Goal: Task Accomplishment & Management: Use online tool/utility

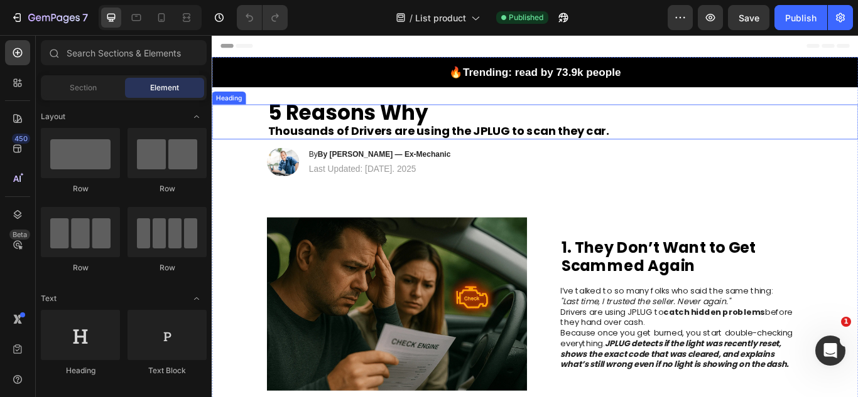
click at [373, 118] on strong "5 Reasons Why" at bounding box center [370, 125] width 186 height 33
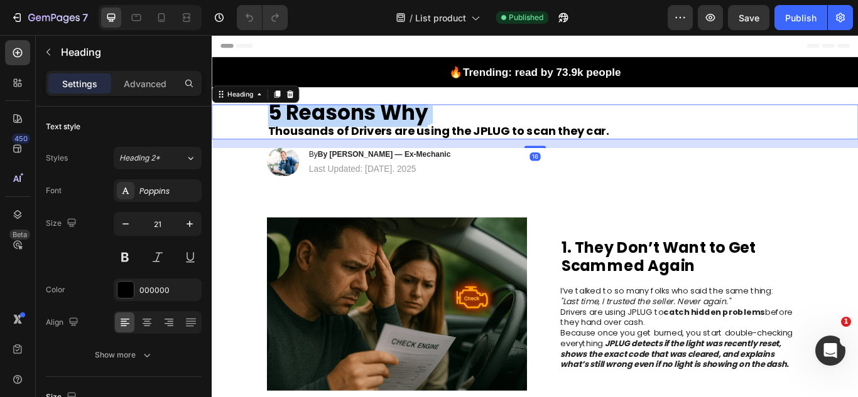
click at [373, 118] on strong "5 Reasons Why" at bounding box center [370, 125] width 186 height 33
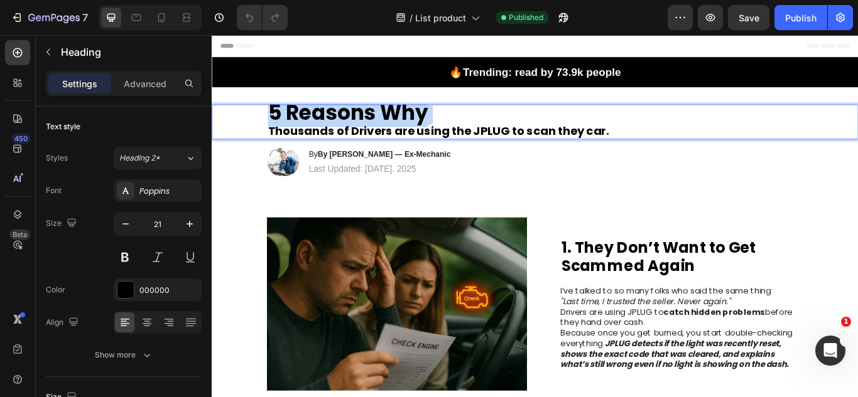
click at [373, 118] on strong "5 Reasons Why" at bounding box center [370, 125] width 186 height 33
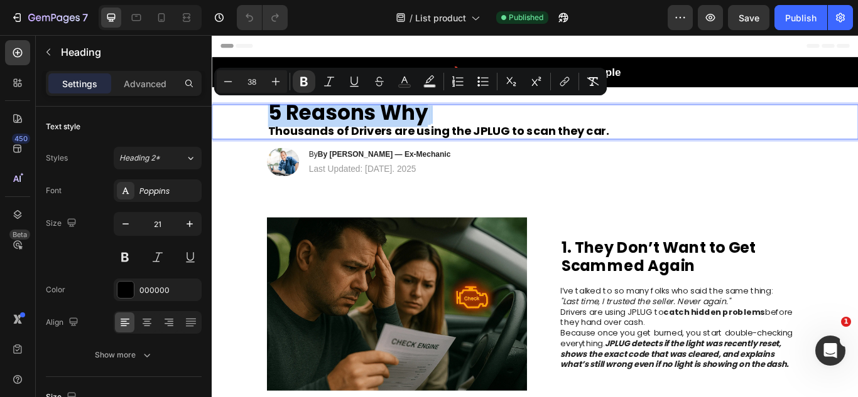
click at [373, 118] on strong "5 Reasons Why" at bounding box center [370, 125] width 186 height 33
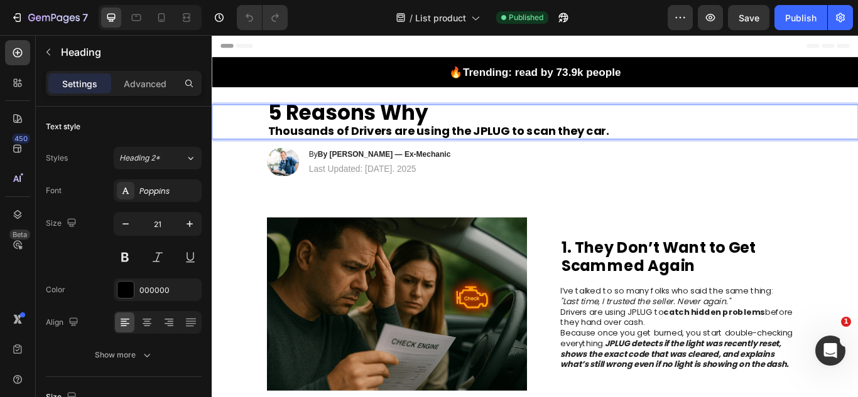
click at [375, 140] on p "5 Reasons Why Thousands of Drivers are using the JPLUG to scan they car." at bounding box center [588, 136] width 623 height 38
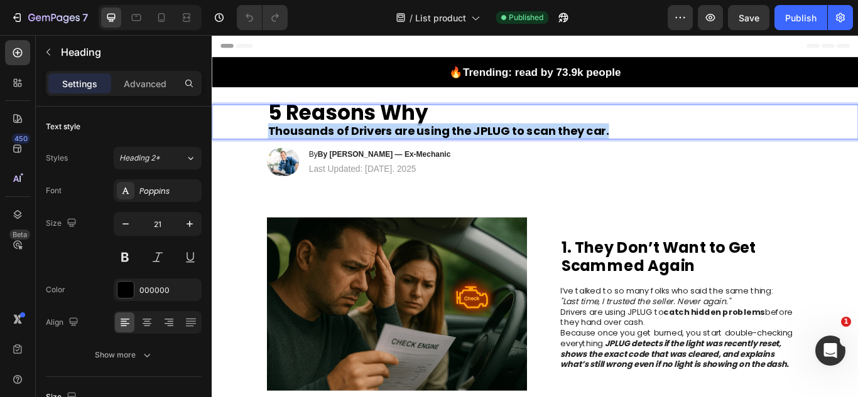
click at [375, 140] on p "5 Reasons Why Thousands of Drivers are using the JPLUG to scan they car." at bounding box center [588, 136] width 623 height 38
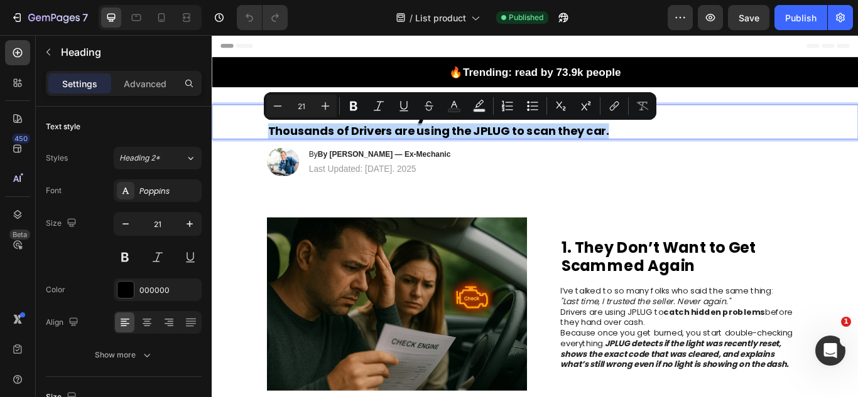
click at [375, 140] on p "5 Reasons Why Thousands of Drivers are using the JPLUG to scan they car." at bounding box center [588, 136] width 623 height 38
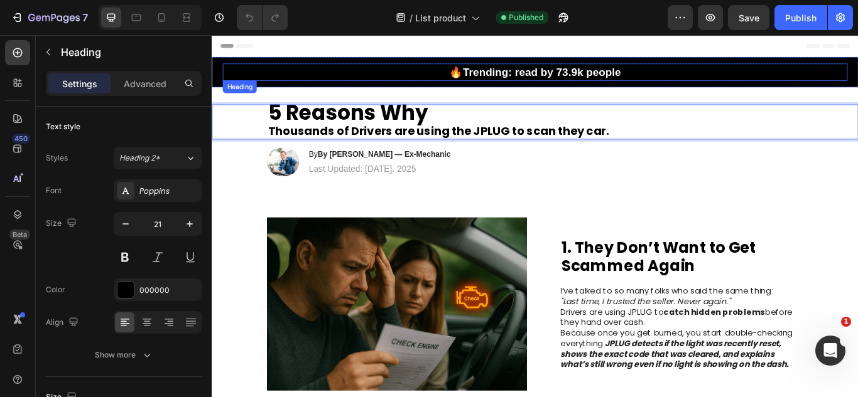
click at [584, 69] on h2 "🔥Trending: read by 73.9k people" at bounding box center [588, 78] width 728 height 20
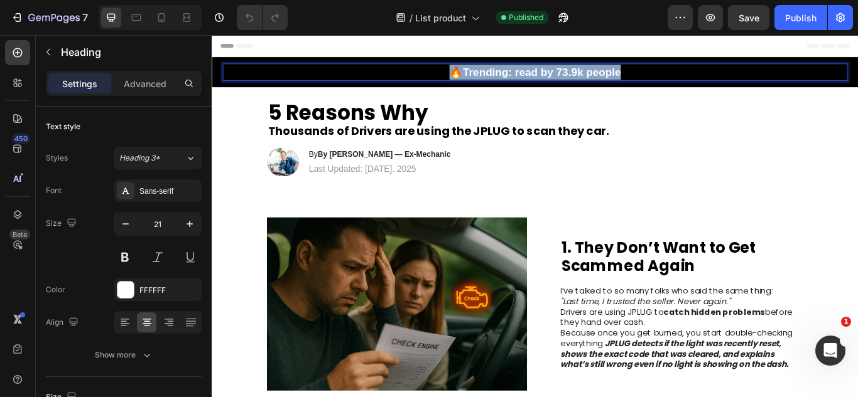
click at [584, 70] on p "🔥Trending: read by 73.9k people" at bounding box center [588, 79] width 726 height 18
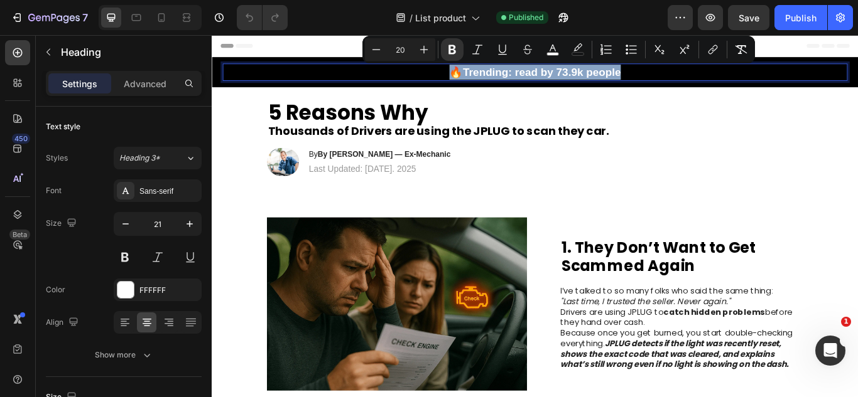
click at [576, 80] on strong "🔥Trending: read by 73.9k people" at bounding box center [588, 79] width 200 height 14
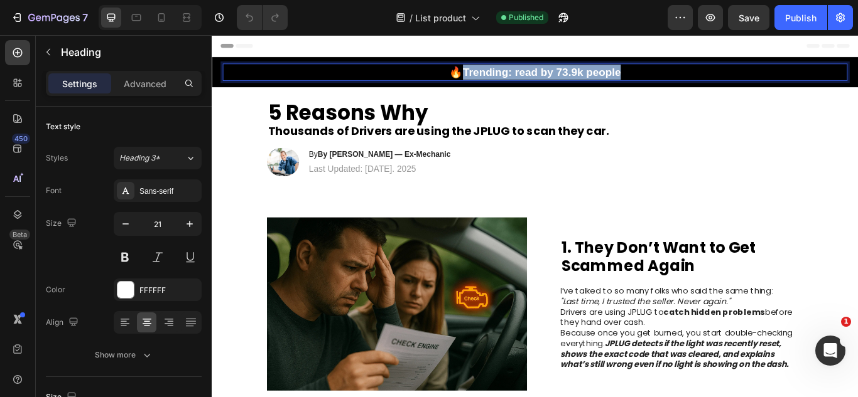
drag, startPoint x: 701, startPoint y: 80, endPoint x: 503, endPoint y: 83, distance: 197.8
click at [503, 83] on p "🔥Trending: read by 73.9k people" at bounding box center [588, 79] width 726 height 18
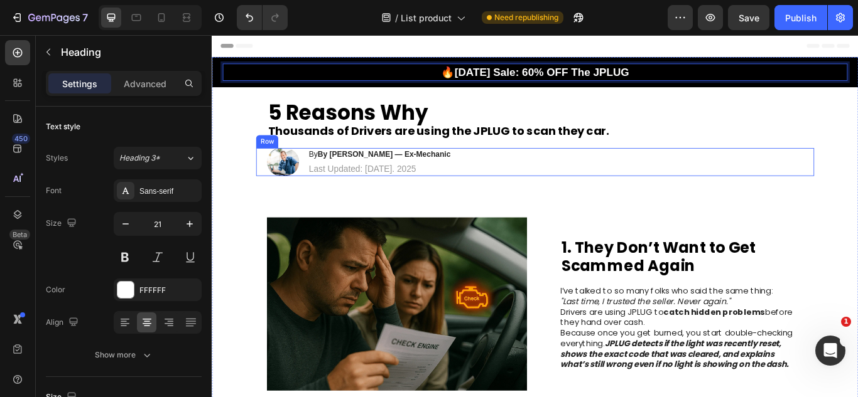
click at [556, 195] on div "Image By By Mike R. — Ex-Mechanic Heading Last Updated: June 10. 2025 Text Bloc…" at bounding box center [588, 183] width 650 height 33
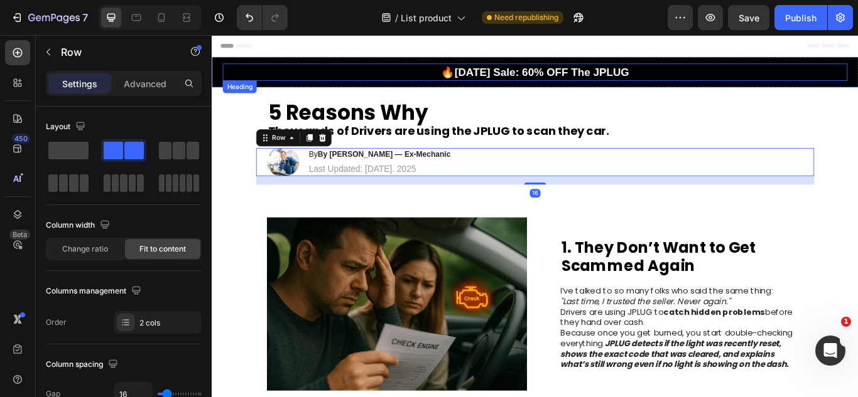
click at [617, 77] on strong "🔥Labor Day Sale: 60% OFF The JPLUG" at bounding box center [587, 79] width 219 height 14
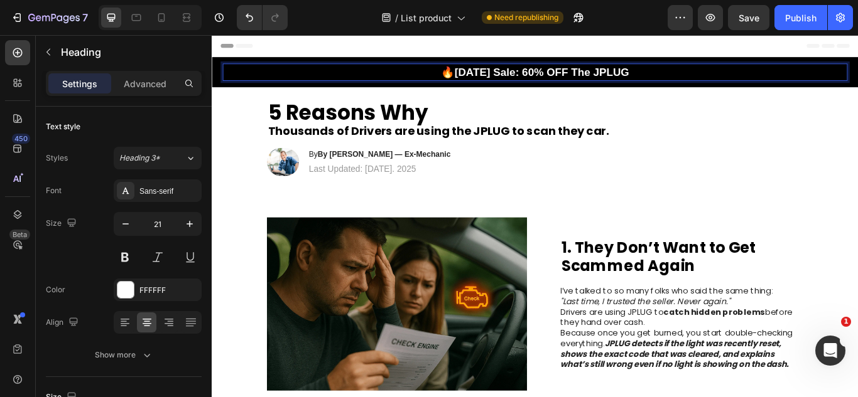
click at [706, 76] on p "🔥Labor Day Sale: 60% OFF The JPLUG" at bounding box center [588, 79] width 726 height 18
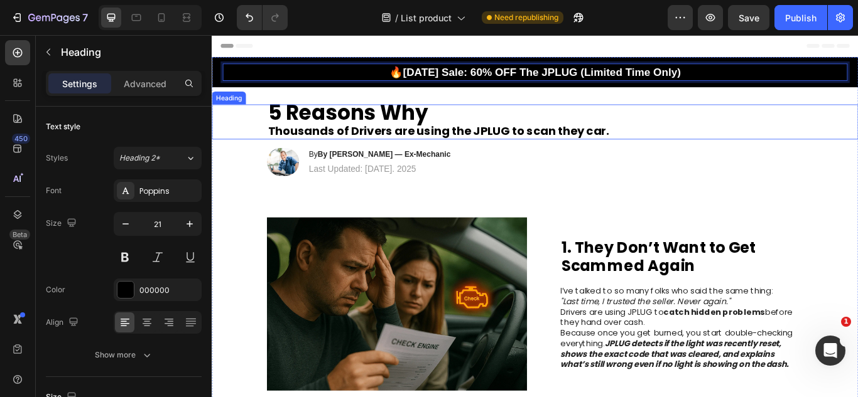
click at [829, 137] on p "⁠⁠⁠⁠⁠⁠⁠ 5 Reasons Why Thousands of Drivers are using the JPLUG to scan they car." at bounding box center [588, 136] width 623 height 38
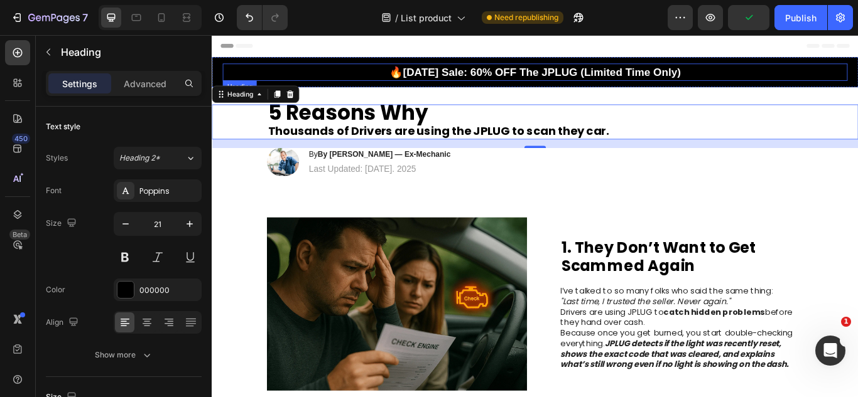
click at [738, 89] on h2 "⁠⁠⁠⁠⁠⁠⁠ 🔥Labor Day Sale: 60% OFF The JPLUG (Limited Time Only)" at bounding box center [588, 78] width 728 height 20
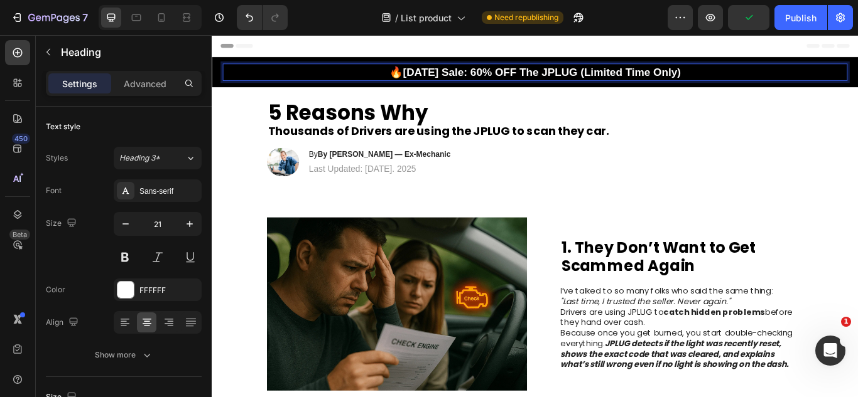
click at [703, 75] on strong "🔥Labor Day Sale: 60% OFF The JPLUG (Limited Time Only)" at bounding box center [589, 79] width 340 height 14
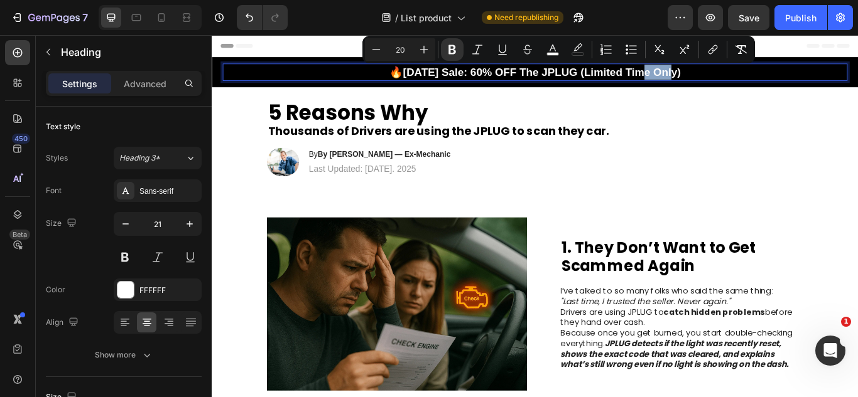
copy strong "🔥Labor Day Sale: 60% OFF The JPLUG (Limited Time Only)"
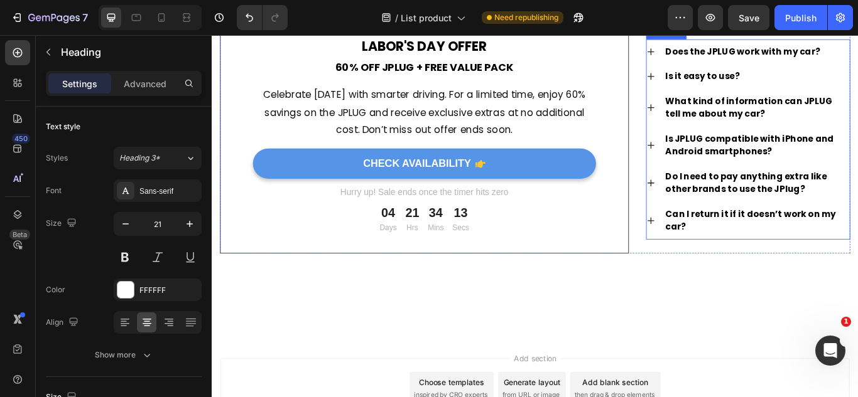
scroll to position [2434, 0]
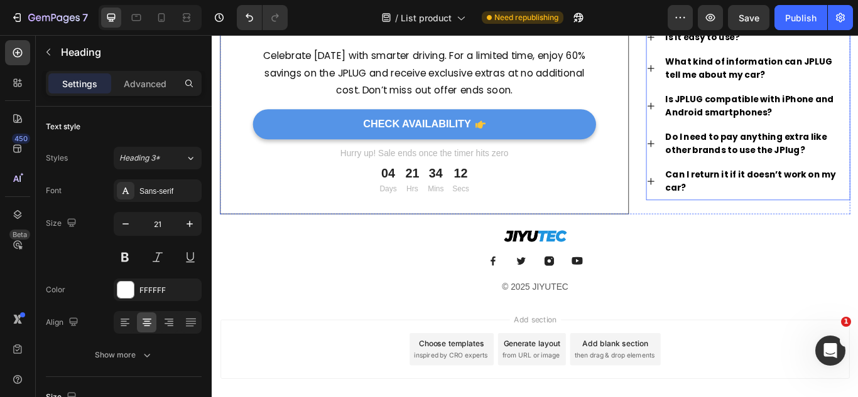
click at [785, 89] on p "What kind of information can JPLUG tell me about my car?" at bounding box center [846, 74] width 213 height 30
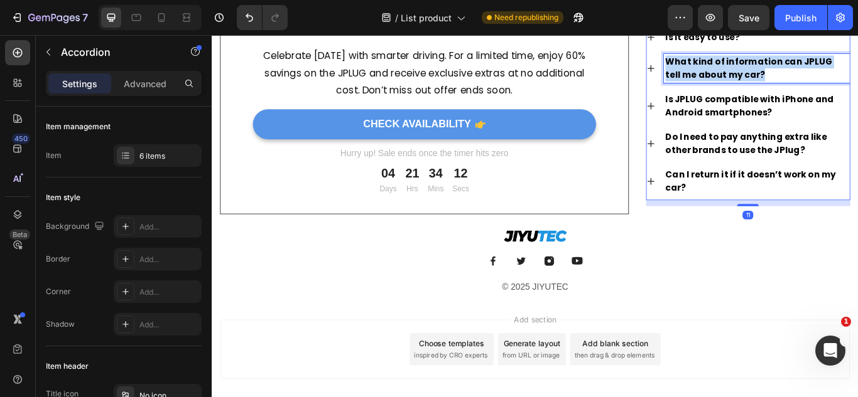
click at [785, 89] on p "What kind of information can JPLUG tell me about my car?" at bounding box center [846, 74] width 213 height 30
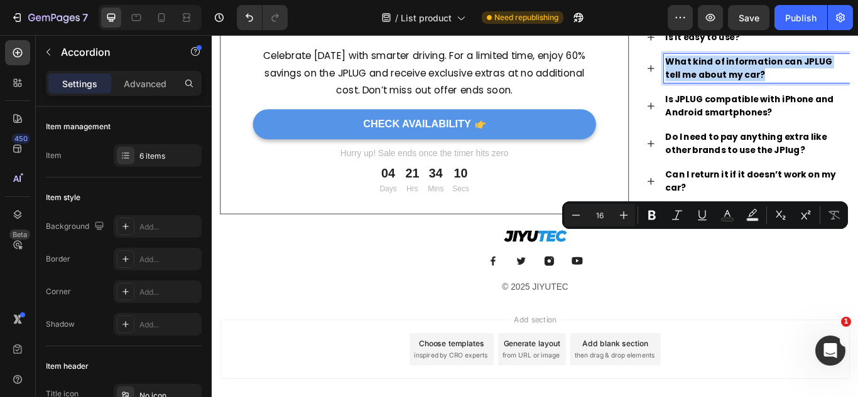
copy p "What kind of information can JPLUG tell me about my car?"
click at [756, 177] on p "Do I need to pay anything extra like other brands to use the JPlug?" at bounding box center [846, 162] width 213 height 30
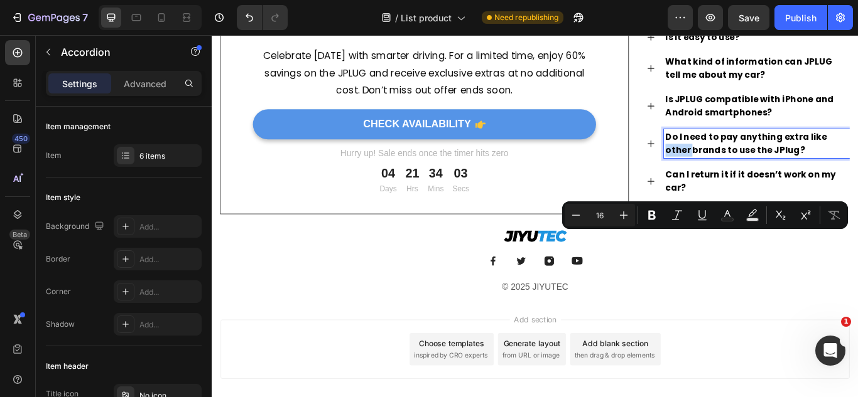
click at [756, 177] on p "Do I need to pay anything extra like other brands to use the JPlug?" at bounding box center [846, 162] width 213 height 30
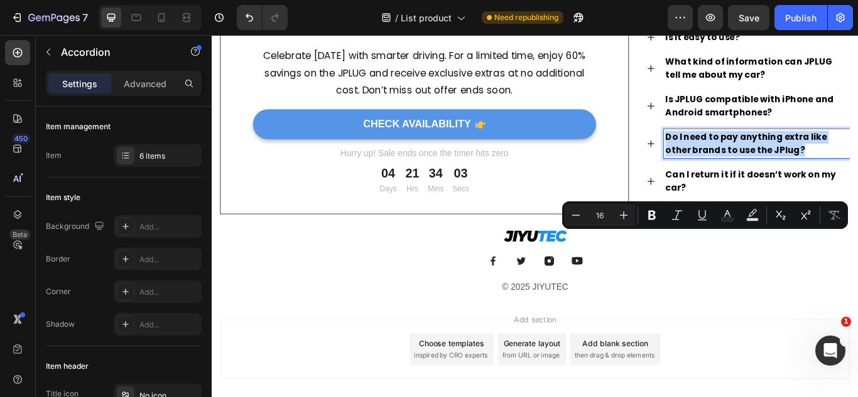
click at [756, 177] on p "Do I need to pay anything extra like other brands to use the JPlug?" at bounding box center [846, 162] width 213 height 30
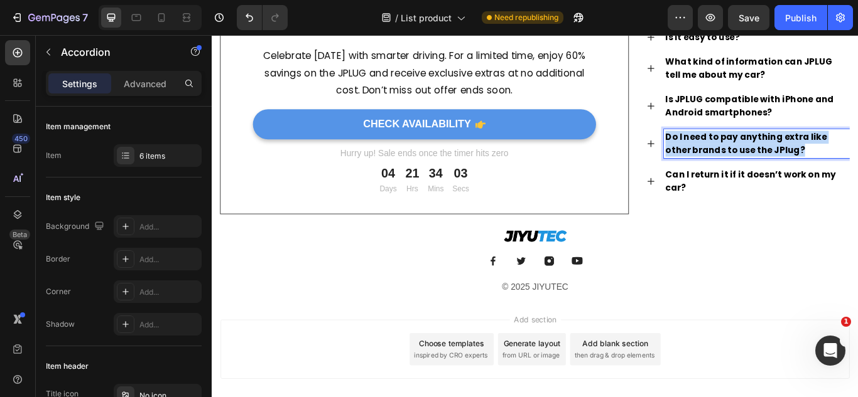
click at [756, 177] on p "Do I need to pay anything extra like other brands to use the JPlug?" at bounding box center [846, 162] width 213 height 30
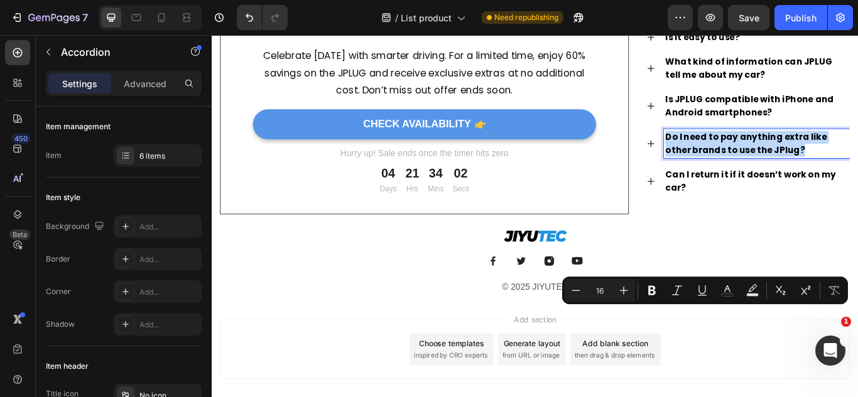
copy p "Do I need to pay anything extra like other brands to use the JPlug?"
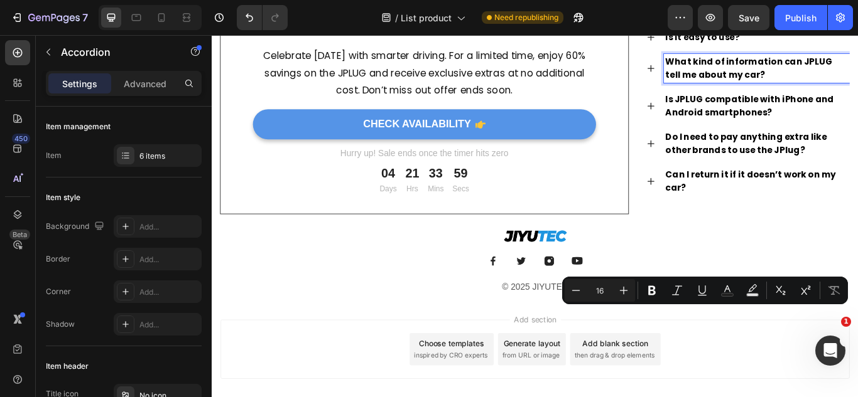
click at [812, 89] on p "What kind of information can JPLUG tell me about my car?" at bounding box center [846, 74] width 213 height 30
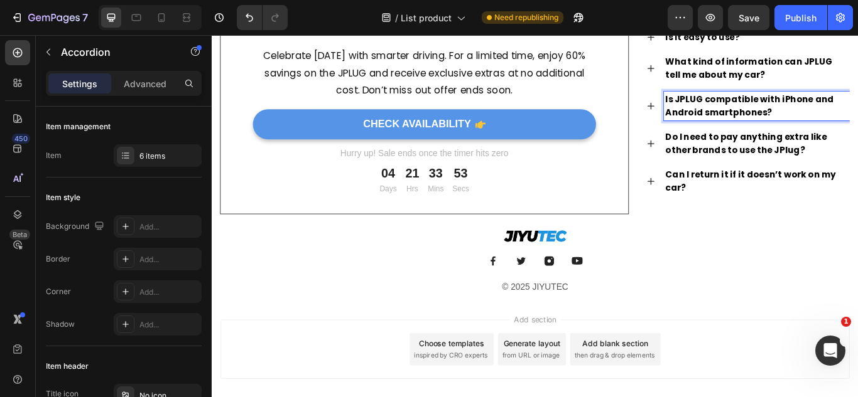
click at [772, 133] on p "Is JPLUG compatible with iPhone and Android smartphones?" at bounding box center [846, 118] width 213 height 30
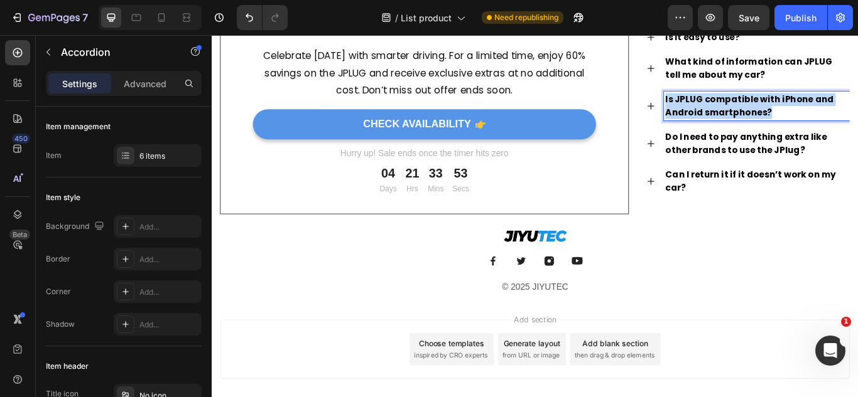
click at [772, 133] on p "Is JPLUG compatible with iPhone and Android smartphones?" at bounding box center [846, 118] width 213 height 30
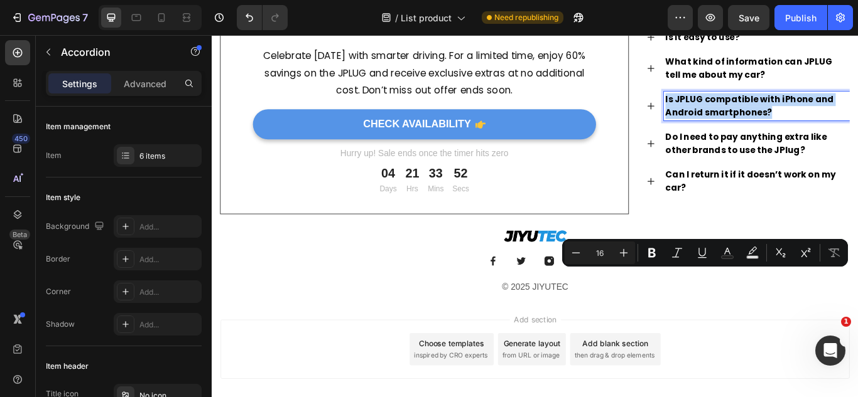
copy p "Is JPLUG compatible with iPhone and Android smartphones?"
click at [772, 133] on p "Is JPLUG compatible with iPhone and Android smartphones?" at bounding box center [846, 118] width 213 height 30
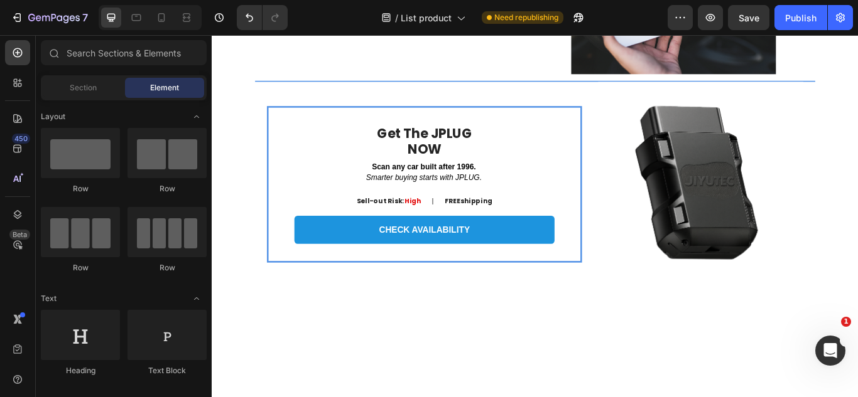
scroll to position [0, 0]
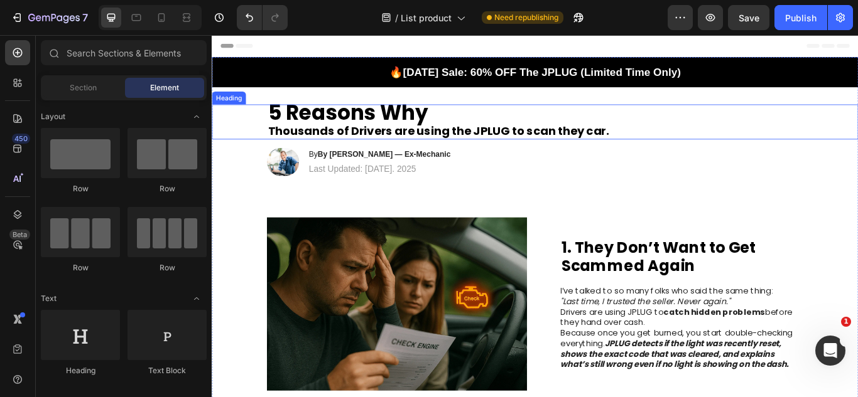
click at [414, 134] on strong "5 Reasons Why" at bounding box center [370, 125] width 186 height 33
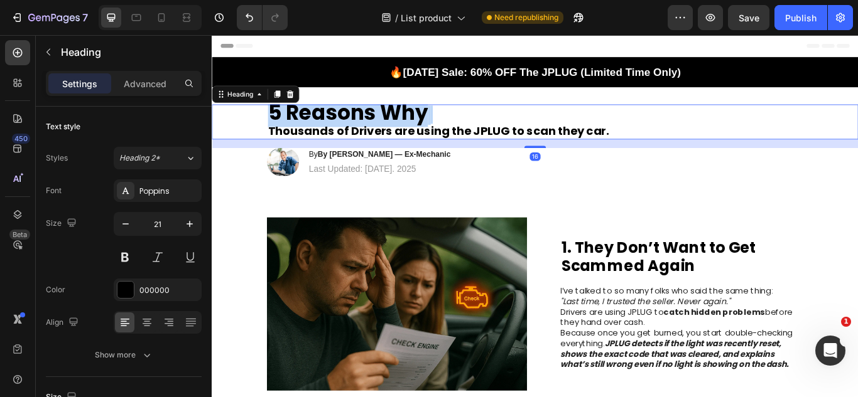
click at [414, 134] on strong "5 Reasons Why" at bounding box center [370, 125] width 186 height 33
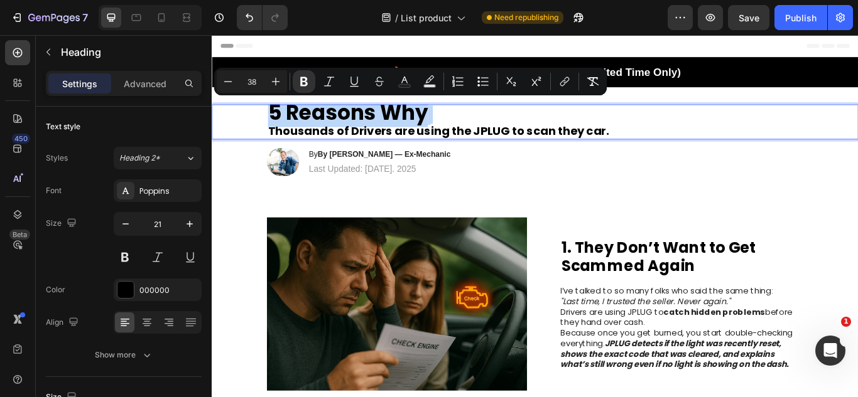
click at [414, 134] on strong "5 Reasons Why" at bounding box center [370, 125] width 186 height 33
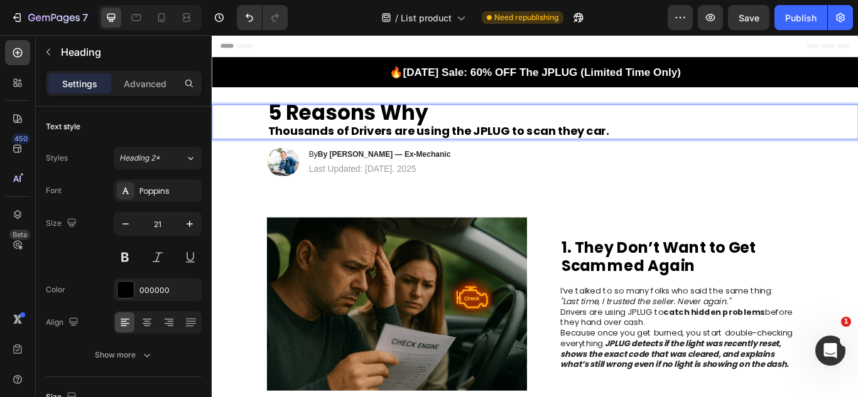
click at [684, 144] on p "5 Reasons Why Thousands of Drivers are using the JPLUG to scan they car." at bounding box center [588, 136] width 623 height 38
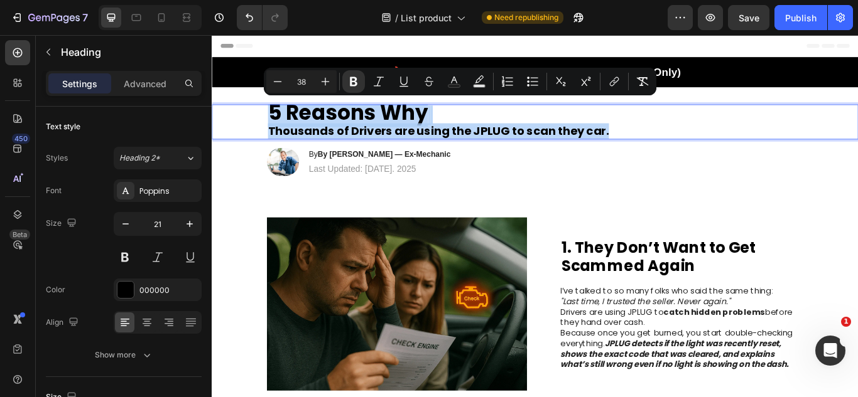
drag, startPoint x: 684, startPoint y: 144, endPoint x: 181, endPoint y: 109, distance: 503.5
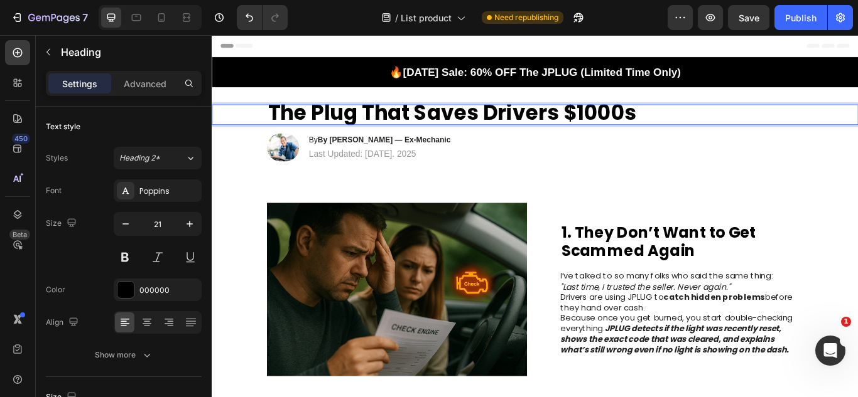
click at [325, 124] on strong "The Plug That Saves Drivers $1000s" at bounding box center [491, 125] width 429 height 33
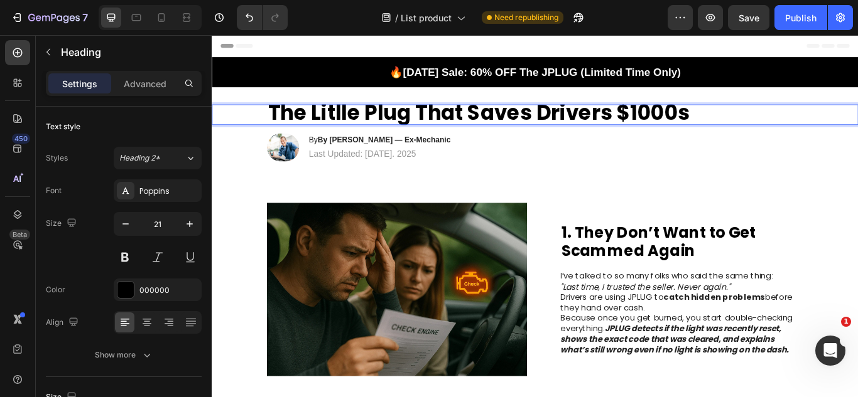
click at [341, 125] on strong "The Litlle Plug That Saves Drivers $1000s" at bounding box center [523, 125] width 492 height 33
click at [358, 127] on strong "The LittlePlug That Saves Drivers $1000s" at bounding box center [521, 125] width 489 height 33
click at [375, 129] on strong "The LittlePlug That Saves Drivers $1000s" at bounding box center [521, 125] width 489 height 33
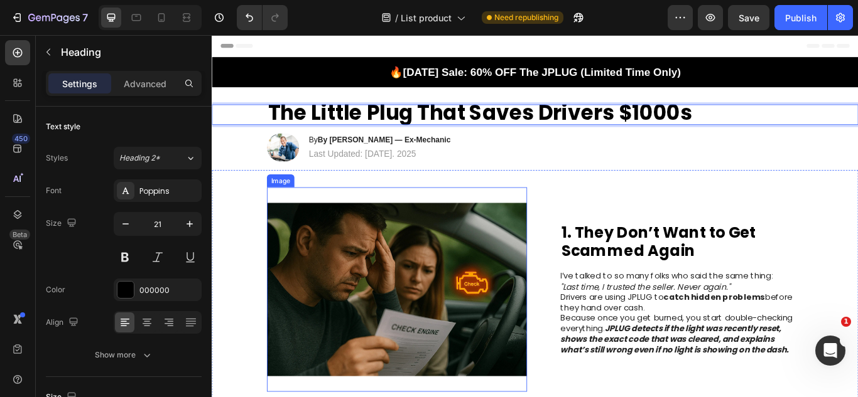
click at [505, 236] on img at bounding box center [427, 332] width 303 height 239
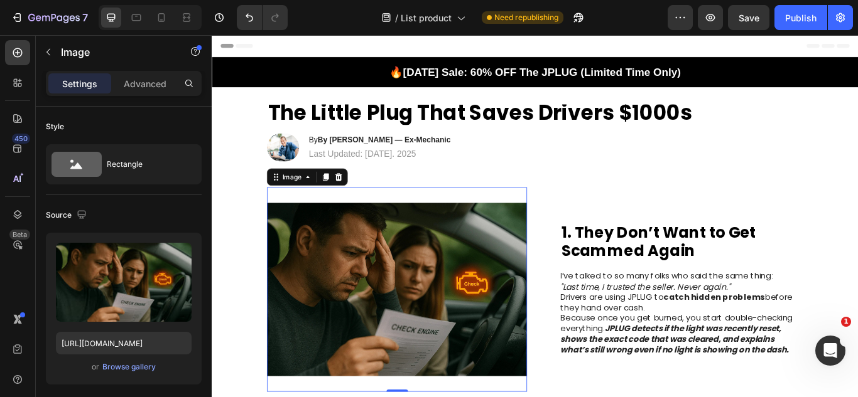
scroll to position [9, 0]
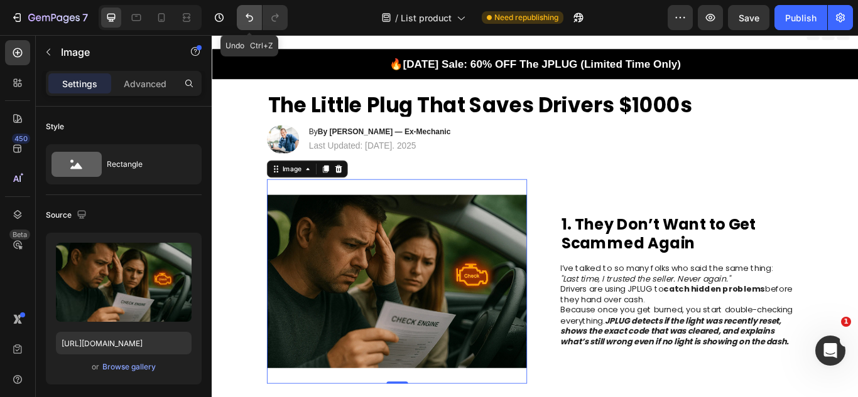
click at [245, 18] on icon "Undo/Redo" at bounding box center [249, 17] width 13 height 13
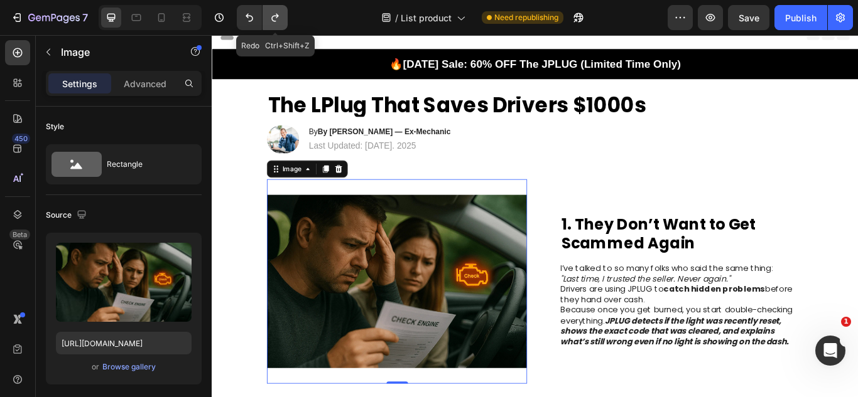
click at [275, 18] on icon "Undo/Redo" at bounding box center [275, 17] width 13 height 13
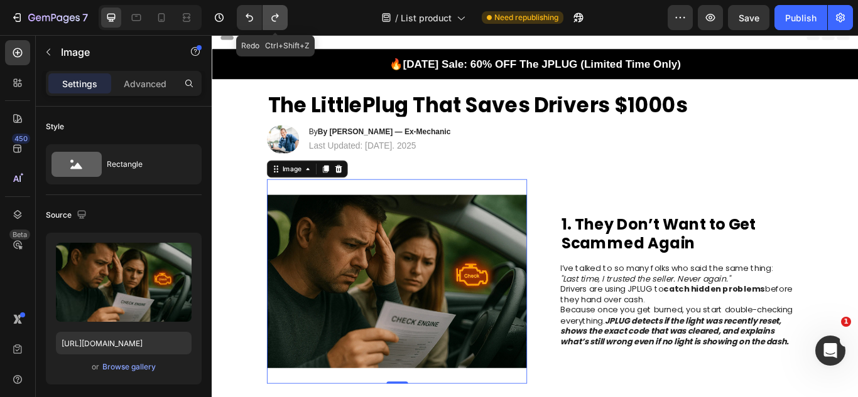
drag, startPoint x: 275, startPoint y: 18, endPoint x: 113, endPoint y: 24, distance: 162.1
click at [275, 18] on icon "Undo/Redo" at bounding box center [275, 17] width 13 height 13
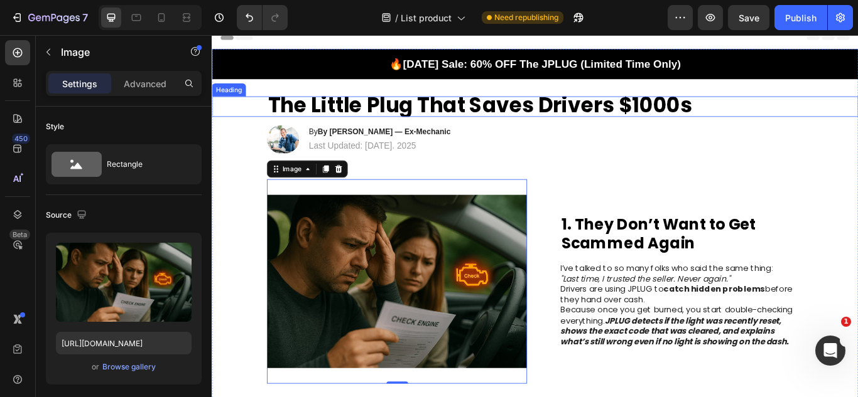
click at [360, 111] on strong "The Little Plug That Saves Drivers $1000s" at bounding box center [524, 116] width 494 height 33
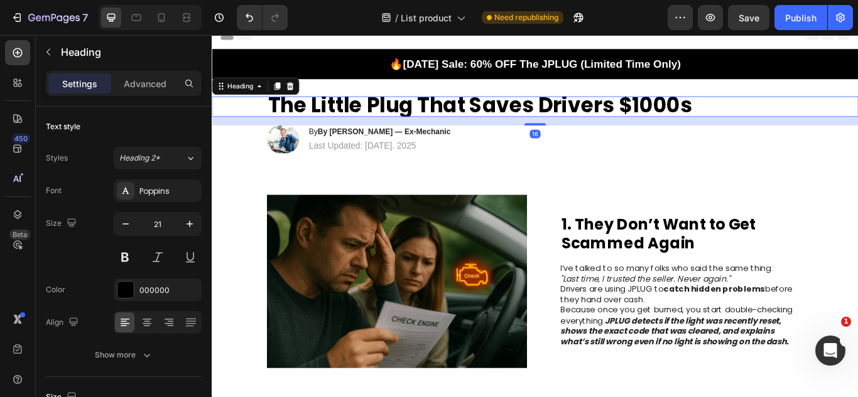
click at [360, 111] on strong "The Little Plug That Saves Drivers $1000s" at bounding box center [524, 116] width 494 height 33
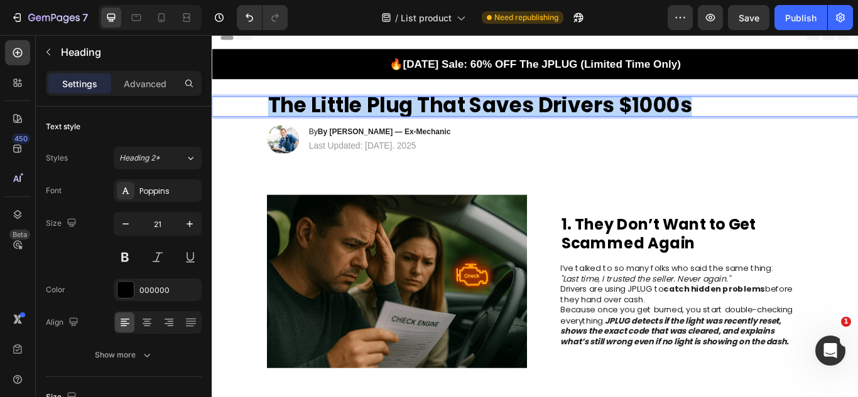
click at [360, 111] on strong "The Little Plug That Saves Drivers $1000s" at bounding box center [524, 116] width 494 height 33
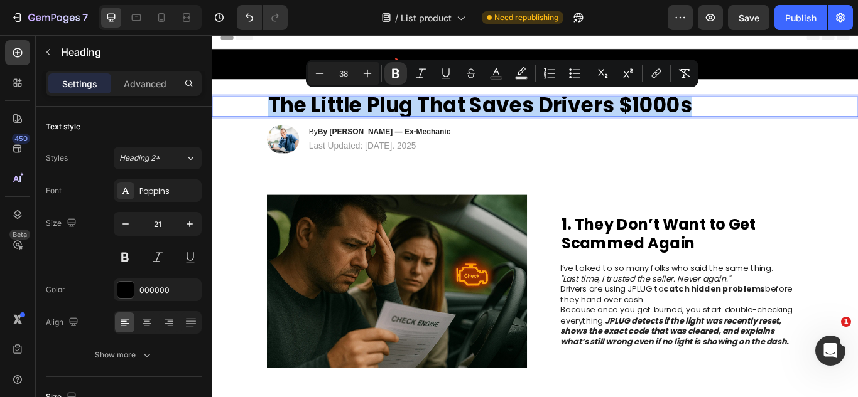
copy strong "The Little Plug That Saves Drivers $1000s"
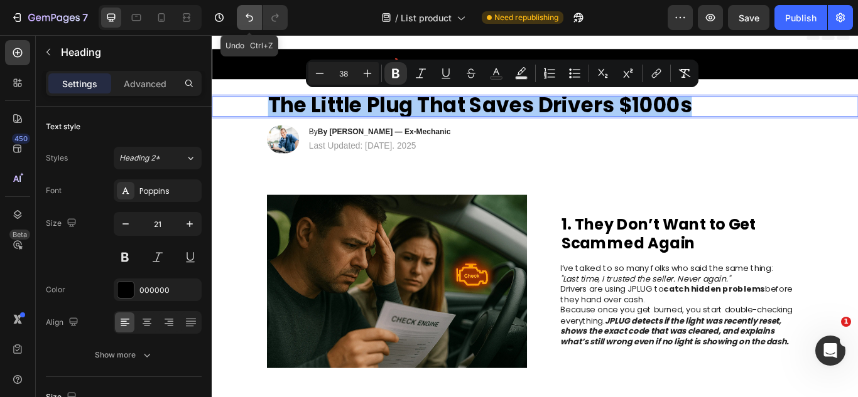
click at [249, 14] on icon "Undo/Redo" at bounding box center [249, 17] width 13 height 13
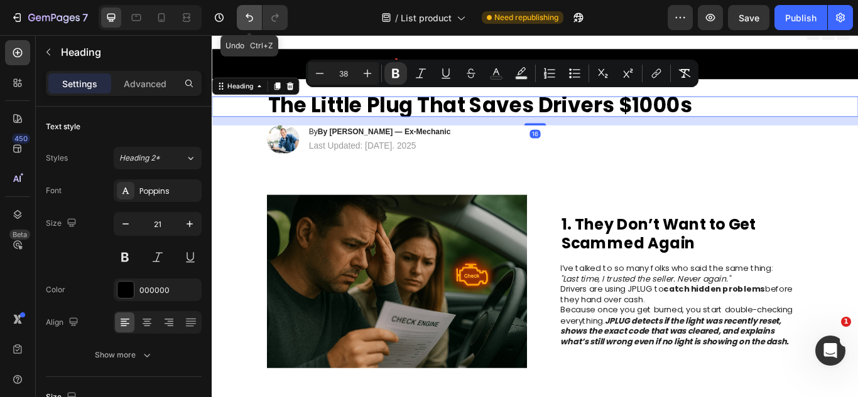
click at [249, 14] on icon "Undo/Redo" at bounding box center [249, 17] width 13 height 13
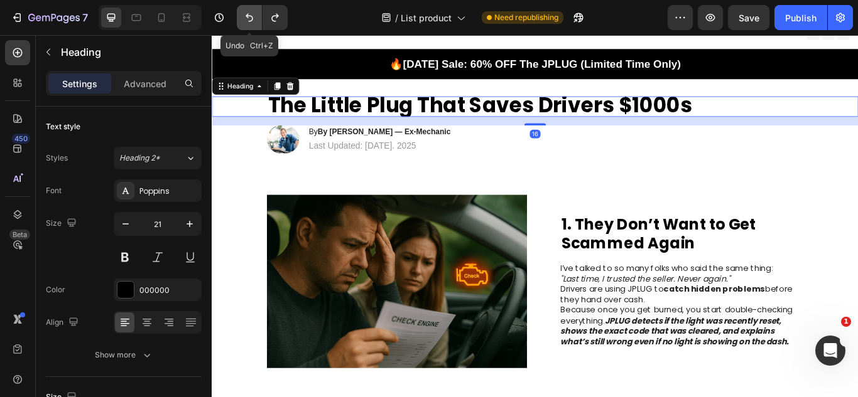
click at [249, 14] on icon "Undo/Redo" at bounding box center [249, 17] width 13 height 13
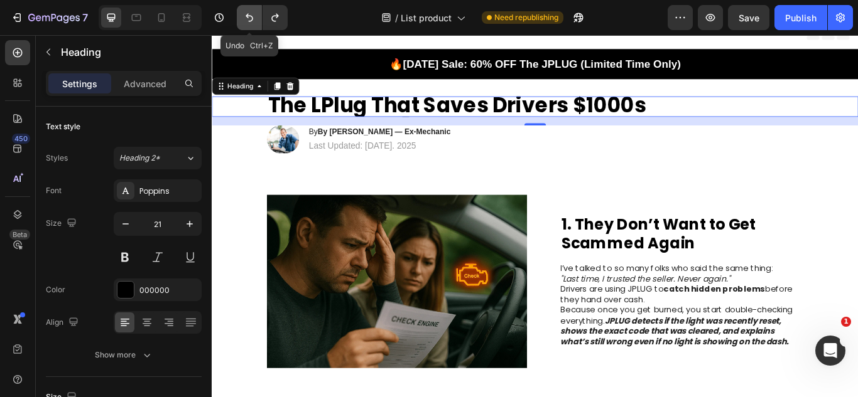
click at [249, 14] on icon "Undo/Redo" at bounding box center [249, 17] width 13 height 13
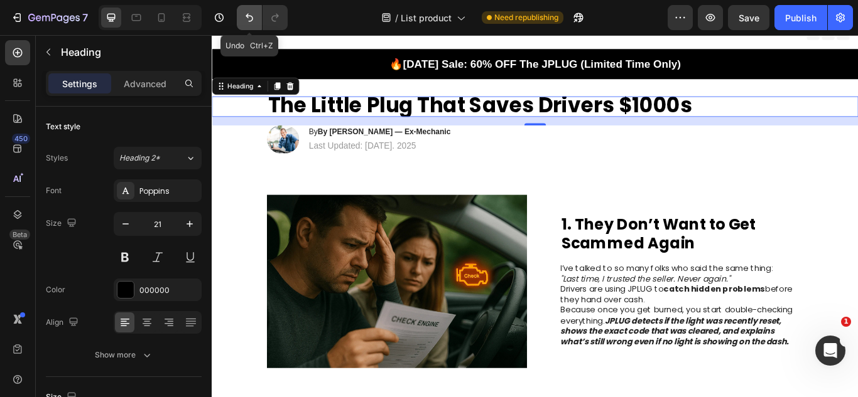
click at [249, 14] on icon "Undo/Redo" at bounding box center [249, 17] width 13 height 13
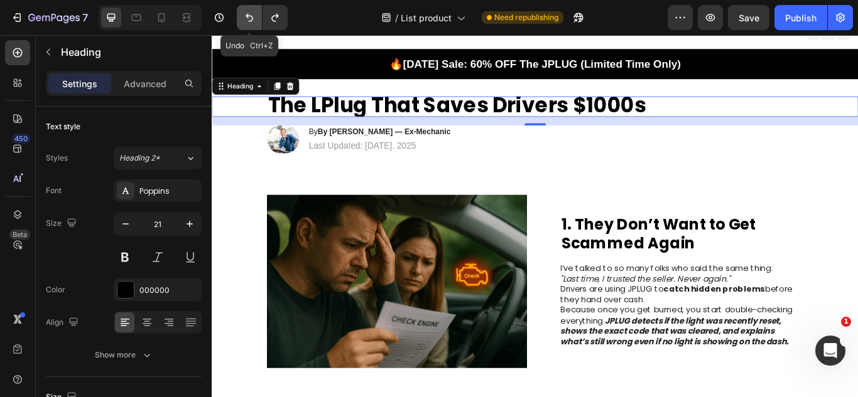
click at [249, 14] on icon "Undo/Redo" at bounding box center [249, 17] width 13 height 13
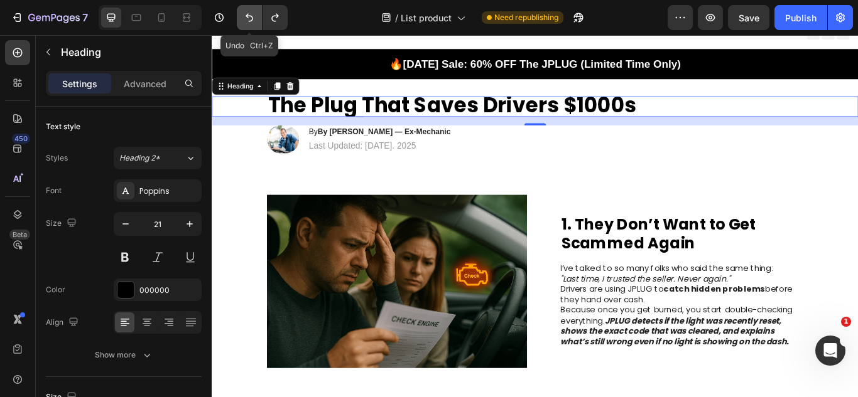
click at [249, 14] on icon "Undo/Redo" at bounding box center [249, 17] width 13 height 13
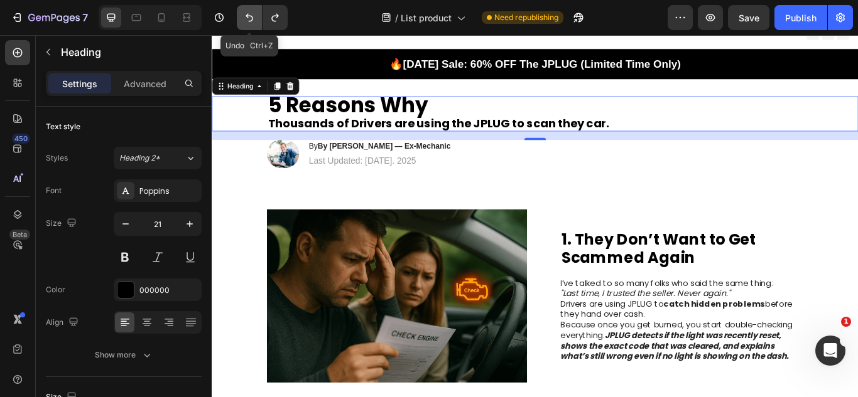
click at [249, 14] on icon "Undo/Redo" at bounding box center [249, 17] width 13 height 13
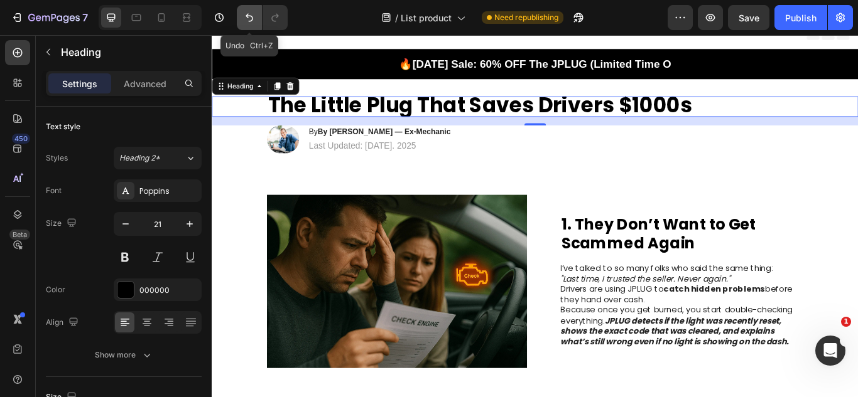
click at [245, 20] on icon "Undo/Redo" at bounding box center [249, 17] width 13 height 13
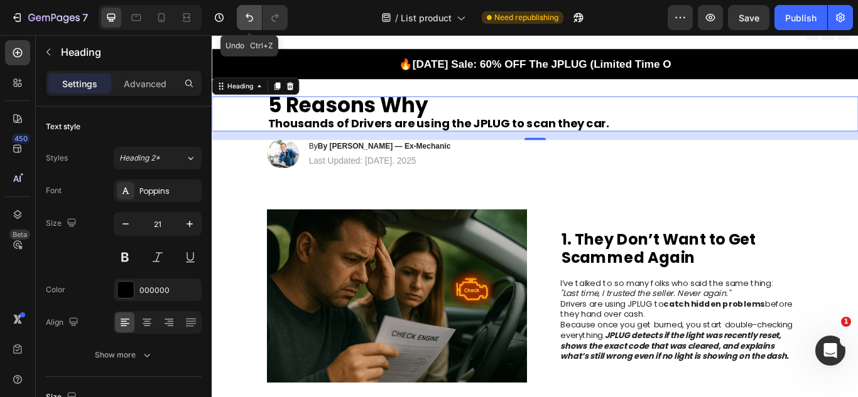
click at [245, 20] on icon "Undo/Redo" at bounding box center [249, 17] width 13 height 13
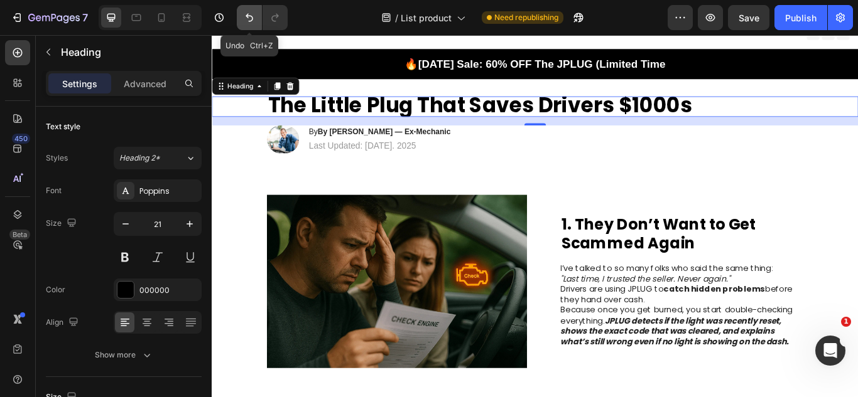
click at [245, 20] on icon "Undo/Redo" at bounding box center [249, 17] width 13 height 13
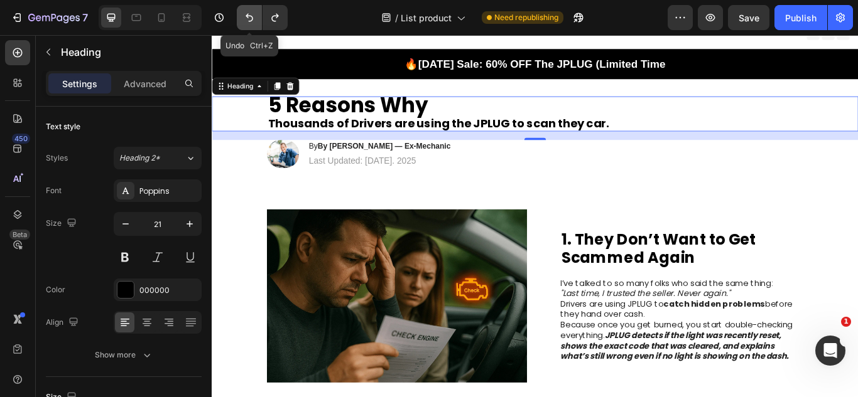
click at [245, 20] on icon "Undo/Redo" at bounding box center [249, 17] width 13 height 13
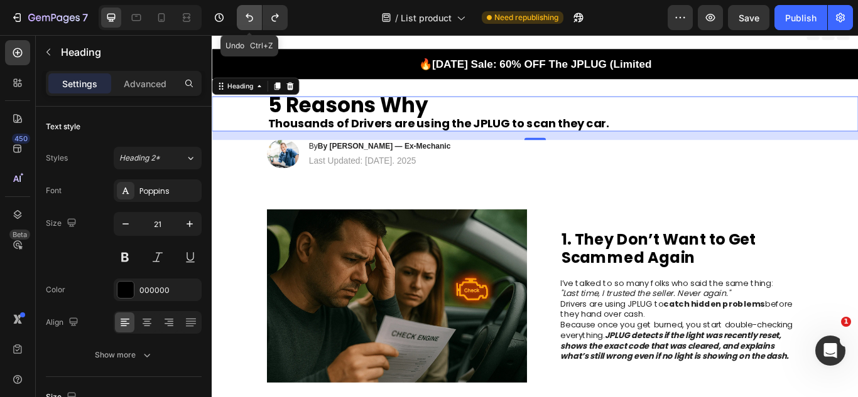
click at [245, 20] on icon "Undo/Redo" at bounding box center [249, 17] width 13 height 13
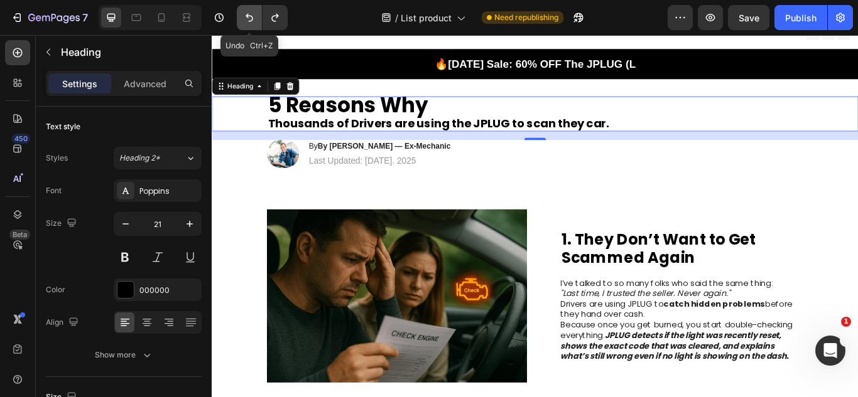
click at [245, 20] on icon "Undo/Redo" at bounding box center [249, 17] width 13 height 13
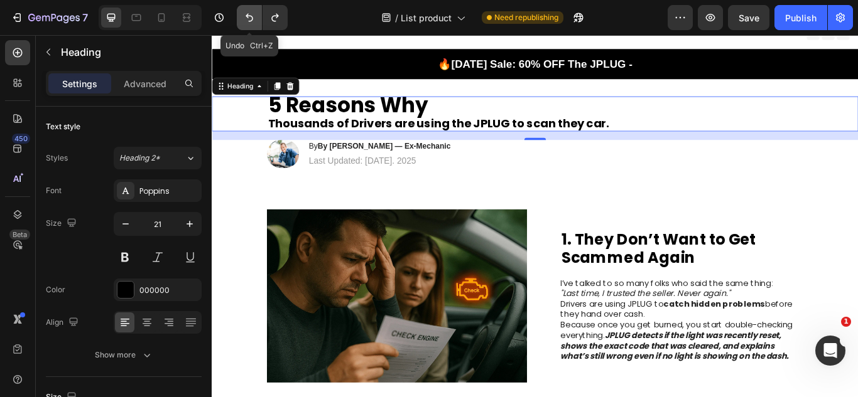
click at [245, 20] on icon "Undo/Redo" at bounding box center [249, 17] width 13 height 13
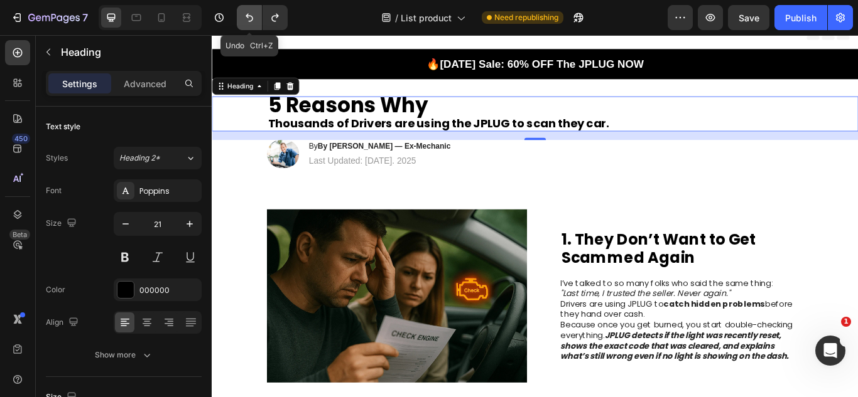
click at [245, 20] on icon "Undo/Redo" at bounding box center [249, 17] width 13 height 13
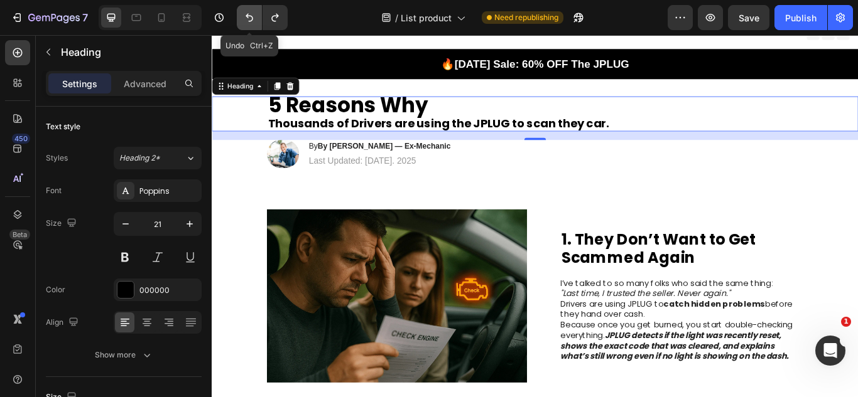
click at [245, 20] on icon "Undo/Redo" at bounding box center [249, 17] width 13 height 13
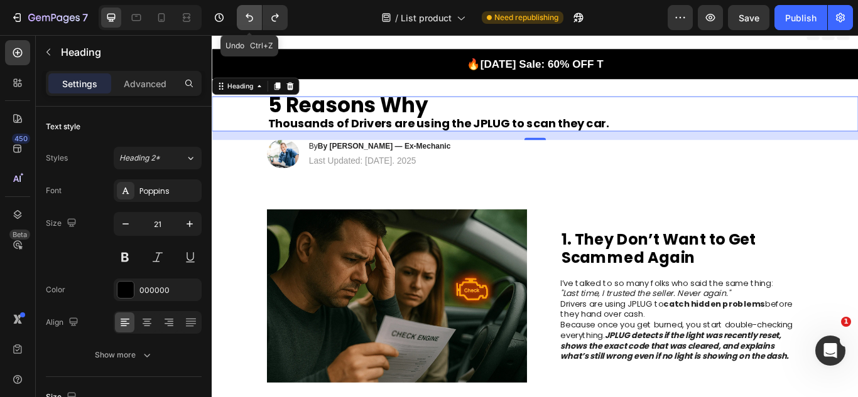
click at [245, 20] on icon "Undo/Redo" at bounding box center [249, 17] width 13 height 13
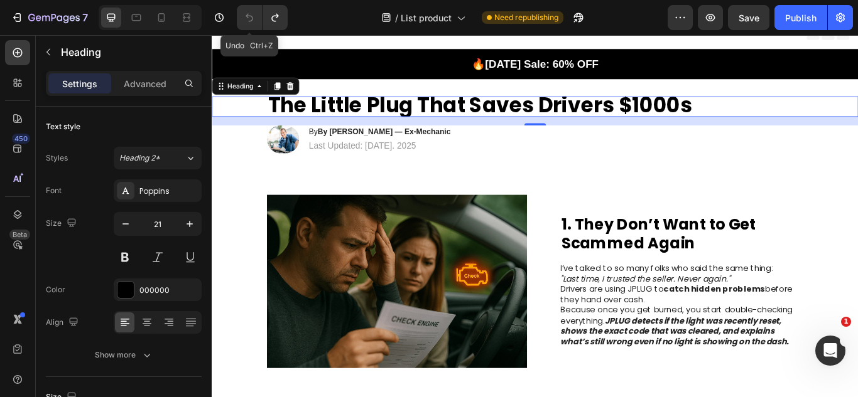
click at [245, 20] on icon "Undo/Redo" at bounding box center [249, 17] width 13 height 13
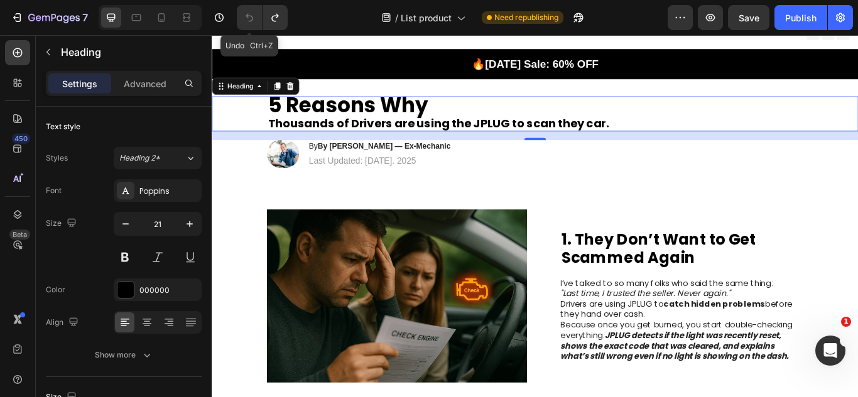
click at [245, 20] on icon "Undo/Redo" at bounding box center [249, 17] width 13 height 13
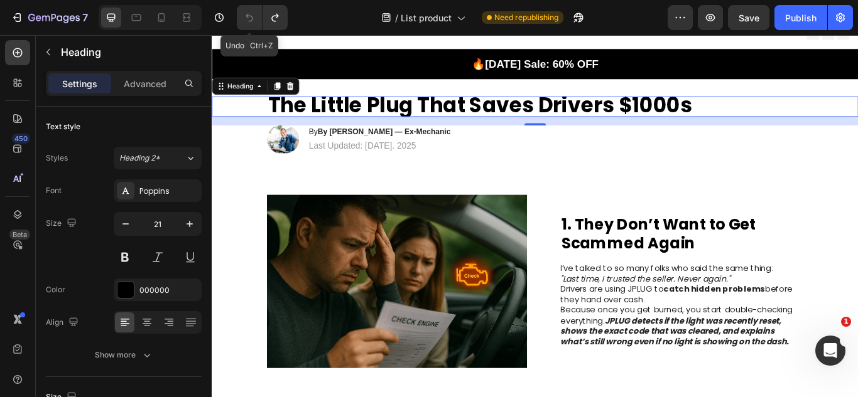
click at [245, 20] on icon "Undo/Redo" at bounding box center [249, 17] width 13 height 13
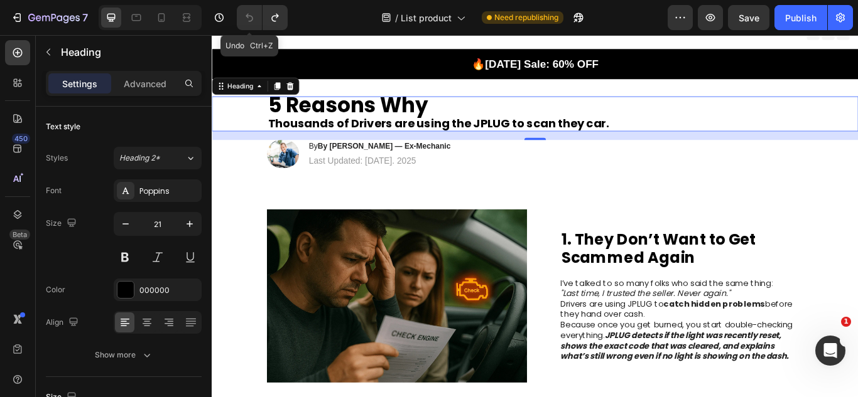
click at [245, 20] on icon "Undo/Redo" at bounding box center [249, 17] width 13 height 13
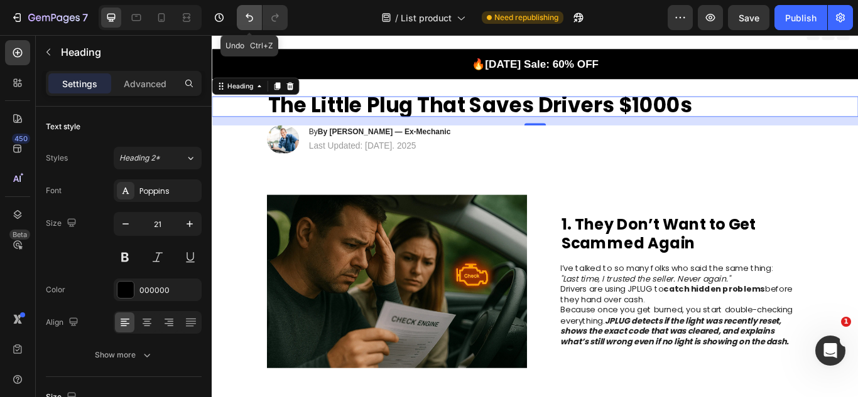
click at [241, 19] on button "Undo/Redo" at bounding box center [249, 17] width 25 height 25
click at [252, 25] on button "Undo/Redo" at bounding box center [249, 17] width 25 height 25
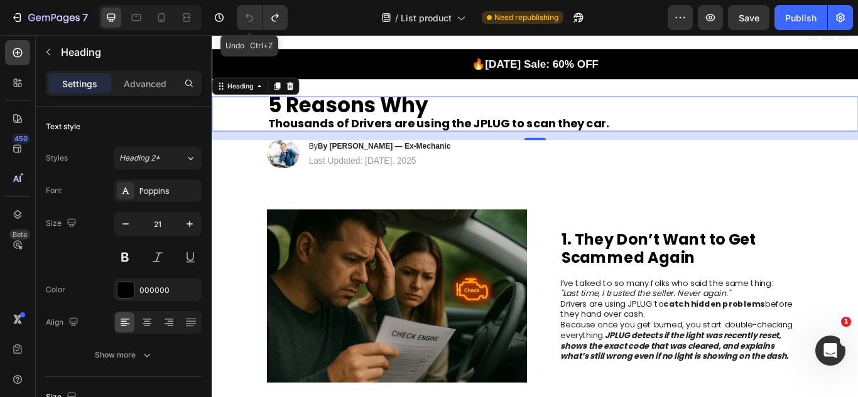
click at [252, 25] on button "Undo/Redo" at bounding box center [249, 17] width 25 height 25
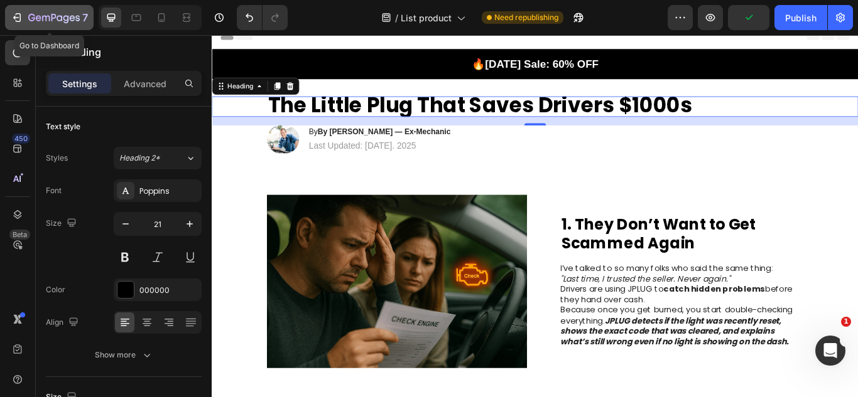
click at [46, 14] on icon "button" at bounding box center [53, 18] width 51 height 11
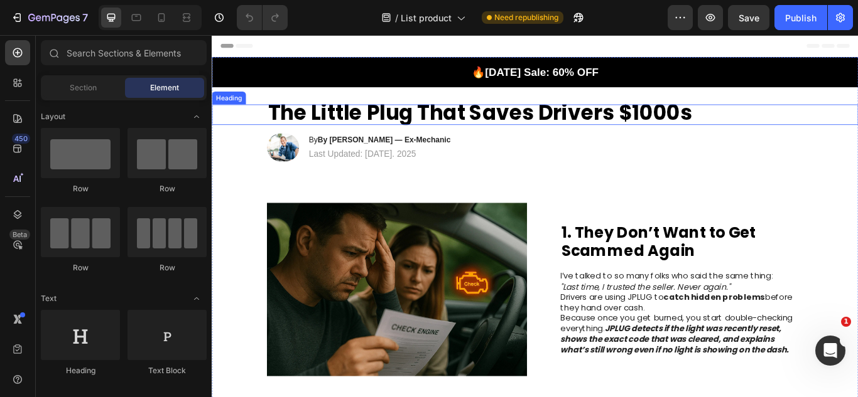
click at [406, 129] on strong "The Little Plug That Saves Drivers $1000s" at bounding box center [524, 125] width 494 height 33
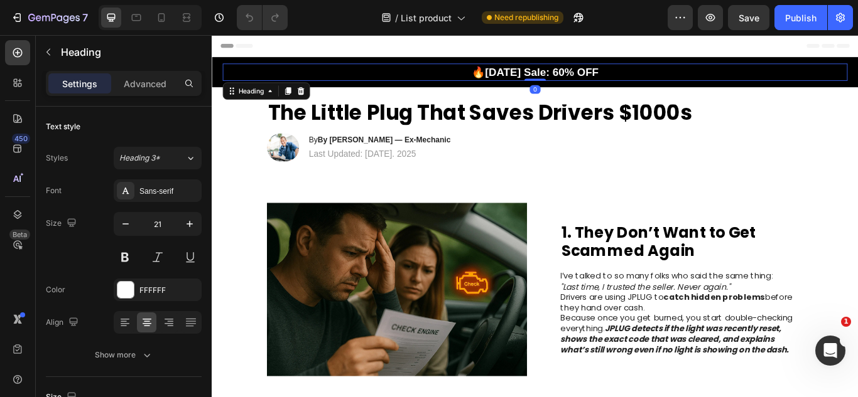
click at [676, 81] on h2 "🔥Labor Day Sale: 60% OFF" at bounding box center [588, 78] width 728 height 20
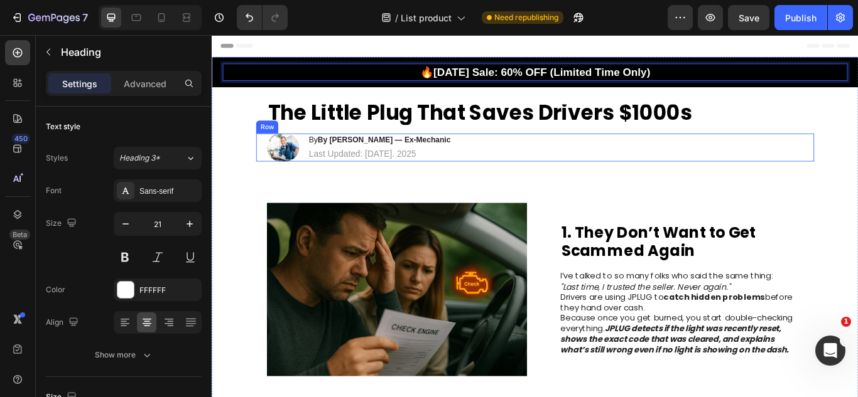
click at [667, 178] on div "Image By By Mike R. — Ex-Mechanic Heading Last Updated: June 10. 2025 Text Bloc…" at bounding box center [588, 166] width 650 height 33
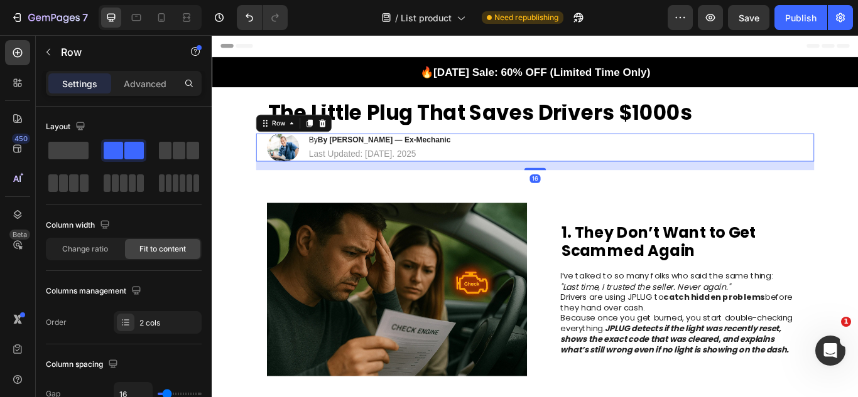
click at [588, 176] on div "Image By By Mike R. — Ex-Mechanic Heading Last Updated: June 10. 2025 Text Bloc…" at bounding box center [588, 166] width 650 height 33
drag, startPoint x: 588, startPoint y: 191, endPoint x: 603, endPoint y: 184, distance: 16.0
click at [598, 173] on div "Image By By Mike R. — Ex-Mechanic Heading Last Updated: June 10. 2025 Text Bloc…" at bounding box center [588, 166] width 650 height 33
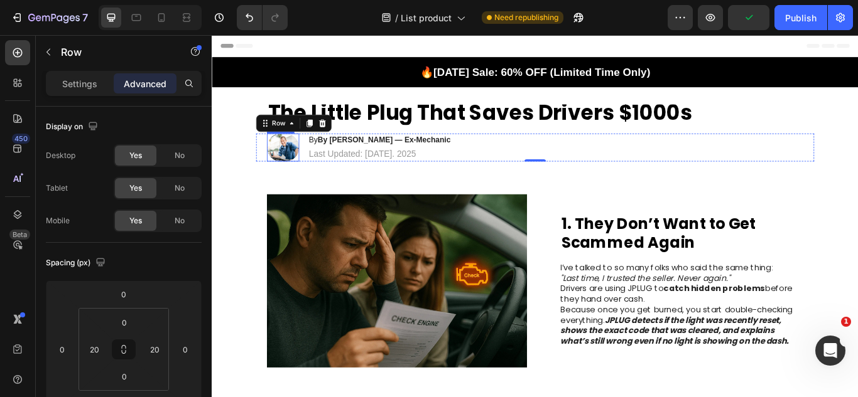
click at [289, 166] on img at bounding box center [295, 166] width 38 height 33
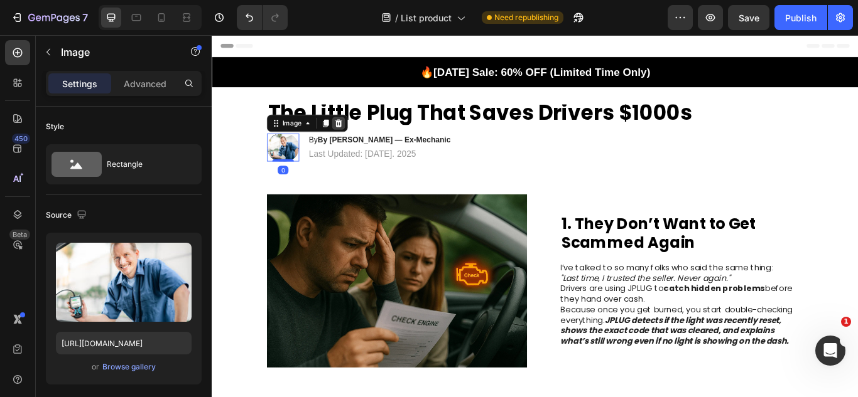
click at [360, 135] on div at bounding box center [359, 138] width 15 height 15
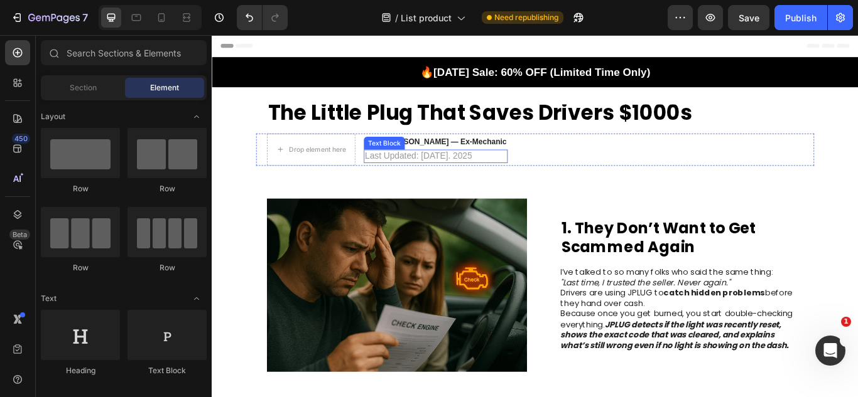
click at [401, 161] on div "Text Block" at bounding box center [412, 161] width 43 height 11
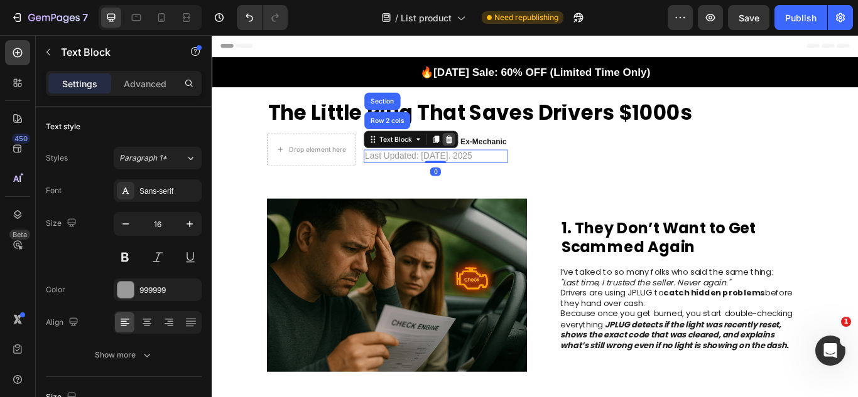
click at [483, 161] on icon at bounding box center [488, 157] width 10 height 10
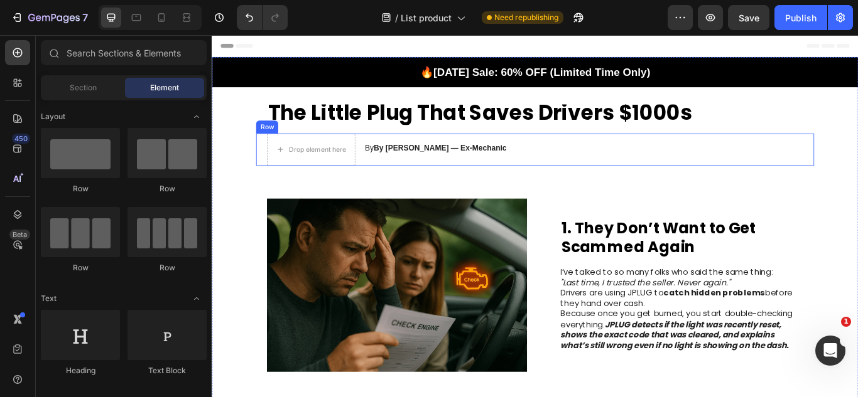
click at [523, 169] on div "Drop element here By By Mike R. — Ex-Mechanic Heading Row" at bounding box center [588, 169] width 650 height 38
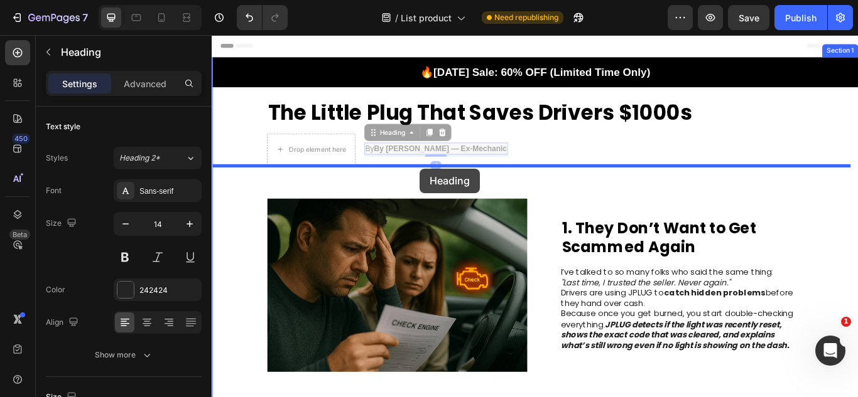
drag, startPoint x: 497, startPoint y: 168, endPoint x: 454, endPoint y: 192, distance: 49.8
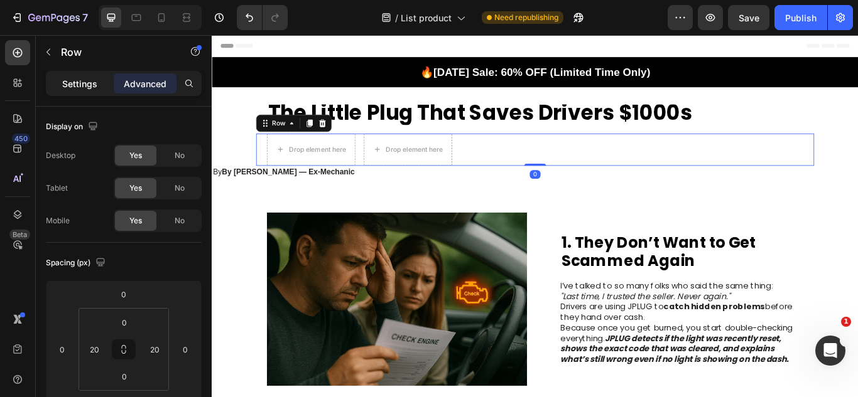
click at [104, 85] on div "Settings" at bounding box center [79, 83] width 63 height 20
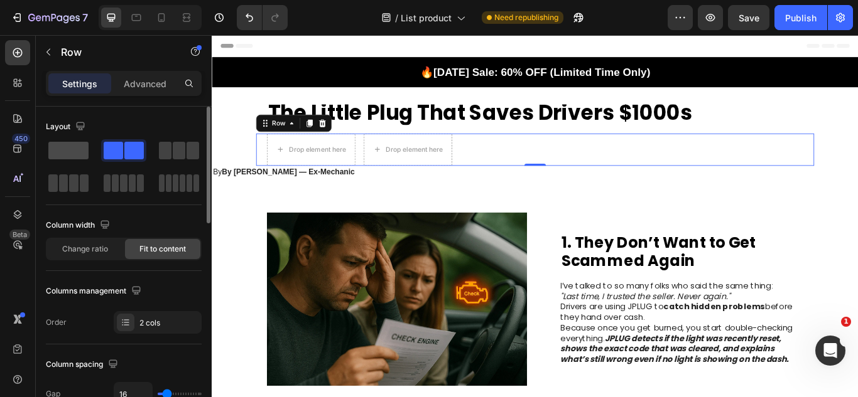
click at [55, 156] on span at bounding box center [68, 151] width 40 height 18
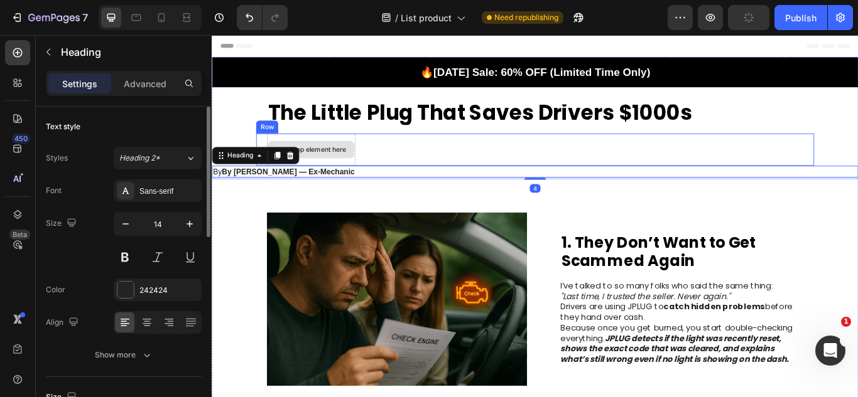
drag, startPoint x: 325, startPoint y: 190, endPoint x: 354, endPoint y: 173, distance: 34.3
drag, startPoint x: 316, startPoint y: 198, endPoint x: 344, endPoint y: 179, distance: 33.8
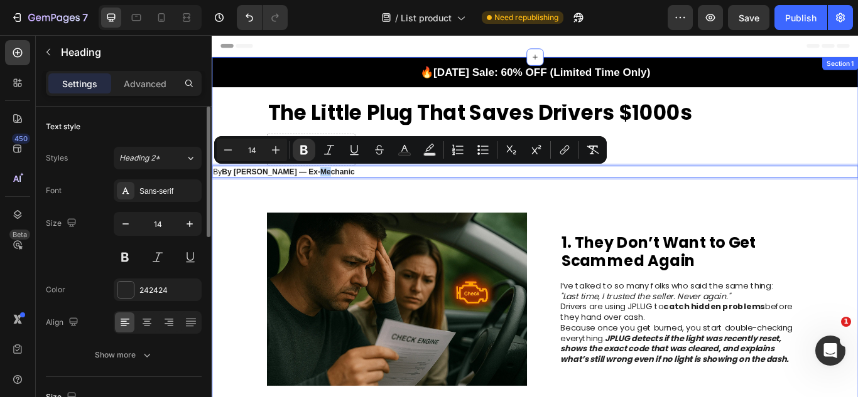
drag, startPoint x: 328, startPoint y: 195, endPoint x: 411, endPoint y: 188, distance: 82.6
click at [411, 189] on p "By By Mike R. — Ex-Mechanic" at bounding box center [588, 194] width 751 height 11
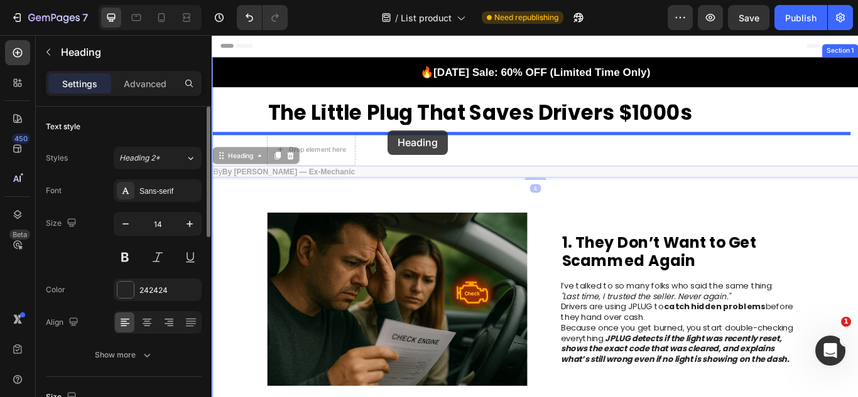
drag, startPoint x: 363, startPoint y: 195, endPoint x: 416, endPoint y: 146, distance: 72.4
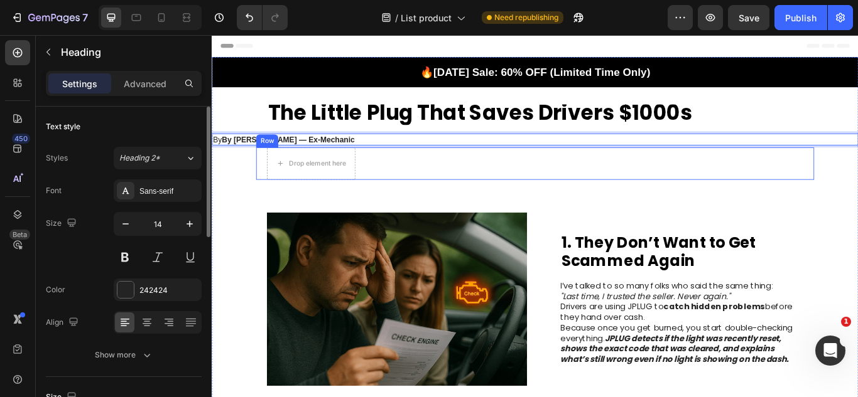
drag, startPoint x: 391, startPoint y: 156, endPoint x: 360, endPoint y: 162, distance: 30.7
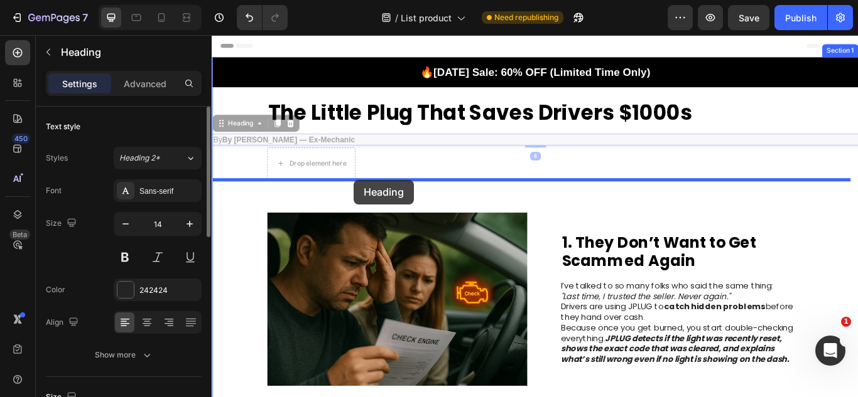
drag, startPoint x: 311, startPoint y: 162, endPoint x: 377, endPoint y: 204, distance: 78.2
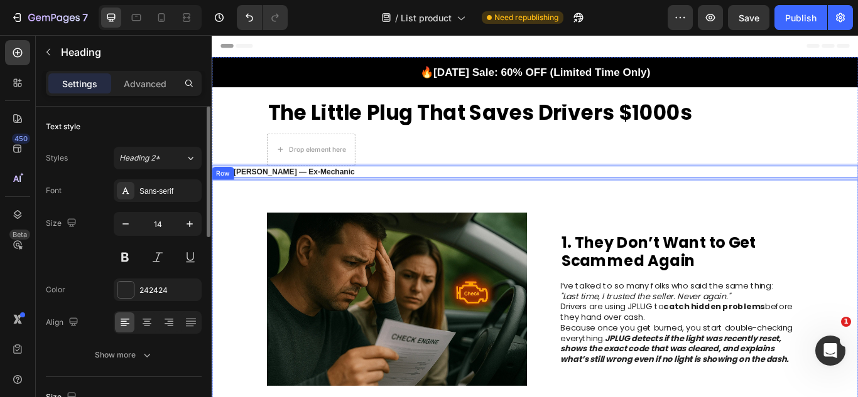
drag, startPoint x: 353, startPoint y: 200, endPoint x: 378, endPoint y: 220, distance: 32.1
click at [378, 220] on div "Image 1. They Don’t Want to Get Scammed Again Heading I’ve talked to so many fo…" at bounding box center [588, 343] width 753 height 279
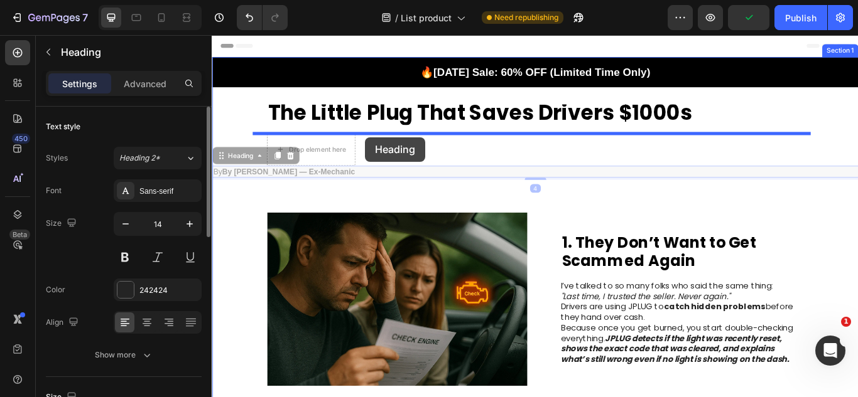
drag, startPoint x: 353, startPoint y: 188, endPoint x: 390, endPoint y: 154, distance: 50.2
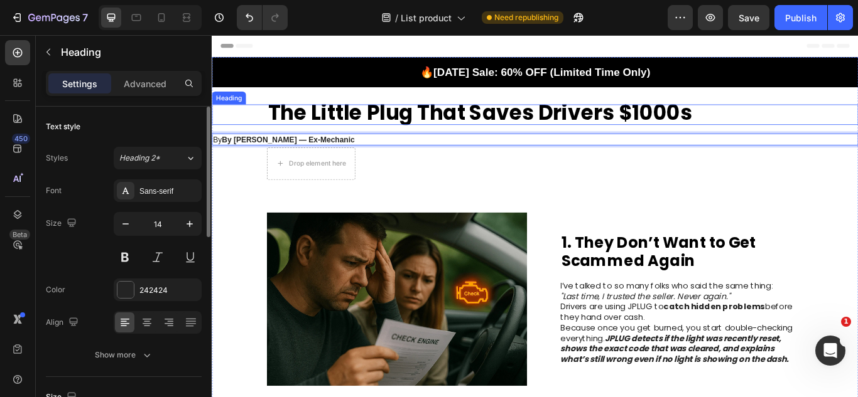
drag, startPoint x: 381, startPoint y: 152, endPoint x: 401, endPoint y: 173, distance: 29.3
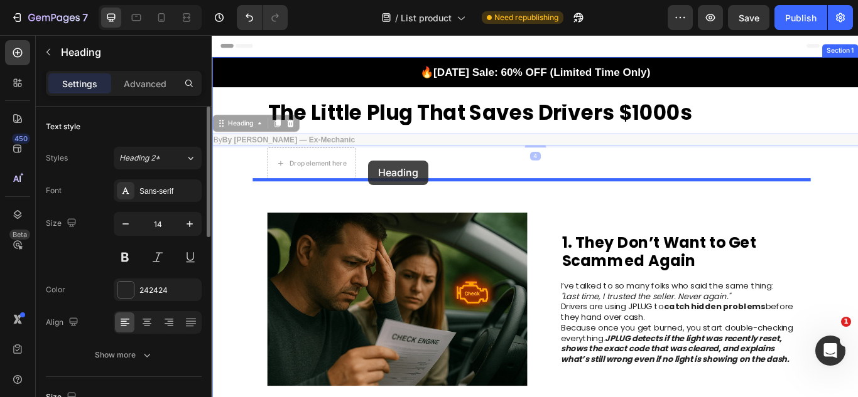
drag, startPoint x: 356, startPoint y: 156, endPoint x: 394, endPoint y: 183, distance: 46.0
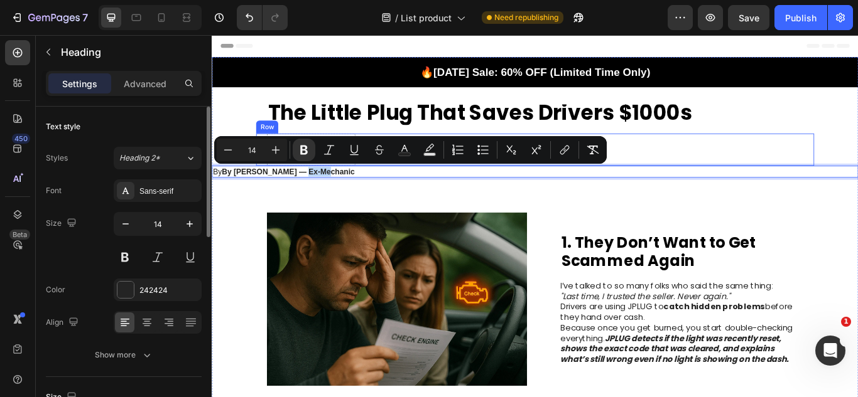
drag, startPoint x: 314, startPoint y: 191, endPoint x: 396, endPoint y: 243, distance: 96.8
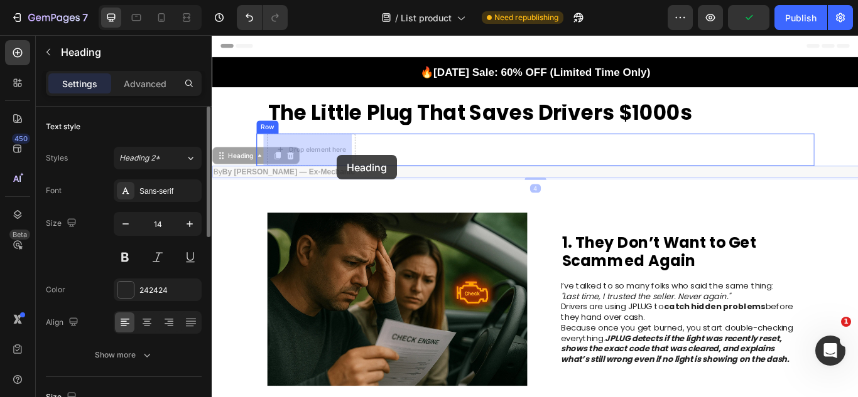
drag, startPoint x: 365, startPoint y: 195, endPoint x: 347, endPoint y: 175, distance: 26.7
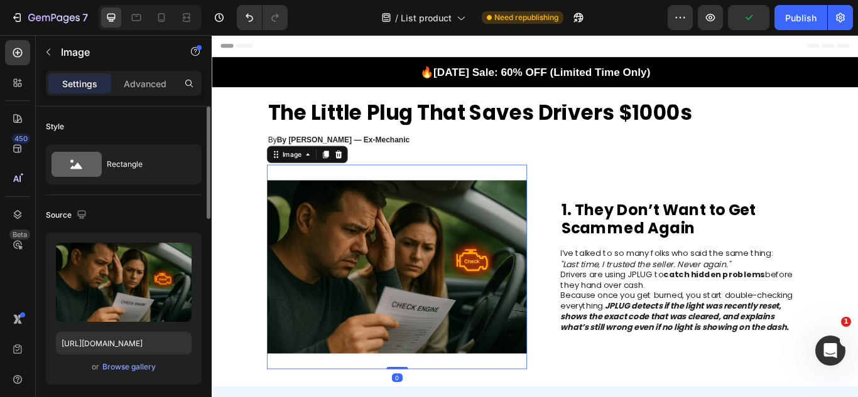
click at [411, 223] on img at bounding box center [427, 305] width 303 height 239
click at [371, 153] on strong "By Mike R. — Ex-Mechanic" at bounding box center [364, 157] width 155 height 10
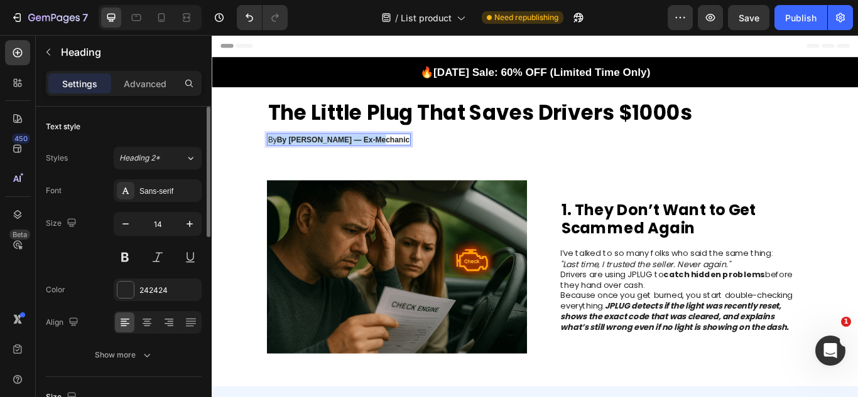
click at [371, 153] on strong "By Mike R. — Ex-Mechanic" at bounding box center [364, 157] width 155 height 10
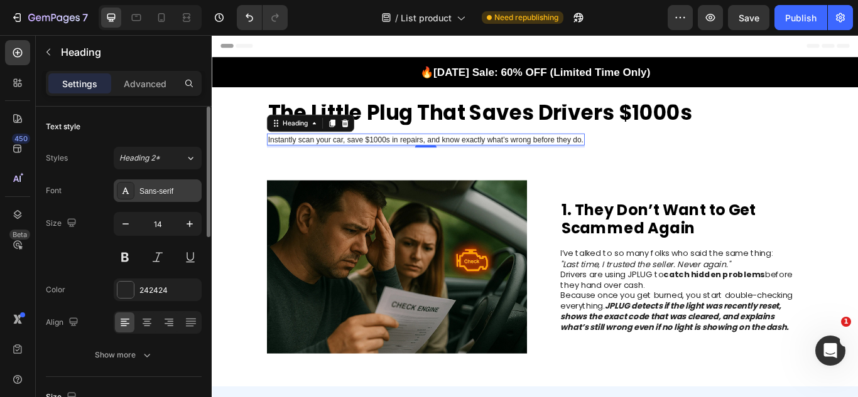
click at [176, 189] on div "Sans-serif" at bounding box center [168, 191] width 59 height 11
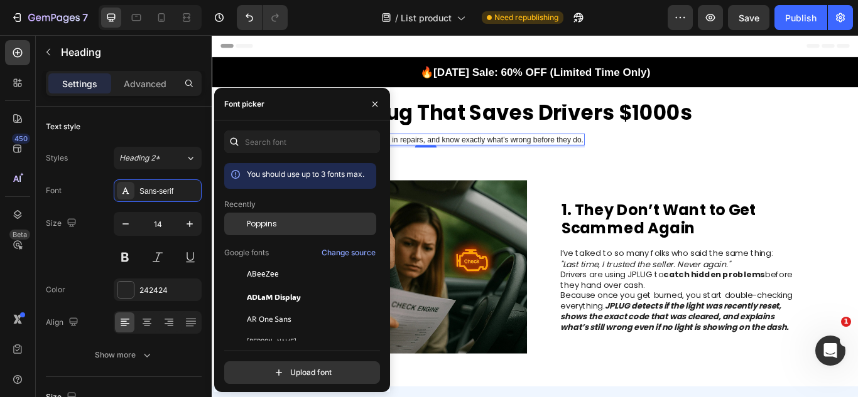
click at [254, 308] on div "Poppins" at bounding box center [300, 319] width 152 height 23
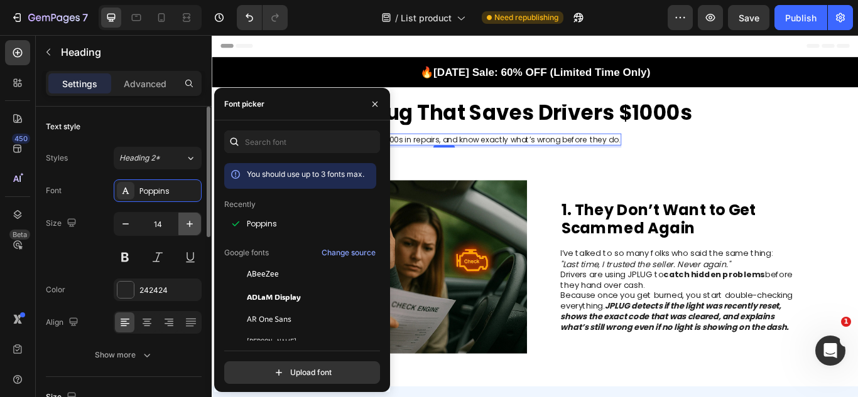
click at [186, 225] on icon "button" at bounding box center [189, 224] width 13 height 13
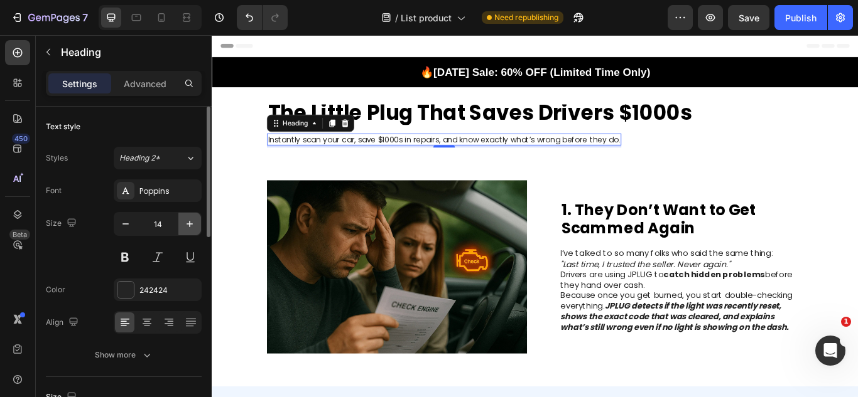
click at [186, 225] on icon "button" at bounding box center [189, 224] width 13 height 13
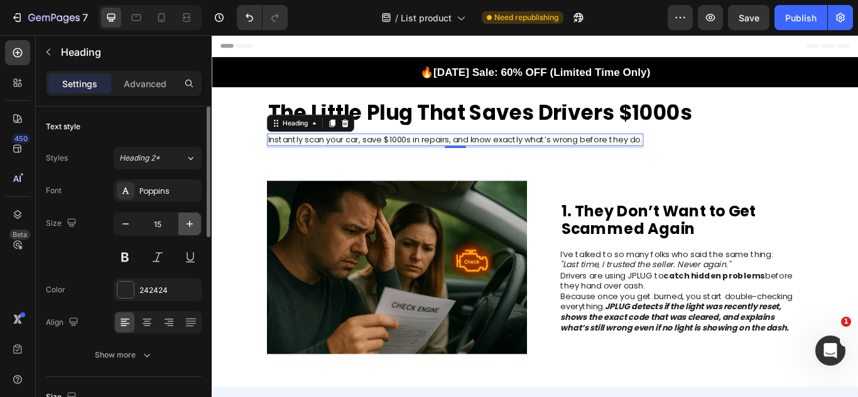
click at [186, 225] on icon "button" at bounding box center [189, 224] width 13 height 13
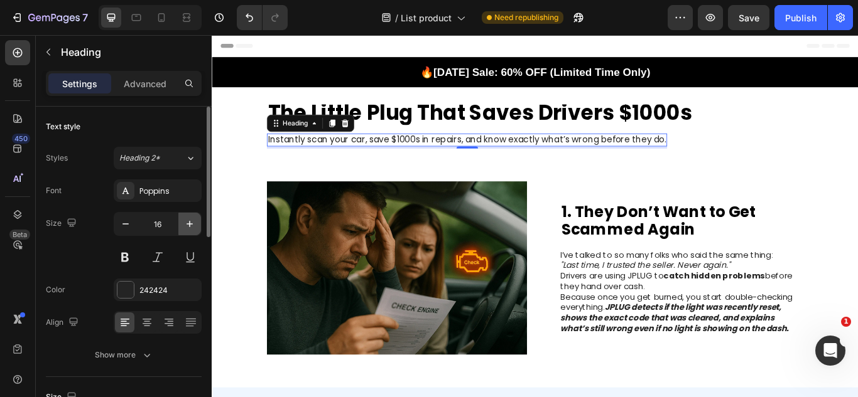
click at [186, 225] on icon "button" at bounding box center [189, 224] width 13 height 13
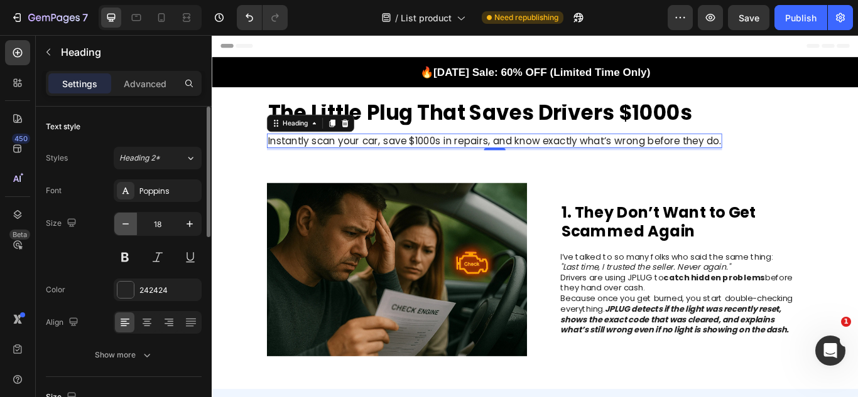
click at [125, 225] on icon "button" at bounding box center [125, 224] width 13 height 13
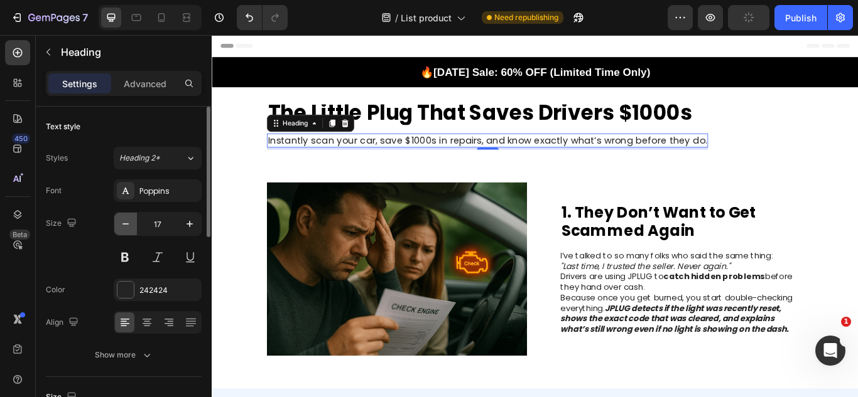
click at [125, 225] on icon "button" at bounding box center [125, 224] width 13 height 13
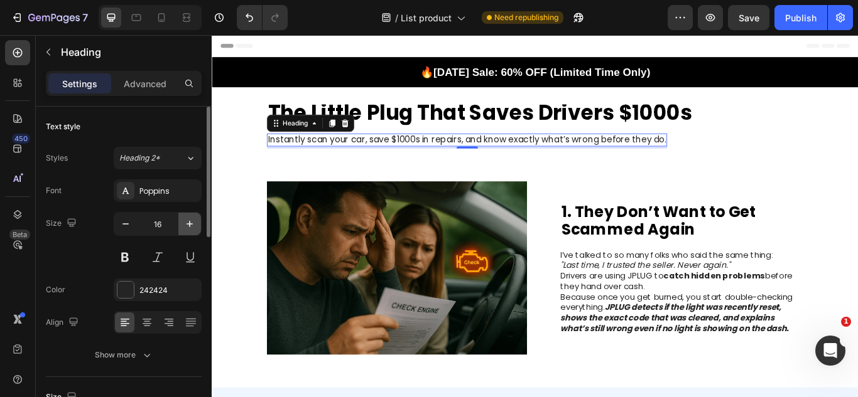
click at [196, 229] on button "button" at bounding box center [189, 224] width 23 height 23
type input "17"
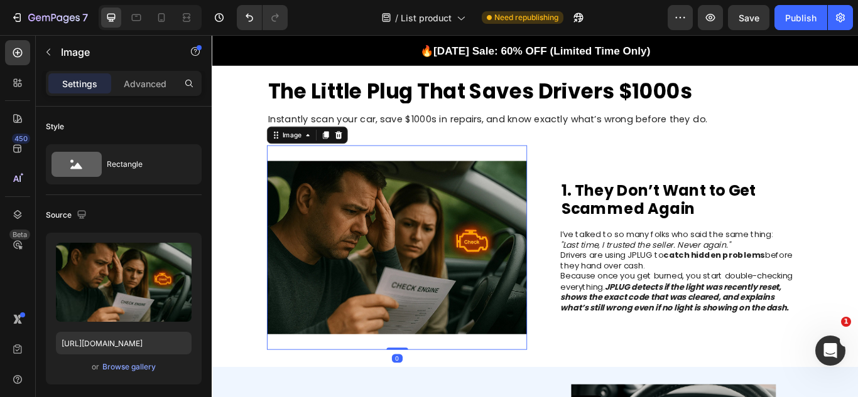
scroll to position [39, 0]
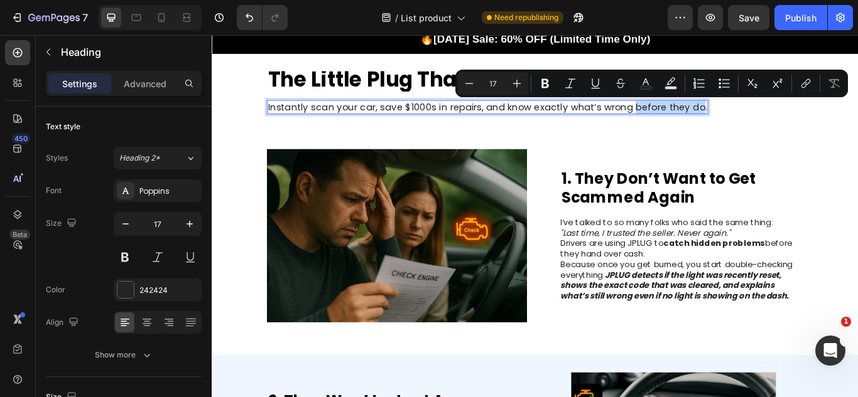
drag, startPoint x: 690, startPoint y: 118, endPoint x: 763, endPoint y: 116, distance: 73.5
click at [763, 116] on p "Instantly scan your car, save $1000s in repairs, and know exactly what’s wrong …" at bounding box center [533, 119] width 512 height 14
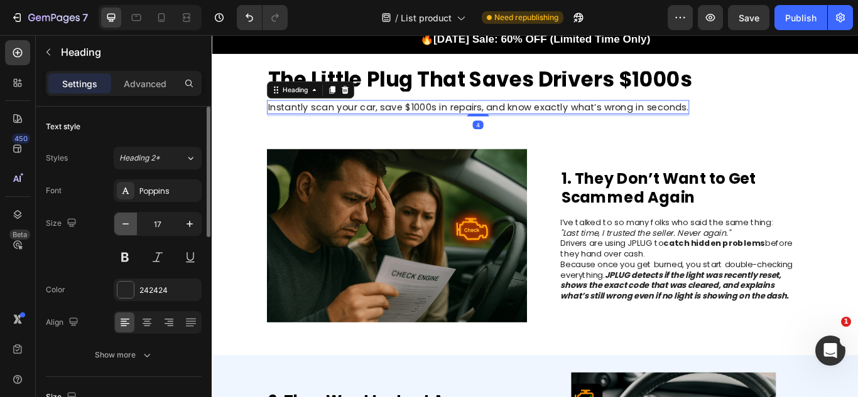
click at [130, 229] on icon "button" at bounding box center [125, 224] width 13 height 13
type input "16"
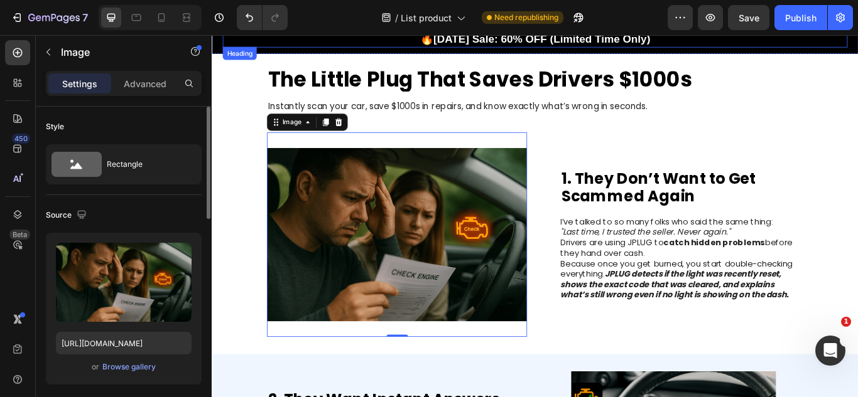
click at [509, 43] on strong "🔥[DATE] Sale: 60% OFF (Limited Time Only)" at bounding box center [588, 40] width 269 height 14
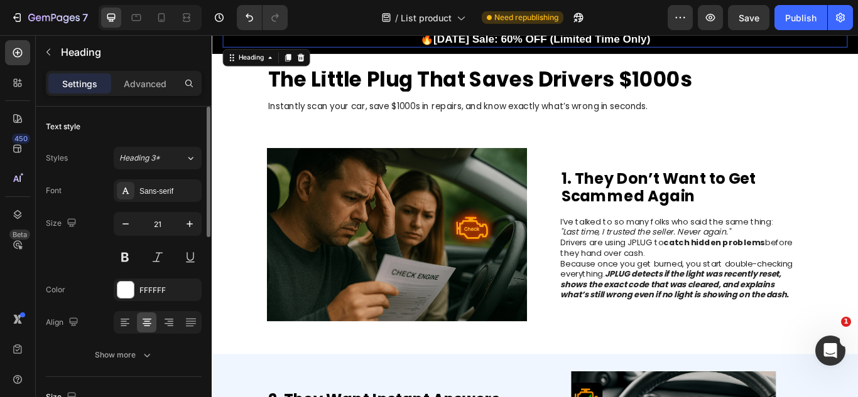
click at [509, 43] on strong "🔥[DATE] Sale: 60% OFF (Limited Time Only)" at bounding box center [588, 40] width 269 height 14
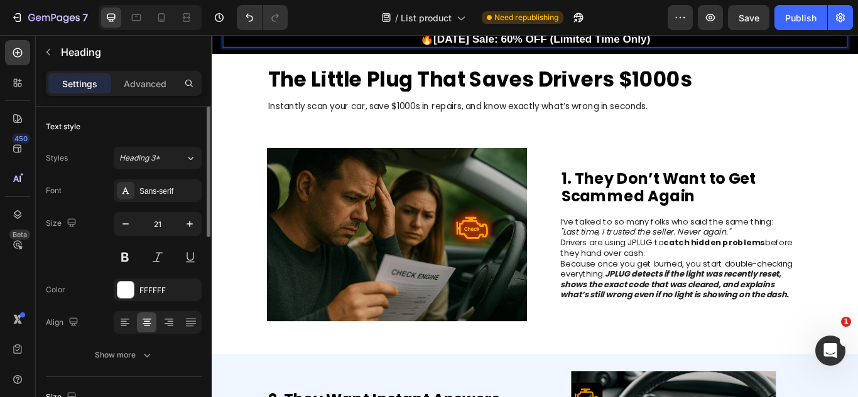
click at [509, 43] on strong "🔥[DATE] Sale: 60% OFF (Limited Time Only)" at bounding box center [588, 40] width 269 height 14
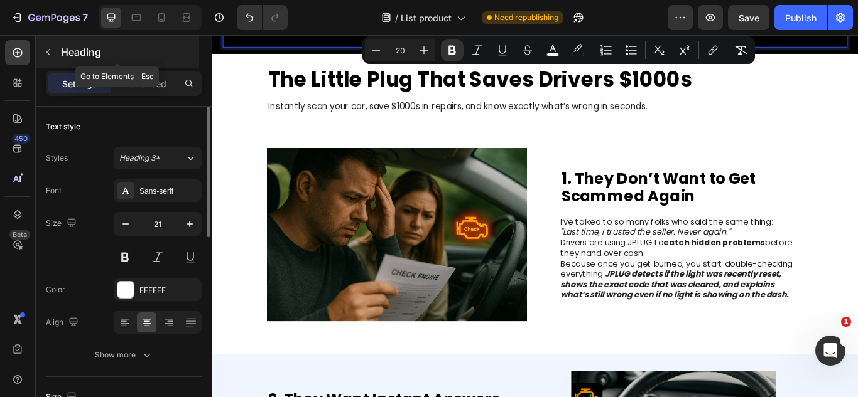
click at [63, 42] on div "Heading" at bounding box center [117, 52] width 163 height 33
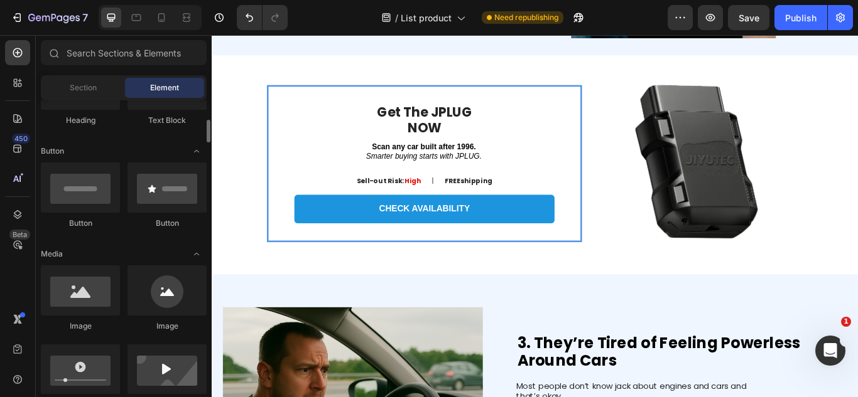
scroll to position [714, 0]
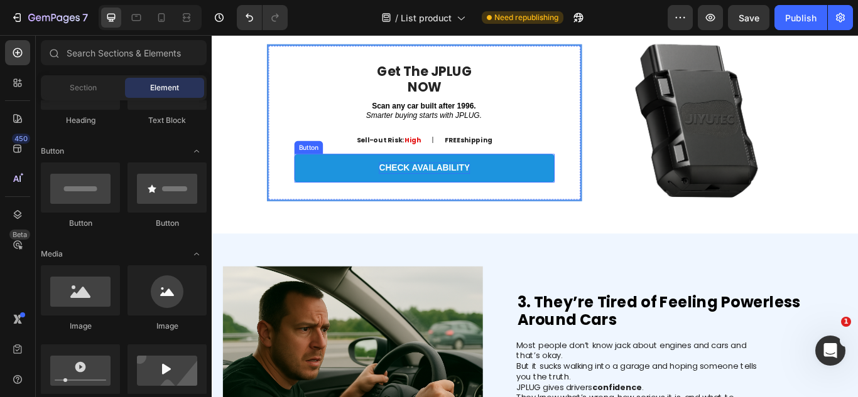
click at [501, 193] on p "CHECK AVAILABILITY" at bounding box center [459, 190] width 106 height 13
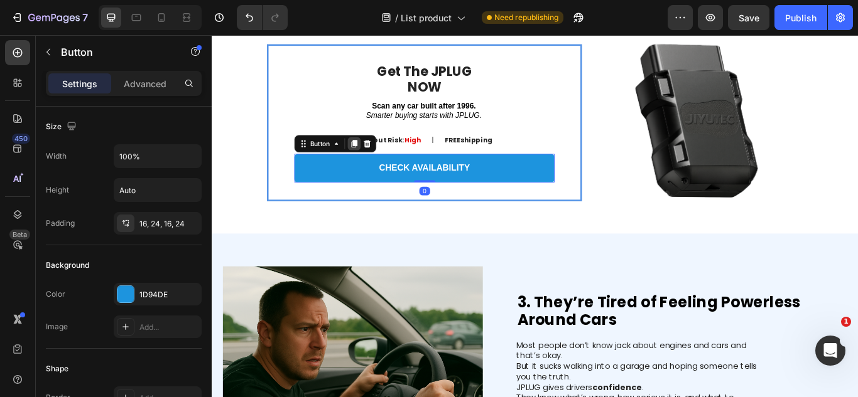
click at [376, 166] on icon at bounding box center [377, 162] width 10 height 10
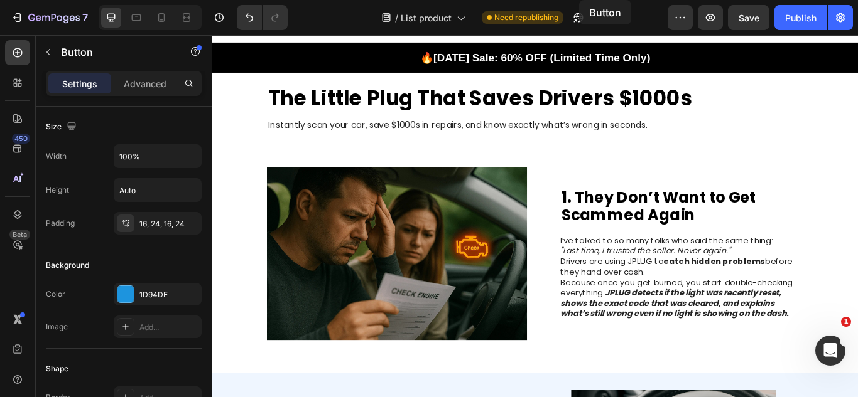
scroll to position [0, 0]
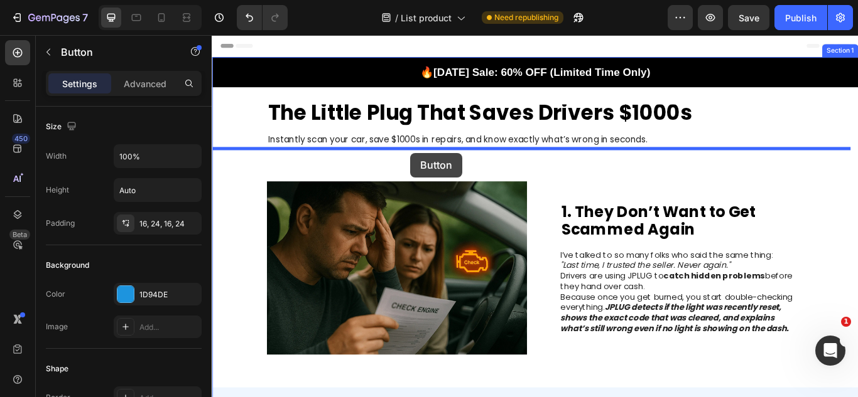
drag, startPoint x: 411, startPoint y: 223, endPoint x: 444, endPoint y: 172, distance: 60.4
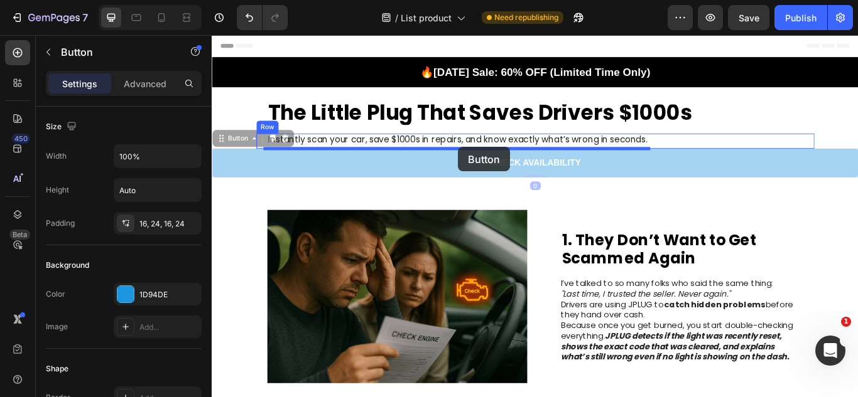
drag, startPoint x: 443, startPoint y: 183, endPoint x: 499, endPoint y: 166, distance: 58.6
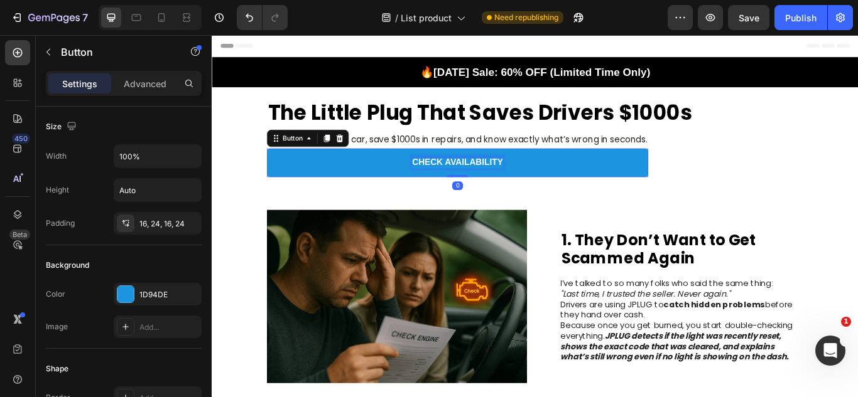
click at [493, 184] on p "CHECK AVAILABILITY" at bounding box center [498, 184] width 106 height 13
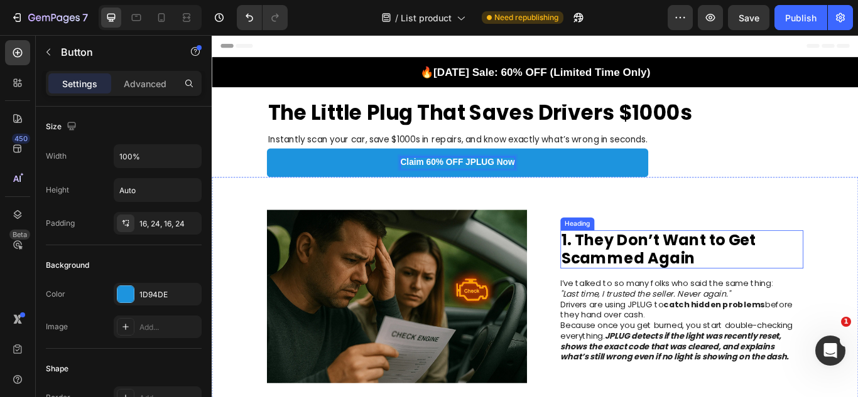
click at [626, 264] on strong "1. They Don’t Want to Get Scammed Again" at bounding box center [732, 285] width 227 height 46
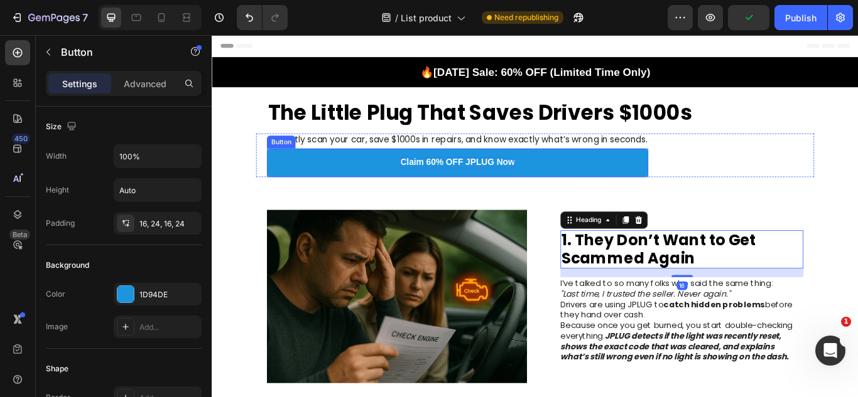
click at [650, 174] on link "Claim 60% OFF JPLUG Now" at bounding box center [498, 184] width 445 height 33
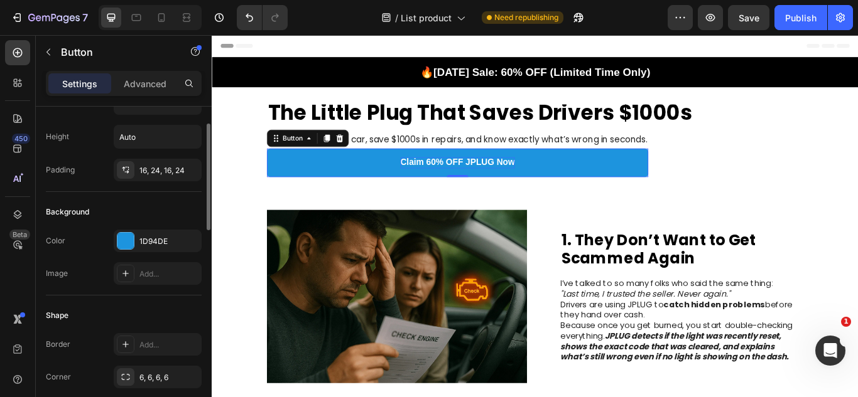
scroll to position [107, 0]
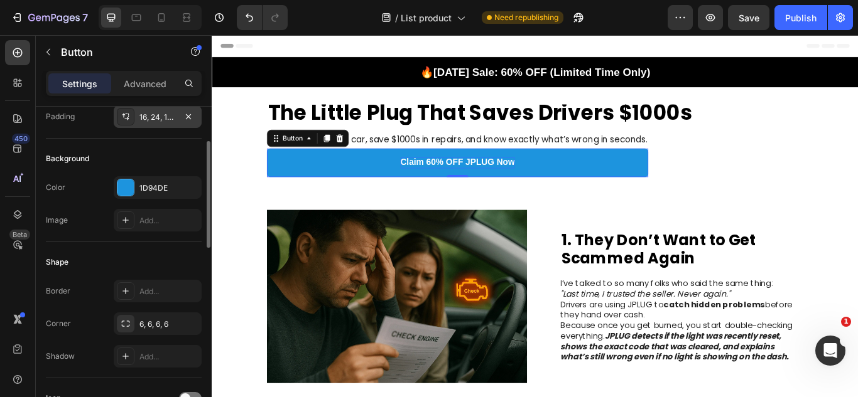
click at [158, 119] on div "16, 24, 16, 24" at bounding box center [157, 117] width 36 height 11
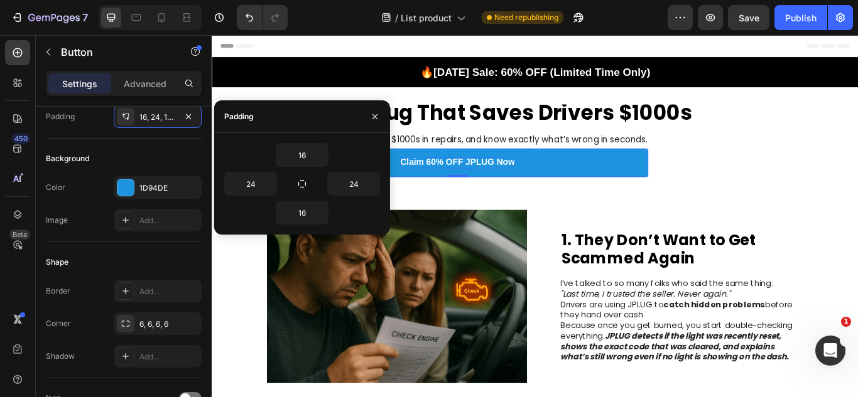
click at [380, 181] on div "16 24 24 16" at bounding box center [302, 184] width 176 height 82
click at [377, 181] on icon "button" at bounding box center [373, 184] width 10 height 10
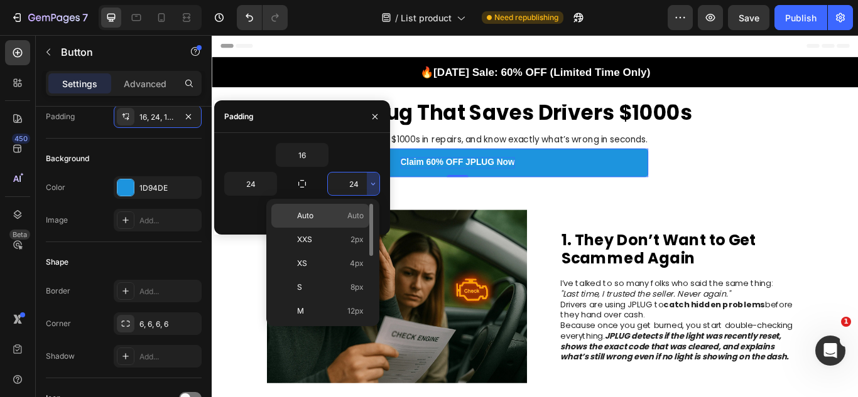
click at [342, 218] on p "Auto Auto" at bounding box center [330, 215] width 67 height 11
type input "Auto"
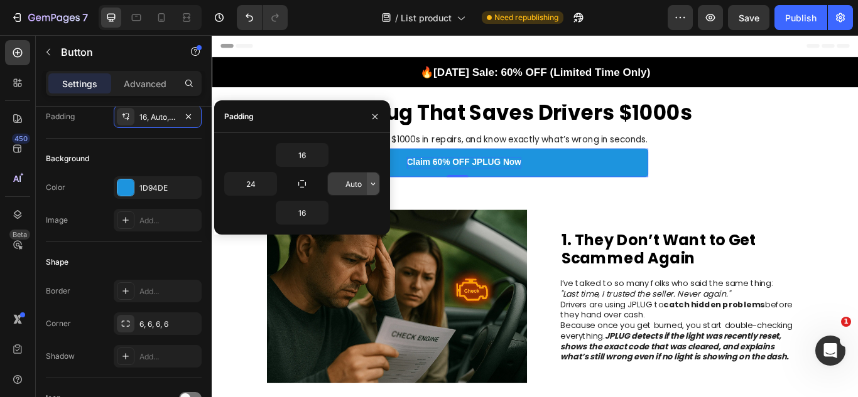
click at [368, 190] on button "button" at bounding box center [373, 184] width 13 height 23
click at [266, 184] on icon "button" at bounding box center [270, 184] width 10 height 10
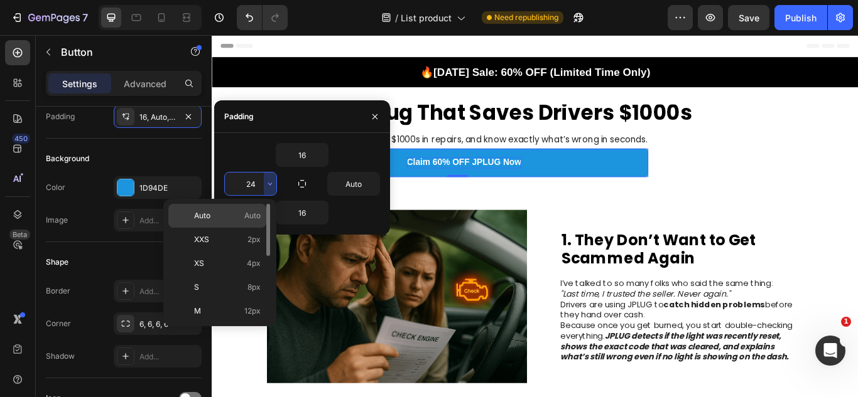
click at [246, 228] on div "Auto Auto" at bounding box center [217, 240] width 98 height 24
type input "Auto"
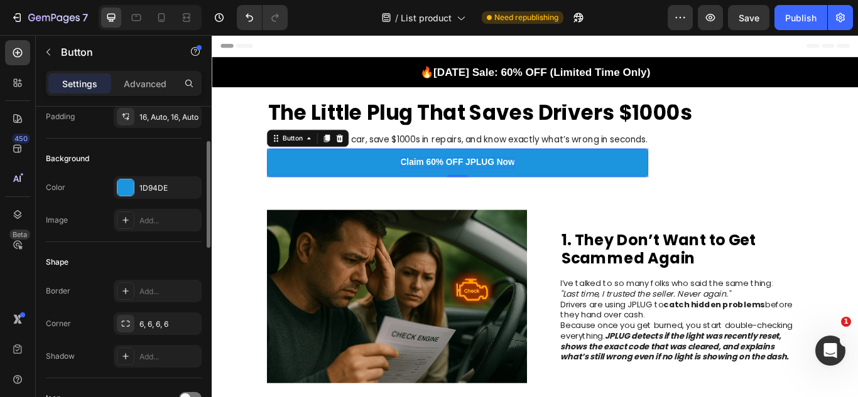
click at [161, 151] on div "Background" at bounding box center [124, 159] width 156 height 20
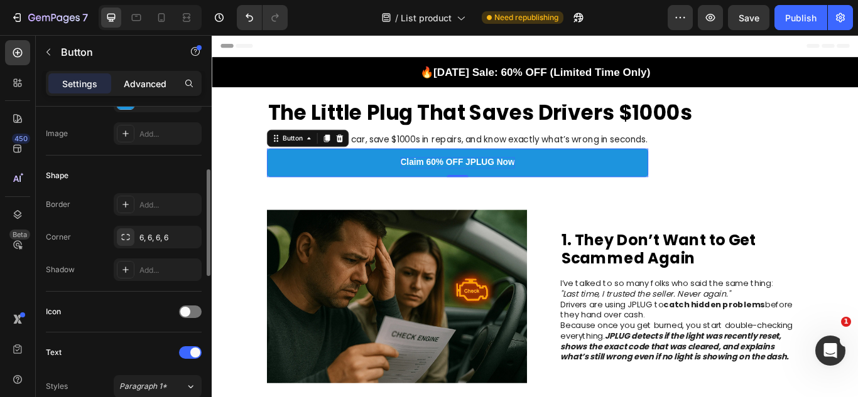
click at [150, 85] on p "Advanced" at bounding box center [145, 83] width 43 height 13
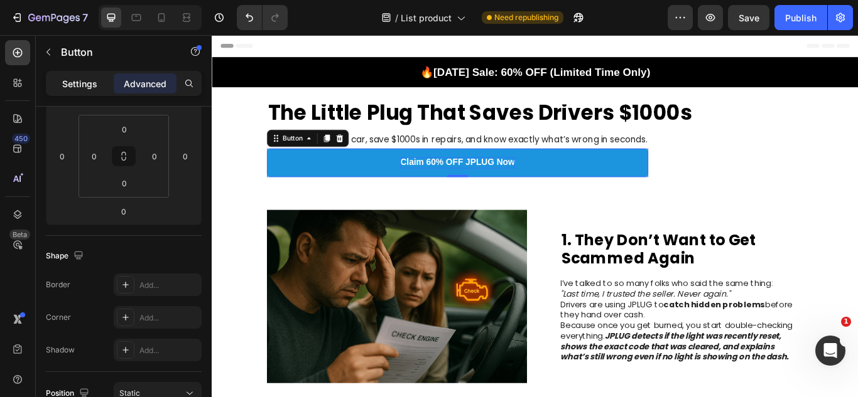
drag, startPoint x: 82, startPoint y: 94, endPoint x: 78, endPoint y: 85, distance: 9.6
click at [78, 85] on div "Settings Advanced" at bounding box center [124, 83] width 156 height 25
click at [78, 85] on p "Settings" at bounding box center [79, 83] width 35 height 13
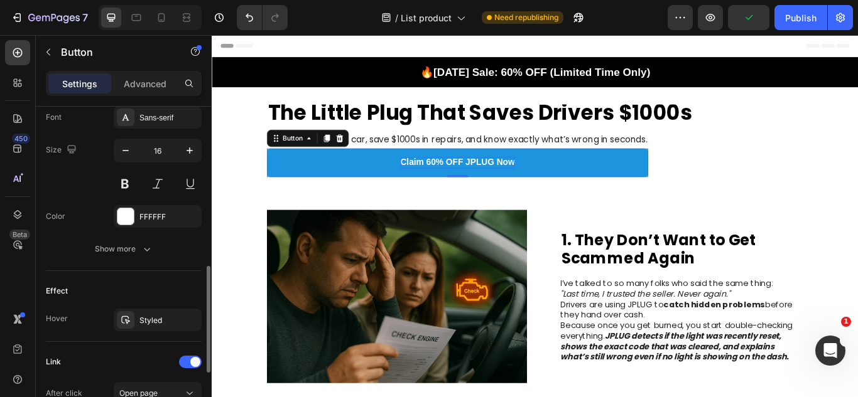
scroll to position [493, 0]
click at [125, 153] on icon "button" at bounding box center [125, 152] width 13 height 13
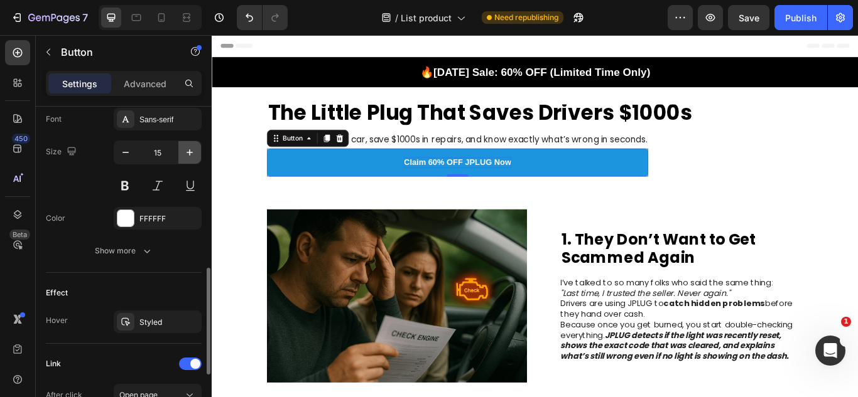
click at [185, 151] on icon "button" at bounding box center [189, 152] width 13 height 13
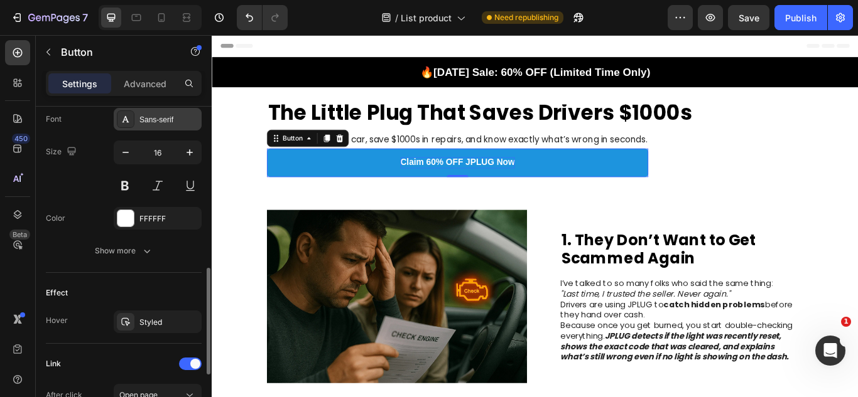
type input "17"
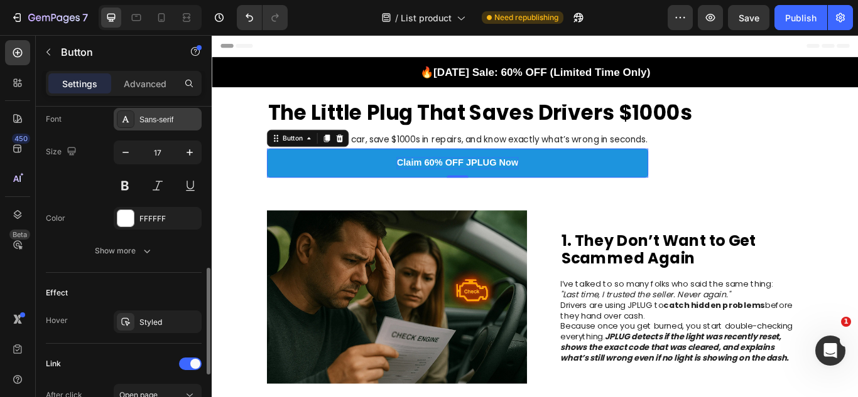
click at [149, 123] on div "Sans-serif" at bounding box center [168, 119] width 59 height 11
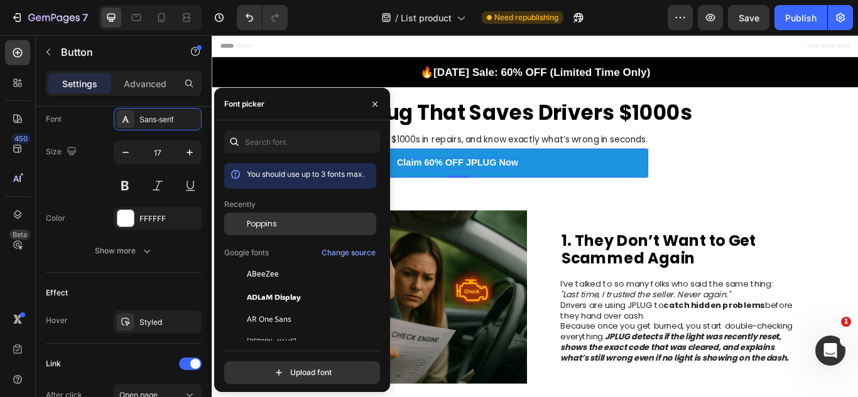
click at [258, 221] on span "Poppins" at bounding box center [262, 223] width 30 height 11
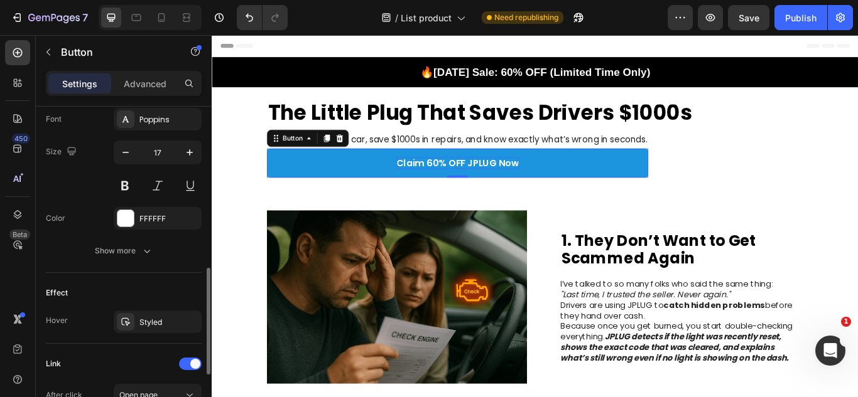
click at [91, 205] on div "Font Poppins Size 17 Color FFFFFF Show more" at bounding box center [124, 185] width 156 height 154
click at [129, 188] on button at bounding box center [125, 186] width 23 height 23
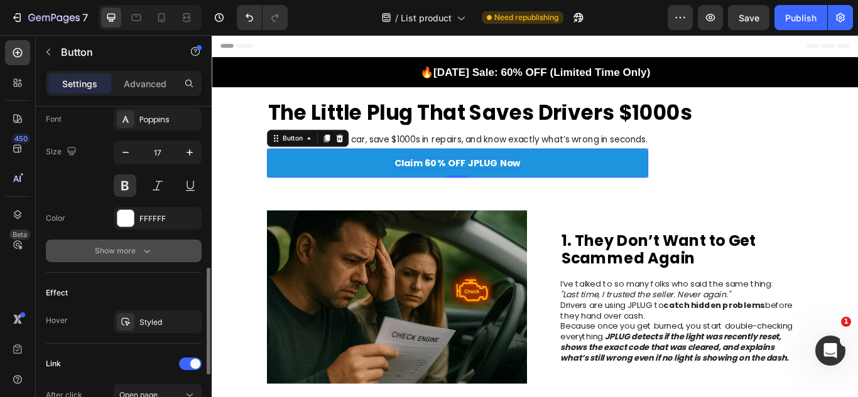
scroll to position [672, 0]
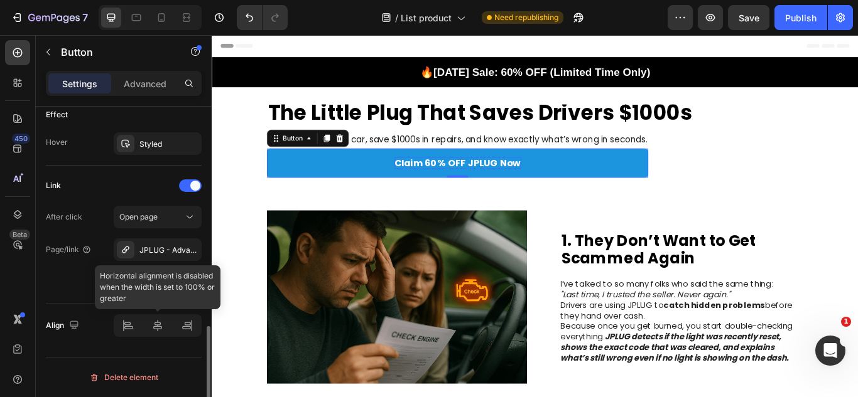
click at [159, 321] on div at bounding box center [158, 326] width 88 height 23
click at [158, 325] on div at bounding box center [158, 326] width 88 height 23
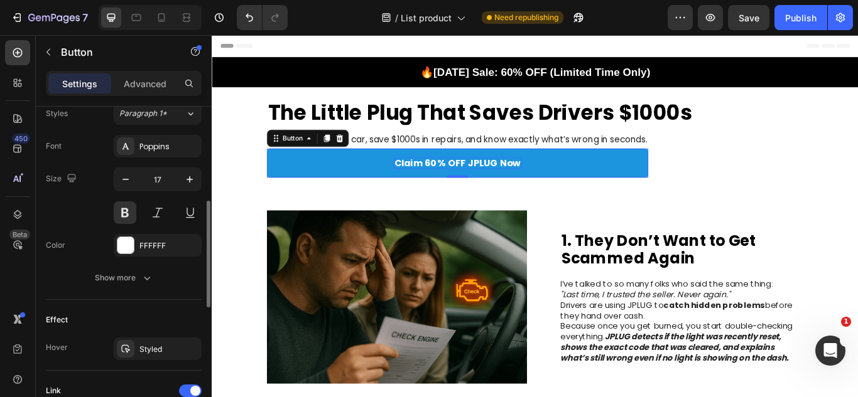
scroll to position [423, 0]
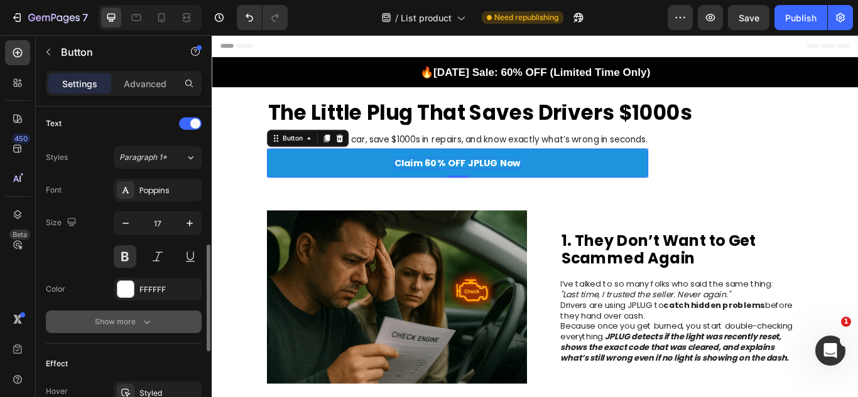
click at [125, 319] on div "Show more" at bounding box center [124, 322] width 58 height 13
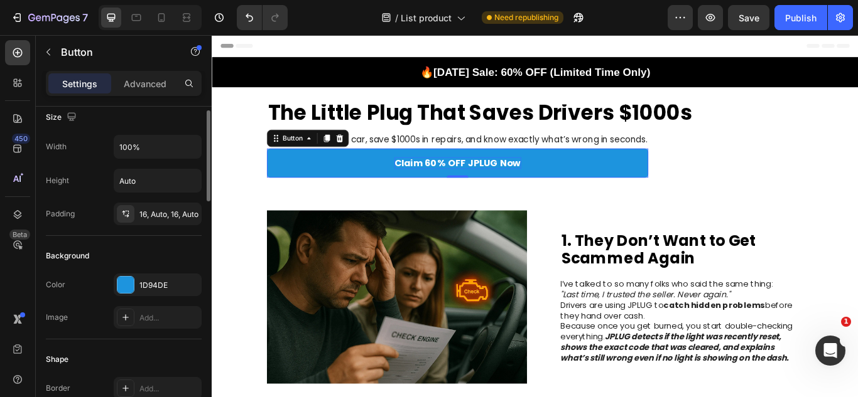
scroll to position [0, 0]
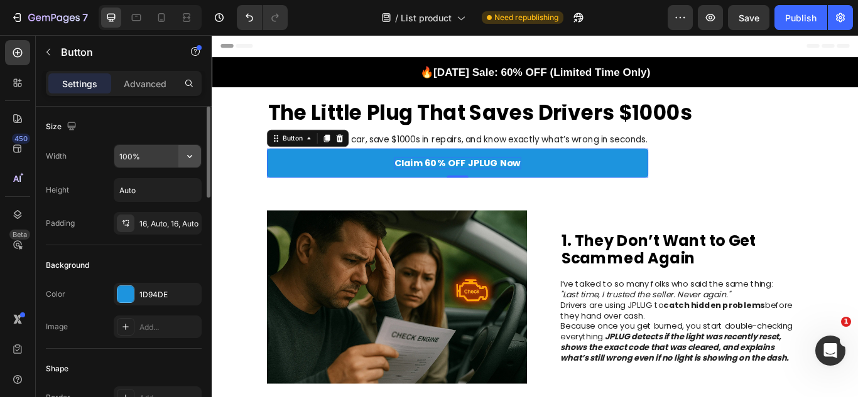
click at [183, 159] on button "button" at bounding box center [189, 156] width 23 height 23
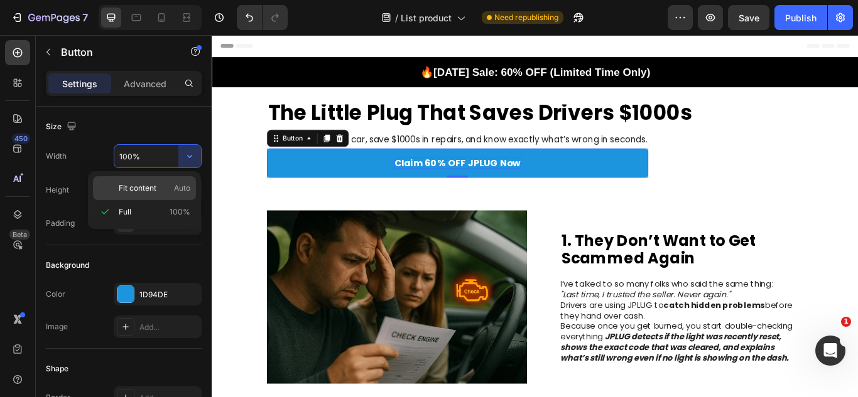
click at [161, 191] on p "Fit content Auto" at bounding box center [155, 188] width 72 height 11
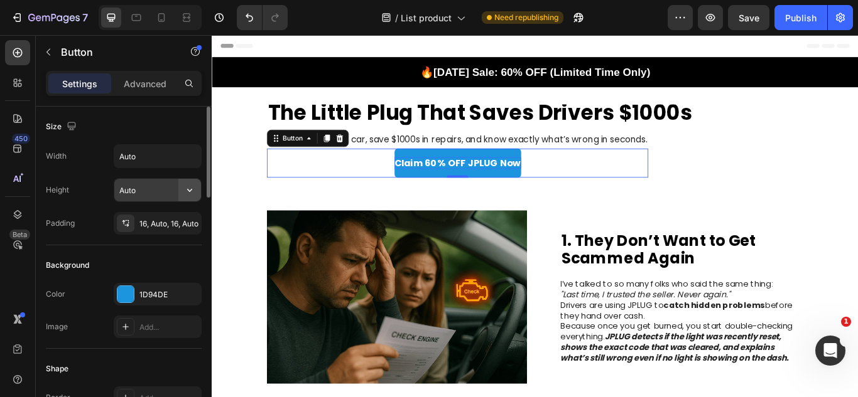
click at [187, 184] on icon "button" at bounding box center [189, 190] width 13 height 13
click at [183, 161] on button "button" at bounding box center [189, 156] width 23 height 23
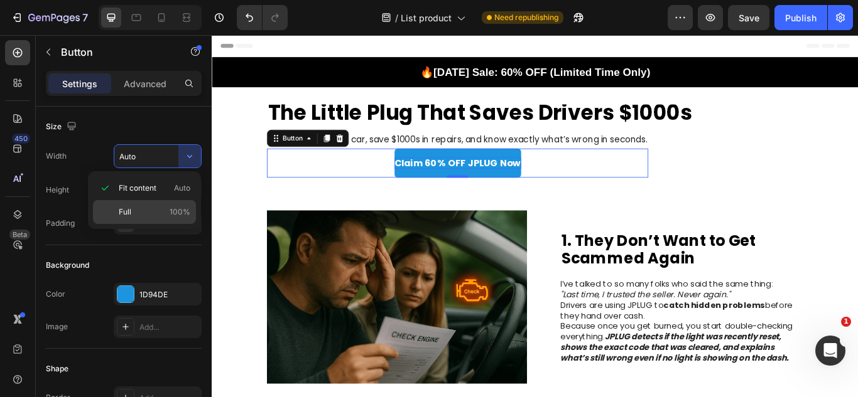
click at [162, 205] on div "Full 100%" at bounding box center [144, 212] width 103 height 24
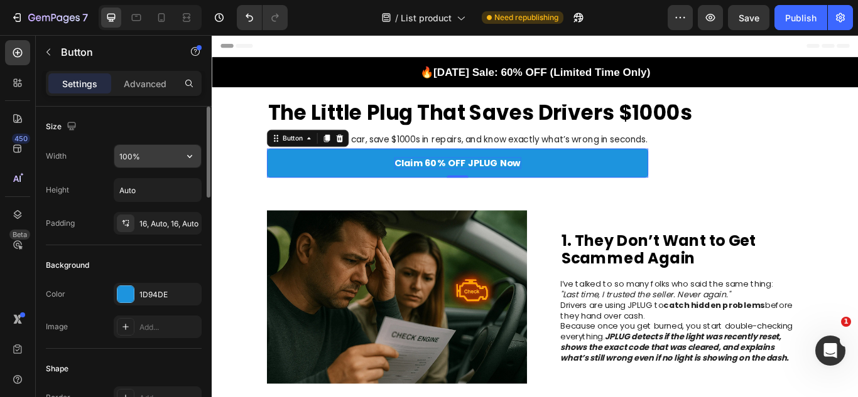
click at [140, 153] on input "100%" at bounding box center [157, 156] width 87 height 23
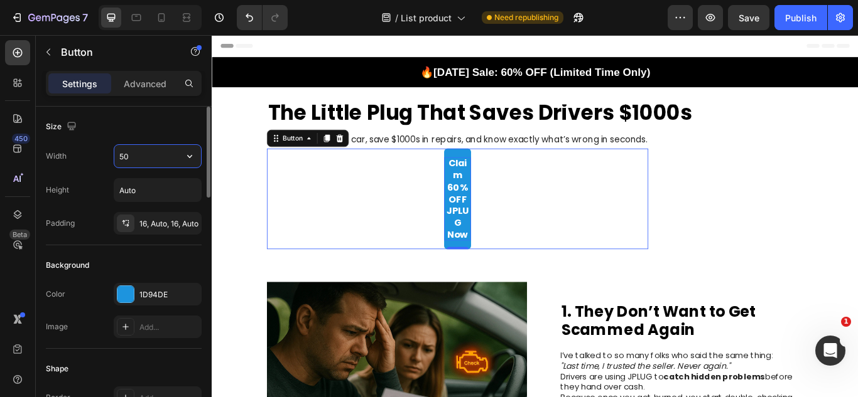
type input "5"
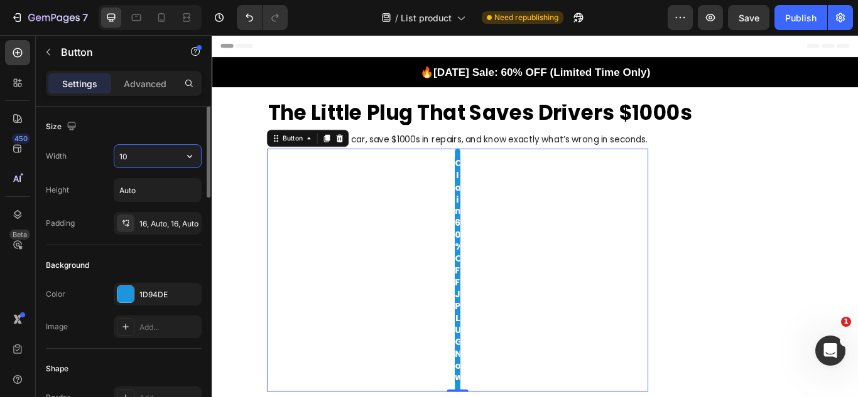
type input "1"
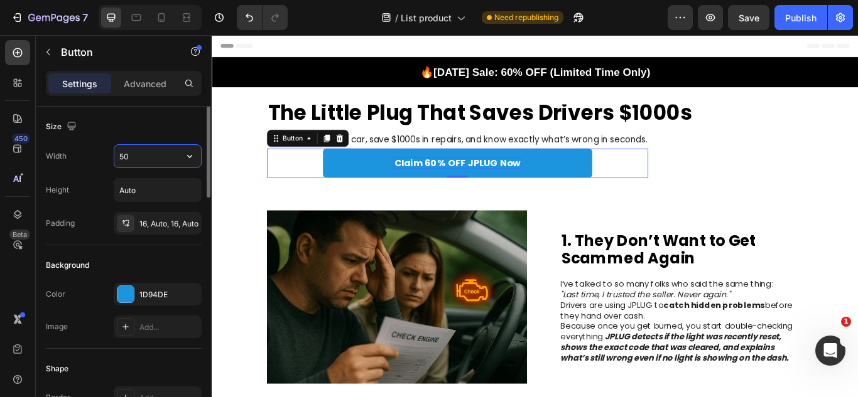
type input "5"
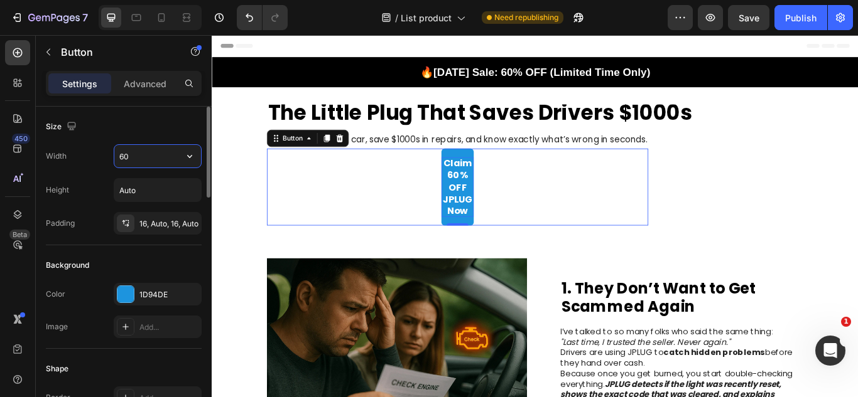
type input "6"
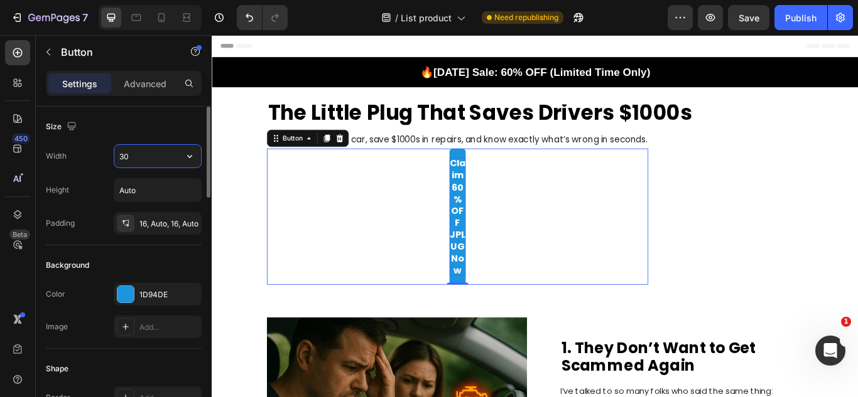
type input "3"
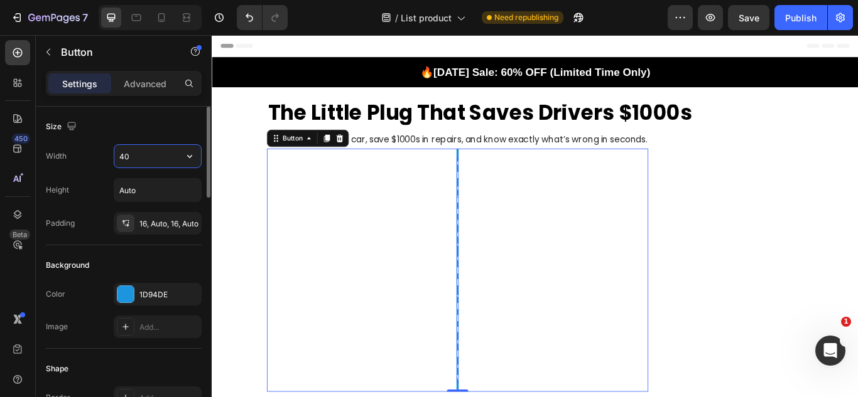
type input "400"
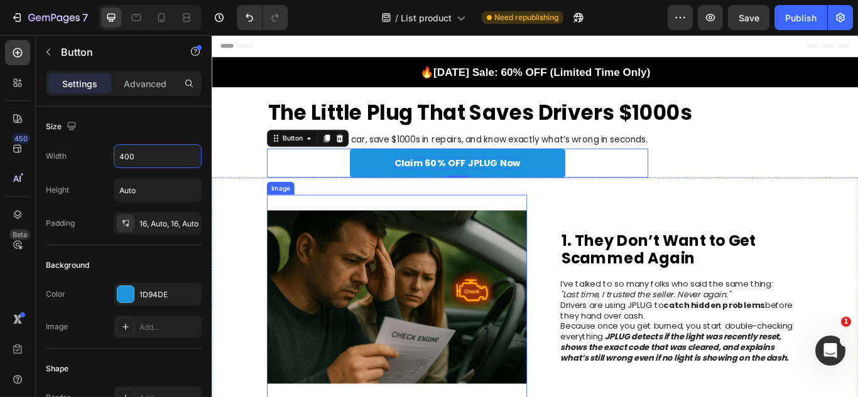
click at [519, 299] on img at bounding box center [427, 341] width 303 height 239
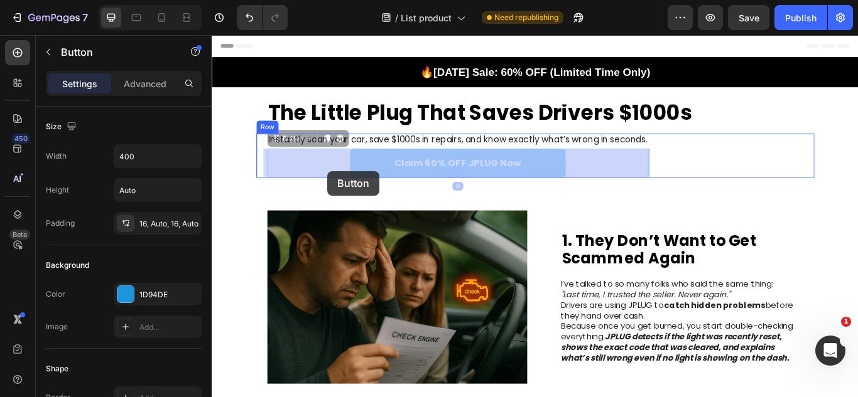
drag, startPoint x: 557, startPoint y: 190, endPoint x: 320, endPoint y: 192, distance: 237.3
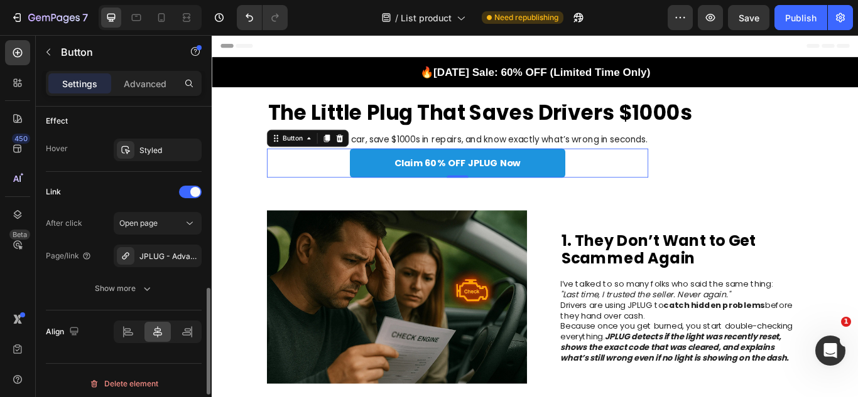
scroll to position [672, 0]
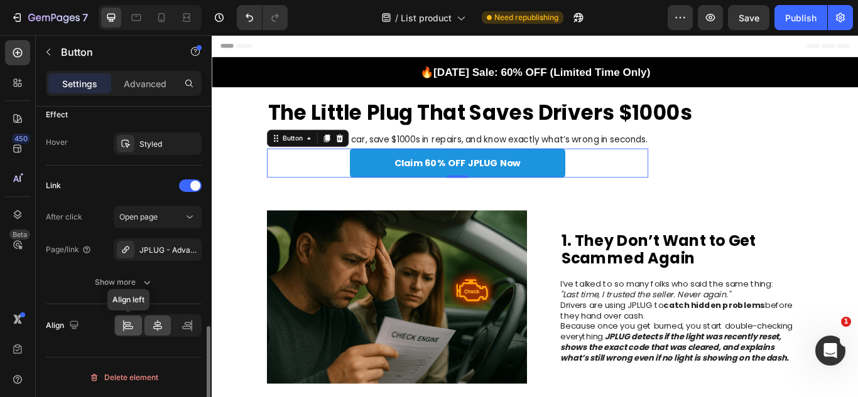
click at [129, 333] on div at bounding box center [128, 326] width 27 height 20
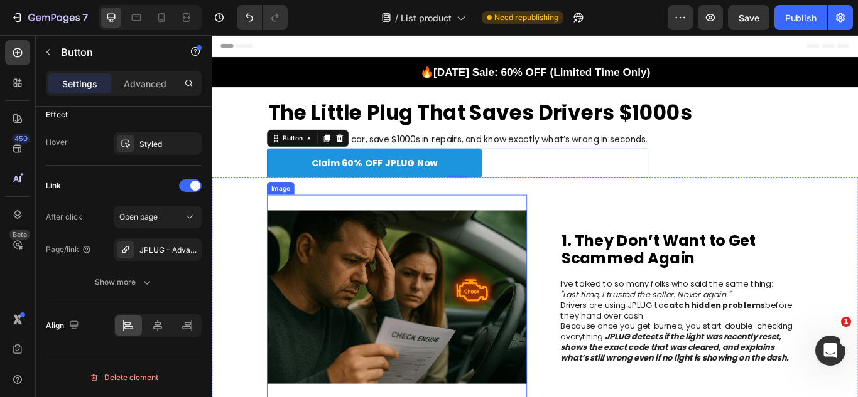
click at [470, 308] on img at bounding box center [427, 341] width 303 height 239
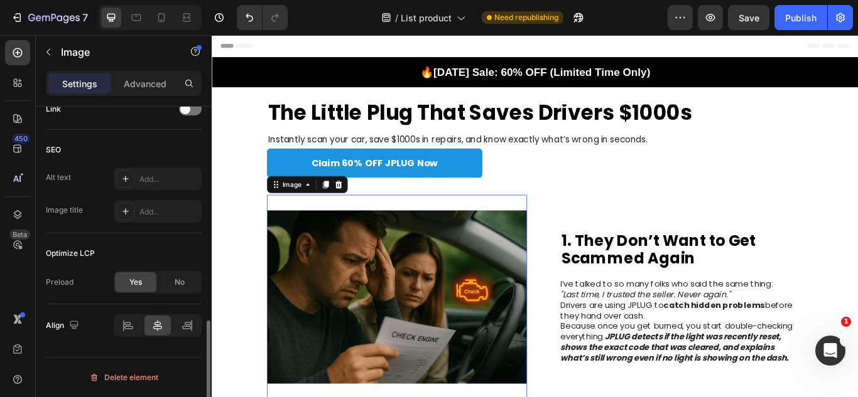
scroll to position [0, 0]
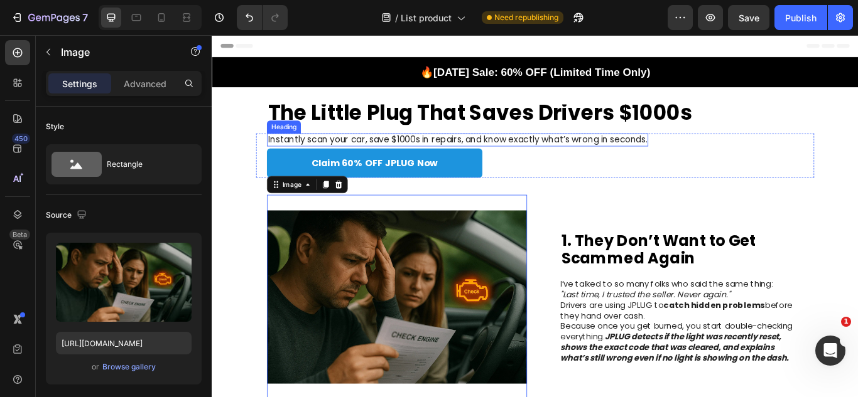
click at [588, 160] on p "Instantly scan your car, save $1000s in repairs, and know exactly what’s wrong …" at bounding box center [498, 157] width 442 height 13
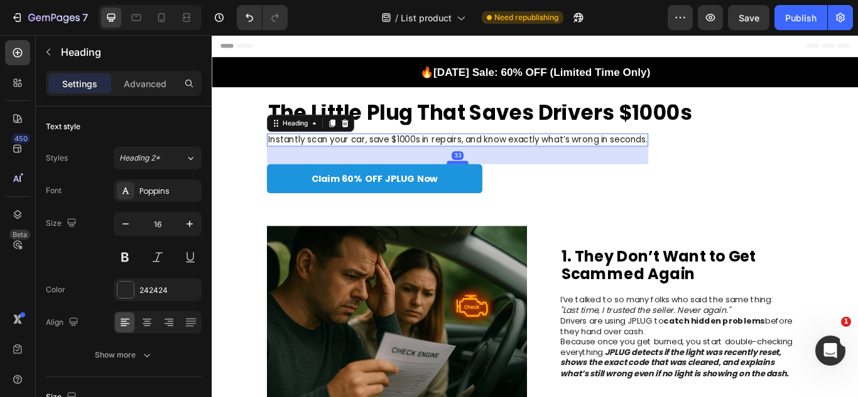
drag, startPoint x: 500, startPoint y: 164, endPoint x: 503, endPoint y: 183, distance: 18.4
click at [503, 183] on div at bounding box center [497, 184] width 25 height 4
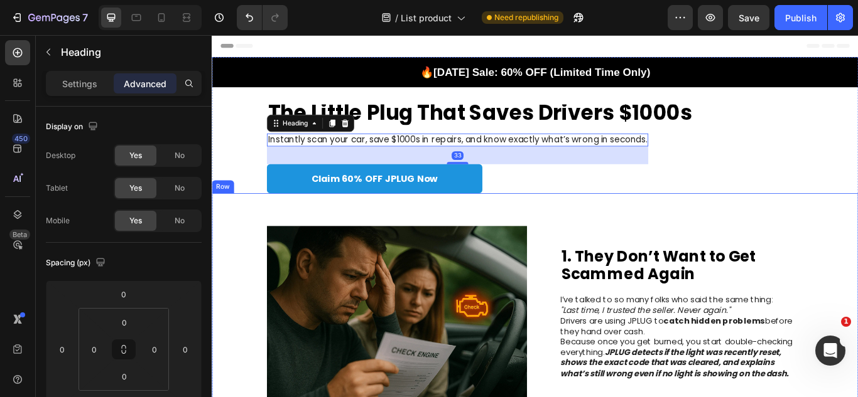
click at [596, 224] on div "Image 1. They Don’t Want to Get Scammed Again Heading I’ve talked to so many fo…" at bounding box center [588, 359] width 753 height 279
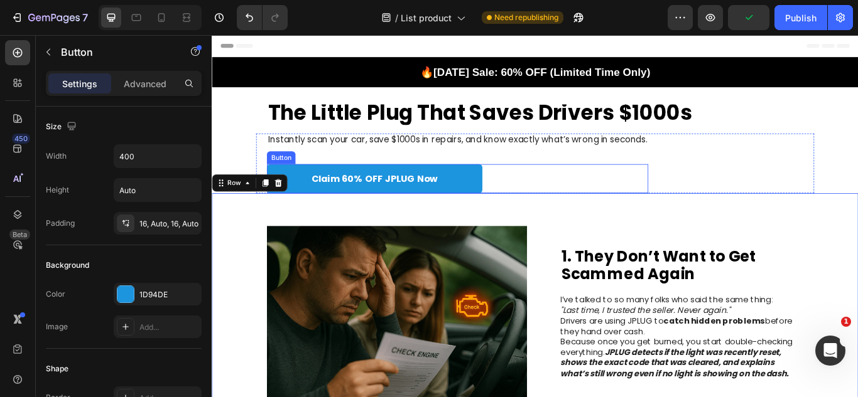
click at [600, 203] on div "Claim 60% OFF JPLUG Now Button" at bounding box center [498, 203] width 445 height 34
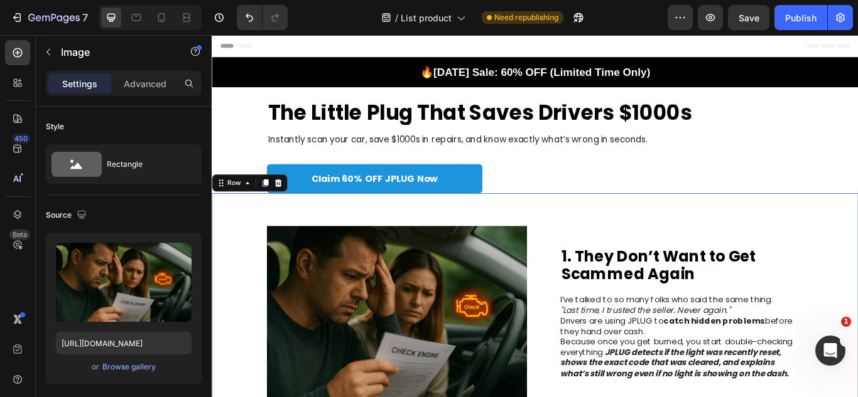
click at [652, 230] on div "Image 1. They Don’t Want to Get Scammed Again Heading I’ve talked to so many fo…" at bounding box center [588, 359] width 753 height 279
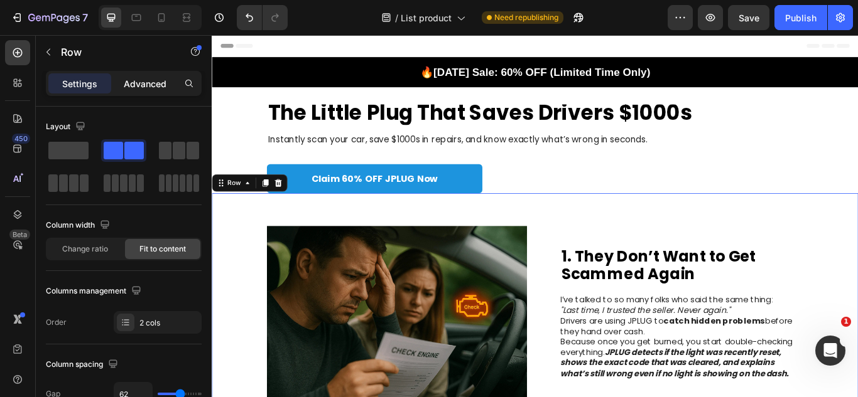
click at [155, 76] on div "Advanced" at bounding box center [145, 83] width 63 height 20
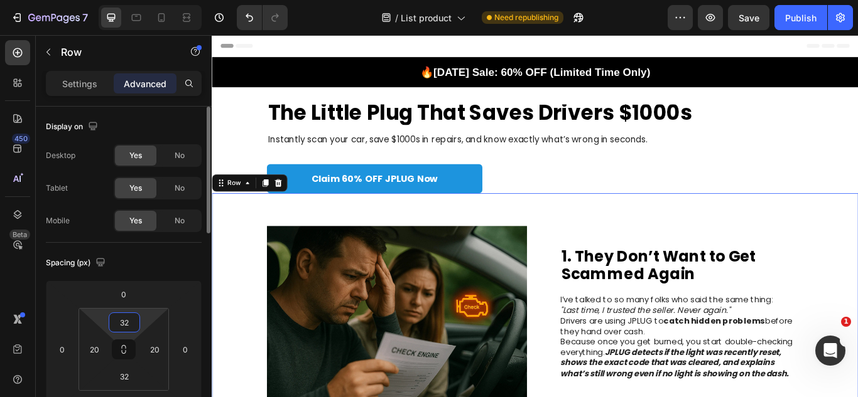
click at [126, 316] on input "32" at bounding box center [124, 322] width 25 height 19
click at [139, 387] on p "XS 4px" at bounding box center [155, 387] width 57 height 9
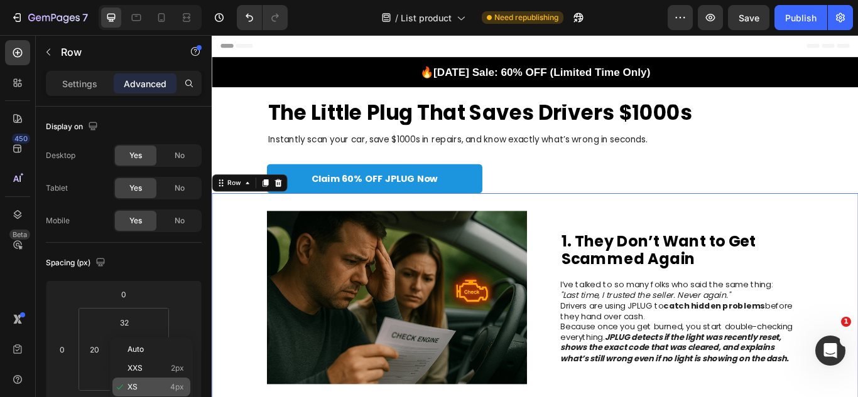
type input "4"
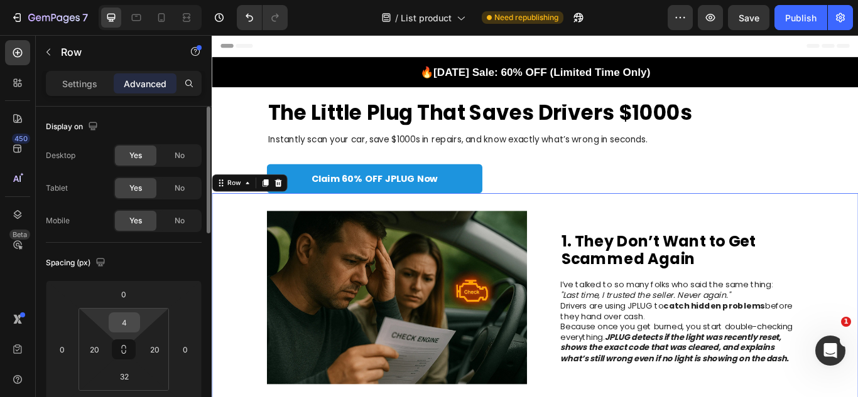
click at [123, 325] on input "4" at bounding box center [124, 322] width 25 height 19
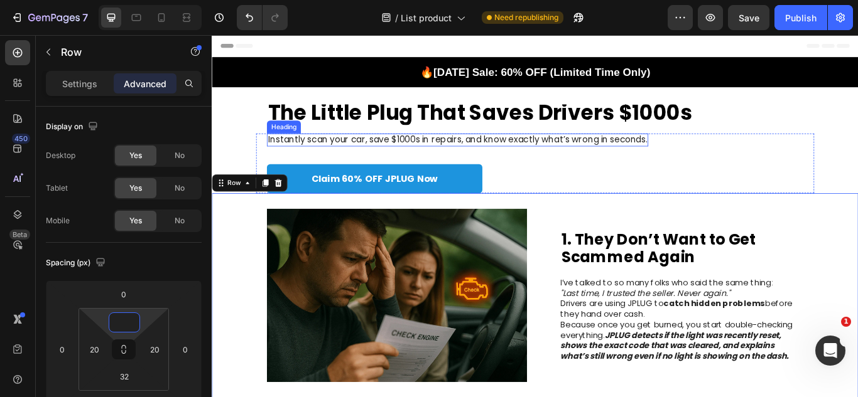
click at [613, 152] on p "Instantly scan your car, save $1000s in repairs, and know exactly what’s wrong …" at bounding box center [498, 157] width 442 height 13
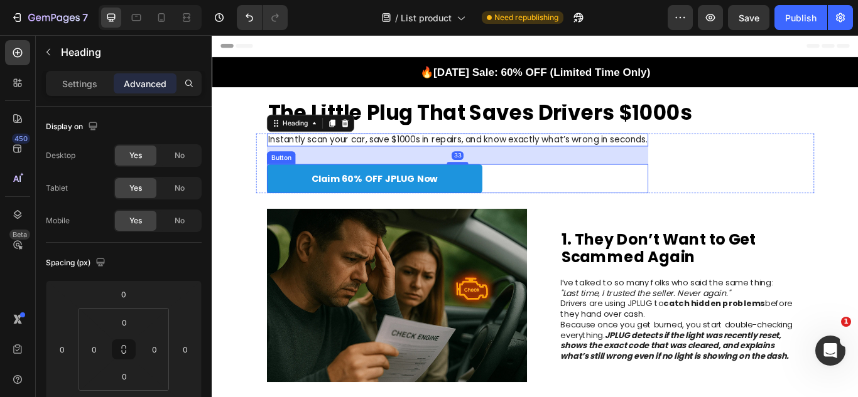
click at [510, 209] on link "Claim 60% OFF JPLUG Now" at bounding box center [401, 203] width 251 height 34
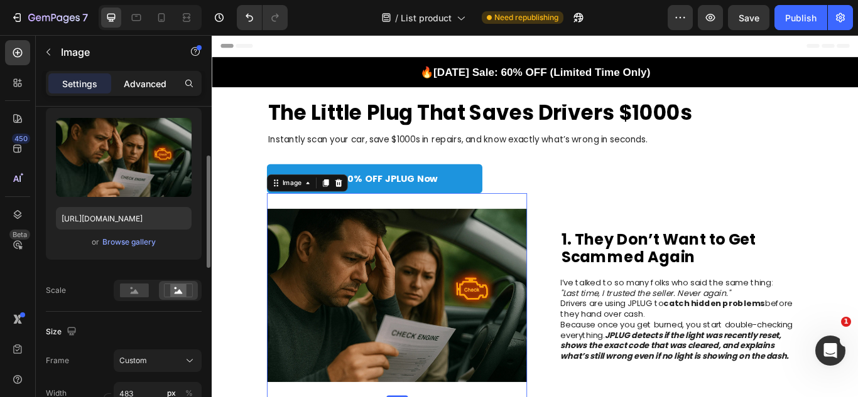
scroll to position [133, 0]
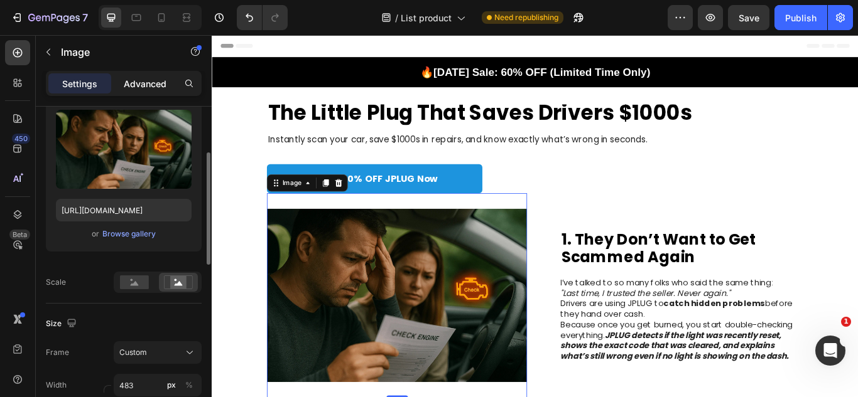
click at [141, 89] on p "Advanced" at bounding box center [145, 83] width 43 height 13
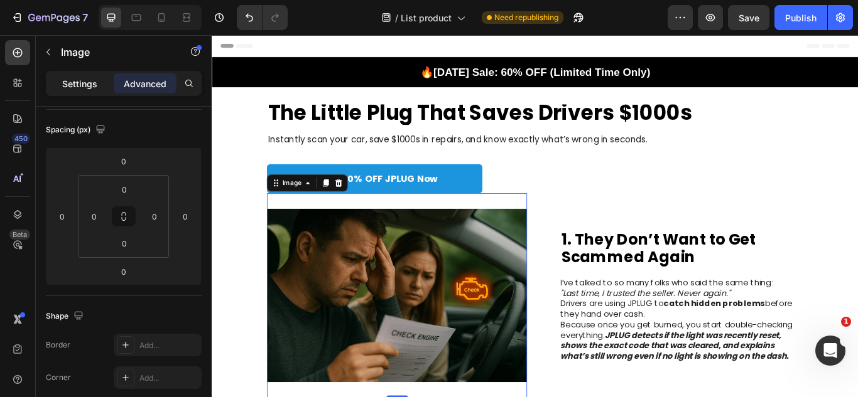
click at [62, 92] on div "Settings" at bounding box center [79, 83] width 63 height 20
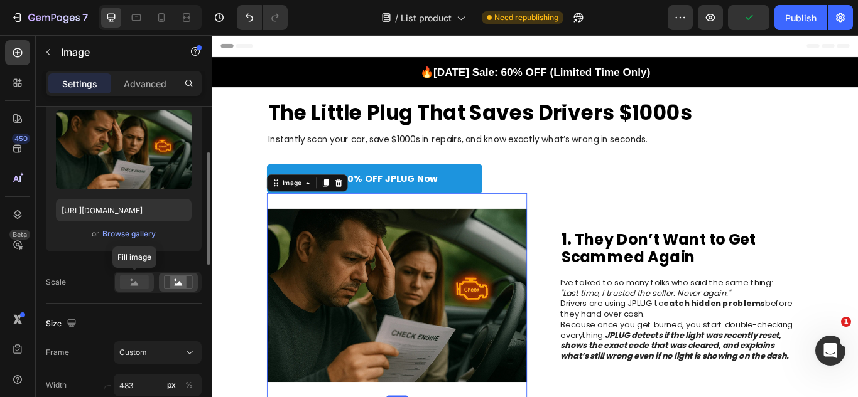
click at [133, 276] on rect at bounding box center [134, 283] width 29 height 14
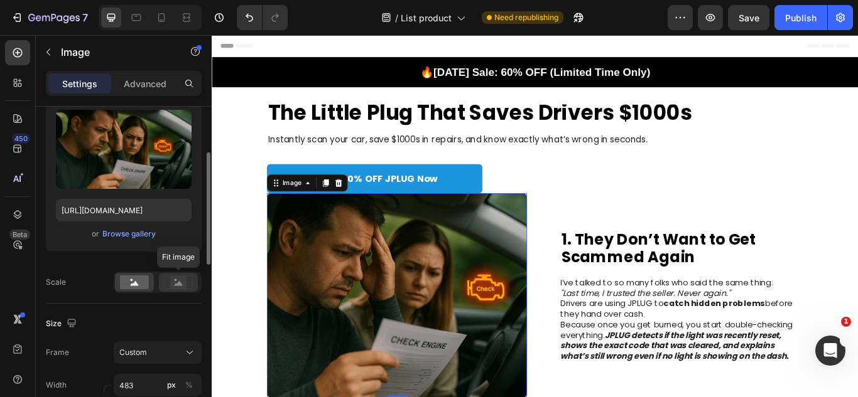
click at [168, 281] on icon at bounding box center [178, 283] width 29 height 14
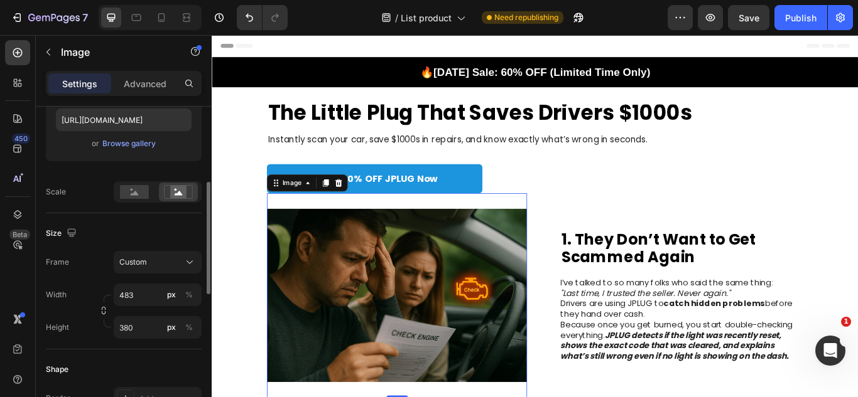
scroll to position [224, 0]
click at [166, 267] on div "Custom" at bounding box center [150, 261] width 62 height 11
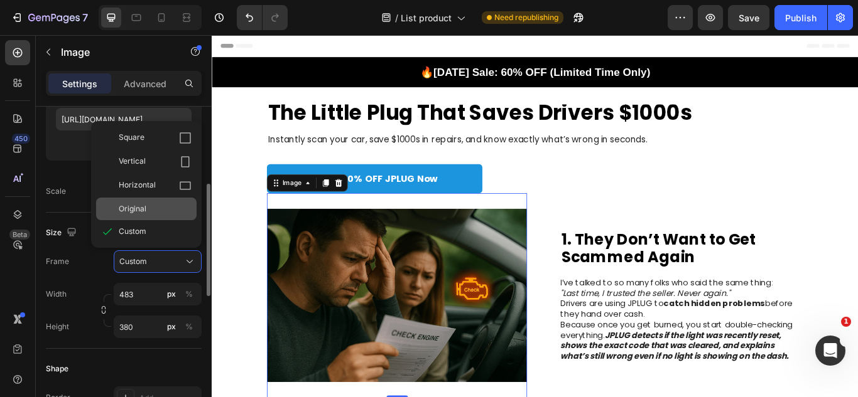
drag, startPoint x: 128, startPoint y: 221, endPoint x: 129, endPoint y: 215, distance: 6.3
click at [129, 215] on div "Square Vertical Horizontal Original Custom" at bounding box center [146, 184] width 110 height 117
click at [129, 215] on span "Original" at bounding box center [133, 208] width 28 height 11
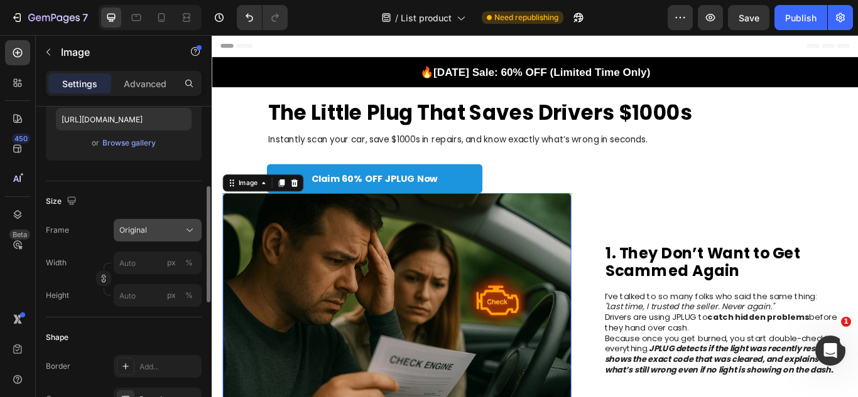
click at [148, 226] on div "Original" at bounding box center [150, 230] width 62 height 11
click at [95, 233] on div "Frame Original" at bounding box center [124, 230] width 156 height 23
click at [194, 264] on button "%" at bounding box center [188, 263] width 15 height 15
click at [101, 283] on icon "button" at bounding box center [103, 278] width 9 height 9
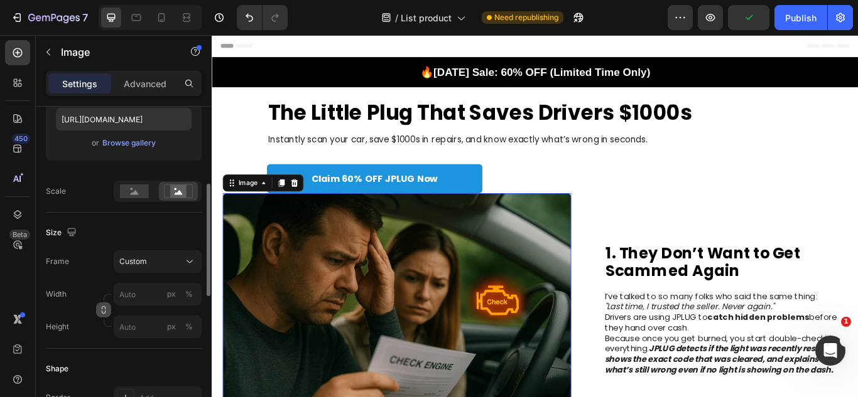
click at [107, 315] on icon "button" at bounding box center [103, 310] width 9 height 9
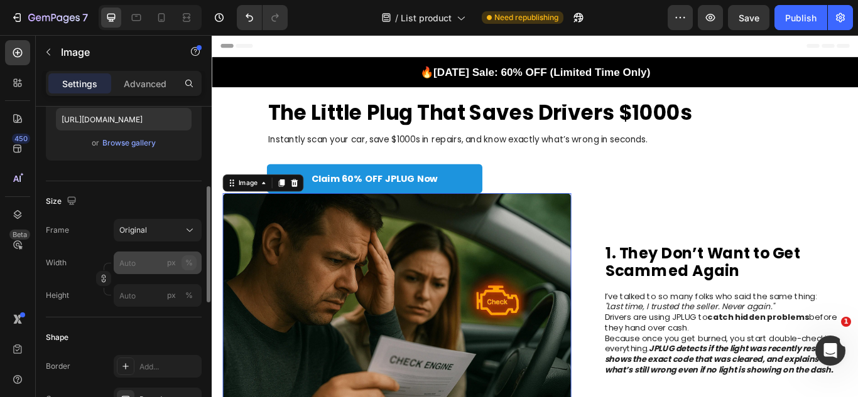
click at [190, 264] on div "%" at bounding box center [189, 262] width 8 height 11
click at [134, 269] on input "px %" at bounding box center [158, 263] width 88 height 23
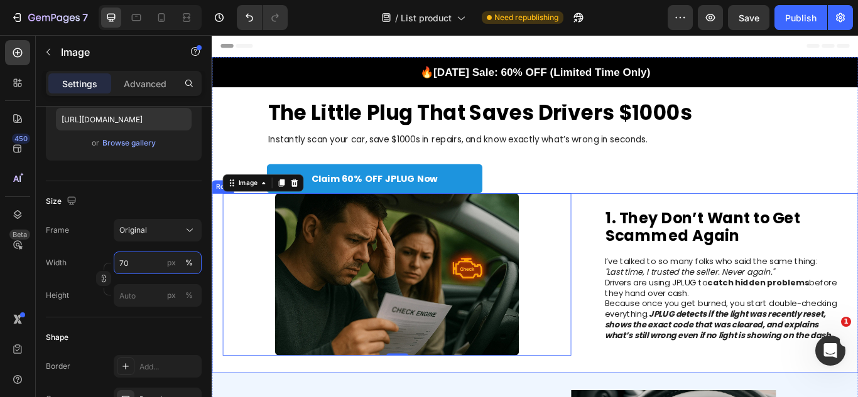
scroll to position [137, 0]
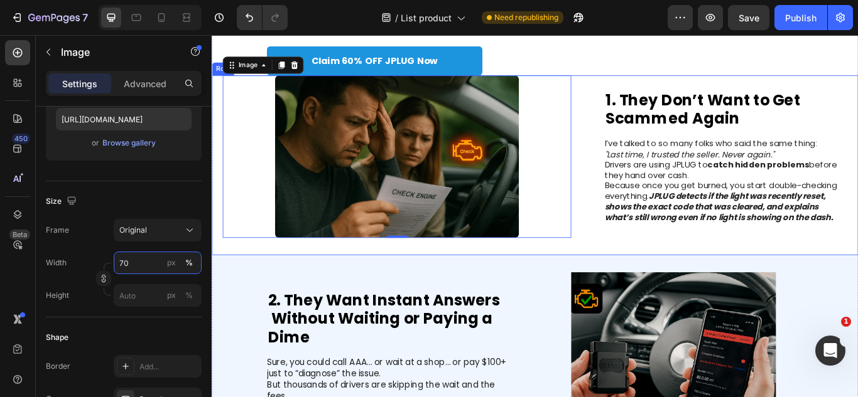
type input "7"
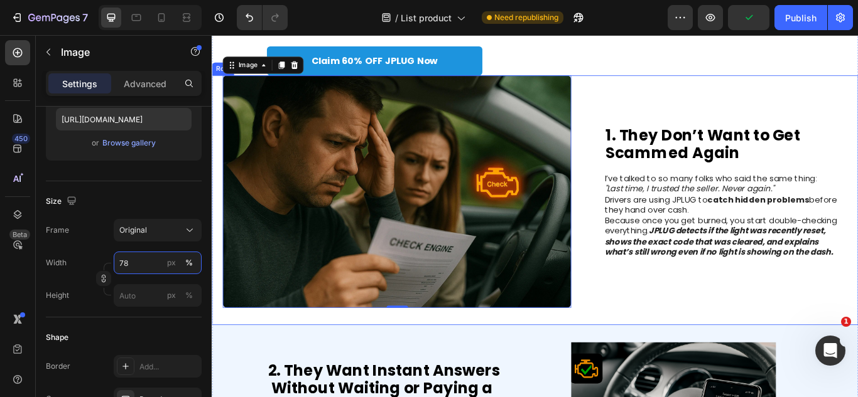
type input "7"
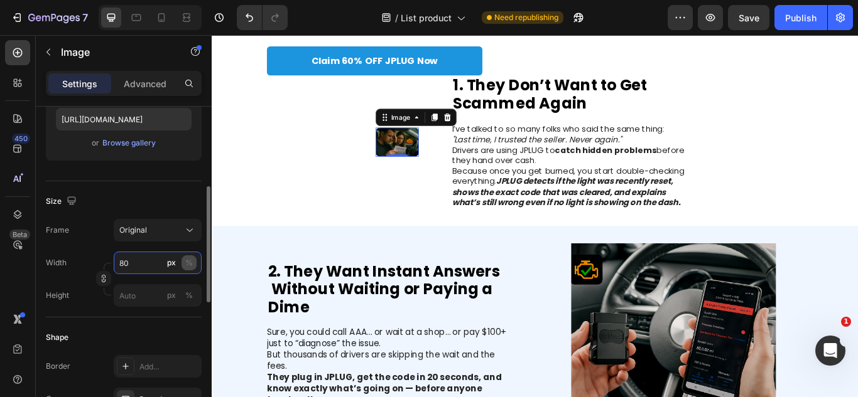
type input "80"
click at [186, 267] on div "%" at bounding box center [189, 262] width 8 height 11
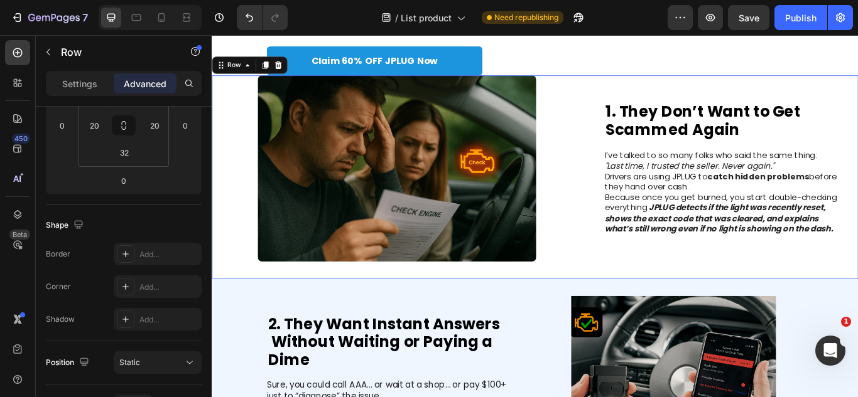
click at [447, 308] on div "Image 1. They Don’t Want to Get Scammed Again Heading I’ve talked to so many fo…" at bounding box center [588, 200] width 753 height 237
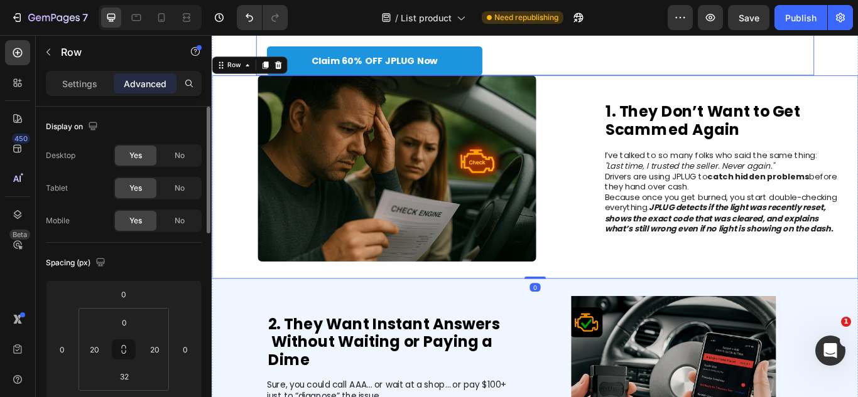
click at [544, 45] on div "Instantly scan your car, save $1000s in repairs, and know exactly what’s wrong …" at bounding box center [498, 48] width 445 height 70
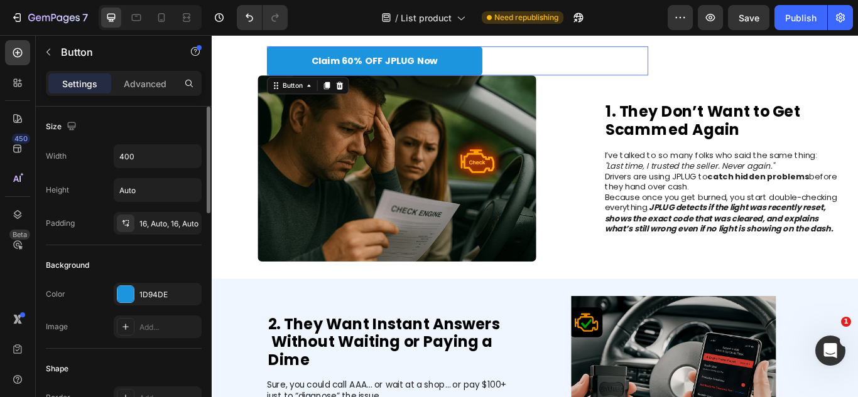
click at [532, 68] on div "Claim 60% OFF JPLUG Now Button 0" at bounding box center [498, 65] width 445 height 34
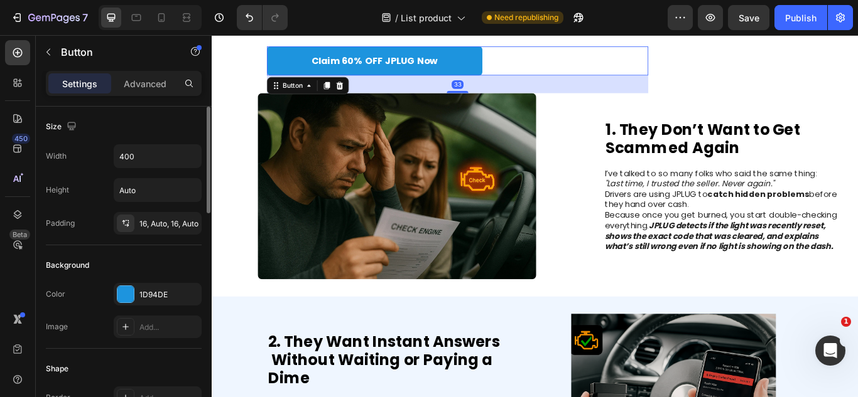
drag, startPoint x: 495, startPoint y: 82, endPoint x: 698, endPoint y: 127, distance: 207.8
click at [497, 102] on div at bounding box center [497, 101] width 25 height 3
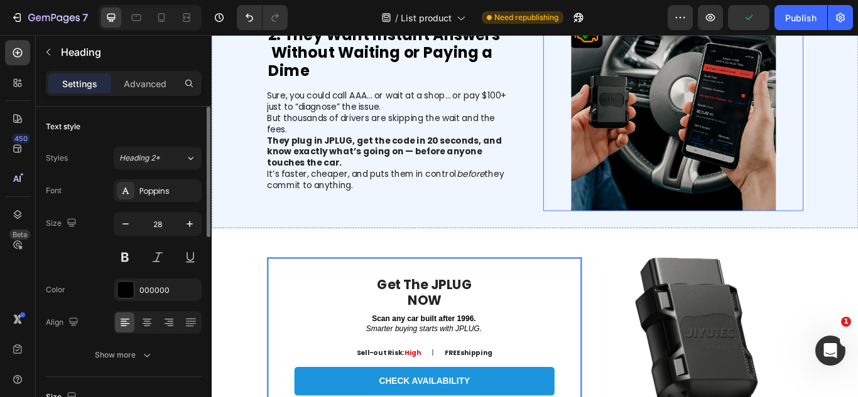
scroll to position [495, 0]
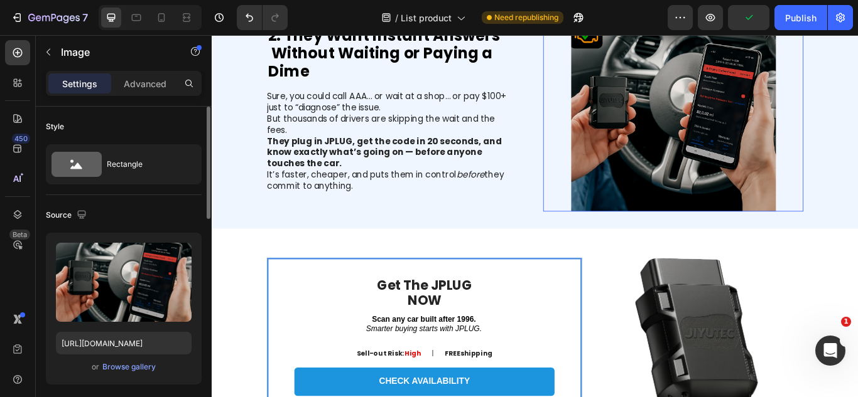
click at [703, 157] on img at bounding box center [749, 122] width 303 height 239
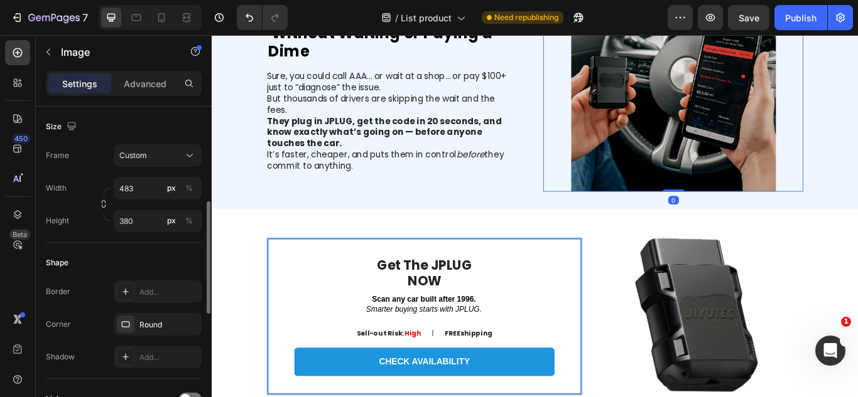
scroll to position [308, 0]
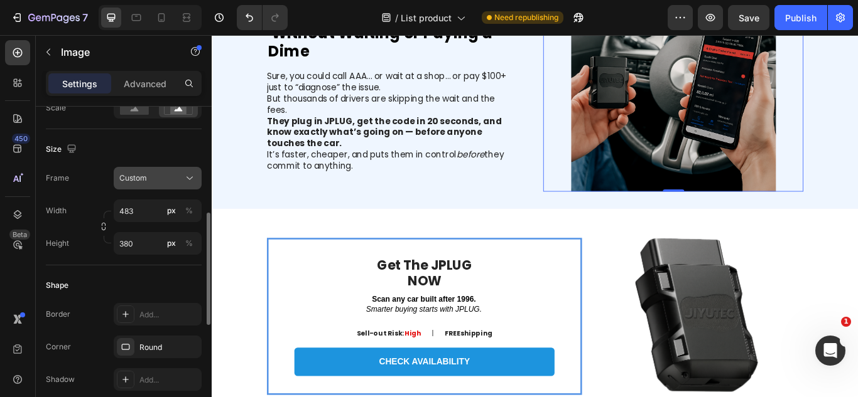
click at [154, 189] on div "Frame Custom Width 483 px % Height 380 px %" at bounding box center [124, 211] width 156 height 88
click at [154, 189] on button "Custom" at bounding box center [158, 178] width 88 height 23
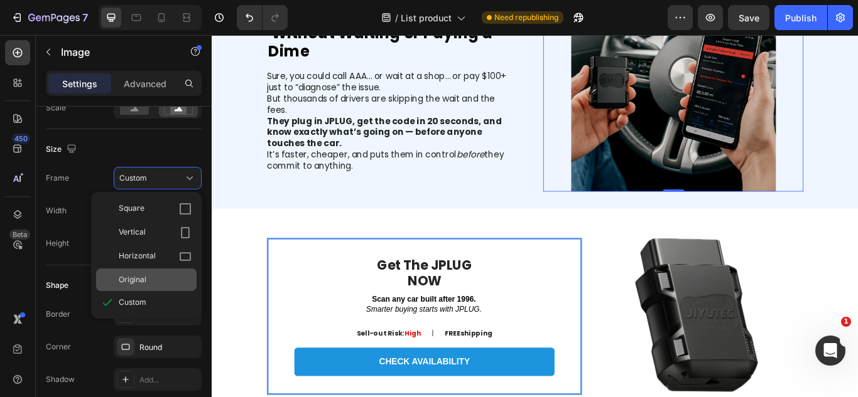
click at [139, 284] on span "Original" at bounding box center [133, 279] width 28 height 11
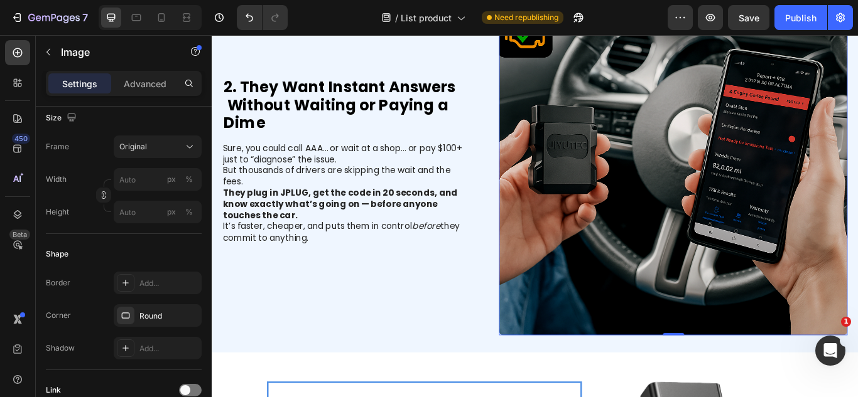
scroll to position [597, 0]
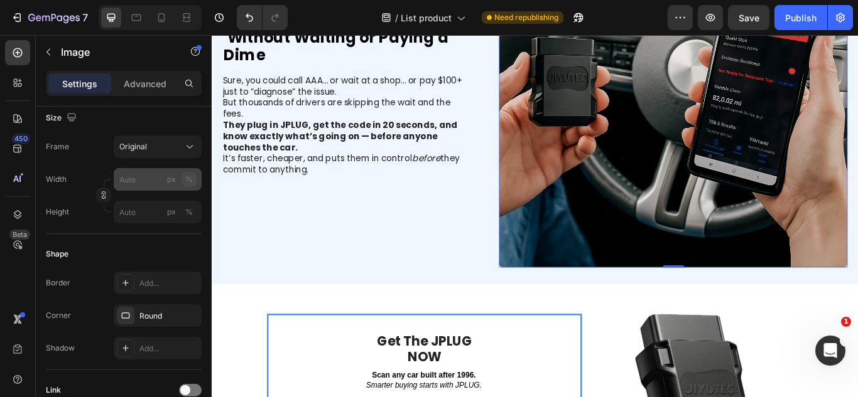
click at [193, 176] on button "%" at bounding box center [188, 179] width 15 height 15
click at [165, 143] on div "Original" at bounding box center [150, 146] width 62 height 11
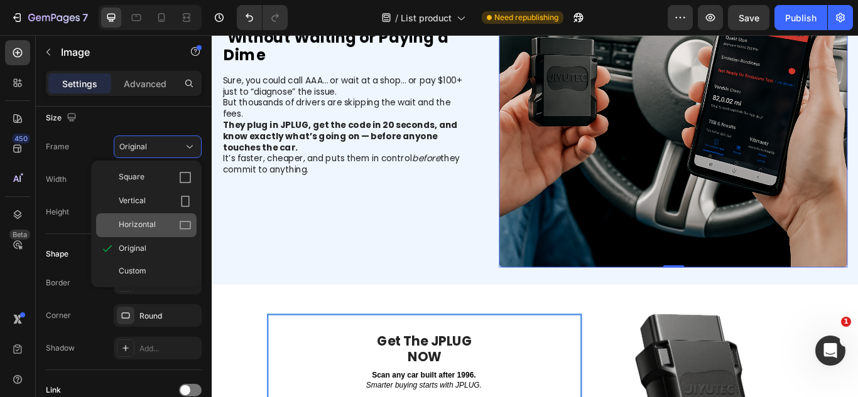
click at [143, 217] on div "Horizontal" at bounding box center [146, 225] width 100 height 24
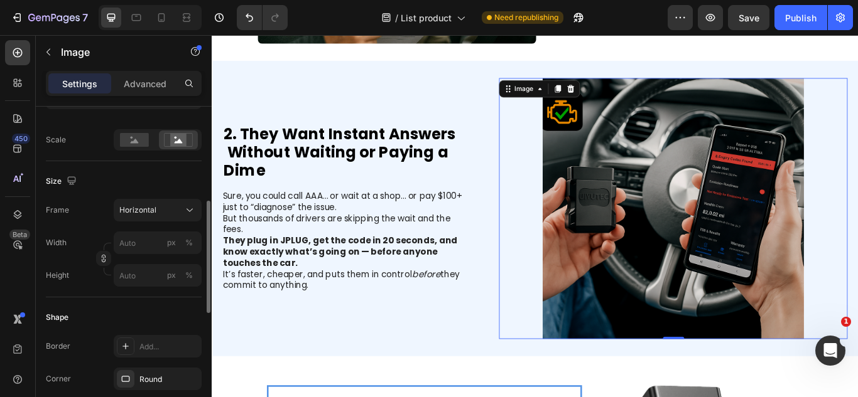
scroll to position [275, 0]
click at [144, 139] on rect at bounding box center [134, 141] width 29 height 14
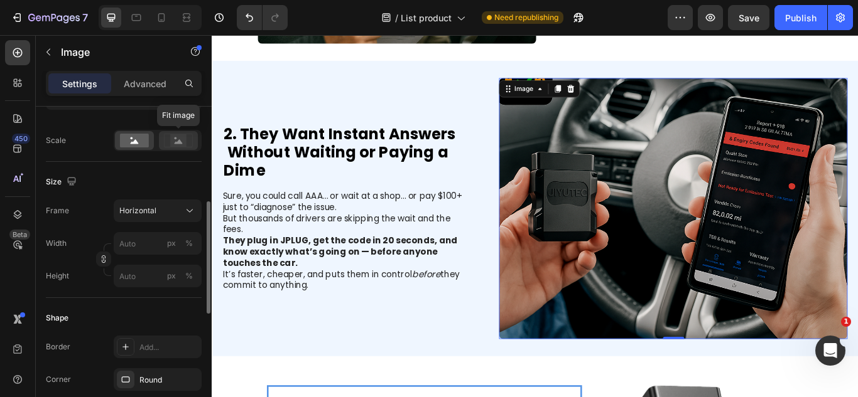
click at [195, 146] on div at bounding box center [178, 140] width 39 height 19
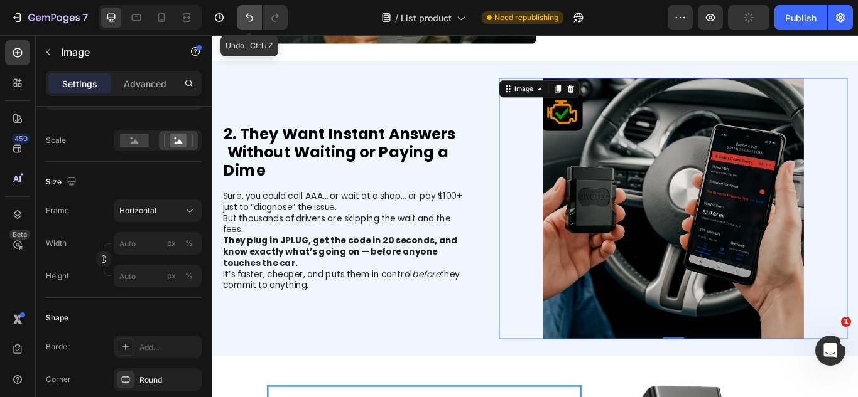
click at [249, 17] on icon "Undo/Redo" at bounding box center [249, 17] width 13 height 13
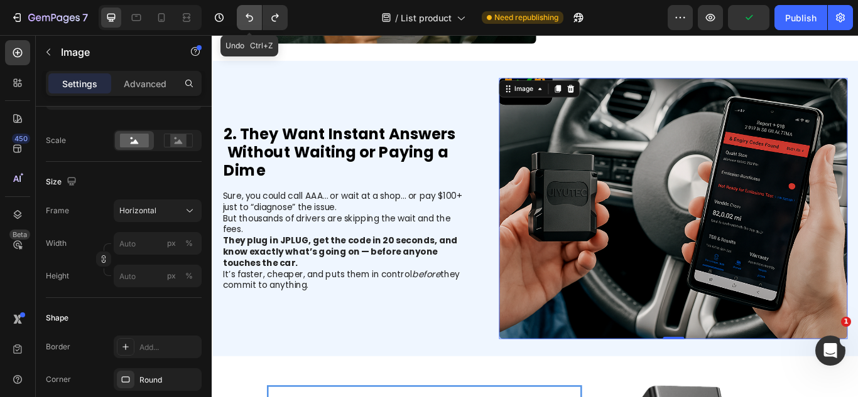
click at [249, 17] on icon "Undo/Redo" at bounding box center [249, 17] width 13 height 13
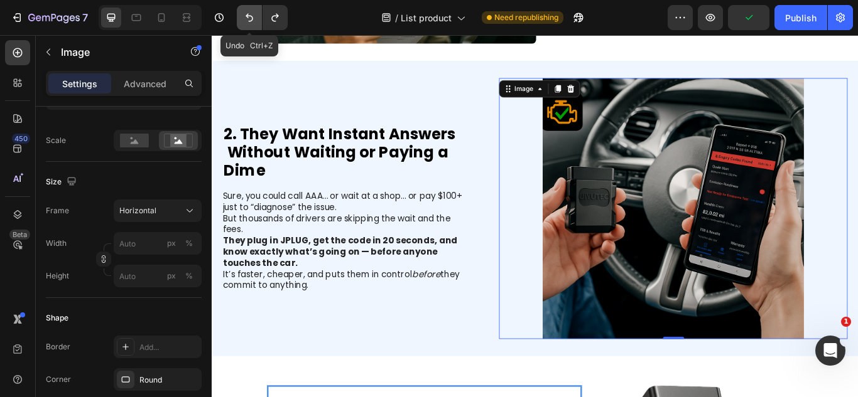
click at [249, 17] on icon "Undo/Redo" at bounding box center [249, 17] width 13 height 13
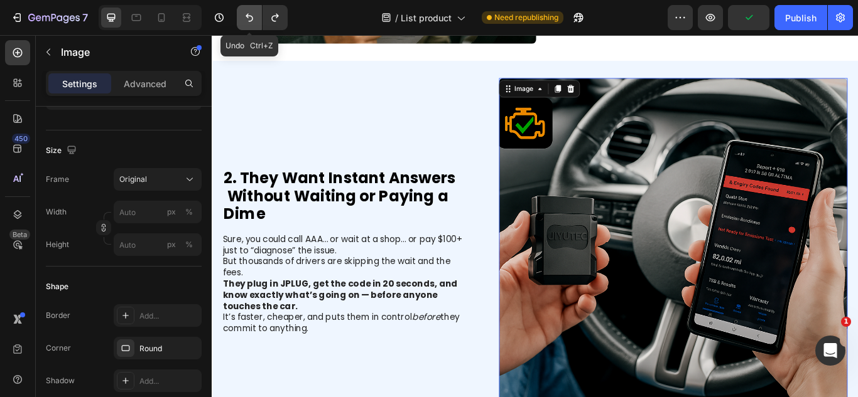
click at [249, 17] on icon "Undo/Redo" at bounding box center [249, 17] width 13 height 13
type input "483"
type input "380"
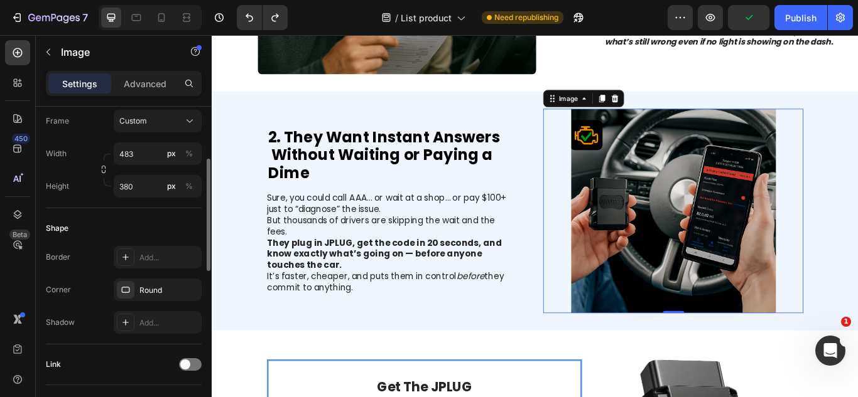
scroll to position [297, 0]
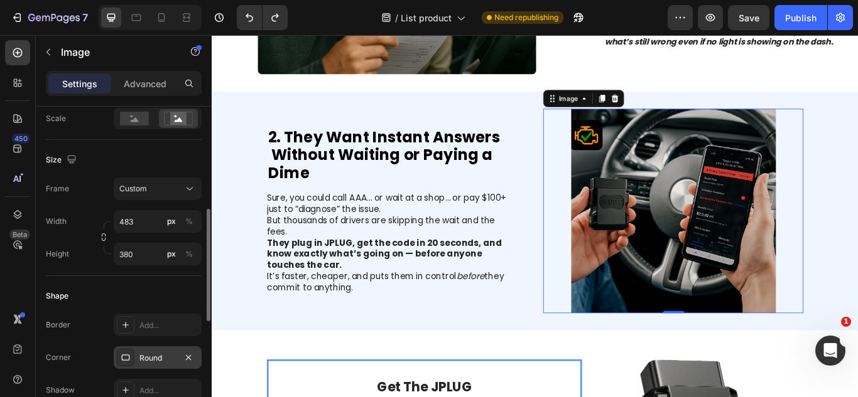
click at [126, 352] on div at bounding box center [126, 358] width 18 height 18
click at [121, 304] on div "Shape" at bounding box center [124, 296] width 156 height 20
click at [134, 192] on span "Custom" at bounding box center [133, 188] width 28 height 11
click at [129, 127] on div at bounding box center [134, 118] width 39 height 19
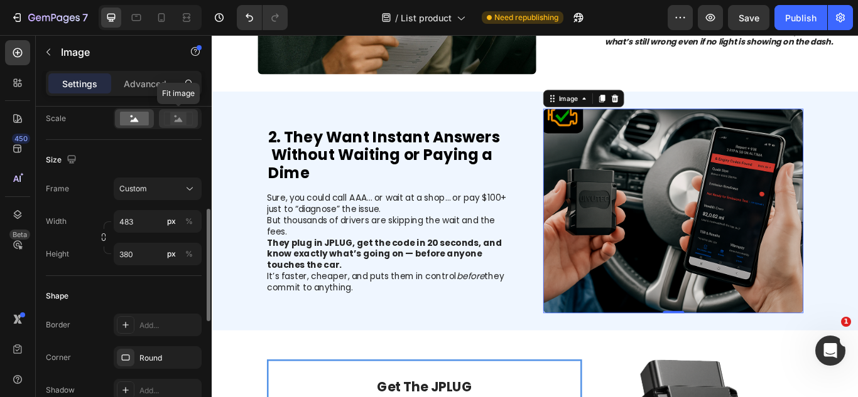
click at [162, 119] on div at bounding box center [178, 118] width 39 height 19
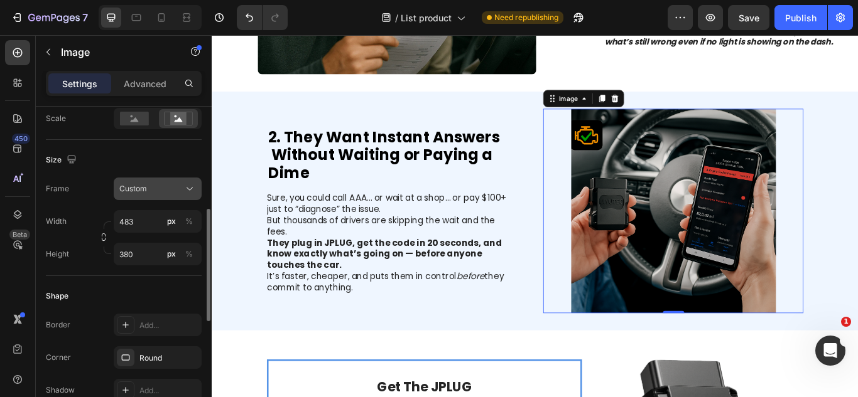
click at [151, 188] on div "Custom" at bounding box center [150, 188] width 62 height 11
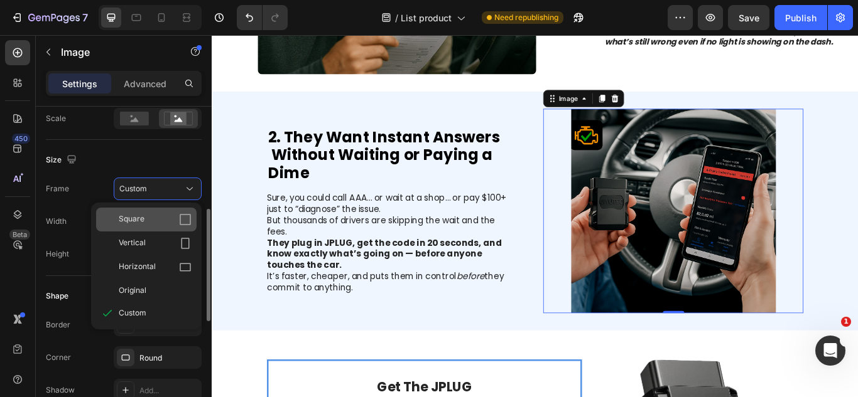
click at [157, 227] on div "Square" at bounding box center [146, 220] width 100 height 24
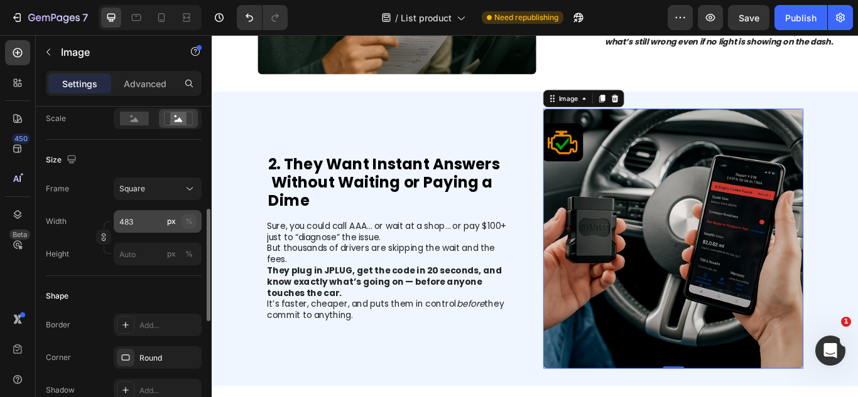
click at [188, 225] on div "%" at bounding box center [189, 221] width 8 height 11
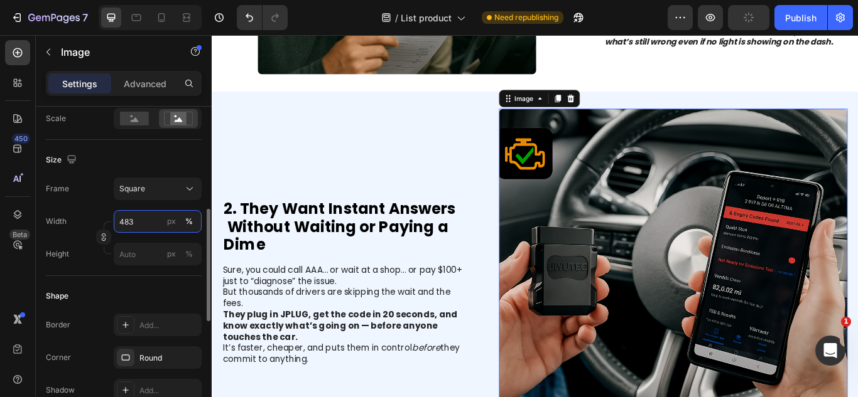
click at [146, 226] on input "483" at bounding box center [158, 221] width 88 height 23
type input "4"
type input "1"
type input "10"
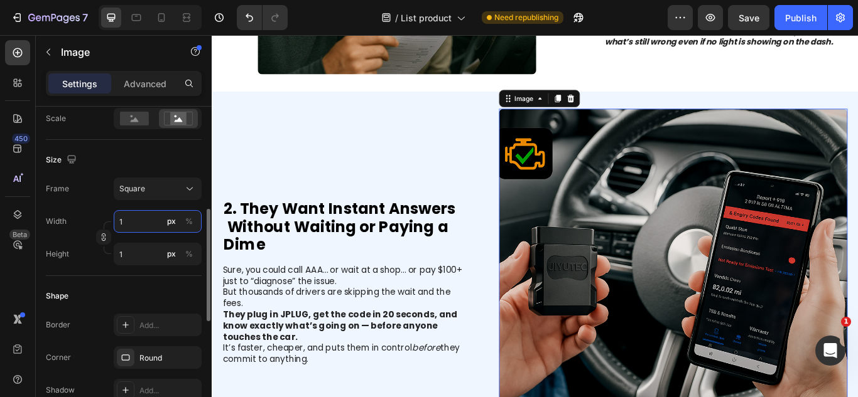
type input "10"
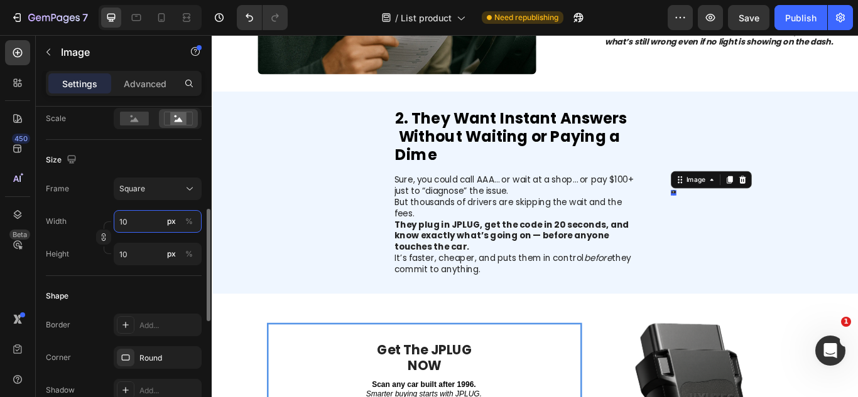
type input "100"
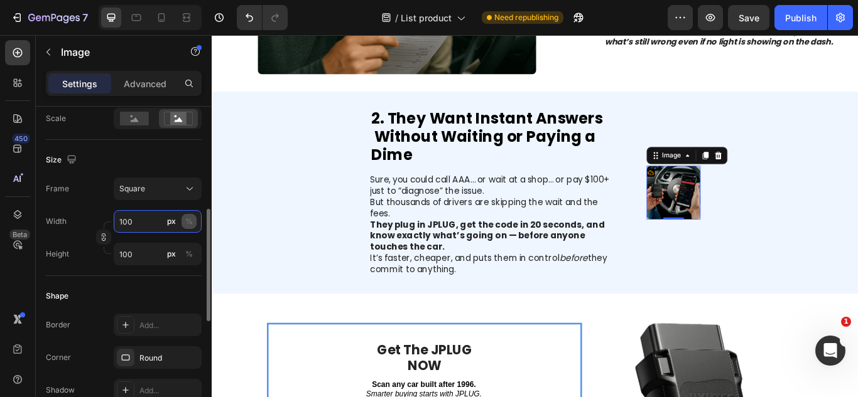
type input "100"
click at [189, 222] on div "%" at bounding box center [189, 221] width 8 height 11
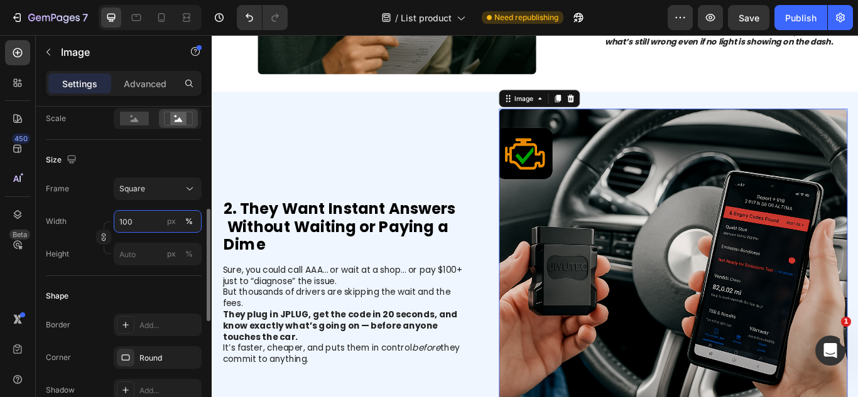
click at [161, 221] on input "100" at bounding box center [158, 221] width 88 height 23
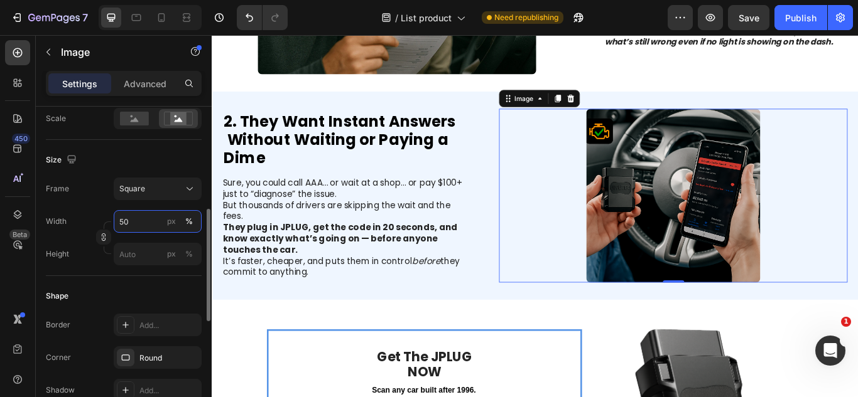
type input "5"
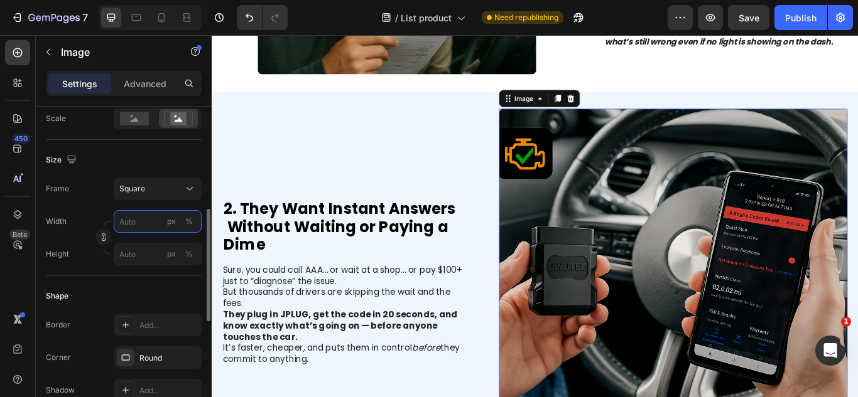
type input "7"
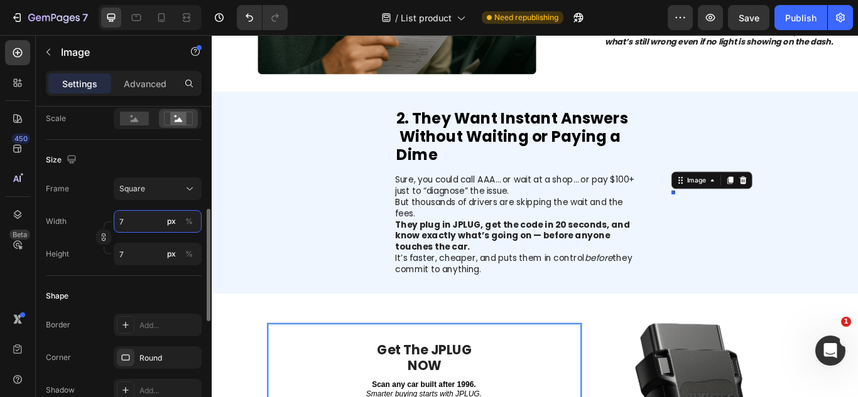
type input "70"
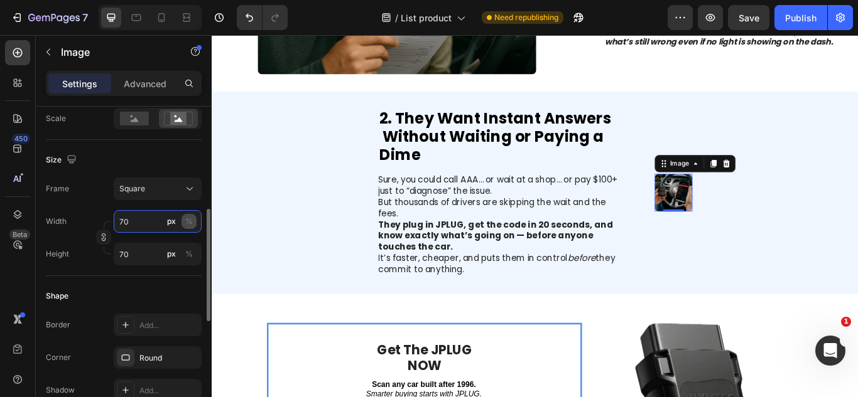
type input "70"
click at [183, 221] on button "%" at bounding box center [188, 221] width 15 height 15
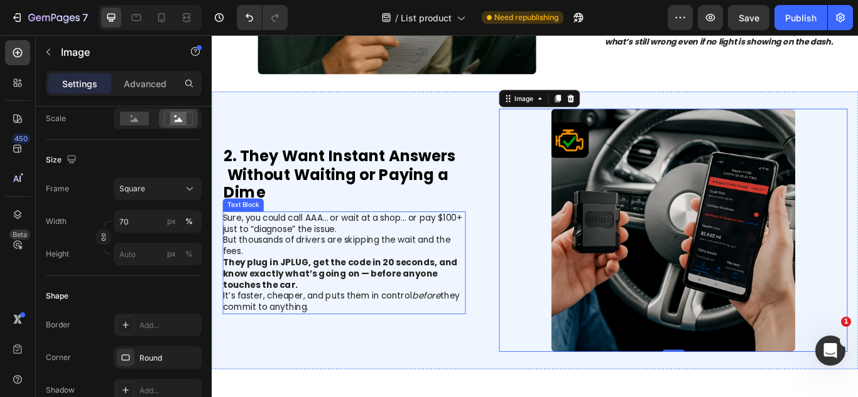
click at [450, 305] on strong "They plug in JPLUG, get the code in 20 seconds, and know exactly what’s going o…" at bounding box center [361, 313] width 274 height 41
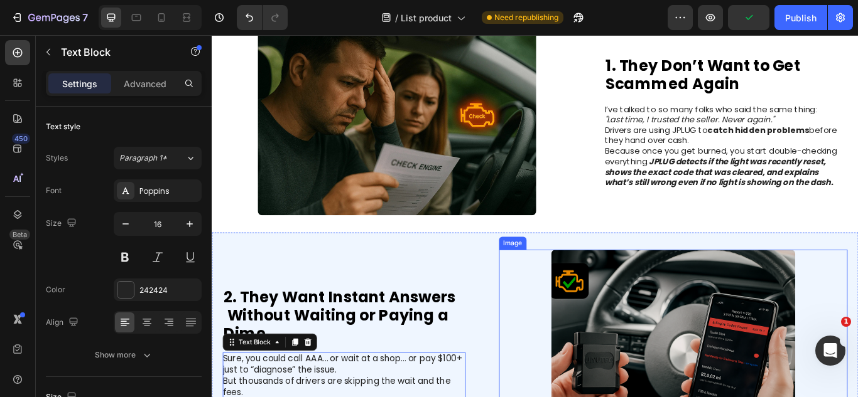
scroll to position [214, 0]
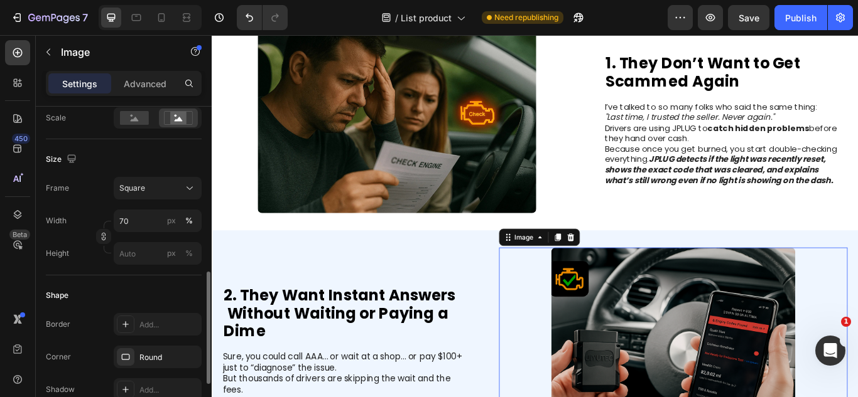
scroll to position [345, 0]
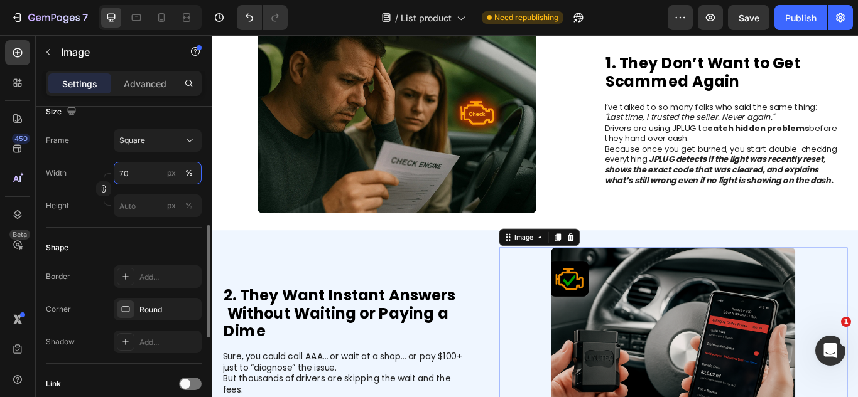
click at [136, 174] on input "70" at bounding box center [158, 173] width 88 height 23
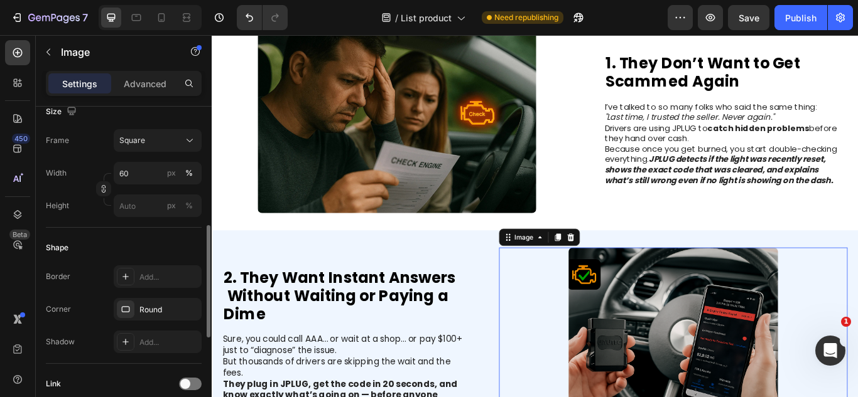
click at [96, 166] on div "Width 60 px %" at bounding box center [124, 173] width 156 height 23
drag, startPoint x: 113, startPoint y: 175, endPoint x: 122, endPoint y: 176, distance: 9.0
click at [122, 176] on div "Width 60 px %" at bounding box center [124, 173] width 156 height 23
click at [122, 176] on input "60" at bounding box center [158, 173] width 88 height 23
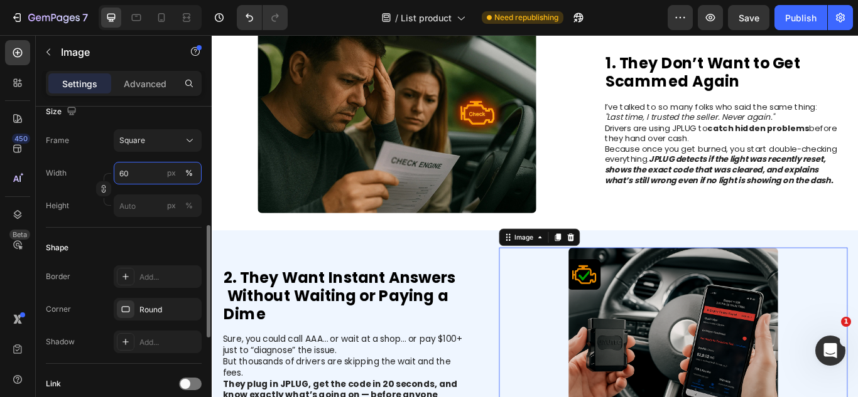
click at [122, 176] on input "60" at bounding box center [158, 173] width 88 height 23
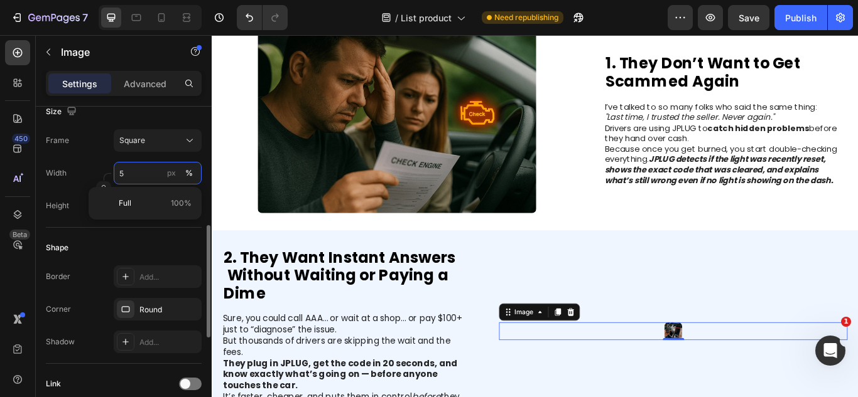
type input "55"
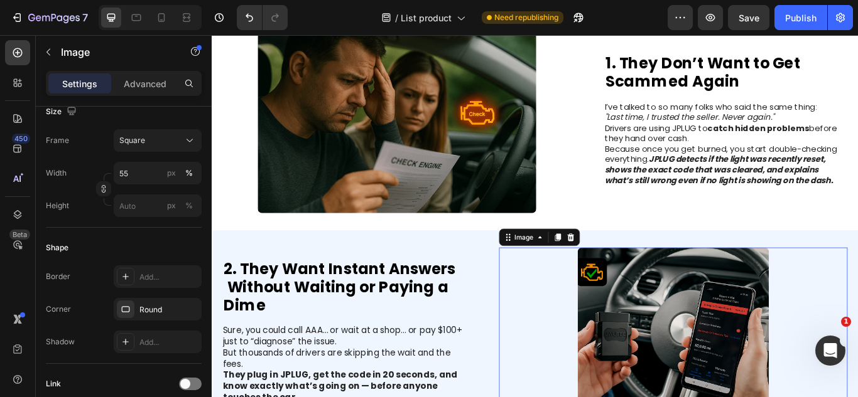
click at [310, 274] on div "2. They Want Instant Answers Without Waiting or Paying a Dime Heading Sure, you…" at bounding box center [588, 395] width 753 height 264
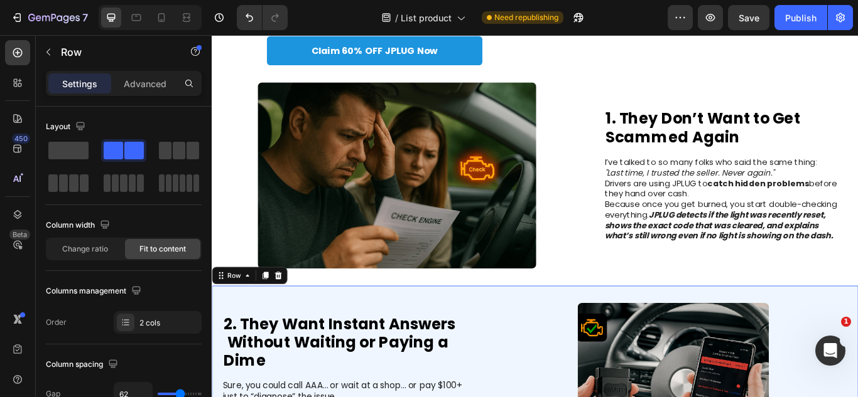
scroll to position [150, 0]
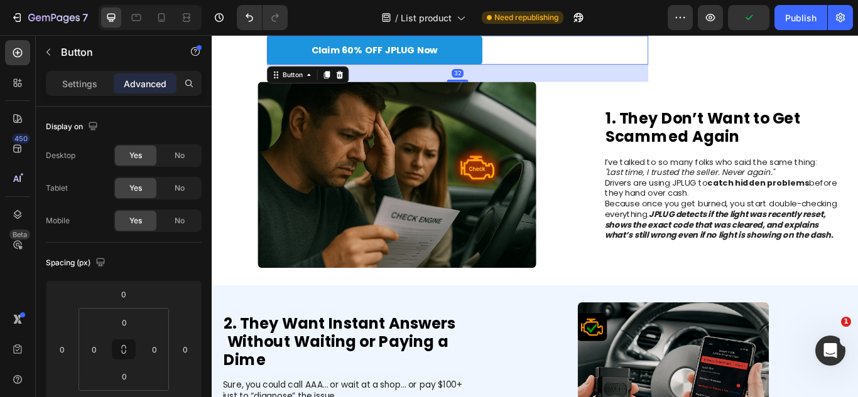
click at [653, 68] on div "Claim 60% OFF JPLUG Now Button 32" at bounding box center [498, 53] width 445 height 34
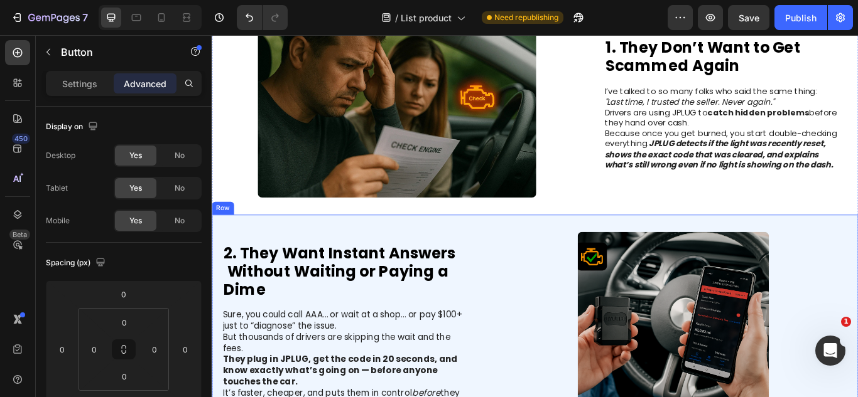
scroll to position [233, 0]
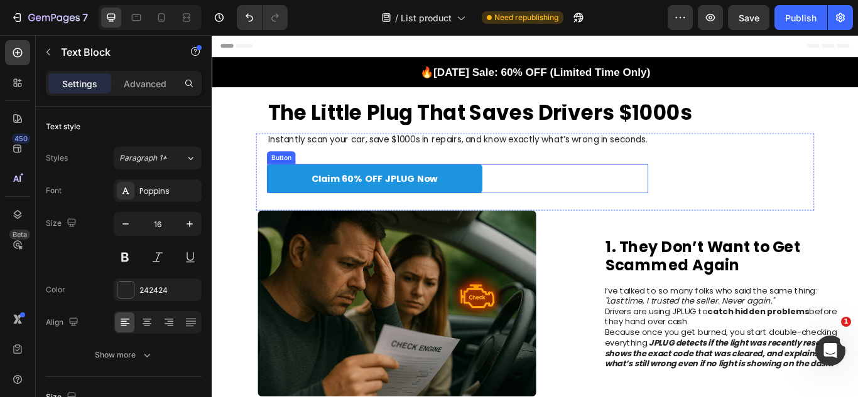
click at [497, 205] on link "Claim 60% OFF JPLUG Now" at bounding box center [401, 203] width 251 height 34
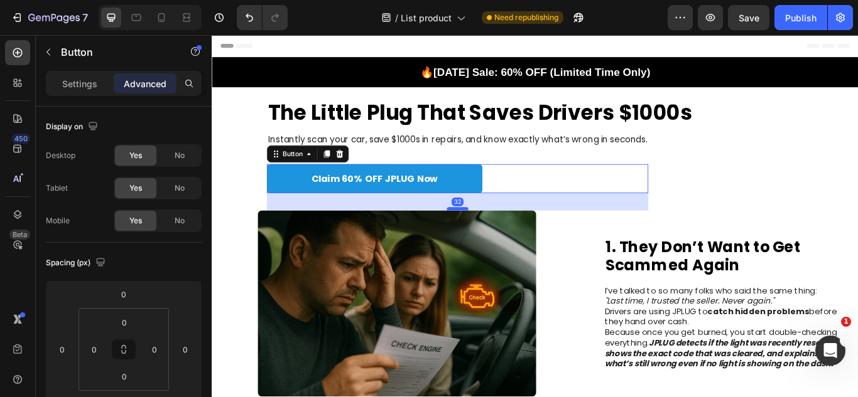
click at [491, 220] on div "32" at bounding box center [498, 220] width 445 height 0
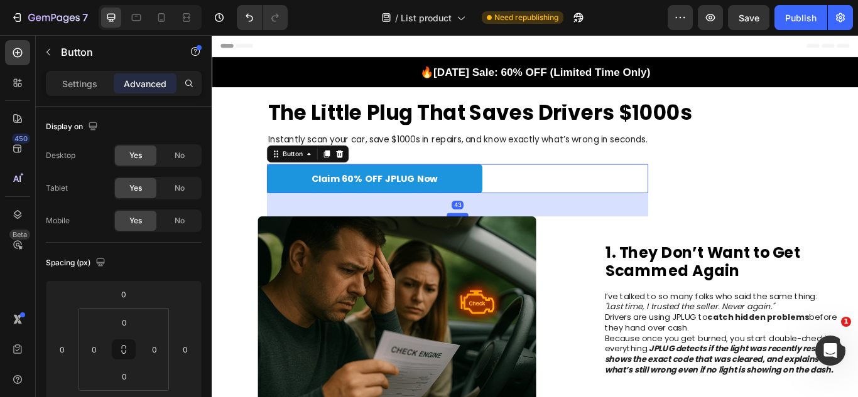
drag, startPoint x: 491, startPoint y: 238, endPoint x: 490, endPoint y: 248, distance: 10.1
click at [490, 247] on div at bounding box center [497, 245] width 25 height 4
type input "48"
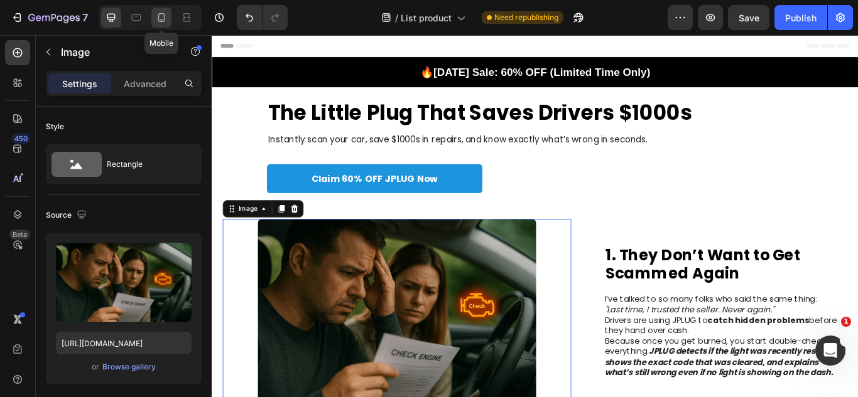
click at [166, 21] on icon at bounding box center [161, 17] width 13 height 13
type input "335"
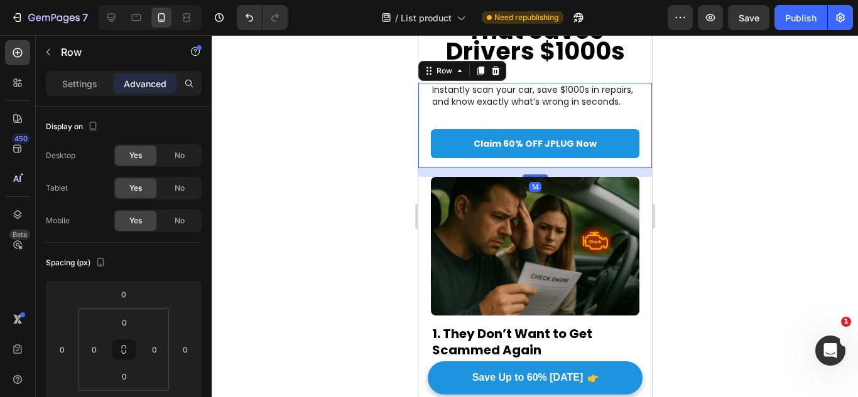
click at [539, 124] on div "Instantly scan your car, save $1000s in repairs, and know exactly what’s wrong …" at bounding box center [534, 125] width 208 height 85
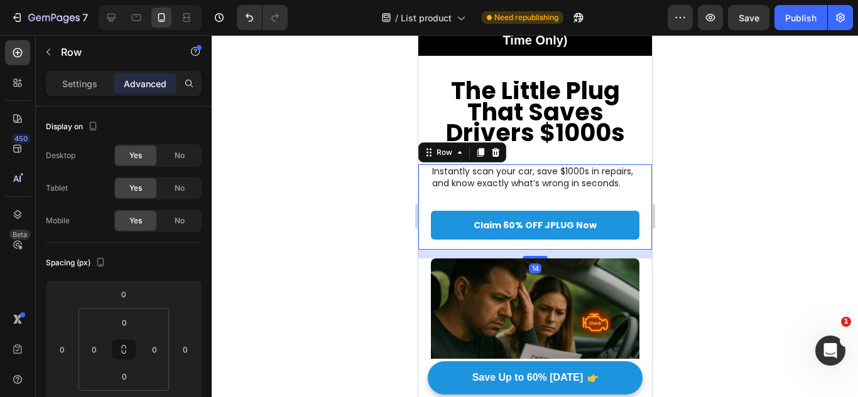
scroll to position [47, 0]
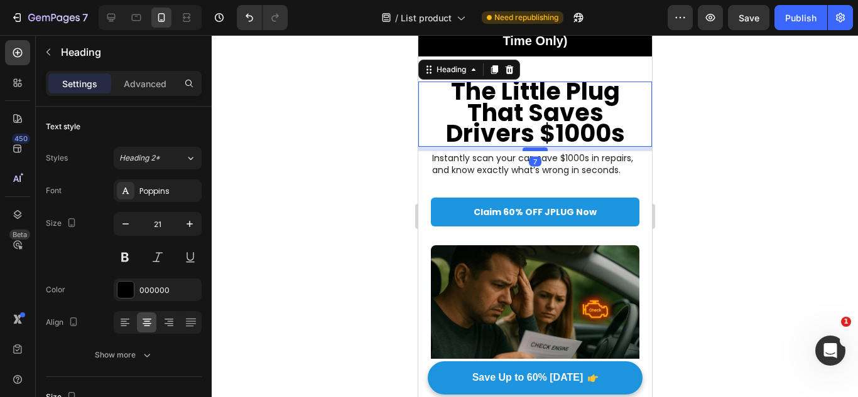
drag, startPoint x: 530, startPoint y: 164, endPoint x: 536, endPoint y: 151, distance: 14.9
click at [536, 151] on div at bounding box center [534, 150] width 25 height 4
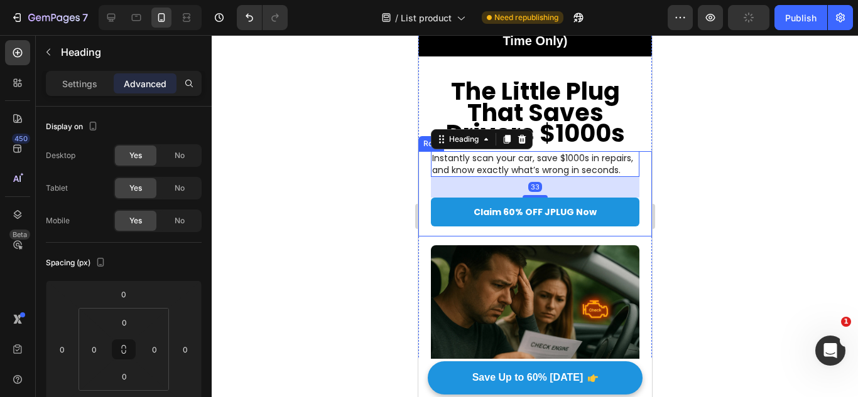
drag, startPoint x: 536, startPoint y: 206, endPoint x: 538, endPoint y: 247, distance: 41.5
click at [538, 237] on div "Instantly scan your car, save $1000s in repairs, and know exactly what’s wrong …" at bounding box center [534, 193] width 208 height 85
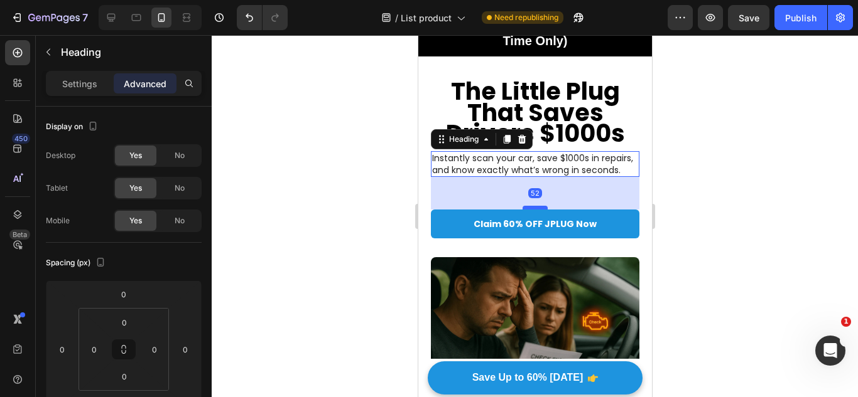
click at [536, 210] on div at bounding box center [534, 208] width 25 height 4
type input "52"
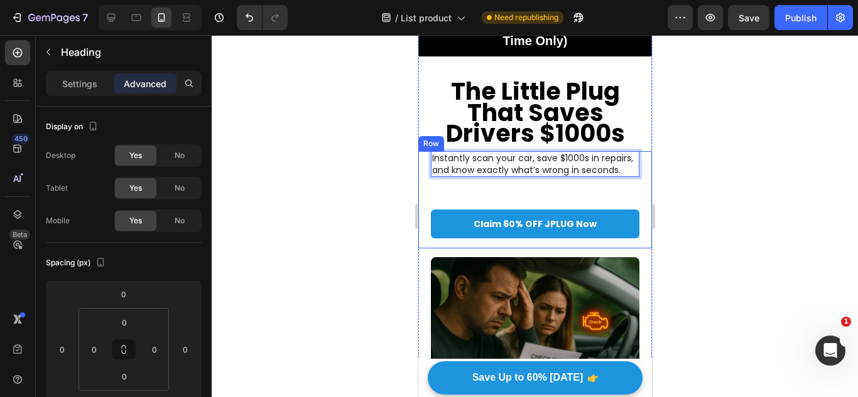
click at [548, 214] on div "Instantly scan your car, save $1000s in repairs, and know exactly what’s wrong …" at bounding box center [534, 199] width 208 height 97
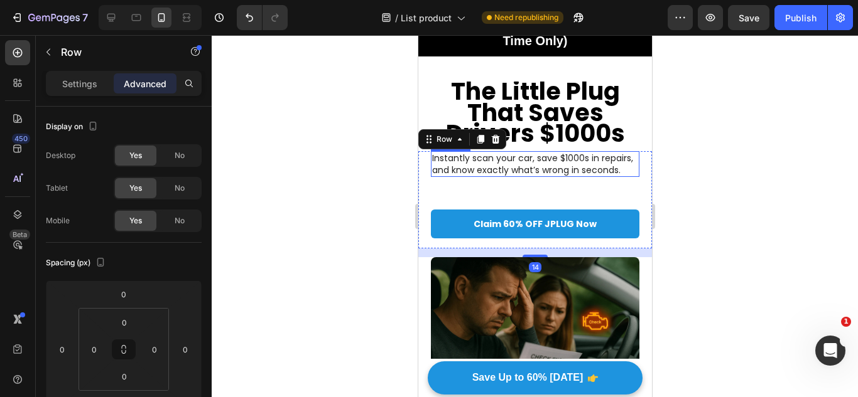
click at [536, 175] on p "Instantly scan your car, save $1000s in repairs, and know exactly what’s wrong …" at bounding box center [534, 164] width 206 height 23
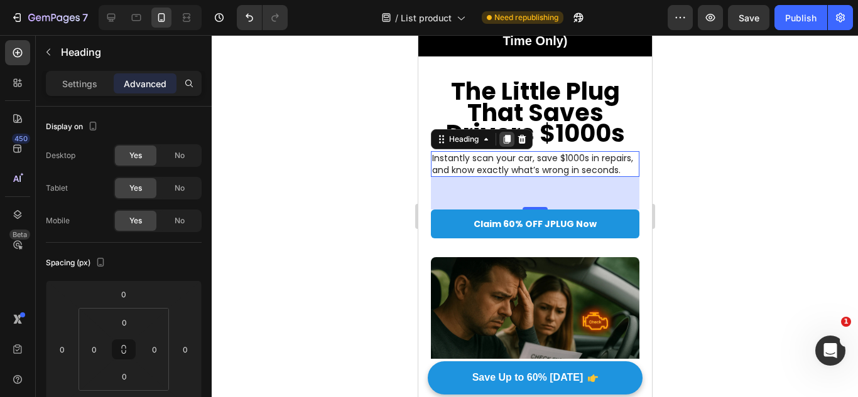
click at [506, 136] on icon at bounding box center [506, 140] width 7 height 9
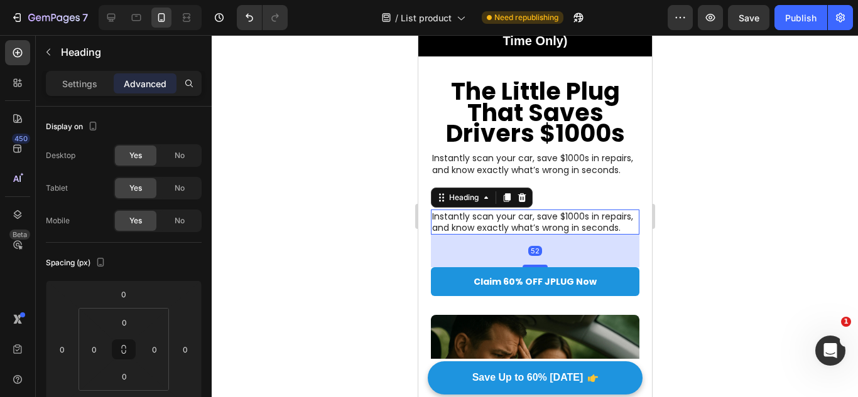
click at [505, 225] on h2 "Instantly scan your car, save $1000s in repairs, and know exactly what’s wrong …" at bounding box center [534, 222] width 208 height 25
click at [505, 225] on p "Instantly scan your car, save $1000s in repairs, and know exactly what’s wrong …" at bounding box center [534, 222] width 206 height 23
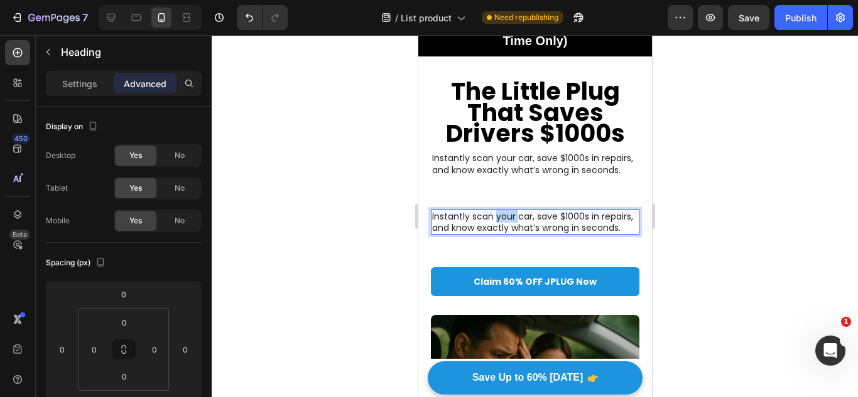
click at [505, 225] on p "Instantly scan your car, save $1000s in repairs, and know exactly what’s wrong …" at bounding box center [534, 222] width 206 height 23
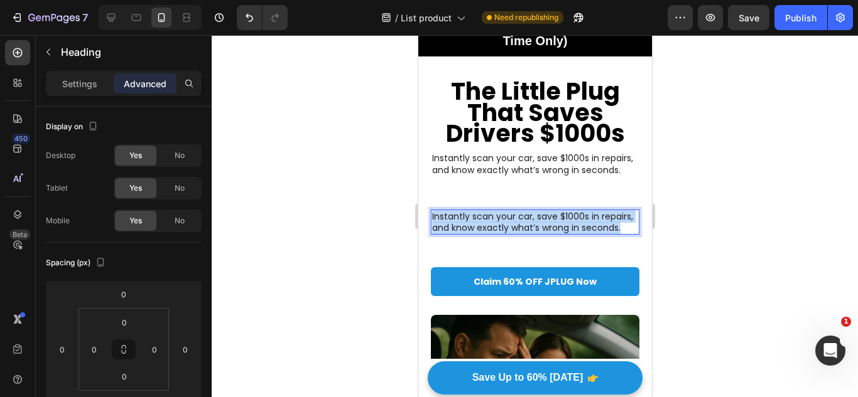
click at [505, 225] on p "Instantly scan your car, save $1000s in repairs, and know exactly what’s wrong …" at bounding box center [534, 222] width 206 height 23
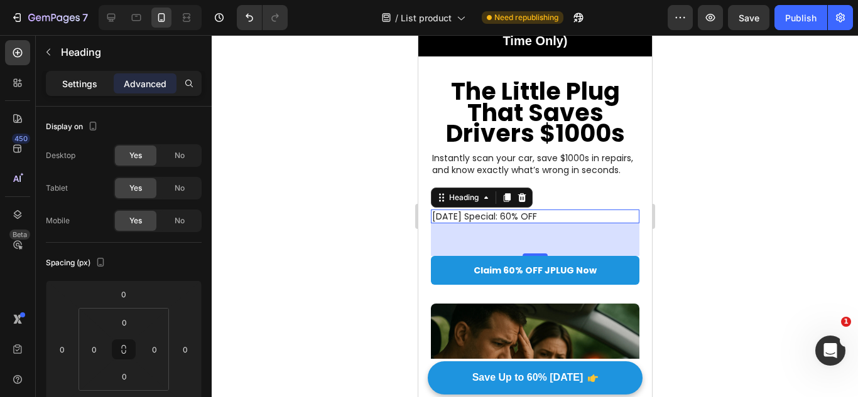
click at [65, 78] on p "Settings" at bounding box center [79, 83] width 35 height 13
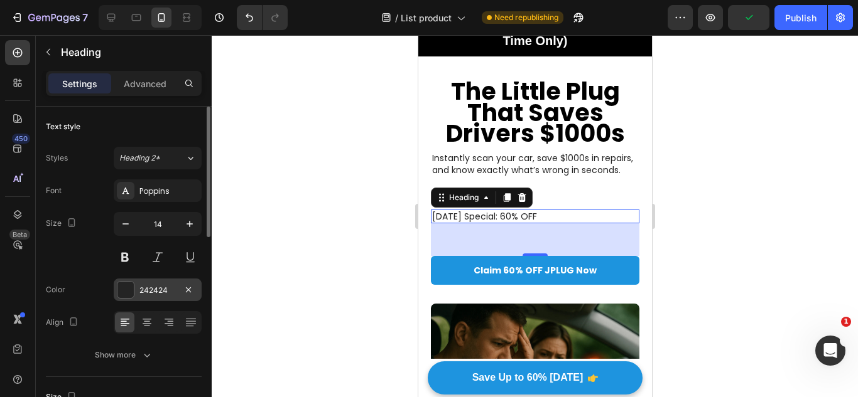
click at [132, 296] on div at bounding box center [125, 290] width 16 height 16
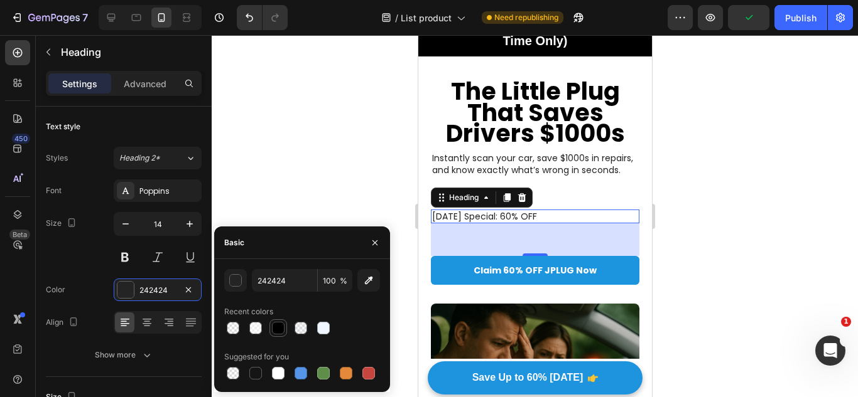
click at [275, 330] on div at bounding box center [278, 328] width 13 height 13
type input "000000"
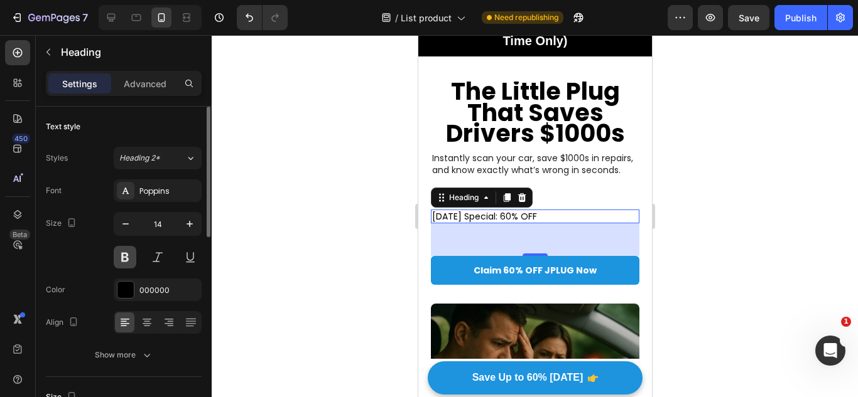
click at [116, 256] on button at bounding box center [125, 257] width 23 height 23
click at [527, 256] on div "52" at bounding box center [534, 240] width 208 height 33
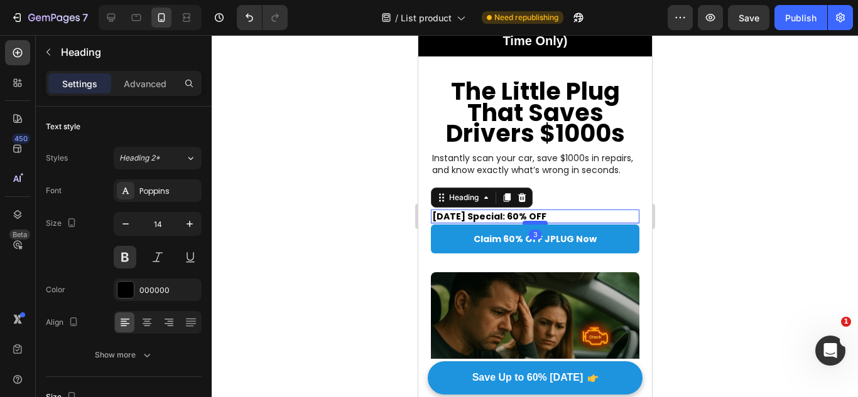
drag, startPoint x: 526, startPoint y: 267, endPoint x: 536, endPoint y: 235, distance: 32.8
click at [536, 225] on div at bounding box center [534, 223] width 25 height 4
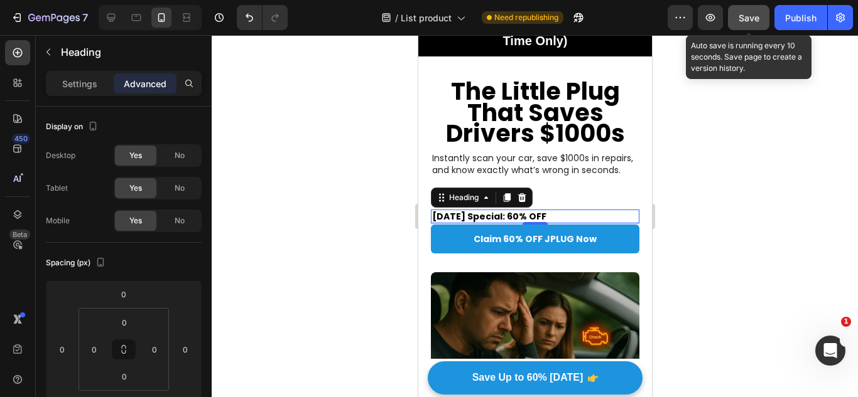
drag, startPoint x: 40, startPoint y: 21, endPoint x: 754, endPoint y: 30, distance: 714.5
click at [754, 30] on button "Save" at bounding box center [748, 17] width 41 height 25
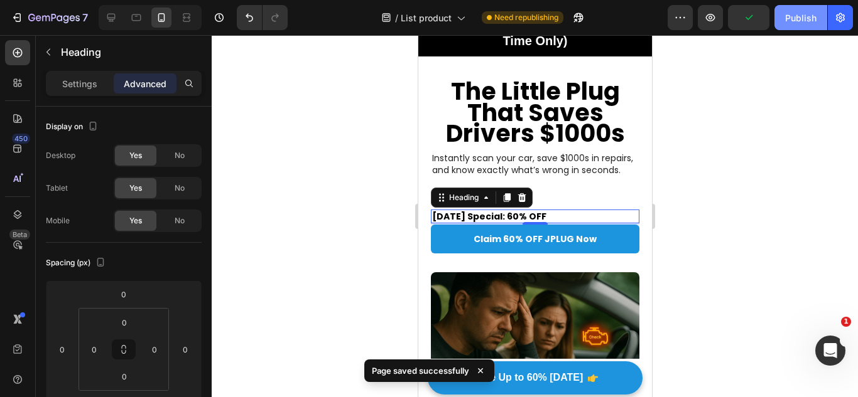
click at [809, 24] on button "Publish" at bounding box center [800, 17] width 53 height 25
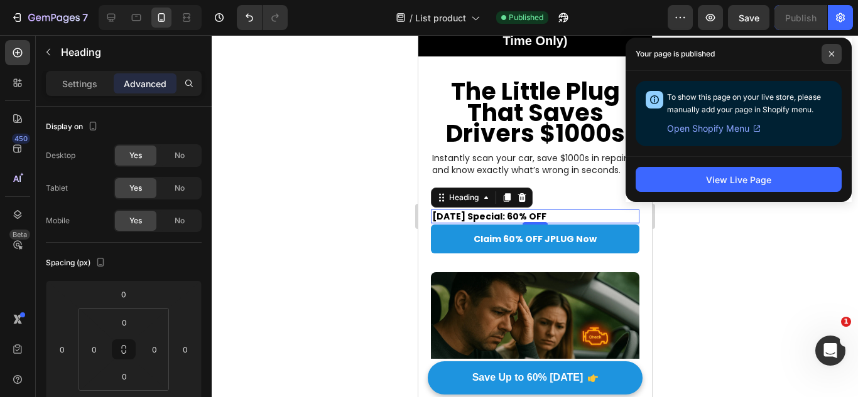
click at [831, 55] on icon at bounding box center [831, 54] width 6 height 6
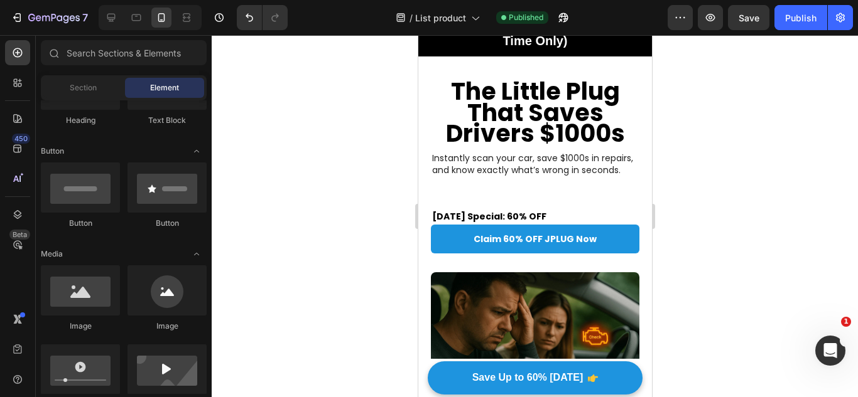
scroll to position [0, 0]
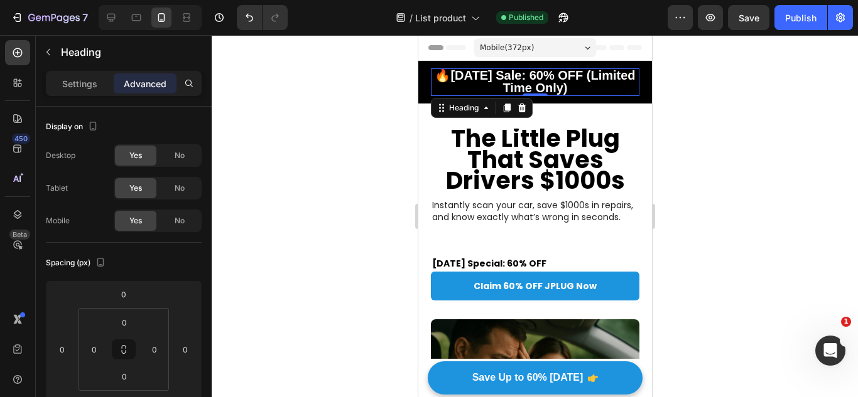
click at [585, 69] on strong "🔥[DATE] Sale: 60% OFF (Limited Time Only)" at bounding box center [534, 81] width 200 height 26
click at [89, 90] on div "Settings Advanced" at bounding box center [124, 83] width 156 height 25
click at [89, 90] on div "Settings" at bounding box center [79, 83] width 63 height 20
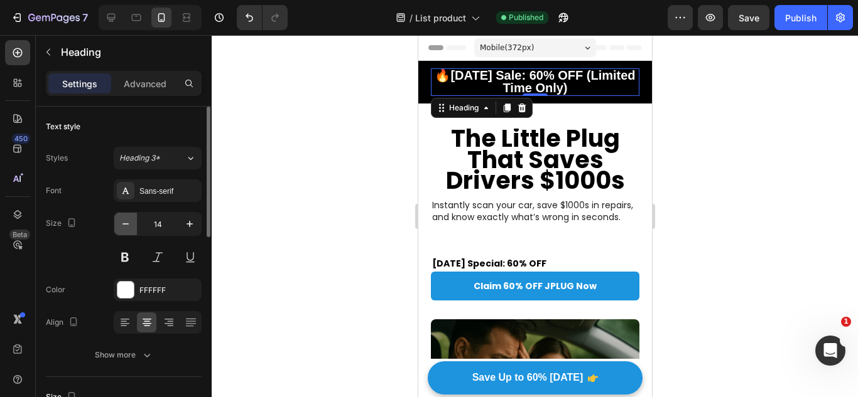
click at [116, 227] on button "button" at bounding box center [125, 224] width 23 height 23
drag, startPoint x: 116, startPoint y: 227, endPoint x: 154, endPoint y: 195, distance: 50.4
click at [154, 195] on div "Font Sans-serif Size 13 Color FFFFFF Align Show more" at bounding box center [124, 273] width 156 height 187
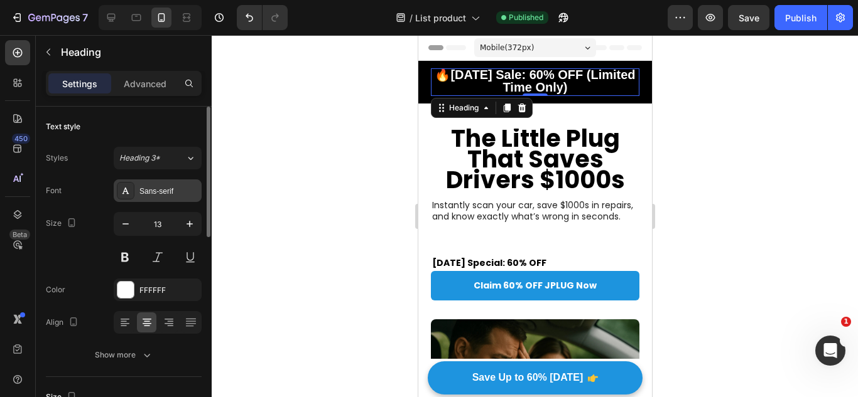
type input "12"
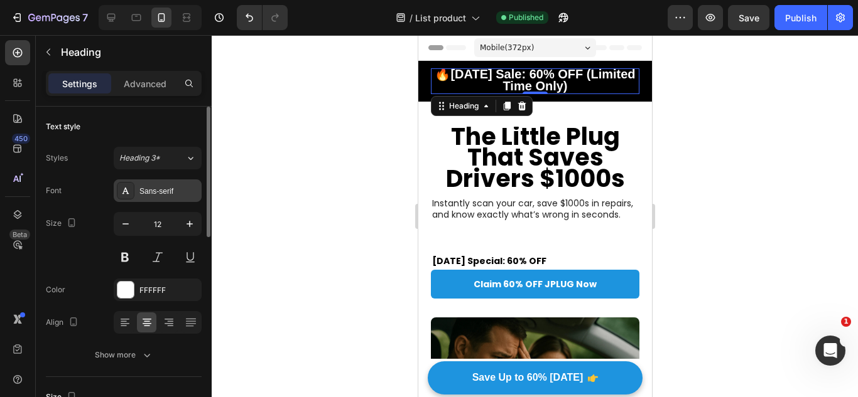
click at [156, 193] on div "Sans-serif" at bounding box center [168, 191] width 59 height 11
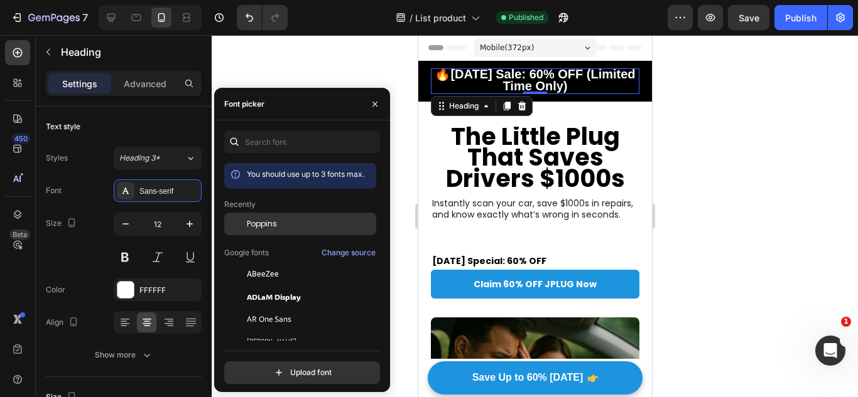
click at [234, 227] on div at bounding box center [235, 224] width 23 height 23
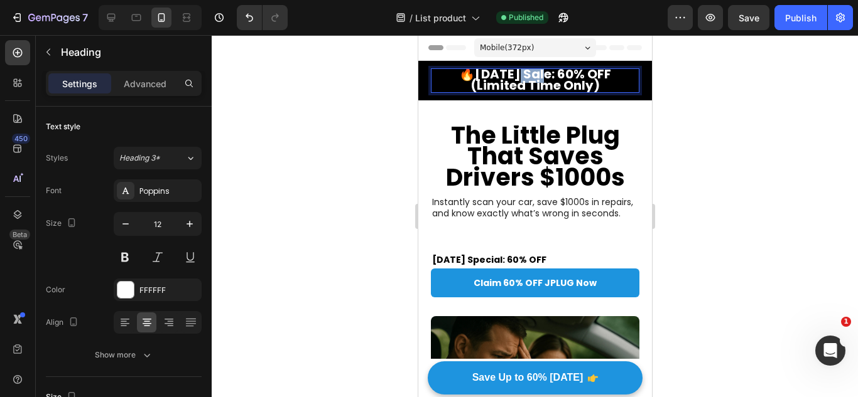
click at [502, 80] on strong "🔥[DATE] Sale: 60% OFF (Limited Time Only)" at bounding box center [534, 79] width 152 height 29
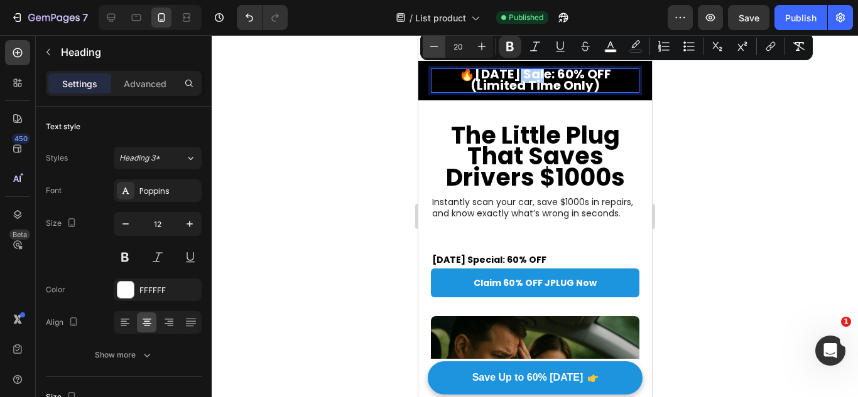
click at [429, 52] on icon "Editor contextual toolbar" at bounding box center [434, 46] width 13 height 13
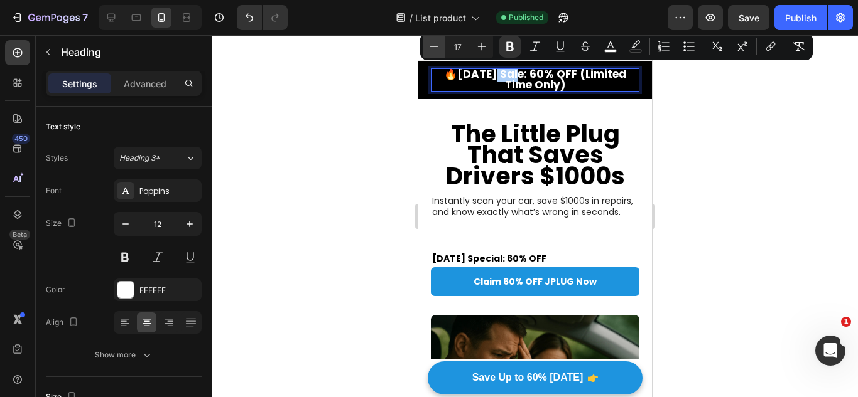
click at [429, 52] on icon "Editor contextual toolbar" at bounding box center [434, 46] width 13 height 13
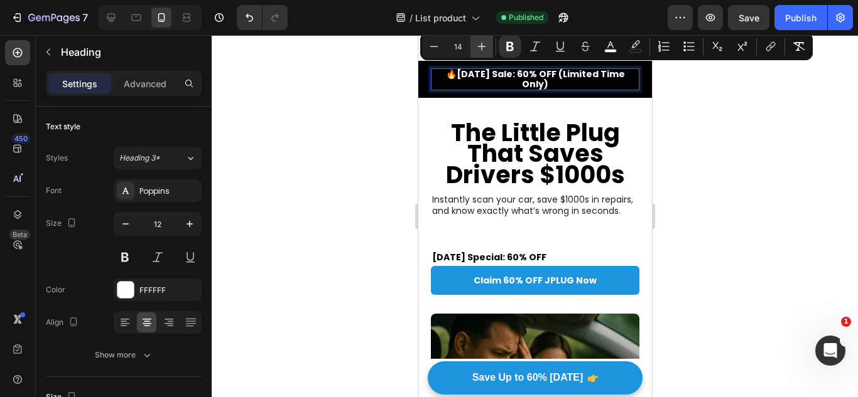
click at [490, 53] on button "Plus" at bounding box center [481, 46] width 23 height 23
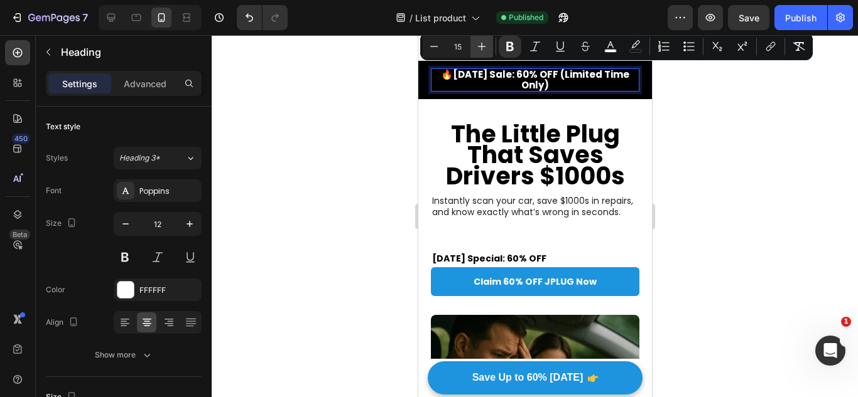
click at [490, 53] on button "Plus" at bounding box center [481, 46] width 23 height 23
click at [485, 51] on icon "Editor contextual toolbar" at bounding box center [481, 46] width 13 height 13
type input "17"
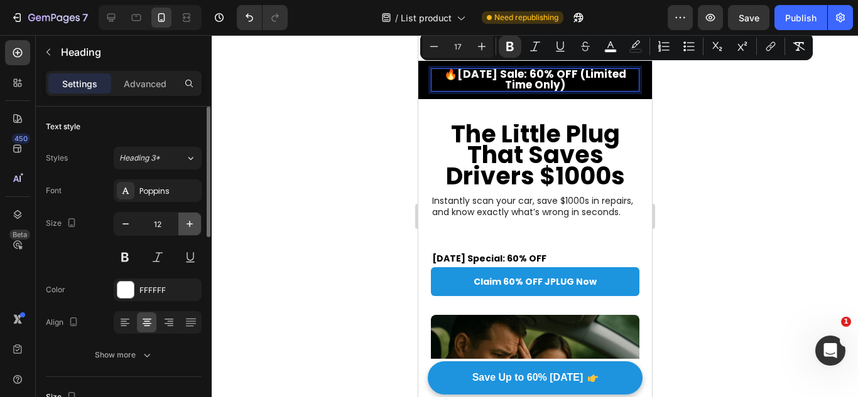
click at [187, 217] on button "button" at bounding box center [189, 224] width 23 height 23
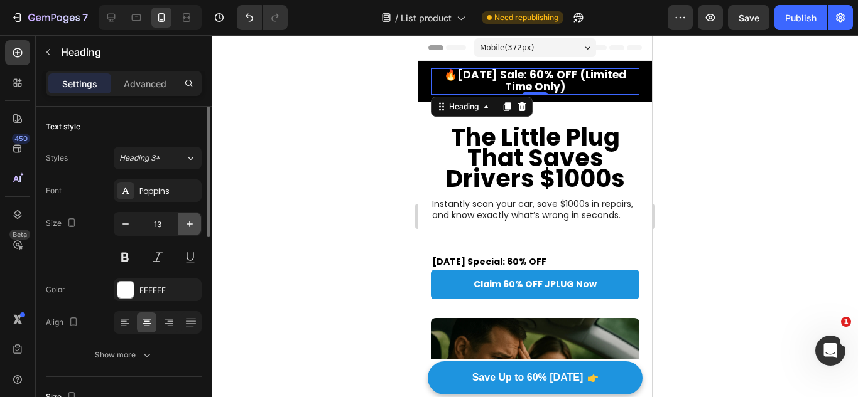
click at [187, 217] on button "button" at bounding box center [189, 224] width 23 height 23
click at [190, 222] on icon "button" at bounding box center [189, 224] width 6 height 6
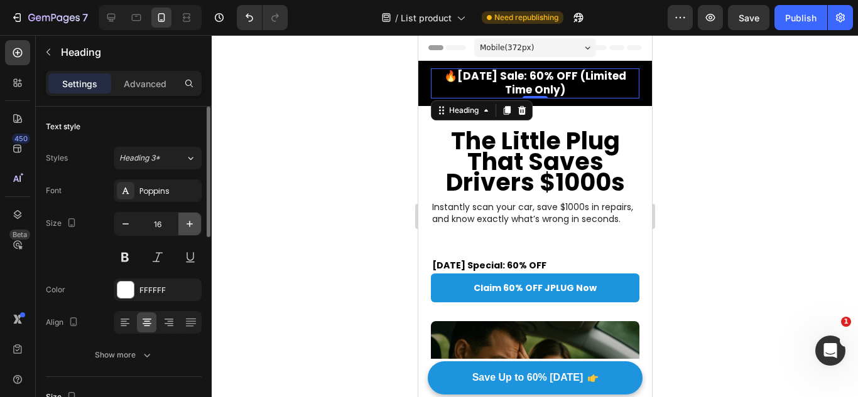
click at [190, 222] on icon "button" at bounding box center [189, 224] width 6 height 6
type input "17"
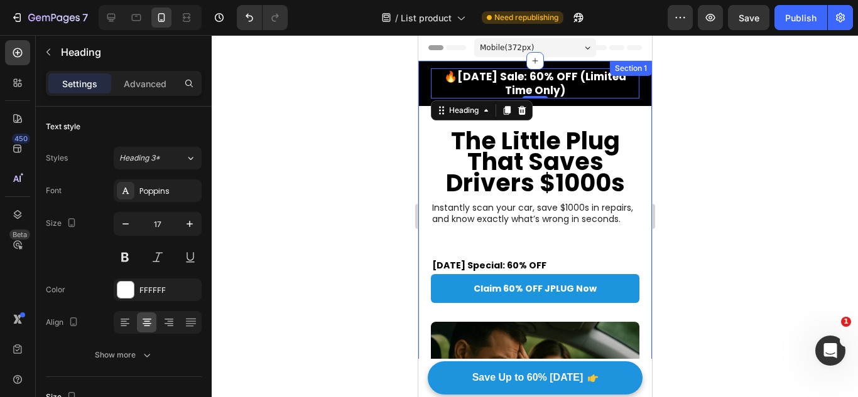
click at [522, 191] on strong "The Little Plug That Saves Drivers $1000s" at bounding box center [534, 161] width 179 height 75
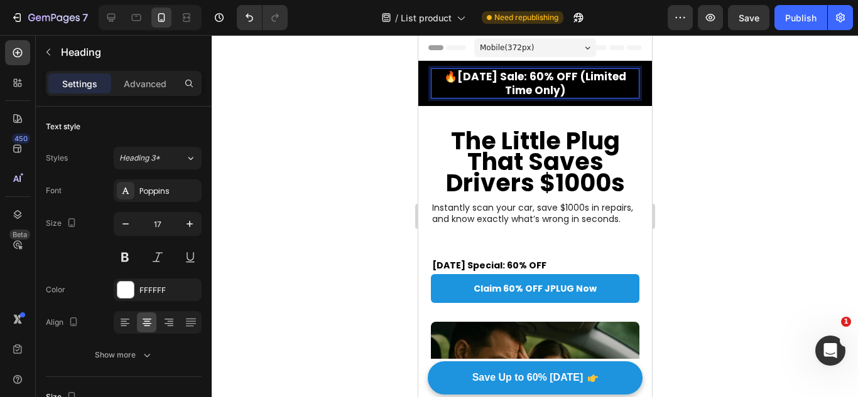
click at [581, 77] on strong "🔥[DATE] Sale: 60% OFF (Limited Time Only)" at bounding box center [534, 83] width 182 height 29
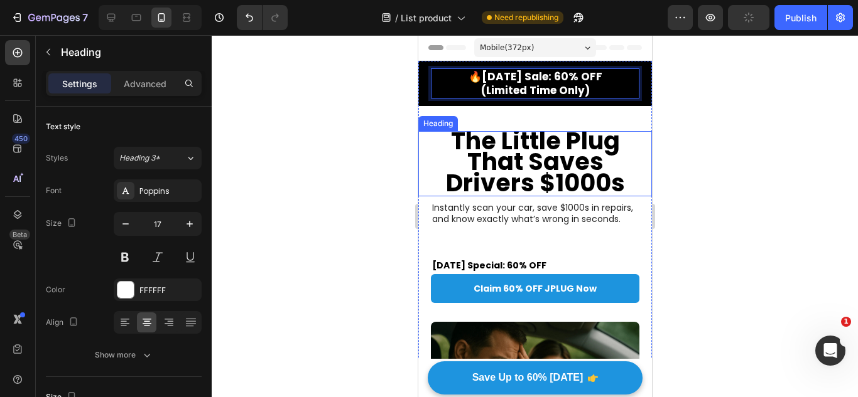
click at [541, 192] on strong "The Little Plug That Saves Drivers $1000s" at bounding box center [534, 161] width 179 height 75
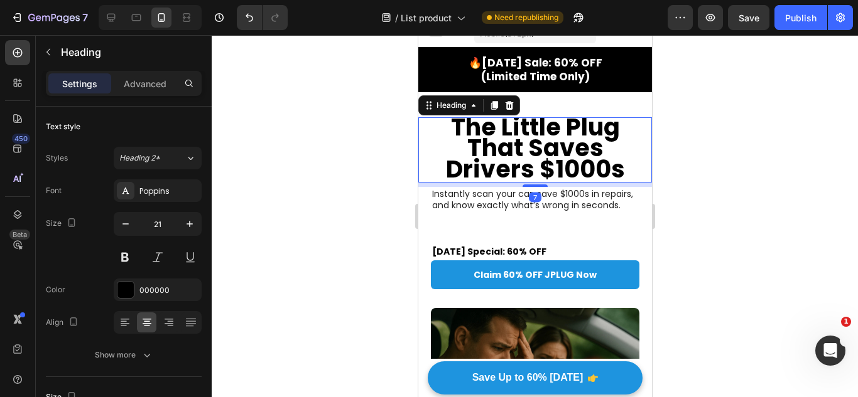
scroll to position [14, 0]
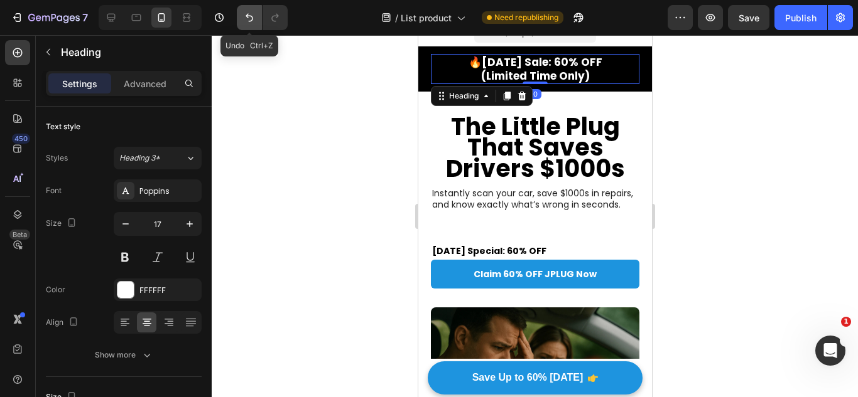
click at [251, 24] on button "Undo/Redo" at bounding box center [249, 17] width 25 height 25
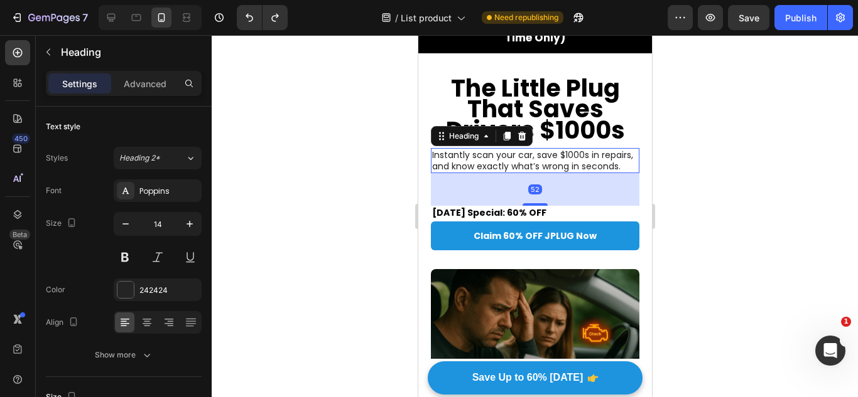
scroll to position [53, 0]
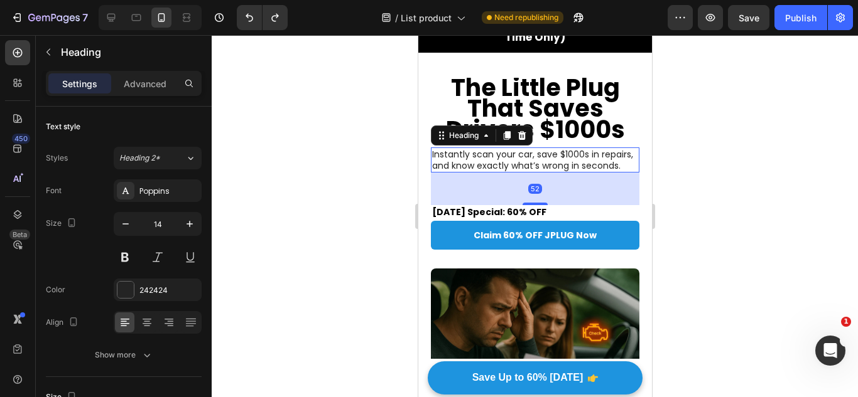
click at [523, 205] on div "52" at bounding box center [534, 189] width 208 height 33
drag, startPoint x: 523, startPoint y: 213, endPoint x: 524, endPoint y: 225, distance: 11.4
click at [524, 225] on div "Instantly scan your car, save $1000s in repairs, and know exactly what’s wrong …" at bounding box center [534, 204] width 208 height 112
click at [524, 218] on p "[DATE] Special: 60% OFF" at bounding box center [534, 212] width 206 height 11
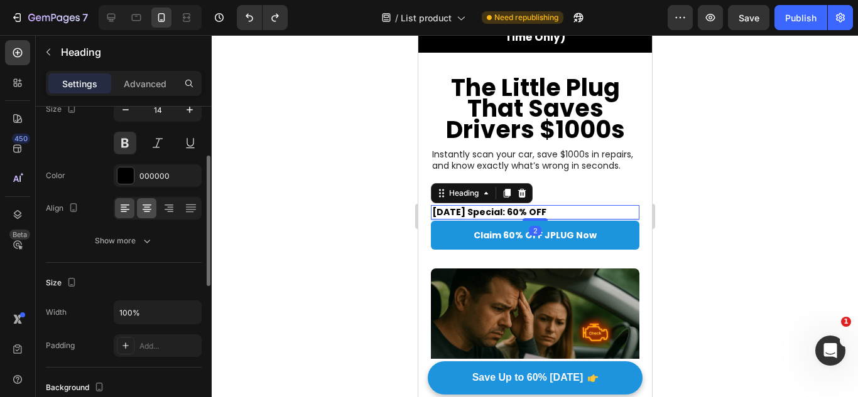
scroll to position [117, 0]
drag, startPoint x: 142, startPoint y: 205, endPoint x: 131, endPoint y: 74, distance: 131.7
click at [142, 205] on icon at bounding box center [147, 206] width 13 height 13
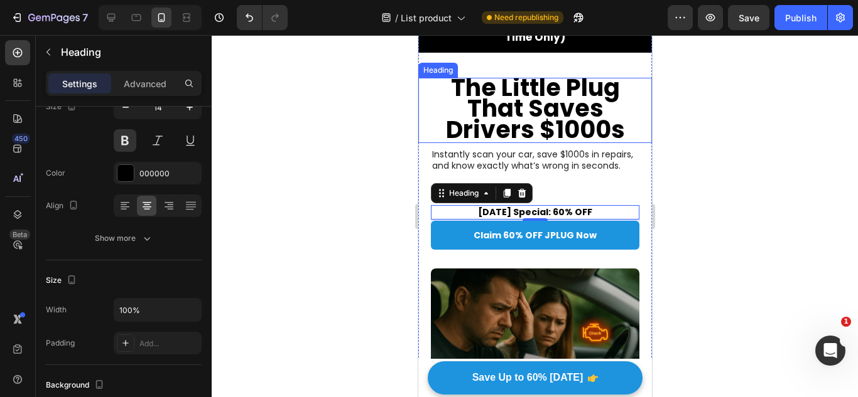
click at [548, 126] on strong "The Little Plug That Saves Drivers $1000s" at bounding box center [534, 108] width 179 height 75
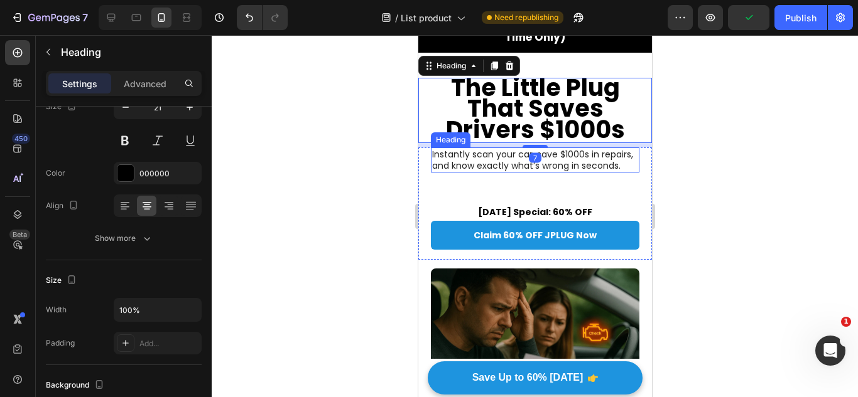
click at [566, 163] on p "Instantly scan your car, save $1000s in repairs, and know exactly what’s wrong …" at bounding box center [534, 160] width 206 height 23
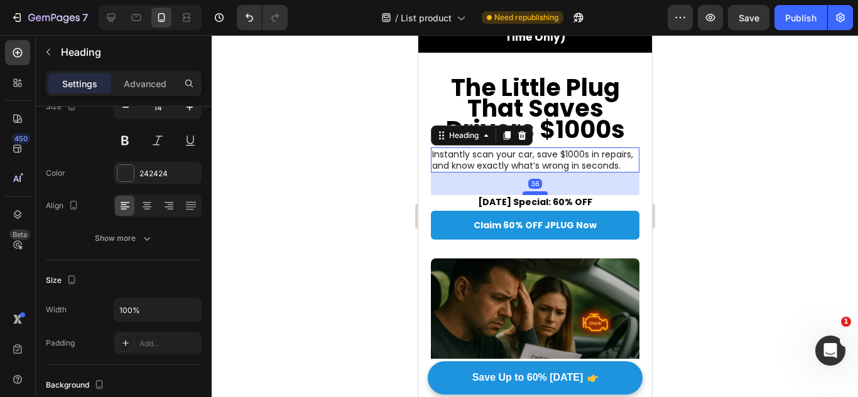
drag, startPoint x: 525, startPoint y: 213, endPoint x: 525, endPoint y: 203, distance: 10.1
click at [525, 195] on div at bounding box center [534, 193] width 25 height 4
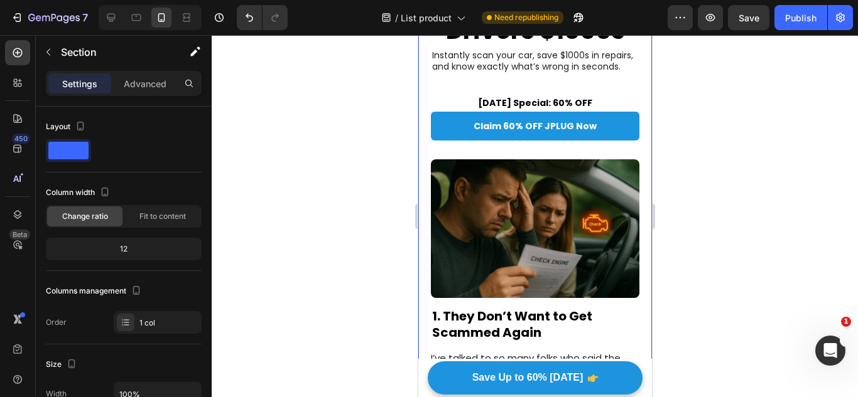
scroll to position [62, 0]
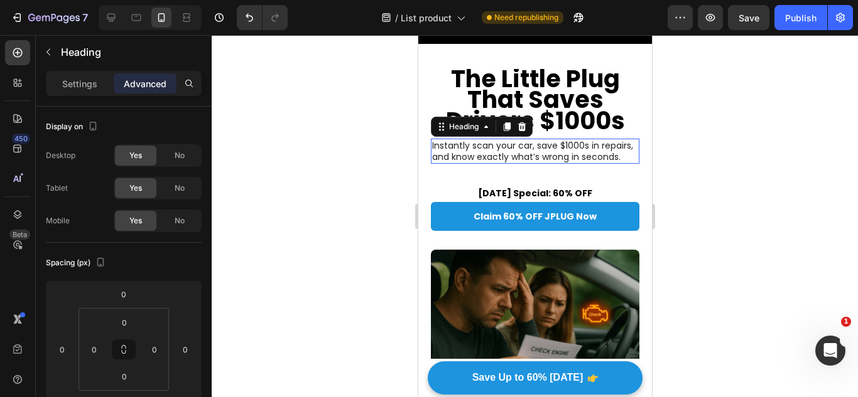
click at [559, 146] on p "Instantly scan your car, save $1000s in repairs, and know exactly what’s wrong …" at bounding box center [534, 151] width 206 height 23
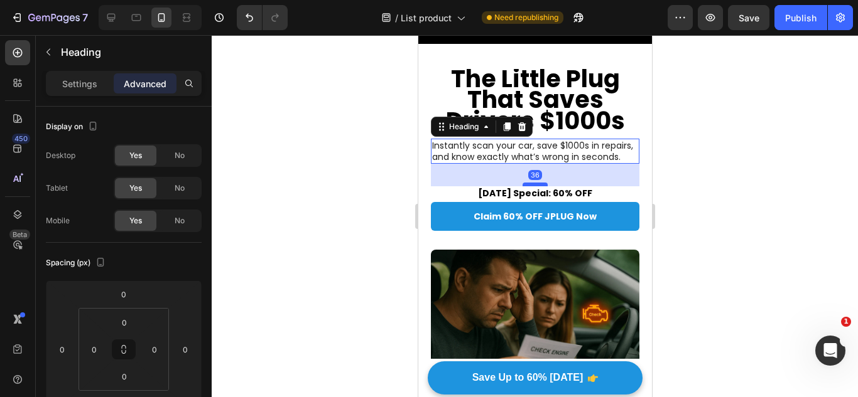
click at [531, 186] on div at bounding box center [534, 185] width 25 height 4
type input "28"
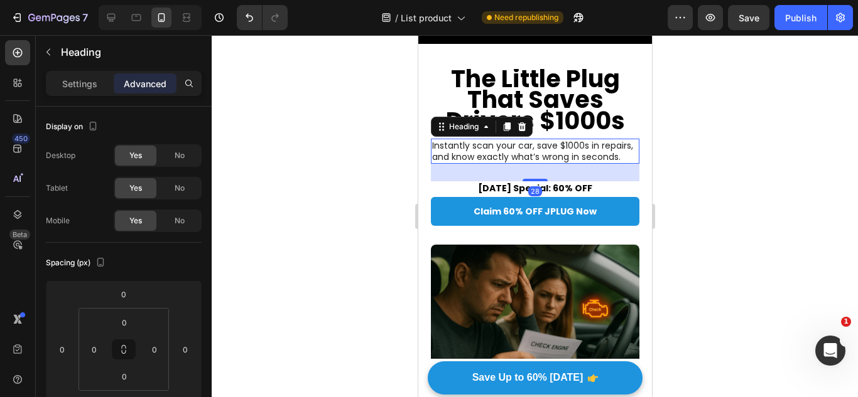
scroll to position [251, 0]
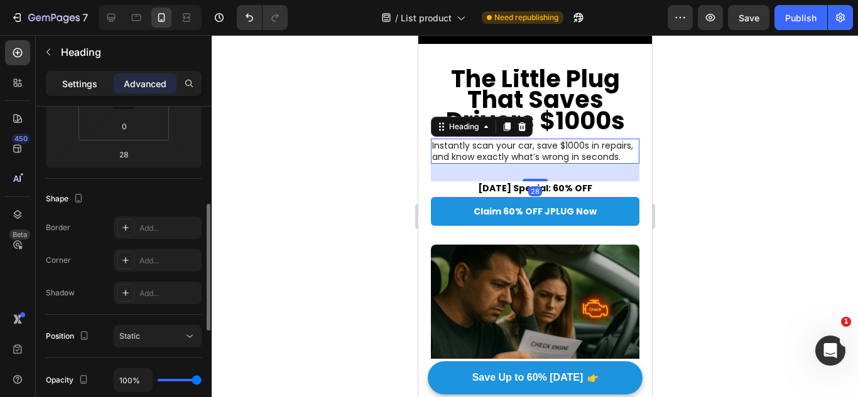
click at [95, 89] on p "Settings" at bounding box center [79, 83] width 35 height 13
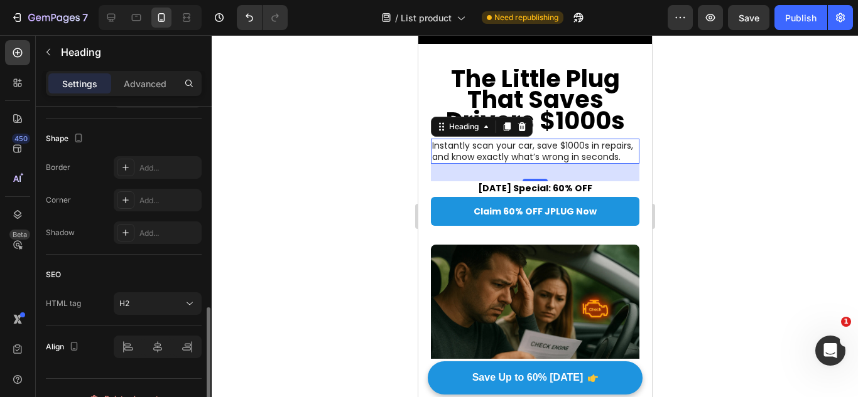
scroll to position [488, 0]
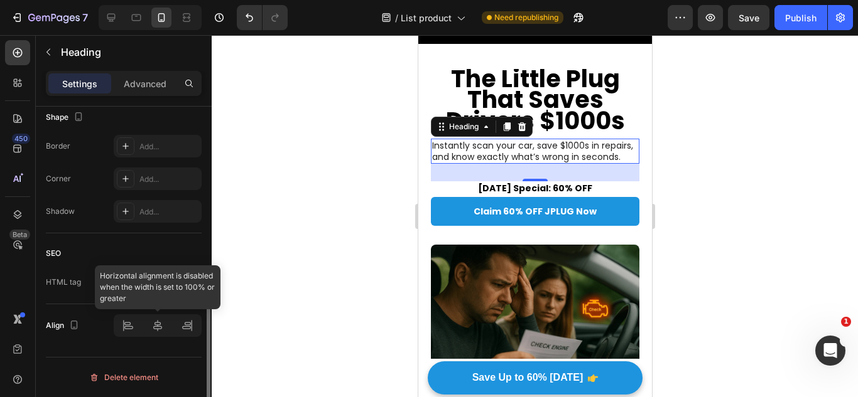
click at [156, 323] on div at bounding box center [158, 326] width 88 height 23
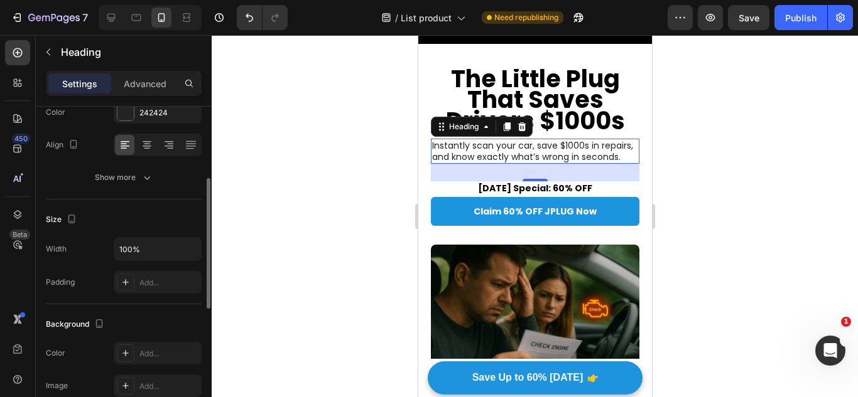
scroll to position [177, 0]
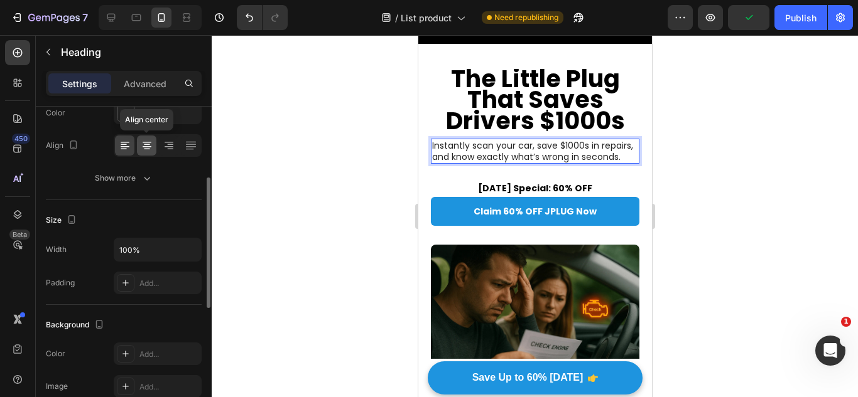
click at [143, 144] on icon at bounding box center [147, 145] width 13 height 13
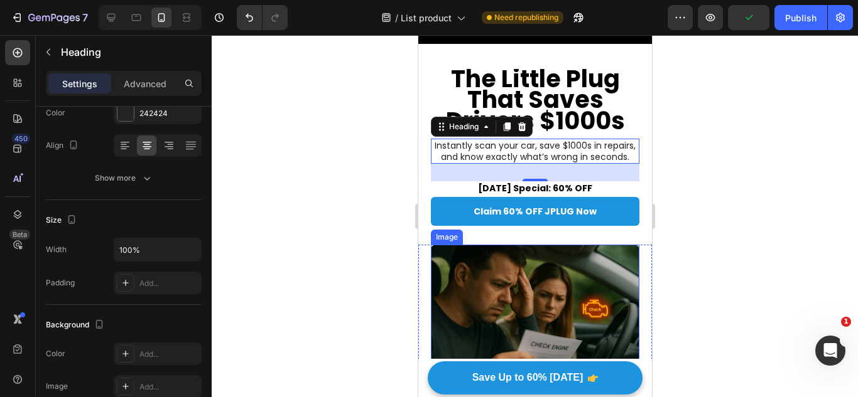
click at [556, 262] on img at bounding box center [534, 314] width 208 height 139
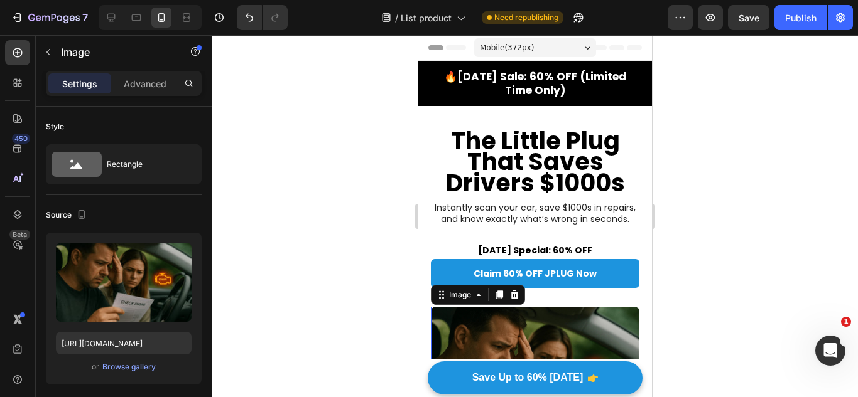
scroll to position [19, 0]
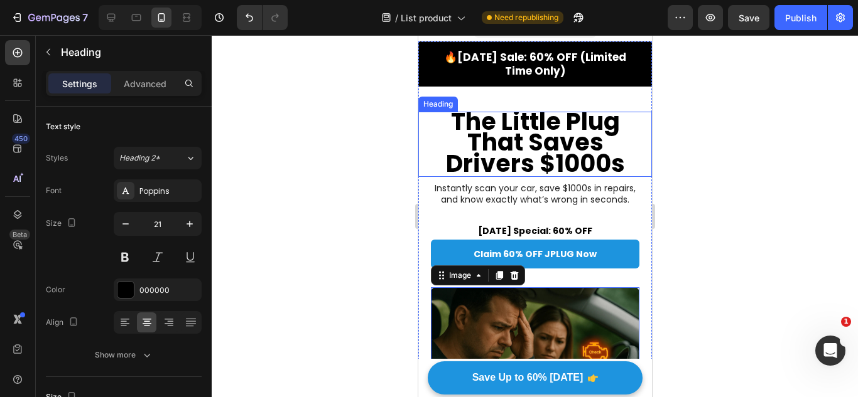
click at [544, 143] on strong "The Little Plug That Saves Drivers $1000s" at bounding box center [534, 142] width 179 height 75
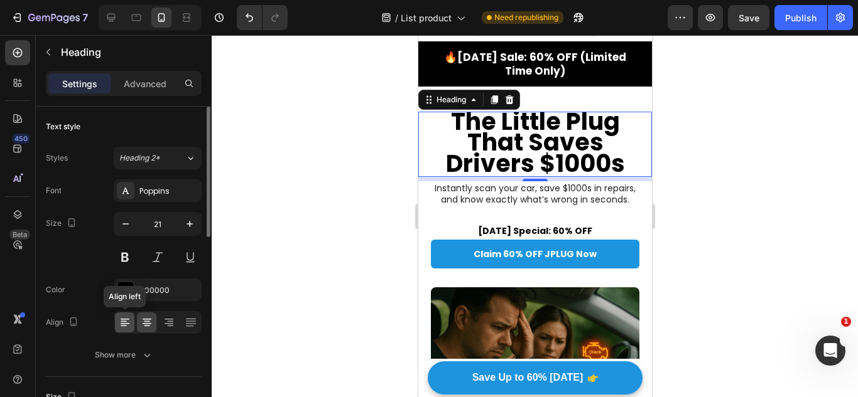
click at [131, 314] on div at bounding box center [124, 323] width 19 height 20
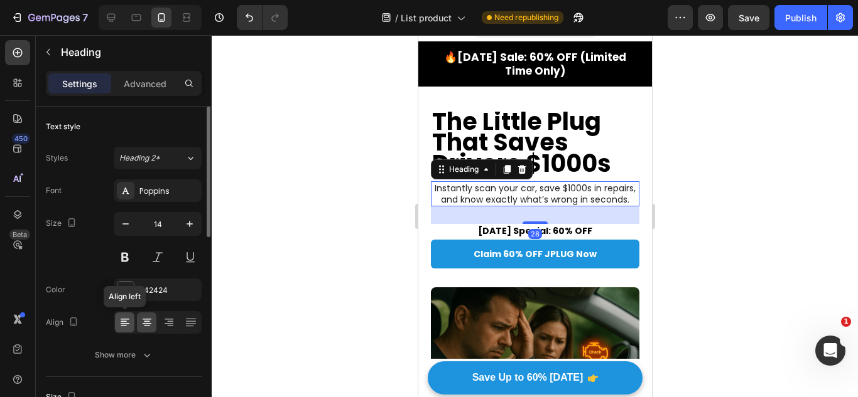
click at [132, 317] on div at bounding box center [124, 323] width 19 height 20
click at [129, 283] on div at bounding box center [125, 290] width 16 height 16
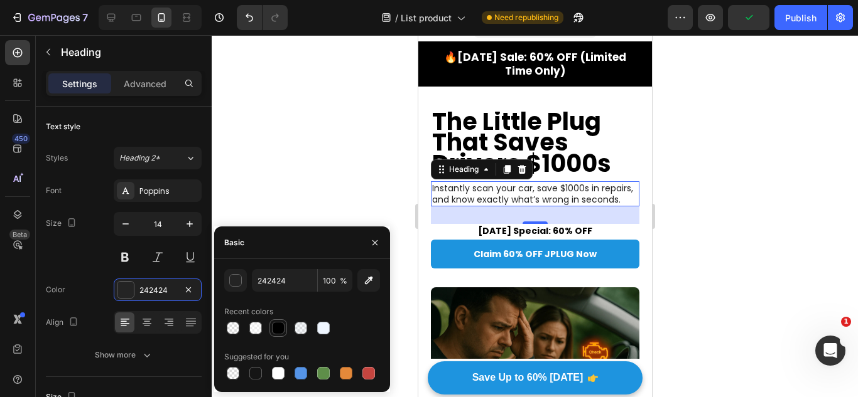
click at [272, 327] on div at bounding box center [278, 328] width 13 height 13
type input "000000"
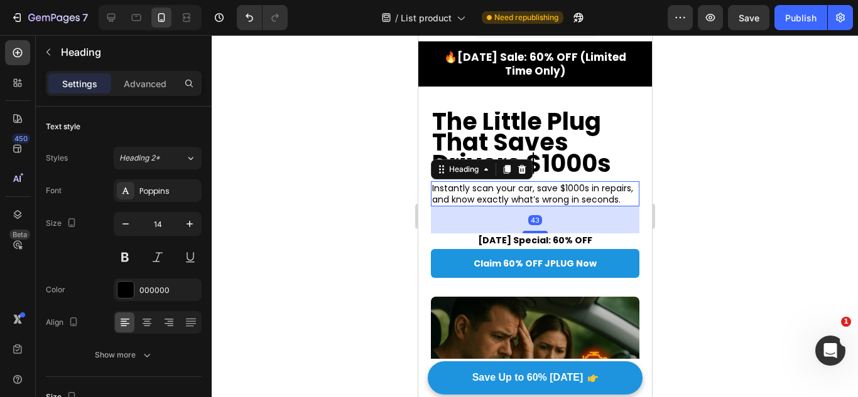
drag, startPoint x: 524, startPoint y: 234, endPoint x: 536, endPoint y: 220, distance: 17.4
click at [524, 234] on div at bounding box center [534, 232] width 25 height 3
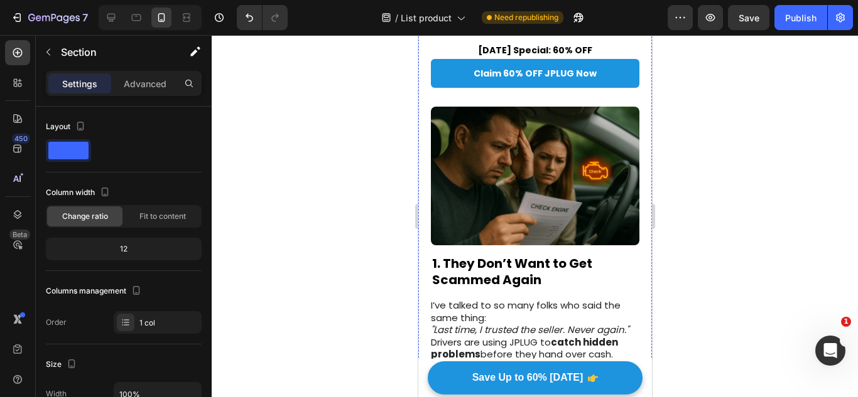
scroll to position [115, 0]
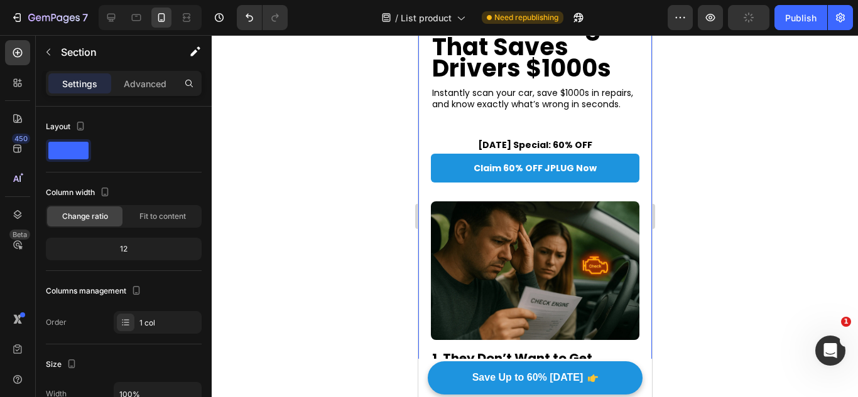
click at [537, 95] on p "Instantly scan your car, save $1000s in repairs, and know exactly what’s wrong …" at bounding box center [534, 98] width 206 height 23
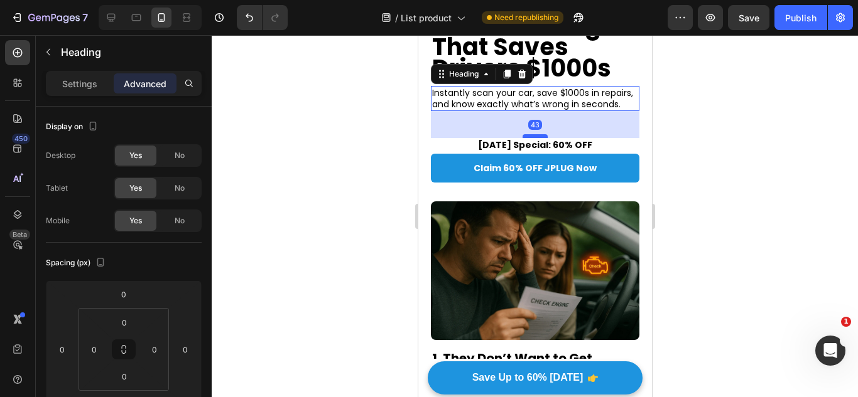
click at [529, 111] on div "43" at bounding box center [534, 111] width 208 height 0
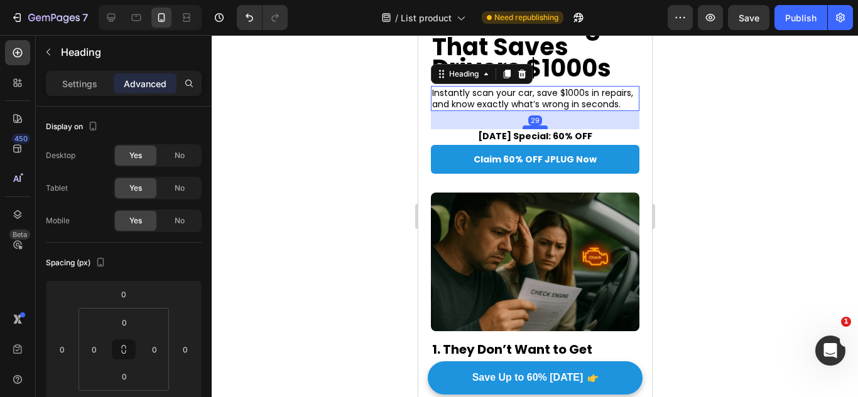
drag, startPoint x: 527, startPoint y: 149, endPoint x: 531, endPoint y: 142, distance: 7.9
click at [531, 129] on div at bounding box center [534, 128] width 25 height 4
type input "32"
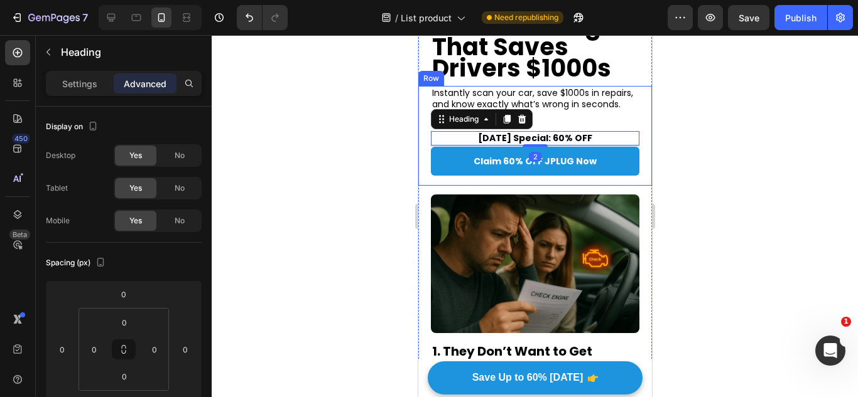
click at [547, 125] on div "Instantly scan your car, save $1000s in repairs, and know exactly what’s wrong …" at bounding box center [534, 136] width 208 height 100
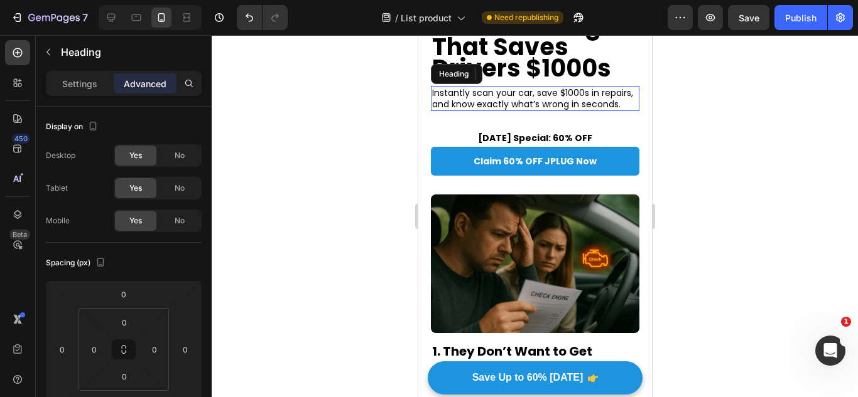
click at [544, 110] on p "Instantly scan your car, save $1000s in repairs, and know exactly what’s wrong …" at bounding box center [534, 98] width 206 height 23
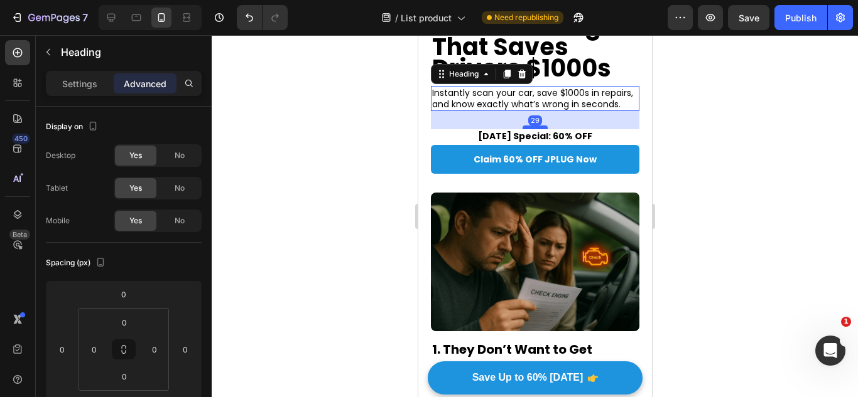
click at [535, 129] on div at bounding box center [534, 128] width 25 height 4
type input "29"
click at [537, 174] on link "Claim 60% OFF JPLUG Now" at bounding box center [534, 159] width 208 height 29
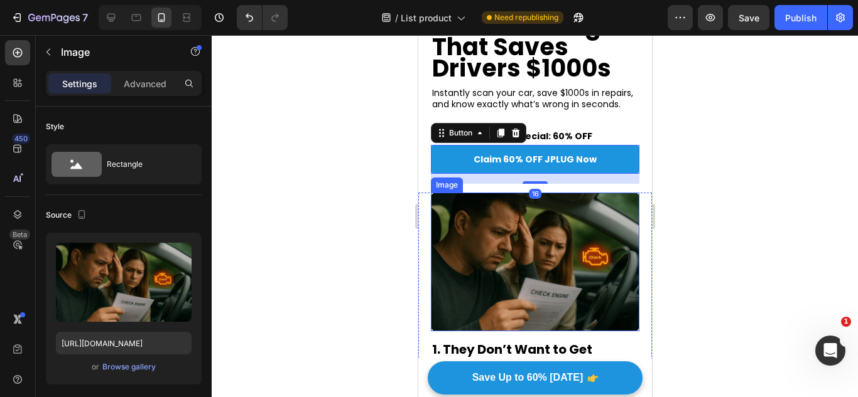
click at [554, 247] on img at bounding box center [534, 262] width 208 height 139
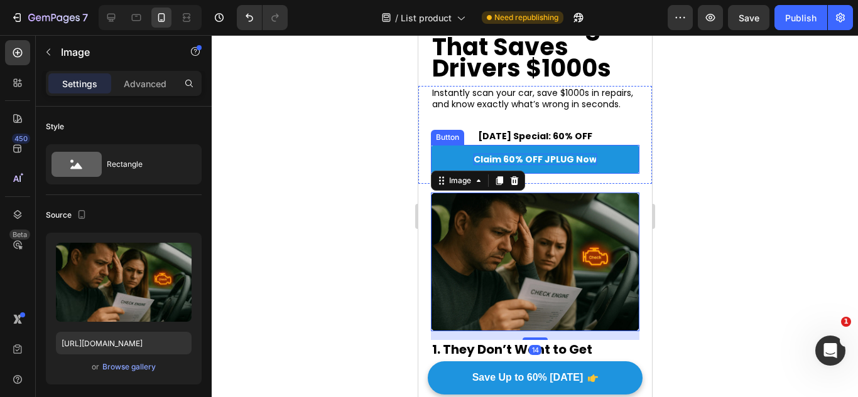
click at [538, 165] on p "Claim 60% OFF JPLUG Now" at bounding box center [534, 159] width 123 height 11
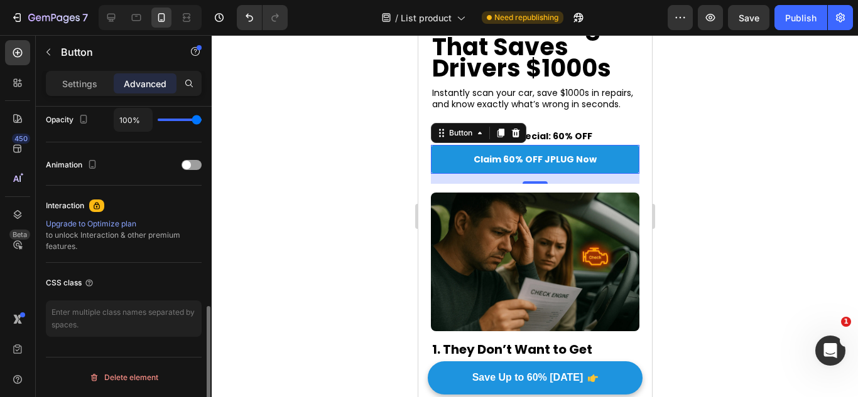
scroll to position [511, 0]
click at [73, 81] on p "Settings" at bounding box center [79, 83] width 35 height 13
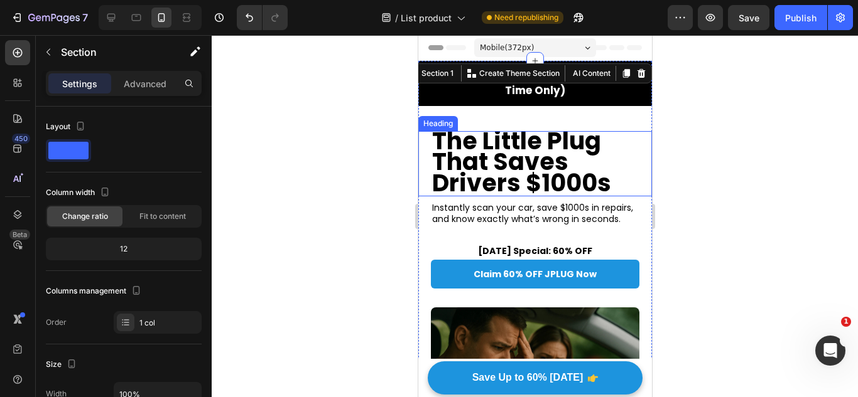
scroll to position [167, 0]
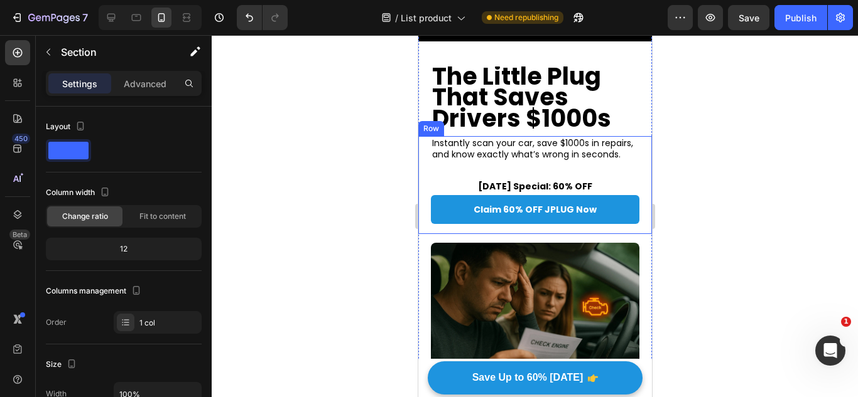
scroll to position [278, 0]
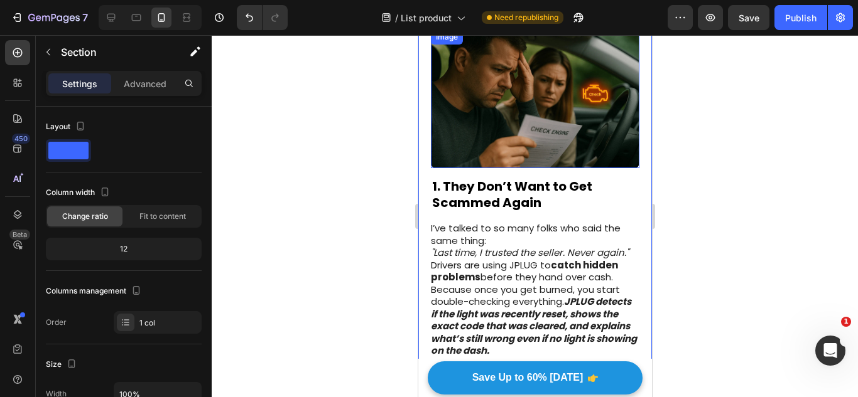
click at [545, 136] on img at bounding box center [534, 99] width 208 height 139
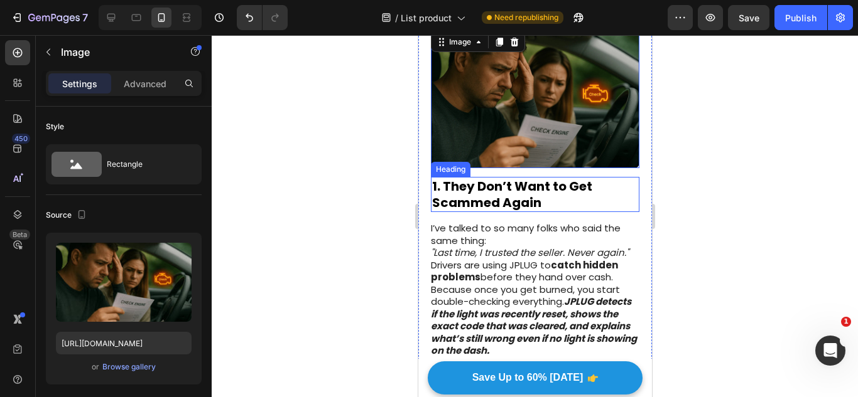
drag, startPoint x: 545, startPoint y: 136, endPoint x: 494, endPoint y: 108, distance: 58.2
click at [505, 222] on div "Image 0 1. They Don’t Want to Get Scammed Again Heading I’ve talked to so many …" at bounding box center [535, 203] width 234 height 347
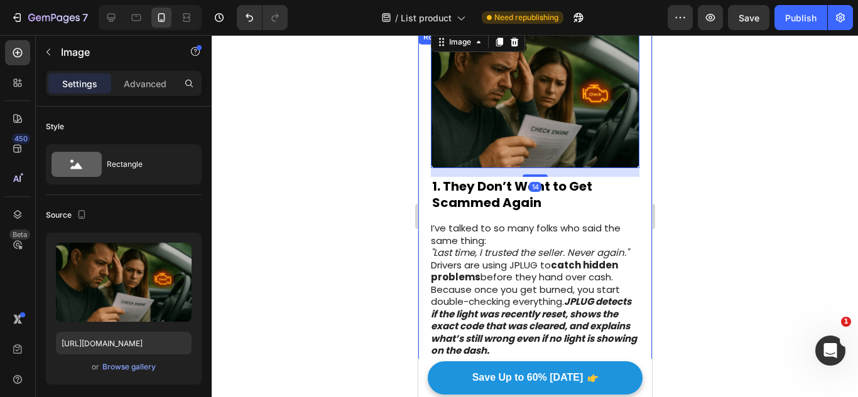
drag, startPoint x: 494, startPoint y: 108, endPoint x: 526, endPoint y: 129, distance: 38.5
click at [485, 196] on div "Image 14 1. They Don’t Want to Get Scammed Again Heading I’ve talked to so many…" at bounding box center [535, 203] width 234 height 347
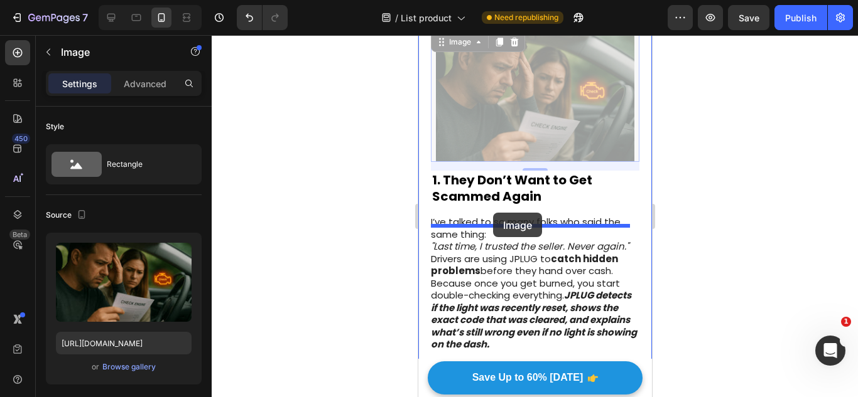
drag, startPoint x: 526, startPoint y: 129, endPoint x: 492, endPoint y: 213, distance: 90.1
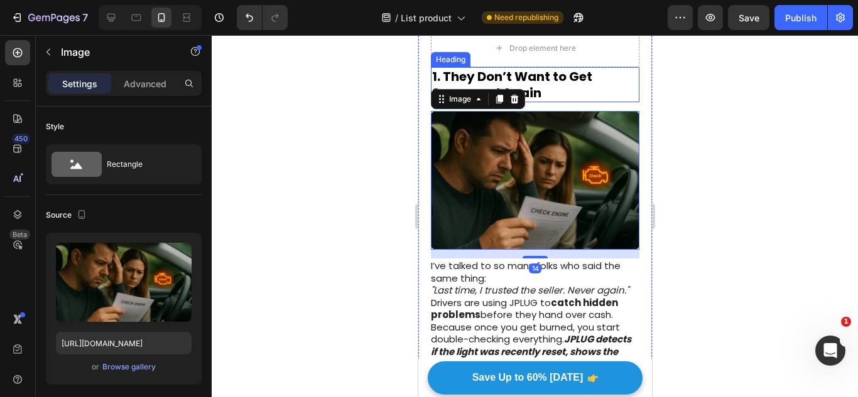
click at [537, 100] on strong "1. They Don’t Want to Get Scammed Again" at bounding box center [511, 85] width 160 height 34
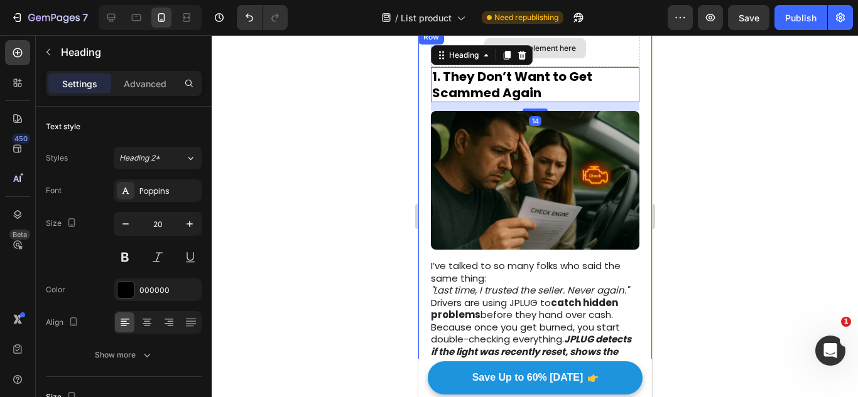
click at [542, 53] on div "Drop element here" at bounding box center [542, 48] width 67 height 10
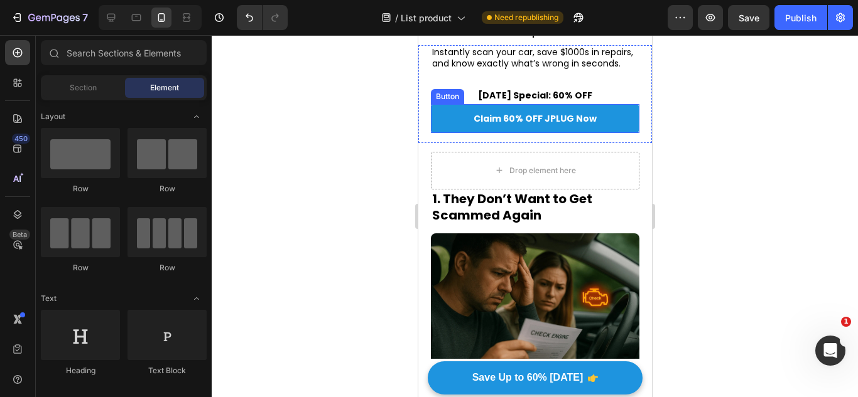
scroll to position [153, 0]
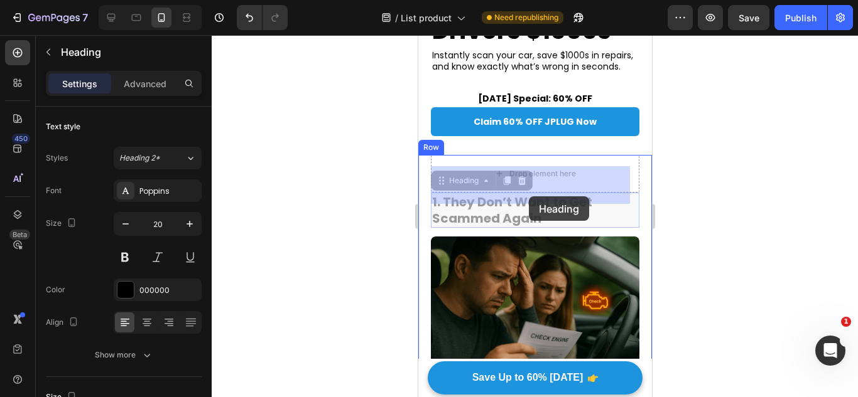
drag, startPoint x: 499, startPoint y: 226, endPoint x: 528, endPoint y: 197, distance: 41.3
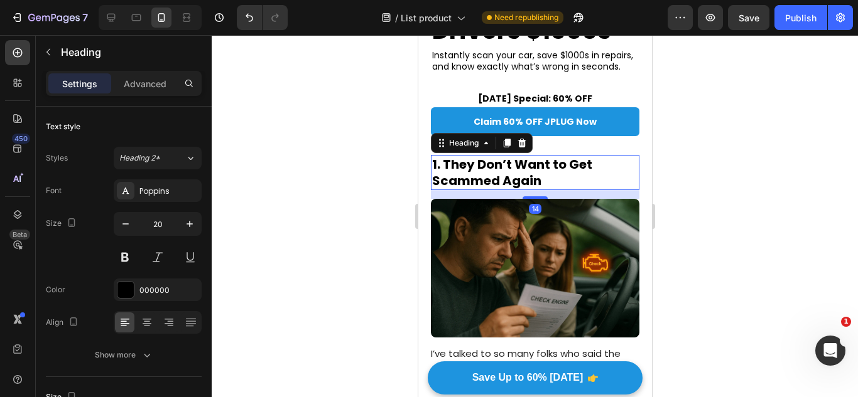
click at [528, 190] on strong "1. They Don’t Want to Get Scammed Again" at bounding box center [511, 173] width 160 height 34
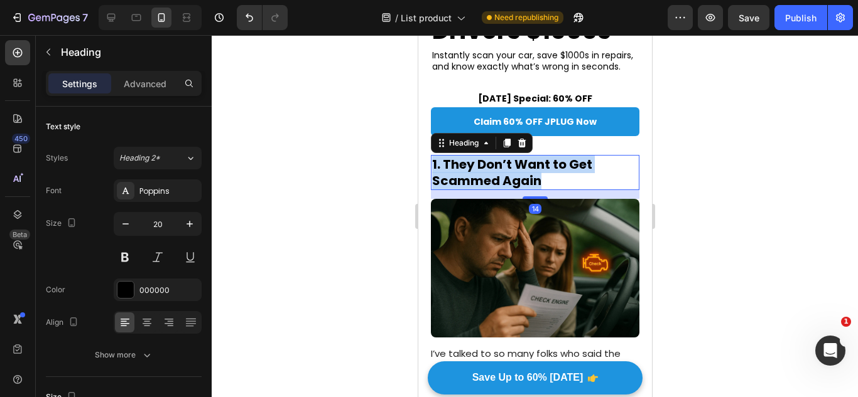
click at [528, 190] on strong "1. They Don’t Want to Get Scammed Again" at bounding box center [511, 173] width 160 height 34
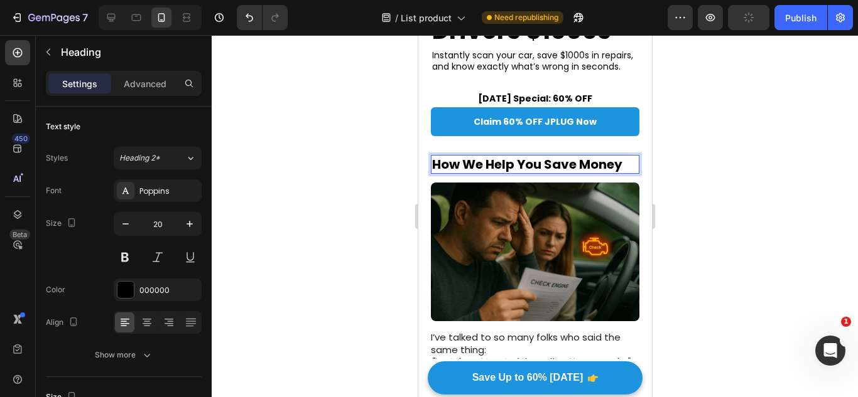
click at [515, 173] on strong "How We Help You Save Money" at bounding box center [526, 165] width 190 height 18
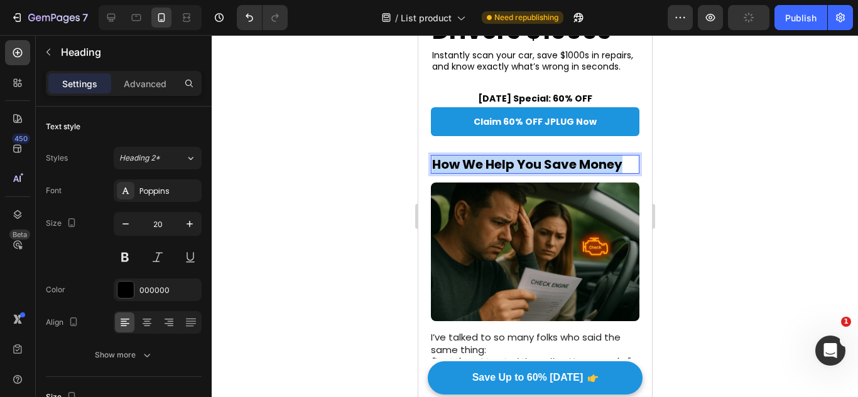
click at [515, 173] on strong "How We Help You Save Money" at bounding box center [526, 165] width 190 height 18
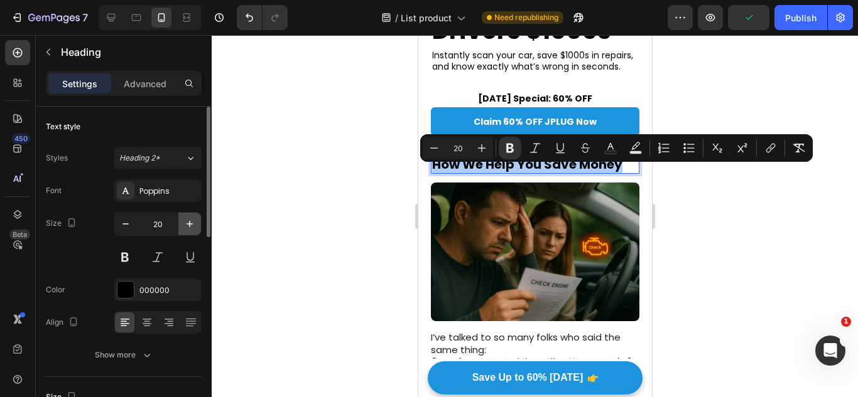
click at [186, 232] on button "button" at bounding box center [189, 224] width 23 height 23
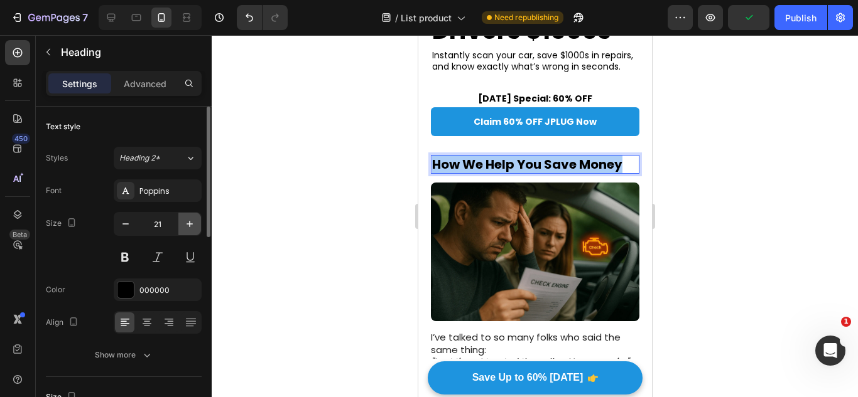
drag, startPoint x: 186, startPoint y: 232, endPoint x: 45, endPoint y: 115, distance: 183.7
click at [186, 232] on button "button" at bounding box center [189, 224] width 23 height 23
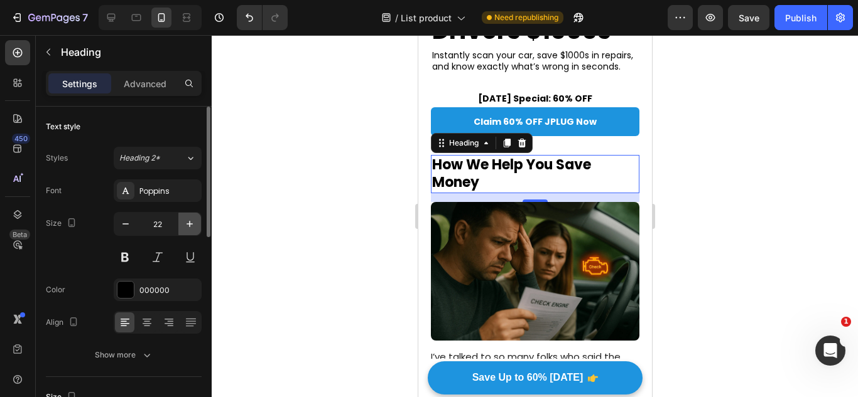
click at [188, 225] on icon "button" at bounding box center [189, 224] width 13 height 13
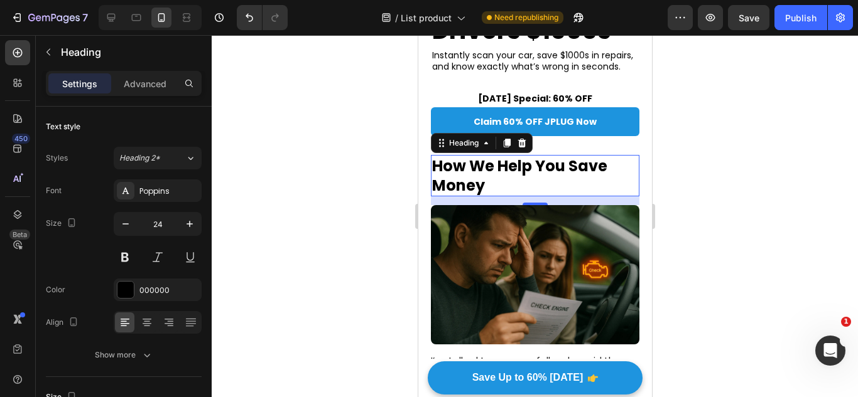
click at [482, 192] on strong "How We Help You Save Money" at bounding box center [518, 176] width 175 height 40
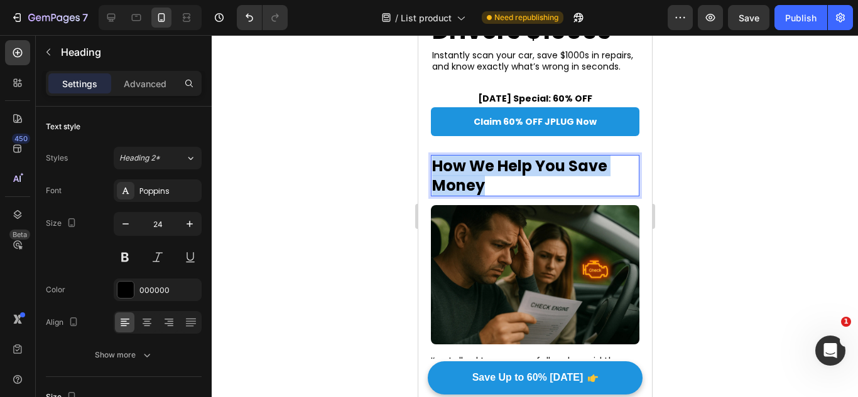
click at [482, 192] on strong "How We Help You Save Money" at bounding box center [518, 176] width 175 height 40
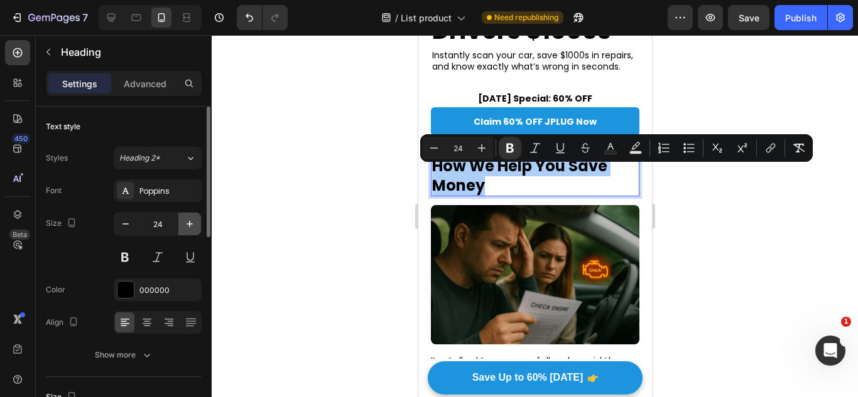
click at [184, 228] on icon "button" at bounding box center [189, 224] width 13 height 13
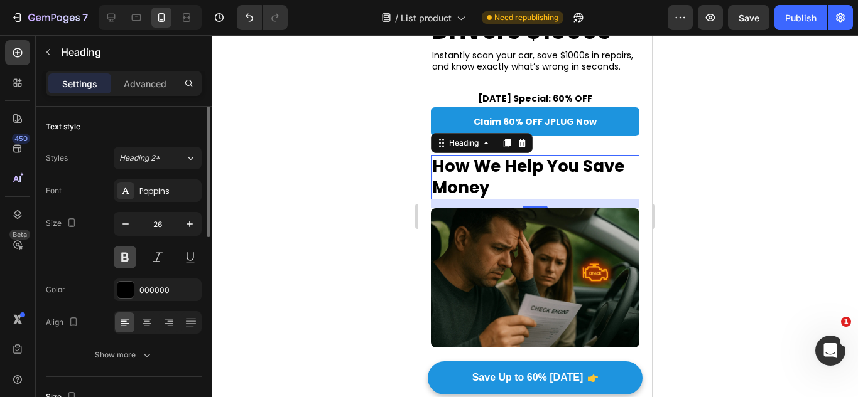
click at [129, 263] on button at bounding box center [125, 257] width 23 height 23
click at [130, 244] on div "26" at bounding box center [158, 240] width 88 height 57
click at [134, 254] on button at bounding box center [125, 257] width 23 height 23
click at [141, 222] on input "26" at bounding box center [157, 224] width 41 height 23
click at [134, 223] on button "button" at bounding box center [125, 224] width 23 height 23
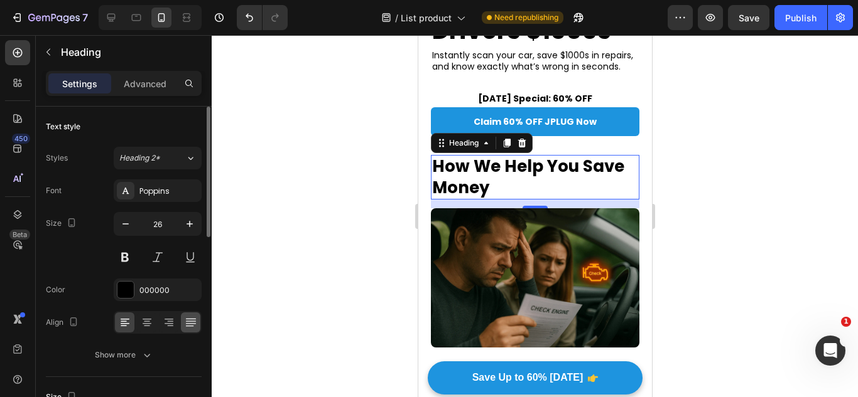
type input "25"
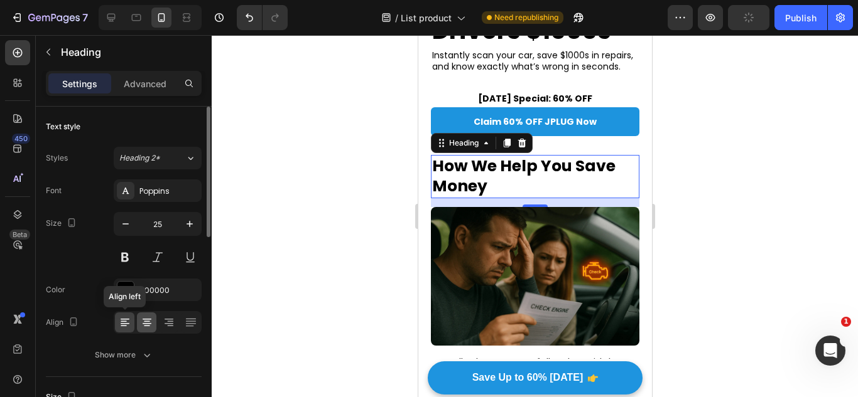
click at [141, 322] on icon at bounding box center [147, 322] width 13 height 13
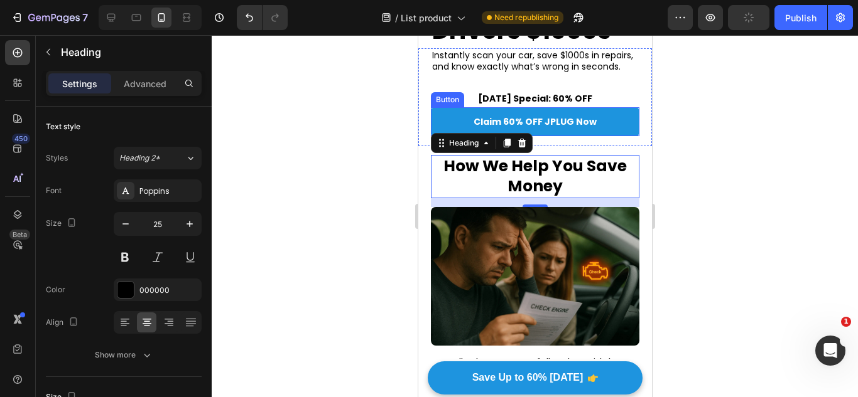
click at [562, 127] on p "Claim 60% OFF JPLUG Now" at bounding box center [534, 121] width 123 height 11
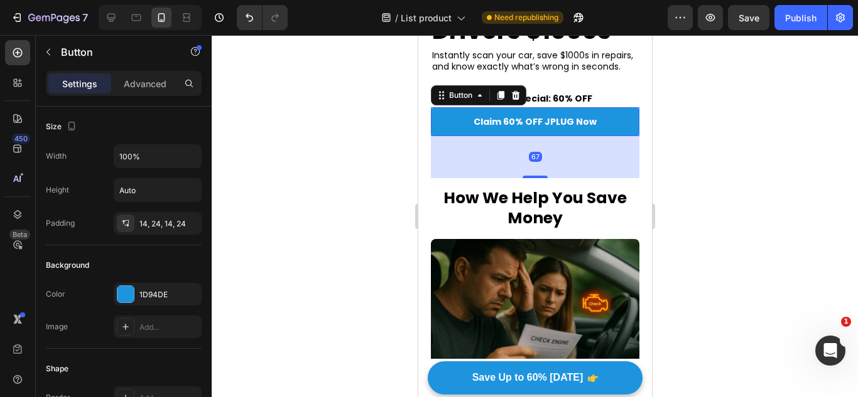
drag, startPoint x: 534, startPoint y: 158, endPoint x: 538, endPoint y: 190, distance: 32.3
click at [538, 136] on div "67" at bounding box center [534, 136] width 208 height 0
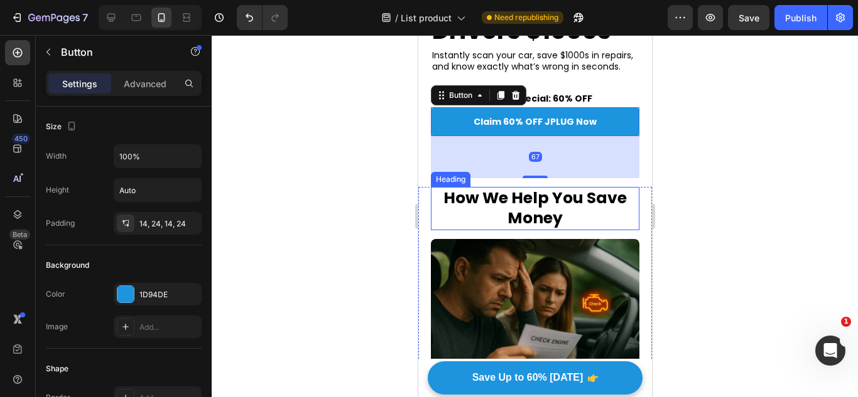
click at [590, 223] on p "⁠⁠⁠⁠⁠⁠⁠ How We Help You Save Money" at bounding box center [534, 208] width 206 height 41
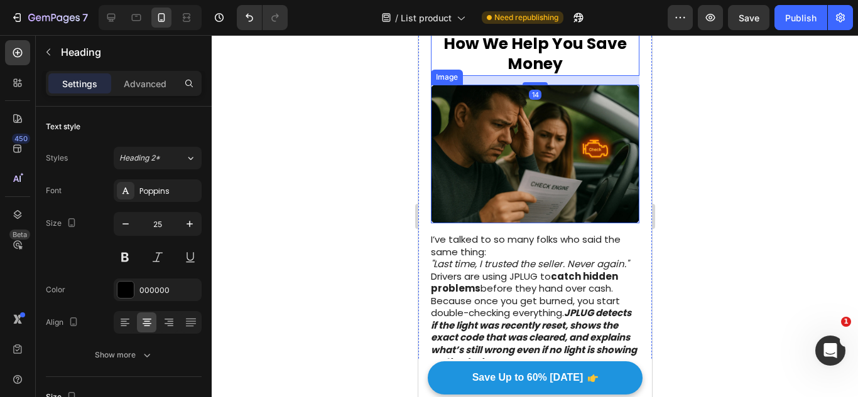
scroll to position [341, 0]
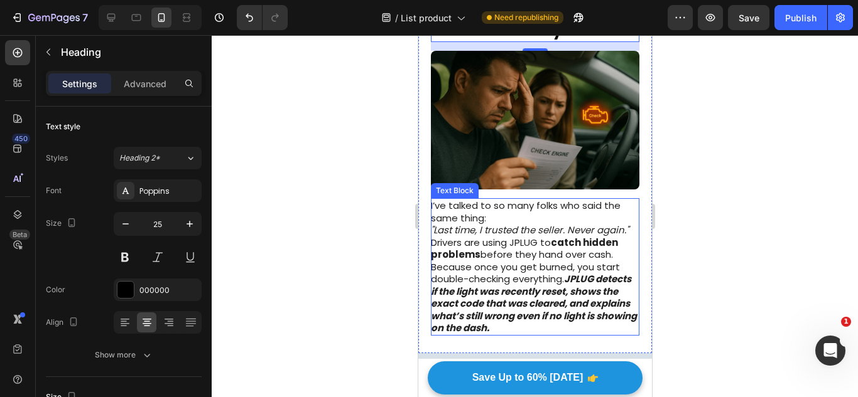
click at [552, 216] on p "I’ve talked to so many folks who said the same thing: "Last time, I trusted the…" at bounding box center [533, 267] width 207 height 135
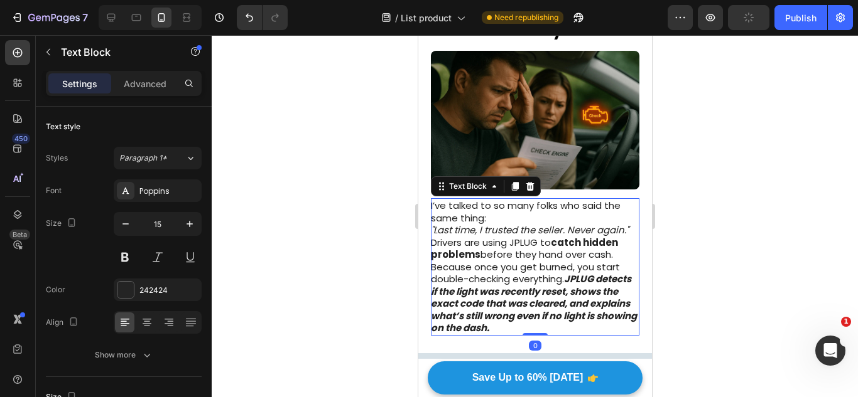
click at [537, 196] on div "Text Block" at bounding box center [485, 186] width 110 height 20
click at [535, 194] on div at bounding box center [529, 186] width 15 height 15
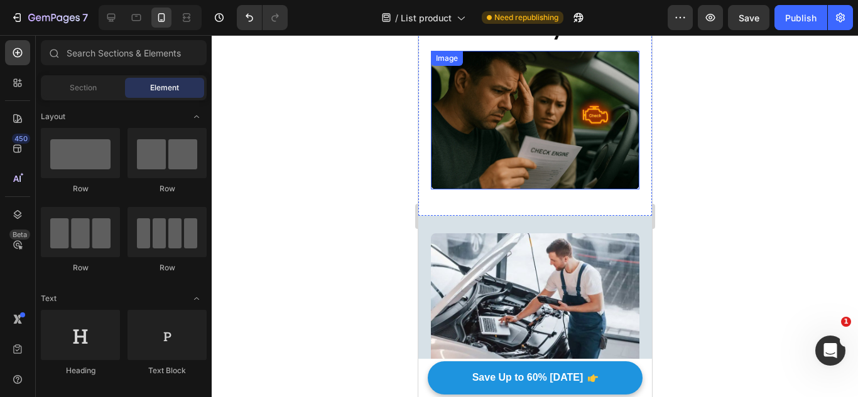
click at [536, 166] on img at bounding box center [534, 120] width 208 height 139
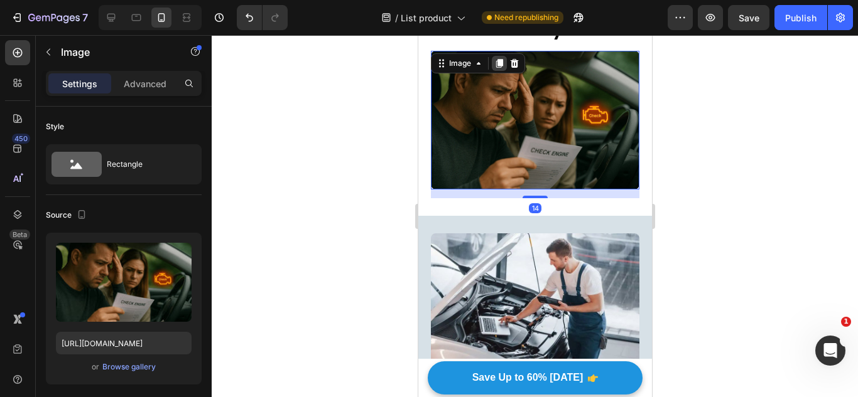
click at [503, 68] on icon at bounding box center [498, 63] width 10 height 10
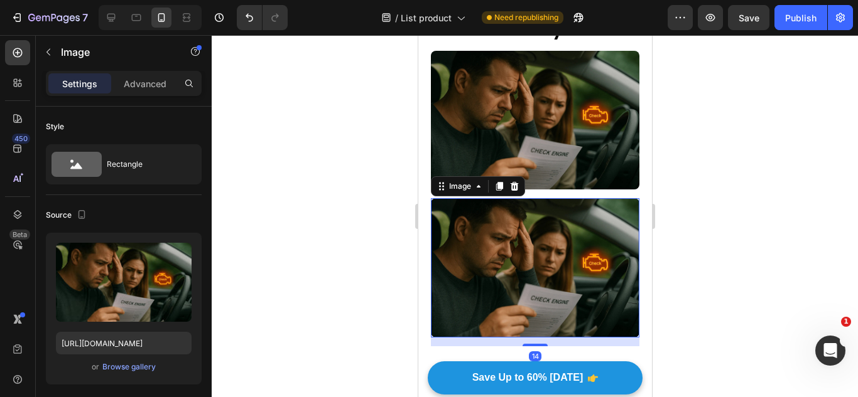
click at [512, 184] on div at bounding box center [513, 186] width 15 height 15
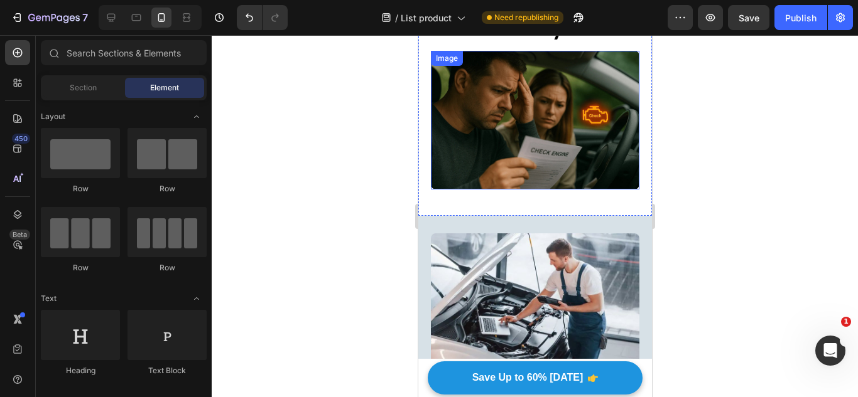
click at [514, 173] on img at bounding box center [534, 120] width 208 height 139
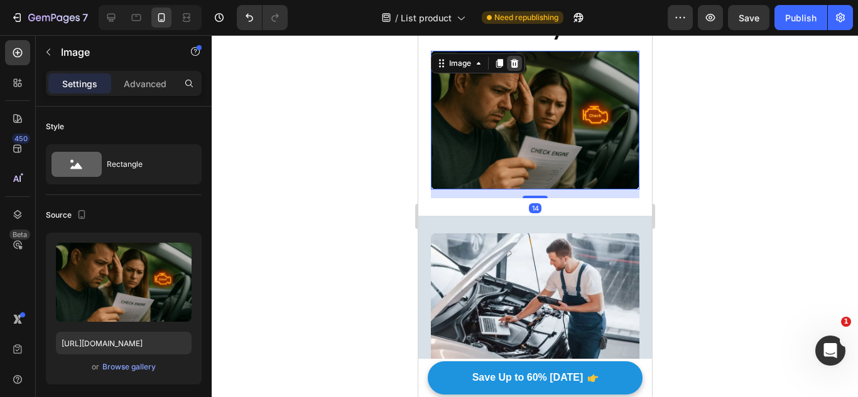
click at [514, 68] on icon at bounding box center [514, 63] width 8 height 9
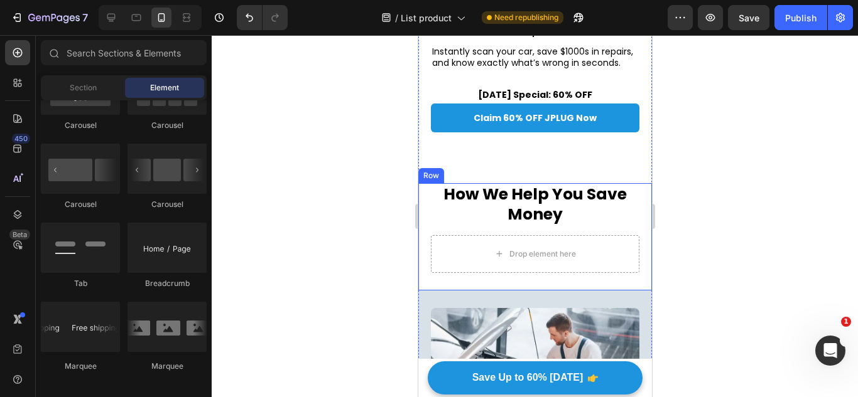
scroll to position [153, 0]
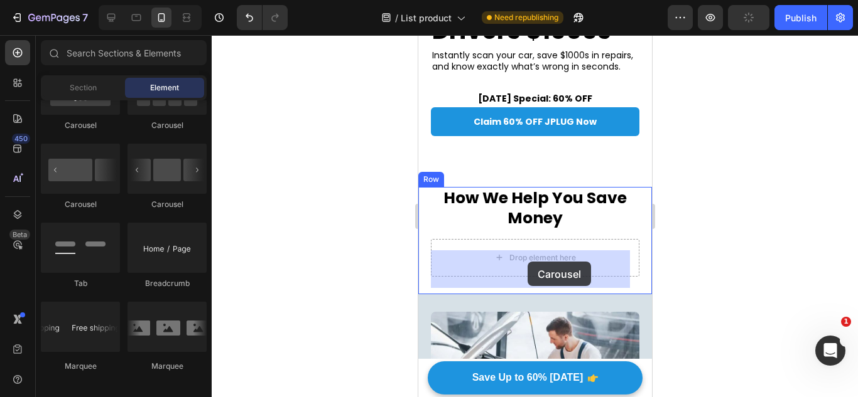
drag, startPoint x: 507, startPoint y: 200, endPoint x: 527, endPoint y: 260, distance: 62.7
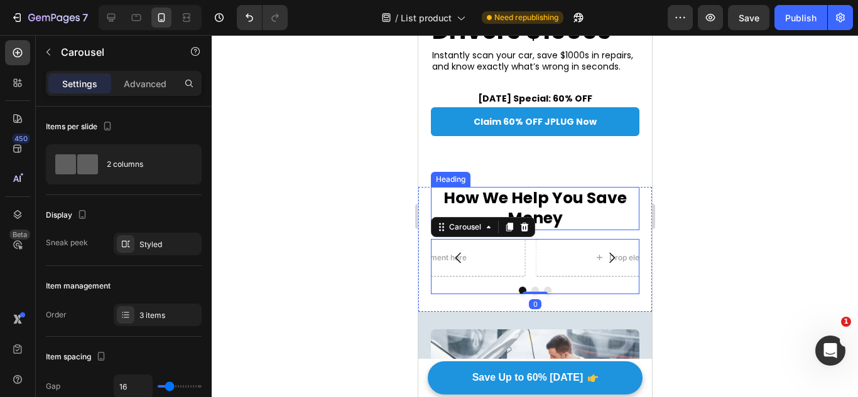
scroll to position [278, 0]
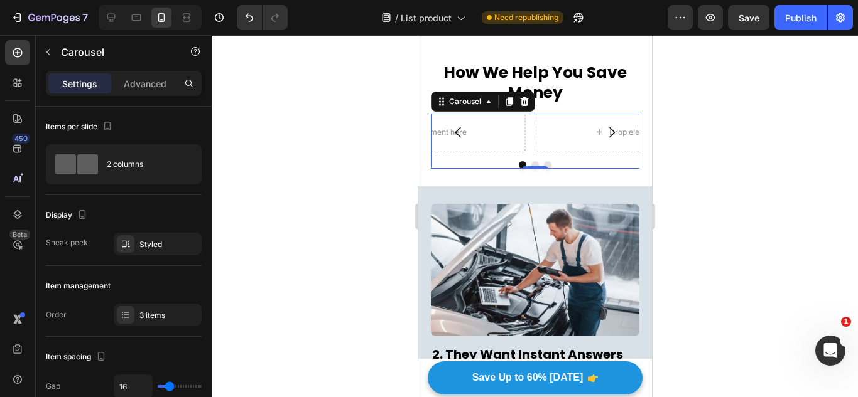
click at [235, 8] on div at bounding box center [260, 17] width 56 height 25
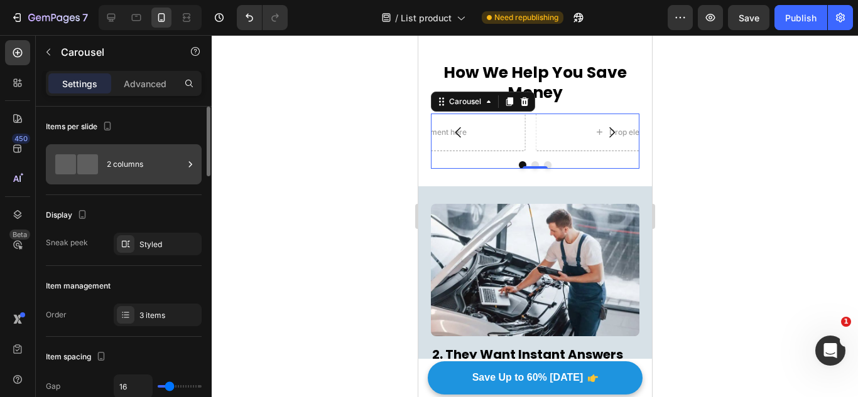
click at [142, 164] on div "2 columns" at bounding box center [145, 164] width 77 height 29
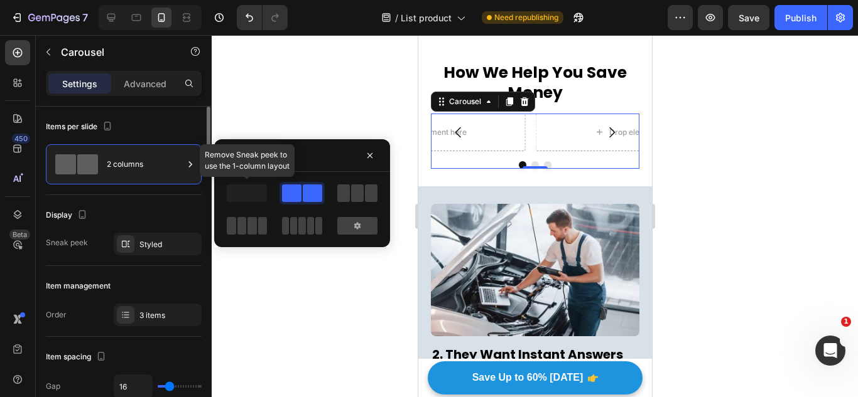
click at [121, 217] on div "Display" at bounding box center [124, 215] width 156 height 20
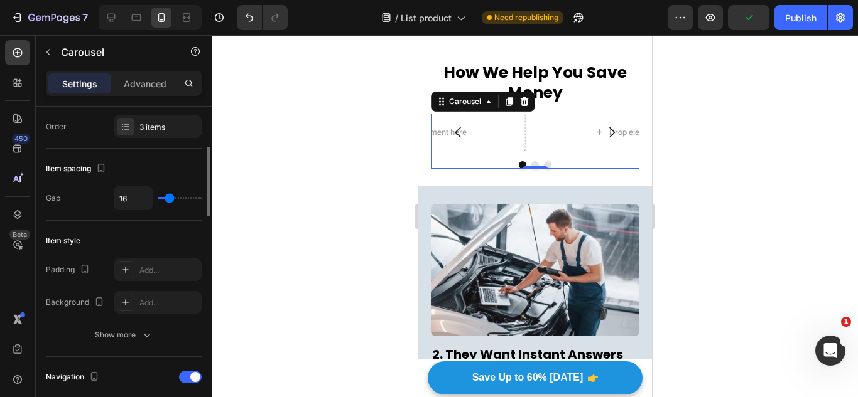
scroll to position [63, 0]
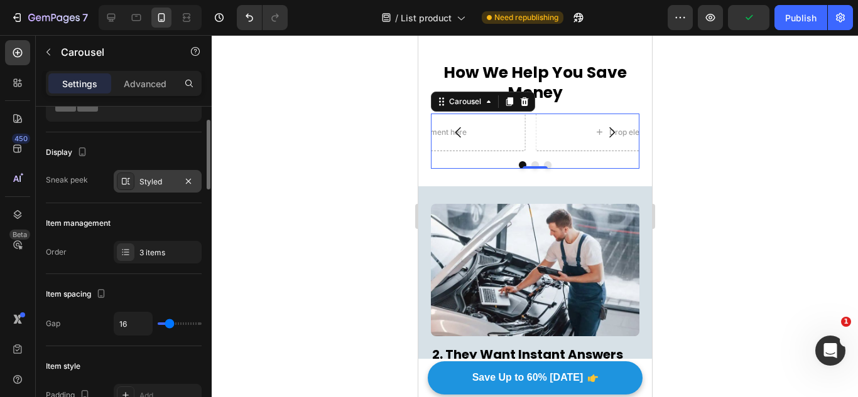
click at [167, 192] on div "Styled" at bounding box center [158, 181] width 88 height 23
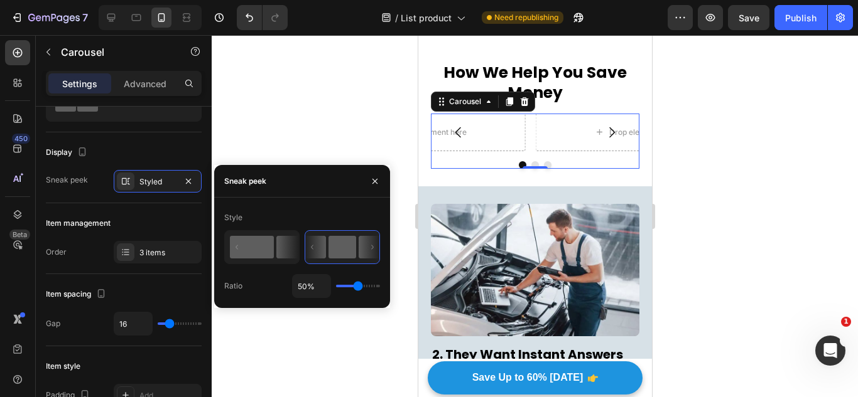
click at [278, 245] on icon at bounding box center [287, 247] width 22 height 23
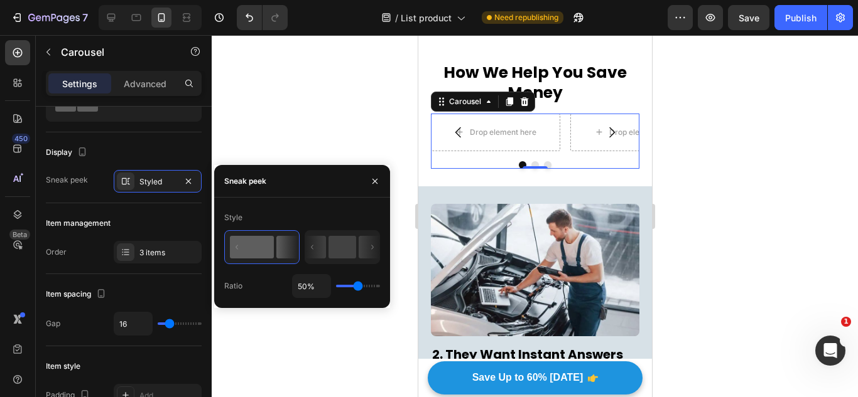
drag, startPoint x: 372, startPoint y: 186, endPoint x: 344, endPoint y: 198, distance: 29.8
click at [369, 189] on button "button" at bounding box center [375, 181] width 20 height 20
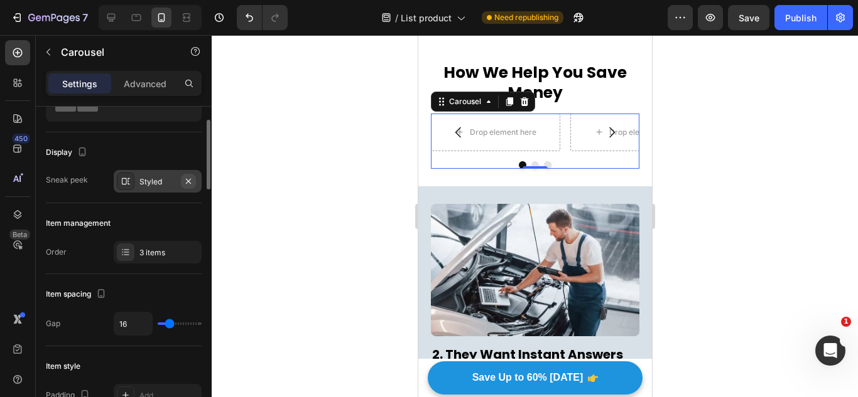
click at [186, 181] on icon "button" at bounding box center [188, 181] width 10 height 10
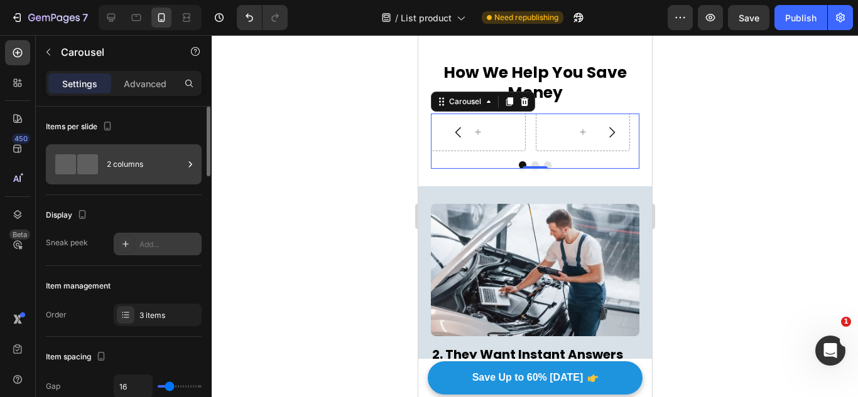
click at [132, 167] on div "2 columns" at bounding box center [145, 164] width 77 height 29
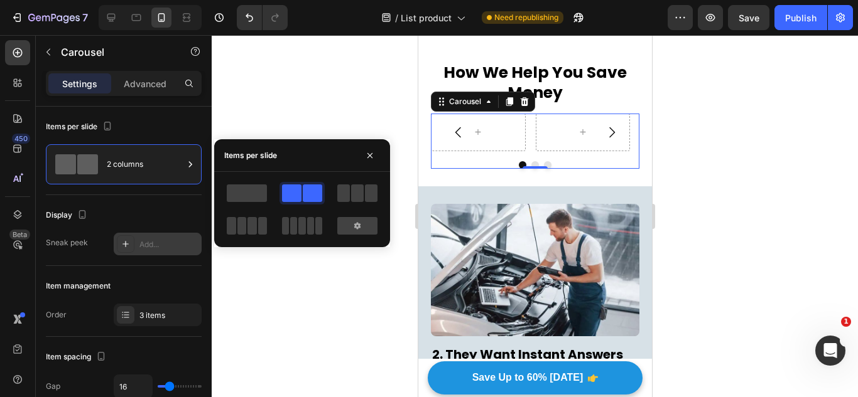
click at [220, 198] on div at bounding box center [302, 209] width 176 height 55
click at [229, 200] on span at bounding box center [247, 194] width 40 height 18
click at [63, 242] on div "Sneak peek" at bounding box center [67, 242] width 42 height 11
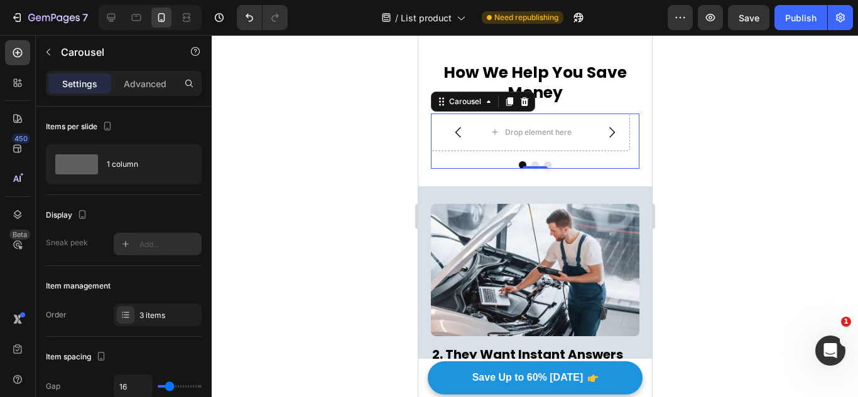
click at [123, 42] on div "Carousel" at bounding box center [107, 52] width 143 height 33
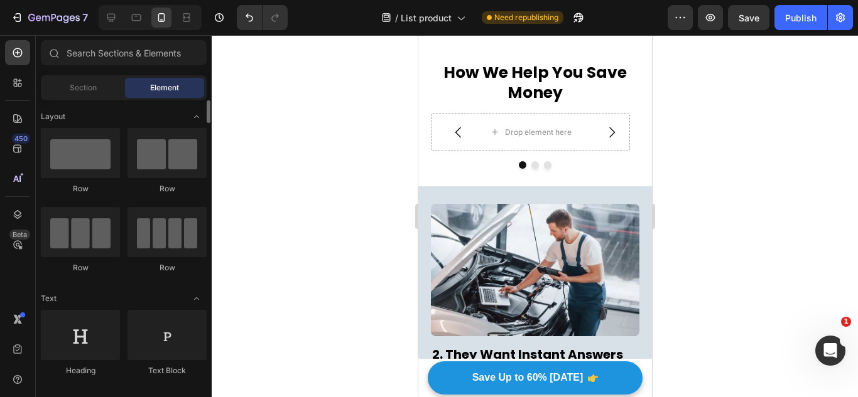
scroll to position [126, 0]
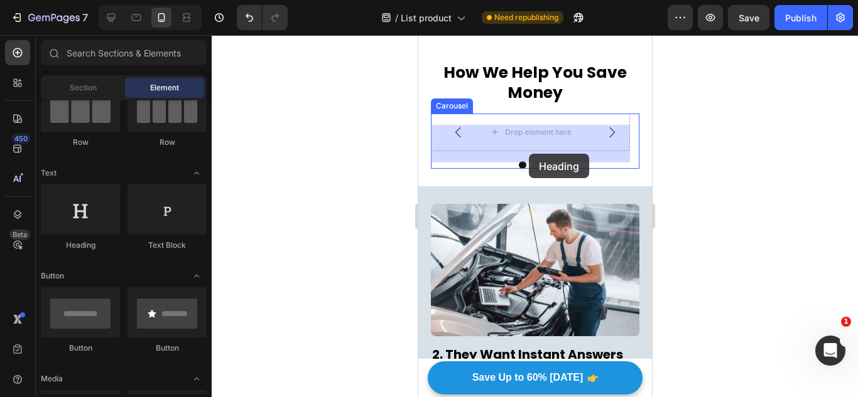
drag, startPoint x: 559, startPoint y: 132, endPoint x: 528, endPoint y: 154, distance: 37.8
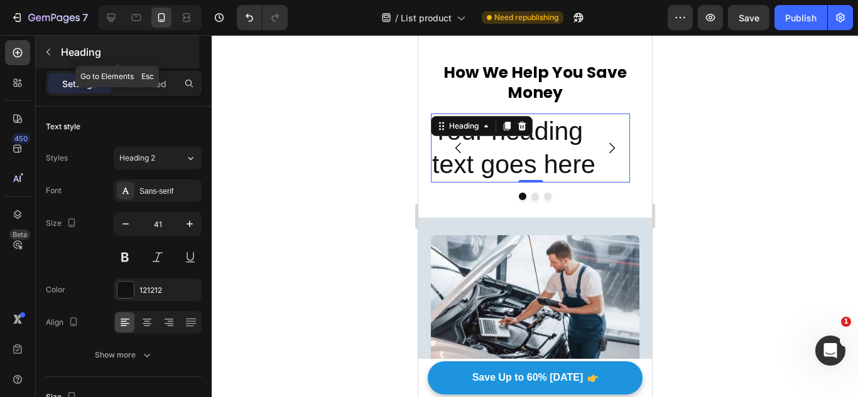
click at [110, 37] on div "Heading" at bounding box center [117, 52] width 163 height 33
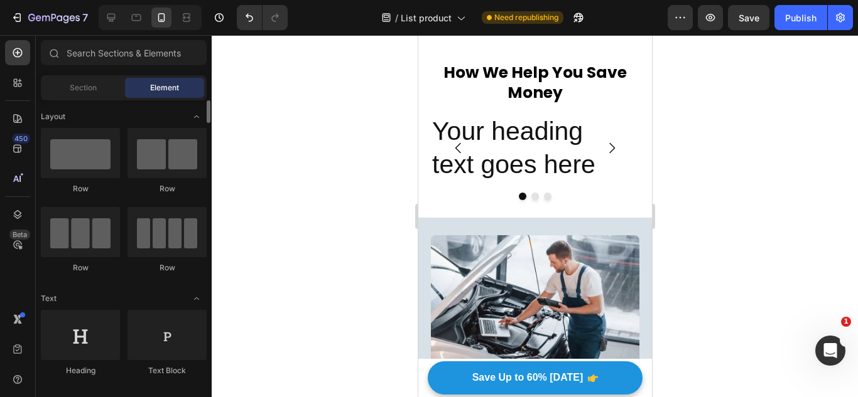
scroll to position [251, 0]
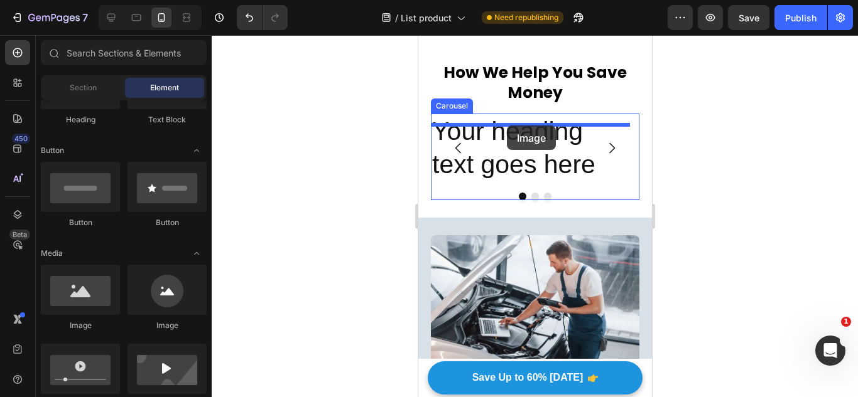
drag, startPoint x: 504, startPoint y: 333, endPoint x: 506, endPoint y: 126, distance: 207.8
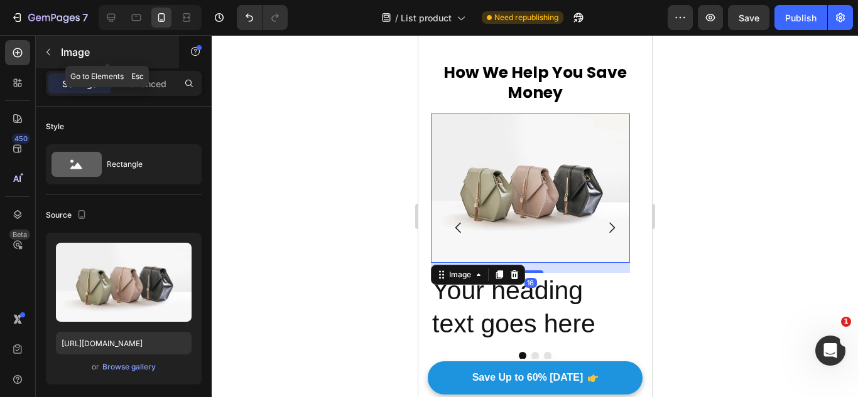
click at [59, 45] on div "Image" at bounding box center [107, 52] width 143 height 33
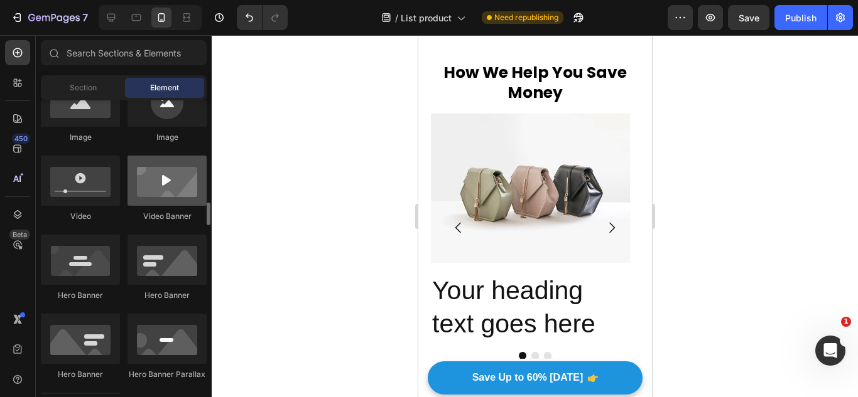
scroll to position [565, 0]
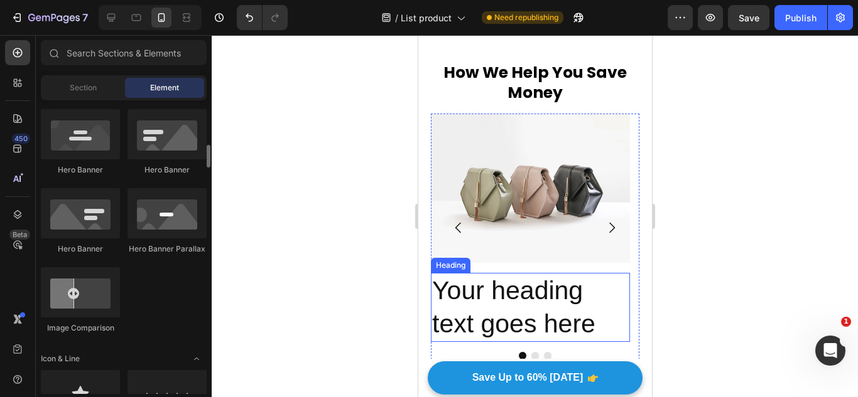
click at [532, 327] on h2 "Your heading text goes here" at bounding box center [529, 308] width 199 height 70
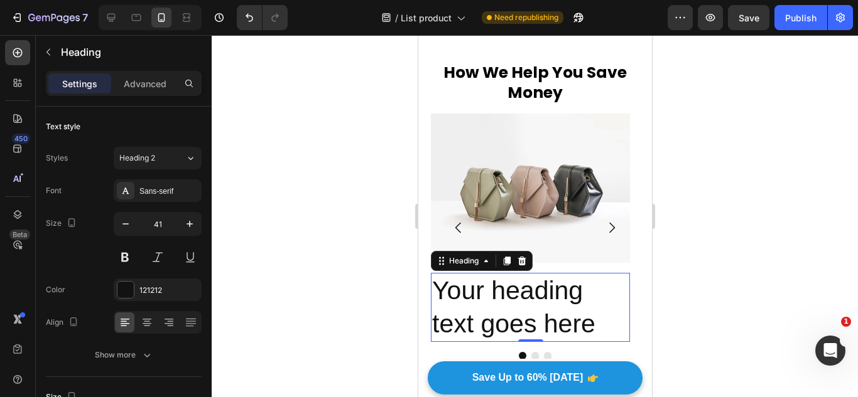
click at [532, 327] on h2 "Your heading text goes here" at bounding box center [529, 308] width 199 height 70
click at [532, 327] on p "Your heading text goes here" at bounding box center [529, 307] width 197 height 67
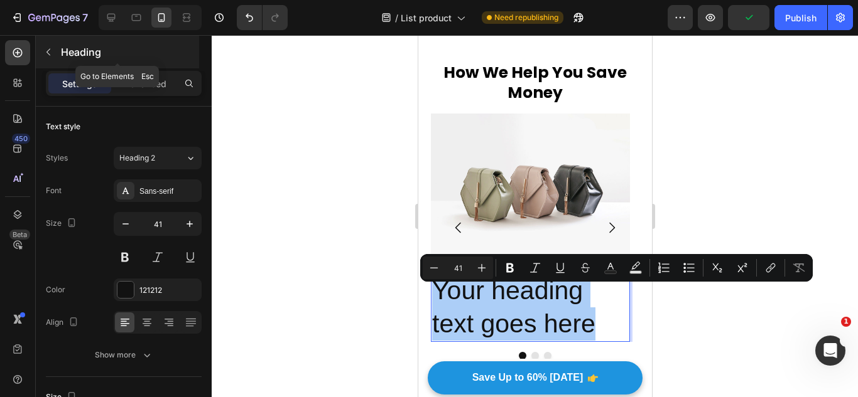
click at [140, 50] on p "Heading" at bounding box center [129, 52] width 136 height 15
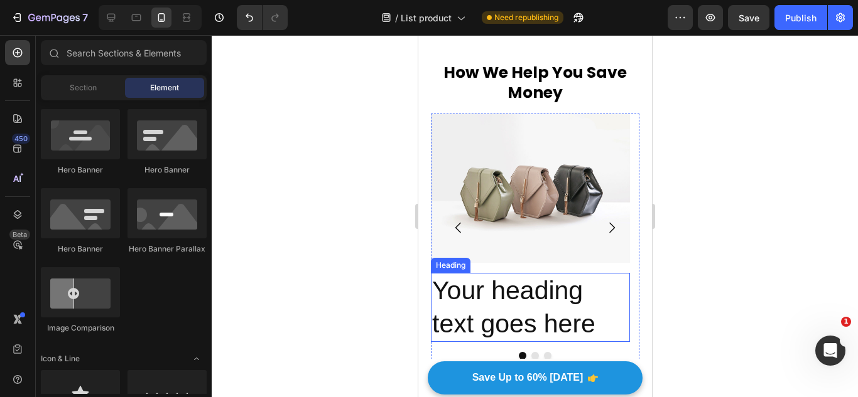
click at [536, 315] on p "Your heading text goes here" at bounding box center [529, 307] width 197 height 67
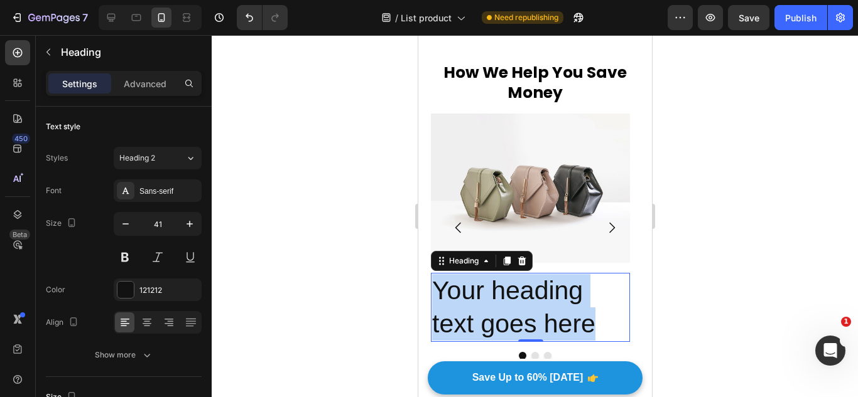
click at [536, 315] on p "Your heading text goes here" at bounding box center [529, 307] width 197 height 67
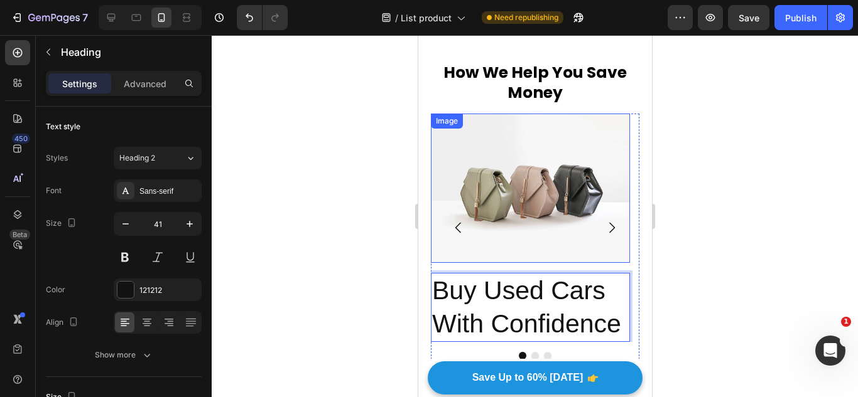
scroll to position [341, 0]
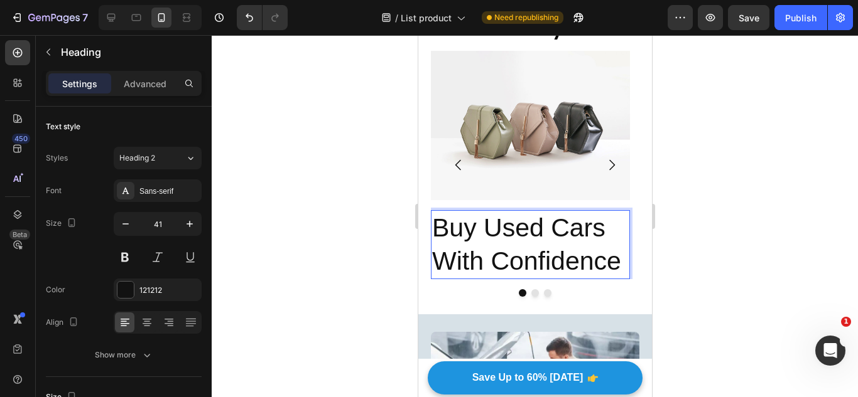
click at [519, 261] on p "Buy Used Cars With Confidence" at bounding box center [529, 245] width 197 height 67
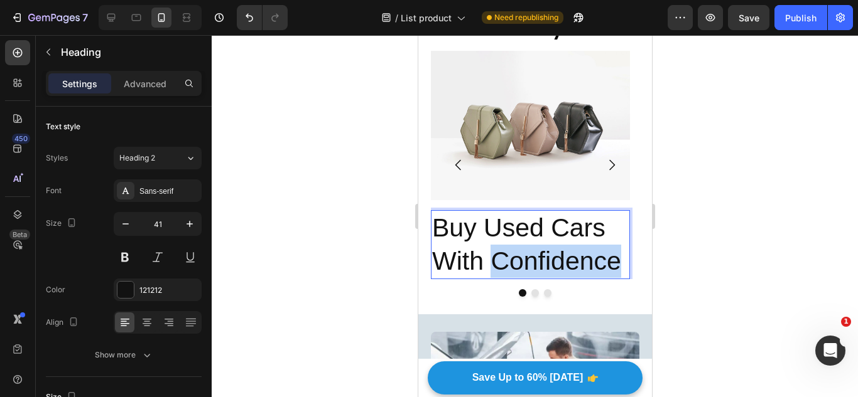
click at [519, 261] on p "Buy Used Cars With Confidence" at bounding box center [529, 245] width 197 height 67
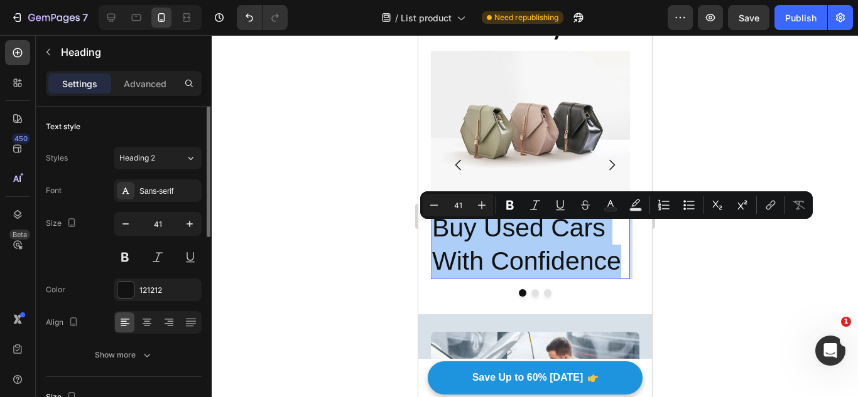
click at [170, 174] on div "Styles Heading 2 Font Sans-serif Size 41 Color 121212 Align Show more" at bounding box center [124, 257] width 156 height 220
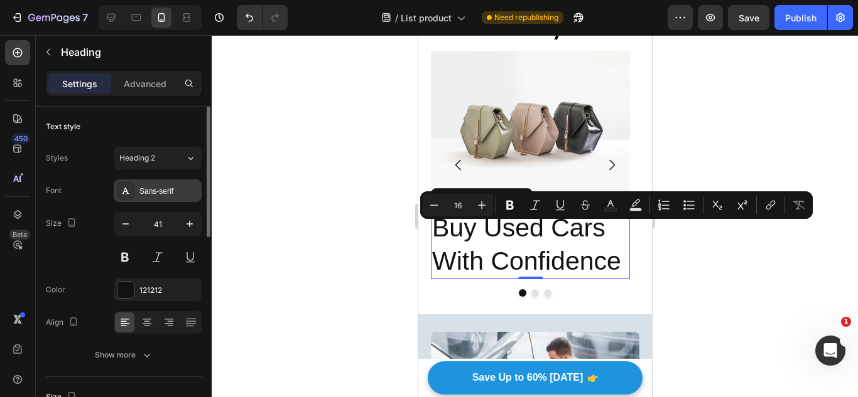
click at [185, 193] on div "Sans-serif" at bounding box center [168, 191] width 59 height 11
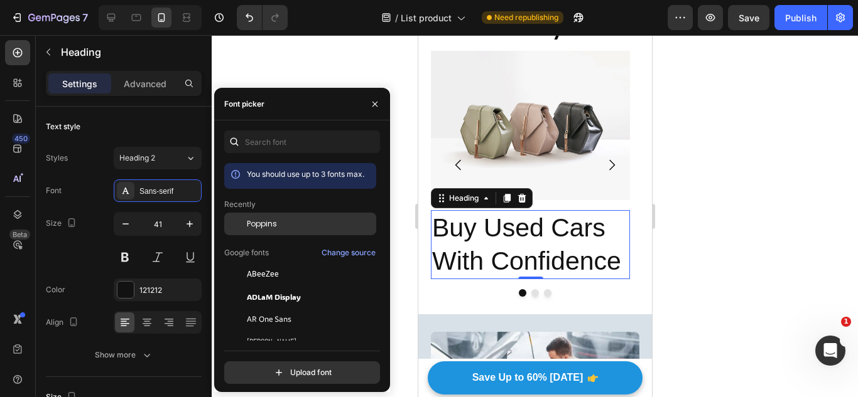
click at [249, 308] on div "Poppins" at bounding box center [300, 319] width 152 height 23
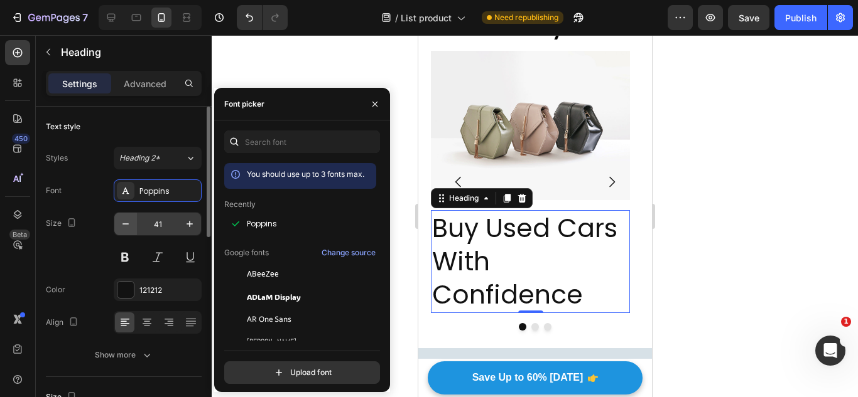
click at [117, 229] on button "button" at bounding box center [125, 224] width 23 height 23
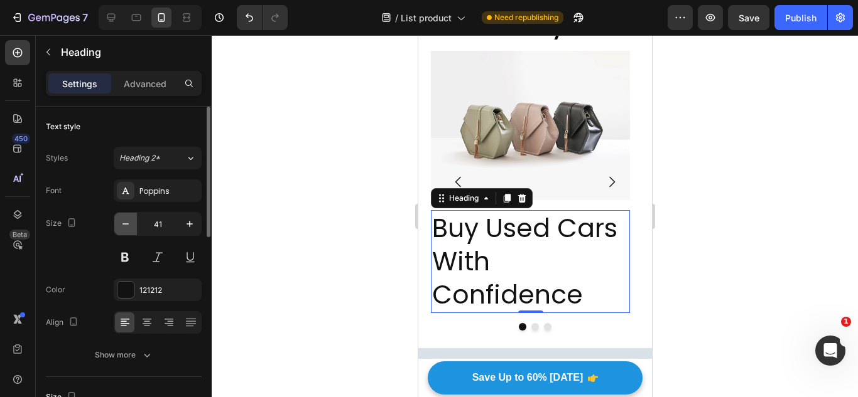
click at [117, 229] on button "button" at bounding box center [125, 224] width 23 height 23
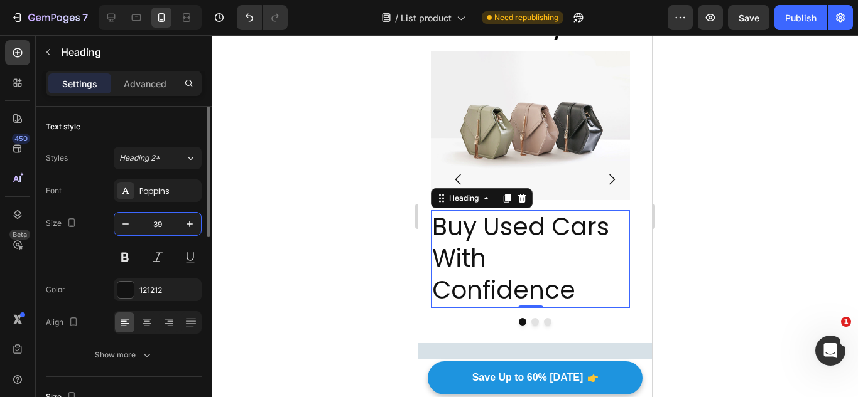
click at [152, 227] on input "39" at bounding box center [157, 224] width 41 height 23
type input "3"
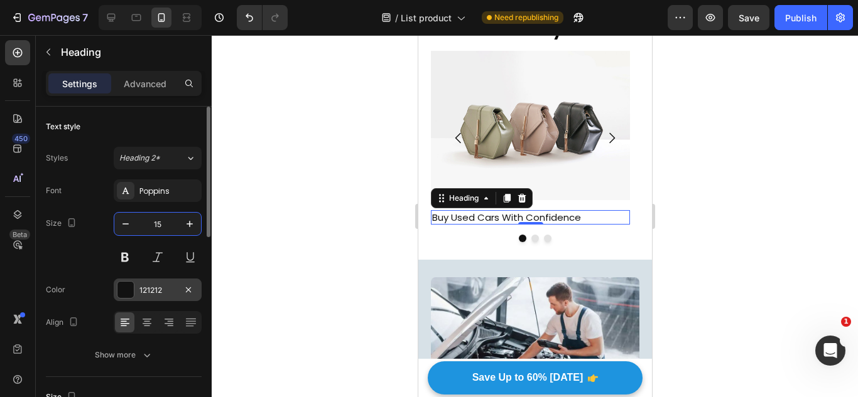
type input "15"
click at [129, 266] on button at bounding box center [125, 257] width 23 height 23
click at [166, 288] on div "121212" at bounding box center [157, 290] width 36 height 11
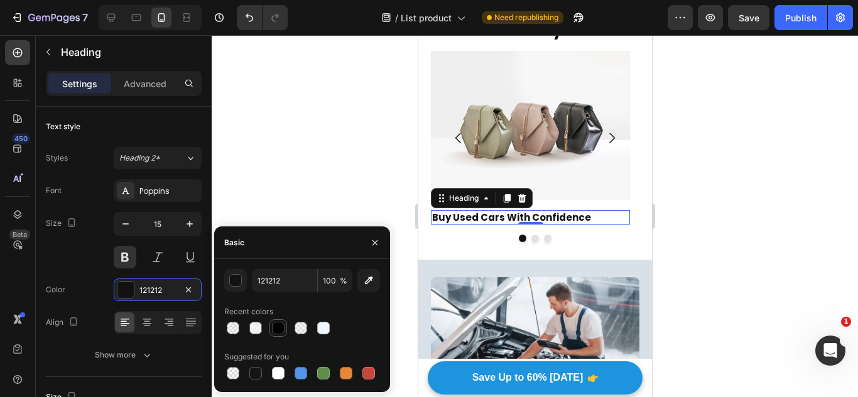
click at [271, 329] on div at bounding box center [278, 328] width 15 height 15
type input "000000"
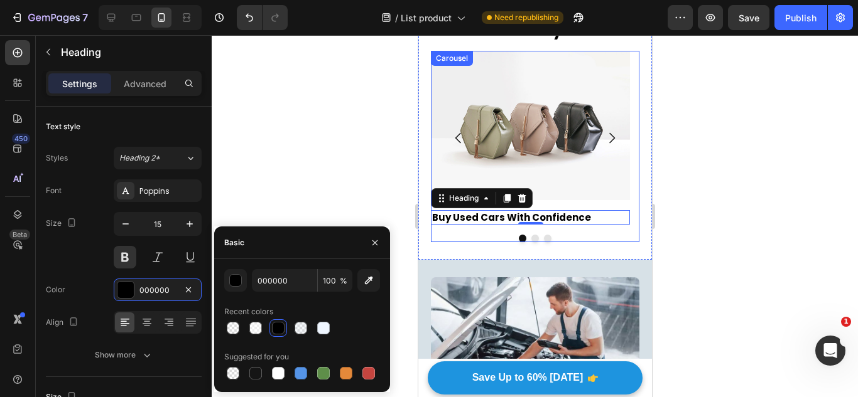
click at [461, 146] on icon "Carousel Back Arrow" at bounding box center [457, 138] width 15 height 15
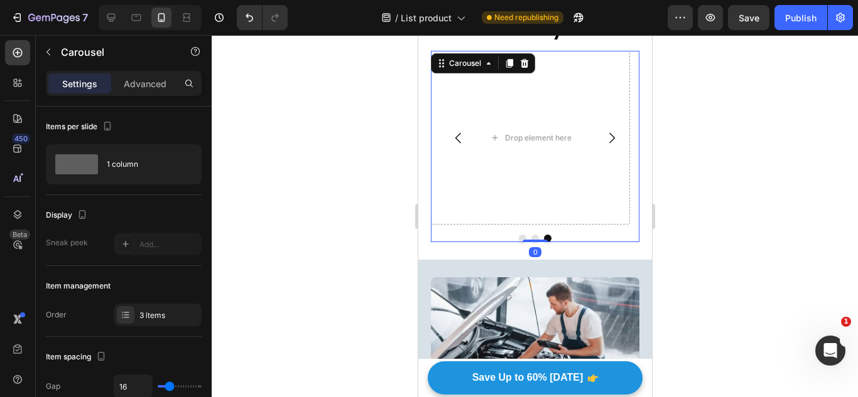
click at [608, 138] on button "Carousel Next Arrow" at bounding box center [610, 138] width 35 height 35
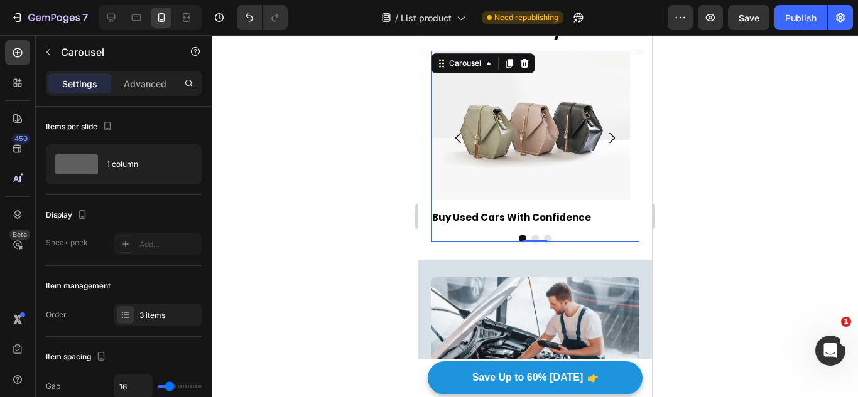
click at [593, 149] on button "Carousel Next Arrow" at bounding box center [610, 138] width 35 height 35
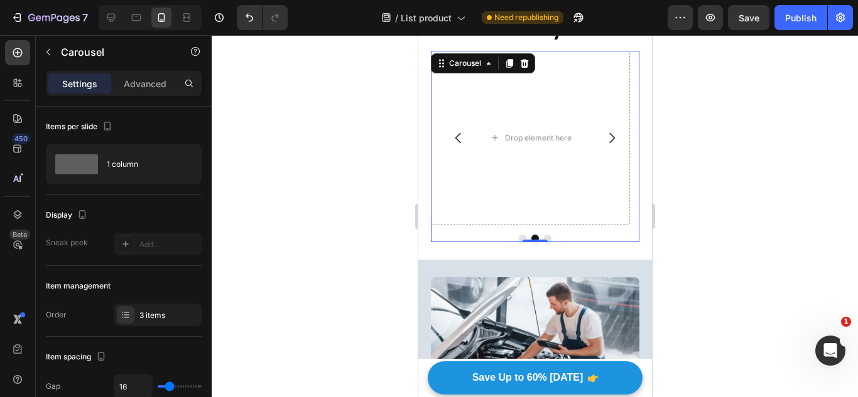
click at [465, 153] on button "Carousel Back Arrow" at bounding box center [457, 138] width 35 height 35
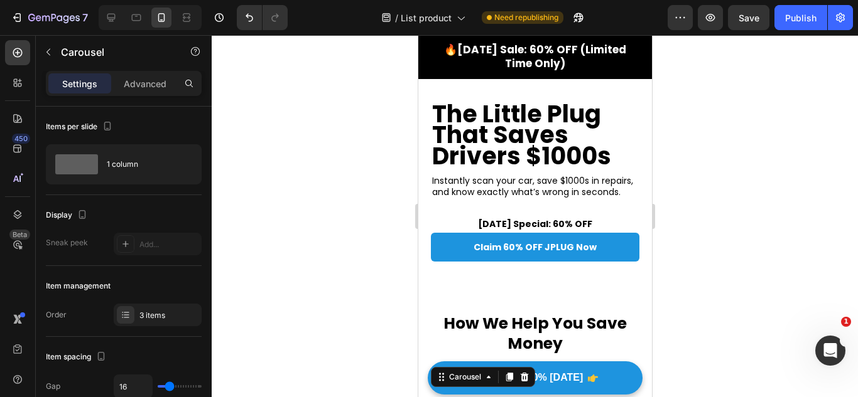
scroll to position [215, 0]
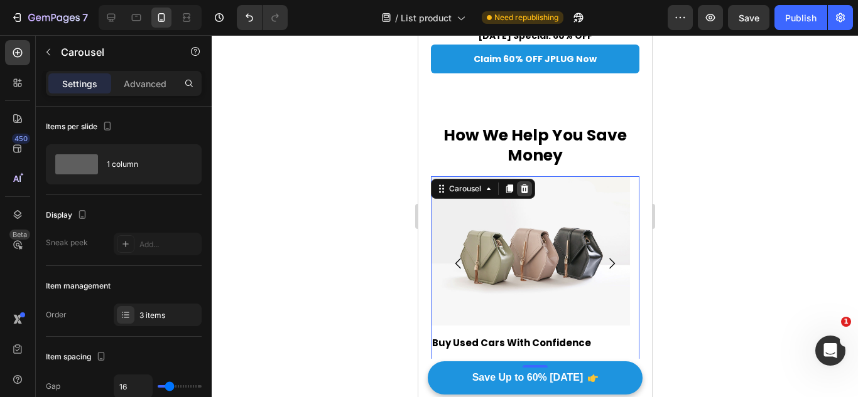
click at [528, 194] on icon at bounding box center [524, 189] width 10 height 10
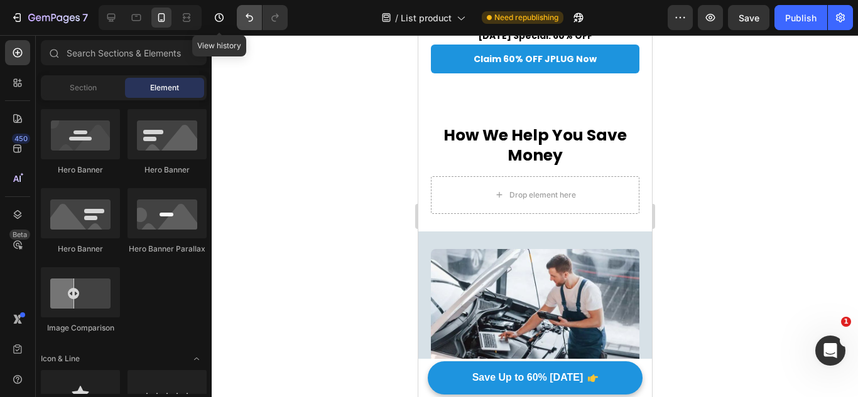
click at [245, 21] on icon "Undo/Redo" at bounding box center [249, 17] width 13 height 13
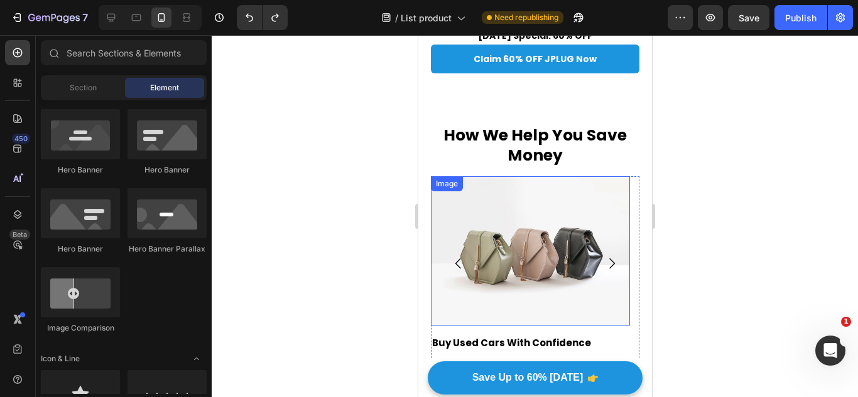
click at [493, 233] on img at bounding box center [529, 250] width 199 height 149
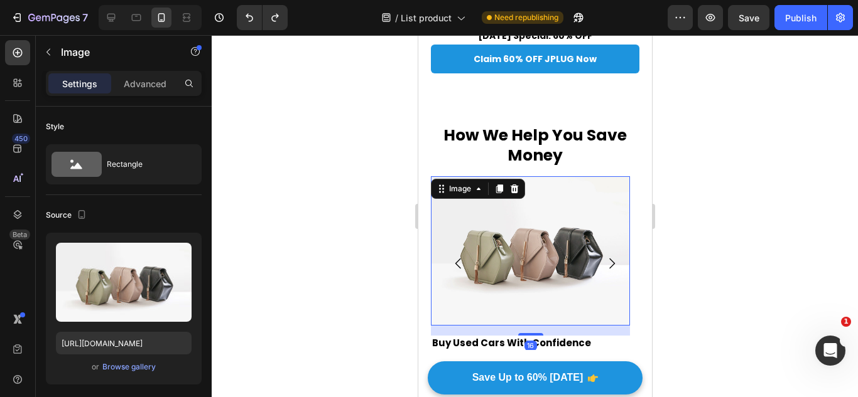
drag, startPoint x: 510, startPoint y: 198, endPoint x: 495, endPoint y: 357, distance: 159.6
click at [510, 194] on icon at bounding box center [514, 189] width 10 height 10
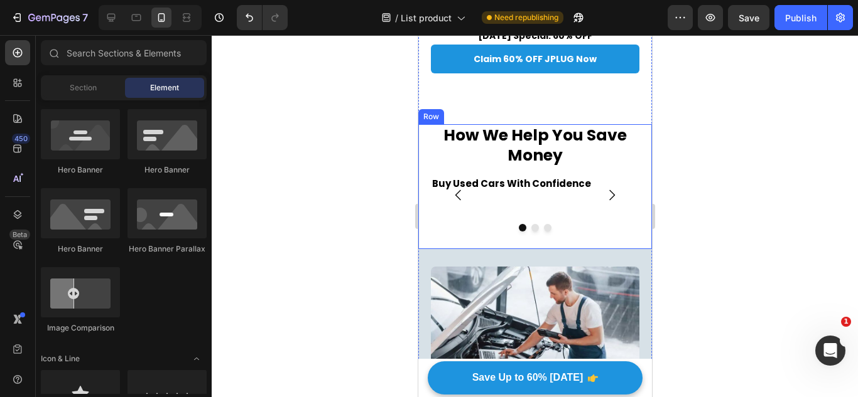
click at [553, 176] on div "⁠⁠⁠⁠⁠⁠⁠ How We Help You Save Money Heading" at bounding box center [534, 150] width 208 height 52
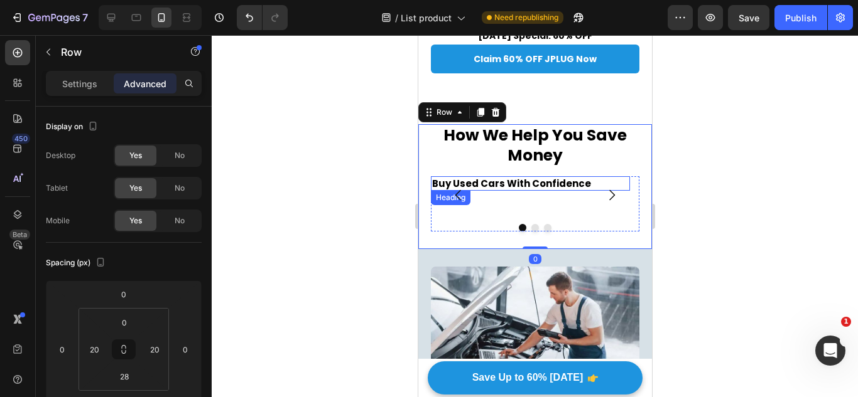
click at [553, 191] on h2 "Buy Used Cars With Confidence" at bounding box center [529, 183] width 199 height 15
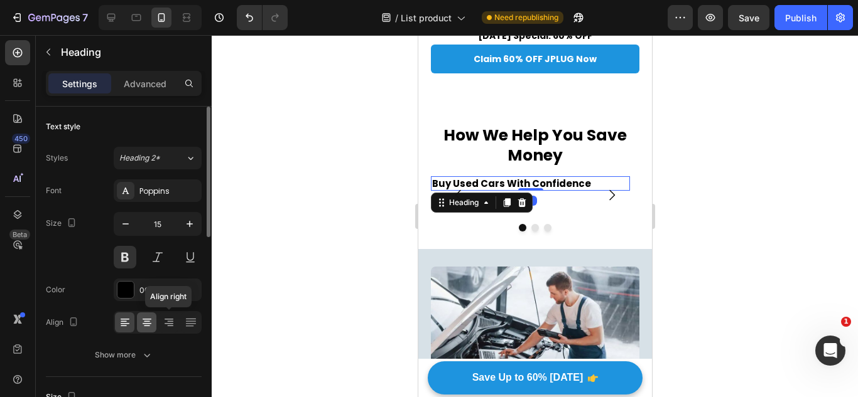
click at [143, 321] on icon at bounding box center [147, 322] width 13 height 13
click at [545, 101] on div "Claim 60% OFF JPLUG Now Button" at bounding box center [534, 80] width 208 height 71
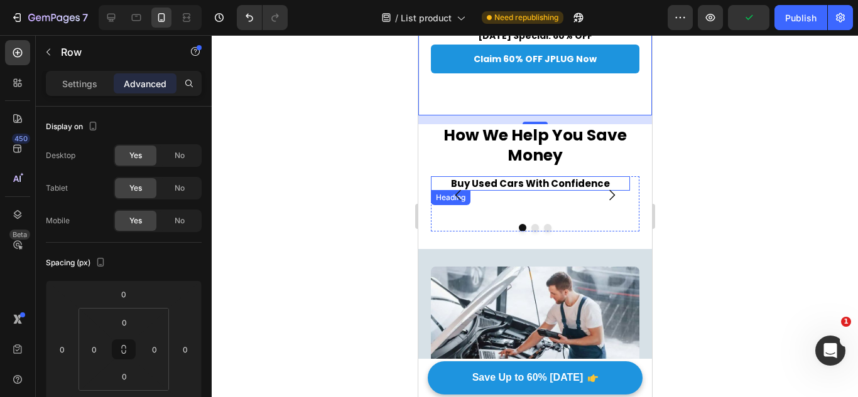
click at [517, 190] on h2 "Buy Used Cars With Confidence" at bounding box center [529, 183] width 199 height 15
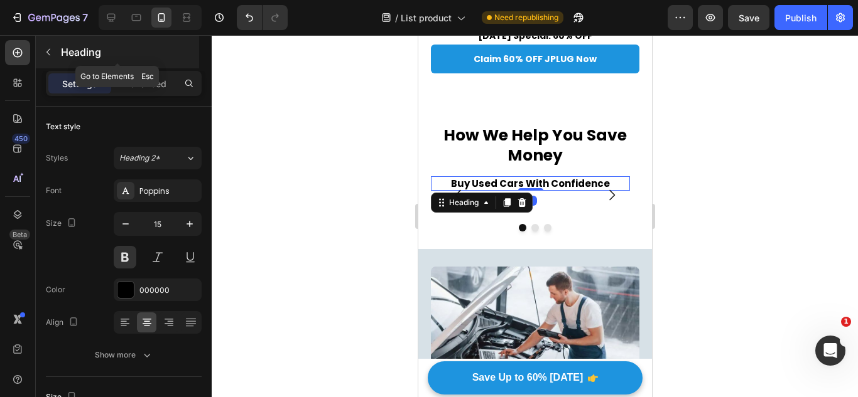
click at [84, 53] on p "Heading" at bounding box center [129, 52] width 136 height 15
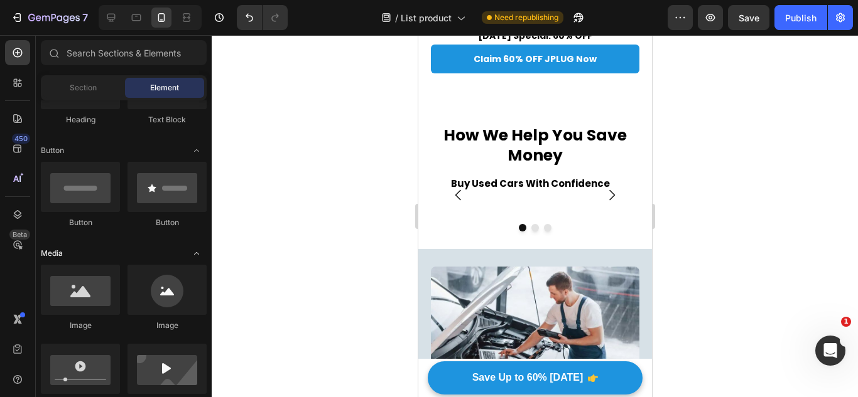
scroll to position [188, 0]
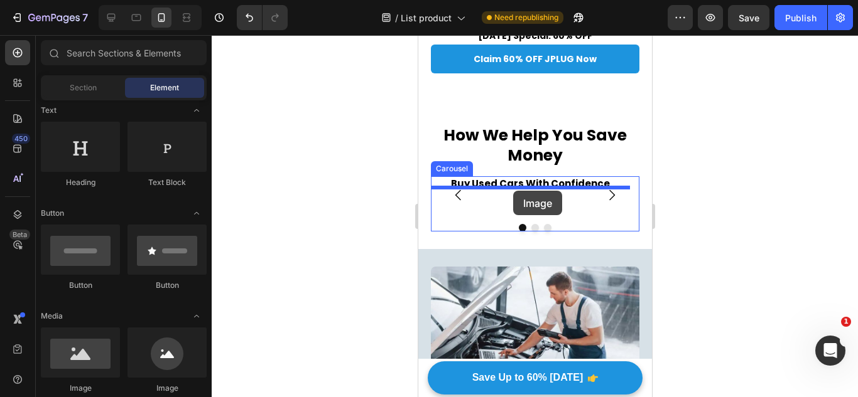
drag, startPoint x: 713, startPoint y: 311, endPoint x: 510, endPoint y: 190, distance: 236.2
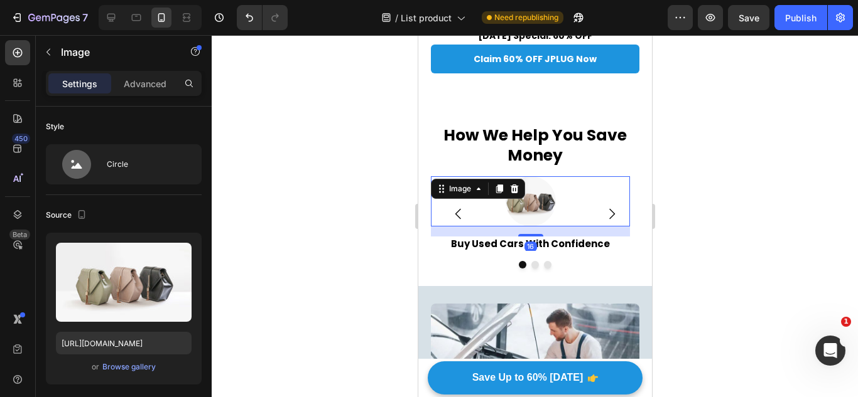
click at [596, 104] on div "Claim 60% OFF JPLUG Now Button" at bounding box center [534, 80] width 208 height 71
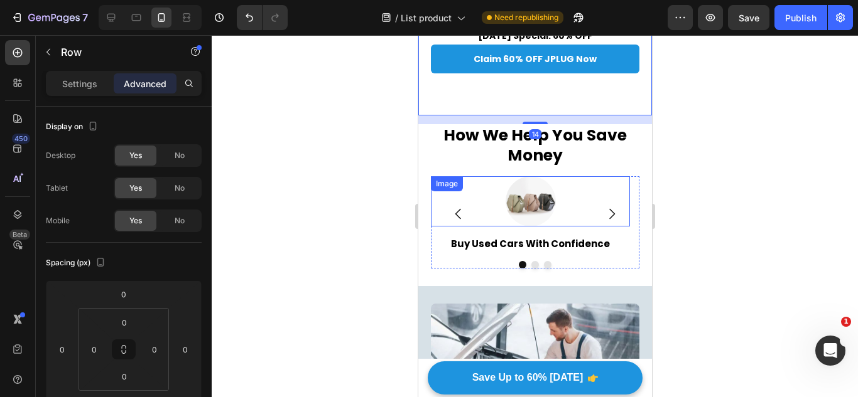
click at [521, 224] on img at bounding box center [530, 201] width 50 height 50
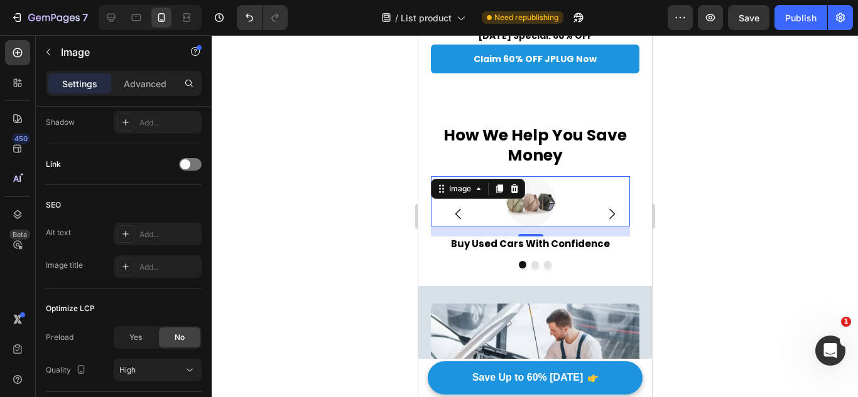
scroll to position [653, 0]
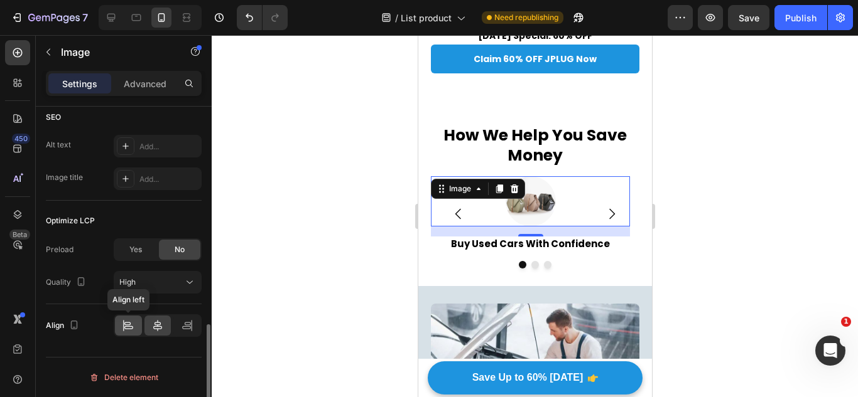
click at [131, 326] on icon at bounding box center [128, 327] width 9 height 3
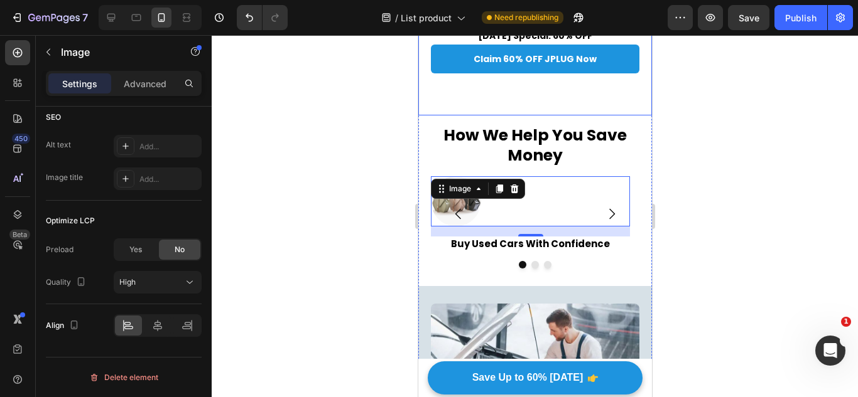
click at [477, 108] on div "Claim 60% OFF JPLUG Now Button" at bounding box center [534, 80] width 208 height 71
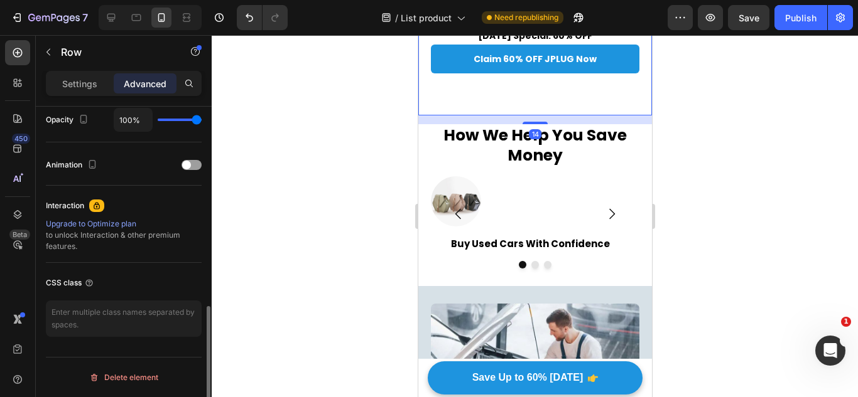
scroll to position [0, 0]
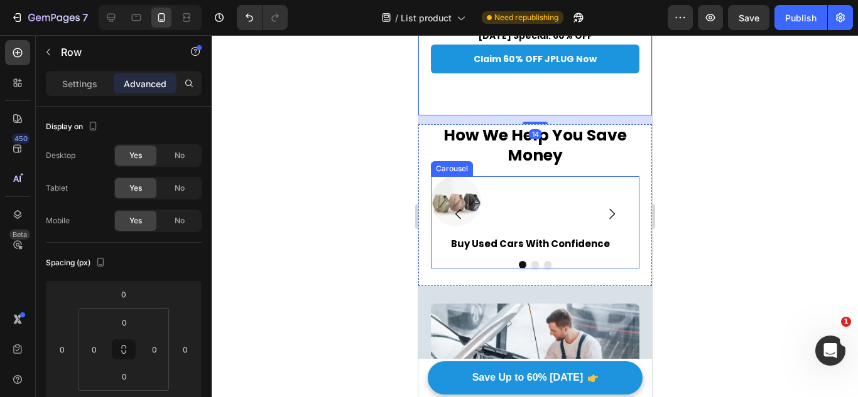
click at [498, 217] on div at bounding box center [529, 201] width 199 height 50
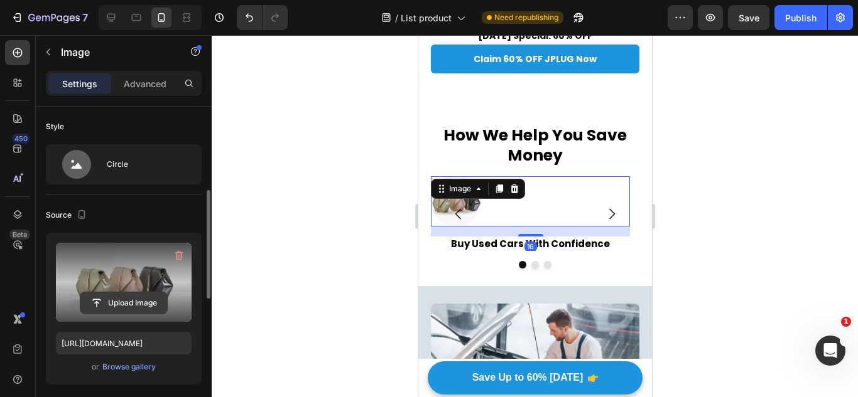
scroll to position [63, 0]
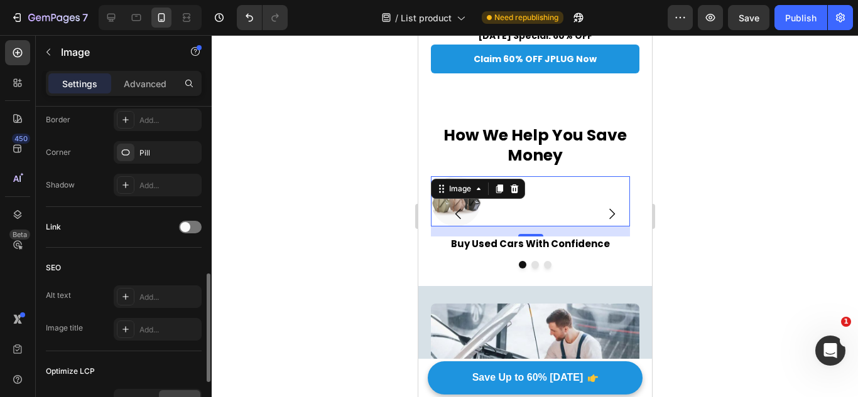
scroll to position [628, 0]
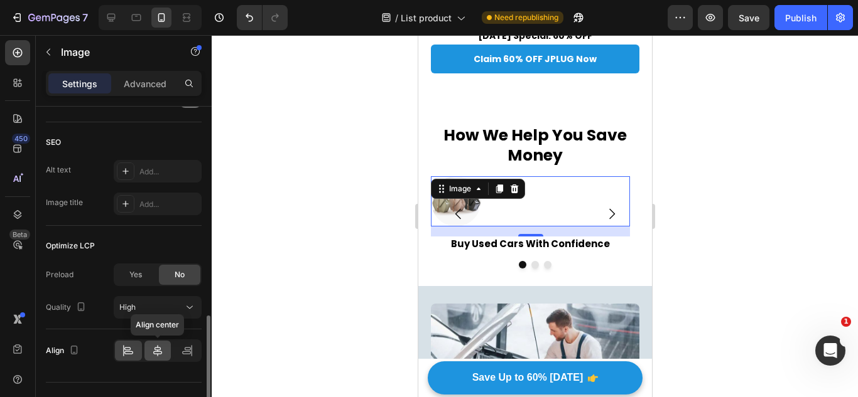
drag, startPoint x: 160, startPoint y: 348, endPoint x: 164, endPoint y: 80, distance: 268.1
click at [160, 348] on icon at bounding box center [157, 350] width 9 height 11
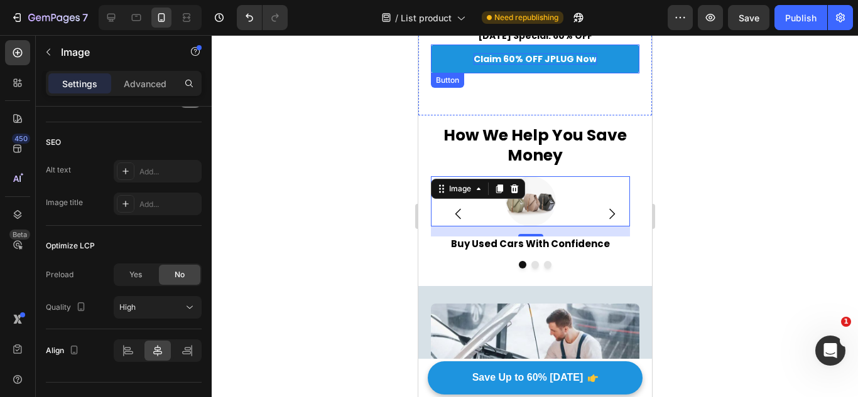
click at [586, 65] on p "Claim 60% OFF JPLUG Now" at bounding box center [534, 58] width 123 height 11
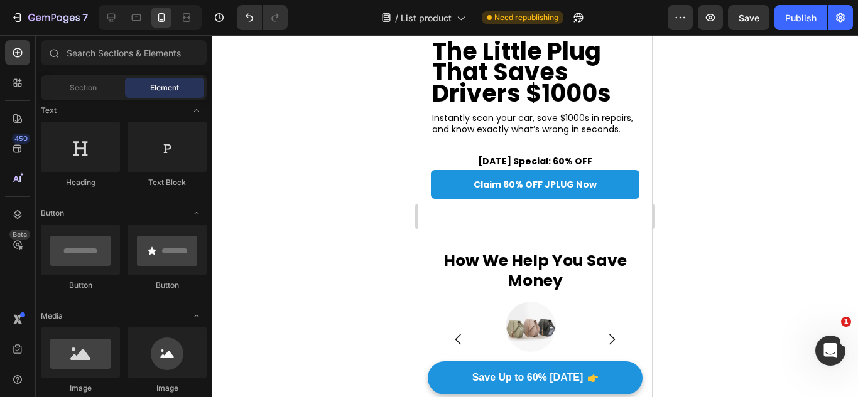
scroll to position [406, 0]
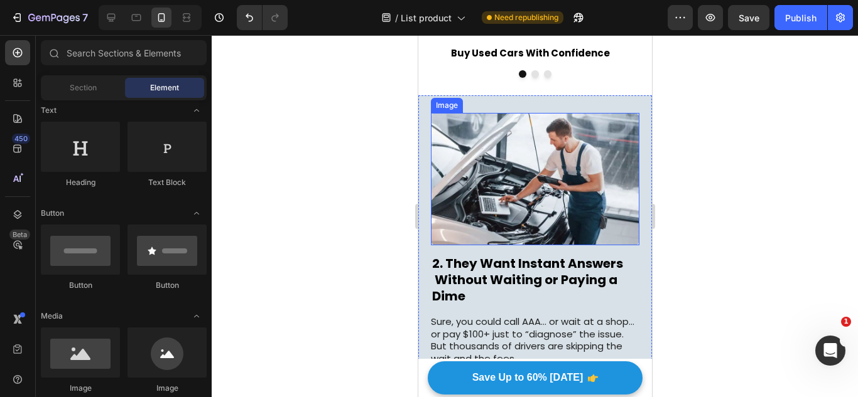
click at [551, 205] on img at bounding box center [534, 179] width 208 height 132
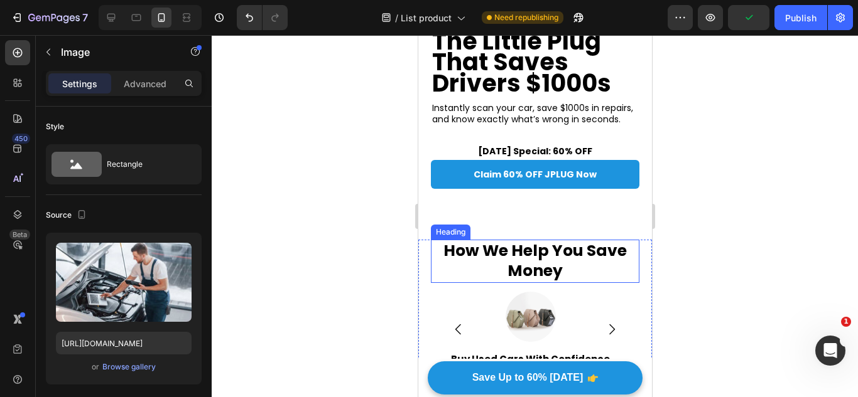
scroll to position [188, 0]
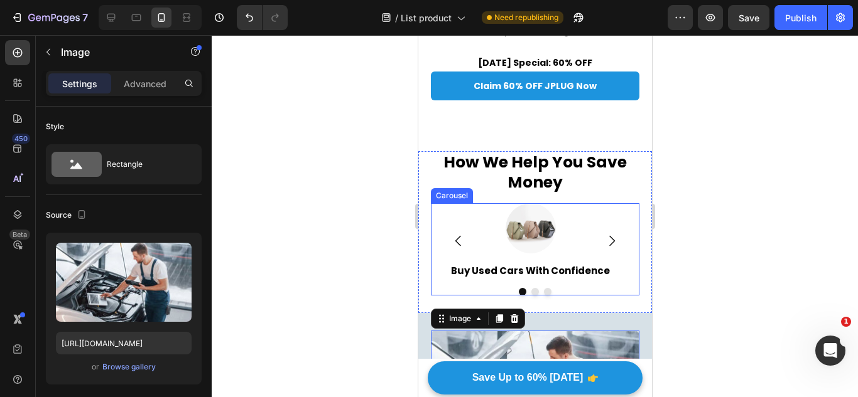
click at [531, 254] on img at bounding box center [530, 228] width 50 height 50
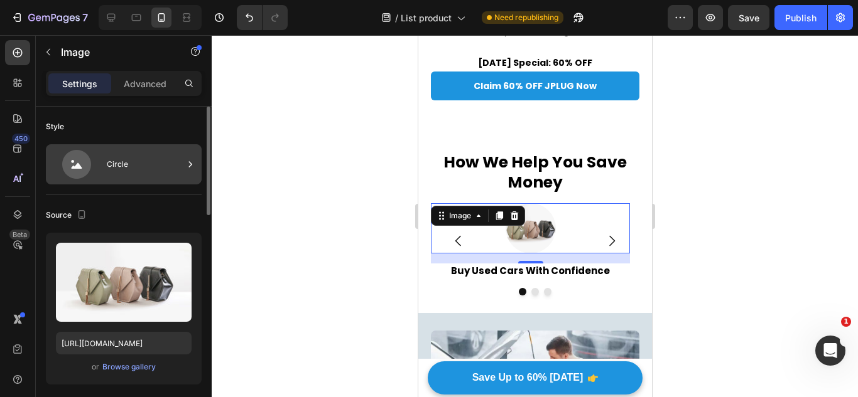
click at [129, 168] on div "Circle" at bounding box center [145, 164] width 77 height 29
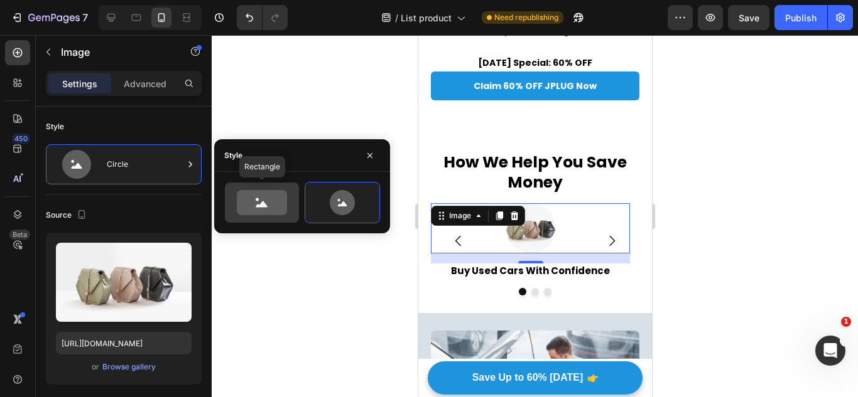
click at [245, 204] on icon at bounding box center [262, 202] width 50 height 25
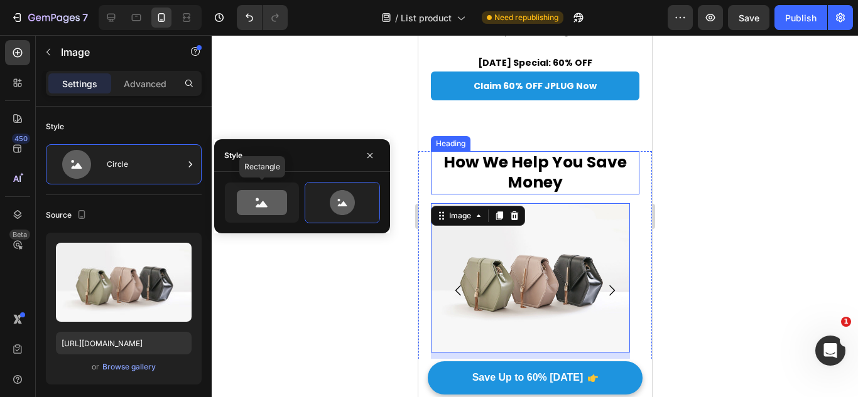
type input "100"
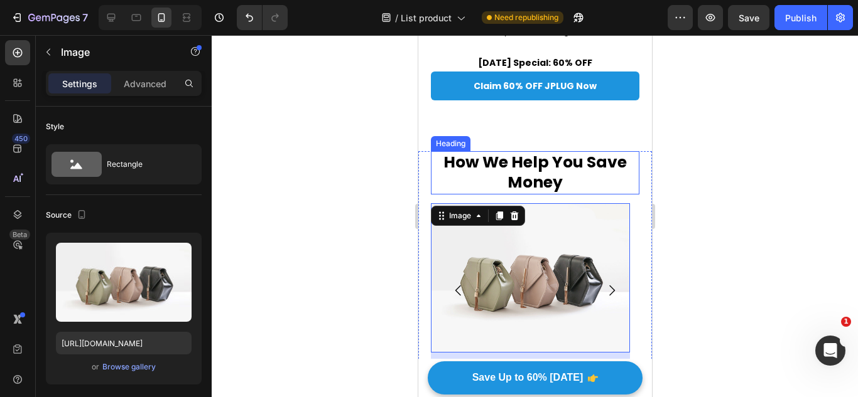
click at [480, 171] on strong "How We Help You Save Money" at bounding box center [534, 172] width 183 height 43
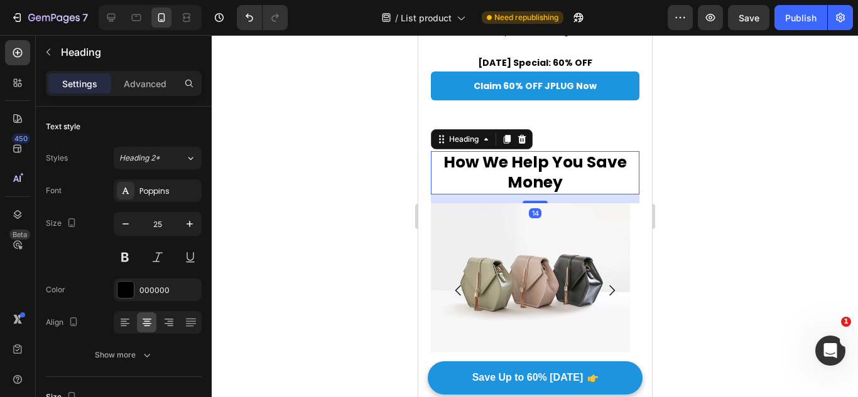
click at [579, 245] on img at bounding box center [529, 277] width 199 height 149
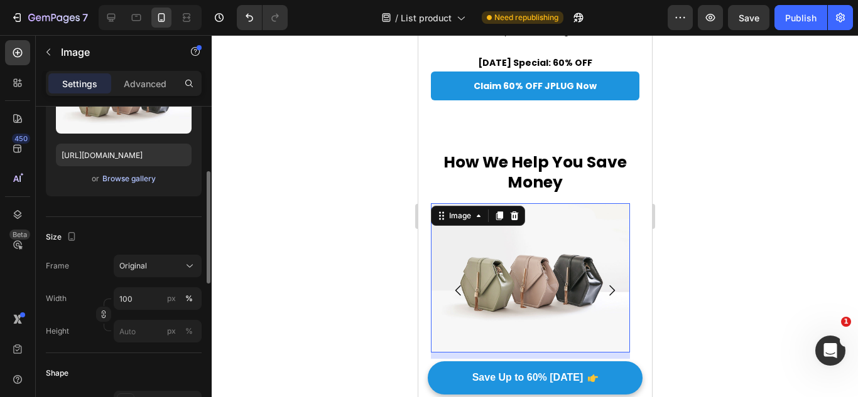
click at [139, 181] on div "Browse gallery" at bounding box center [128, 178] width 53 height 11
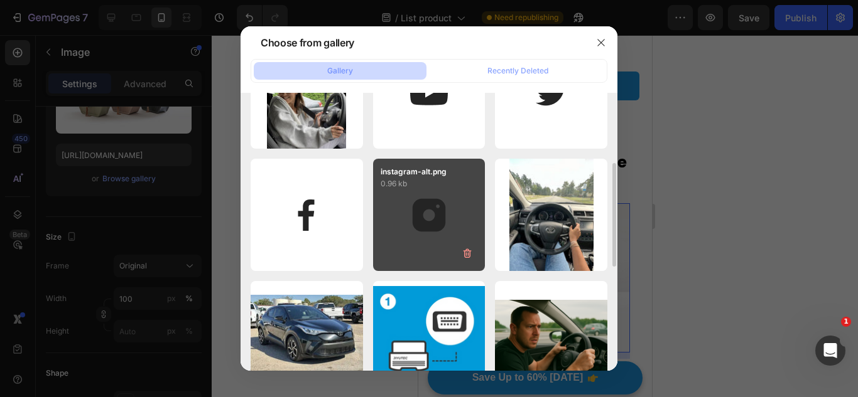
scroll to position [126, 0]
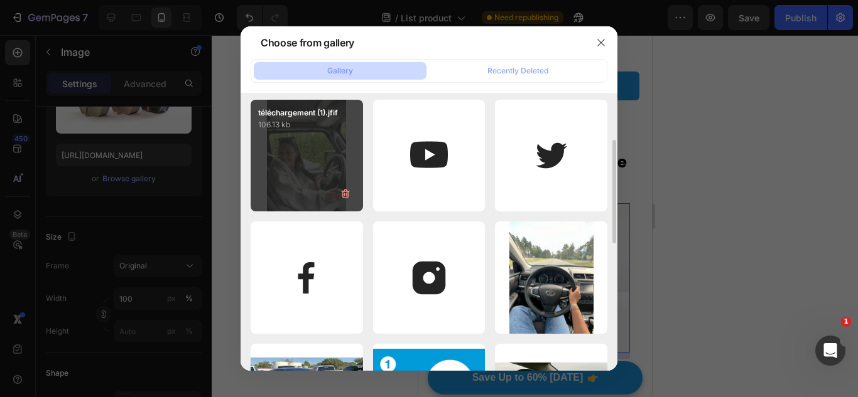
click at [291, 165] on div "téléchargement (1).jfif 106.13 kb" at bounding box center [307, 156] width 112 height 112
type input "https://cdn.shopify.com/s/files/1/0921/4322/3127/files/gempages_573997155069461…"
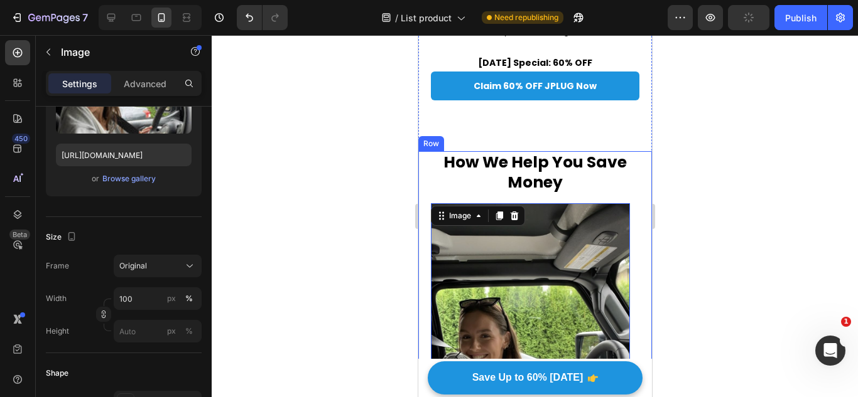
scroll to position [377, 0]
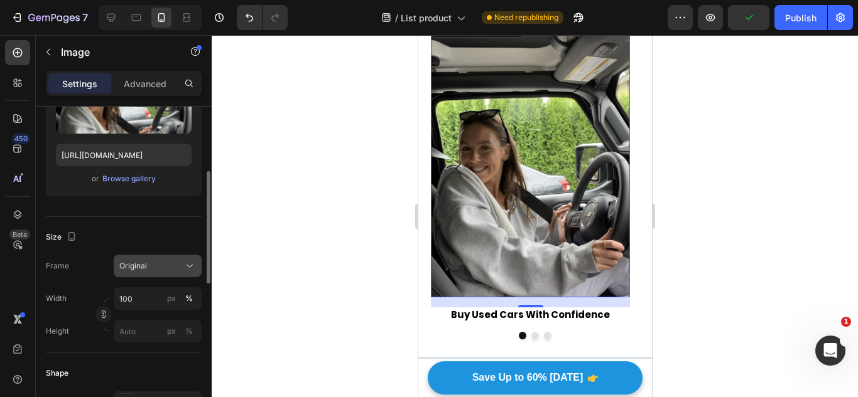
click at [168, 261] on div "Original" at bounding box center [150, 266] width 62 height 11
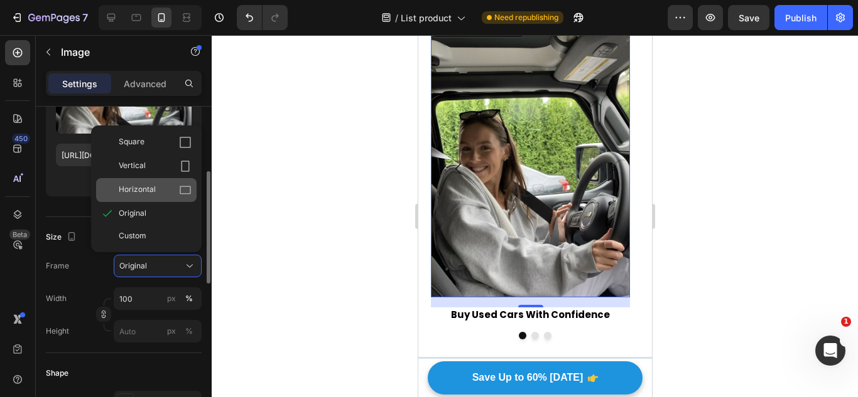
click at [151, 191] on span "Horizontal" at bounding box center [137, 190] width 37 height 13
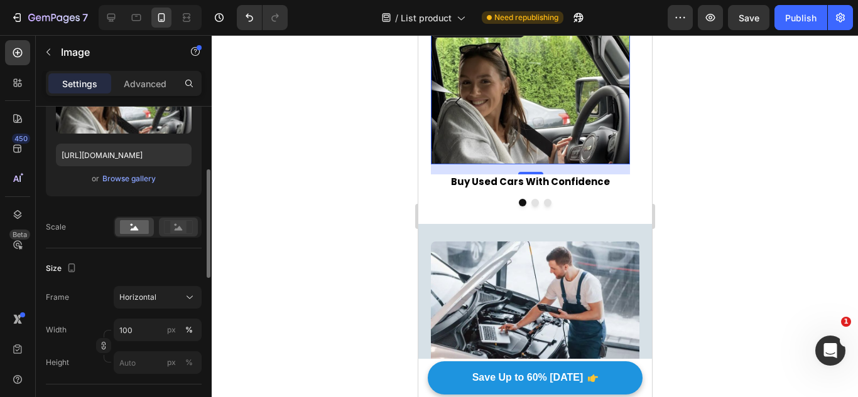
scroll to position [310, 0]
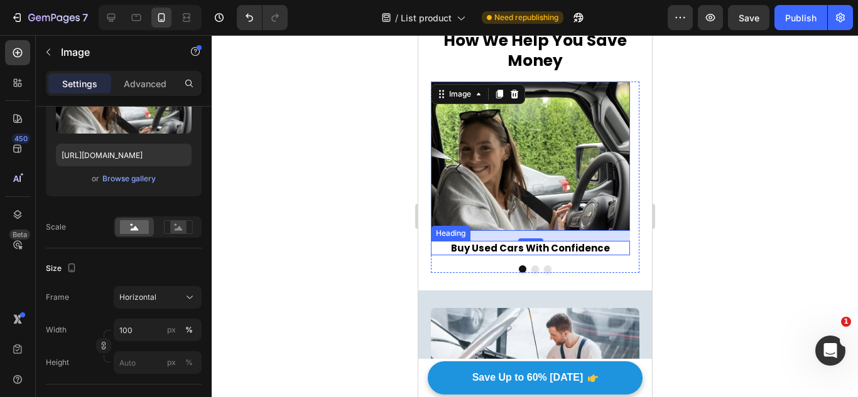
click at [525, 286] on div "⁠⁠⁠⁠⁠⁠⁠ How We Help You Save Money Heading Image 16 Buy Used Cars With Confiden…" at bounding box center [535, 160] width 234 height 261
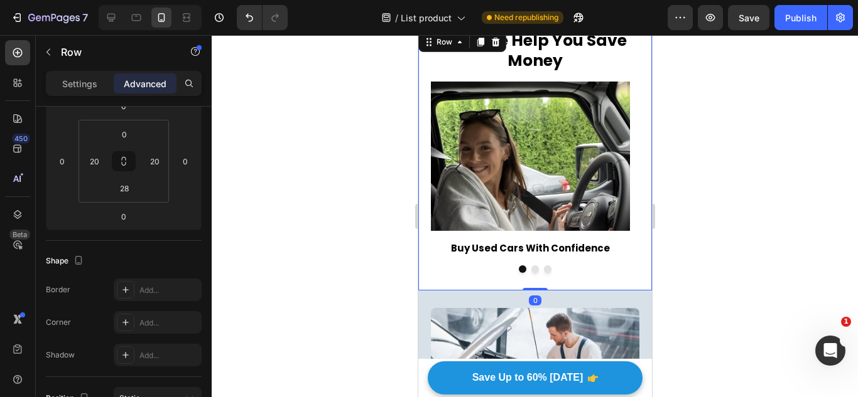
scroll to position [0, 0]
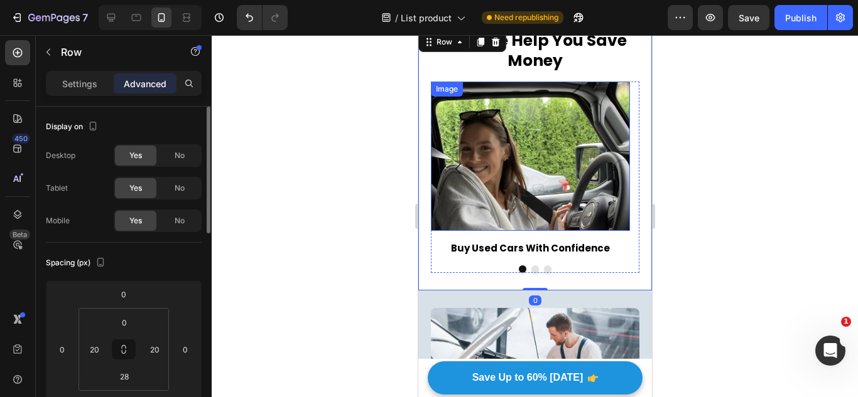
drag, startPoint x: 479, startPoint y: 161, endPoint x: 455, endPoint y: 163, distance: 24.6
click at [479, 161] on img at bounding box center [529, 156] width 199 height 149
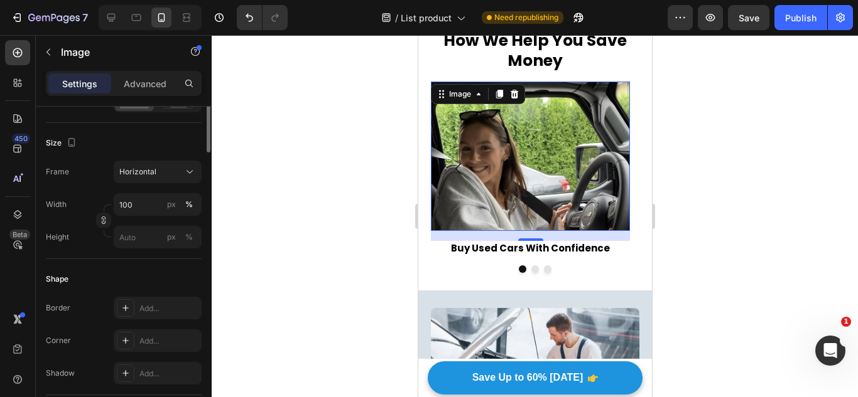
scroll to position [188, 0]
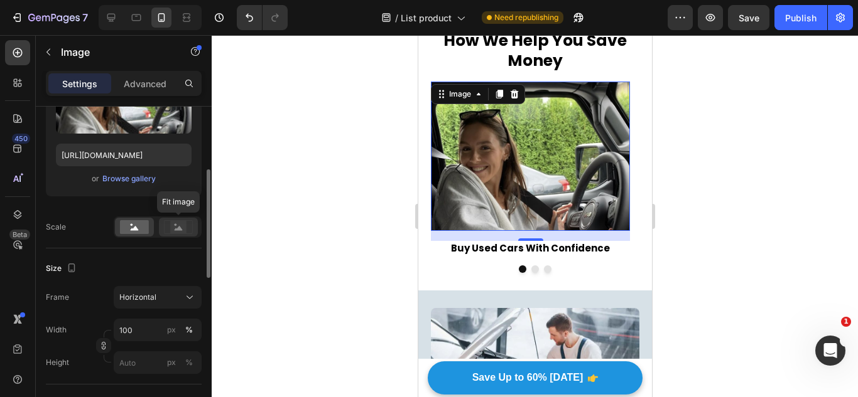
click at [191, 224] on icon at bounding box center [178, 227] width 29 height 14
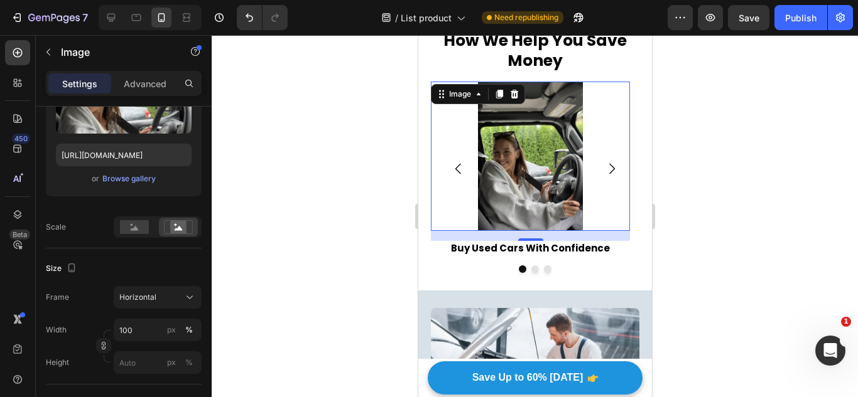
click at [148, 217] on div at bounding box center [158, 227] width 88 height 21
click at [143, 227] on rect at bounding box center [134, 227] width 29 height 14
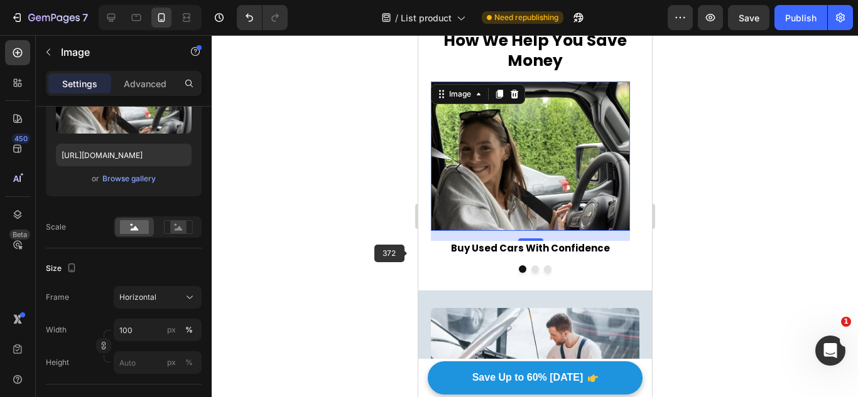
click at [455, 256] on h2 "Buy Used Cars With Confidence" at bounding box center [529, 248] width 199 height 15
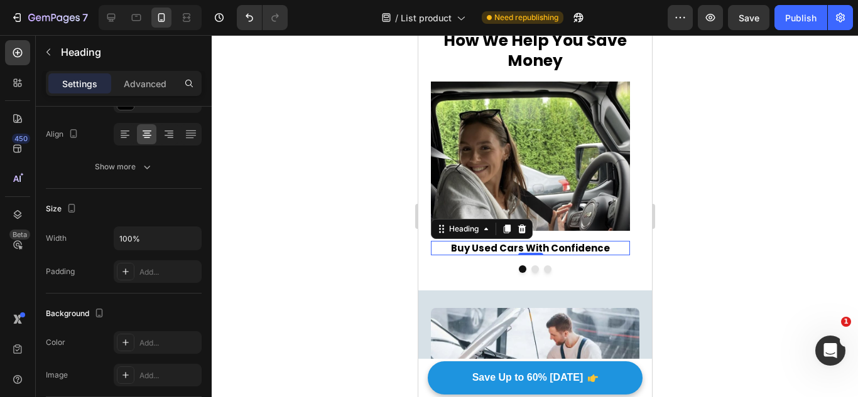
scroll to position [0, 0]
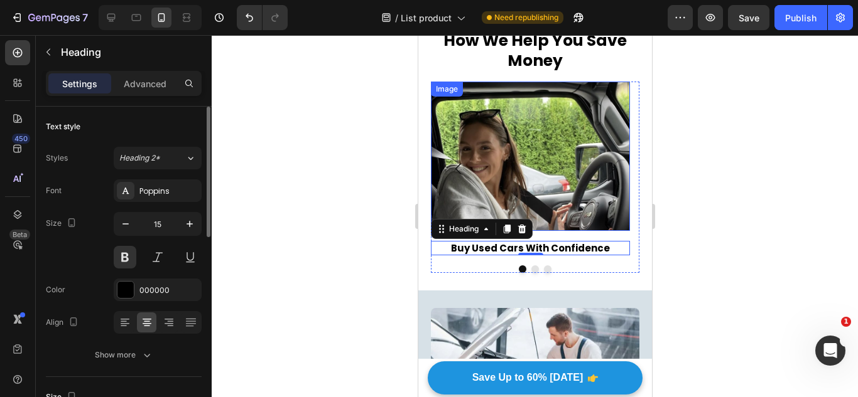
click at [476, 120] on img at bounding box center [529, 156] width 199 height 149
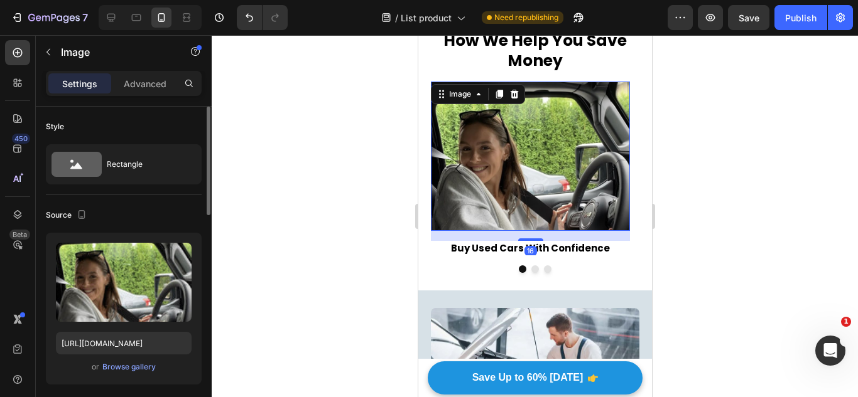
click at [126, 358] on div "Upload Image https://cdn.shopify.com/s/files/1/0921/4322/3127/files/gempages_57…" at bounding box center [124, 309] width 156 height 152
click at [129, 358] on div "Upload Image https://cdn.shopify.com/s/files/1/0921/4322/3127/files/gempages_57…" at bounding box center [124, 309] width 156 height 152
click at [134, 365] on div "Browse gallery" at bounding box center [128, 367] width 53 height 11
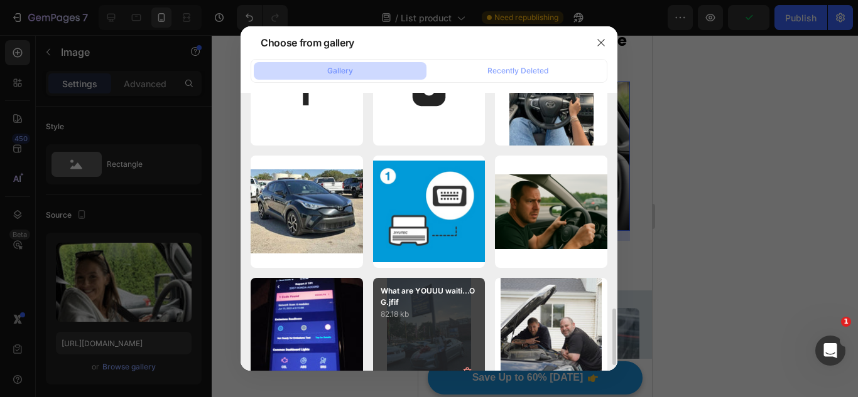
scroll to position [439, 0]
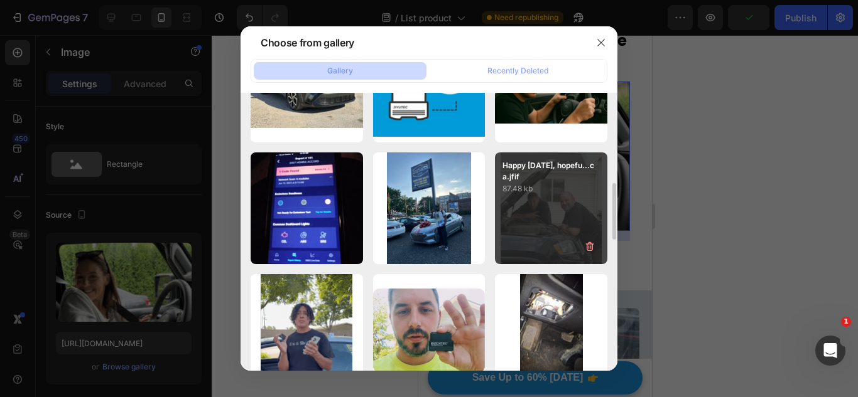
click at [569, 207] on div "Happy Monday, hopefu...ca.jfif 87.48 kb" at bounding box center [551, 209] width 112 height 112
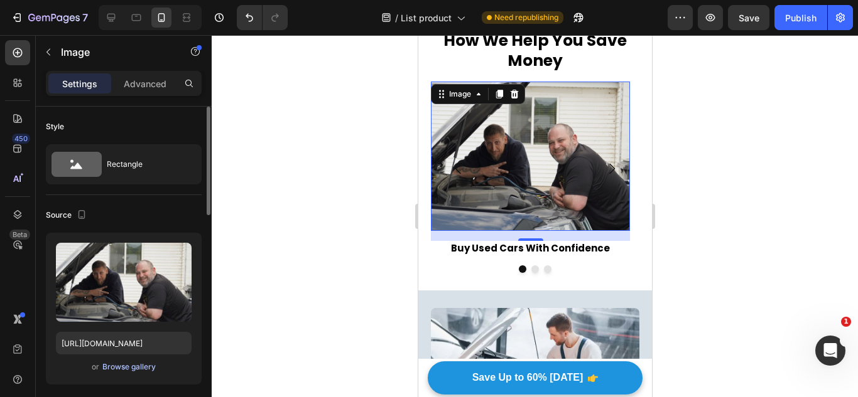
click at [134, 373] on button "Browse gallery" at bounding box center [129, 367] width 55 height 13
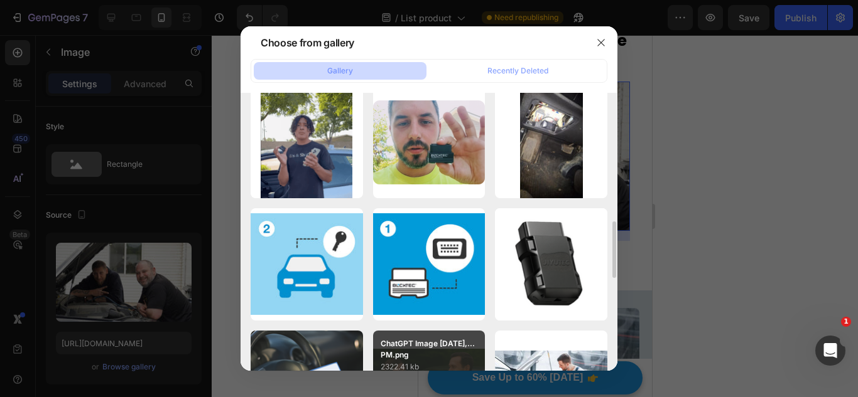
scroll to position [816, 0]
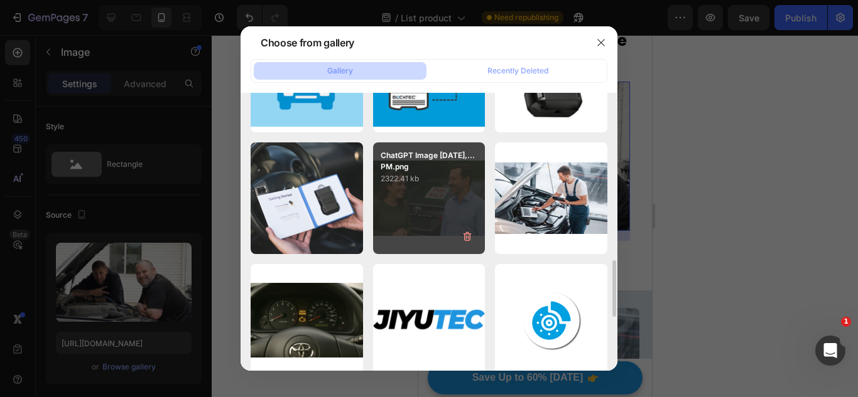
click at [422, 212] on div "ChatGPT Image Jul 28,...PM.png 2322.41 kb" at bounding box center [429, 199] width 112 height 112
type input "https://cdn.shopify.com/s/files/1/0921/4322/3127/files/gempages_573997155069461…"
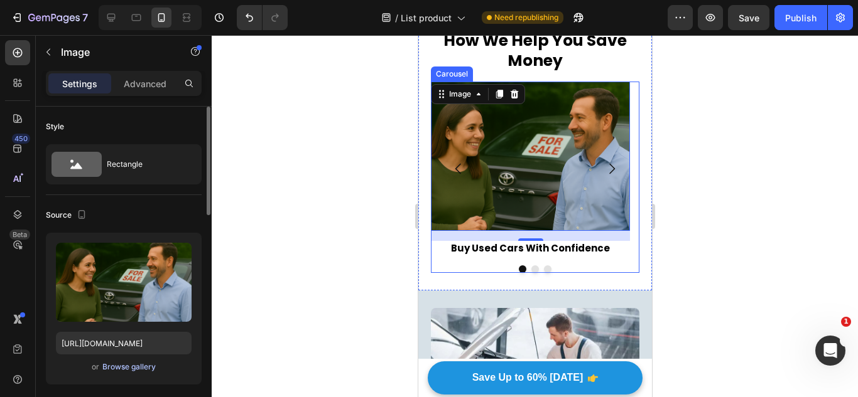
click at [114, 367] on div "Browse gallery" at bounding box center [128, 367] width 53 height 11
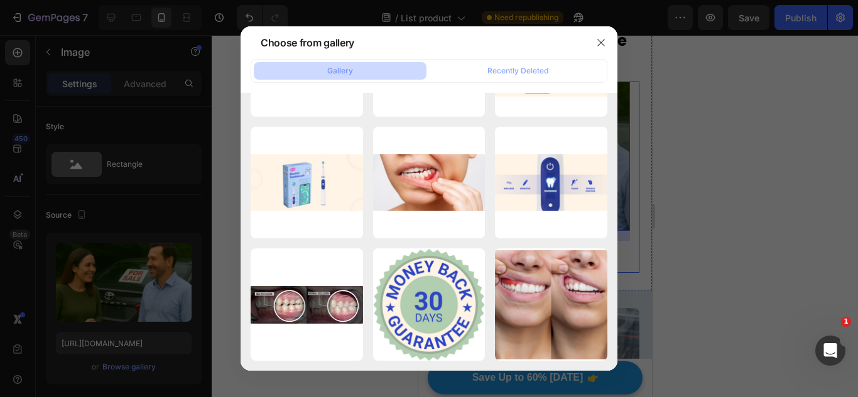
scroll to position [3283, 0]
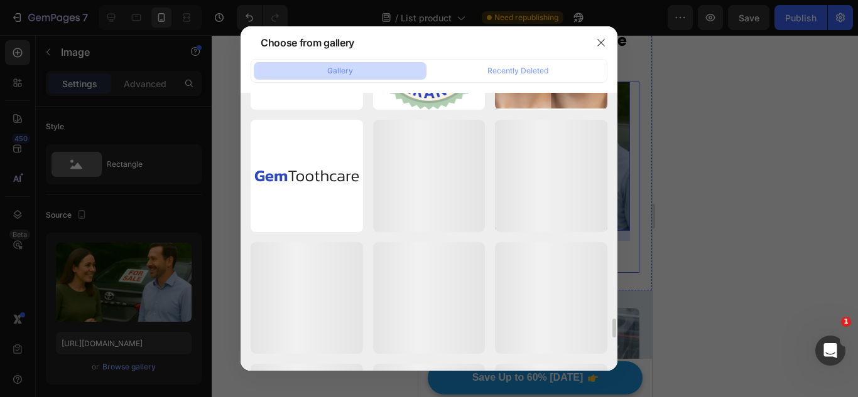
click at [676, 160] on div at bounding box center [429, 198] width 858 height 397
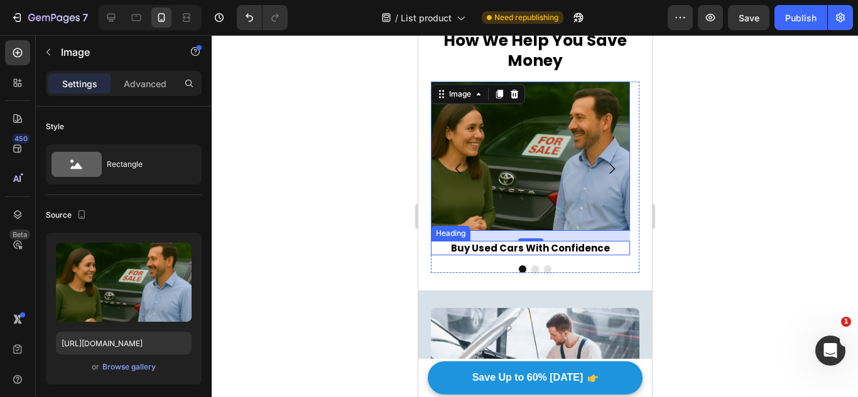
click at [449, 204] on img at bounding box center [529, 156] width 199 height 149
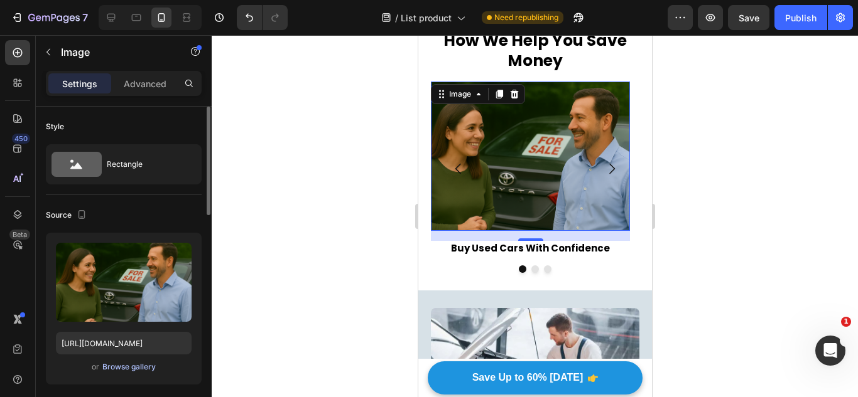
click at [121, 367] on div "Browse gallery" at bounding box center [128, 367] width 53 height 11
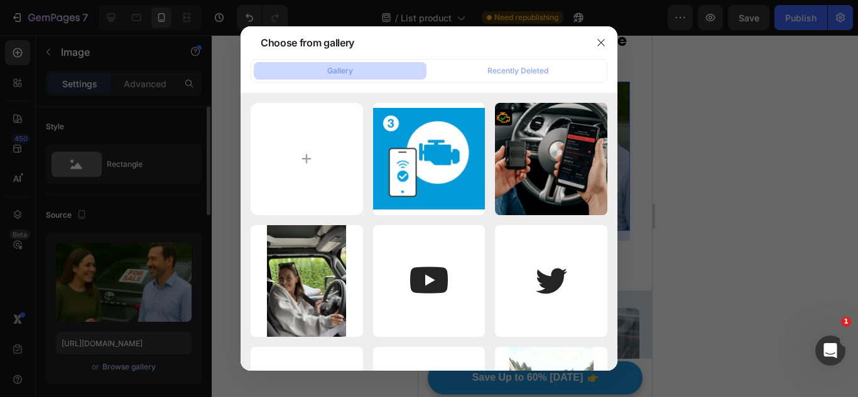
click at [293, 181] on input "file" at bounding box center [307, 159] width 112 height 112
type input "C:\fakepath\Used_Car_1.webp"
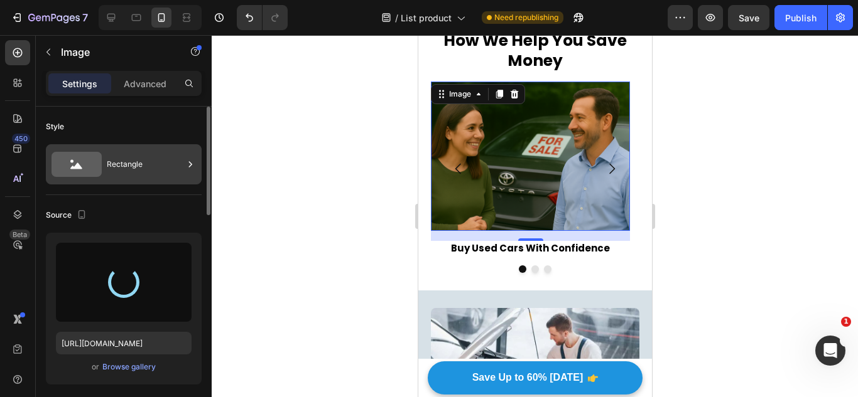
click at [144, 166] on div "Rectangle" at bounding box center [145, 164] width 77 height 29
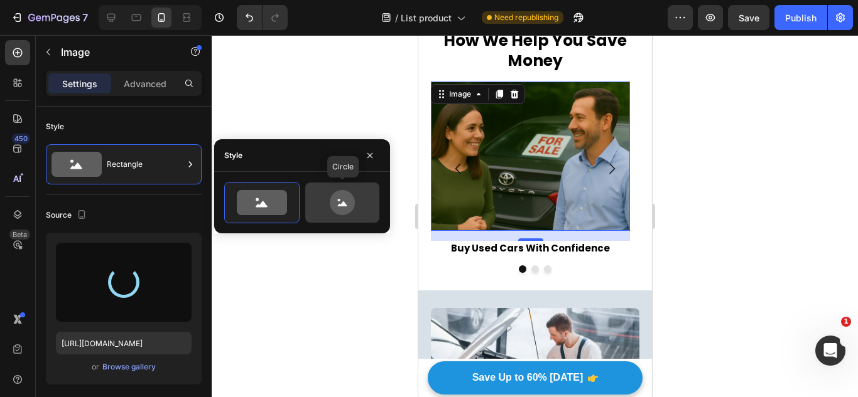
type input "https://cdn.shopify.com/s/files/1/0921/4322/3127/files/gempages_573997155069461…"
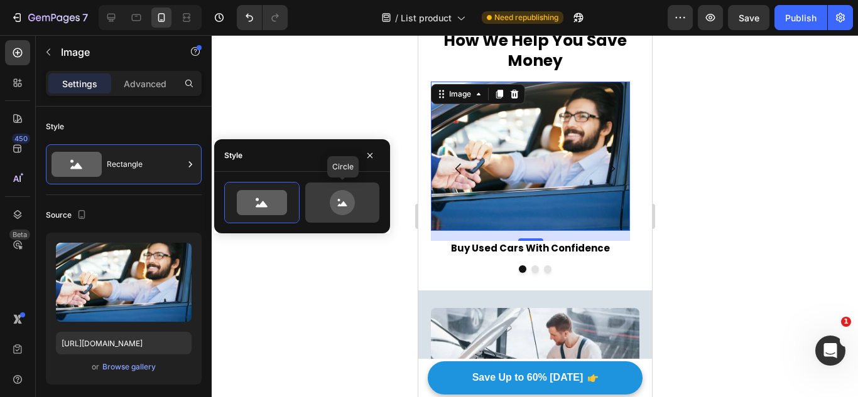
click at [347, 195] on icon at bounding box center [342, 202] width 25 height 25
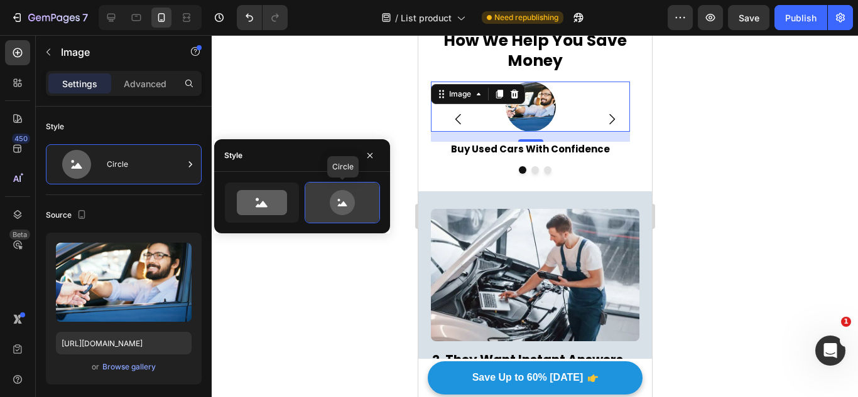
scroll to position [261, 0]
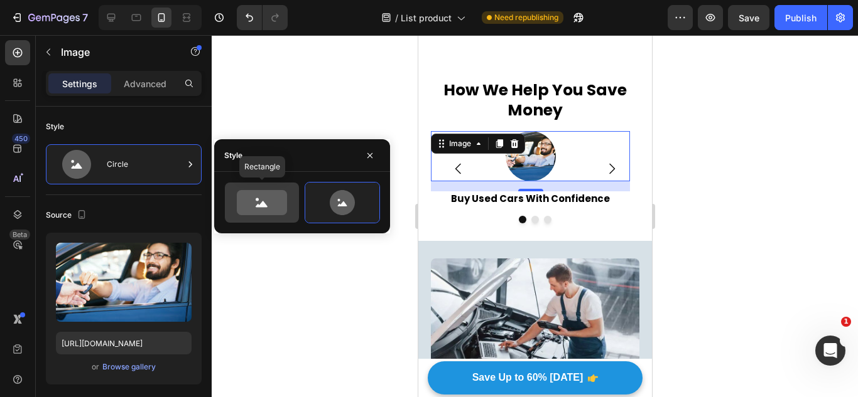
click at [269, 198] on icon at bounding box center [262, 202] width 50 height 25
type input "100"
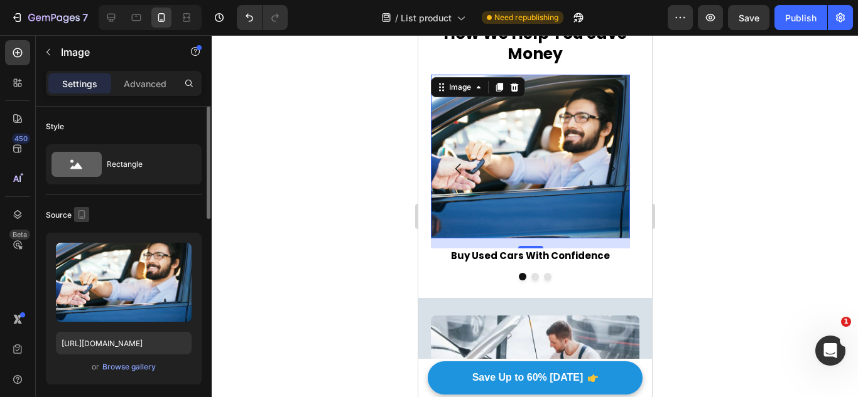
click at [84, 218] on icon "button" at bounding box center [81, 214] width 7 height 9
click at [109, 214] on div "Source" at bounding box center [124, 215] width 156 height 20
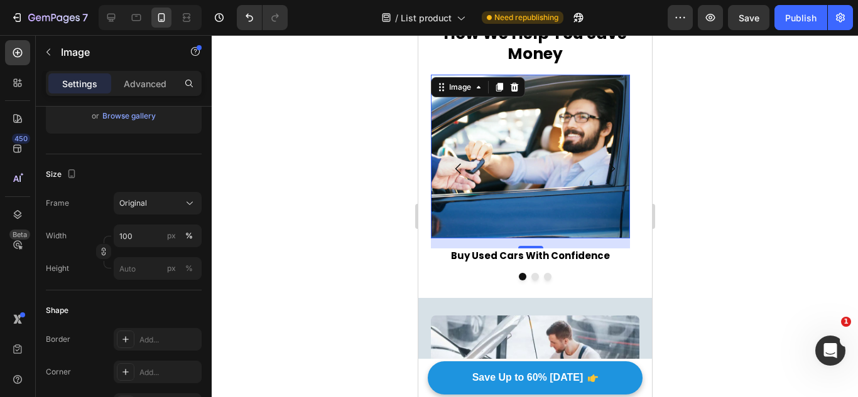
click at [106, 30] on div at bounding box center [150, 17] width 103 height 25
click at [108, 24] on div at bounding box center [111, 18] width 20 height 20
type input "https://cdn.shopify.com/s/files/1/2005/9307/files/image_demo.jpg"
type input "80"
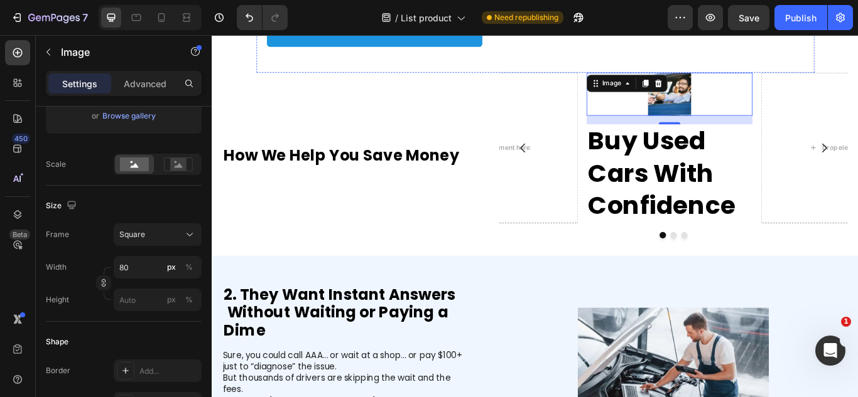
scroll to position [19, 0]
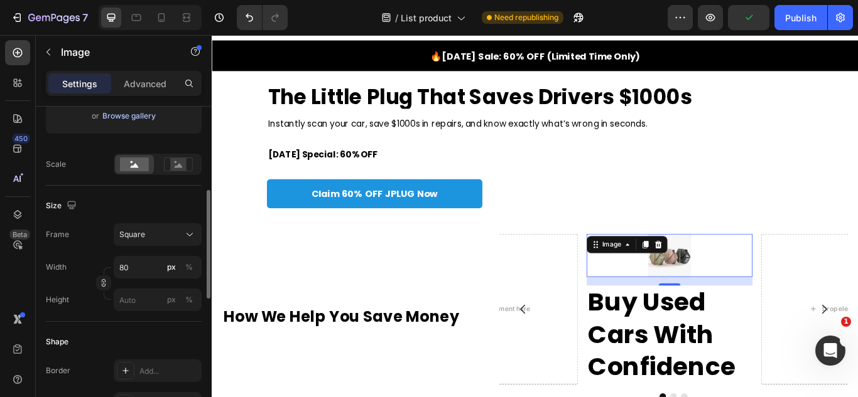
click at [144, 117] on div "Browse gallery" at bounding box center [128, 115] width 53 height 11
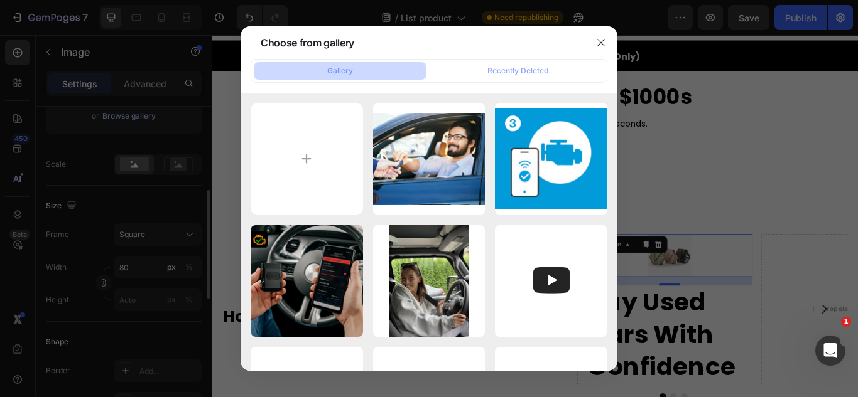
click at [0, 0] on div "Used_Car_1.webp 49.37 kb" at bounding box center [0, 0] width 0 height 0
type input "https://cdn.shopify.com/s/files/1/0921/4322/3127/files/gempages_573997155069461…"
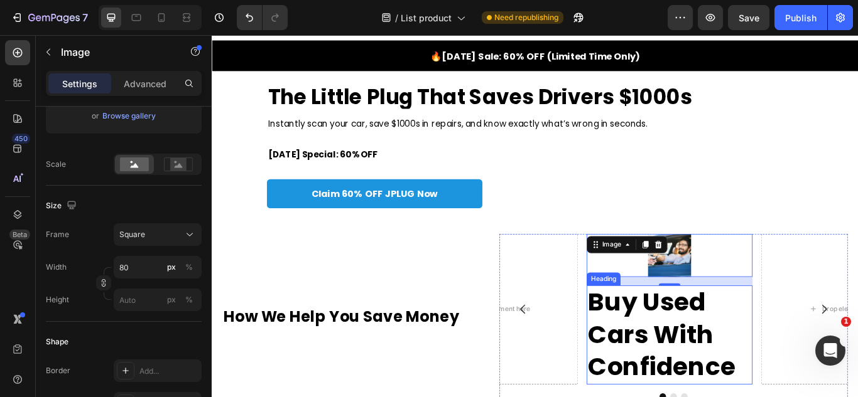
click at [708, 397] on h2 "Buy Used Cars With Confidence" at bounding box center [744, 385] width 193 height 115
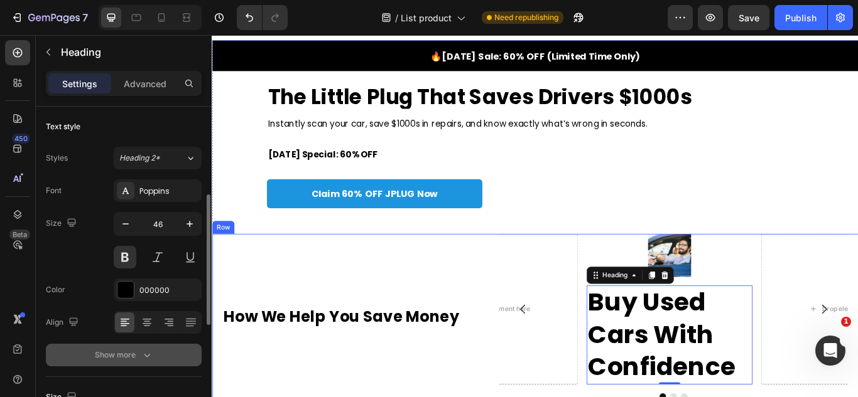
scroll to position [63, 0]
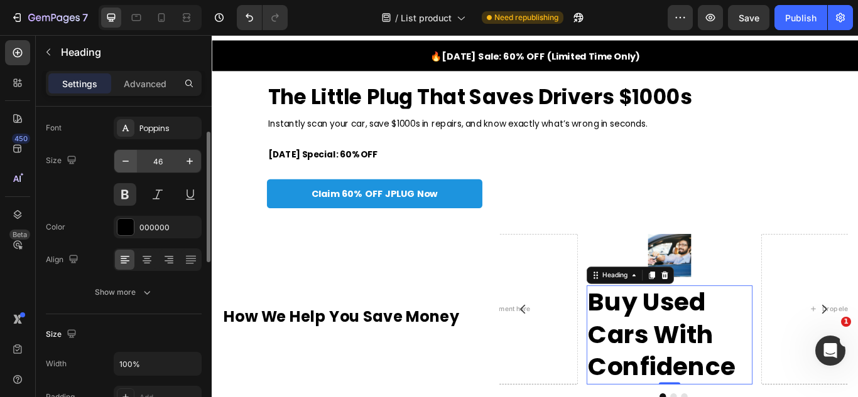
click at [124, 163] on icon "button" at bounding box center [125, 161] width 13 height 13
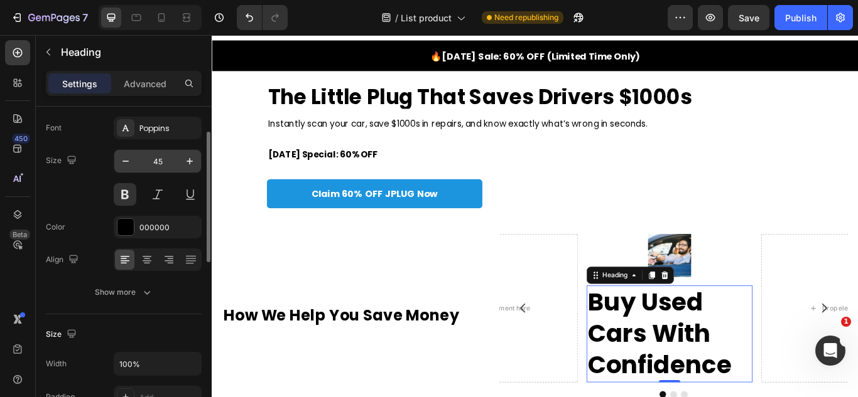
click at [166, 170] on input "45" at bounding box center [157, 161] width 41 height 23
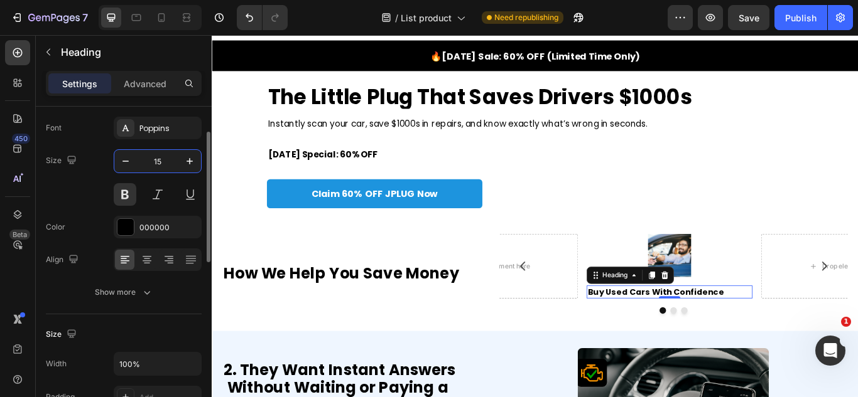
type input "1"
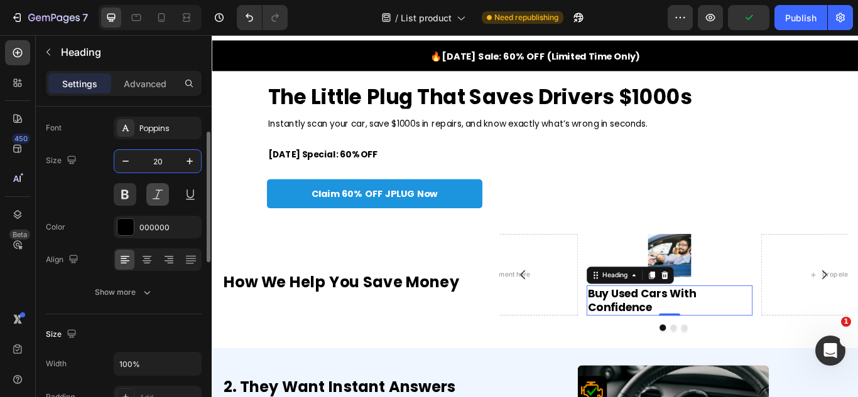
type input "20"
click at [161, 202] on button at bounding box center [157, 194] width 23 height 23
click at [182, 197] on button at bounding box center [190, 194] width 23 height 23
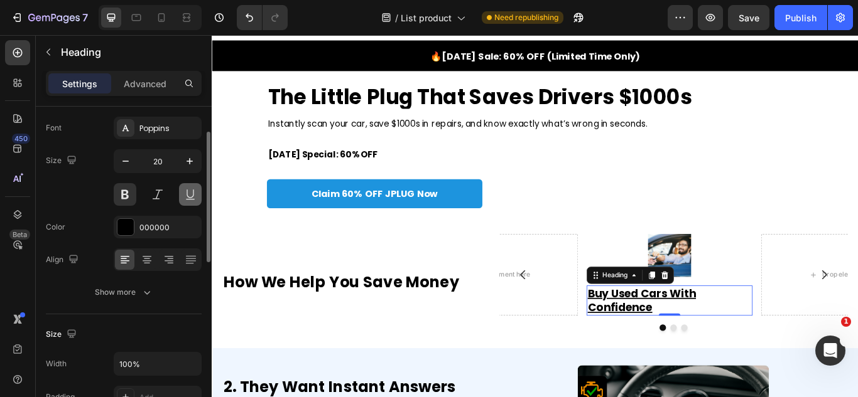
click at [182, 197] on button at bounding box center [190, 194] width 23 height 23
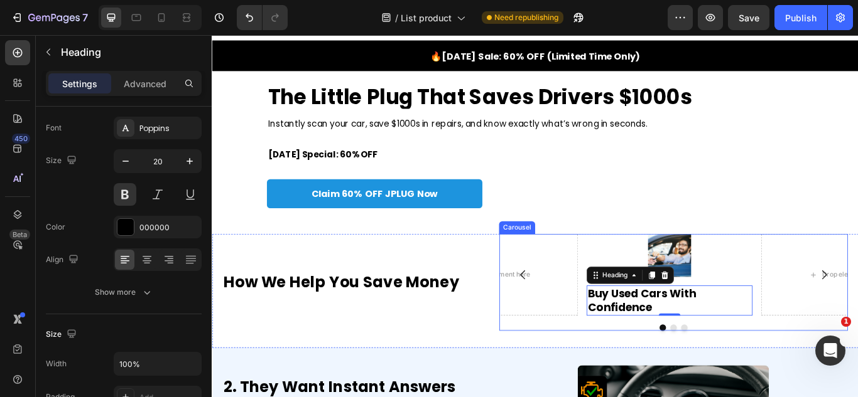
click at [671, 293] on div at bounding box center [744, 292] width 193 height 50
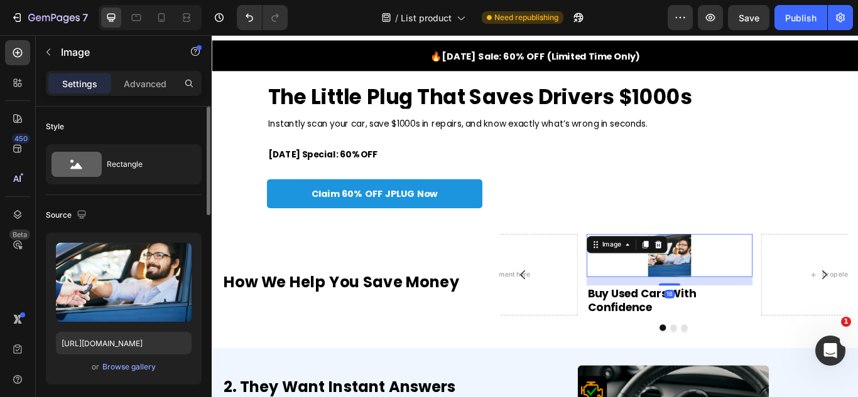
scroll to position [251, 0]
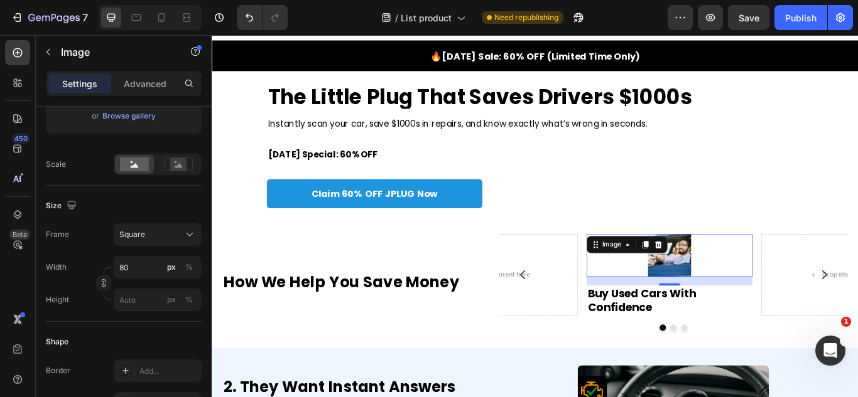
click at [175, 222] on div "Size Frame Square Width 80 px % Height px %" at bounding box center [124, 254] width 156 height 136
click at [183, 228] on button "Square" at bounding box center [158, 235] width 88 height 23
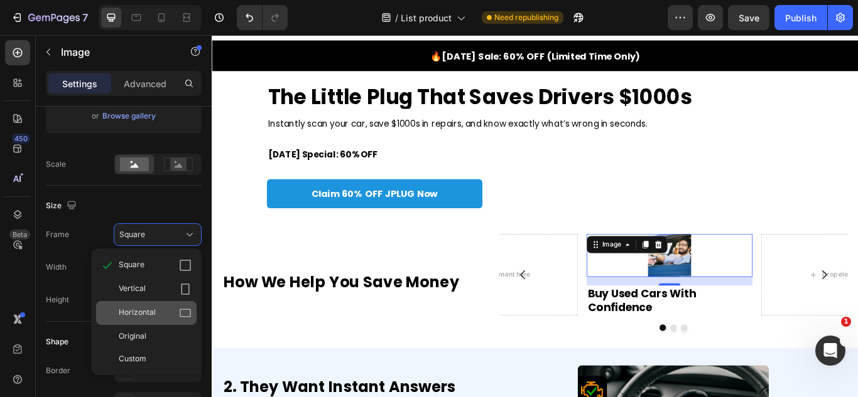
click at [164, 310] on div "Horizontal" at bounding box center [155, 313] width 73 height 13
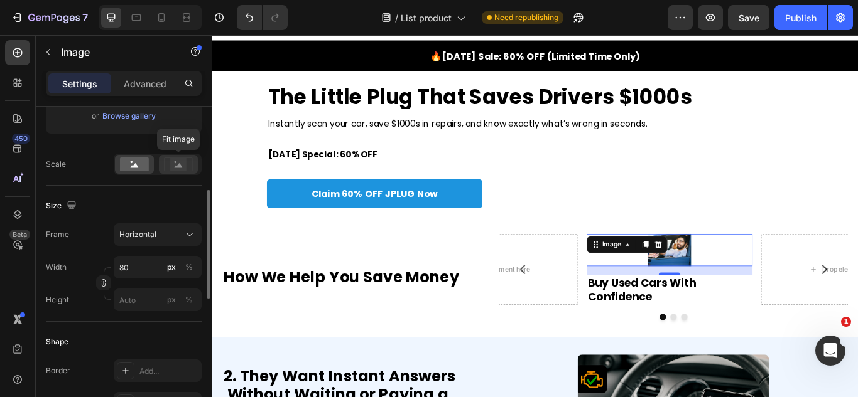
click at [185, 155] on div at bounding box center [178, 164] width 39 height 19
click at [143, 159] on rect at bounding box center [134, 165] width 29 height 14
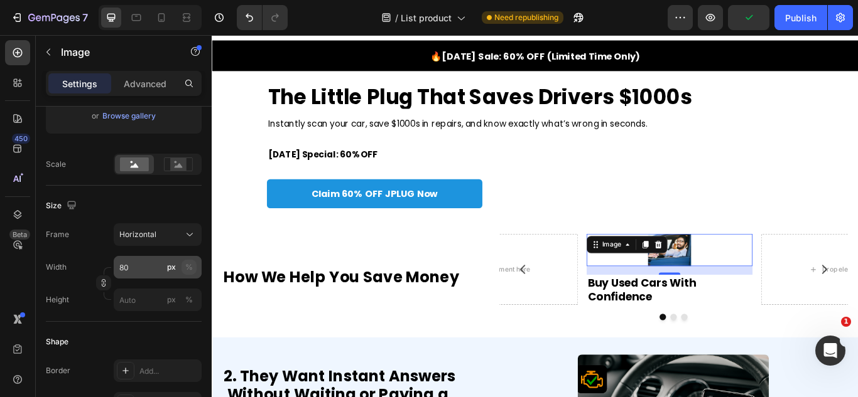
click at [193, 269] on button "%" at bounding box center [188, 267] width 15 height 15
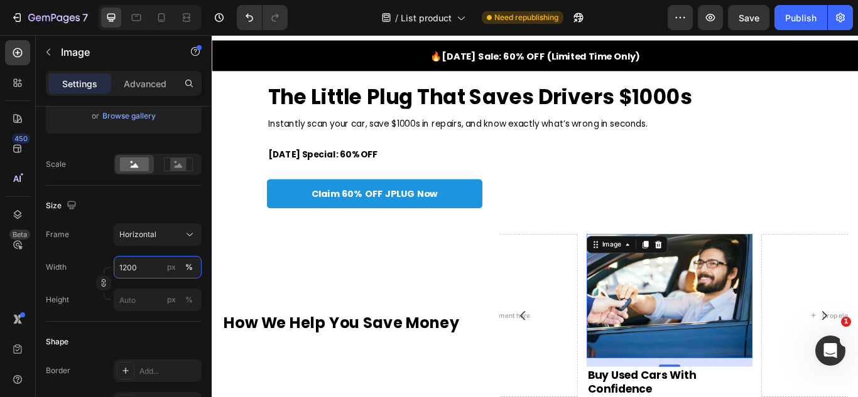
type input "1200"
click at [83, 244] on div "Frame Horizontal" at bounding box center [124, 235] width 156 height 23
click at [713, 188] on div "Instantly scan your car, save $1000s in repairs, and know exactly what’s wrong …" at bounding box center [498, 199] width 445 height 137
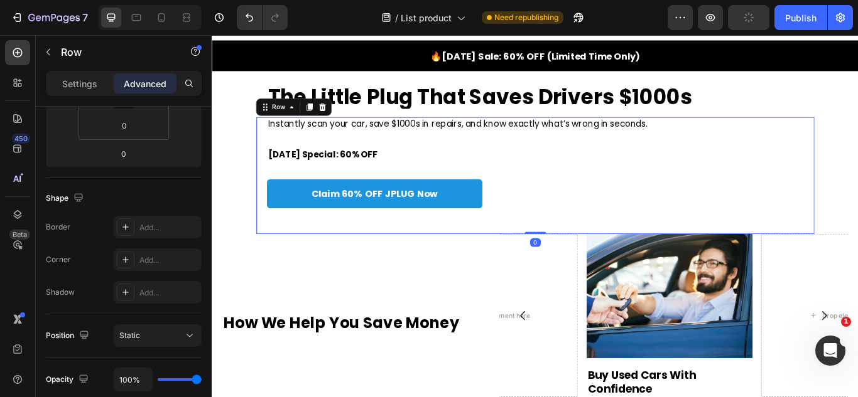
scroll to position [0, 0]
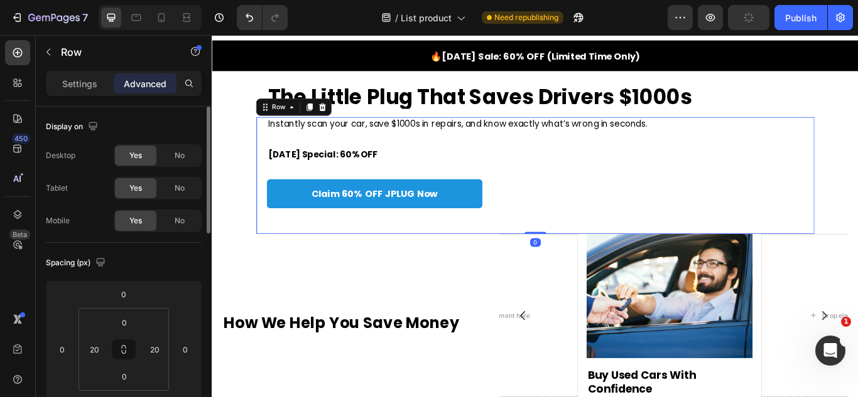
click at [822, 230] on div "Instantly scan your car, save $1000s in repairs, and know exactly what’s wrong …" at bounding box center [588, 199] width 650 height 137
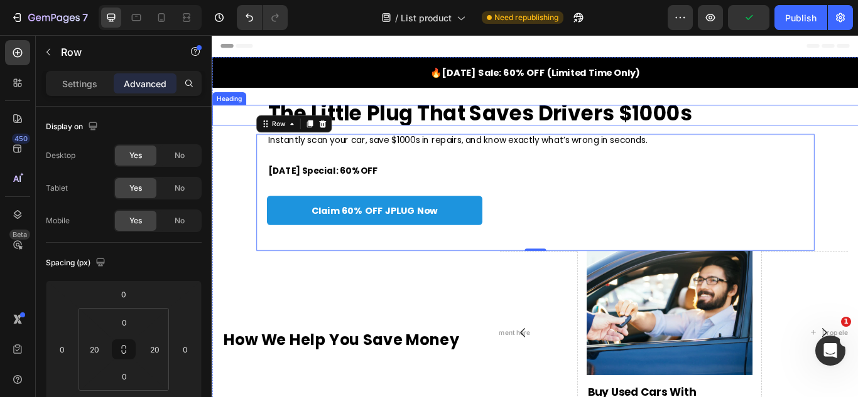
click at [547, 126] on strong "The Little Plug That Saves Drivers $1000s" at bounding box center [524, 126] width 494 height 33
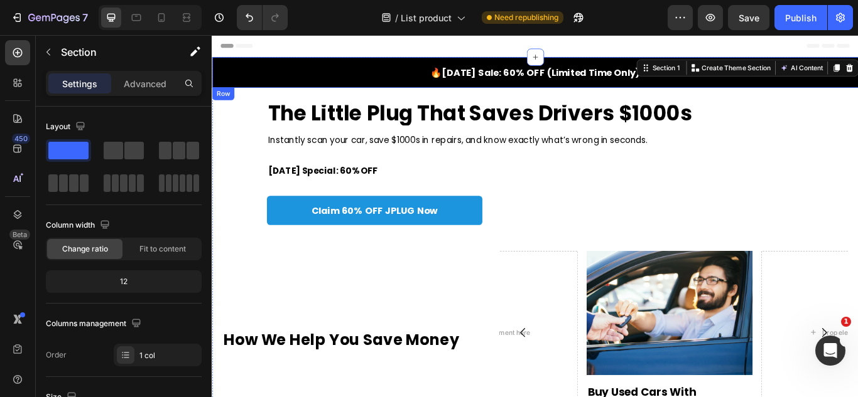
click at [441, 80] on h2 "🔥[DATE] Sale: 60% OFF (Limited Time Only)" at bounding box center [588, 78] width 728 height 21
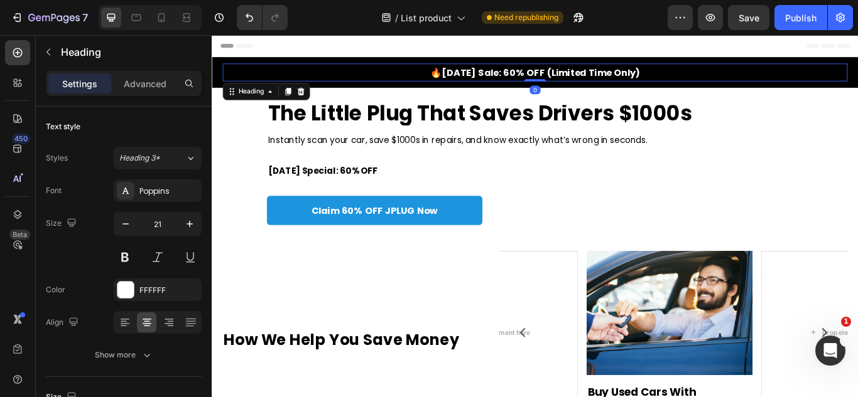
click at [455, 95] on div "🔥Labor Day Sale: 60% OFF (Limited Time Only) Heading 0 Row" at bounding box center [588, 79] width 753 height 36
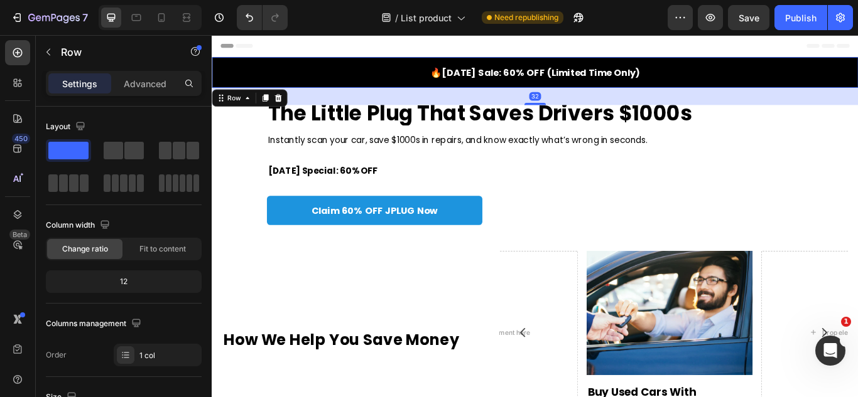
click at [581, 109] on div "32" at bounding box center [588, 107] width 14 height 10
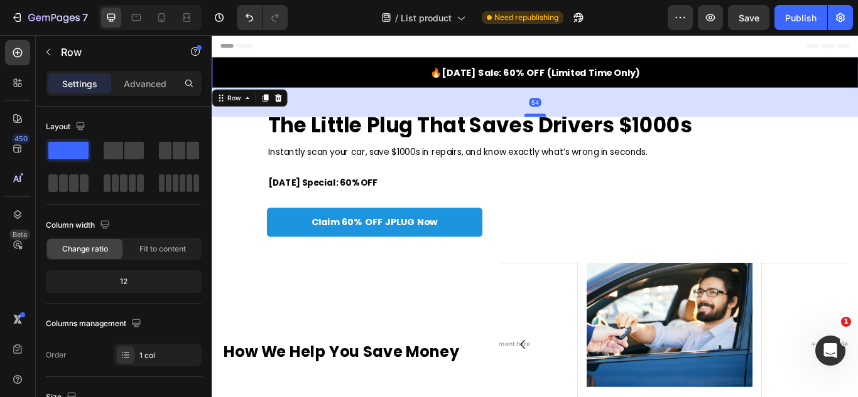
drag, startPoint x: 582, startPoint y: 113, endPoint x: 588, endPoint y: 127, distance: 15.2
click at [588, 127] on div at bounding box center [588, 129] width 25 height 4
click at [650, 190] on div "Instantly scan your car, save $1000s in repairs, and know exactly what’s wrong …" at bounding box center [498, 232] width 445 height 137
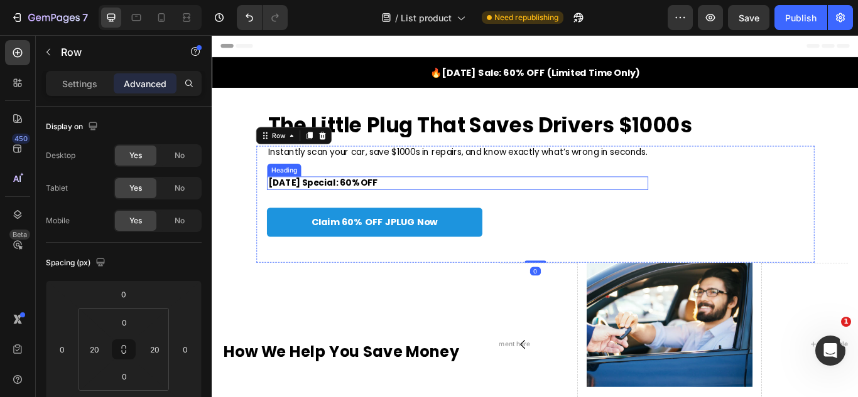
drag, startPoint x: 378, startPoint y: 203, endPoint x: 413, endPoint y: 232, distance: 45.1
click at [377, 202] on p "[DATE] Special: 60% OFF" at bounding box center [498, 208] width 442 height 13
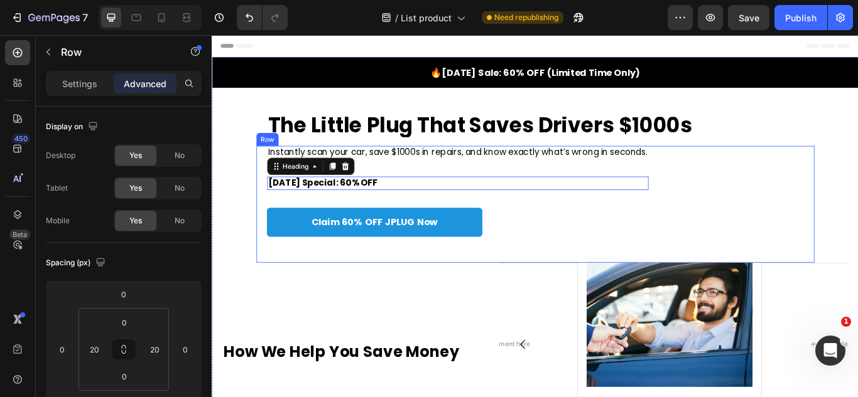
click at [399, 222] on div "Instantly scan your car, save $1000s in repairs, and know exactly what’s wrong …" at bounding box center [498, 232] width 445 height 137
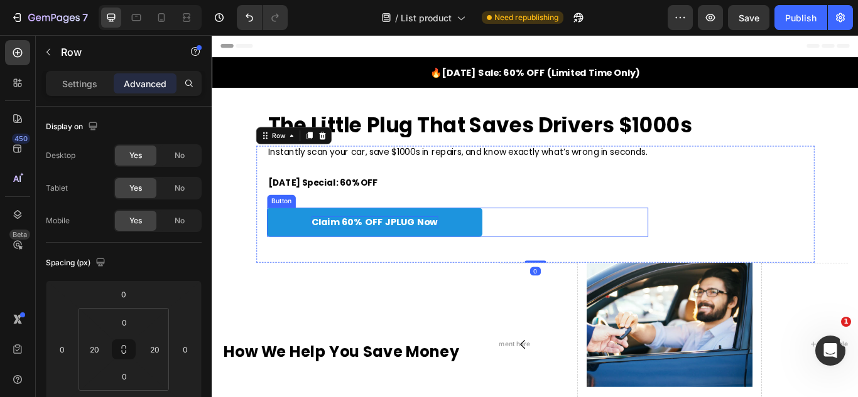
click at [385, 248] on p "Claim 60% OFF JPLUG Now" at bounding box center [402, 254] width 148 height 14
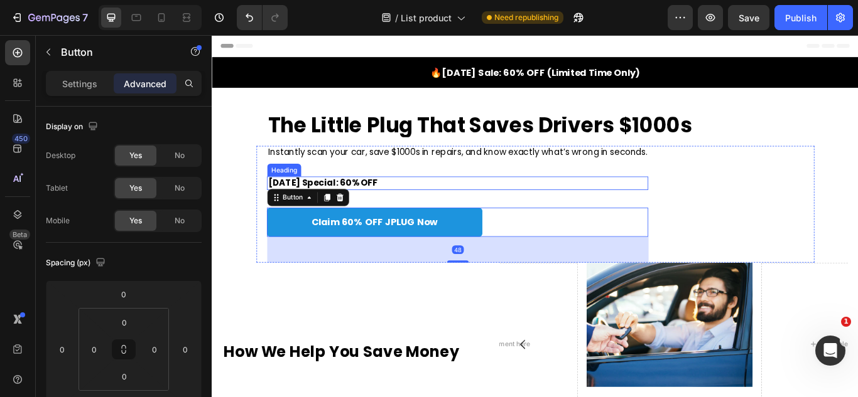
click at [397, 202] on p "[DATE] Special: 60% OFF" at bounding box center [498, 208] width 442 height 13
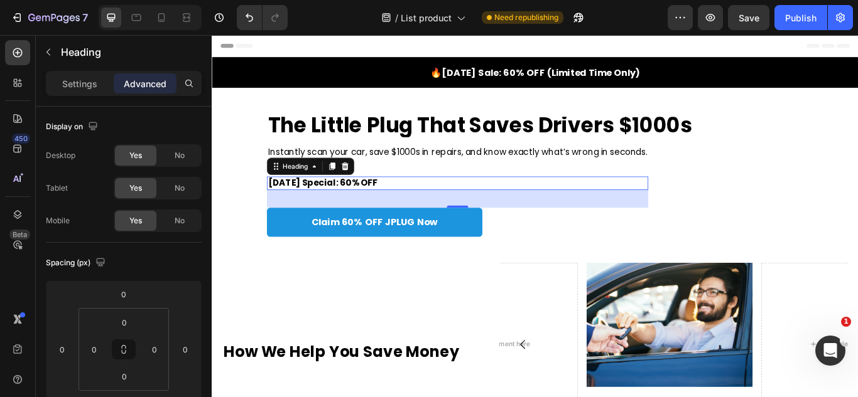
drag, startPoint x: 493, startPoint y: 235, endPoint x: 483, endPoint y: 217, distance: 20.5
click at [483, 216] on div "33" at bounding box center [498, 216] width 445 height 0
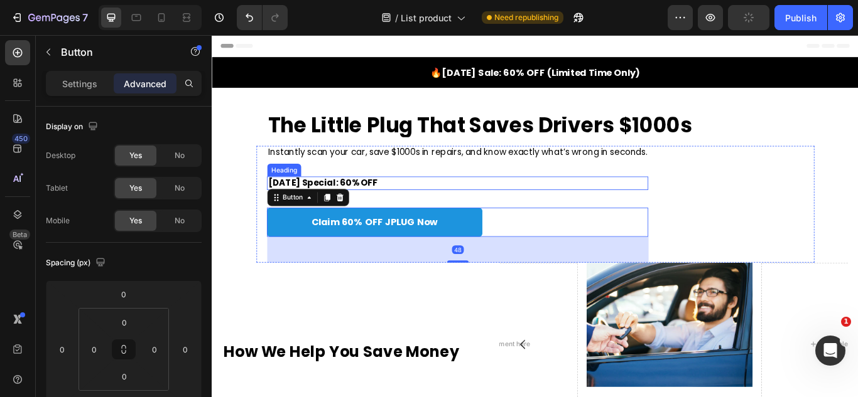
click at [492, 203] on p "[DATE] Special: 60% OFF" at bounding box center [498, 208] width 442 height 13
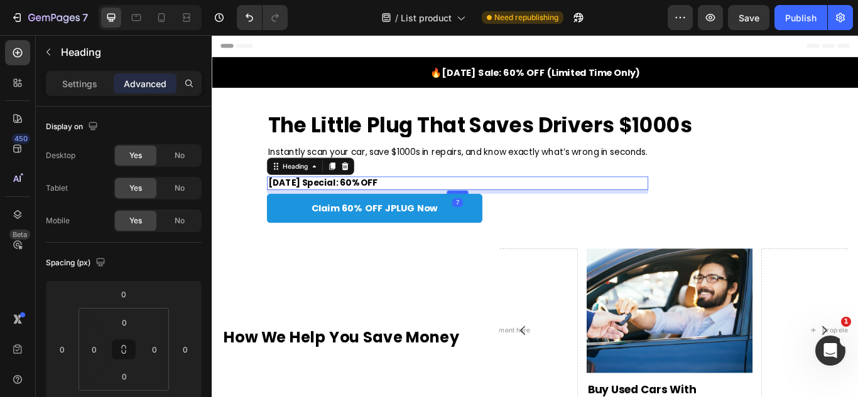
drag, startPoint x: 502, startPoint y: 234, endPoint x: 493, endPoint y: 218, distance: 18.5
click at [493, 218] on div at bounding box center [497, 219] width 25 height 4
click at [538, 182] on div "Instantly scan your car, save $1000s in repairs, and know exactly what’s wrong …" at bounding box center [498, 224] width 445 height 121
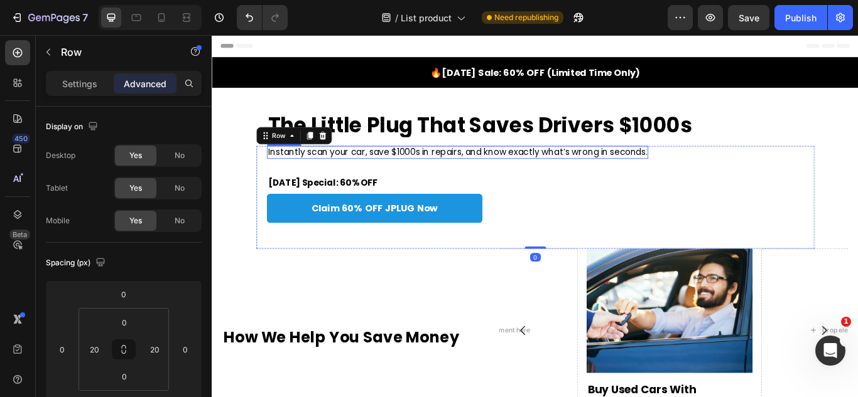
click at [632, 173] on p "Instantly scan your car, save $1000s in repairs, and know exactly what’s wrong …" at bounding box center [498, 172] width 442 height 13
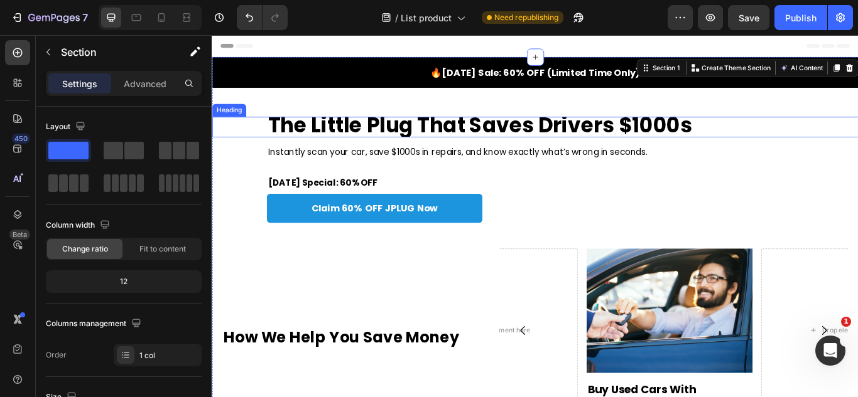
click at [591, 147] on strong "The Little Plug That Saves Drivers $1000s" at bounding box center [524, 140] width 494 height 33
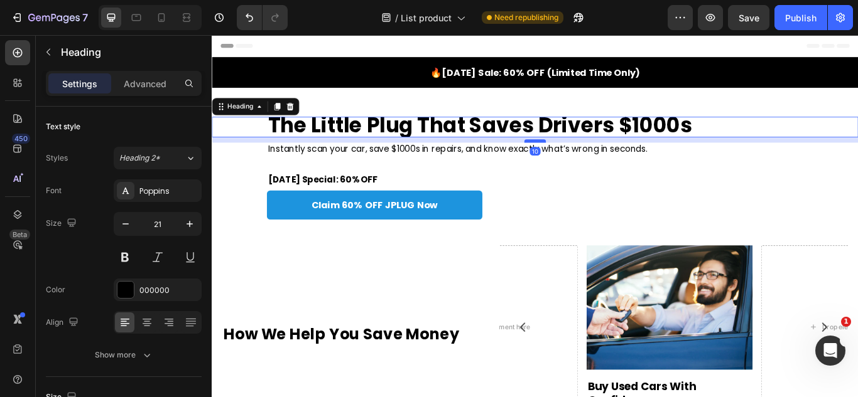
click at [576, 160] on div at bounding box center [588, 159] width 25 height 4
click at [615, 221] on div "Claim 60% OFF JPLUG Now Button" at bounding box center [498, 234] width 445 height 34
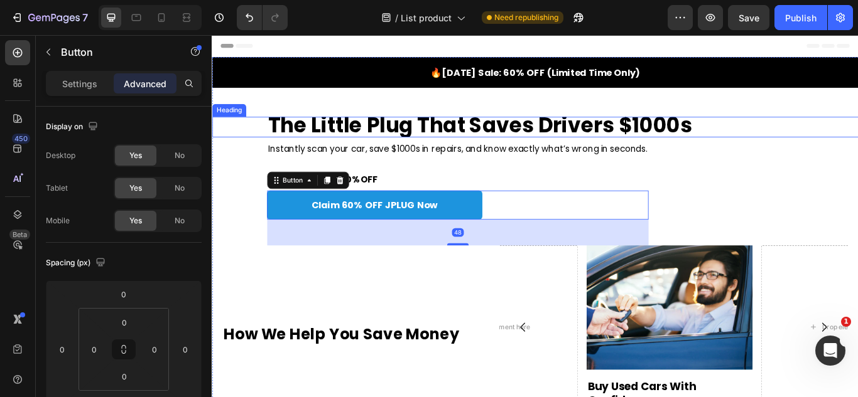
click at [590, 136] on strong "The Little Plug That Saves Drivers $1000s" at bounding box center [524, 140] width 494 height 33
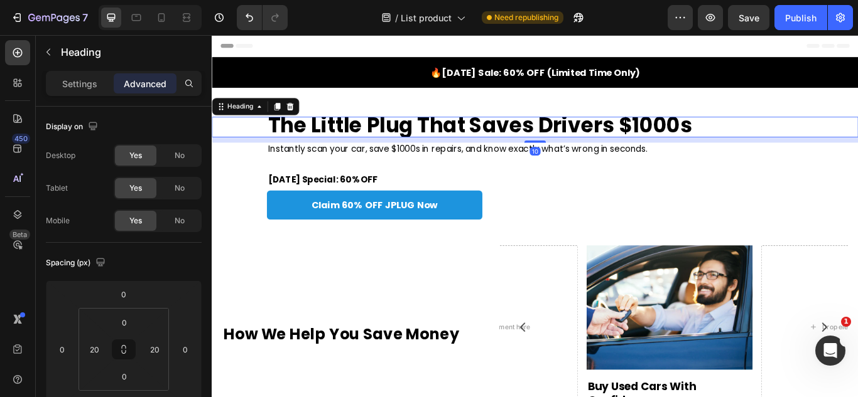
click at [572, 144] on div "The Little Plug That Saves Drivers $1000s Heading 10" at bounding box center [588, 142] width 753 height 23
drag, startPoint x: 578, startPoint y: 158, endPoint x: 589, endPoint y: 156, distance: 10.8
click at [585, 151] on div "The Little Plug That Saves Drivers $1000s Heading 10" at bounding box center [588, 142] width 753 height 23
type input "0"
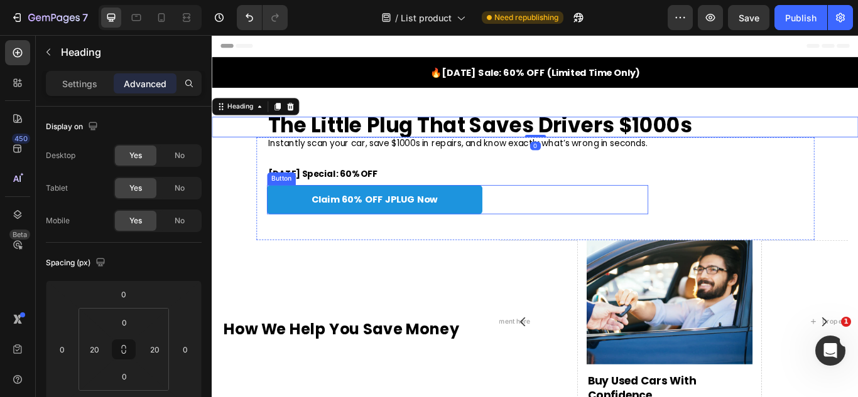
click at [642, 227] on div "Claim 60% OFF JPLUG Now Button" at bounding box center [498, 227] width 445 height 34
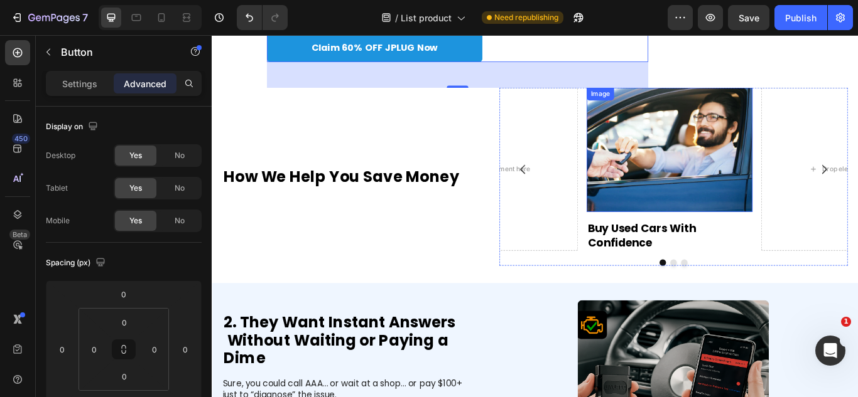
scroll to position [188, 0]
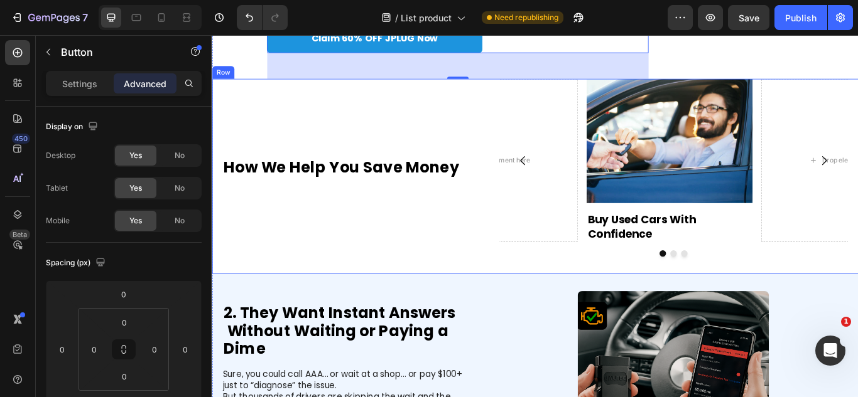
click at [468, 296] on div "⁠⁠⁠⁠⁠⁠⁠ How We Help You Save Money Heading Image Buy Used Cars With Confidence …" at bounding box center [588, 200] width 753 height 228
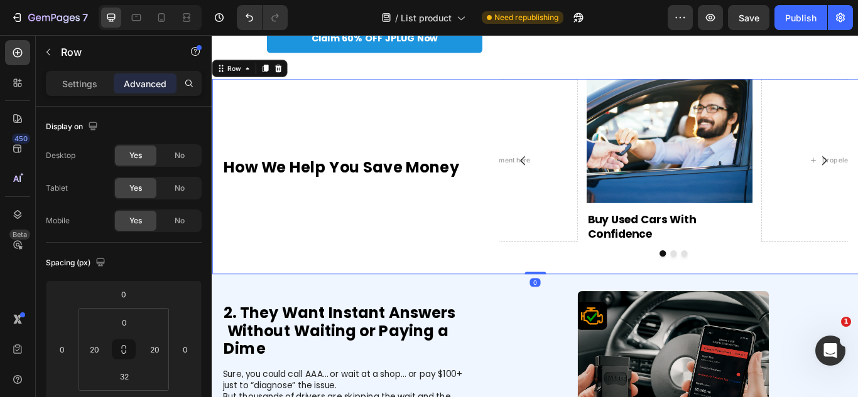
scroll to position [126, 0]
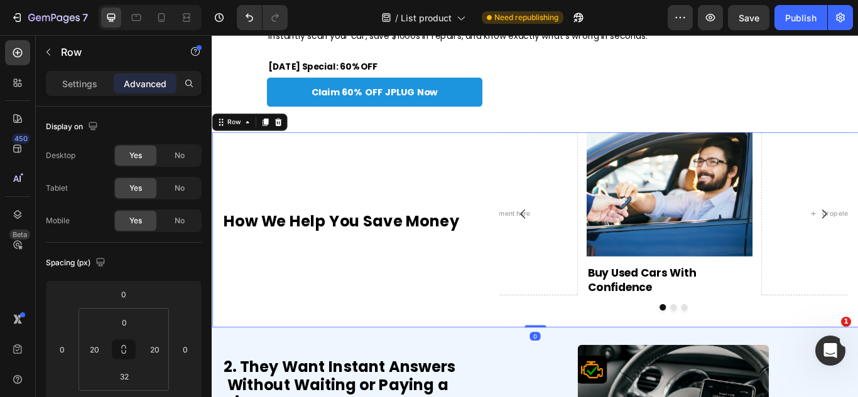
click at [433, 286] on div "⁠⁠⁠⁠⁠⁠⁠ How We Help You Save Money Heading" at bounding box center [365, 253] width 283 height 208
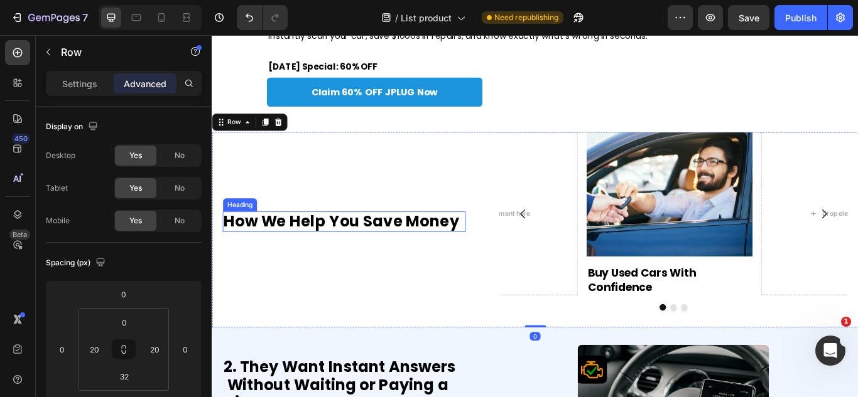
click at [406, 256] on strong "How We Help You Save Money" at bounding box center [362, 252] width 274 height 24
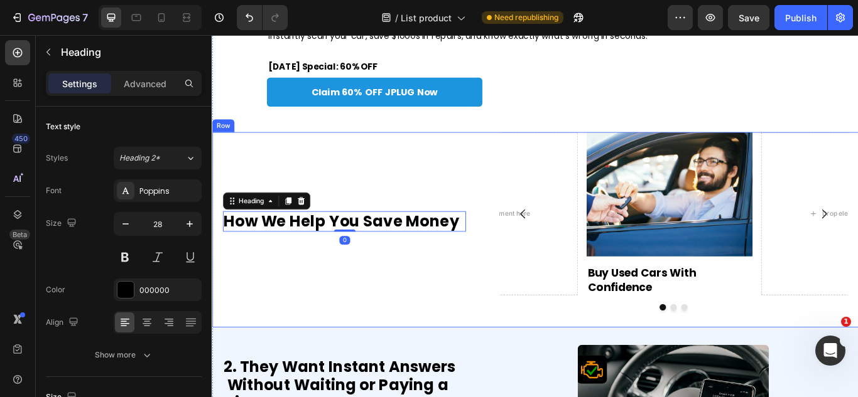
click at [504, 220] on div "⁠⁠⁠⁠⁠⁠⁠ How We Help You Save Money Heading 0" at bounding box center [365, 253] width 283 height 208
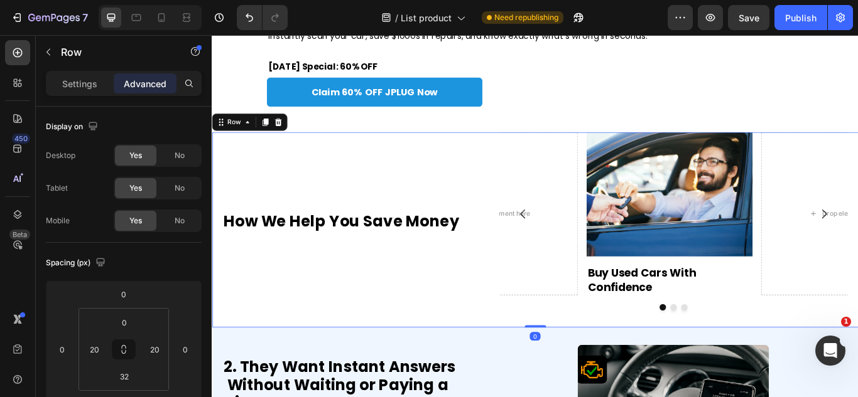
scroll to position [314, 0]
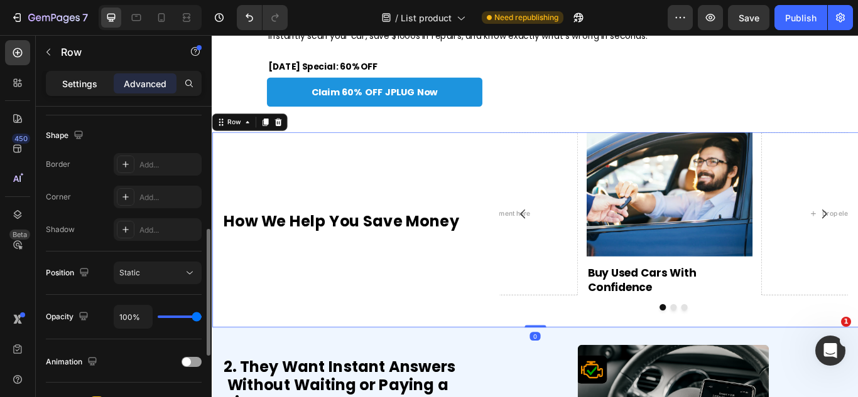
click at [63, 72] on div "Settings Advanced" at bounding box center [124, 83] width 156 height 25
click at [84, 102] on div "Settings Advanced" at bounding box center [124, 89] width 176 height 36
click at [76, 92] on div "Settings" at bounding box center [79, 83] width 63 height 20
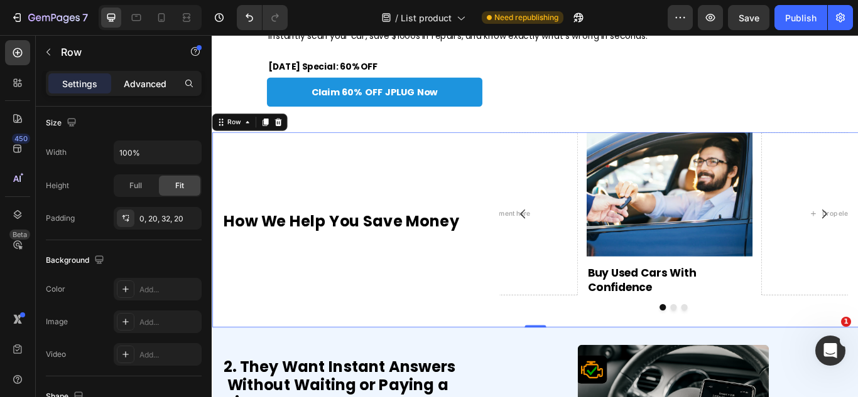
click at [161, 84] on p "Advanced" at bounding box center [145, 83] width 43 height 13
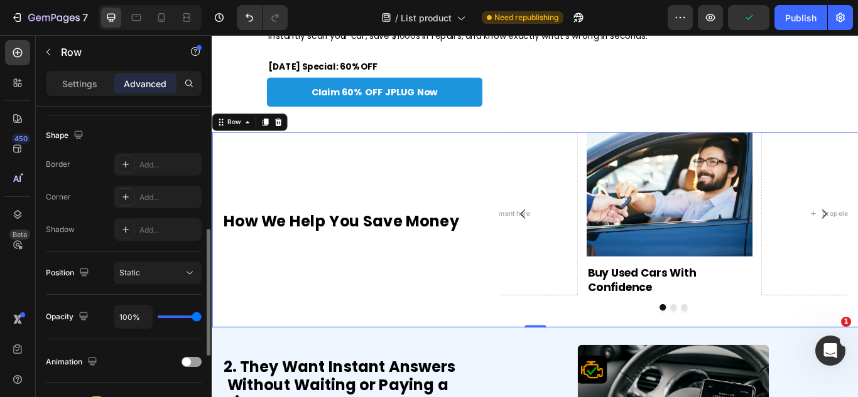
click at [88, 87] on p "Settings" at bounding box center [79, 83] width 35 height 13
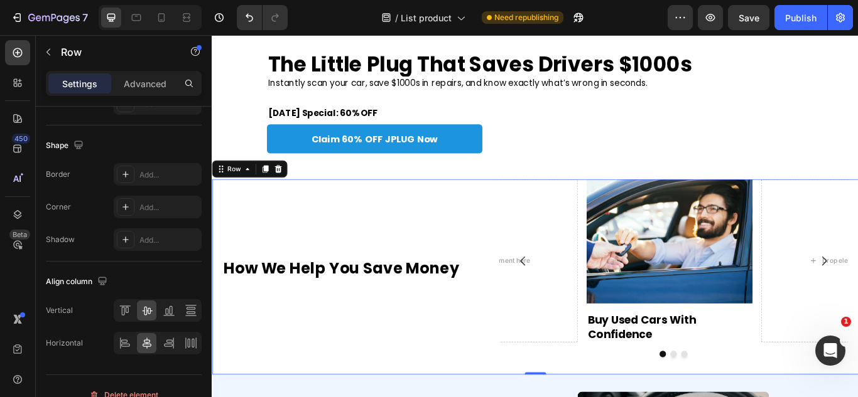
scroll to position [0, 0]
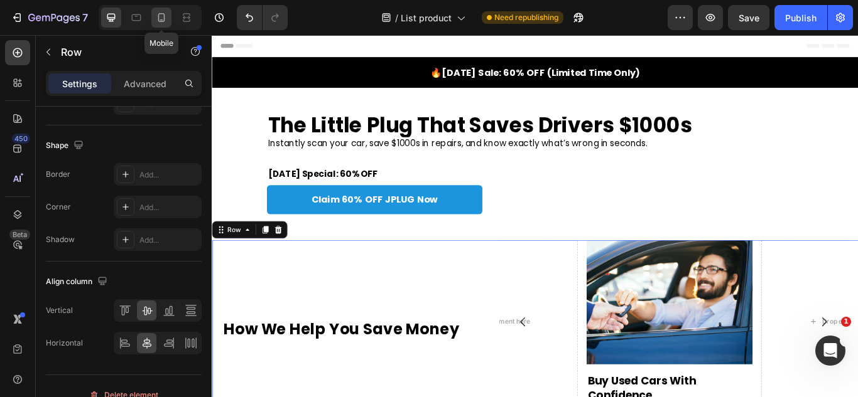
click at [164, 14] on icon at bounding box center [161, 17] width 7 height 9
type input "0"
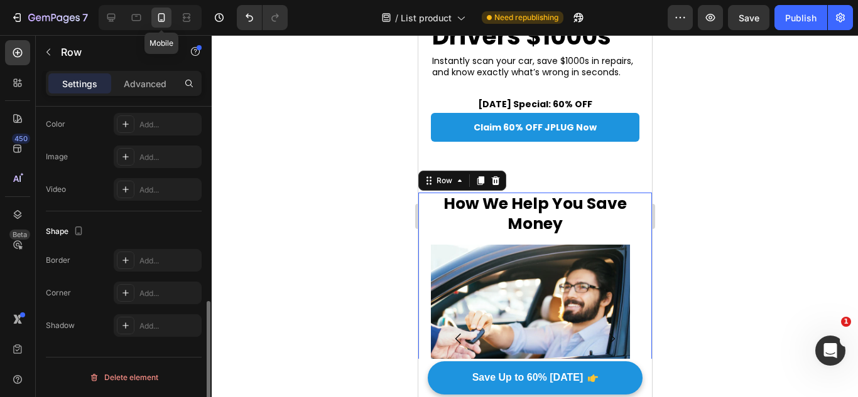
scroll to position [272, 0]
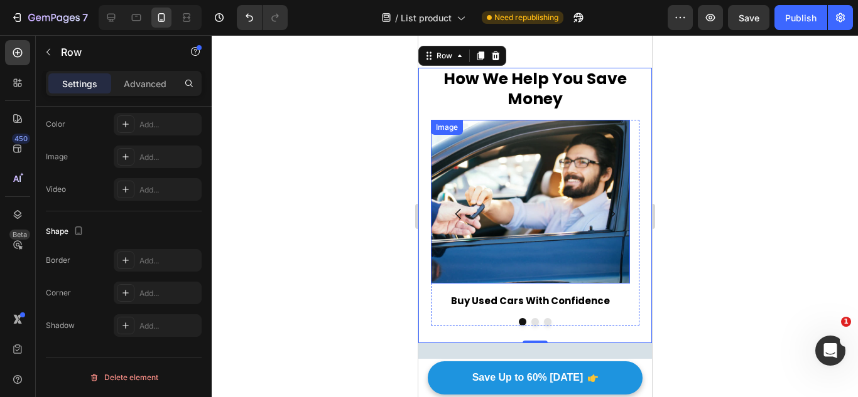
click at [578, 243] on img at bounding box center [529, 202] width 199 height 164
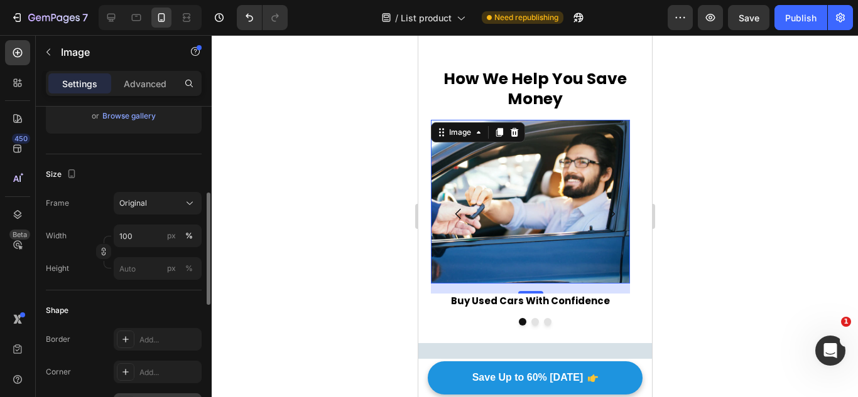
scroll to position [377, 0]
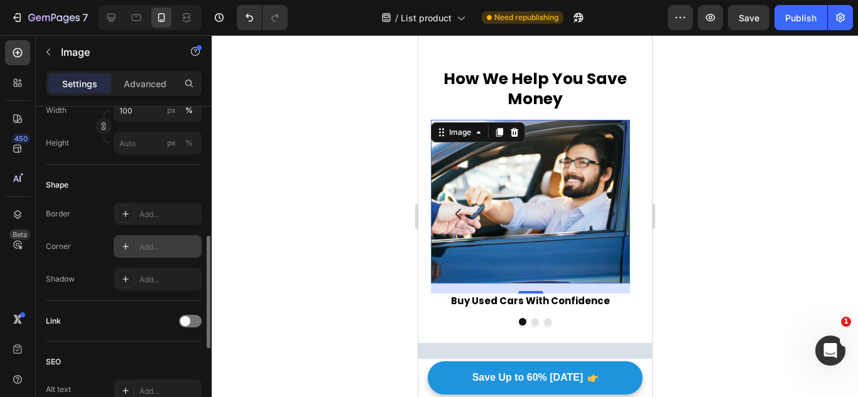
click at [131, 237] on div "Add..." at bounding box center [158, 246] width 88 height 23
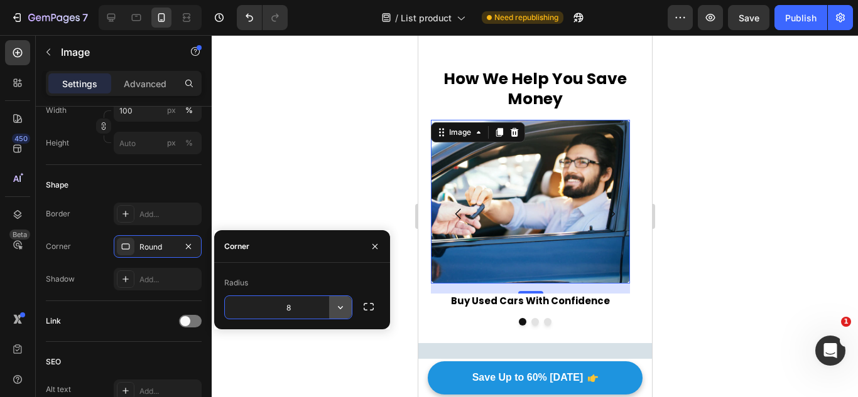
click at [343, 310] on icon "button" at bounding box center [340, 307] width 13 height 13
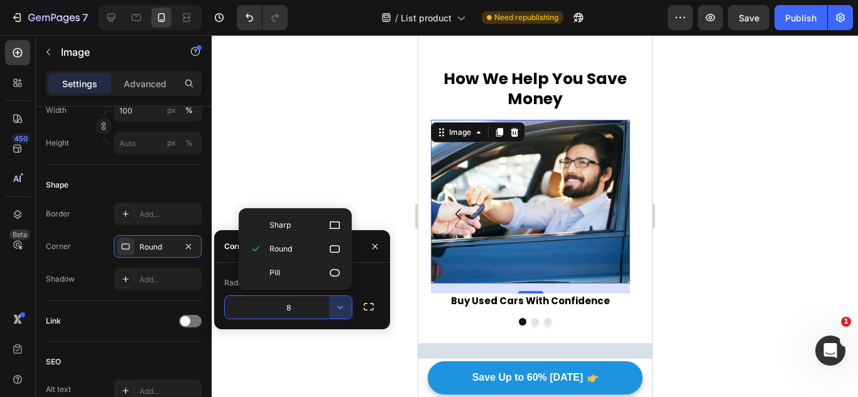
click at [442, 280] on img at bounding box center [529, 202] width 199 height 164
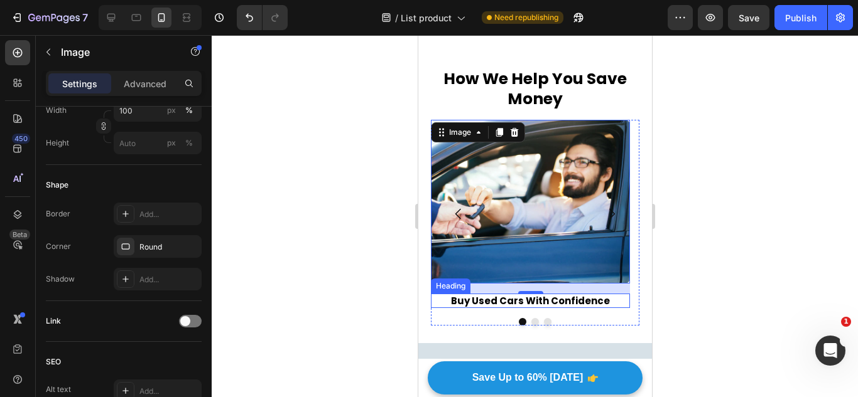
click at [462, 321] on div "Image 16 Buy Used Cars With Confidence Heading Drop element here Drop element h…" at bounding box center [534, 223] width 208 height 207
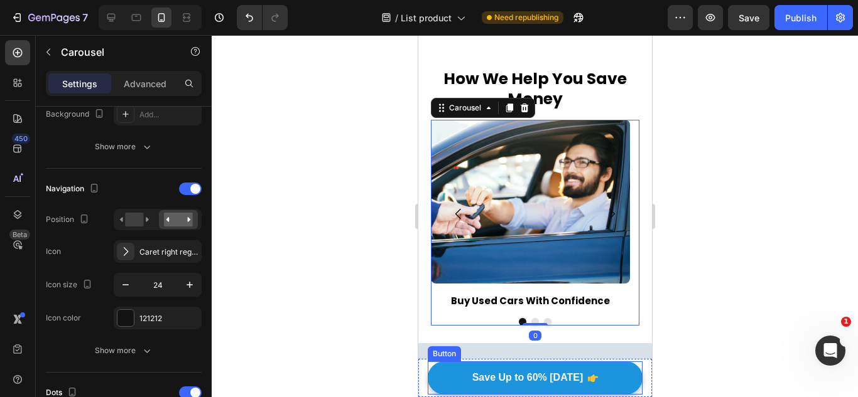
scroll to position [0, 0]
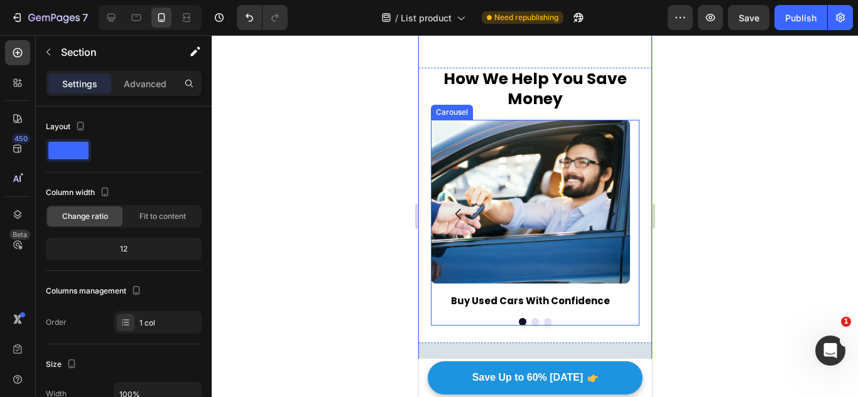
click at [612, 232] on button "Carousel Next Arrow" at bounding box center [610, 214] width 35 height 35
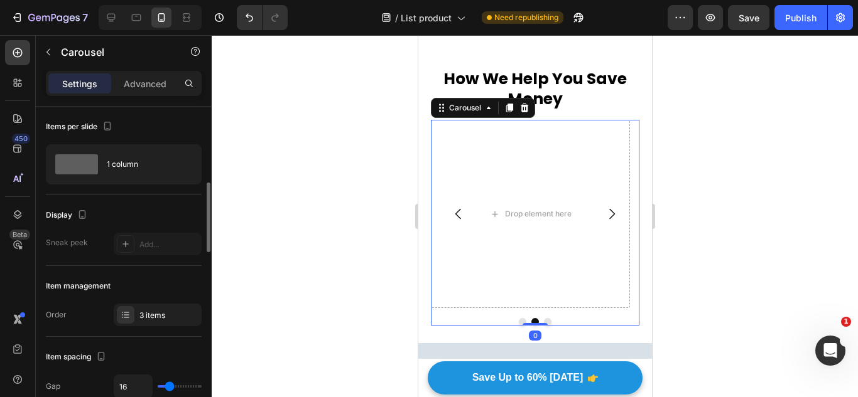
scroll to position [188, 0]
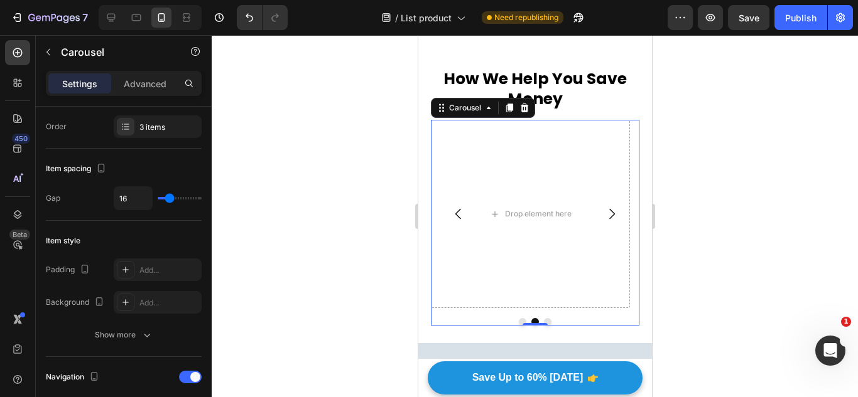
click at [455, 222] on icon "Carousel Back Arrow" at bounding box center [457, 214] width 15 height 15
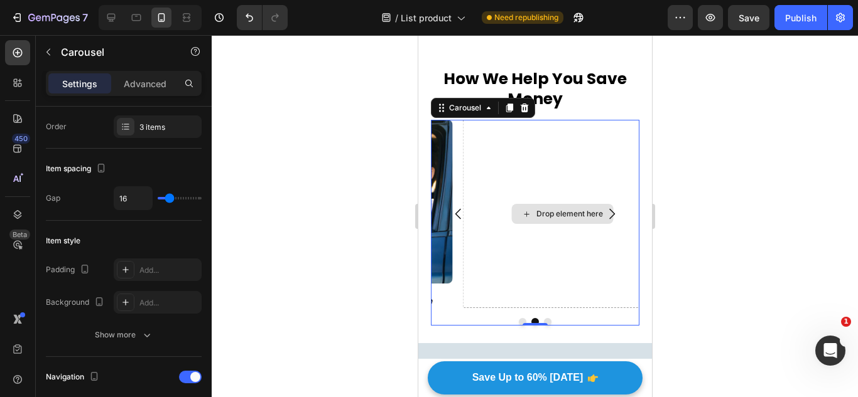
click at [452, 230] on img at bounding box center [352, 202] width 199 height 164
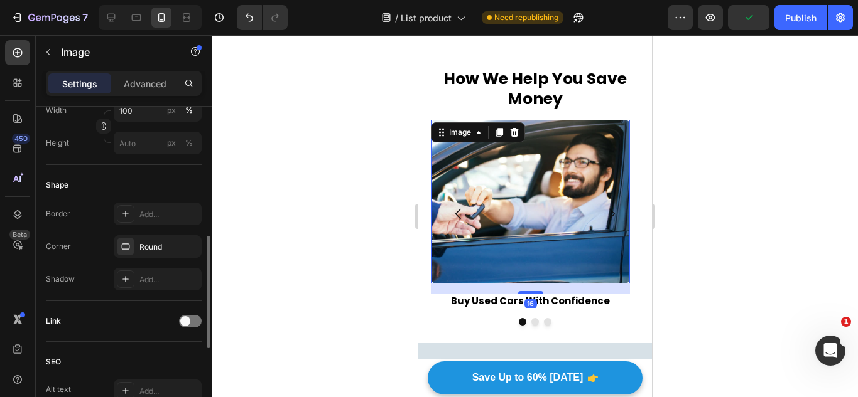
scroll to position [314, 0]
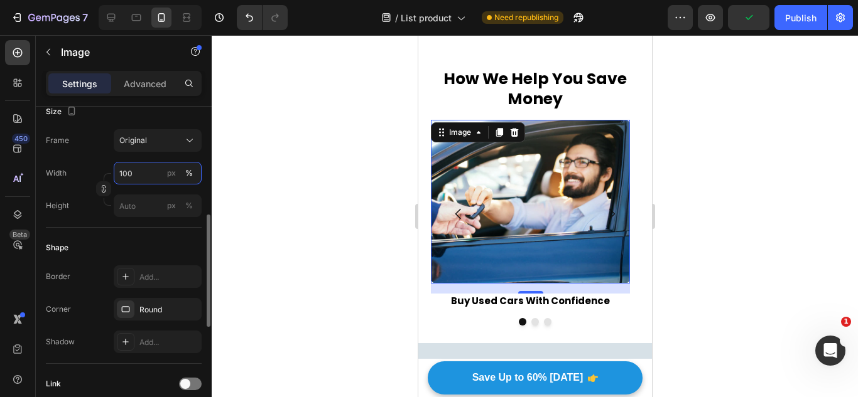
click at [148, 181] on input "100" at bounding box center [158, 173] width 88 height 23
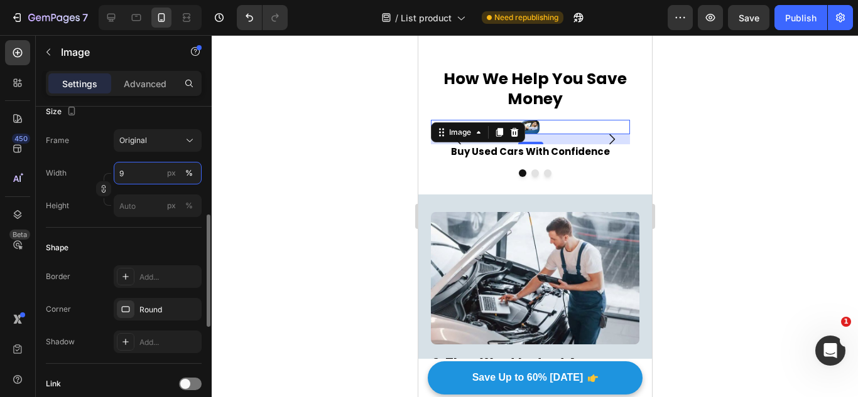
type input "90"
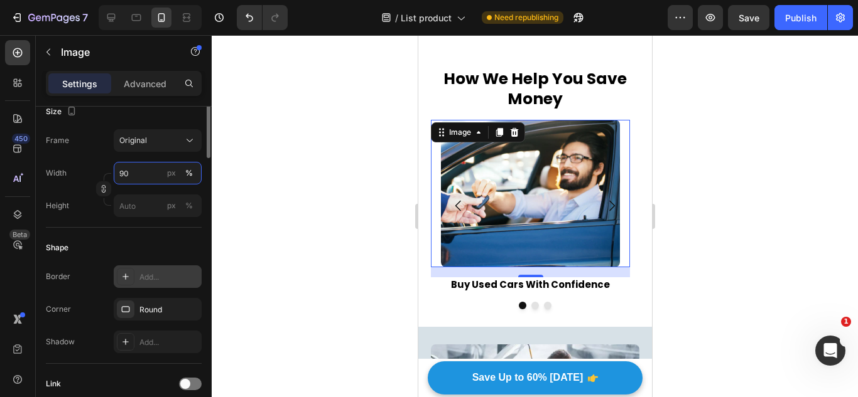
scroll to position [188, 0]
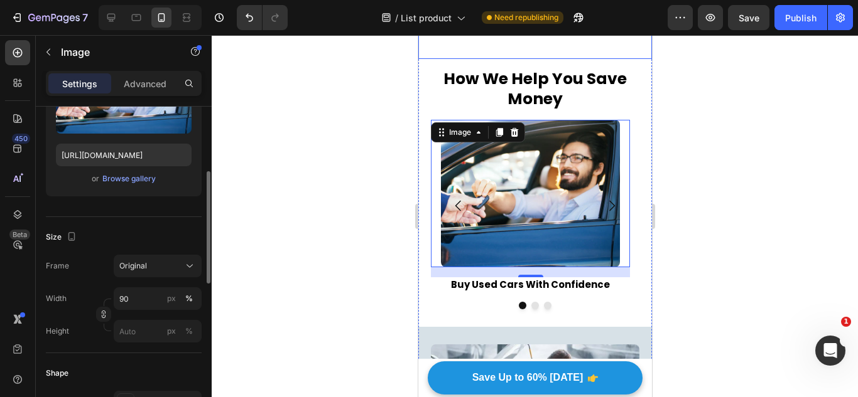
click at [569, 86] on strong "How We Help You Save Money" at bounding box center [534, 89] width 183 height 43
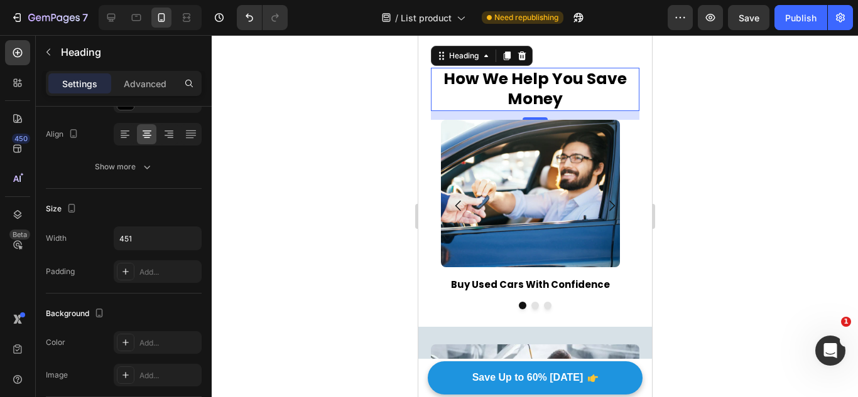
scroll to position [0, 0]
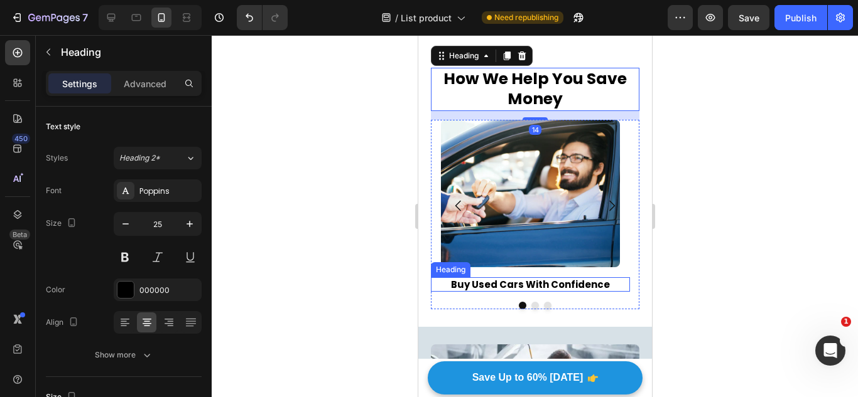
click at [602, 327] on div "⁠⁠⁠⁠⁠⁠⁠ How We Help You Save Money Heading 14 Image Buy Used Cars With Confiden…" at bounding box center [535, 197] width 234 height 259
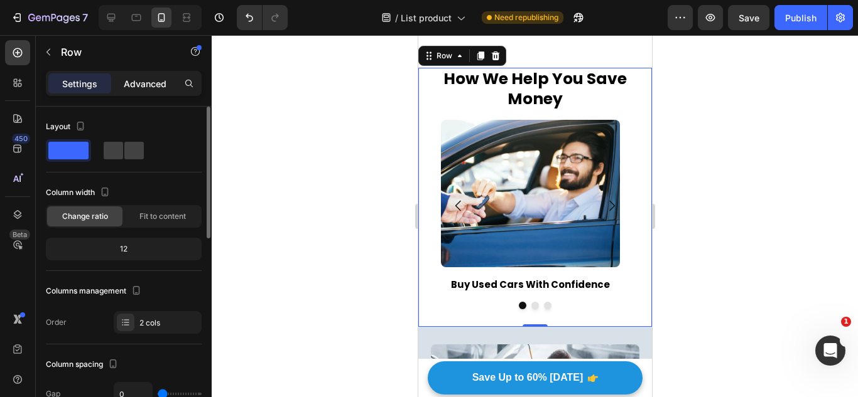
click at [163, 80] on p "Advanced" at bounding box center [145, 83] width 43 height 13
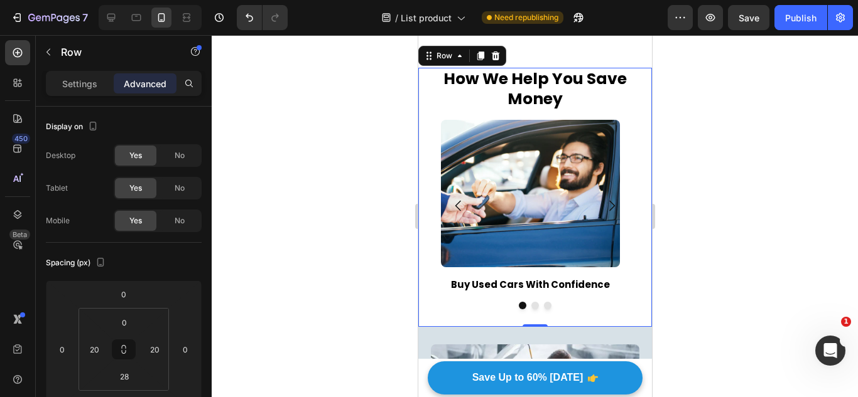
click at [639, 202] on div "⁠⁠⁠⁠⁠⁠⁠ How We Help You Save Money Heading Image Buy Used Cars With Confidence …" at bounding box center [535, 197] width 234 height 259
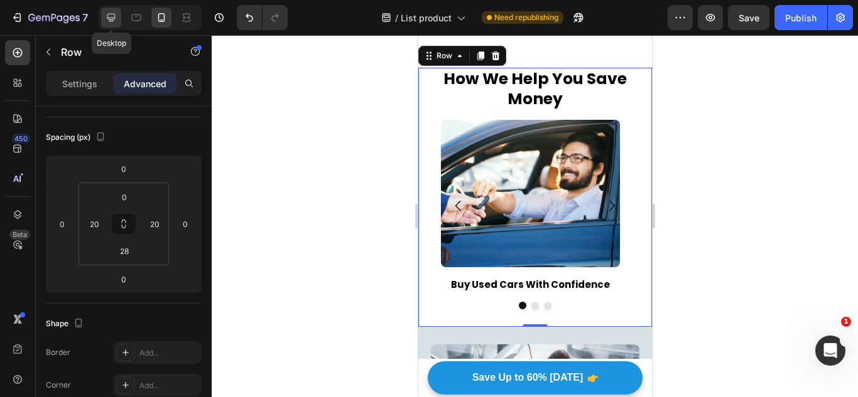
click at [107, 8] on div at bounding box center [111, 18] width 20 height 20
type input "32"
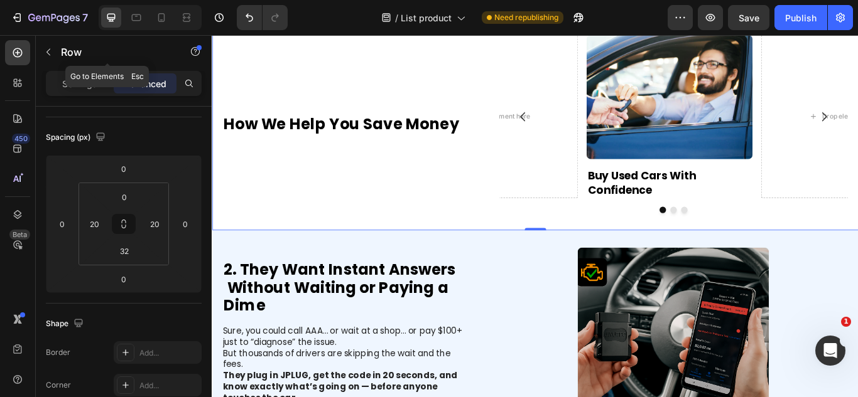
scroll to position [195, 0]
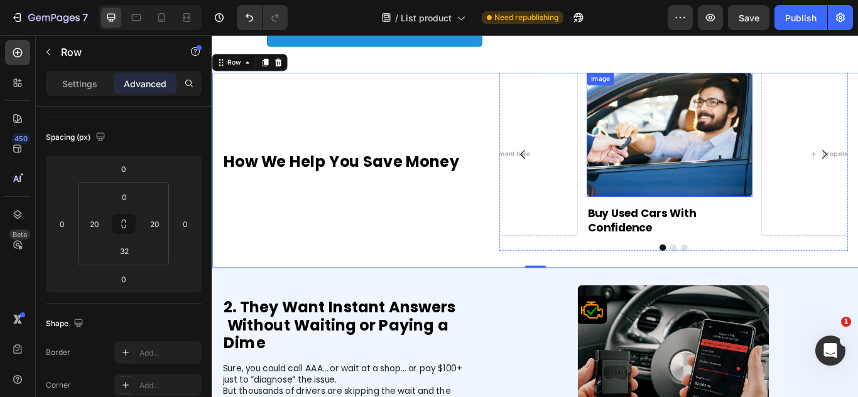
click at [609, 139] on div "Drop element here" at bounding box center [541, 174] width 193 height 190
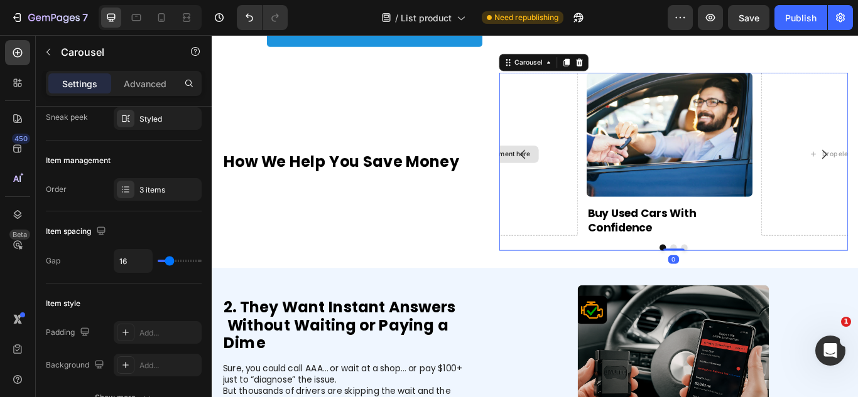
scroll to position [0, 0]
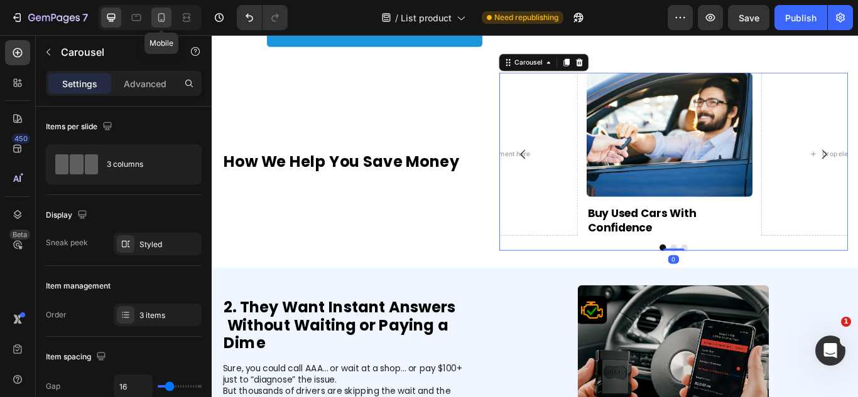
click at [159, 15] on icon at bounding box center [161, 17] width 7 height 9
type input "100%"
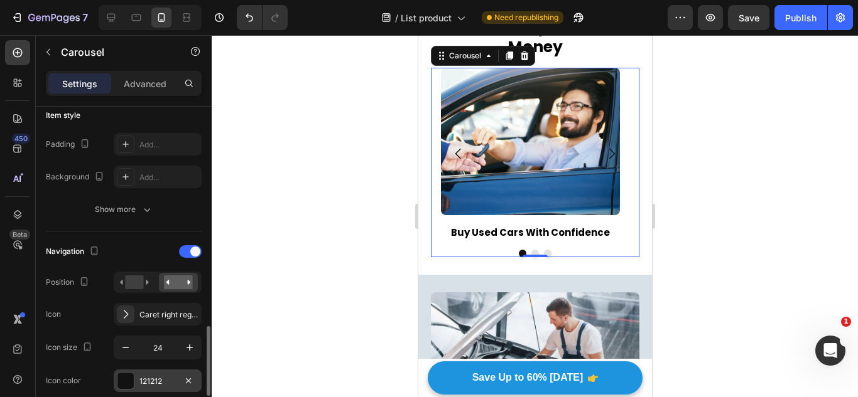
scroll to position [439, 0]
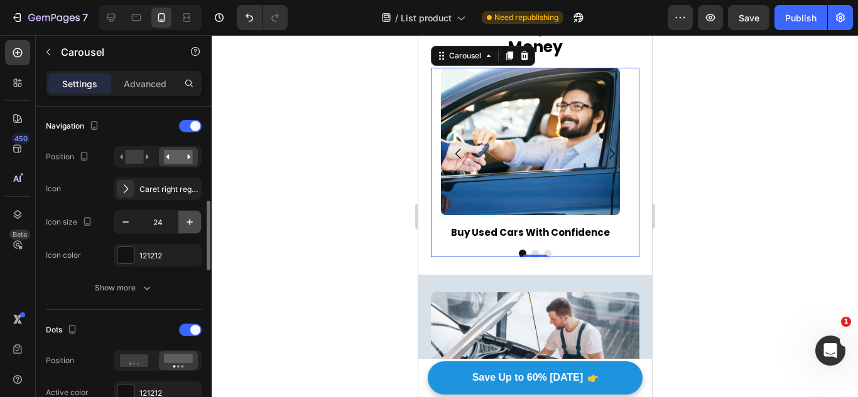
click at [198, 230] on button "button" at bounding box center [189, 222] width 23 height 23
click at [183, 229] on icon "button" at bounding box center [189, 222] width 13 height 13
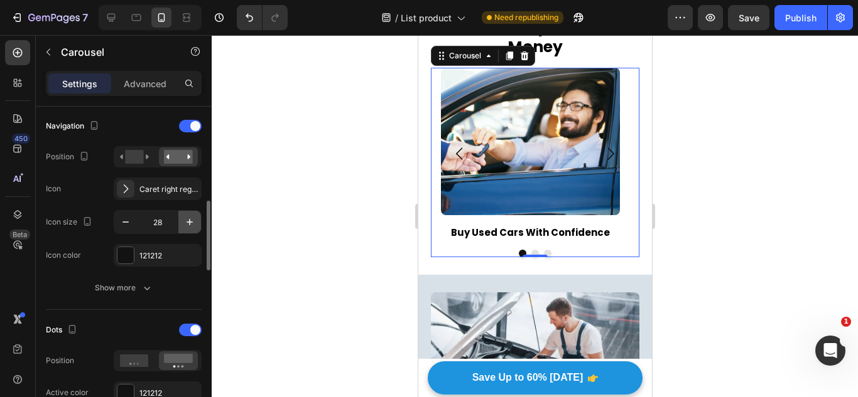
click at [183, 229] on icon "button" at bounding box center [189, 222] width 13 height 13
click at [124, 211] on button "button" at bounding box center [125, 222] width 23 height 23
click at [124, 212] on button "button" at bounding box center [125, 222] width 23 height 23
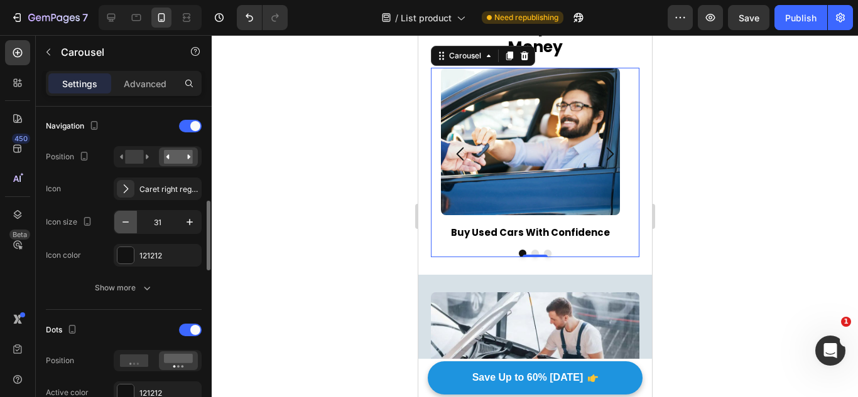
click at [124, 212] on button "button" at bounding box center [125, 222] width 23 height 23
type input "29"
click at [130, 244] on div "121212" at bounding box center [158, 255] width 88 height 23
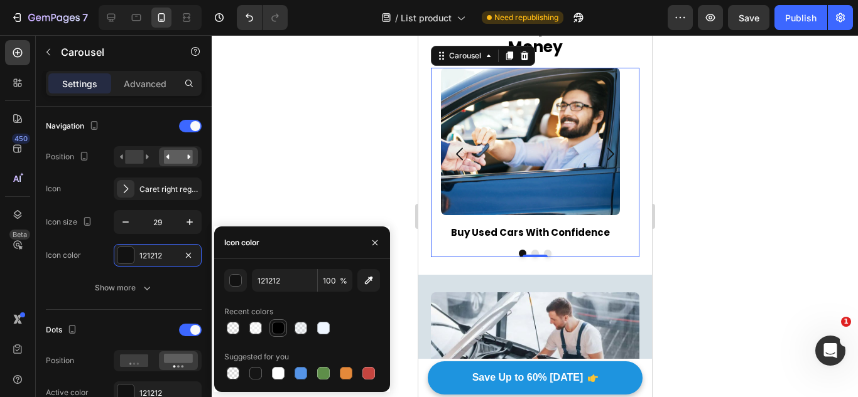
click at [276, 327] on div at bounding box center [278, 328] width 13 height 13
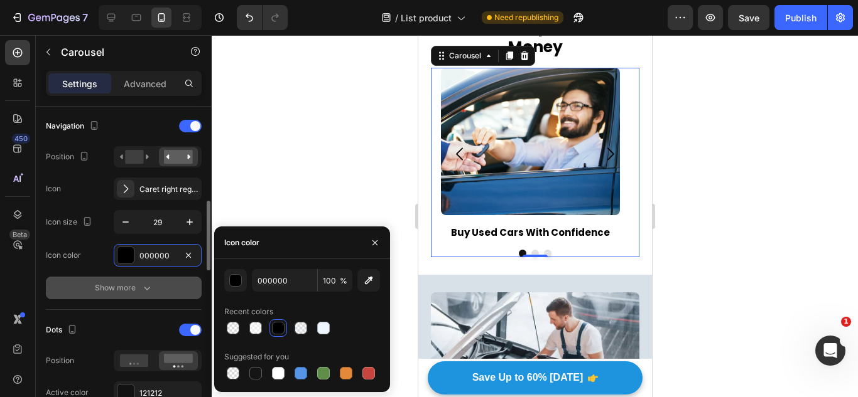
click at [126, 284] on div "Show more" at bounding box center [124, 288] width 58 height 13
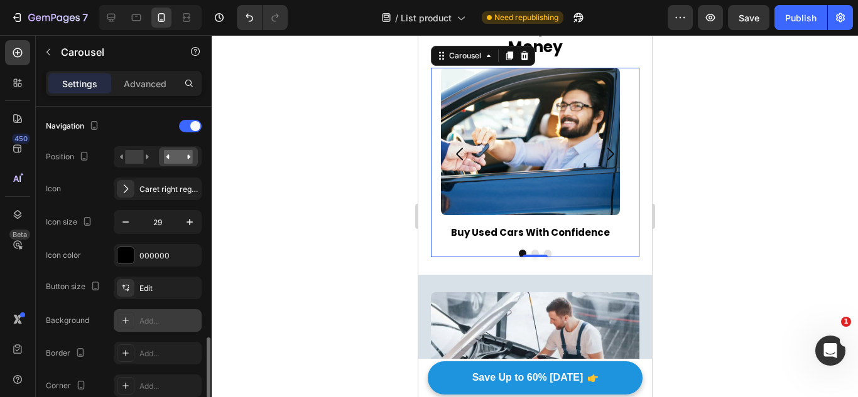
scroll to position [565, 0]
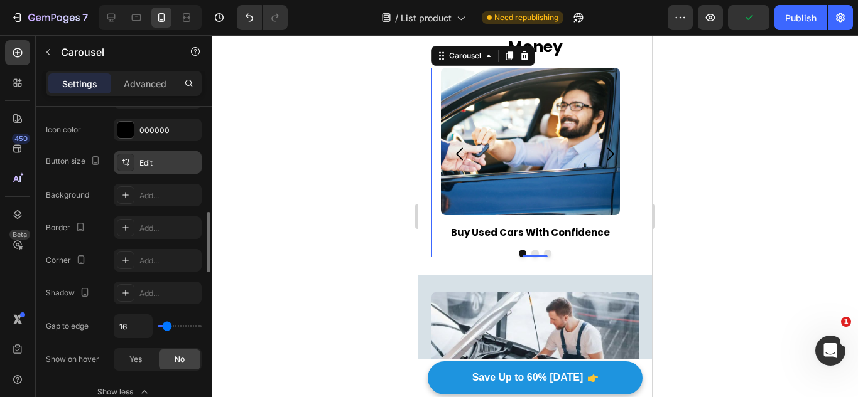
click at [133, 164] on div at bounding box center [126, 163] width 18 height 18
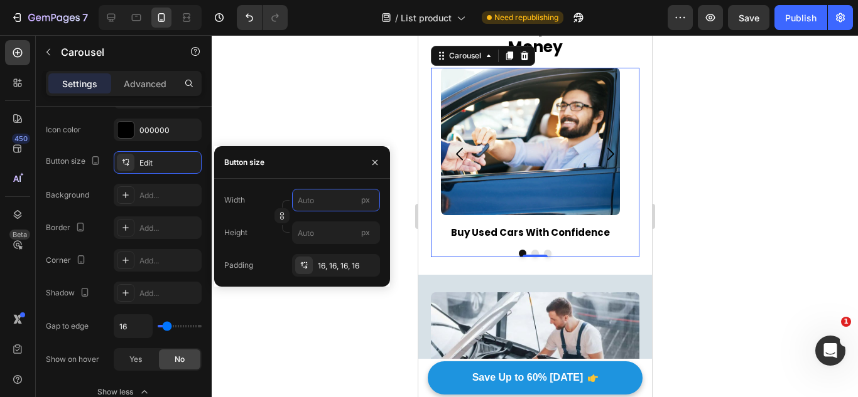
click at [298, 196] on input "px" at bounding box center [336, 200] width 88 height 23
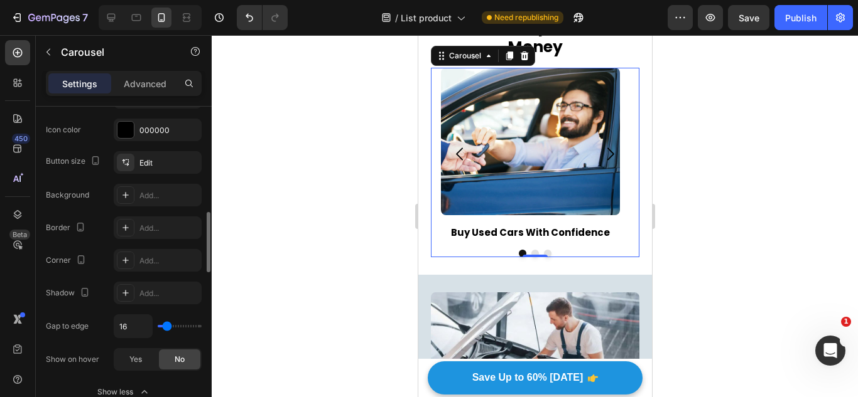
click at [95, 212] on div "Button size Edit Background Add... Border Add... Corner Add... Shadow Add... Ga…" at bounding box center [124, 261] width 156 height 220
click at [125, 235] on div at bounding box center [126, 228] width 18 height 18
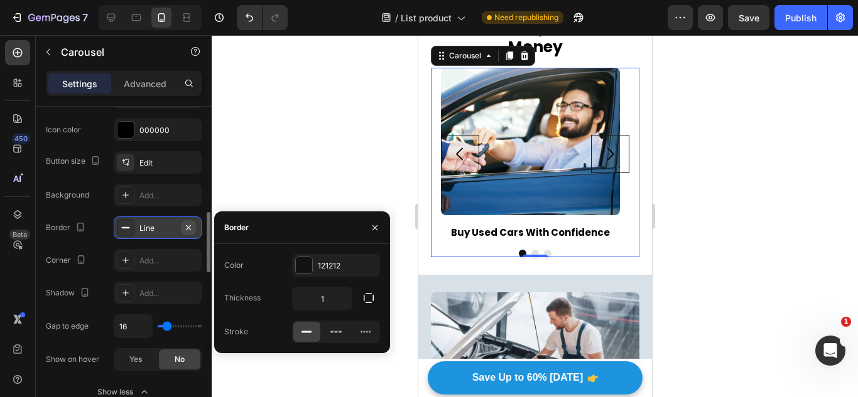
click at [189, 227] on icon "button" at bounding box center [188, 227] width 5 height 5
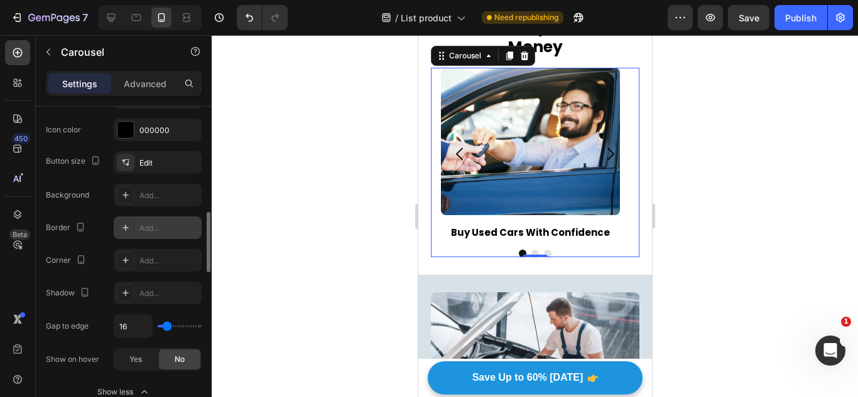
scroll to position [502, 0]
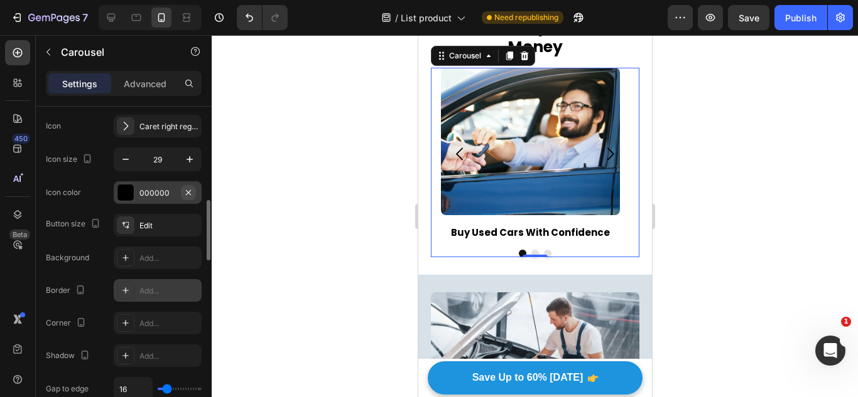
click at [195, 189] on div "000000" at bounding box center [158, 192] width 88 height 23
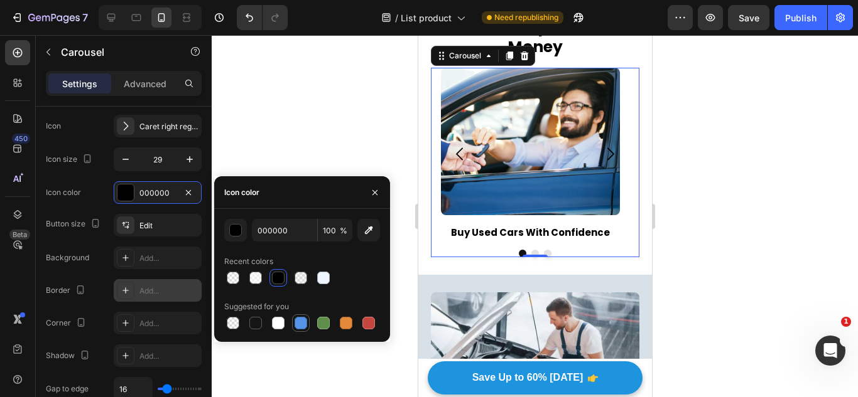
click at [300, 321] on div at bounding box center [300, 323] width 13 height 13
click at [331, 322] on div at bounding box center [324, 324] width 18 height 18
click at [348, 328] on div at bounding box center [346, 323] width 13 height 13
click at [369, 331] on div at bounding box center [368, 323] width 15 height 15
click at [281, 281] on div at bounding box center [278, 278] width 13 height 13
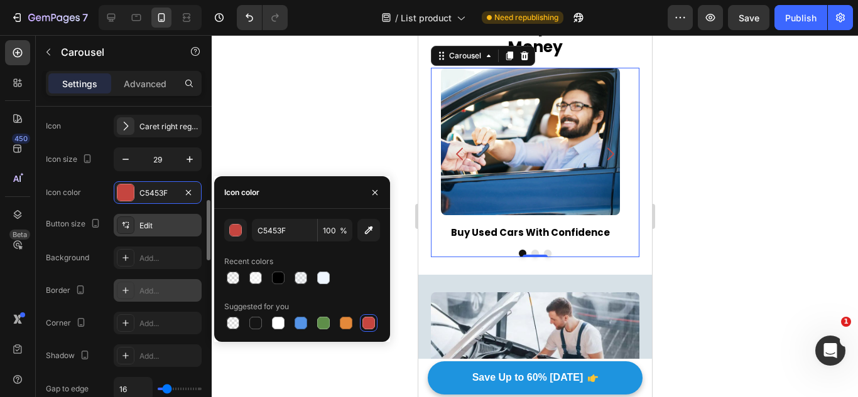
type input "000000"
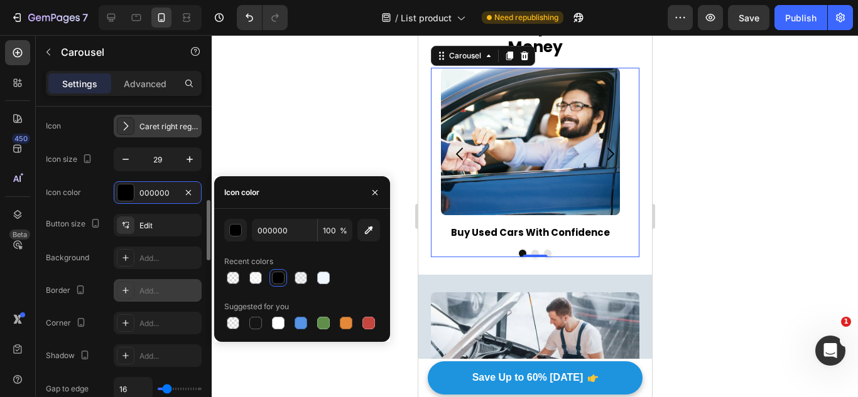
click at [173, 122] on div "Caret right regular" at bounding box center [168, 126] width 59 height 11
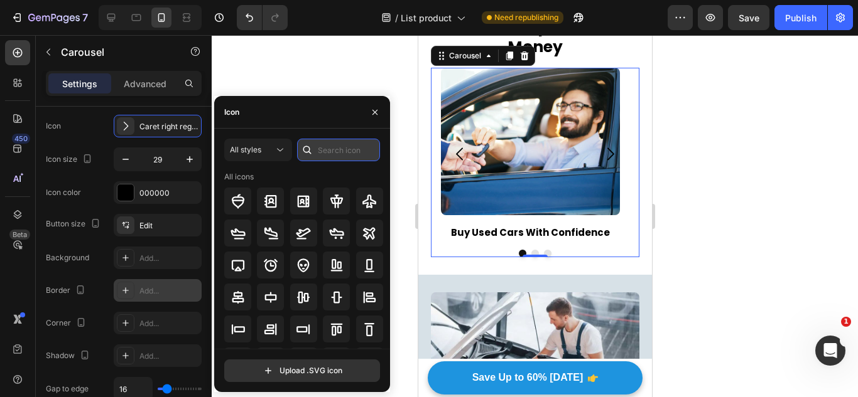
click at [323, 151] on input "text" at bounding box center [338, 150] width 83 height 23
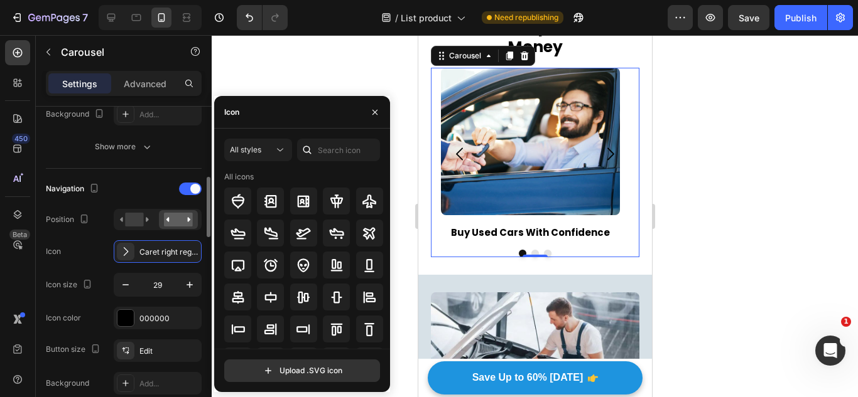
click at [98, 225] on div "Position" at bounding box center [124, 219] width 156 height 21
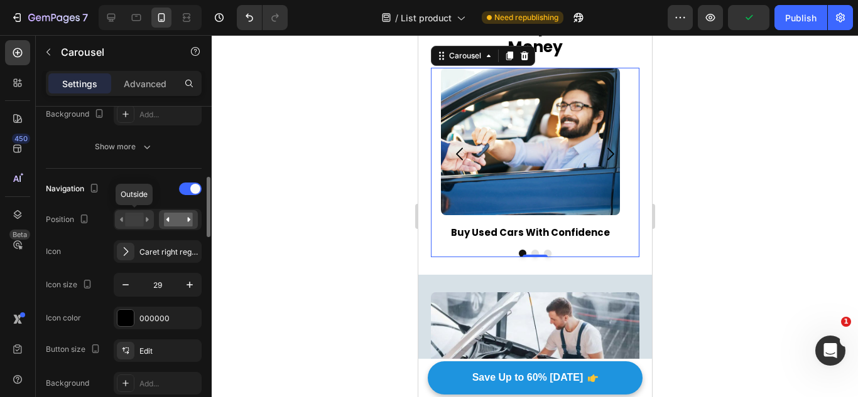
click at [135, 219] on rect at bounding box center [134, 220] width 18 height 14
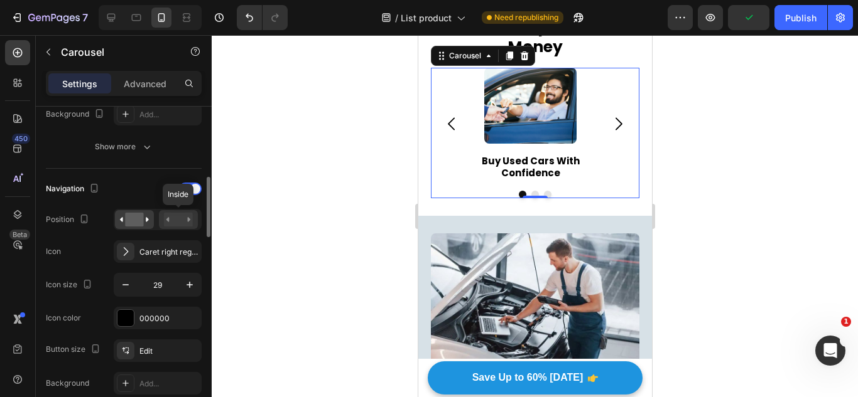
click at [196, 227] on div at bounding box center [178, 219] width 39 height 19
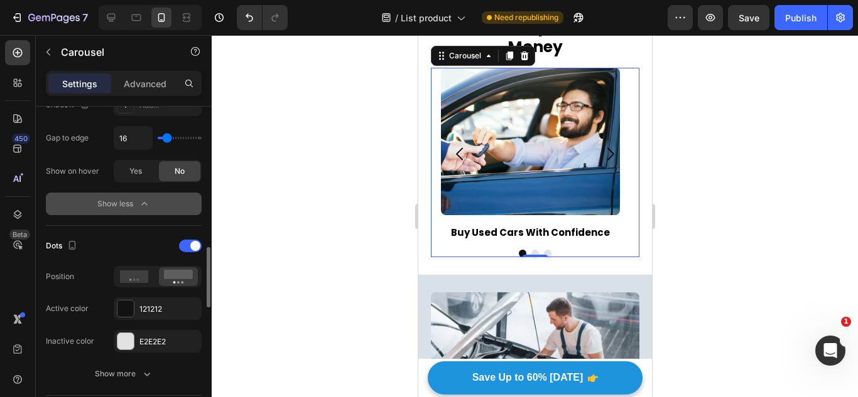
scroll to position [816, 0]
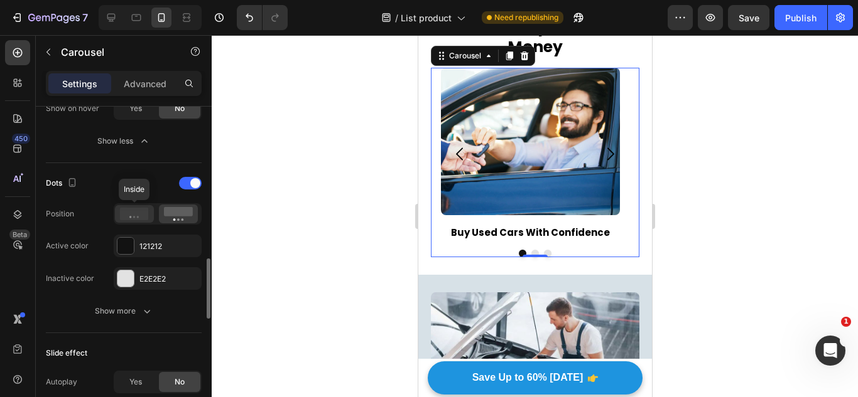
click at [137, 212] on icon at bounding box center [134, 214] width 29 height 13
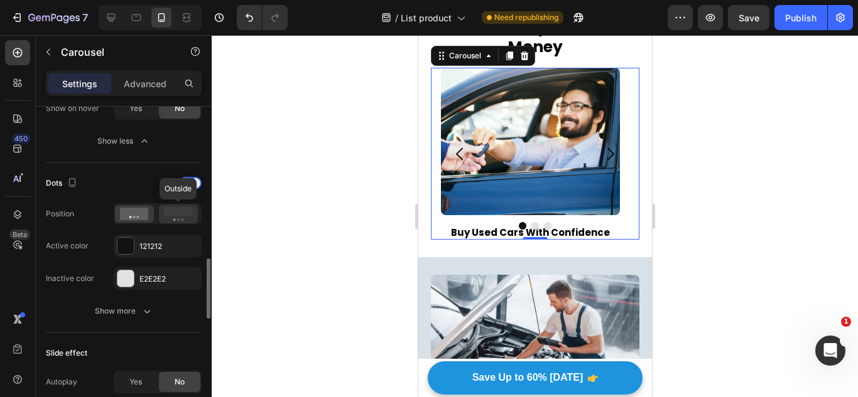
click at [166, 217] on icon at bounding box center [178, 214] width 29 height 14
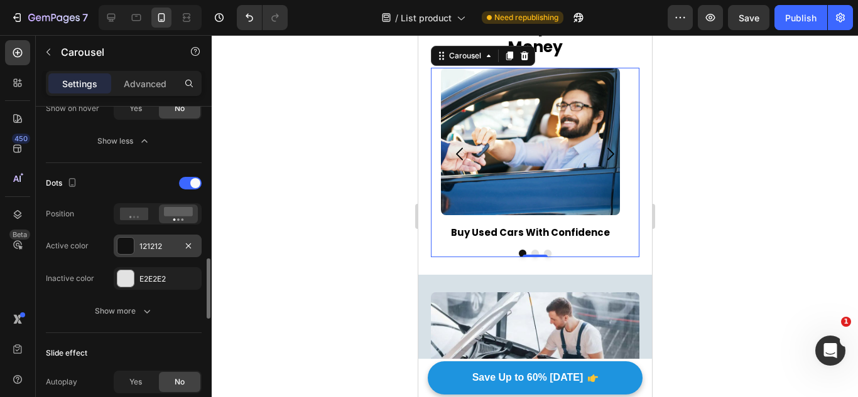
click at [121, 244] on div at bounding box center [125, 246] width 16 height 16
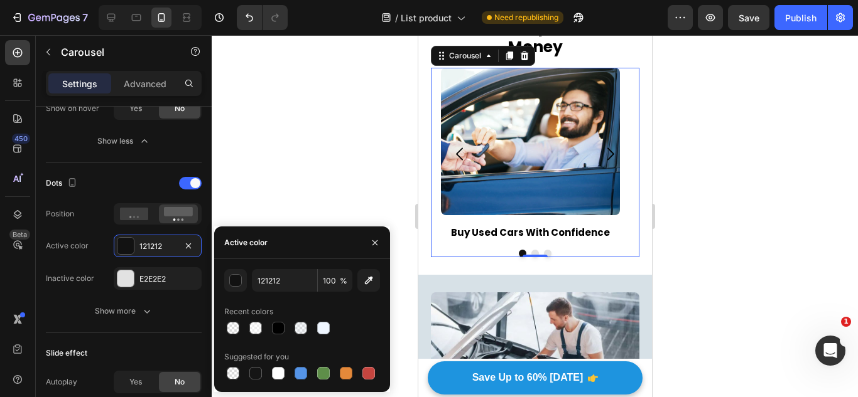
click at [278, 327] on div at bounding box center [278, 328] width 13 height 13
type input "000000"
click at [85, 269] on div "Inactive color" at bounding box center [70, 279] width 48 height 20
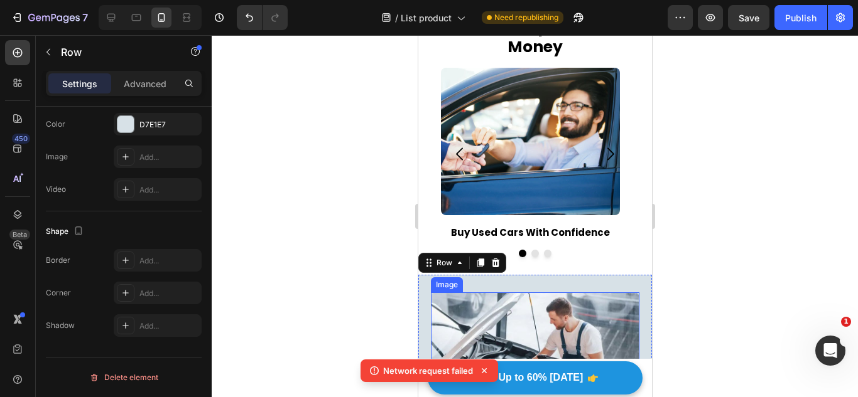
scroll to position [0, 0]
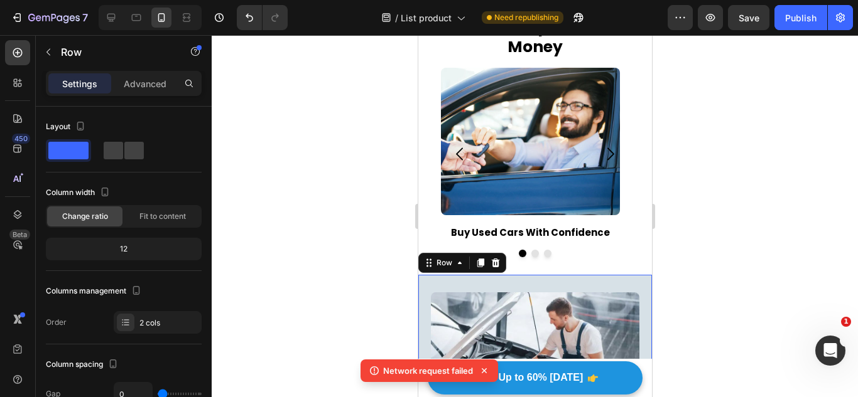
click at [488, 368] on icon at bounding box center [484, 371] width 13 height 13
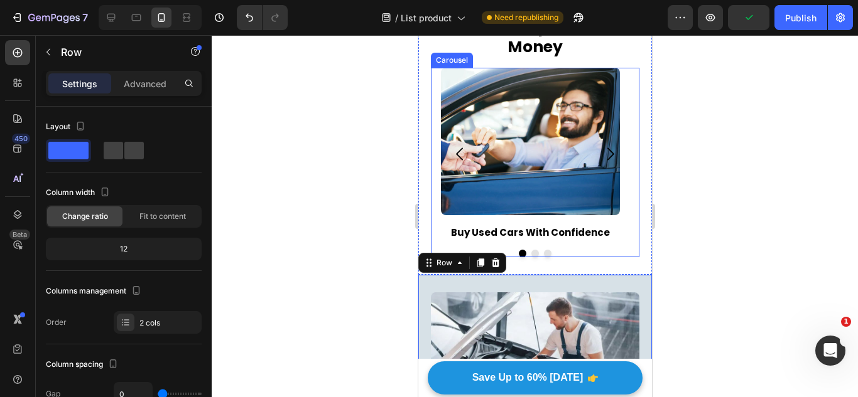
scroll to position [261, 0]
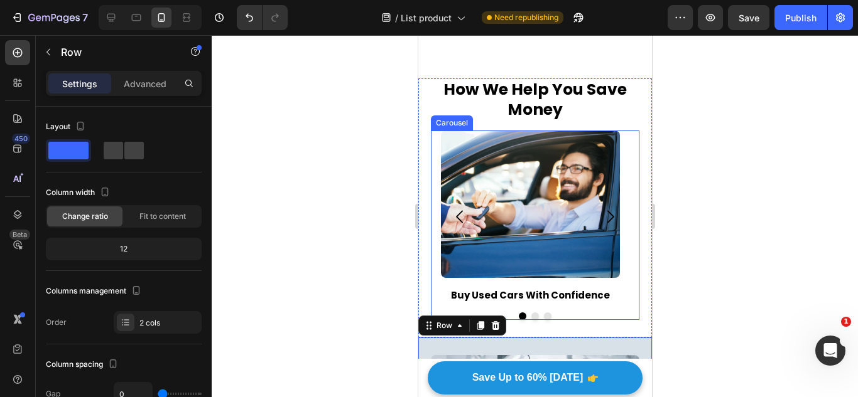
click at [610, 234] on button "Carousel Next Arrow" at bounding box center [609, 217] width 38 height 38
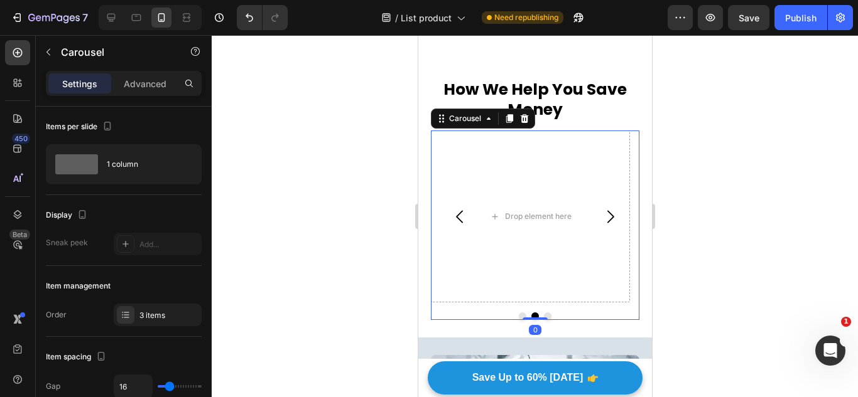
click at [454, 226] on icon "Carousel Back Arrow" at bounding box center [459, 217] width 18 height 18
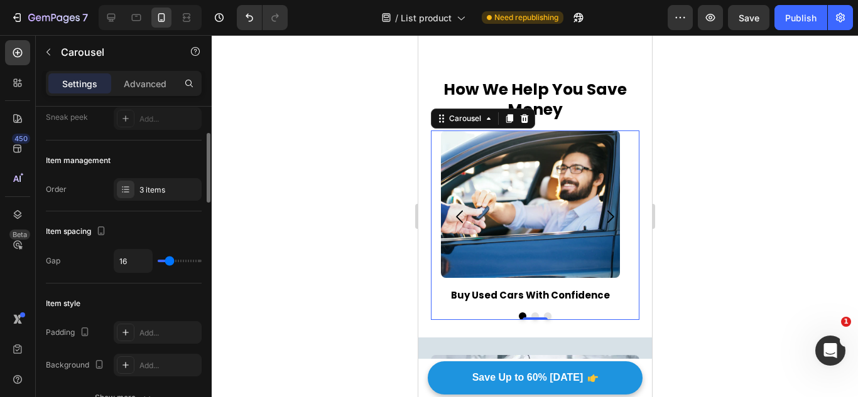
scroll to position [314, 0]
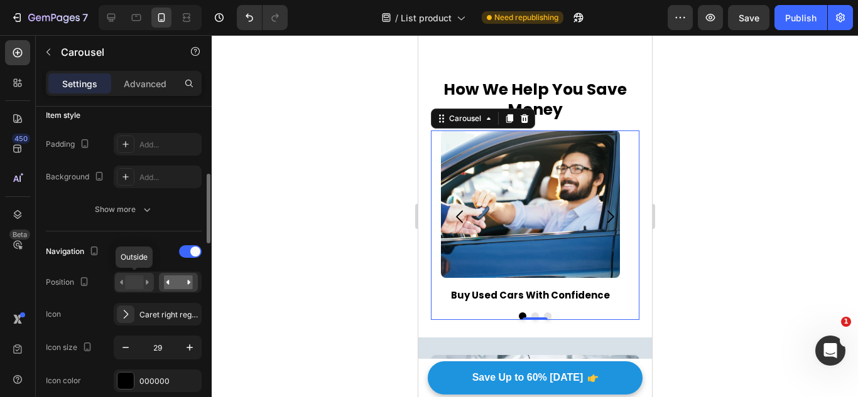
click at [144, 286] on icon at bounding box center [134, 283] width 29 height 14
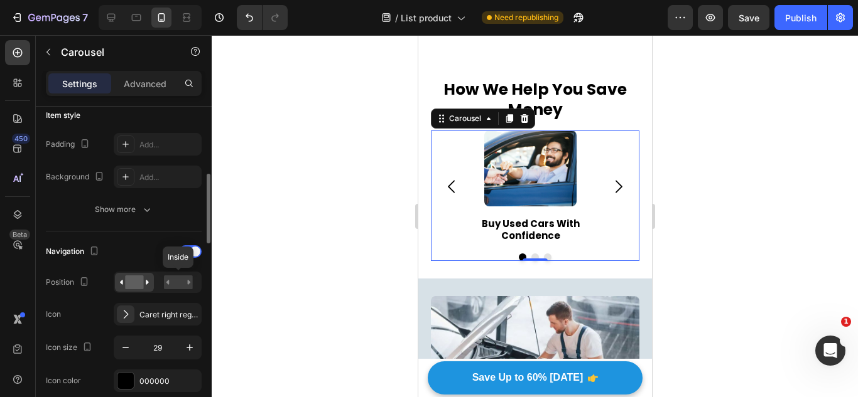
click at [186, 272] on div "Inside" at bounding box center [158, 282] width 88 height 21
click at [189, 281] on icon at bounding box center [189, 282] width 3 height 4
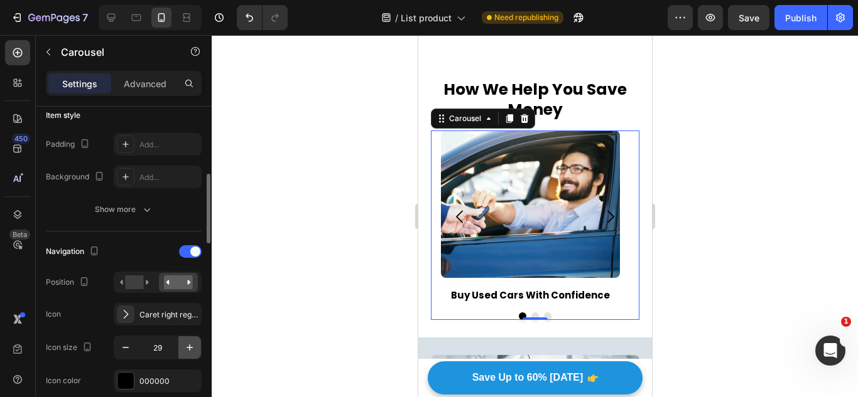
click at [188, 345] on icon "button" at bounding box center [189, 348] width 13 height 13
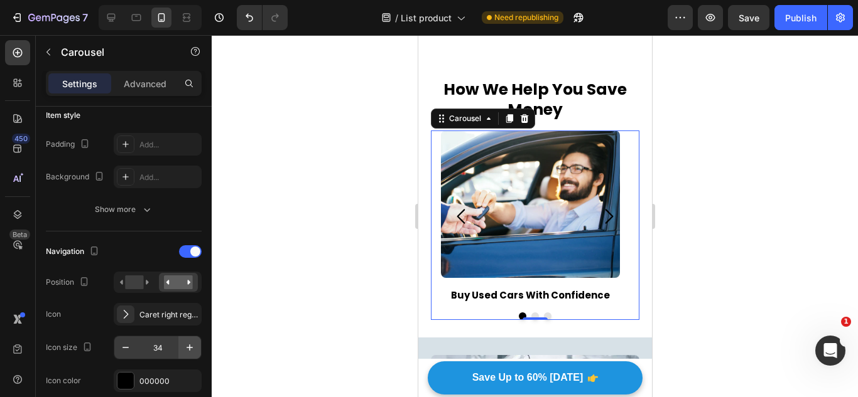
scroll to position [63, 0]
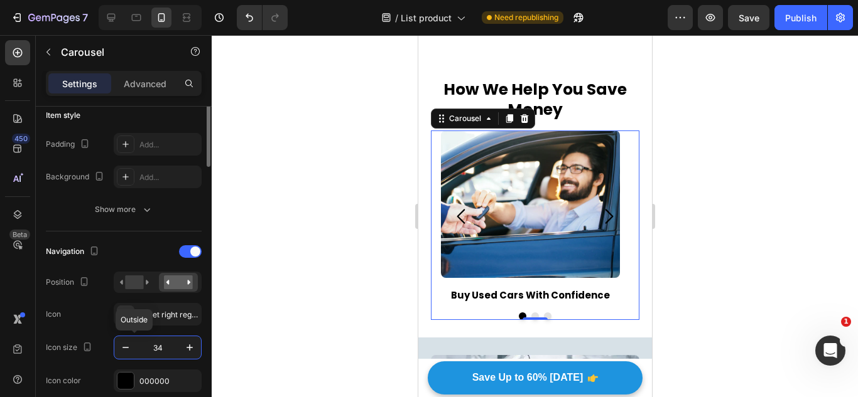
scroll to position [126, 0]
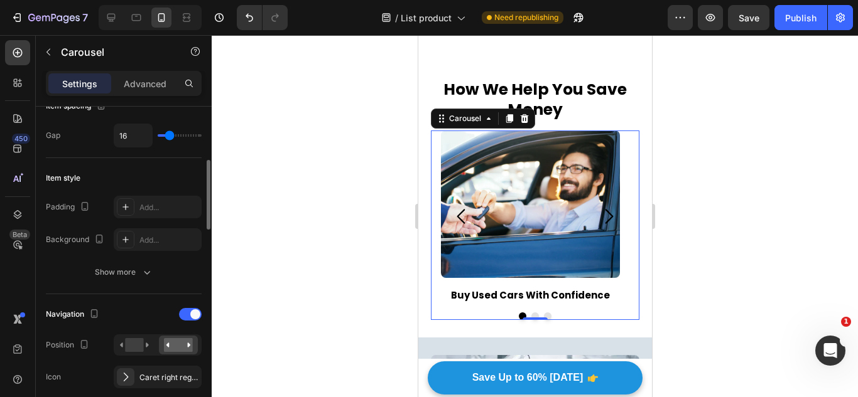
scroll to position [439, 0]
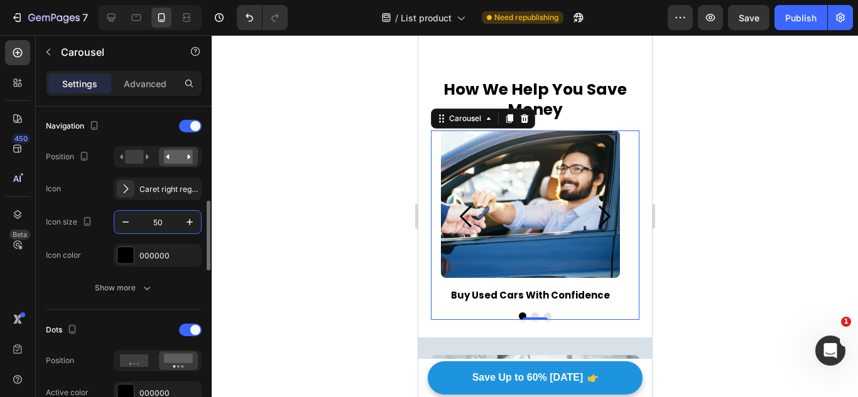
type input "5"
type input "4"
type input "30"
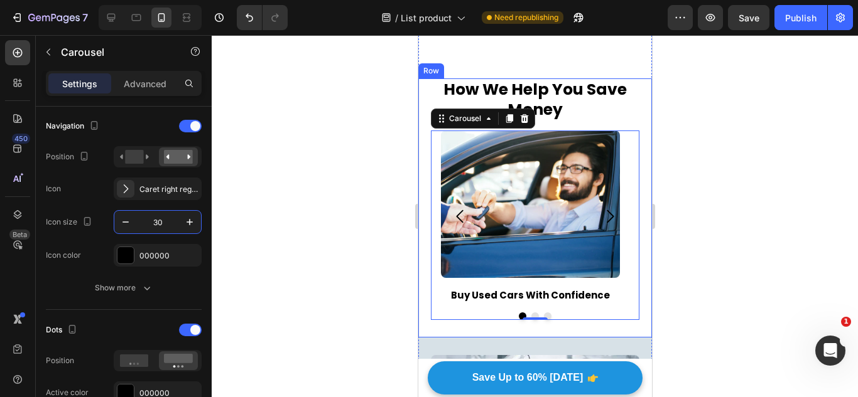
click at [590, 109] on strong "How We Help You Save Money" at bounding box center [534, 99] width 183 height 43
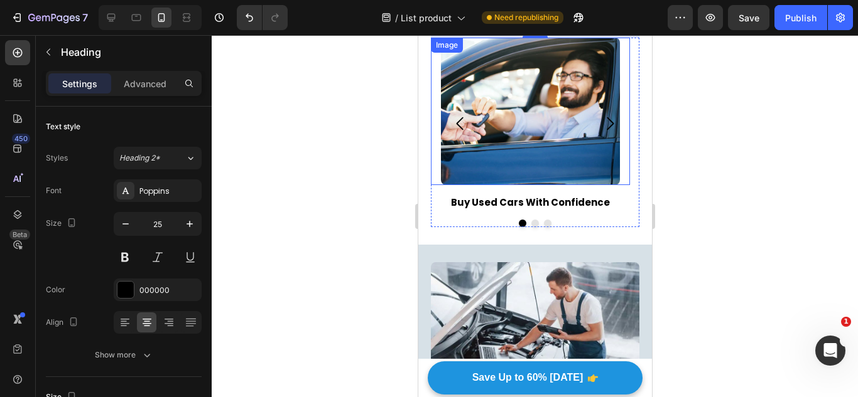
scroll to position [242, 0]
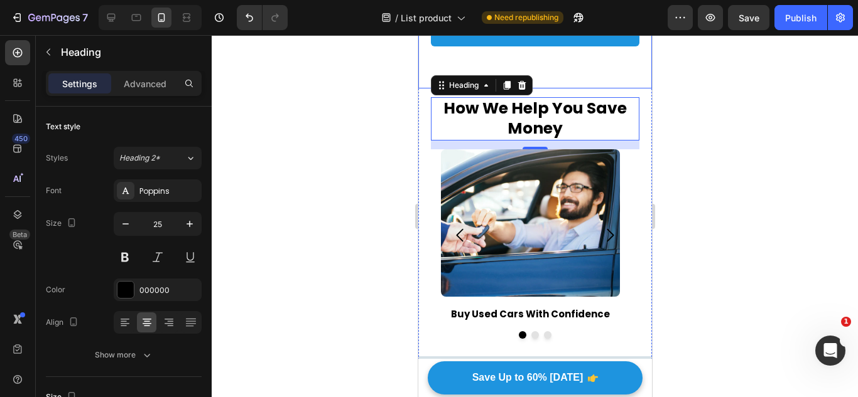
click at [605, 63] on div "Claim 60% OFF JPLUG Now Button" at bounding box center [534, 53] width 208 height 71
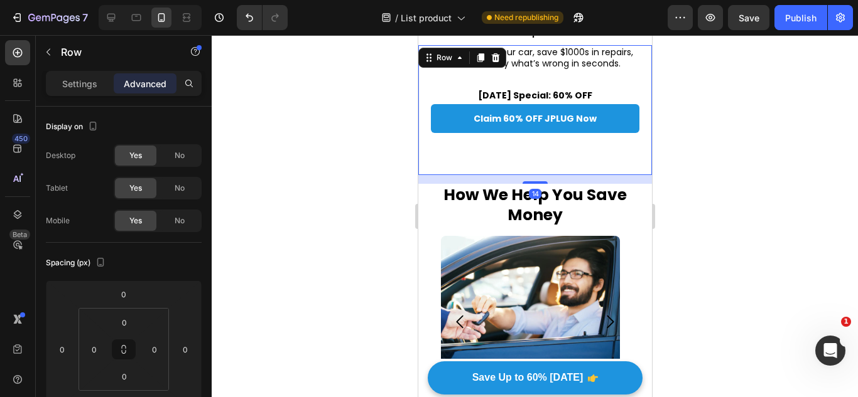
scroll to position [155, 0]
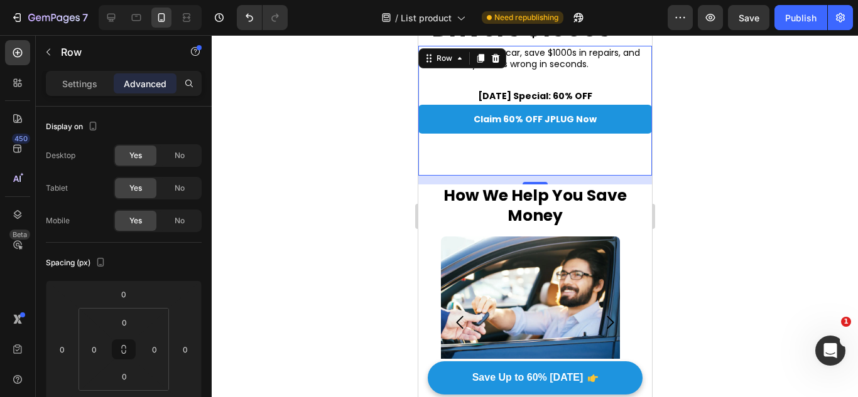
drag, startPoint x: 524, startPoint y: 193, endPoint x: 540, endPoint y: 168, distance: 30.0
click at [540, 168] on div "Instantly scan your car, save $1000s in repairs, and know exactly what’s wrong …" at bounding box center [535, 111] width 234 height 130
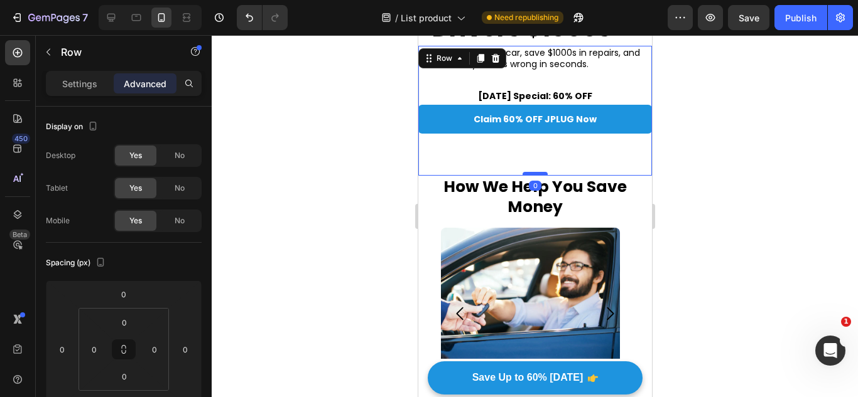
click at [534, 172] on div at bounding box center [534, 174] width 25 height 4
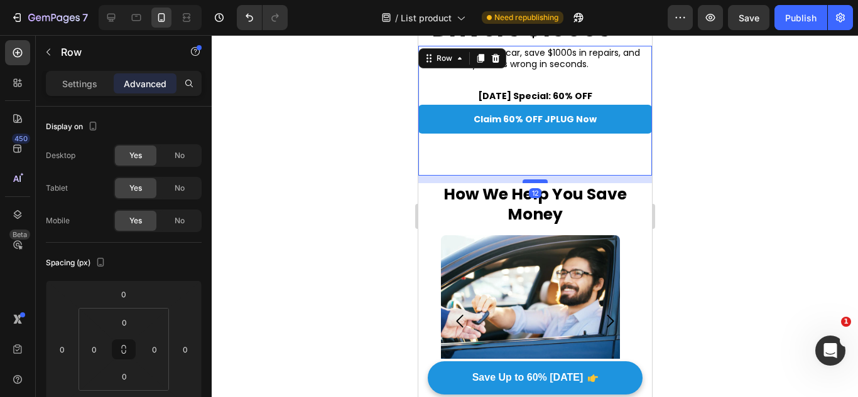
click at [534, 181] on div at bounding box center [534, 182] width 25 height 4
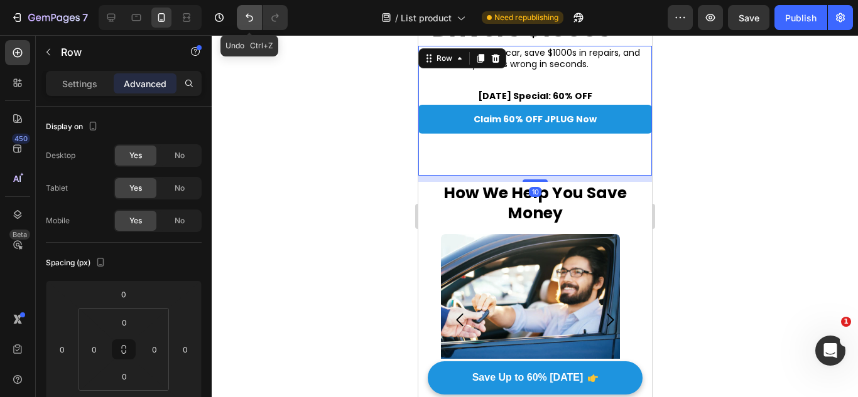
click at [251, 18] on icon "Undo/Redo" at bounding box center [249, 17] width 13 height 13
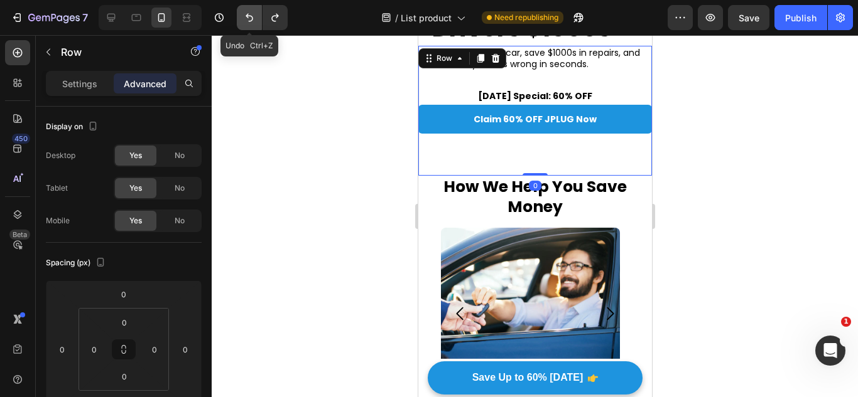
click at [251, 18] on icon "Undo/Redo" at bounding box center [249, 17] width 13 height 13
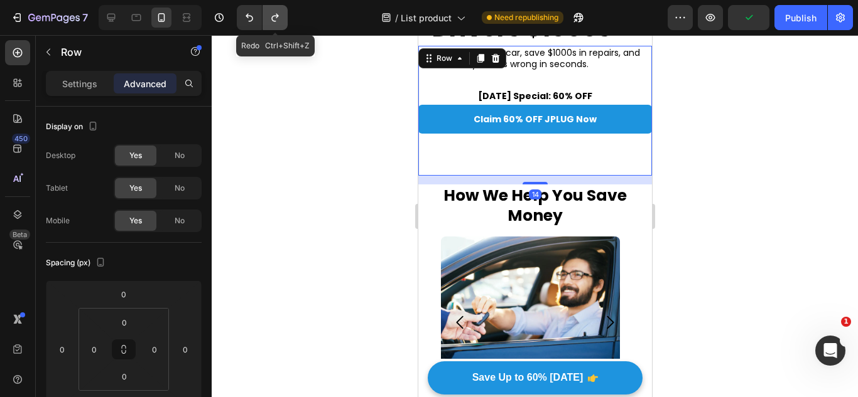
click at [281, 19] on icon "Undo/Redo" at bounding box center [275, 17] width 13 height 13
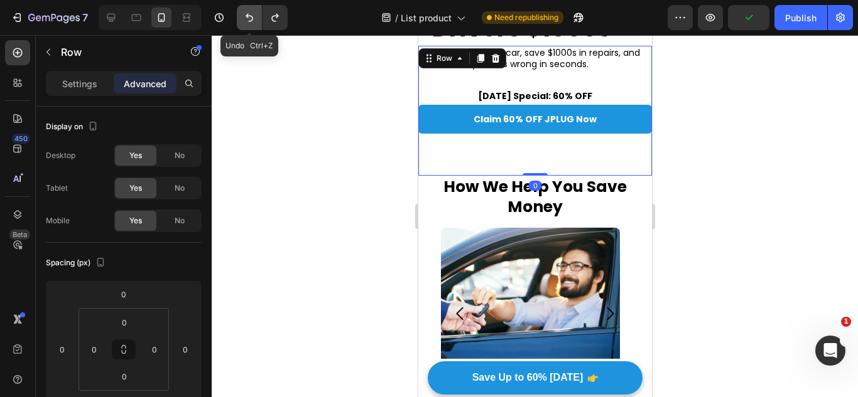
click at [255, 20] on icon "Undo/Redo" at bounding box center [249, 17] width 13 height 13
type input "14"
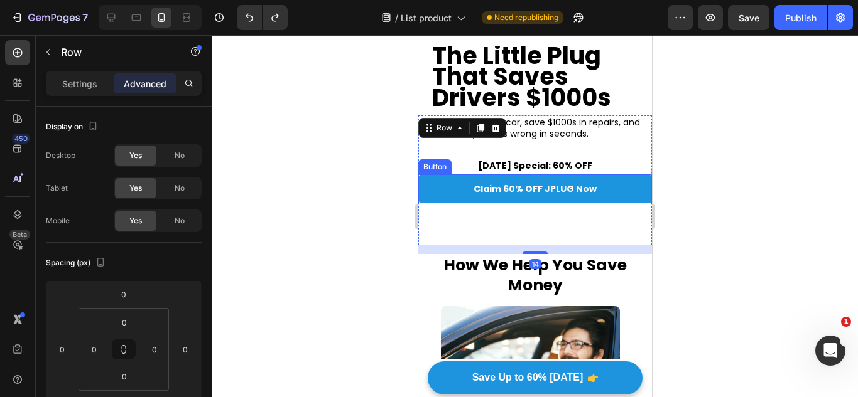
scroll to position [85, 0]
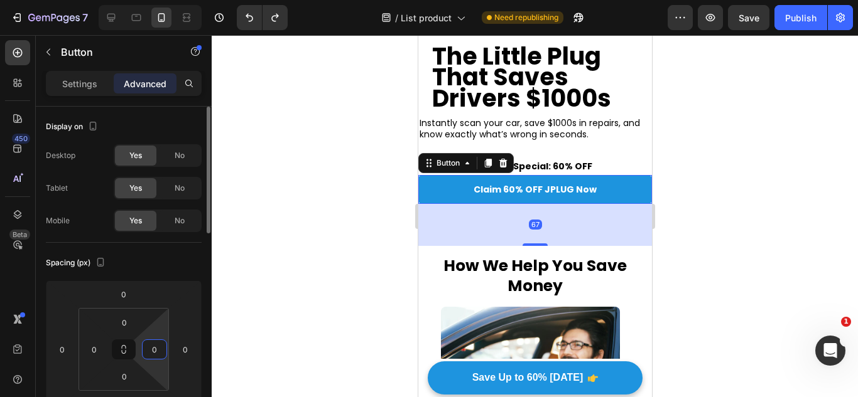
click at [154, 351] on input "0" at bounding box center [154, 349] width 19 height 19
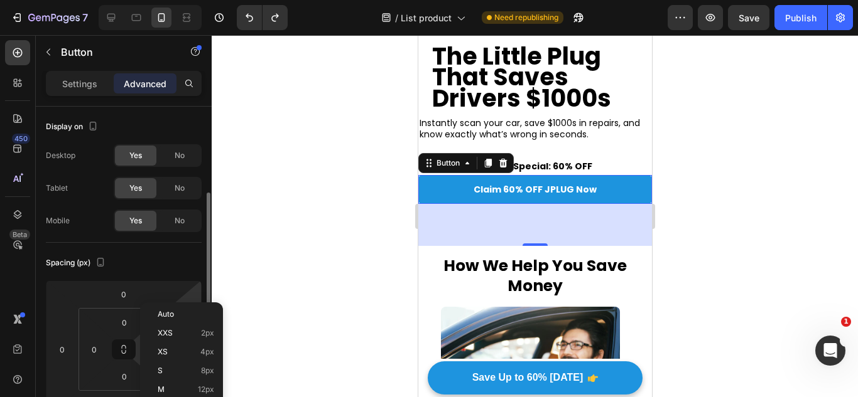
scroll to position [62, 0]
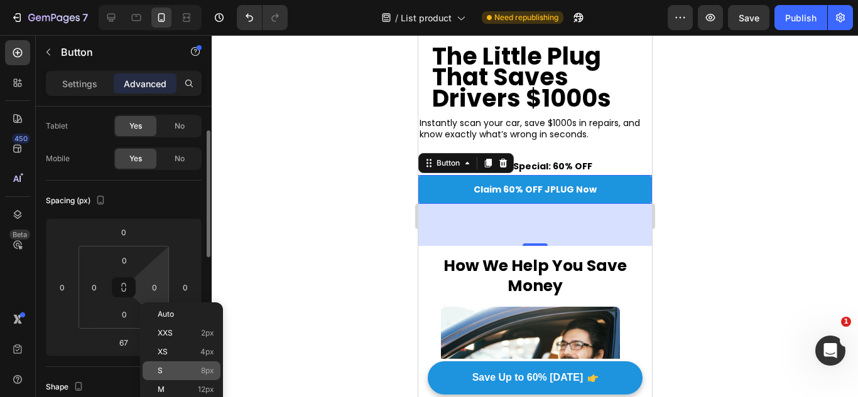
click at [169, 374] on p "S 8px" at bounding box center [186, 371] width 57 height 9
type input "8"
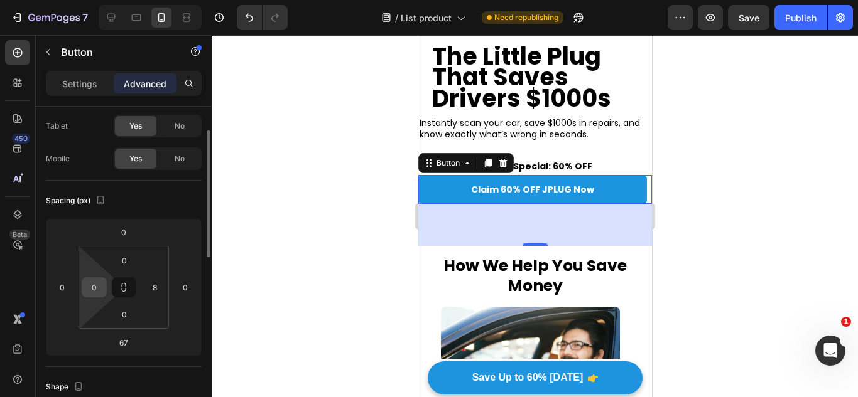
click at [85, 283] on input "0" at bounding box center [94, 287] width 19 height 19
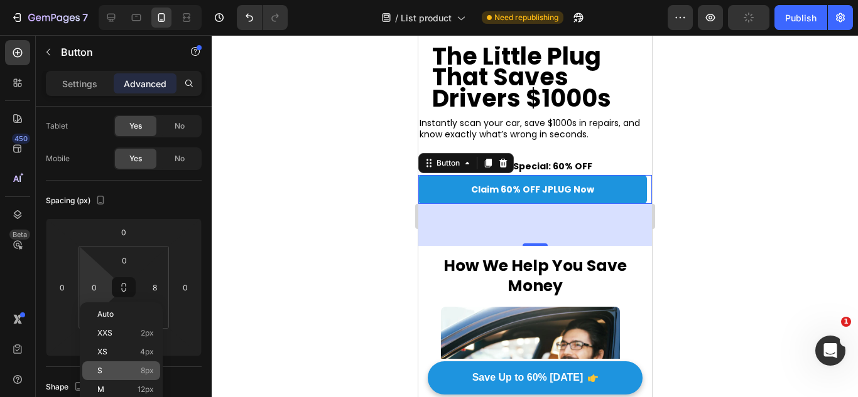
click at [134, 375] on p "S 8px" at bounding box center [125, 371] width 57 height 9
type input "8"
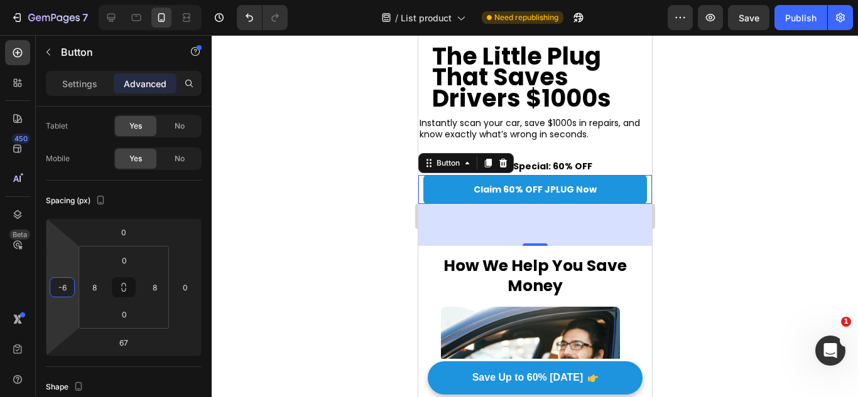
type input "-8"
click at [78, 0] on html "7 Version history / List product Need republishing Preview Save Publish 450 Bet…" at bounding box center [429, 0] width 858 height 0
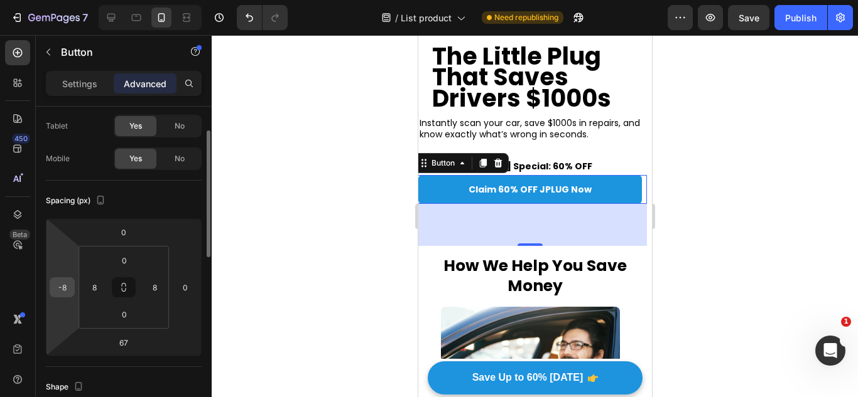
click at [72, 279] on div "-8" at bounding box center [62, 288] width 25 height 20
click at [65, 288] on input "-8" at bounding box center [62, 287] width 19 height 19
type input "0"
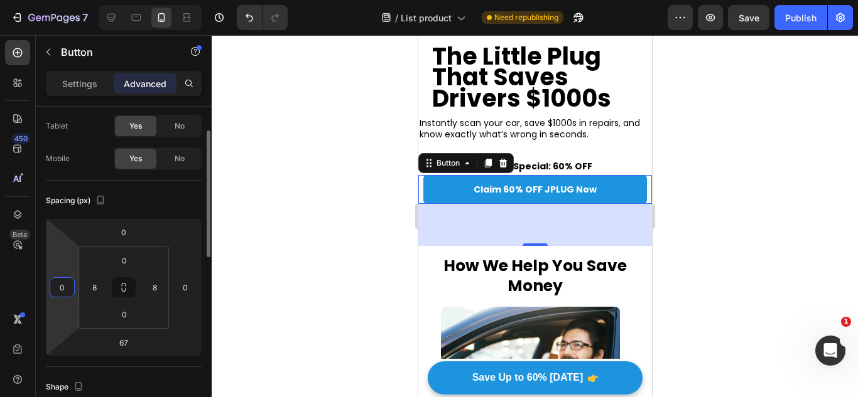
click at [111, 197] on div "Spacing (px)" at bounding box center [124, 201] width 156 height 20
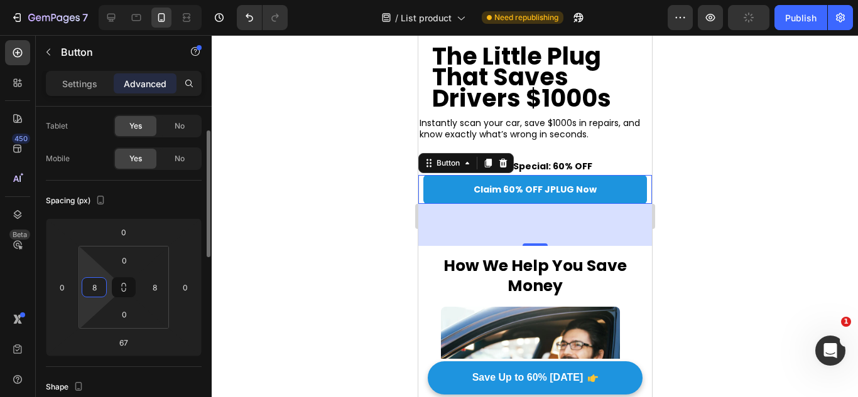
click at [99, 0] on html "7 Version history / List product Need republishing Preview Publish 450 Beta Sec…" at bounding box center [429, 0] width 858 height 0
click at [99, 289] on input "8" at bounding box center [94, 287] width 19 height 19
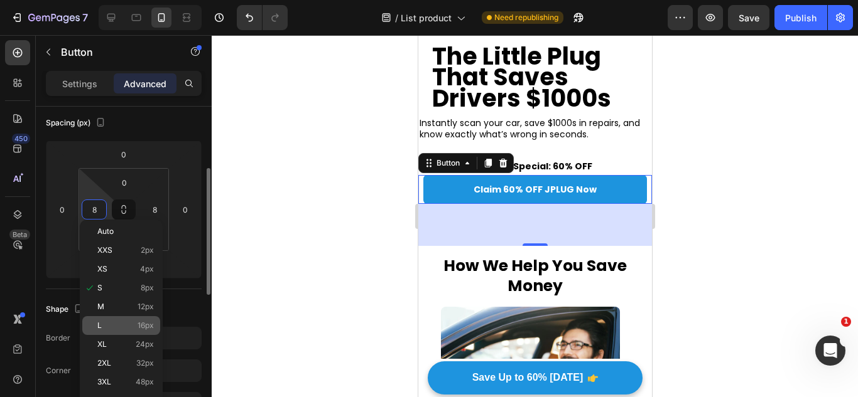
scroll to position [146, 0]
click at [125, 323] on p "L 16px" at bounding box center [125, 325] width 57 height 9
type input "16"
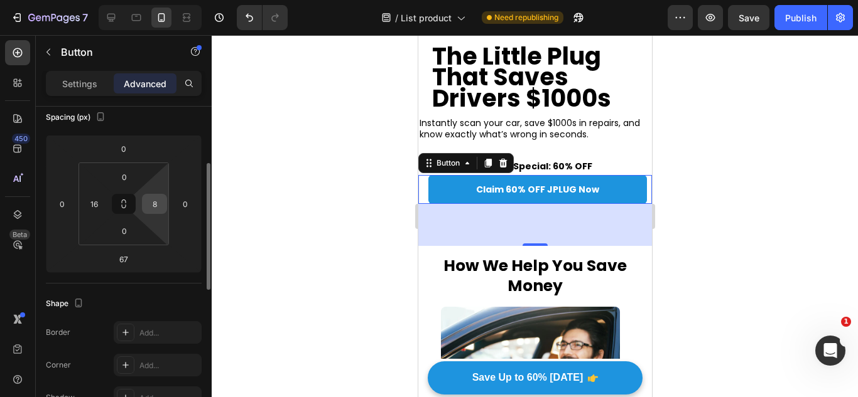
click at [151, 213] on div "8" at bounding box center [154, 204] width 25 height 20
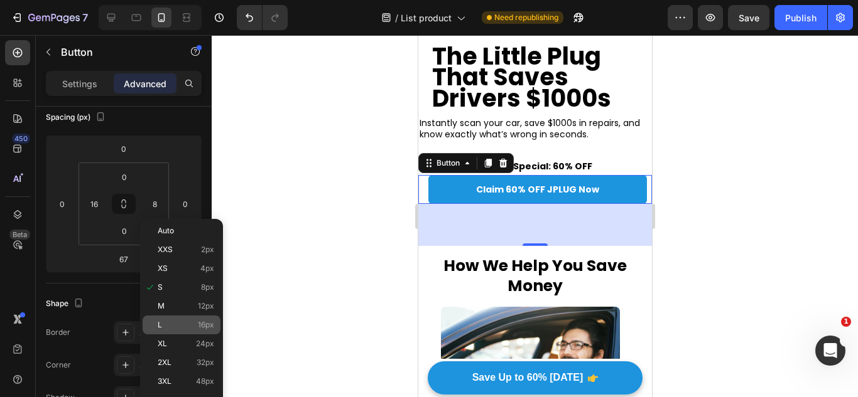
click at [171, 331] on div "L 16px" at bounding box center [182, 325] width 78 height 19
type input "16"
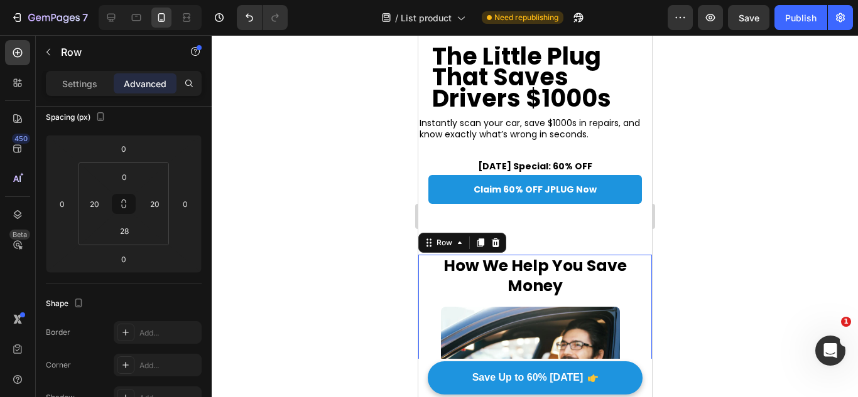
scroll to position [0, 0]
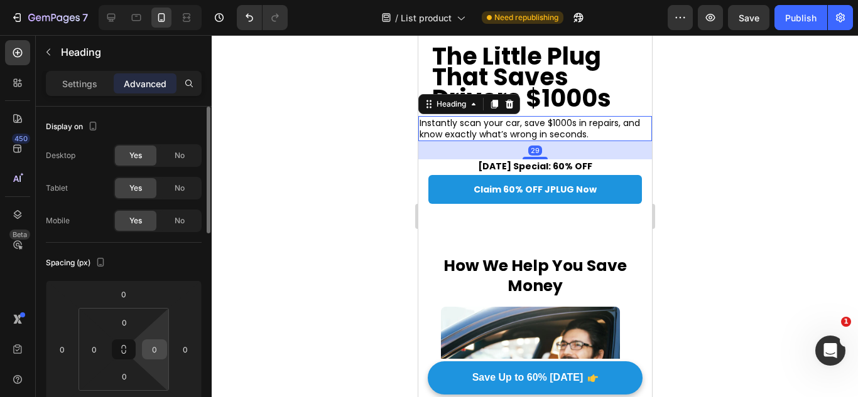
click at [166, 345] on div "0" at bounding box center [154, 350] width 25 height 20
click at [95, 356] on input "0" at bounding box center [94, 349] width 19 height 19
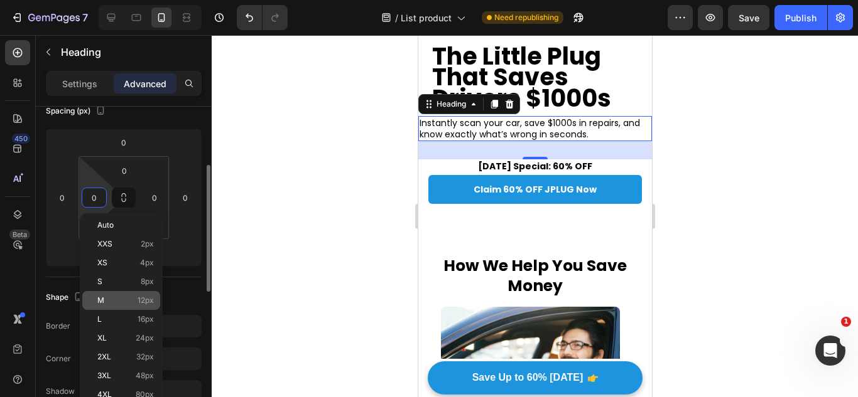
scroll to position [153, 0]
click at [132, 298] on p "M 12px" at bounding box center [125, 299] width 57 height 9
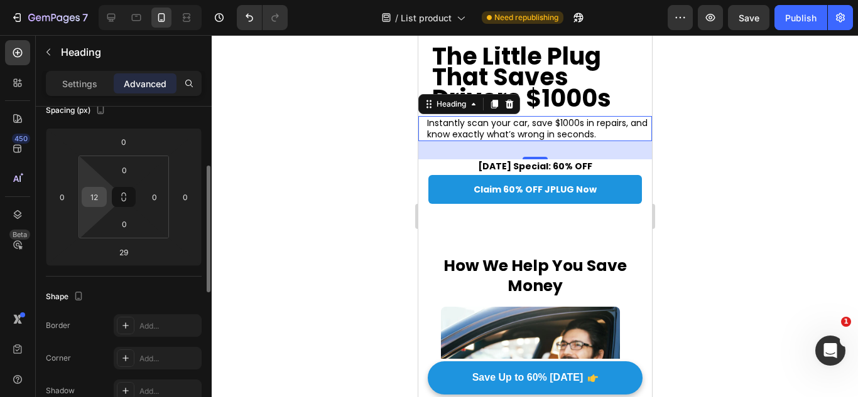
click at [106, 201] on div "12" at bounding box center [94, 197] width 25 height 20
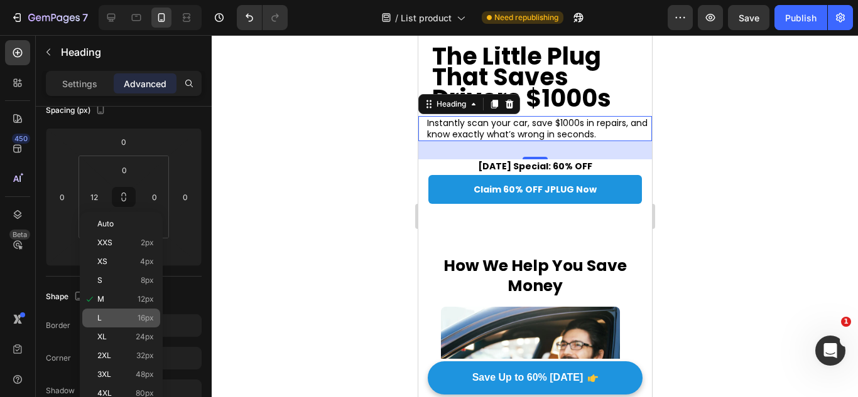
click at [109, 320] on p "L 16px" at bounding box center [125, 318] width 57 height 9
type input "16"
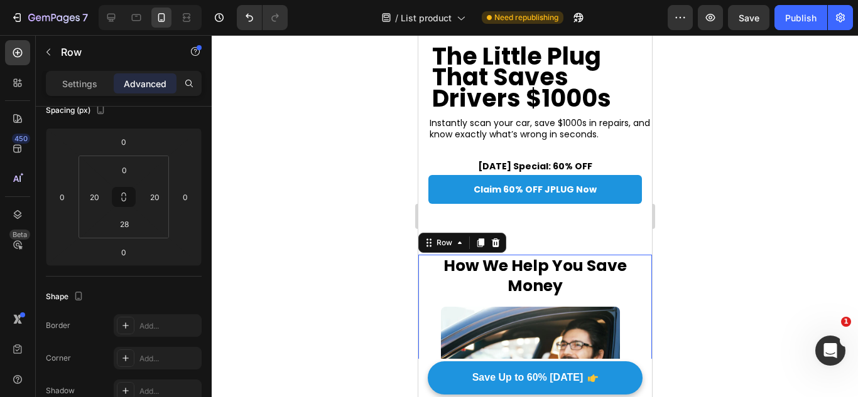
scroll to position [0, 0]
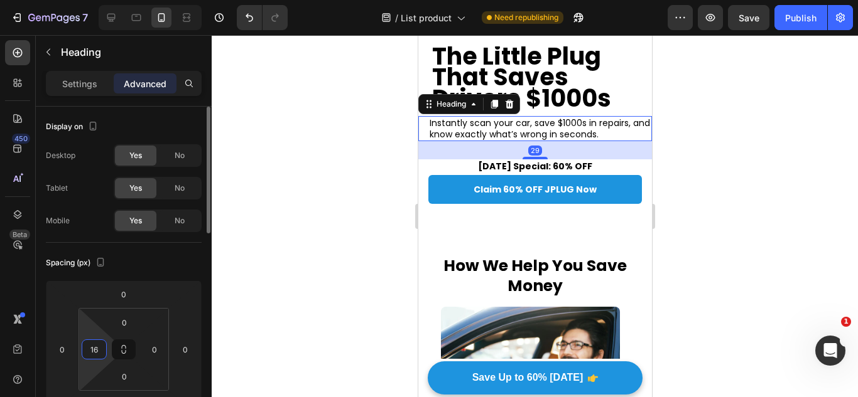
click at [109, 0] on html "7 Version history / List product Need republishing Preview Save Publish 450 Bet…" at bounding box center [429, 0] width 858 height 0
type input "18"
click at [109, 0] on html "7 Version history / List product Need republishing Preview Publish 450 Beta Sec…" at bounding box center [429, 0] width 858 height 0
click at [107, 0] on html "7 Version history / List product Need republishing Preview Save Publish 450 Bet…" at bounding box center [429, 0] width 858 height 0
type input "20"
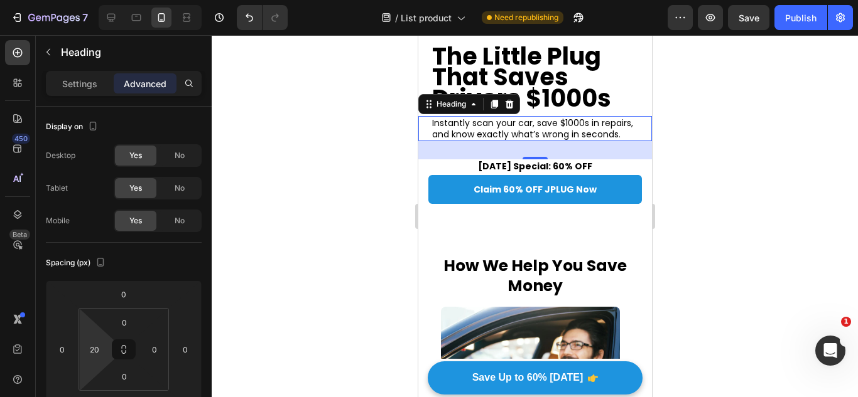
click at [107, 0] on html "7 Version history / List product Need republishing Preview Save Publish 450 Bet…" at bounding box center [429, 0] width 858 height 0
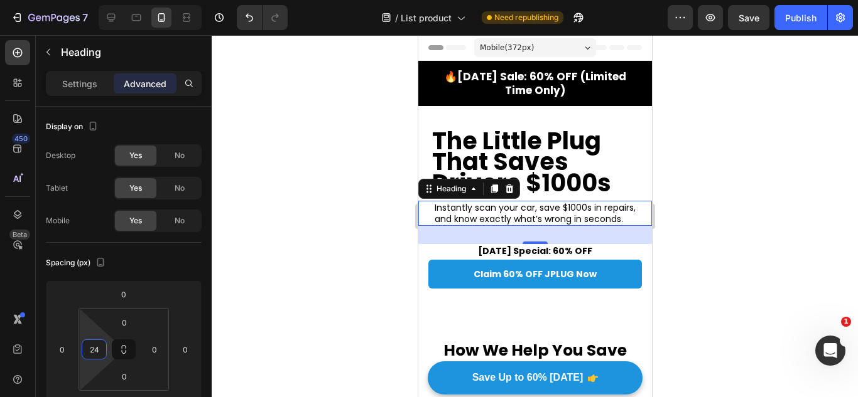
type input "22"
click at [107, 0] on html "7 Version history / List product Need republishing Preview Save Publish 450 Bet…" at bounding box center [429, 0] width 858 height 0
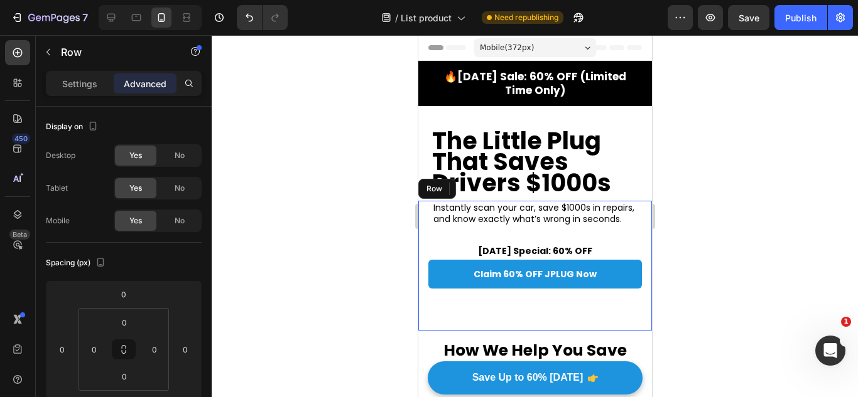
click at [515, 291] on div "Claim 60% OFF JPLUG Now Button" at bounding box center [535, 295] width 234 height 71
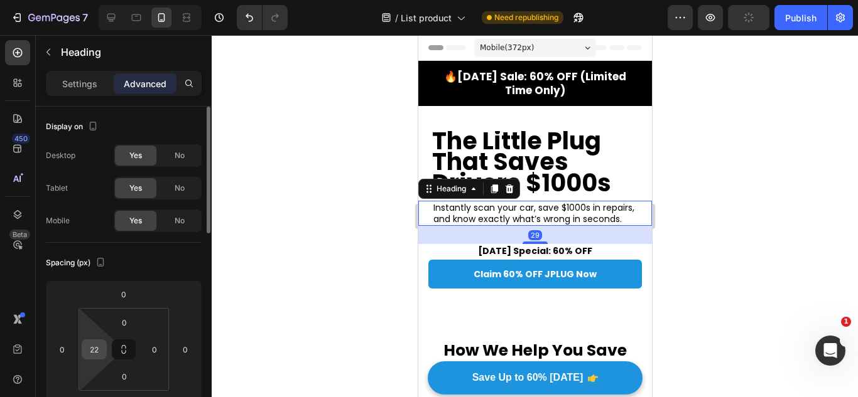
click at [87, 340] on div "22" at bounding box center [94, 350] width 25 height 20
click at [89, 341] on input "22" at bounding box center [94, 349] width 19 height 19
type input "20"
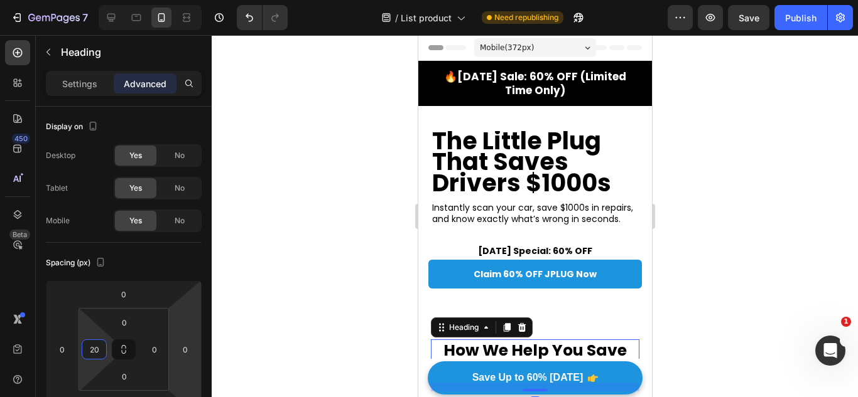
click at [508, 342] on strong "How We Help You Save Money" at bounding box center [534, 361] width 183 height 43
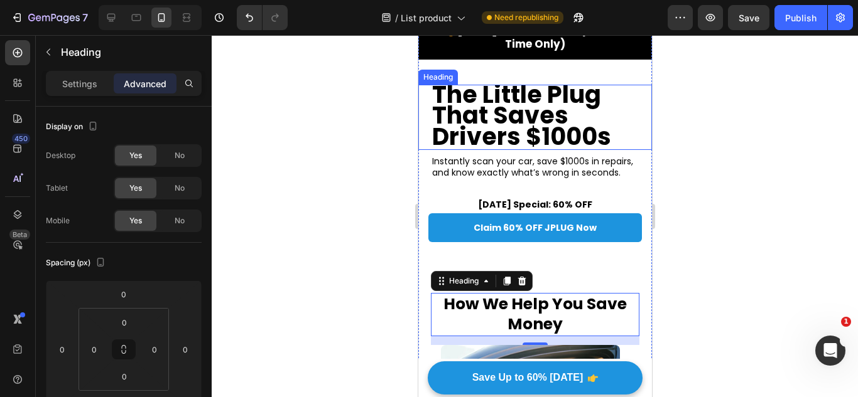
scroll to position [47, 0]
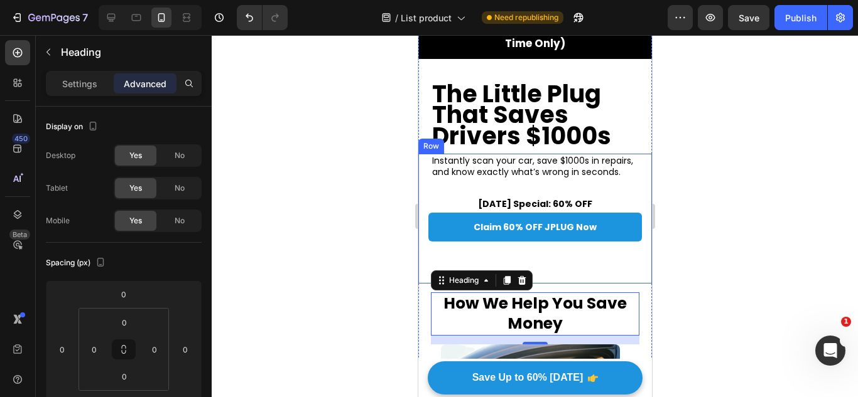
click at [541, 183] on div "Instantly scan your car, save $1000s in repairs, and know exactly what’s wrong …" at bounding box center [535, 219] width 234 height 130
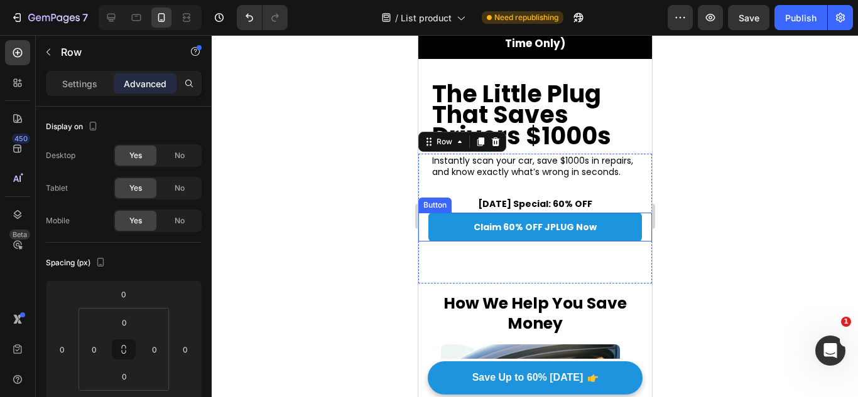
scroll to position [204, 0]
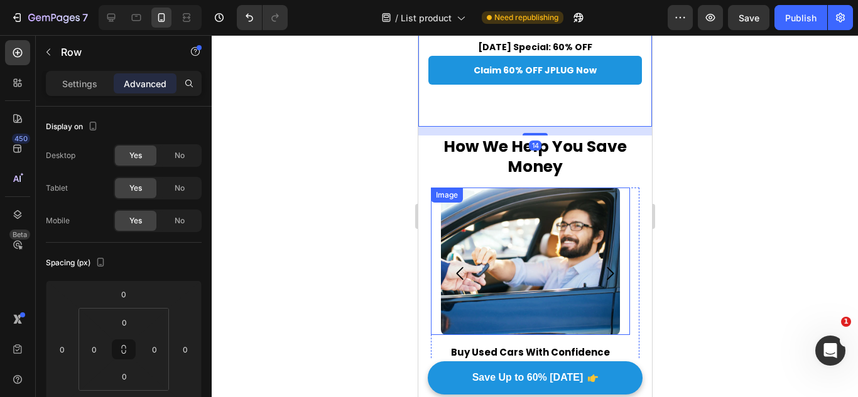
click at [569, 244] on img at bounding box center [529, 262] width 179 height 148
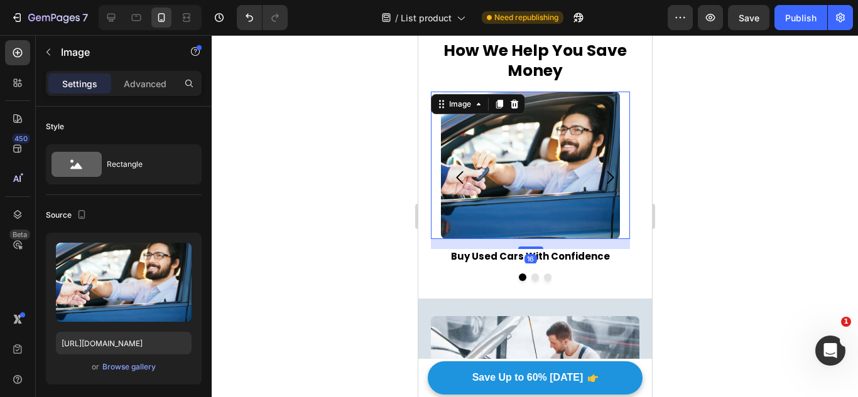
scroll to position [303, 0]
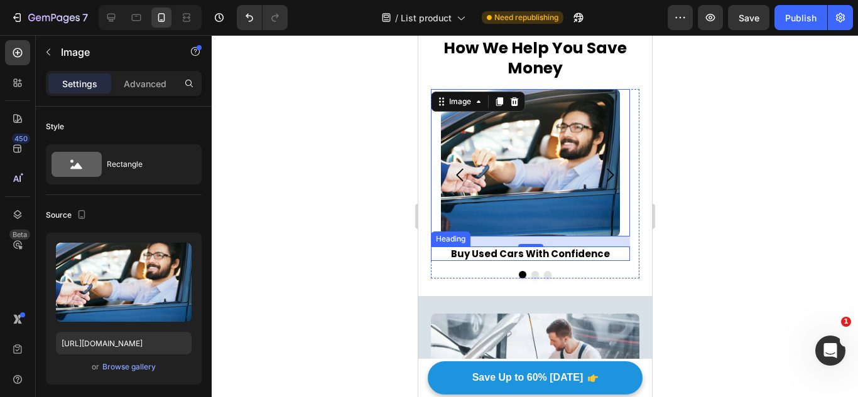
click at [509, 258] on h2 "Buy Used Cars With Confidence" at bounding box center [529, 254] width 199 height 15
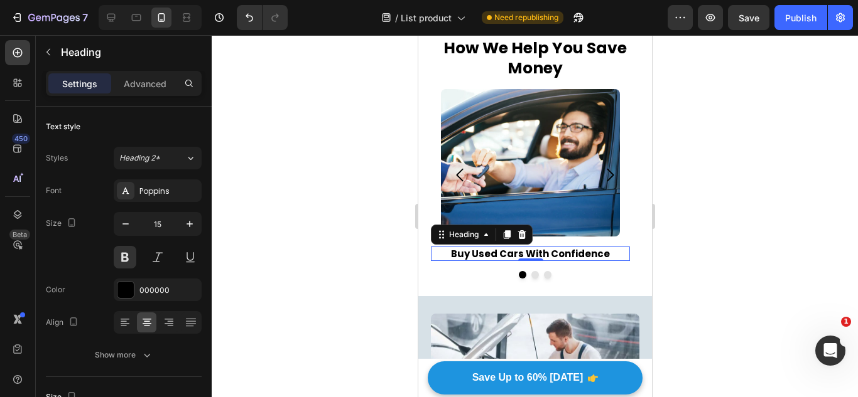
click at [616, 254] on h2 "Buy Used Cars With Confidence" at bounding box center [529, 254] width 199 height 15
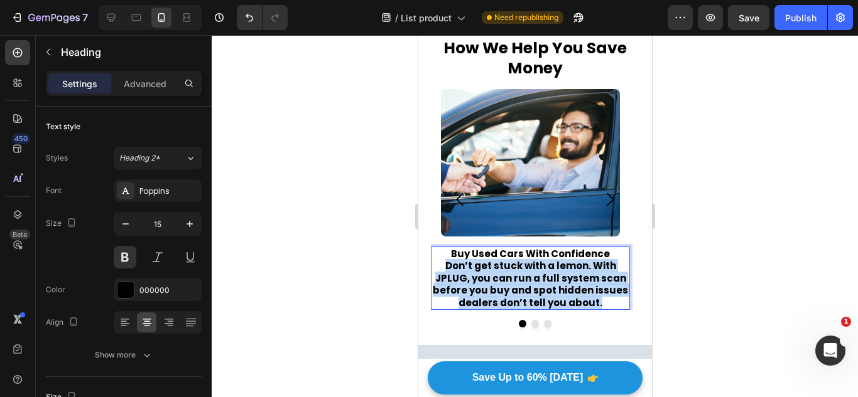
drag, startPoint x: 608, startPoint y: 301, endPoint x: 447, endPoint y: 264, distance: 164.8
click at [447, 264] on p "Buy Used Cars With Confidence Don’t get stuck with a lemon. With JPLUG, you can…" at bounding box center [529, 279] width 197 height 62
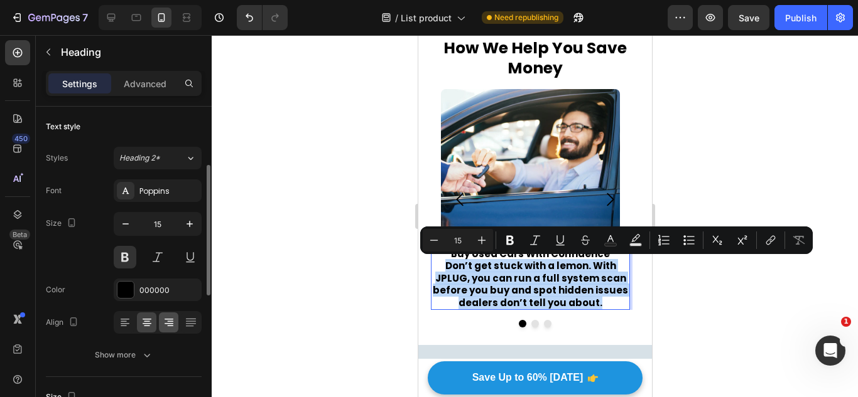
scroll to position [53, 0]
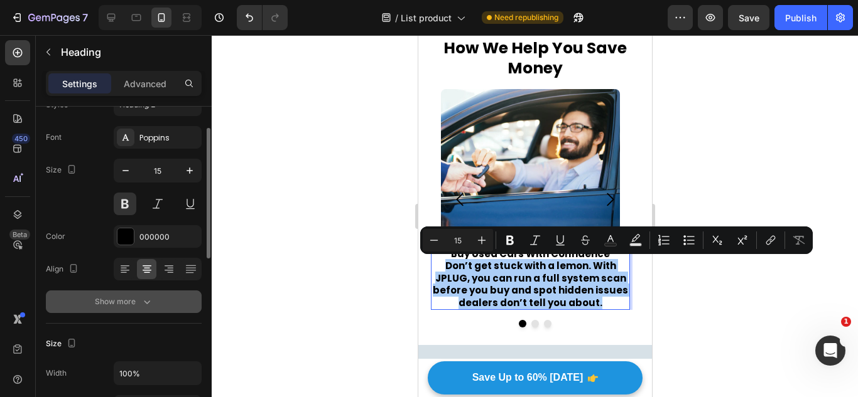
click at [155, 301] on button "Show more" at bounding box center [124, 302] width 156 height 23
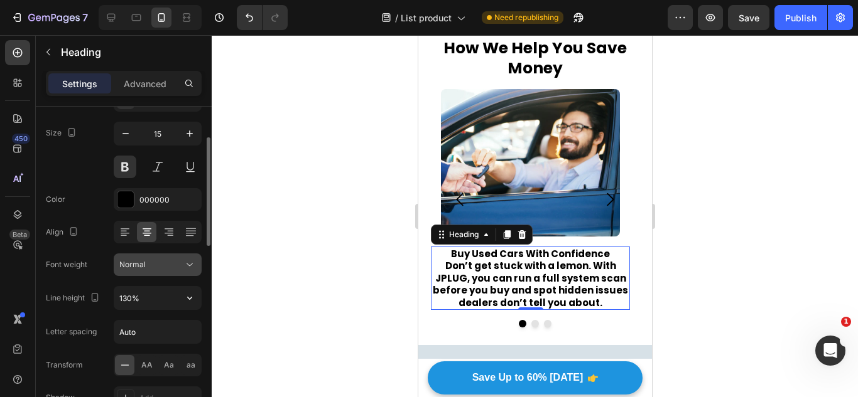
scroll to position [91, 0]
click at [161, 259] on div "Normal" at bounding box center [151, 264] width 64 height 11
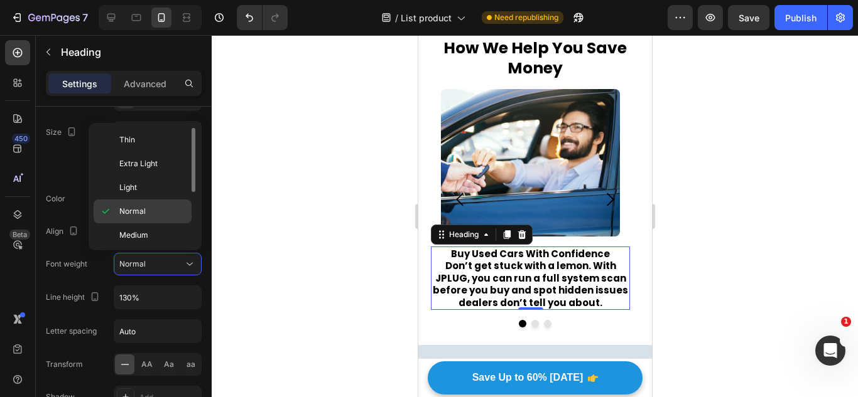
click at [153, 224] on div "Normal" at bounding box center [143, 236] width 98 height 24
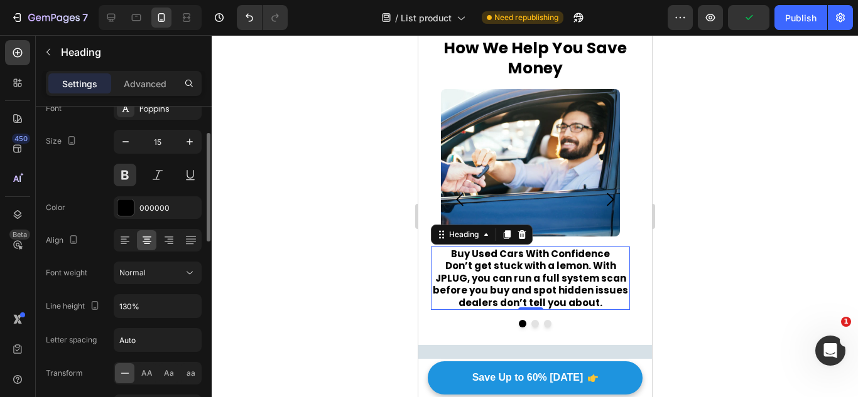
scroll to position [82, 0]
click at [126, 180] on button at bounding box center [125, 175] width 23 height 23
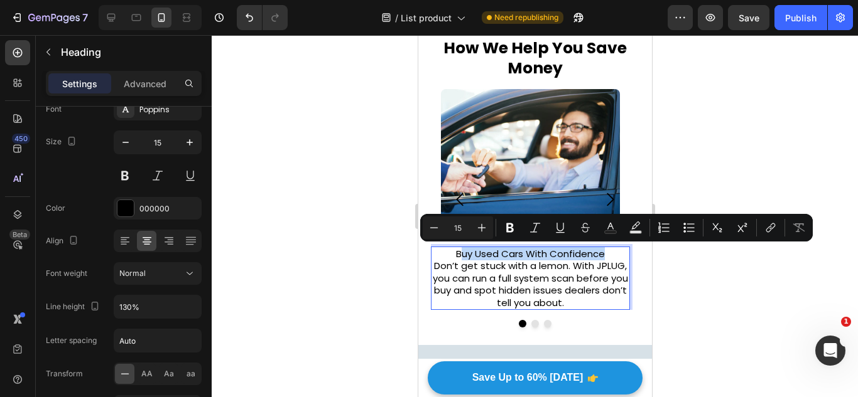
drag, startPoint x: 458, startPoint y: 256, endPoint x: 617, endPoint y: 251, distance: 158.3
click at [617, 251] on p "Buy Used Cars With Confidence Don’t get stuck with a lemon. With JPLUG, you can…" at bounding box center [529, 279] width 197 height 62
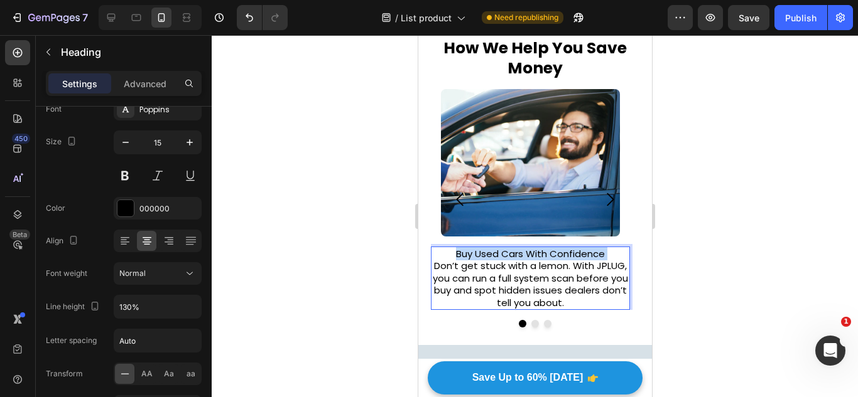
click at [617, 251] on p "Buy Used Cars With Confidence Don’t get stuck with a lemon. With JPLUG, you can…" at bounding box center [529, 279] width 197 height 62
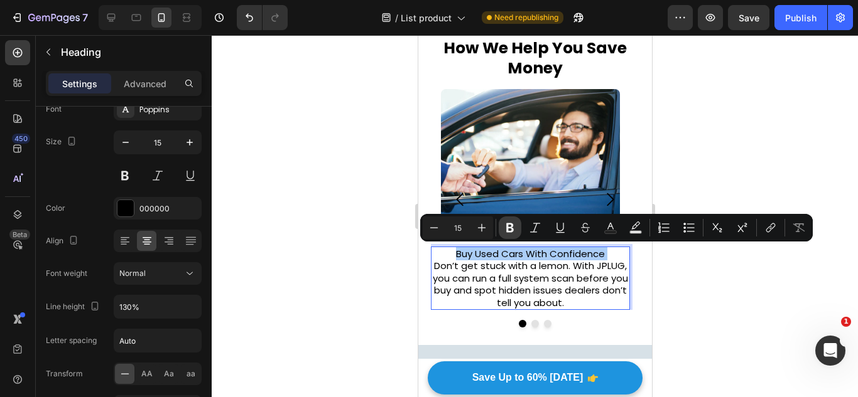
click at [515, 224] on icon "Editor contextual toolbar" at bounding box center [510, 228] width 13 height 13
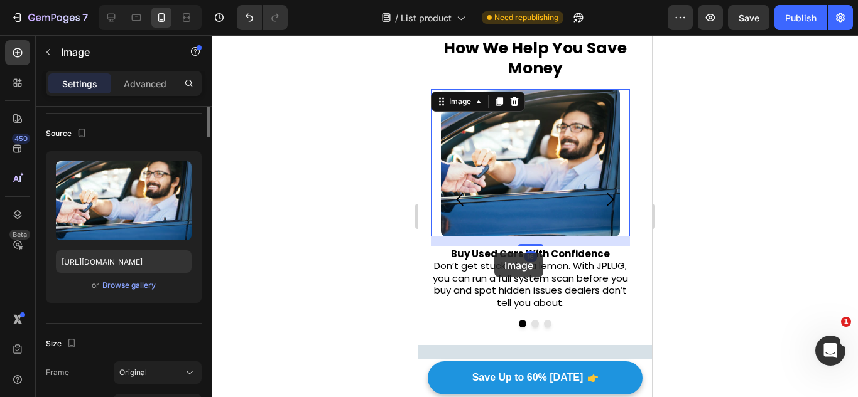
scroll to position [0, 0]
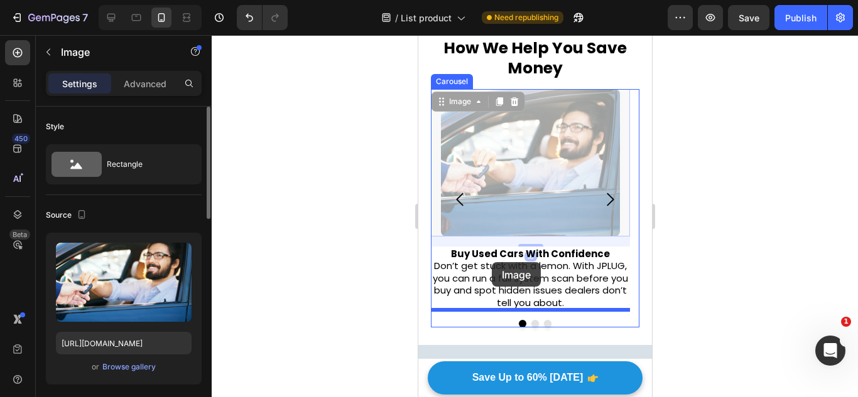
drag, startPoint x: 492, startPoint y: 225, endPoint x: 491, endPoint y: 262, distance: 37.1
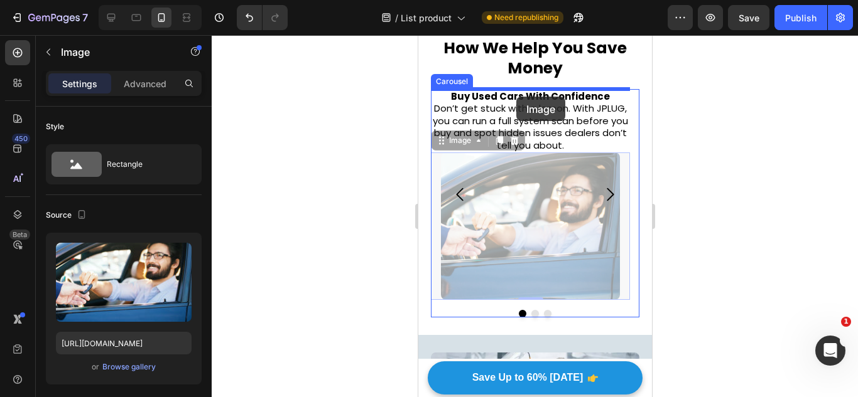
drag, startPoint x: 493, startPoint y: 273, endPoint x: 515, endPoint y: 92, distance: 182.8
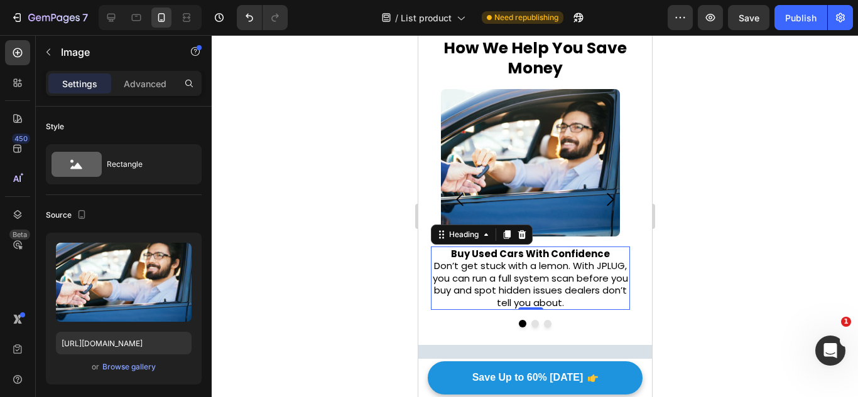
click at [489, 259] on strong "Buy Used Cars With Confidence" at bounding box center [529, 253] width 159 height 13
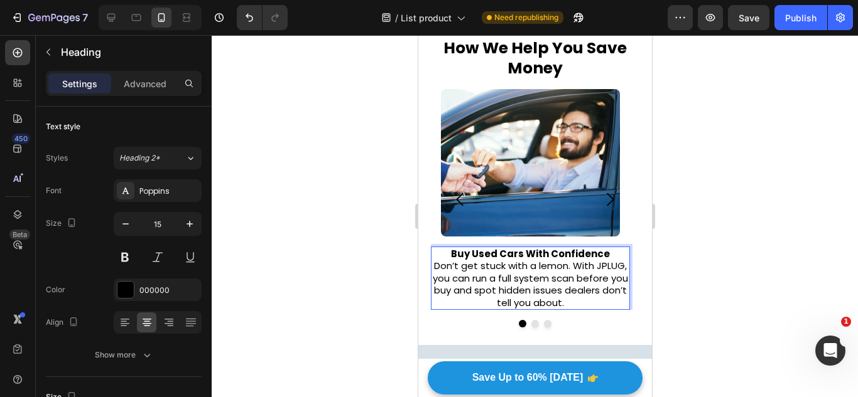
click at [490, 252] on strong "Buy Used Cars With Confidence" at bounding box center [529, 253] width 159 height 13
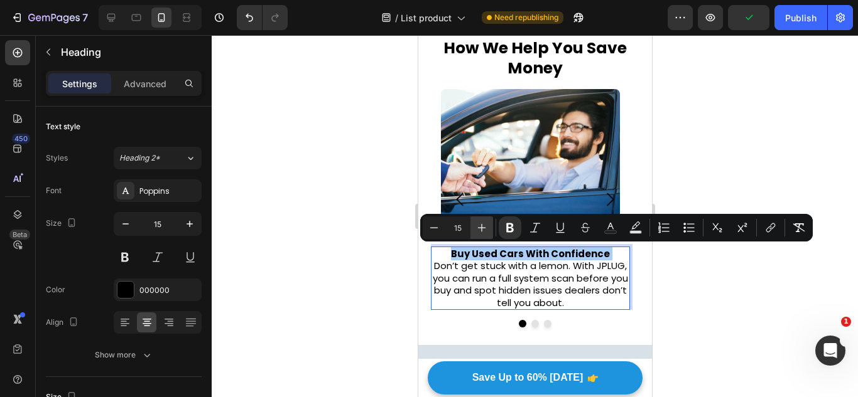
click at [484, 232] on icon "Editor contextual toolbar" at bounding box center [481, 228] width 13 height 13
type input "17"
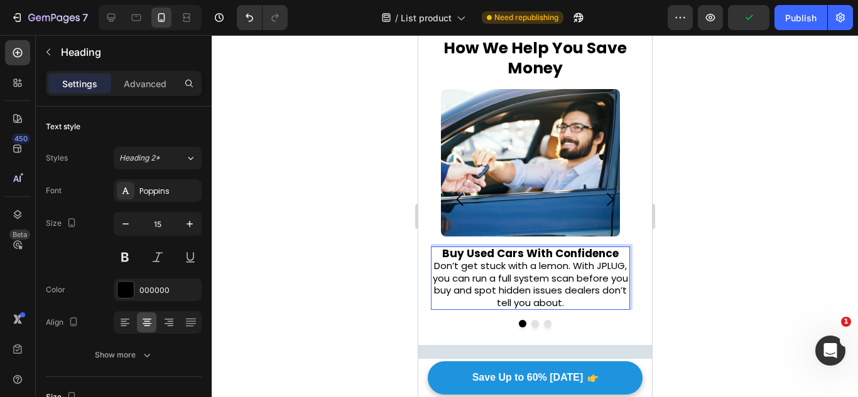
click at [522, 299] on p "Buy Used Cars With Confidence Don’t get stuck with a lemon. With JPLUG, you can…" at bounding box center [529, 279] width 197 height 62
click at [453, 262] on p "Buy Used Cars With Confidence Don’t get stuck with a lemon. With JPLUG, you can…" at bounding box center [529, 279] width 197 height 62
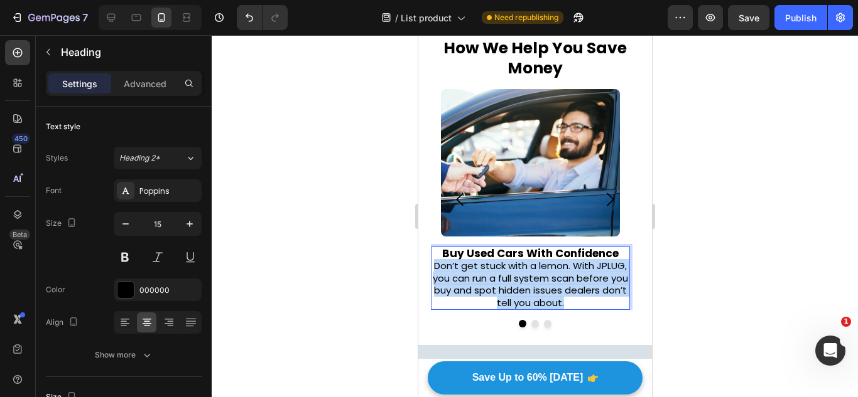
click at [453, 262] on p "Buy Used Cars With Confidence Don’t get stuck with a lemon. With JPLUG, you can…" at bounding box center [529, 279] width 197 height 62
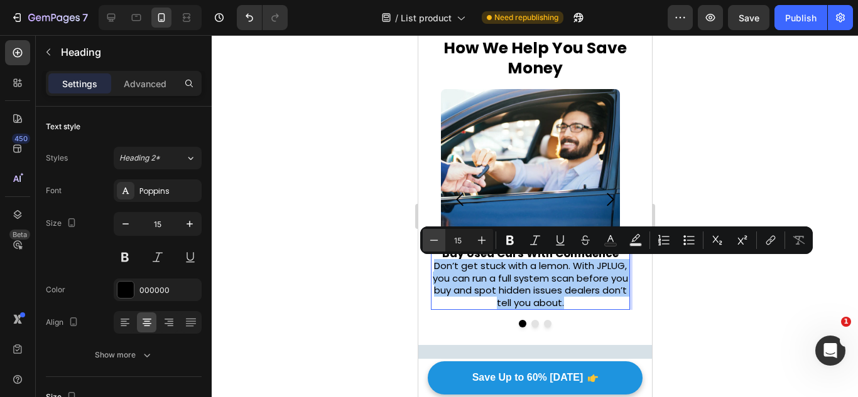
click at [431, 236] on icon "Editor contextual toolbar" at bounding box center [434, 240] width 13 height 13
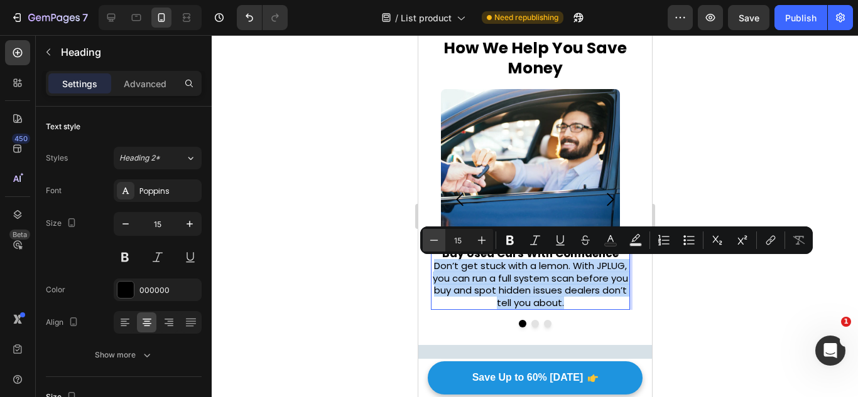
type input "14"
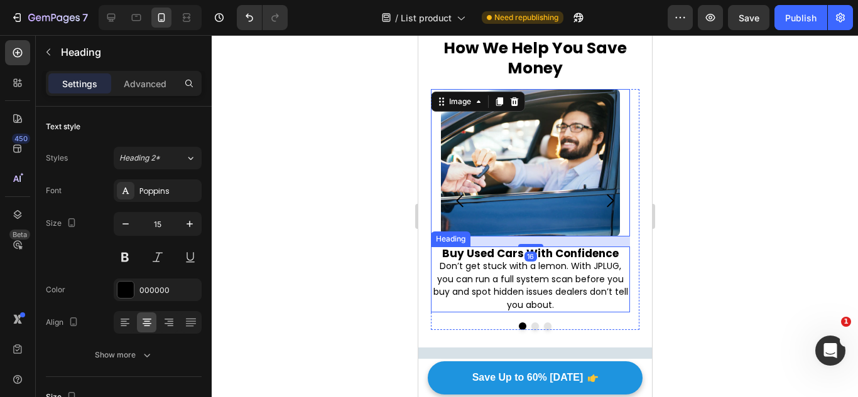
click at [522, 276] on span "Don’t get stuck with a lemon. With JPLUG, you can run a full system scan before…" at bounding box center [530, 285] width 195 height 51
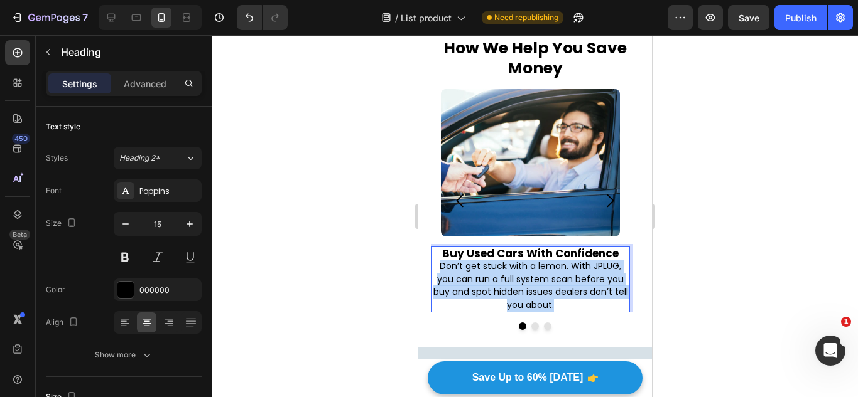
click at [522, 276] on span "Don’t get stuck with a lemon. With JPLUG, you can run a full system scan before…" at bounding box center [530, 285] width 195 height 51
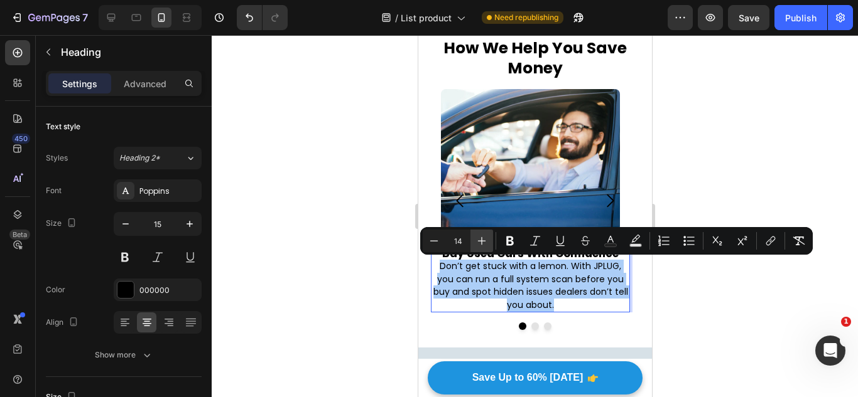
click at [484, 251] on button "Plus" at bounding box center [481, 241] width 23 height 23
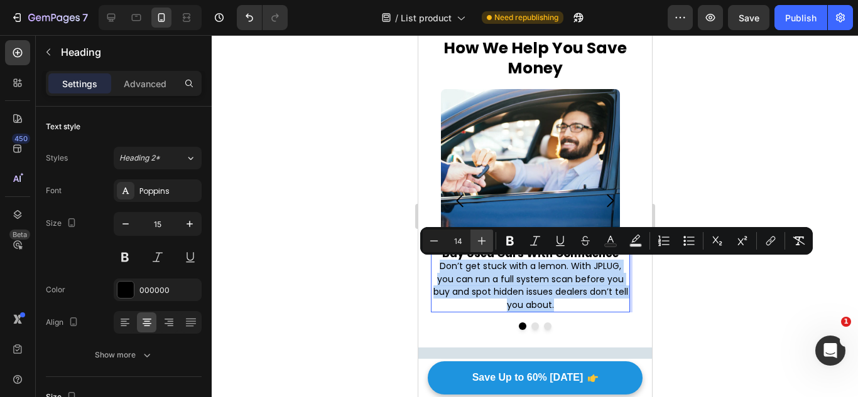
type input "15"
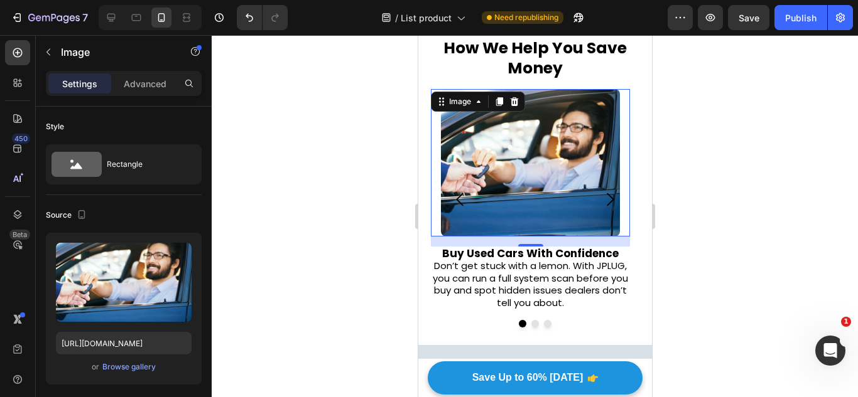
click at [613, 242] on div "16" at bounding box center [529, 242] width 199 height 10
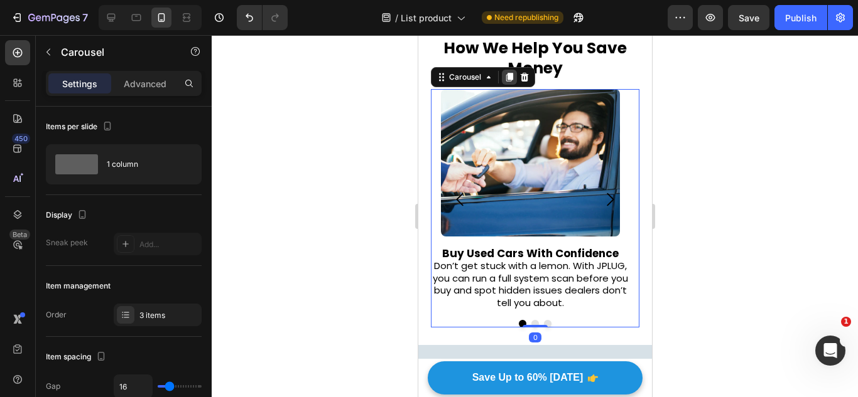
click at [515, 77] on div at bounding box center [508, 77] width 15 height 15
click at [515, 259] on span "Don’t get stuck with a lemon. With JPLUG, you can run a full system scan before…" at bounding box center [529, 284] width 195 height 50
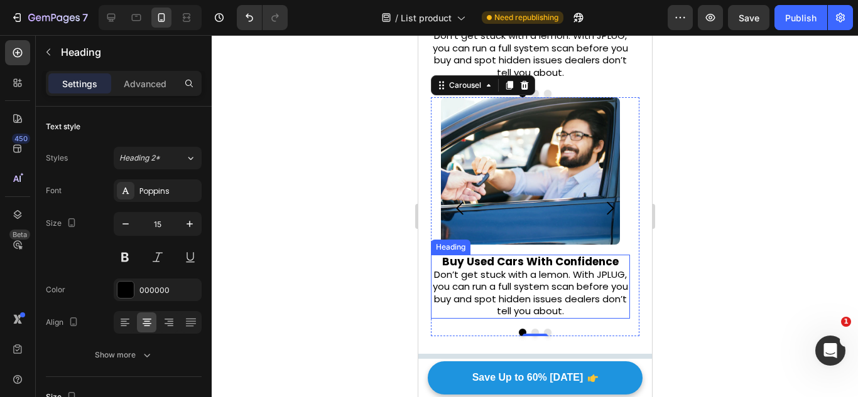
scroll to position [534, 0]
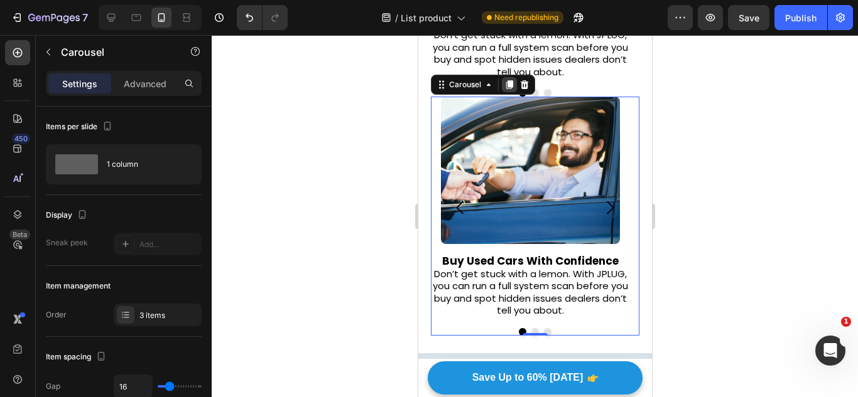
click at [507, 79] on div at bounding box center [508, 84] width 15 height 15
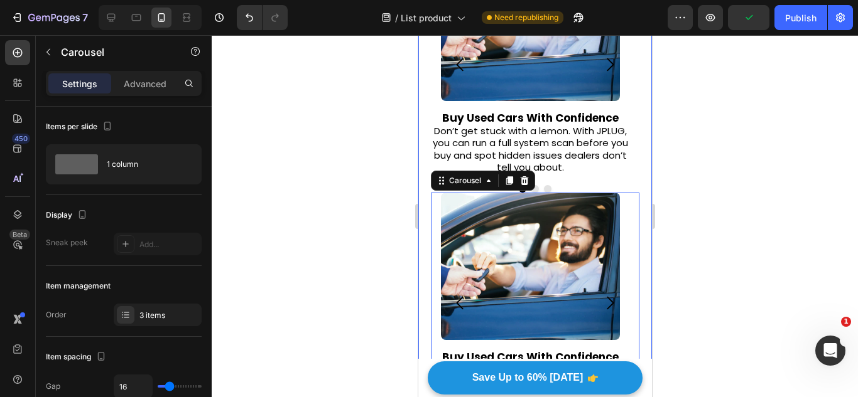
scroll to position [657, 0]
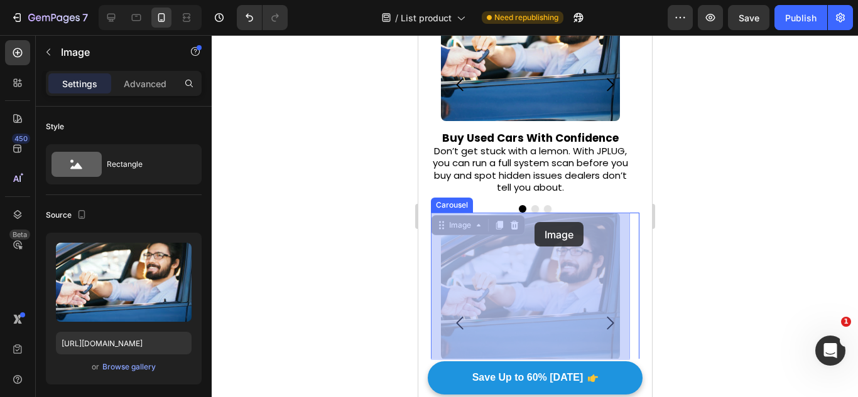
drag, startPoint x: 501, startPoint y: 323, endPoint x: 527, endPoint y: 267, distance: 62.1
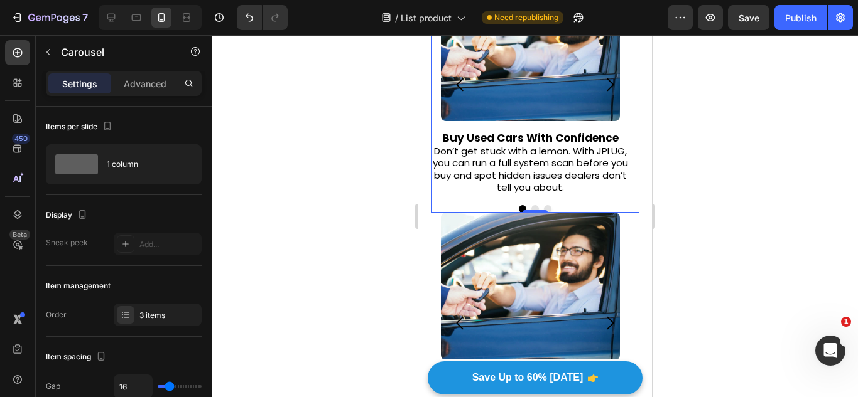
click at [600, 81] on icon "Carousel Next Arrow" at bounding box center [609, 84] width 19 height 19
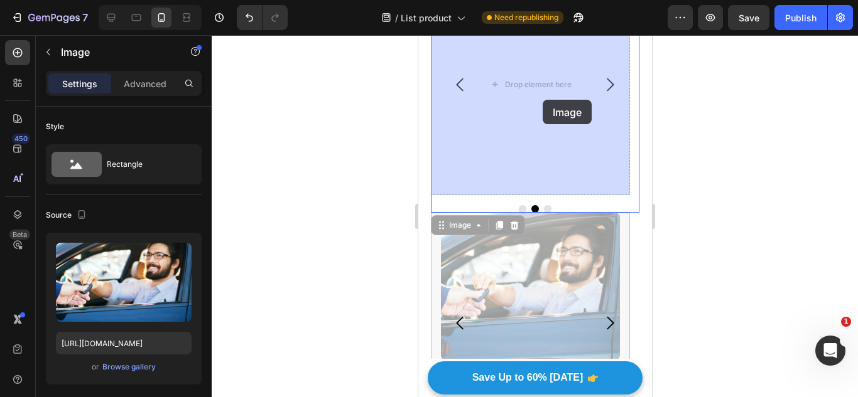
drag, startPoint x: 511, startPoint y: 286, endPoint x: 547, endPoint y: 84, distance: 205.3
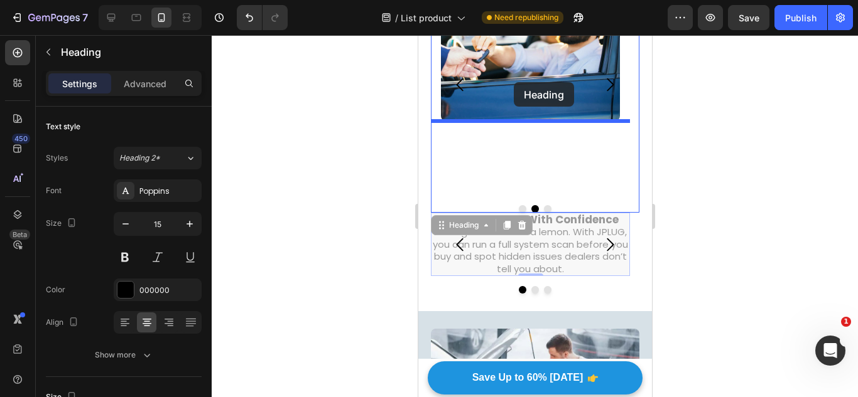
scroll to position [649, 0]
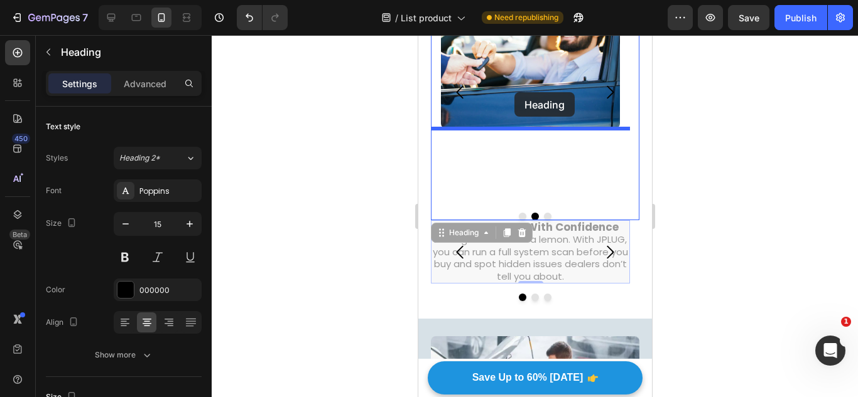
drag, startPoint x: 523, startPoint y: 215, endPoint x: 514, endPoint y: 110, distance: 105.9
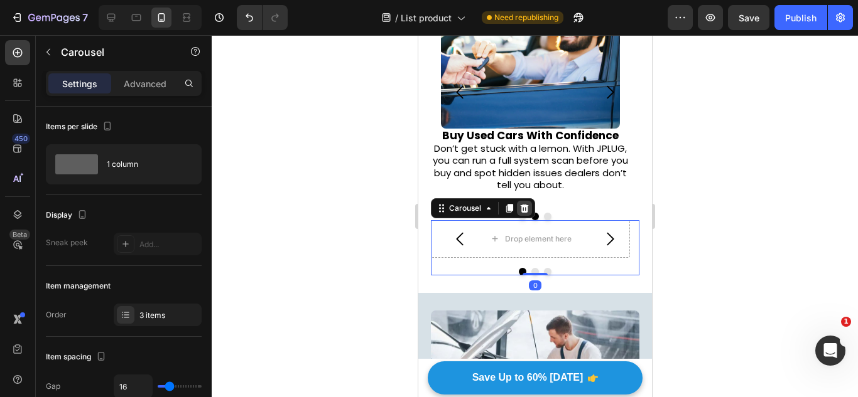
click at [522, 209] on icon at bounding box center [524, 208] width 8 height 9
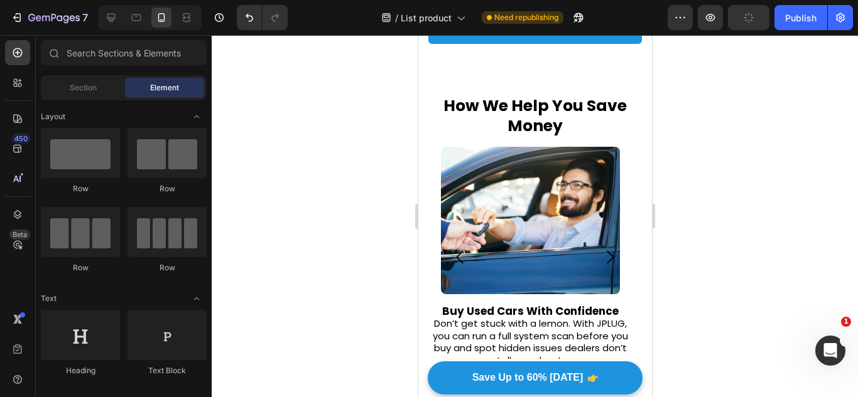
scroll to position [246, 0]
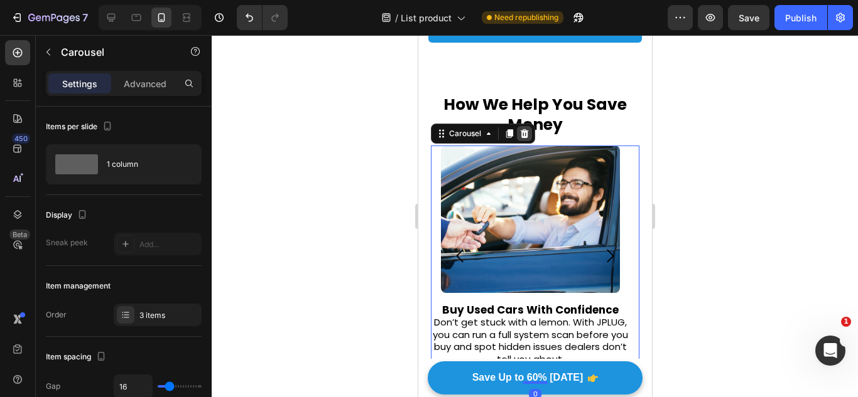
click at [520, 131] on icon at bounding box center [524, 133] width 8 height 9
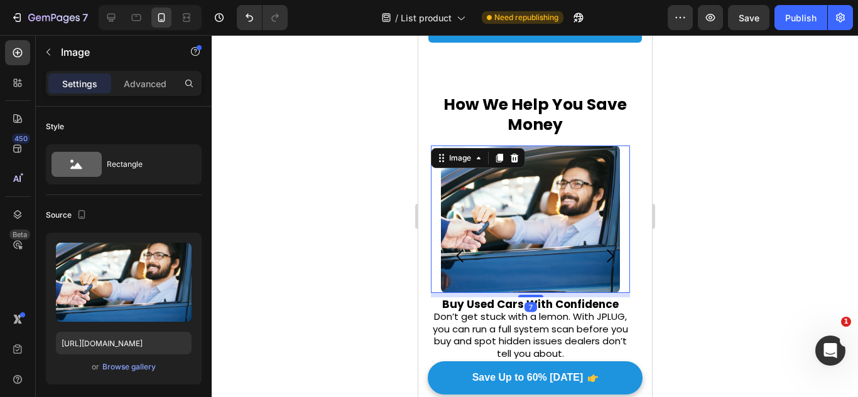
click at [532, 297] on div at bounding box center [529, 296] width 25 height 3
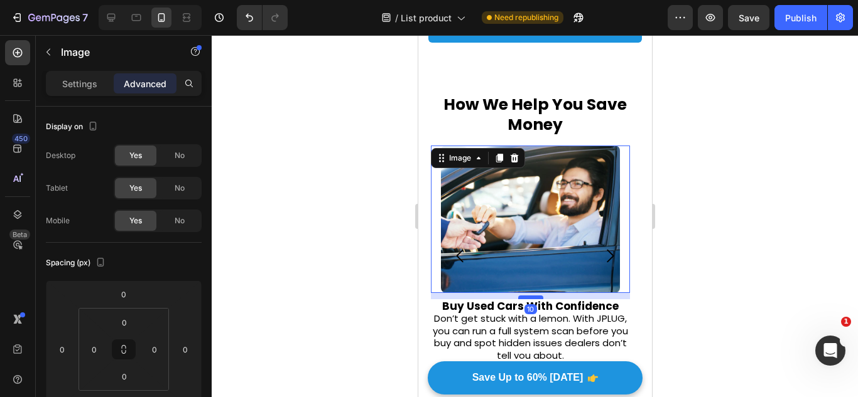
click at [531, 297] on div at bounding box center [529, 298] width 25 height 4
type input "10"
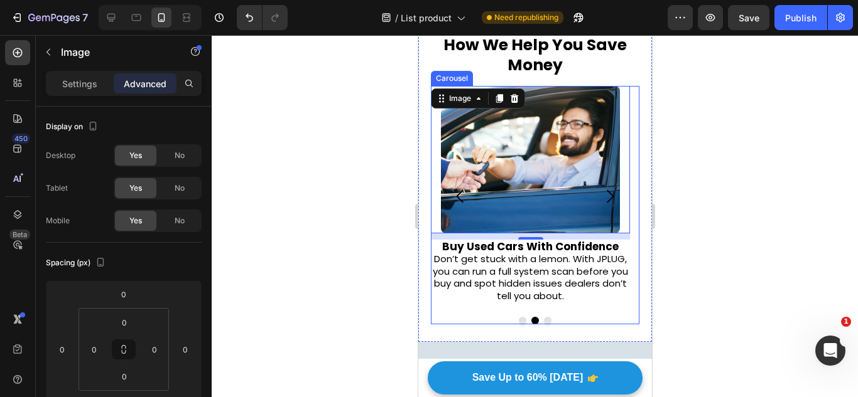
scroll to position [306, 0]
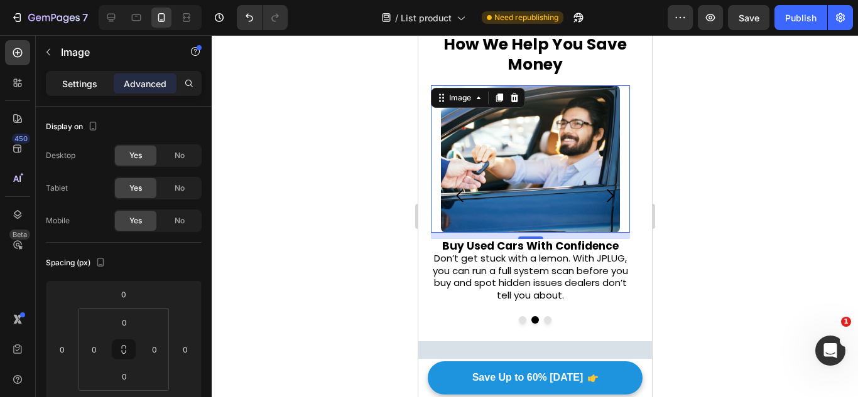
click at [95, 77] on p "Settings" at bounding box center [79, 83] width 35 height 13
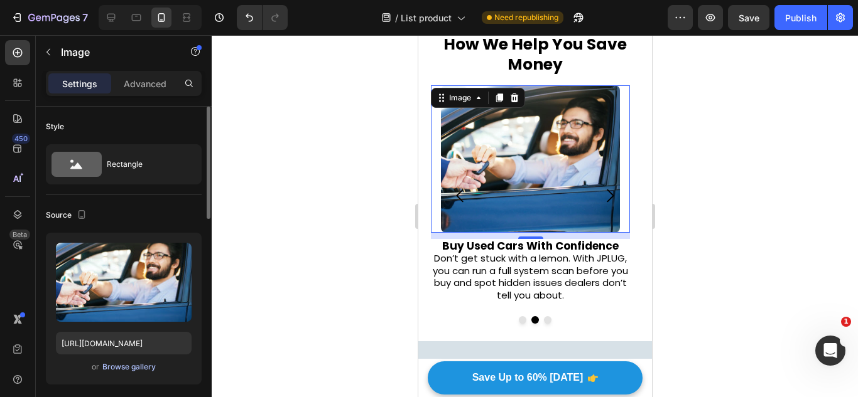
click at [151, 365] on div "Browse gallery" at bounding box center [128, 367] width 53 height 11
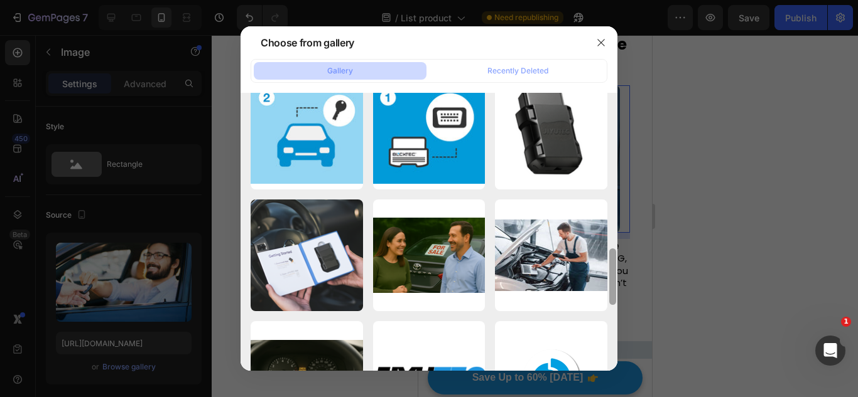
scroll to position [759, 0]
click at [607, 43] on button "button" at bounding box center [601, 43] width 20 height 20
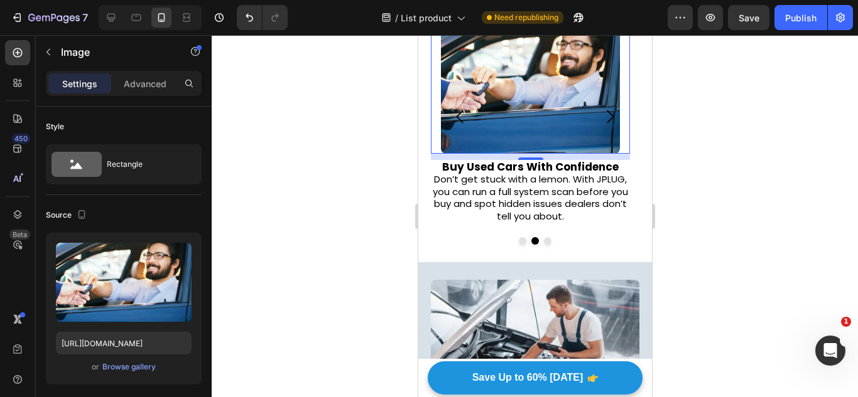
scroll to position [396, 0]
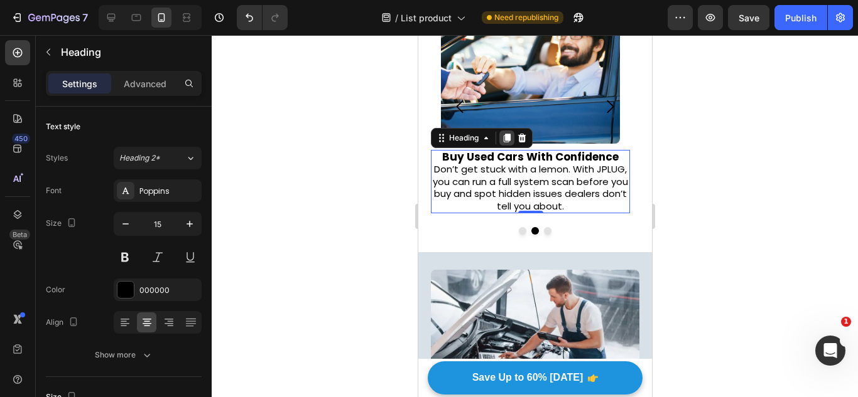
click at [509, 136] on icon at bounding box center [506, 138] width 7 height 9
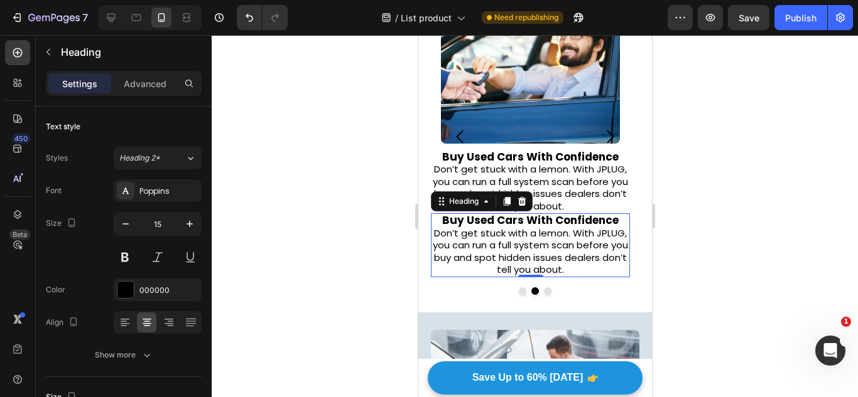
scroll to position [426, 0]
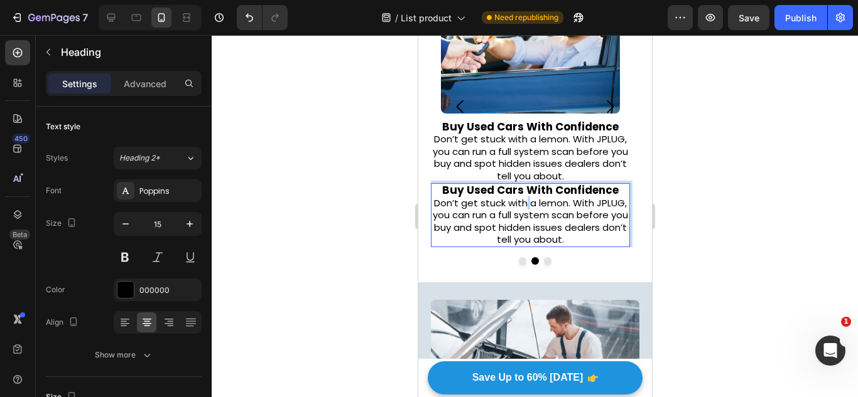
click at [524, 203] on span "Don’t get stuck with a lemon. With JPLUG, you can run a full system scan before…" at bounding box center [529, 222] width 195 height 50
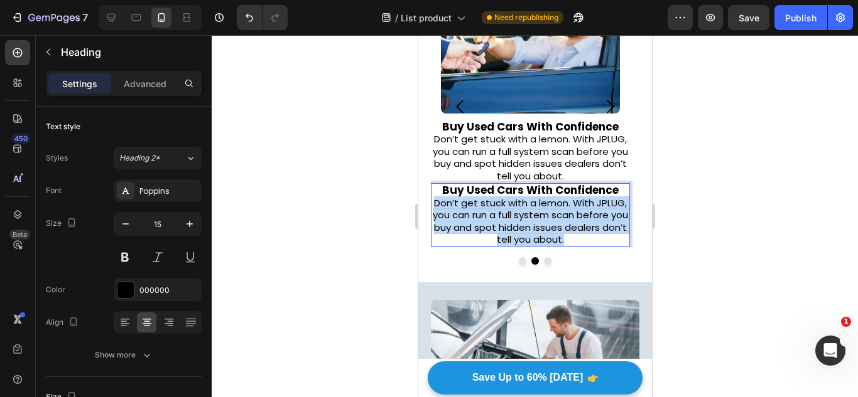
click at [524, 203] on span "Don’t get stuck with a lemon. With JPLUG, you can run a full system scan before…" at bounding box center [529, 222] width 195 height 50
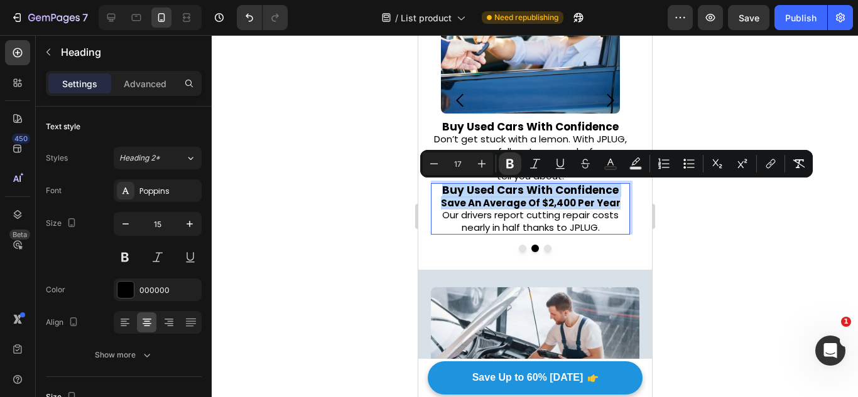
drag, startPoint x: 623, startPoint y: 200, endPoint x: 401, endPoint y: 183, distance: 223.5
click at [450, 193] on strong "Buy Used Cars With Confidence" at bounding box center [529, 190] width 176 height 15
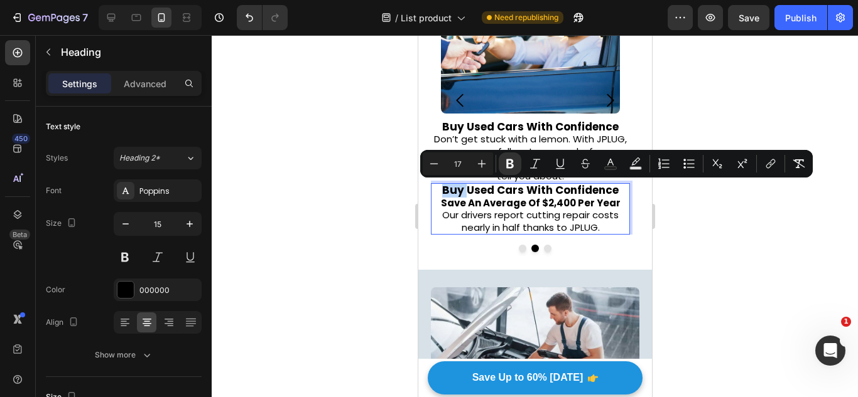
click at [450, 193] on strong "Buy Used Cars With Confidence" at bounding box center [529, 190] width 176 height 15
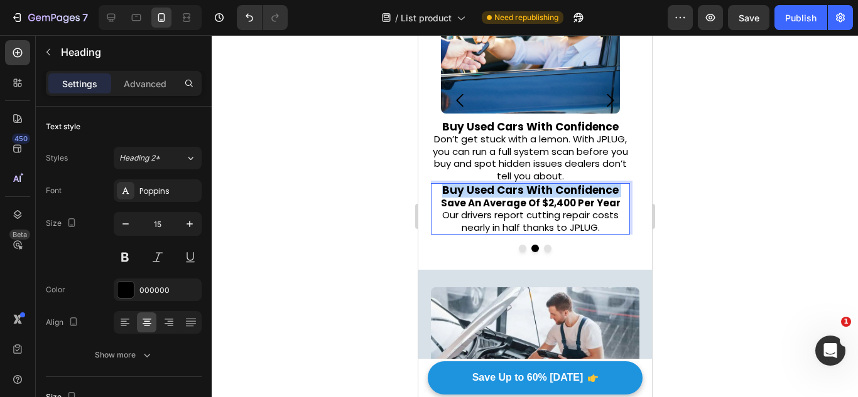
click at [450, 193] on strong "Buy Used Cars With Confidence" at bounding box center [529, 190] width 176 height 15
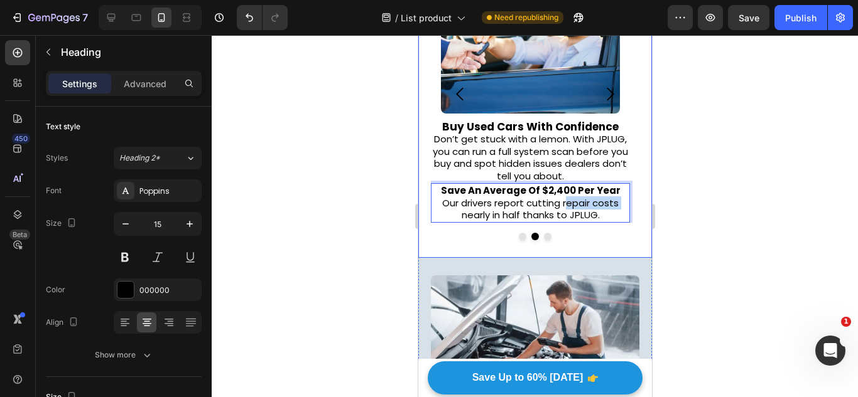
drag, startPoint x: 566, startPoint y: 205, endPoint x: 559, endPoint y: 247, distance: 42.5
click at [559, 247] on div "⁠⁠⁠⁠⁠⁠⁠ How We Help You Save Money Heading Image Buy Used Cars With Confidence …" at bounding box center [535, 86] width 234 height 344
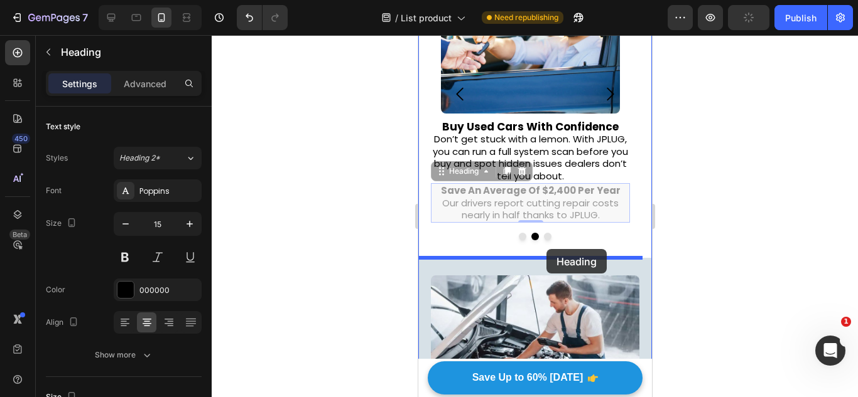
drag, startPoint x: 566, startPoint y: 202, endPoint x: 546, endPoint y: 248, distance: 50.9
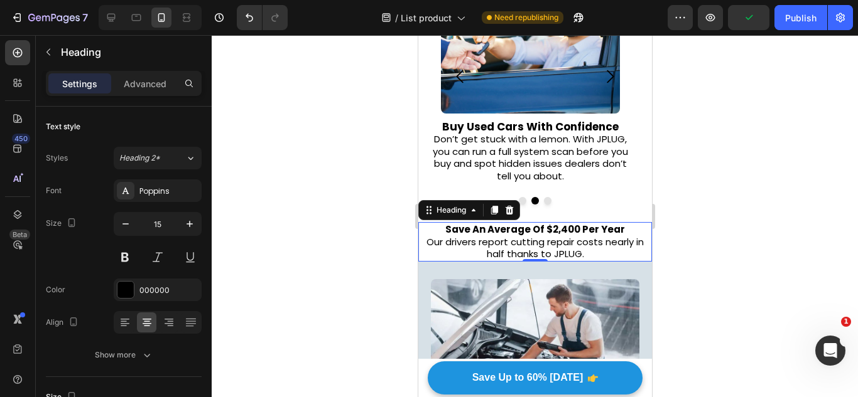
scroll to position [429, 0]
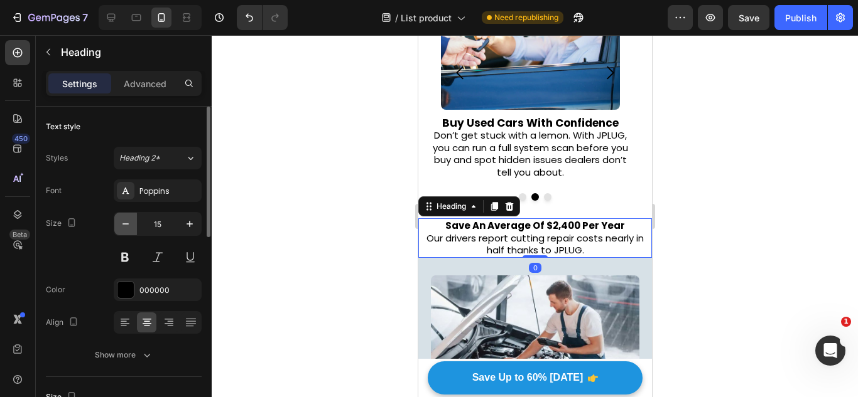
click at [122, 220] on icon "button" at bounding box center [125, 224] width 13 height 13
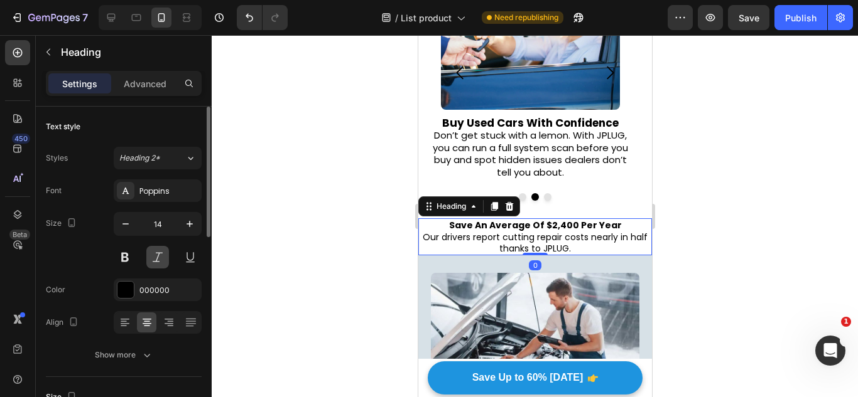
type input "13"
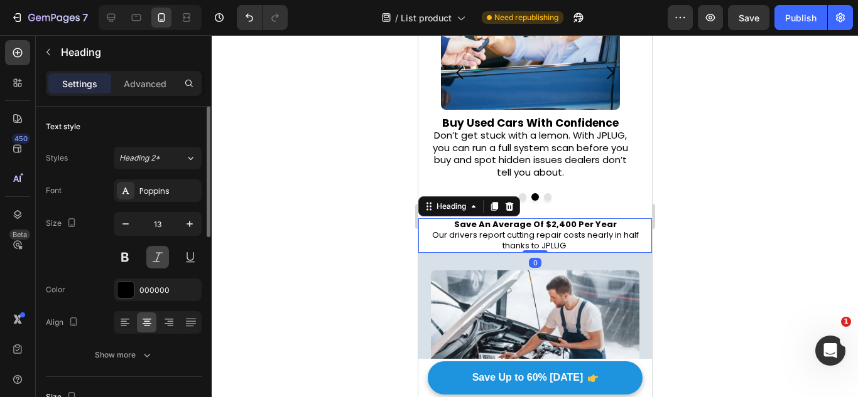
drag, startPoint x: 122, startPoint y: 220, endPoint x: 156, endPoint y: 261, distance: 52.2
click at [156, 261] on div "13" at bounding box center [158, 240] width 88 height 57
click at [156, 261] on button at bounding box center [157, 257] width 23 height 23
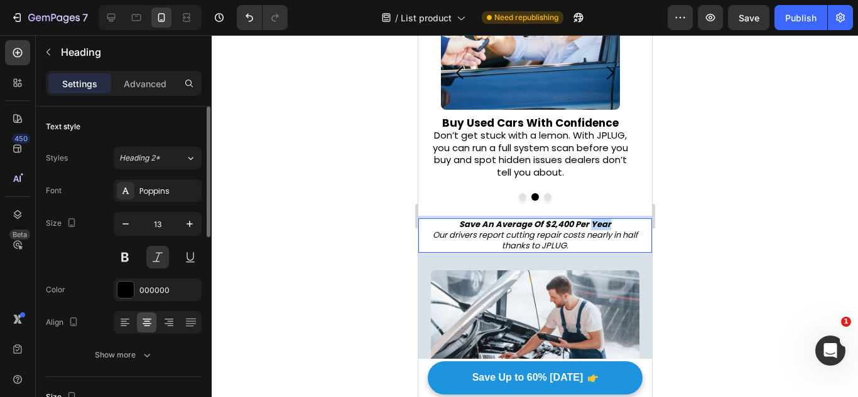
click at [595, 227] on strong "Save An Average Of $2,400 Per Year" at bounding box center [534, 224] width 152 height 12
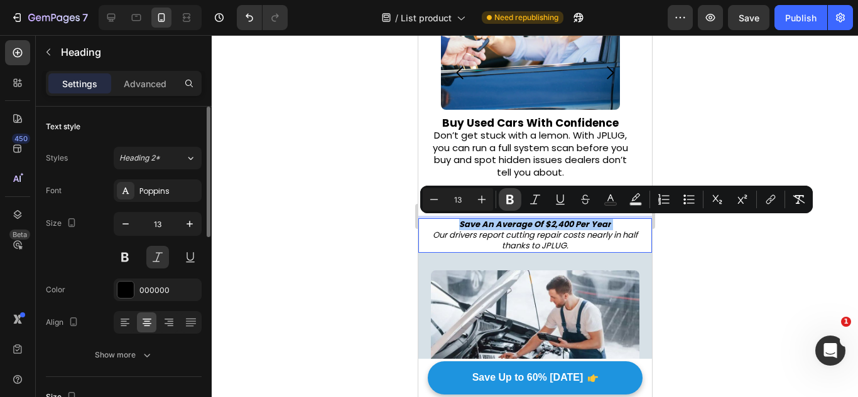
click at [515, 203] on icon "Editor contextual toolbar" at bounding box center [510, 199] width 13 height 13
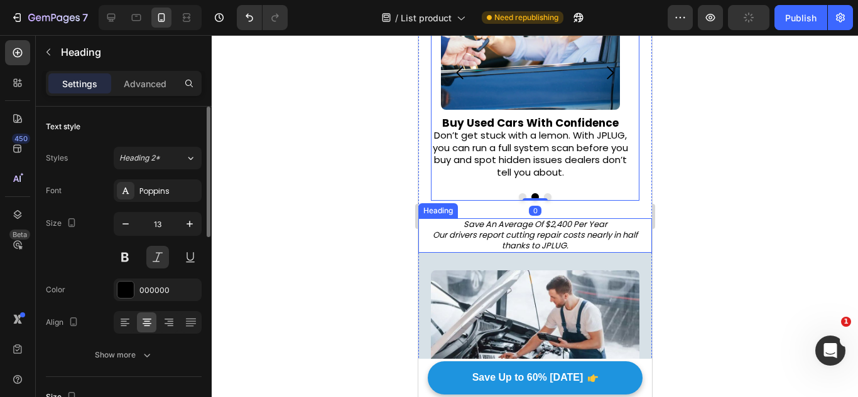
click at [524, 227] on p "Save An Average Of $2,400 Per Year Our drivers report cutting repair costs near…" at bounding box center [534, 236] width 231 height 32
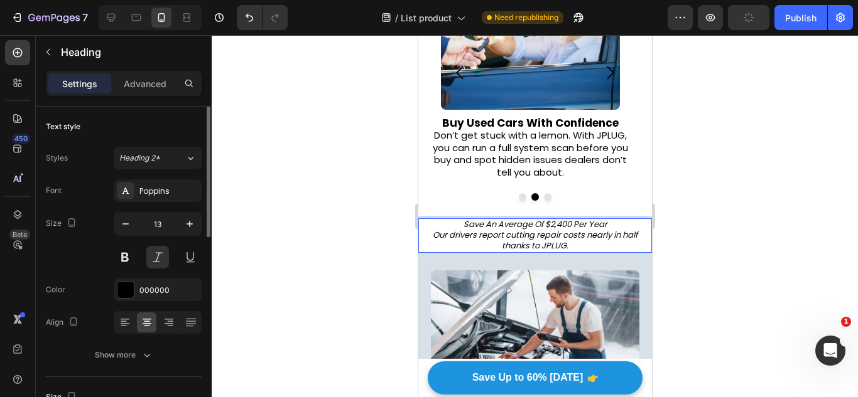
click at [524, 227] on p "Save An Average Of $2,400 Per Year Our drivers report cutting repair costs near…" at bounding box center [534, 236] width 231 height 32
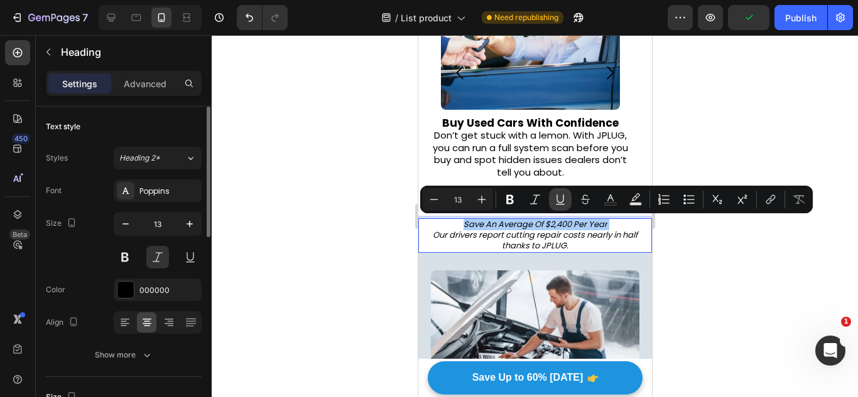
click at [552, 198] on button "Underline" at bounding box center [560, 199] width 23 height 23
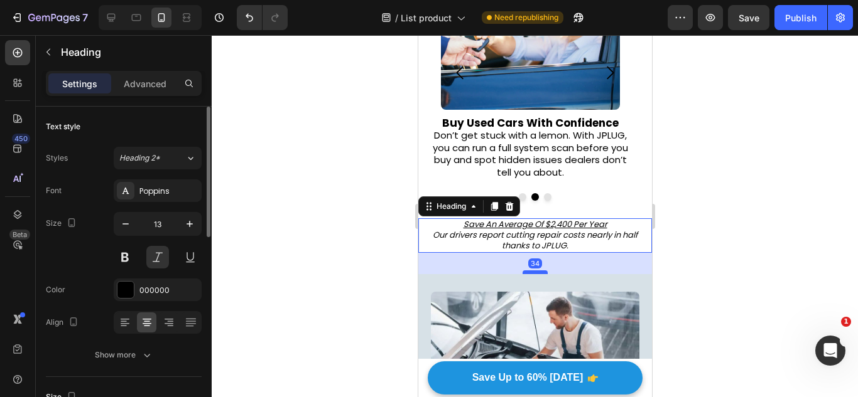
drag, startPoint x: 540, startPoint y: 251, endPoint x: 539, endPoint y: 272, distance: 21.4
click at [539, 272] on div at bounding box center [534, 273] width 25 height 4
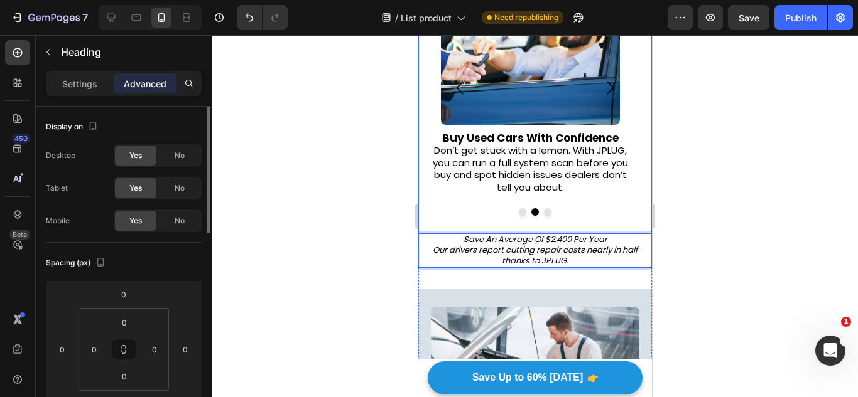
scroll to position [412, 0]
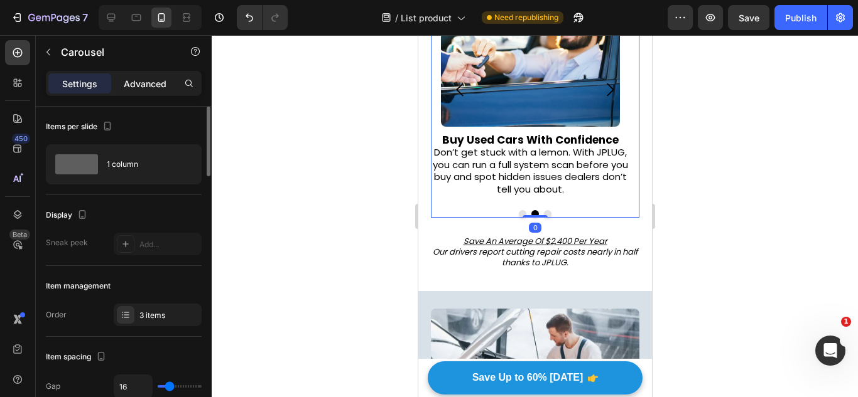
click at [140, 82] on p "Advanced" at bounding box center [145, 83] width 43 height 13
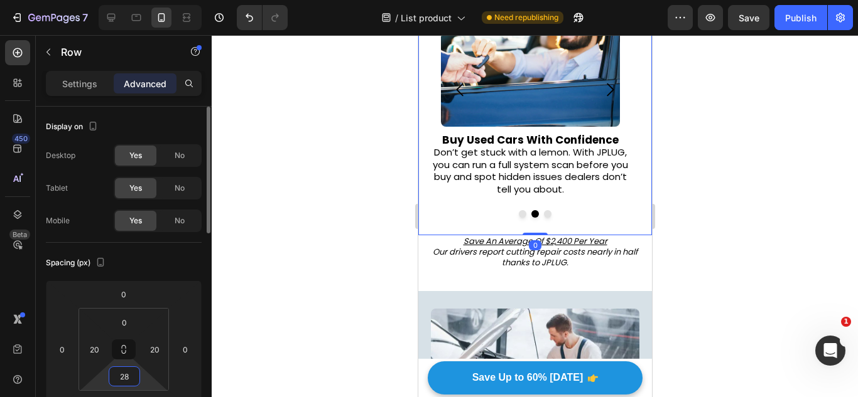
click at [136, 370] on input "28" at bounding box center [124, 376] width 25 height 19
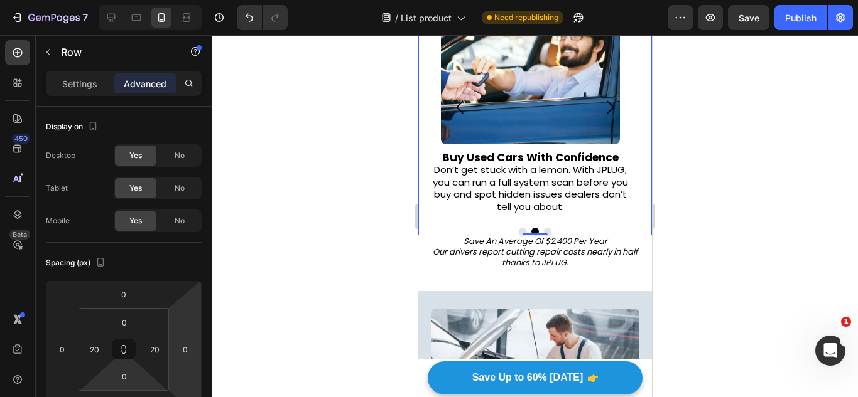
click at [337, 316] on div at bounding box center [535, 216] width 646 height 362
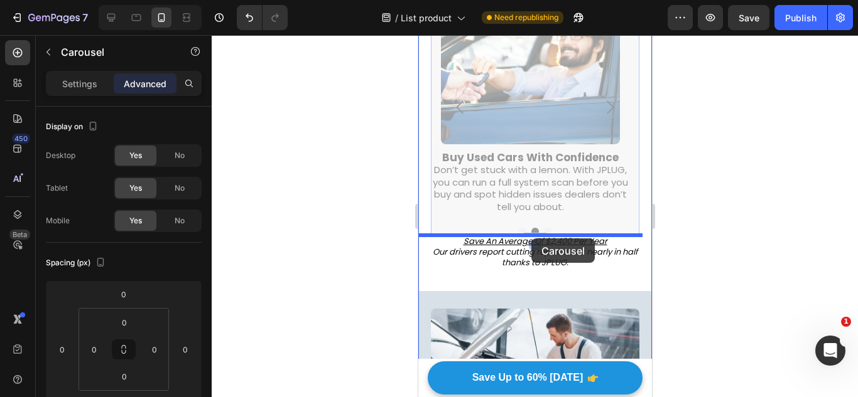
drag, startPoint x: 586, startPoint y: 220, endPoint x: 531, endPoint y: 239, distance: 58.6
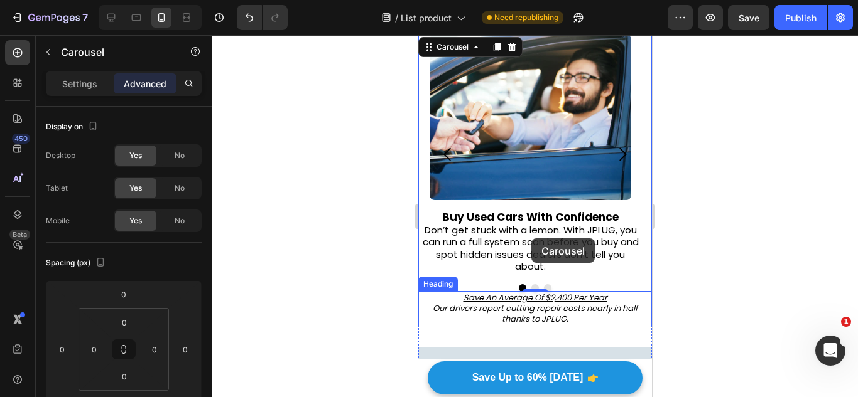
scroll to position [439, 0]
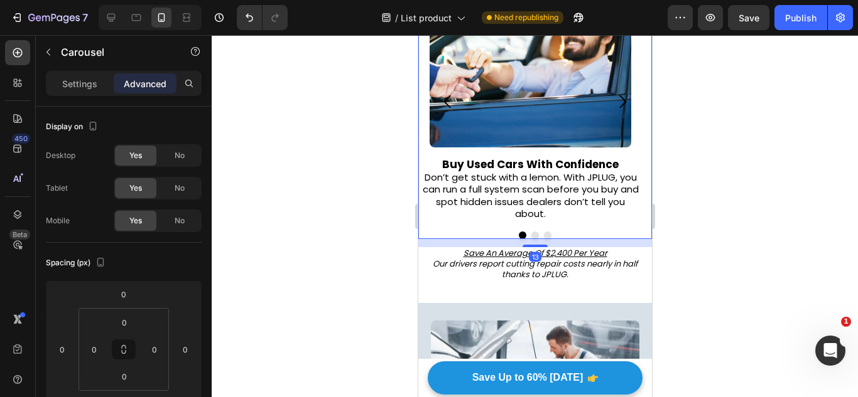
drag, startPoint x: 536, startPoint y: 234, endPoint x: 534, endPoint y: 242, distance: 8.9
click at [534, 239] on div "13" at bounding box center [535, 239] width 234 height 0
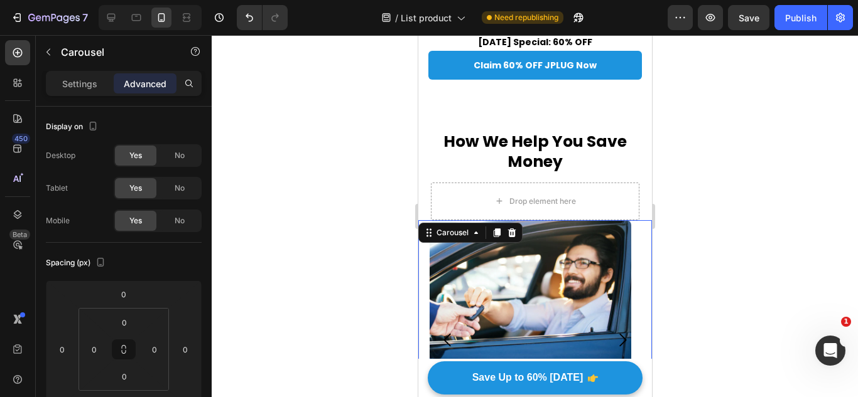
scroll to position [208, 0]
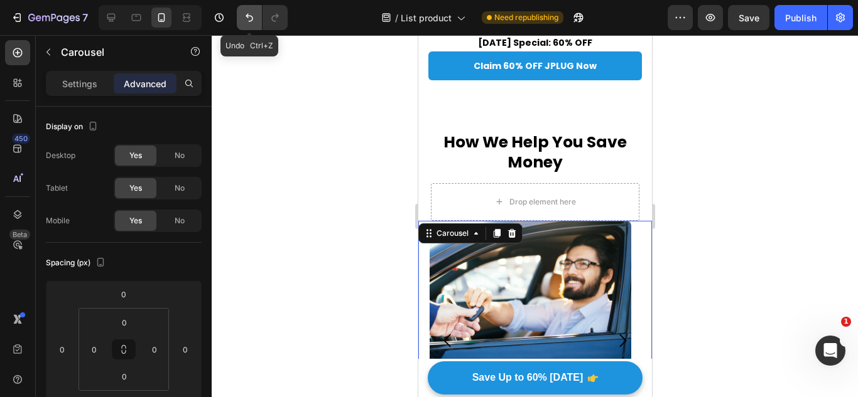
click at [256, 18] on button "Undo/Redo" at bounding box center [249, 17] width 25 height 25
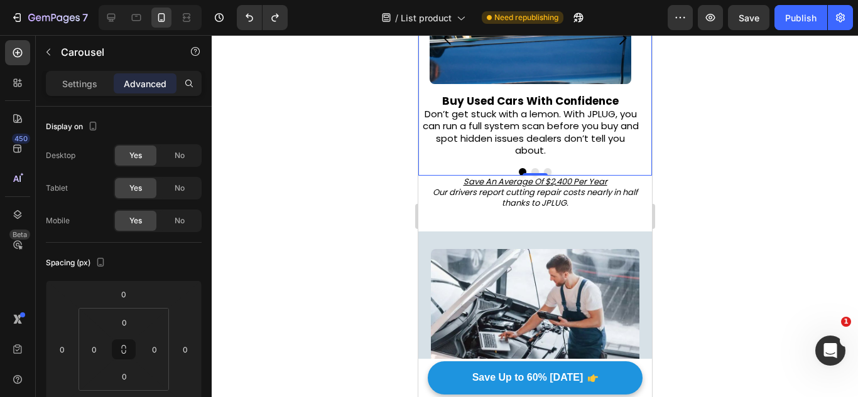
scroll to position [514, 0]
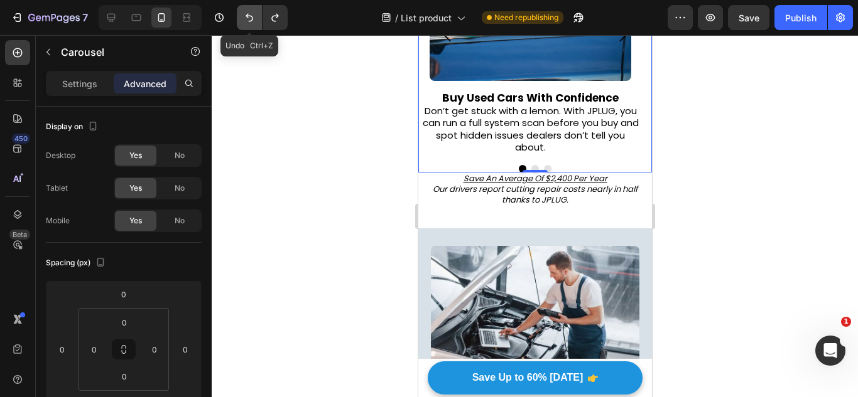
click at [245, 24] on button "Undo/Redo" at bounding box center [249, 17] width 25 height 25
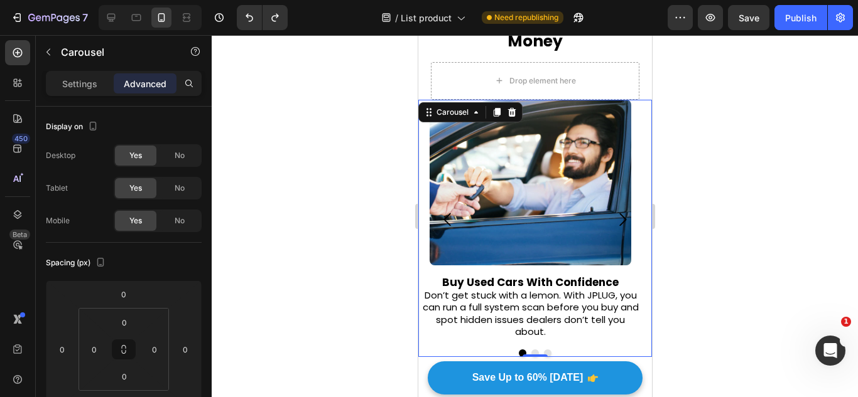
scroll to position [328, 0]
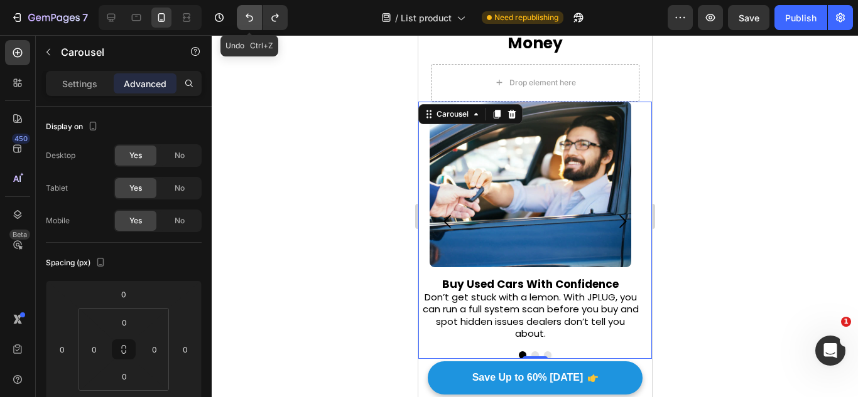
click at [237, 16] on button "Undo/Redo" at bounding box center [249, 17] width 25 height 25
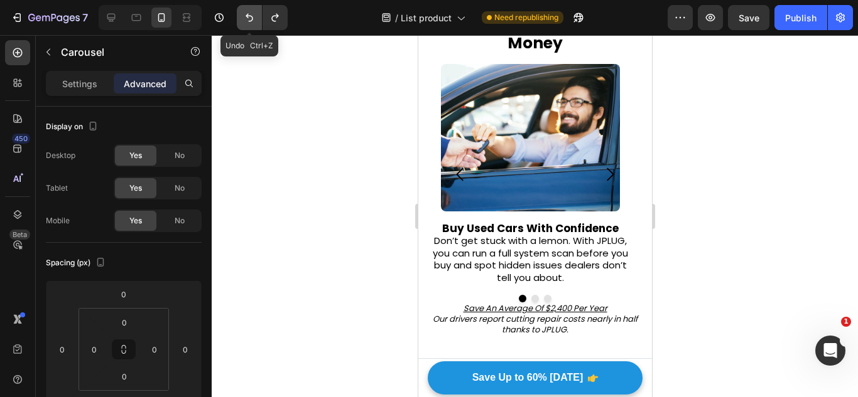
click at [237, 16] on button "Undo/Redo" at bounding box center [249, 17] width 25 height 25
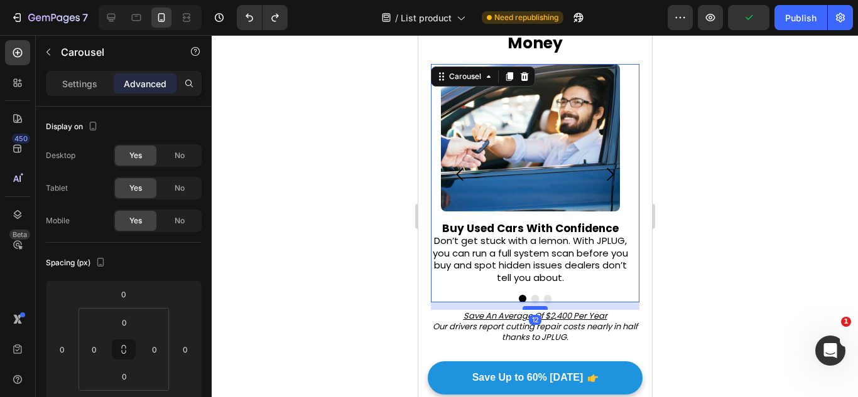
drag, startPoint x: 532, startPoint y: 299, endPoint x: 532, endPoint y: 307, distance: 7.6
click at [532, 307] on div at bounding box center [534, 308] width 25 height 4
type input "12"
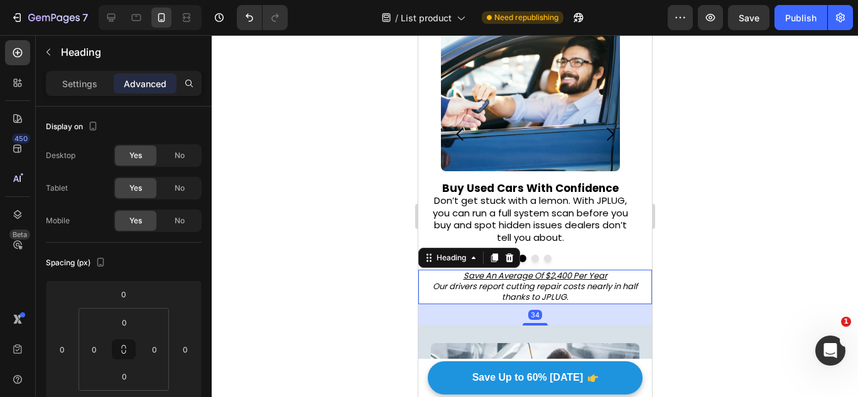
scroll to position [369, 0]
click at [83, 92] on div "Settings" at bounding box center [79, 83] width 63 height 20
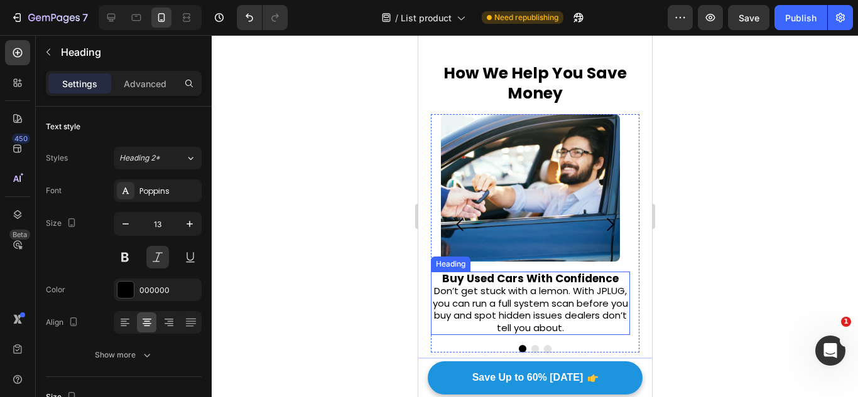
scroll to position [277, 0]
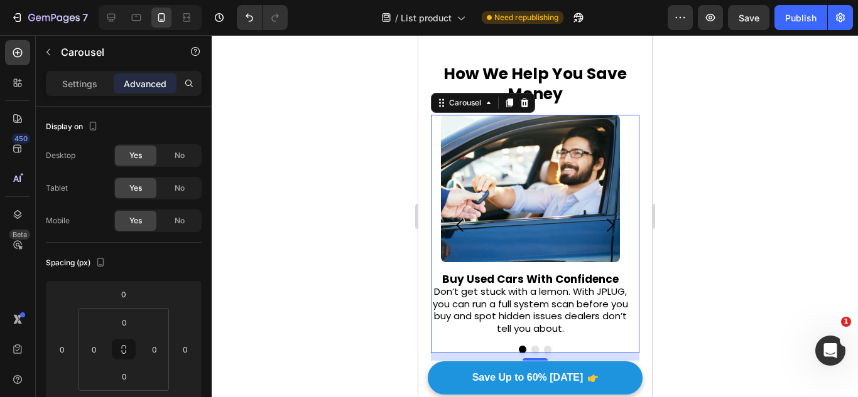
click at [604, 220] on icon "Carousel Next Arrow" at bounding box center [609, 225] width 19 height 19
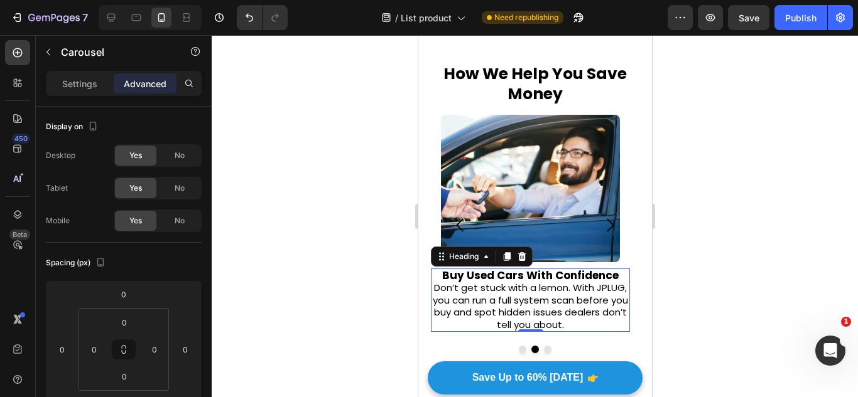
click at [513, 270] on strong "Buy Used Cars With Confidence" at bounding box center [529, 275] width 176 height 15
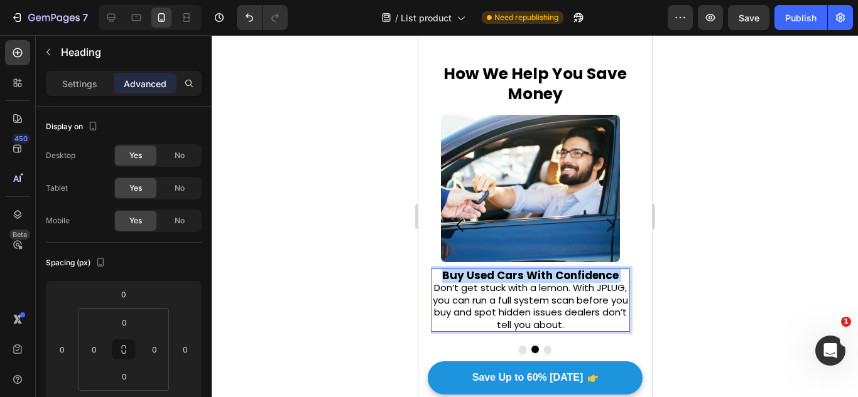
click at [513, 270] on strong "Buy Used Cars With Confidence" at bounding box center [529, 275] width 176 height 15
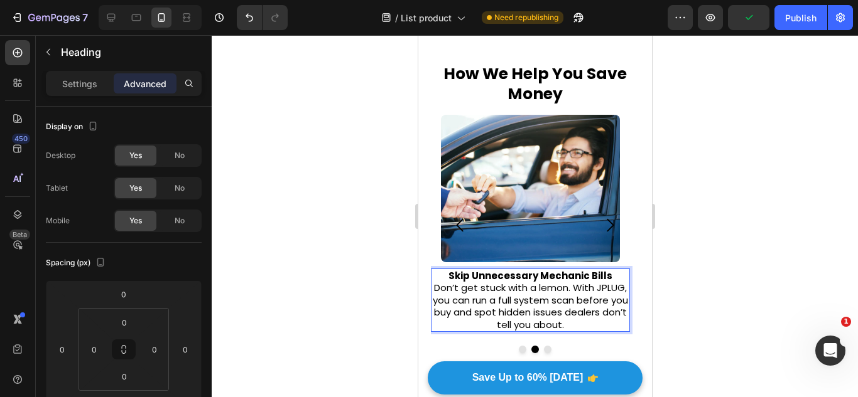
click at [552, 311] on span "⁠⁠⁠⁠⁠⁠⁠ Don’t get stuck with a lemon. With JPLUG, you can run a full system sca…" at bounding box center [529, 306] width 195 height 50
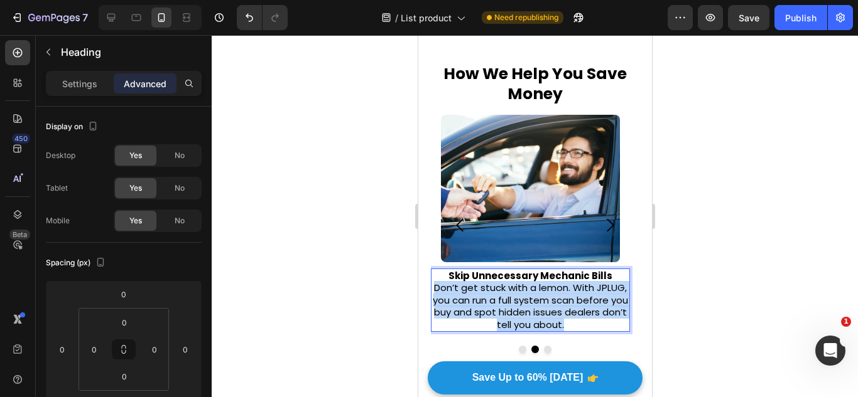
click at [552, 311] on span "Don’t get stuck with a lemon. With JPLUG, you can run a full system scan before…" at bounding box center [529, 306] width 195 height 50
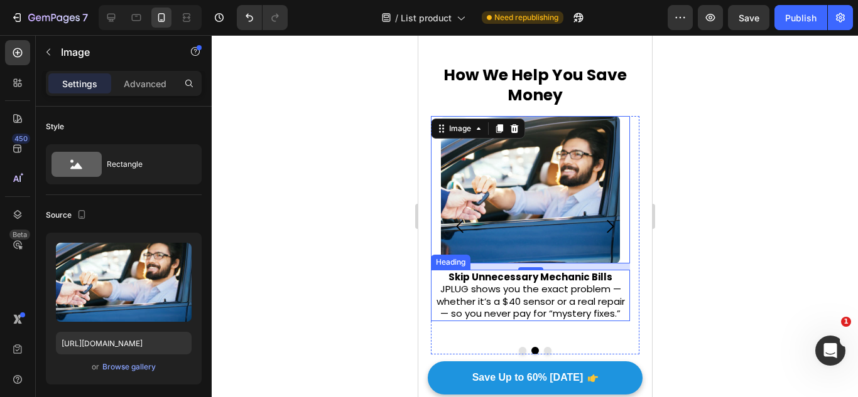
scroll to position [276, 0]
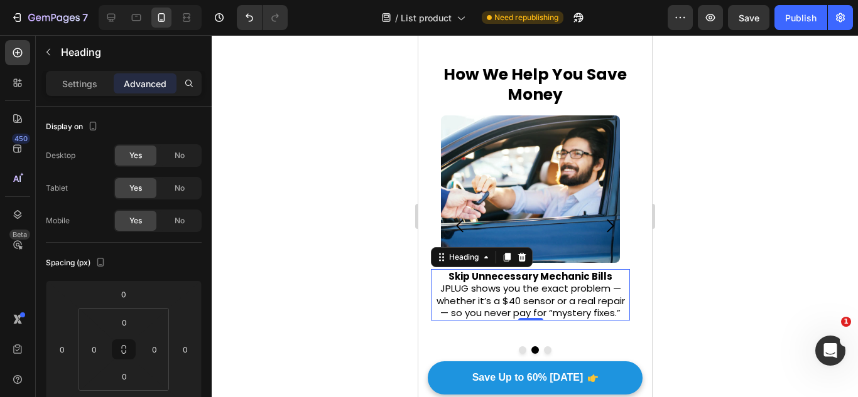
click at [590, 303] on p "⁠⁠⁠⁠⁠⁠⁠ Skip Unnecessary Mechanic Bills JPLUG shows you the exact problem — whe…" at bounding box center [529, 295] width 197 height 49
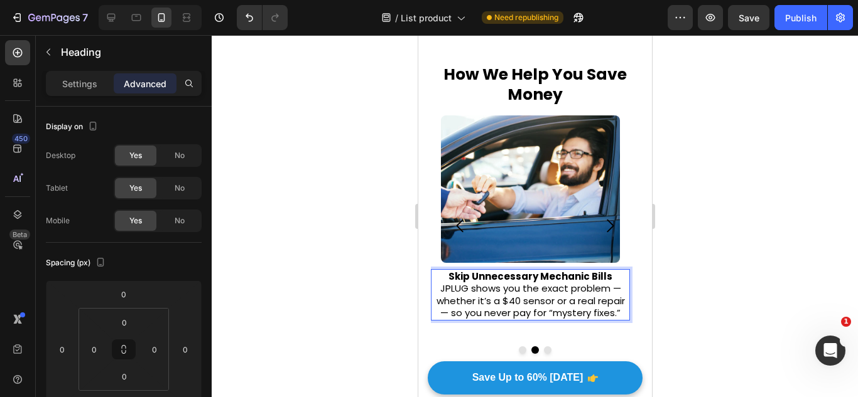
click at [615, 288] on p "Skip Unnecessary Mechanic Bills JPLUG shows you the exact problem — whether it’…" at bounding box center [529, 295] width 197 height 49
click at [446, 311] on p "Skip Unnecessary Mechanic Bills JPLUG shows you the exact problem whether it’s …" at bounding box center [529, 295] width 197 height 49
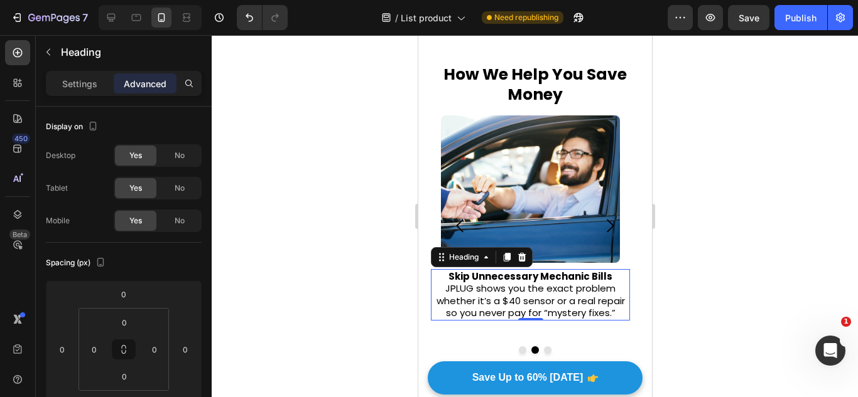
click at [551, 251] on img at bounding box center [529, 190] width 179 height 148
click at [499, 182] on img at bounding box center [529, 190] width 179 height 148
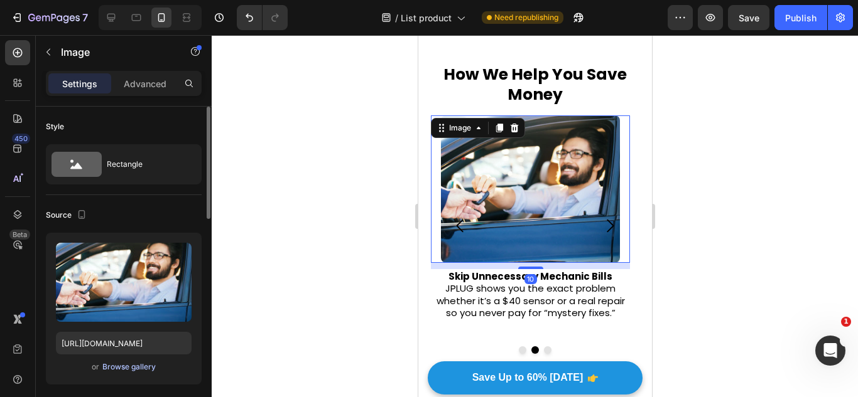
click at [142, 372] on div "Browse gallery" at bounding box center [128, 367] width 53 height 11
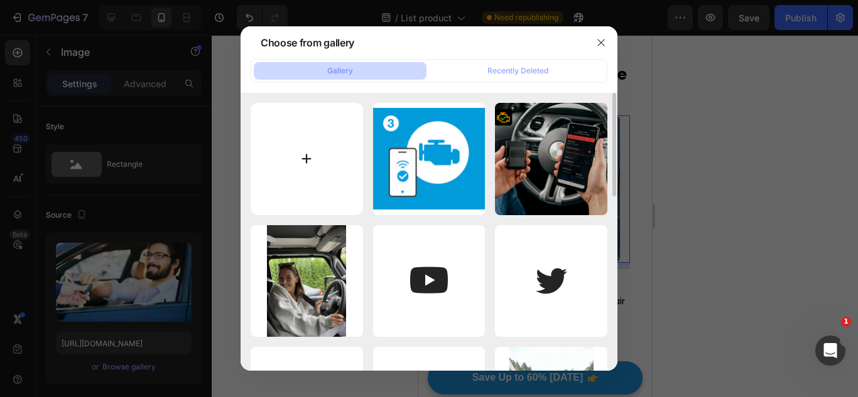
click at [273, 194] on input "file" at bounding box center [307, 159] width 112 height 112
type input "C:\fakepath\93c631a16a147dafcfbd948ea42d58be.jfif"
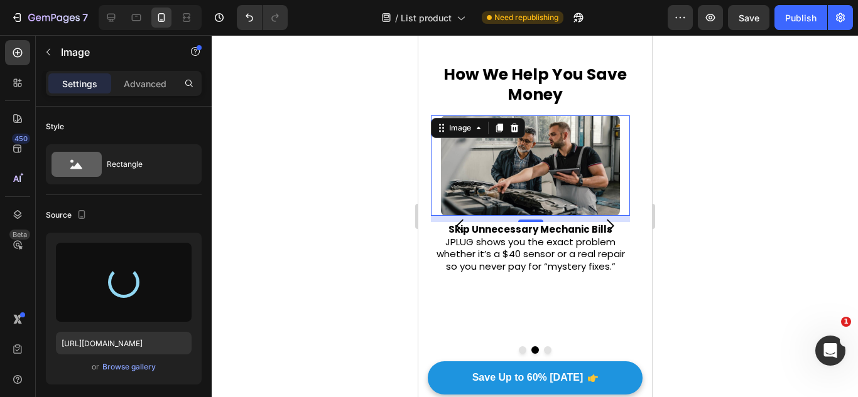
type input "[URL][DOMAIN_NAME]"
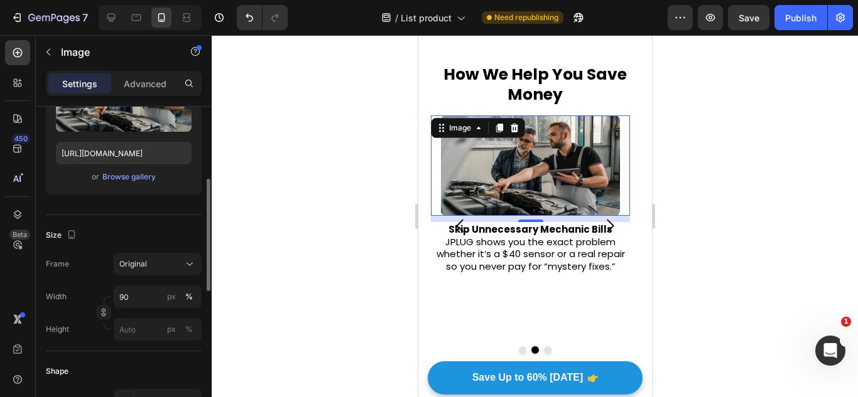
scroll to position [200, 0]
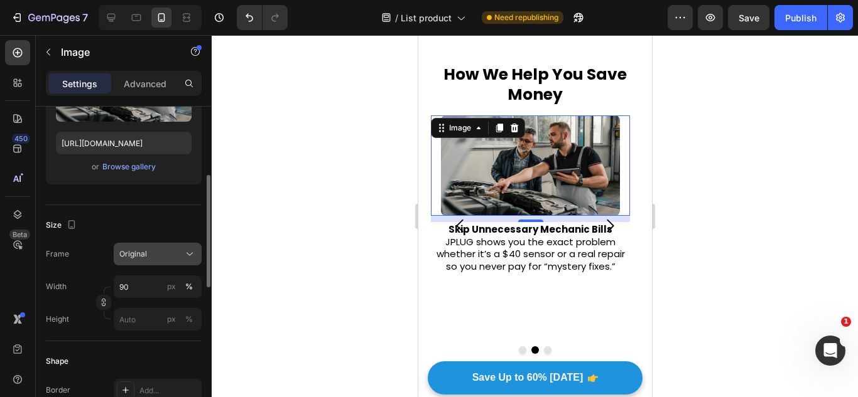
click at [169, 249] on div "Original" at bounding box center [150, 254] width 62 height 11
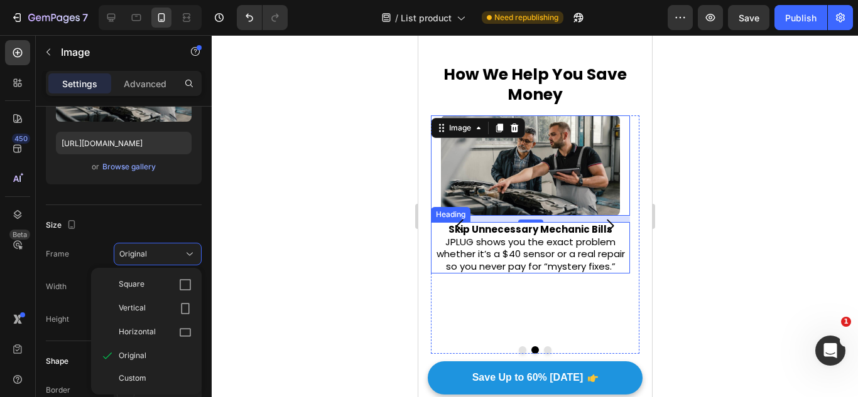
click at [558, 273] on h2 "⁠⁠⁠⁠⁠⁠⁠ Skip Unnecessary Mechanic Bills JPLUG shows you the exact problem wheth…" at bounding box center [529, 247] width 199 height 51
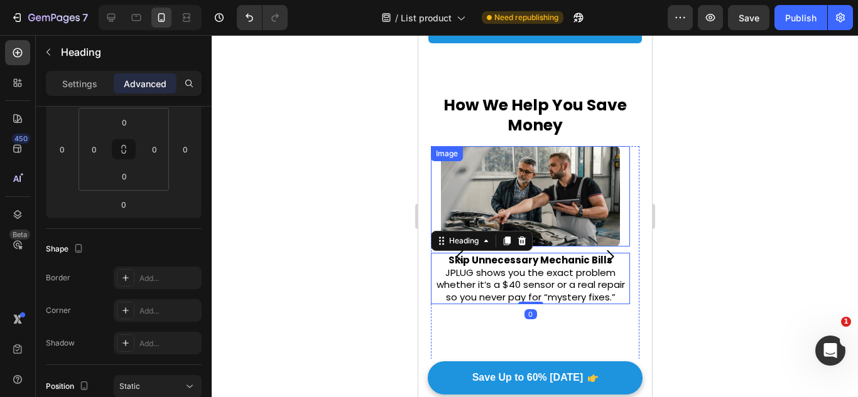
scroll to position [0, 0]
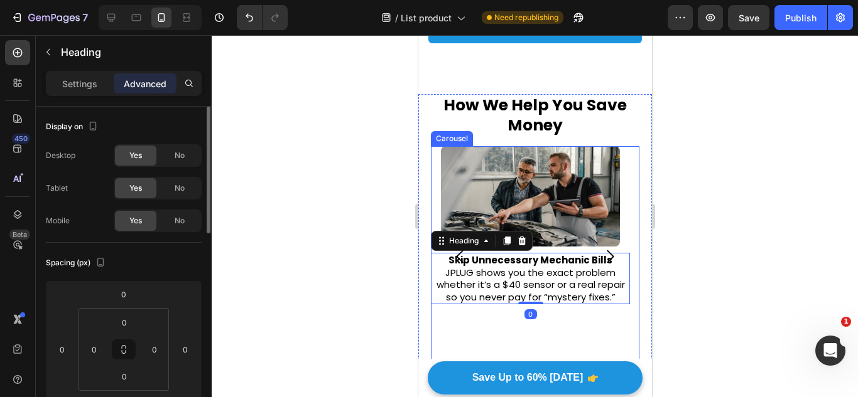
click at [456, 253] on icon "Carousel Back Arrow" at bounding box center [459, 256] width 19 height 19
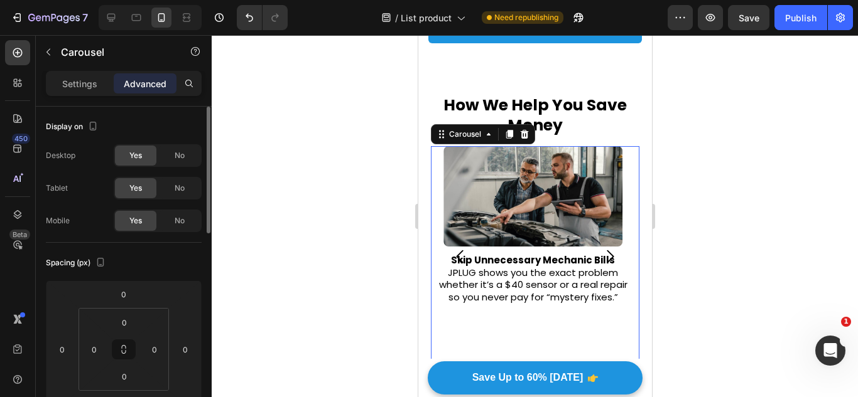
click at [603, 248] on icon "Carousel Next Arrow" at bounding box center [609, 256] width 19 height 19
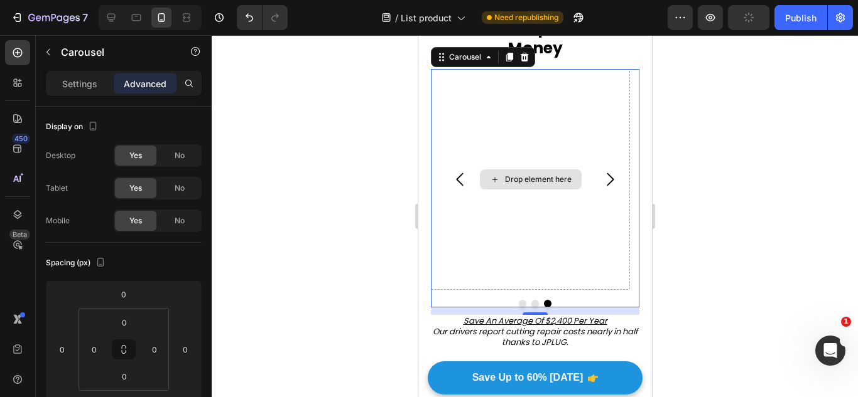
scroll to position [325, 0]
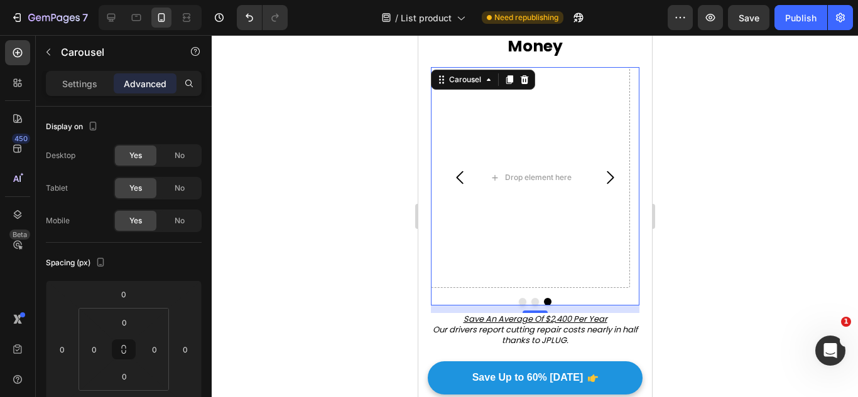
click at [455, 178] on icon "Carousel Back Arrow" at bounding box center [458, 177] width 7 height 13
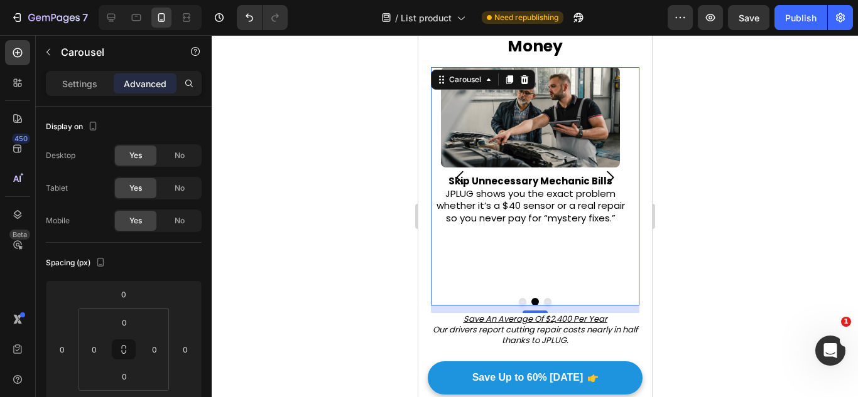
click at [458, 173] on icon "Carousel Back Arrow" at bounding box center [459, 177] width 19 height 19
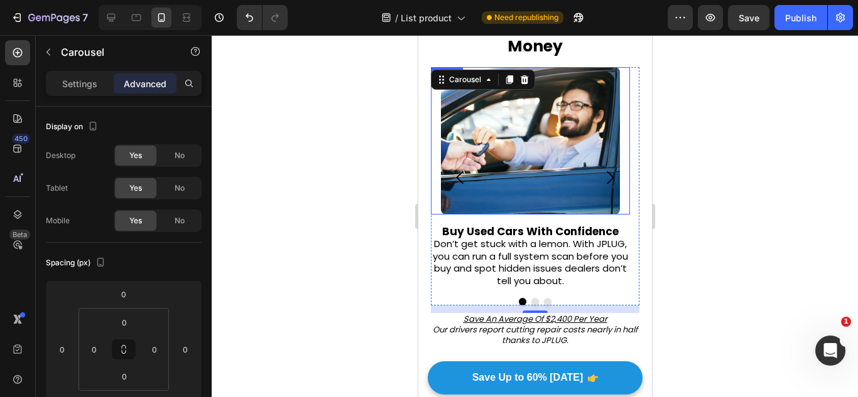
click at [515, 156] on img at bounding box center [529, 141] width 179 height 148
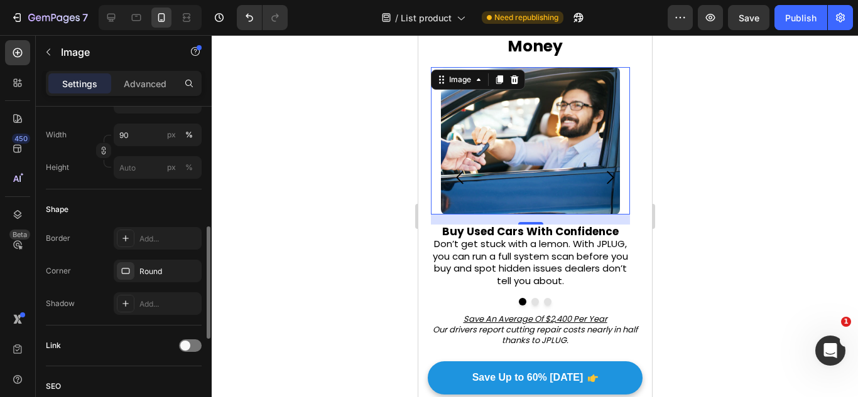
scroll to position [353, 0]
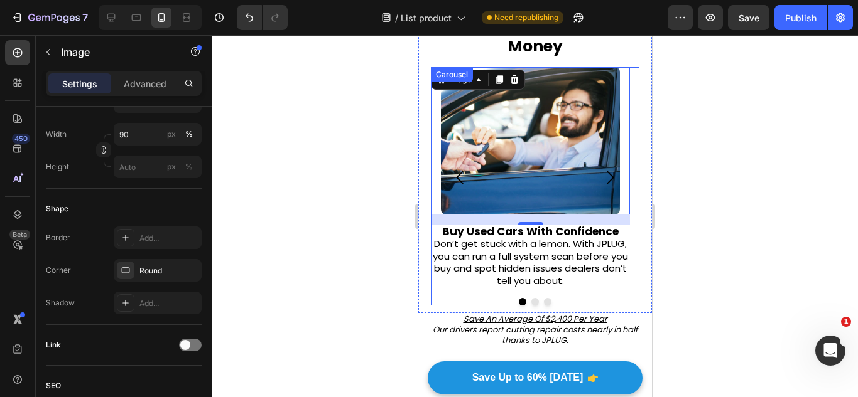
click at [605, 176] on icon "Carousel Next Arrow" at bounding box center [609, 177] width 19 height 19
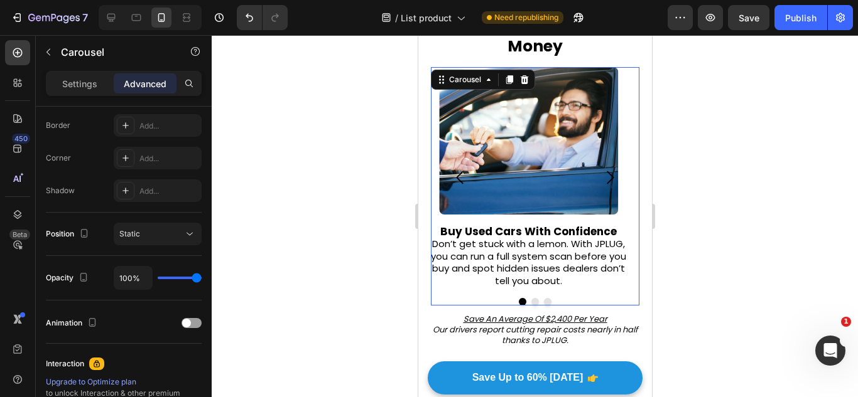
scroll to position [0, 0]
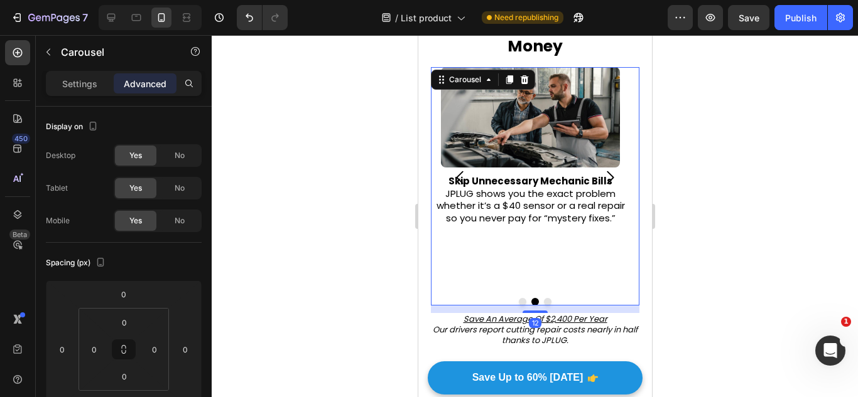
click at [557, 141] on img at bounding box center [529, 117] width 179 height 100
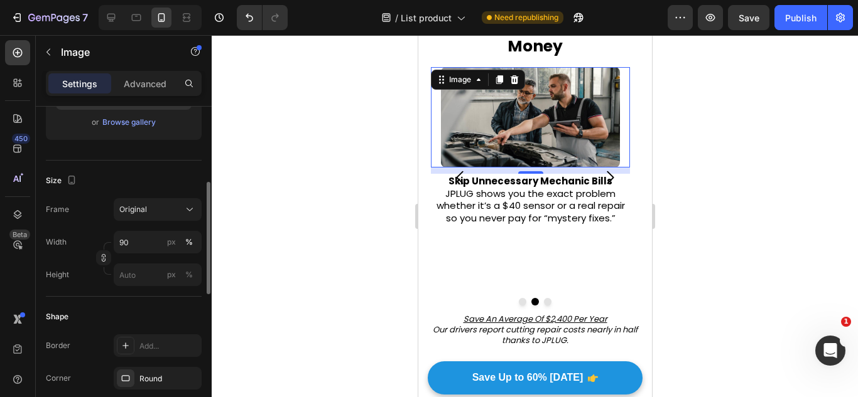
scroll to position [239, 0]
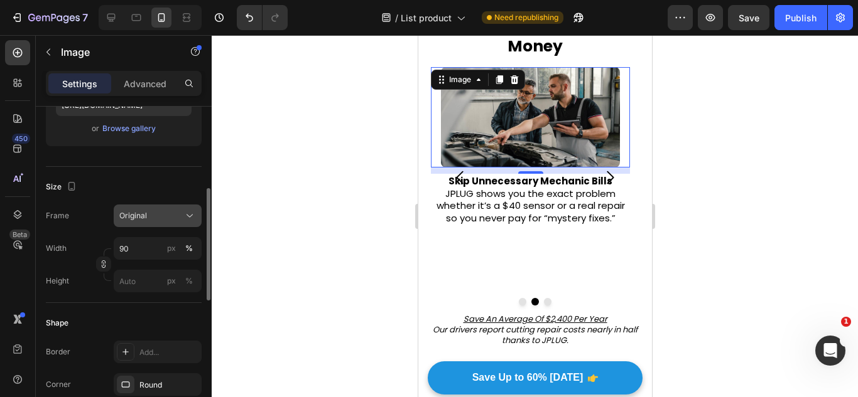
click at [154, 212] on div "Original" at bounding box center [150, 215] width 62 height 11
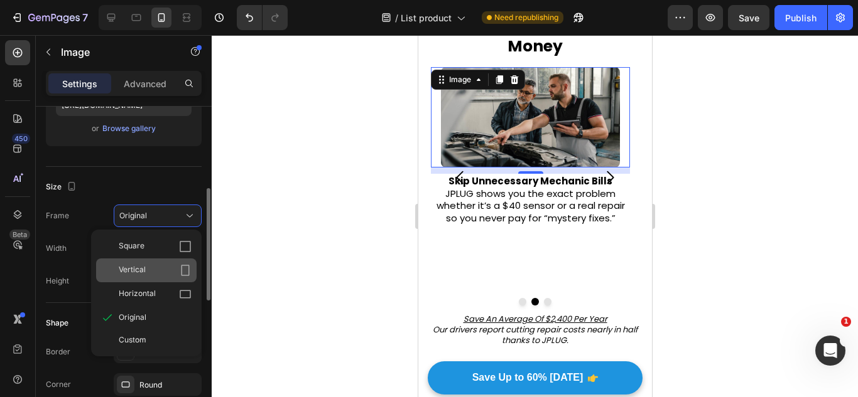
click at [170, 260] on div "Vertical" at bounding box center [146, 271] width 100 height 24
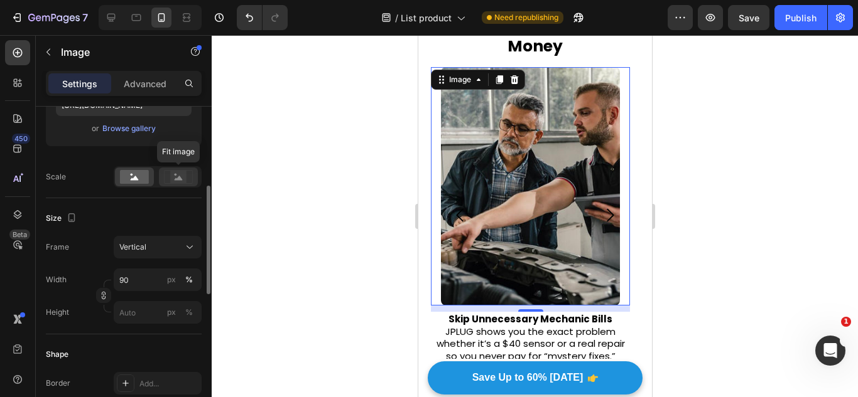
click at [186, 177] on rect at bounding box center [178, 177] width 16 height 13
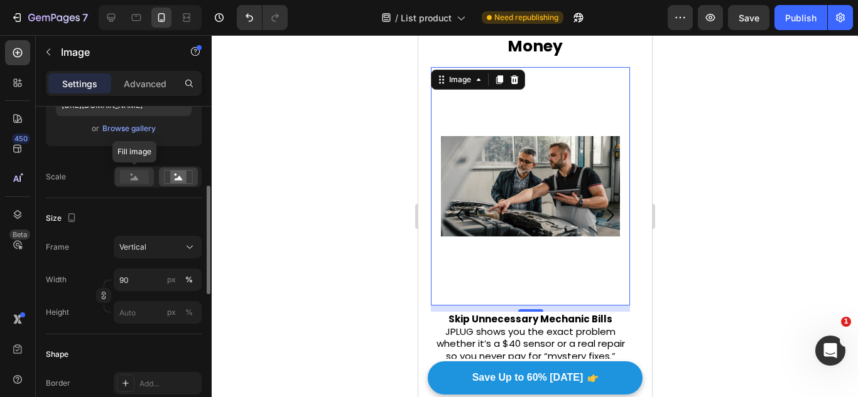
click at [126, 175] on rect at bounding box center [134, 177] width 29 height 14
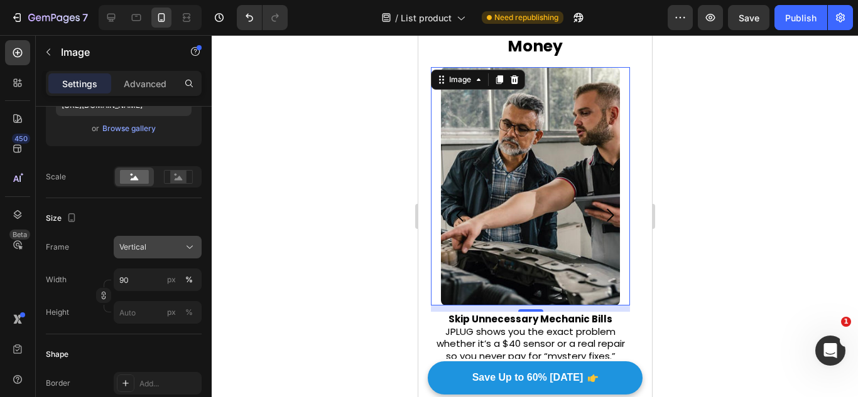
click at [186, 247] on icon at bounding box center [189, 247] width 13 height 13
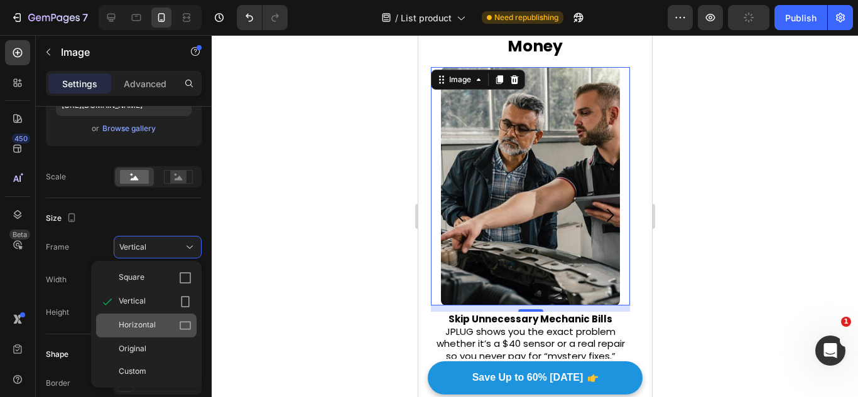
click at [169, 316] on div "Horizontal" at bounding box center [146, 326] width 100 height 24
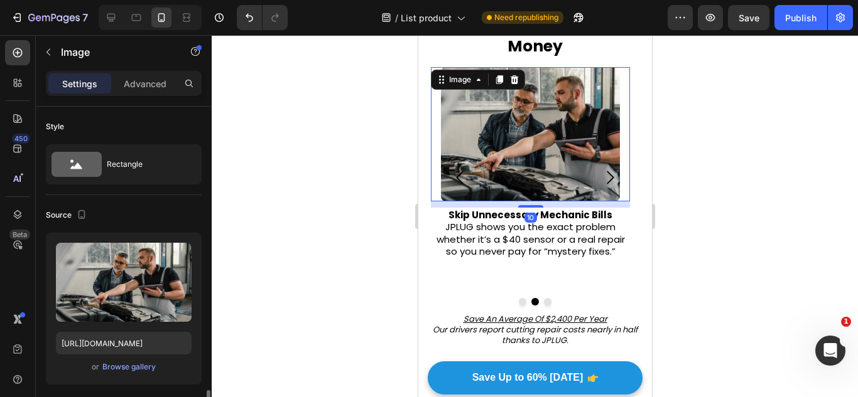
scroll to position [283, 0]
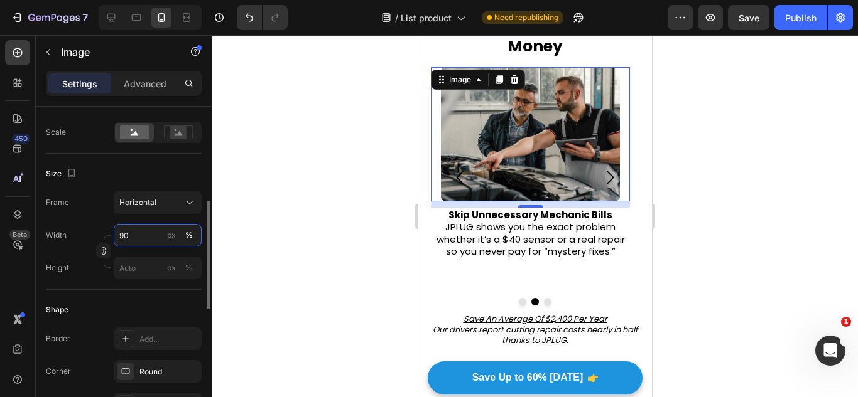
click at [131, 240] on input "90" at bounding box center [158, 235] width 88 height 23
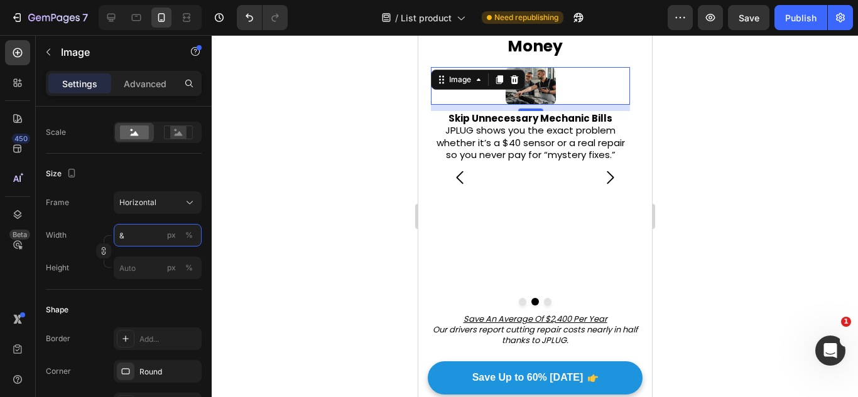
type input "&à"
click at [131, 240] on input "&à" at bounding box center [158, 235] width 88 height 23
click at [131, 240] on input "px %" at bounding box center [158, 235] width 88 height 23
type input "1"
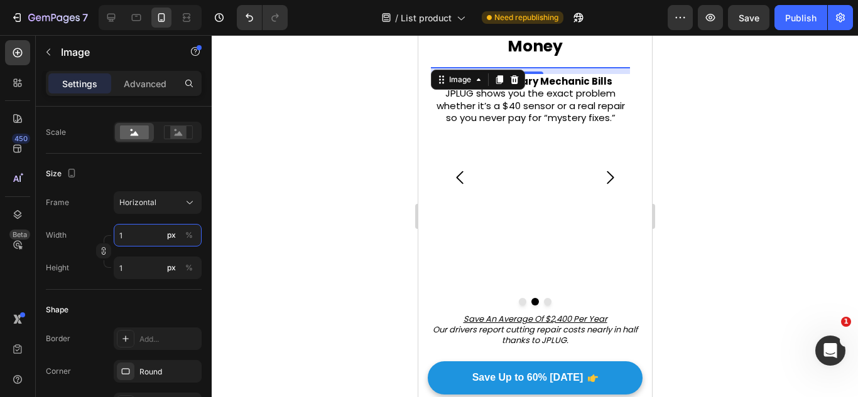
type input "11"
type input "8"
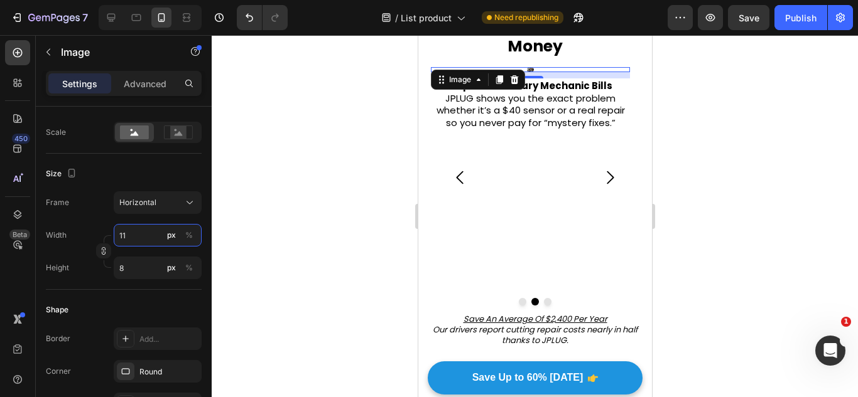
type input "110"
type input "83"
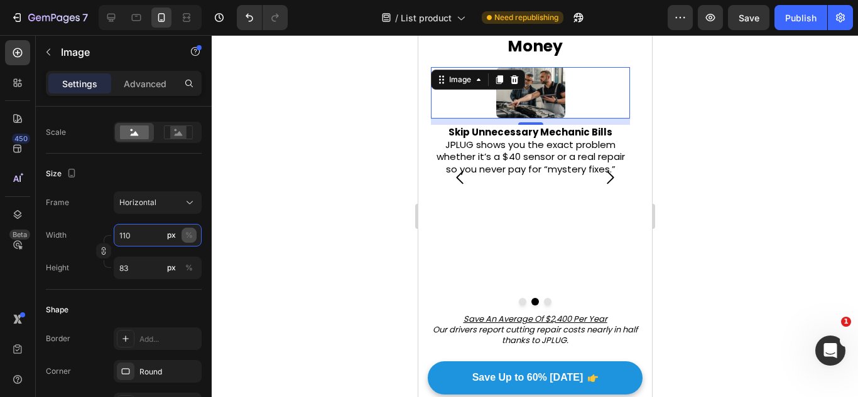
type input "110"
click at [185, 230] on div "%" at bounding box center [189, 235] width 8 height 11
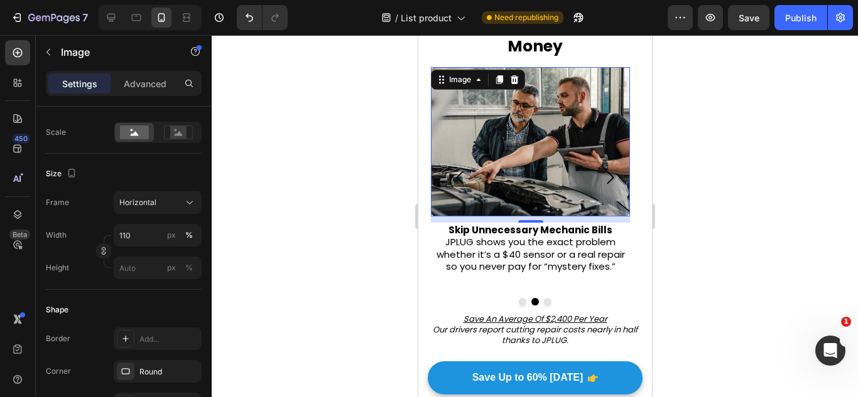
click at [161, 307] on div "Shape" at bounding box center [124, 310] width 156 height 20
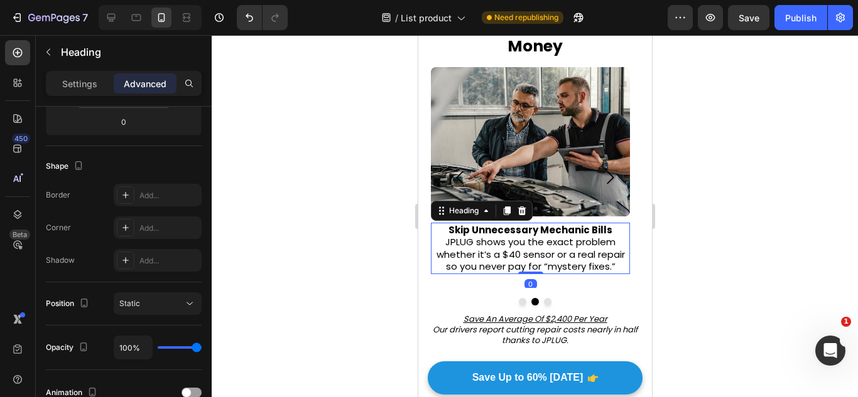
scroll to position [0, 0]
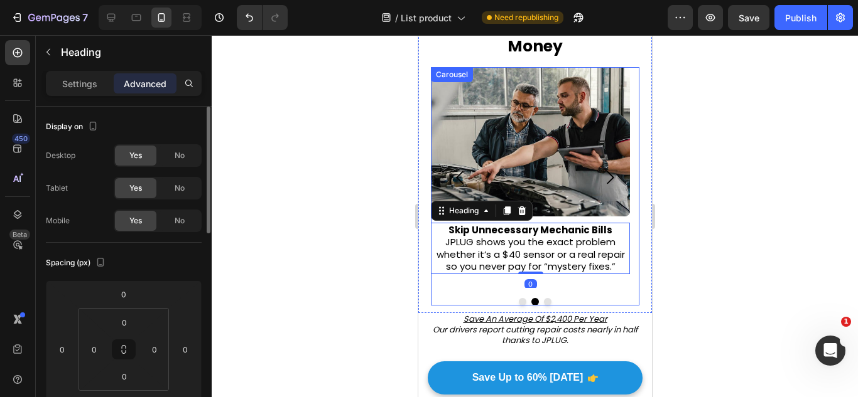
click at [628, 286] on div "Image ⁠⁠⁠⁠⁠⁠⁠ Skip Unnecessary Mechanic Bills JPLUG shows you the exact problem…" at bounding box center [529, 177] width 199 height 221
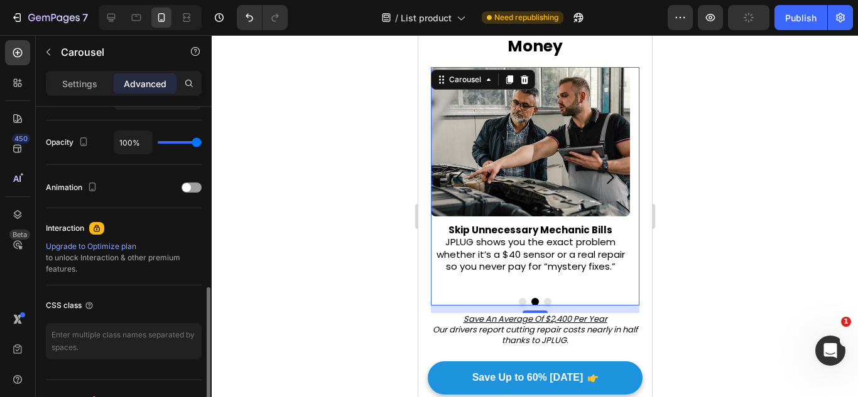
scroll to position [489, 0]
click at [89, 87] on p "Settings" at bounding box center [79, 83] width 35 height 13
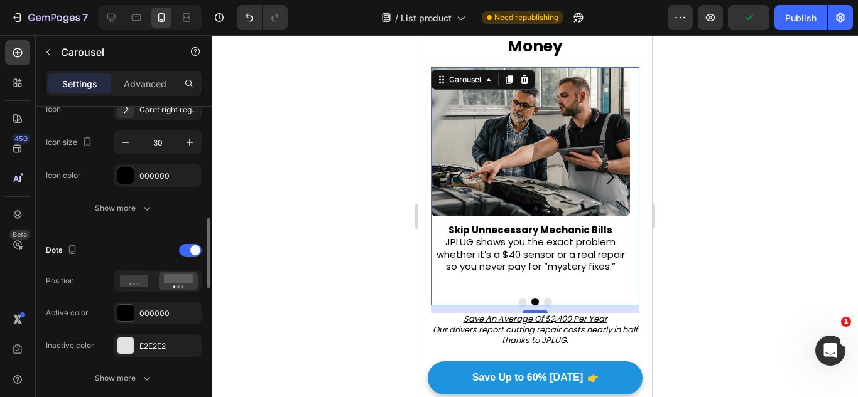
scroll to position [520, 0]
click at [151, 289] on div at bounding box center [134, 281] width 39 height 18
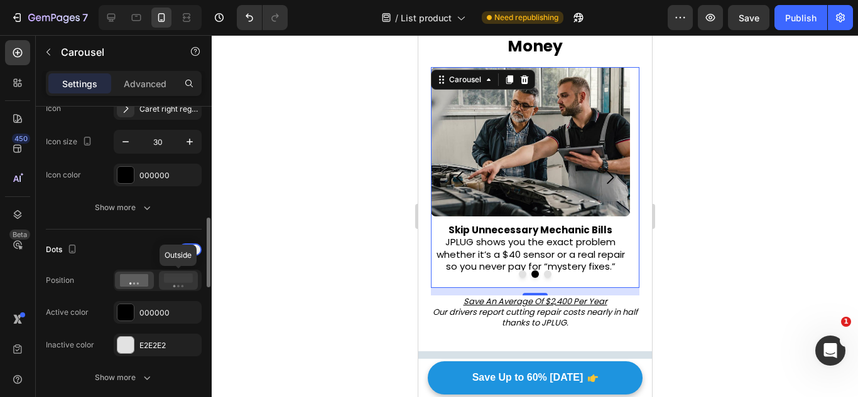
click at [184, 280] on rect at bounding box center [178, 278] width 29 height 9
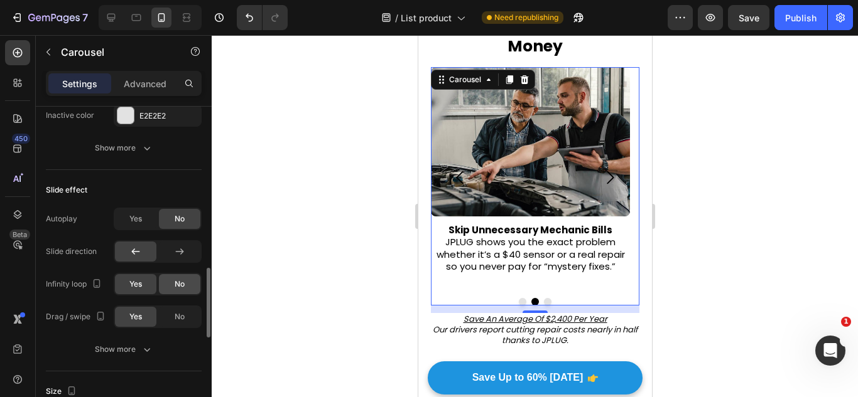
scroll to position [750, 0]
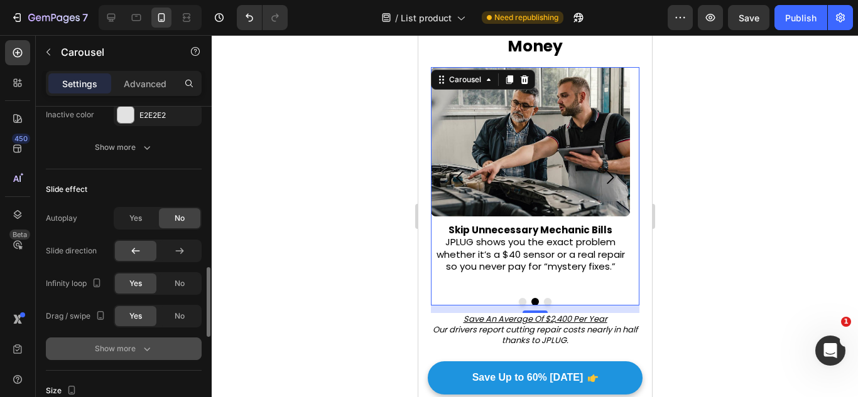
click at [125, 350] on div "Show more" at bounding box center [124, 349] width 58 height 13
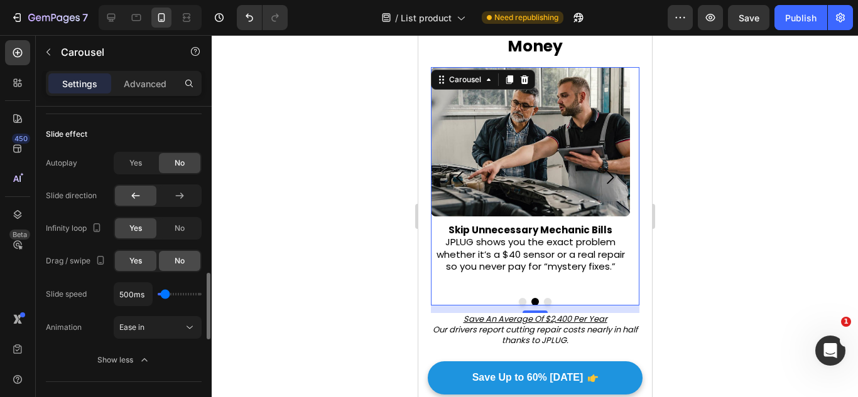
scroll to position [806, 0]
type input "350ms"
type input "350"
type input "200ms"
type input "200"
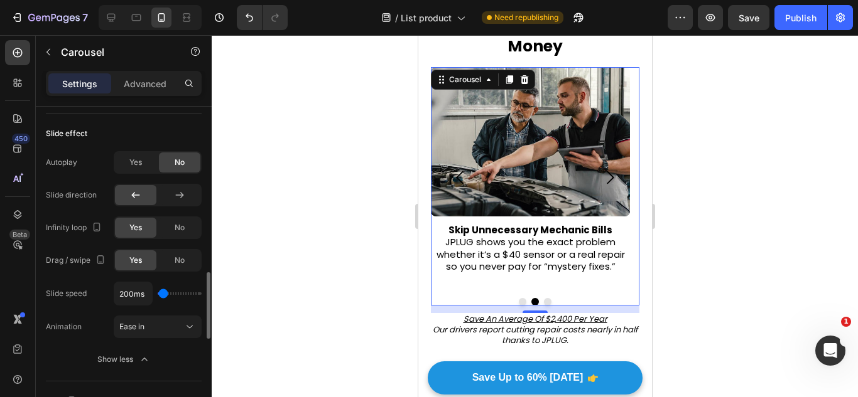
type input "100ms"
type input "100"
click at [162, 293] on input "range" at bounding box center [180, 294] width 44 height 3
type input "200ms"
type input "200"
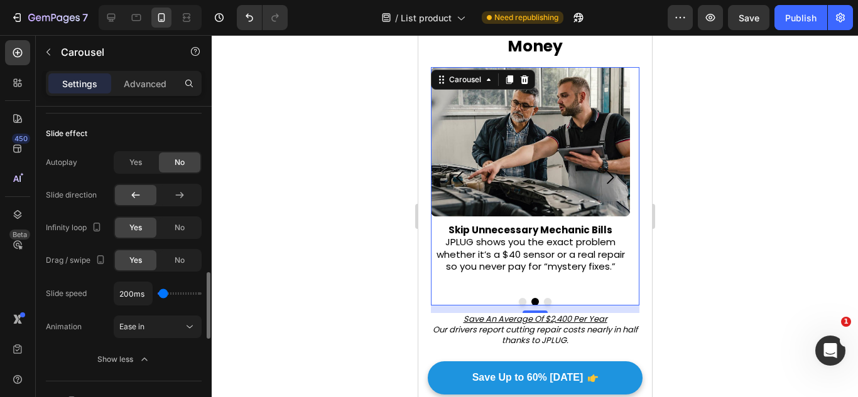
type input "300ms"
type input "300"
type input "350ms"
type input "350"
type input "450ms"
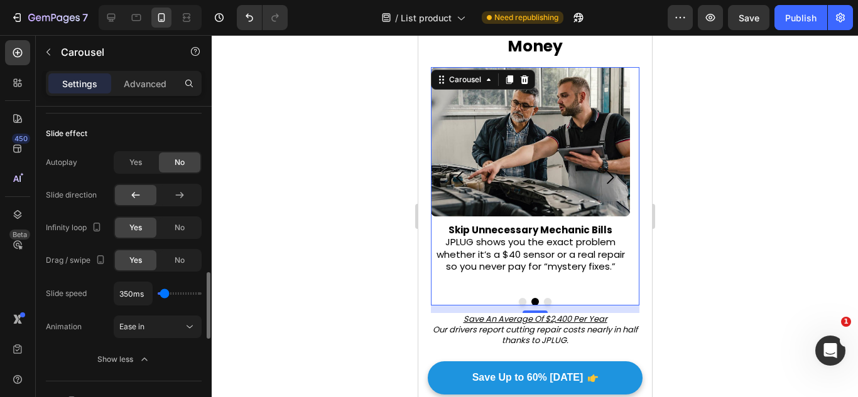
type input "450"
type input "550ms"
type input "550"
type input "450ms"
type input "450"
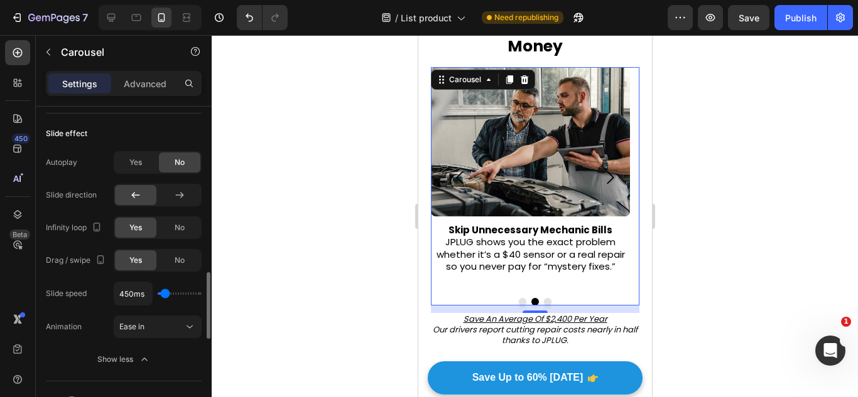
type input "350ms"
type input "350"
type input "200ms"
type input "200"
type input "300ms"
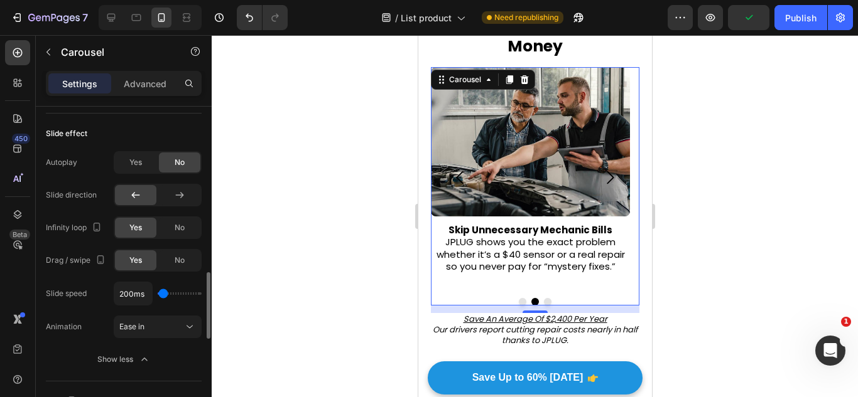
type input "300"
type input "350ms"
type input "350"
type input "450ms"
type input "450"
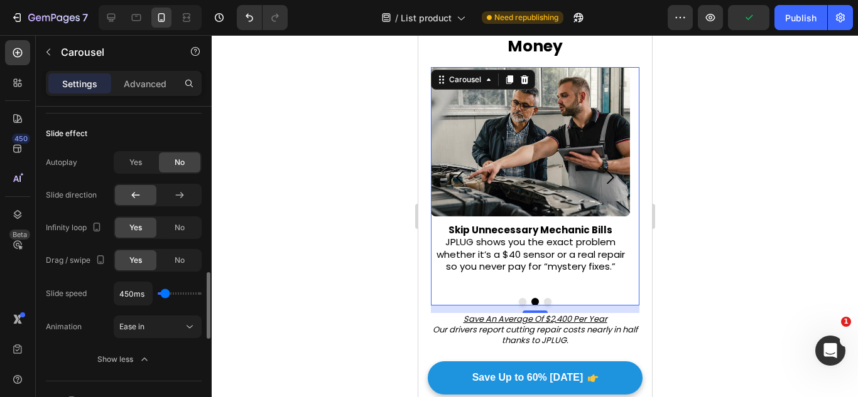
type input "550ms"
type input "550"
type input "450ms"
type input "450"
type input "350ms"
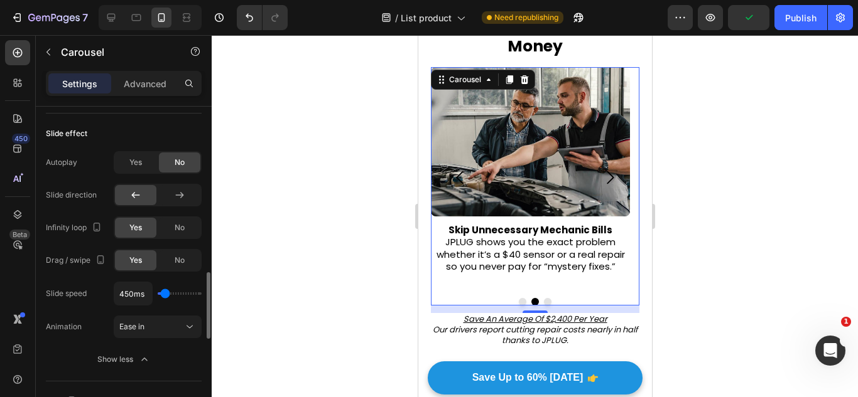
type input "350"
type input "300ms"
type input "300"
type input "200ms"
type input "200"
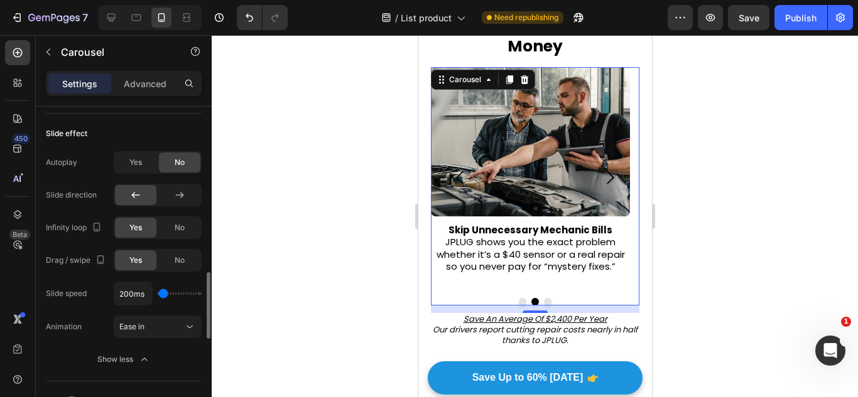
click at [163, 294] on input "range" at bounding box center [180, 294] width 44 height 3
click at [147, 154] on div "Yes" at bounding box center [135, 163] width 41 height 20
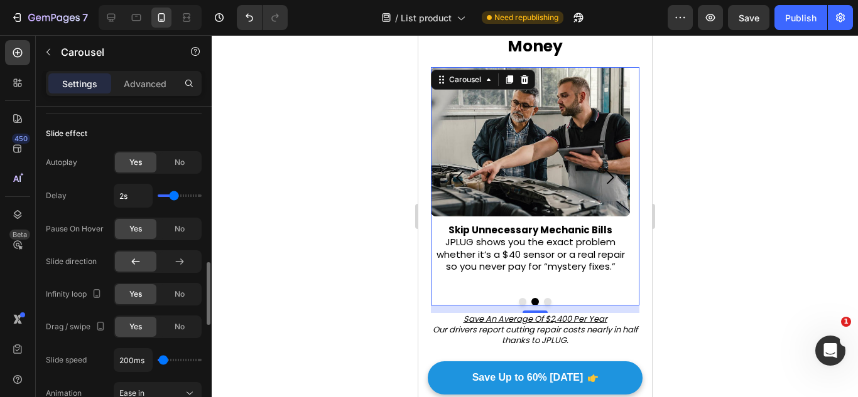
type input "2.2s"
type input "2.2"
type input "2.3s"
type input "2.3"
type input "2.2s"
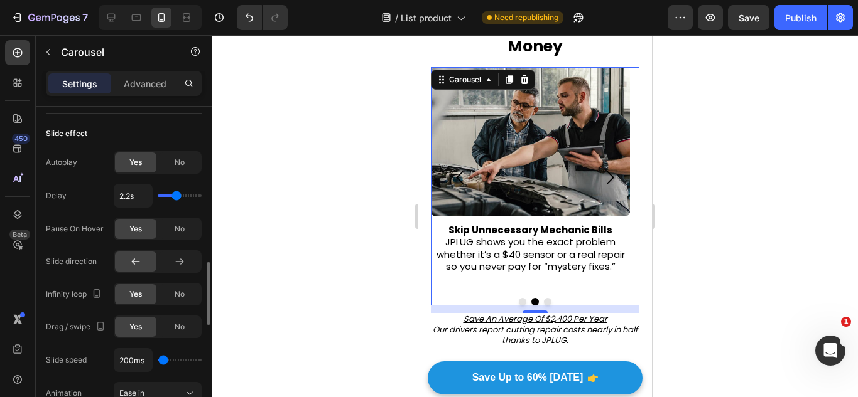
type input "2.1"
click at [175, 197] on input "range" at bounding box center [180, 196] width 44 height 3
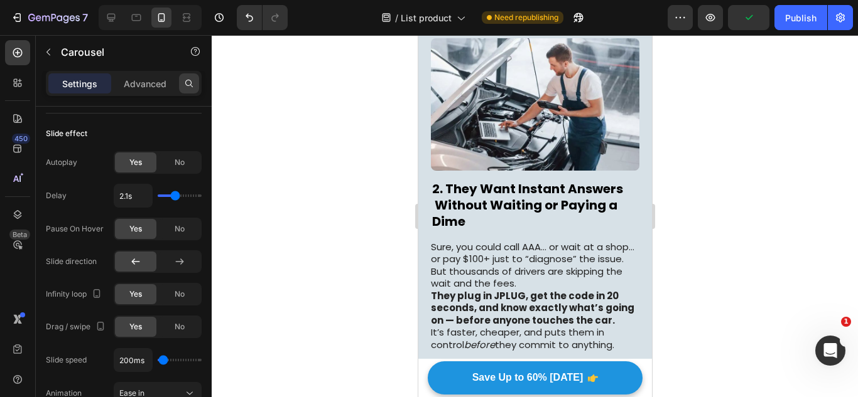
scroll to position [674, 0]
type input "2s"
type input "2"
type input "2.1s"
type input "2.1"
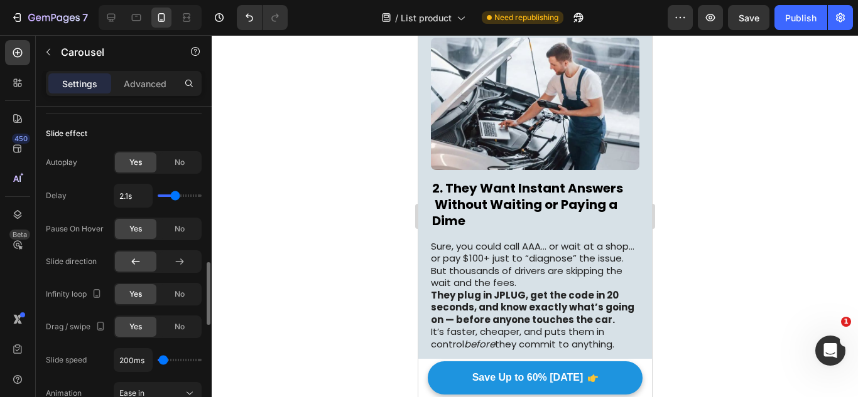
type input "2.2s"
type input "2.2"
type input "2.3s"
type input "2.3"
type input "2.4s"
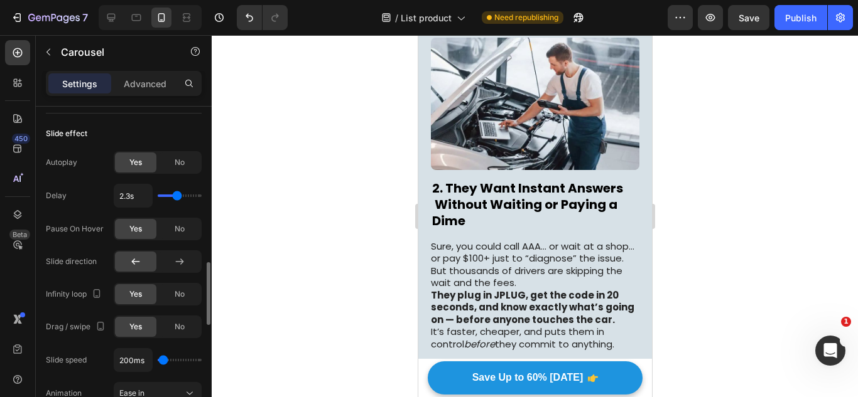
type input "2.4"
type input "2.5s"
type input "2.5"
type input "2.6s"
type input "2.6"
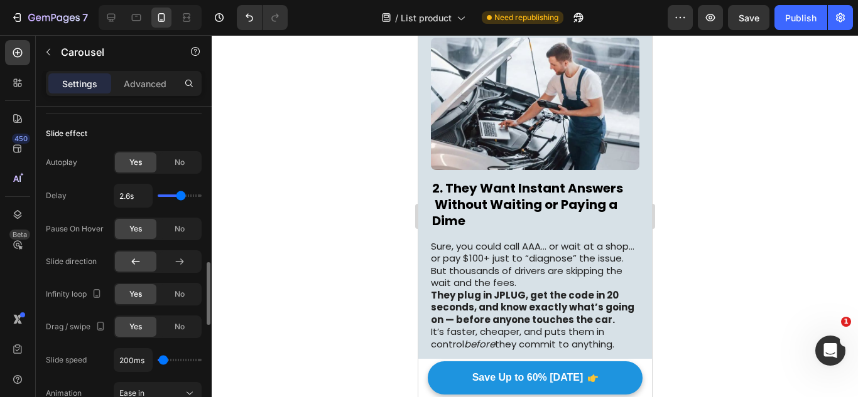
type input "2.5s"
type input "2.5"
type input "2.4s"
type input "2.4"
type input "2.5s"
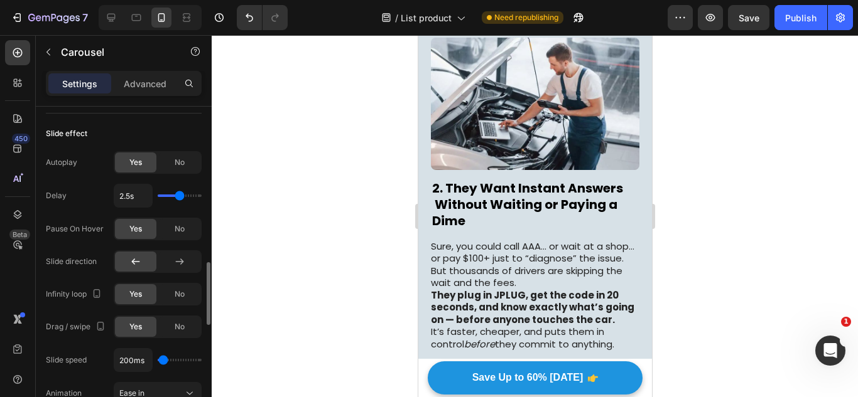
type input "2.5"
click at [180, 197] on input "range" at bounding box center [180, 196] width 44 height 3
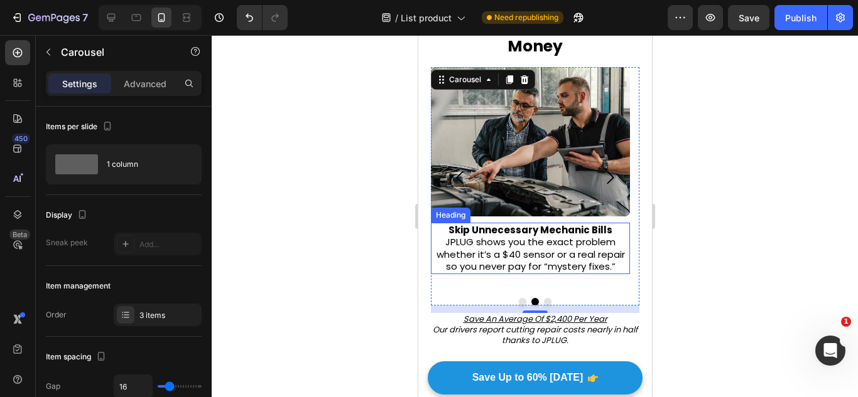
scroll to position [323, 0]
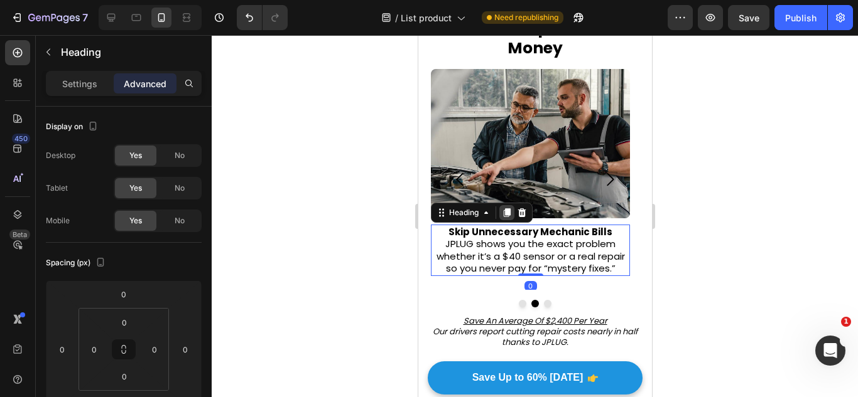
click at [509, 205] on div at bounding box center [506, 212] width 15 height 15
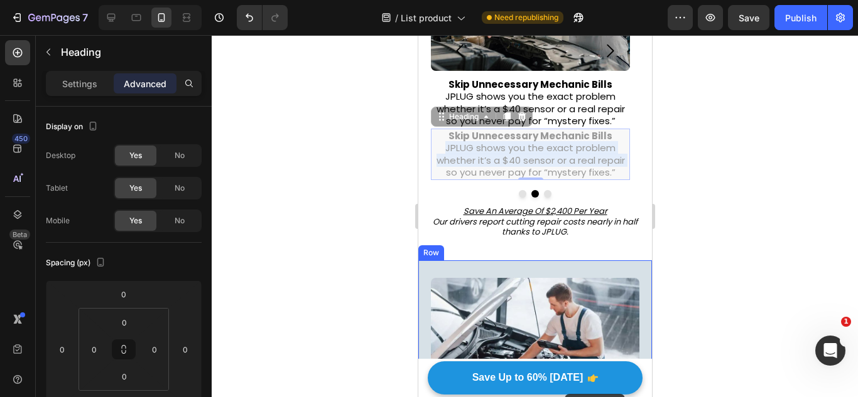
scroll to position [599, 0]
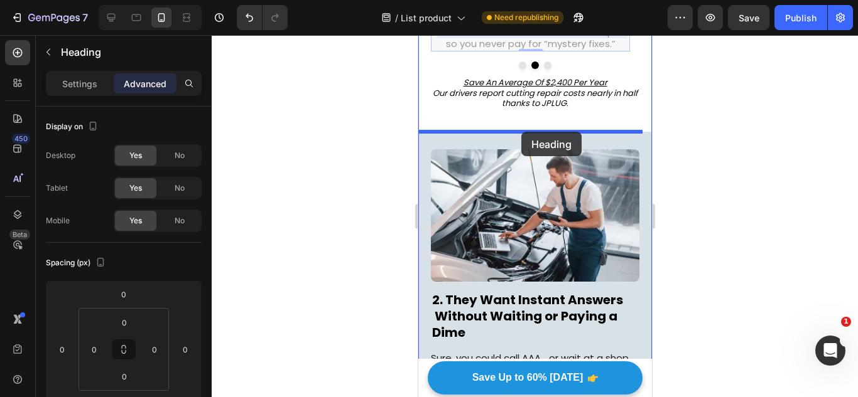
drag, startPoint x: 529, startPoint y: 292, endPoint x: 520, endPoint y: 132, distance: 160.3
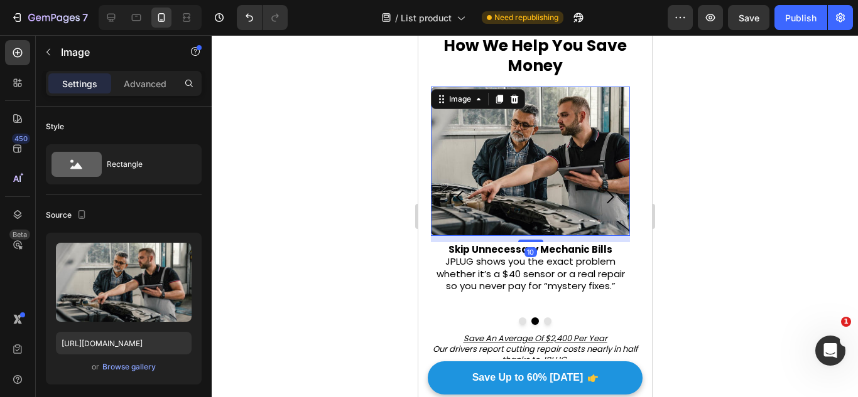
scroll to position [301, 0]
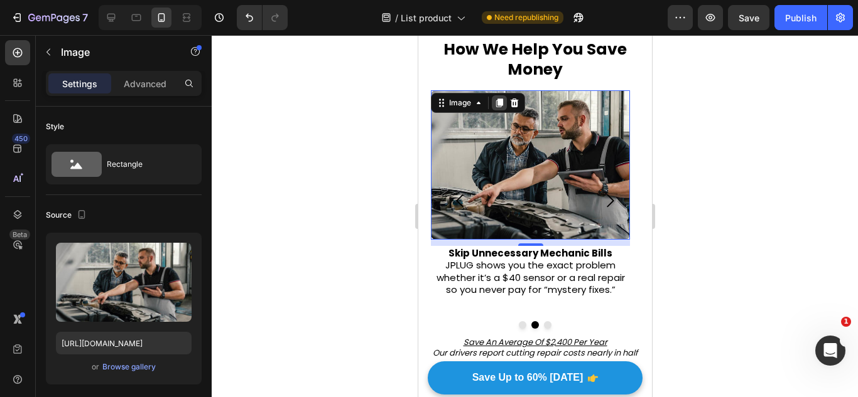
click at [498, 107] on icon at bounding box center [498, 103] width 7 height 9
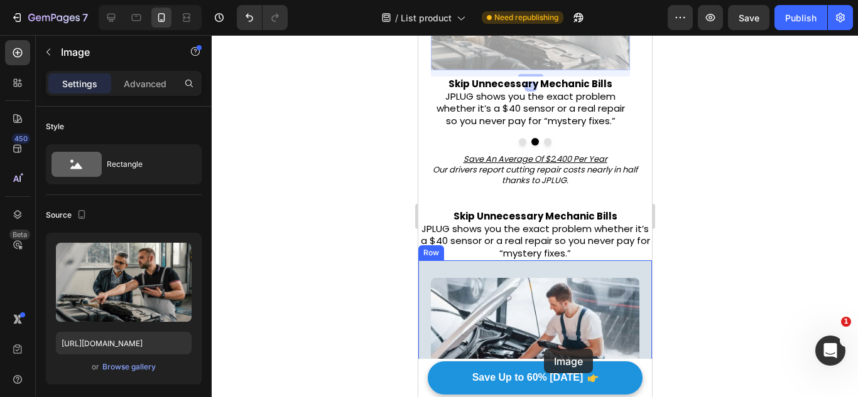
scroll to position [687, 0]
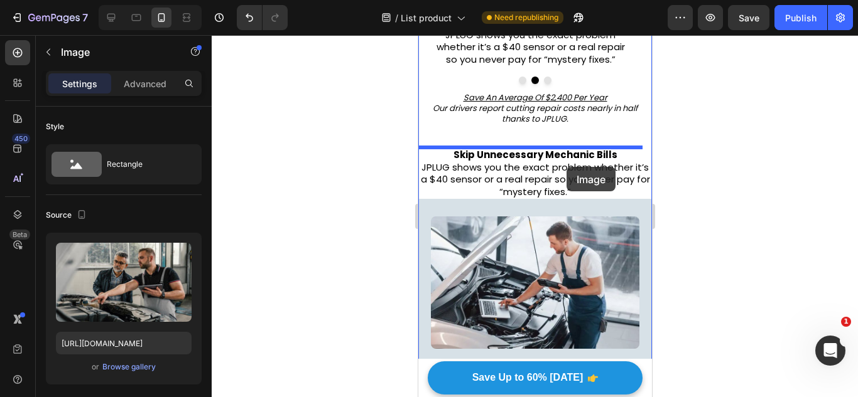
drag, startPoint x: 519, startPoint y: 289, endPoint x: 564, endPoint y: 165, distance: 132.3
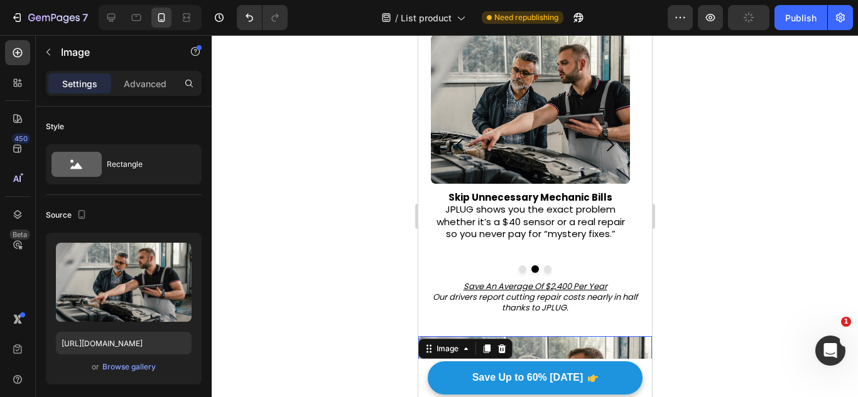
scroll to position [332, 0]
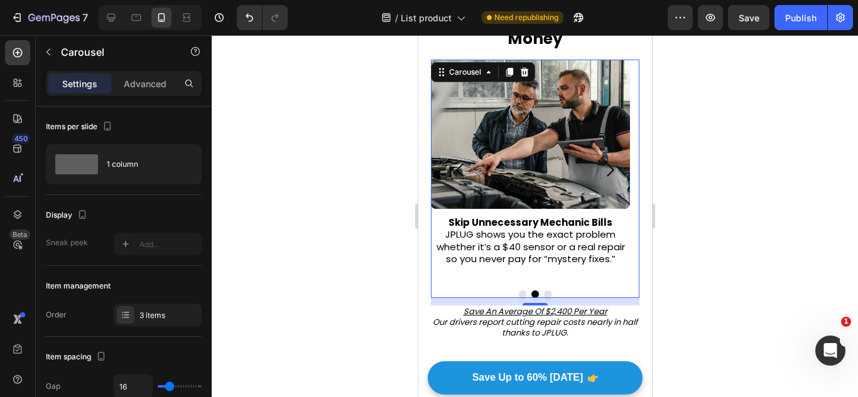
click at [600, 170] on icon "Carousel Next Arrow" at bounding box center [609, 170] width 19 height 19
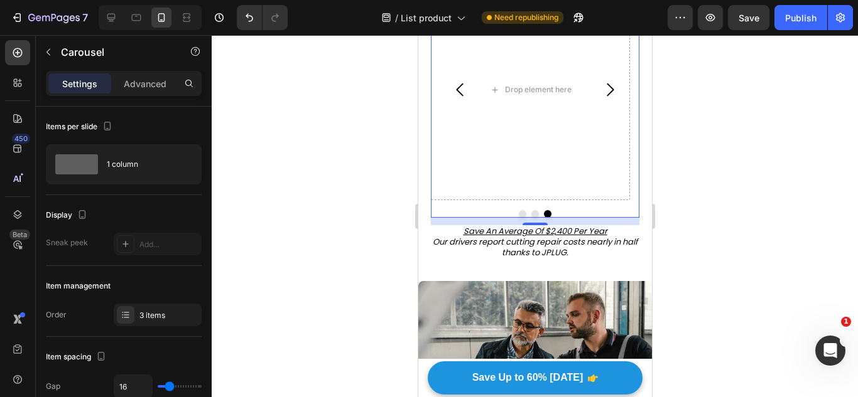
scroll to position [413, 0]
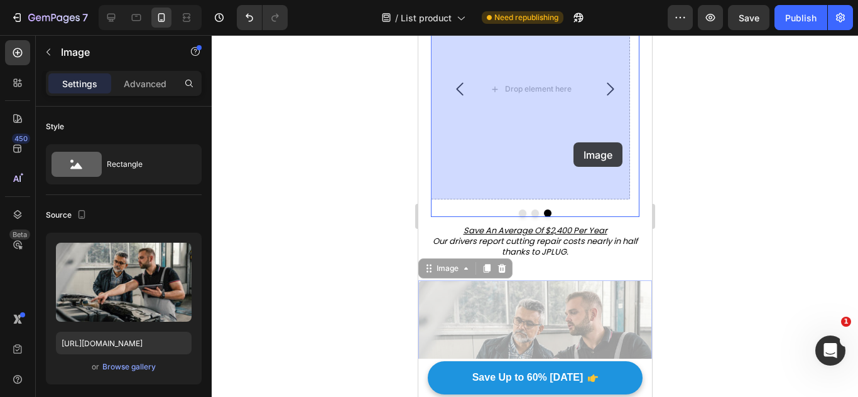
drag, startPoint x: 542, startPoint y: 298, endPoint x: 572, endPoint y: 143, distance: 157.4
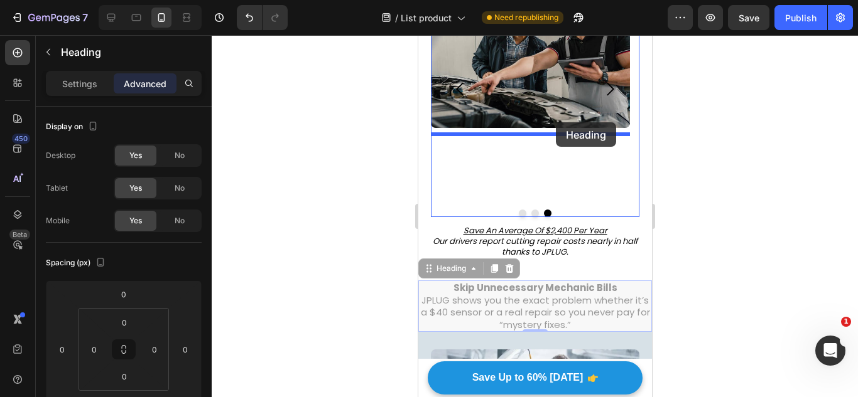
drag, startPoint x: 538, startPoint y: 294, endPoint x: 555, endPoint y: 124, distance: 171.6
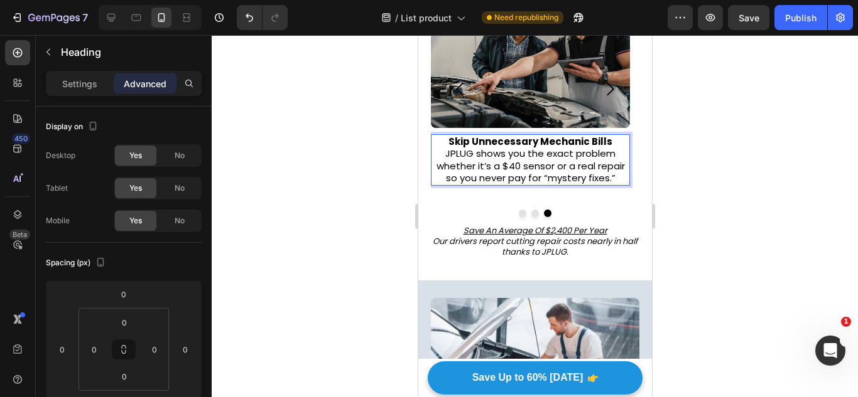
click at [529, 159] on h2 "Skip Unnecessary Mechanic Bills JPLUG shows you the exact problem whether it’s …" at bounding box center [529, 159] width 199 height 51
click at [529, 159] on p "Skip Unnecessary Mechanic Bills JPLUG shows you the exact problem whether it’s …" at bounding box center [529, 160] width 197 height 49
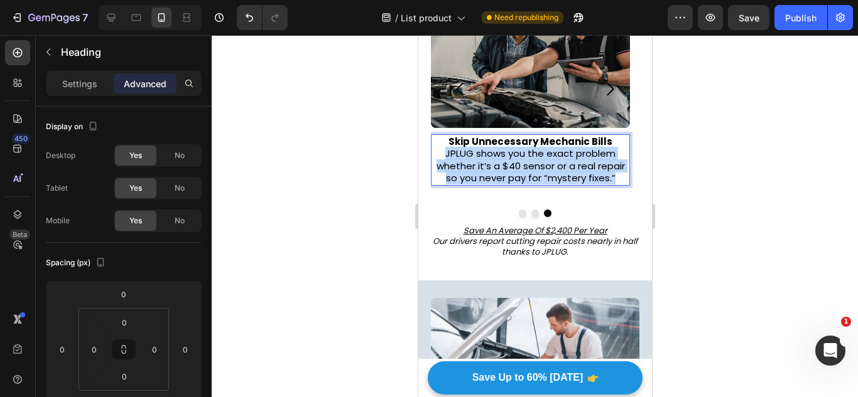
click at [529, 159] on p "Skip Unnecessary Mechanic Bills JPLUG shows you the exact problem whether it’s …" at bounding box center [529, 160] width 197 height 49
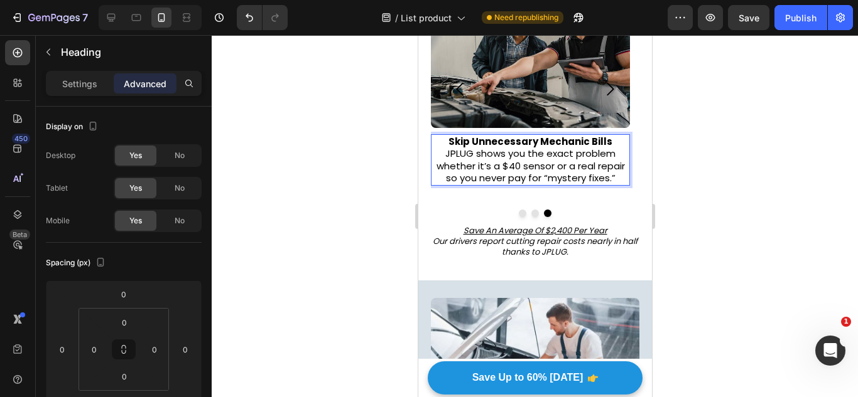
click at [524, 146] on strong "Skip Unnecessary Mechanic Bills" at bounding box center [530, 141] width 164 height 13
click at [509, 168] on p "No More Mystery Check Engine Light ⁠⁠⁠⁠⁠⁠⁠ JPLUG shows you the exact problem wh…" at bounding box center [529, 160] width 197 height 49
click at [509, 168] on p "No More Mystery Check Engine Light JPLUG shows you the exact problem whether it…" at bounding box center [529, 160] width 197 height 49
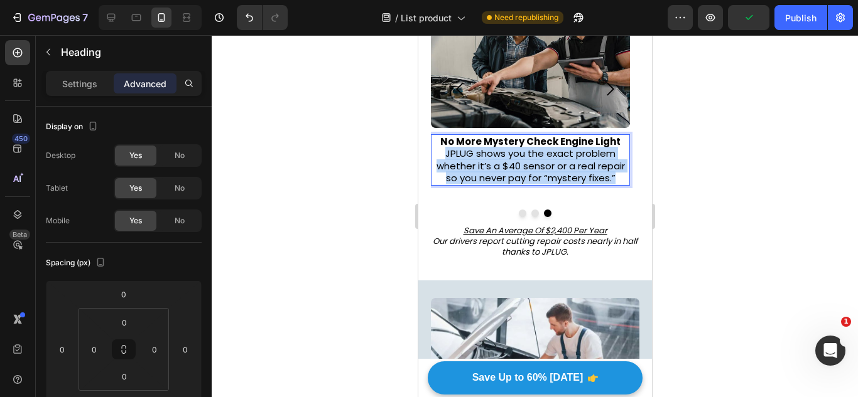
click at [509, 168] on p "No More Mystery Check Engine Light JPLUG shows you the exact problem whether it…" at bounding box center [529, 160] width 197 height 49
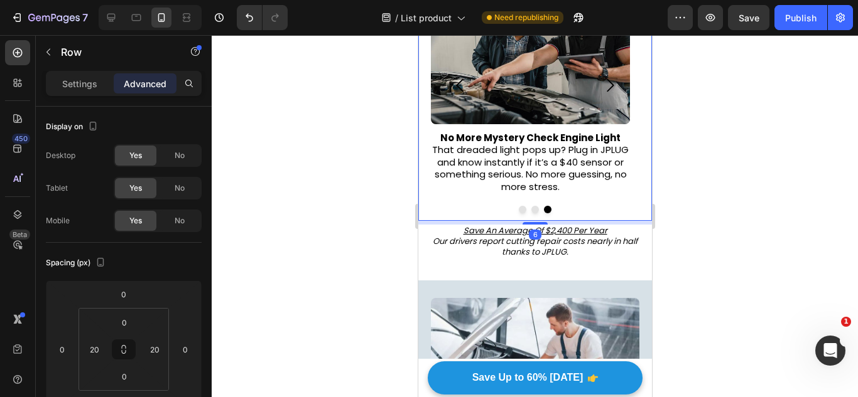
scroll to position [418, 0]
type input "7"
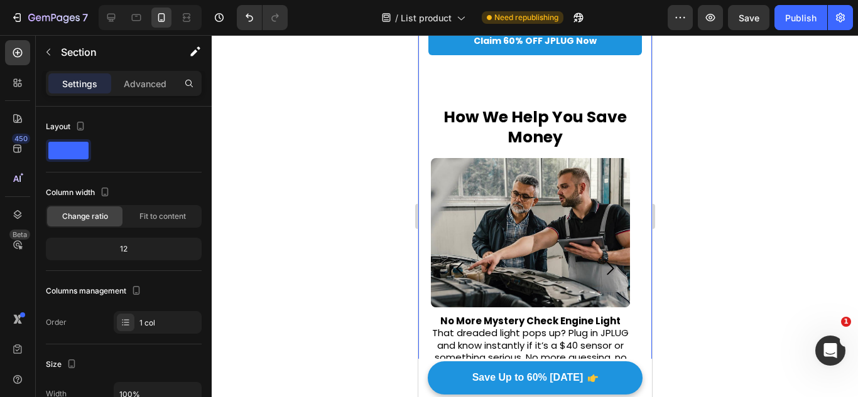
scroll to position [259, 0]
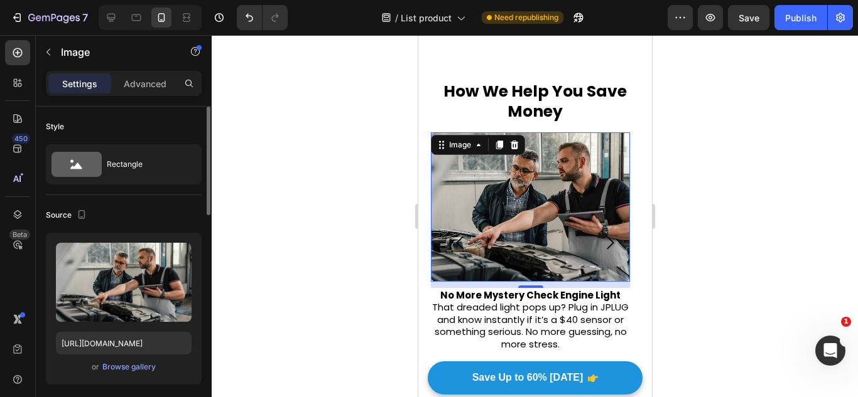
click at [136, 360] on div "or Browse gallery" at bounding box center [124, 367] width 136 height 15
click at [136, 362] on div "Browse gallery" at bounding box center [128, 367] width 53 height 11
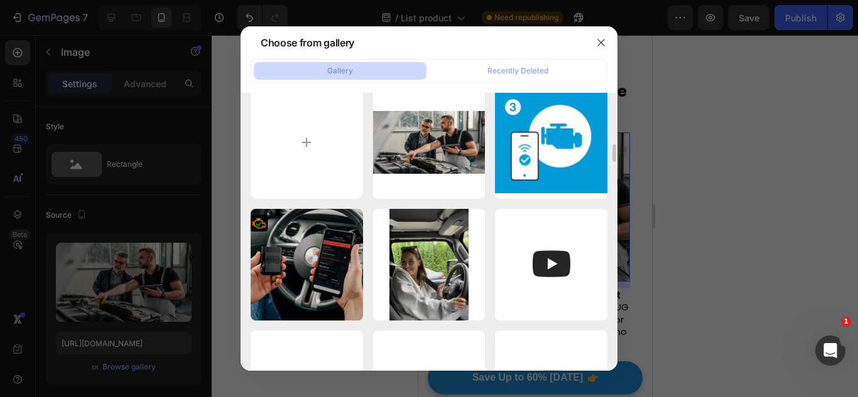
scroll to position [0, 0]
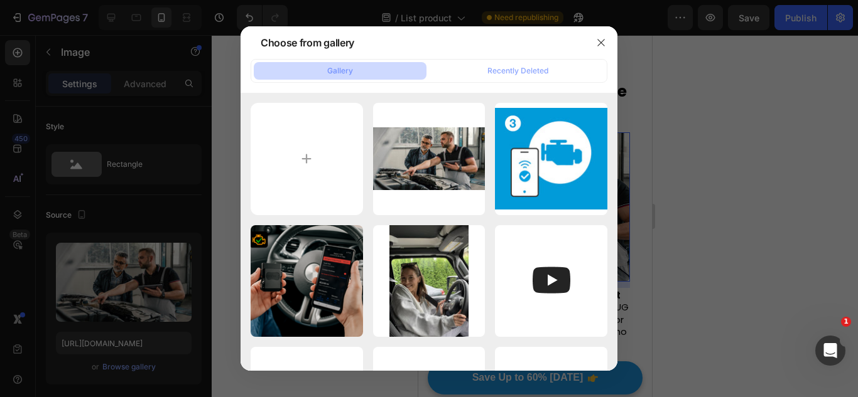
click at [517, 80] on div "Gallery Recently Deleted" at bounding box center [429, 71] width 357 height 24
click at [510, 75] on div "Recently Deleted" at bounding box center [517, 70] width 61 height 11
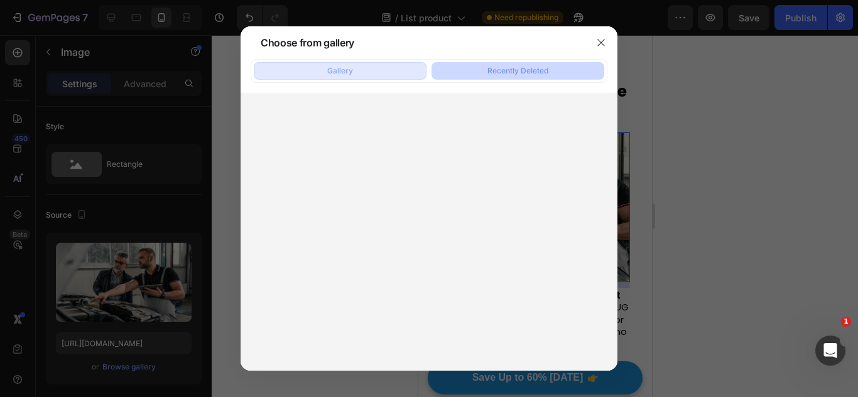
click at [382, 73] on button "Gallery" at bounding box center [340, 71] width 173 height 18
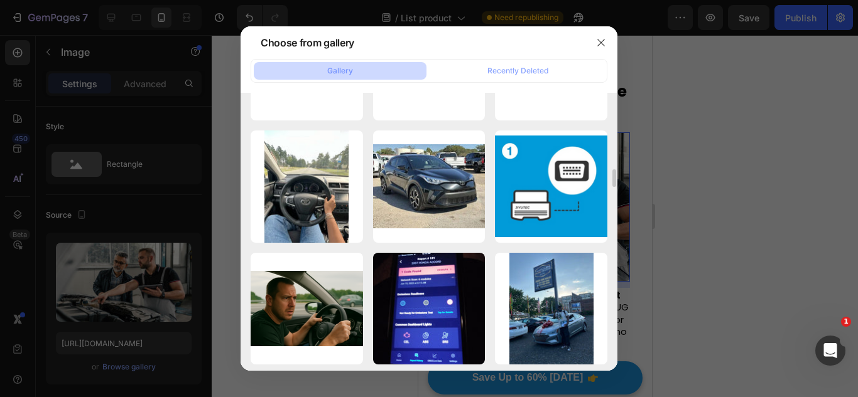
scroll to position [418, 0]
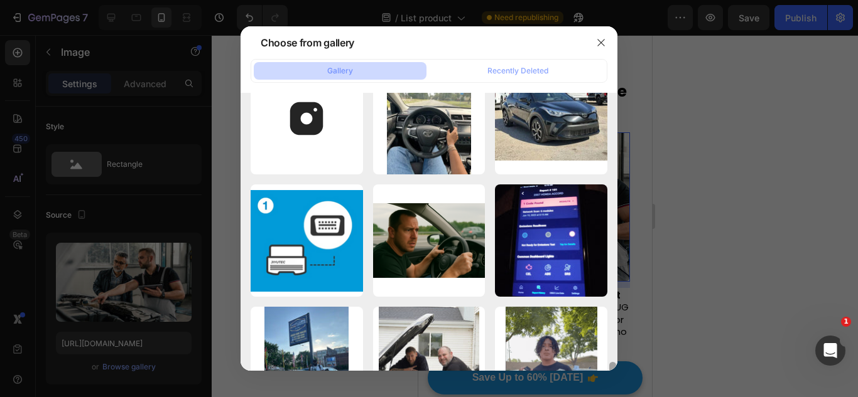
drag, startPoint x: 615, startPoint y: 121, endPoint x: 611, endPoint y: 348, distance: 226.7
click at [611, 362] on div at bounding box center [612, 371] width 7 height 18
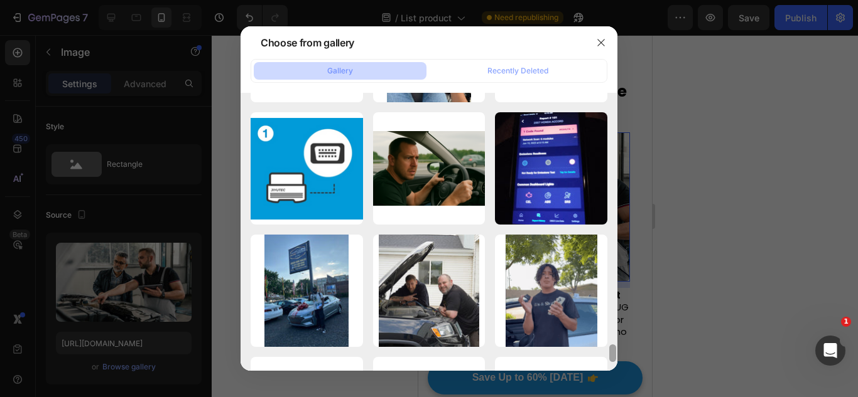
scroll to position [3900, 0]
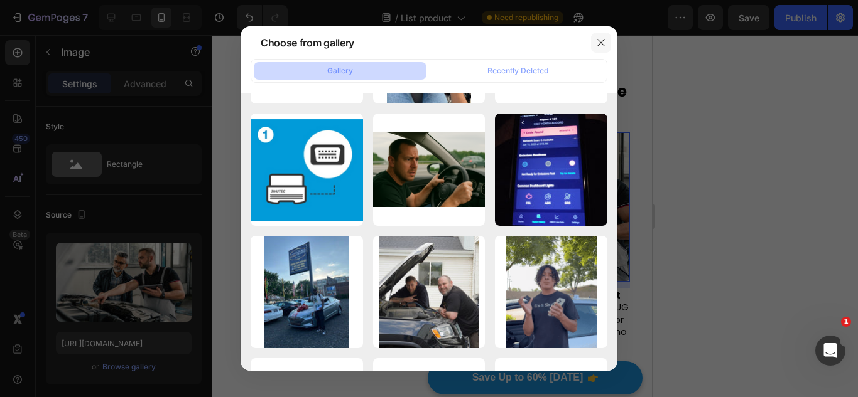
click at [596, 47] on icon "button" at bounding box center [601, 43] width 10 height 10
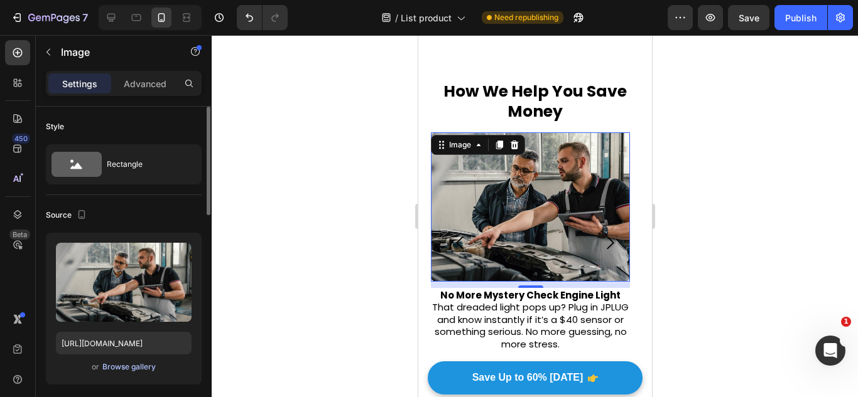
click at [137, 368] on div "Browse gallery" at bounding box center [128, 367] width 53 height 11
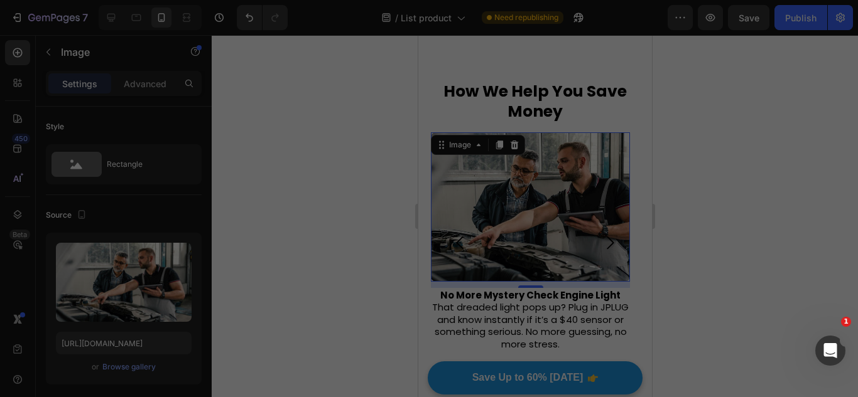
click at [302, 148] on input "file" at bounding box center [307, 159] width 112 height 112
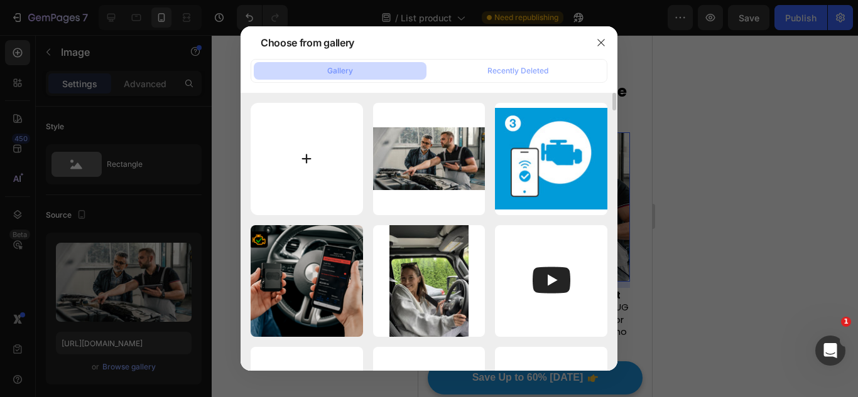
type input "C:\fakepath\Toyota-Check-Engine-Light.jpg"
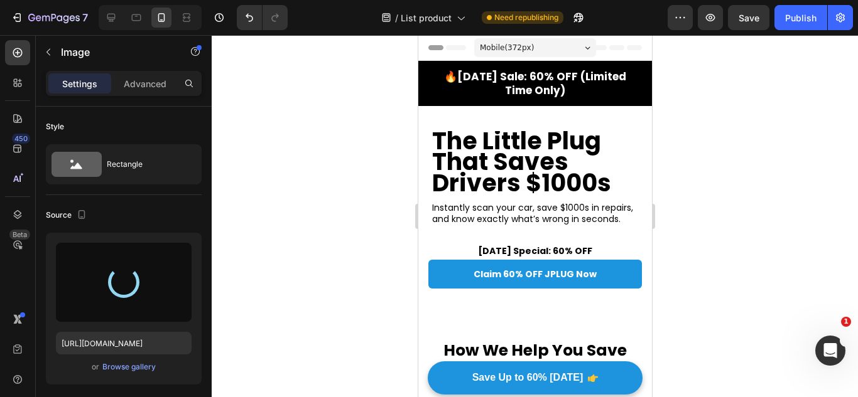
type input "[URL][DOMAIN_NAME]"
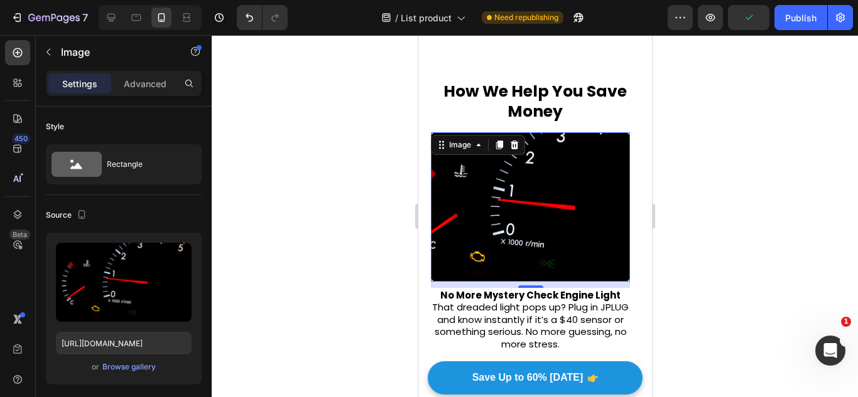
scroll to position [259, 0]
drag, startPoint x: 510, startPoint y: 325, endPoint x: 528, endPoint y: 330, distance: 18.3
click at [508, 325] on p "⁠⁠⁠⁠⁠⁠⁠ No More Mystery Check Engine Light That dreaded light pops up? Plug in …" at bounding box center [529, 320] width 197 height 62
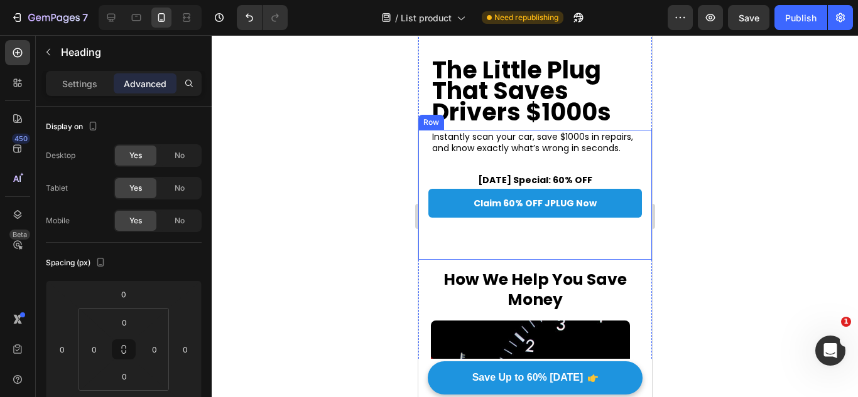
scroll to position [0, 0]
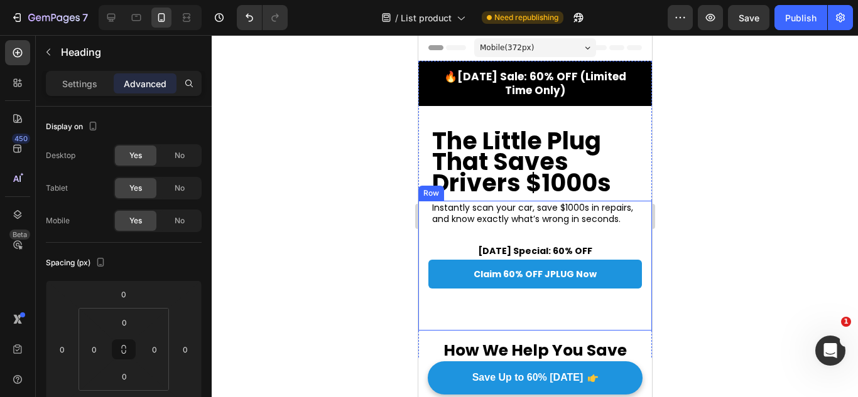
click at [608, 195] on strong "The Little Plug That Saves Drivers $1000s" at bounding box center [520, 161] width 179 height 75
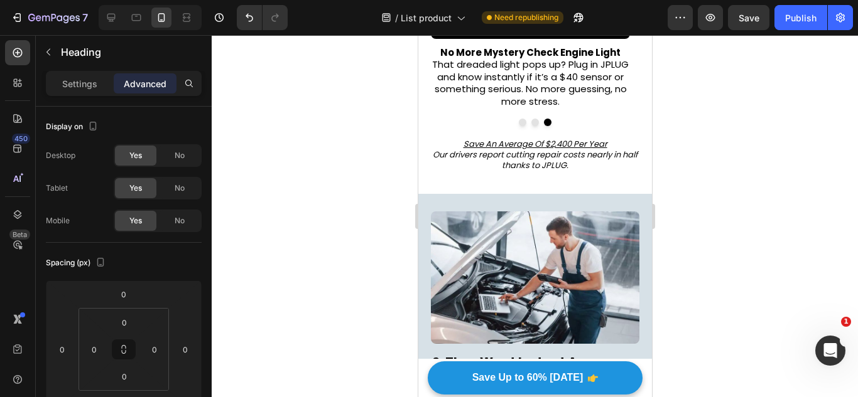
scroll to position [439, 0]
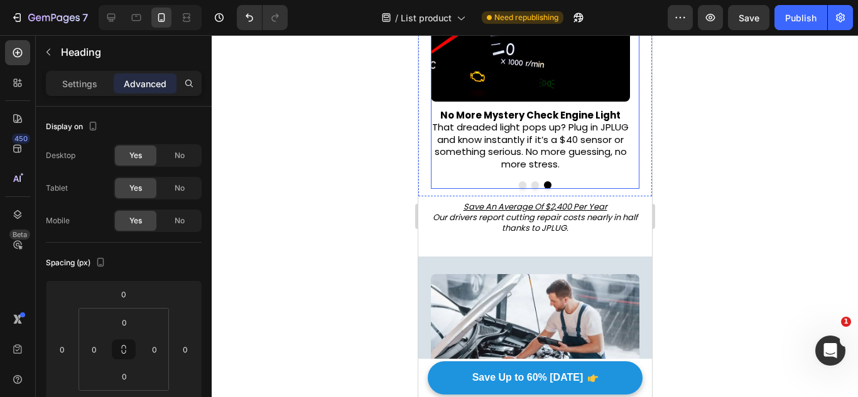
click at [532, 189] on div at bounding box center [534, 185] width 208 height 8
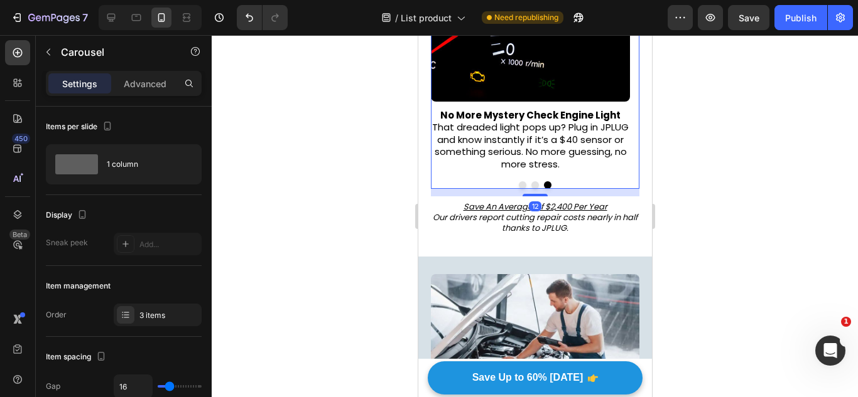
click at [531, 189] on button "Dot" at bounding box center [535, 185] width 8 height 8
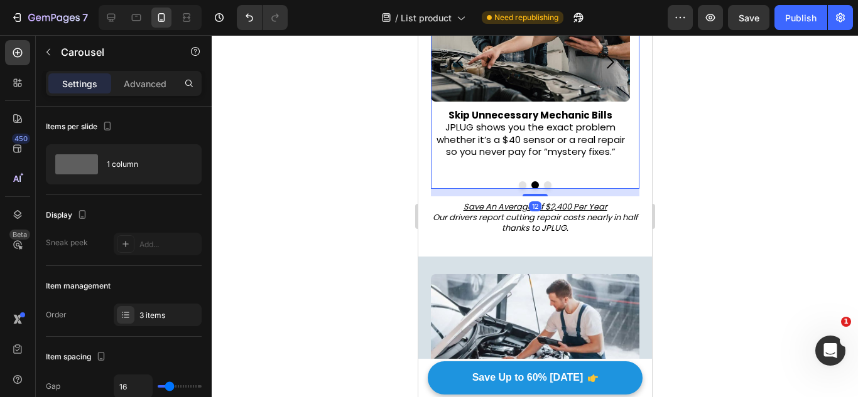
click at [510, 181] on div "Image Buy Used Cars With Confidence Don’t get stuck with a lemon. With JPLUG, y…" at bounding box center [534, 70] width 208 height 237
click at [518, 186] on button "Dot" at bounding box center [522, 185] width 8 height 8
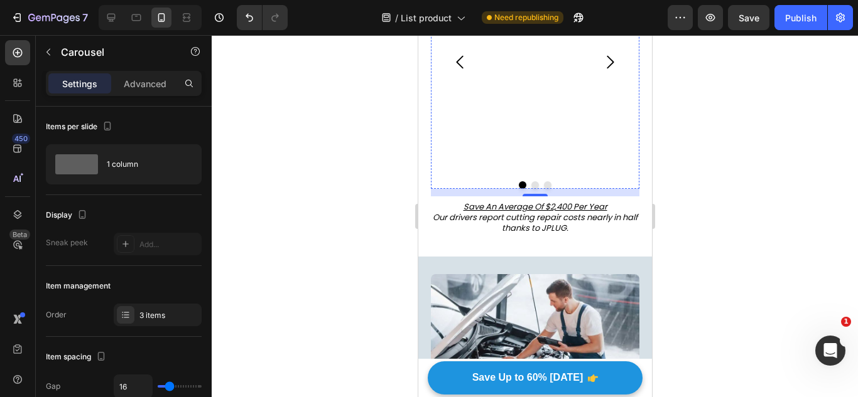
scroll to position [314, 0]
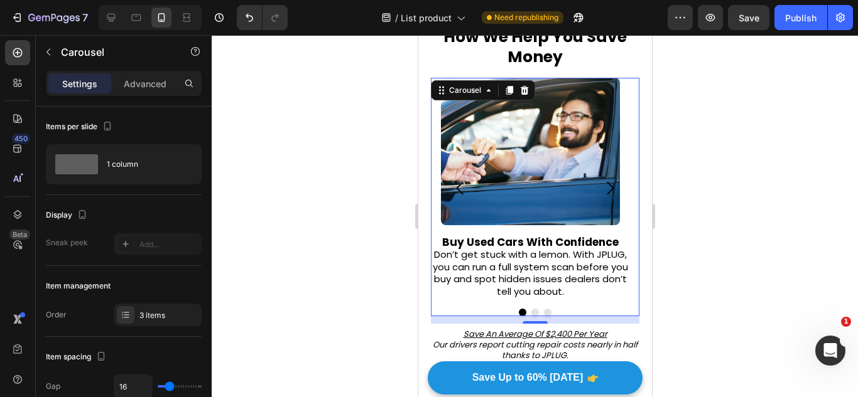
click at [531, 315] on button "Dot" at bounding box center [535, 313] width 8 height 8
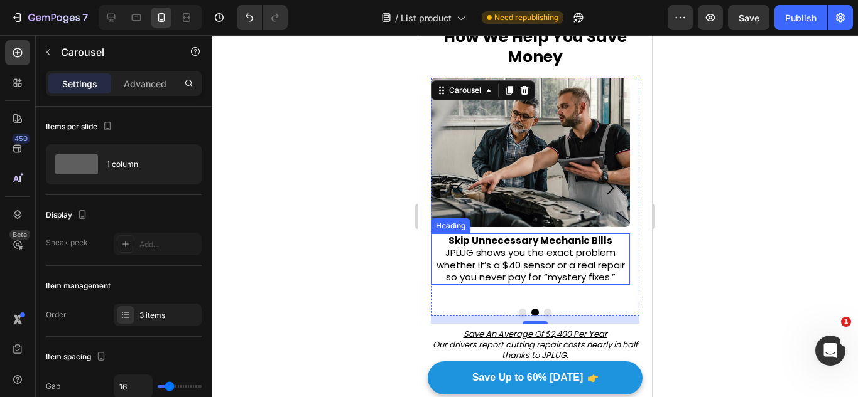
click at [519, 273] on p "⁠⁠⁠⁠⁠⁠⁠ Skip Unnecessary Mechanic Bills JPLUG shows you the exact problem wheth…" at bounding box center [529, 259] width 197 height 49
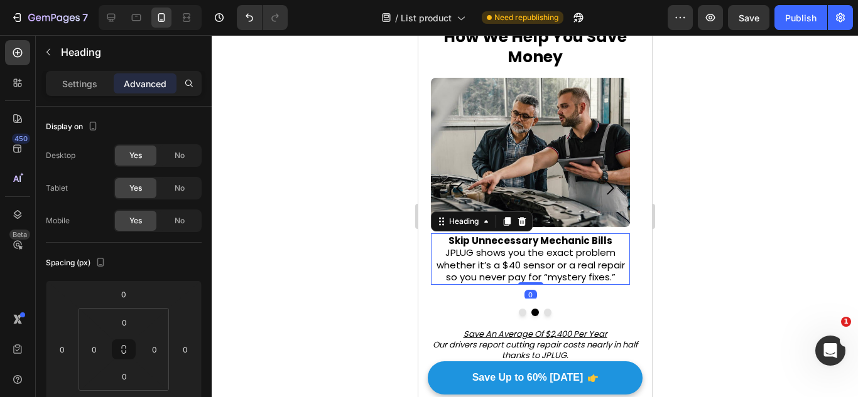
click at [533, 291] on div "0" at bounding box center [530, 295] width 13 height 10
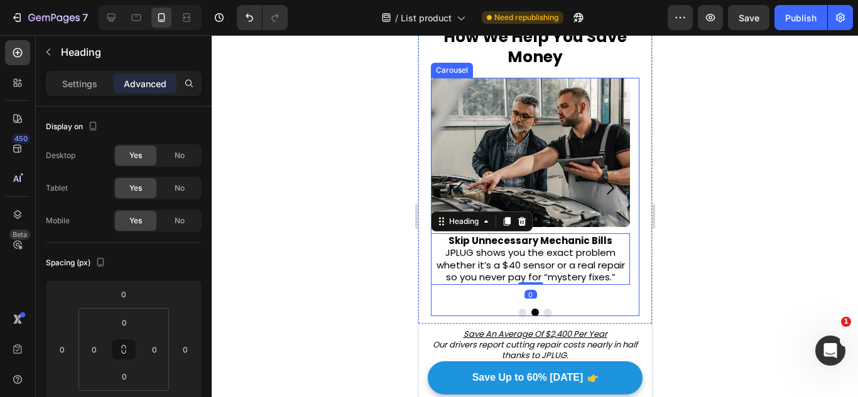
click at [549, 296] on div "Image ⁠⁠⁠⁠⁠⁠⁠ Skip Unnecessary Mechanic Bills JPLUG shows you the exact problem…" at bounding box center [529, 188] width 199 height 221
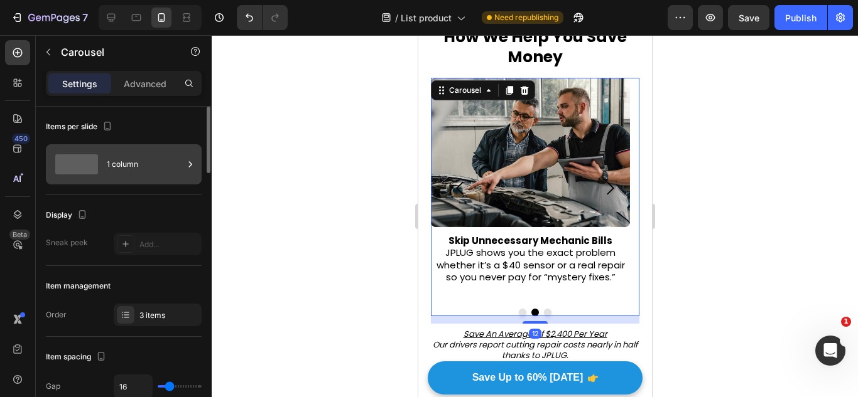
click at [117, 159] on div "1 column" at bounding box center [145, 164] width 77 height 29
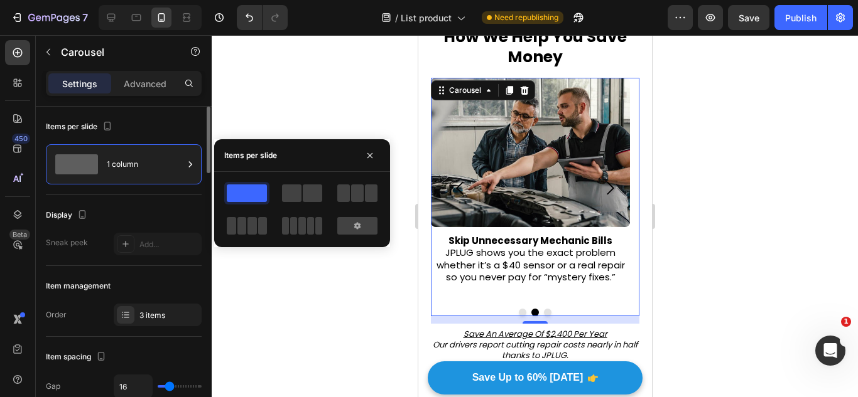
click at [126, 207] on div "Display" at bounding box center [124, 215] width 156 height 20
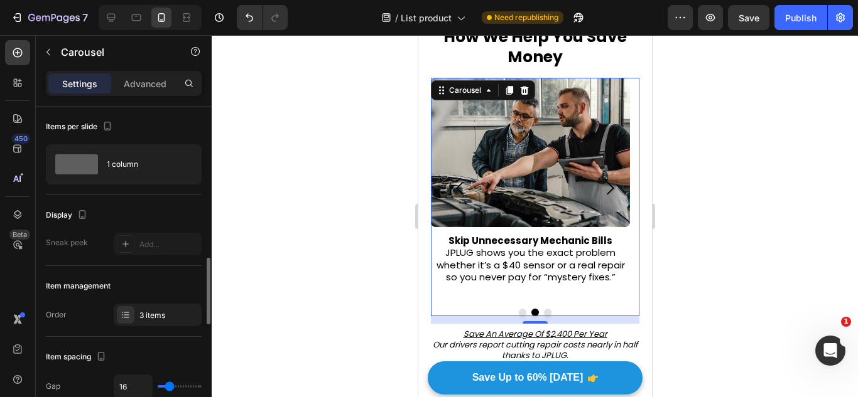
scroll to position [188, 0]
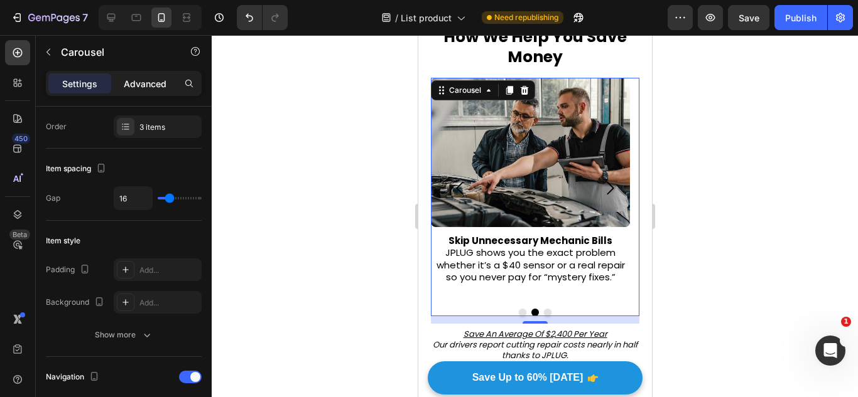
click at [136, 85] on p "Advanced" at bounding box center [145, 83] width 43 height 13
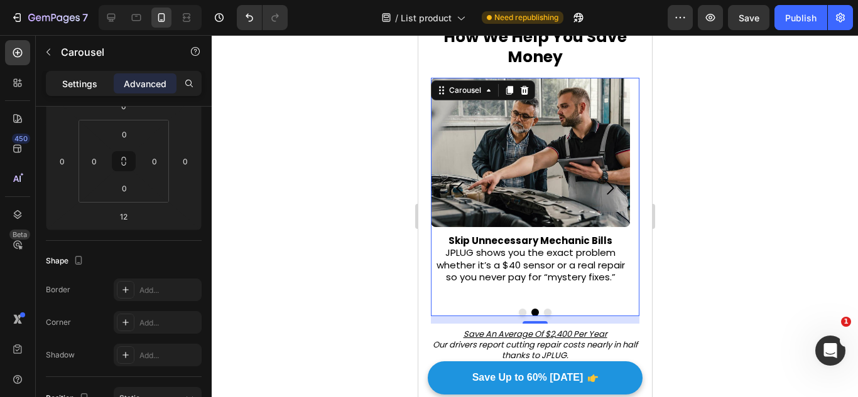
click at [88, 90] on p "Settings" at bounding box center [79, 83] width 35 height 13
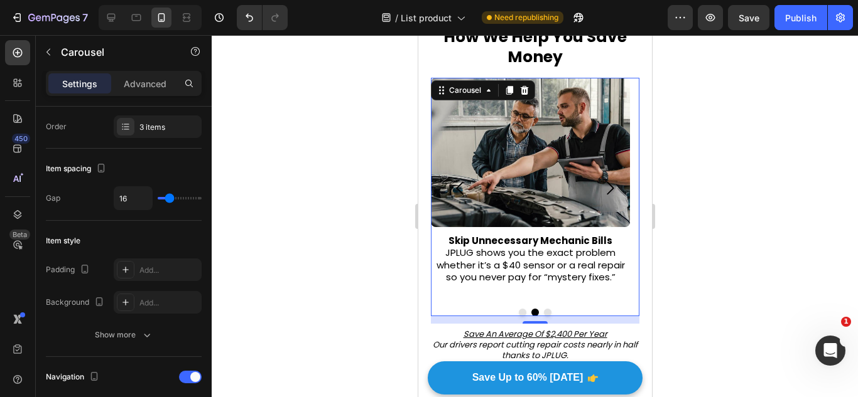
click at [499, 318] on div "12" at bounding box center [534, 320] width 208 height 8
click at [124, 120] on div at bounding box center [126, 127] width 18 height 18
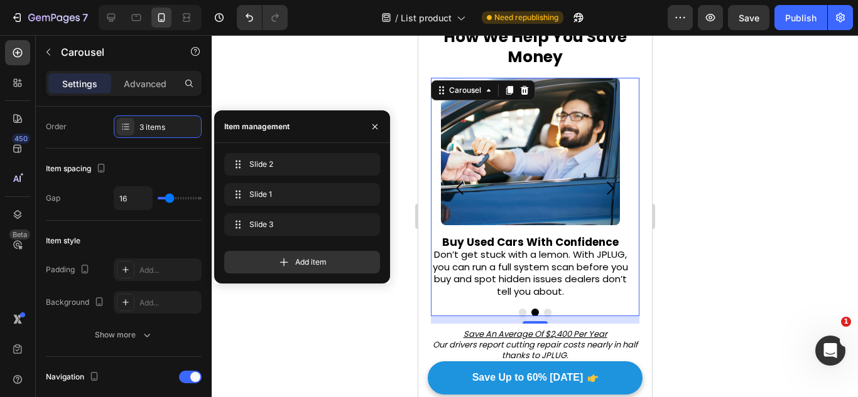
click at [267, 240] on div "Slide 3 Slide 3" at bounding box center [302, 227] width 156 height 28
click at [286, 262] on icon at bounding box center [284, 262] width 13 height 13
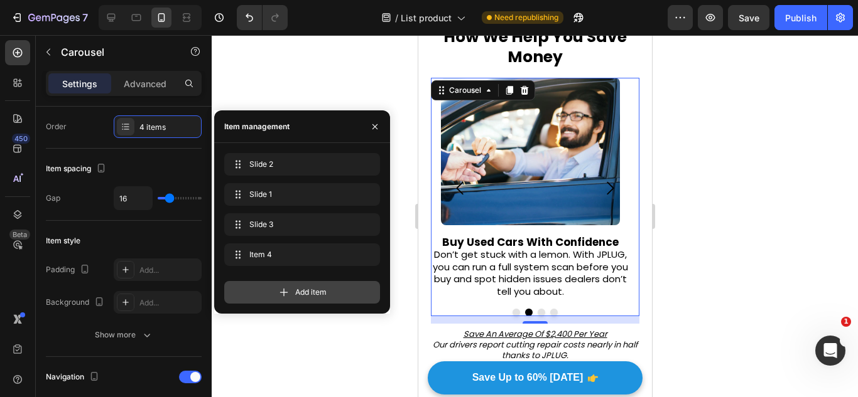
drag, startPoint x: 299, startPoint y: 287, endPoint x: 213, endPoint y: 362, distance: 114.4
click at [299, 287] on span "Add item" at bounding box center [310, 292] width 31 height 11
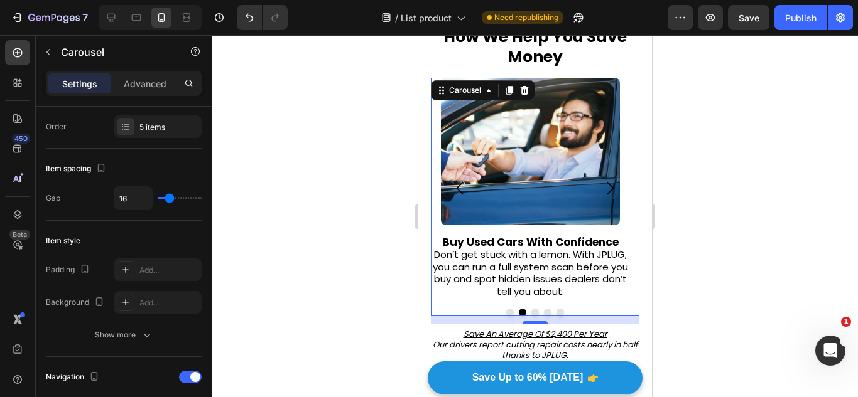
click at [548, 324] on div "12" at bounding box center [534, 320] width 208 height 8
click at [129, 126] on icon at bounding box center [126, 127] width 10 height 10
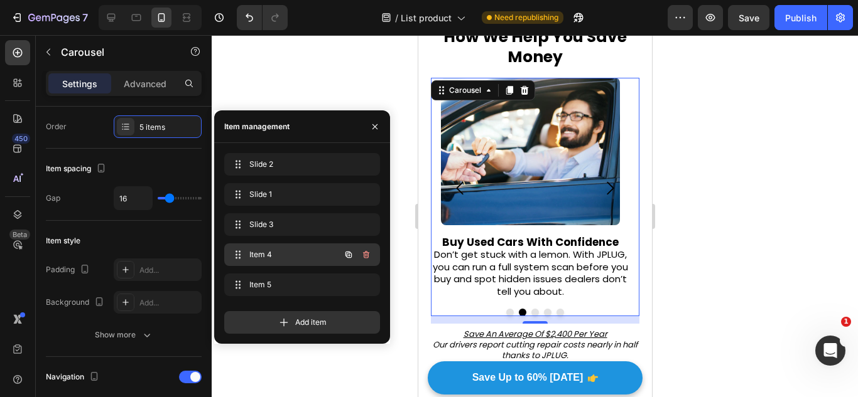
click at [269, 253] on span "Item 4" at bounding box center [284, 254] width 71 height 11
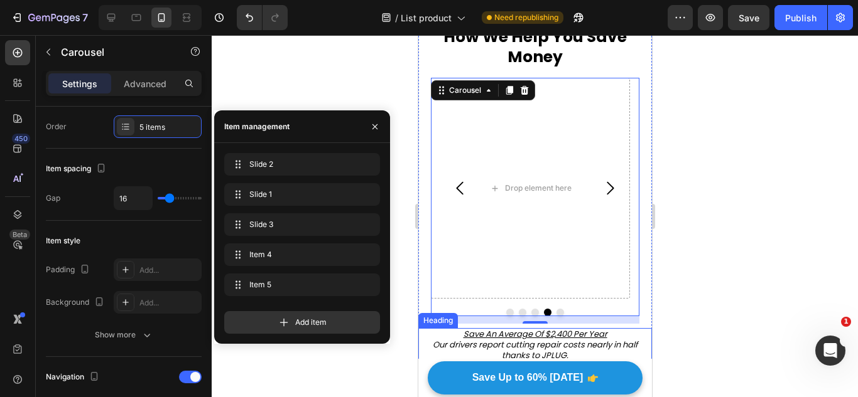
click at [539, 343] on p "⁠⁠⁠⁠⁠⁠⁠ Save An Average Of $2,400 Per Year Our drivers report cutting repair co…" at bounding box center [534, 346] width 231 height 32
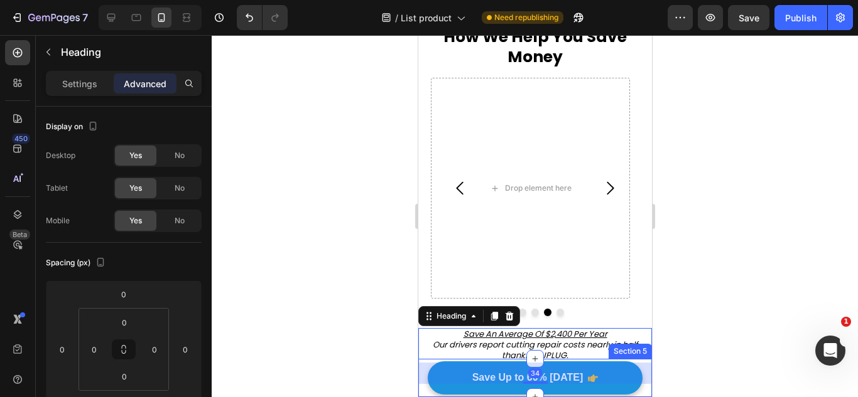
scroll to position [439, 0]
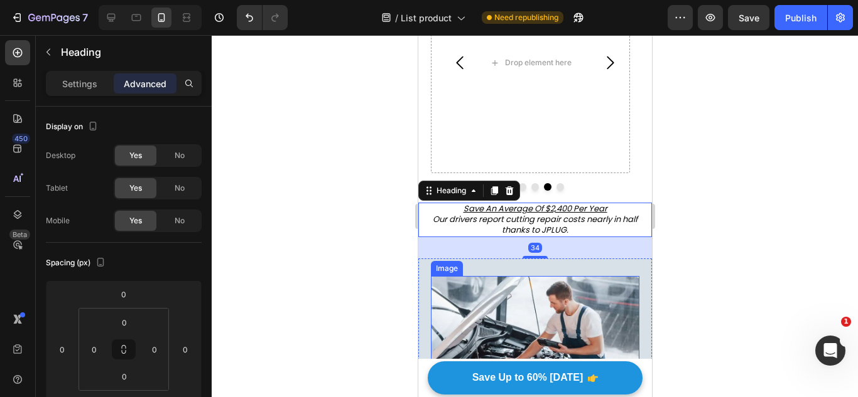
click at [566, 299] on img at bounding box center [534, 342] width 208 height 132
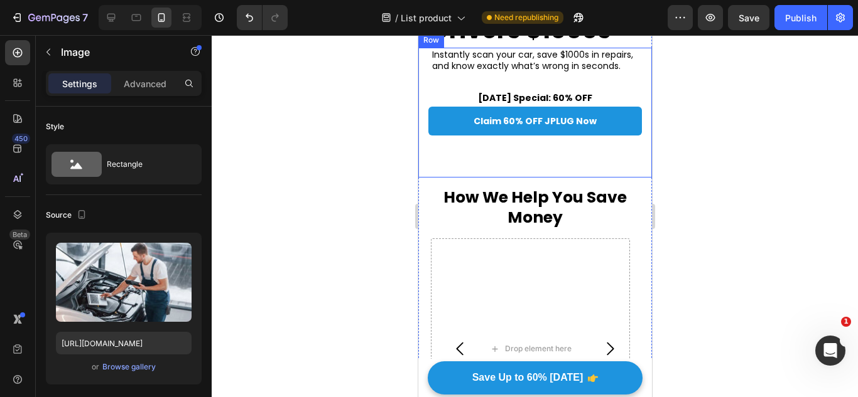
scroll to position [251, 0]
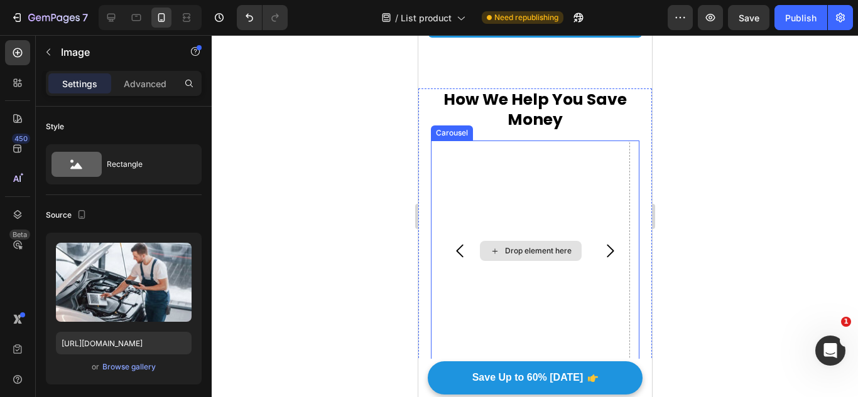
click at [576, 275] on div "Drop element here" at bounding box center [529, 251] width 199 height 221
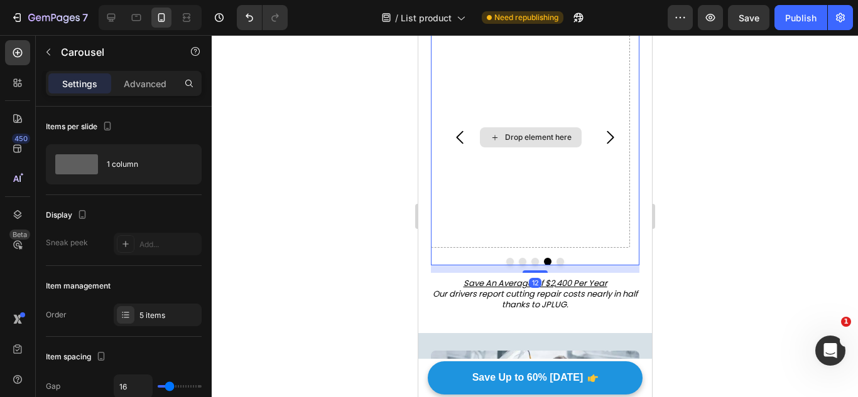
scroll to position [377, 0]
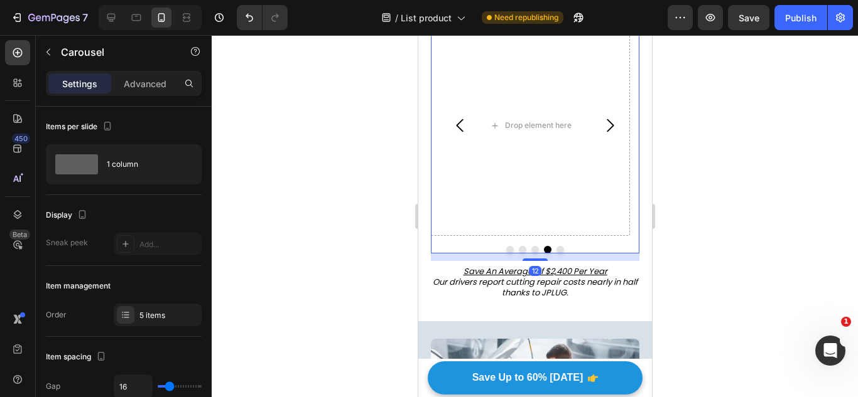
click at [459, 121] on icon "Carousel Back Arrow" at bounding box center [459, 125] width 19 height 19
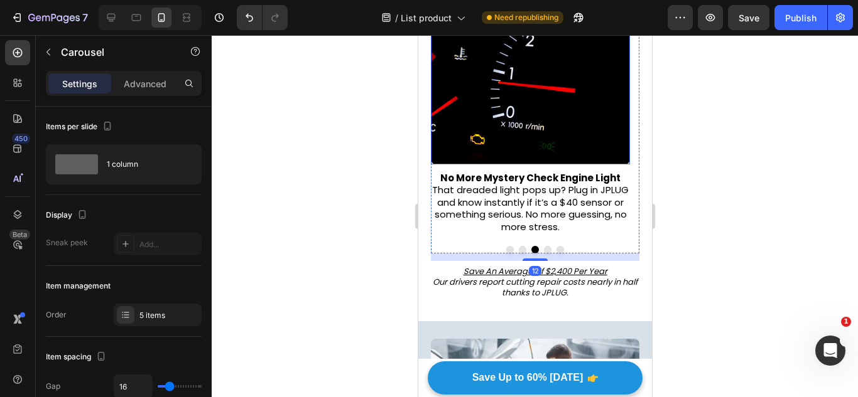
click at [502, 124] on img at bounding box center [529, 89] width 199 height 149
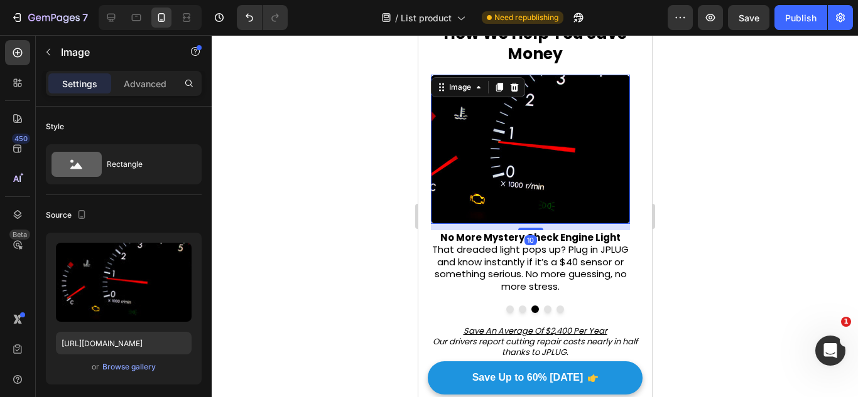
scroll to position [314, 0]
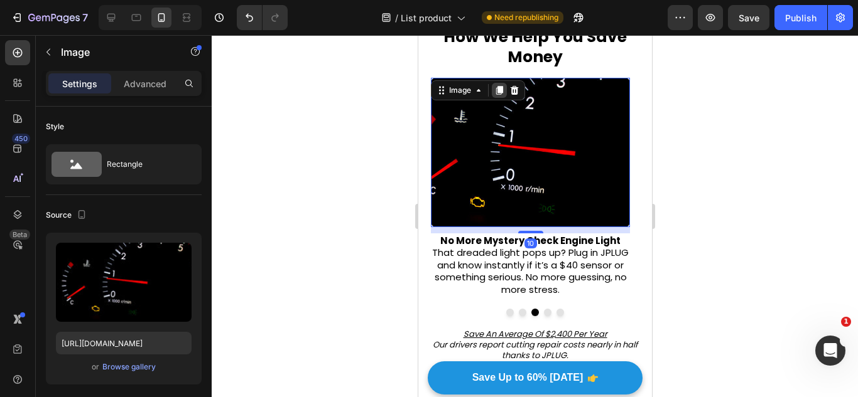
click at [502, 83] on div at bounding box center [498, 90] width 15 height 15
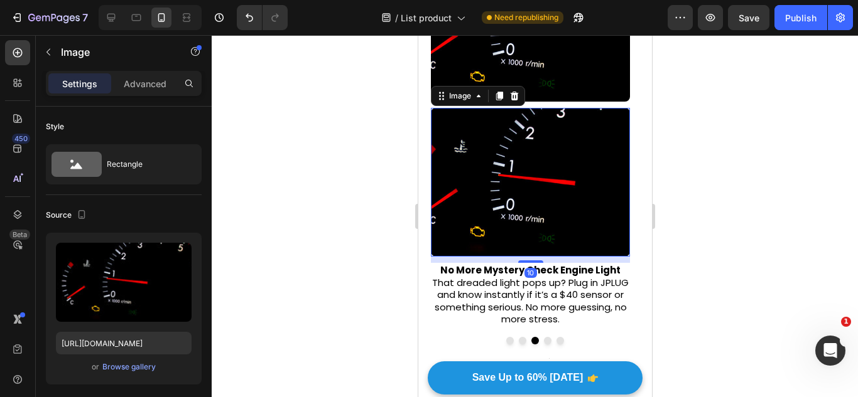
scroll to position [565, 0]
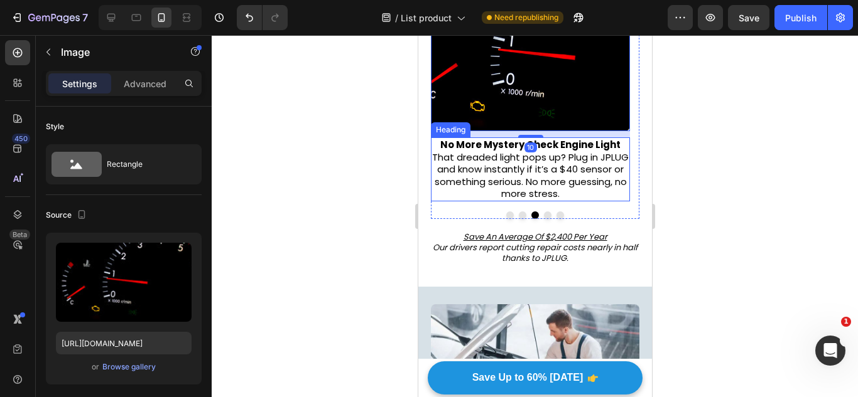
click at [540, 188] on p "⁠⁠⁠⁠⁠⁠⁠ No More Mystery Check Engine Light That dreaded light pops up? Plug in …" at bounding box center [529, 170] width 197 height 62
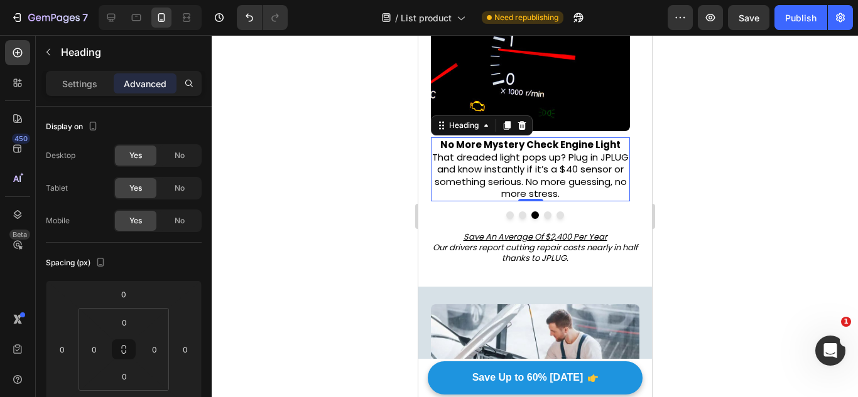
click at [512, 124] on div at bounding box center [506, 125] width 15 height 15
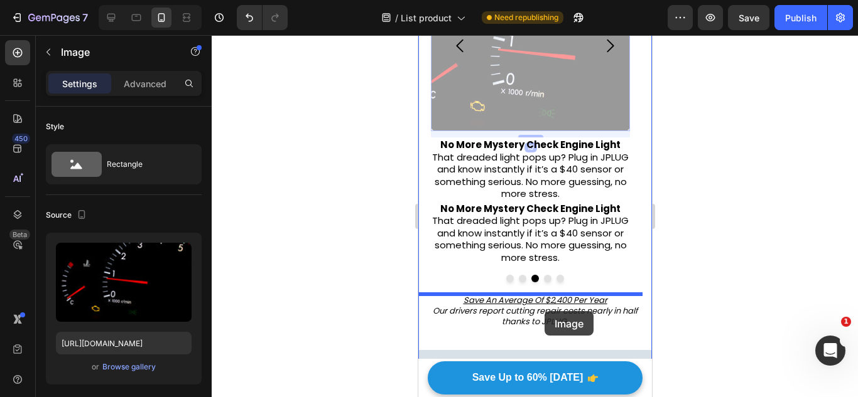
drag, startPoint x: 552, startPoint y: 84, endPoint x: 544, endPoint y: 311, distance: 227.4
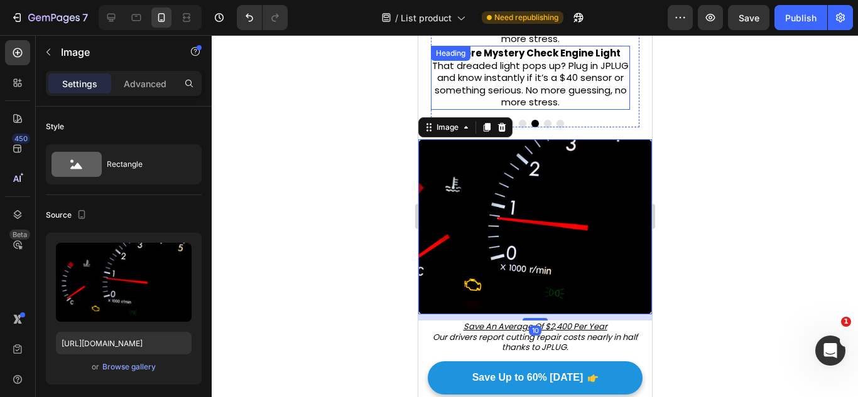
click at [528, 63] on h2 "No More Mystery Check Engine Light That dreaded light pops up? Plug in JPLUG an…" at bounding box center [529, 78] width 199 height 64
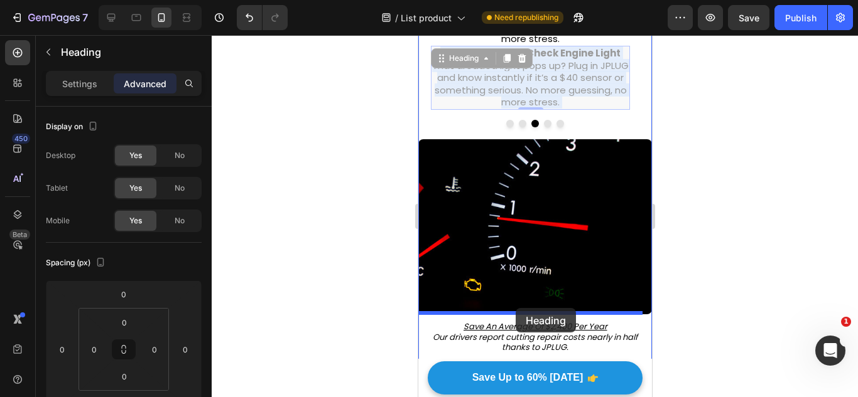
drag, startPoint x: 528, startPoint y: 63, endPoint x: 515, endPoint y: 308, distance: 245.2
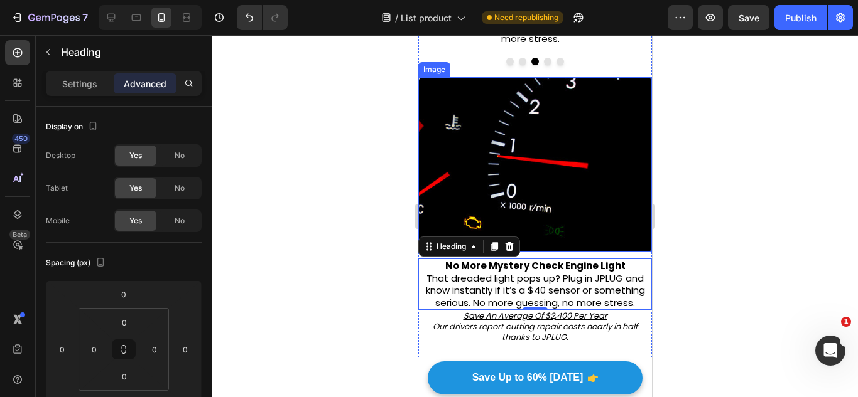
click at [629, 203] on img at bounding box center [535, 164] width 234 height 175
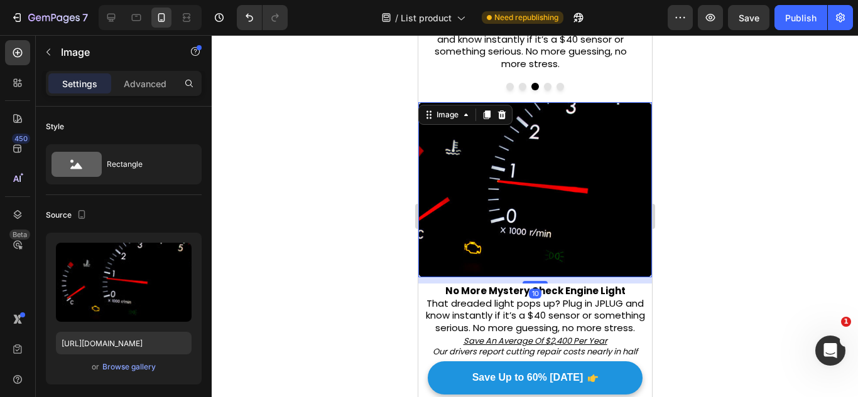
scroll to position [502, 0]
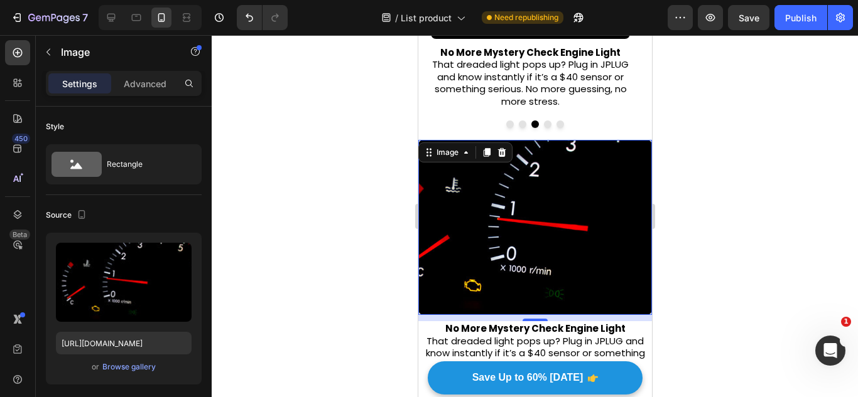
click at [610, 232] on img at bounding box center [535, 227] width 234 height 175
click at [613, 225] on img at bounding box center [535, 227] width 234 height 175
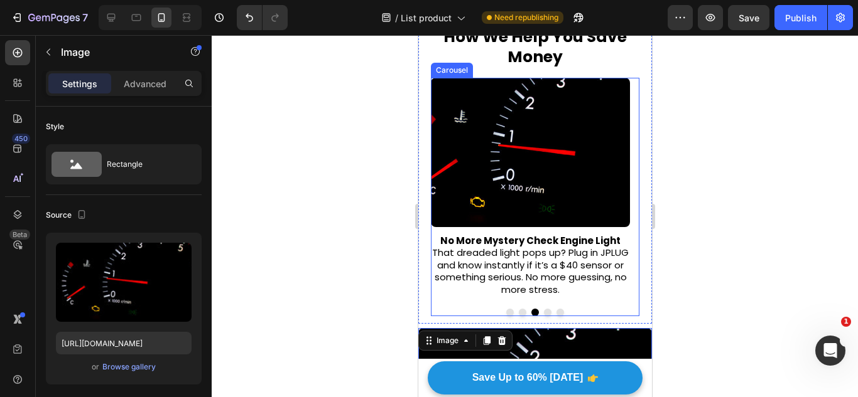
click at [601, 169] on button "Carousel Next Arrow" at bounding box center [609, 188] width 39 height 39
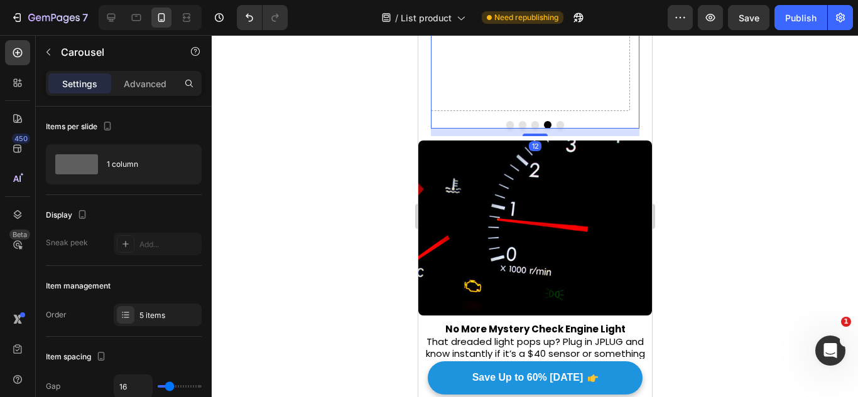
scroll to position [502, 0]
click at [593, 212] on img at bounding box center [535, 227] width 234 height 175
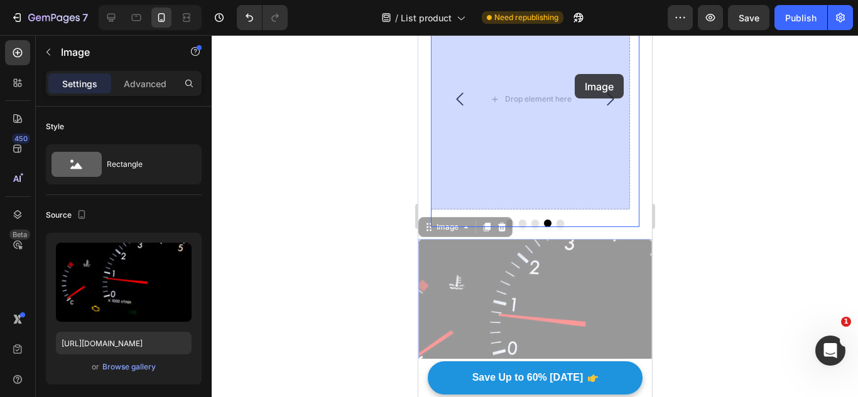
drag, startPoint x: 593, startPoint y: 212, endPoint x: 574, endPoint y: 74, distance: 139.5
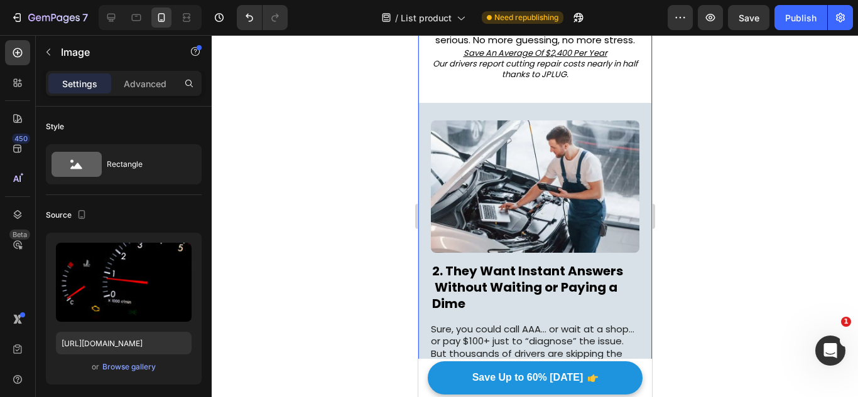
scroll to position [521, 0]
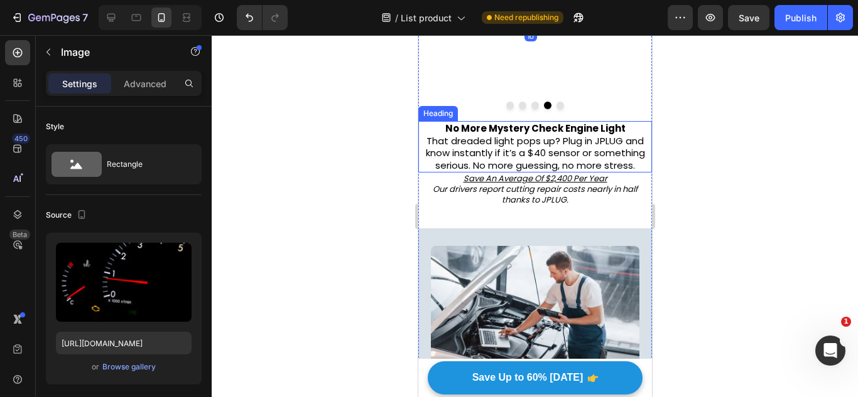
click at [562, 132] on strong "No More Mystery Check Engine Light" at bounding box center [535, 128] width 180 height 13
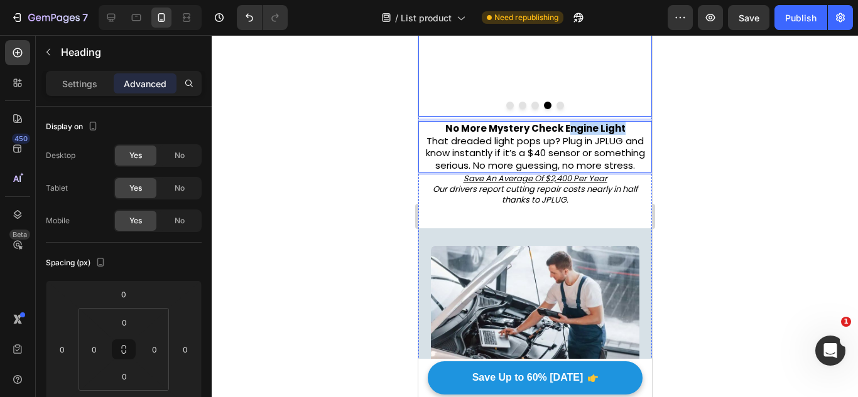
scroll to position [317, 0]
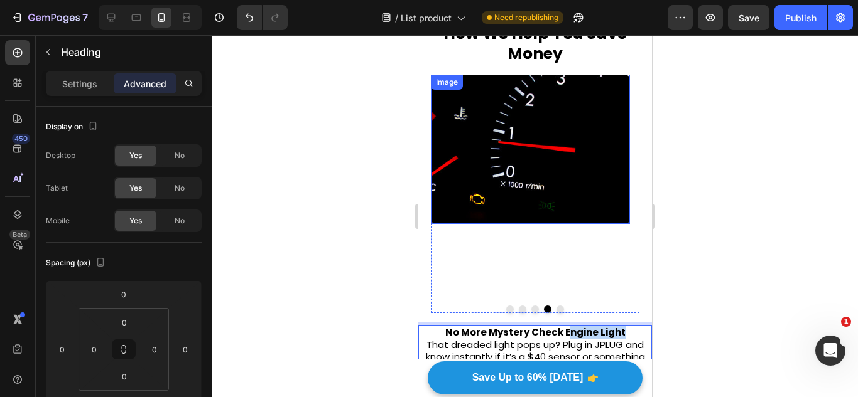
drag, startPoint x: 562, startPoint y: 132, endPoint x: 586, endPoint y: 250, distance: 119.8
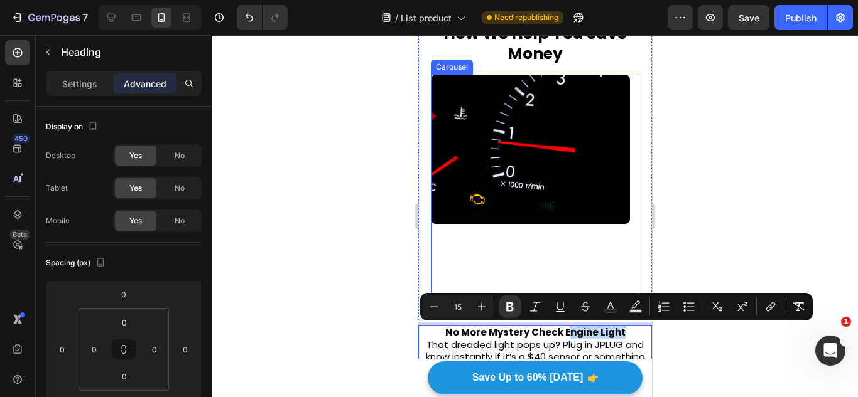
click at [615, 259] on div "Image" at bounding box center [529, 185] width 199 height 221
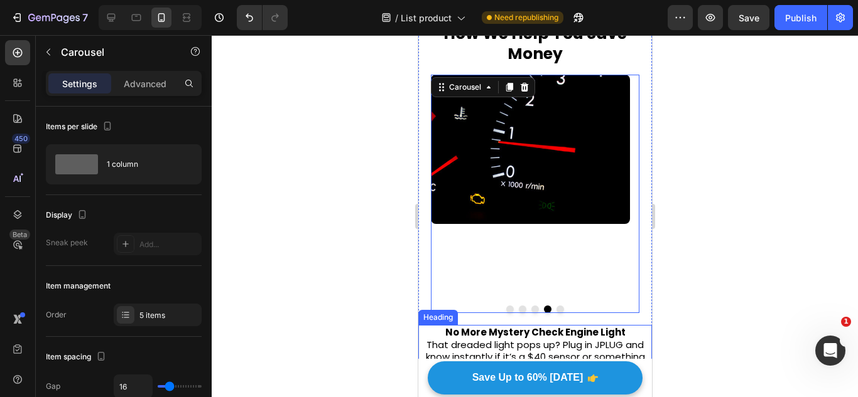
click at [600, 338] on strong "No More Mystery Check Engine Light" at bounding box center [535, 332] width 180 height 13
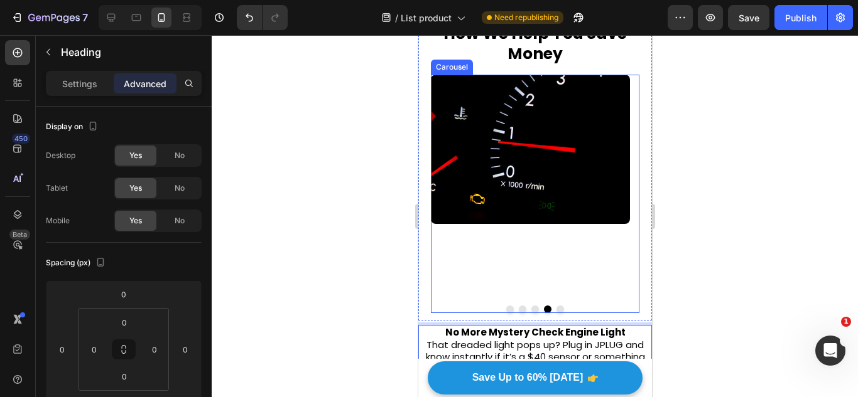
drag, startPoint x: 600, startPoint y: 338, endPoint x: 552, endPoint y: 232, distance: 116.3
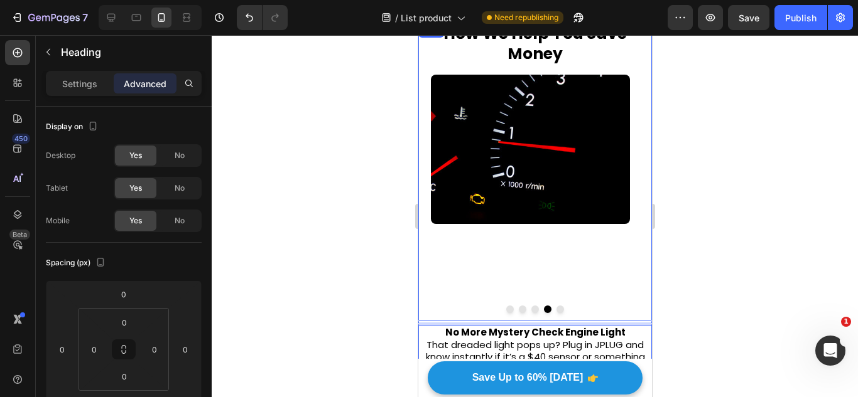
click at [601, 279] on div "Image" at bounding box center [529, 185] width 199 height 221
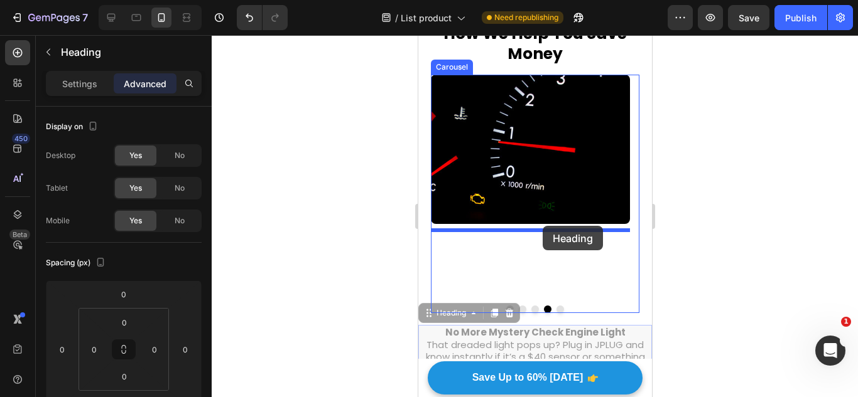
drag, startPoint x: 589, startPoint y: 337, endPoint x: 542, endPoint y: 226, distance: 120.1
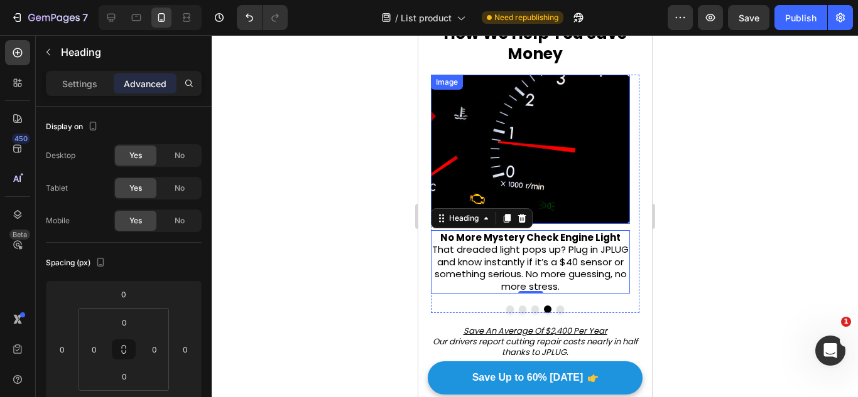
click at [614, 168] on button "Carousel Next Arrow" at bounding box center [609, 185] width 39 height 39
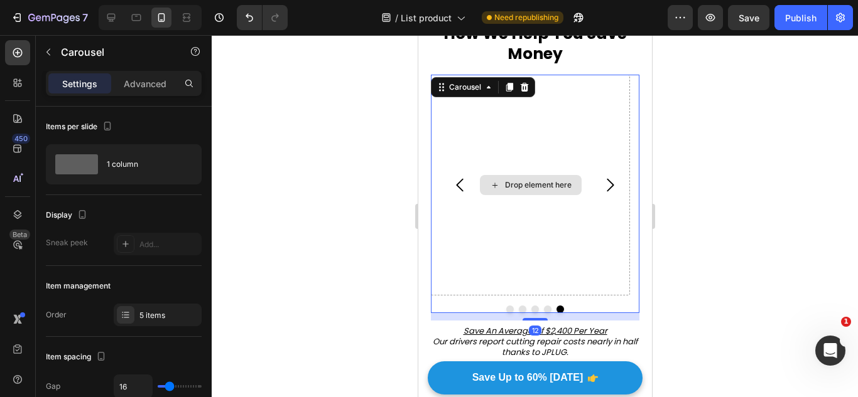
scroll to position [443, 0]
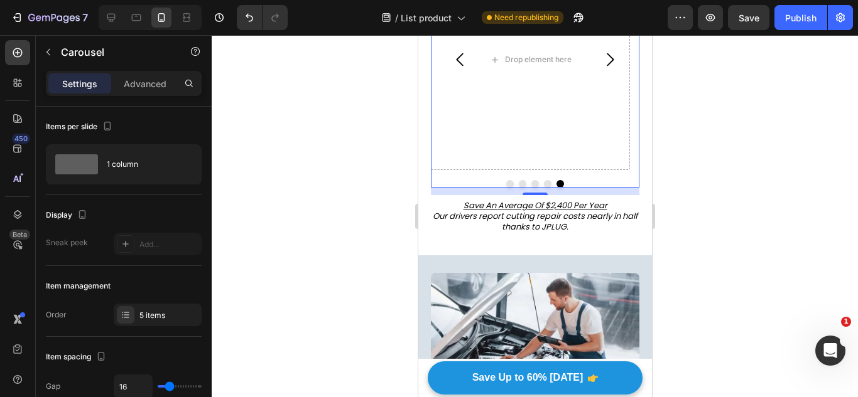
click at [454, 60] on icon "Carousel Back Arrow" at bounding box center [459, 59] width 19 height 19
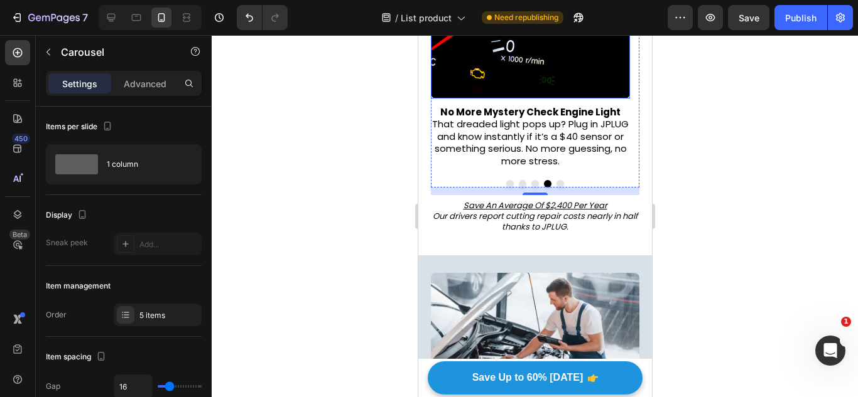
click at [479, 60] on img at bounding box center [529, 23] width 199 height 149
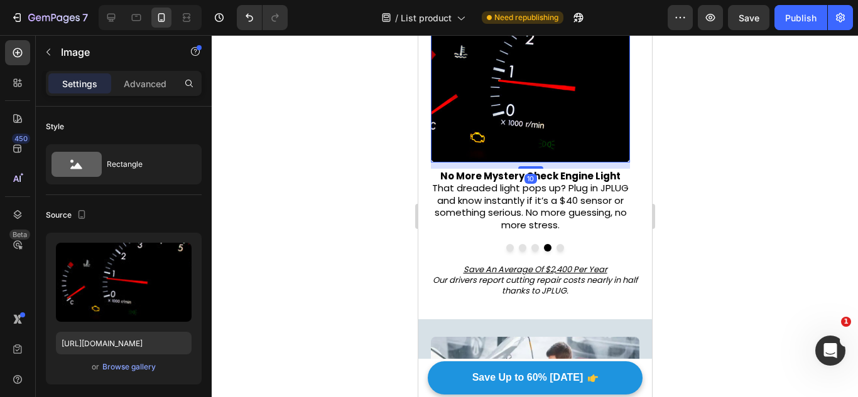
scroll to position [317, 0]
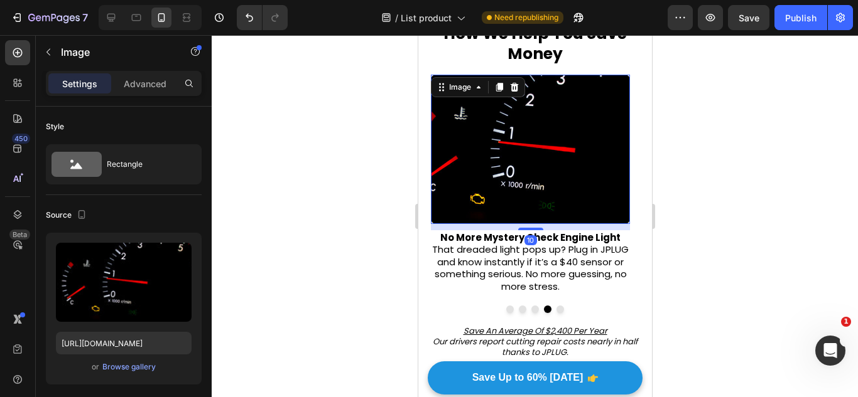
drag, startPoint x: 495, startPoint y: 82, endPoint x: 538, endPoint y: 176, distance: 103.4
click at [495, 82] on icon at bounding box center [498, 87] width 10 height 10
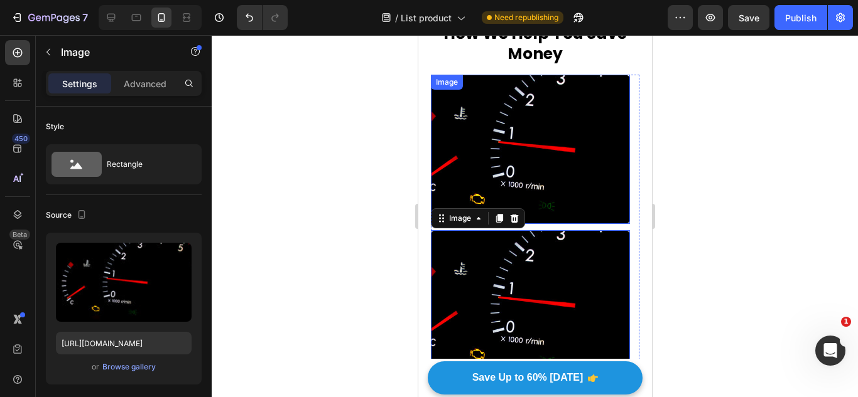
scroll to position [505, 0]
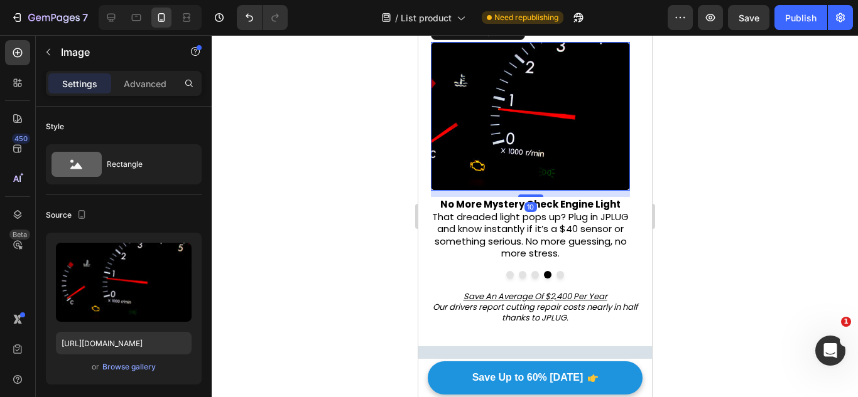
click at [536, 208] on div "10" at bounding box center [530, 207] width 13 height 10
click at [514, 221] on h2 "No More Mystery Check Engine Light That dreaded light pops up? Plug in JPLUG an…" at bounding box center [529, 229] width 199 height 64
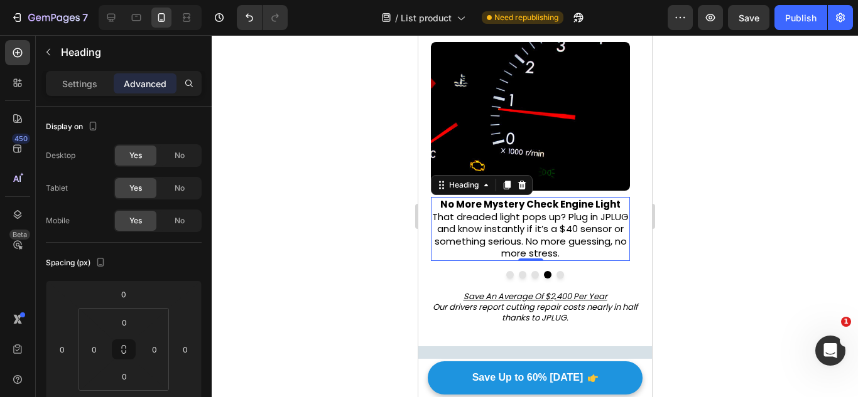
click at [507, 176] on div "Heading" at bounding box center [481, 185] width 102 height 20
click at [504, 190] on icon at bounding box center [506, 185] width 7 height 9
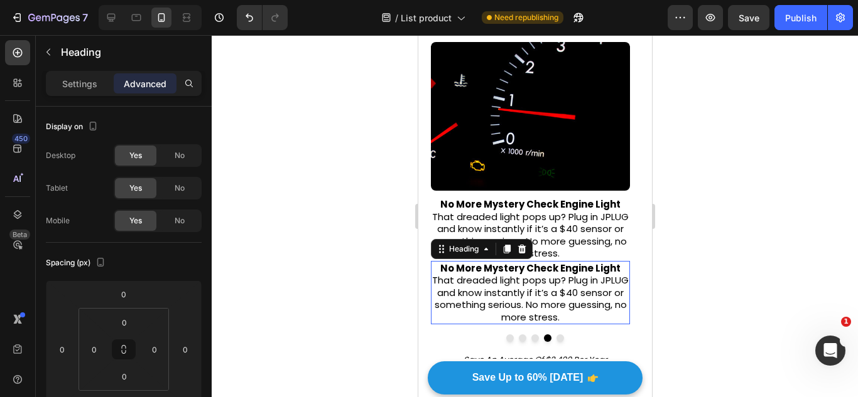
scroll to position [537, 0]
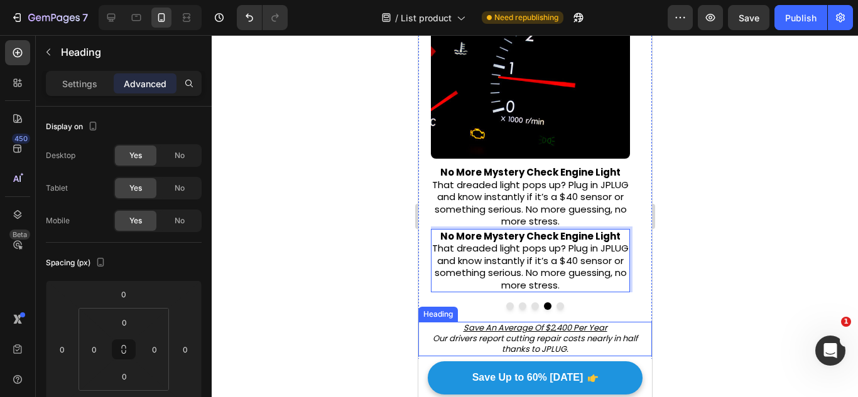
drag, startPoint x: 527, startPoint y: 240, endPoint x: 532, endPoint y: 342, distance: 101.8
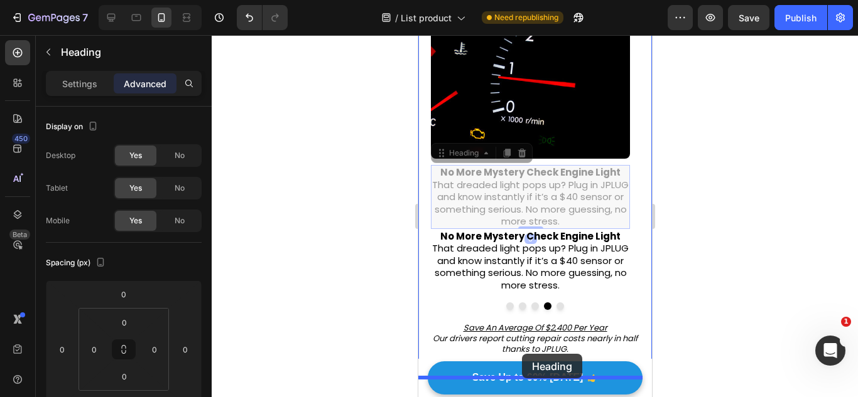
drag, startPoint x: 522, startPoint y: 303, endPoint x: 521, endPoint y: 354, distance: 51.5
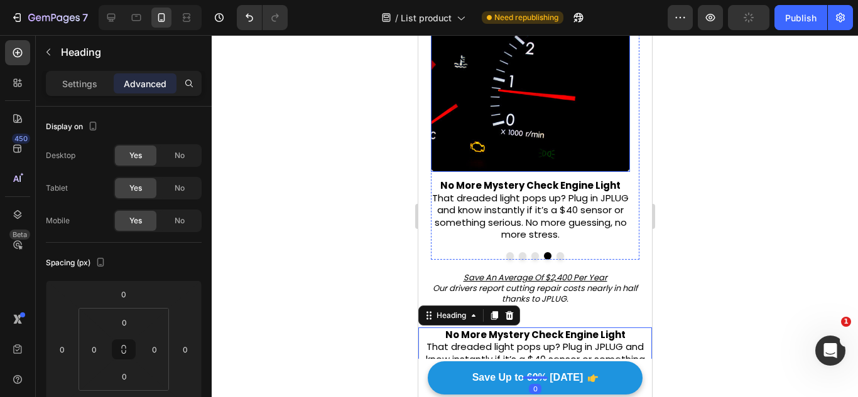
scroll to position [210, 0]
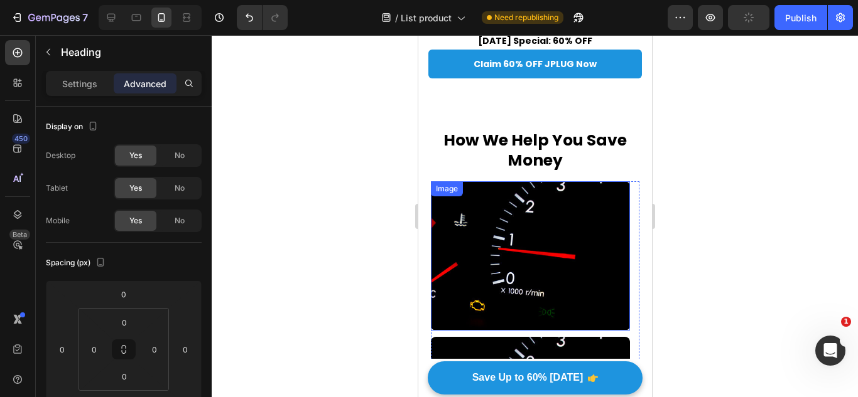
click at [504, 203] on img at bounding box center [529, 255] width 199 height 149
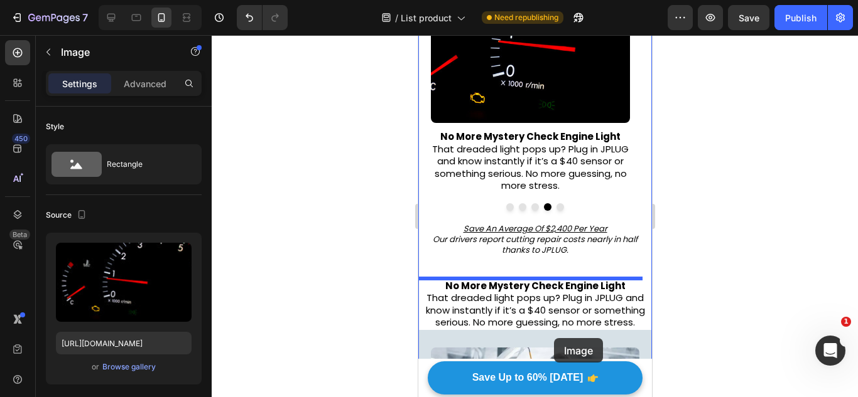
scroll to position [608, 0]
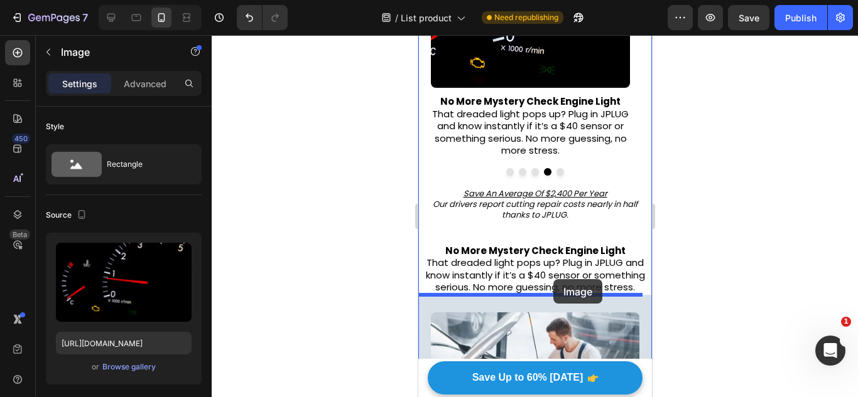
drag, startPoint x: 504, startPoint y: 203, endPoint x: 552, endPoint y: 279, distance: 90.6
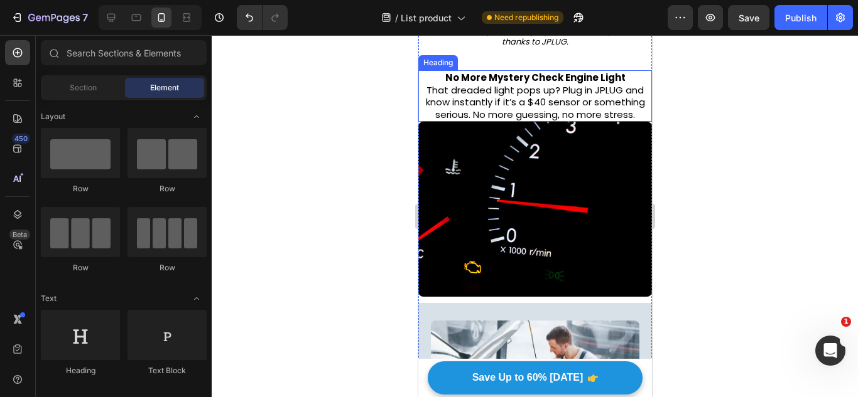
scroll to position [314, 0]
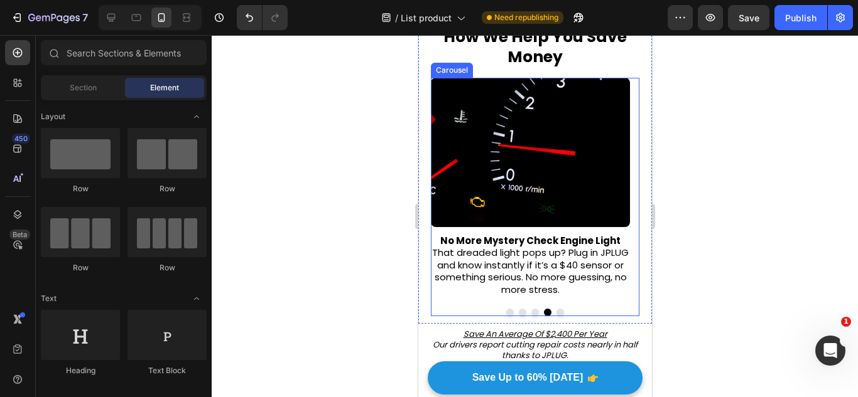
click at [612, 181] on button "Carousel Next Arrow" at bounding box center [609, 188] width 39 height 39
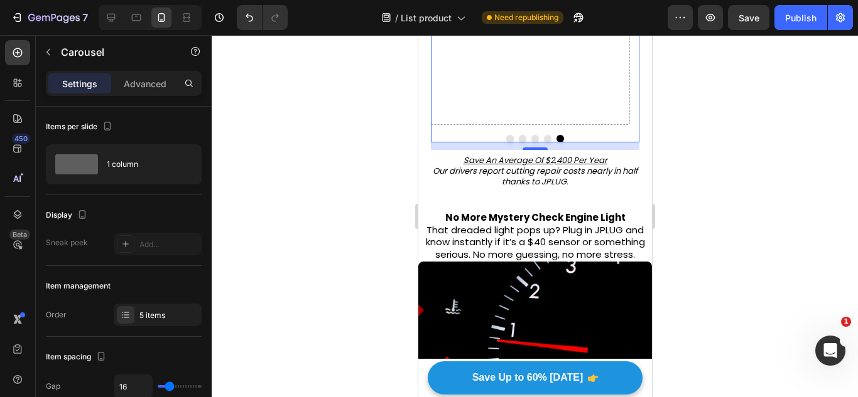
scroll to position [502, 0]
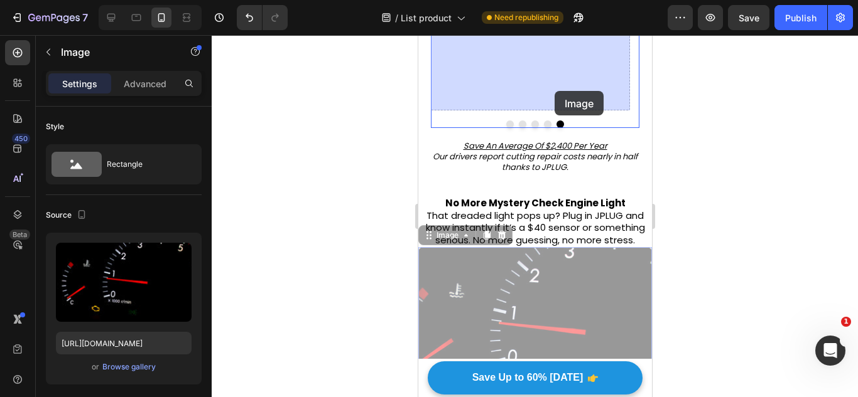
drag, startPoint x: 538, startPoint y: 254, endPoint x: 554, endPoint y: 91, distance: 164.0
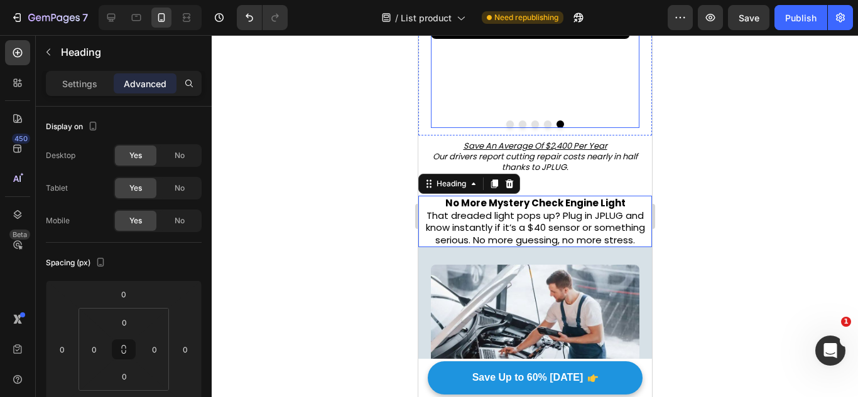
drag, startPoint x: 501, startPoint y: 231, endPoint x: 530, endPoint y: 63, distance: 170.1
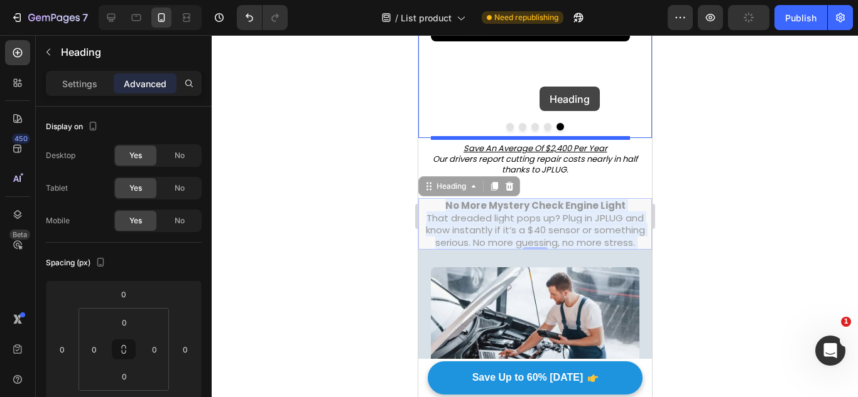
scroll to position [460, 0]
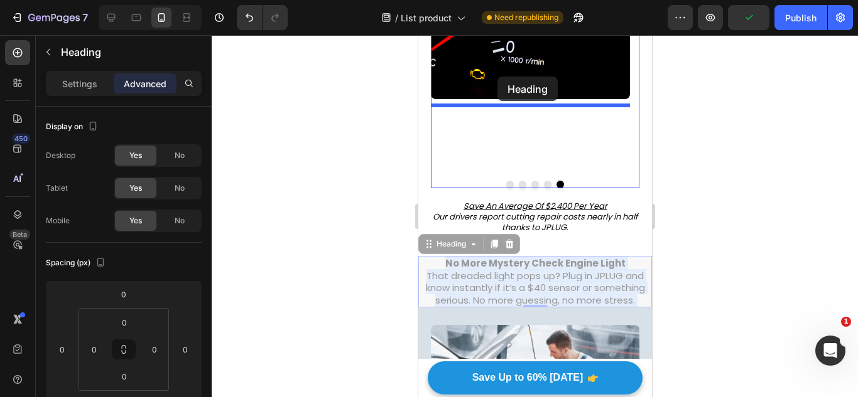
drag, startPoint x: 546, startPoint y: 222, endPoint x: 497, endPoint y: 77, distance: 153.9
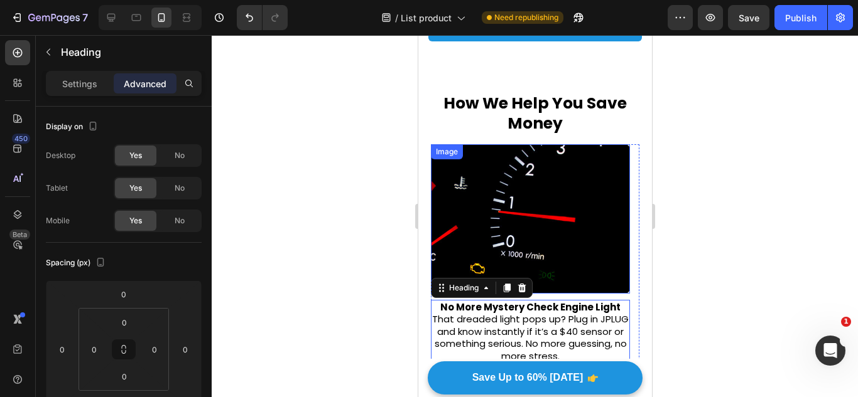
scroll to position [310, 0]
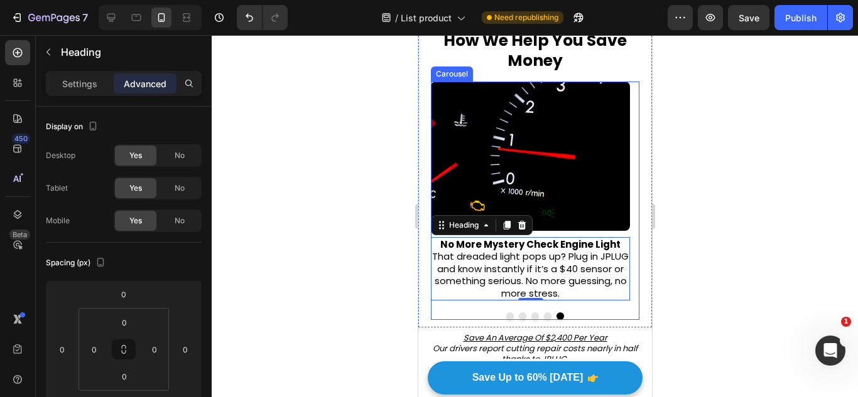
click at [445, 174] on button "Carousel Back Arrow" at bounding box center [459, 192] width 39 height 39
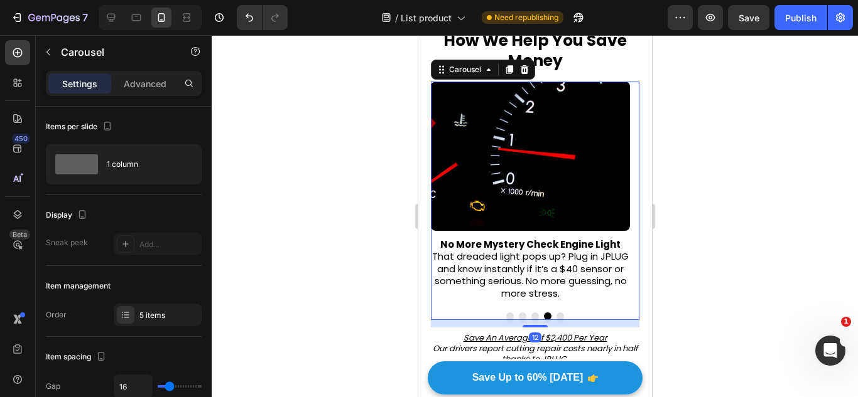
click at [442, 178] on button "Carousel Back Arrow" at bounding box center [459, 192] width 39 height 39
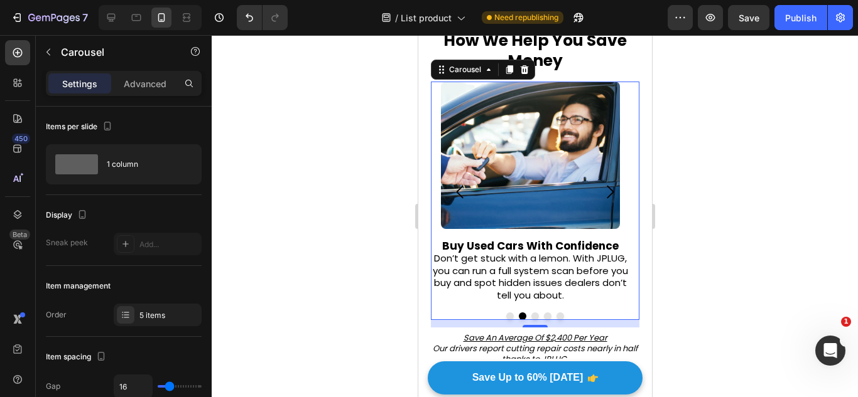
click at [600, 191] on icon "Carousel Next Arrow" at bounding box center [609, 192] width 19 height 19
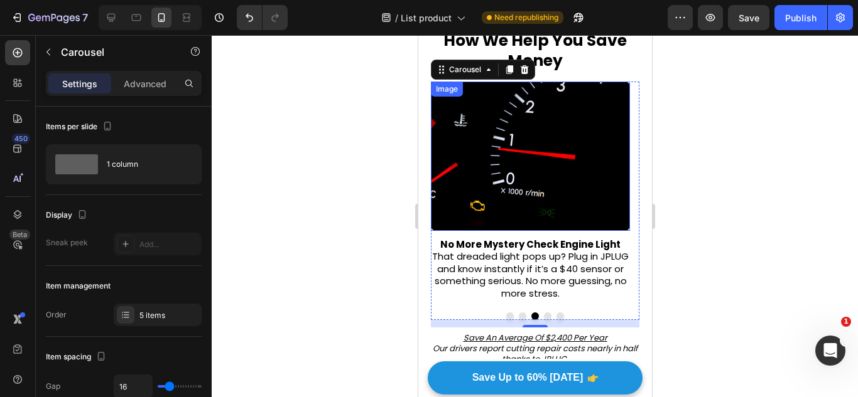
click at [514, 172] on img at bounding box center [529, 156] width 199 height 149
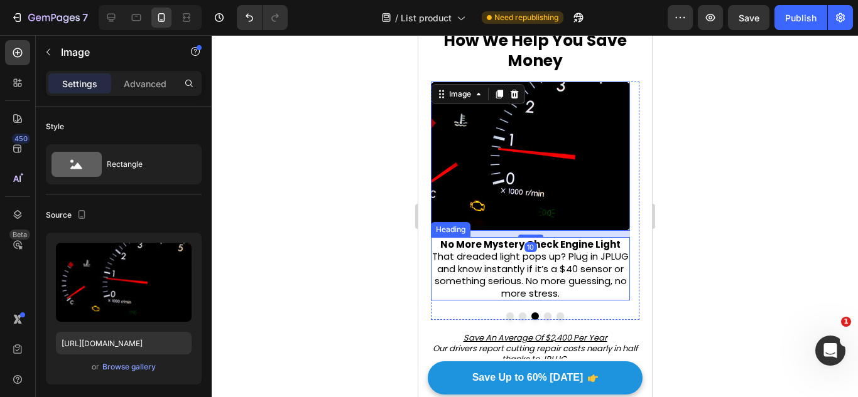
click at [487, 266] on p "⁠⁠⁠⁠⁠⁠⁠ No More Mystery Check Engine Light That dreaded light pops up? Plug in …" at bounding box center [529, 270] width 197 height 62
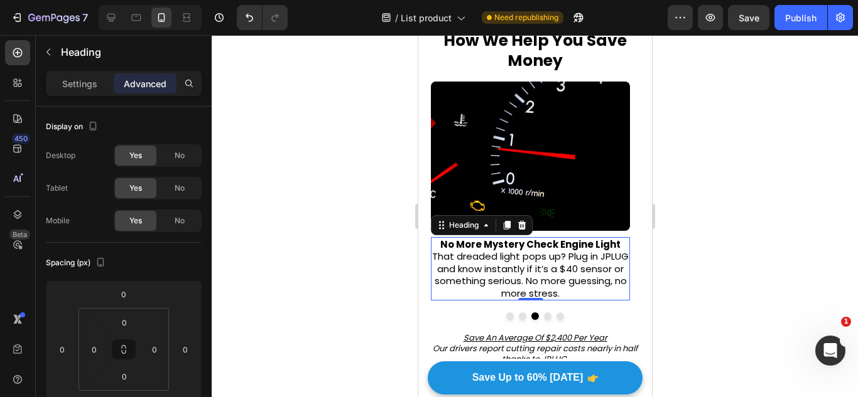
click at [473, 238] on strong "No More Mystery Check Engine Light" at bounding box center [529, 244] width 180 height 13
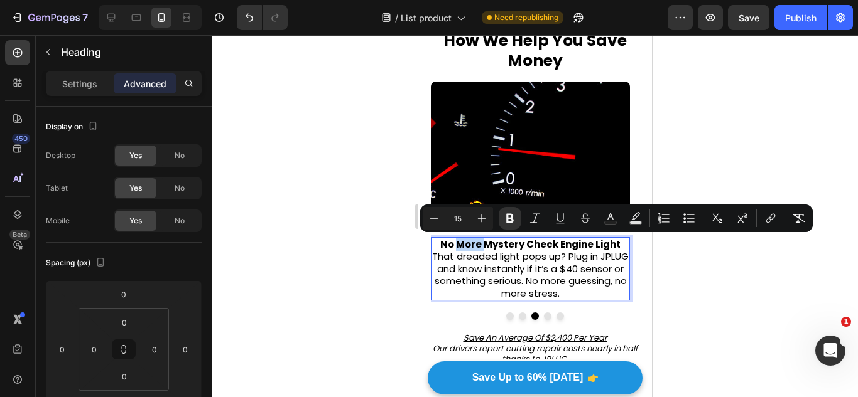
click at [473, 238] on strong "No More Mystery Check Engine Light" at bounding box center [529, 244] width 180 height 13
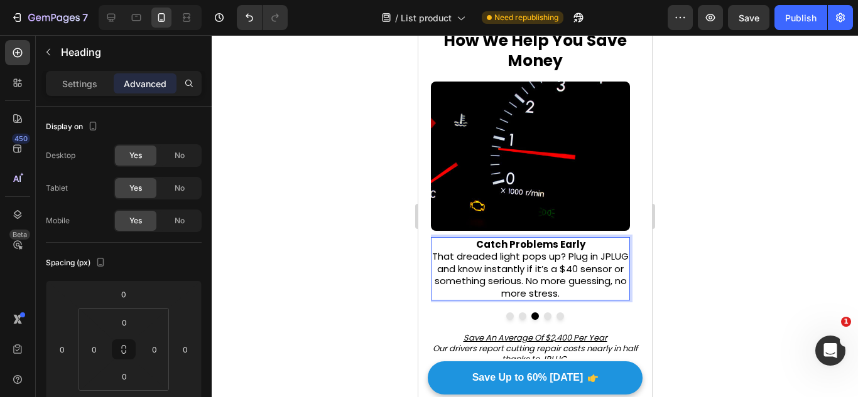
click at [488, 277] on p "Catch Problems Early That dreaded light pops up? Plug in JPLUG and know instant…" at bounding box center [529, 270] width 197 height 62
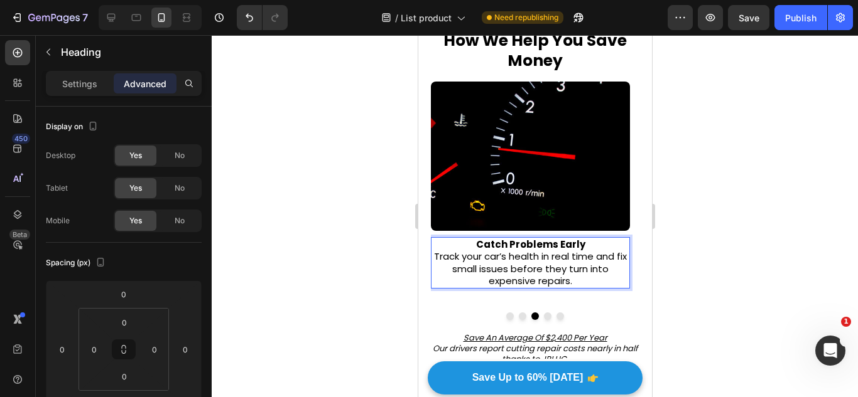
drag, startPoint x: 556, startPoint y: 321, endPoint x: 568, endPoint y: 345, distance: 25.8
click at [556, 321] on div "Image ⁠⁠⁠⁠⁠⁠⁠ Skip Unnecessary Mechanic Bills JPLUG shows you the exact problem…" at bounding box center [534, 205] width 208 height 246
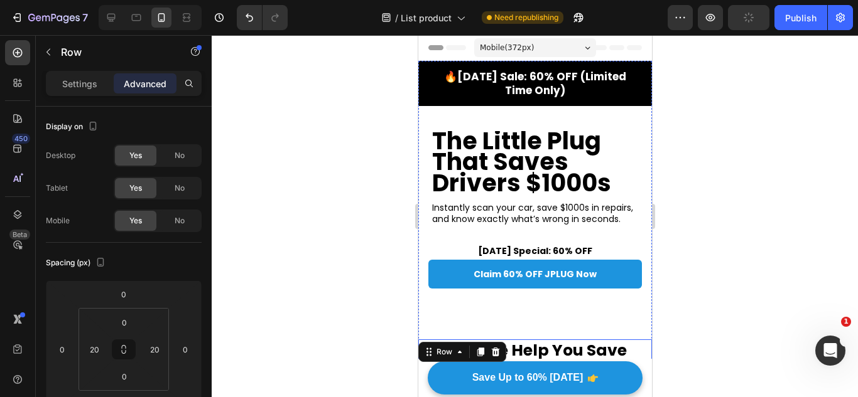
scroll to position [314, 0]
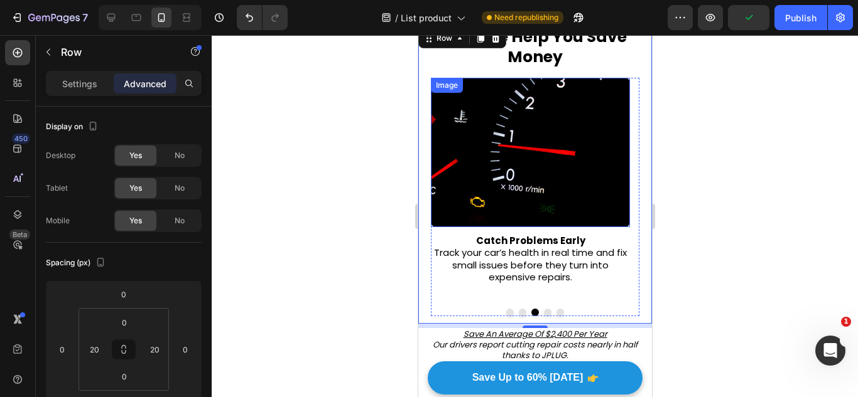
click at [537, 188] on img at bounding box center [529, 152] width 199 height 149
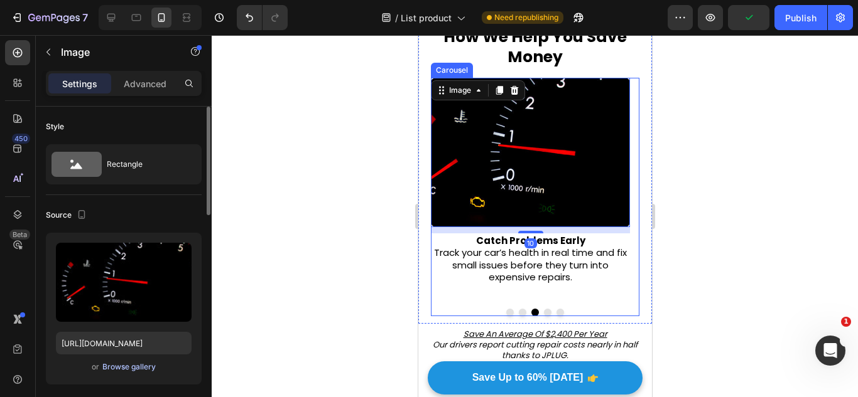
click at [121, 364] on div "Browse gallery" at bounding box center [128, 367] width 53 height 11
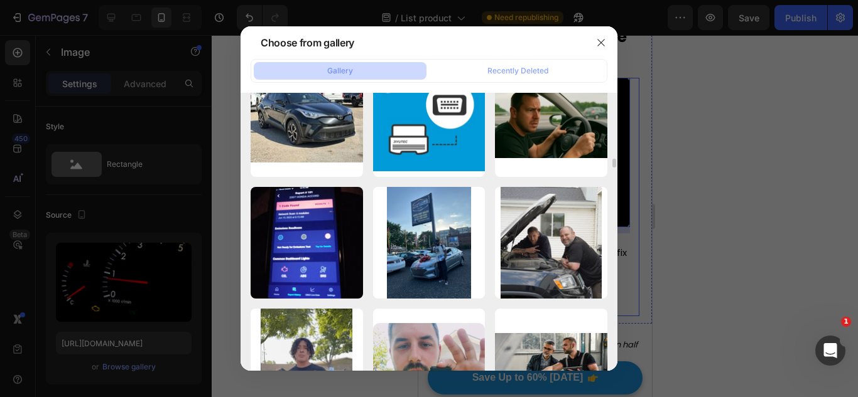
scroll to position [5776, 0]
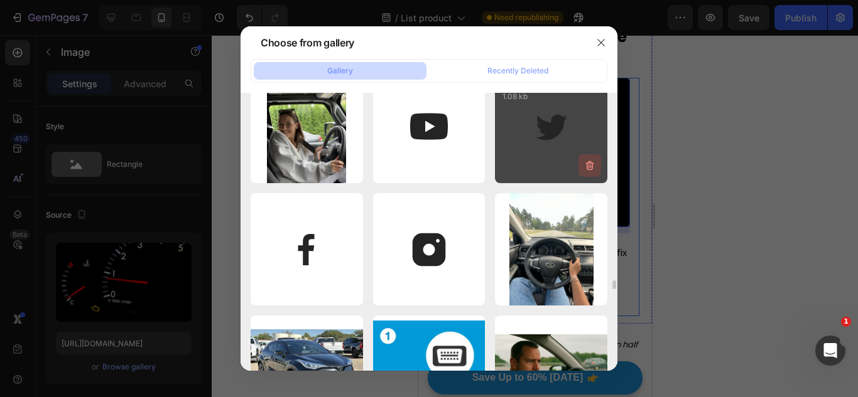
click at [589, 172] on icon "button" at bounding box center [589, 165] width 13 height 13
click at [578, 168] on div "Delete" at bounding box center [582, 168] width 23 height 11
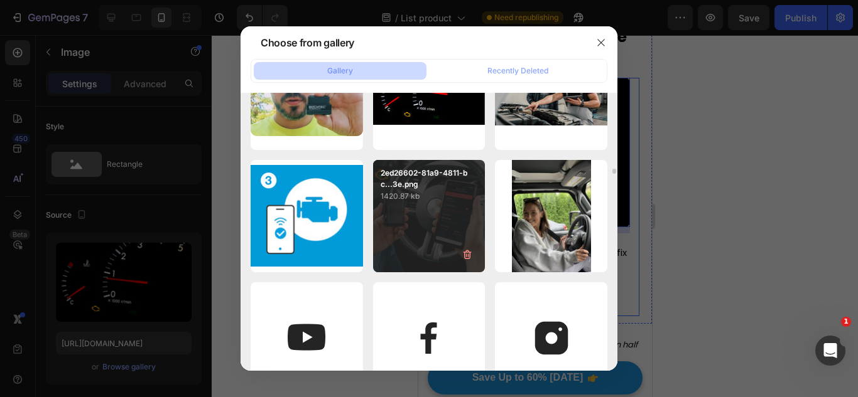
scroll to position [6969, 0]
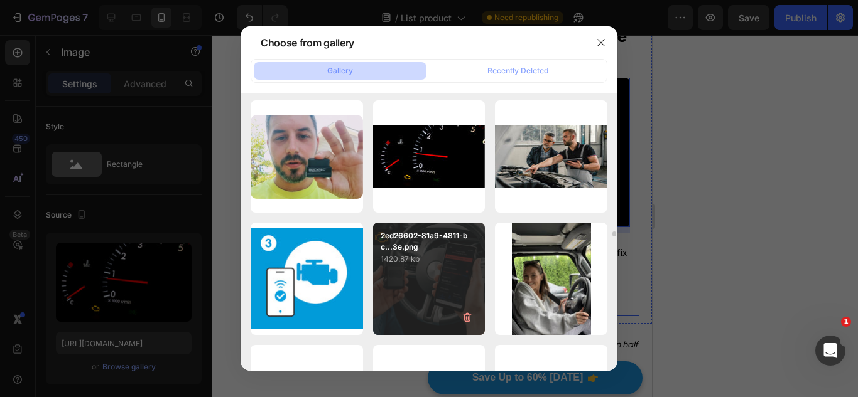
click at [428, 247] on p "2ed26602-81a9-4811-bc...3e.png" at bounding box center [428, 241] width 97 height 23
type input "https://cdn.shopify.com/s/files/1/0921/4322/3127/files/gempages_573997155069461…"
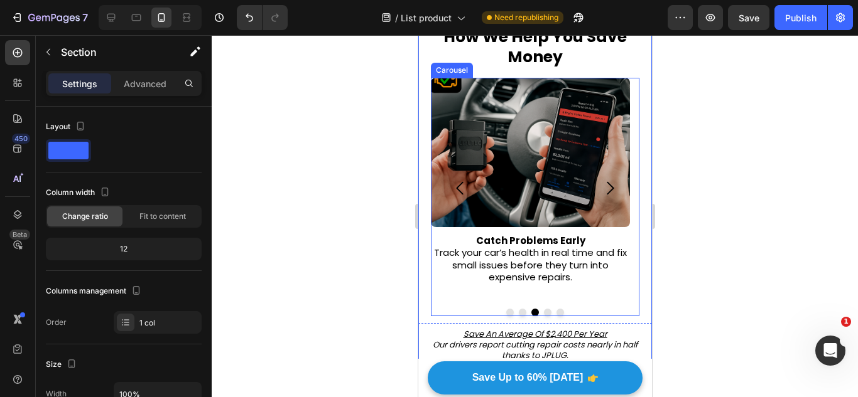
click at [590, 197] on button "Carousel Next Arrow" at bounding box center [609, 188] width 39 height 39
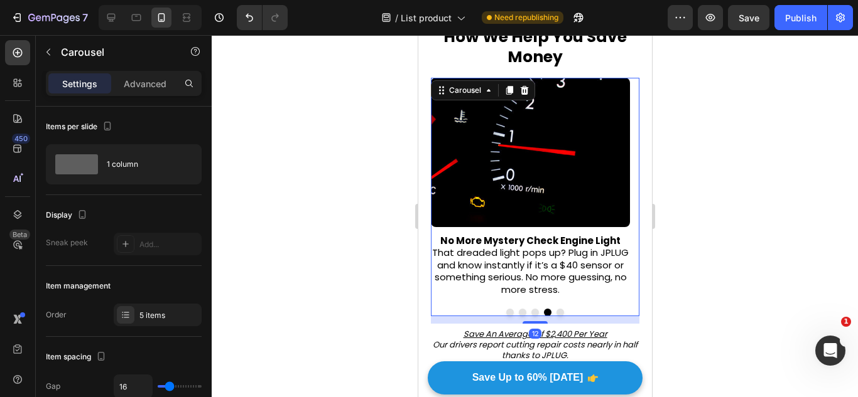
click at [444, 161] on img at bounding box center [529, 152] width 199 height 149
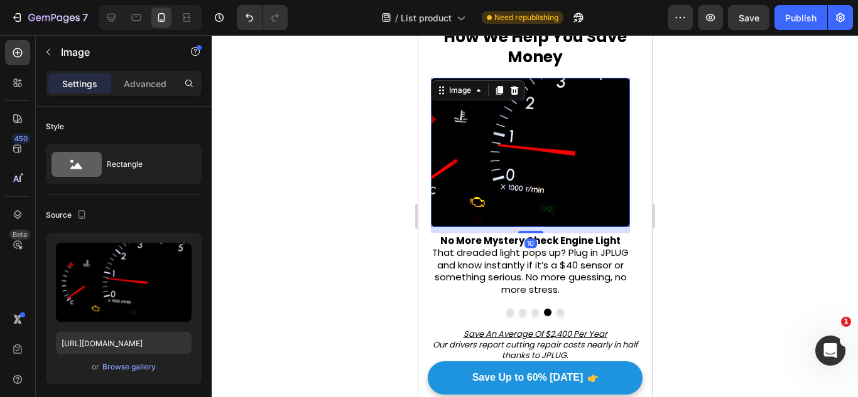
click at [444, 176] on button "Carousel Back Arrow" at bounding box center [459, 188] width 39 height 39
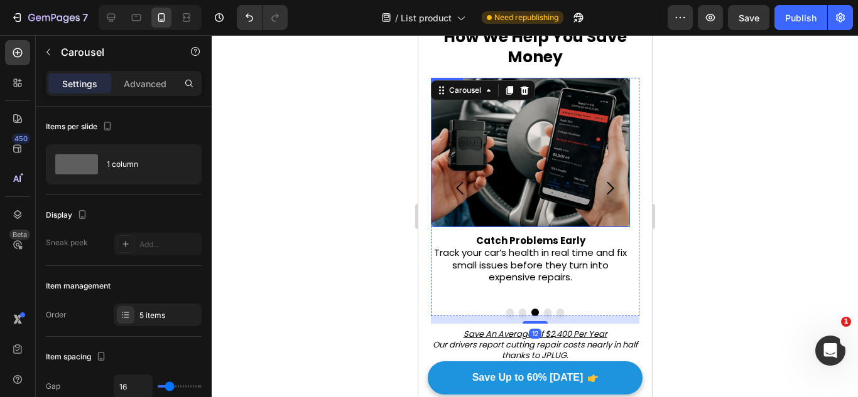
click at [529, 176] on img at bounding box center [529, 152] width 199 height 149
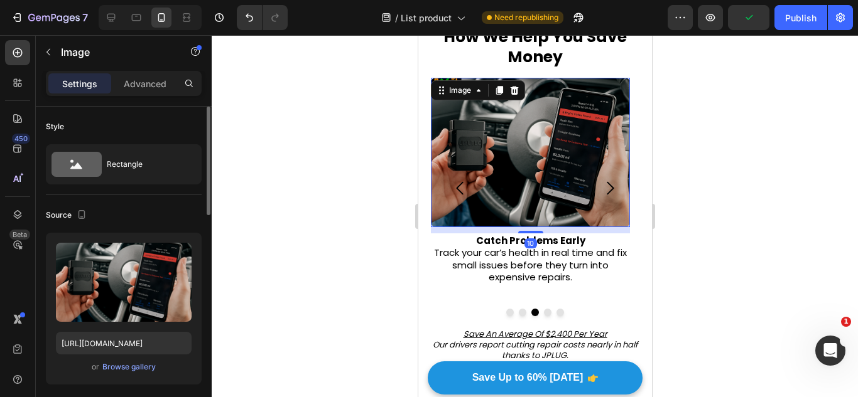
click at [132, 359] on div "Upload Image https://cdn.shopify.com/s/files/1/0921/4322/3127/files/gempages_57…" at bounding box center [124, 309] width 156 height 152
click at [136, 362] on div "Browse gallery" at bounding box center [128, 367] width 53 height 11
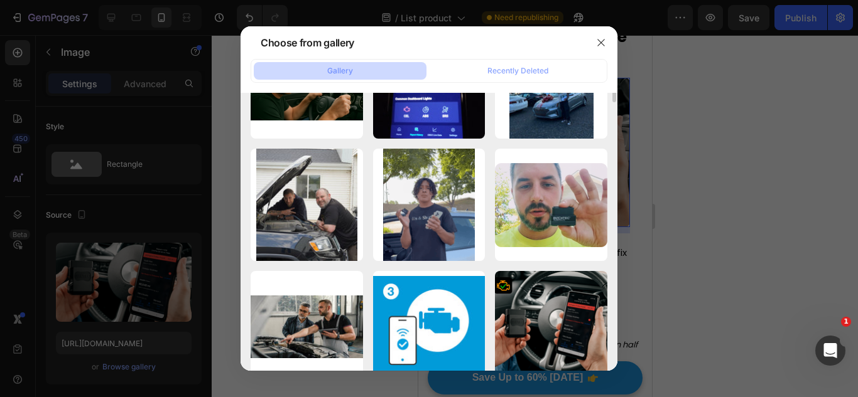
scroll to position [439, 0]
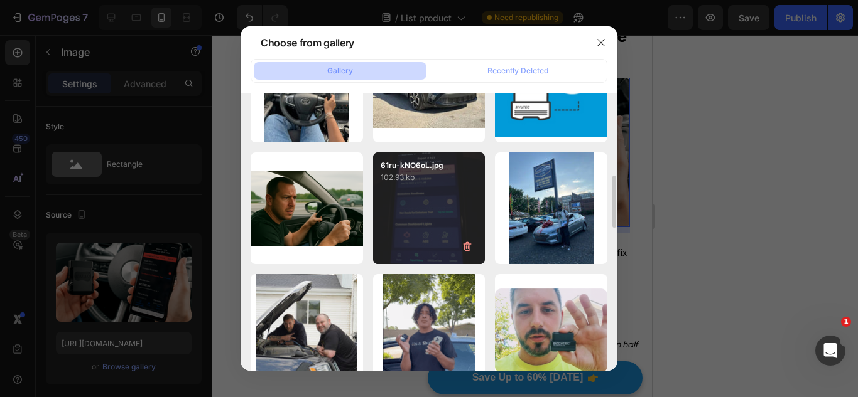
click at [424, 229] on div "61ru-kNO6oL.jpg 102.93 kb" at bounding box center [429, 209] width 112 height 112
type input "https://cdn.shopify.com/s/files/1/0921/4322/3127/files/gempages_573997155069461…"
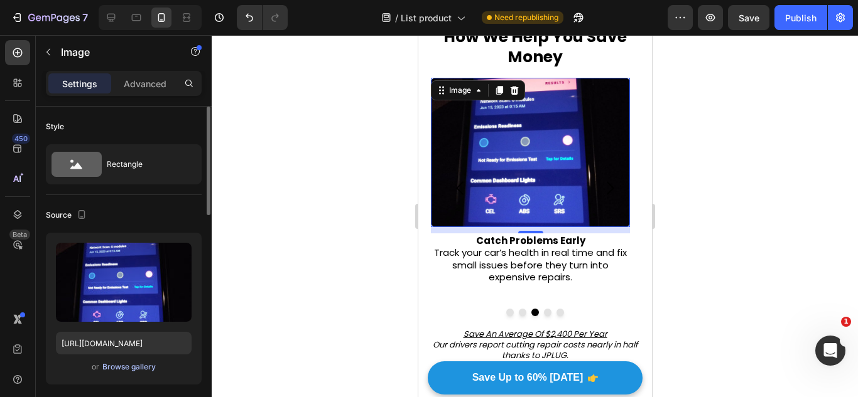
click at [137, 369] on div "Browse gallery" at bounding box center [128, 367] width 53 height 11
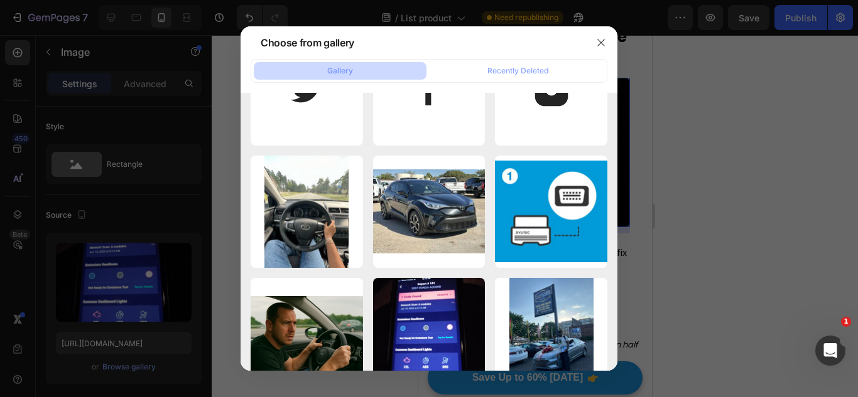
scroll to position [0, 0]
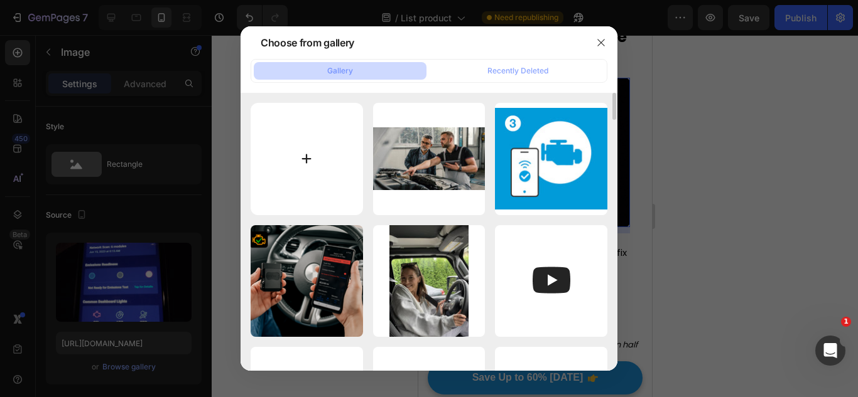
click at [303, 156] on input "file" at bounding box center [307, 159] width 112 height 112
type input "C:\fakepath\auto-mechanic.webp"
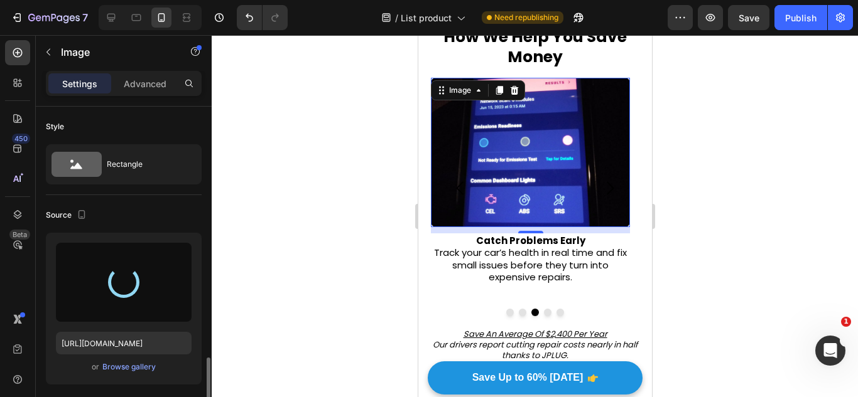
scroll to position [188, 0]
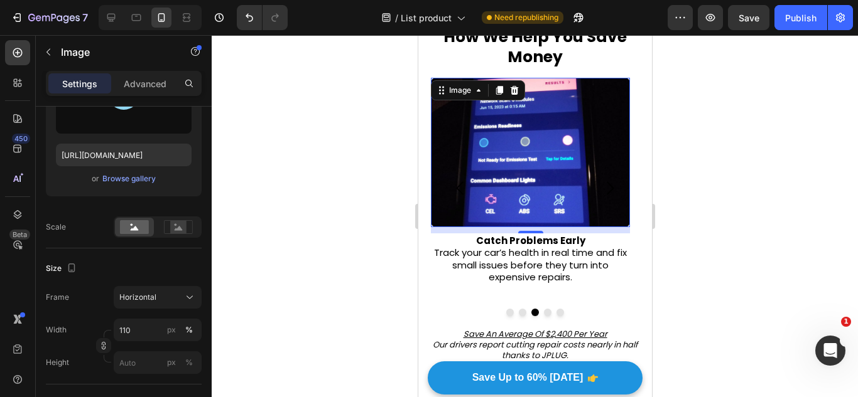
type input "https://cdn.shopify.com/s/files/1/0921/4322/3127/files/gempages_573997155069461…"
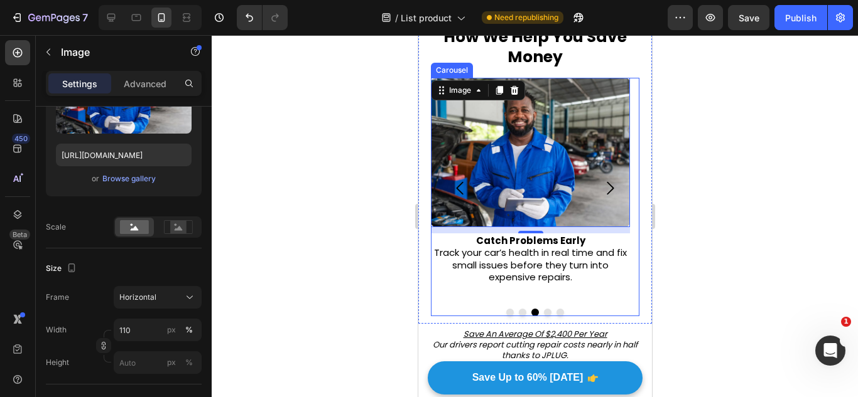
click at [543, 316] on button "Dot" at bounding box center [547, 313] width 8 height 8
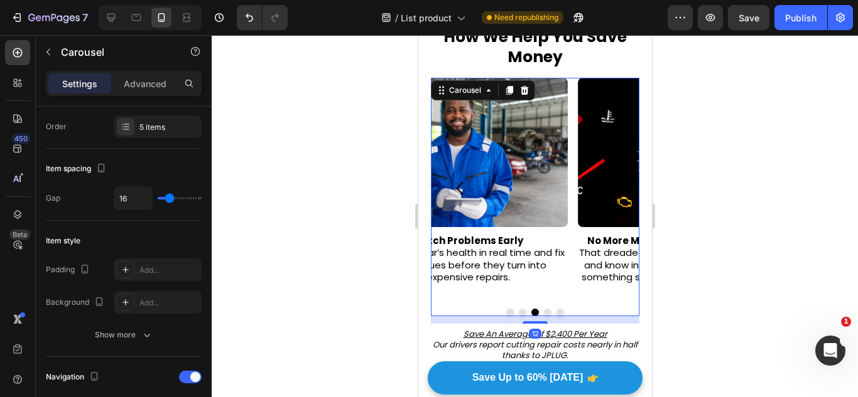
scroll to position [0, 0]
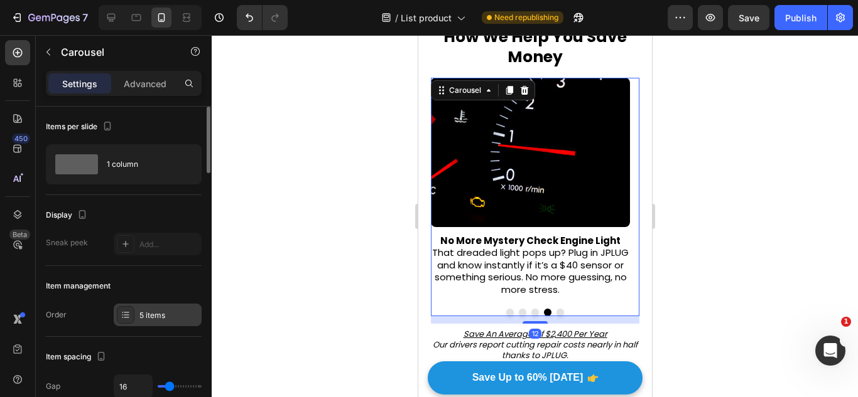
click at [136, 313] on div "5 items" at bounding box center [158, 315] width 88 height 23
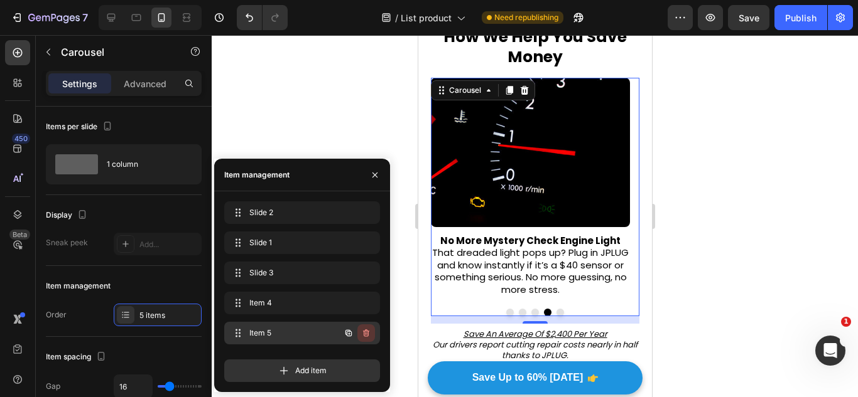
click at [364, 332] on icon "button" at bounding box center [366, 333] width 10 height 10
click at [358, 329] on div "Delete" at bounding box center [357, 333] width 23 height 11
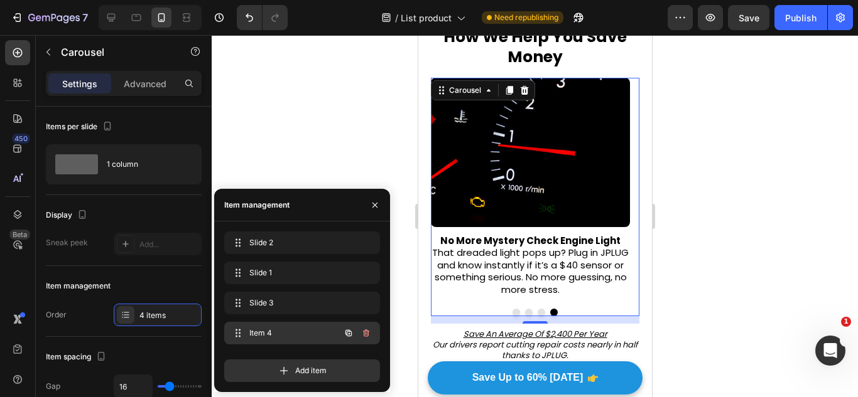
click at [366, 327] on button "button" at bounding box center [366, 334] width 18 height 18
click at [361, 331] on div "Delete" at bounding box center [357, 333] width 23 height 11
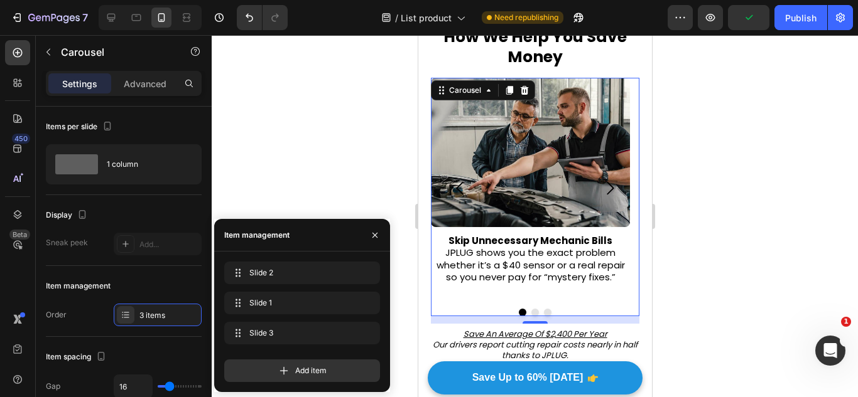
click at [520, 310] on div at bounding box center [534, 313] width 208 height 8
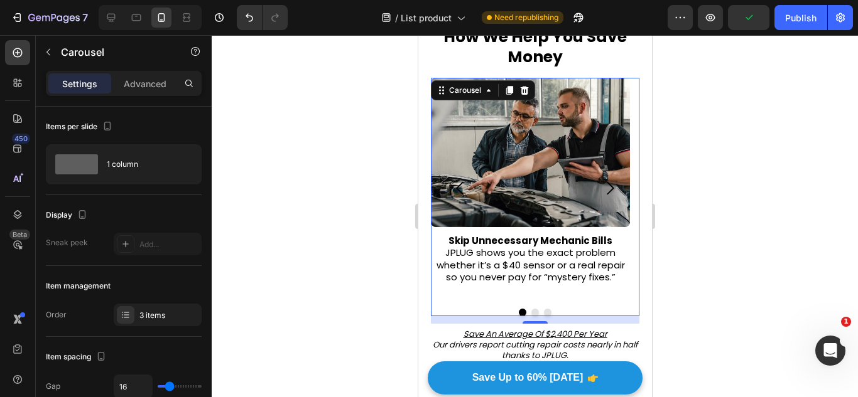
click at [531, 310] on button "Dot" at bounding box center [535, 313] width 8 height 8
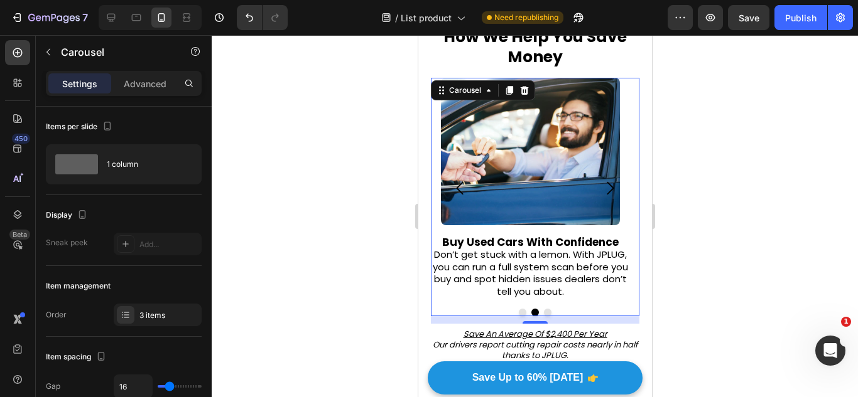
click at [543, 310] on button "Dot" at bounding box center [547, 313] width 8 height 8
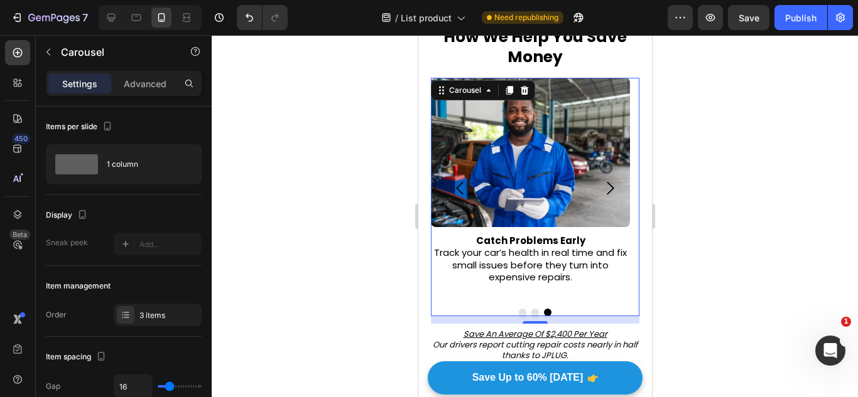
click at [531, 310] on button "Dot" at bounding box center [535, 313] width 8 height 8
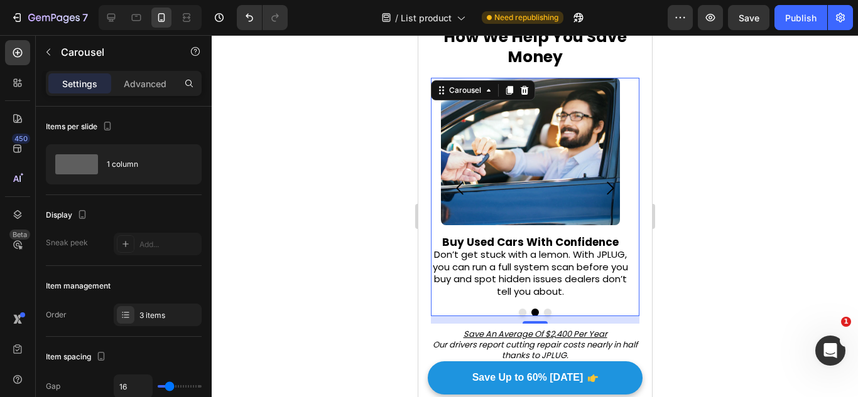
click at [512, 310] on div at bounding box center [534, 313] width 208 height 8
click at [509, 310] on div at bounding box center [534, 313] width 208 height 8
click at [512, 310] on div at bounding box center [534, 313] width 208 height 8
click at [518, 312] on button "Dot" at bounding box center [522, 313] width 8 height 8
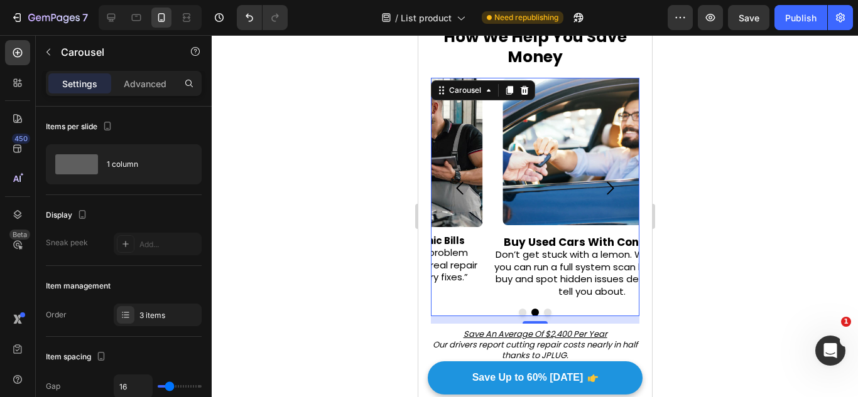
click at [510, 333] on u "Save An Average Of $2,400 Per Year" at bounding box center [535, 334] width 144 height 12
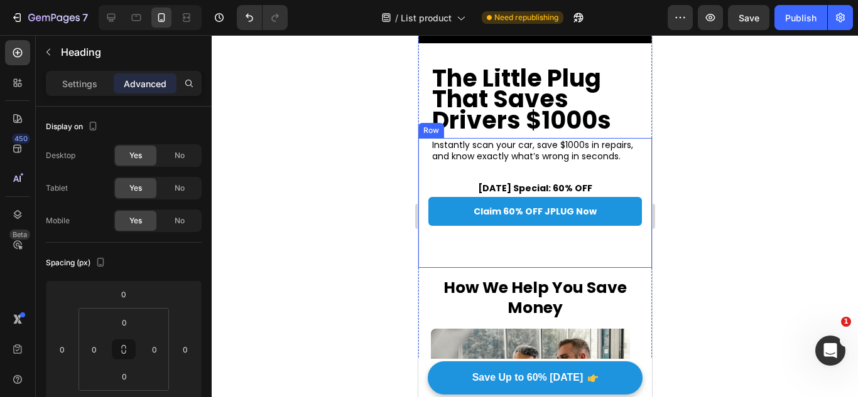
click at [554, 254] on div "Claim 60% OFF JPLUG Now Button" at bounding box center [535, 232] width 234 height 71
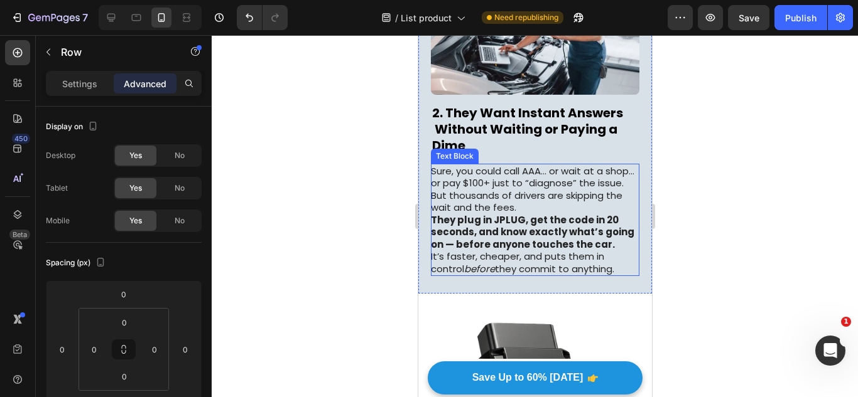
scroll to position [502, 0]
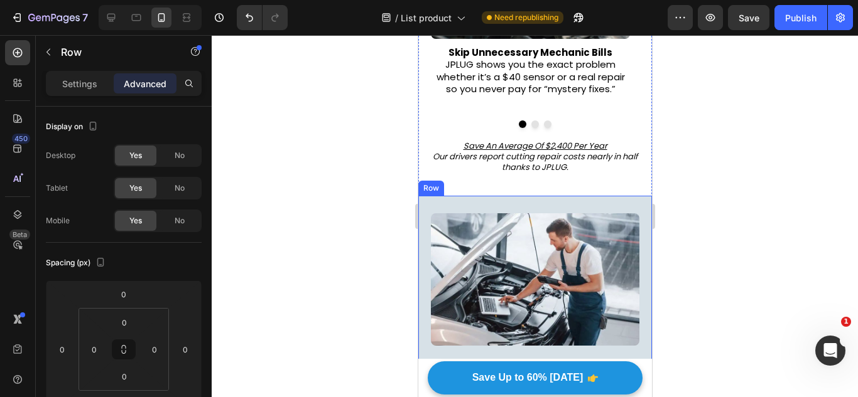
click at [565, 197] on div "2. They Want Instant Answers Without Waiting or Paying a Dime Heading Sure, you…" at bounding box center [535, 370] width 234 height 349
click at [498, 178] on div at bounding box center [494, 183] width 15 height 15
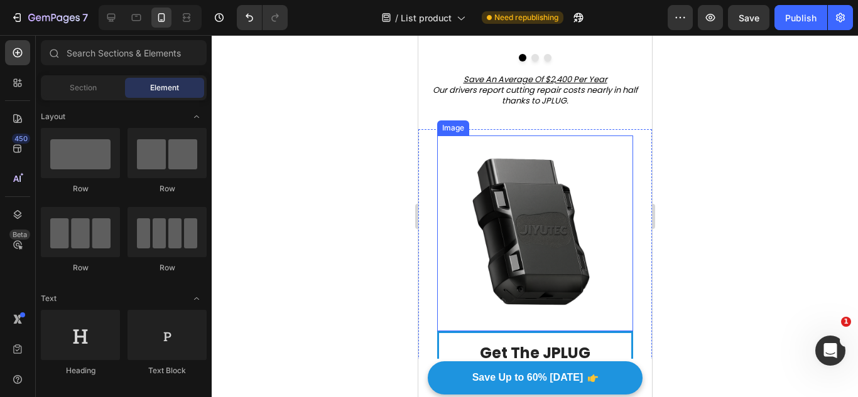
scroll to position [753, 0]
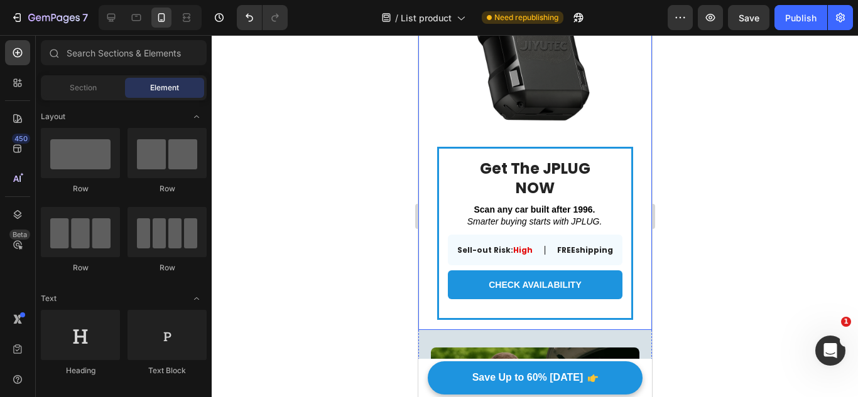
click at [626, 243] on div "Get The JPLUG NOW Heading Scan any car built after 1996. Smarter buying starts …" at bounding box center [535, 137] width 234 height 385
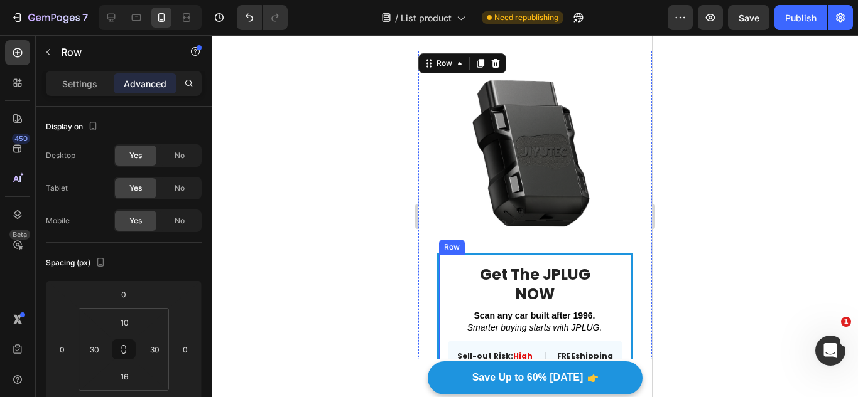
scroll to position [628, 0]
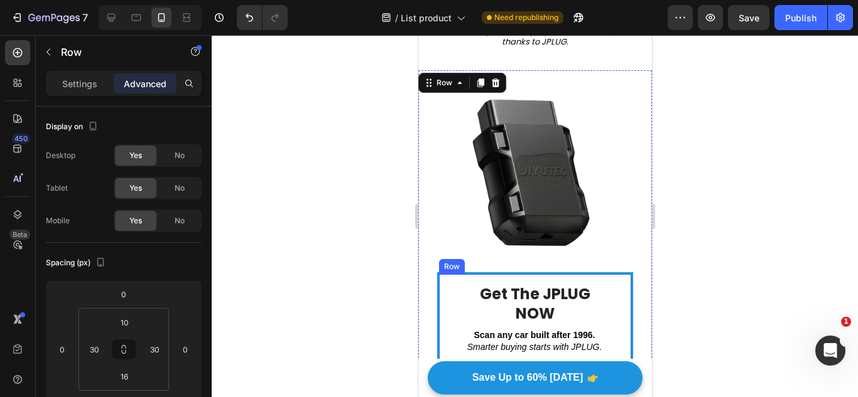
click at [546, 330] on strong "Scan any car built after 1996." at bounding box center [533, 335] width 121 height 10
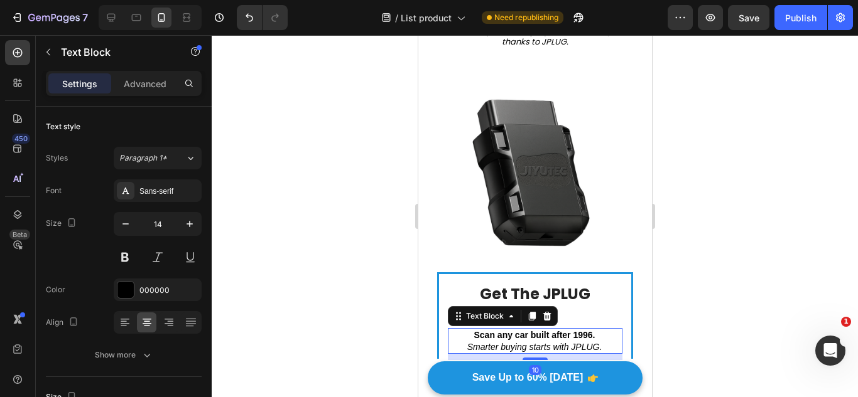
click at [546, 330] on strong "Scan any car built after 1996." at bounding box center [533, 335] width 121 height 10
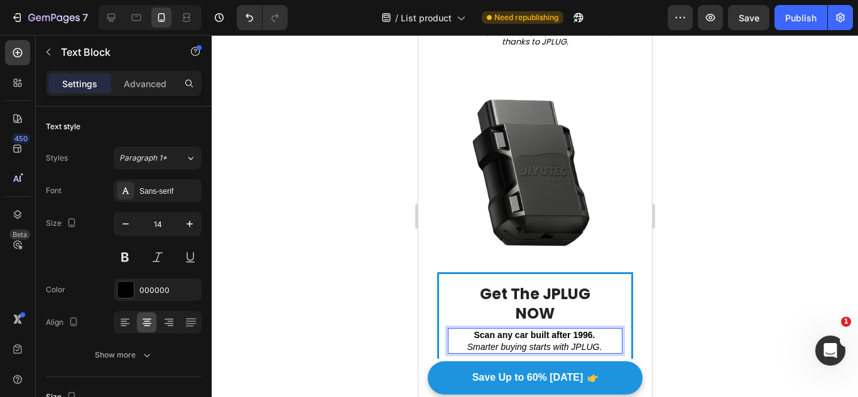
click at [546, 330] on strong "Scan any car built after 1996." at bounding box center [533, 335] width 121 height 10
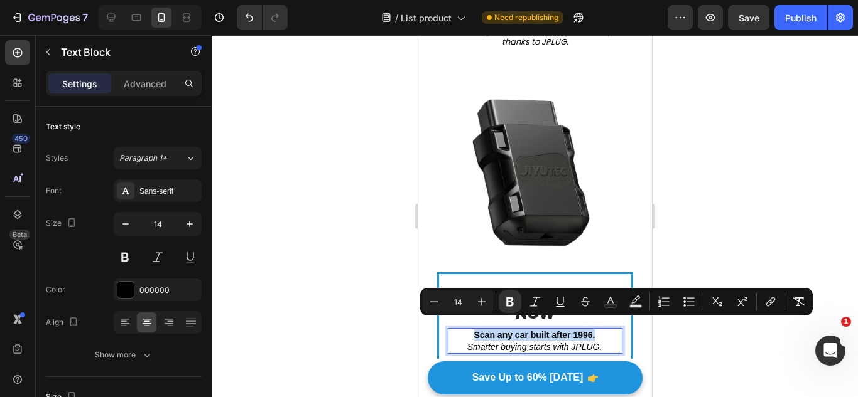
copy strong "Scan any car built after 1996."
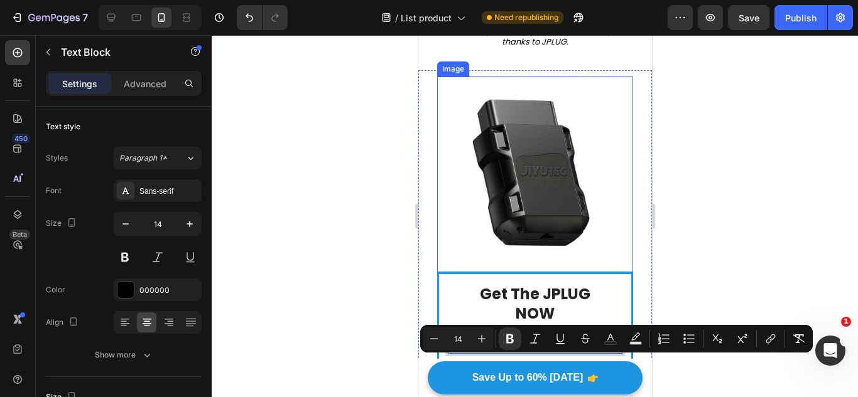
scroll to position [377, 0]
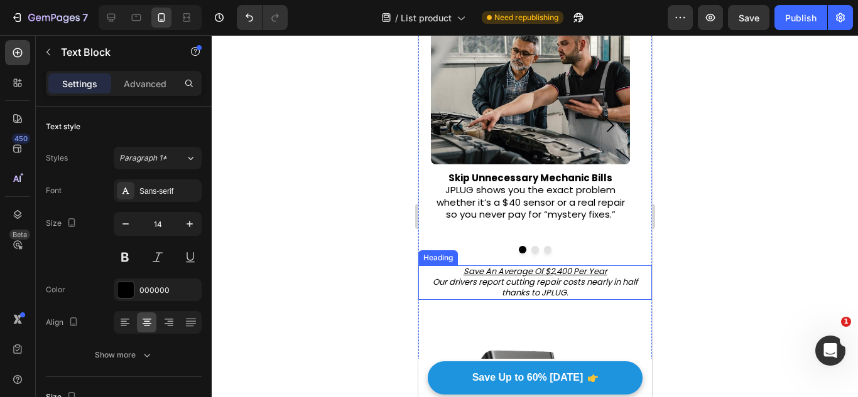
click at [549, 278] on p "⁠⁠⁠⁠⁠⁠⁠ Save An Average Of $2,400 Per Year Our drivers report cutting repair co…" at bounding box center [534, 283] width 231 height 32
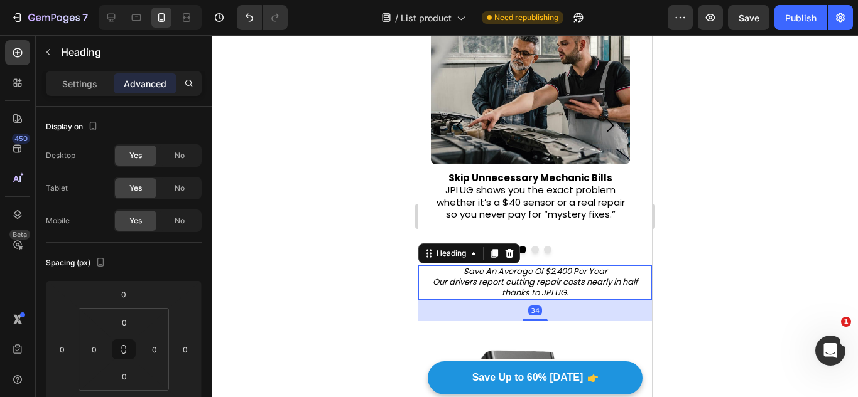
click at [490, 247] on div at bounding box center [493, 253] width 15 height 15
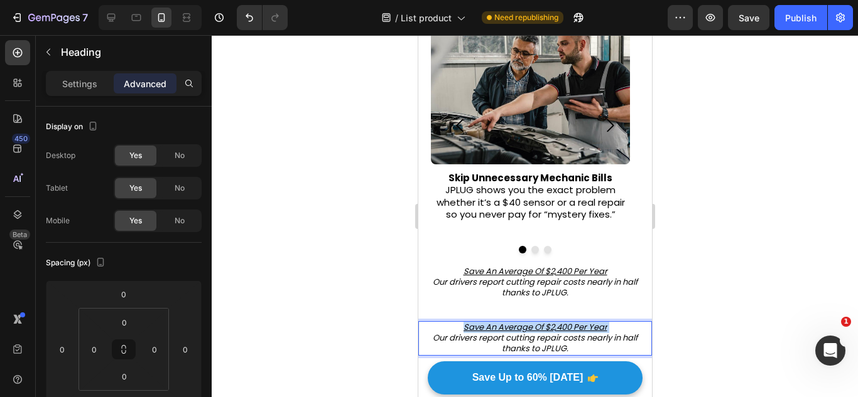
click at [517, 325] on u "Save An Average Of $2,400 Per Year" at bounding box center [535, 327] width 144 height 12
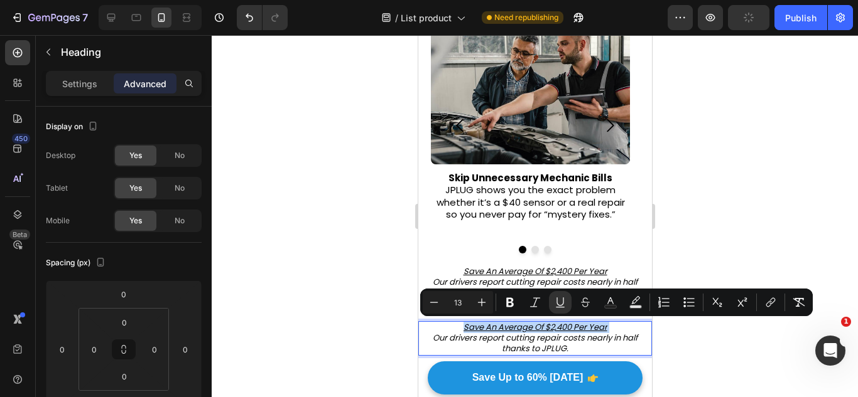
drag, startPoint x: 517, startPoint y: 325, endPoint x: 524, endPoint y: 331, distance: 9.8
click at [519, 328] on u "Save An Average Of $2,400 Per Year" at bounding box center [535, 327] width 144 height 12
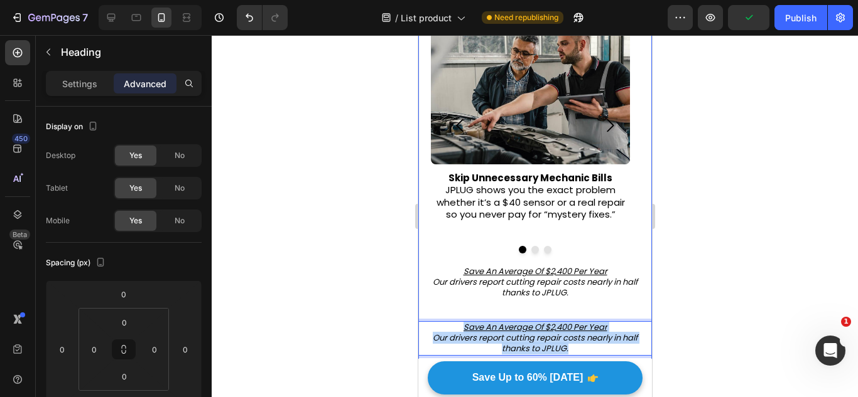
drag, startPoint x: 570, startPoint y: 350, endPoint x: 457, endPoint y: 321, distance: 116.6
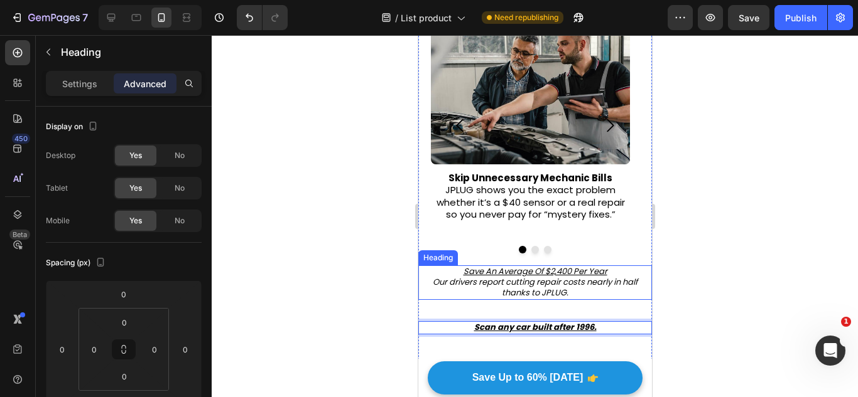
scroll to position [439, 0]
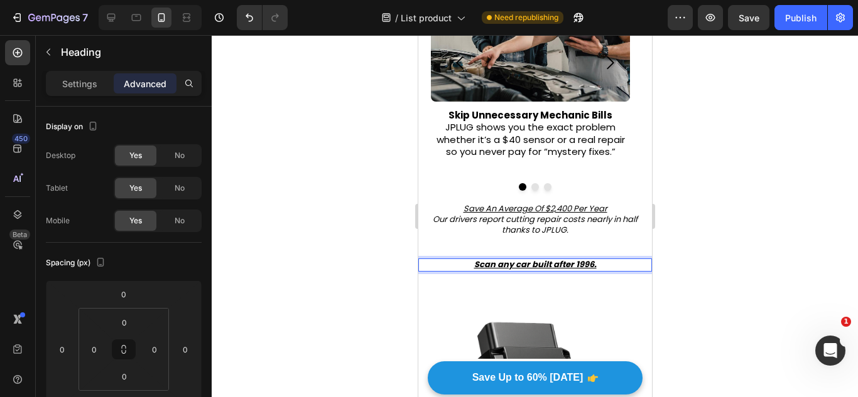
click at [535, 262] on u "Scan any car built after 1996." at bounding box center [534, 265] width 122 height 12
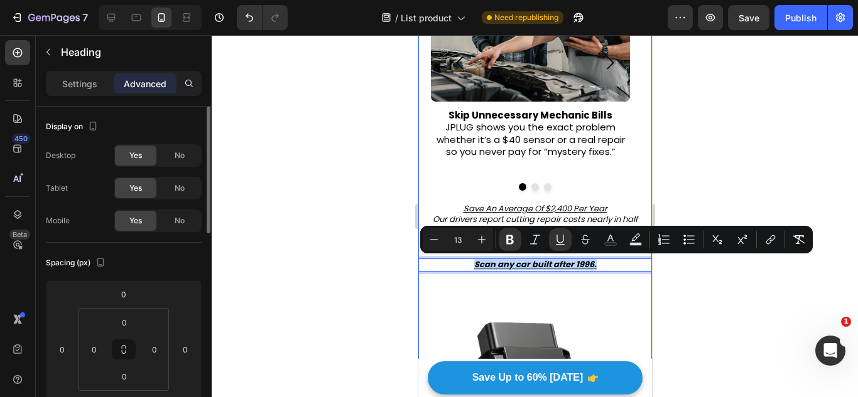
scroll to position [314, 0]
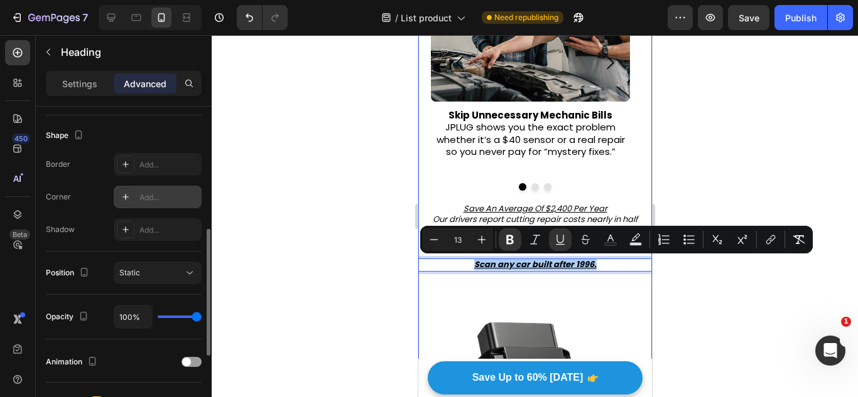
click at [119, 191] on div at bounding box center [126, 197] width 18 height 18
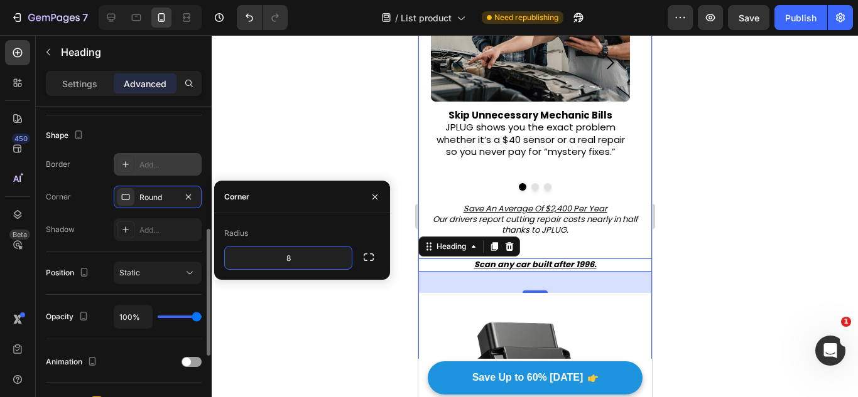
click at [131, 169] on div at bounding box center [126, 165] width 18 height 18
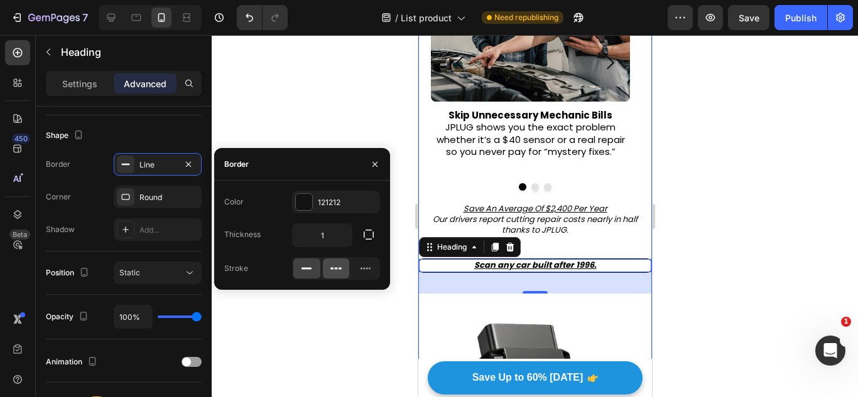
click at [323, 259] on div at bounding box center [336, 269] width 27 height 20
click at [353, 268] on div at bounding box center [365, 269] width 27 height 20
click at [323, 269] on div at bounding box center [336, 269] width 27 height 20
click at [314, 202] on div "121212" at bounding box center [336, 202] width 88 height 23
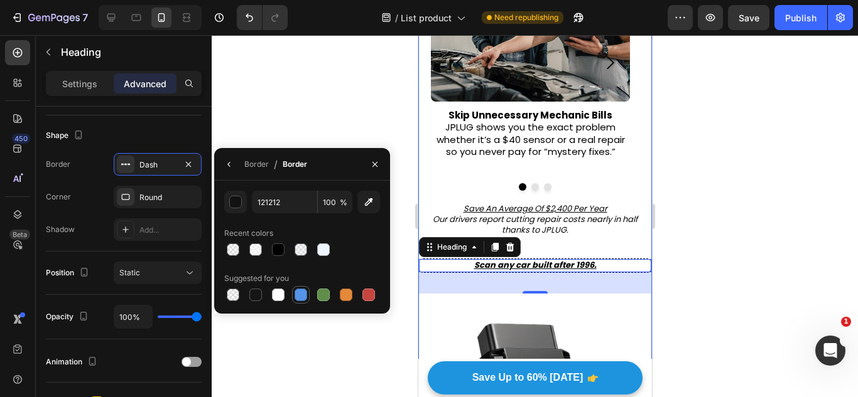
click at [303, 302] on div at bounding box center [300, 295] width 15 height 15
type input "5594E7"
click at [369, 167] on button "button" at bounding box center [375, 164] width 20 height 20
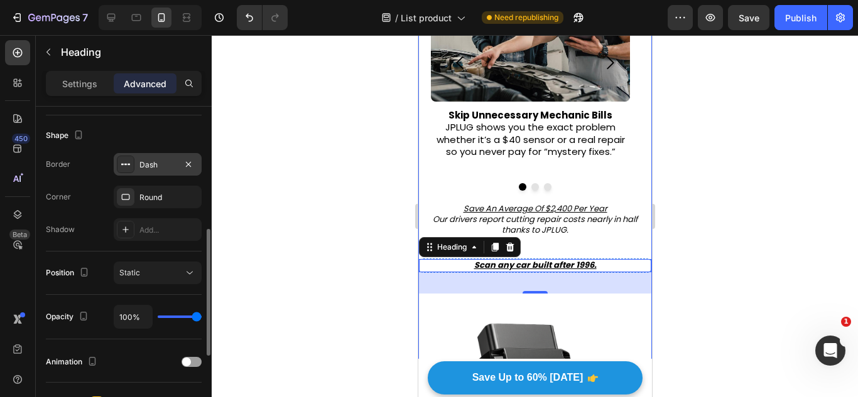
click at [159, 164] on div "Dash" at bounding box center [157, 164] width 36 height 11
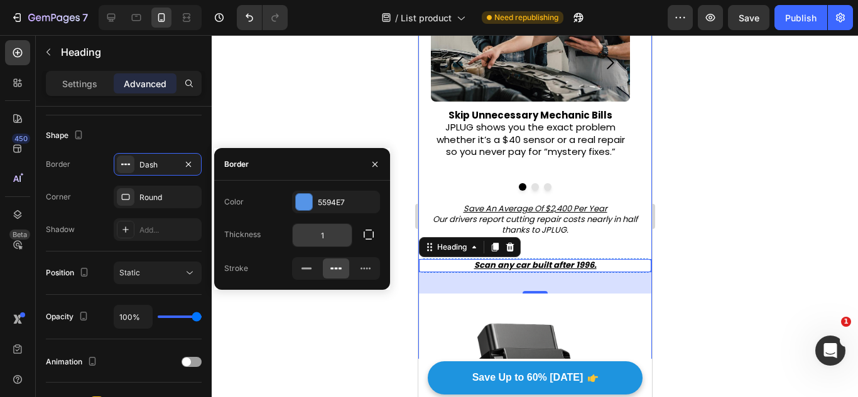
click at [340, 235] on input "1" at bounding box center [322, 235] width 59 height 23
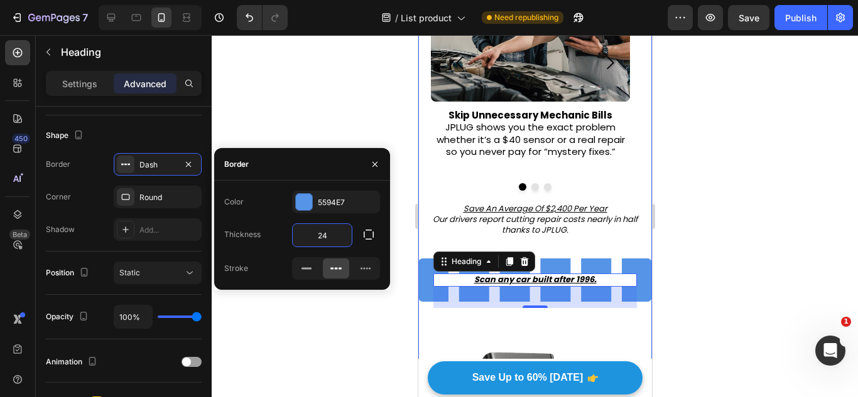
type input "2"
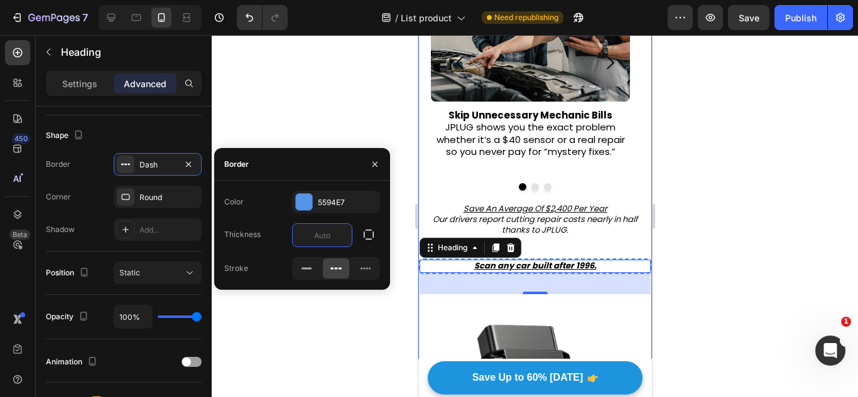
type input "3"
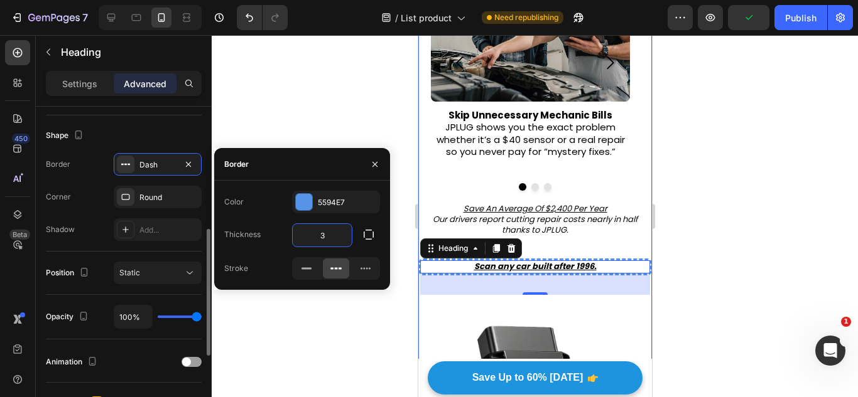
click at [124, 134] on div "Shape" at bounding box center [124, 136] width 156 height 20
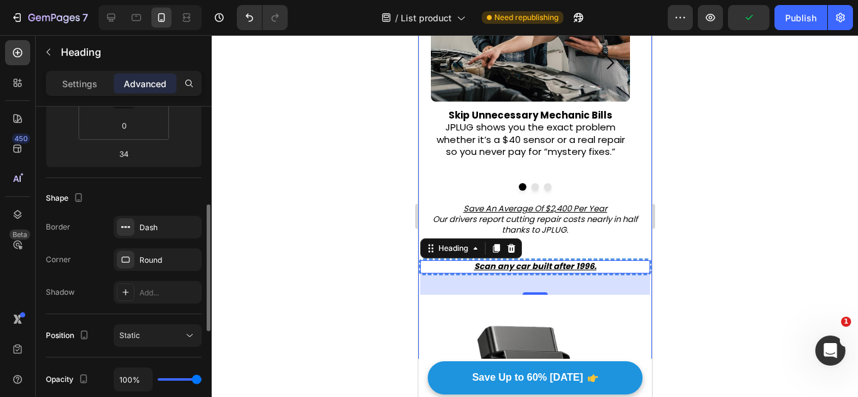
scroll to position [63, 0]
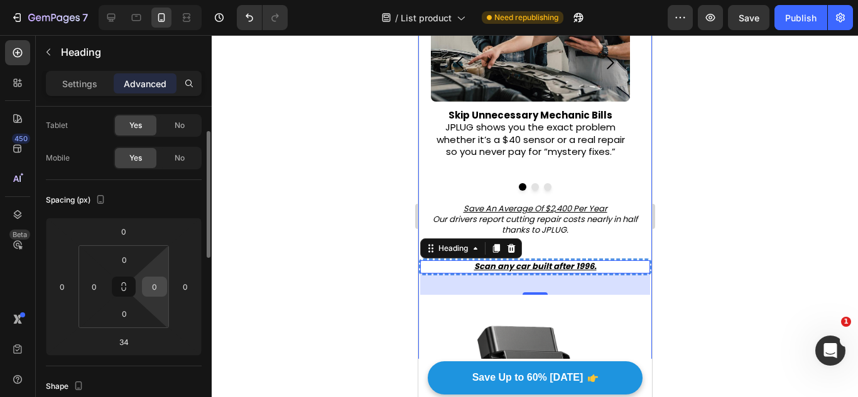
click at [163, 278] on div "0" at bounding box center [154, 287] width 25 height 20
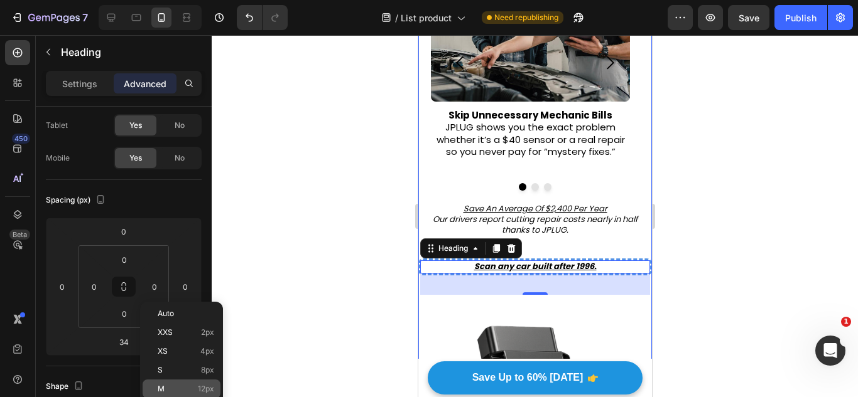
click at [188, 382] on div "M 12px" at bounding box center [182, 389] width 78 height 19
type input "12"
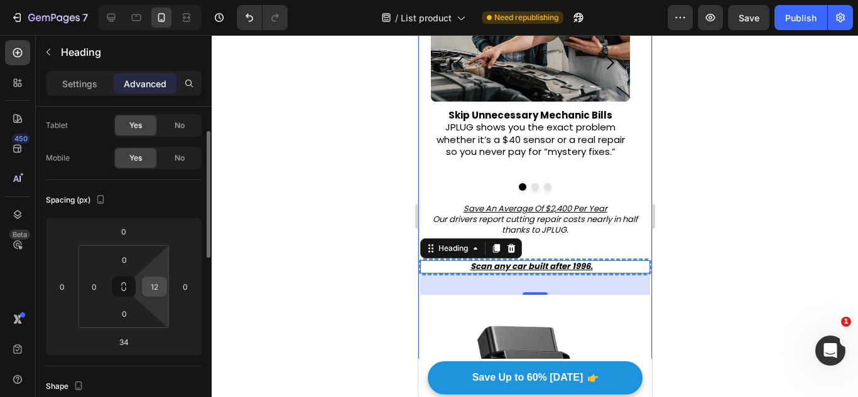
click at [158, 288] on input "12" at bounding box center [154, 287] width 19 height 19
type input "0"
click at [0, 0] on div "Spacing (px) 0 0 34 0 0 0 0 0" at bounding box center [0, 0] width 0 height 0
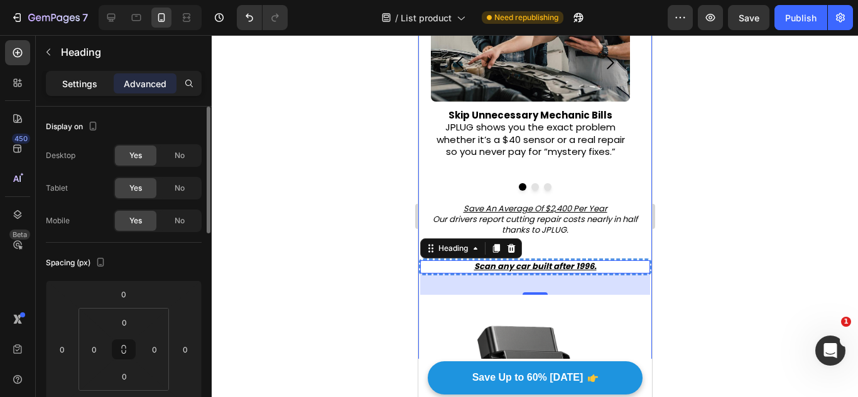
click at [85, 85] on p "Settings" at bounding box center [79, 83] width 35 height 13
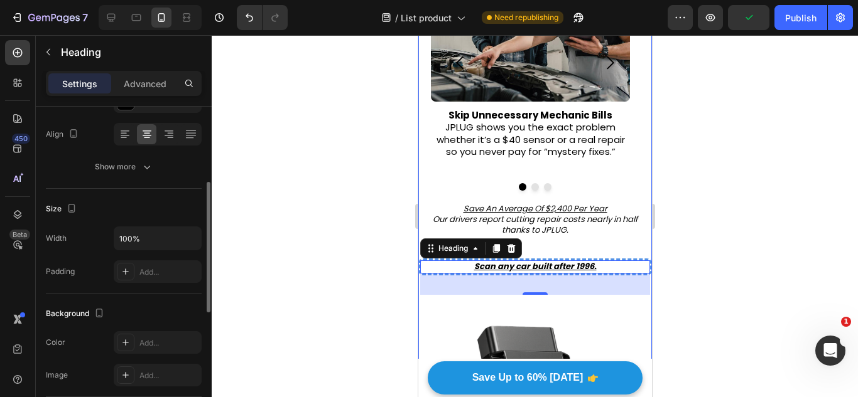
scroll to position [314, 0]
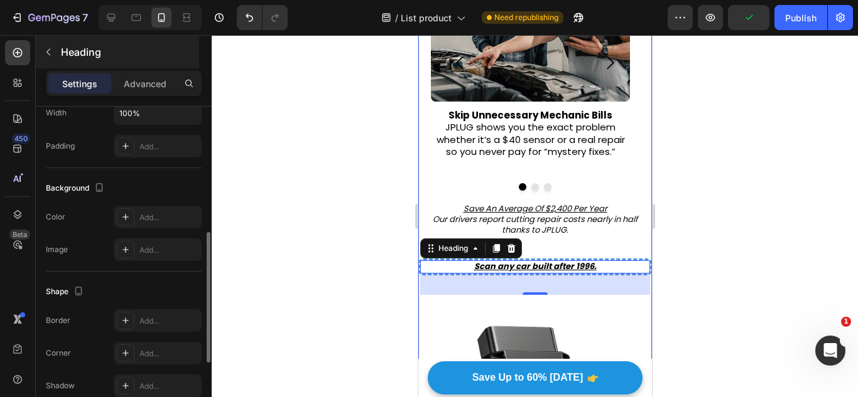
click at [90, 50] on p "Heading" at bounding box center [129, 52] width 136 height 15
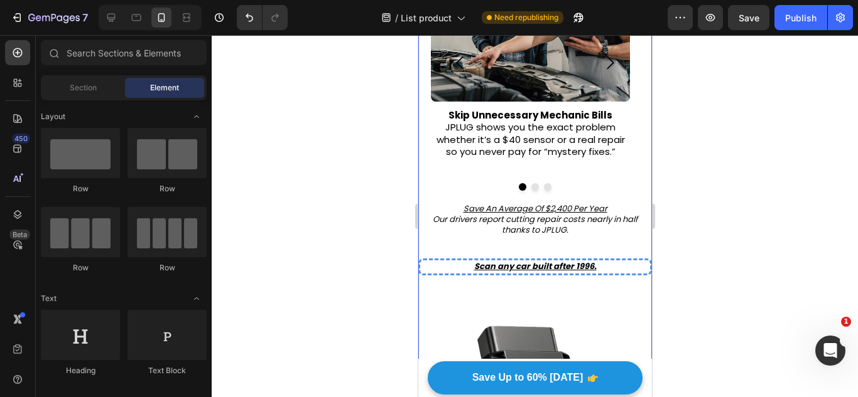
scroll to position [0, 0]
drag, startPoint x: 452, startPoint y: 201, endPoint x: 495, endPoint y: 254, distance: 68.3
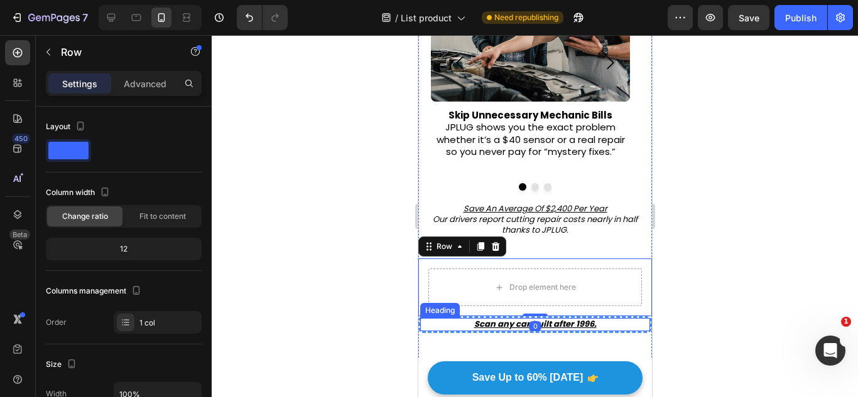
click at [490, 328] on u "Scan any car built after 1996." at bounding box center [534, 324] width 122 height 12
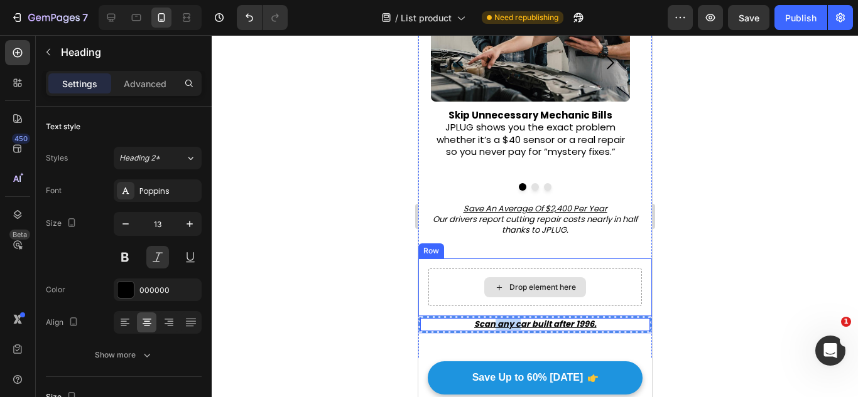
drag, startPoint x: 490, startPoint y: 328, endPoint x: 513, endPoint y: 293, distance: 42.3
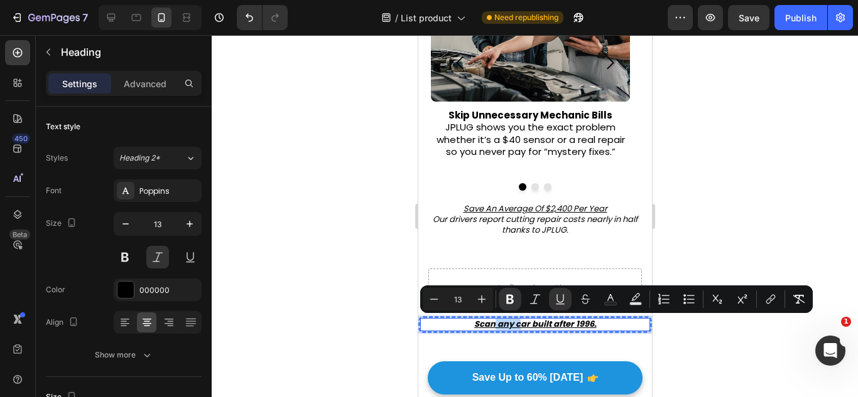
drag, startPoint x: 497, startPoint y: 324, endPoint x: 519, endPoint y: 285, distance: 44.7
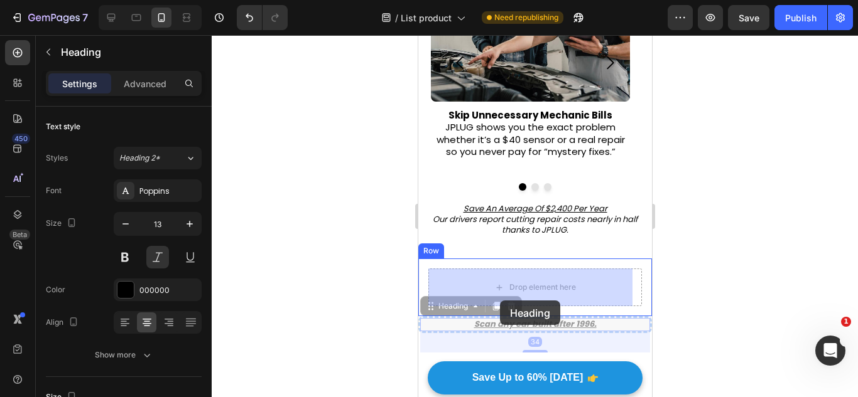
drag, startPoint x: 457, startPoint y: 329, endPoint x: 502, endPoint y: 303, distance: 52.3
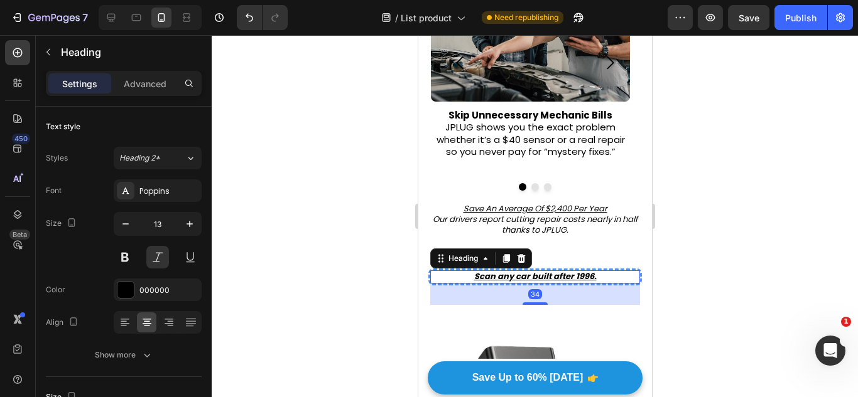
click at [552, 230] on p "⁠⁠⁠⁠⁠⁠⁠ Save An Average Of $2,400 Per Year Our drivers report cutting repair co…" at bounding box center [534, 220] width 231 height 32
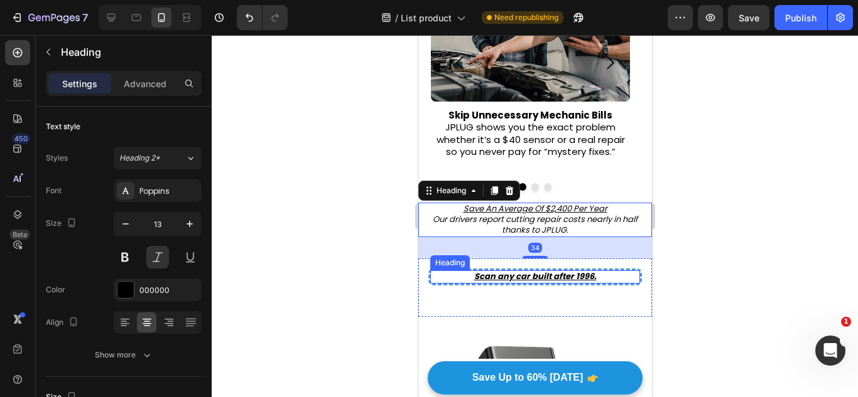
scroll to position [314, 0]
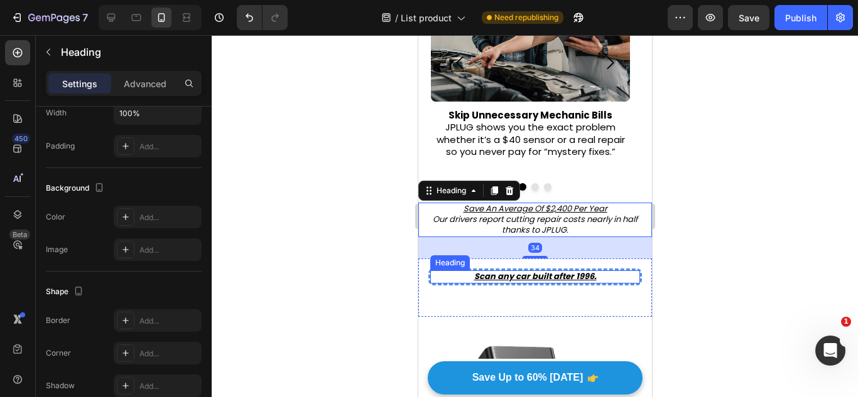
click at [578, 272] on u "Scan any car built after 1996." at bounding box center [534, 277] width 122 height 12
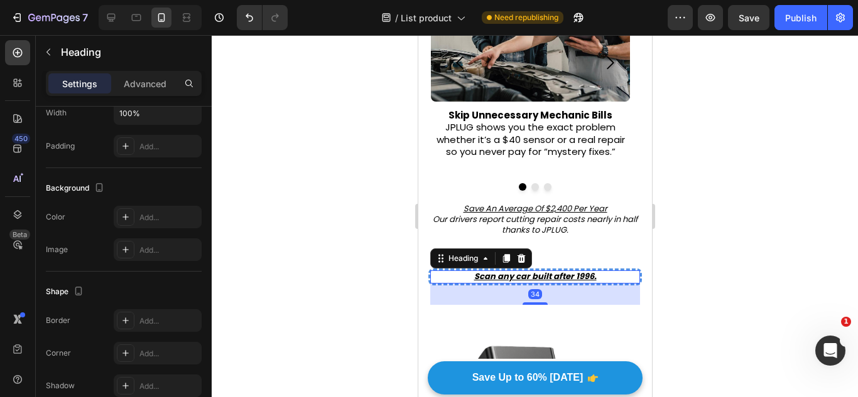
click at [591, 275] on h2 "Scan any car built after 1996." at bounding box center [534, 277] width 210 height 13
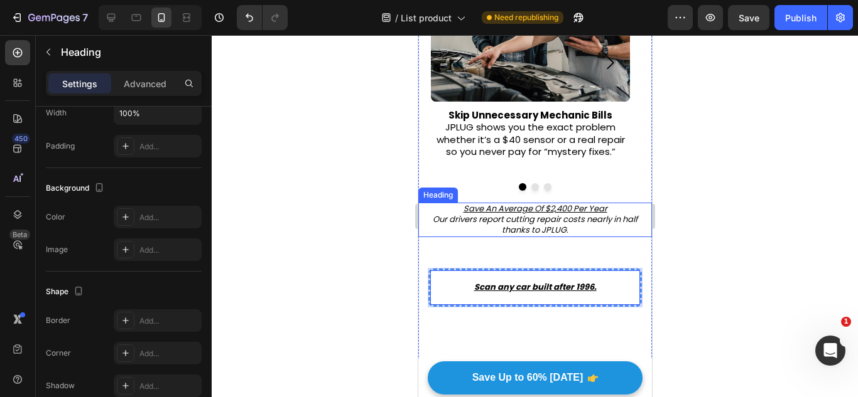
click at [579, 213] on p "⁠⁠⁠⁠⁠⁠⁠ Save An Average Of $2,400 Per Year Our drivers report cutting repair co…" at bounding box center [534, 220] width 231 height 32
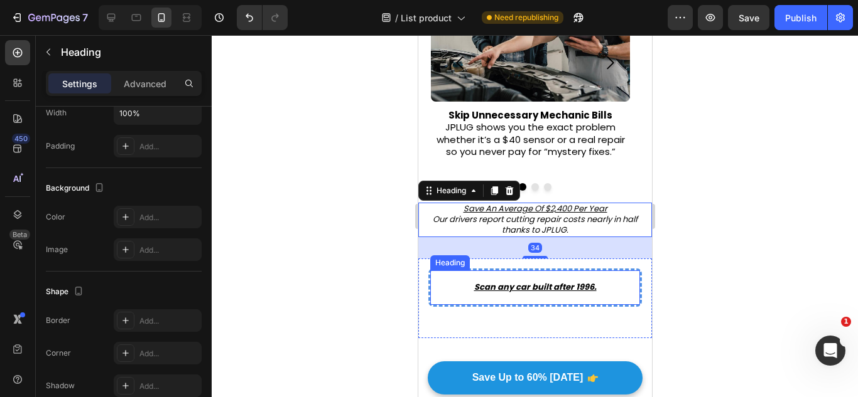
click at [565, 286] on u "Scan any car built after 1996." at bounding box center [534, 287] width 122 height 12
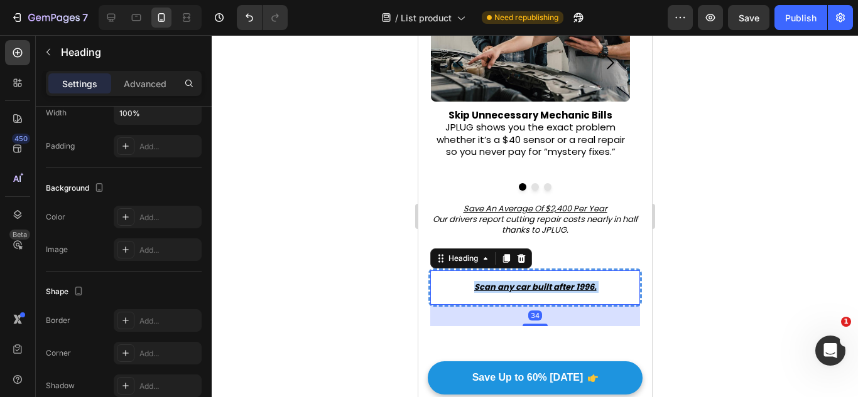
click at [565, 286] on u "Scan any car built after 1996." at bounding box center [534, 287] width 122 height 12
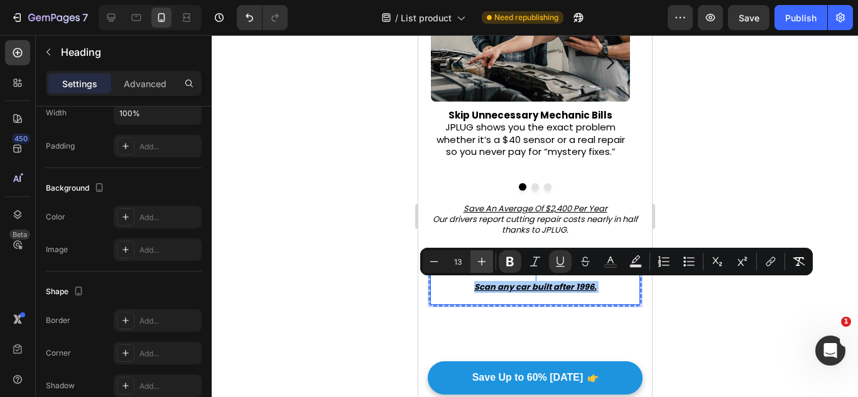
click at [487, 265] on icon "Editor contextual toolbar" at bounding box center [481, 262] width 13 height 13
type input "16"
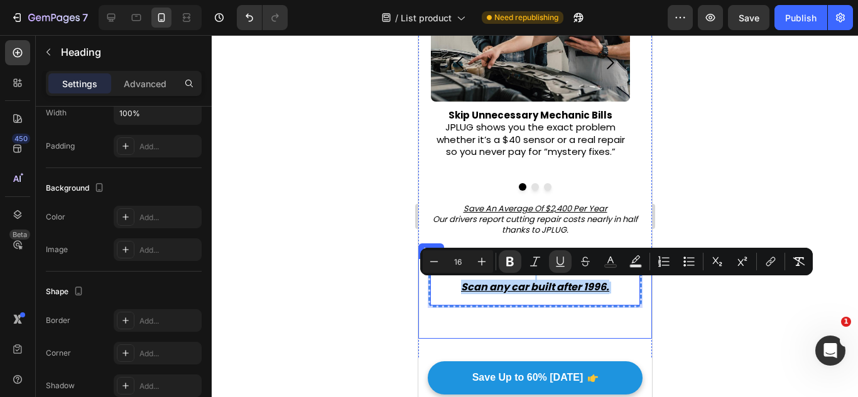
click at [502, 326] on div "Scan any car built after 1996. Heading 34" at bounding box center [534, 299] width 213 height 60
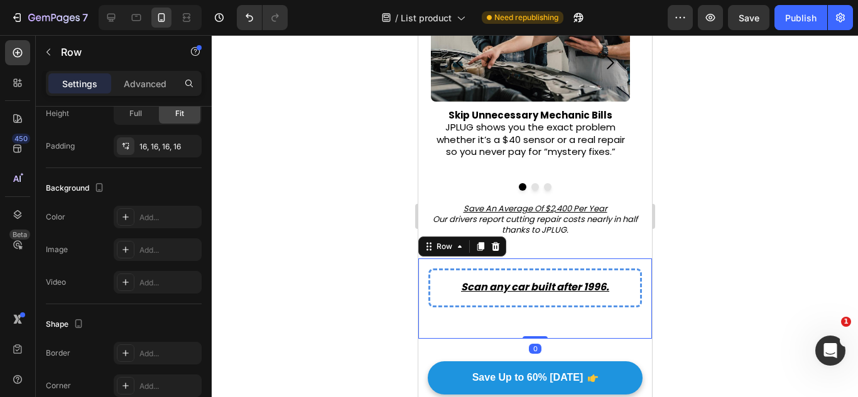
scroll to position [0, 0]
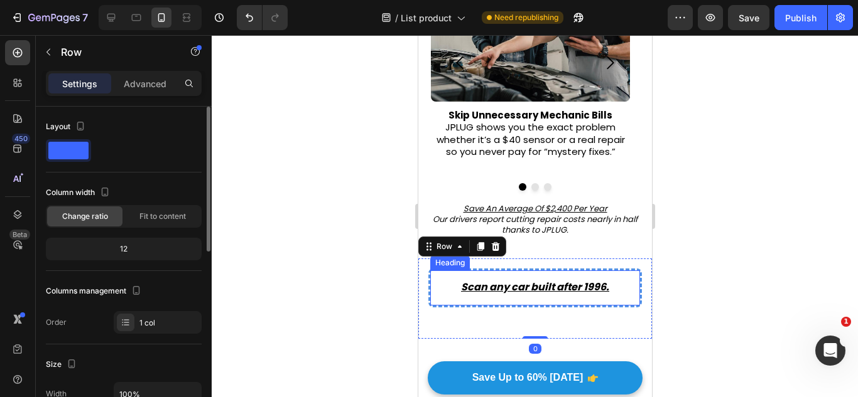
click at [590, 286] on u "Scan any car built after 1996." at bounding box center [534, 287] width 148 height 14
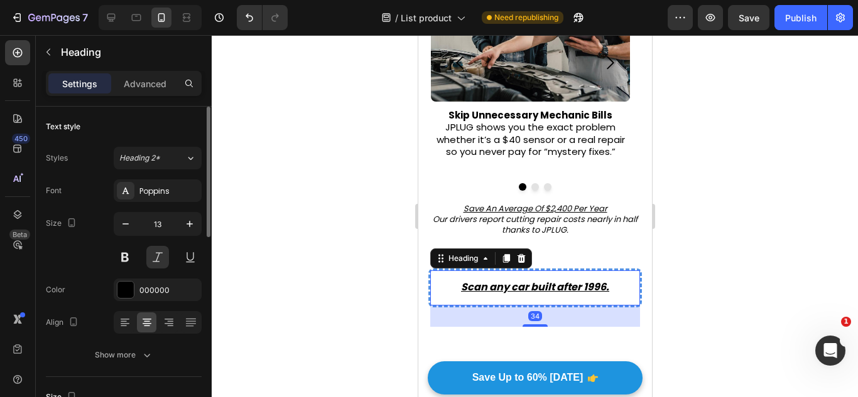
click at [590, 286] on u "Scan any car built after 1996." at bounding box center [534, 287] width 148 height 14
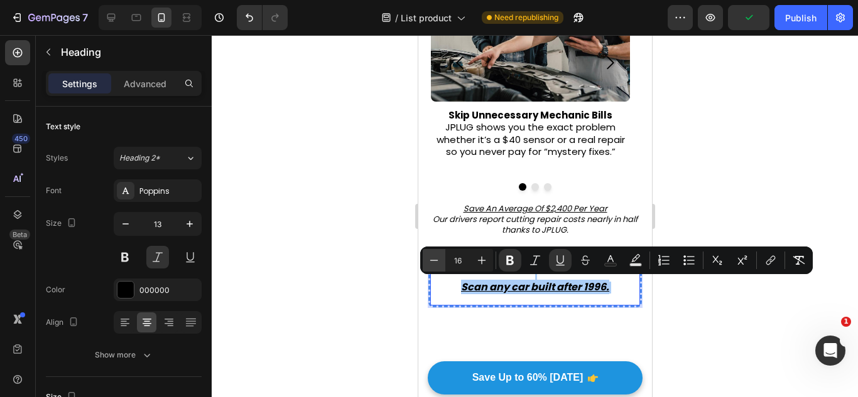
click at [445, 261] on button "Minus" at bounding box center [434, 260] width 23 height 23
type input "13"
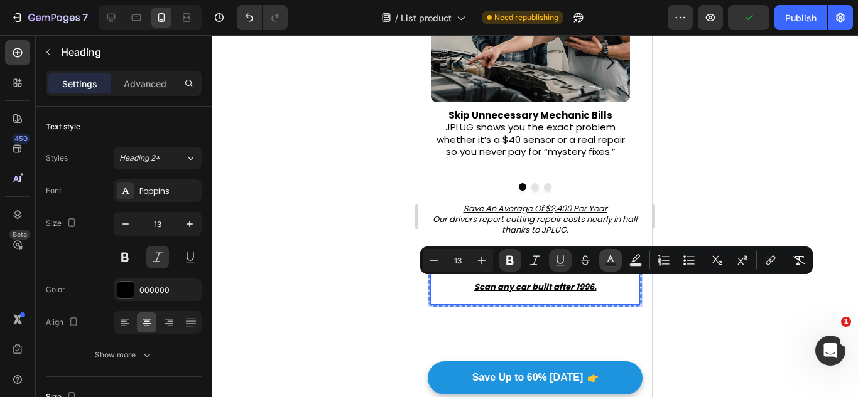
click at [606, 262] on icon "Editor contextual toolbar" at bounding box center [610, 260] width 13 height 13
type input "000000"
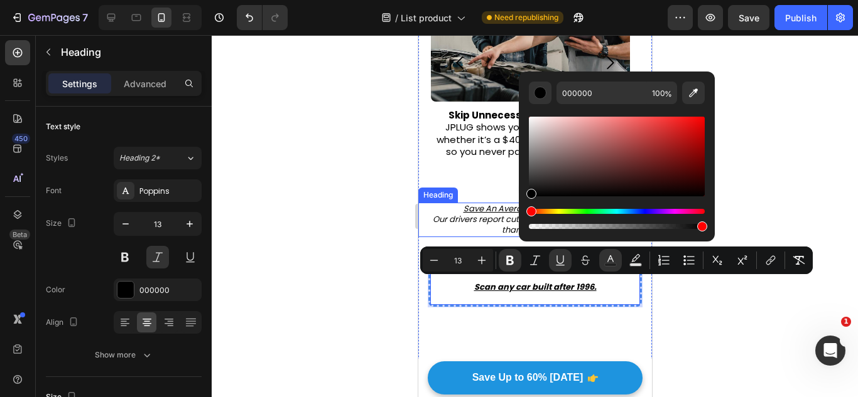
drag, startPoint x: 962, startPoint y: 221, endPoint x: 493, endPoint y: 244, distance: 468.9
click at [523, 337] on div "Scan any car built after 1996. Heading 34 Row" at bounding box center [535, 299] width 234 height 80
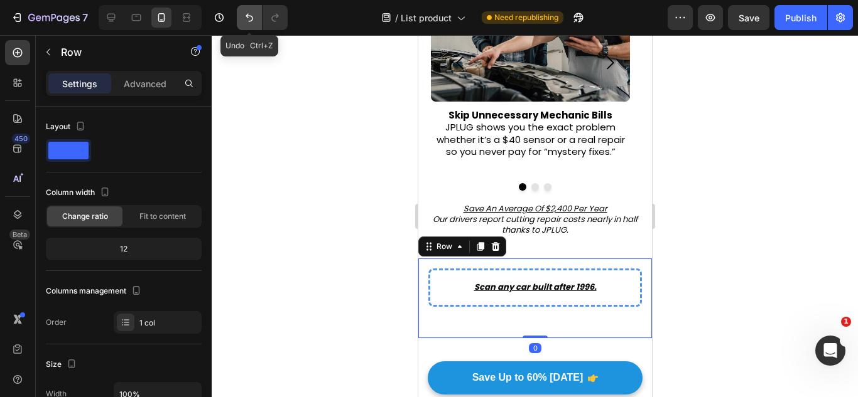
click at [254, 15] on icon "Undo/Redo" at bounding box center [249, 17] width 13 height 13
click at [254, 17] on icon "Undo/Redo" at bounding box center [249, 17] width 13 height 13
click at [254, 18] on icon "Undo/Redo" at bounding box center [249, 17] width 13 height 13
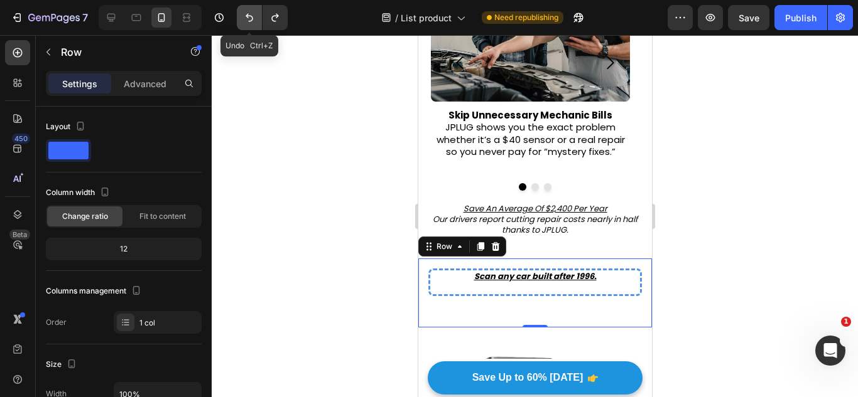
click at [254, 18] on icon "Undo/Redo" at bounding box center [249, 17] width 13 height 13
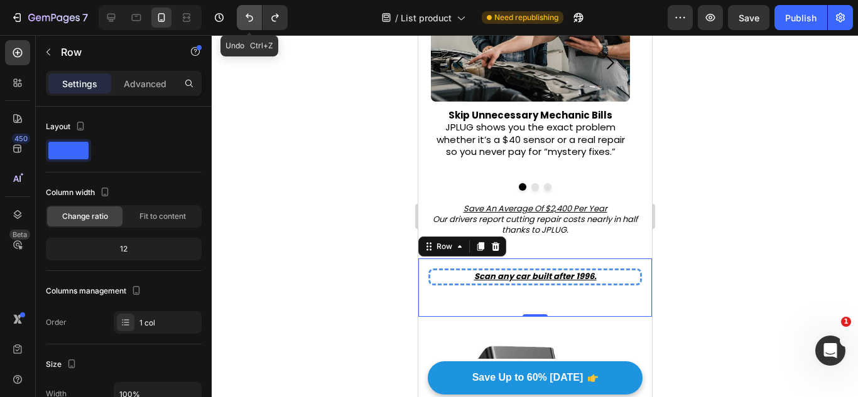
click at [254, 18] on icon "Undo/Redo" at bounding box center [249, 17] width 13 height 13
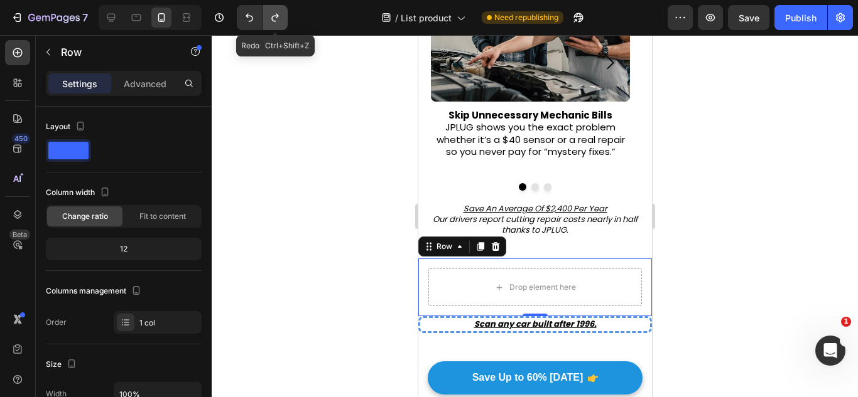
click at [279, 24] on button "Undo/Redo" at bounding box center [274, 17] width 25 height 25
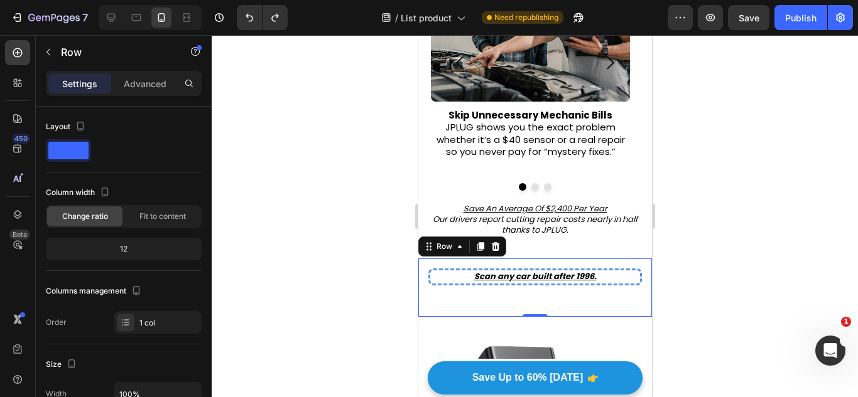
click at [501, 149] on p "⁠⁠⁠⁠⁠⁠⁠ Skip Unnecessary Mechanic Bills JPLUG shows you the exact problem wheth…" at bounding box center [529, 133] width 197 height 49
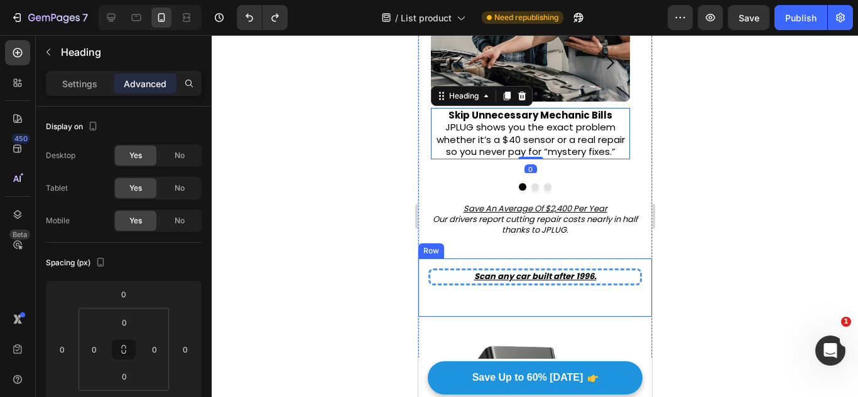
click at [498, 272] on u "Scan any car built after 1996." at bounding box center [534, 277] width 122 height 12
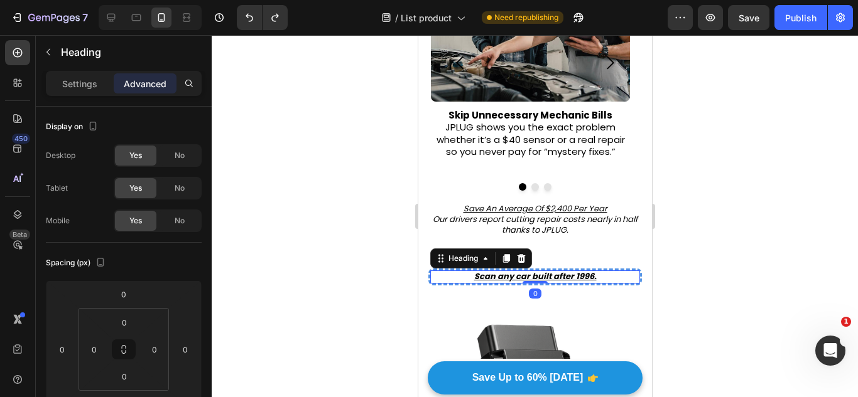
drag, startPoint x: 524, startPoint y: 303, endPoint x: 526, endPoint y: 271, distance: 32.1
click at [526, 271] on div "Scan any car built after 1996. Heading 0" at bounding box center [534, 277] width 213 height 17
type input "0"
click at [536, 293] on div "Scan any car built after 1996. Heading 0 Row" at bounding box center [535, 277] width 234 height 37
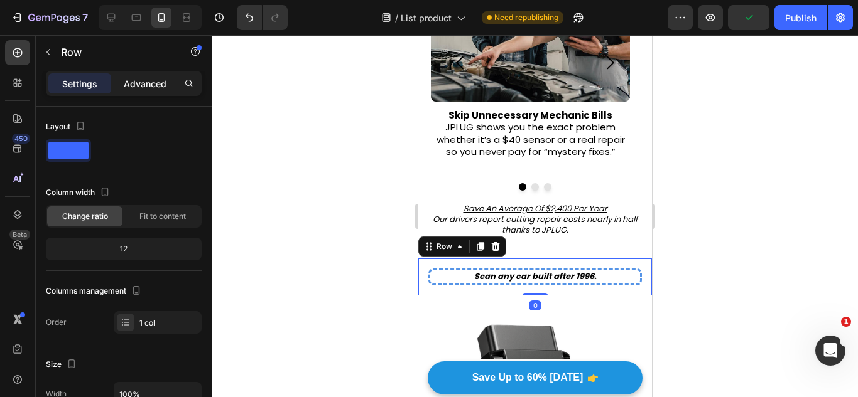
click at [151, 89] on p "Advanced" at bounding box center [145, 83] width 43 height 13
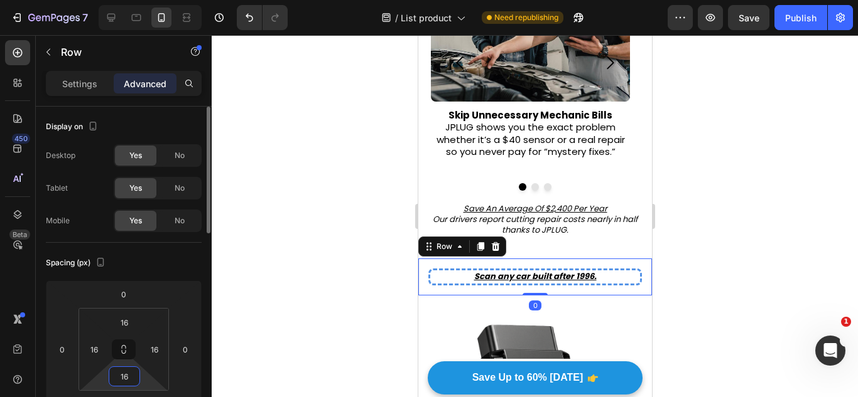
click at [129, 372] on input "16" at bounding box center [124, 376] width 25 height 19
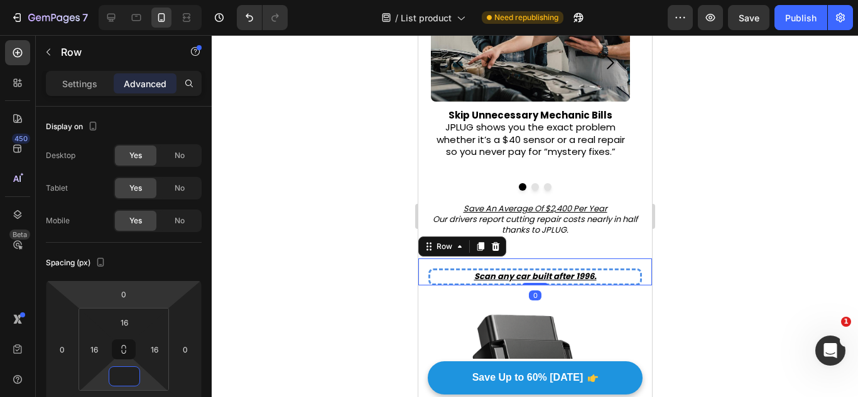
type input "0"
click at [126, 317] on input "16" at bounding box center [124, 322] width 25 height 19
type input "6"
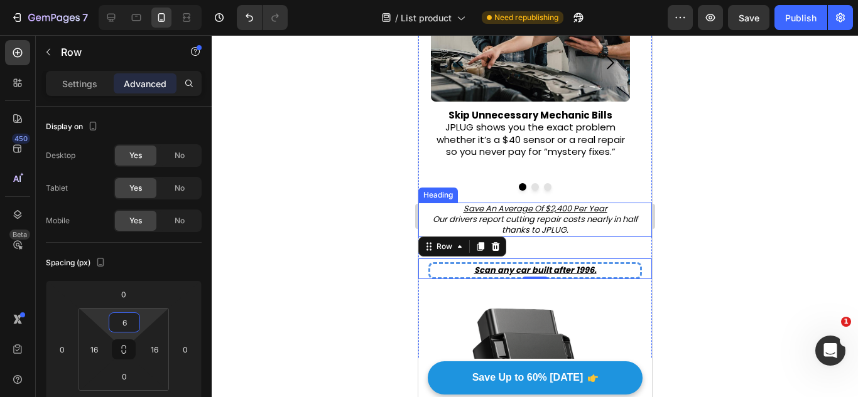
click at [549, 217] on p "⁠⁠⁠⁠⁠⁠⁠ Save An Average Of $2,400 Per Year Our drivers report cutting repair co…" at bounding box center [534, 220] width 231 height 32
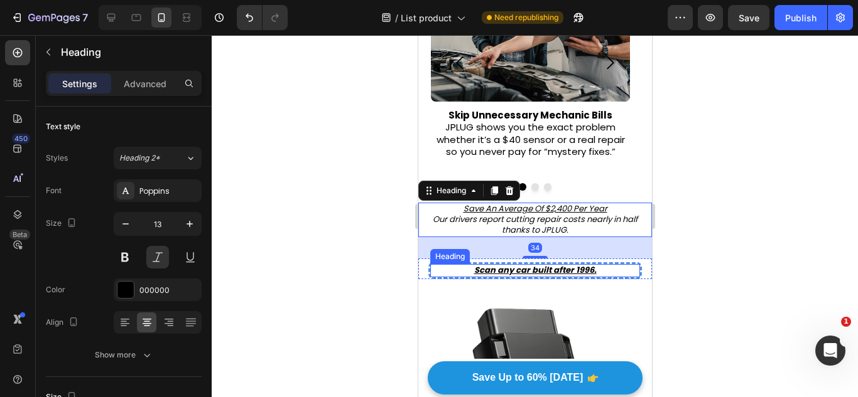
click at [463, 265] on h2 "Scan any car built after 1996." at bounding box center [534, 270] width 210 height 13
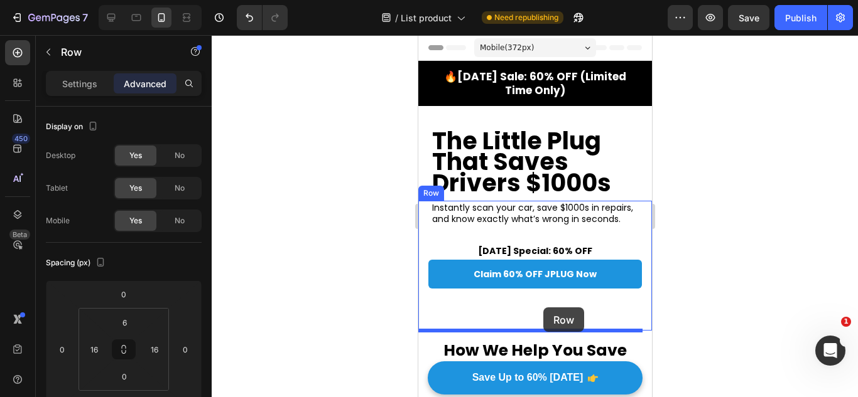
drag, startPoint x: 591, startPoint y: 257, endPoint x: 542, endPoint y: 308, distance: 70.2
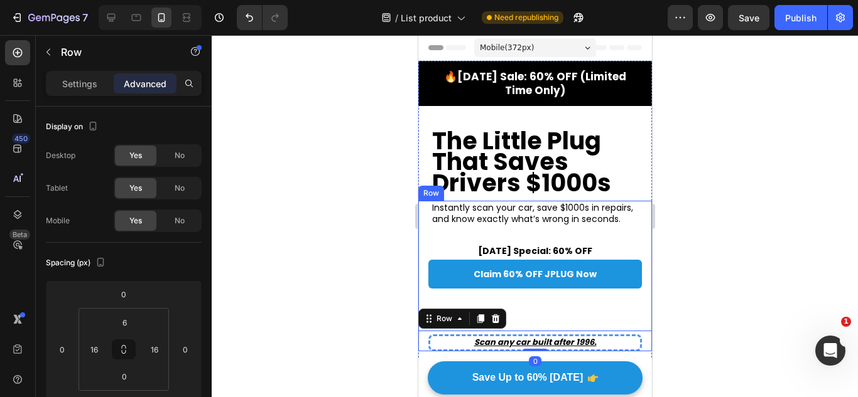
click at [536, 304] on div "Claim 60% OFF JPLUG Now Button" at bounding box center [535, 295] width 234 height 71
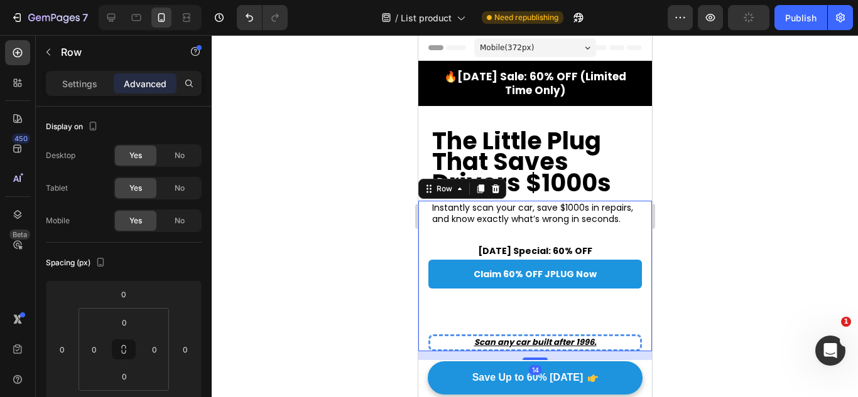
click at [537, 292] on div "Claim 60% OFF JPLUG Now Button" at bounding box center [535, 295] width 234 height 71
drag, startPoint x: 632, startPoint y: 273, endPoint x: 632, endPoint y: 286, distance: 13.2
click at [632, 273] on div "Claim 60% OFF JPLUG Now Button" at bounding box center [535, 274] width 234 height 29
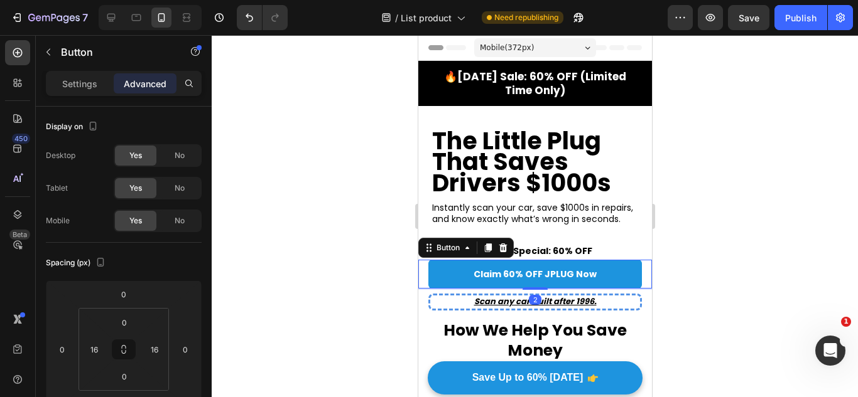
drag, startPoint x: 525, startPoint y: 328, endPoint x: 542, endPoint y: 287, distance: 44.2
click at [542, 287] on div "Claim 60% OFF JPLUG Now Button 2" at bounding box center [535, 274] width 234 height 29
type input "2"
click at [550, 306] on u "Scan any car built after 1996." at bounding box center [534, 302] width 122 height 12
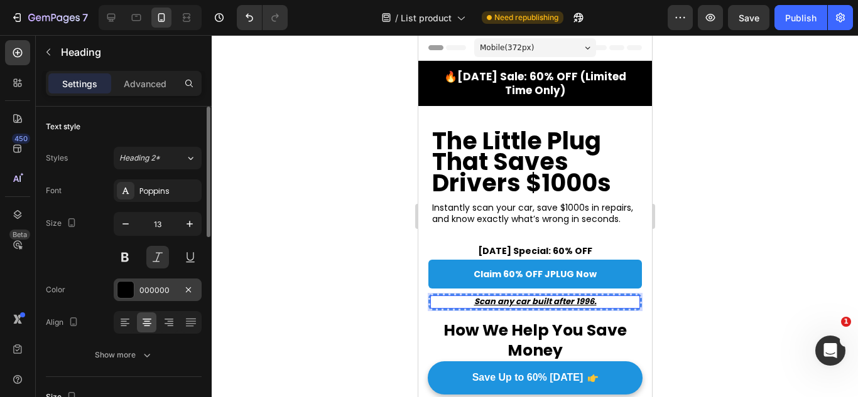
click at [118, 290] on div at bounding box center [125, 290] width 16 height 16
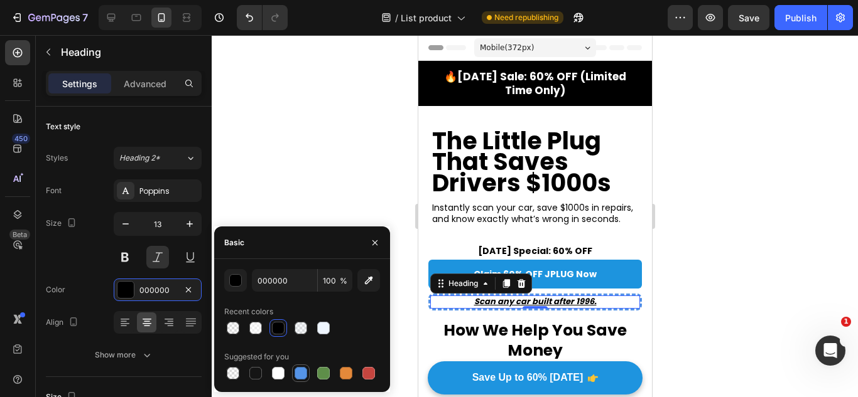
click at [306, 376] on div at bounding box center [300, 373] width 13 height 13
click at [237, 284] on div "button" at bounding box center [236, 281] width 13 height 13
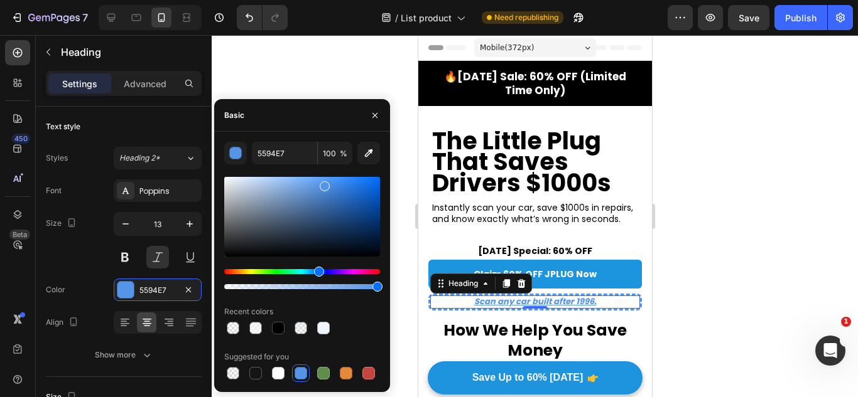
click at [342, 195] on div at bounding box center [302, 217] width 156 height 80
type input "3170C4"
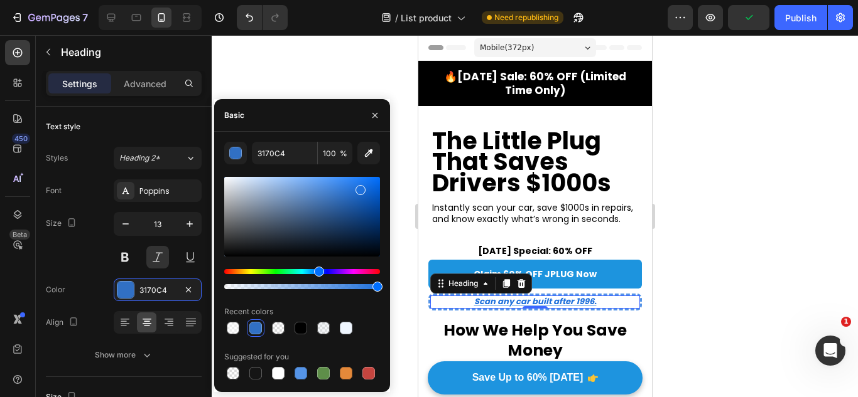
drag, startPoint x: 351, startPoint y: 197, endPoint x: 360, endPoint y: 189, distance: 11.6
click at [360, 189] on div at bounding box center [360, 190] width 10 height 10
click at [540, 257] on h2 "[DATE] Special: 60% OFF" at bounding box center [535, 251] width 234 height 14
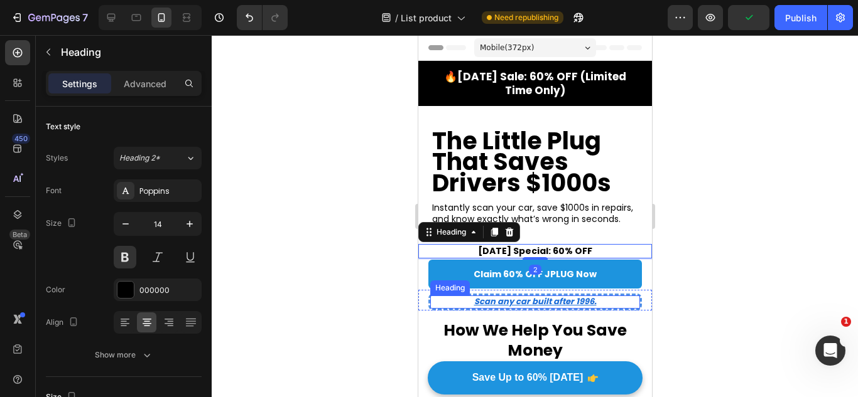
click at [556, 298] on u "Scan any car built after 1996." at bounding box center [534, 302] width 122 height 12
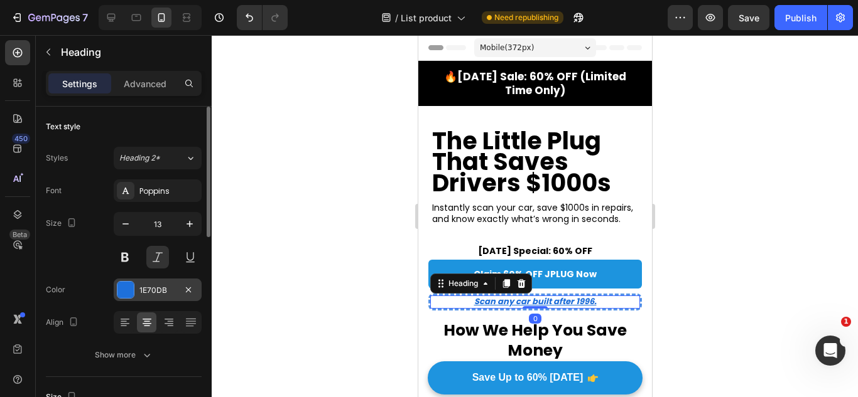
click at [132, 284] on div at bounding box center [125, 290] width 16 height 16
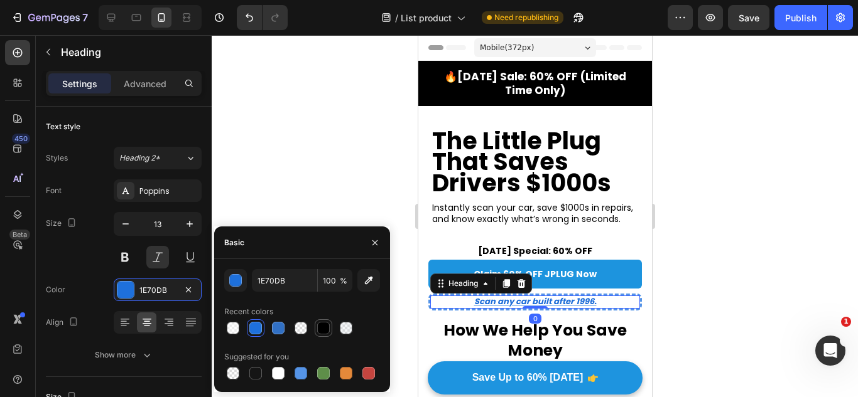
click at [320, 323] on div at bounding box center [323, 328] width 13 height 13
type input "000000"
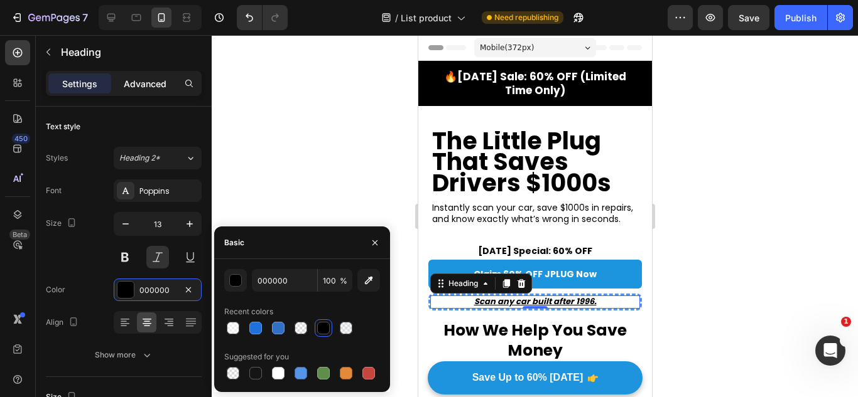
click at [151, 80] on p "Advanced" at bounding box center [145, 83] width 43 height 13
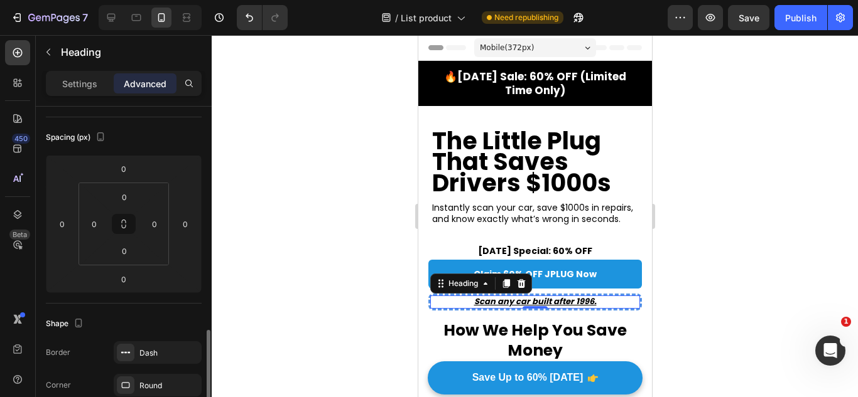
scroll to position [314, 0]
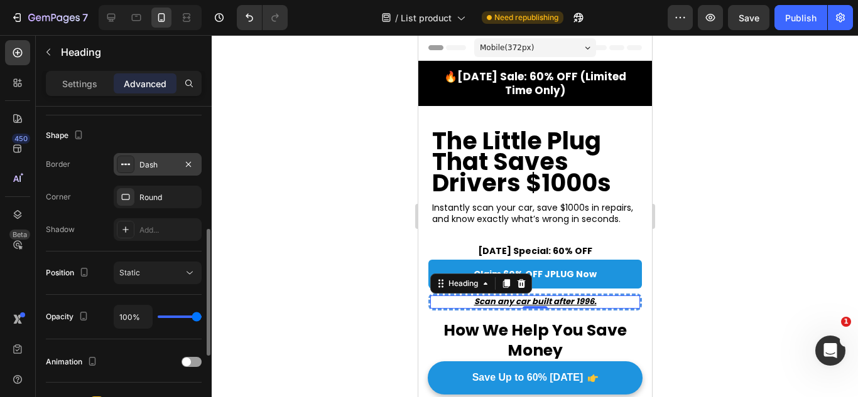
click at [143, 156] on div "Dash" at bounding box center [158, 164] width 88 height 23
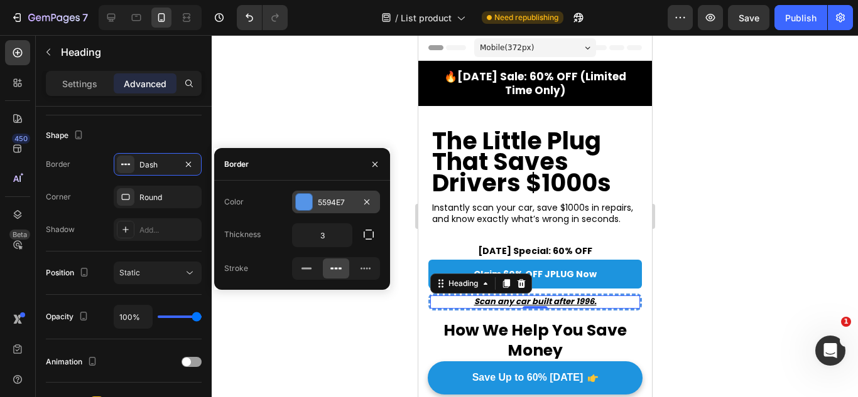
click at [295, 199] on div at bounding box center [304, 202] width 18 height 18
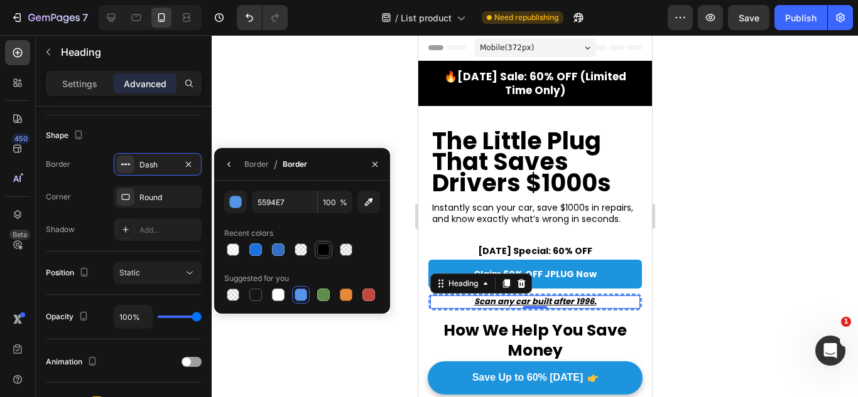
click at [316, 248] on div at bounding box center [323, 249] width 15 height 15
type input "000000"
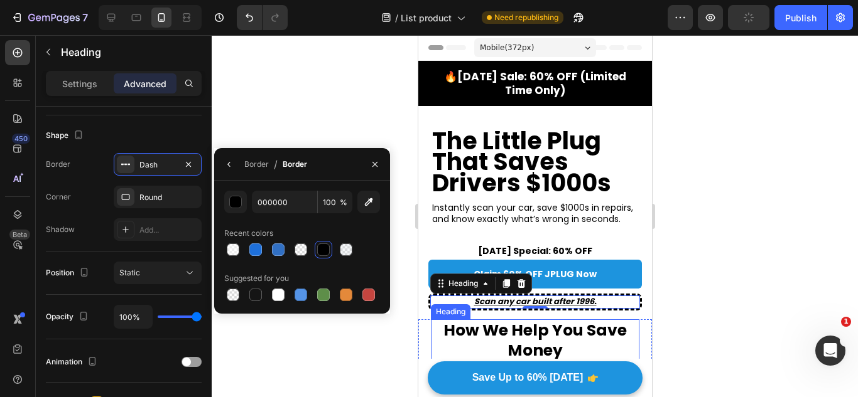
click at [473, 347] on p "⁠⁠⁠⁠⁠⁠⁠ How We Help You Save Money" at bounding box center [534, 341] width 206 height 41
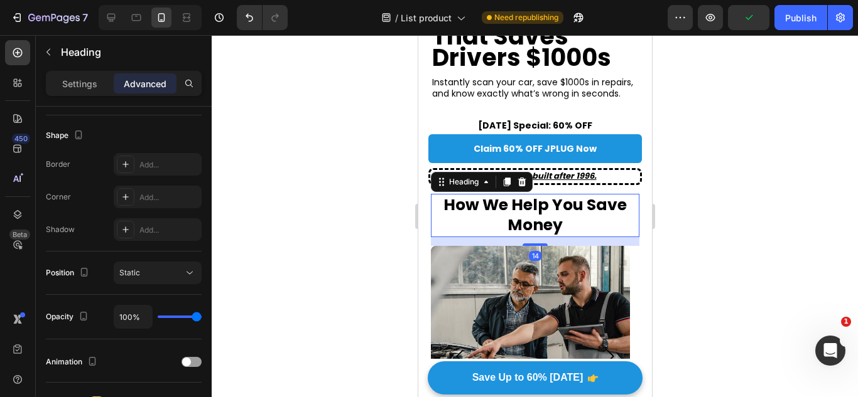
scroll to position [63, 0]
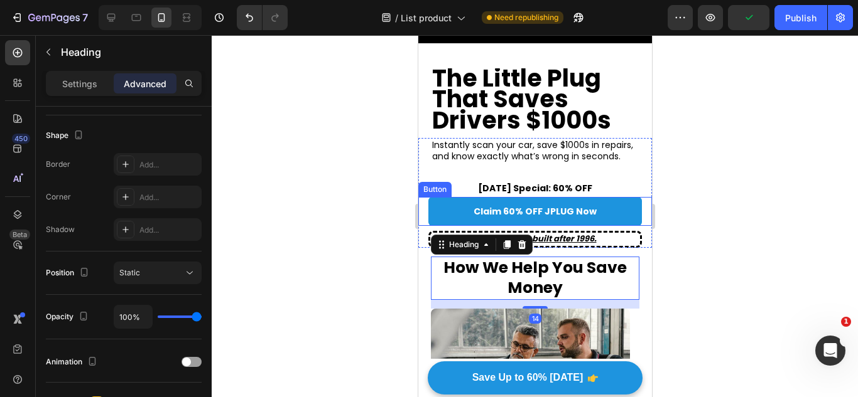
click at [580, 159] on p "Instantly scan your car, save $1000s in repairs, and know exactly what’s wrong …" at bounding box center [540, 150] width 218 height 23
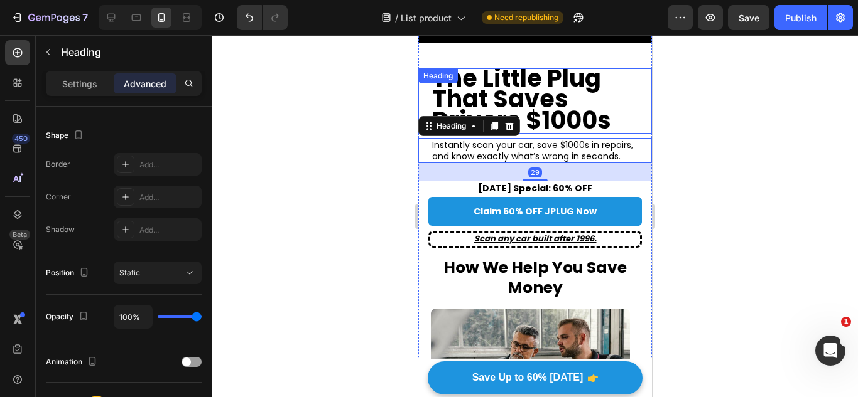
click at [581, 105] on strong "The Little Plug That Saves Drivers $1000s" at bounding box center [520, 99] width 179 height 75
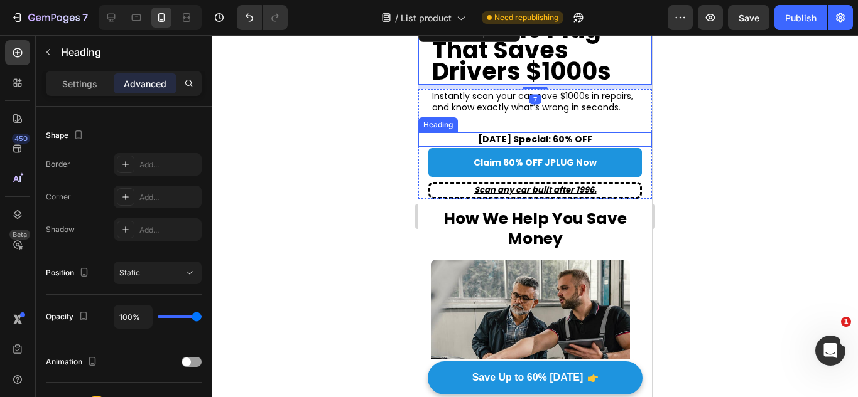
scroll to position [126, 0]
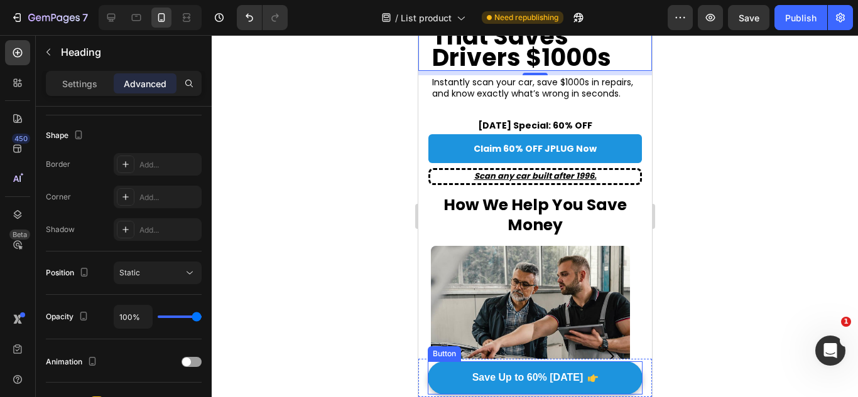
click at [630, 375] on link "Save Up to 60% Today" at bounding box center [534, 378] width 215 height 33
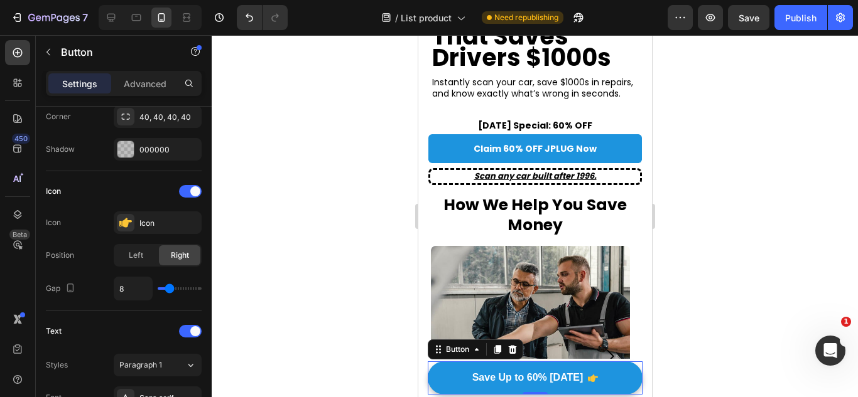
scroll to position [0, 0]
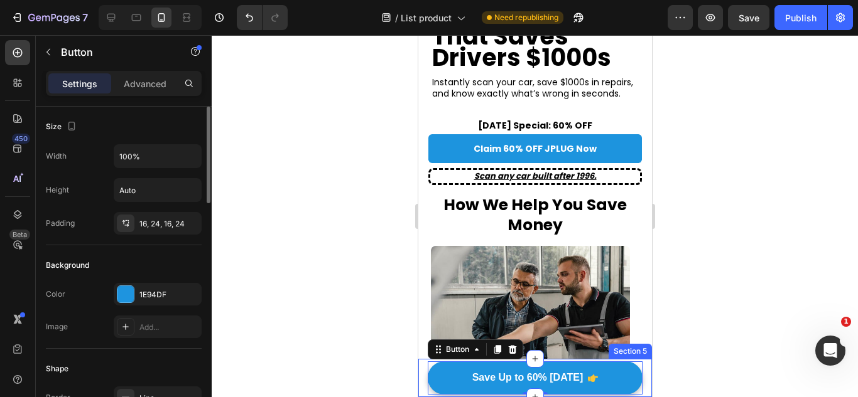
click at [636, 378] on div "Save Up to 60% Today Button 0 Section 5" at bounding box center [535, 378] width 234 height 38
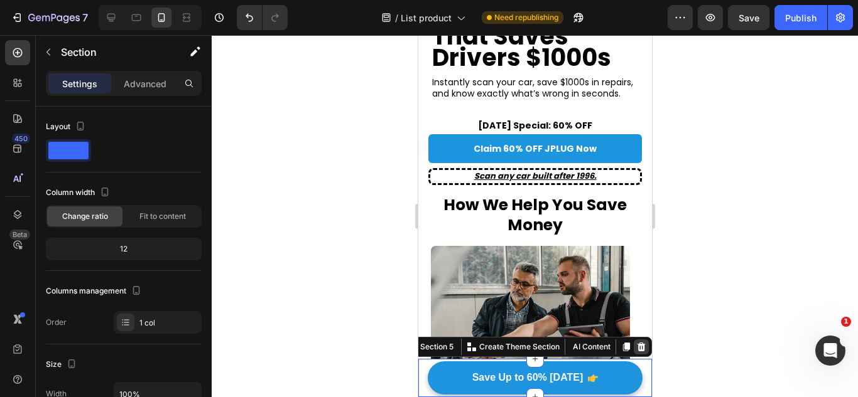
click at [635, 350] on icon at bounding box center [640, 347] width 10 height 10
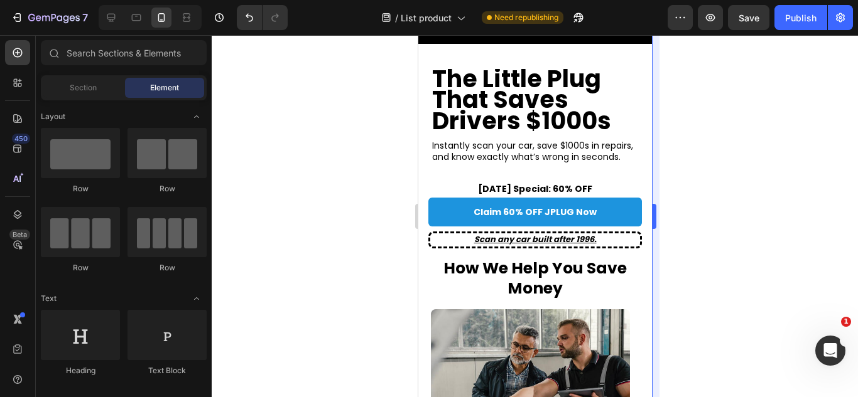
scroll to position [63, 0]
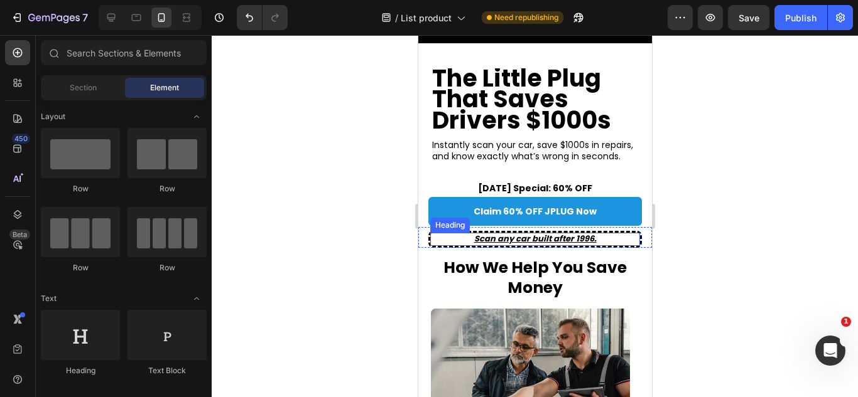
click at [563, 244] on u "Scan any car built after 1996." at bounding box center [534, 239] width 122 height 12
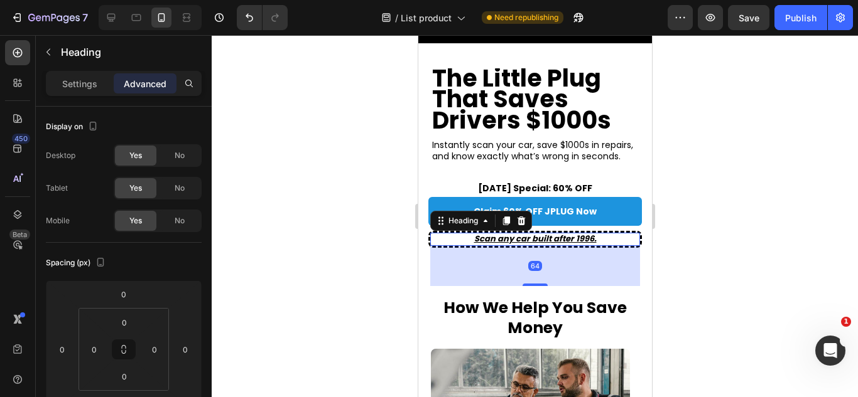
drag, startPoint x: 526, startPoint y: 244, endPoint x: 525, endPoint y: 284, distance: 40.2
click at [525, 284] on div at bounding box center [534, 285] width 25 height 3
click at [539, 333] on strong "How We Help You Save Money" at bounding box center [534, 318] width 183 height 43
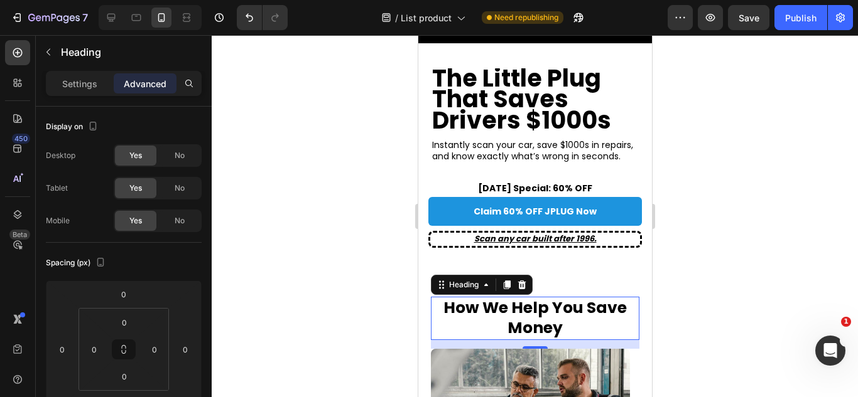
click at [664, 236] on div at bounding box center [535, 216] width 646 height 362
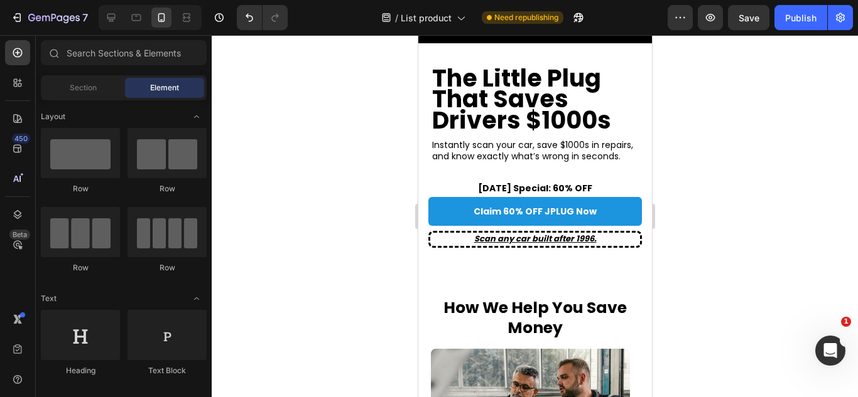
click at [664, 236] on div at bounding box center [535, 216] width 646 height 362
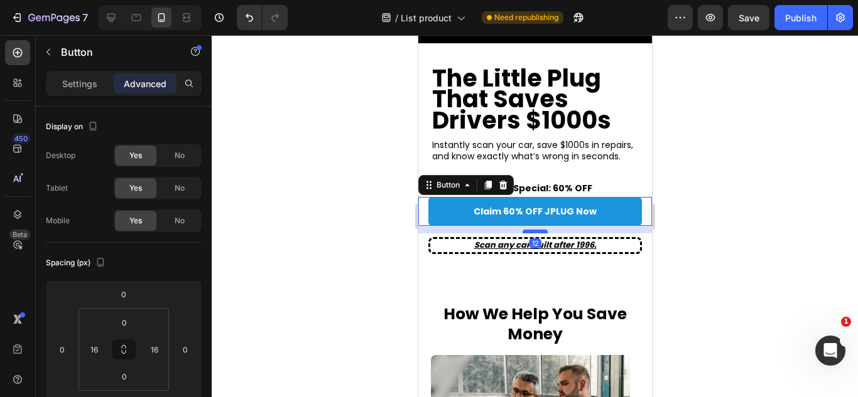
drag, startPoint x: 534, startPoint y: 227, endPoint x: 534, endPoint y: 235, distance: 8.2
click at [534, 234] on div at bounding box center [534, 232] width 25 height 4
type input "15"
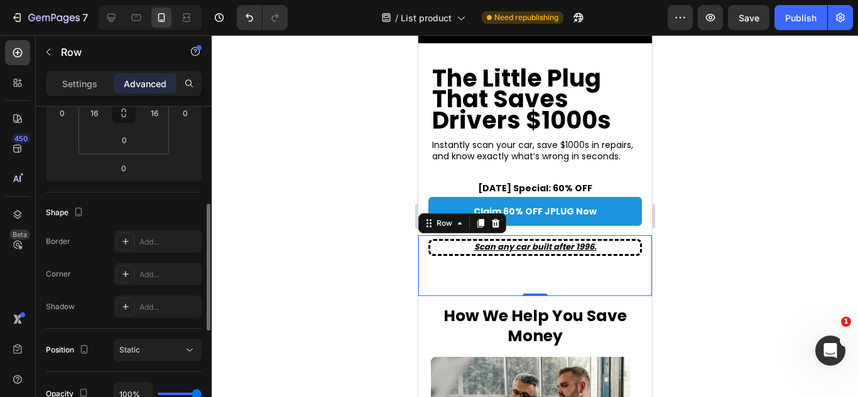
scroll to position [235, 0]
click at [122, 246] on icon at bounding box center [126, 243] width 10 height 10
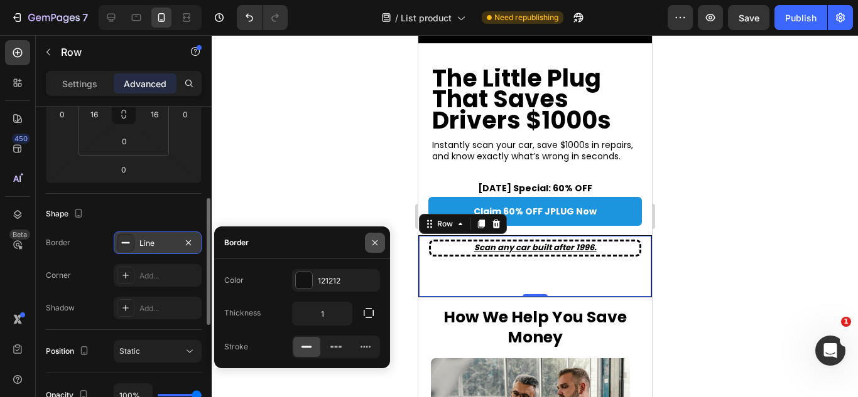
click at [378, 250] on button "button" at bounding box center [375, 243] width 20 height 20
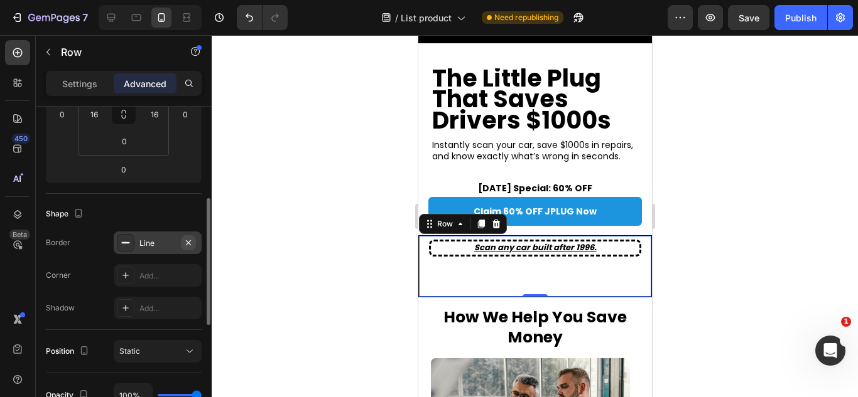
click at [191, 244] on icon "button" at bounding box center [188, 243] width 10 height 10
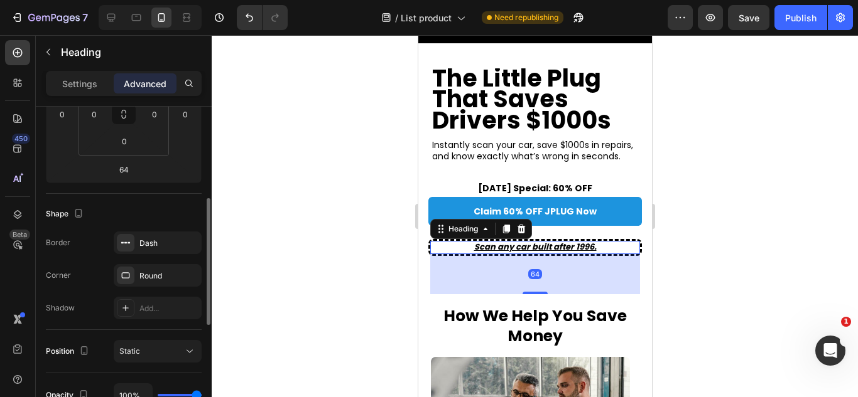
click at [509, 239] on div "⁠⁠⁠⁠⁠⁠⁠ Scan any car built after 1996. Heading 64" at bounding box center [534, 247] width 213 height 17
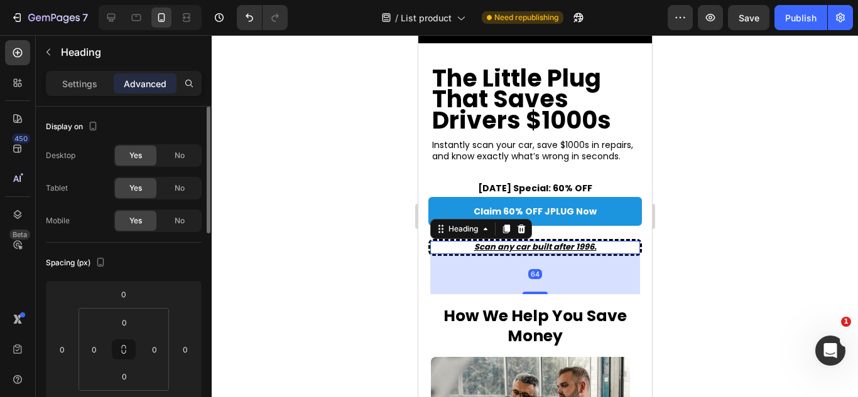
click at [509, 239] on div "Heading" at bounding box center [480, 229] width 102 height 20
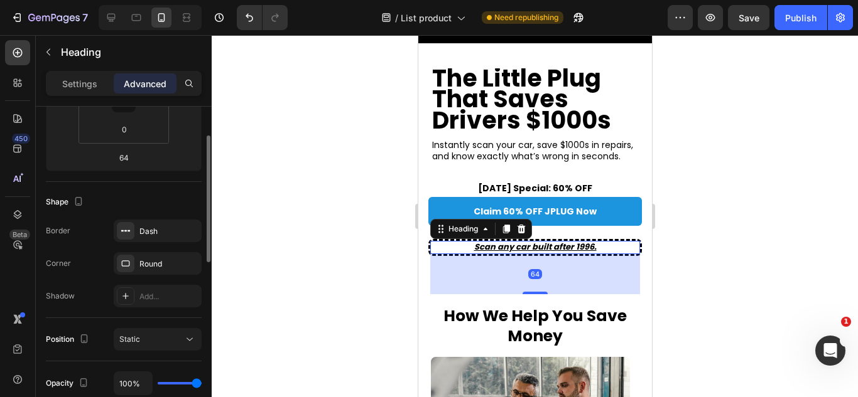
scroll to position [325, 0]
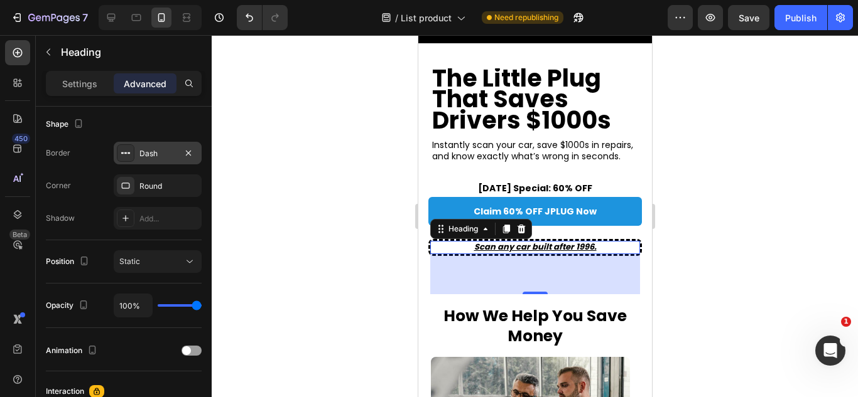
drag, startPoint x: 160, startPoint y: 136, endPoint x: 161, endPoint y: 144, distance: 8.3
click at [161, 144] on div "Shape Border Dash Corner Round Shadow Add..." at bounding box center [124, 172] width 156 height 136
click at [161, 144] on div "Dash" at bounding box center [158, 153] width 88 height 23
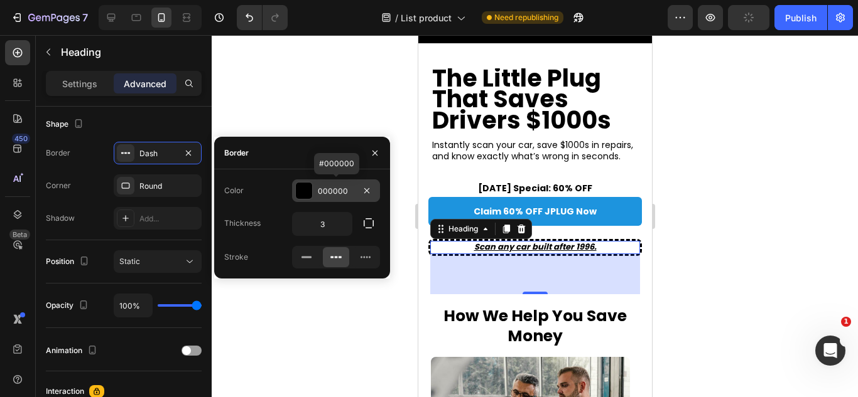
click at [318, 194] on div "000000" at bounding box center [336, 191] width 36 height 11
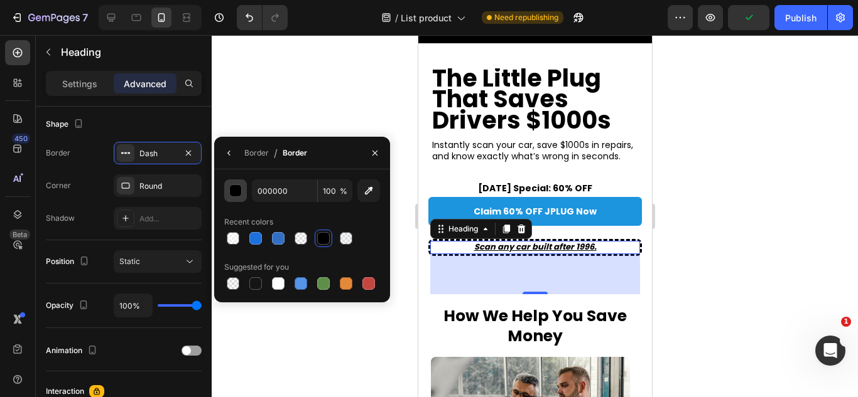
click at [239, 191] on div "button" at bounding box center [236, 191] width 13 height 13
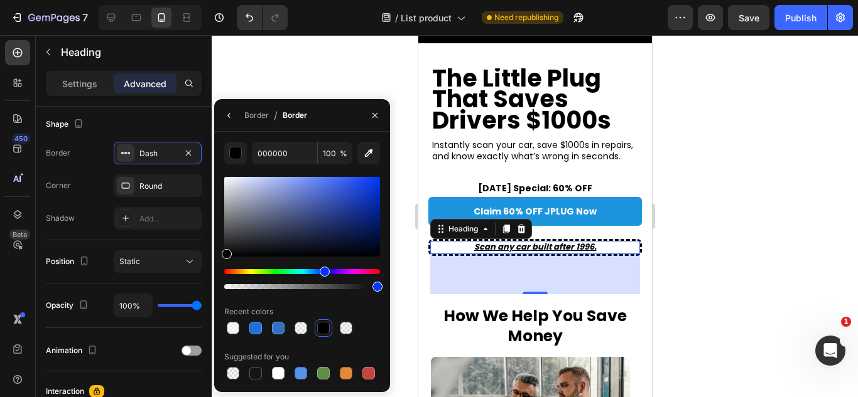
drag, startPoint x: 303, startPoint y: 270, endPoint x: 324, endPoint y: 271, distance: 20.8
click at [324, 271] on div "Hue" at bounding box center [302, 271] width 156 height 5
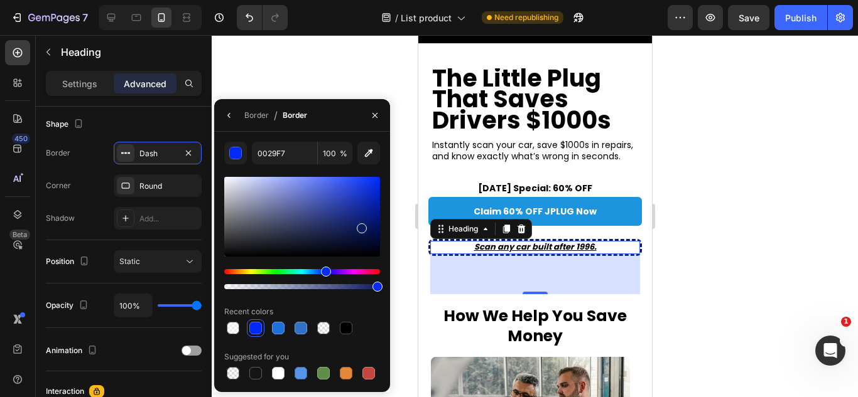
drag, startPoint x: 327, startPoint y: 224, endPoint x: 360, endPoint y: 220, distance: 33.4
click at [360, 220] on div at bounding box center [302, 217] width 156 height 80
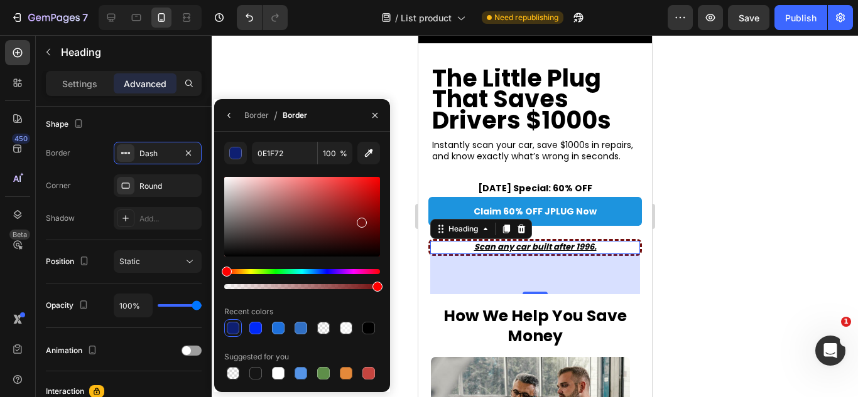
drag, startPoint x: 341, startPoint y: 272, endPoint x: 221, endPoint y: 294, distance: 122.0
click at [221, 294] on div "0E1F72 100 % Recent colors Suggested for you" at bounding box center [302, 262] width 176 height 240
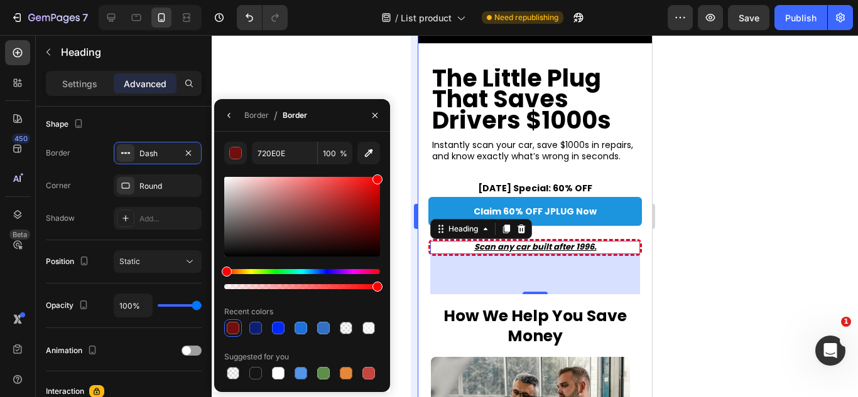
drag, startPoint x: 266, startPoint y: 210, endPoint x: 416, endPoint y: 141, distance: 164.4
click at [416, 0] on div "7 Version history / List product Need republishing Preview Save Publish 450 Bet…" at bounding box center [429, 0] width 858 height 0
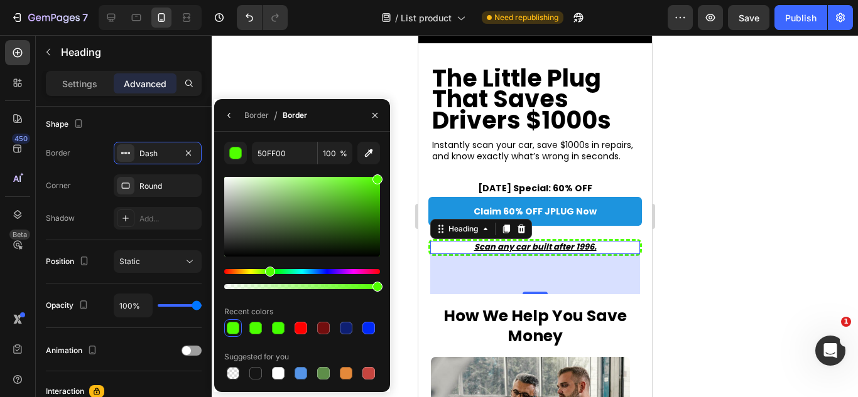
click at [268, 271] on div "Hue" at bounding box center [302, 271] width 156 height 5
click at [370, 191] on div at bounding box center [302, 217] width 156 height 80
type input "4CD10E"
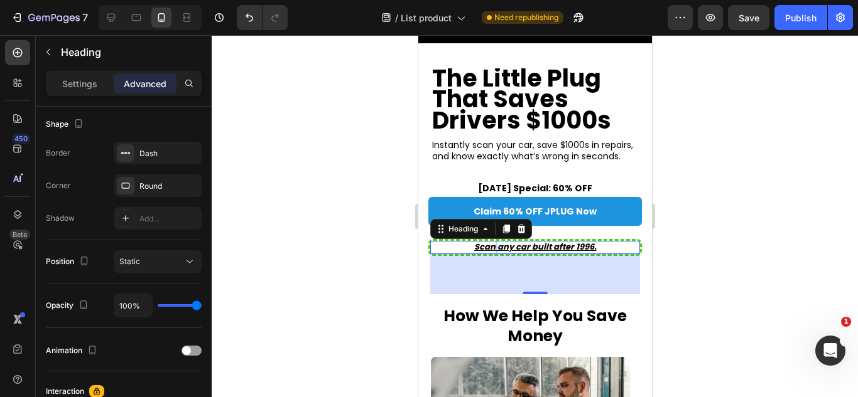
click at [489, 245] on u "Scan any car built after 1996." at bounding box center [534, 247] width 122 height 12
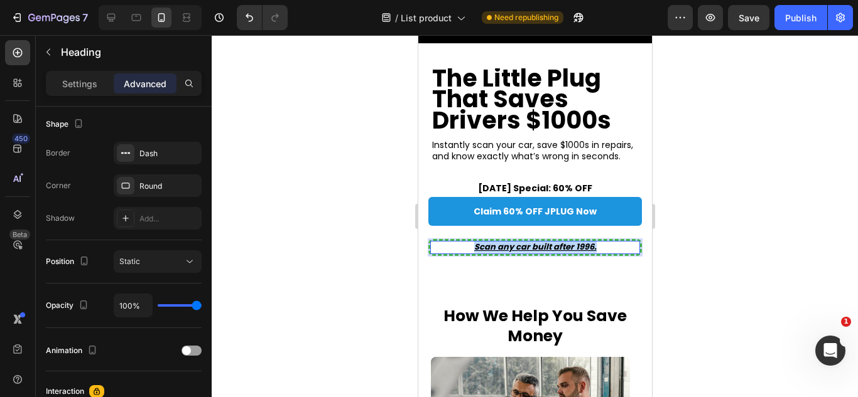
click at [489, 245] on u "Scan any car built after 1996." at bounding box center [534, 247] width 122 height 12
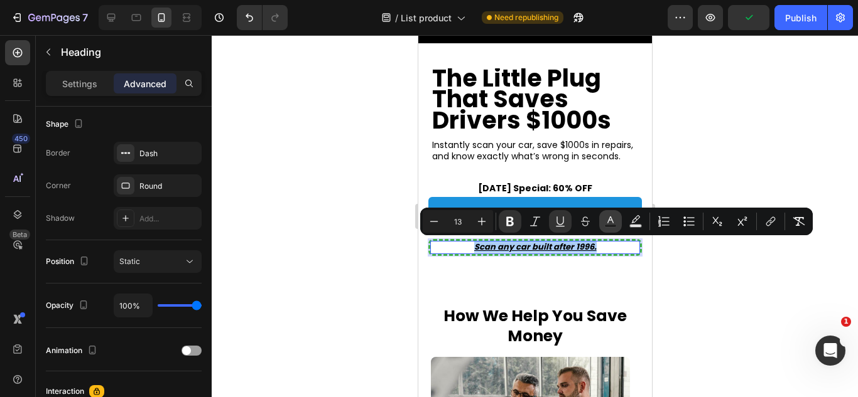
drag, startPoint x: 625, startPoint y: 228, endPoint x: 612, endPoint y: 228, distance: 12.6
click at [612, 228] on div "Minus 13 Plus Bold Italic Underline Strikethrough Text Color Text Background Co…" at bounding box center [616, 221] width 387 height 23
click at [612, 228] on button "Text Color" at bounding box center [610, 221] width 23 height 23
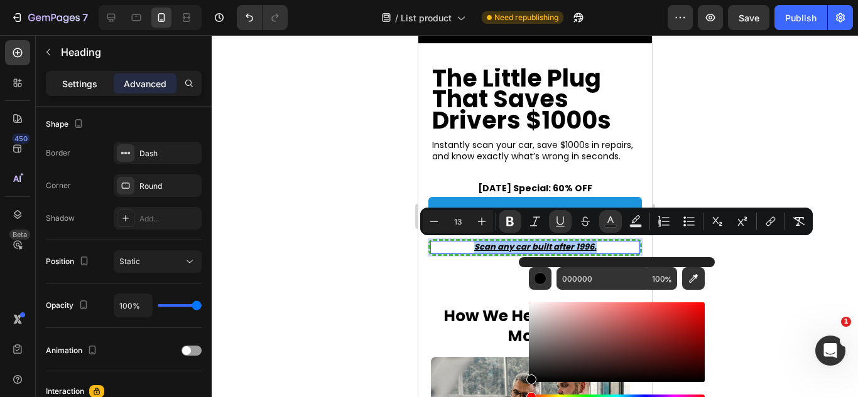
click at [80, 84] on p "Settings" at bounding box center [79, 83] width 35 height 13
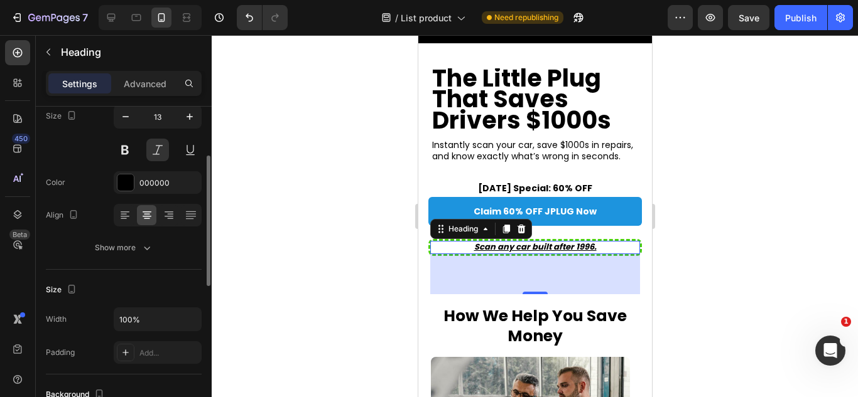
scroll to position [0, 0]
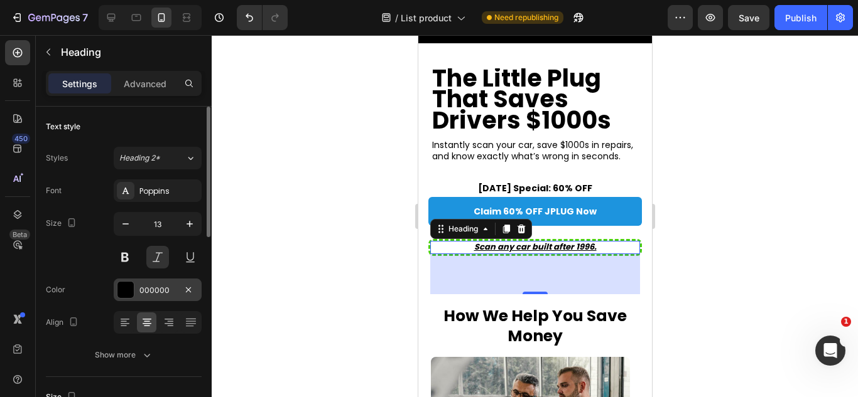
click at [127, 298] on div at bounding box center [126, 290] width 18 height 18
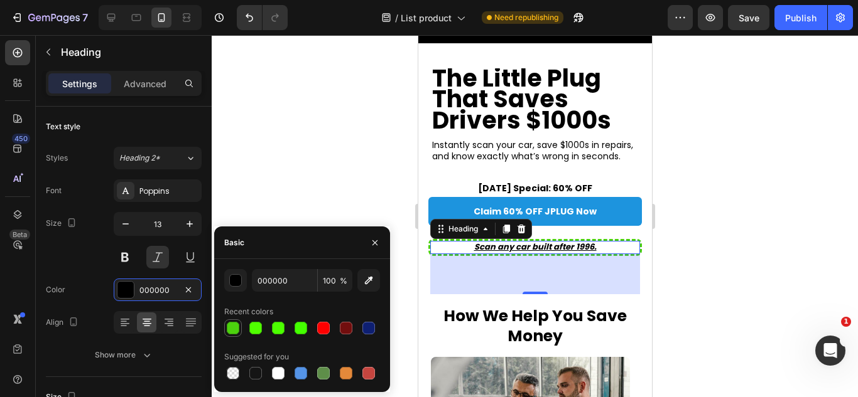
click at [235, 328] on div at bounding box center [233, 328] width 13 height 13
type input "4CD10E"
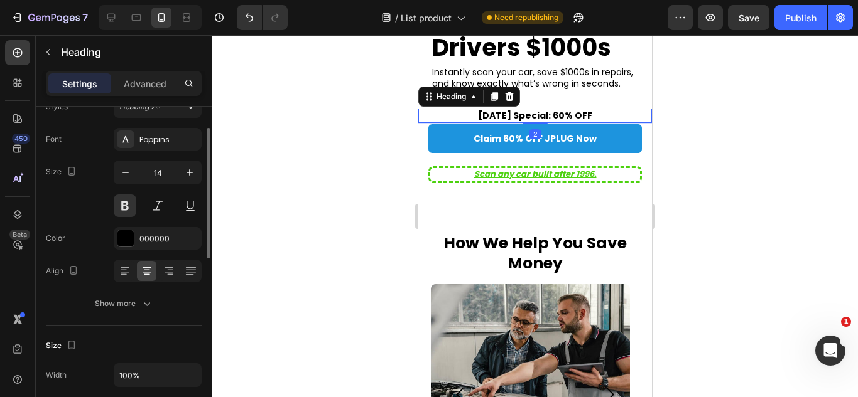
scroll to position [52, 0]
click at [120, 234] on div at bounding box center [125, 238] width 16 height 16
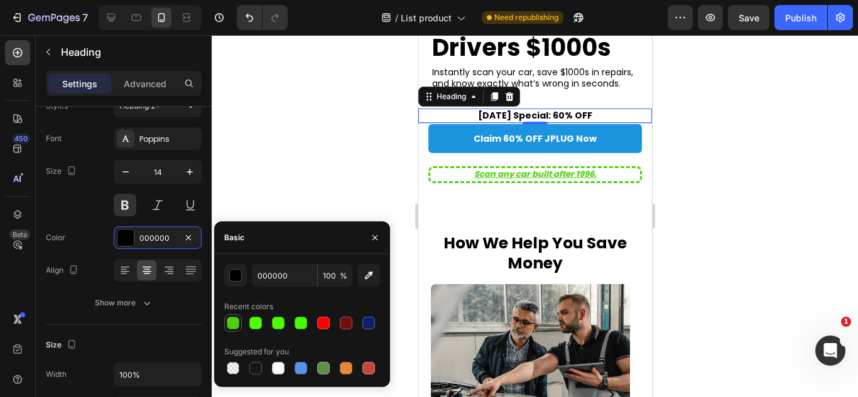
click at [230, 316] on div at bounding box center [232, 323] width 15 height 15
type input "4CD10E"
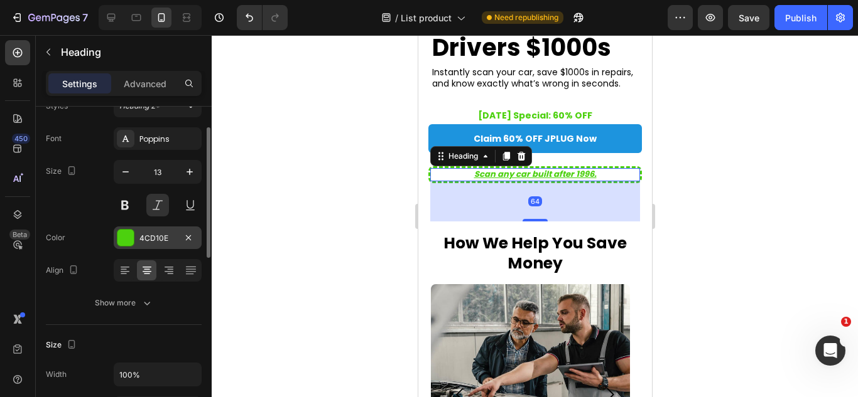
click at [137, 242] on div "4CD10E" at bounding box center [158, 238] width 88 height 23
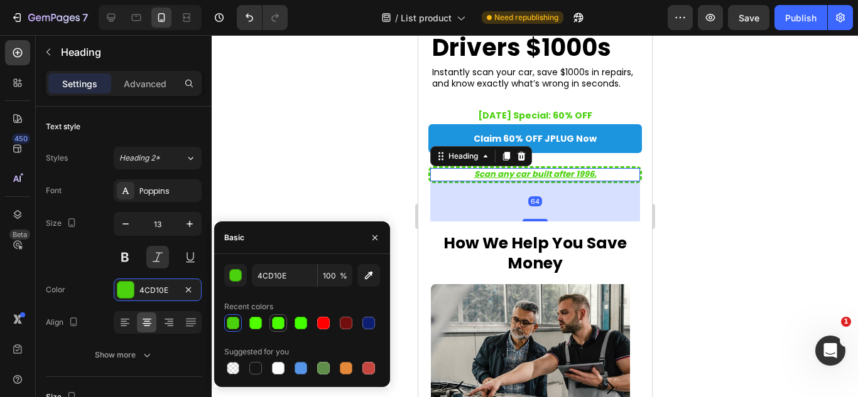
scroll to position [52, 0]
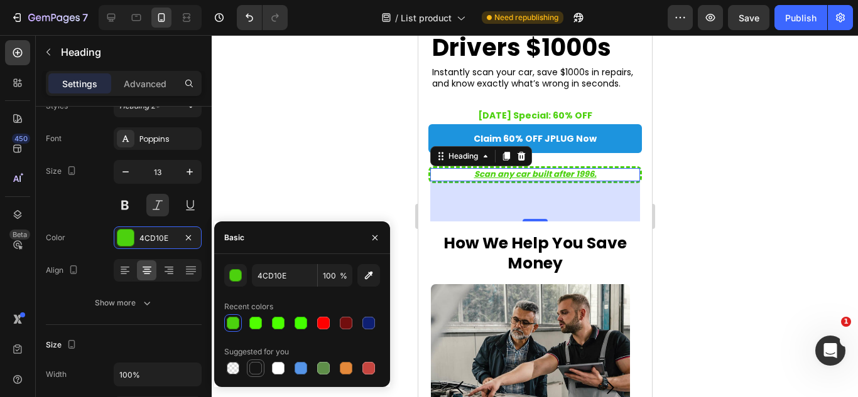
click at [256, 376] on div at bounding box center [256, 369] width 18 height 18
click at [241, 278] on div "button" at bounding box center [236, 276] width 13 height 13
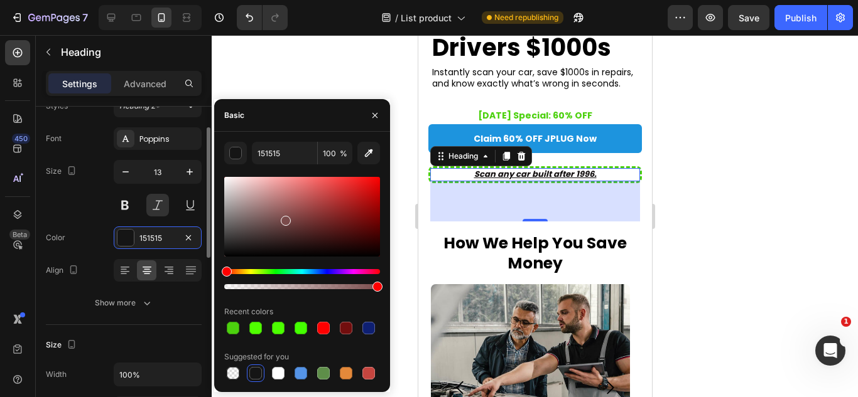
drag, startPoint x: 284, startPoint y: 218, endPoint x: 201, endPoint y: 278, distance: 102.6
click at [201, 278] on div "450 Beta Sections(18) Elements(83) Section Element Hero Section Product Detail …" at bounding box center [106, 216] width 212 height 362
type input "000000"
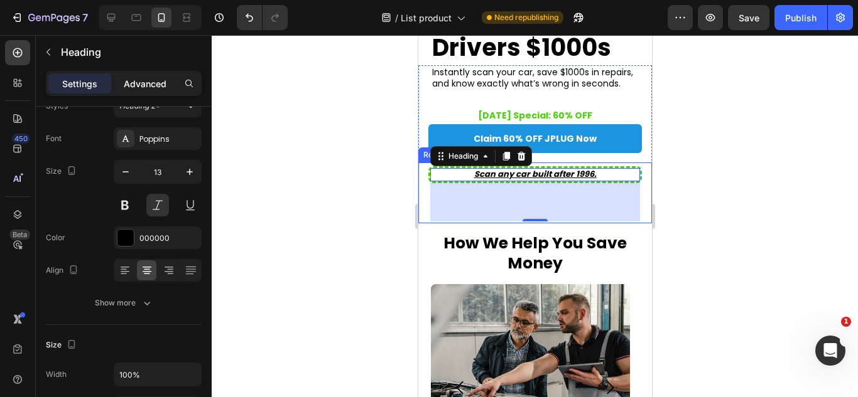
click at [156, 85] on p "Advanced" at bounding box center [145, 83] width 43 height 13
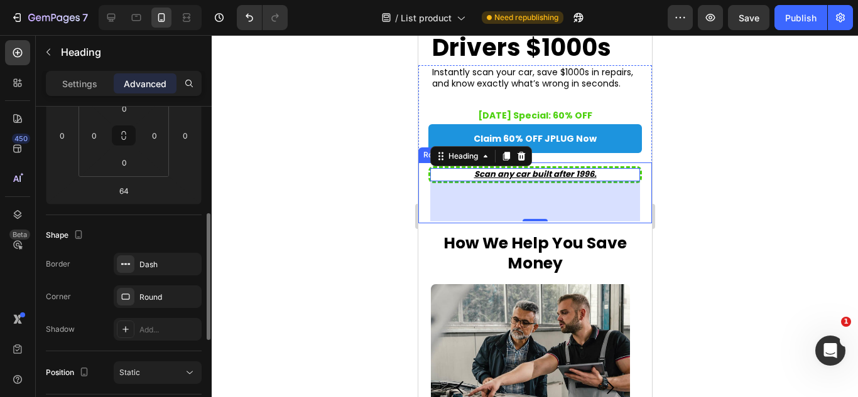
scroll to position [245, 0]
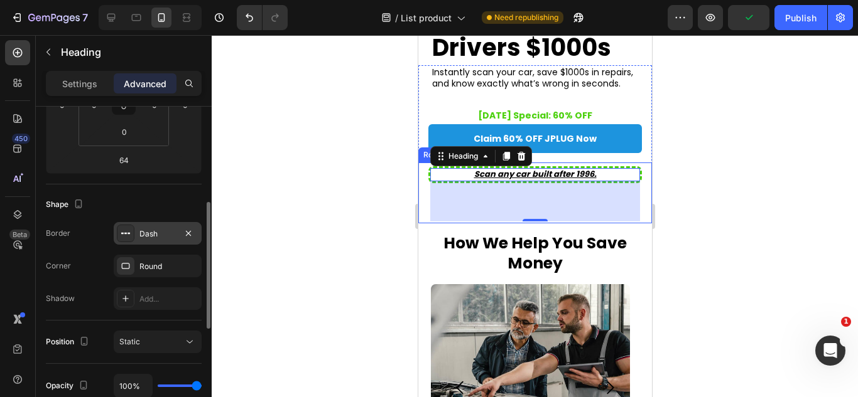
click at [123, 234] on icon at bounding box center [122, 233] width 3 height 1
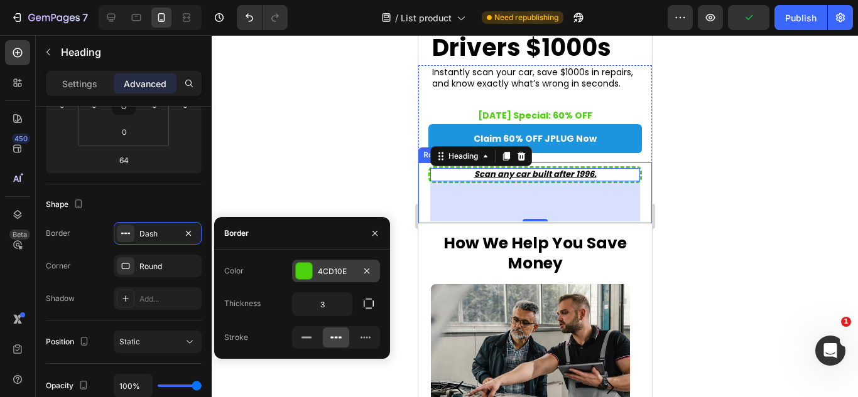
click at [298, 274] on div at bounding box center [304, 271] width 16 height 16
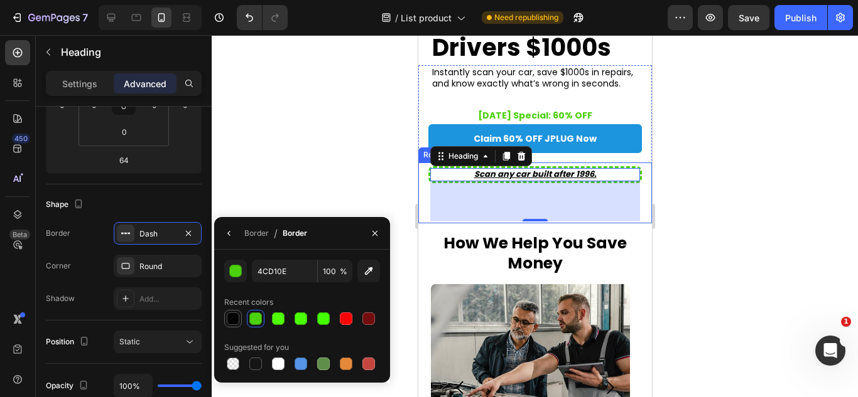
click at [229, 319] on div at bounding box center [233, 319] width 13 height 13
type input "000000"
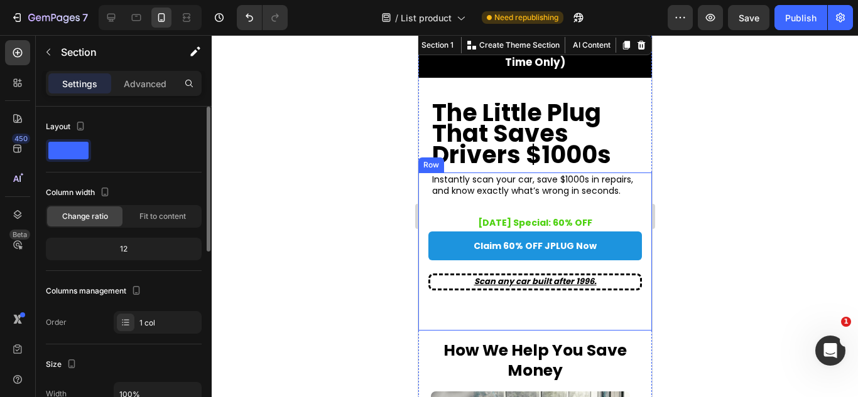
scroll to position [0, 0]
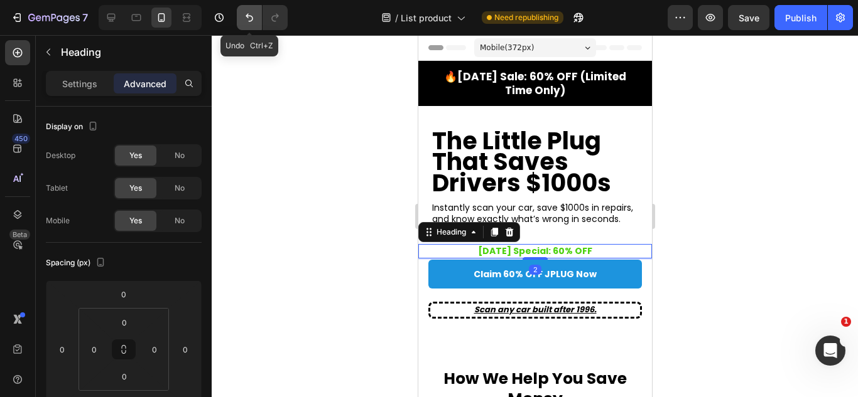
click at [245, 23] on icon "Undo/Redo" at bounding box center [249, 17] width 13 height 13
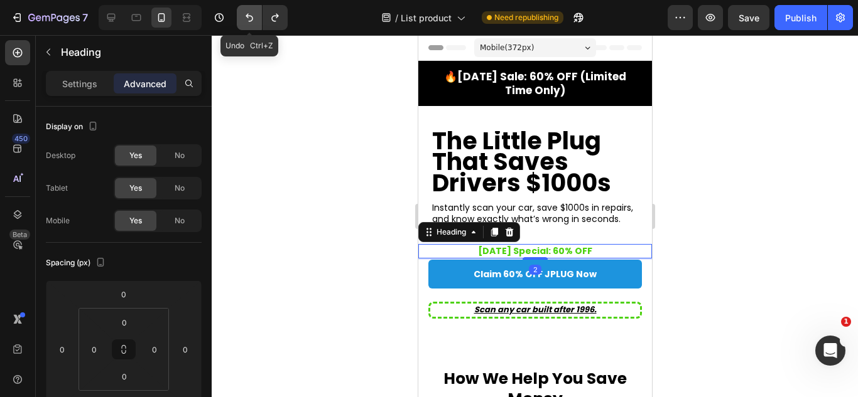
click at [245, 23] on icon "Undo/Redo" at bounding box center [249, 17] width 13 height 13
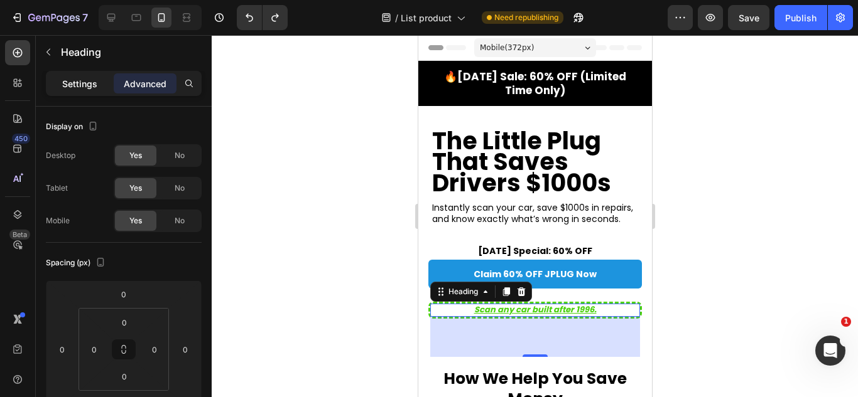
click at [78, 92] on div "Settings" at bounding box center [79, 83] width 63 height 20
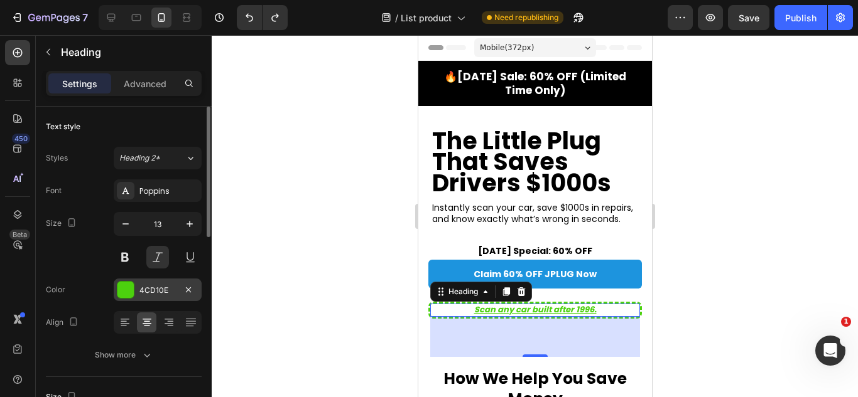
click at [125, 293] on div at bounding box center [125, 290] width 16 height 16
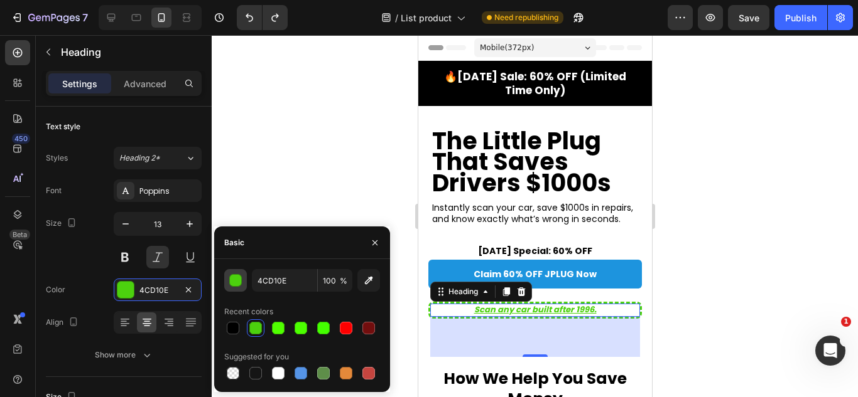
click at [244, 277] on button "button" at bounding box center [235, 280] width 23 height 23
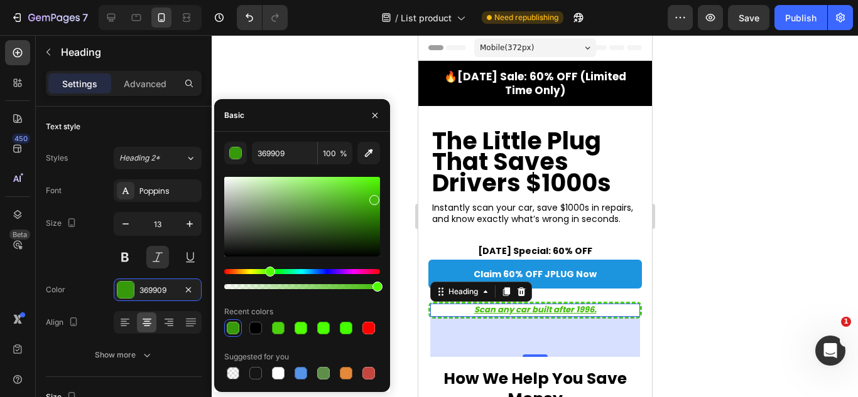
drag, startPoint x: 371, startPoint y: 208, endPoint x: 371, endPoint y: 198, distance: 10.0
click at [371, 198] on div at bounding box center [302, 217] width 156 height 80
type input "42BA0B"
click at [280, 159] on input "42BA0B" at bounding box center [284, 153] width 65 height 23
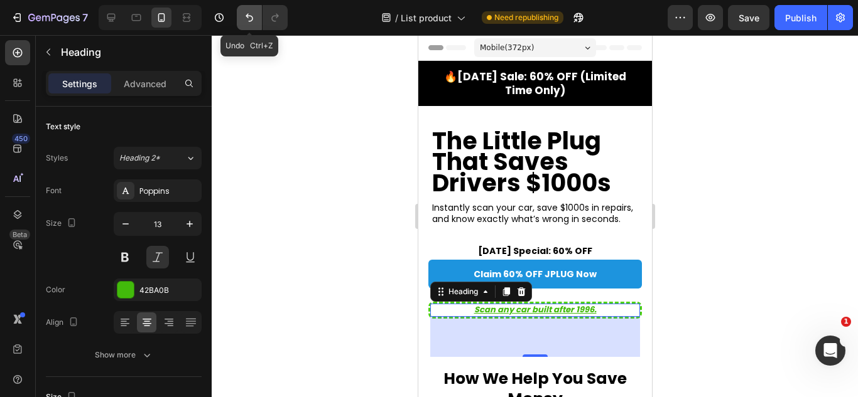
click at [242, 23] on button "Undo/Redo" at bounding box center [249, 17] width 25 height 25
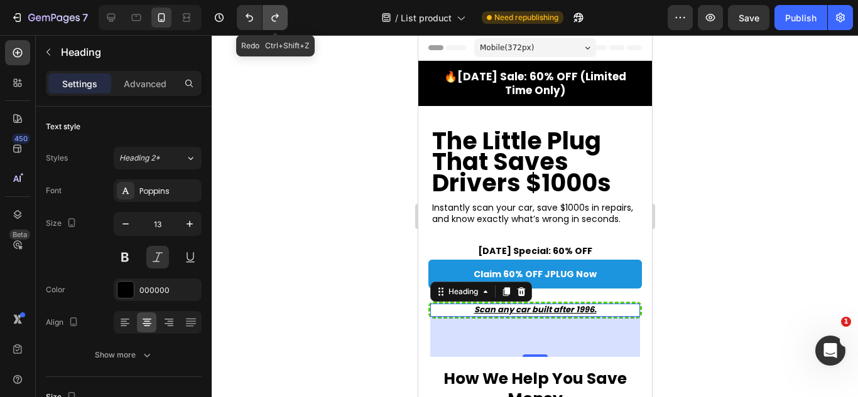
click at [269, 21] on icon "Undo/Redo" at bounding box center [275, 17] width 13 height 13
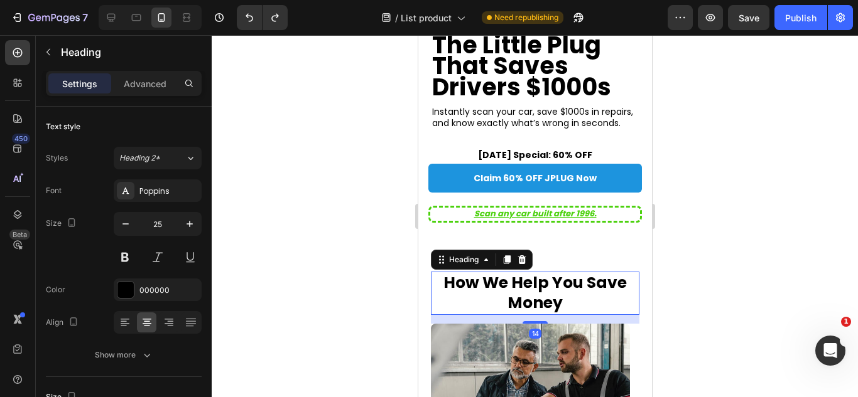
scroll to position [100, 0]
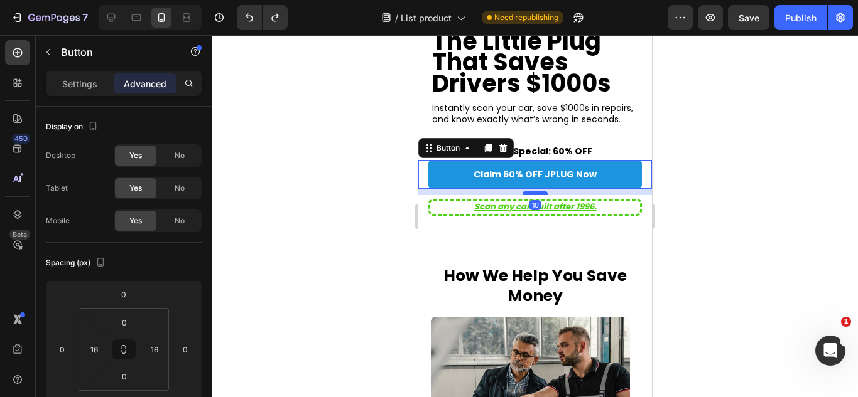
click at [536, 192] on div at bounding box center [534, 193] width 25 height 4
type input "10"
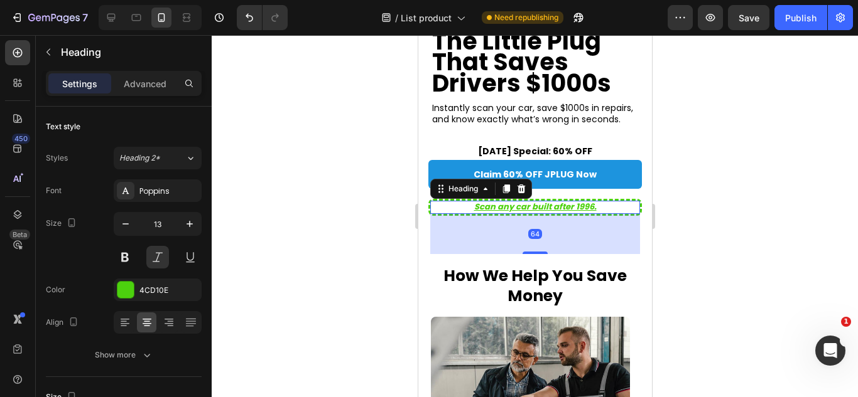
scroll to position [148, 0]
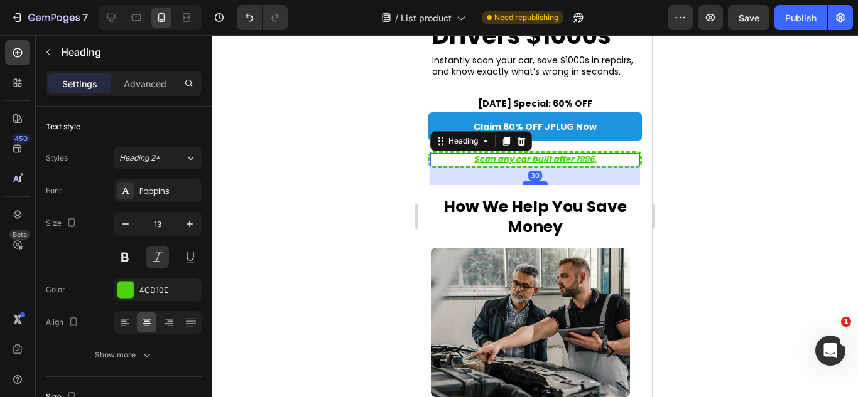
drag, startPoint x: 536, startPoint y: 204, endPoint x: 538, endPoint y: 183, distance: 21.5
click at [538, 183] on div at bounding box center [534, 183] width 25 height 4
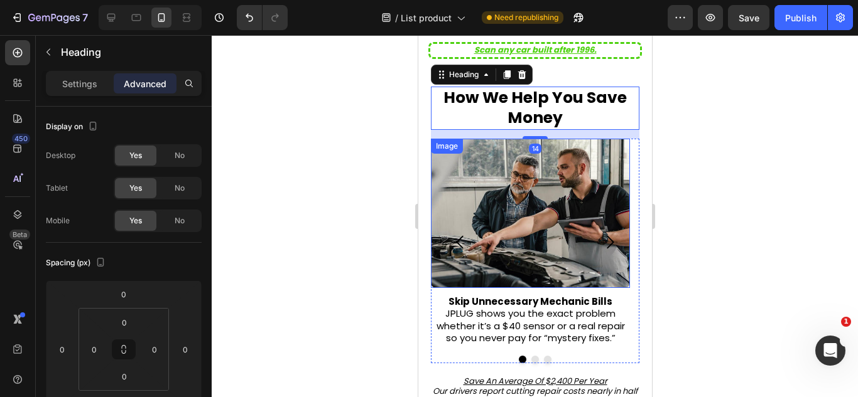
scroll to position [350, 0]
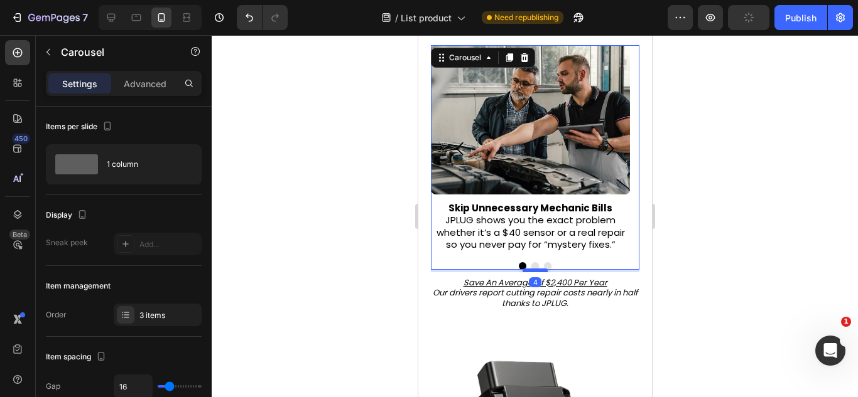
click at [536, 272] on div at bounding box center [534, 271] width 25 height 4
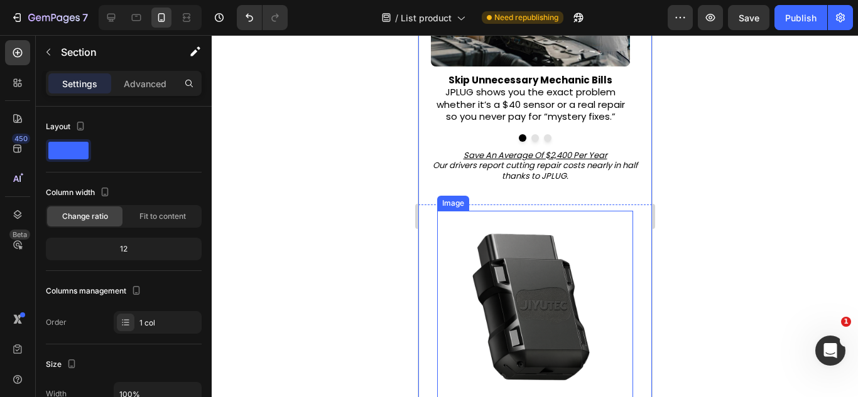
scroll to position [455, 0]
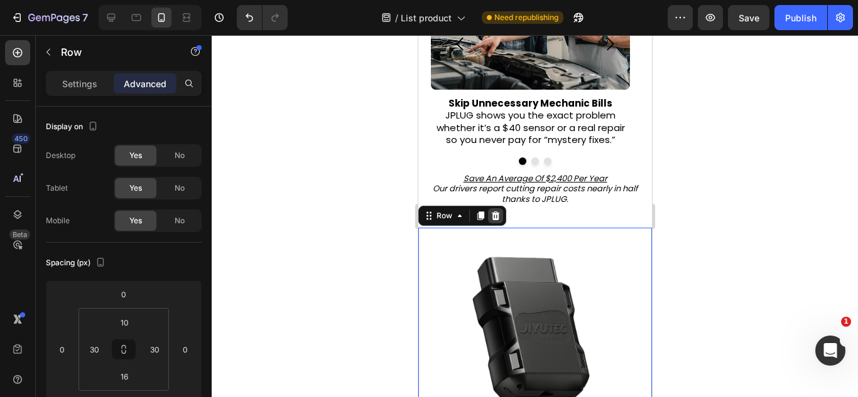
click at [497, 220] on icon at bounding box center [495, 216] width 8 height 9
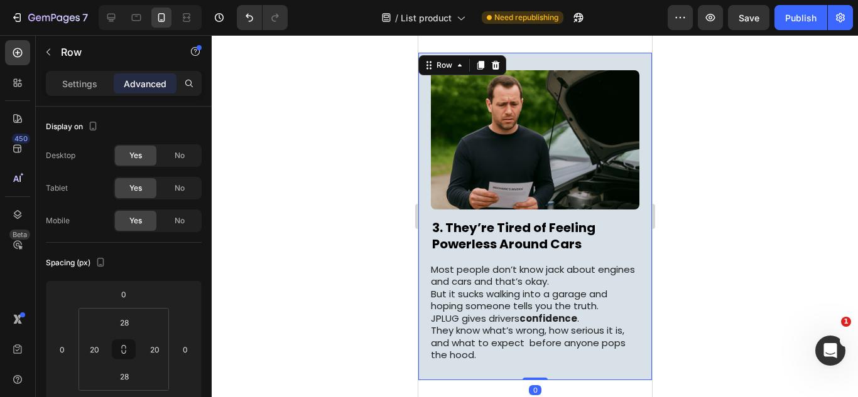
scroll to position [610, 0]
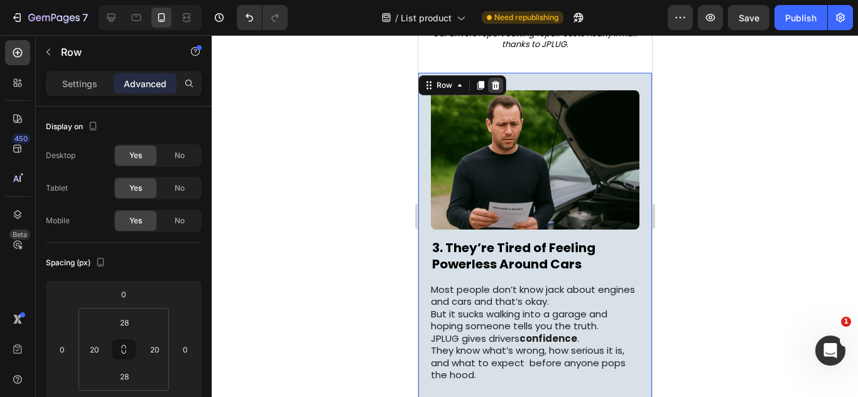
click at [498, 93] on div at bounding box center [494, 85] width 15 height 15
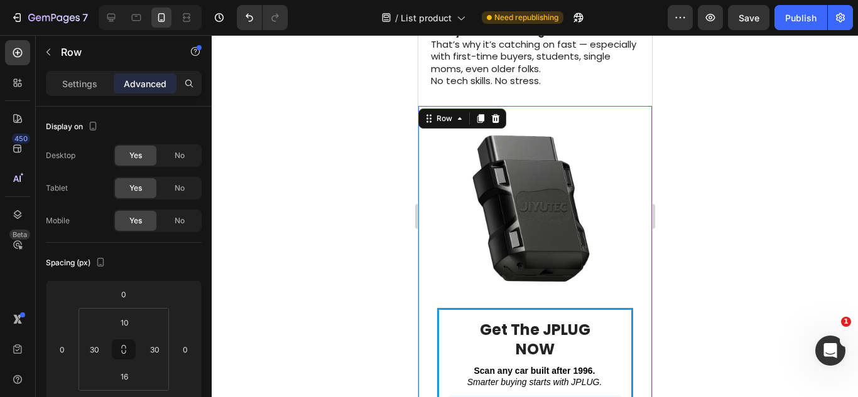
scroll to position [871, 0]
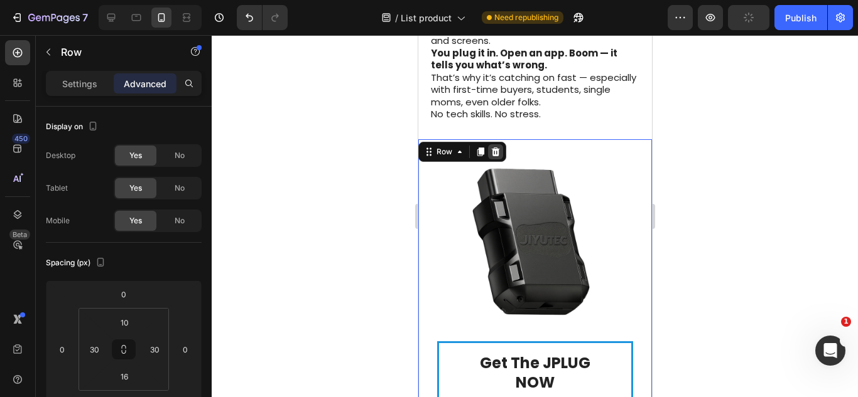
click at [492, 153] on div at bounding box center [494, 151] width 15 height 15
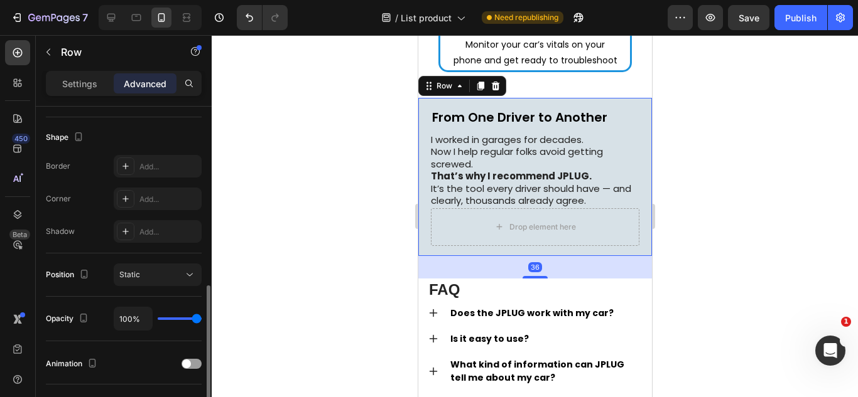
scroll to position [372, 0]
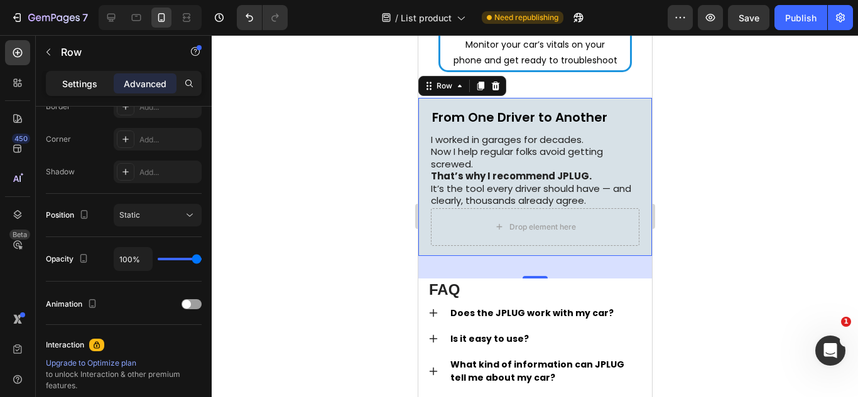
click at [79, 81] on p "Settings" at bounding box center [79, 83] width 35 height 13
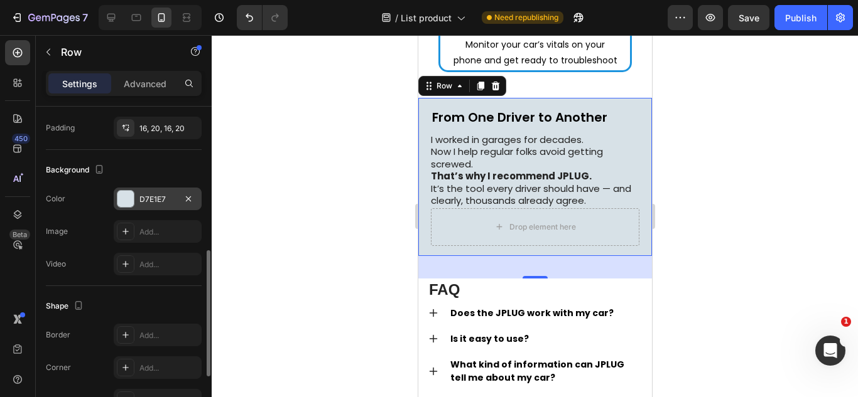
click at [131, 195] on div at bounding box center [125, 199] width 16 height 16
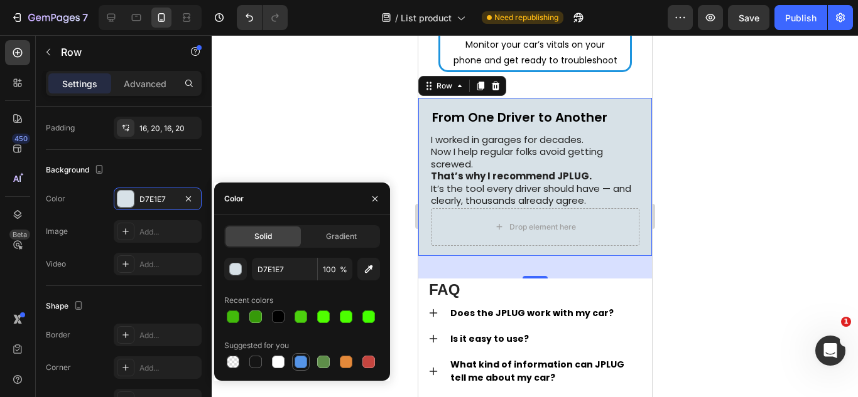
click at [300, 357] on div at bounding box center [300, 362] width 13 height 13
type input "5594E7"
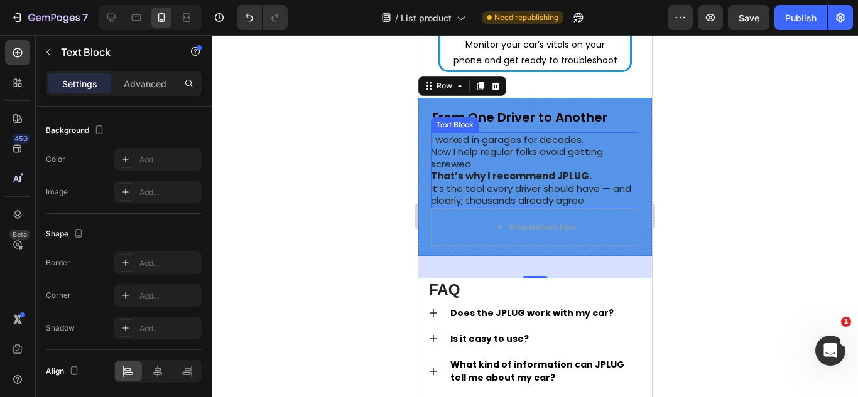
scroll to position [0, 0]
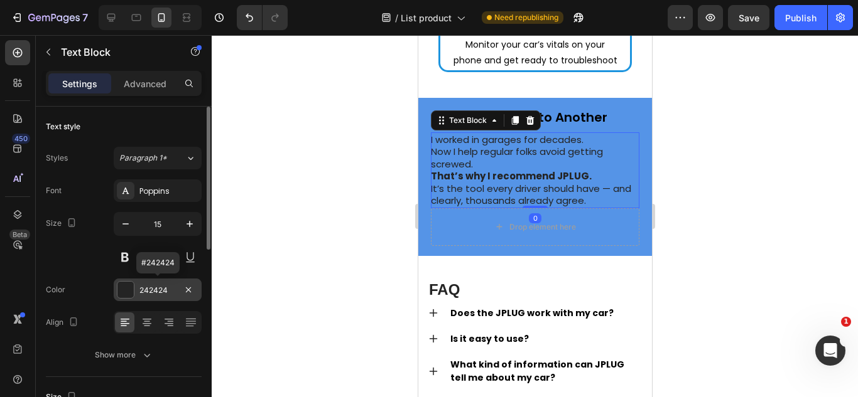
click at [126, 298] on div at bounding box center [125, 290] width 16 height 16
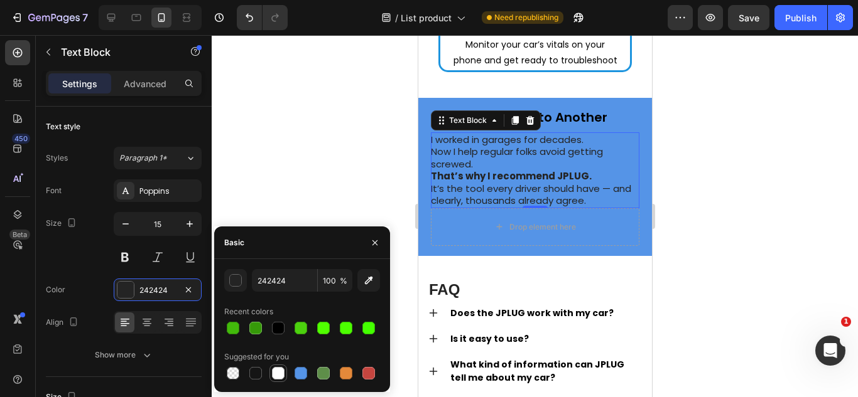
click at [271, 372] on div at bounding box center [278, 373] width 15 height 15
type input "FFFFFF"
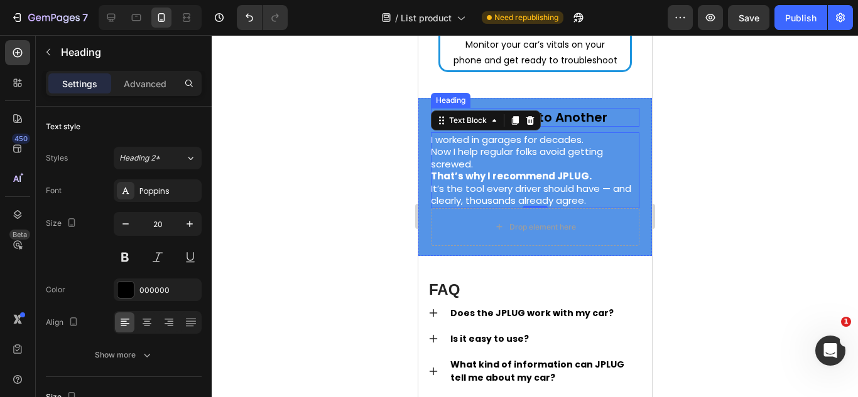
click at [571, 127] on h2 "From One Driver to Another" at bounding box center [534, 117] width 208 height 19
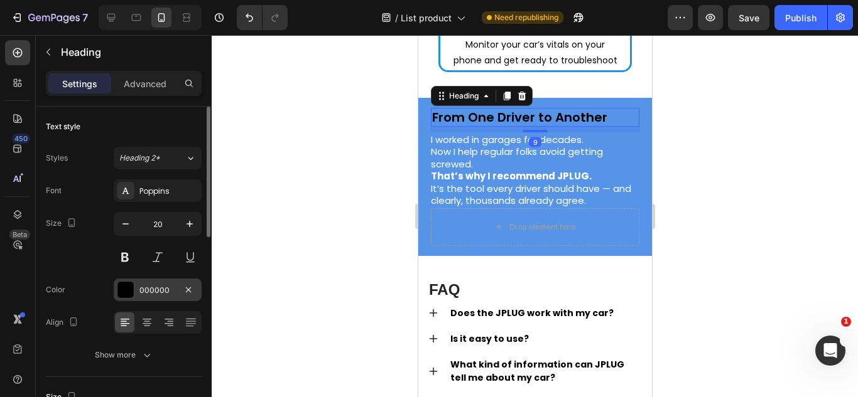
click at [134, 299] on div "000000" at bounding box center [158, 290] width 88 height 23
click at [279, 397] on div at bounding box center [535, 216] width 646 height 362
click at [131, 259] on button at bounding box center [125, 257] width 23 height 23
click at [146, 281] on div "000000" at bounding box center [158, 290] width 88 height 23
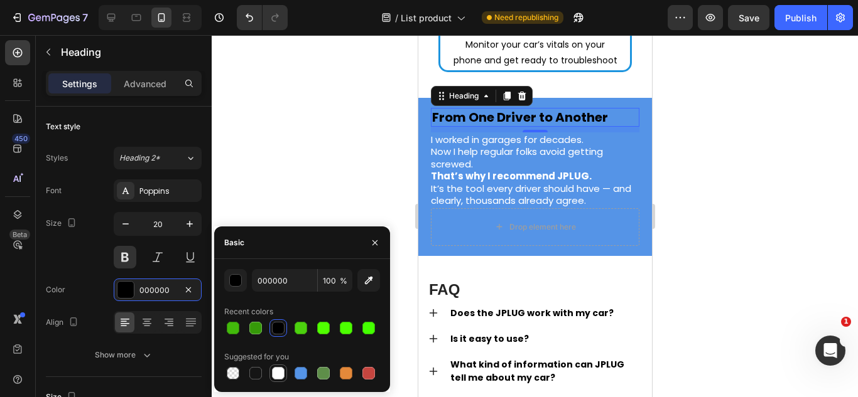
click at [283, 379] on div at bounding box center [278, 373] width 13 height 13
type input "FFFFFF"
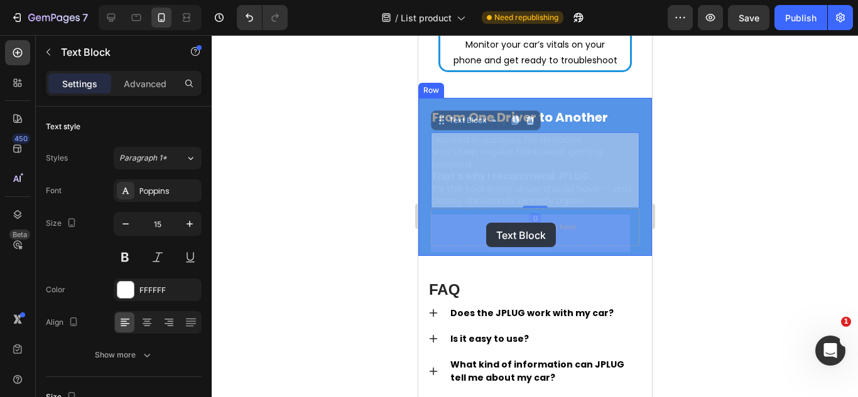
drag, startPoint x: 493, startPoint y: 183, endPoint x: 487, endPoint y: 216, distance: 33.2
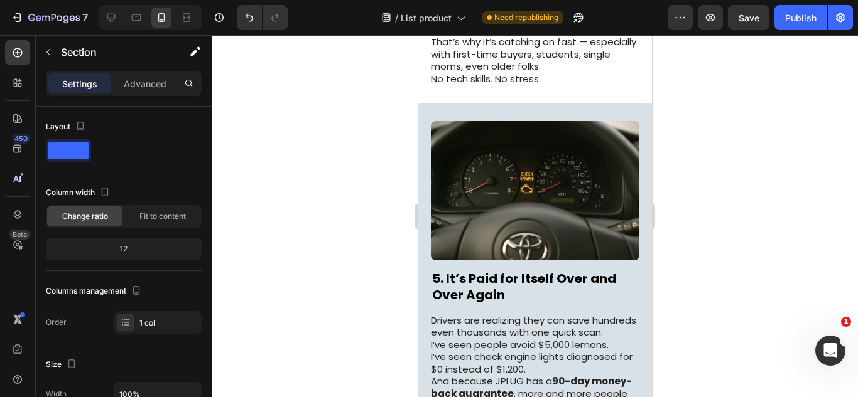
scroll to position [920, 0]
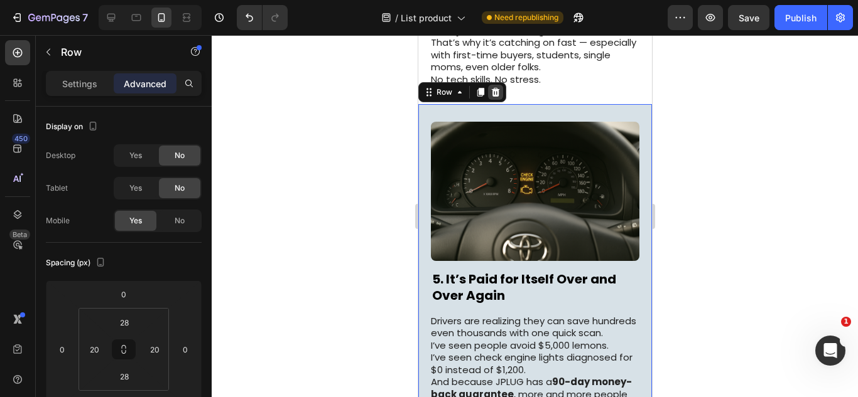
click at [499, 89] on icon at bounding box center [495, 92] width 10 height 10
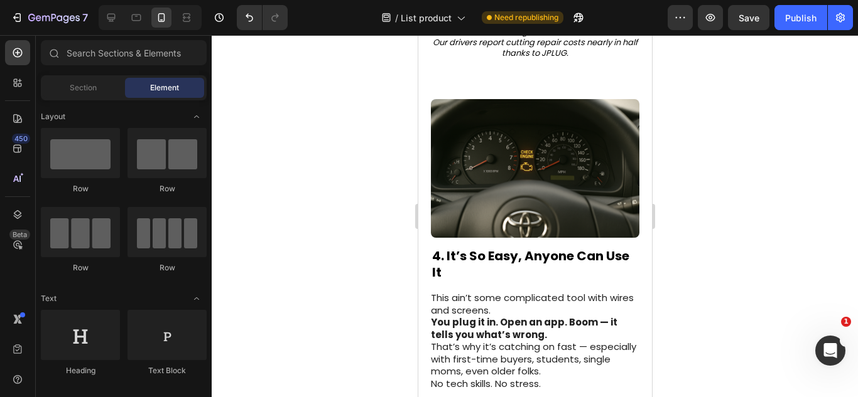
scroll to position [615, 0]
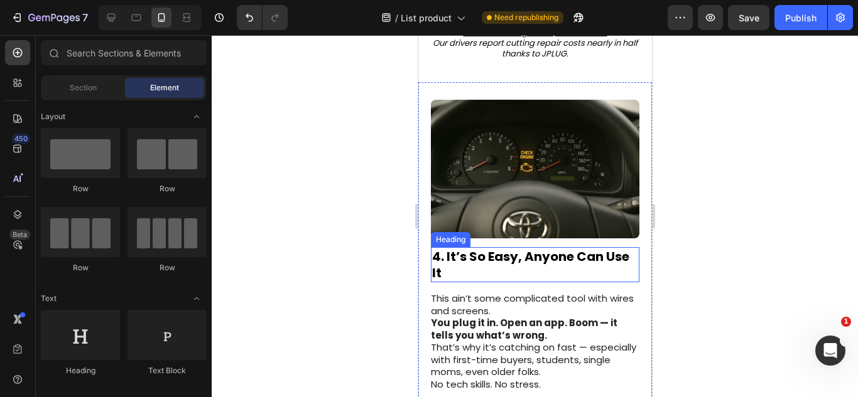
click at [546, 267] on h2 "4. It’s So Easy, Anyone Can Use It" at bounding box center [534, 264] width 208 height 35
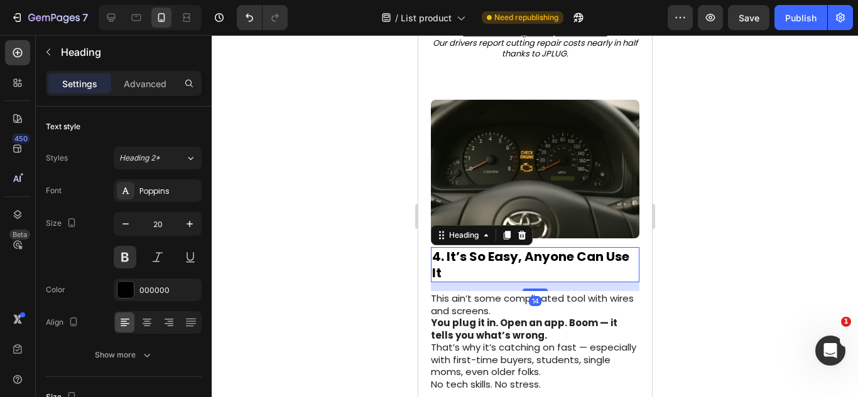
click at [546, 267] on h2 "4. It’s So Easy, Anyone Can Use It" at bounding box center [534, 264] width 208 height 35
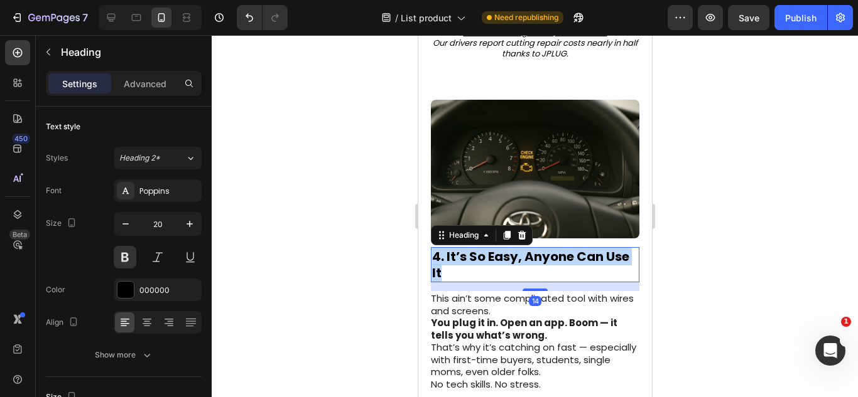
click at [546, 267] on p "4. It’s So Easy, Anyone Can Use It" at bounding box center [534, 265] width 206 height 33
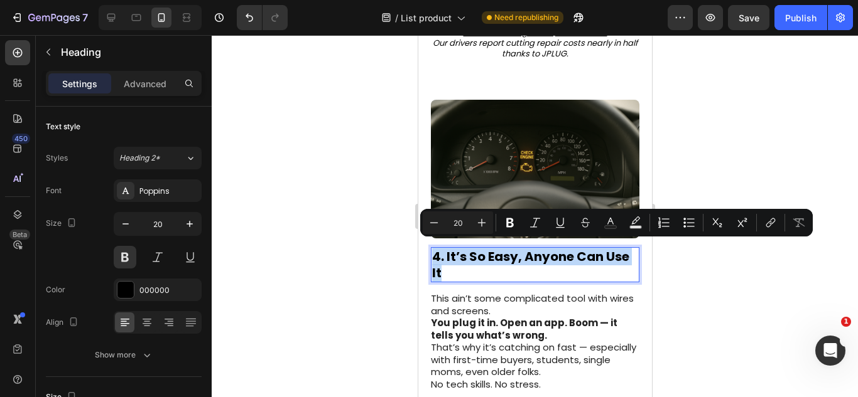
click at [546, 267] on p "4. It’s So Easy, Anyone Can Use It" at bounding box center [534, 265] width 206 height 33
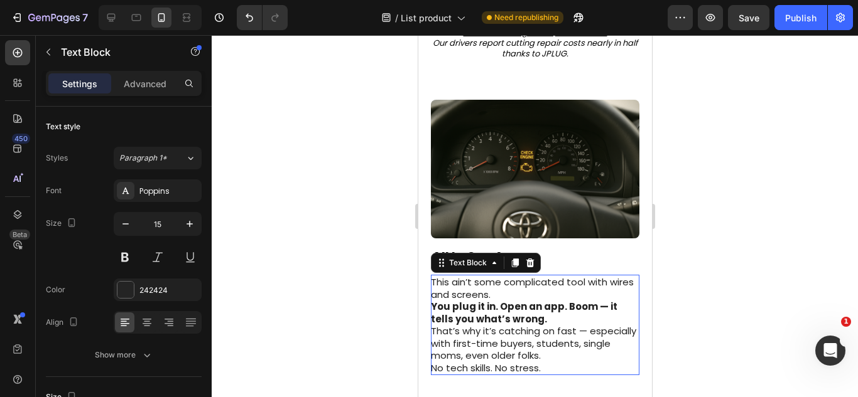
click at [531, 291] on p "This ain’t some complicated tool with wires and screens. You plug it in. Open a…" at bounding box center [533, 325] width 207 height 98
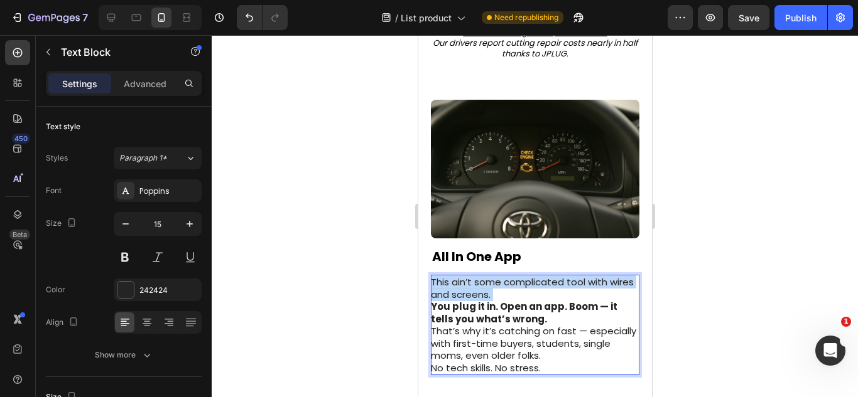
click at [531, 291] on p "This ain’t some complicated tool with wires and screens. You plug it in. Open a…" at bounding box center [533, 325] width 207 height 98
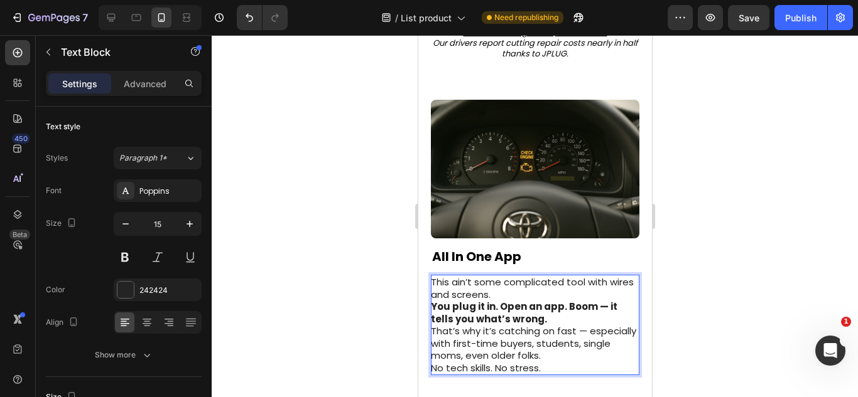
click at [506, 324] on p "This ain’t some complicated tool with wires and screens. You plug it in. Open a…" at bounding box center [533, 325] width 207 height 98
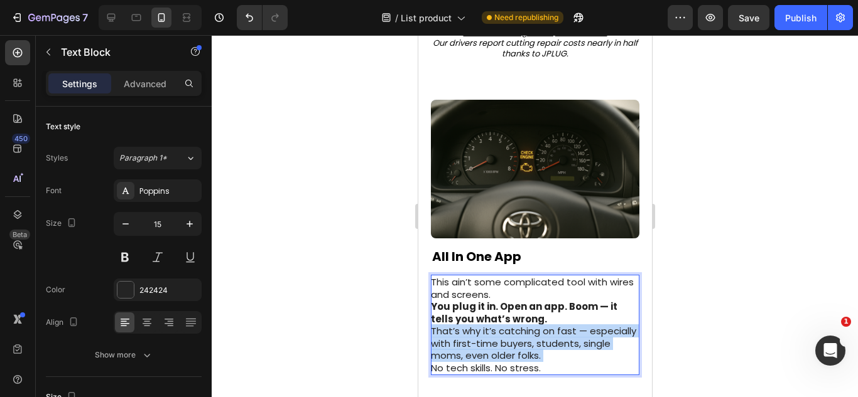
click at [506, 324] on p "This ain’t some complicated tool with wires and screens. You plug it in. Open a…" at bounding box center [533, 325] width 207 height 98
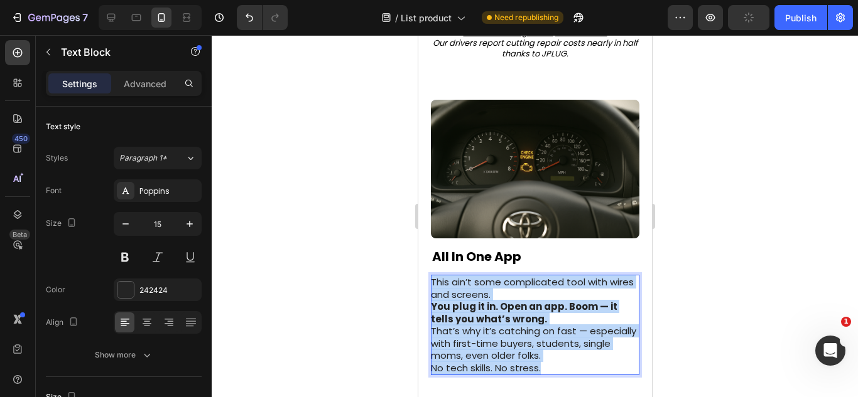
drag, startPoint x: 542, startPoint y: 356, endPoint x: 424, endPoint y: 271, distance: 144.8
click at [424, 271] on div "⁠⁠⁠⁠⁠⁠⁠ All In One App Heading This ain’t some complicated tool with wires and …" at bounding box center [535, 237] width 234 height 311
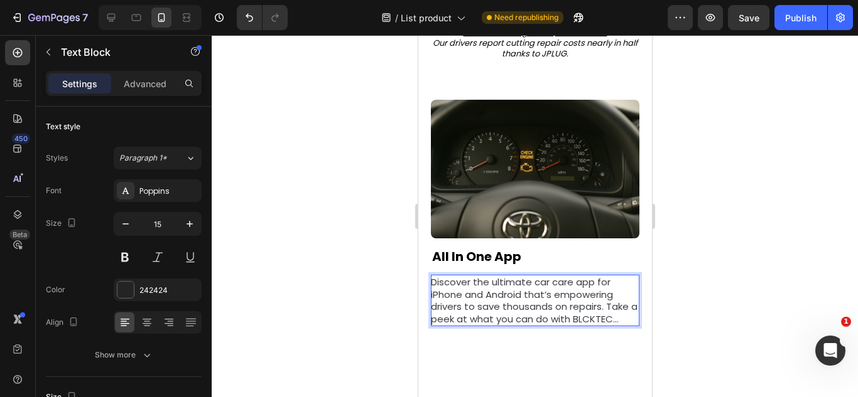
click at [453, 323] on span "Discover the ultimate car care app for iPhone and Android that’s empowering dri…" at bounding box center [533, 301] width 207 height 50
click at [486, 340] on div "⁠⁠⁠⁠⁠⁠⁠ All In One App Heading Discover the ultimate car care app for iPhone an…" at bounding box center [535, 213] width 234 height 262
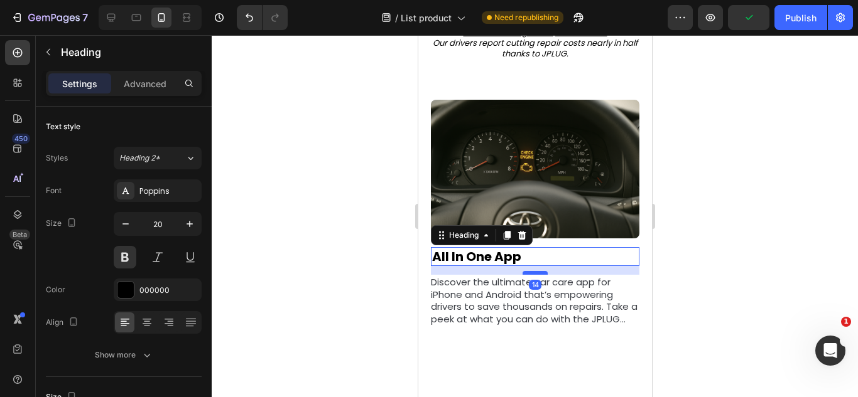
click at [521, 266] on div "14" at bounding box center [534, 266] width 208 height 0
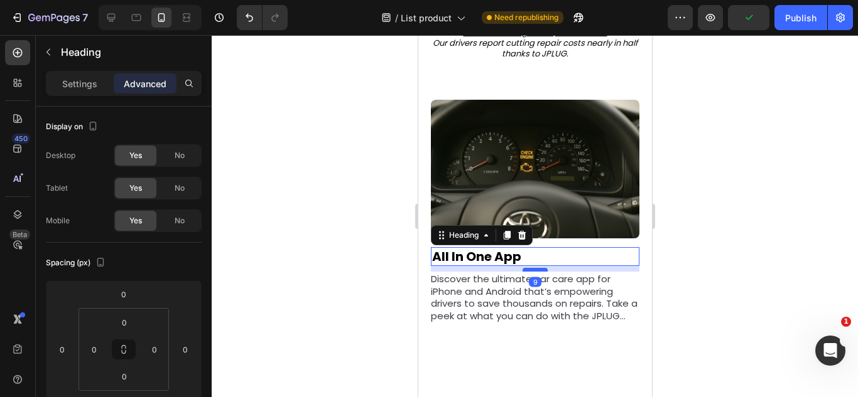
click at [522, 268] on div at bounding box center [534, 270] width 25 height 4
type input "9"
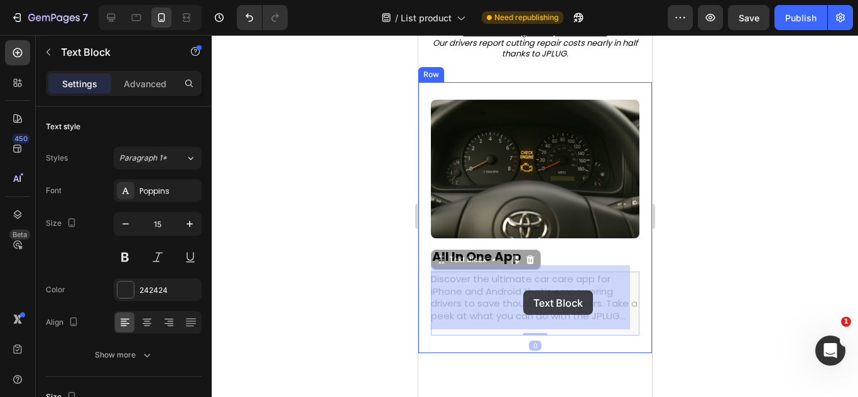
drag, startPoint x: 541, startPoint y: 313, endPoint x: 529, endPoint y: 275, distance: 40.3
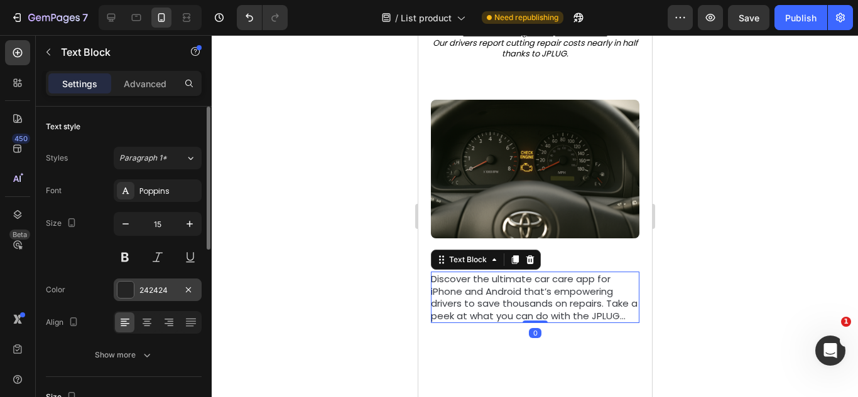
click at [132, 281] on div at bounding box center [126, 290] width 18 height 18
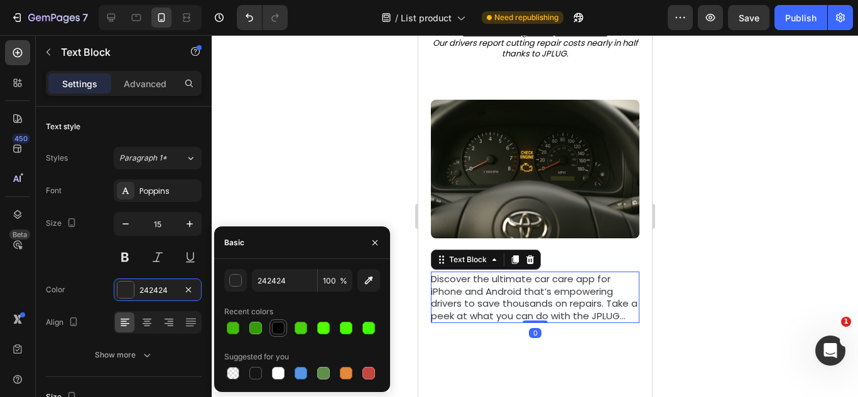
click at [278, 325] on div at bounding box center [278, 328] width 13 height 13
type input "000000"
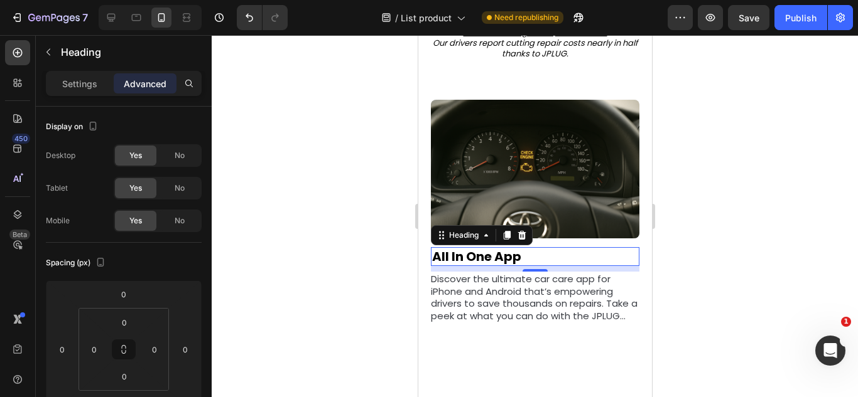
click at [569, 254] on p "⁠⁠⁠⁠⁠⁠⁠ All In One App" at bounding box center [534, 257] width 206 height 16
click at [77, 77] on p "Settings" at bounding box center [79, 83] width 35 height 13
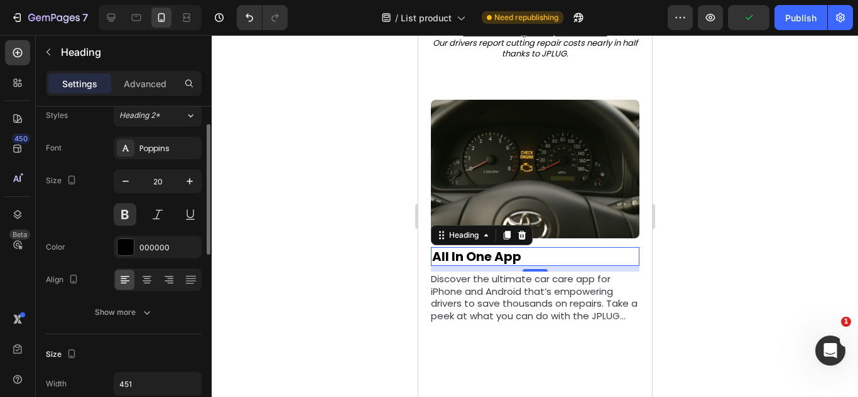
scroll to position [43, 0]
click at [122, 317] on div "Show more" at bounding box center [124, 312] width 58 height 13
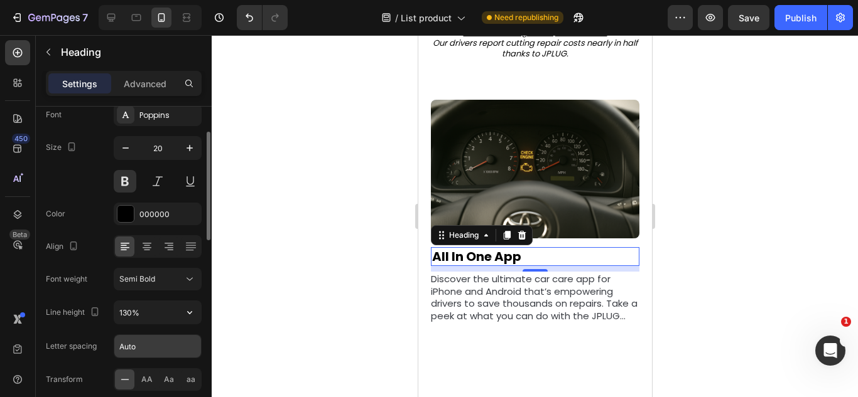
scroll to position [100, 0]
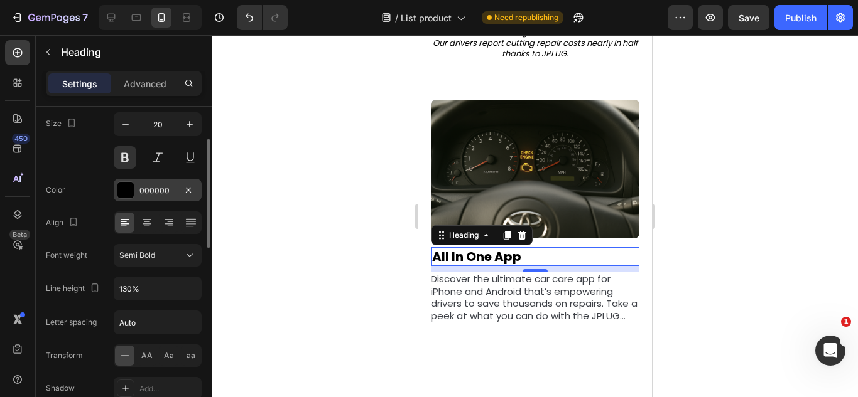
click at [127, 197] on div at bounding box center [125, 190] width 16 height 16
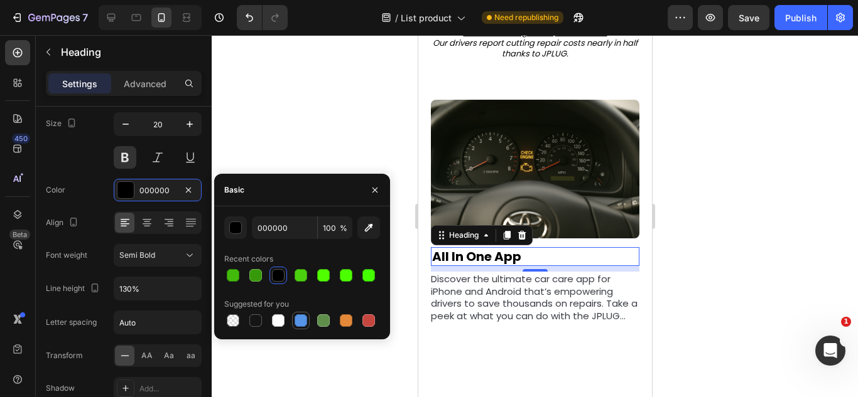
click at [308, 322] on div at bounding box center [300, 320] width 15 height 15
type input "5594E7"
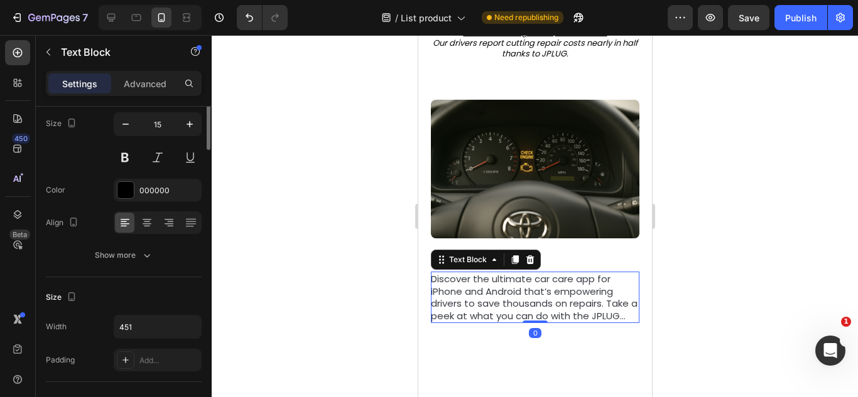
scroll to position [0, 0]
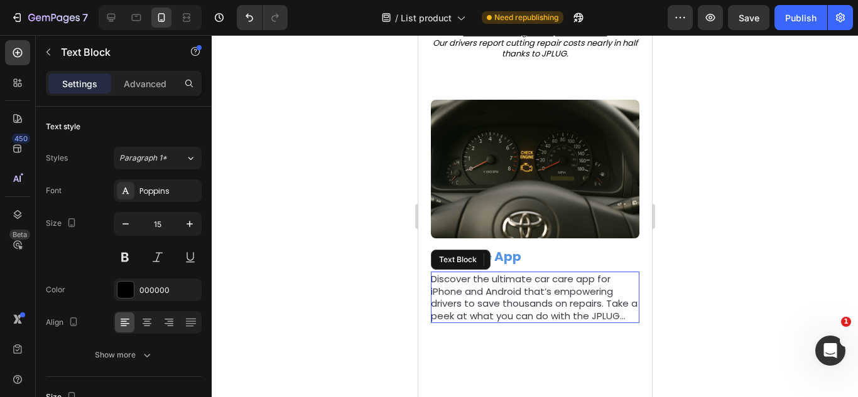
click at [531, 307] on span "Discover the ultimate car care app for iPhone and Android that’s empowering dri…" at bounding box center [533, 297] width 207 height 50
click at [512, 256] on icon at bounding box center [514, 260] width 7 height 9
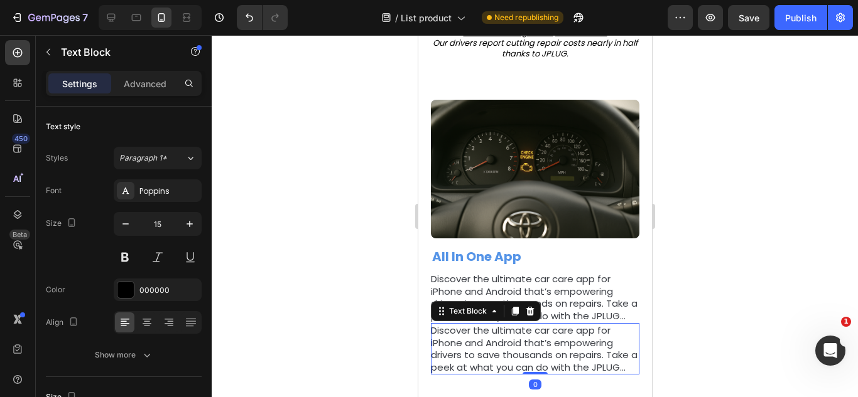
click at [488, 371] on span "Discover the ultimate car care app for iPhone and Android that’s empowering dri…" at bounding box center [533, 349] width 207 height 50
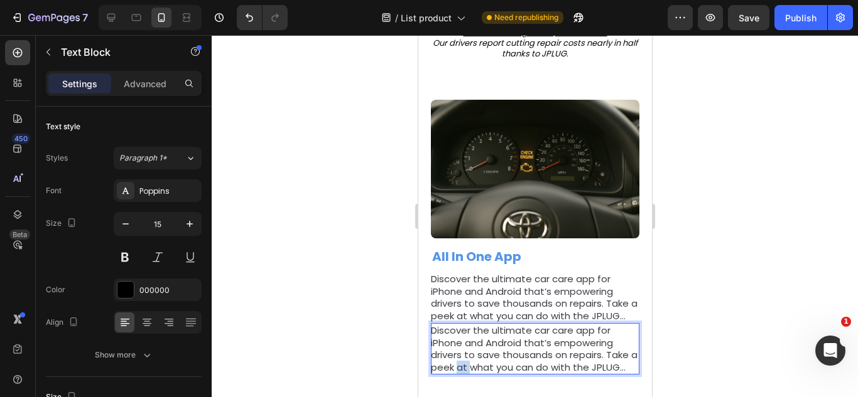
click at [488, 371] on span "Discover the ultimate car care app for iPhone and Android that’s empowering dri…" at bounding box center [533, 349] width 207 height 50
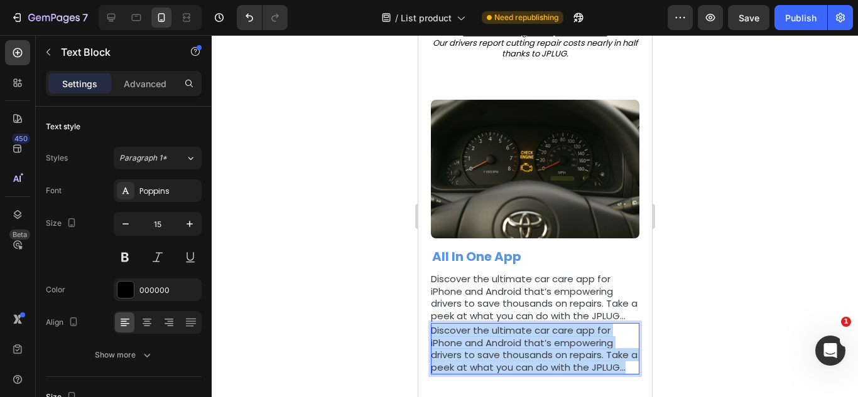
click at [488, 371] on span "Discover the ultimate car care app for iPhone and Android that’s empowering dri…" at bounding box center [533, 349] width 207 height 50
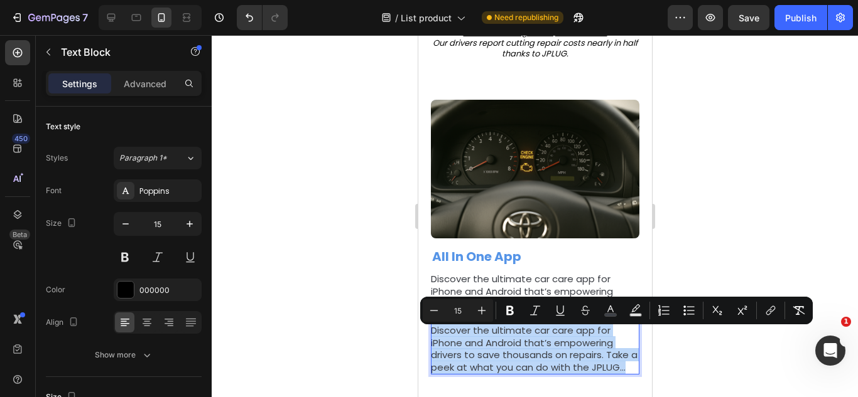
click at [488, 371] on span "Discover the ultimate car care app for iPhone and Android that’s empowering dri…" at bounding box center [533, 349] width 207 height 50
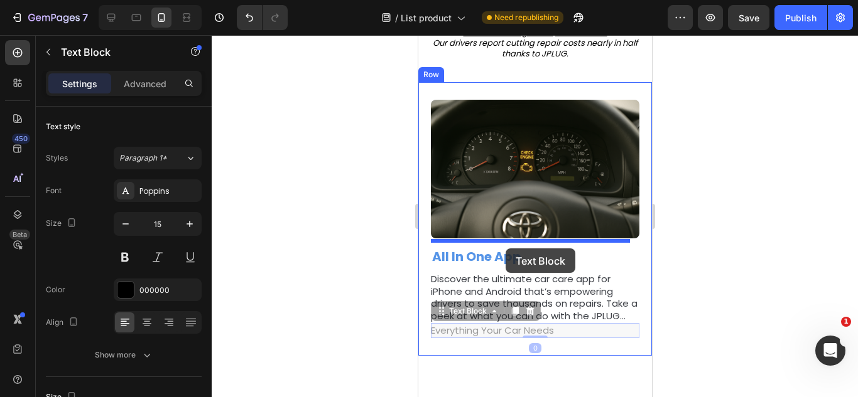
drag, startPoint x: 519, startPoint y: 337, endPoint x: 502, endPoint y: 246, distance: 92.5
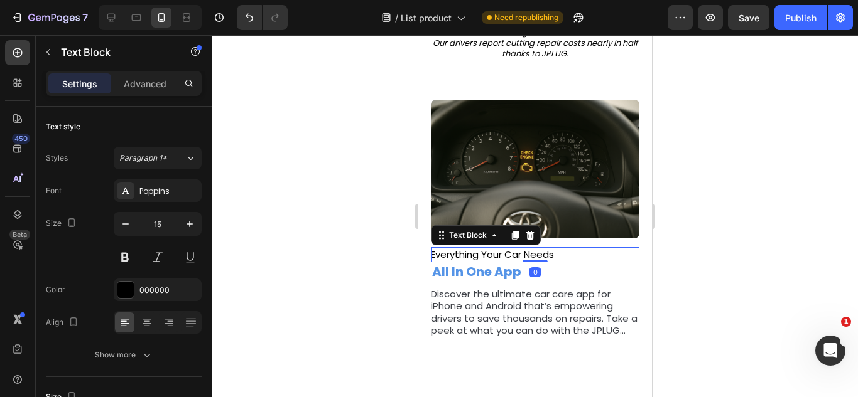
drag, startPoint x: 525, startPoint y: 266, endPoint x: 539, endPoint y: 195, distance: 71.5
click at [539, 195] on div "Everything Your Car Needs Text Block 0 ⁠⁠⁠⁠⁠⁠⁠ All In One App Heading Discover …" at bounding box center [535, 219] width 234 height 274
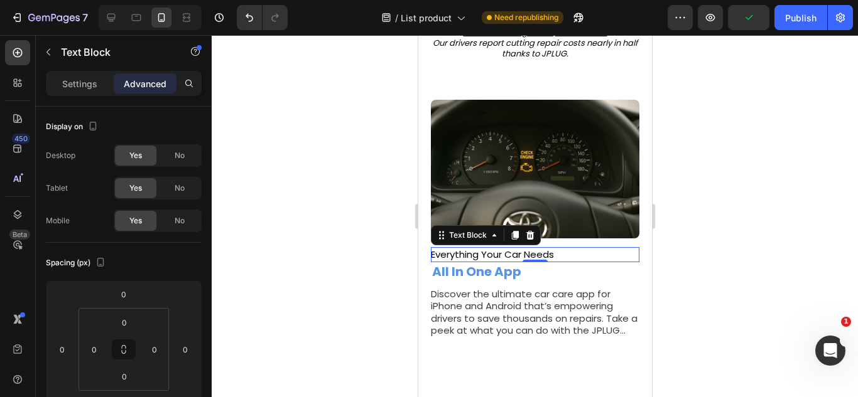
click at [79, 94] on div "Settings Advanced" at bounding box center [124, 83] width 156 height 25
click at [79, 92] on div "Settings" at bounding box center [79, 83] width 63 height 20
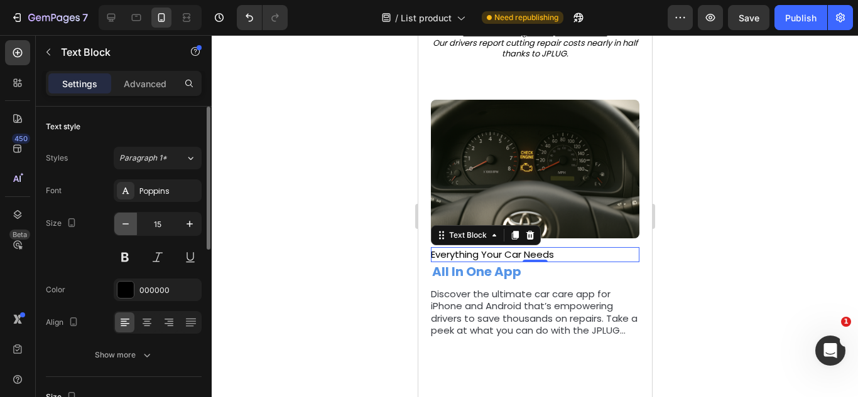
click at [126, 227] on icon "button" at bounding box center [125, 224] width 13 height 13
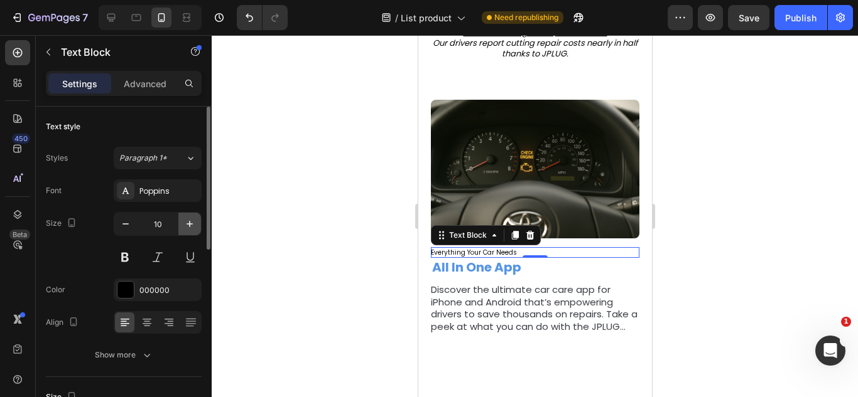
click at [188, 217] on button "button" at bounding box center [189, 224] width 23 height 23
type input "13"
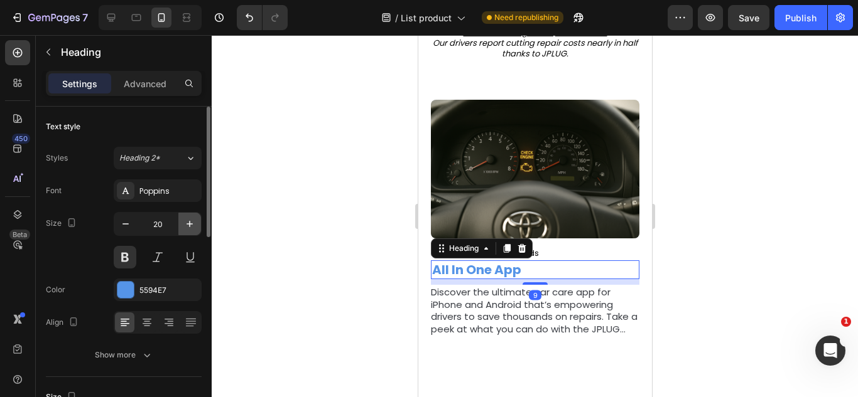
click at [185, 230] on button "button" at bounding box center [189, 224] width 23 height 23
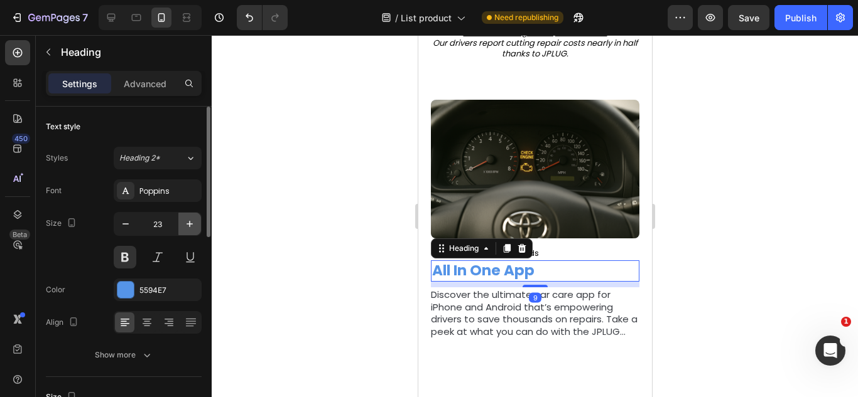
click at [185, 230] on button "button" at bounding box center [189, 224] width 23 height 23
type input "26"
drag, startPoint x: 531, startPoint y: 283, endPoint x: 533, endPoint y: 267, distance: 15.2
click at [533, 267] on div "⁠⁠⁠⁠⁠⁠⁠ All In One App Heading 9" at bounding box center [534, 273] width 208 height 24
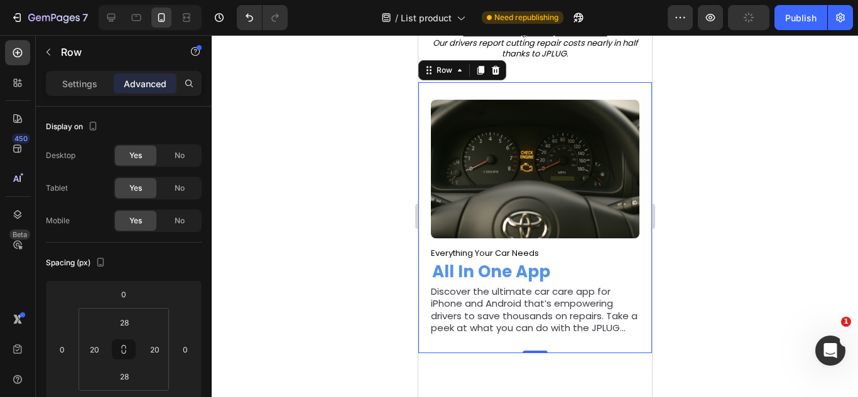
click at [537, 342] on div "Everything Your Car Needs Text Block ⁠⁠⁠⁠⁠⁠⁠ All In One App Heading Discover th…" at bounding box center [535, 217] width 234 height 271
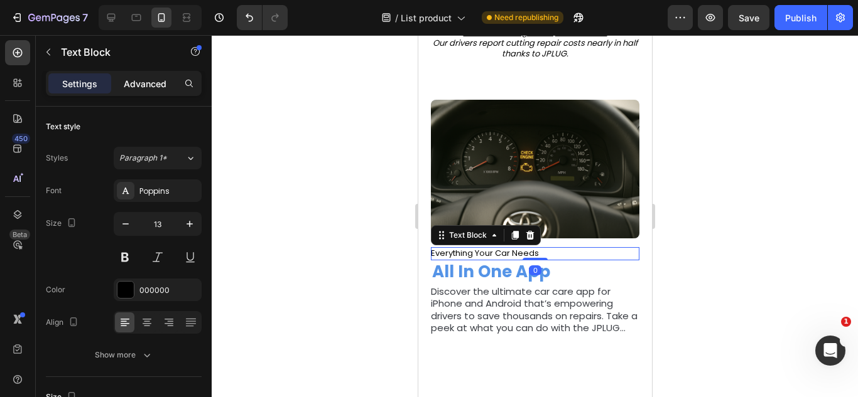
click at [153, 77] on p "Advanced" at bounding box center [145, 83] width 43 height 13
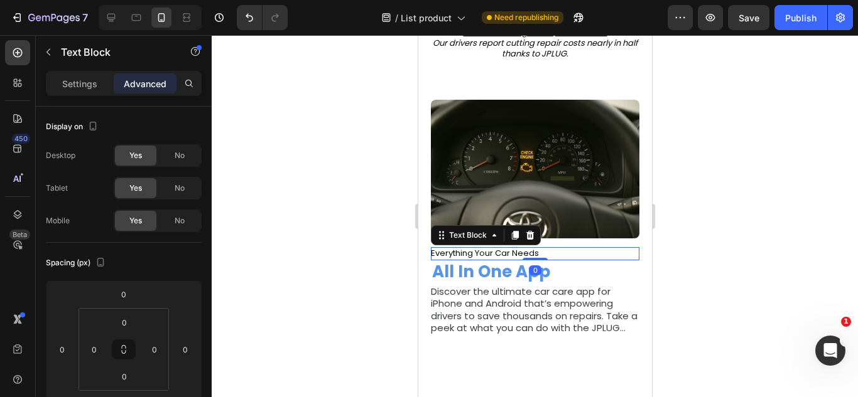
click at [520, 249] on p "Everything Your Car Needs" at bounding box center [533, 254] width 207 height 11
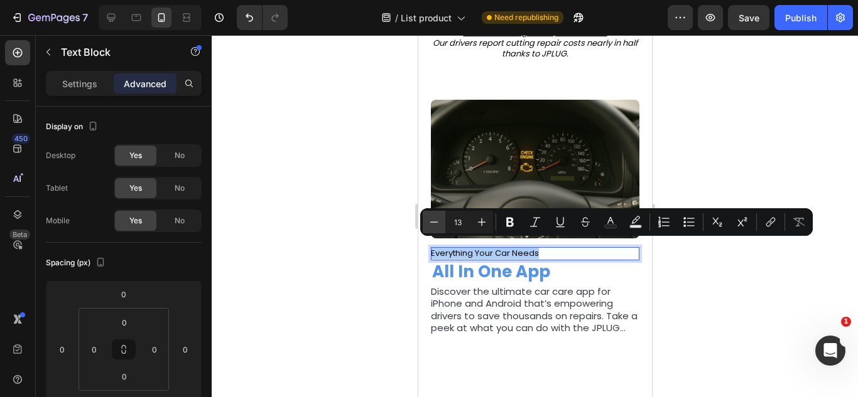
click at [440, 218] on button "Minus" at bounding box center [434, 222] width 23 height 23
click at [473, 222] on button "Plus" at bounding box center [481, 222] width 23 height 23
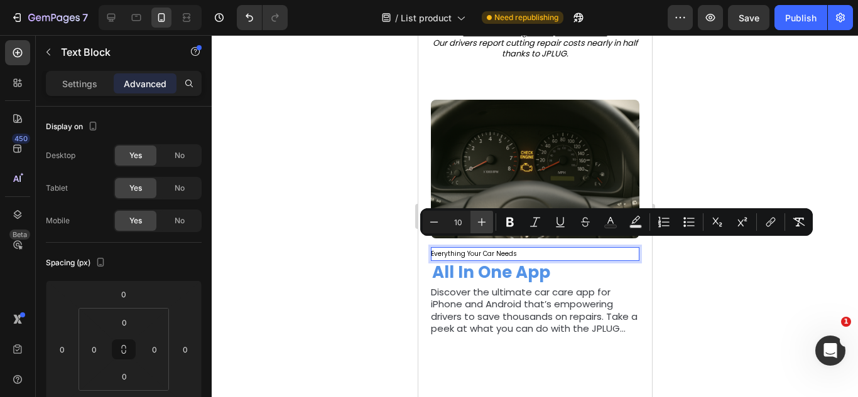
click at [473, 222] on button "Plus" at bounding box center [481, 222] width 23 height 23
click at [428, 216] on icon "Editor contextual toolbar" at bounding box center [434, 222] width 13 height 13
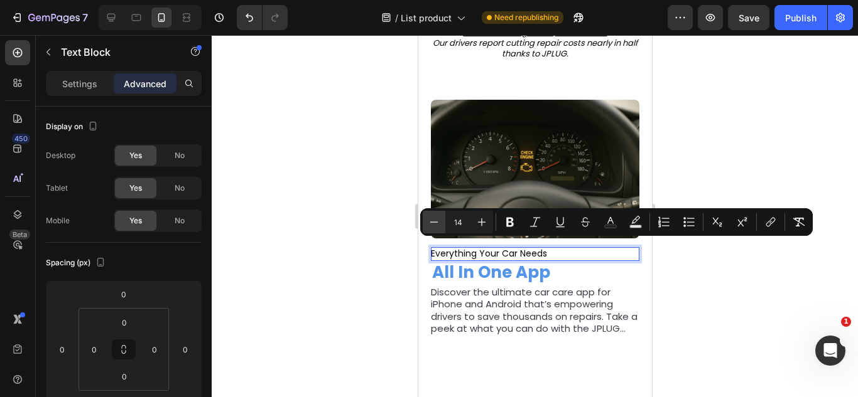
type input "13"
click at [101, 87] on div "Settings" at bounding box center [79, 83] width 63 height 20
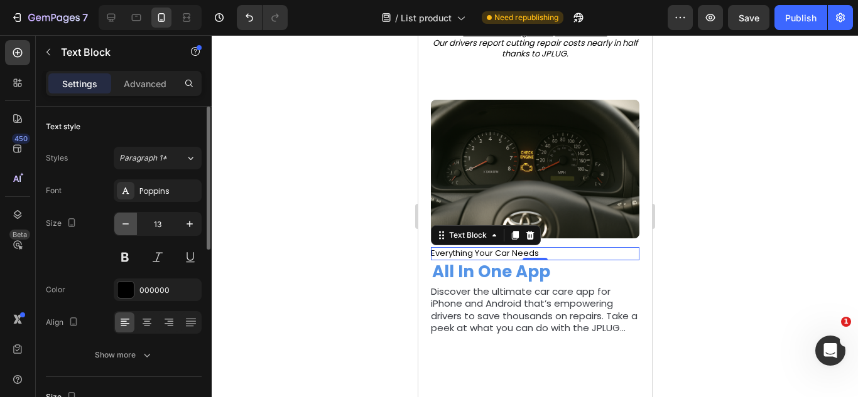
click at [134, 218] on button "button" at bounding box center [125, 224] width 23 height 23
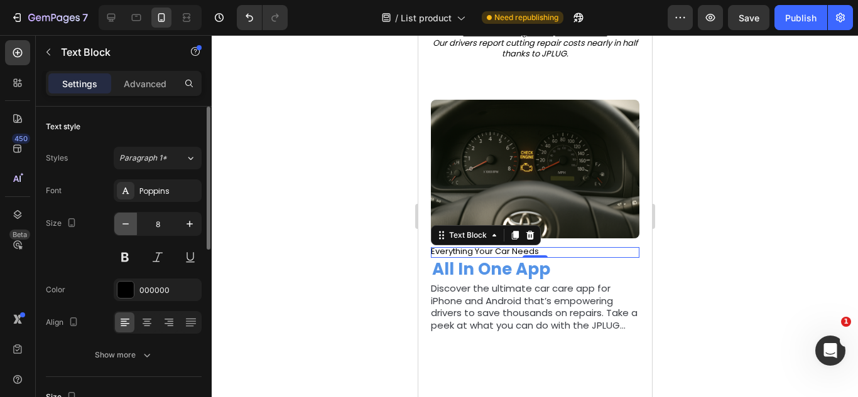
click at [134, 218] on button "button" at bounding box center [125, 224] width 23 height 23
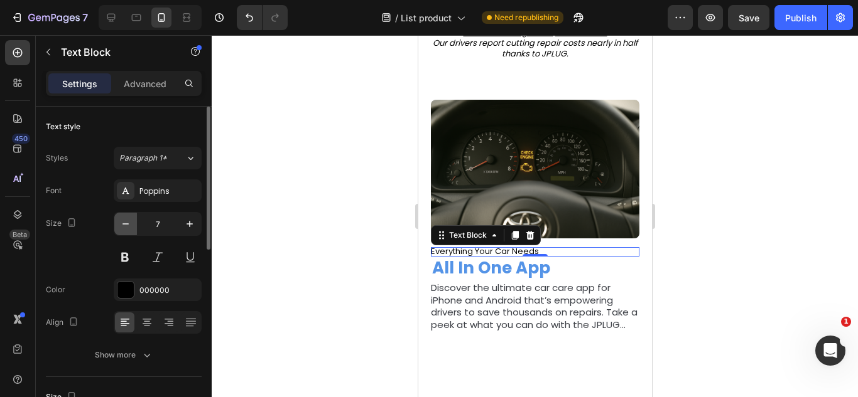
click at [134, 218] on button "button" at bounding box center [125, 224] width 23 height 23
type input "3"
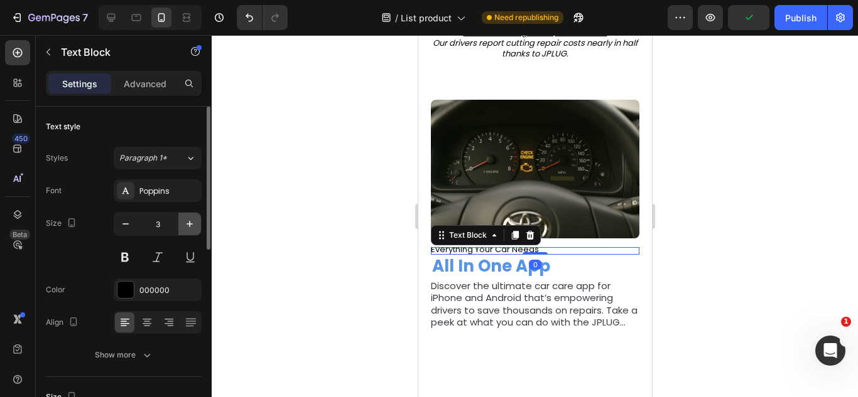
click at [185, 222] on icon "button" at bounding box center [189, 224] width 13 height 13
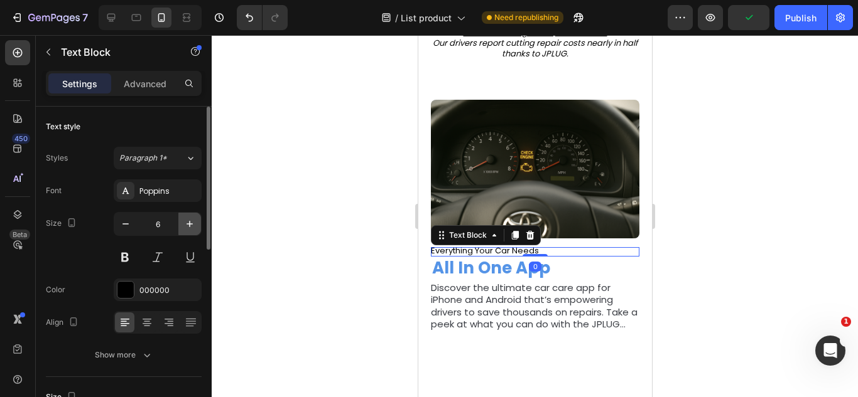
click at [185, 222] on icon "button" at bounding box center [189, 224] width 13 height 13
type input "9"
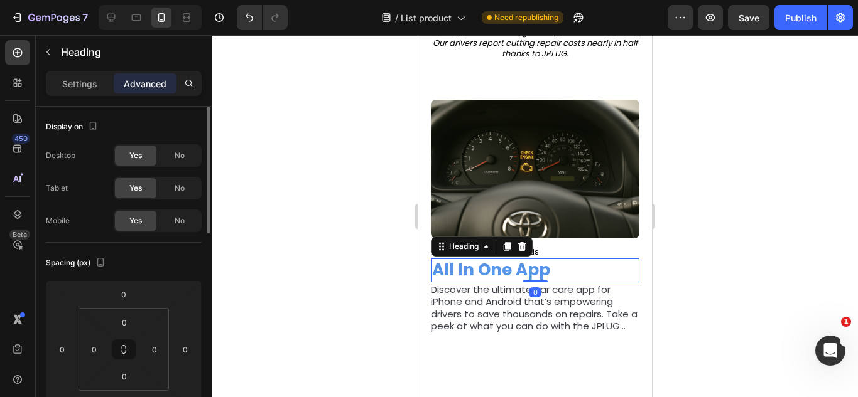
click at [75, 95] on div "Settings Advanced" at bounding box center [124, 89] width 176 height 36
click at [77, 92] on div "Settings Advanced" at bounding box center [124, 83] width 156 height 25
click at [77, 92] on div "Settings" at bounding box center [79, 83] width 63 height 20
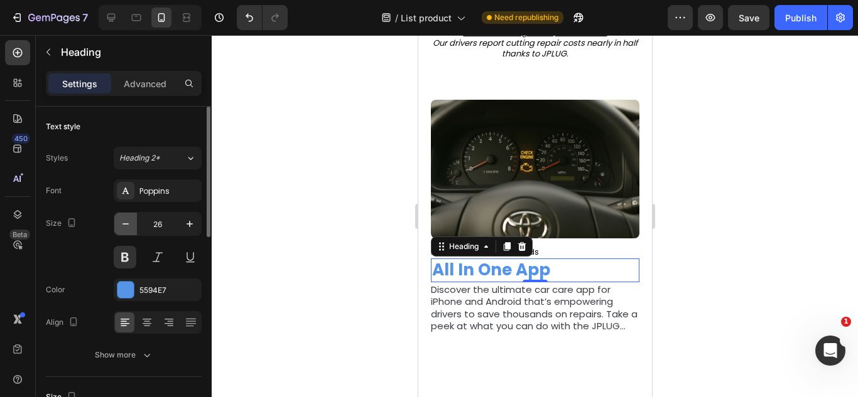
click at [119, 221] on button "button" at bounding box center [125, 224] width 23 height 23
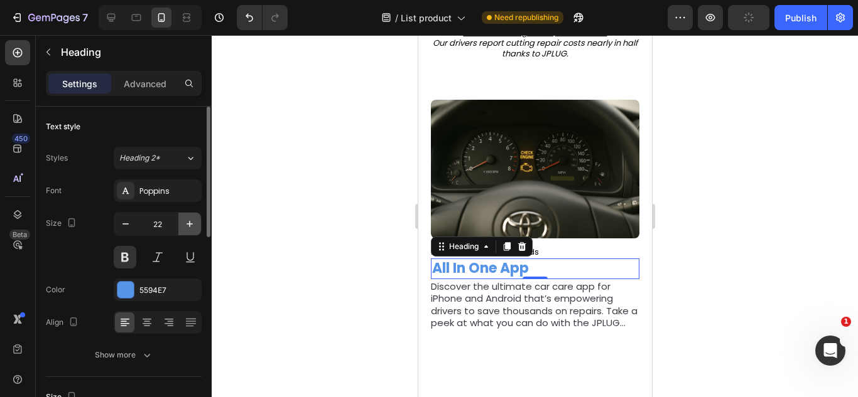
click at [195, 223] on icon "button" at bounding box center [189, 224] width 13 height 13
type input "24"
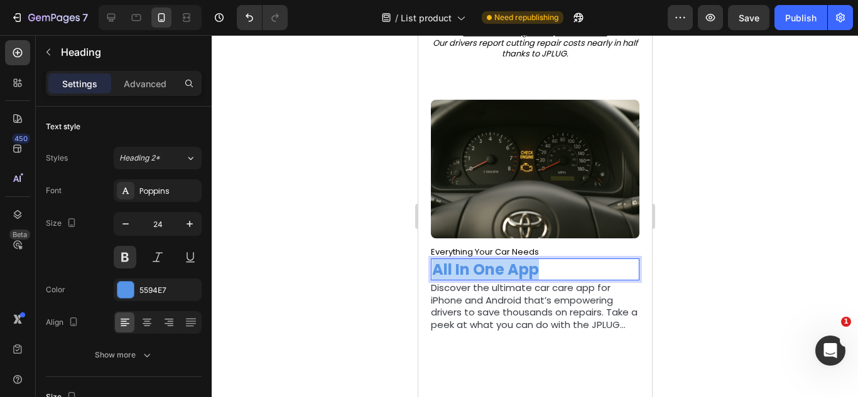
click at [458, 259] on strong "All In One App" at bounding box center [484, 269] width 107 height 21
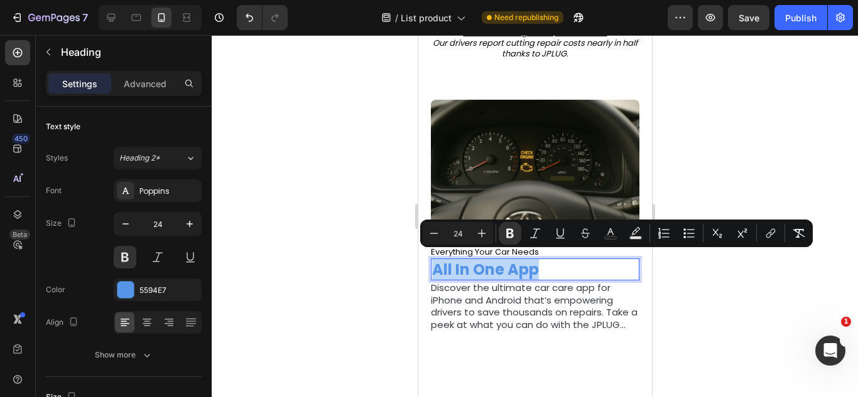
click at [458, 259] on strong "All In One App" at bounding box center [484, 269] width 107 height 21
click at [474, 239] on button "Plus" at bounding box center [481, 233] width 23 height 23
type input "25"
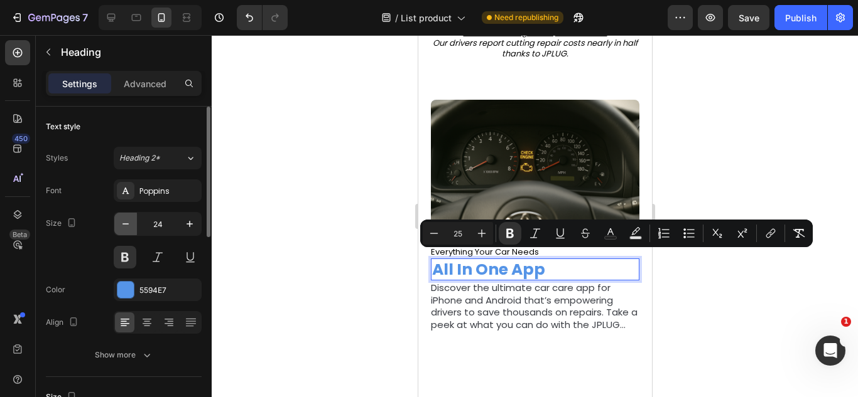
click at [132, 225] on button "button" at bounding box center [125, 224] width 23 height 23
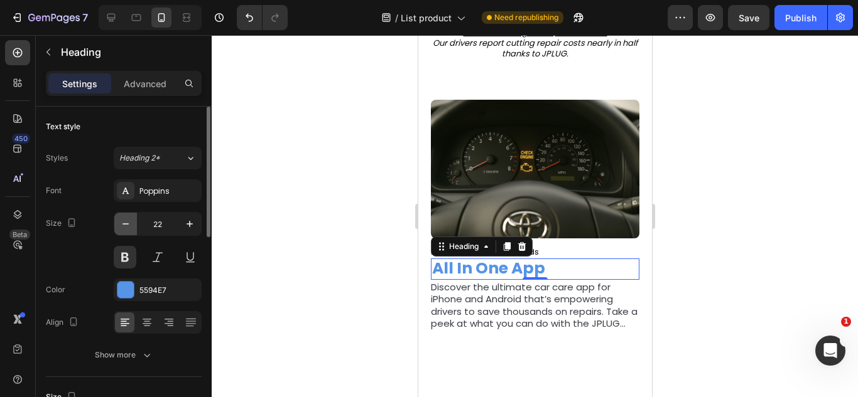
click at [132, 225] on button "button" at bounding box center [125, 224] width 23 height 23
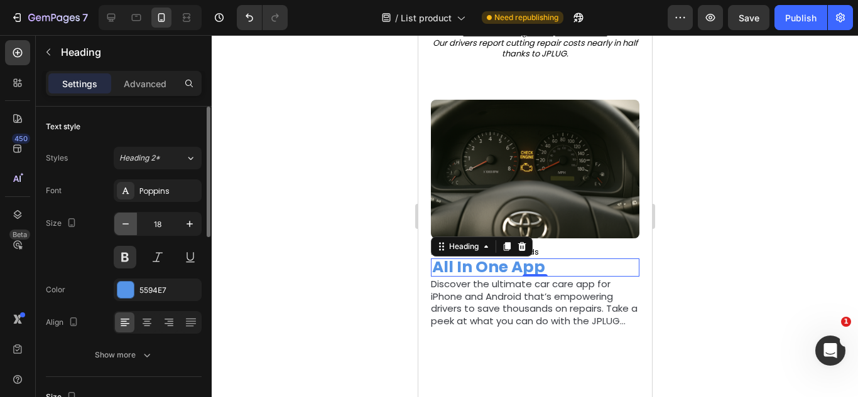
type input "17"
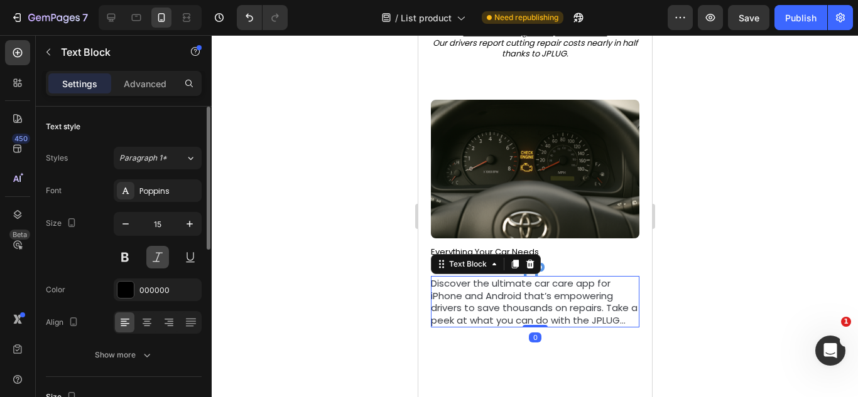
click at [154, 252] on button at bounding box center [157, 257] width 23 height 23
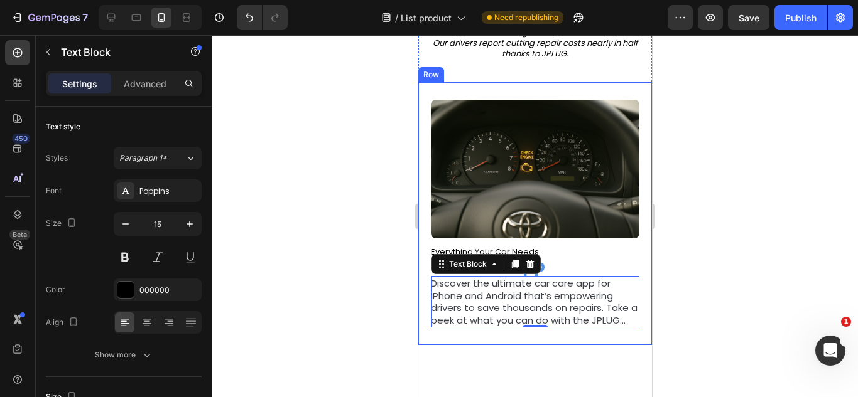
scroll to position [613, 0]
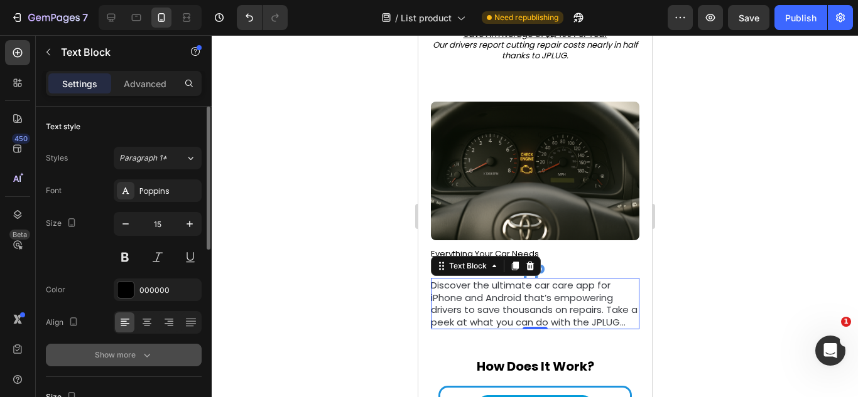
click at [139, 345] on button "Show more" at bounding box center [124, 355] width 156 height 23
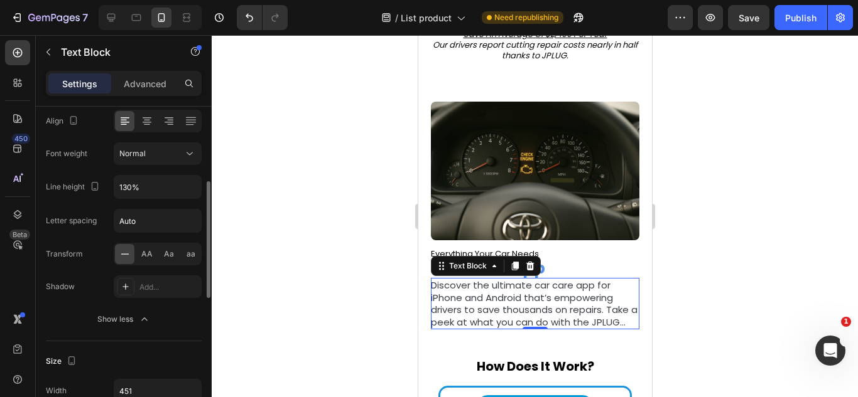
scroll to position [203, 0]
click at [170, 149] on div "Normal" at bounding box center [151, 151] width 64 height 11
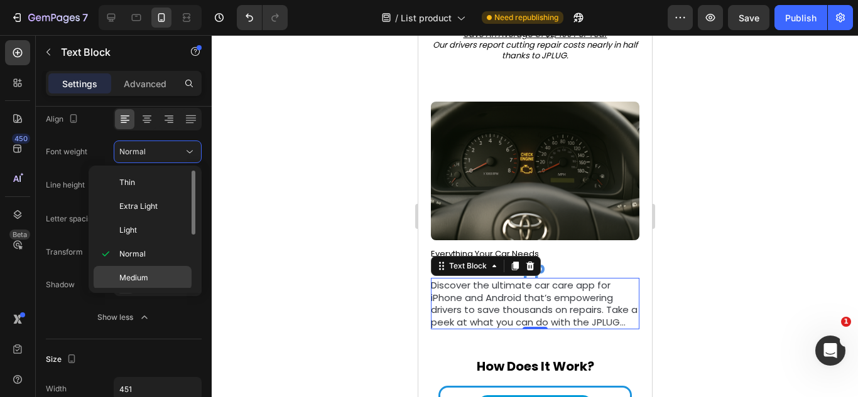
click at [146, 278] on span "Medium" at bounding box center [133, 277] width 29 height 11
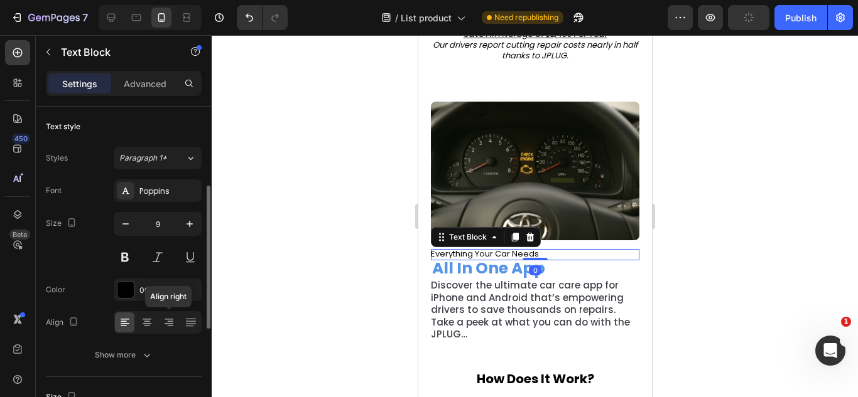
scroll to position [124, 0]
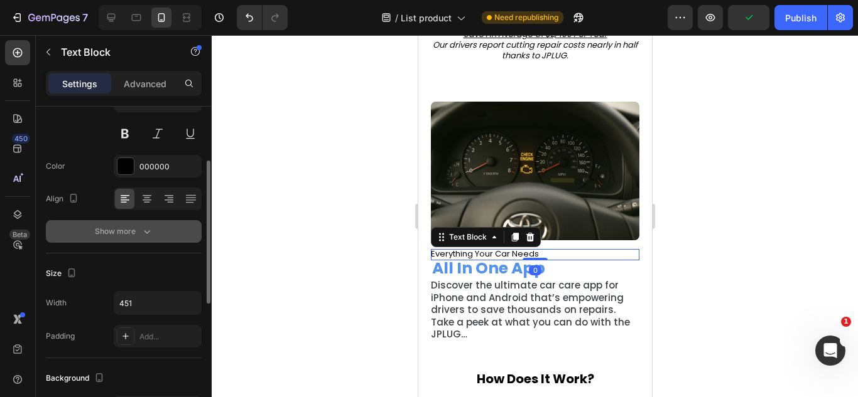
click at [157, 242] on button "Show more" at bounding box center [124, 231] width 156 height 23
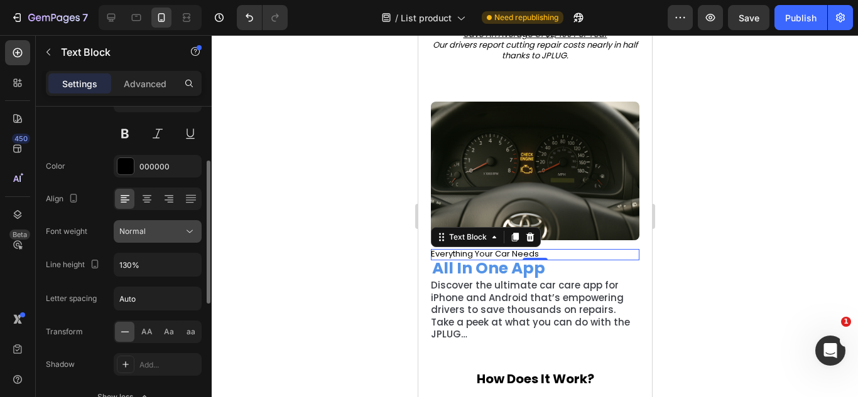
click at [170, 242] on div "Font Poppins Size 9 Color 000000 Align Font weight Normal Line height 130% Lett…" at bounding box center [124, 232] width 156 height 353
click at [170, 242] on button "Normal" at bounding box center [158, 231] width 88 height 23
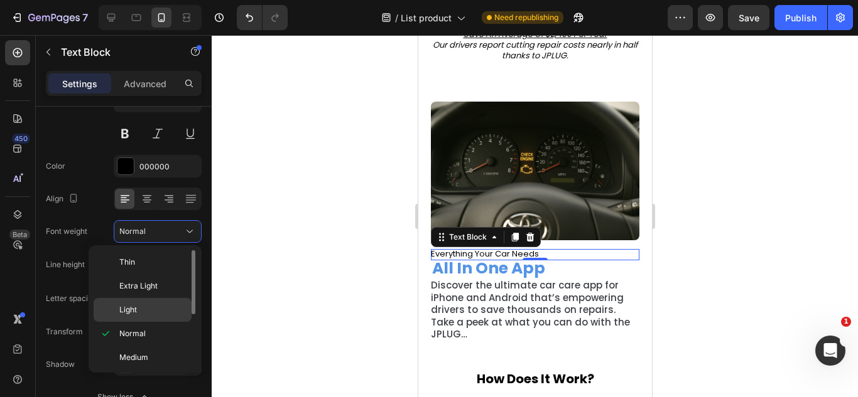
click at [159, 309] on p "Light" at bounding box center [152, 310] width 67 height 11
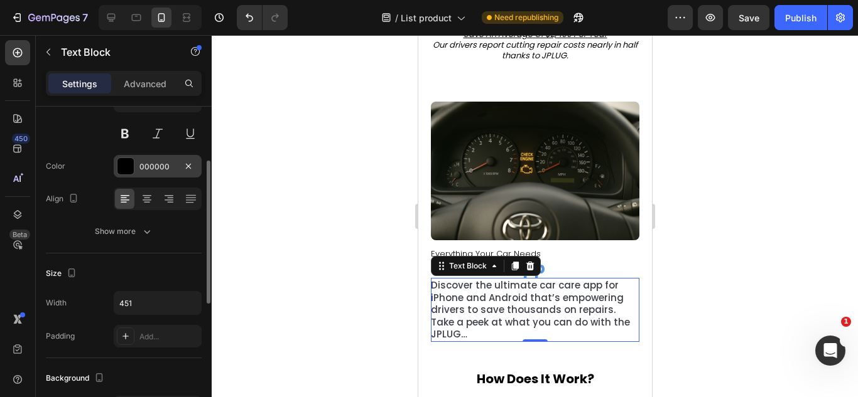
click at [140, 175] on div "000000" at bounding box center [158, 166] width 88 height 23
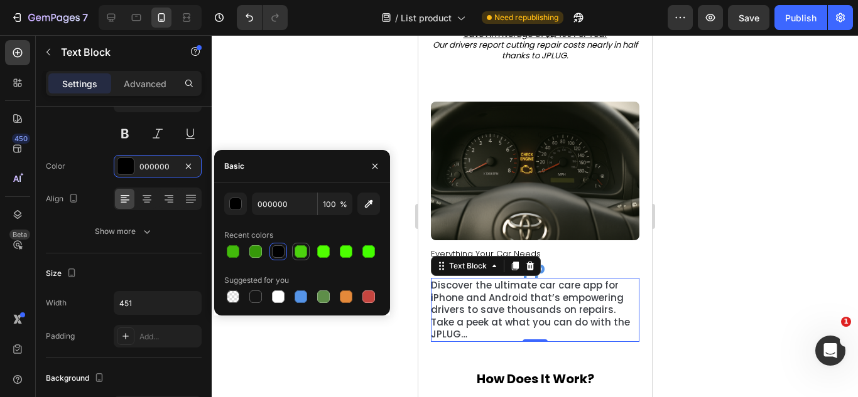
click at [293, 256] on div at bounding box center [301, 252] width 18 height 18
click at [283, 256] on div at bounding box center [278, 251] width 13 height 13
type input "000000"
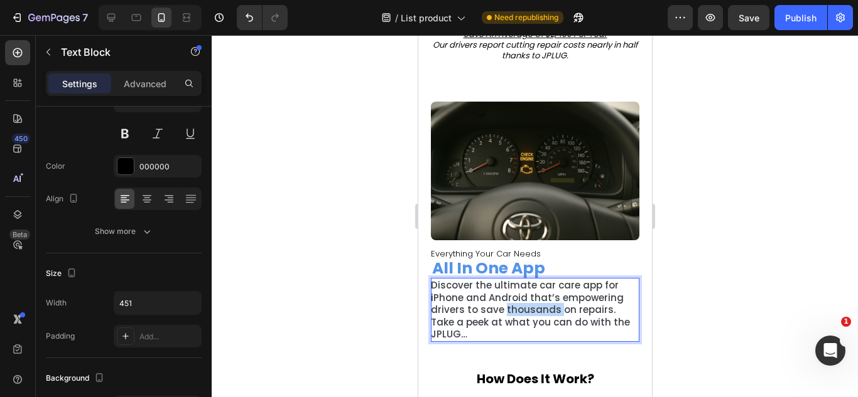
click at [512, 300] on span "Discover the ultimate car care app for iPhone and Android that’s empowering dri…" at bounding box center [529, 310] width 199 height 62
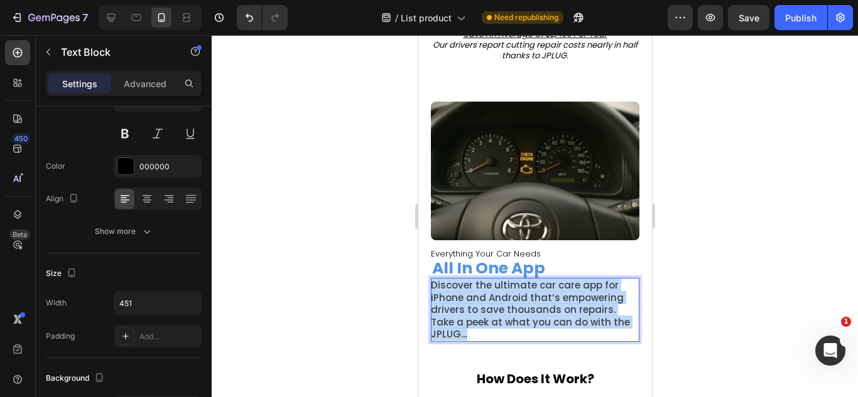
click at [512, 300] on span "Discover the ultimate car care app for iPhone and Android that’s empowering dri…" at bounding box center [529, 310] width 199 height 62
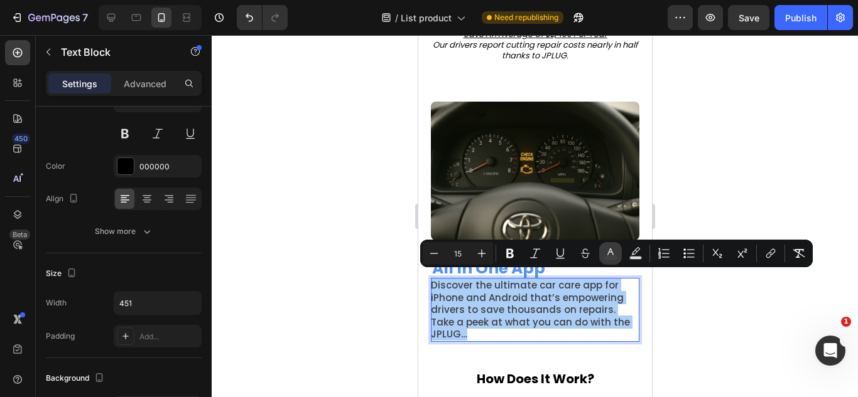
click at [617, 251] on button "color" at bounding box center [610, 253] width 23 height 23
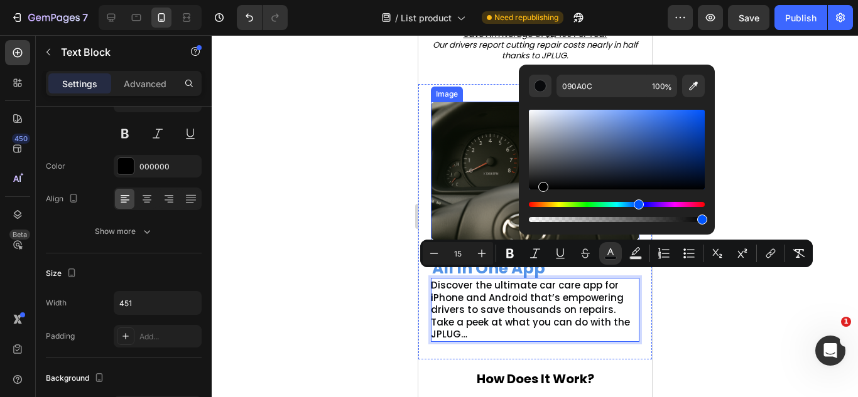
drag, startPoint x: 991, startPoint y: 220, endPoint x: 479, endPoint y: 224, distance: 511.7
type input "000000"
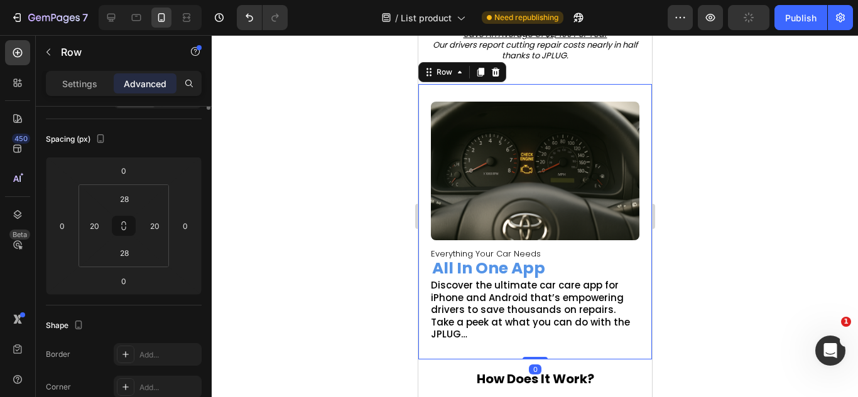
scroll to position [0, 0]
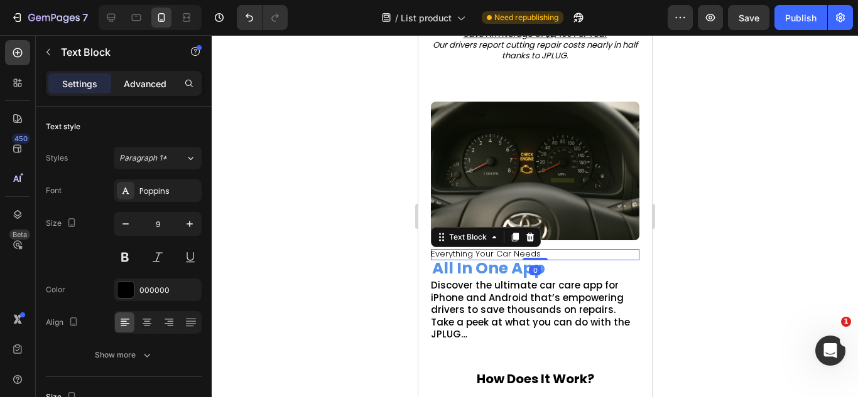
click at [158, 91] on div "Advanced" at bounding box center [145, 83] width 63 height 20
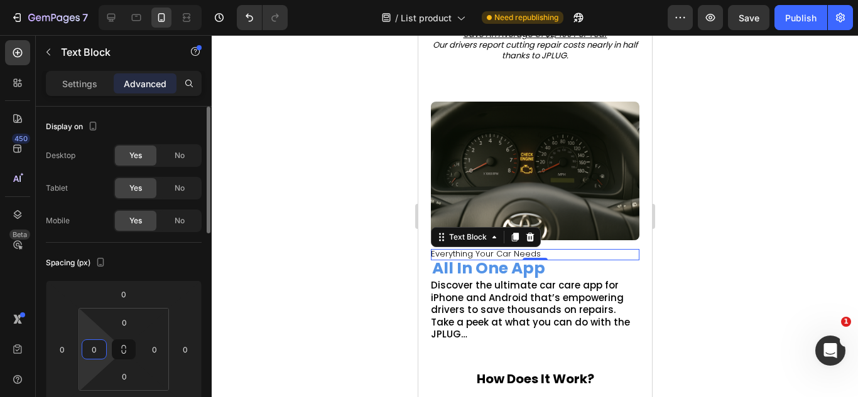
click at [102, 0] on html "7 Version history / List product Need republishing Preview Save Publish 450 Bet…" at bounding box center [429, 0] width 858 height 0
click at [100, 347] on input "0" at bounding box center [94, 349] width 19 height 19
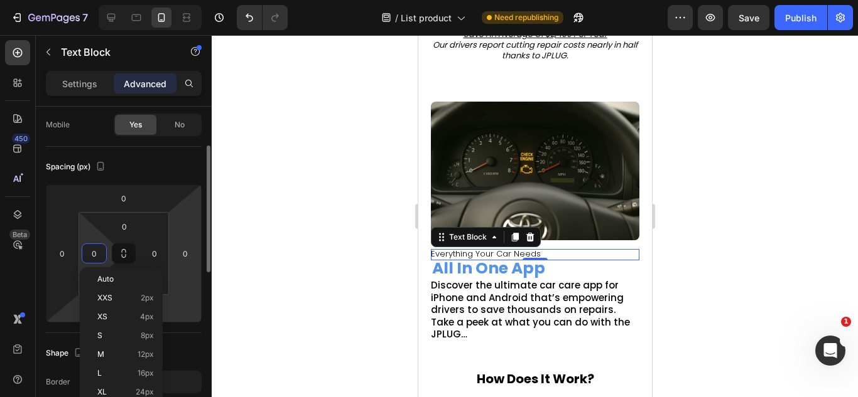
scroll to position [97, 0]
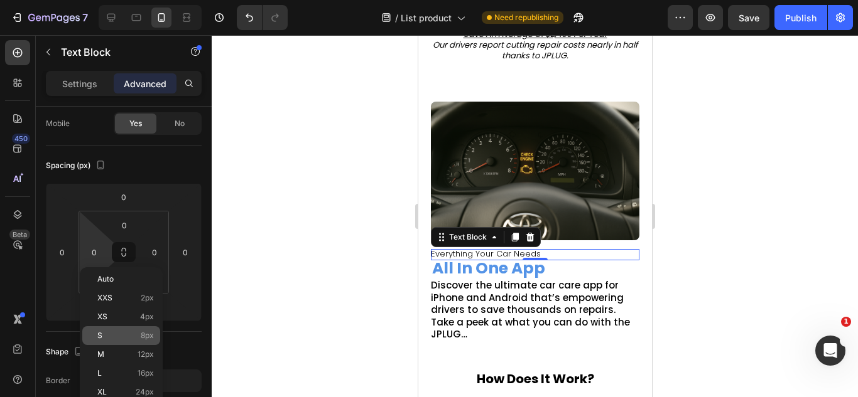
click at [131, 333] on p "S 8px" at bounding box center [125, 335] width 57 height 9
type input "8"
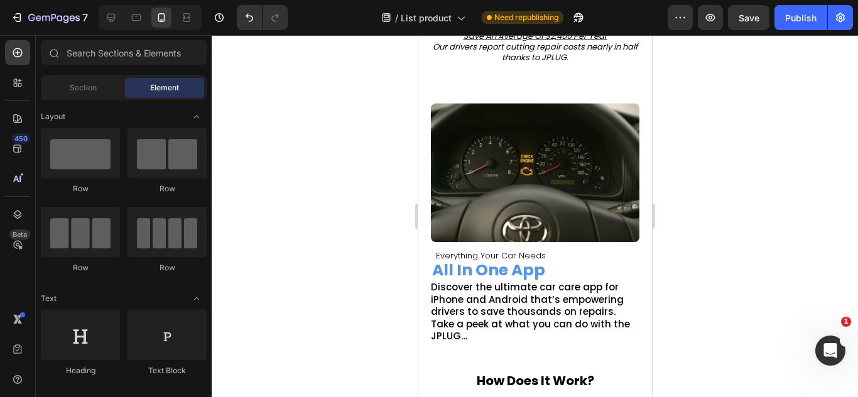
scroll to position [613, 0]
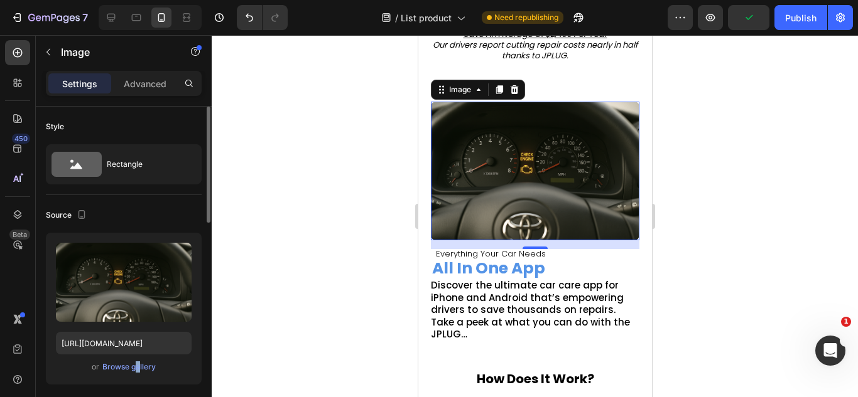
drag, startPoint x: 132, startPoint y: 355, endPoint x: 136, endPoint y: 376, distance: 21.7
click at [136, 376] on div "Upload Image https://cdn.shopify.com/s/files/1/0921/4322/3127/files/gempages_57…" at bounding box center [124, 309] width 156 height 152
click at [136, 372] on div "Browse gallery" at bounding box center [128, 367] width 53 height 11
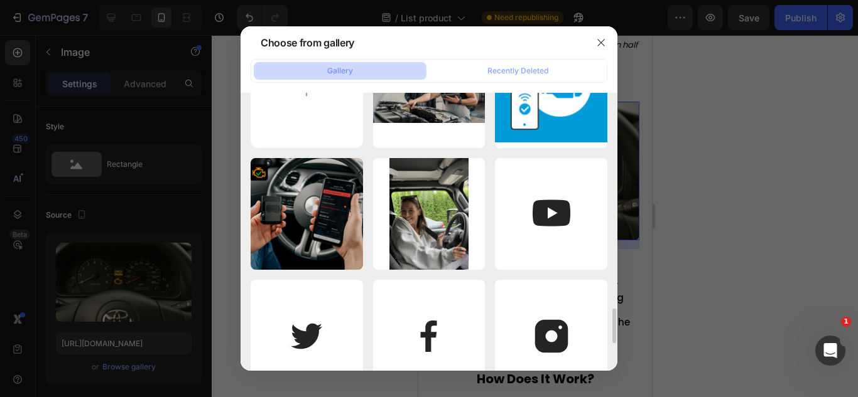
scroll to position [0, 0]
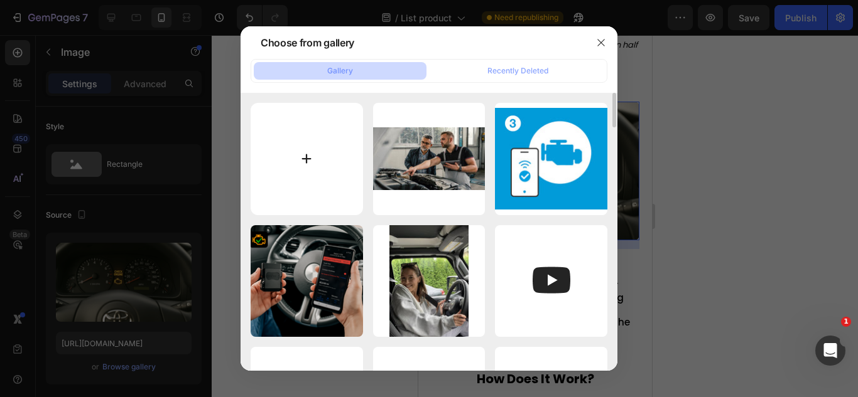
click at [308, 161] on input "file" at bounding box center [307, 159] width 112 height 112
type input "C:\fakepath\1-8_APP_5-Animated-Features-Phone-Slow (1).webp"
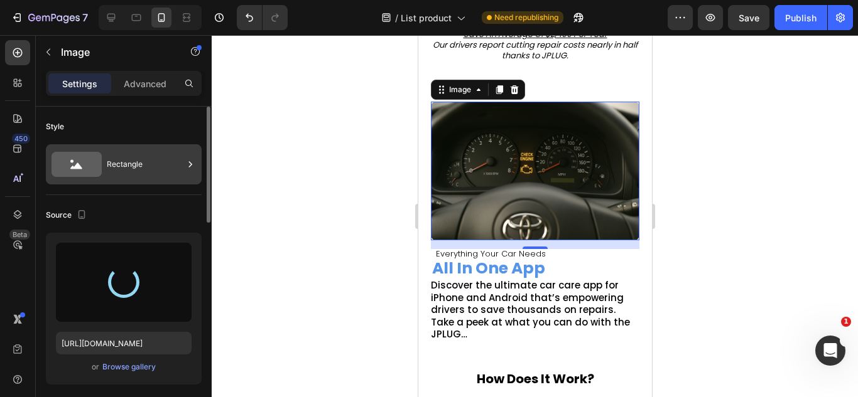
type input "[URL][DOMAIN_NAME]"
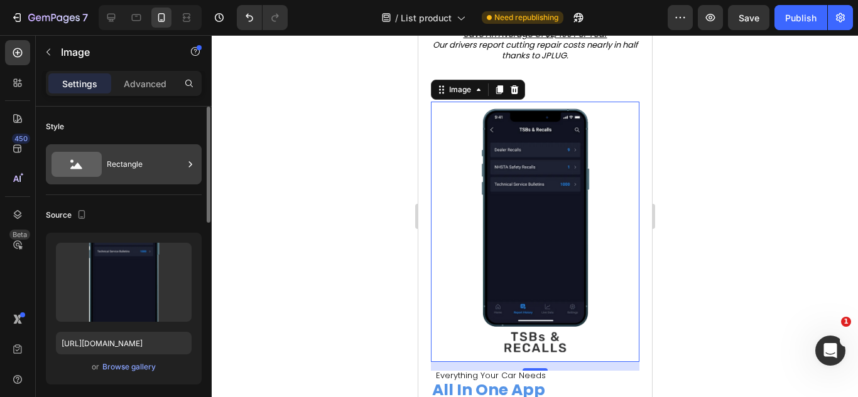
click at [110, 177] on div "Rectangle" at bounding box center [145, 164] width 77 height 29
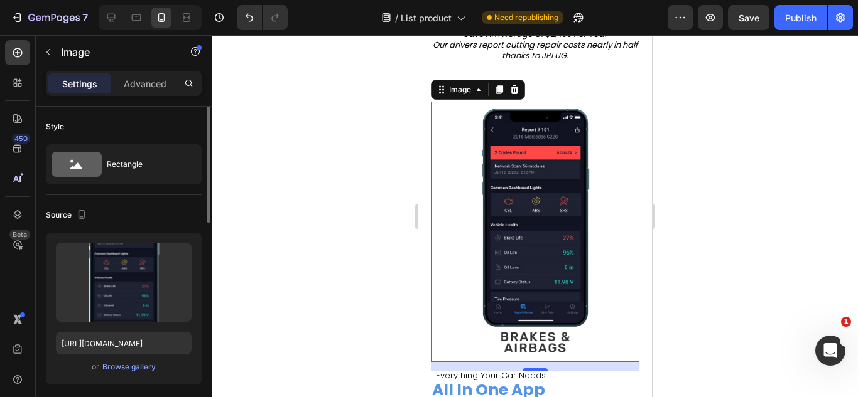
click at [148, 224] on div "Source" at bounding box center [124, 215] width 156 height 20
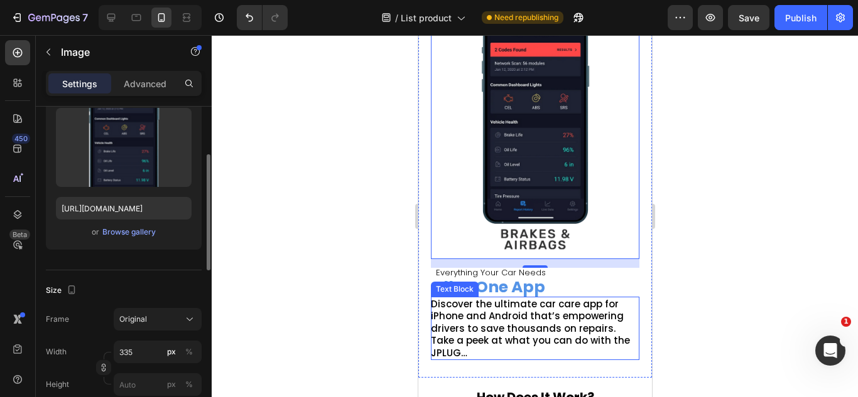
scroll to position [718, 0]
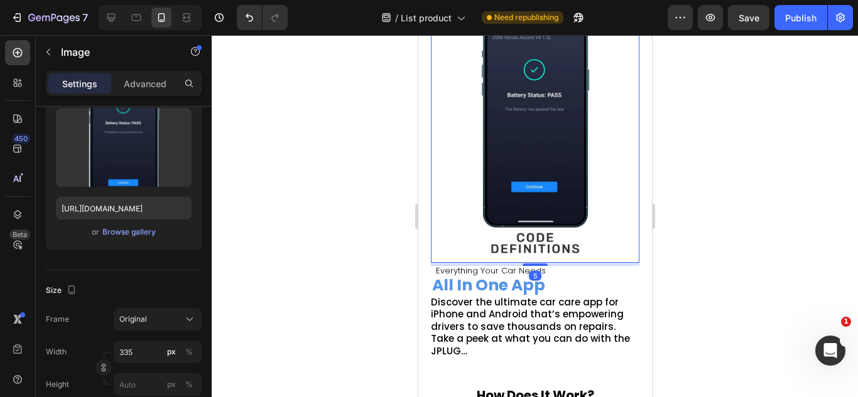
drag, startPoint x: 531, startPoint y: 252, endPoint x: 536, endPoint y: 233, distance: 19.3
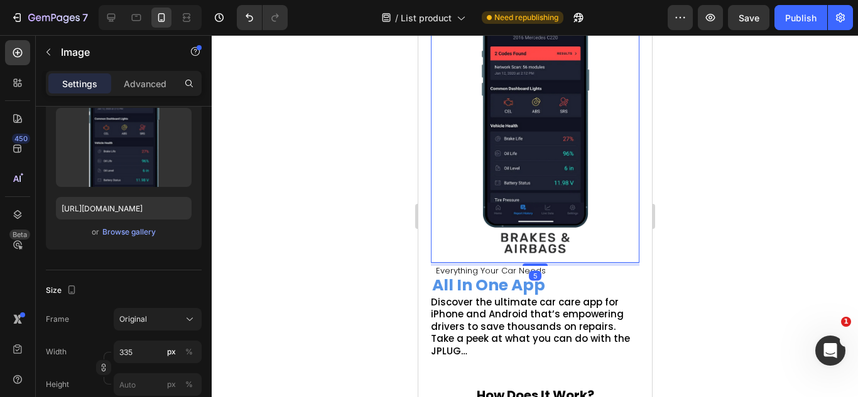
click at [536, 233] on div "Image 5" at bounding box center [534, 133] width 208 height 261
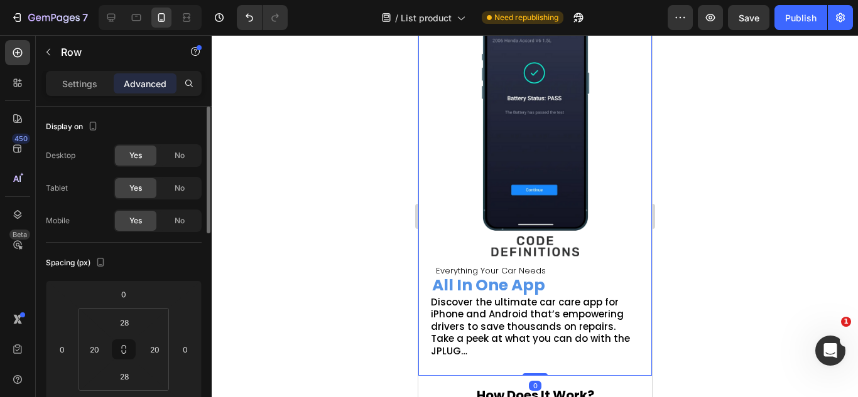
scroll to position [694, 0]
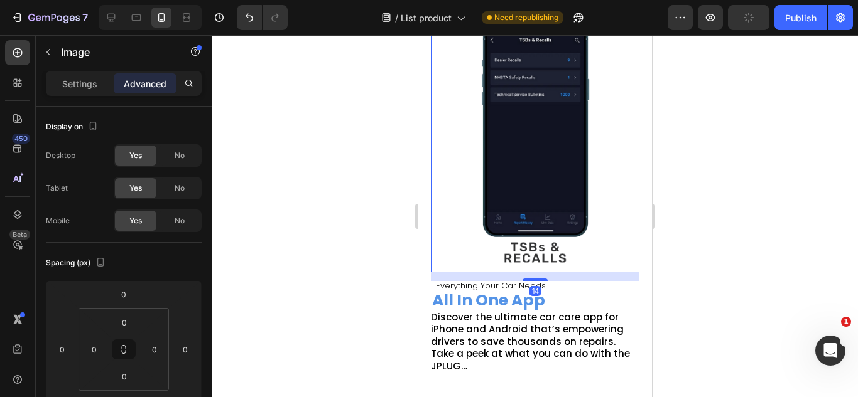
drag, startPoint x: 531, startPoint y: 267, endPoint x: 532, endPoint y: 275, distance: 8.3
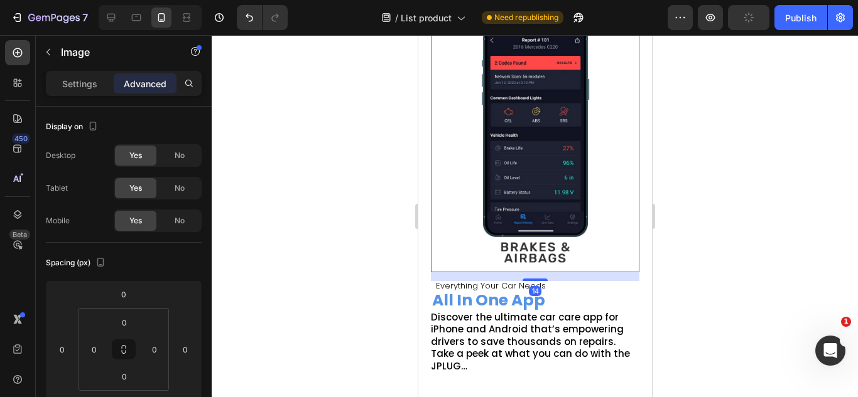
click at [532, 272] on div "14" at bounding box center [534, 272] width 208 height 0
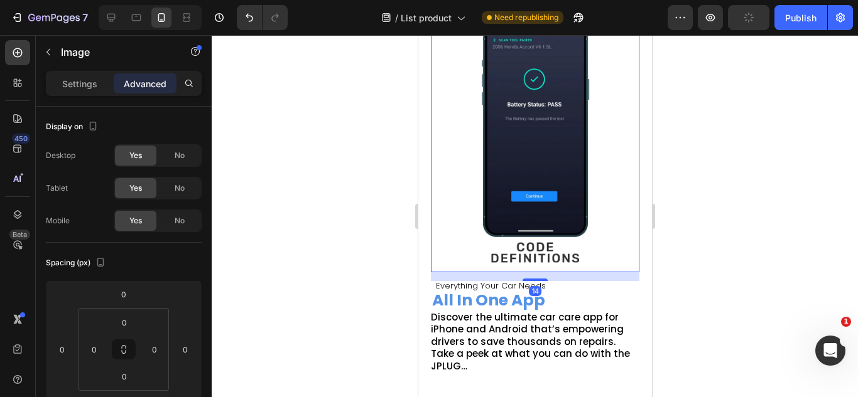
type input "13"
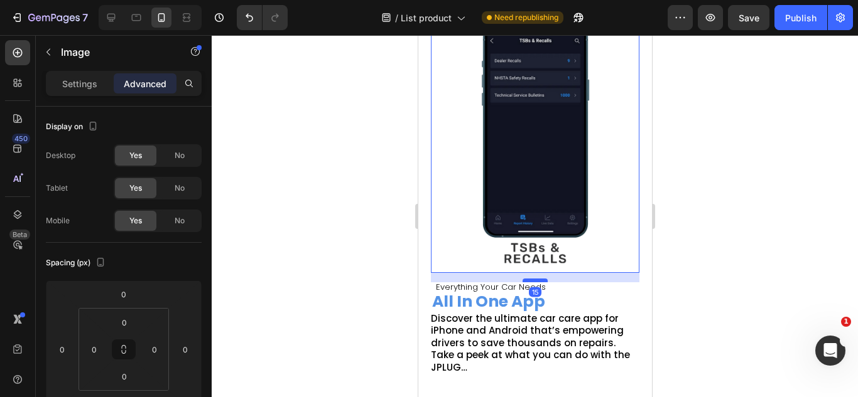
scroll to position [704, 0]
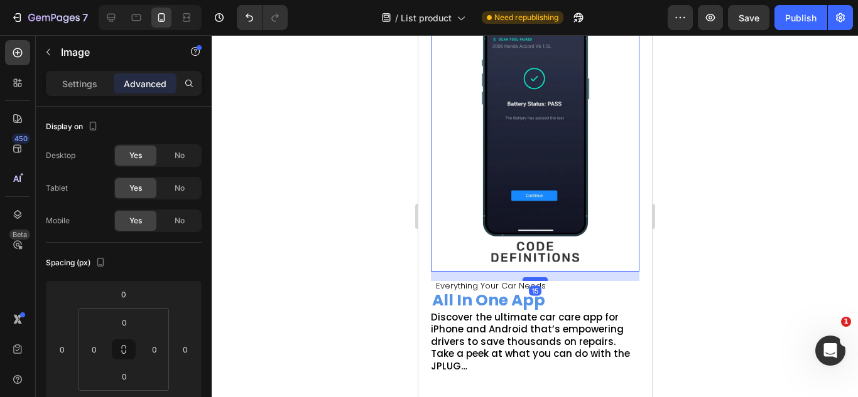
click at [529, 278] on div at bounding box center [534, 280] width 25 height 4
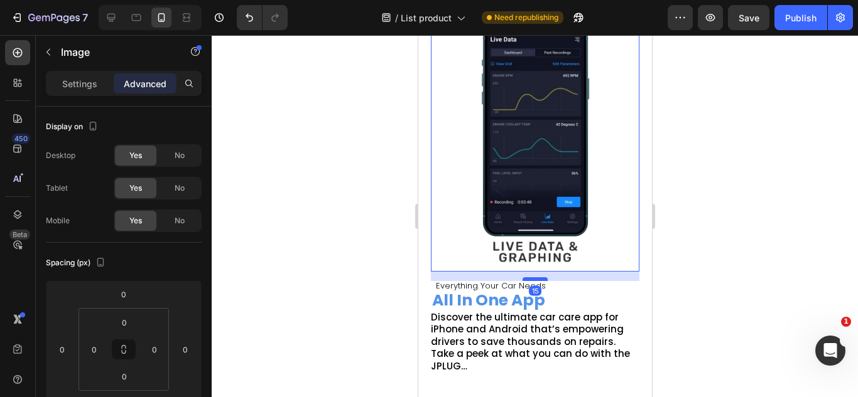
type input "15"
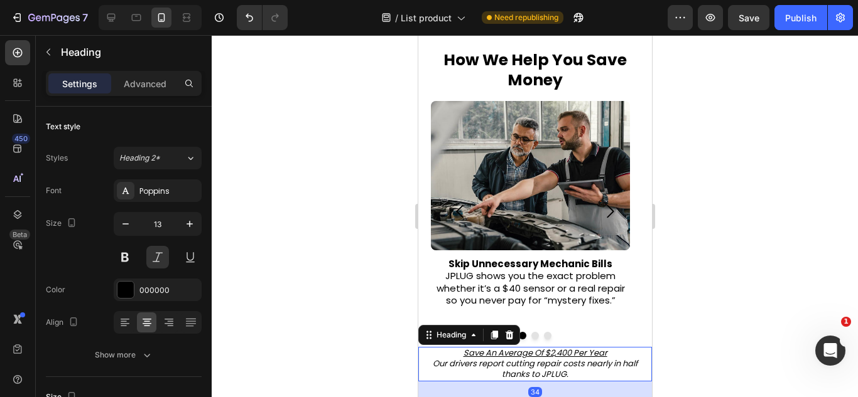
click at [563, 355] on u "Save An Average Of $2,400 Per Year" at bounding box center [535, 353] width 144 height 12
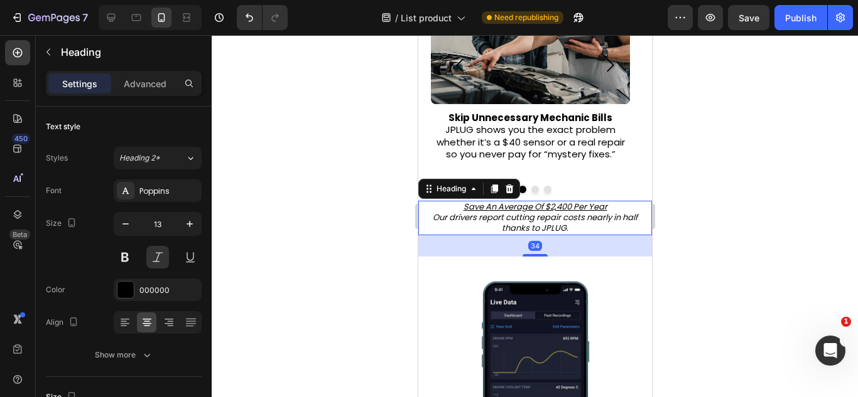
scroll to position [453, 0]
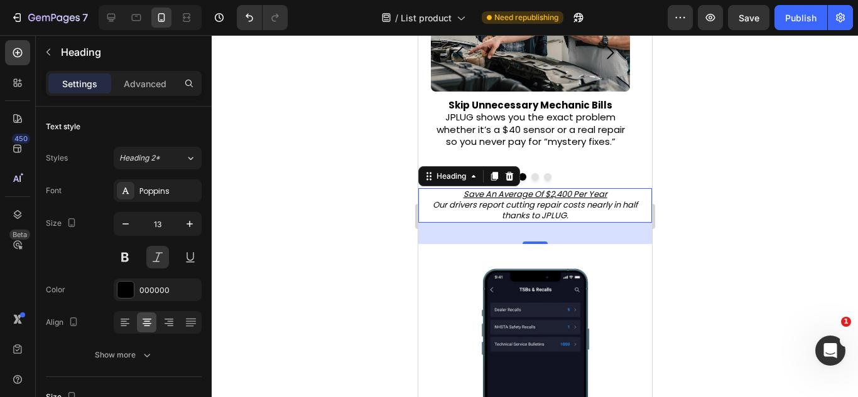
click at [529, 240] on div "34" at bounding box center [535, 233] width 234 height 21
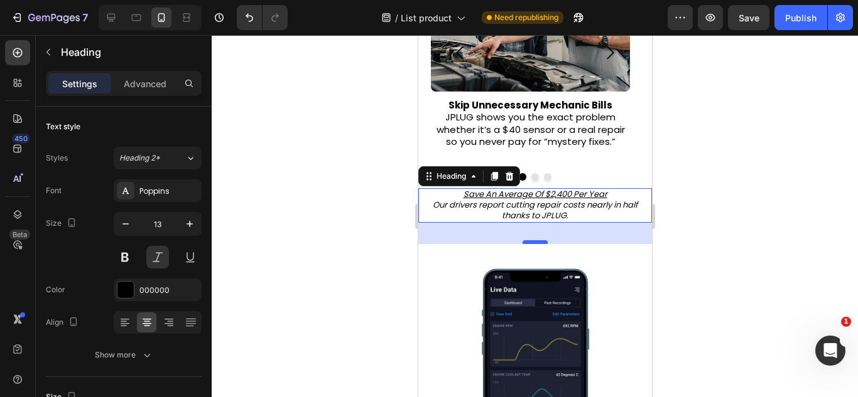
click at [529, 223] on div "34" at bounding box center [535, 223] width 234 height 0
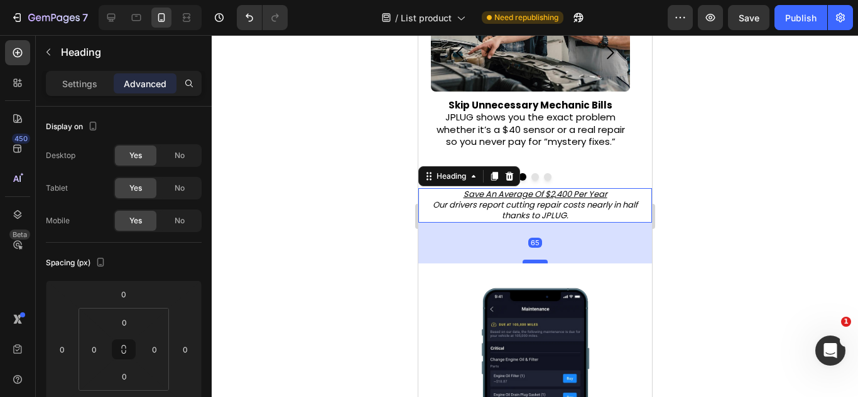
drag, startPoint x: 529, startPoint y: 242, endPoint x: 529, endPoint y: 261, distance: 19.5
click at [529, 261] on div at bounding box center [534, 262] width 25 height 4
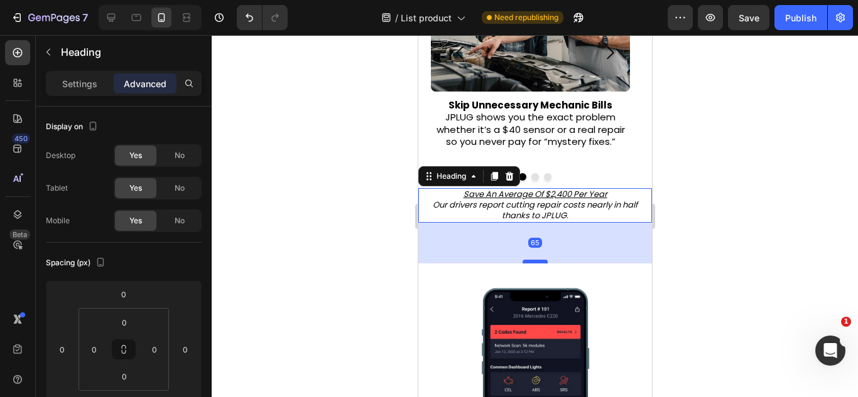
type input "65"
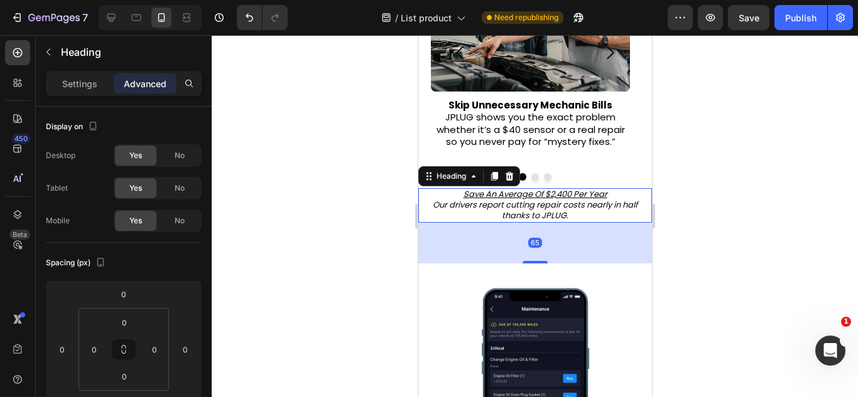
click at [568, 241] on div "65" at bounding box center [535, 243] width 234 height 41
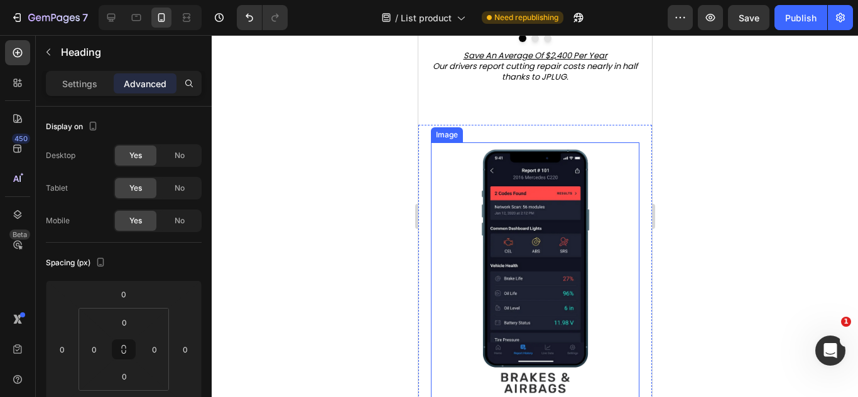
scroll to position [588, 0]
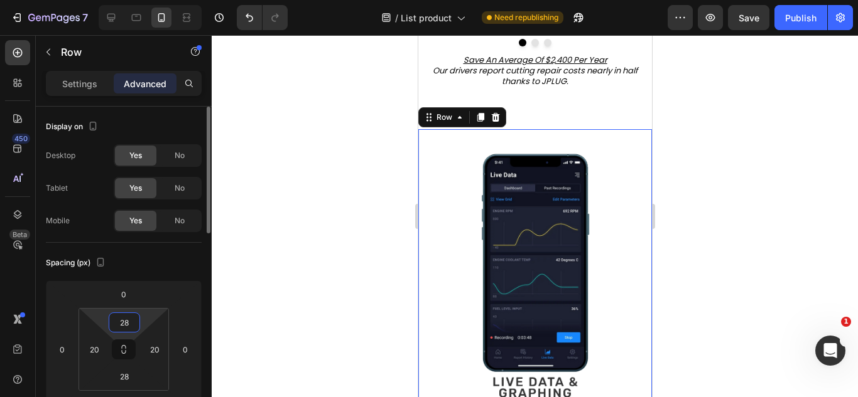
click at [135, 0] on html "7 Version history / List product Need republishing Preview Save Publish 450 Bet…" at bounding box center [429, 0] width 858 height 0
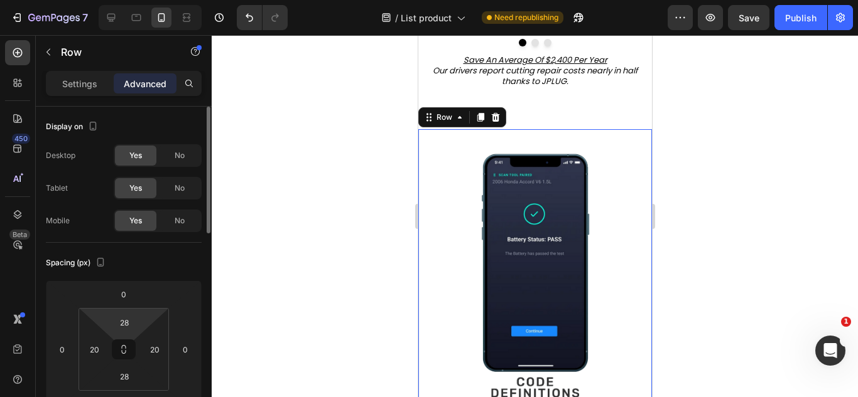
click at [135, 0] on html "7 Version history / List product Need republishing Preview Save Publish 450 Bet…" at bounding box center [429, 0] width 858 height 0
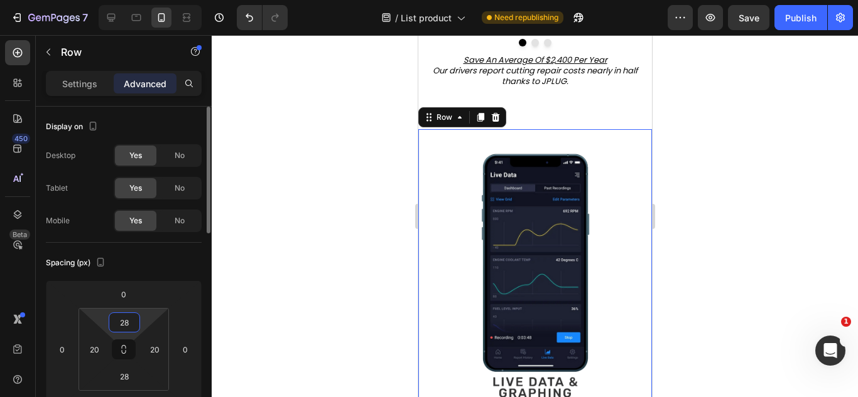
click at [131, 317] on input "28" at bounding box center [124, 322] width 25 height 19
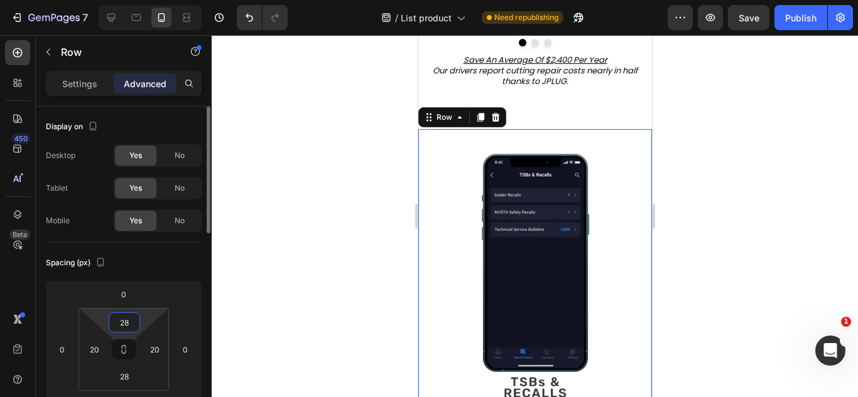
click at [131, 317] on input "28" at bounding box center [124, 322] width 25 height 19
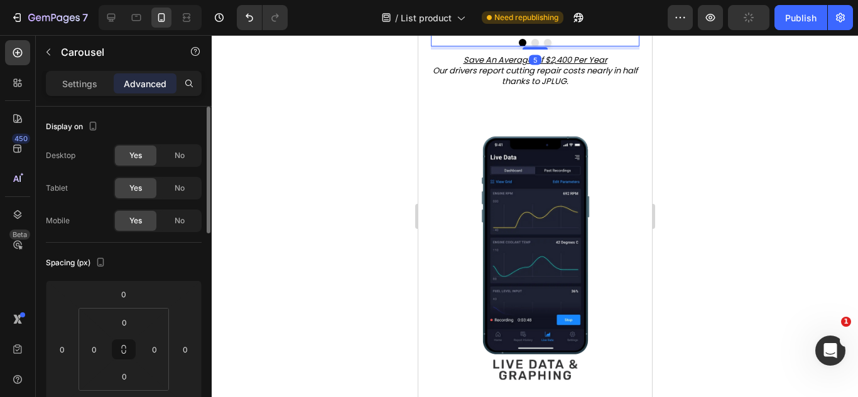
click at [554, 46] on div at bounding box center [534, 43] width 208 height 8
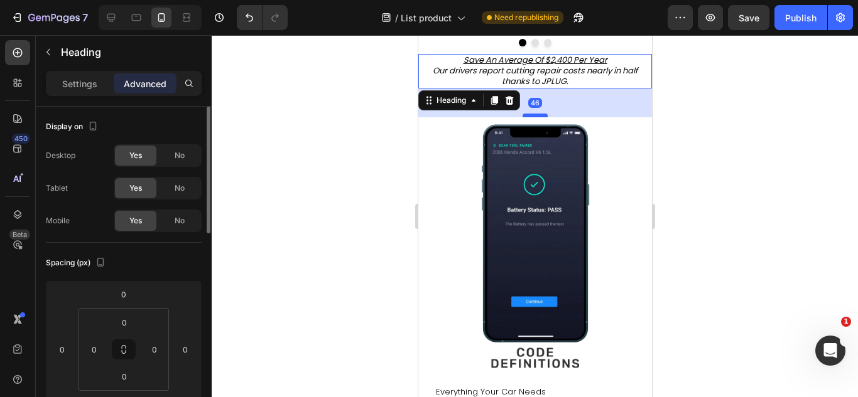
drag, startPoint x: 531, startPoint y: 126, endPoint x: 534, endPoint y: 114, distance: 12.3
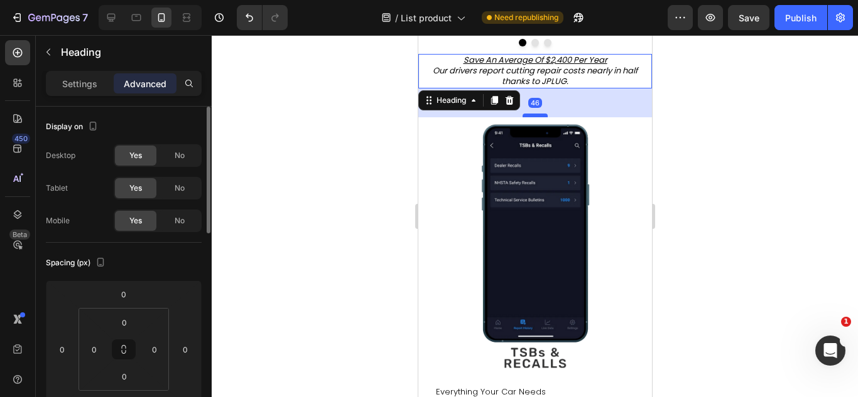
click at [534, 114] on div at bounding box center [534, 116] width 25 height 4
click at [534, 115] on div at bounding box center [534, 115] width 25 height 4
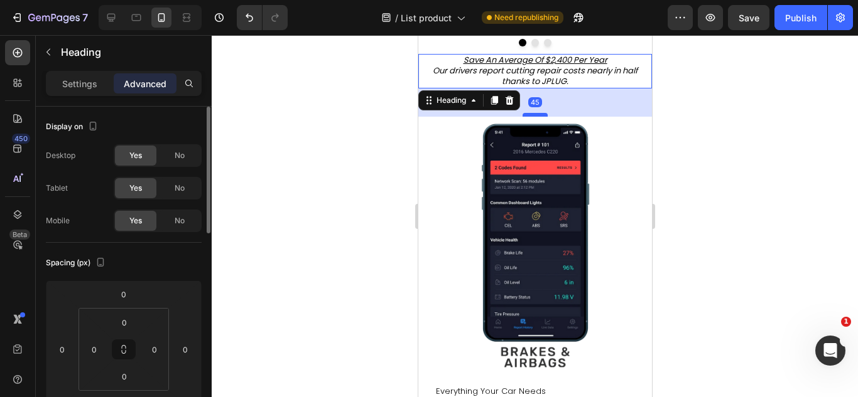
type input "45"
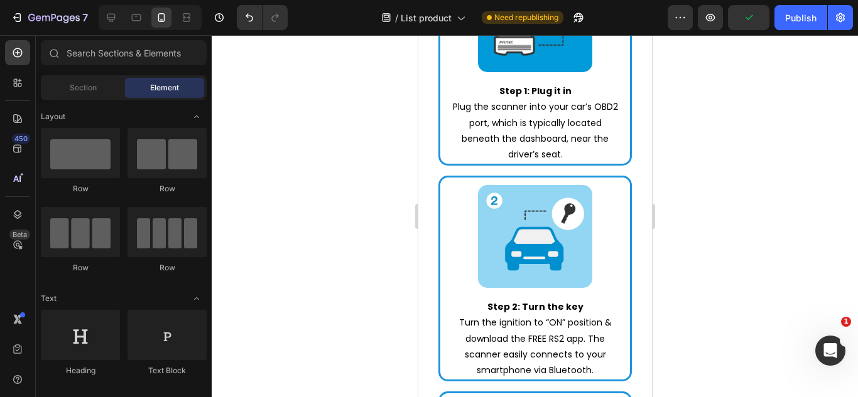
scroll to position [993, 0]
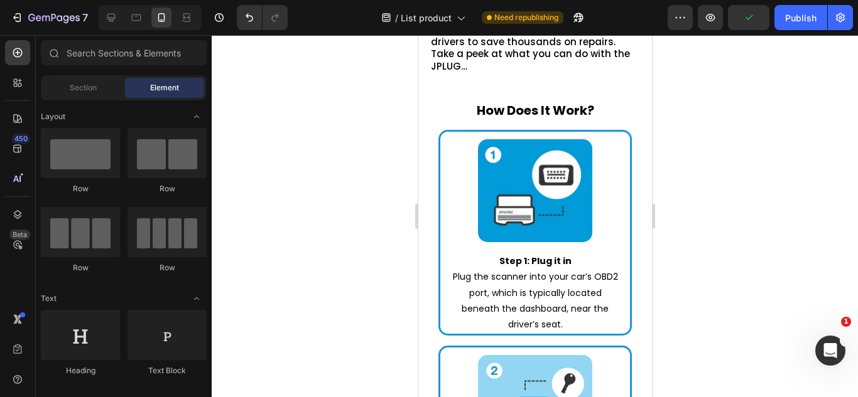
drag, startPoint x: 642, startPoint y: 135, endPoint x: 1073, endPoint y: 225, distance: 440.6
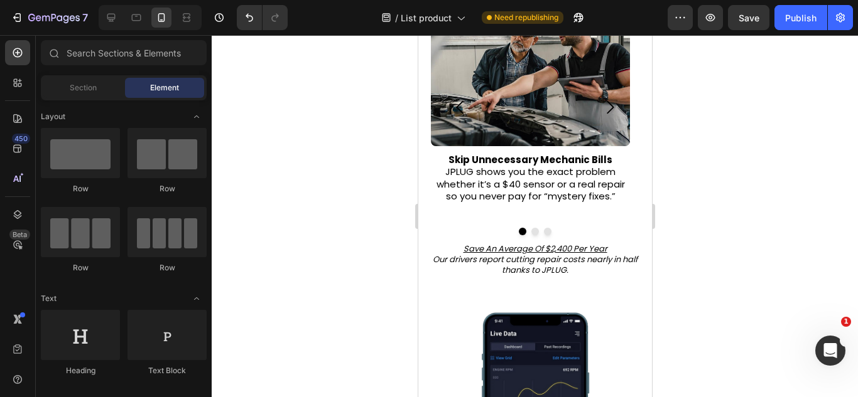
scroll to position [390, 0]
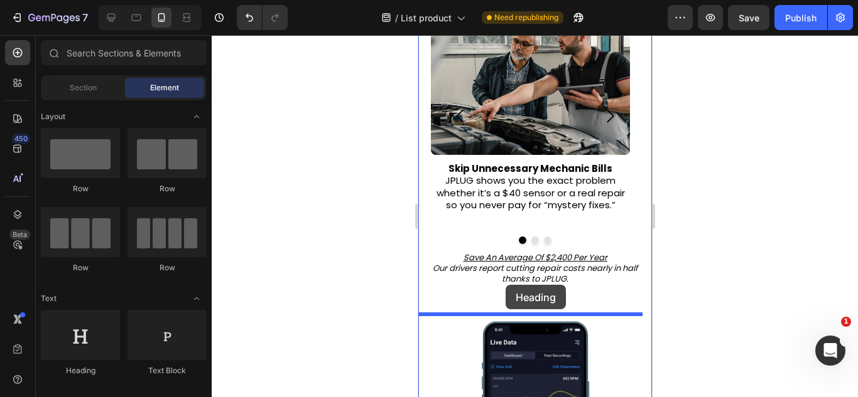
drag, startPoint x: 493, startPoint y: 379, endPoint x: 505, endPoint y: 285, distance: 94.3
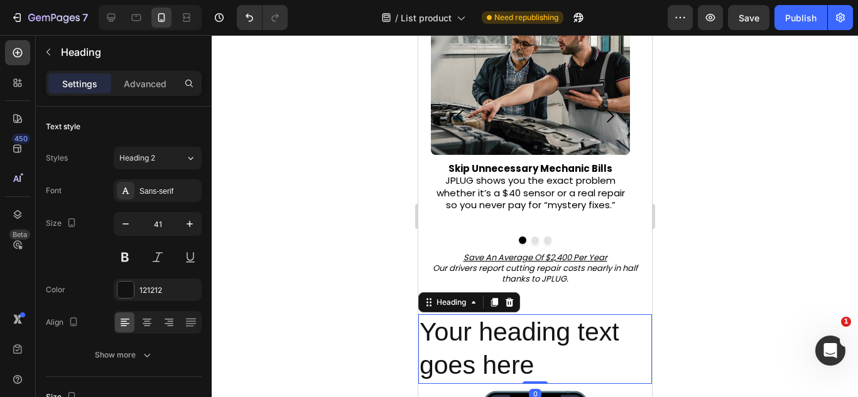
click at [521, 346] on h2 "Your heading text goes here" at bounding box center [535, 350] width 234 height 70
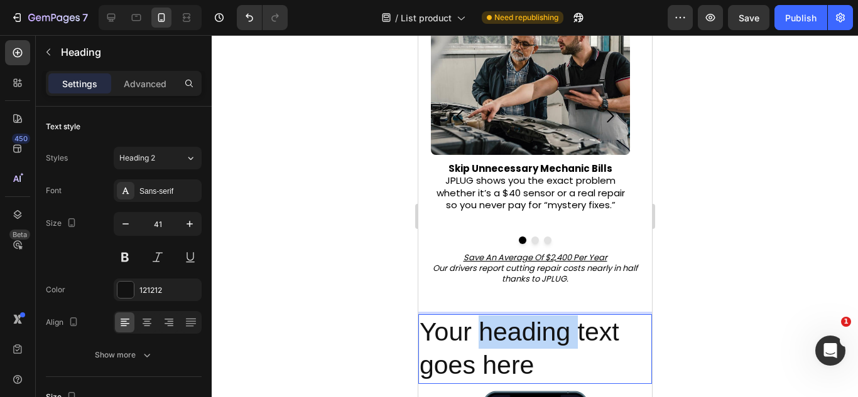
click at [521, 346] on p "Your heading text goes here" at bounding box center [534, 349] width 231 height 67
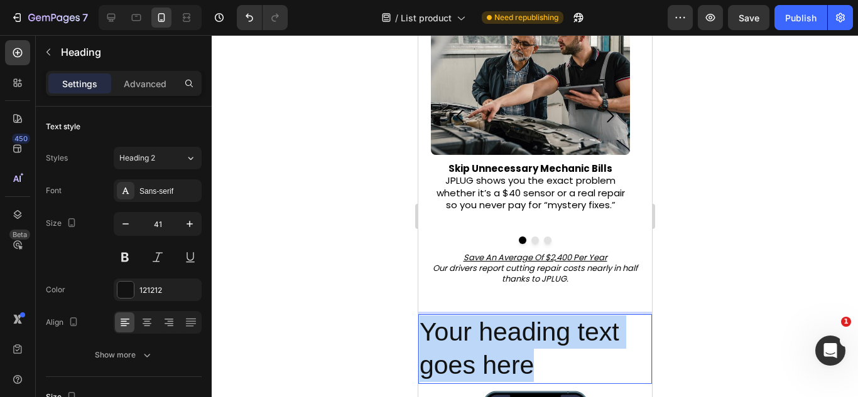
click at [521, 346] on p "Your heading text goes here" at bounding box center [534, 349] width 231 height 67
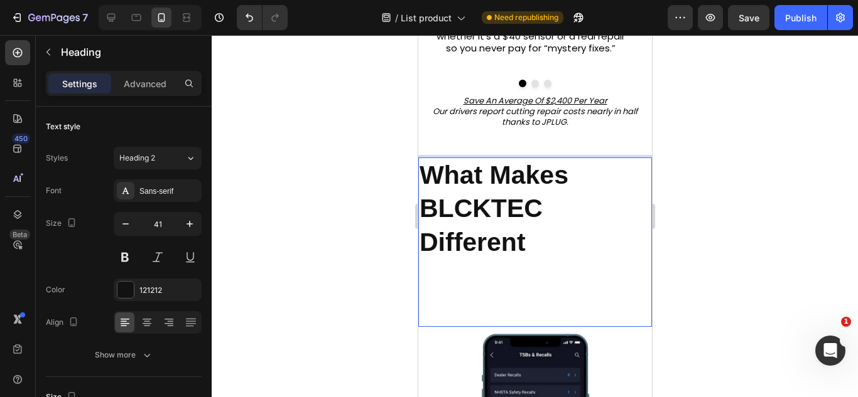
scroll to position [547, 0]
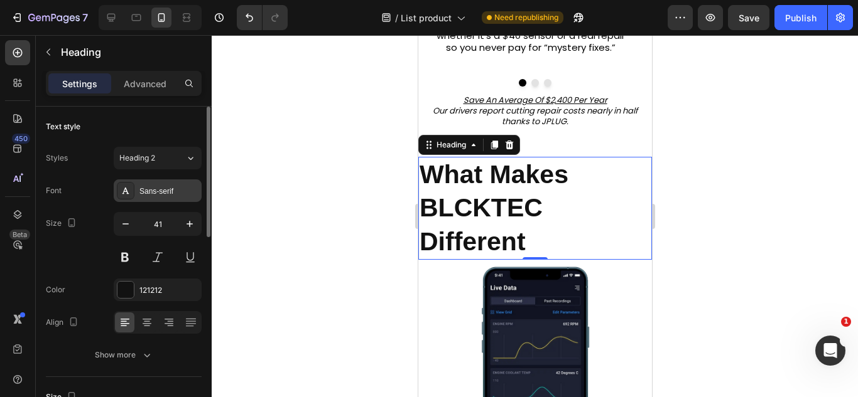
click at [171, 186] on div "Sans-serif" at bounding box center [168, 191] width 59 height 11
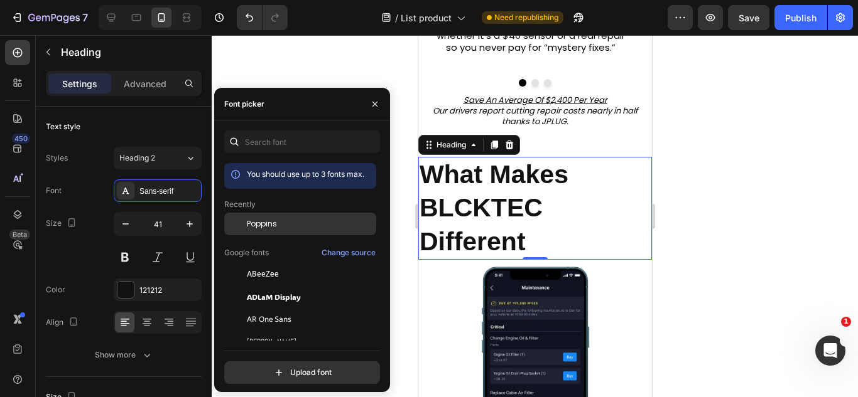
click at [261, 223] on span "Poppins" at bounding box center [262, 223] width 30 height 11
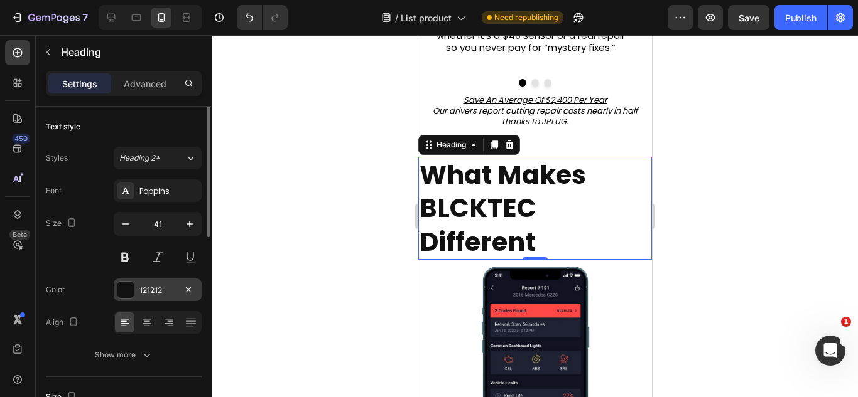
click at [151, 285] on div "121212" at bounding box center [157, 290] width 36 height 11
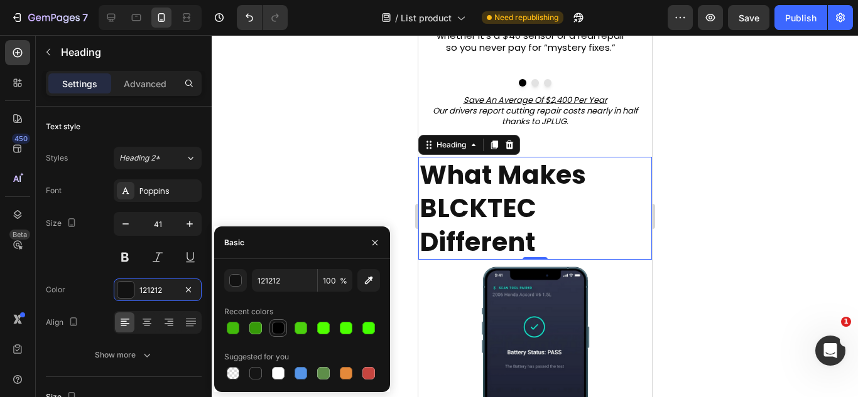
click at [283, 325] on div at bounding box center [278, 328] width 13 height 13
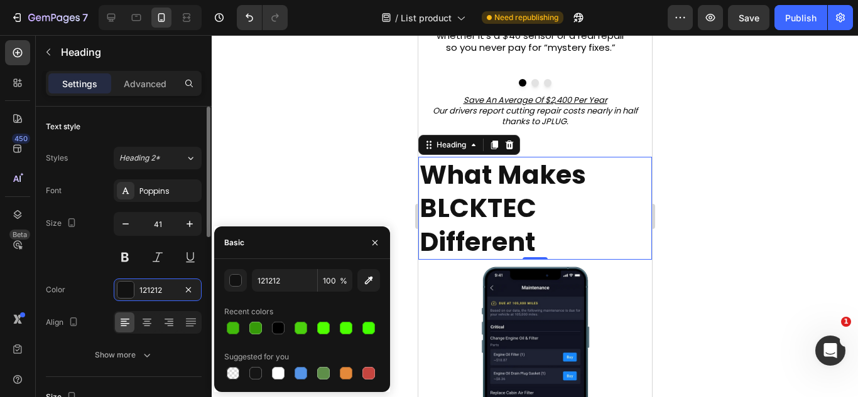
type input "000000"
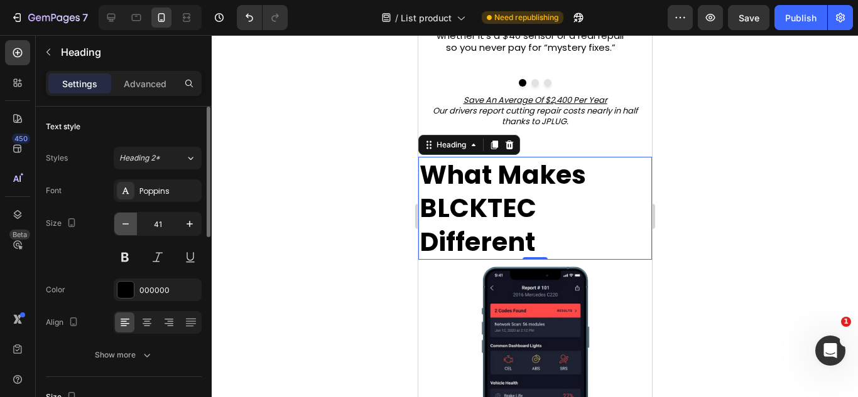
drag, startPoint x: 135, startPoint y: 209, endPoint x: 133, endPoint y: 218, distance: 9.6
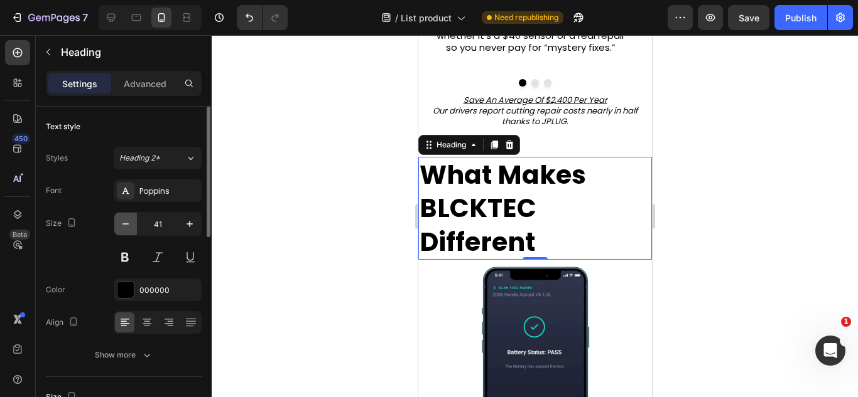
click at [133, 218] on div "Font Poppins Size 41 Color 000000 Align Show more" at bounding box center [124, 273] width 156 height 187
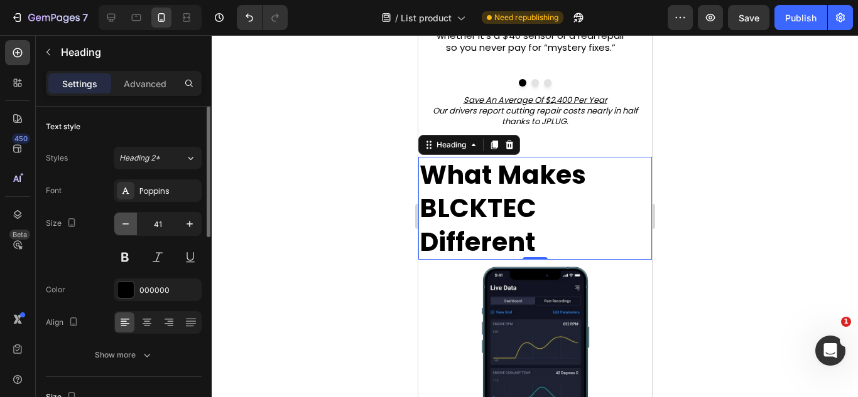
click at [133, 218] on button "button" at bounding box center [125, 224] width 23 height 23
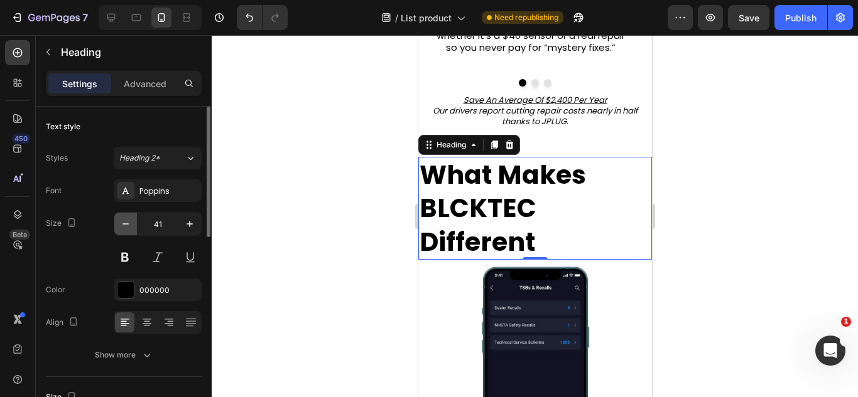
click at [133, 218] on button "button" at bounding box center [125, 224] width 23 height 23
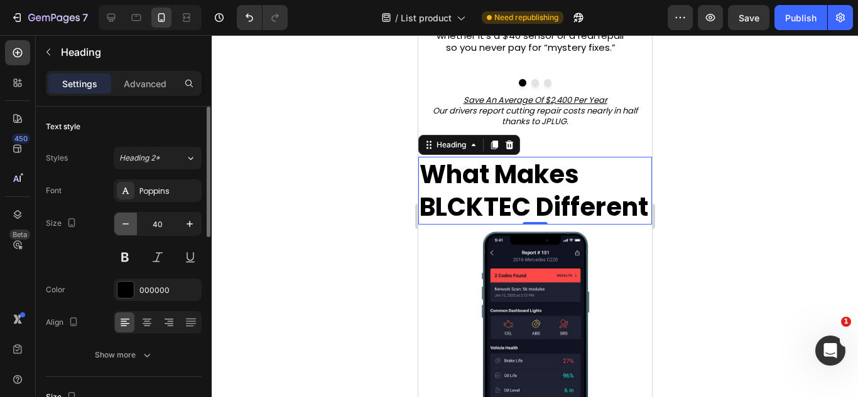
click at [133, 218] on button "button" at bounding box center [125, 224] width 23 height 23
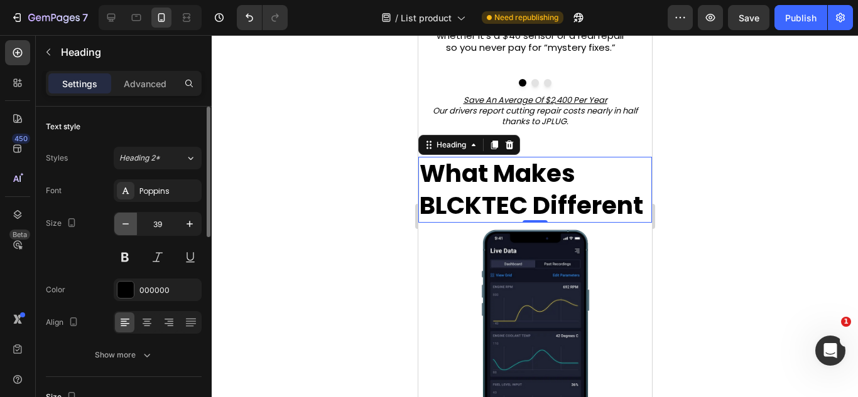
click at [133, 218] on button "button" at bounding box center [125, 224] width 23 height 23
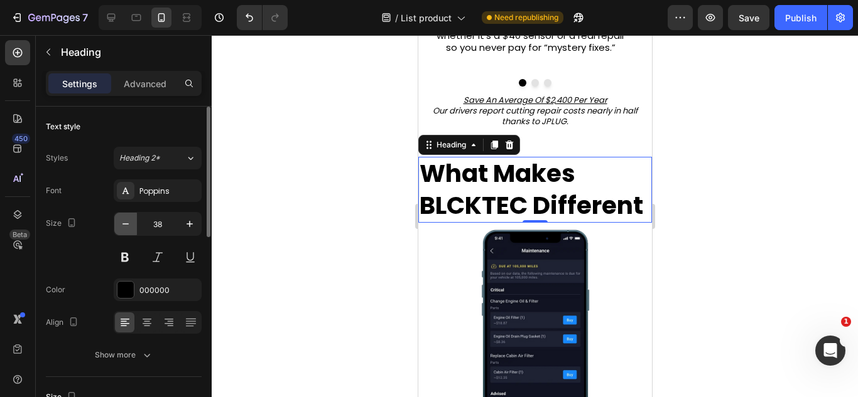
click at [133, 218] on button "button" at bounding box center [125, 224] width 23 height 23
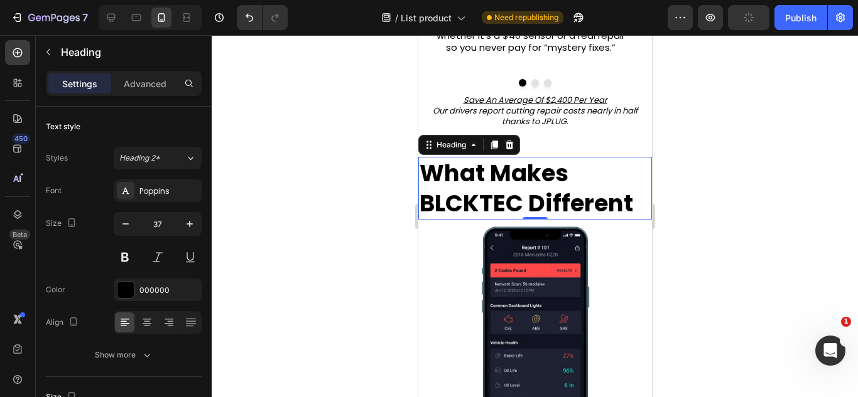
drag, startPoint x: 551, startPoint y: 254, endPoint x: 470, endPoint y: 188, distance: 103.5
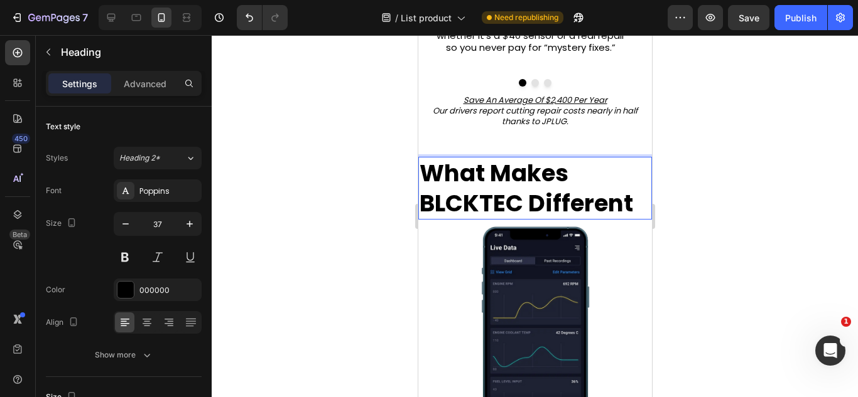
click at [470, 188] on strong "What Makes BLCKTEC Different" at bounding box center [525, 188] width 213 height 63
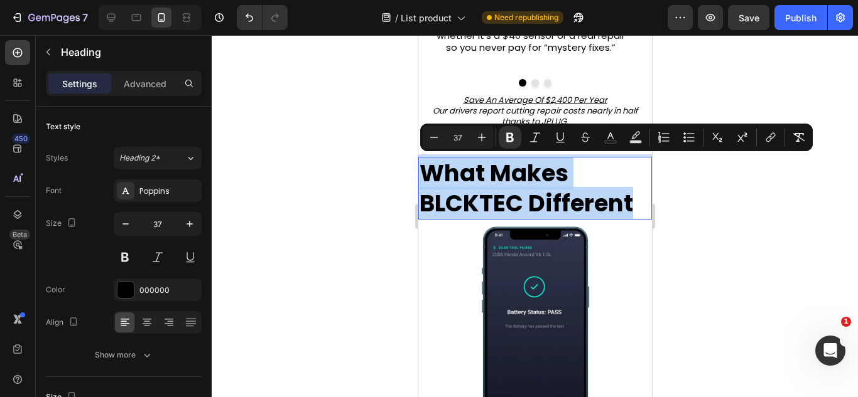
click at [470, 188] on strong "What Makes BLCKTEC Different" at bounding box center [525, 188] width 213 height 63
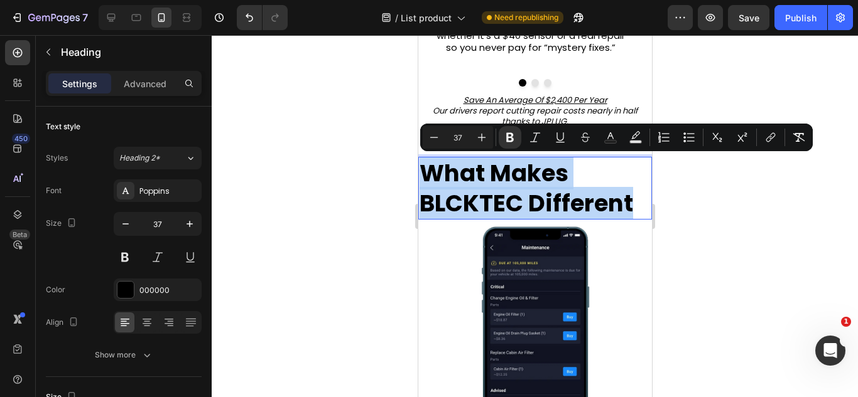
drag, startPoint x: 470, startPoint y: 188, endPoint x: 474, endPoint y: 196, distance: 8.4
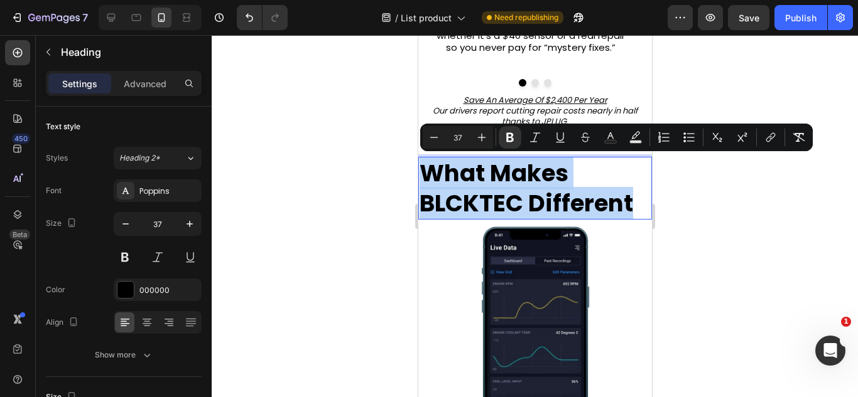
click at [474, 196] on strong "What Makes BLCKTEC Different" at bounding box center [525, 188] width 213 height 63
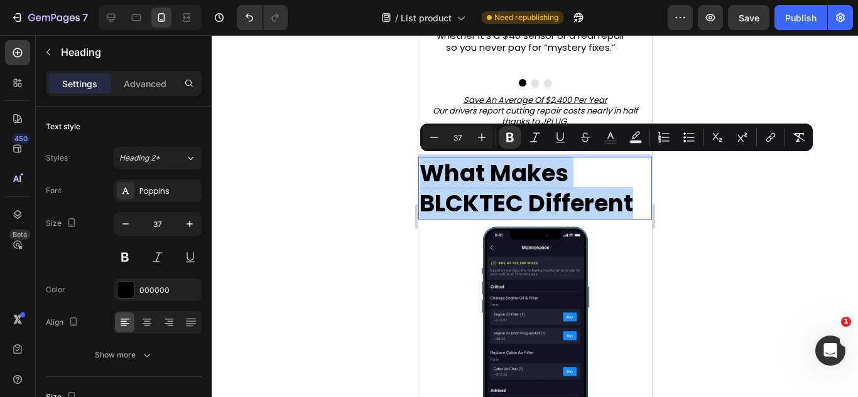
click at [474, 196] on strong "What Makes BLCKTEC Different" at bounding box center [525, 188] width 213 height 63
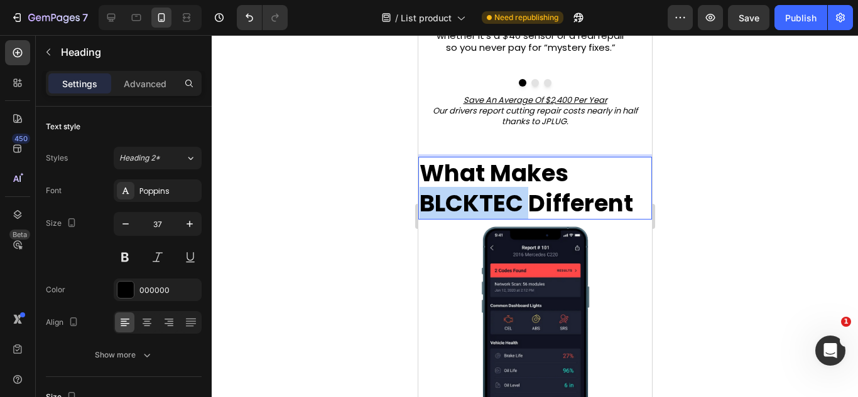
click at [474, 196] on strong "What Makes BLCKTEC Different" at bounding box center [525, 188] width 213 height 63
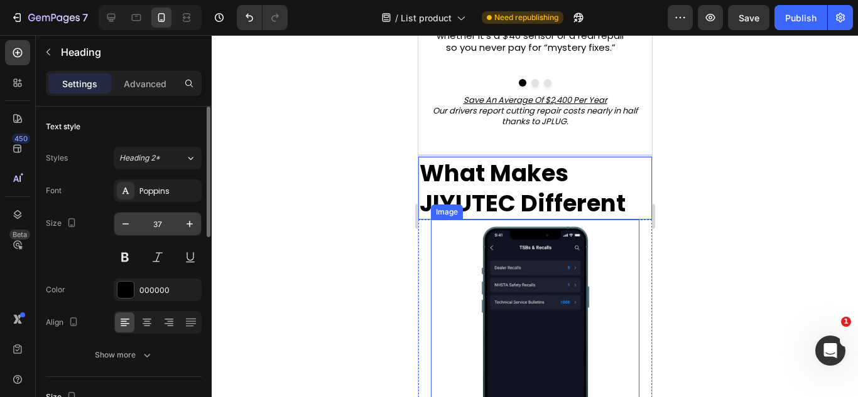
click at [143, 229] on input "37" at bounding box center [157, 224] width 41 height 23
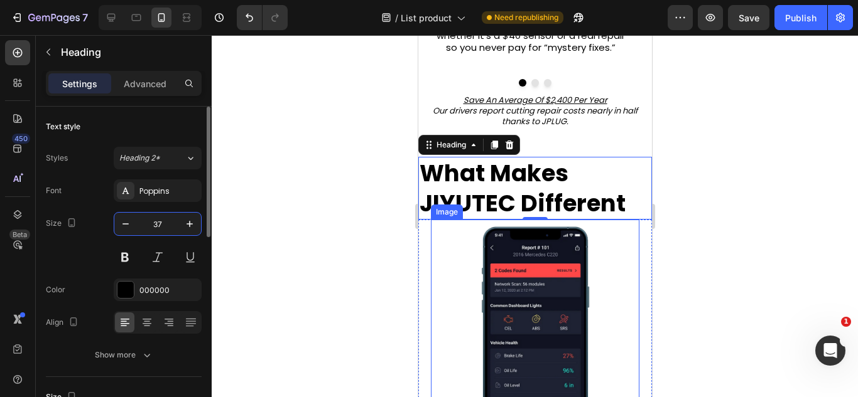
click at [143, 229] on input "37" at bounding box center [157, 224] width 41 height 23
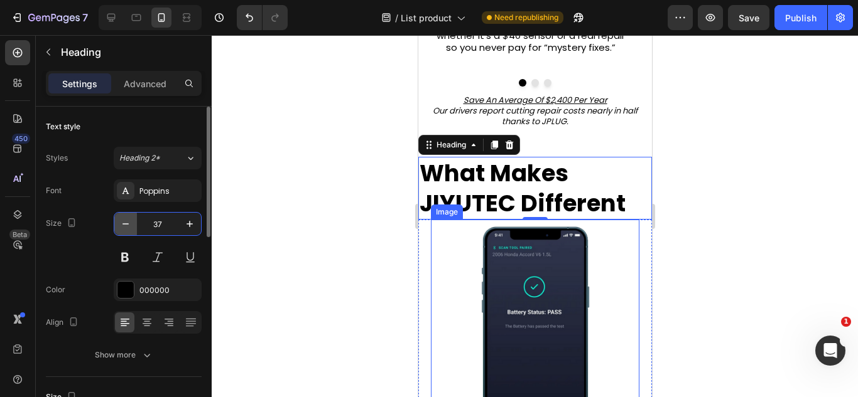
drag, startPoint x: 143, startPoint y: 229, endPoint x: 125, endPoint y: 224, distance: 18.5
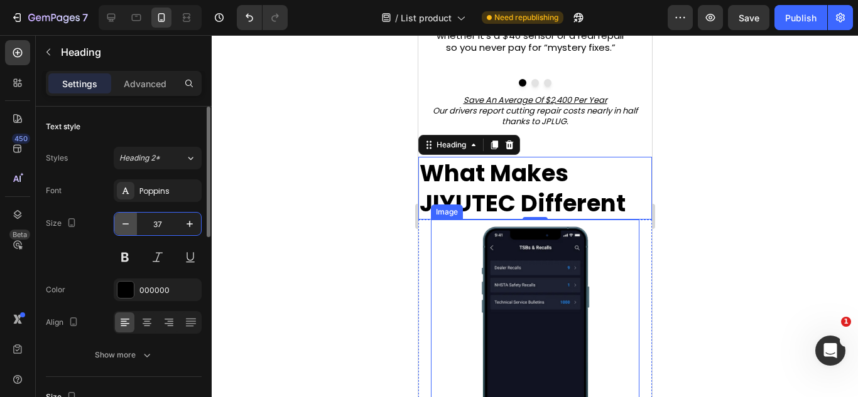
click at [125, 224] on div "37" at bounding box center [157, 224] width 87 height 23
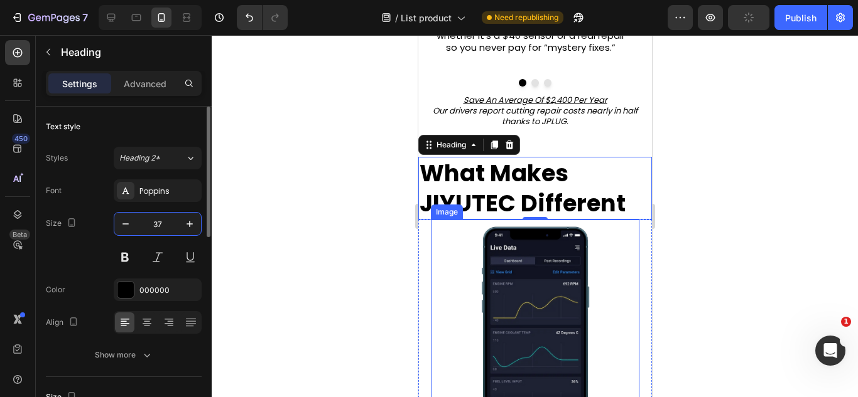
click at [147, 222] on input "37" at bounding box center [157, 224] width 41 height 23
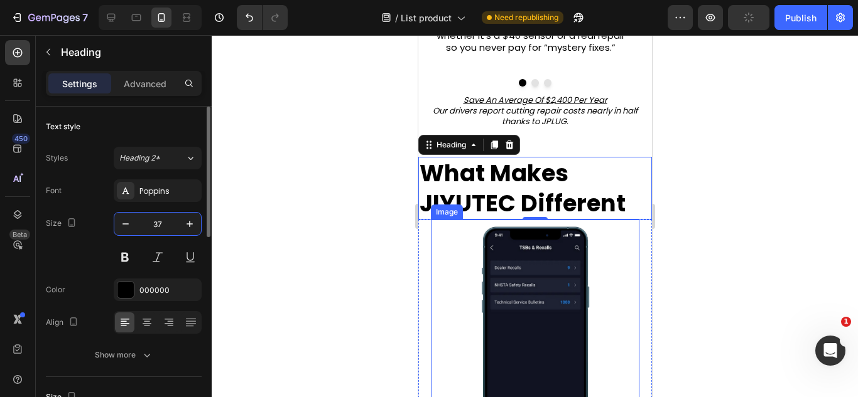
click at [147, 222] on input "37" at bounding box center [157, 224] width 41 height 23
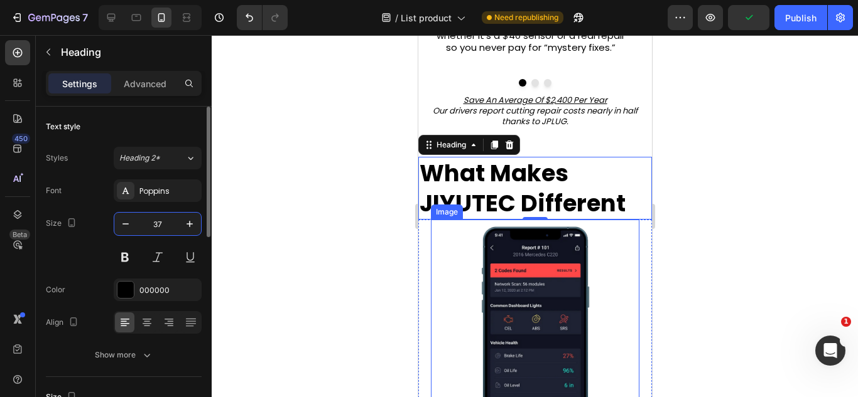
click at [147, 222] on input "37" at bounding box center [157, 224] width 41 height 23
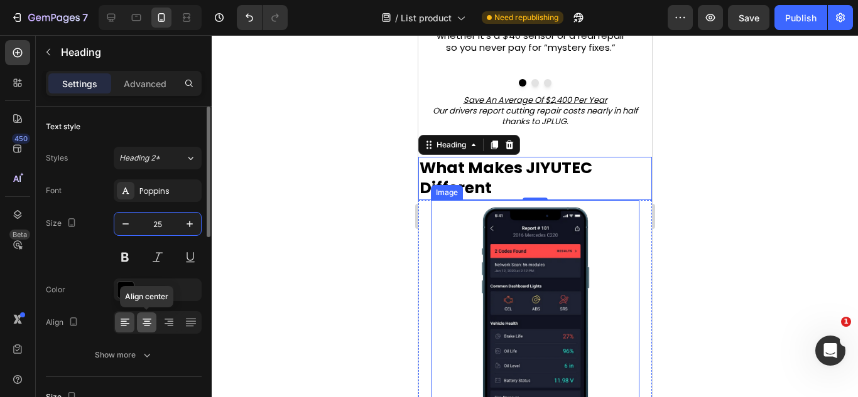
type input "25"
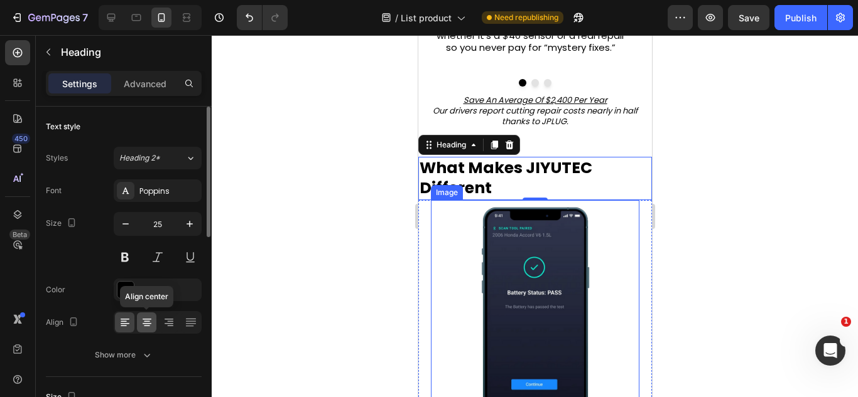
click at [143, 322] on icon at bounding box center [147, 322] width 13 height 13
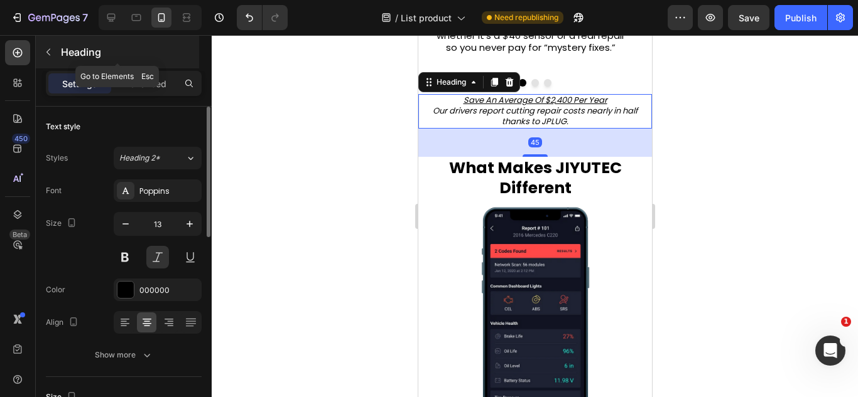
click at [142, 53] on p "Heading" at bounding box center [129, 52] width 136 height 15
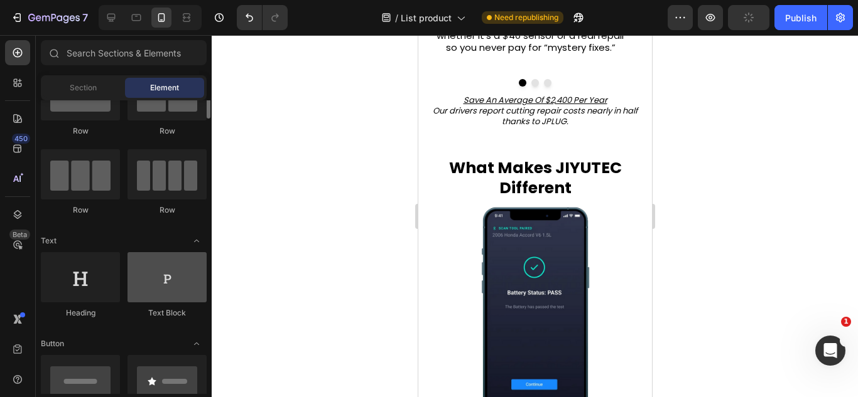
scroll to position [48, 0]
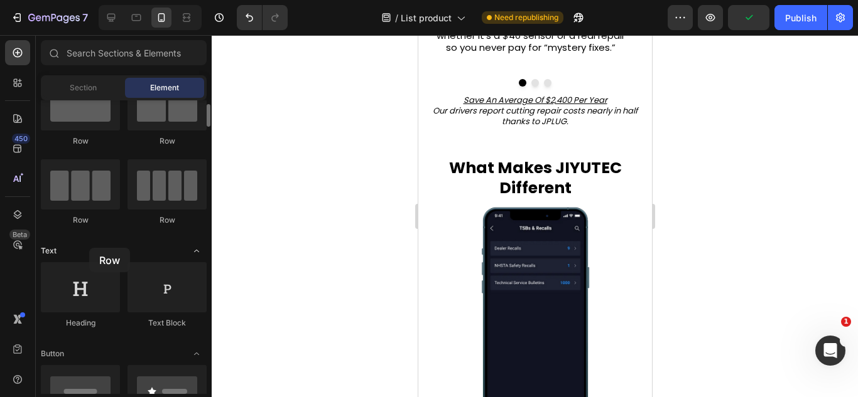
drag, startPoint x: 89, startPoint y: 193, endPoint x: 89, endPoint y: 249, distance: 55.3
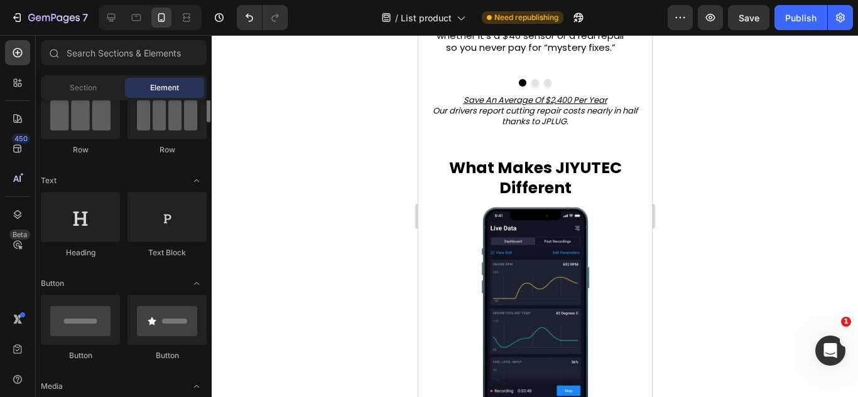
scroll to position [106, 0]
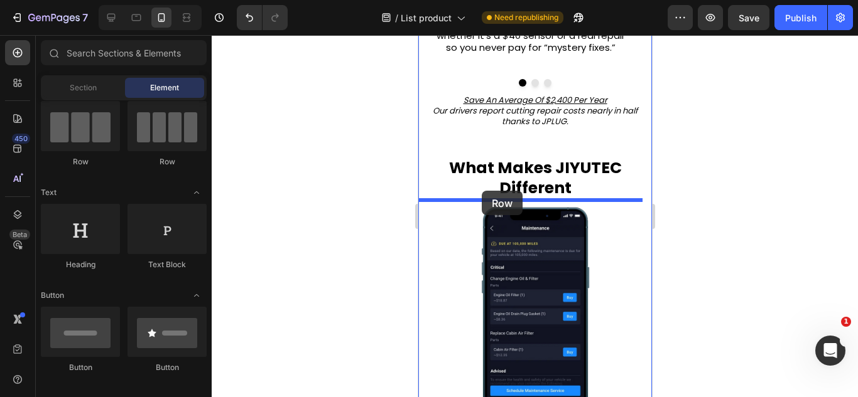
drag, startPoint x: 515, startPoint y: 176, endPoint x: 482, endPoint y: 191, distance: 35.7
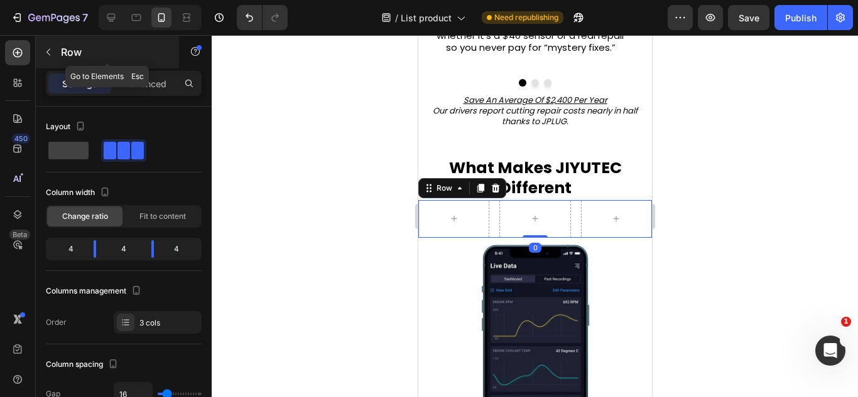
click at [127, 55] on p "Row" at bounding box center [114, 52] width 107 height 15
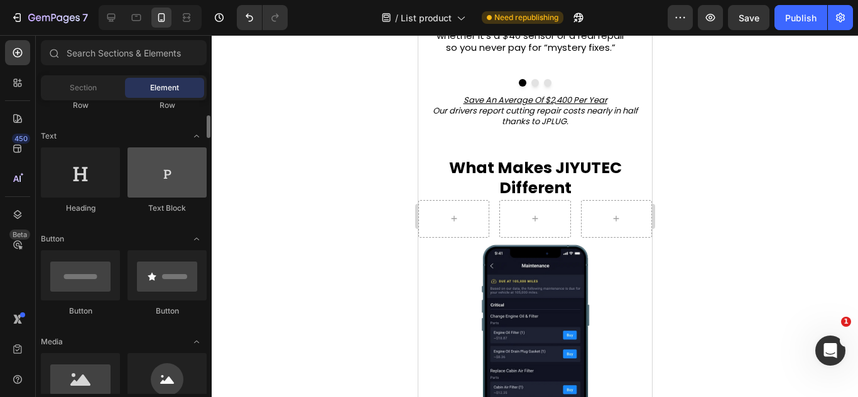
scroll to position [166, 0]
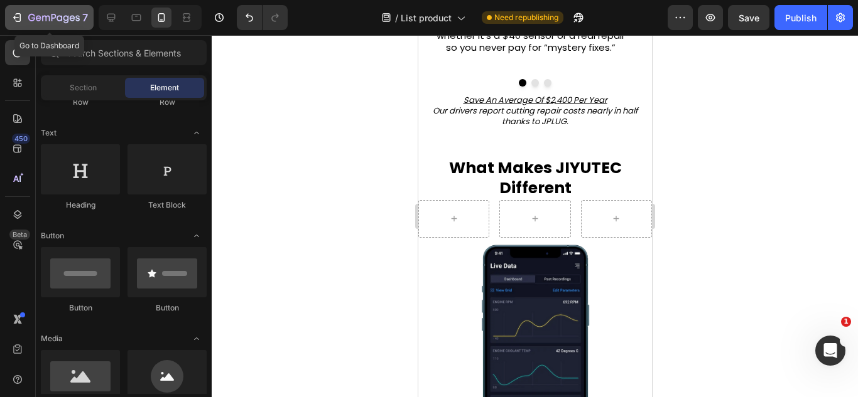
click at [41, 10] on div "7" at bounding box center [58, 17] width 60 height 15
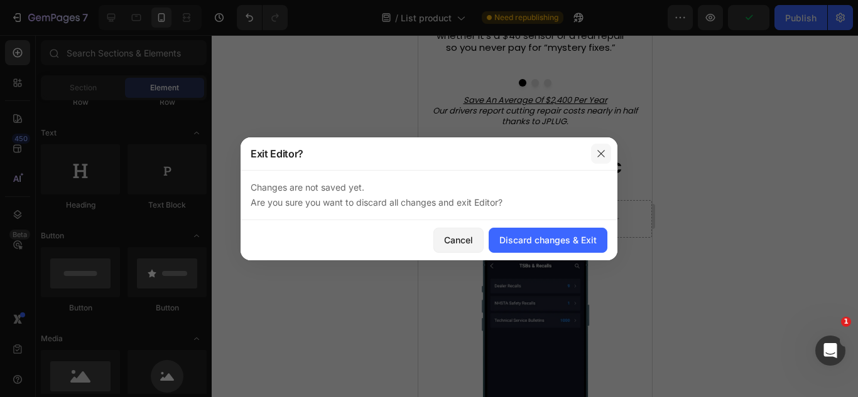
click at [593, 162] on button "button" at bounding box center [601, 154] width 20 height 20
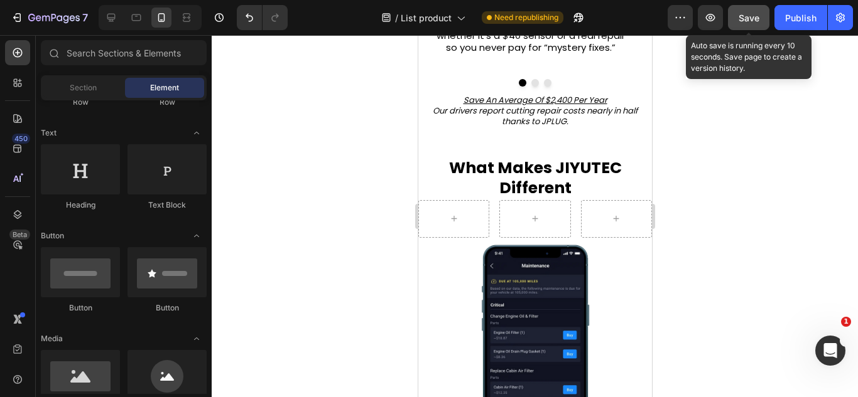
click at [732, 8] on button "Save" at bounding box center [748, 17] width 41 height 25
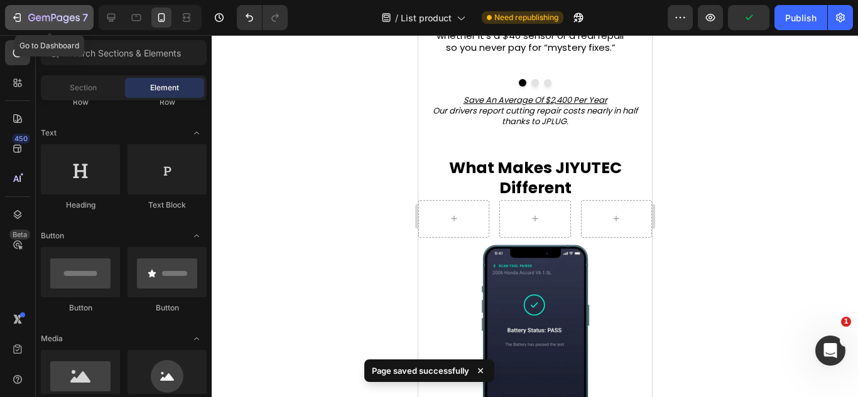
click at [40, 19] on icon "button" at bounding box center [53, 18] width 51 height 11
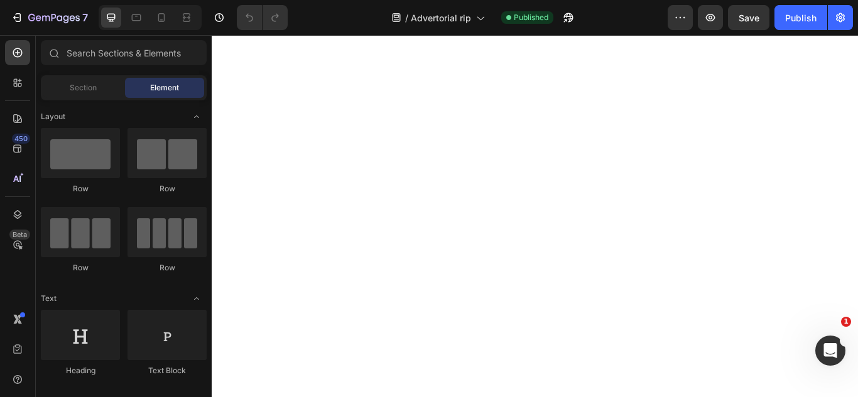
scroll to position [2575, 0]
click at [169, 25] on div at bounding box center [161, 18] width 20 height 20
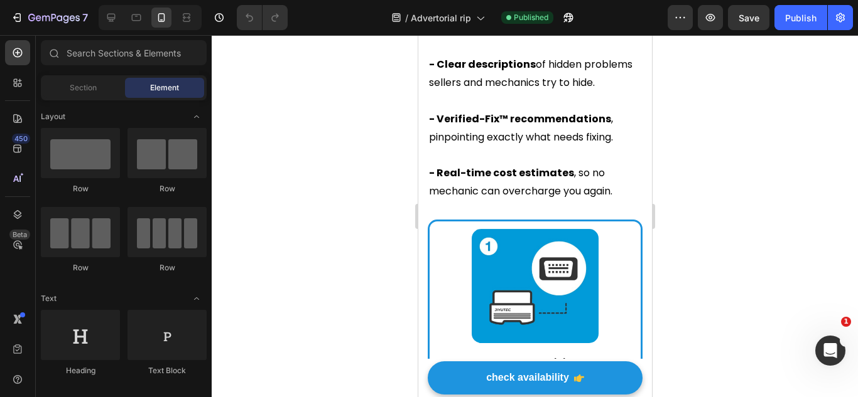
scroll to position [2278, 0]
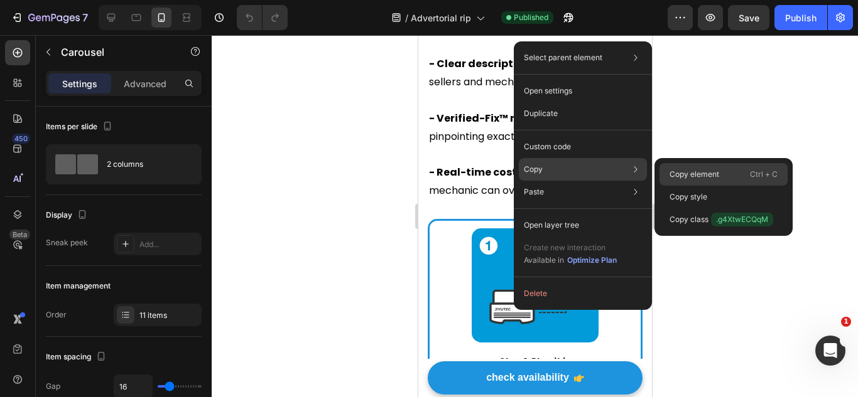
click at [682, 173] on p "Copy element" at bounding box center [694, 174] width 50 height 11
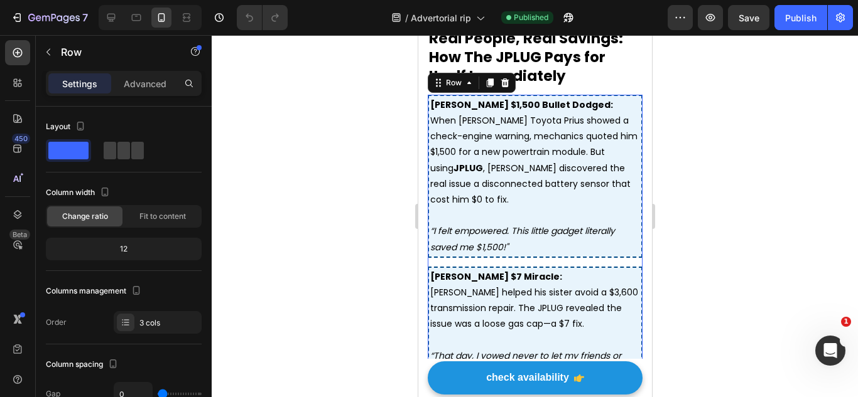
scroll to position [3684, 0]
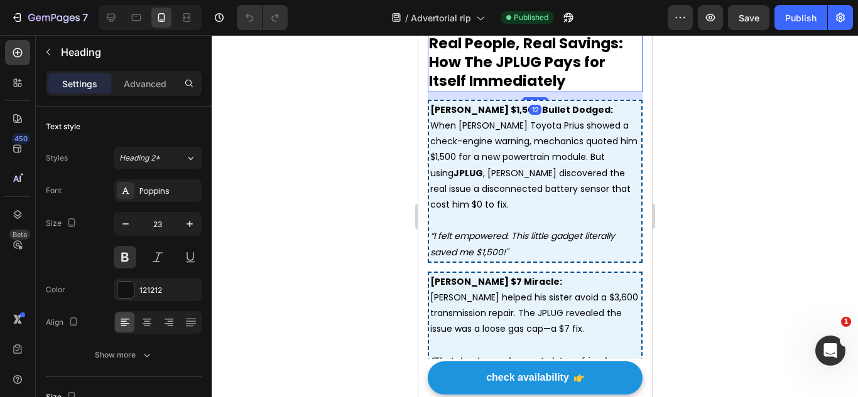
click at [545, 91] on span "Real People, Real Savings: How The JPLUG Pays for Itself Immediately" at bounding box center [525, 62] width 194 height 58
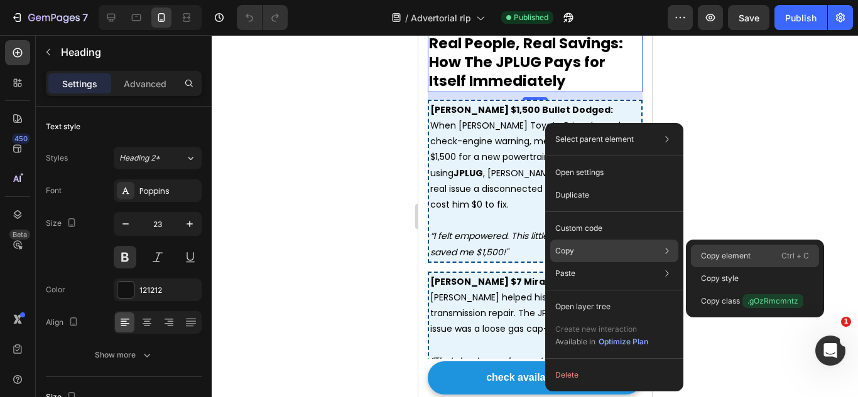
click at [694, 267] on div "Copy element Ctrl + C" at bounding box center [755, 278] width 128 height 23
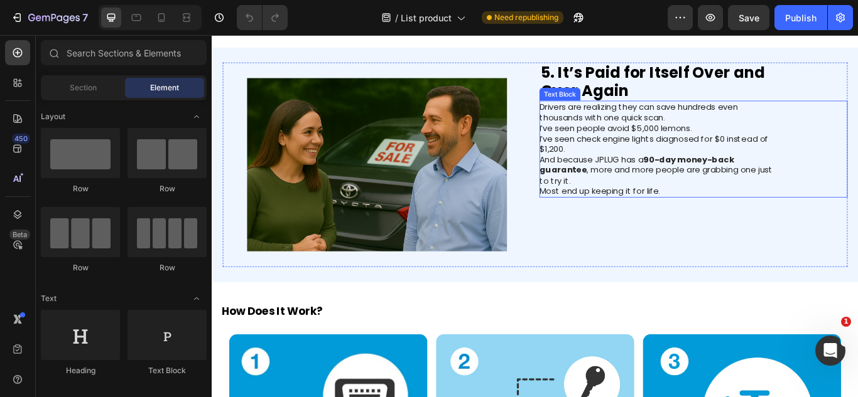
scroll to position [948, 0]
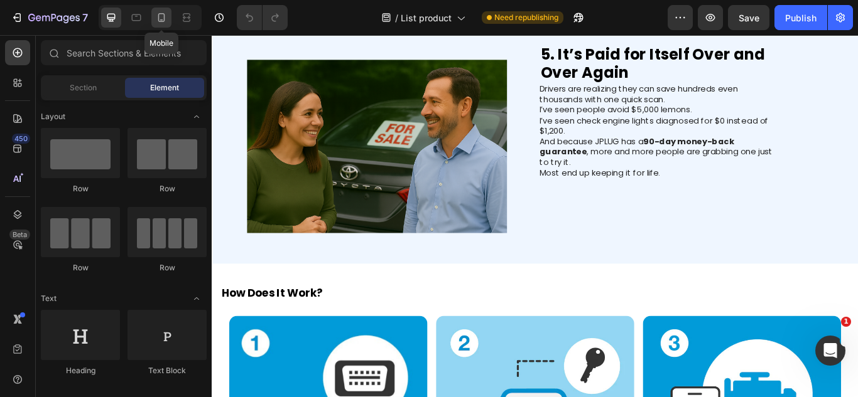
click at [165, 16] on icon at bounding box center [161, 17] width 13 height 13
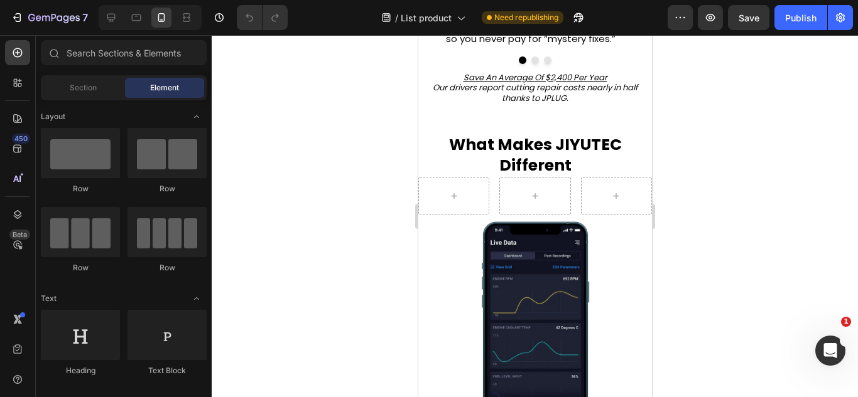
scroll to position [655, 0]
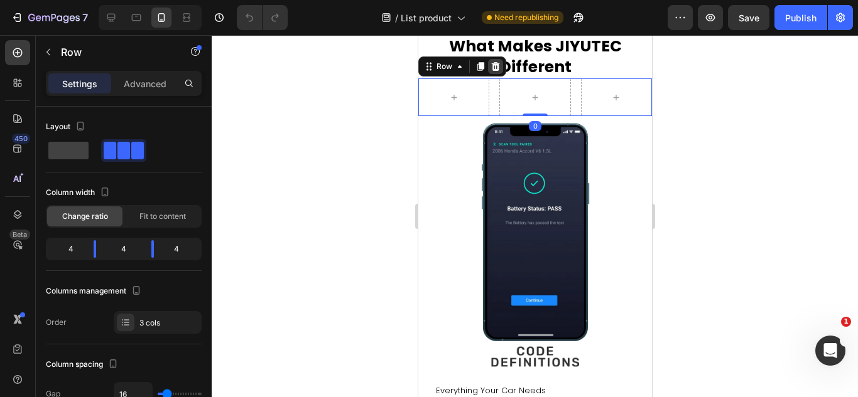
click at [495, 71] on icon at bounding box center [495, 66] width 8 height 9
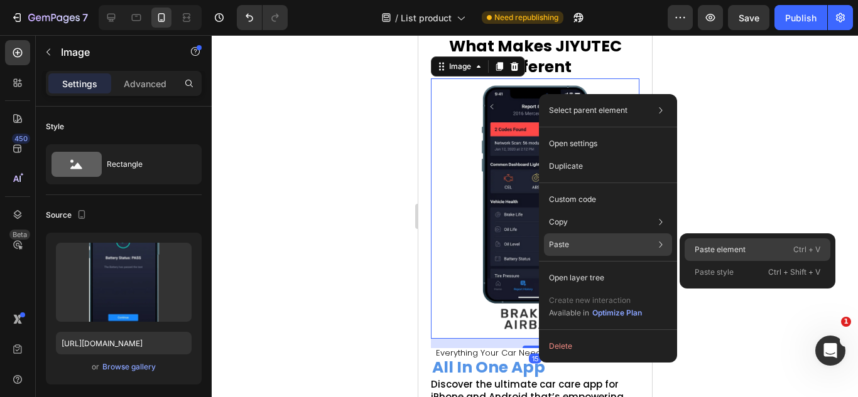
click at [688, 261] on div "Paste element Ctrl + V" at bounding box center [757, 272] width 146 height 23
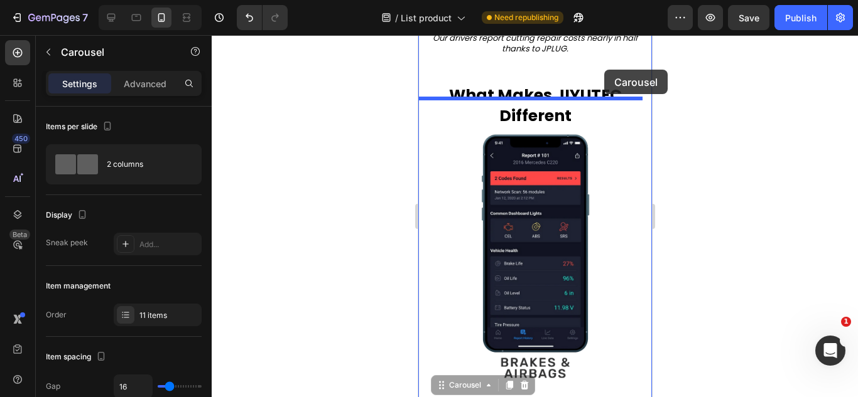
scroll to position [589, 0]
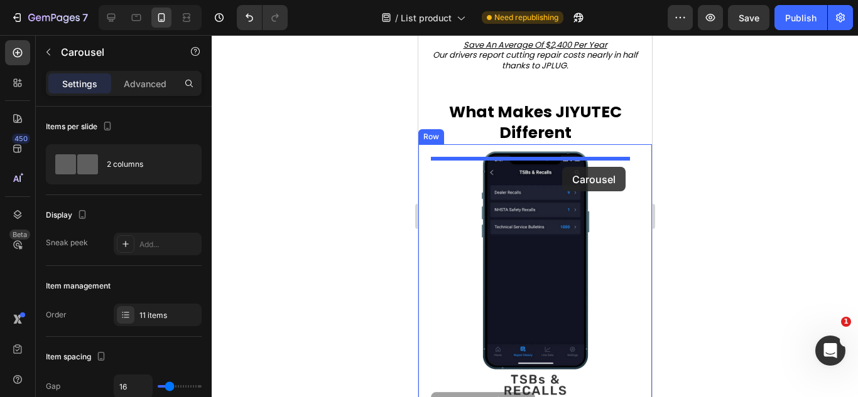
drag, startPoint x: 528, startPoint y: 144, endPoint x: 561, endPoint y: 166, distance: 39.9
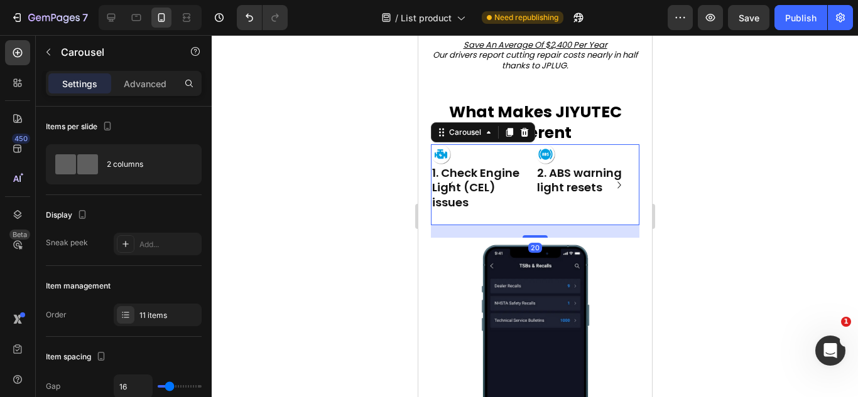
drag, startPoint x: 529, startPoint y: 234, endPoint x: 583, endPoint y: 221, distance: 56.2
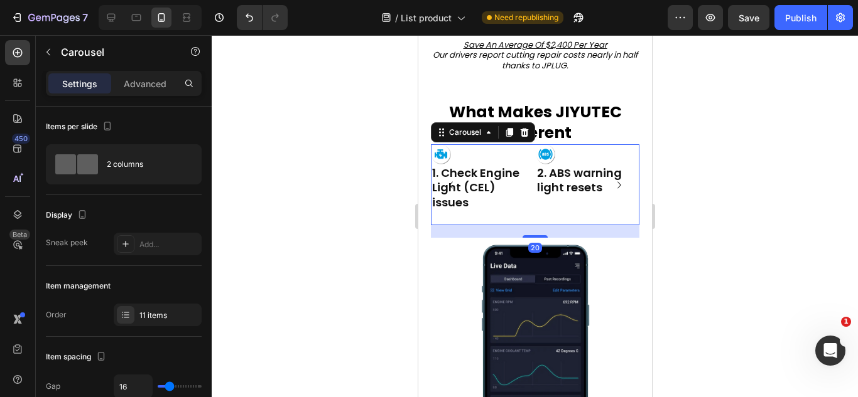
click at [529, 236] on div at bounding box center [534, 236] width 25 height 3
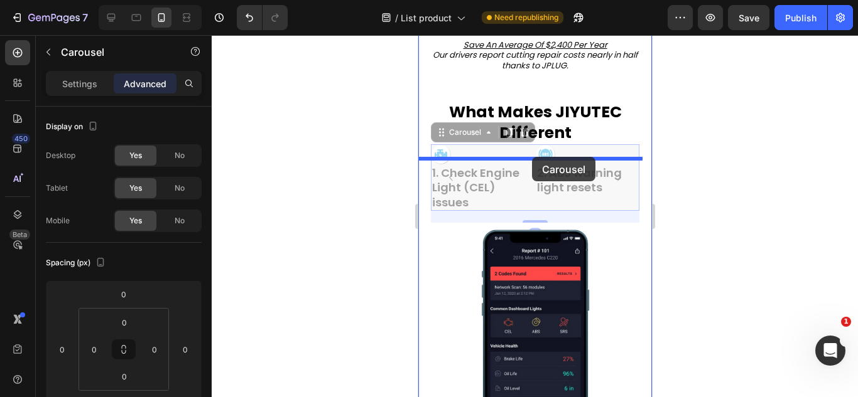
drag, startPoint x: 531, startPoint y: 224, endPoint x: 530, endPoint y: 155, distance: 68.4
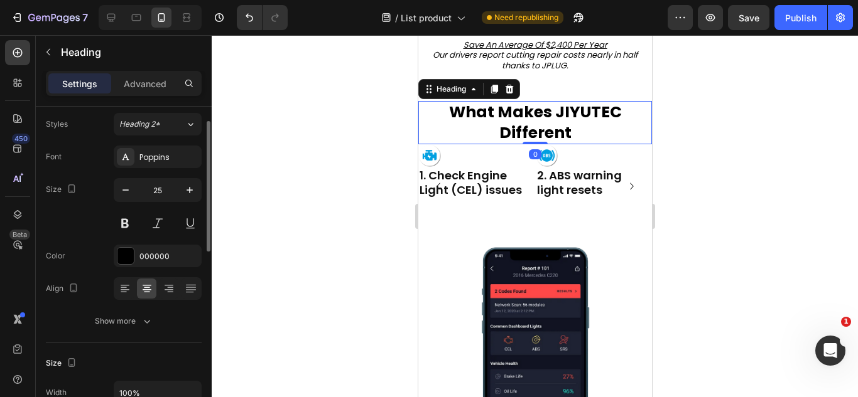
scroll to position [35, 0]
click at [147, 94] on div "Settings Advanced" at bounding box center [124, 83] width 156 height 25
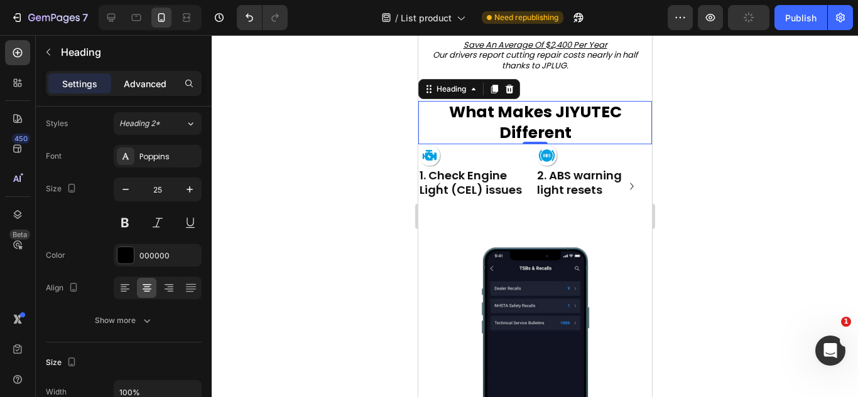
click at [144, 88] on p "Advanced" at bounding box center [145, 83] width 43 height 13
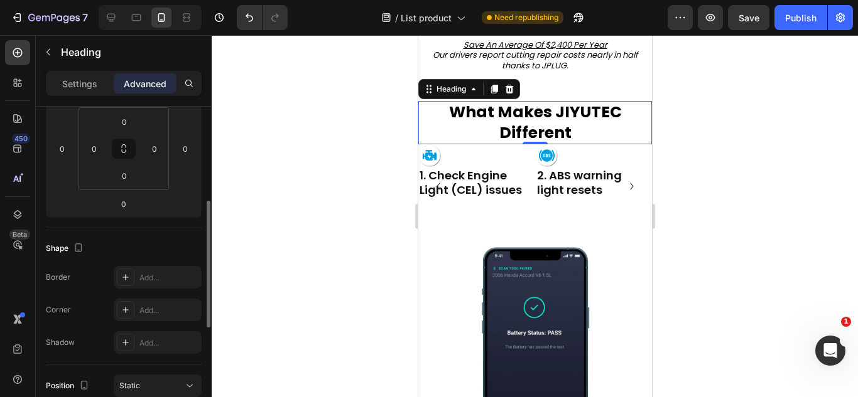
scroll to position [190, 0]
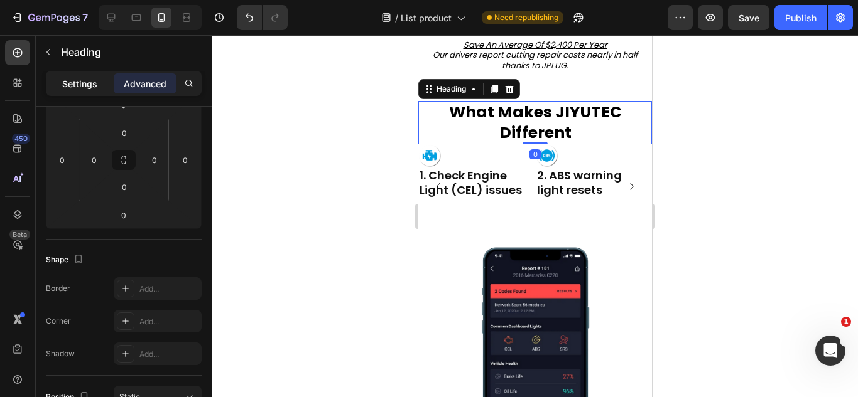
click at [84, 75] on div "Settings" at bounding box center [79, 83] width 63 height 20
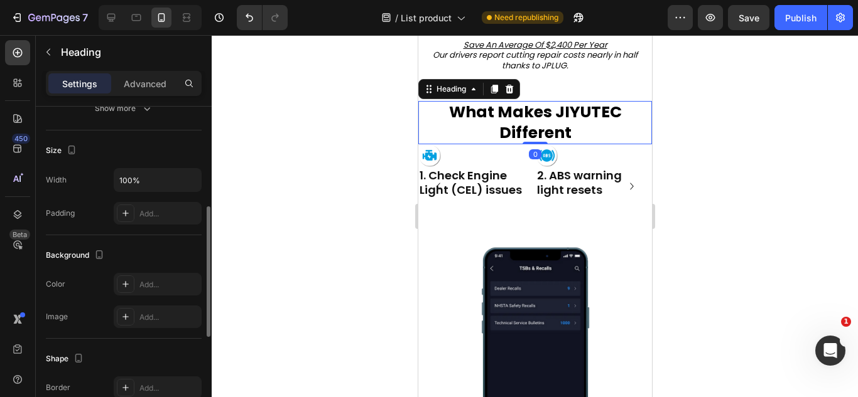
scroll to position [248, 0]
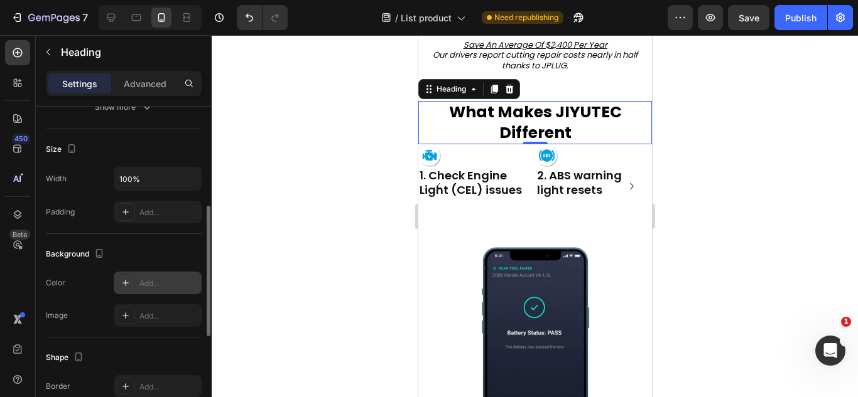
click at [122, 291] on div at bounding box center [126, 283] width 18 height 18
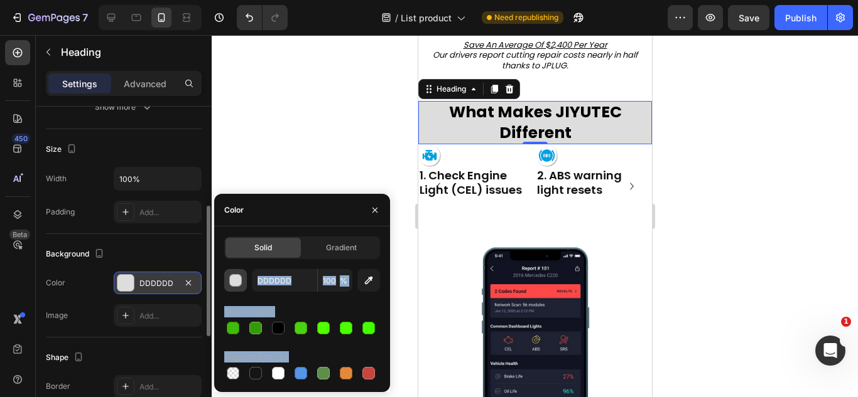
drag, startPoint x: 293, startPoint y: 380, endPoint x: 239, endPoint y: 276, distance: 117.7
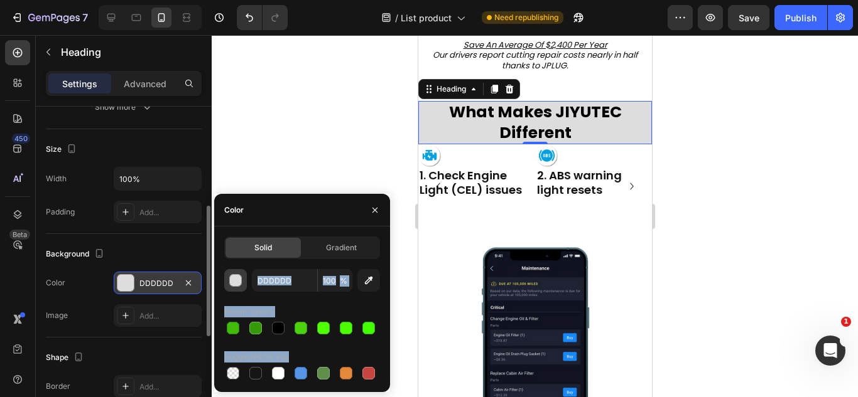
click at [239, 276] on div "DDDDDD 100 % Recent colors Suggested for you" at bounding box center [302, 325] width 156 height 113
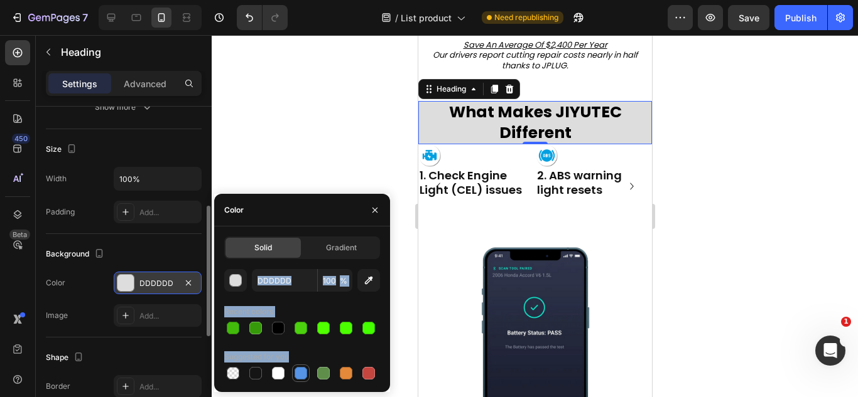
click at [308, 370] on div at bounding box center [301, 374] width 18 height 18
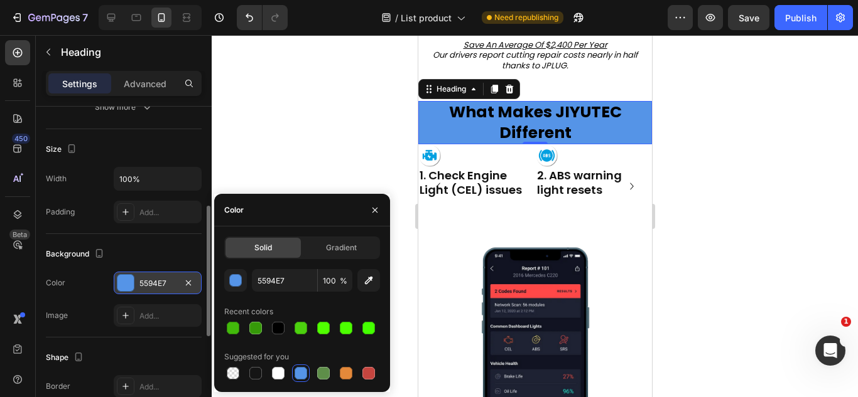
click at [306, 344] on div "5594E7 100 % Recent colors Suggested for you" at bounding box center [302, 325] width 156 height 113
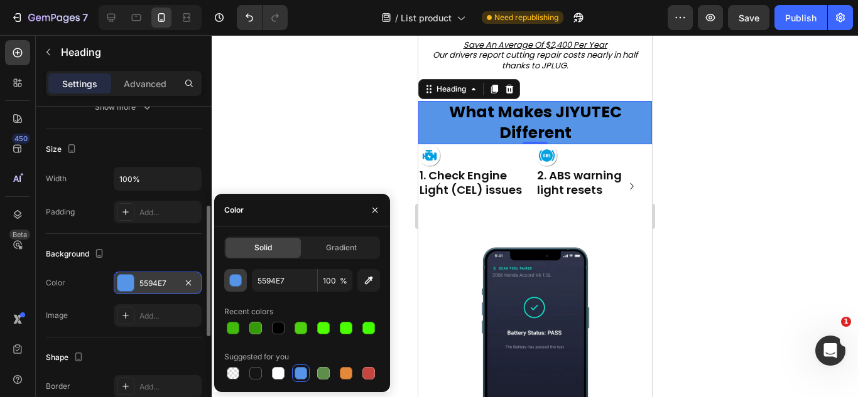
click at [242, 287] on button "button" at bounding box center [235, 280] width 23 height 23
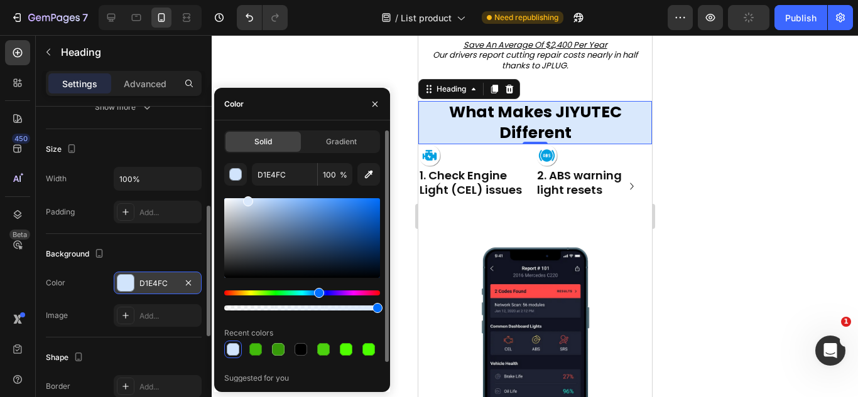
drag, startPoint x: 304, startPoint y: 220, endPoint x: 247, endPoint y: 199, distance: 60.8
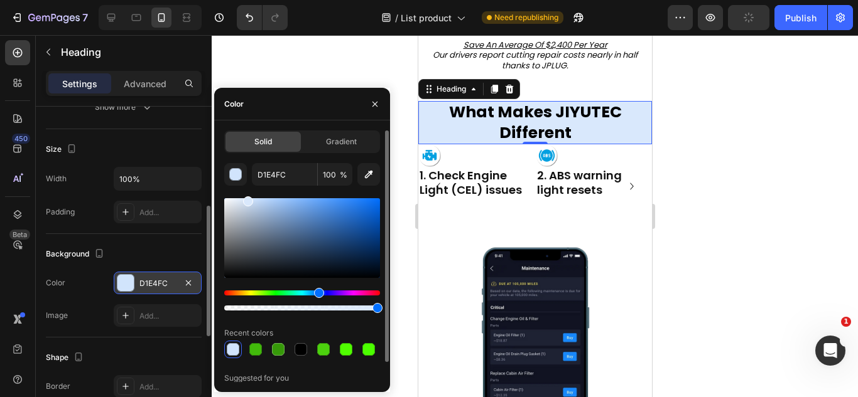
click at [247, 199] on div at bounding box center [302, 238] width 156 height 80
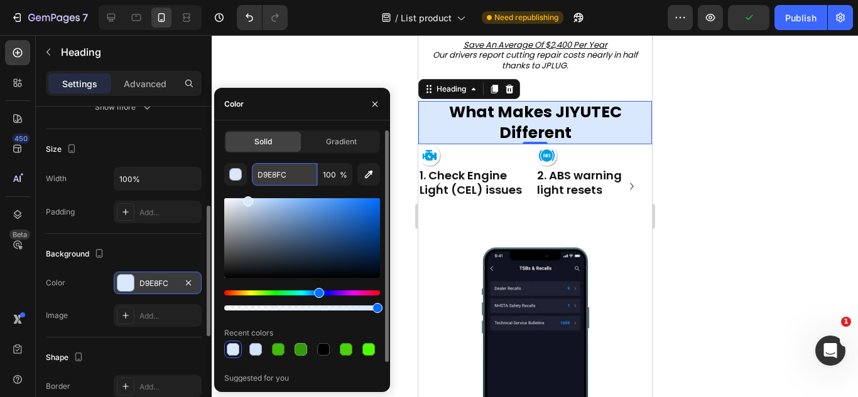
click at [275, 170] on input "D9E8FC" at bounding box center [284, 174] width 65 height 23
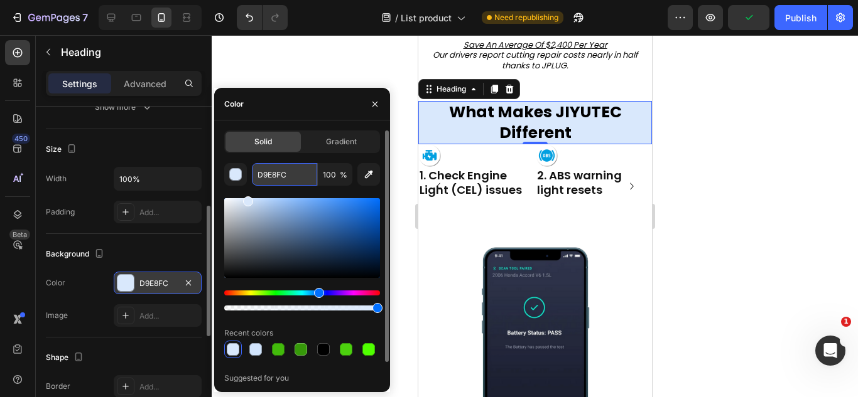
click at [275, 170] on input "D9E8FC" at bounding box center [284, 174] width 65 height 23
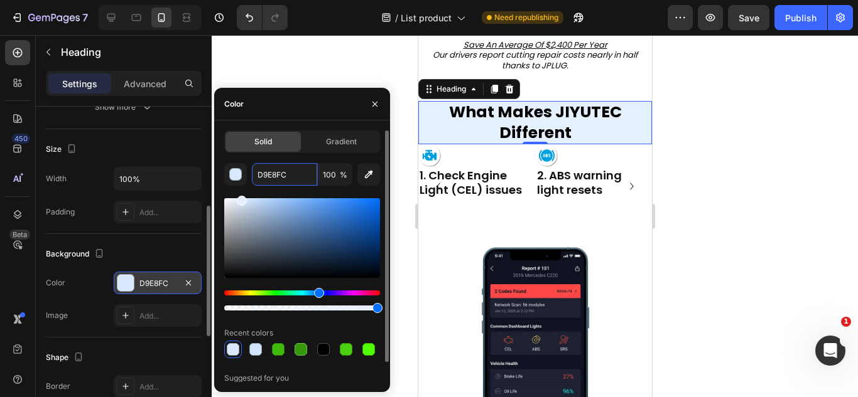
drag, startPoint x: 231, startPoint y: 198, endPoint x: 241, endPoint y: 197, distance: 10.2
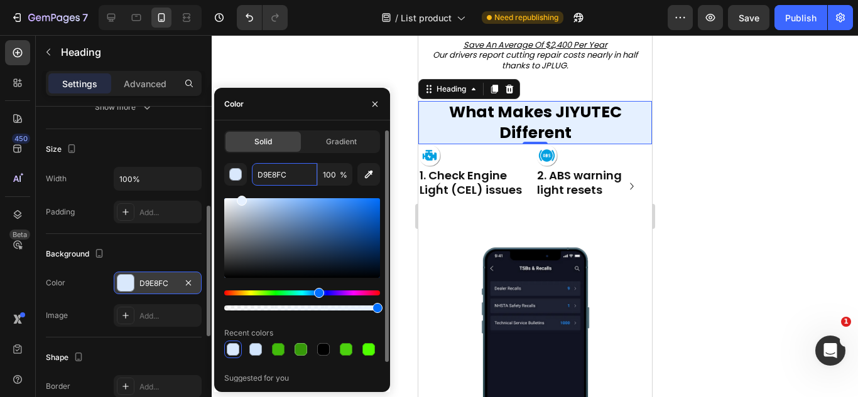
click at [241, 198] on div at bounding box center [302, 238] width 156 height 80
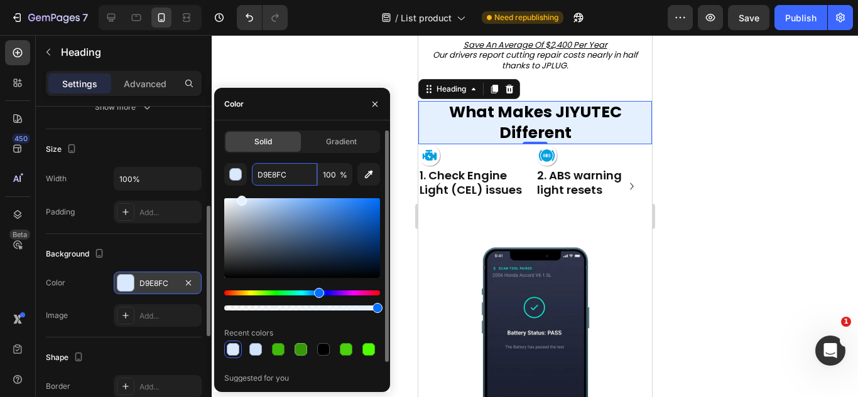
type input "E5F0FF"
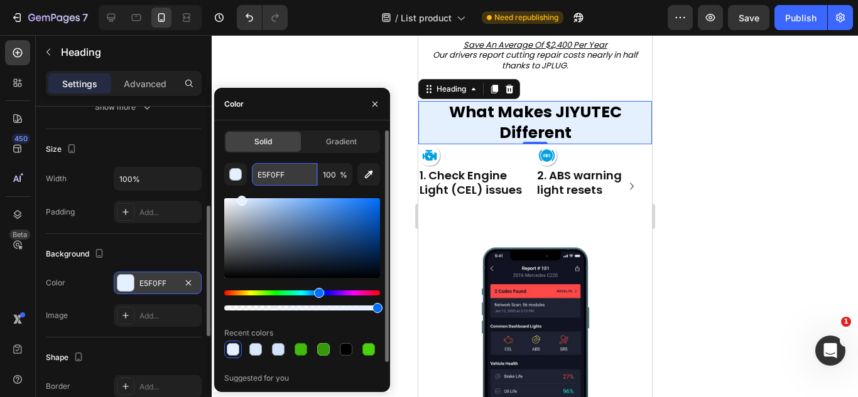
click at [267, 173] on input "E5F0FF" at bounding box center [284, 174] width 65 height 23
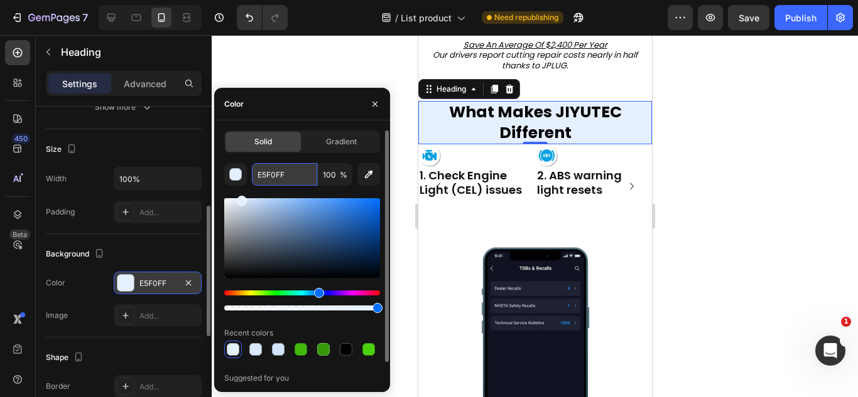
click at [267, 173] on input "E5F0FF" at bounding box center [284, 174] width 65 height 23
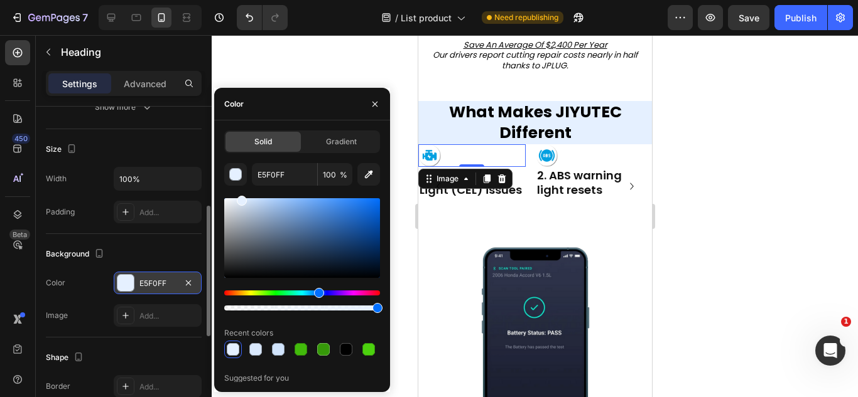
click at [466, 167] on div at bounding box center [471, 155] width 107 height 23
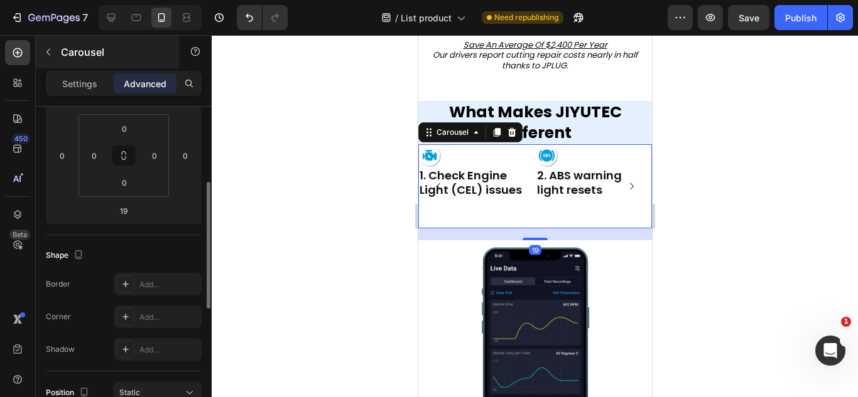
scroll to position [208, 0]
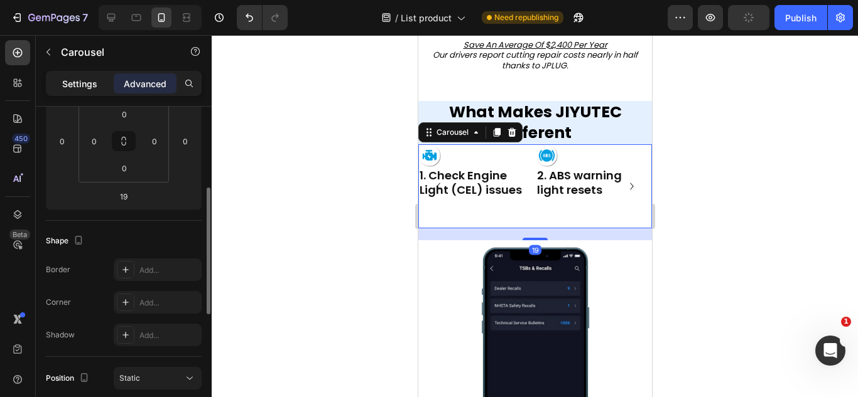
click at [92, 79] on p "Settings" at bounding box center [79, 83] width 35 height 13
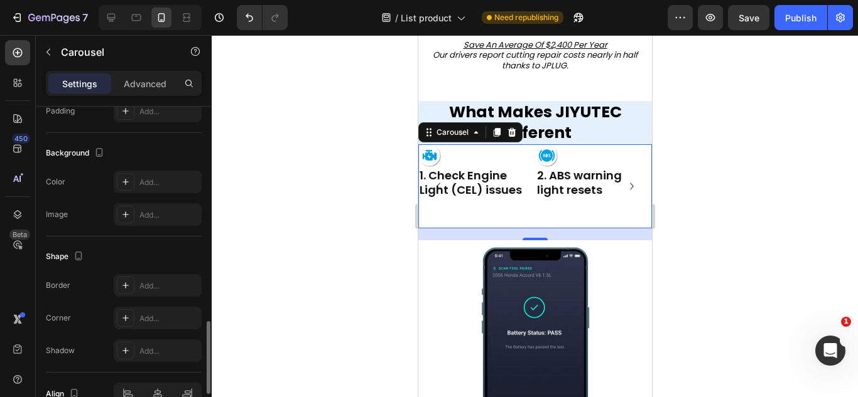
scroll to position [1079, 0]
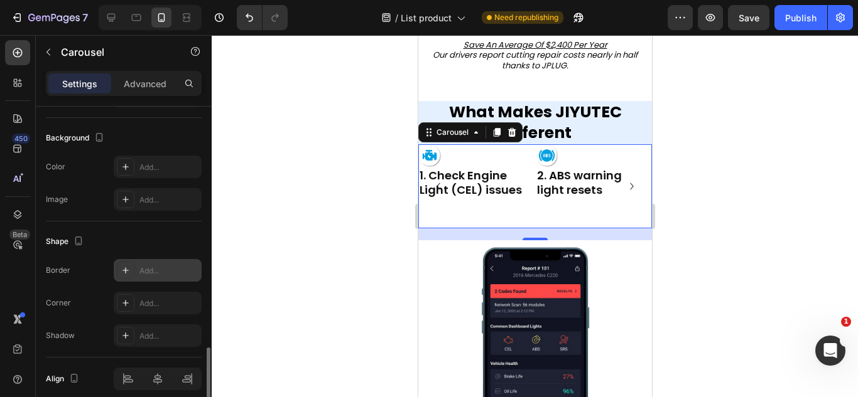
click at [117, 272] on div at bounding box center [126, 271] width 18 height 18
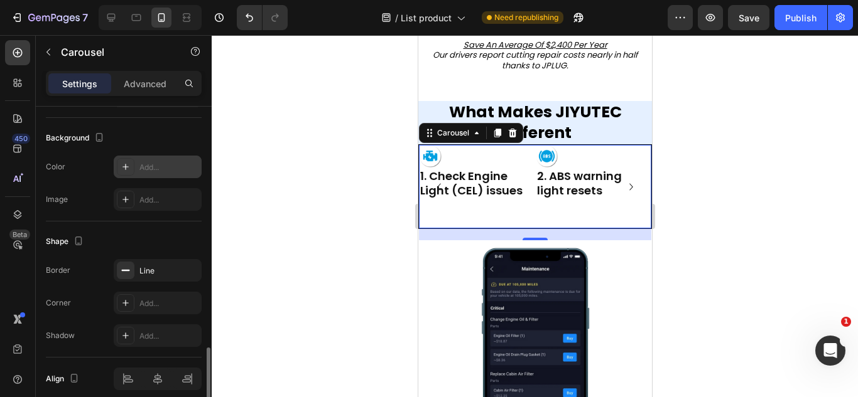
click at [126, 173] on div at bounding box center [126, 167] width 18 height 18
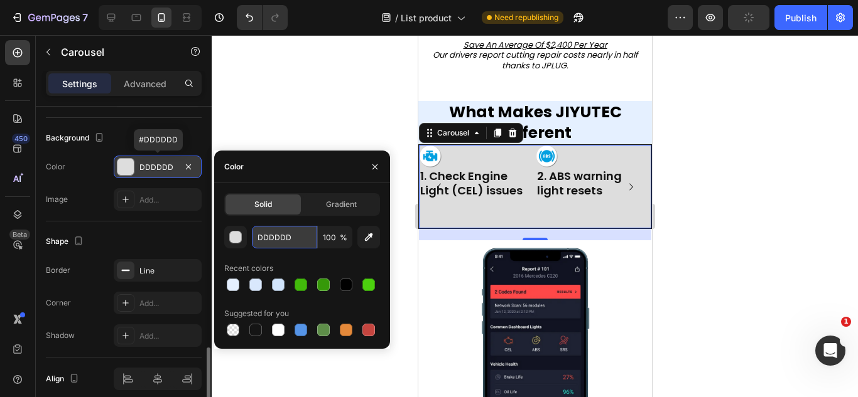
click at [281, 235] on input "DDDDDD" at bounding box center [284, 237] width 65 height 23
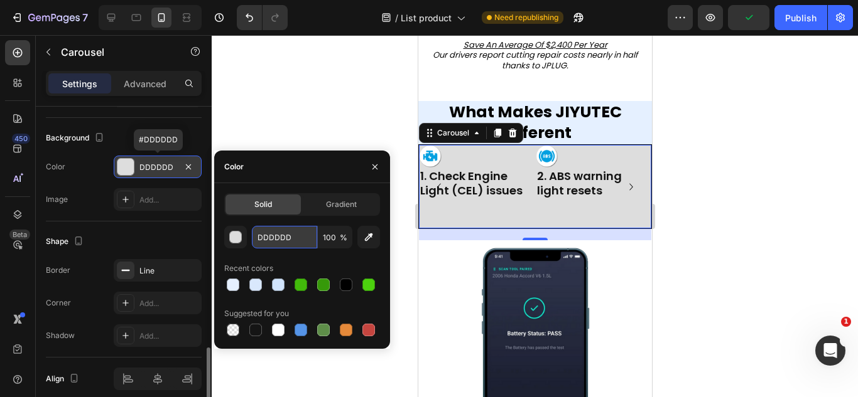
click at [281, 235] on input "DDDDDD" at bounding box center [284, 237] width 65 height 23
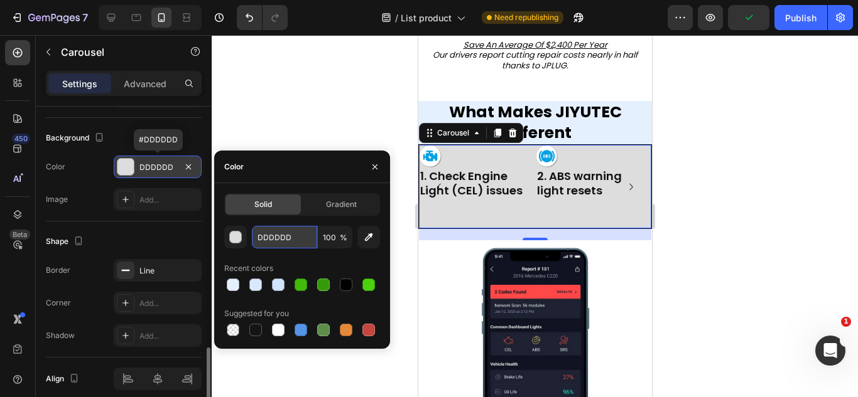
paste input "E5F0FF"
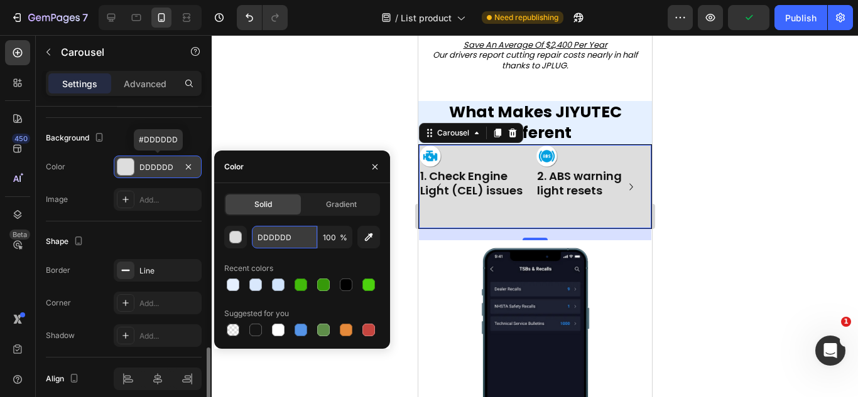
type input "E5F0FF"
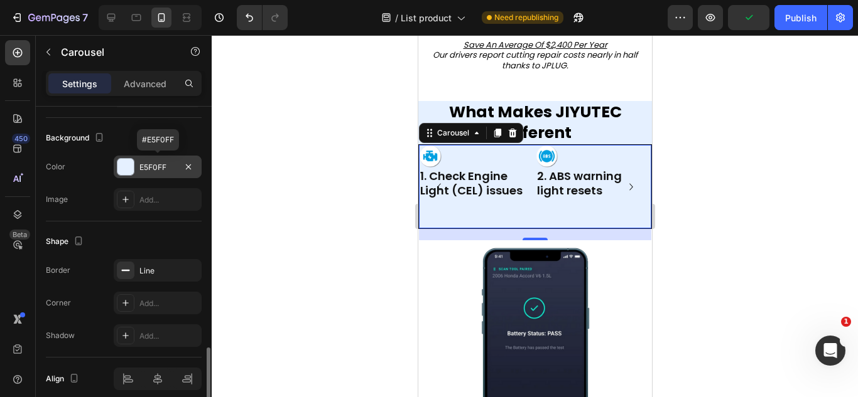
click at [132, 229] on div "Shape Border Line Corner Add... Shadow Add..." at bounding box center [124, 290] width 156 height 136
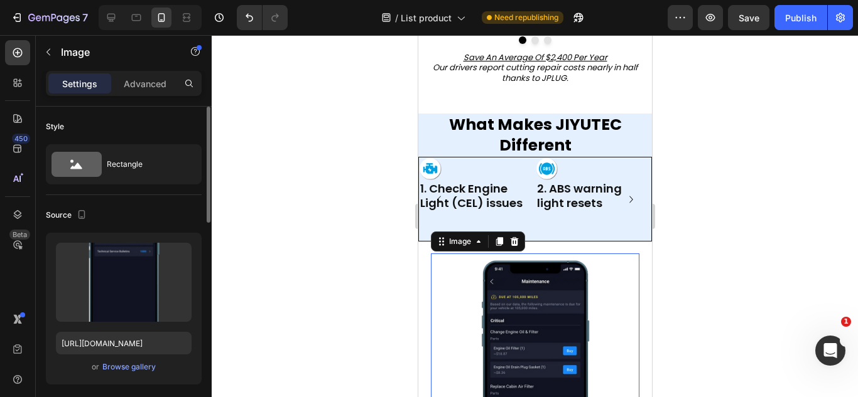
scroll to position [576, 0]
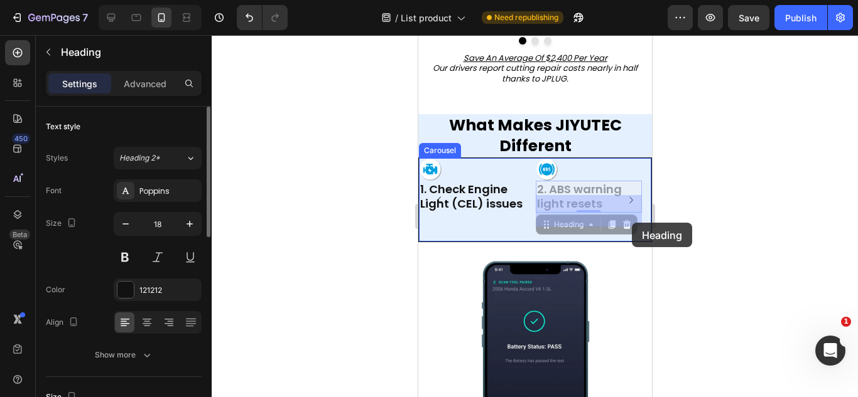
drag, startPoint x: 637, startPoint y: 215, endPoint x: 625, endPoint y: 222, distance: 13.6
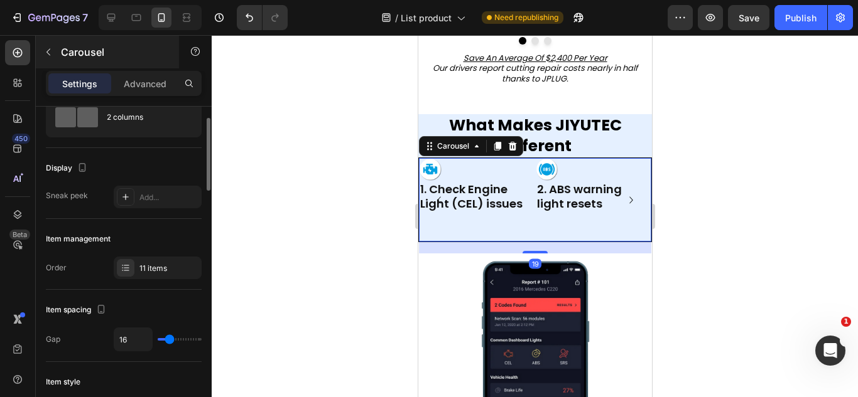
scroll to position [48, 0]
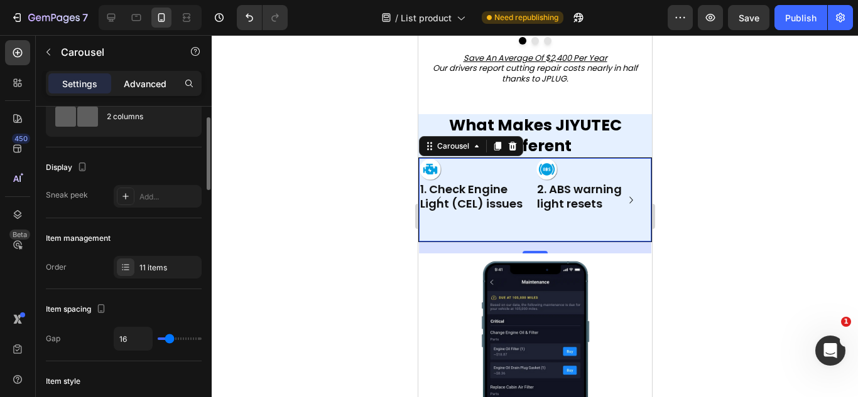
click at [139, 88] on p "Advanced" at bounding box center [145, 83] width 43 height 13
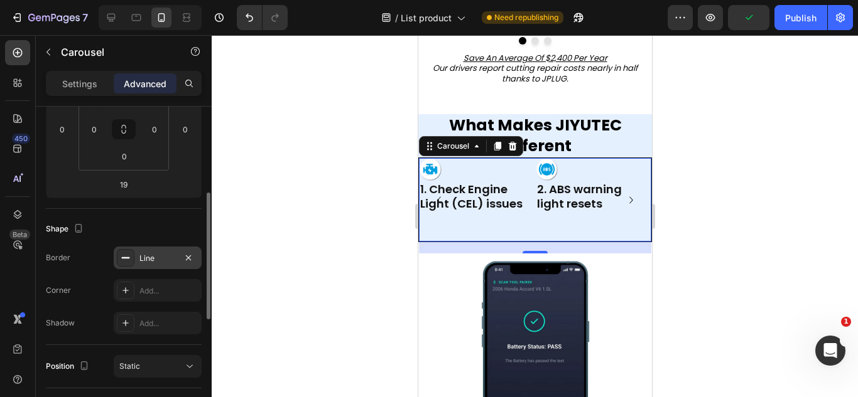
scroll to position [221, 0]
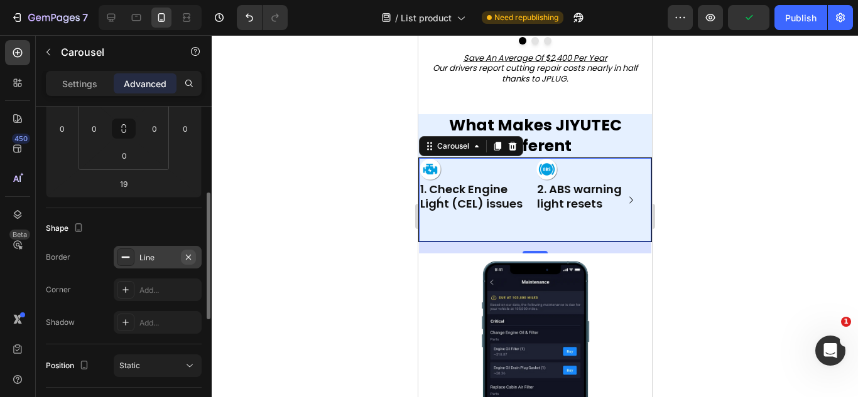
click at [195, 258] on button "button" at bounding box center [188, 257] width 15 height 15
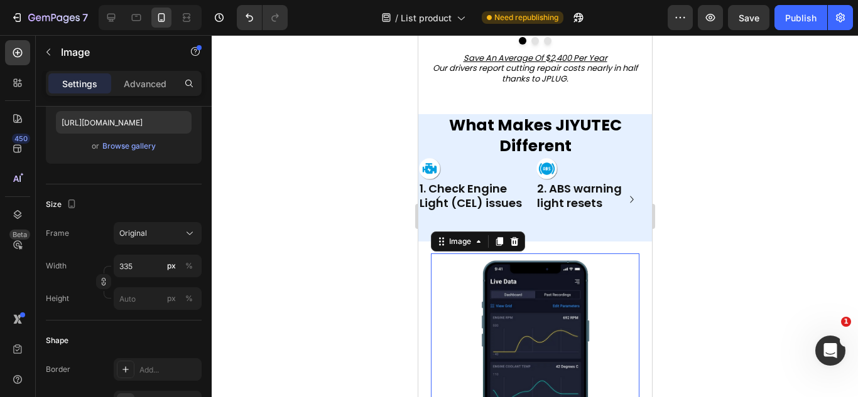
scroll to position [0, 0]
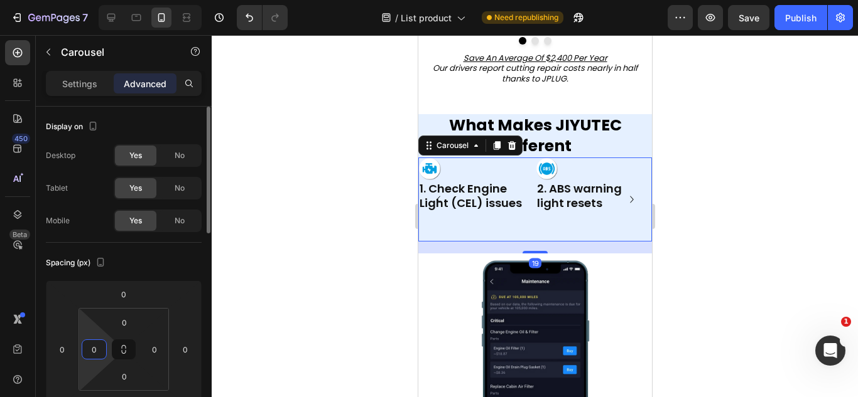
click at [98, 341] on input "0" at bounding box center [94, 349] width 19 height 19
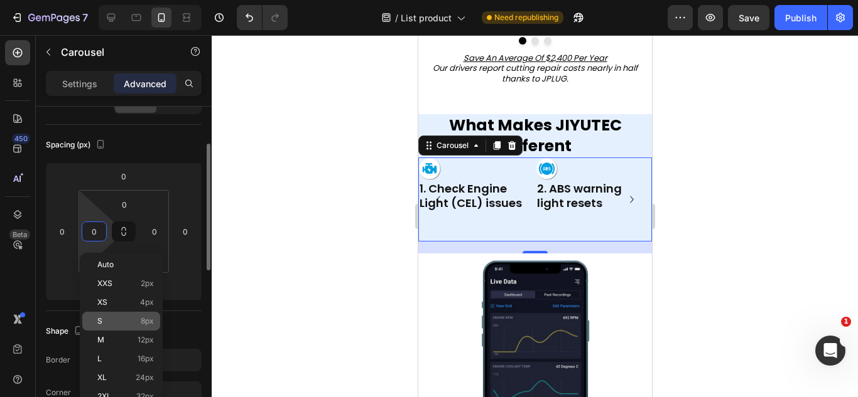
scroll to position [122, 0]
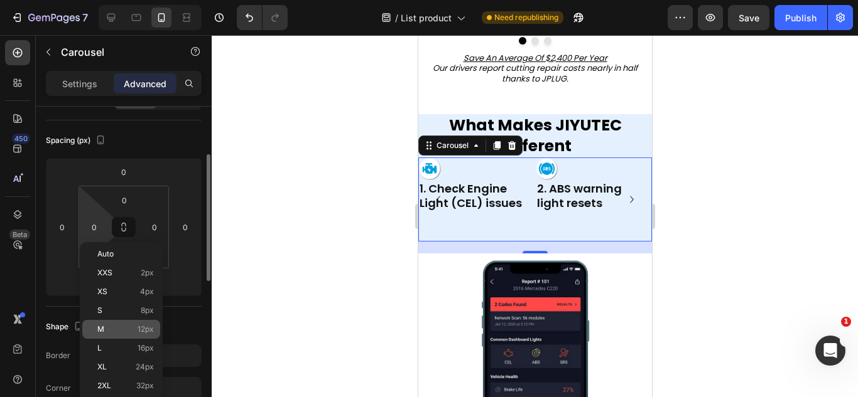
click at [117, 328] on p "M 12px" at bounding box center [125, 329] width 57 height 9
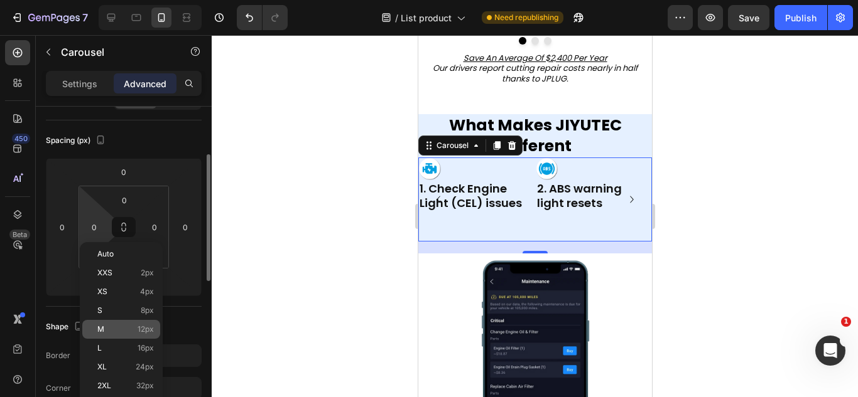
type input "12"
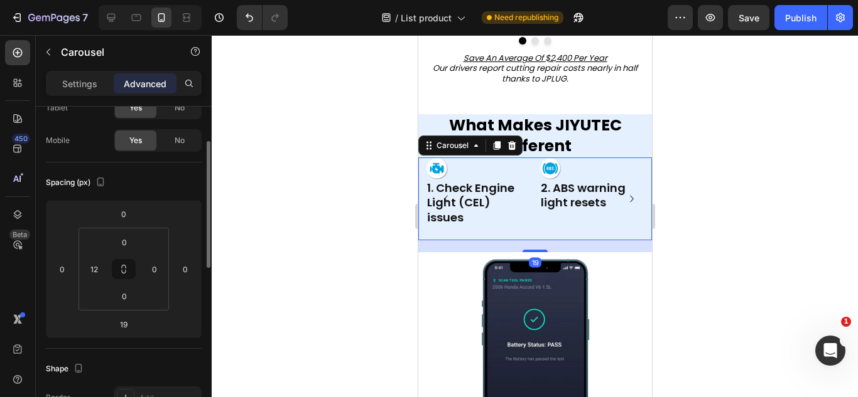
scroll to position [83, 0]
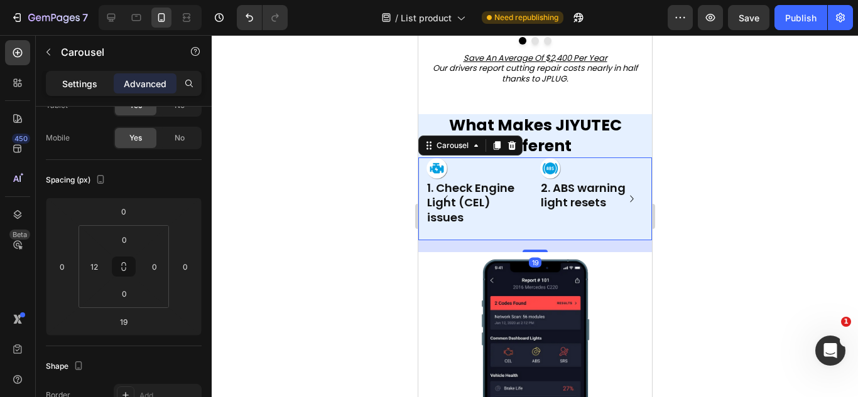
click at [75, 82] on p "Settings" at bounding box center [79, 83] width 35 height 13
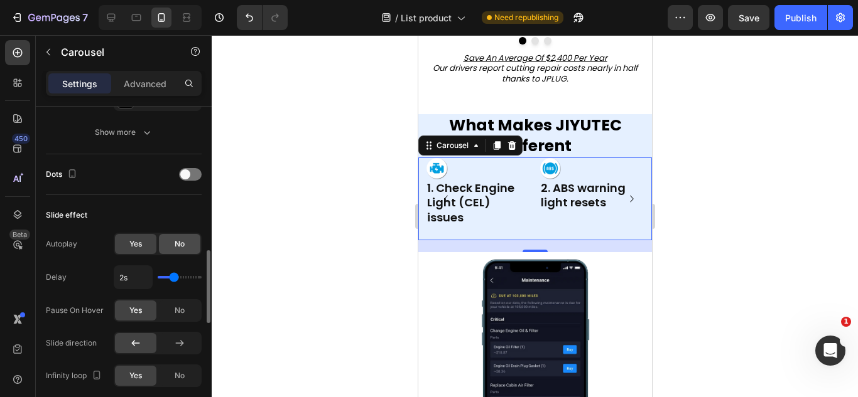
scroll to position [612, 0]
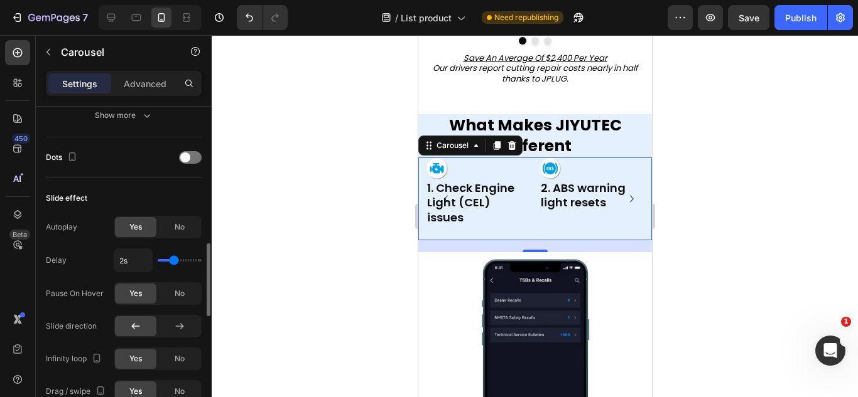
type input "1.4s"
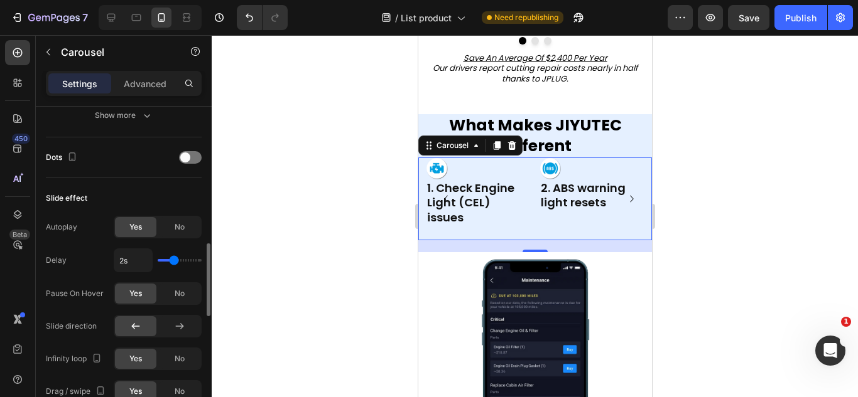
type input "1.4"
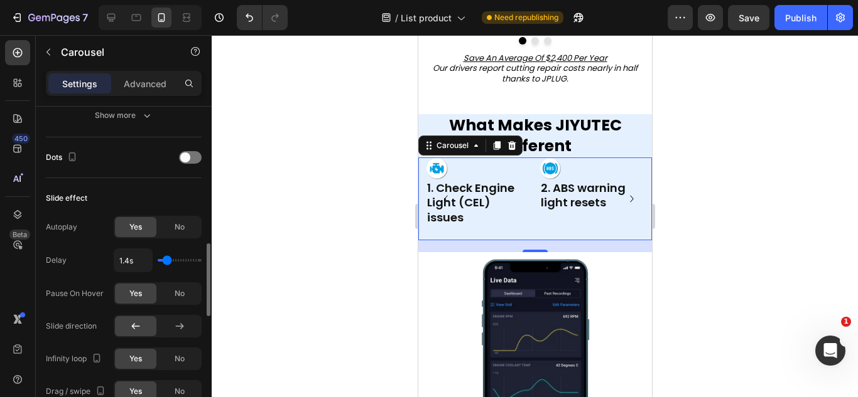
type input "1.3s"
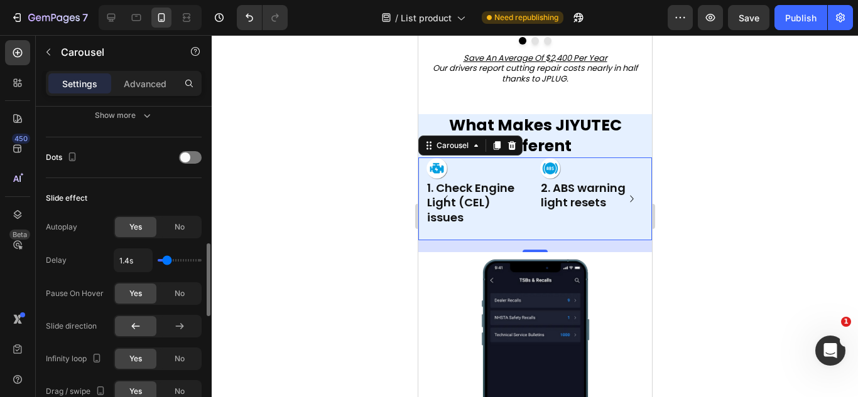
type input "1.3"
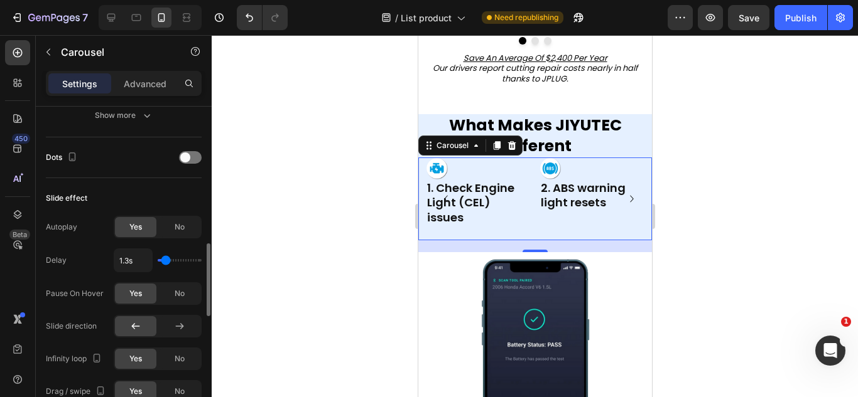
type input "1.2s"
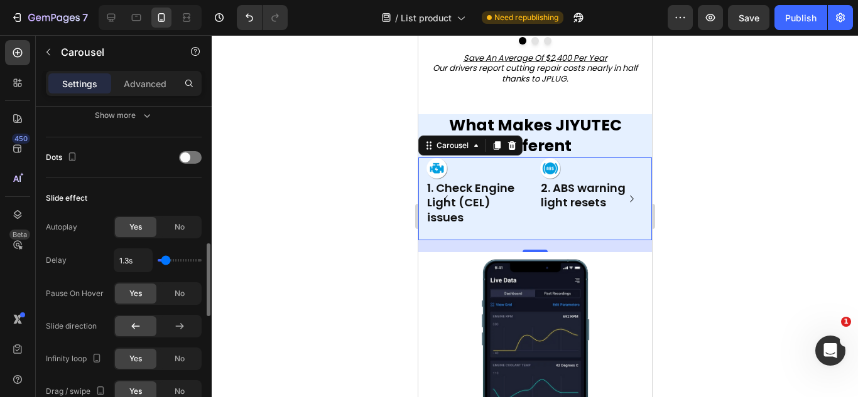
type input "1.2"
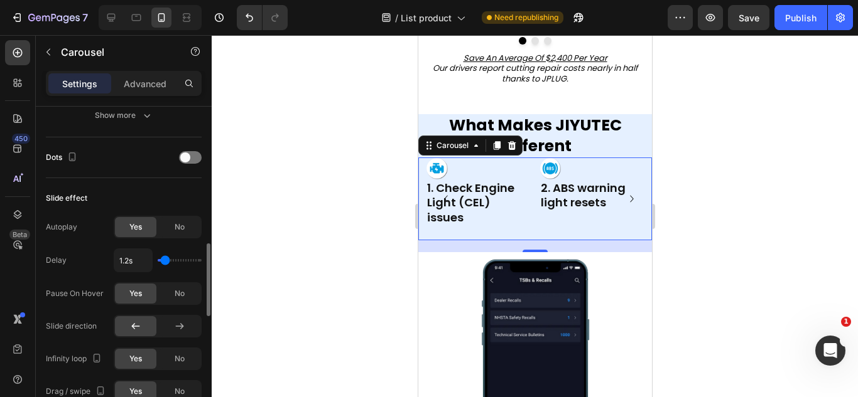
type input "1.1s"
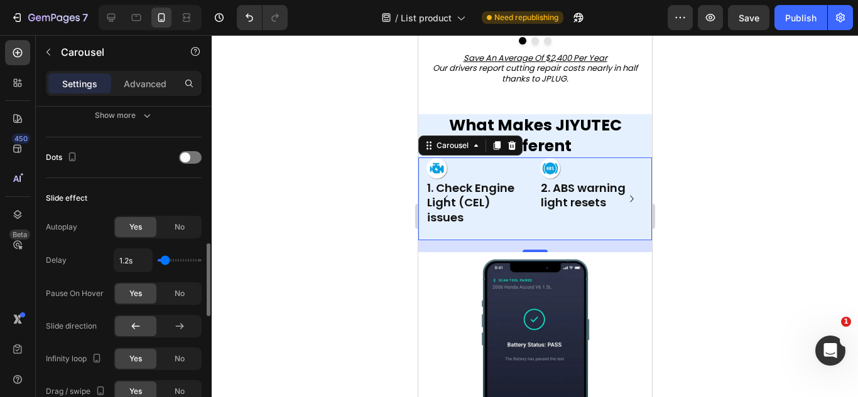
type input "1.1"
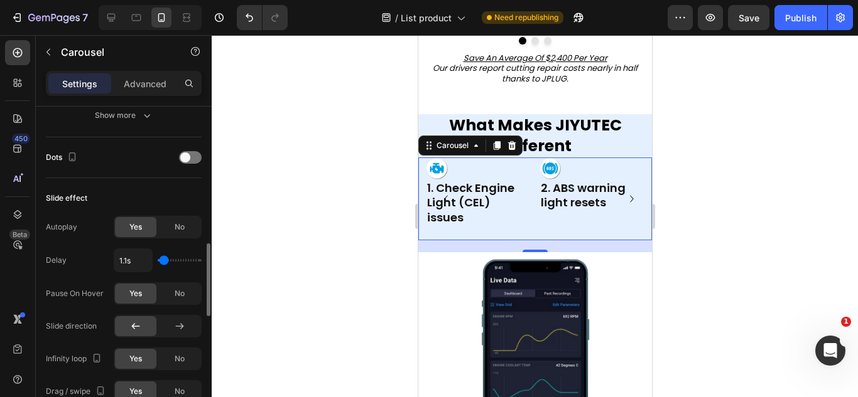
type input "1s"
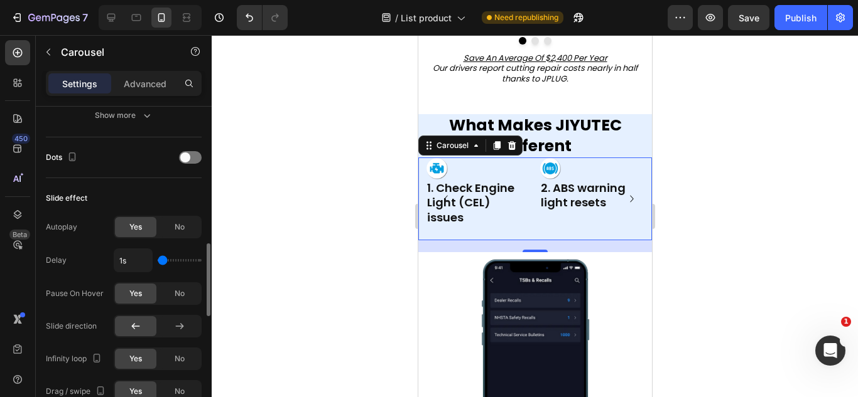
drag, startPoint x: 170, startPoint y: 258, endPoint x: 160, endPoint y: 263, distance: 10.7
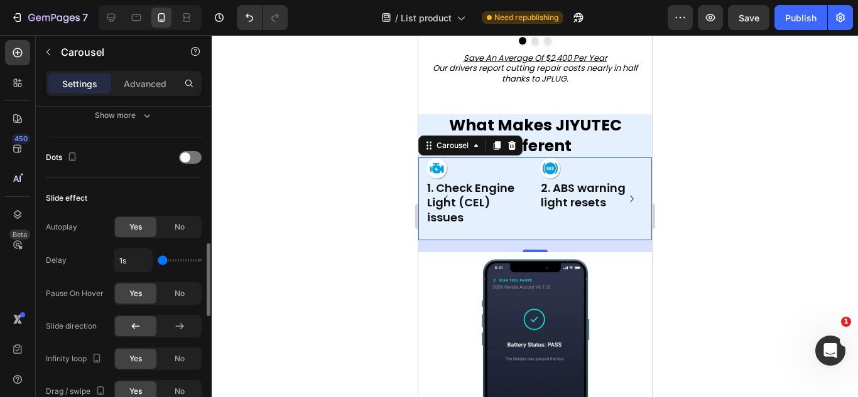
type input "1"
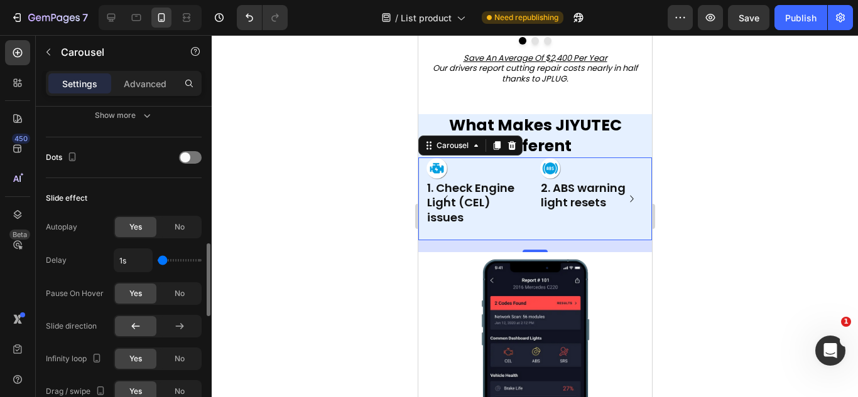
click at [160, 262] on input "range" at bounding box center [180, 260] width 44 height 3
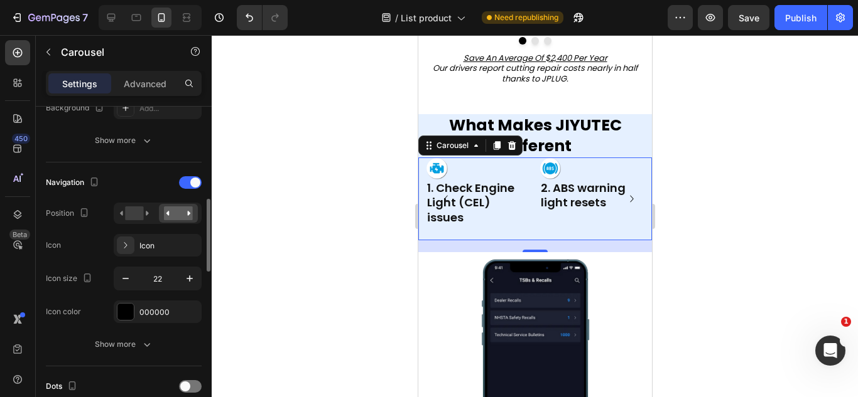
scroll to position [389, 0]
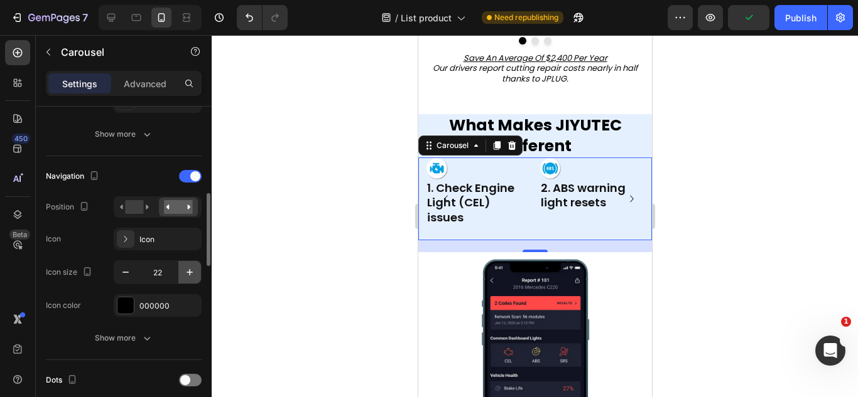
click at [181, 267] on button "button" at bounding box center [189, 272] width 23 height 23
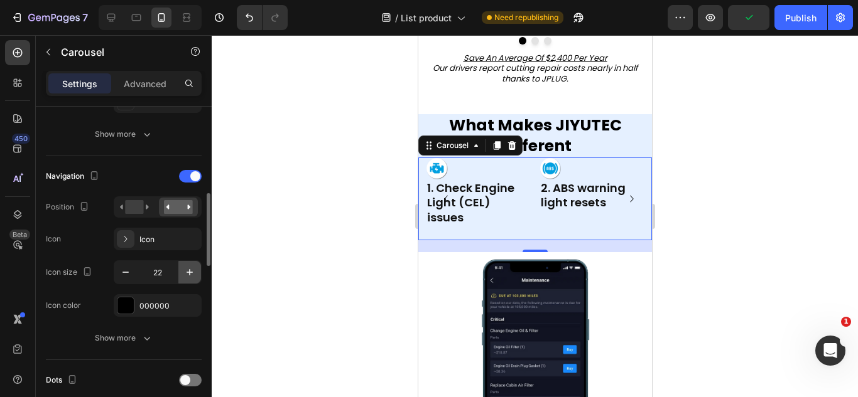
click at [181, 267] on button "button" at bounding box center [189, 272] width 23 height 23
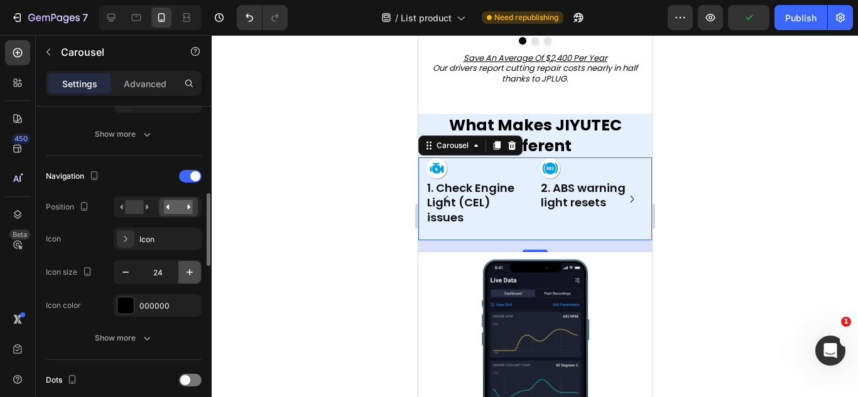
click at [181, 267] on button "button" at bounding box center [189, 272] width 23 height 23
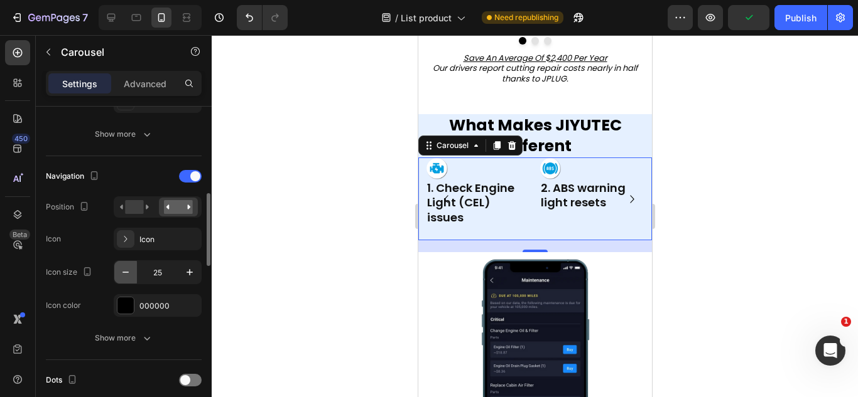
click at [134, 270] on button "button" at bounding box center [125, 272] width 23 height 23
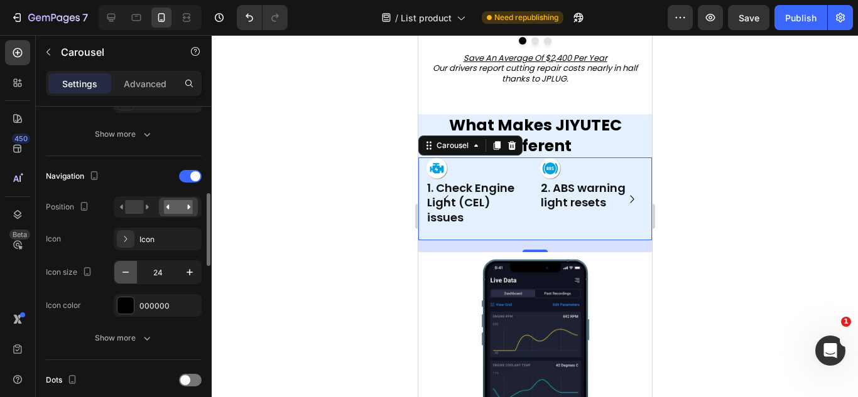
click at [134, 270] on button "button" at bounding box center [125, 272] width 23 height 23
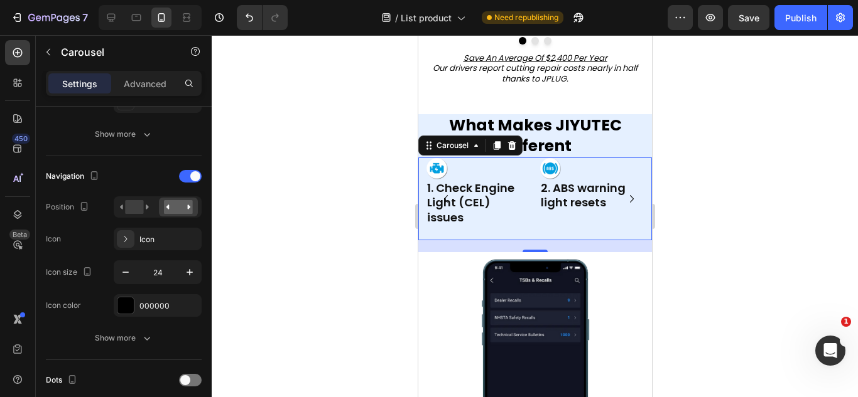
type input "23"
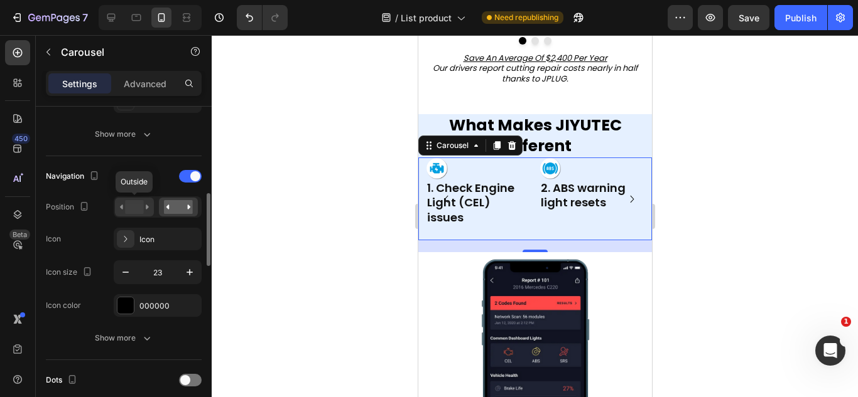
click at [127, 202] on rect at bounding box center [134, 207] width 18 height 14
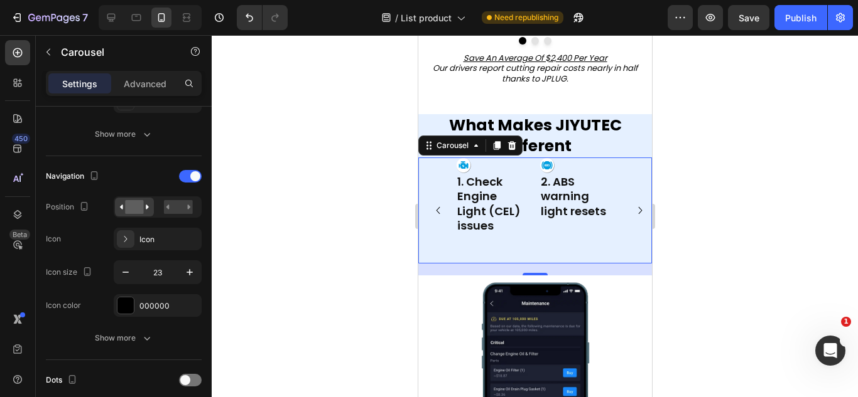
click at [214, 193] on div at bounding box center [535, 216] width 646 height 362
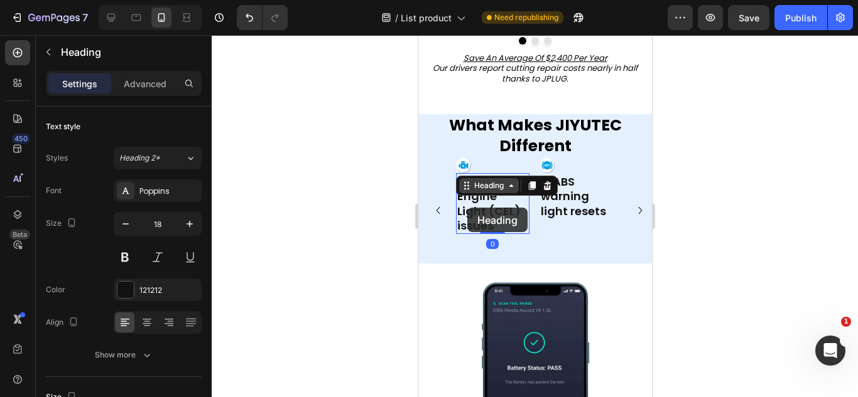
drag, startPoint x: 464, startPoint y: 189, endPoint x: 467, endPoint y: 234, distance: 45.3
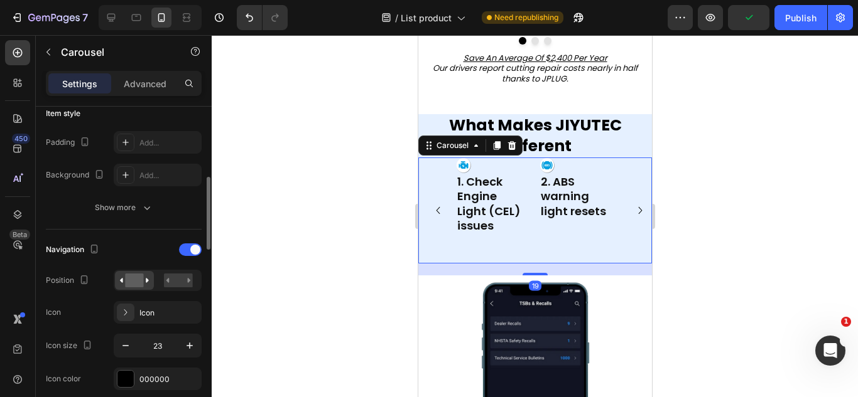
scroll to position [316, 0]
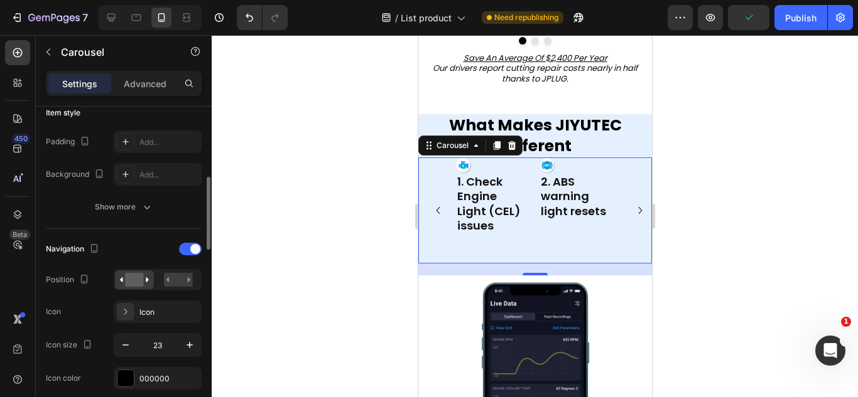
click at [178, 265] on div "Navigation Position Icon Icon Icon size 23 Icon color 000000" at bounding box center [124, 314] width 156 height 151
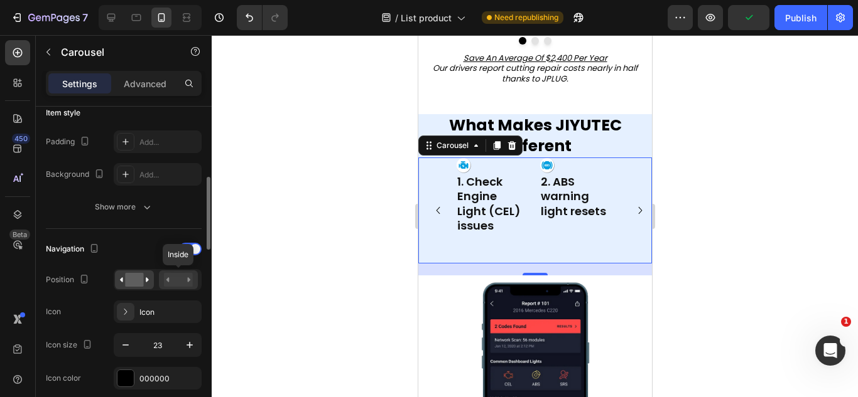
click at [173, 289] on div at bounding box center [178, 280] width 39 height 19
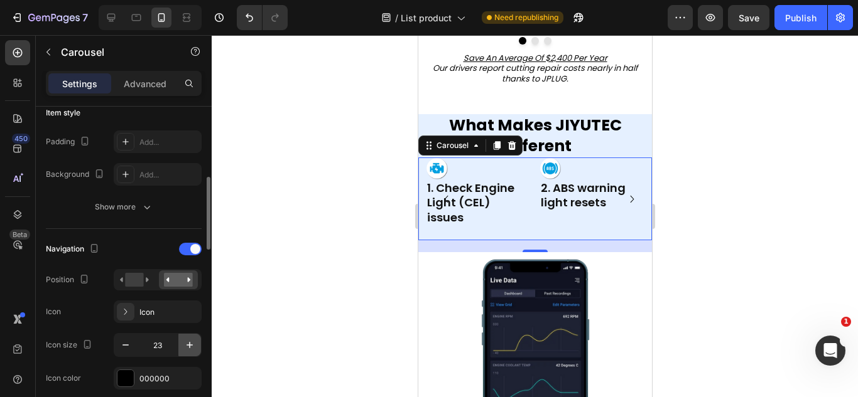
click at [188, 344] on icon "button" at bounding box center [189, 345] width 13 height 13
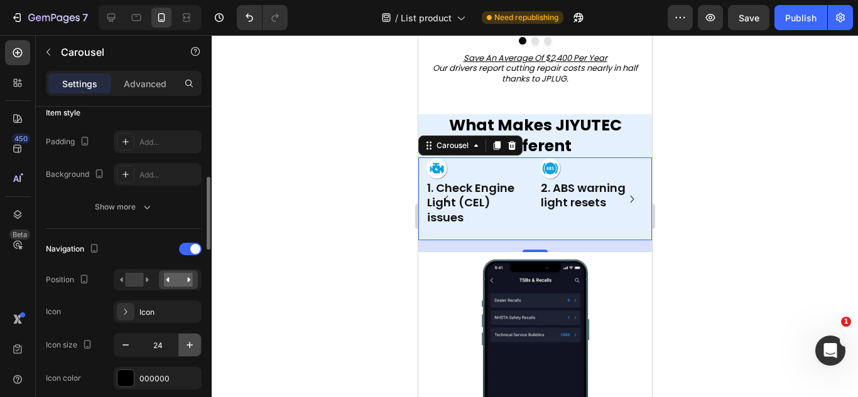
click at [188, 344] on icon "button" at bounding box center [189, 345] width 13 height 13
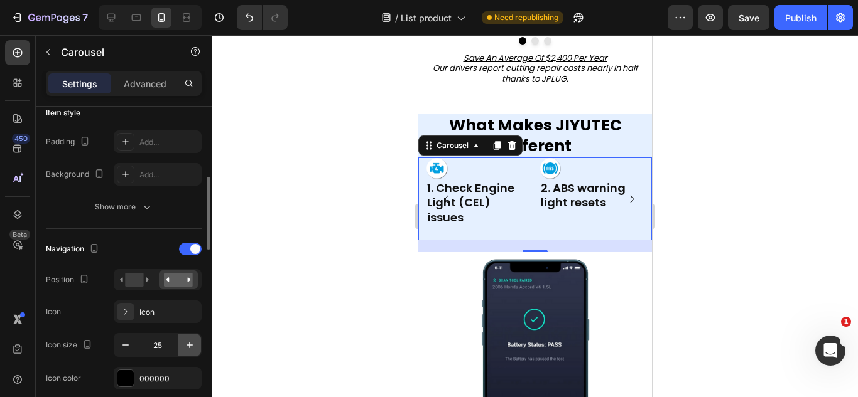
click at [188, 344] on icon "button" at bounding box center [189, 345] width 13 height 13
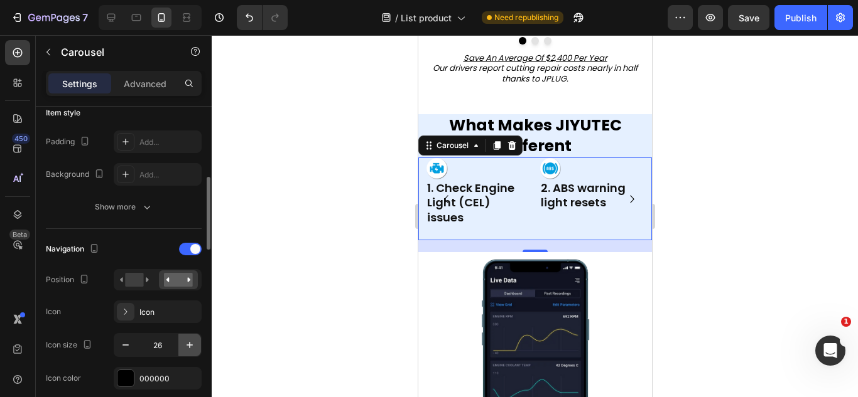
click at [188, 344] on icon "button" at bounding box center [189, 345] width 13 height 13
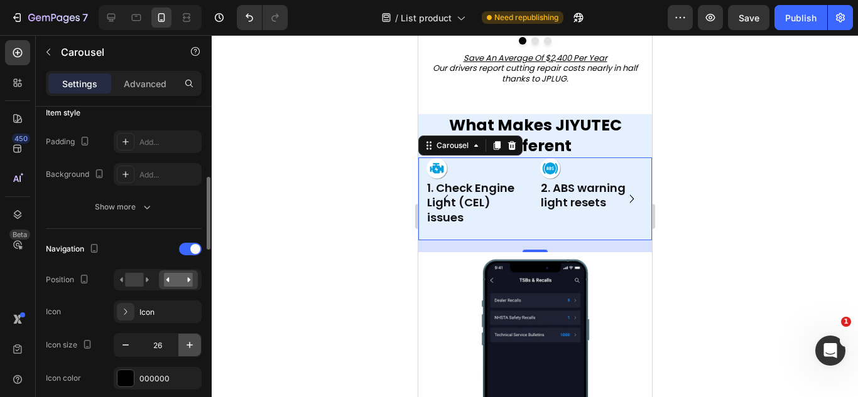
click at [188, 344] on icon "button" at bounding box center [189, 345] width 13 height 13
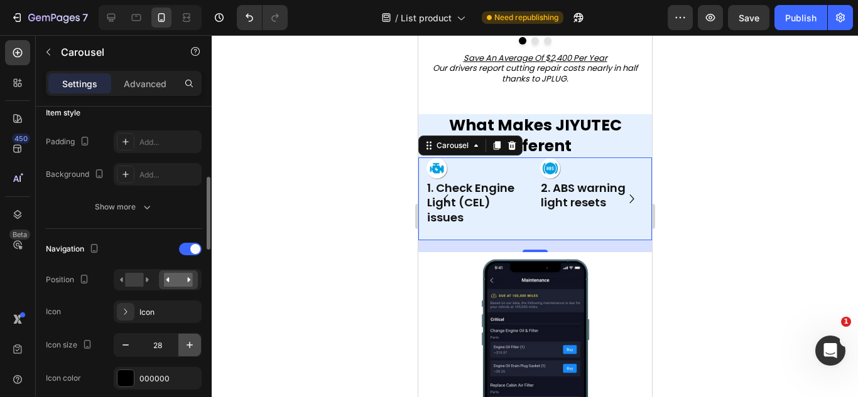
click at [188, 344] on icon "button" at bounding box center [189, 345] width 13 height 13
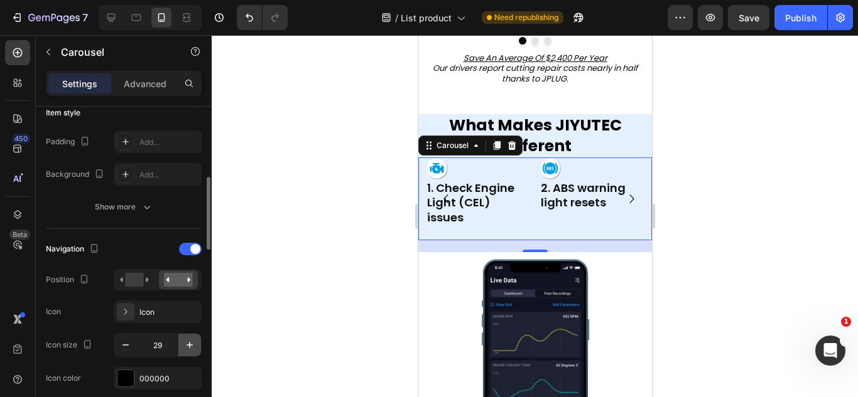
click at [188, 344] on icon "button" at bounding box center [189, 345] width 13 height 13
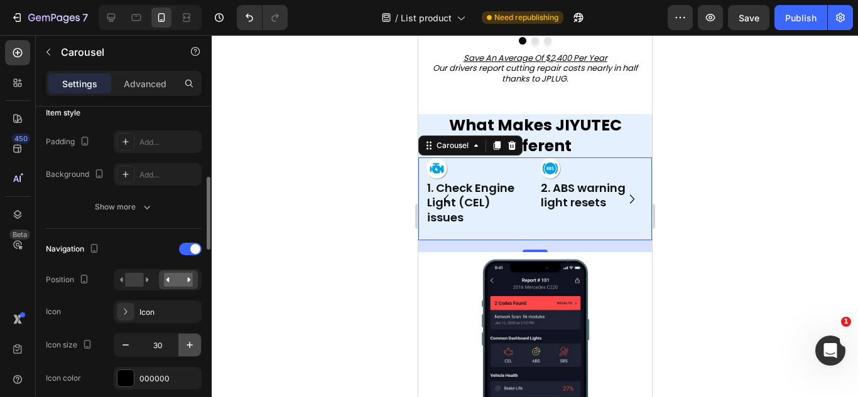
click at [188, 344] on icon "button" at bounding box center [189, 345] width 13 height 13
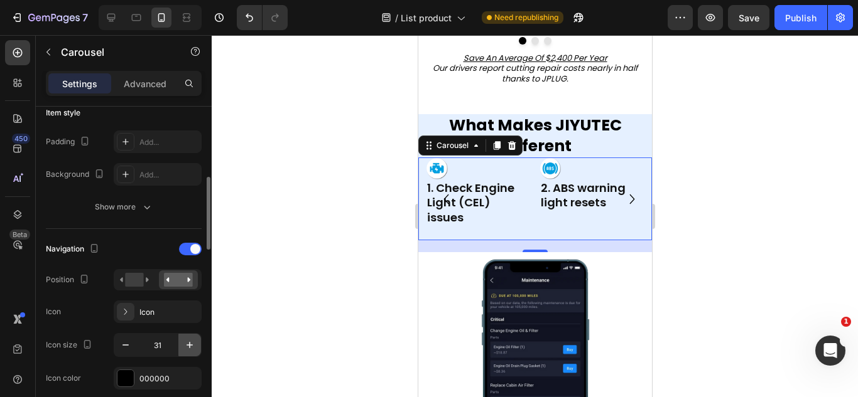
click at [188, 344] on icon "button" at bounding box center [189, 345] width 13 height 13
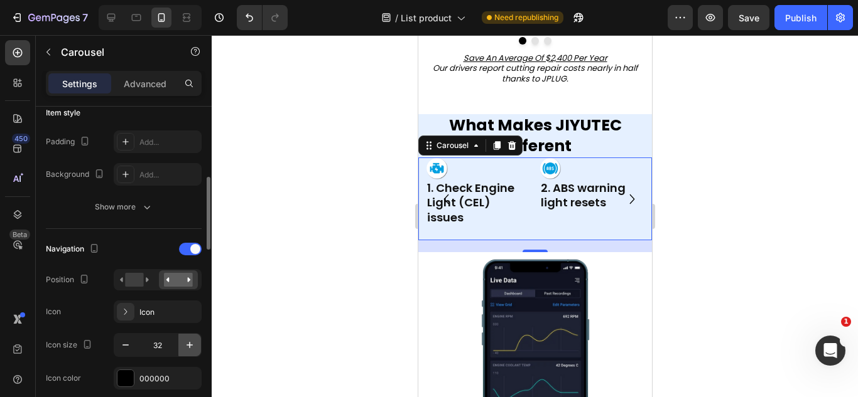
click at [188, 344] on icon "button" at bounding box center [189, 345] width 13 height 13
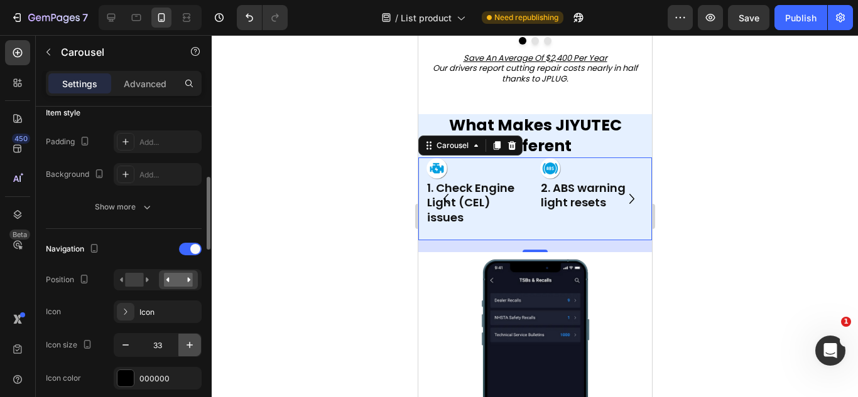
click at [188, 344] on icon "button" at bounding box center [189, 345] width 13 height 13
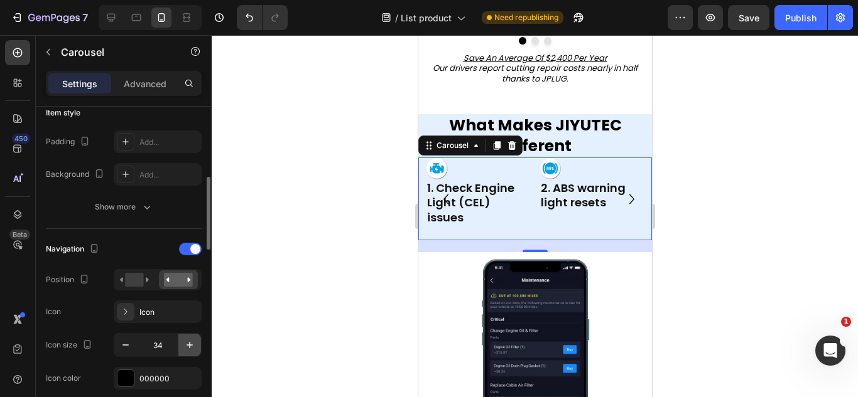
click at [188, 344] on icon "button" at bounding box center [189, 345] width 13 height 13
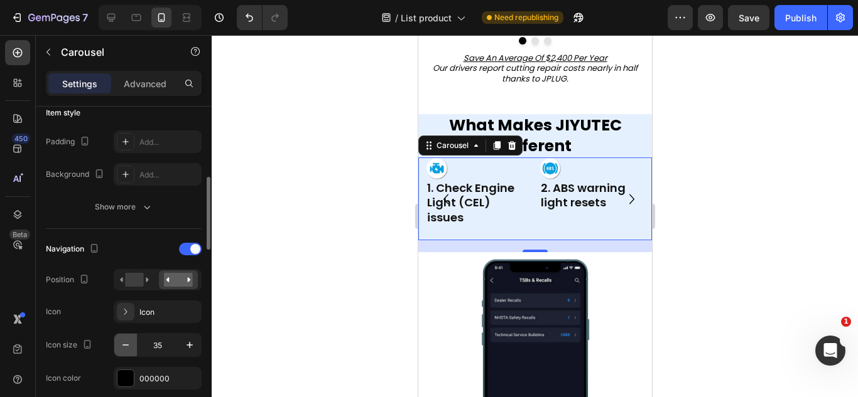
click at [135, 345] on button "button" at bounding box center [125, 345] width 23 height 23
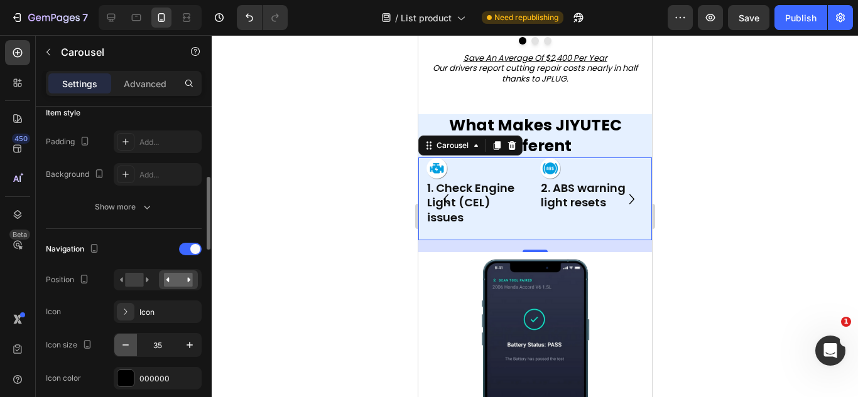
click at [135, 345] on button "button" at bounding box center [125, 345] width 23 height 23
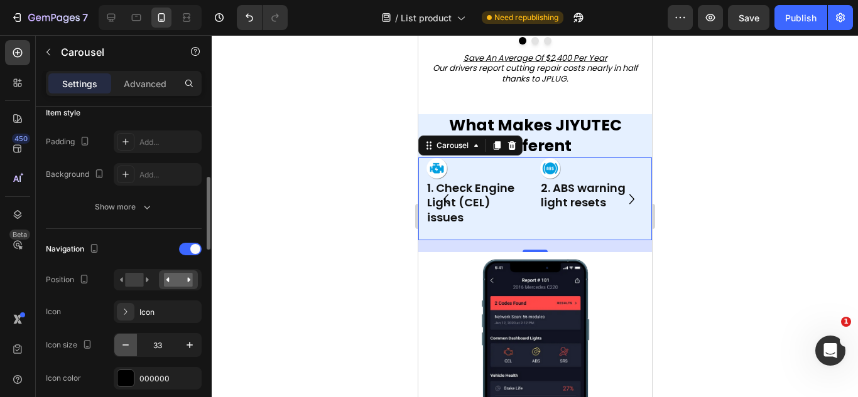
click at [135, 345] on button "button" at bounding box center [125, 345] width 23 height 23
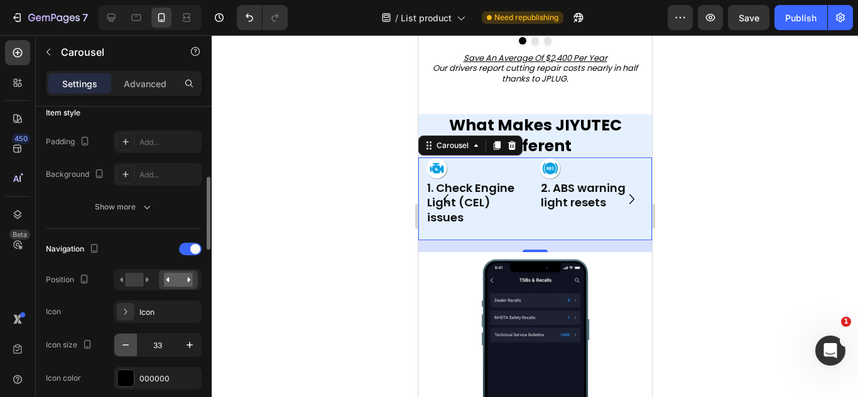
click at [135, 345] on button "button" at bounding box center [125, 345] width 23 height 23
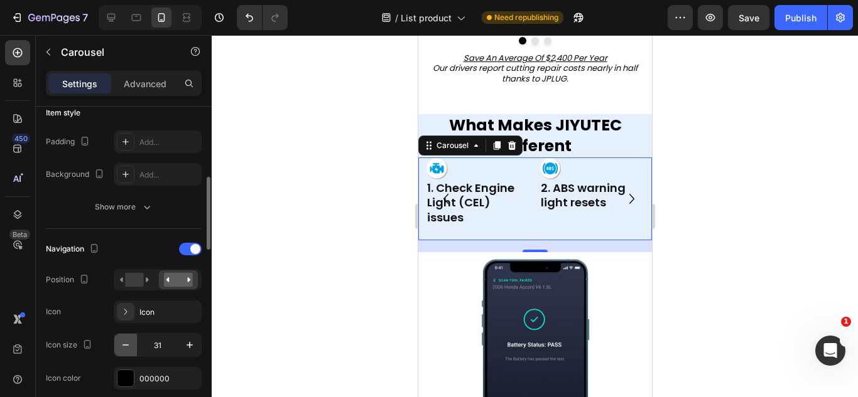
click at [135, 345] on button "button" at bounding box center [125, 345] width 23 height 23
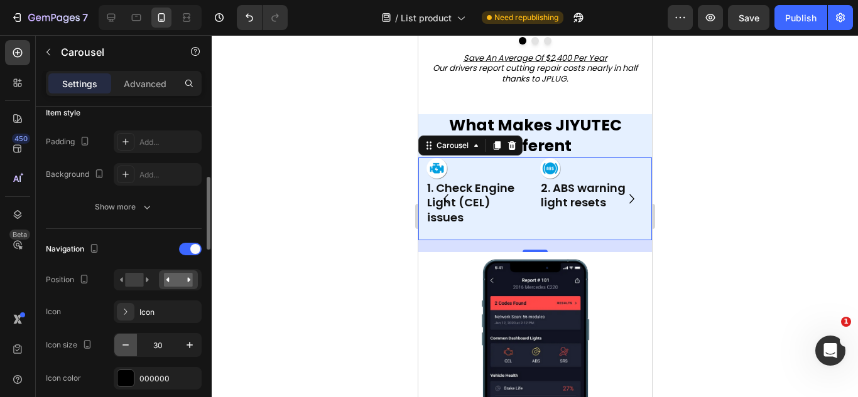
click at [135, 345] on button "button" at bounding box center [125, 345] width 23 height 23
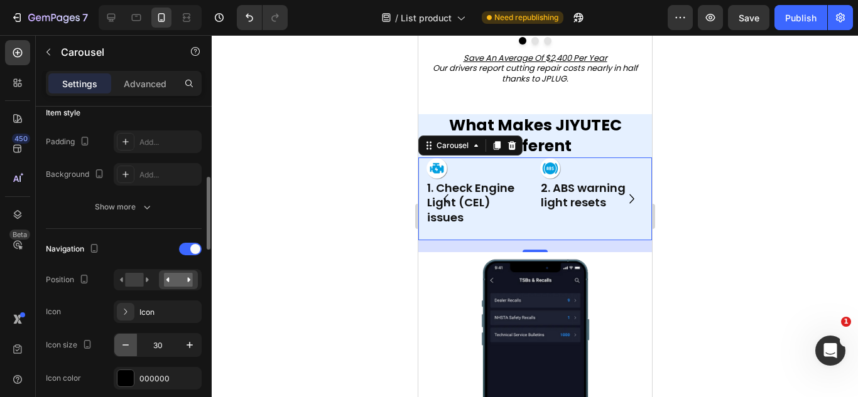
click at [135, 345] on button "button" at bounding box center [125, 345] width 23 height 23
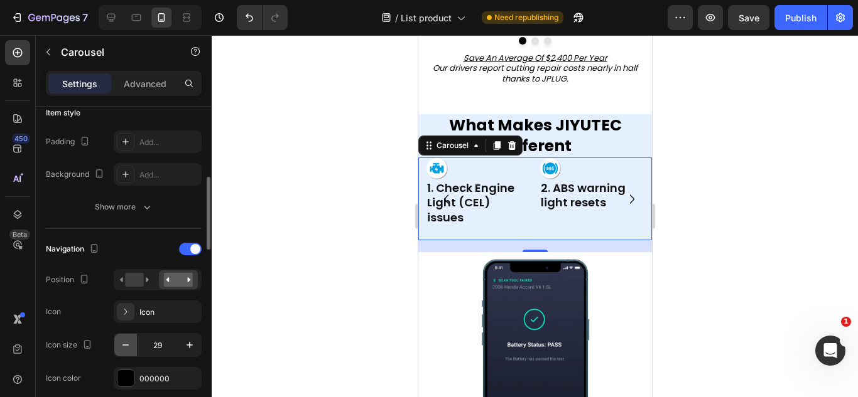
click at [135, 345] on button "button" at bounding box center [125, 345] width 23 height 23
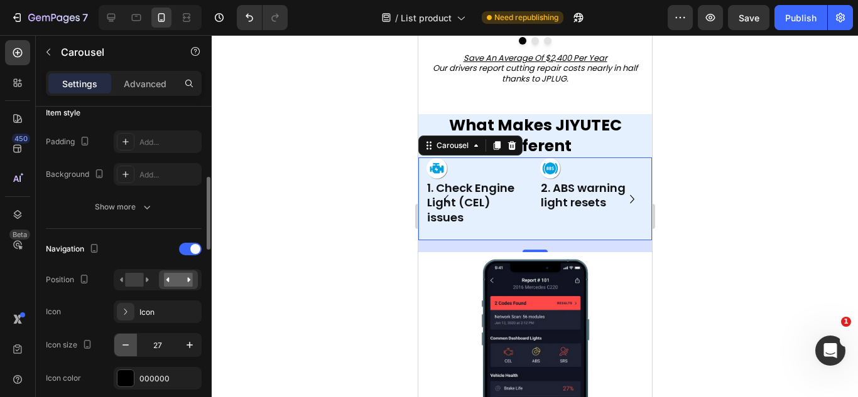
click at [135, 345] on button "button" at bounding box center [125, 345] width 23 height 23
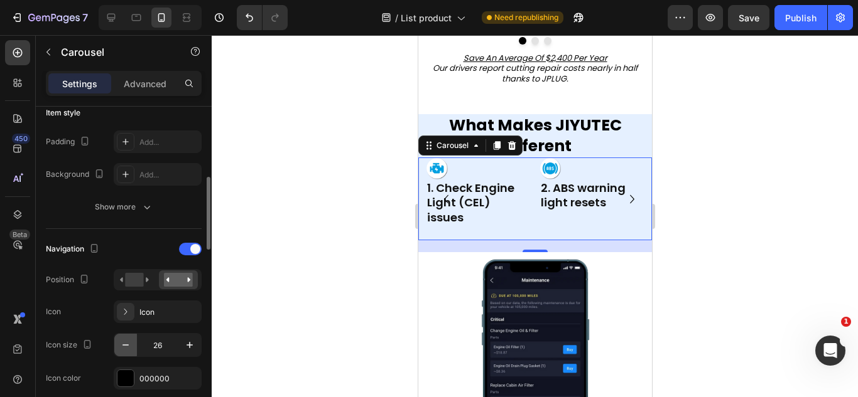
click at [135, 345] on button "button" at bounding box center [125, 345] width 23 height 23
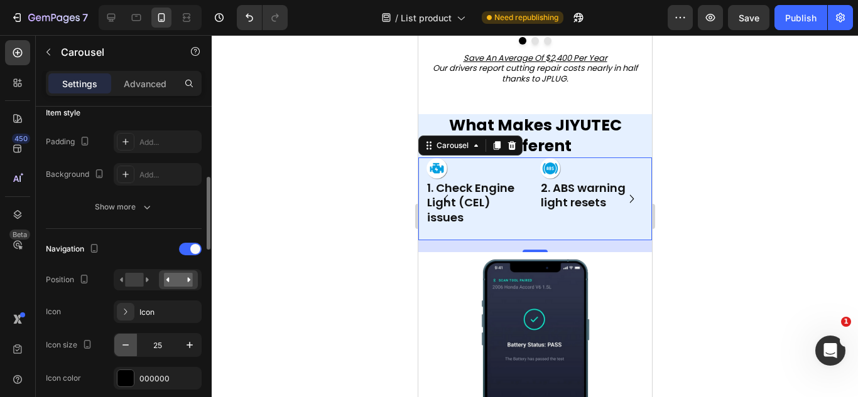
click at [135, 345] on button "button" at bounding box center [125, 345] width 23 height 23
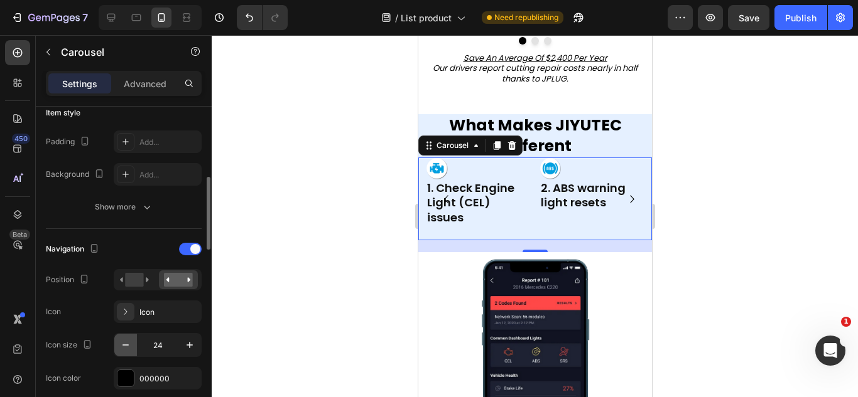
click at [135, 345] on button "button" at bounding box center [125, 345] width 23 height 23
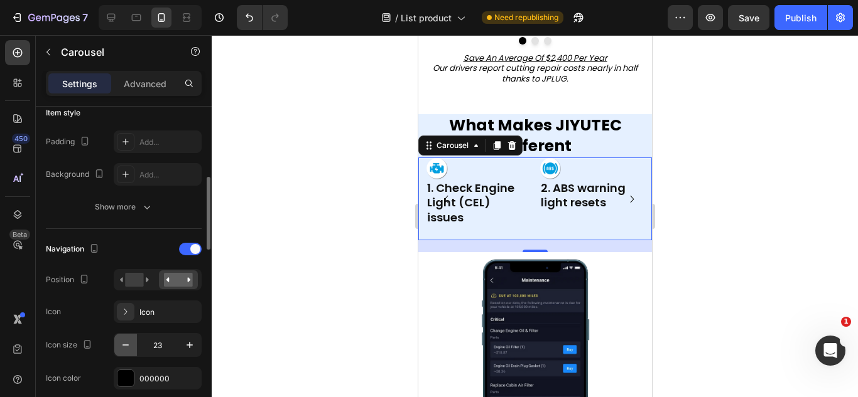
click at [135, 345] on button "button" at bounding box center [125, 345] width 23 height 23
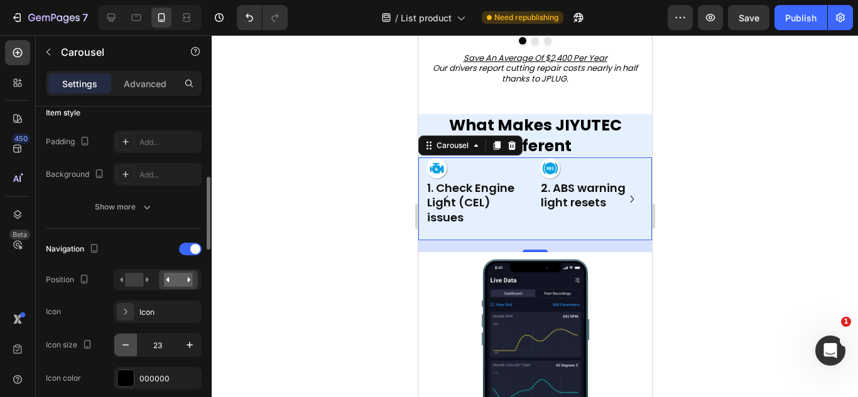
click at [135, 345] on button "button" at bounding box center [125, 345] width 23 height 23
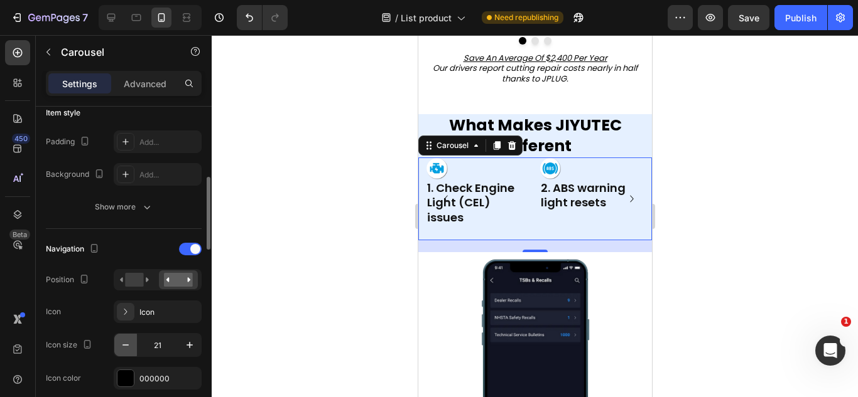
click at [135, 345] on button "button" at bounding box center [125, 345] width 23 height 23
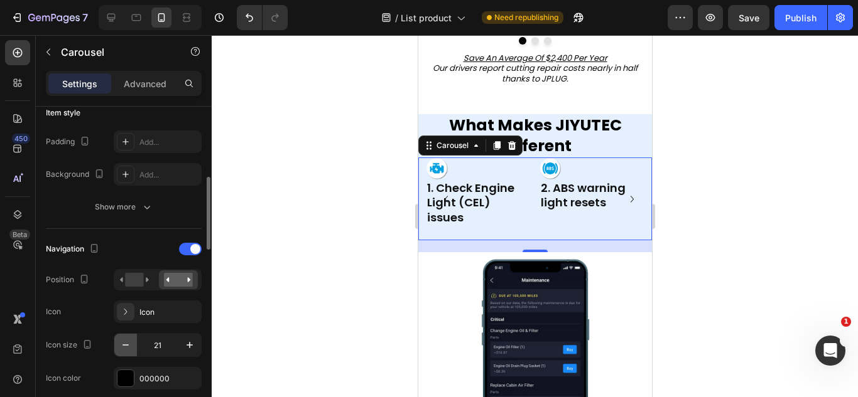
type input "20"
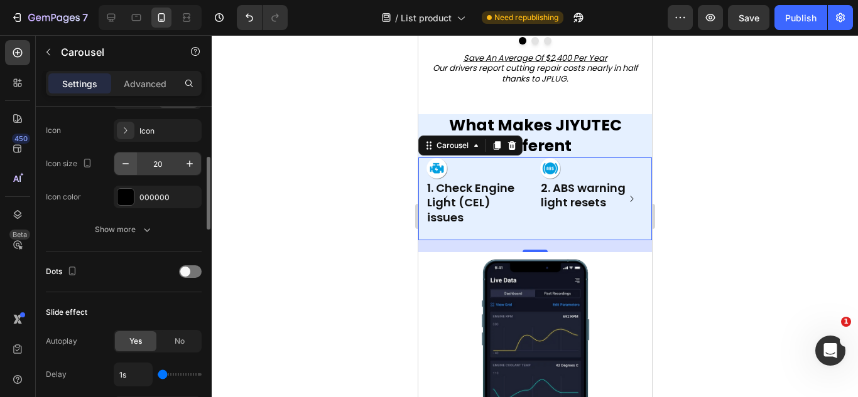
scroll to position [500, 0]
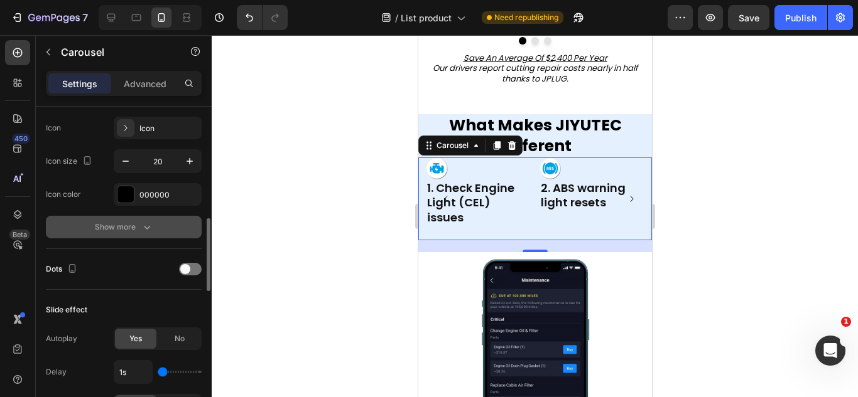
click at [134, 222] on div "Show more" at bounding box center [124, 227] width 58 height 13
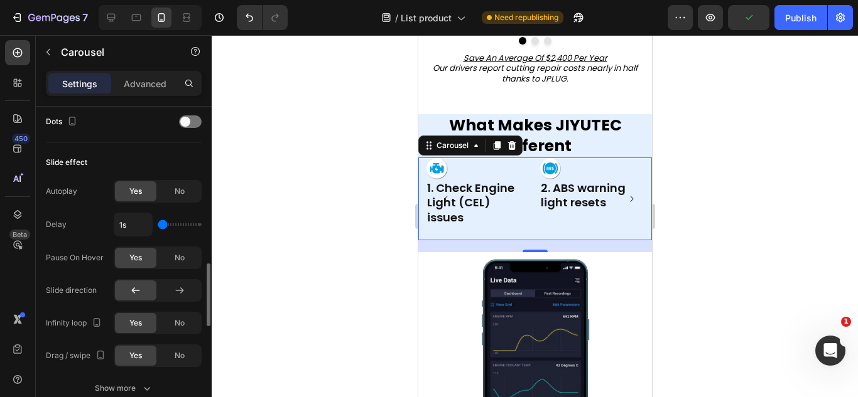
scroll to position [863, 0]
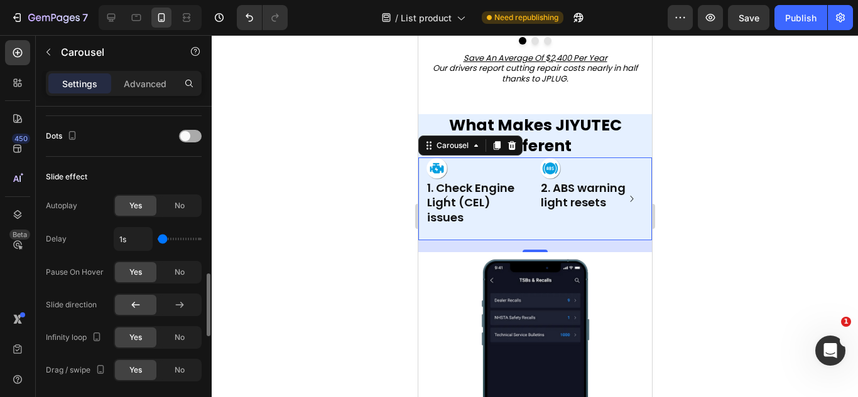
click at [188, 134] on span at bounding box center [185, 136] width 10 height 10
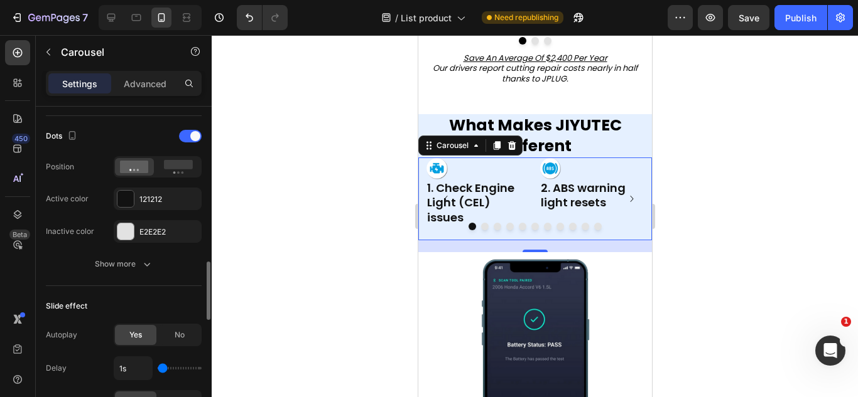
click at [170, 178] on div "Dots Position Active color 121212 Inactive color E2E2E2" at bounding box center [124, 184] width 156 height 117
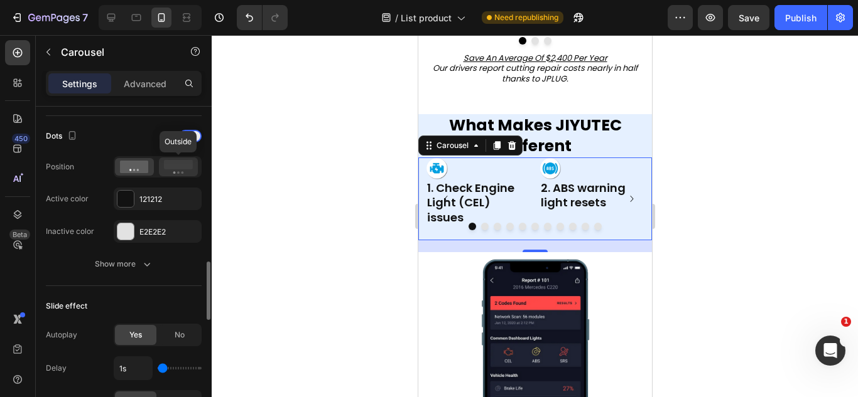
click at [172, 173] on icon at bounding box center [178, 167] width 29 height 14
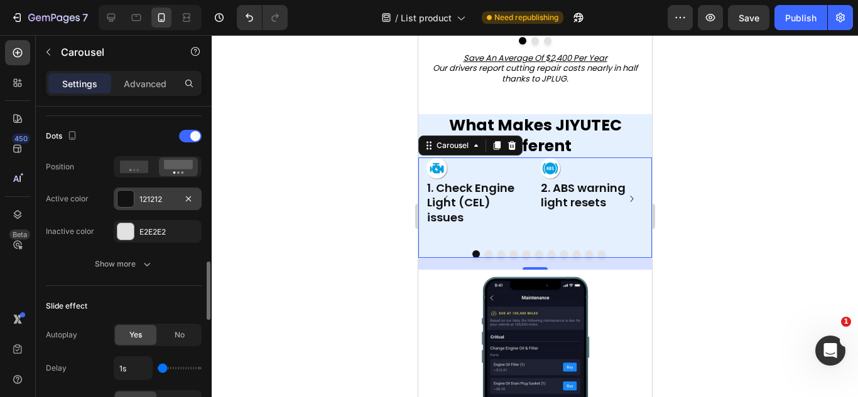
click at [132, 195] on div at bounding box center [125, 199] width 16 height 16
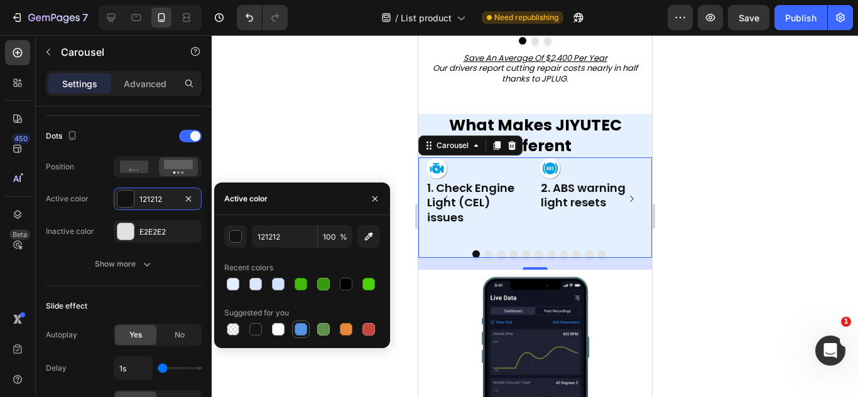
click at [292, 330] on div at bounding box center [301, 330] width 18 height 18
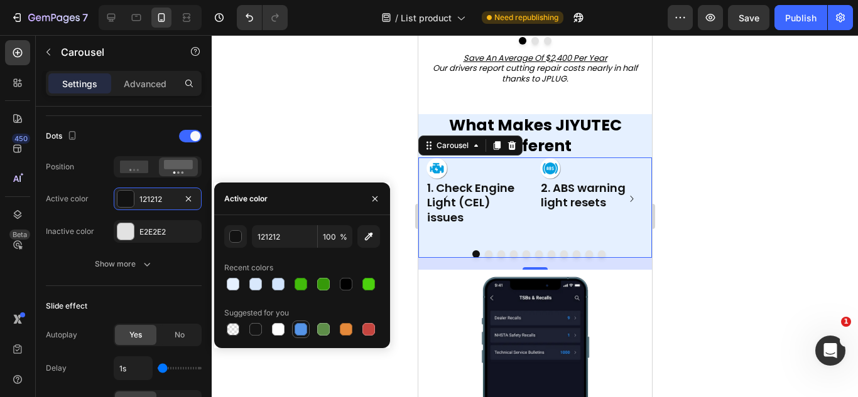
type input "5594E7"
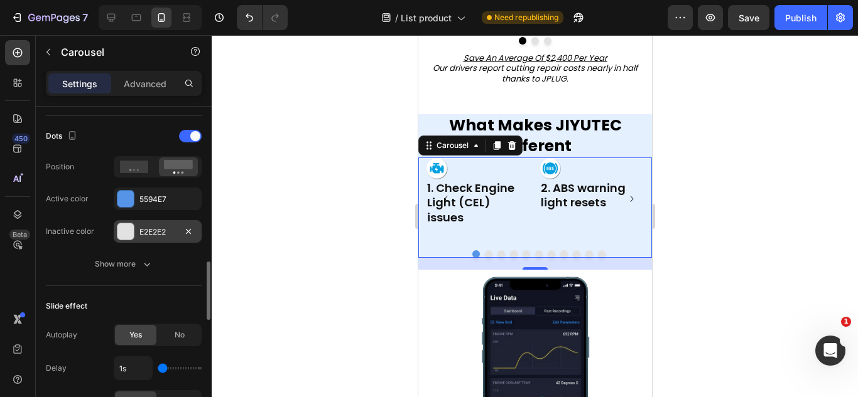
click at [142, 235] on div "E2E2E2" at bounding box center [157, 232] width 36 height 11
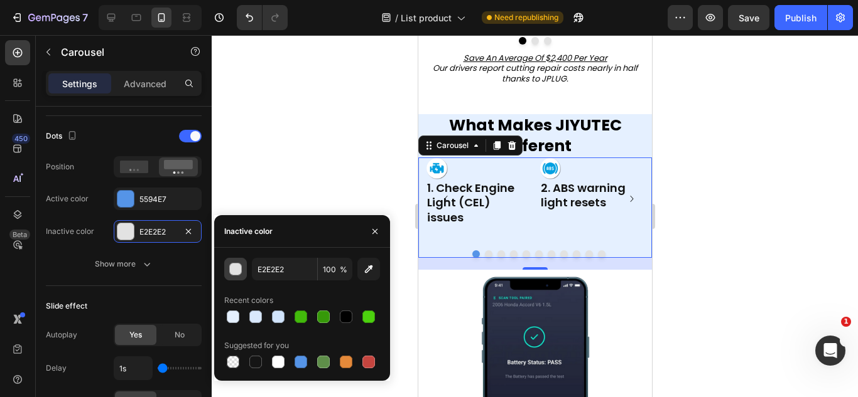
click at [244, 259] on button "button" at bounding box center [235, 269] width 23 height 23
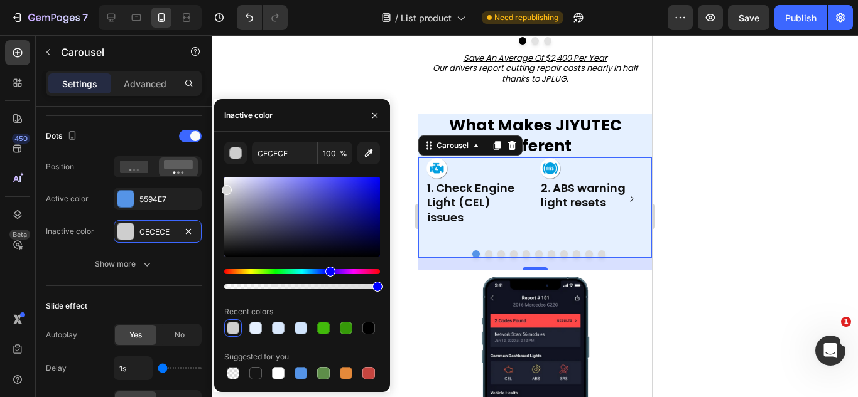
drag, startPoint x: 264, startPoint y: 214, endPoint x: 218, endPoint y: 188, distance: 53.4
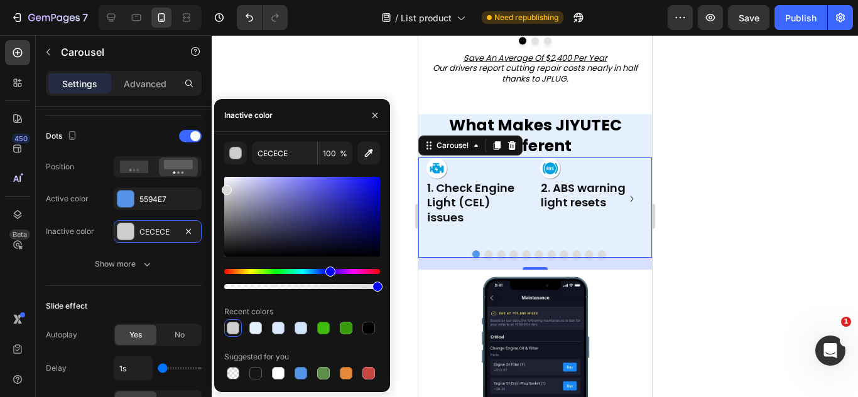
click at [218, 188] on div "CECECE 100 % Recent colors Suggested for you" at bounding box center [302, 262] width 176 height 240
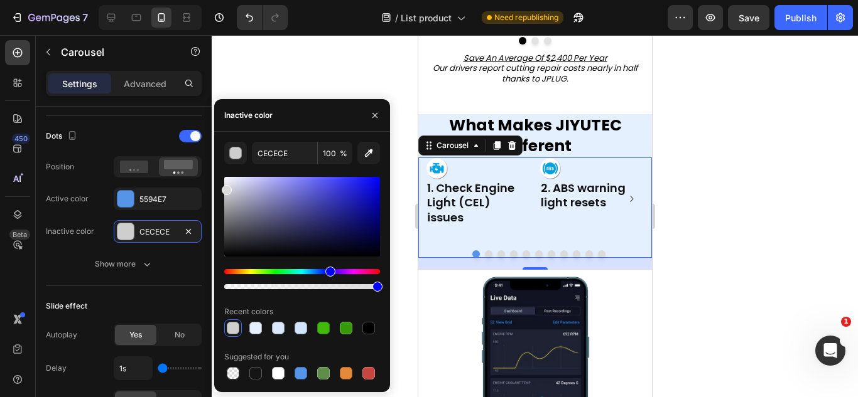
type input "DBDBDB"
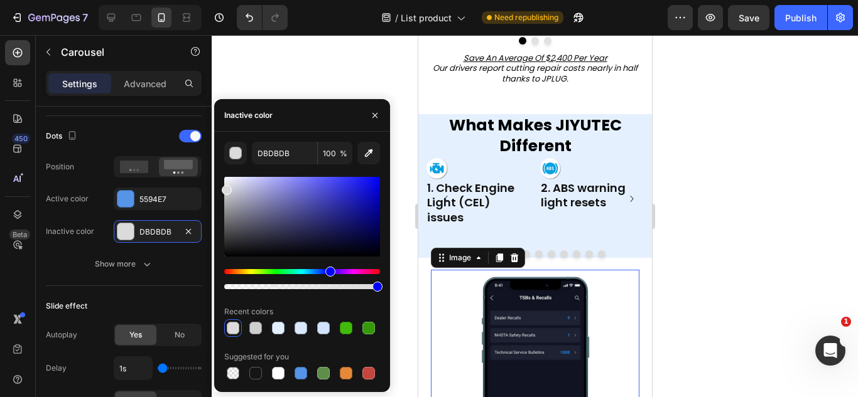
scroll to position [0, 0]
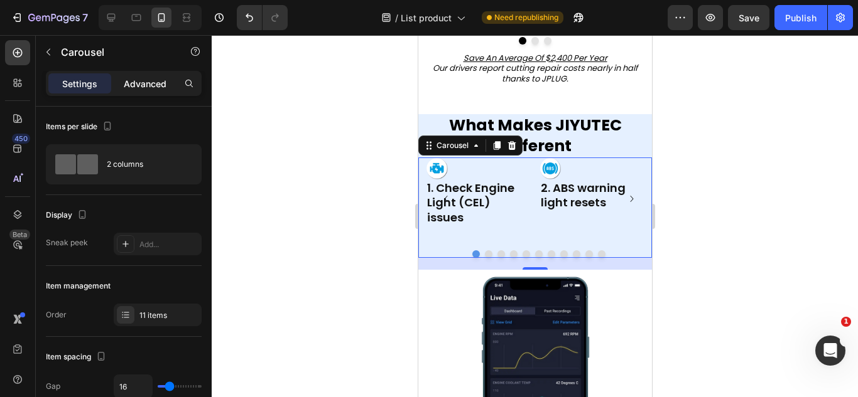
click at [139, 81] on p "Advanced" at bounding box center [145, 83] width 43 height 13
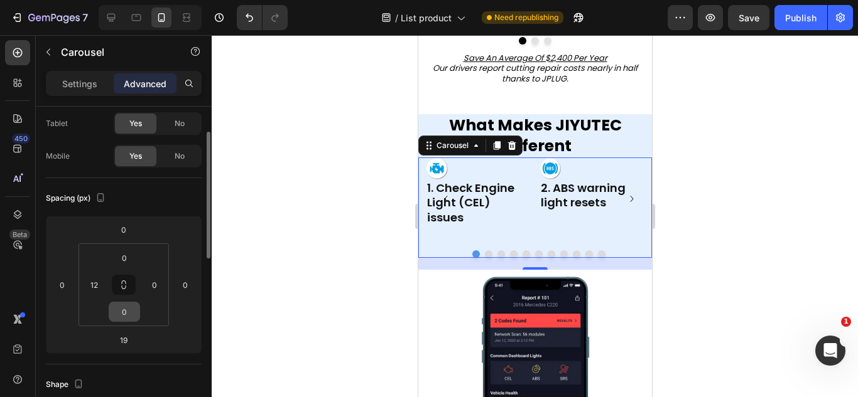
scroll to position [65, 0]
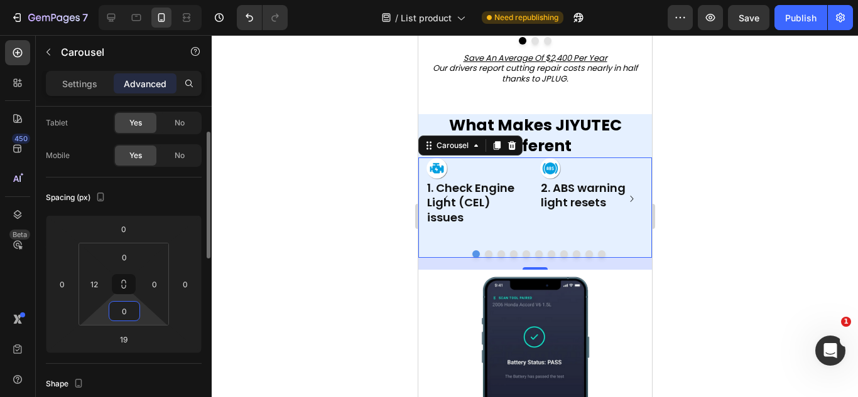
click at [124, 303] on input "0" at bounding box center [124, 311] width 25 height 19
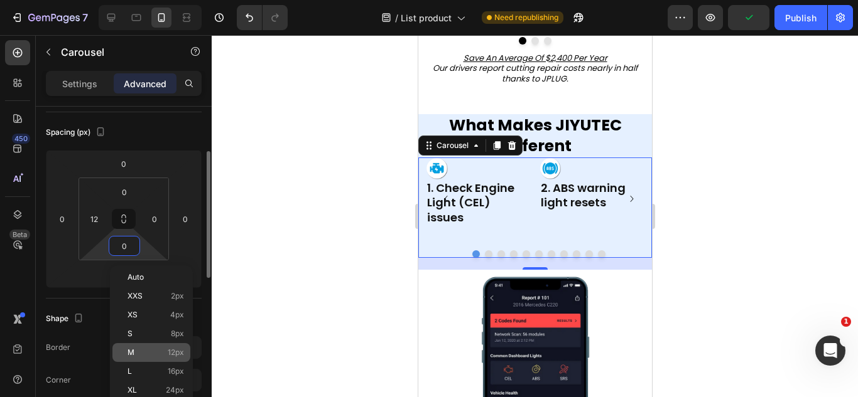
scroll to position [132, 0]
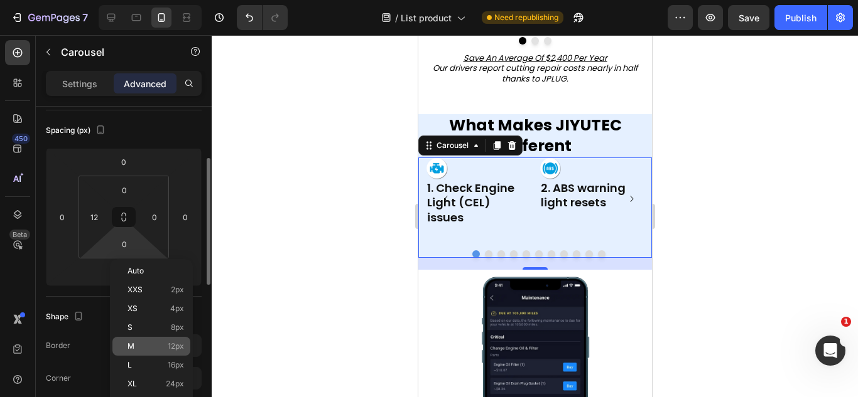
click at [156, 352] on div "M 12px" at bounding box center [151, 346] width 78 height 19
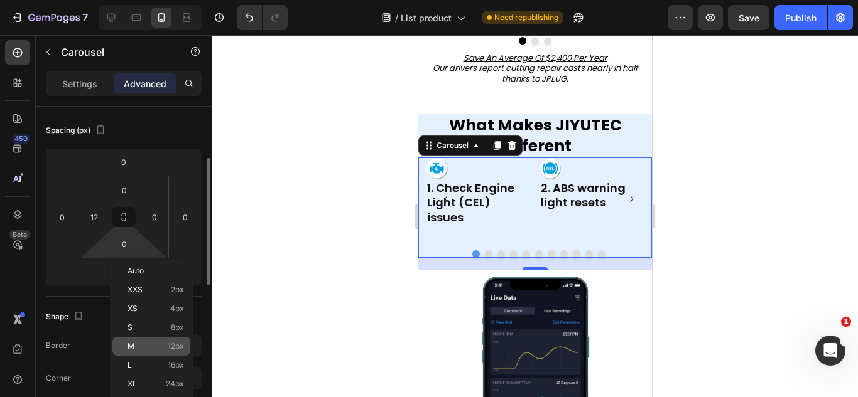
type input "12"
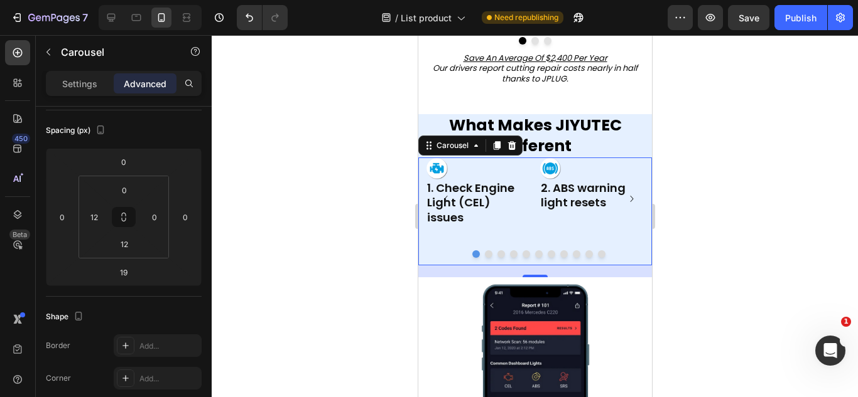
click at [156, 356] on div "M 12px" at bounding box center [151, 365] width 78 height 19
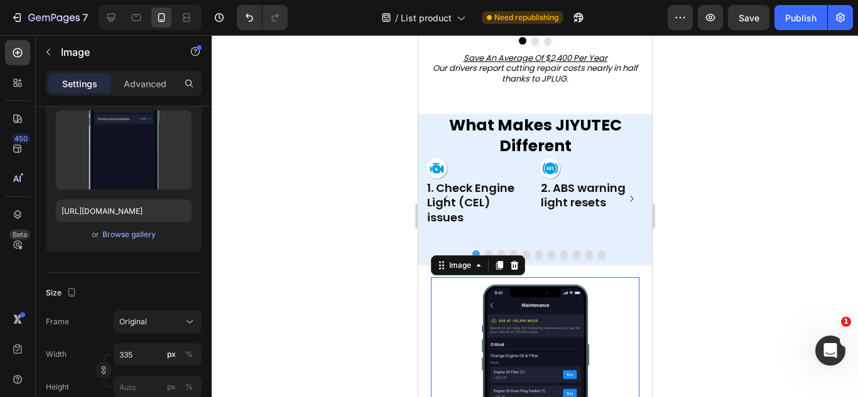
scroll to position [0, 0]
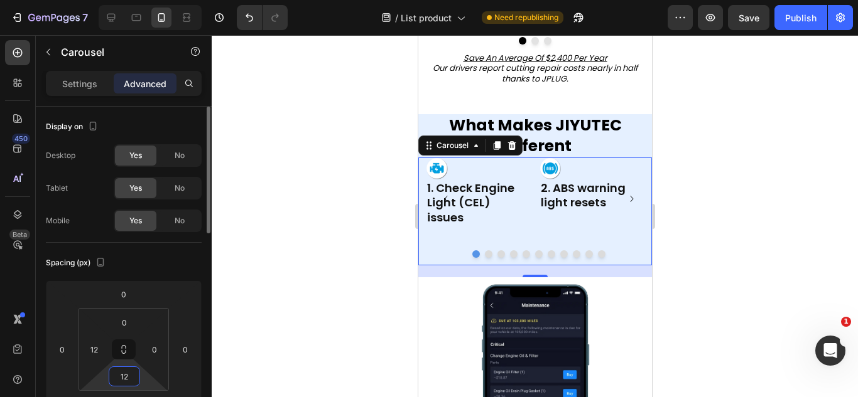
click at [134, 0] on html "7 Version history / List product Need republishing Preview Save Publish 450 Bet…" at bounding box center [429, 0] width 858 height 0
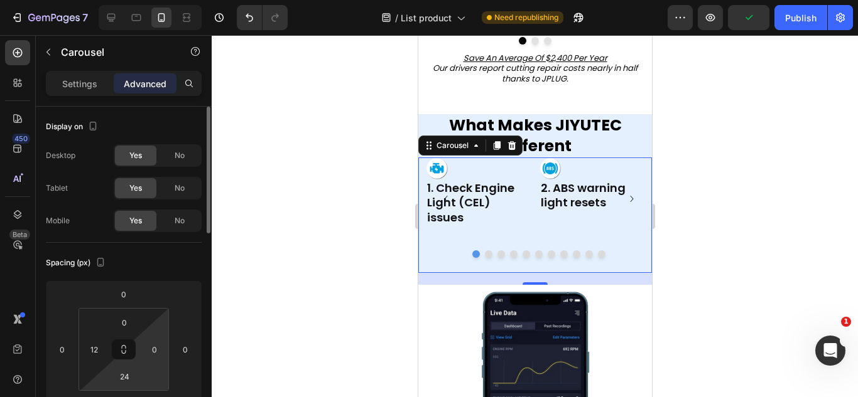
drag, startPoint x: 143, startPoint y: 375, endPoint x: 157, endPoint y: 370, distance: 14.9
click at [157, 0] on html "7 Version history / List product Need republishing Preview Publish 450 Beta Sec…" at bounding box center [429, 0] width 858 height 0
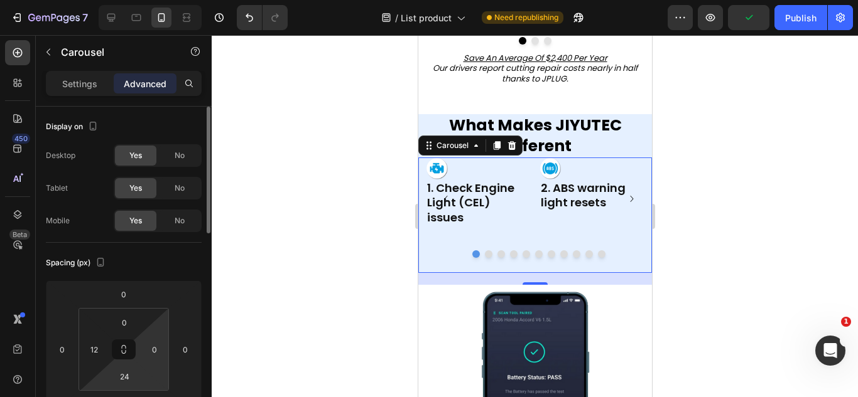
type input "30"
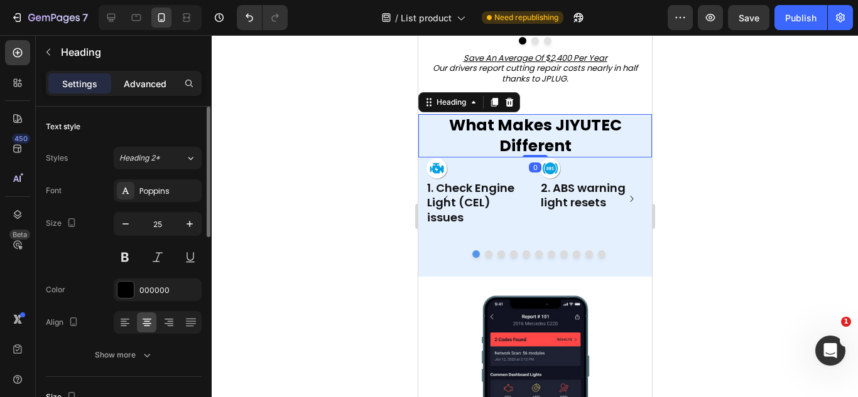
click at [151, 87] on p "Advanced" at bounding box center [145, 83] width 43 height 13
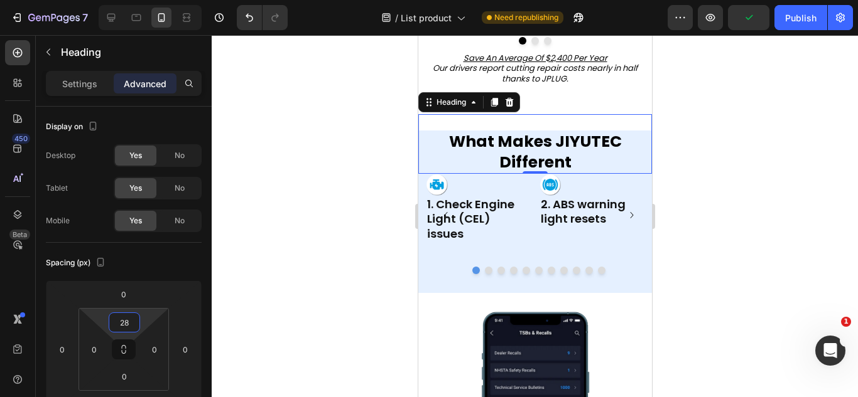
type input "30"
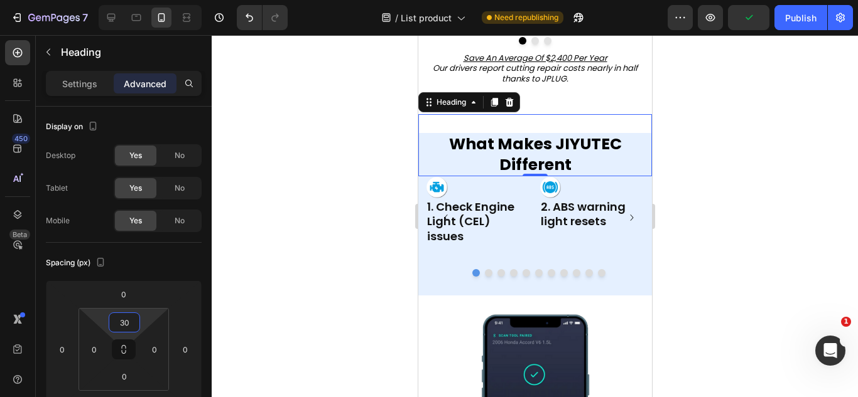
drag, startPoint x: 141, startPoint y: 330, endPoint x: 153, endPoint y: 321, distance: 14.7
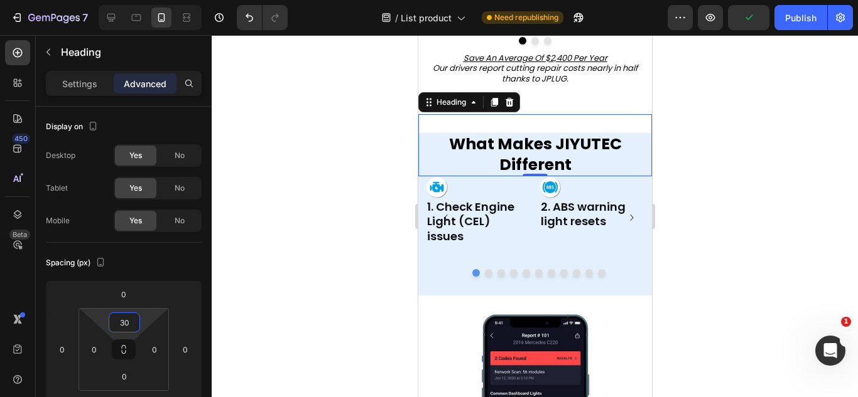
click at [153, 0] on html "7 Version history / List product Need republishing Preview Publish 450 Beta Sec…" at bounding box center [429, 0] width 858 height 0
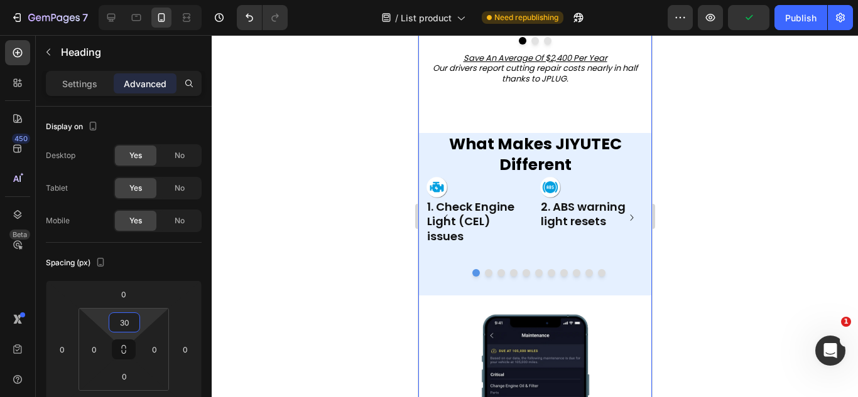
click at [443, 299] on div "Image 1. Check Engine Light (CEL) issues Heading Image 2. ABS warning light res…" at bounding box center [535, 241] width 234 height 131
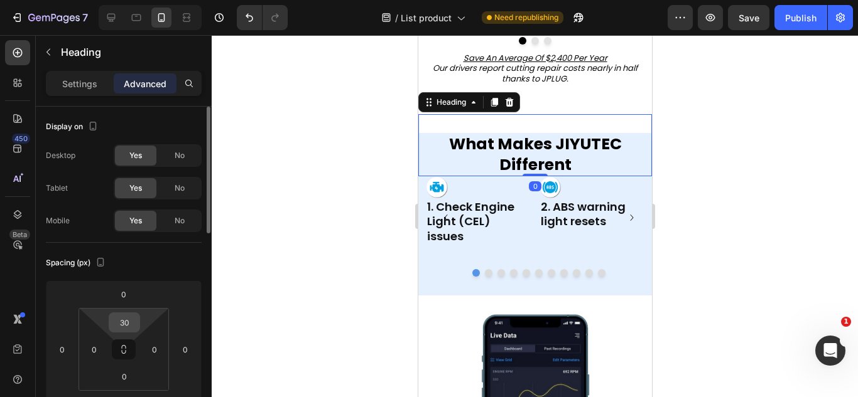
click at [124, 332] on div "30" at bounding box center [124, 323] width 31 height 20
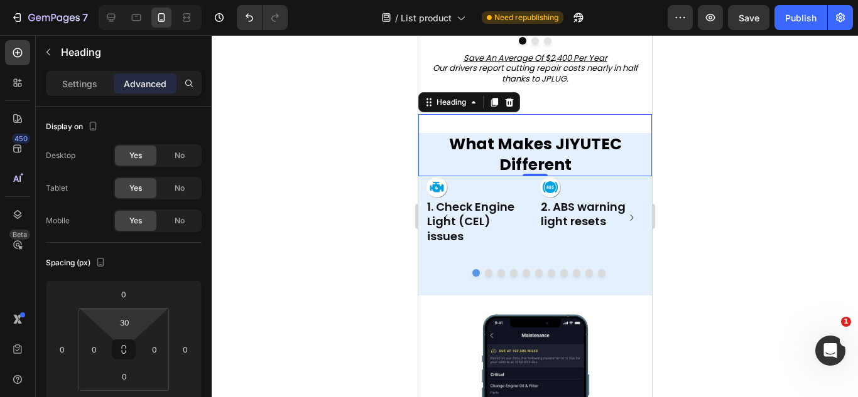
type input "0"
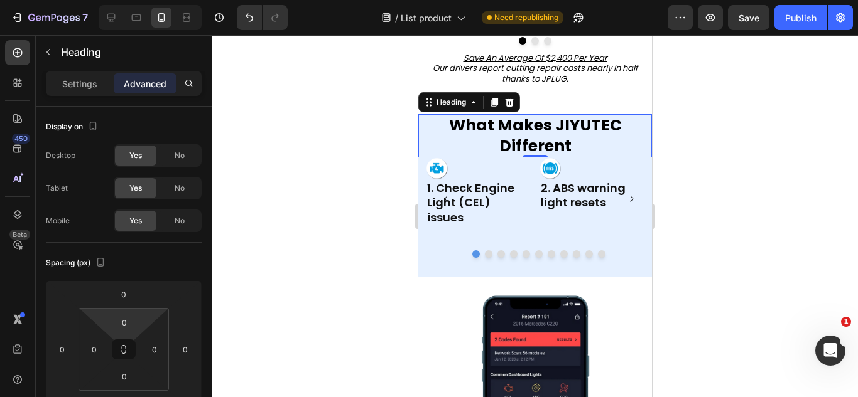
drag, startPoint x: 141, startPoint y: 323, endPoint x: 143, endPoint y: 427, distance: 103.6
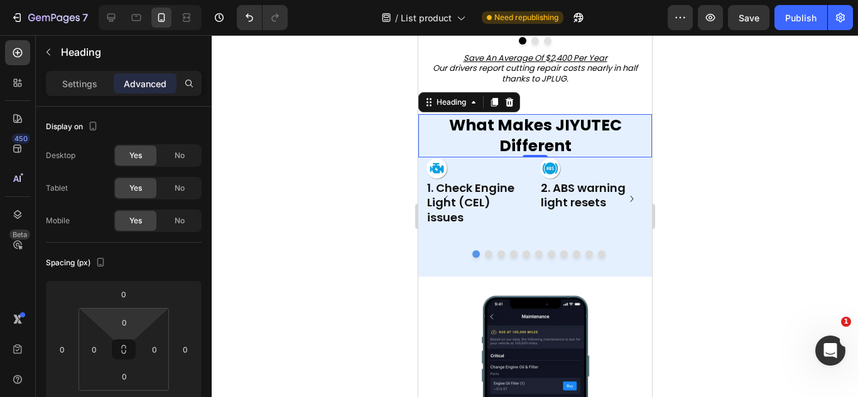
click at [143, 0] on html "7 Version history / List product Need republishing Preview Save Publish 450 Bet…" at bounding box center [429, 0] width 858 height 0
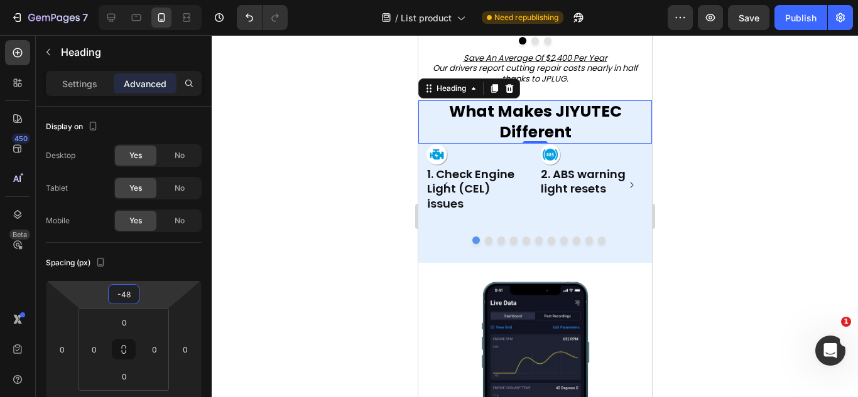
type input "-50"
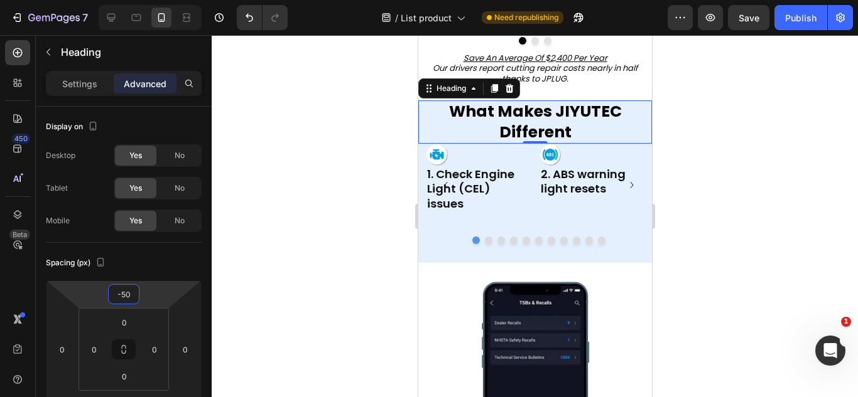
drag, startPoint x: 151, startPoint y: 300, endPoint x: 153, endPoint y: 316, distance: 15.9
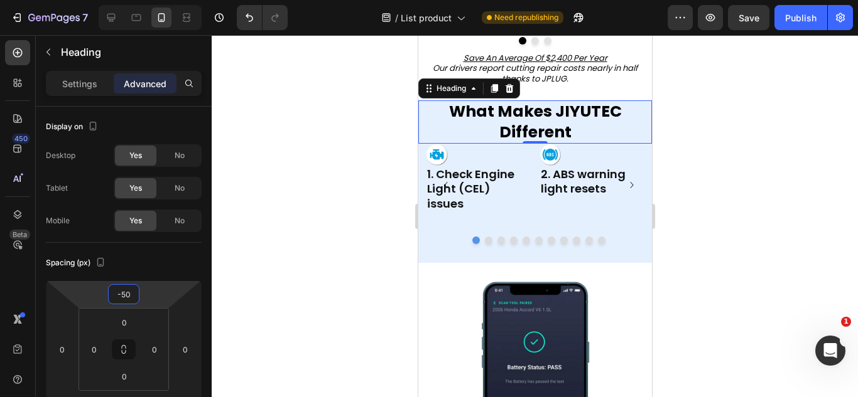
click at [153, 0] on html "7 Version history / List product Need republishing Preview Save Publish 450 Bet…" at bounding box center [429, 0] width 858 height 0
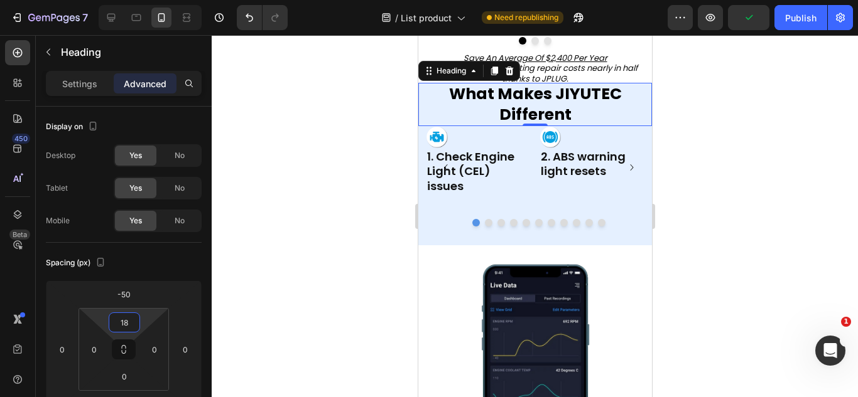
type input "22"
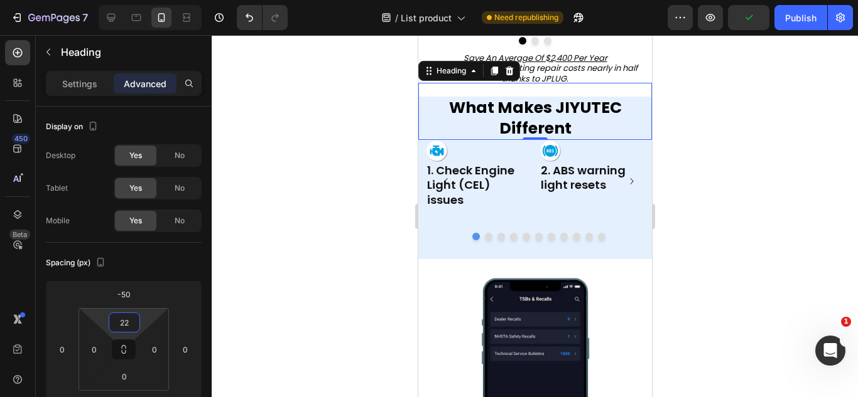
drag, startPoint x: 149, startPoint y: 315, endPoint x: 160, endPoint y: 308, distance: 12.7
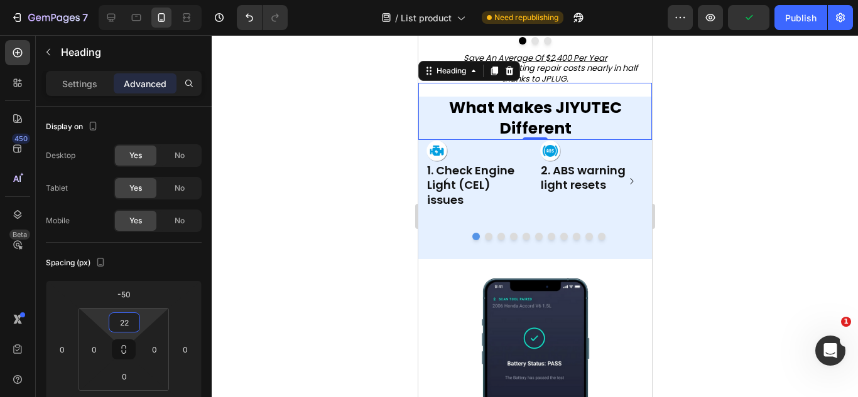
click at [160, 0] on html "7 Version history / List product Need republishing Preview Publish 450 Beta Sec…" at bounding box center [429, 0] width 858 height 0
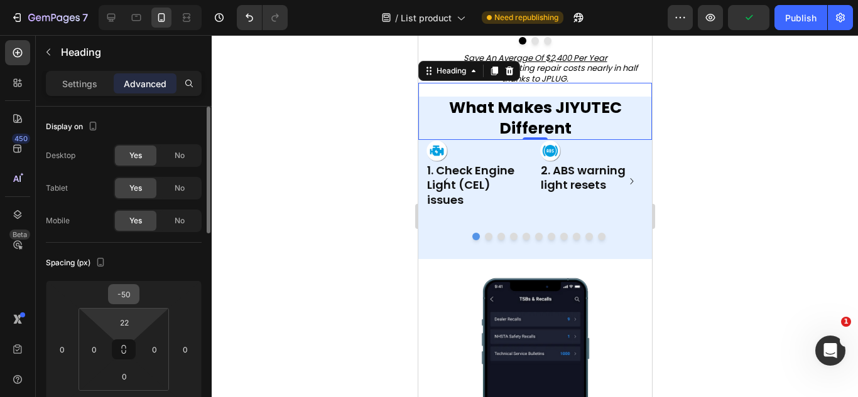
drag, startPoint x: 160, startPoint y: 308, endPoint x: 130, endPoint y: 297, distance: 32.2
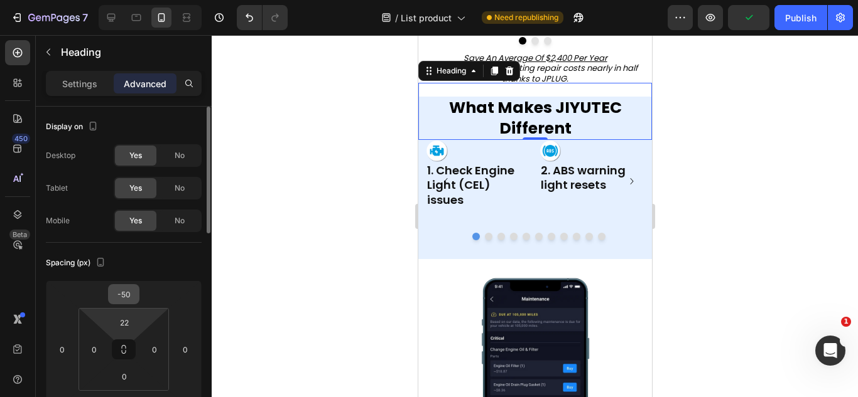
click at [130, 297] on div "-50 0 0 0 22 0 0 0" at bounding box center [124, 350] width 156 height 138
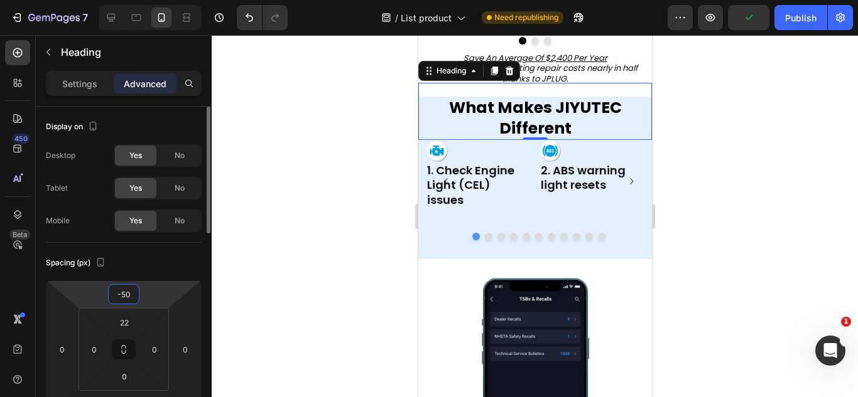
click at [130, 297] on input "-50" at bounding box center [123, 294] width 25 height 19
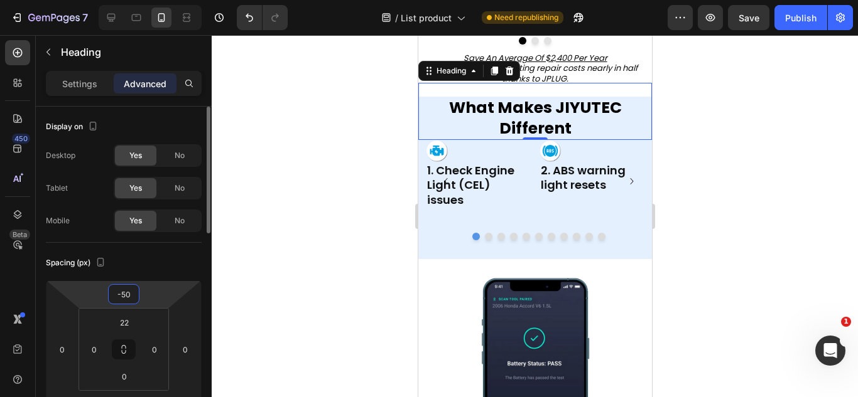
click at [130, 297] on input "-50" at bounding box center [123, 294] width 25 height 19
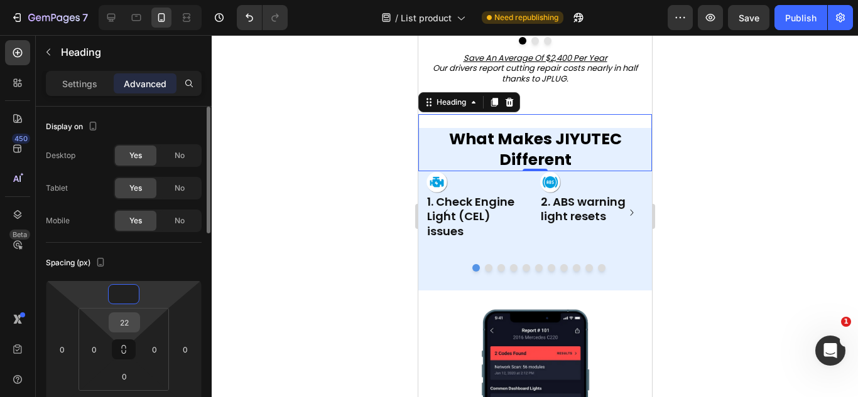
type input "0"
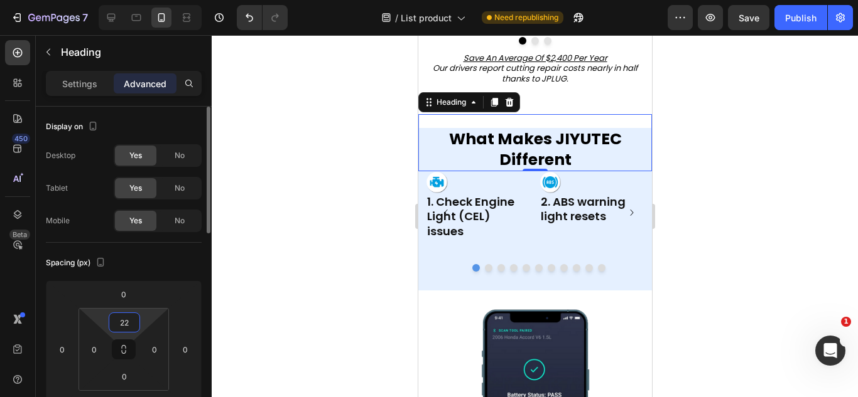
click at [136, 321] on input "22" at bounding box center [124, 322] width 25 height 19
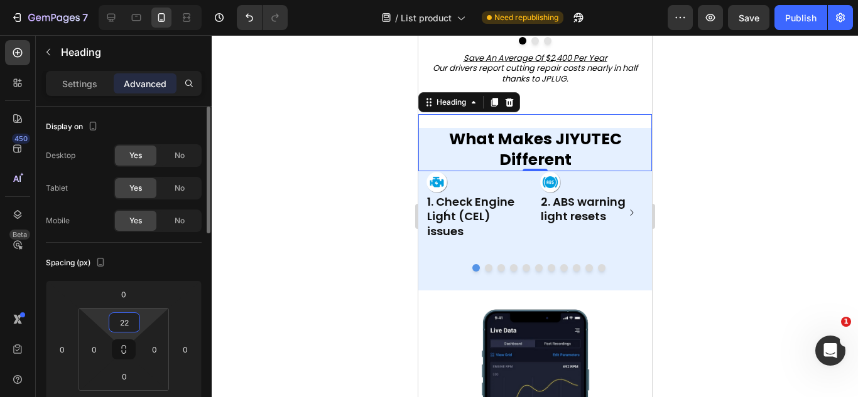
click at [136, 321] on input "22" at bounding box center [124, 322] width 25 height 19
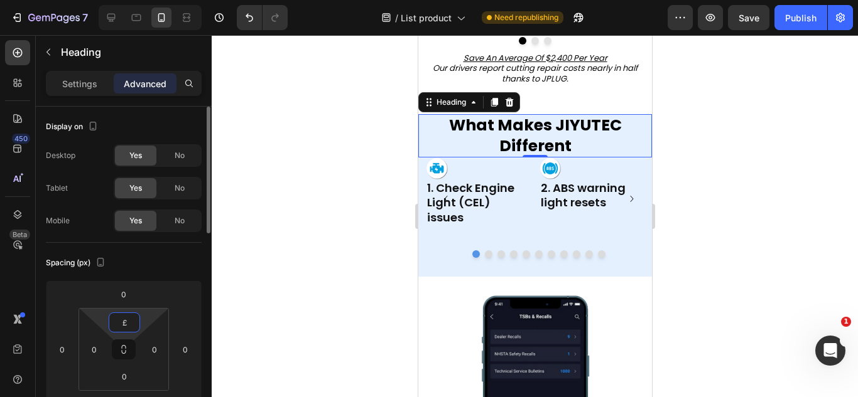
type input "£"
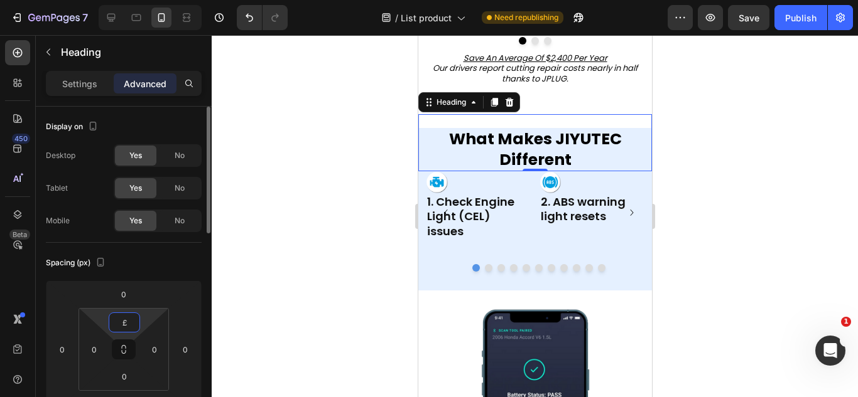
click at [168, 267] on div "Spacing (px)" at bounding box center [124, 263] width 156 height 20
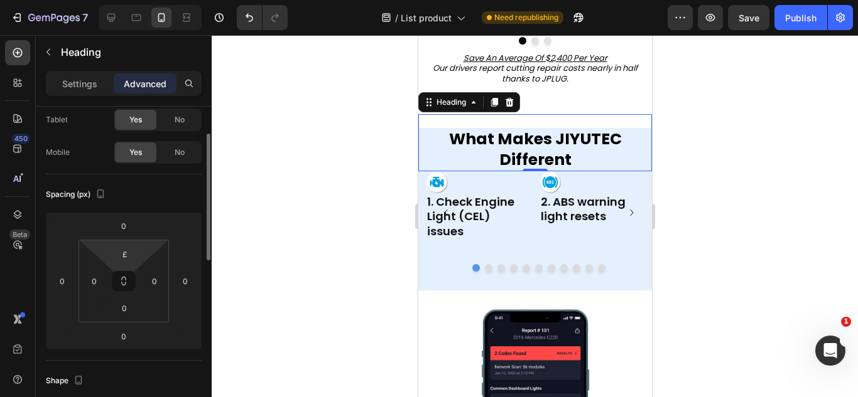
scroll to position [69, 0]
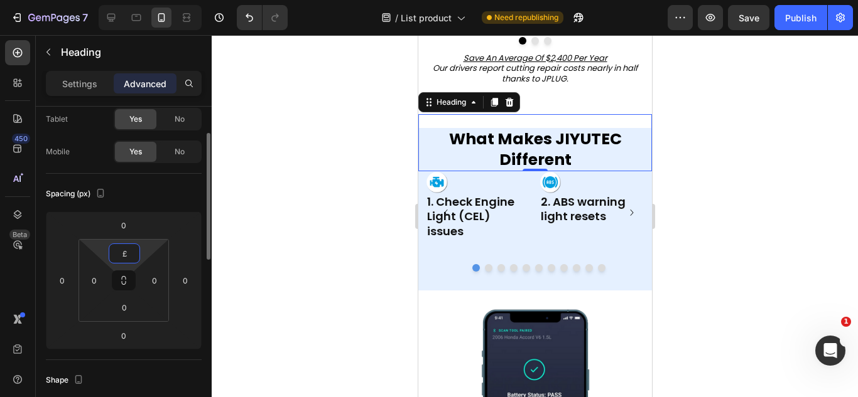
click at [125, 246] on input "£" at bounding box center [124, 253] width 25 height 19
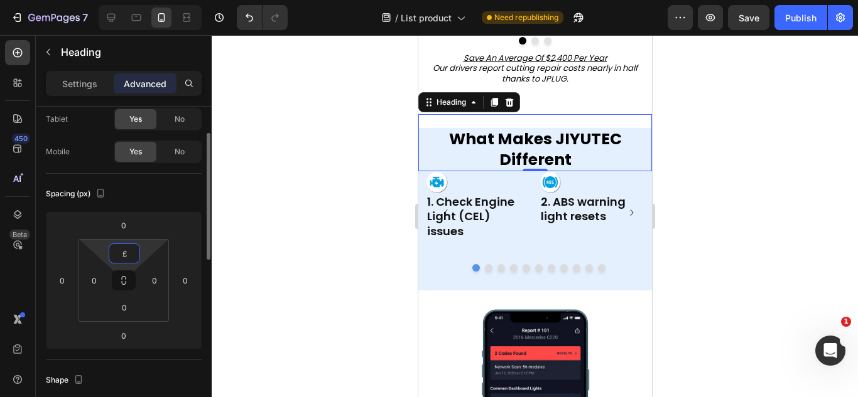
click at [125, 246] on input "£" at bounding box center [124, 253] width 25 height 19
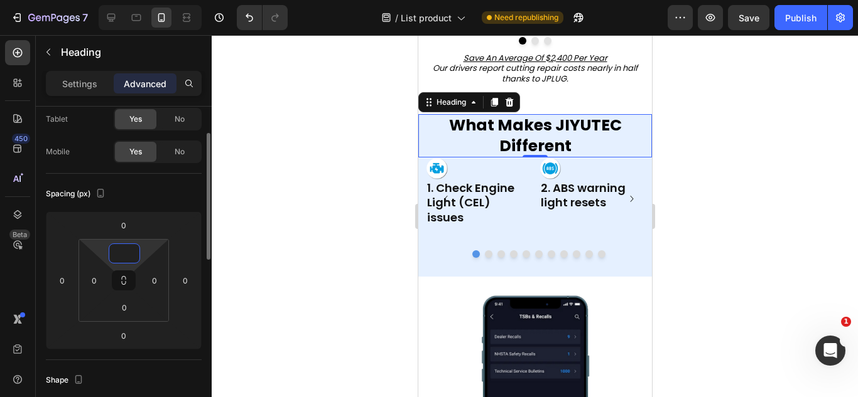
type input "0"
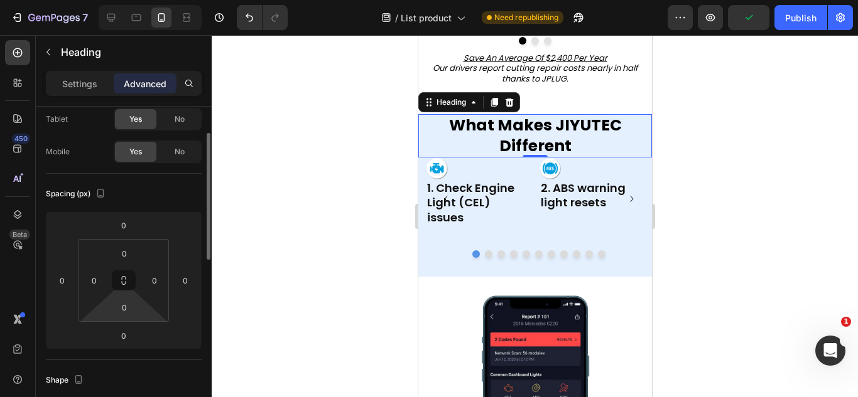
drag, startPoint x: 137, startPoint y: 309, endPoint x: 144, endPoint y: 310, distance: 7.0
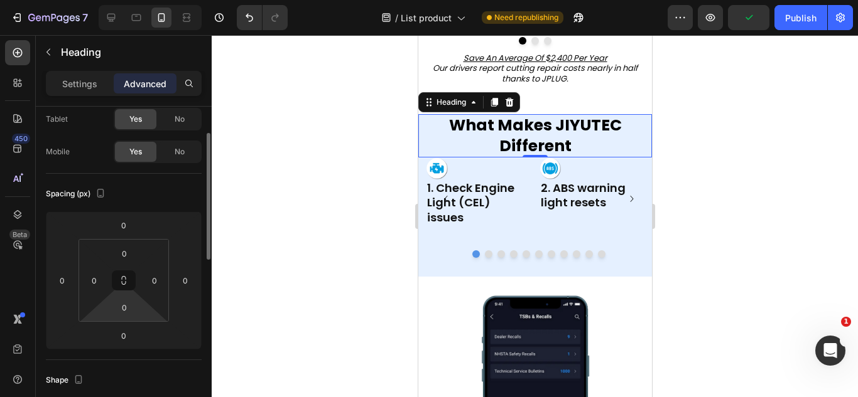
click at [144, 310] on div "0 0 0 0" at bounding box center [123, 280] width 90 height 83
drag, startPoint x: 144, startPoint y: 310, endPoint x: 148, endPoint y: 318, distance: 8.4
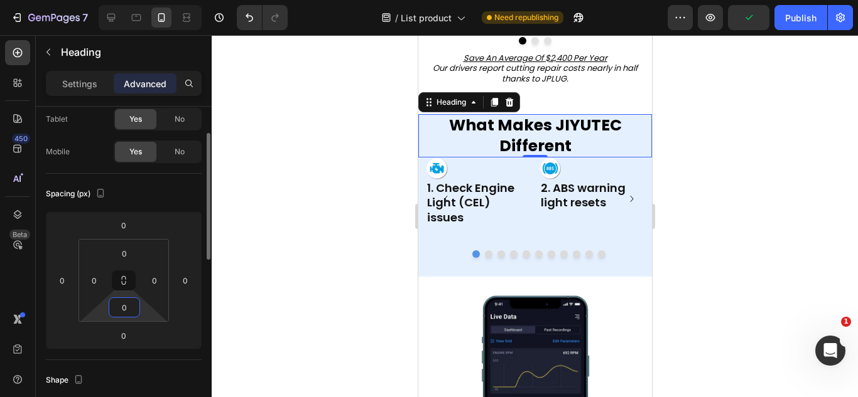
click at [148, 0] on html "7 Version history / List product Need republishing Preview Publish 450 Beta Sec…" at bounding box center [429, 0] width 858 height 0
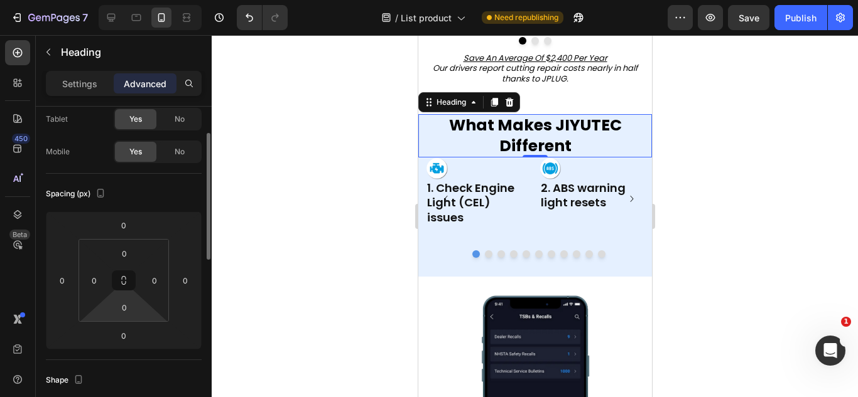
drag, startPoint x: 148, startPoint y: 318, endPoint x: 149, endPoint y: 310, distance: 8.3
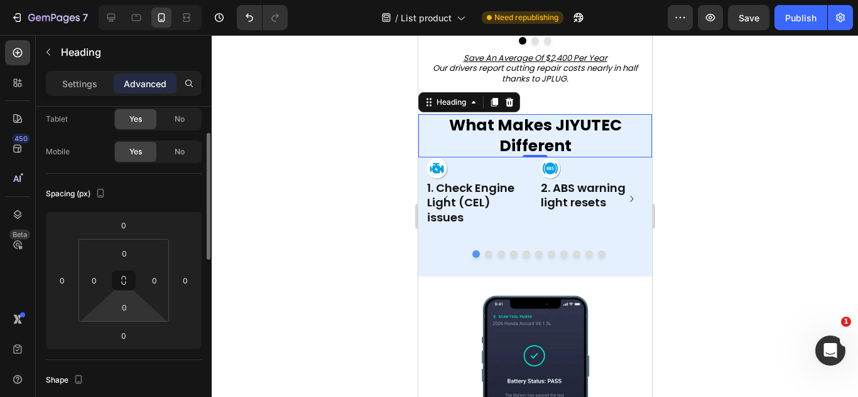
click at [149, 0] on html "7 Version history / List product Need republishing Preview Save Publish 450 Bet…" at bounding box center [429, 0] width 858 height 0
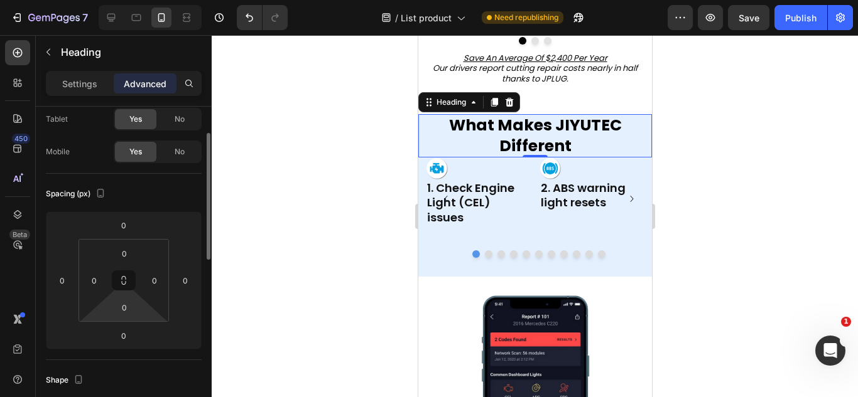
type input "2"
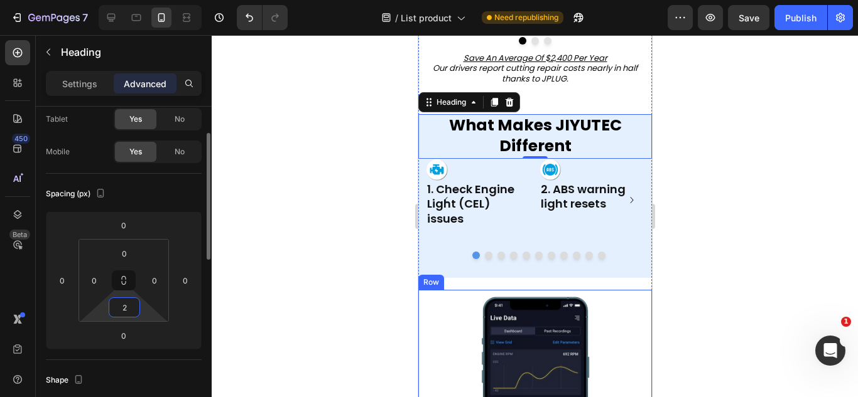
click at [127, 312] on input "2" at bounding box center [124, 307] width 25 height 19
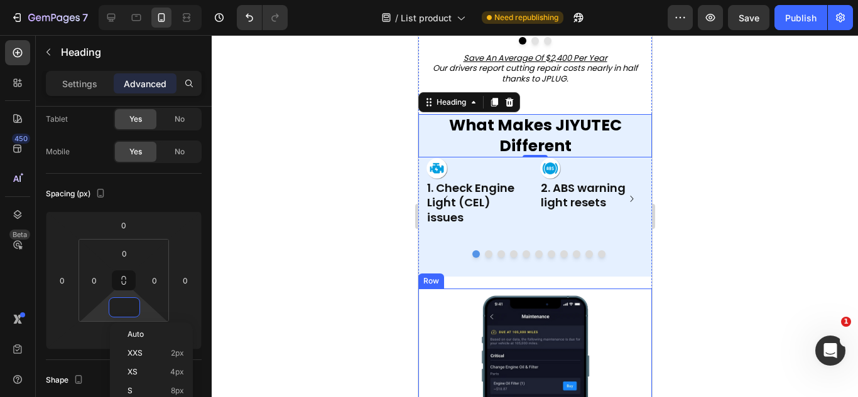
type input "0"
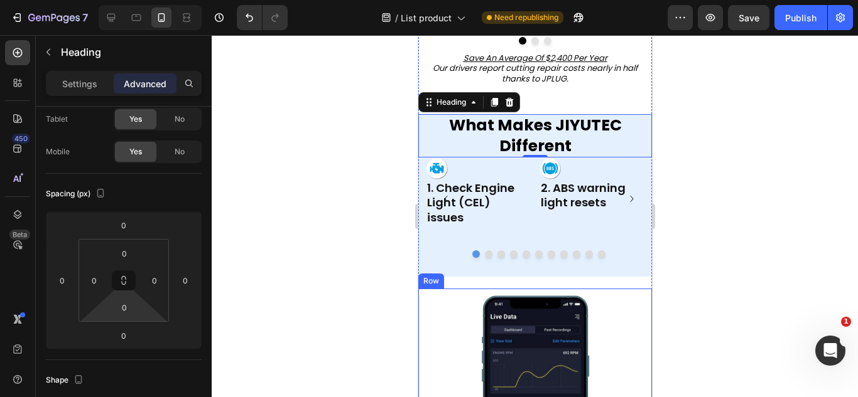
click at [323, 283] on div at bounding box center [535, 216] width 646 height 362
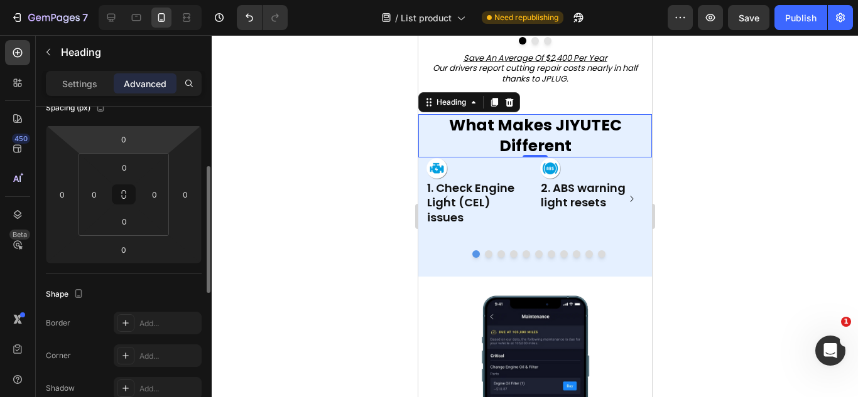
scroll to position [154, 0]
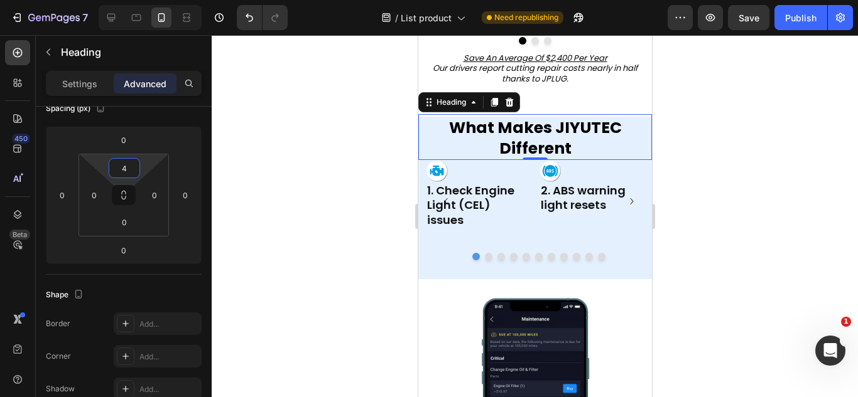
type input "6"
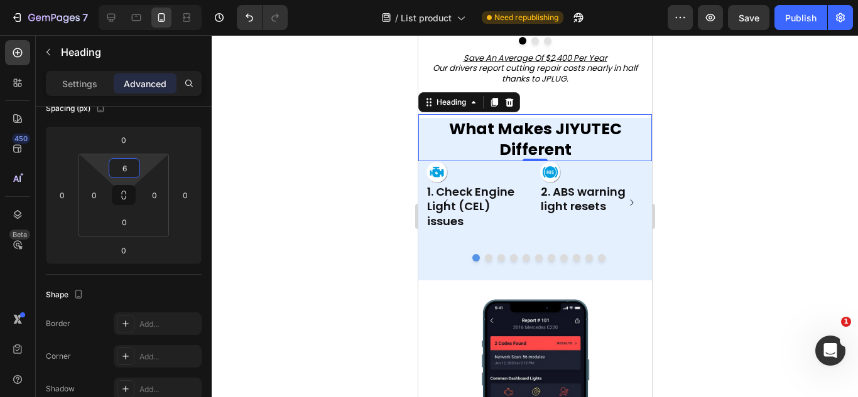
click at [144, 0] on html "7 Version history / List product Need republishing Preview Save Publish 450 Bet…" at bounding box center [429, 0] width 858 height 0
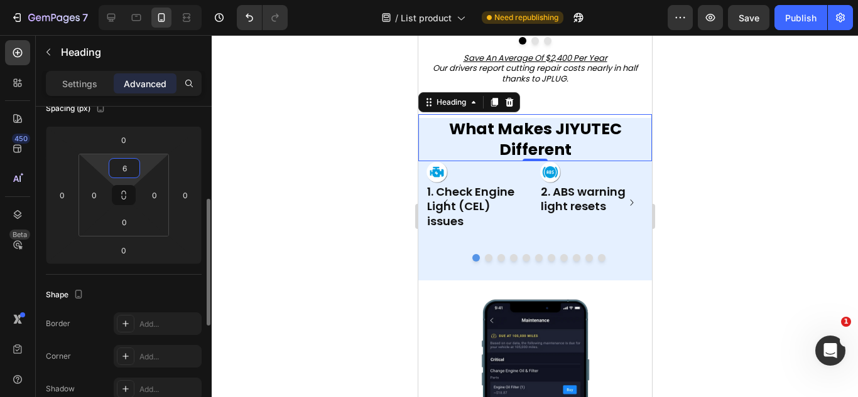
scroll to position [183, 0]
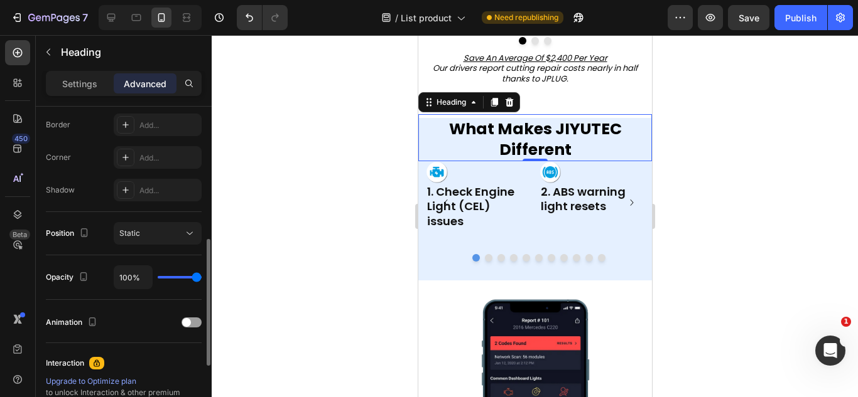
scroll to position [355, 0]
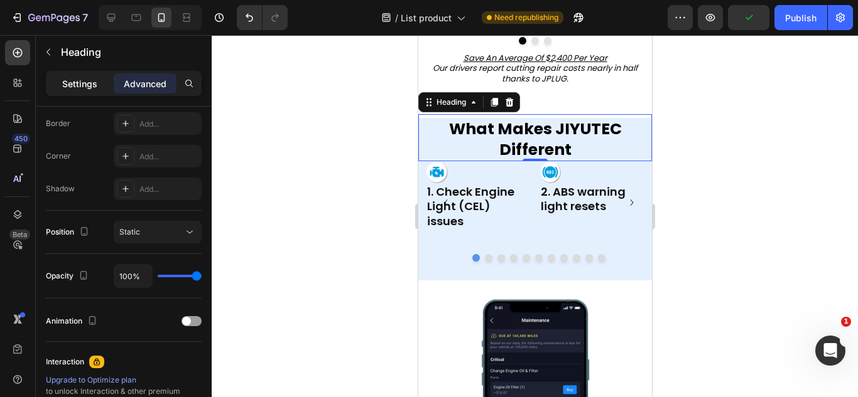
click at [78, 75] on div "Settings" at bounding box center [79, 83] width 63 height 20
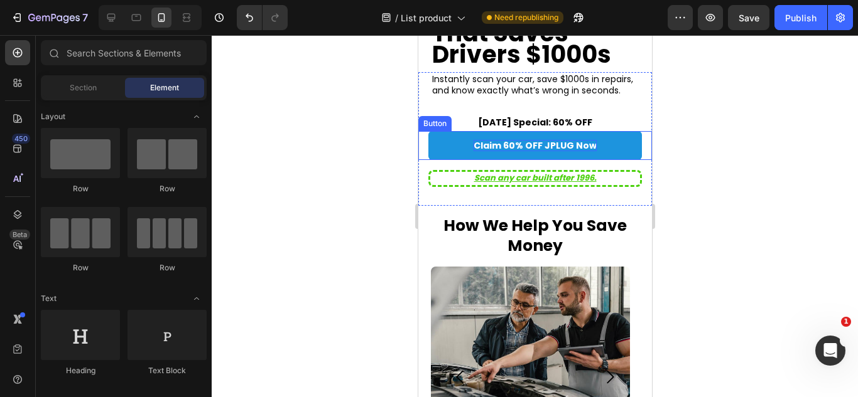
scroll to position [128, 0]
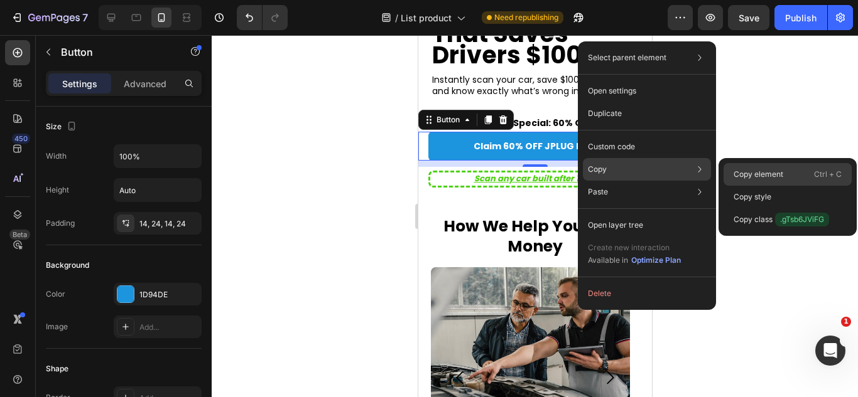
click at [724, 186] on div "Copy element Ctrl + C" at bounding box center [787, 197] width 128 height 23
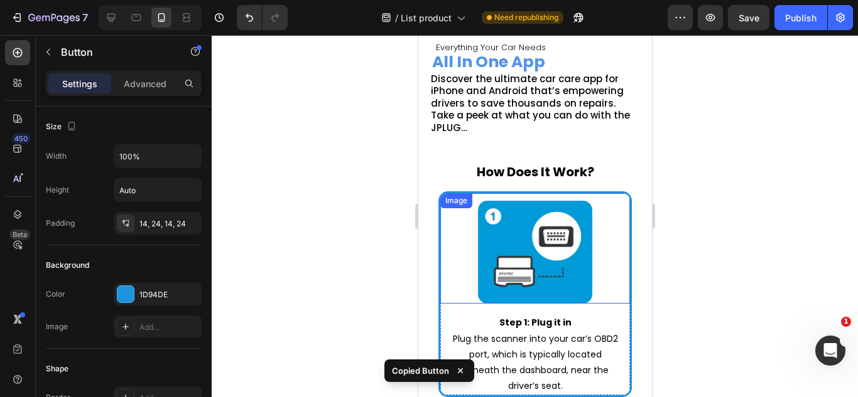
scroll to position [1111, 0]
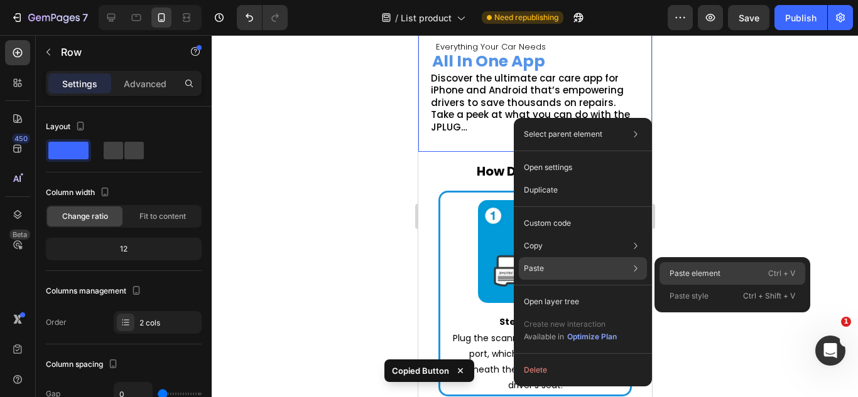
drag, startPoint x: 676, startPoint y: 265, endPoint x: 220, endPoint y: 190, distance: 461.9
click at [676, 285] on div "Paste element Ctrl + V" at bounding box center [732, 296] width 146 height 23
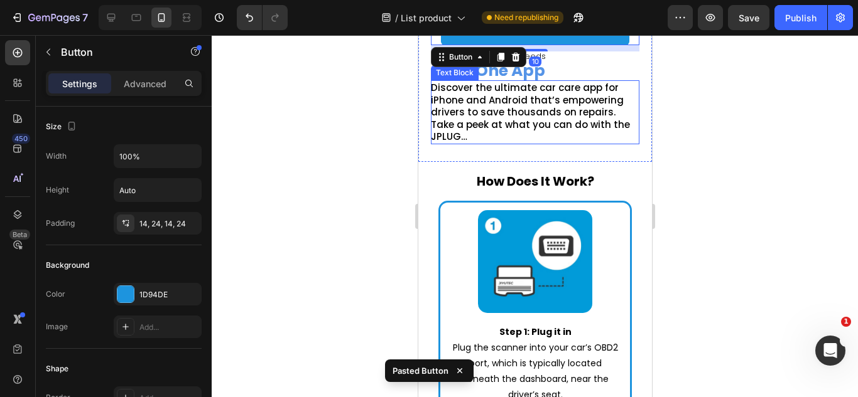
scroll to position [1040, 0]
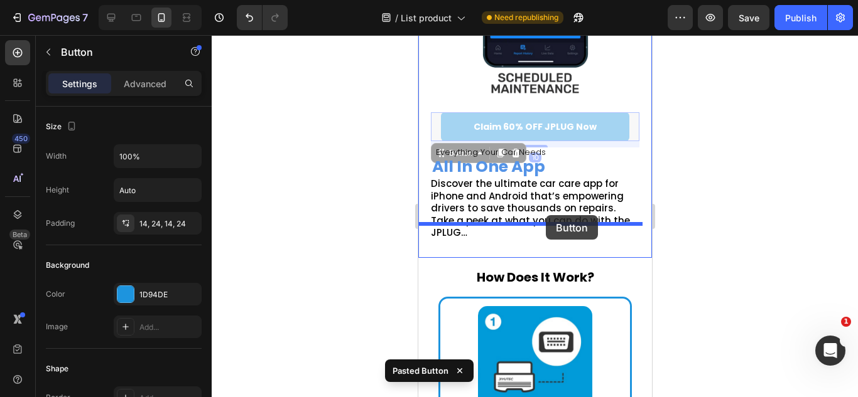
drag, startPoint x: 583, startPoint y: 105, endPoint x: 545, endPoint y: 215, distance: 116.4
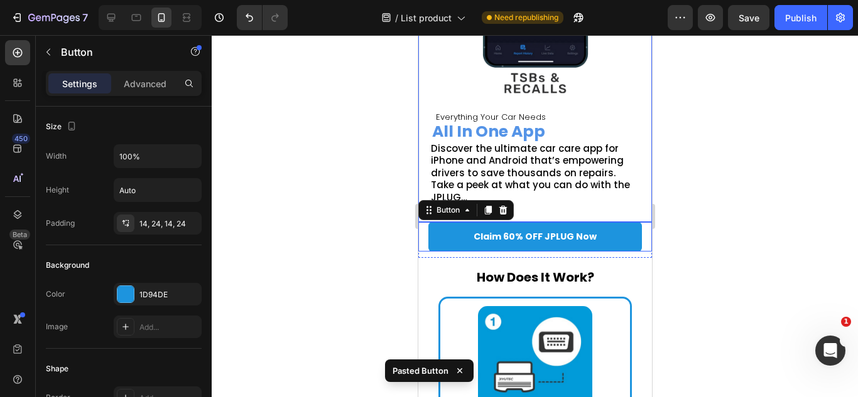
scroll to position [1005, 0]
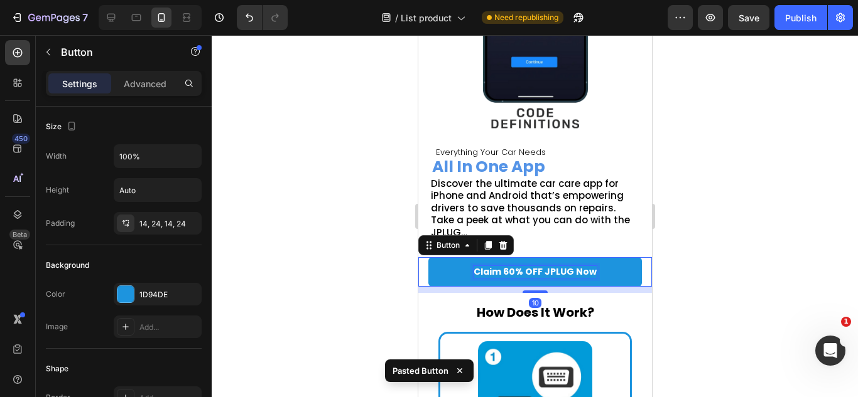
click at [524, 266] on p "Claim 60% OFF JPLUG Now" at bounding box center [534, 271] width 123 height 11
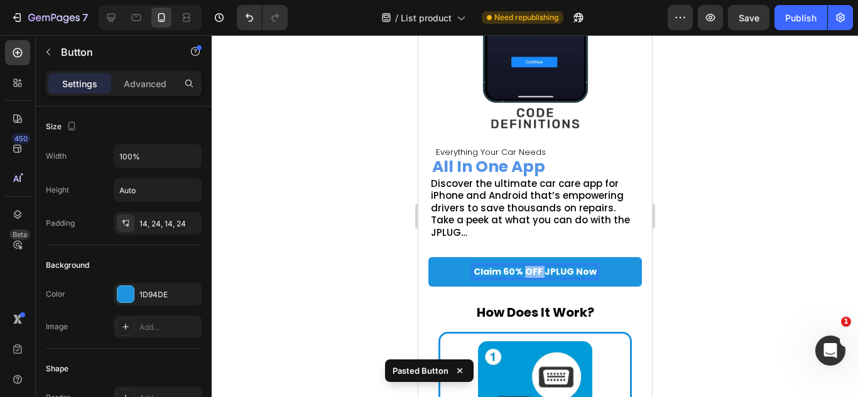
click at [524, 266] on p "Claim 60% OFF JPLUG Now" at bounding box center [534, 271] width 123 height 11
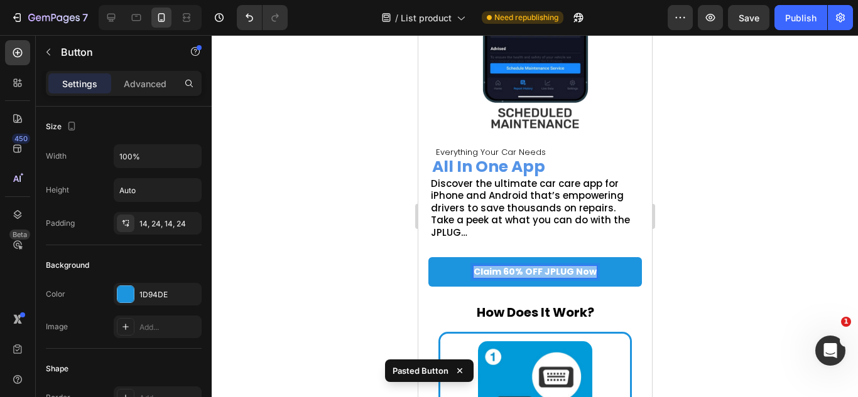
click at [524, 266] on p "Claim 60% OFF JPLUG Now" at bounding box center [534, 271] width 123 height 11
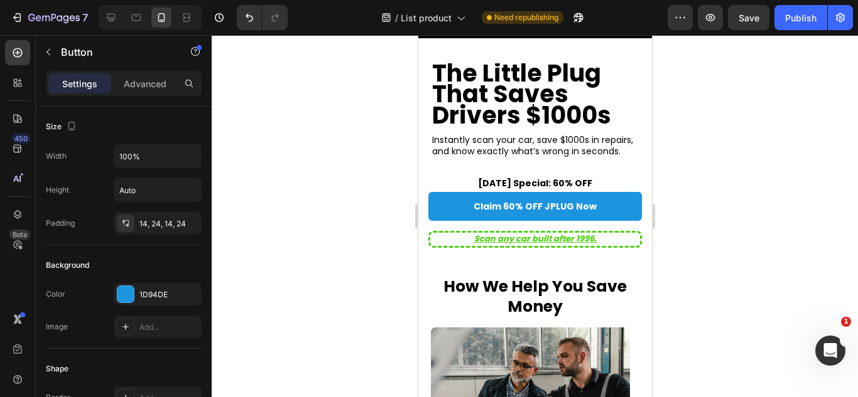
scroll to position [65, 0]
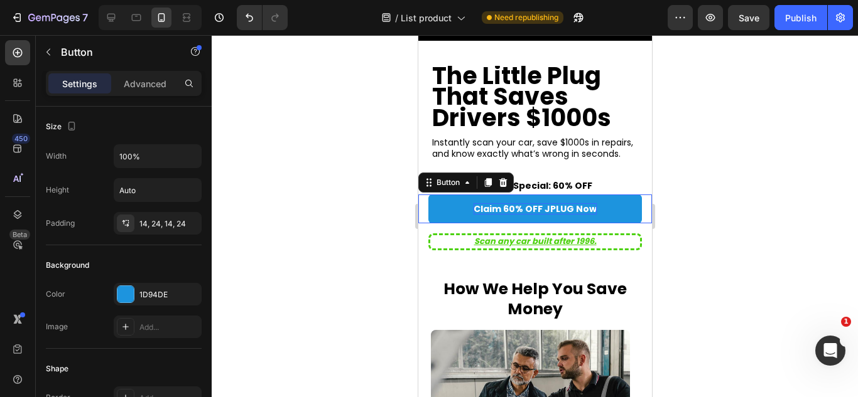
click at [525, 205] on p "Claim 60% OFF JPLUG Now" at bounding box center [534, 208] width 123 height 11
click at [509, 207] on p "Claim 60% OFF JPLUG Now" at bounding box center [534, 208] width 123 height 11
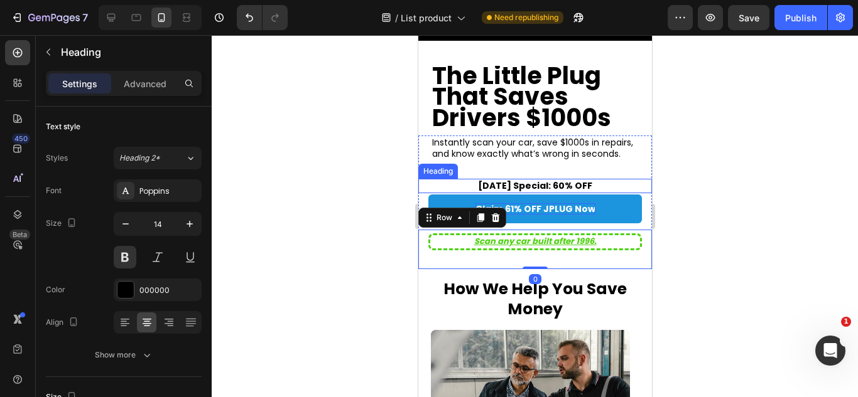
click at [561, 187] on h2 "[DATE] Special: 60% OFF" at bounding box center [535, 186] width 234 height 14
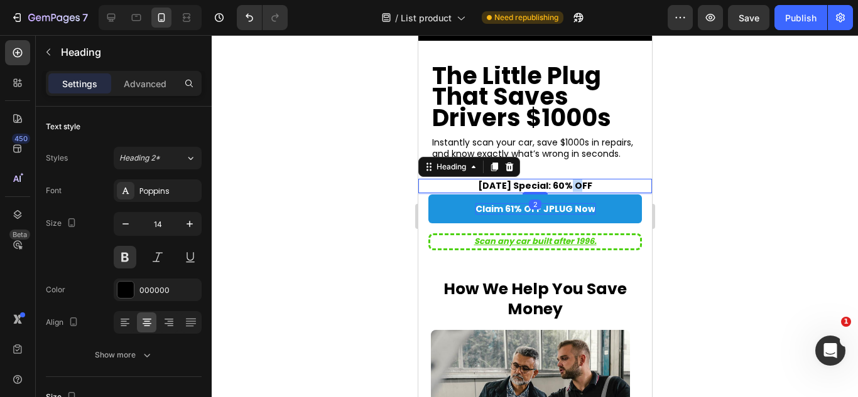
click at [561, 187] on h2 "[DATE] Special: 60% OFF" at bounding box center [535, 186] width 234 height 14
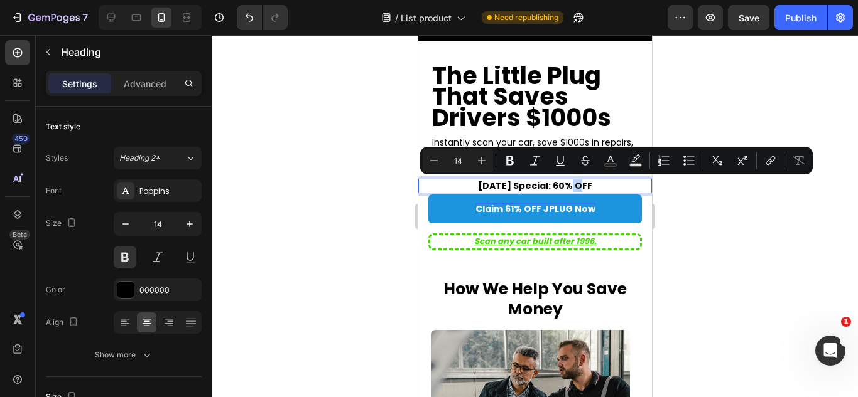
click at [561, 187] on p "[DATE] Special: 60% OFF" at bounding box center [534, 185] width 231 height 11
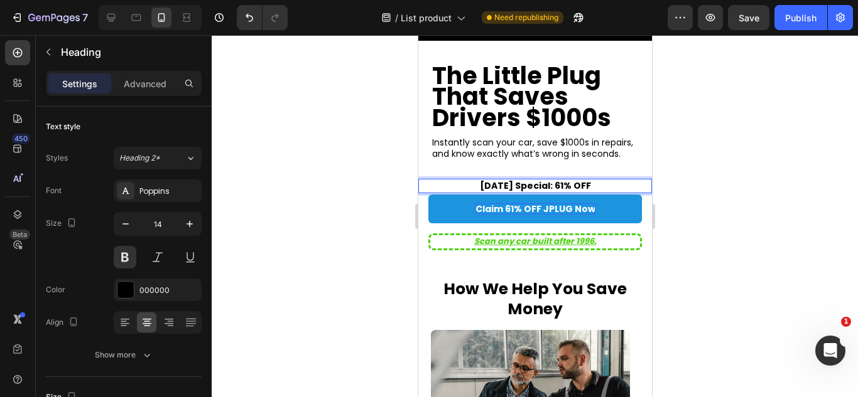
scroll to position [0, 0]
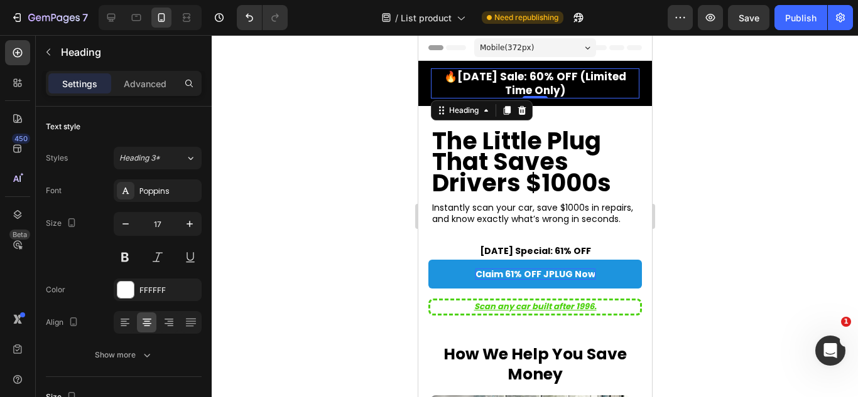
click at [537, 70] on strong "🔥[DATE] Sale: 60% OFF (Limited Time Only)" at bounding box center [534, 83] width 182 height 29
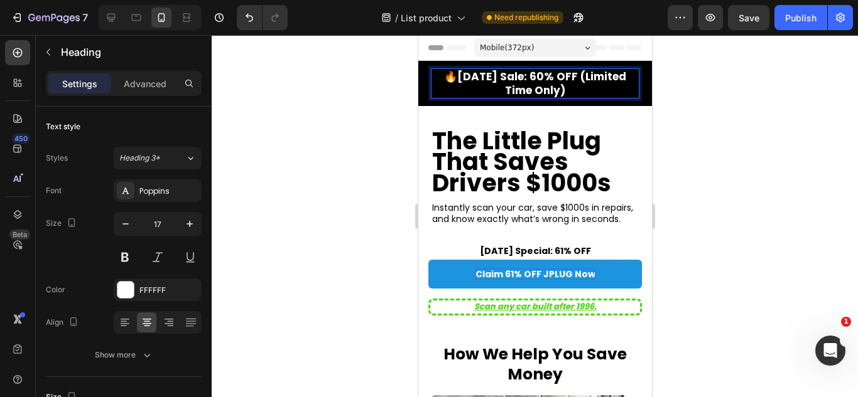
click at [544, 77] on strong "🔥[DATE] Sale: 60% OFF (Limited Time Only)" at bounding box center [534, 83] width 182 height 29
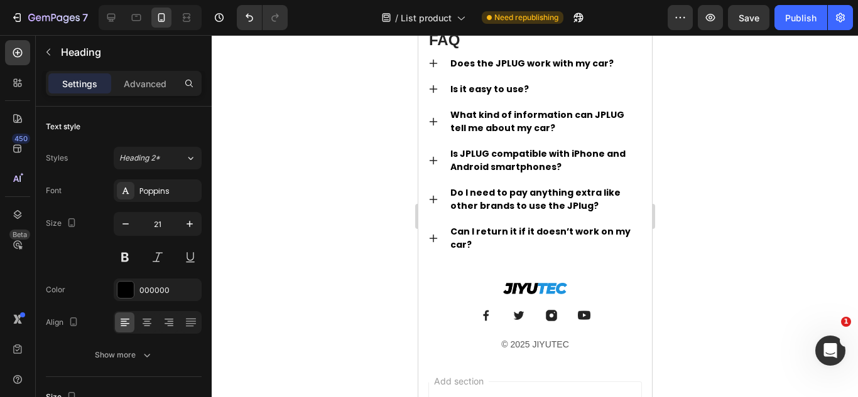
scroll to position [2049, 0]
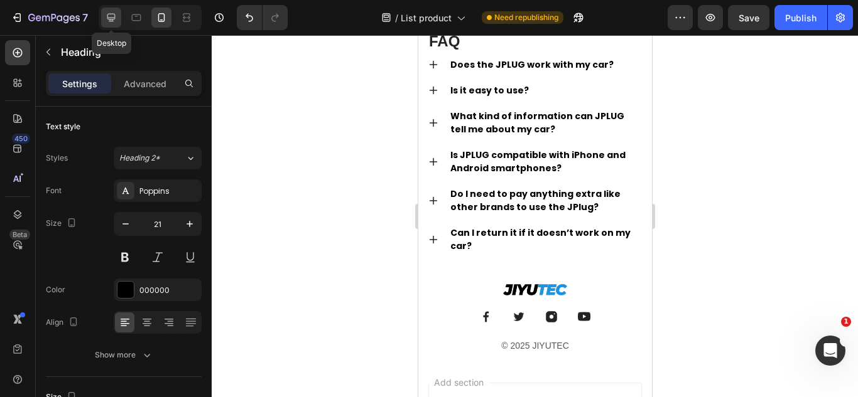
click at [119, 18] on div at bounding box center [111, 18] width 20 height 20
type input "996"
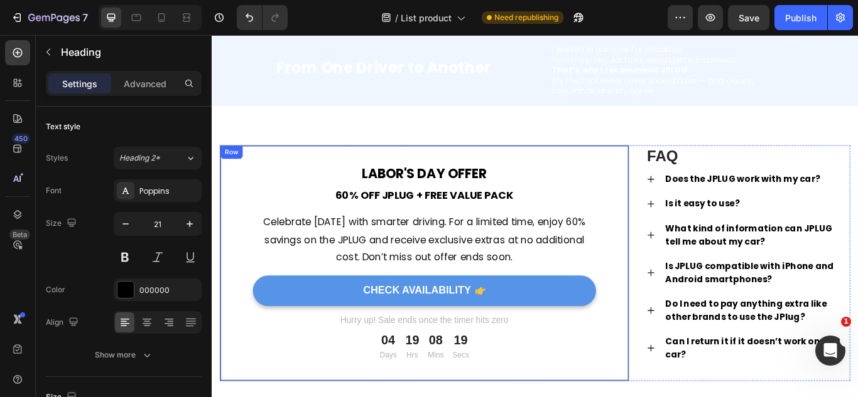
scroll to position [1875, 0]
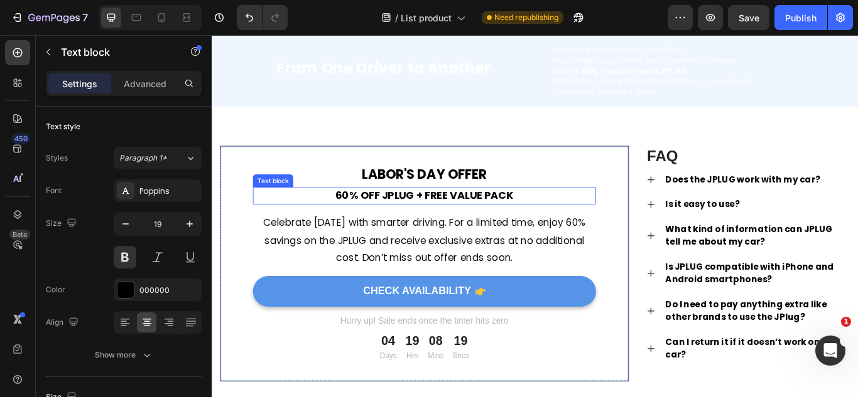
click at [367, 216] on strong "60% OFF JPLUG + Free Value Pack" at bounding box center [458, 222] width 207 height 17
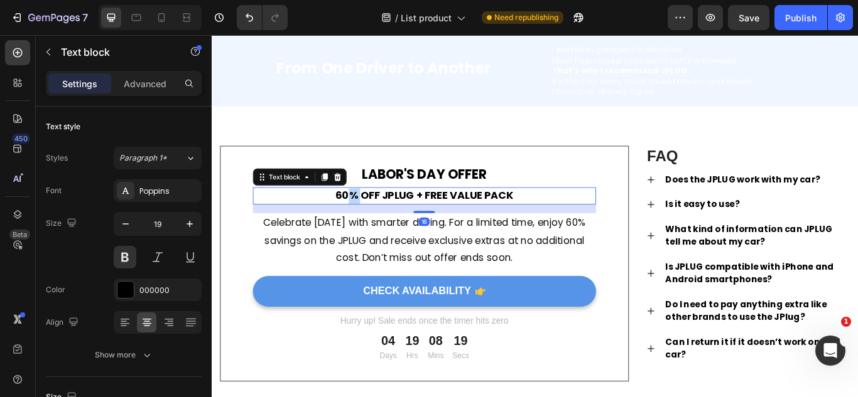
click at [367, 216] on strong "60% OFF JPLUG + Free Value Pack" at bounding box center [458, 222] width 207 height 17
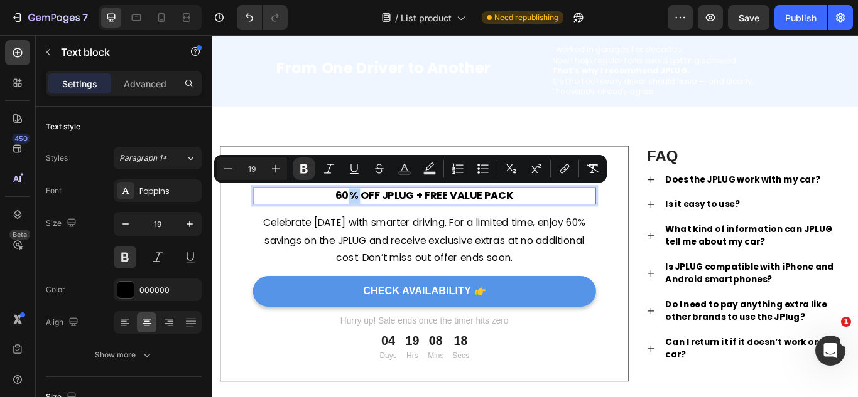
click at [366, 221] on strong "60% OFF JPLUG + Free Value Pack" at bounding box center [458, 222] width 207 height 17
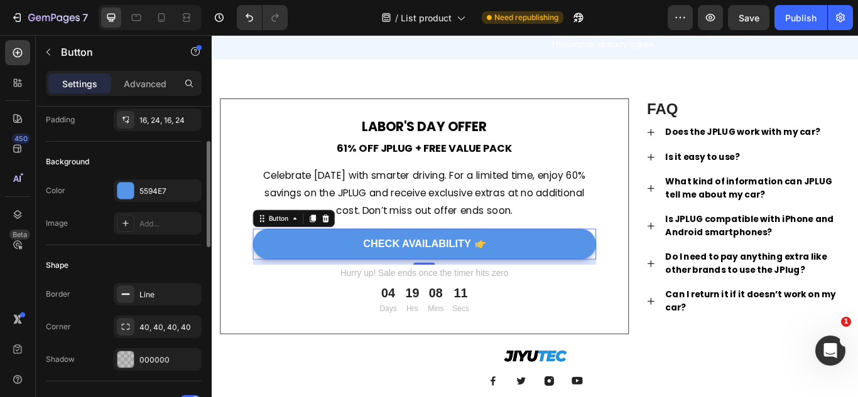
scroll to position [104, 0]
click at [127, 183] on div at bounding box center [125, 190] width 16 height 16
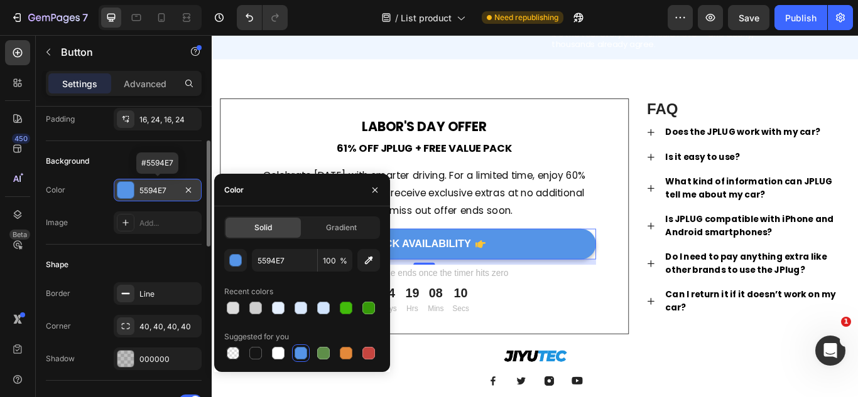
click at [127, 183] on div at bounding box center [125, 190] width 16 height 16
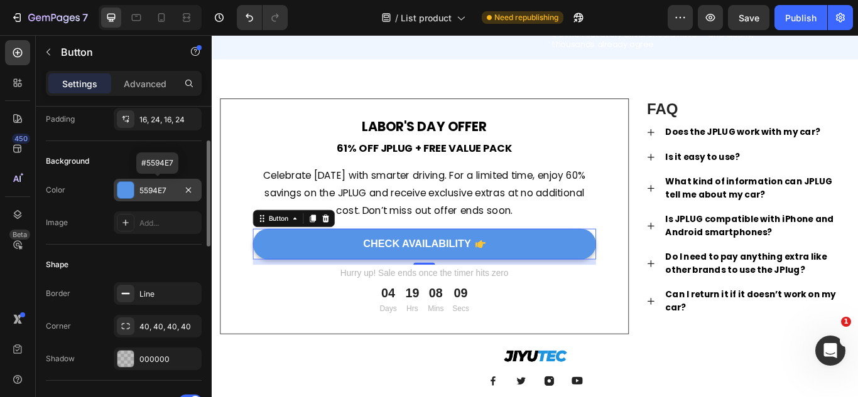
drag, startPoint x: 127, startPoint y: 183, endPoint x: 1, endPoint y: 195, distance: 126.8
click at [127, 183] on div at bounding box center [125, 190] width 16 height 16
click at [67, 216] on div "Image" at bounding box center [57, 223] width 22 height 20
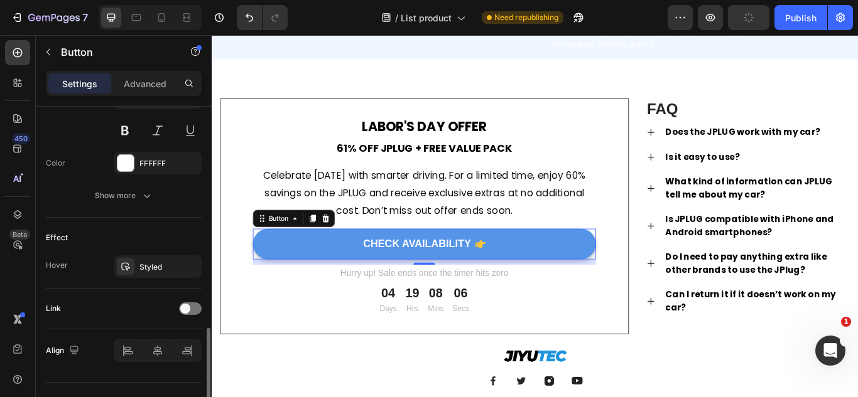
scroll to position [657, 0]
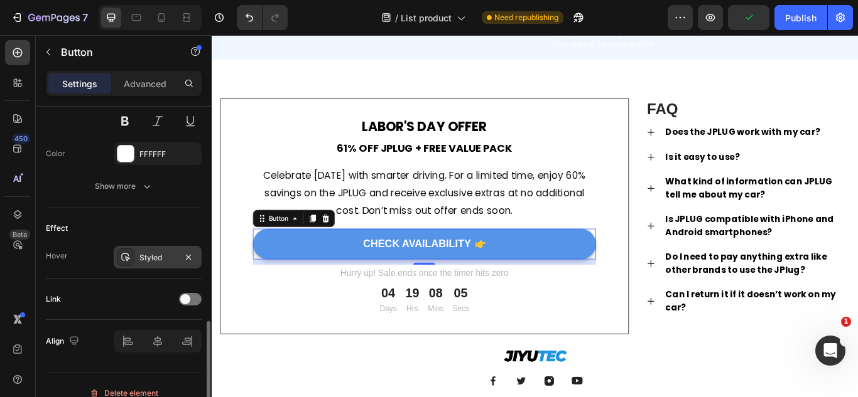
click at [141, 259] on div "Styled" at bounding box center [157, 257] width 36 height 11
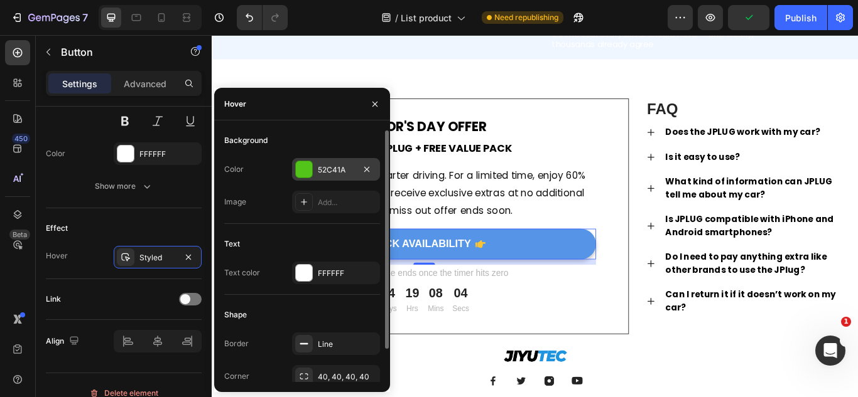
drag, startPoint x: 311, startPoint y: 175, endPoint x: 119, endPoint y: 168, distance: 192.2
click at [311, 175] on div at bounding box center [304, 169] width 16 height 16
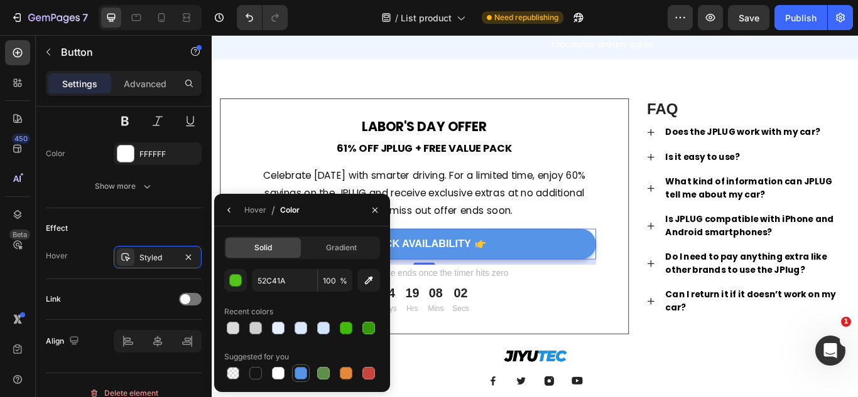
click at [295, 369] on div at bounding box center [300, 373] width 13 height 13
type input "5594E7"
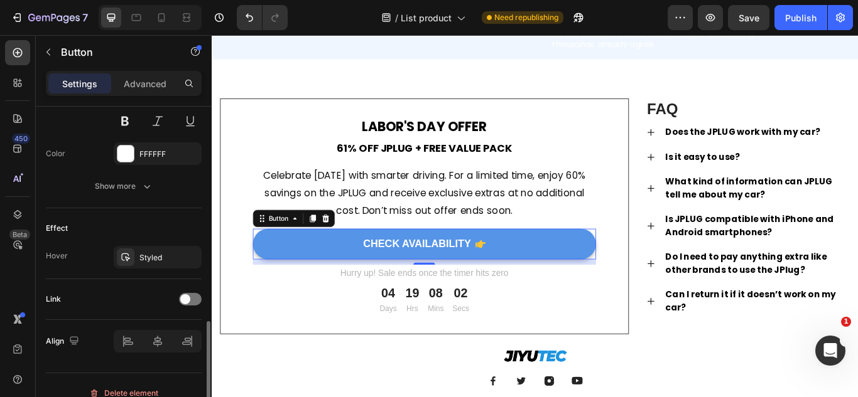
drag, startPoint x: 114, startPoint y: 293, endPoint x: 183, endPoint y: 257, distance: 76.9
click at [114, 293] on div "Link" at bounding box center [124, 299] width 156 height 20
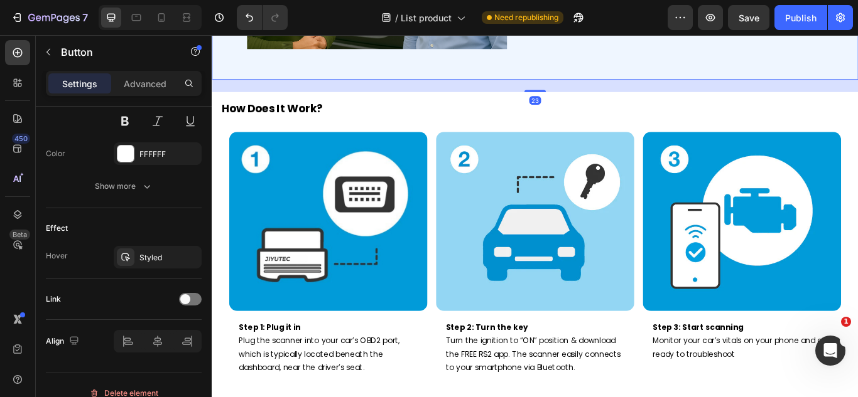
scroll to position [0, 0]
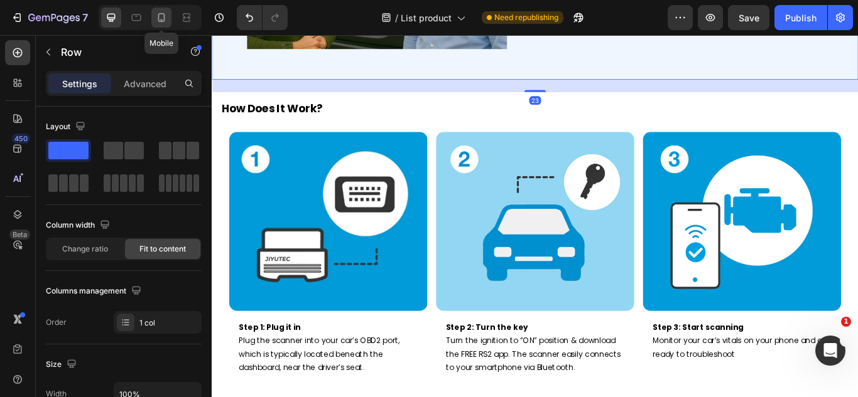
click at [159, 12] on icon at bounding box center [161, 17] width 13 height 13
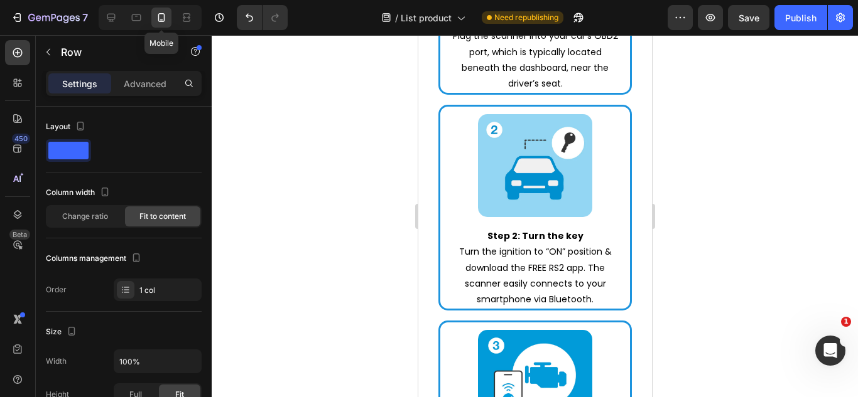
scroll to position [1406, 0]
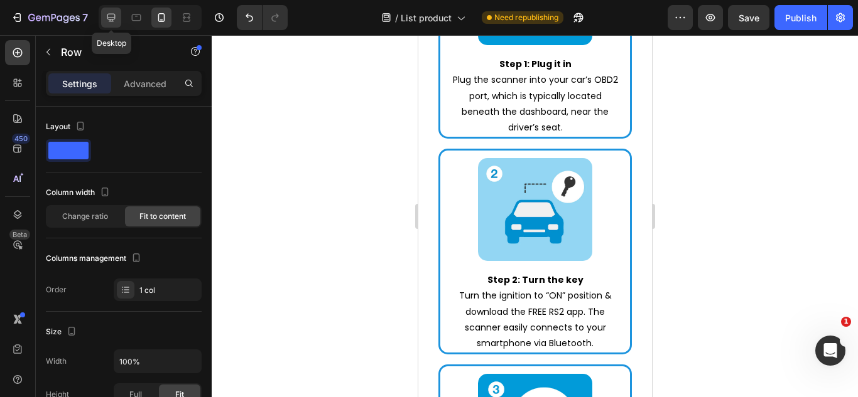
click at [113, 20] on icon at bounding box center [111, 17] width 13 height 13
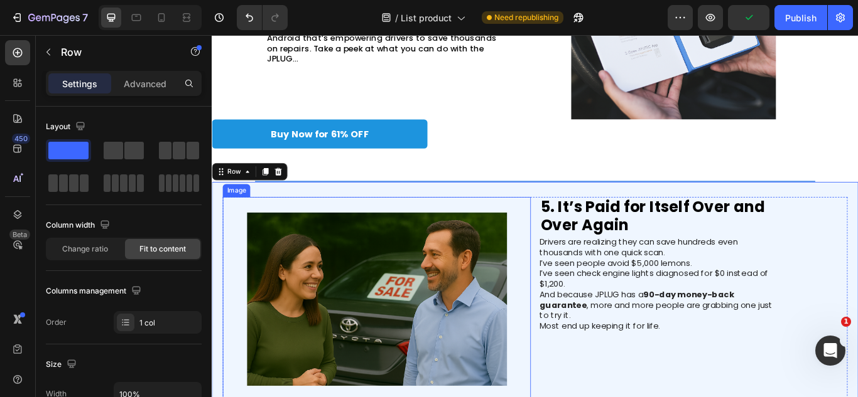
scroll to position [1221, 0]
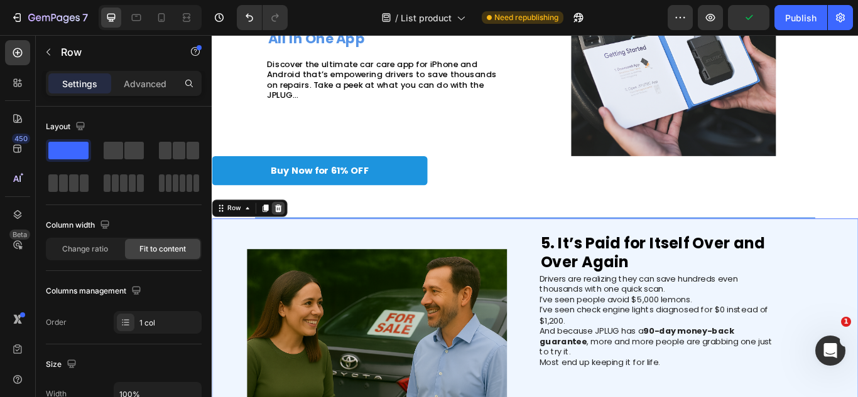
click at [288, 235] on icon at bounding box center [289, 237] width 8 height 9
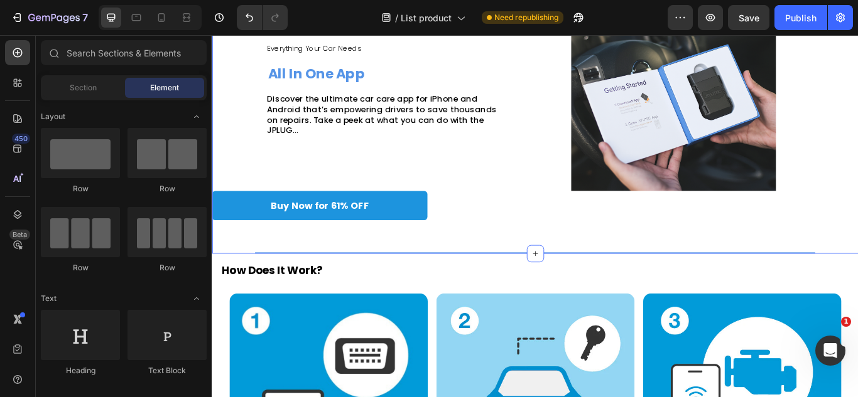
scroll to position [1179, 0]
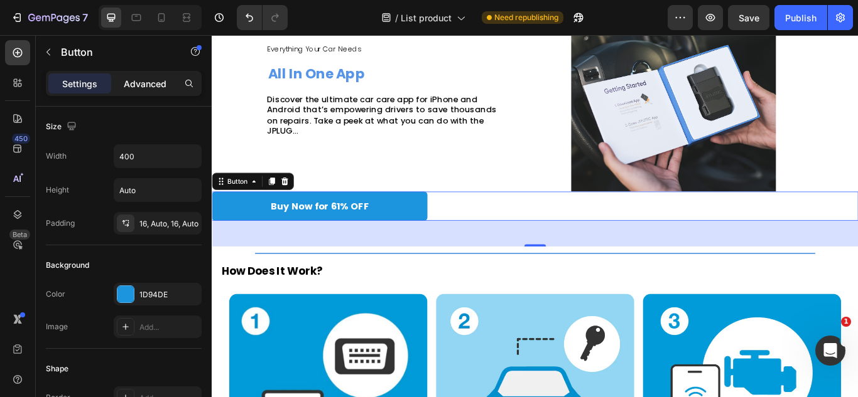
click at [141, 80] on p "Advanced" at bounding box center [145, 83] width 43 height 13
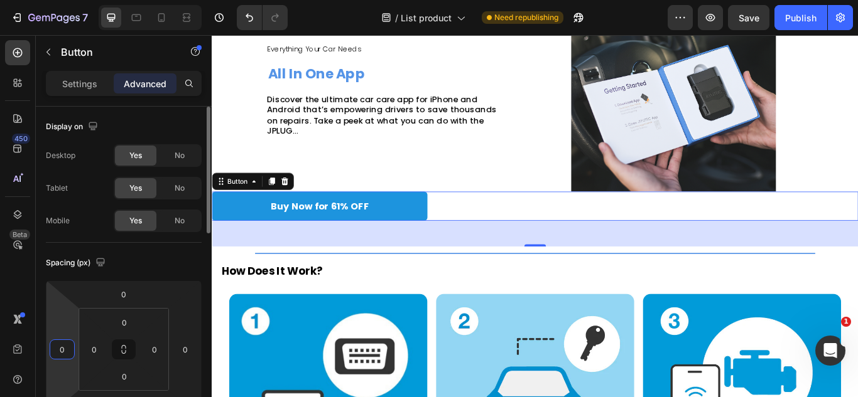
click at [62, 353] on input "0" at bounding box center [62, 349] width 19 height 19
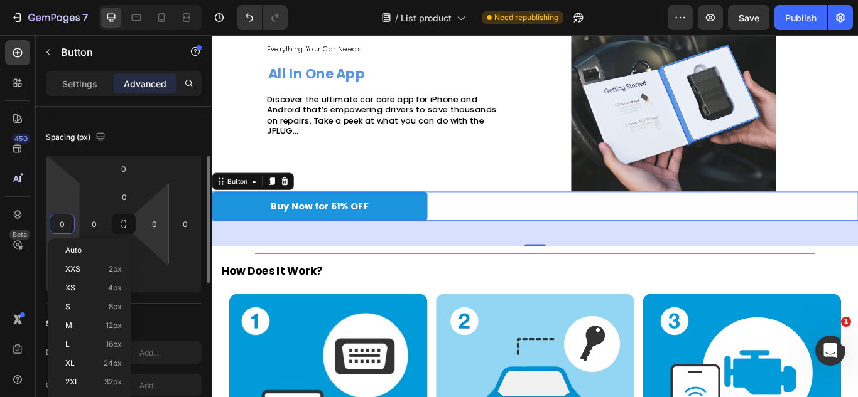
scroll to position [127, 0]
click at [90, 341] on p "L 16px" at bounding box center [93, 343] width 57 height 9
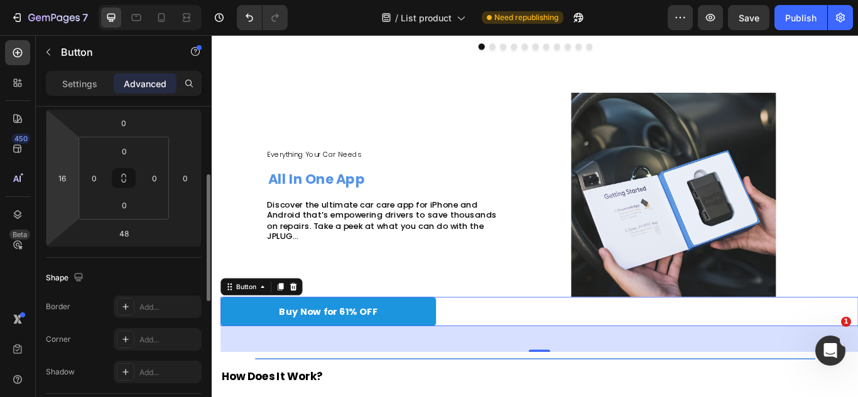
scroll to position [172, 0]
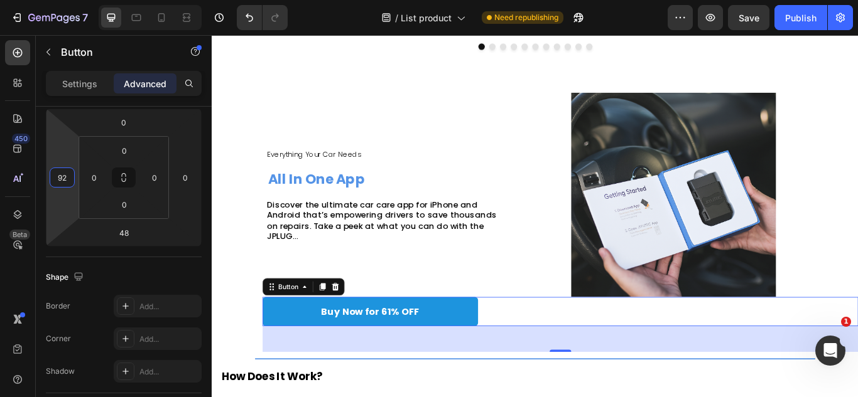
type input "90"
drag, startPoint x: 75, startPoint y: 174, endPoint x: 75, endPoint y: 151, distance: 23.2
click at [75, 0] on html "7 Version history / List product Need republishing Preview Save Publish 450 Bet…" at bounding box center [429, 0] width 858 height 0
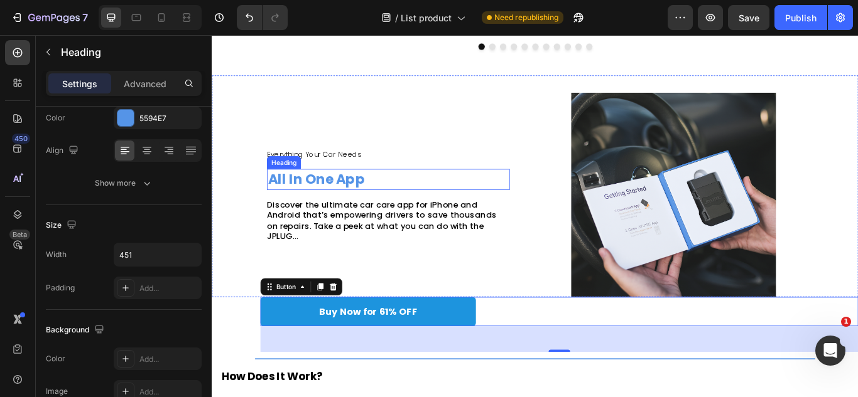
click at [306, 209] on strong "All In One App" at bounding box center [333, 204] width 113 height 22
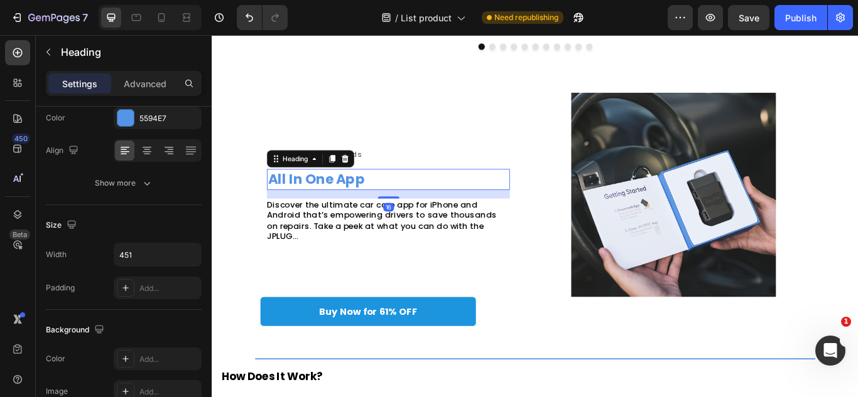
scroll to position [0, 0]
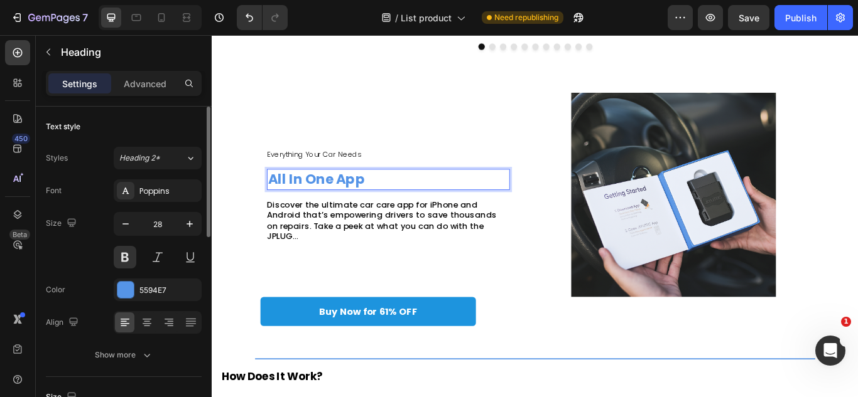
click at [484, 212] on div "Everything Your Car Needs Text Block All In One App Heading 16 Discover the ult…" at bounding box center [417, 221] width 283 height 239
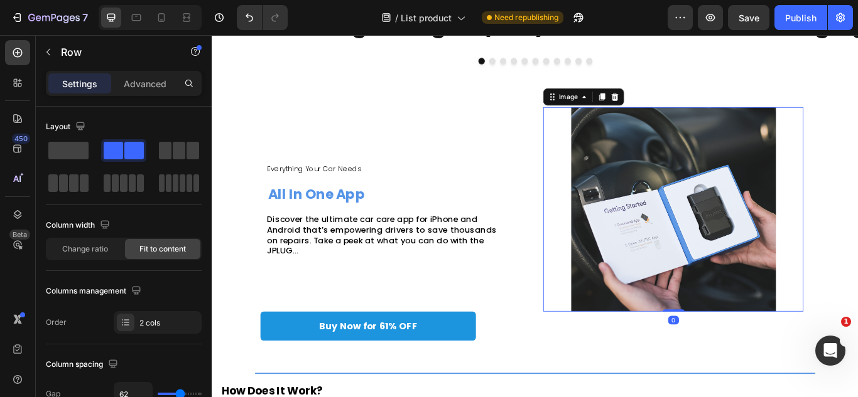
click at [707, 254] on img at bounding box center [749, 238] width 303 height 239
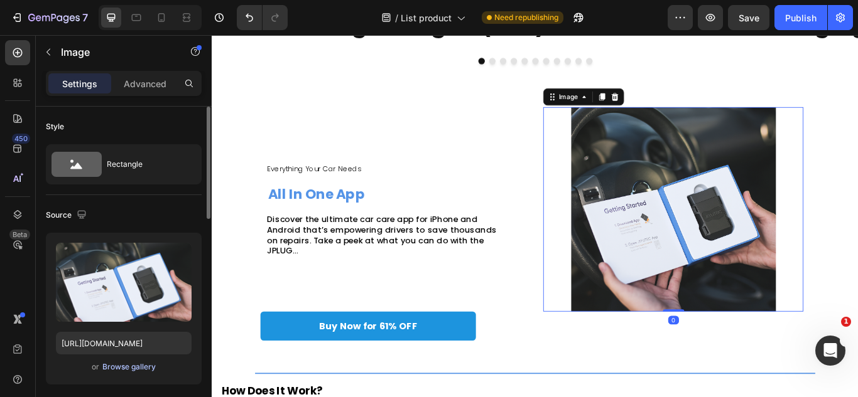
click at [138, 372] on div "Browse gallery" at bounding box center [128, 367] width 53 height 11
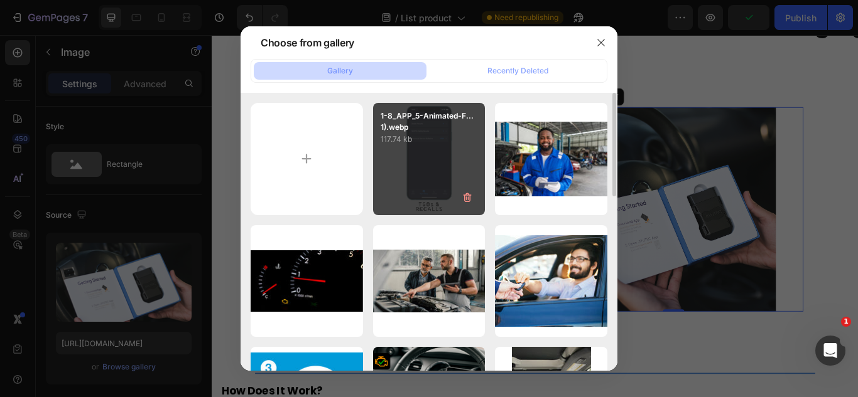
click at [455, 180] on div "1-8_APP_5-Animated-F...1).webp 117.74 kb" at bounding box center [429, 159] width 112 height 112
type input "[URL][DOMAIN_NAME]"
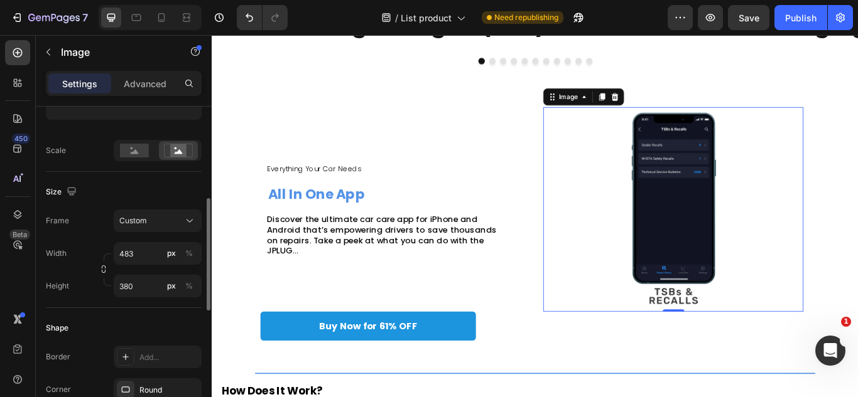
scroll to position [267, 0]
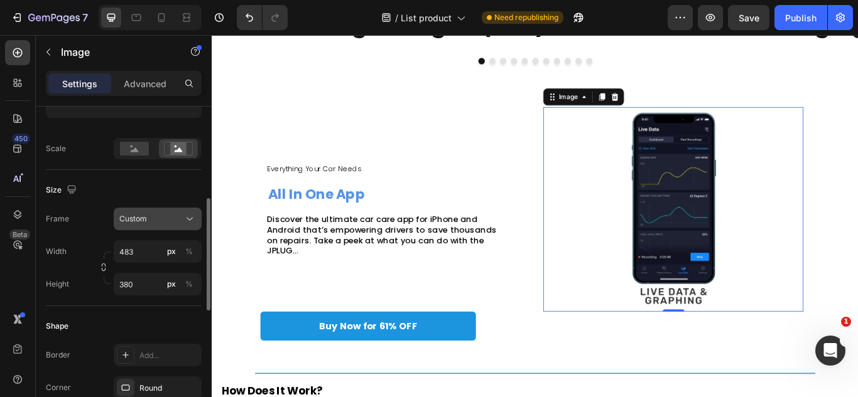
click at [186, 230] on button "Custom" at bounding box center [158, 219] width 88 height 23
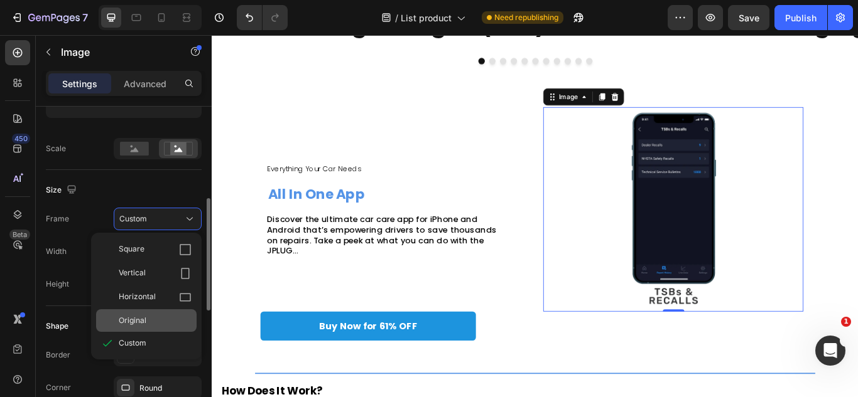
click at [157, 328] on div "Original" at bounding box center [146, 321] width 100 height 23
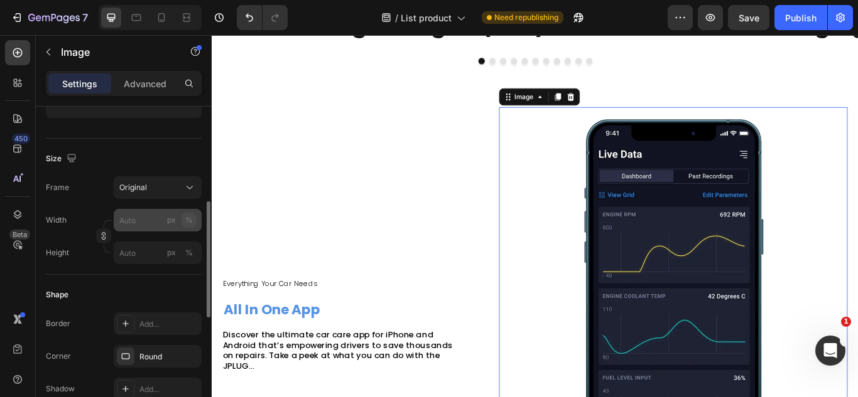
click at [186, 226] on button "%" at bounding box center [188, 220] width 15 height 15
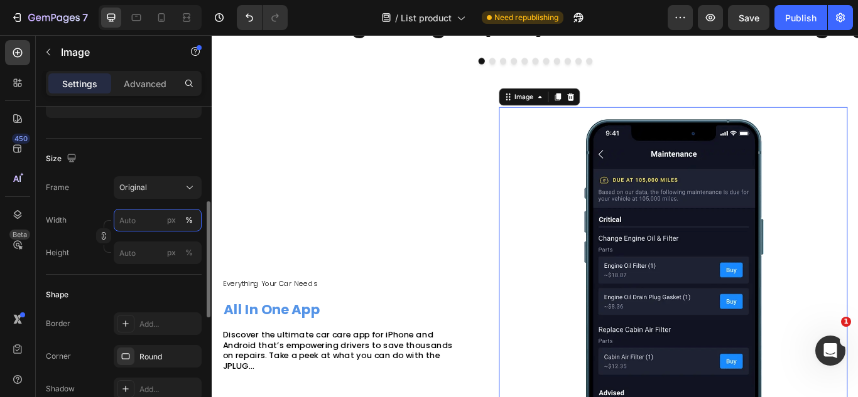
click at [158, 229] on input "px %" at bounding box center [158, 220] width 88 height 23
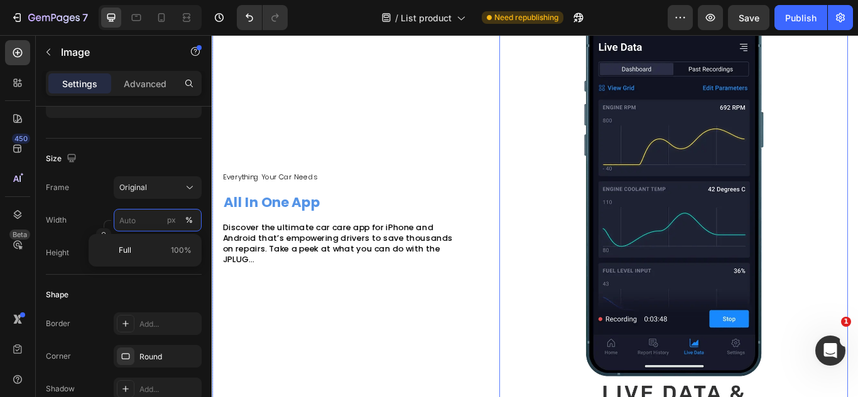
scroll to position [1221, 0]
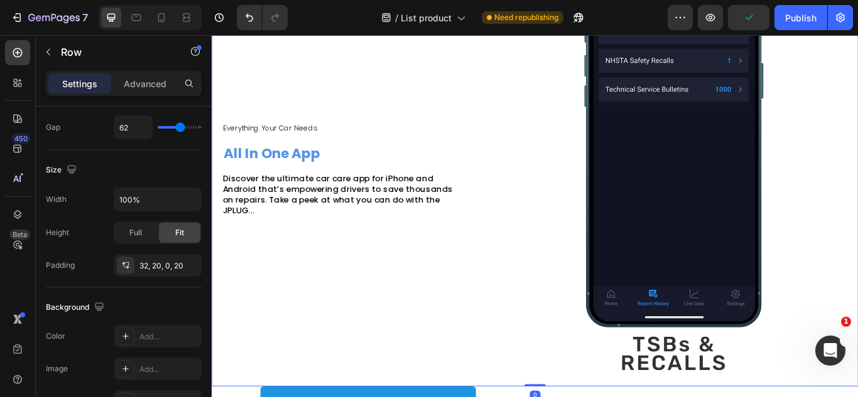
click at [408, 306] on div "Everything Your Car Needs Text Block ⁠⁠⁠⁠⁠⁠⁠ All In One App Heading Discover th…" at bounding box center [365, 191] width 283 height 508
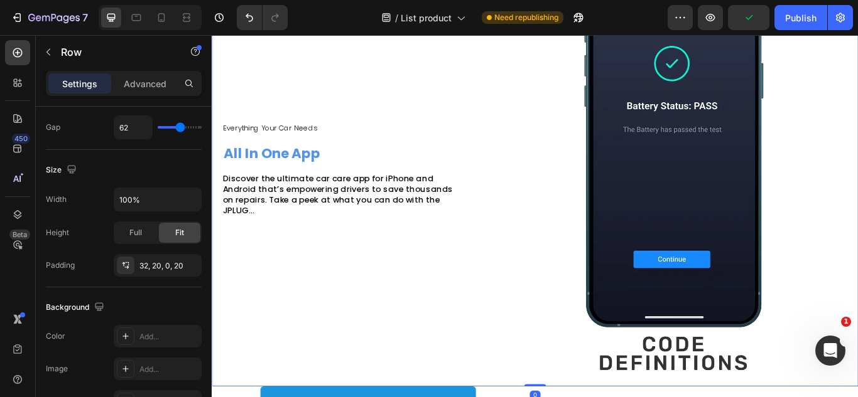
scroll to position [0, 0]
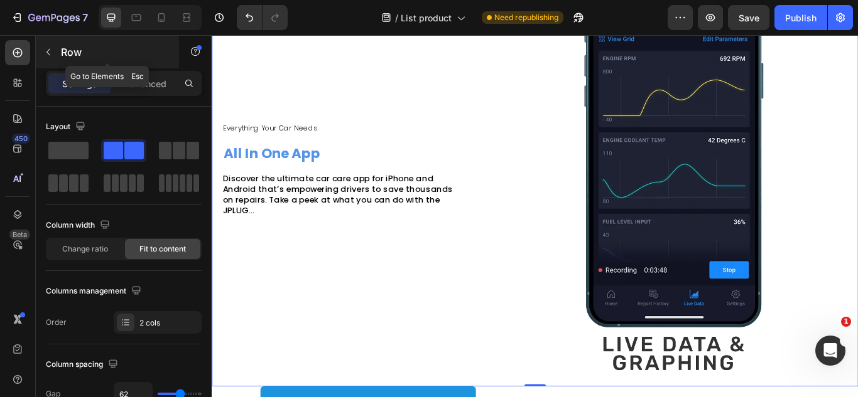
click at [117, 68] on div "Row" at bounding box center [107, 52] width 143 height 33
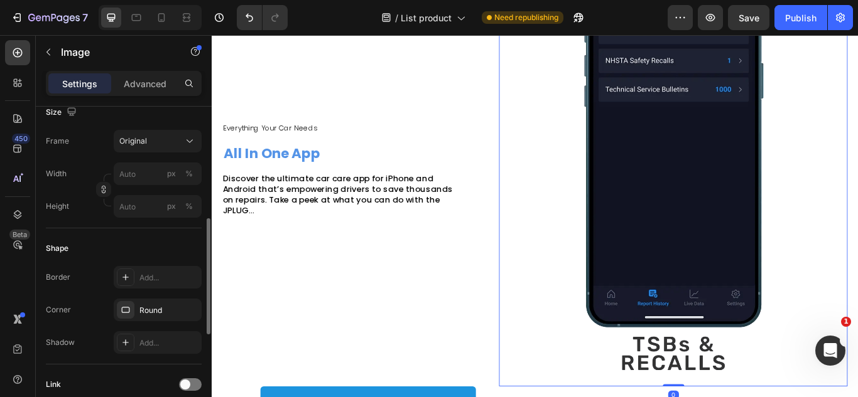
scroll to position [319, 0]
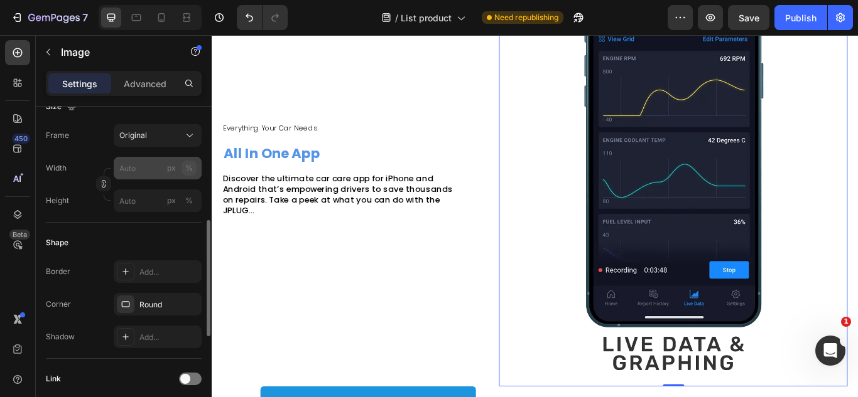
click at [193, 167] on button "%" at bounding box center [188, 168] width 15 height 15
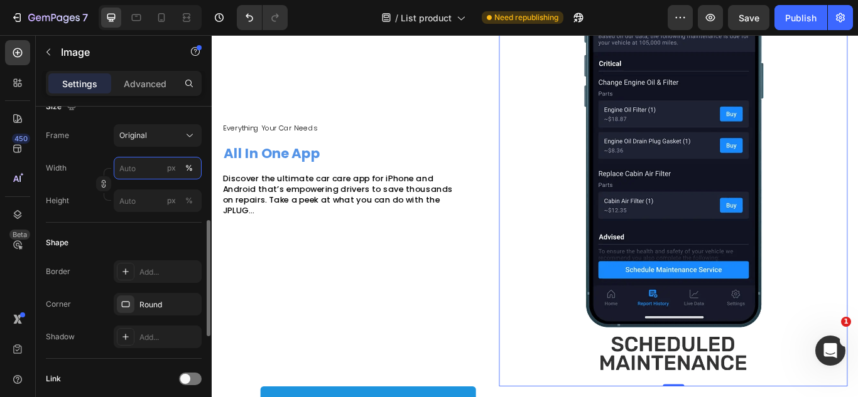
click at [131, 174] on input "px %" at bounding box center [158, 168] width 88 height 23
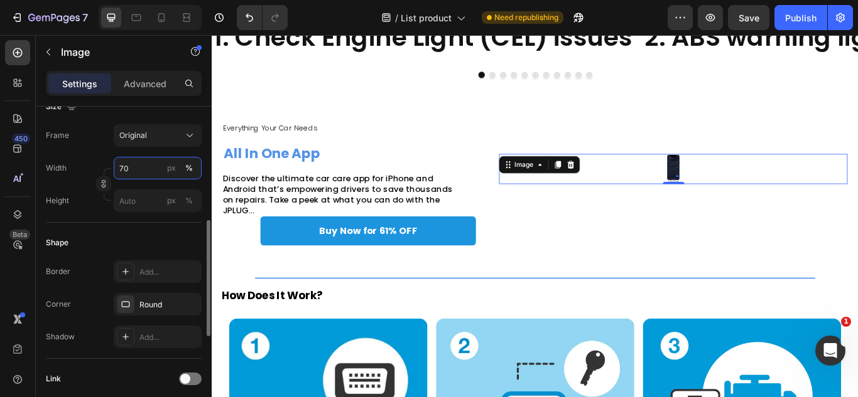
scroll to position [1147, 0]
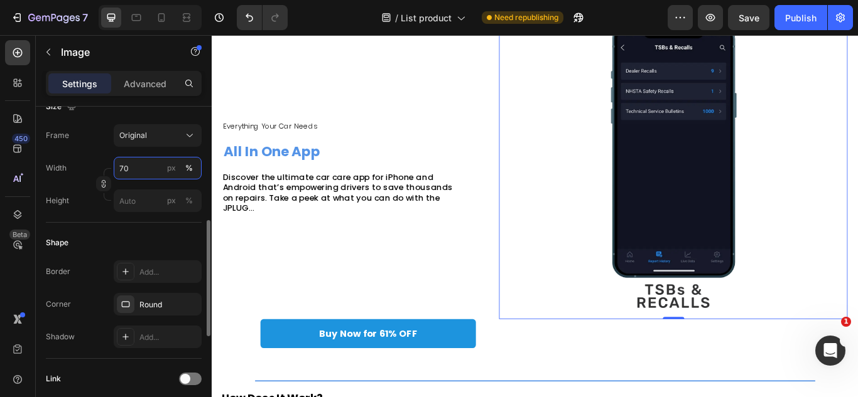
type input "7"
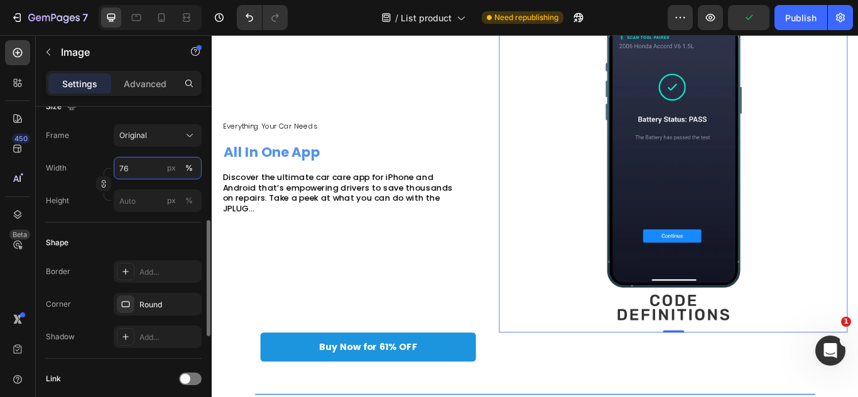
type input "7"
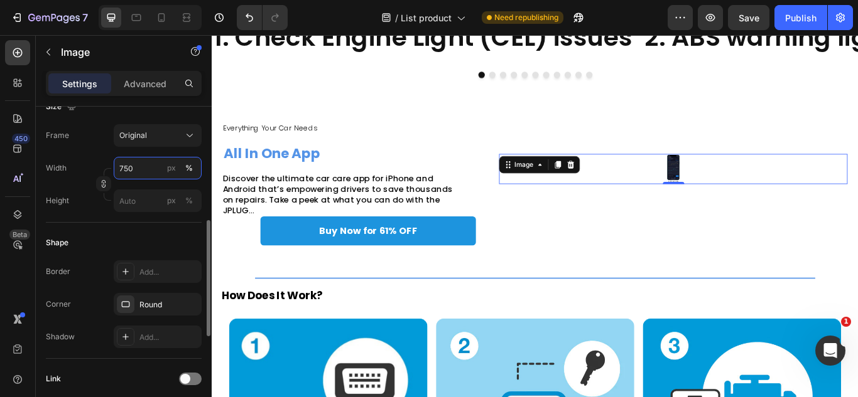
scroll to position [1221, 0]
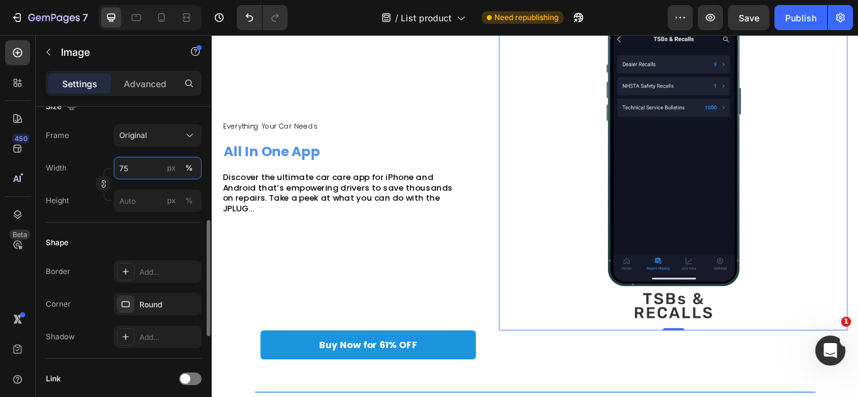
type input "7"
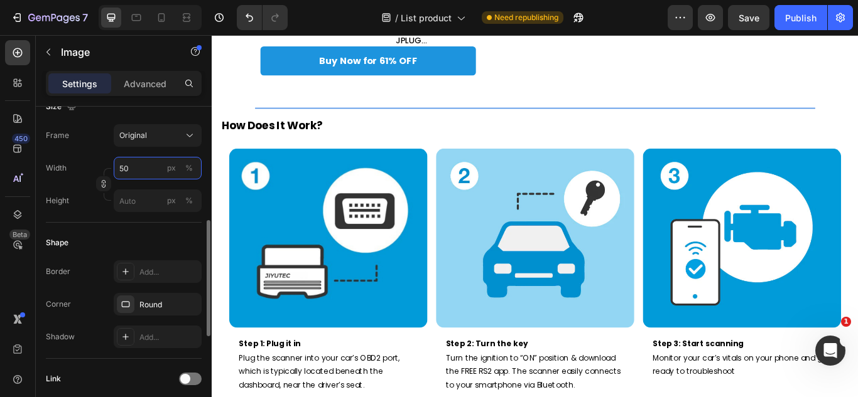
scroll to position [1023, 0]
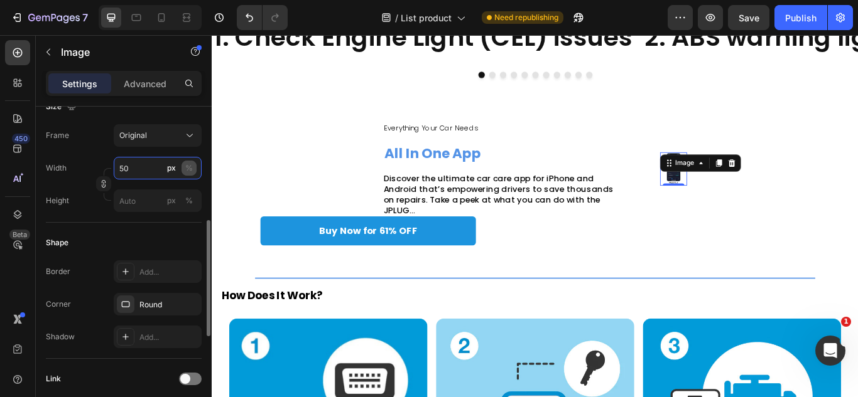
type input "50"
click at [190, 172] on div "%" at bounding box center [189, 168] width 8 height 11
type input "60"
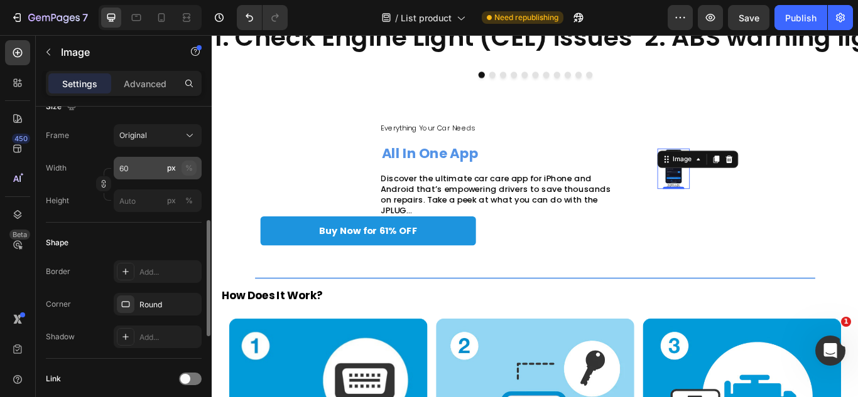
click at [186, 166] on div "%" at bounding box center [189, 168] width 8 height 11
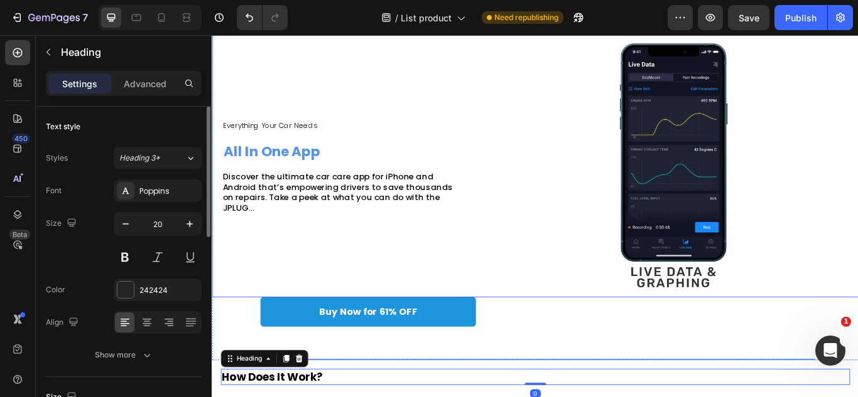
scroll to position [1123, 0]
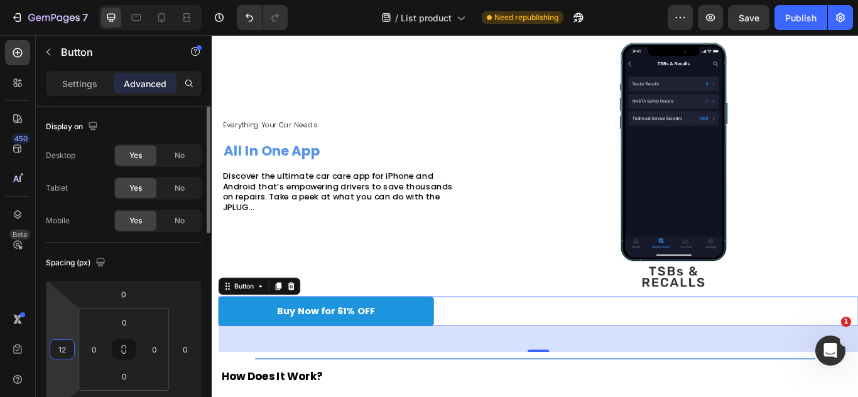
drag, startPoint x: 73, startPoint y: 362, endPoint x: 73, endPoint y: 385, distance: 23.9
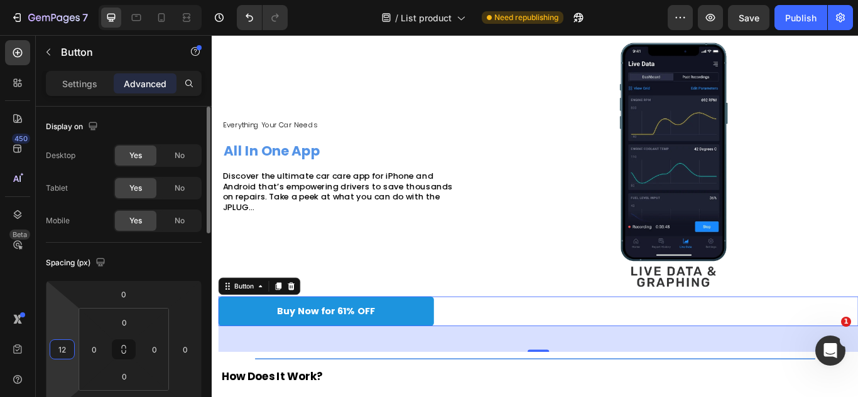
click at [73, 0] on html "7 Version history / List product Need republishing Preview Save Publish 450 Bet…" at bounding box center [429, 0] width 858 height 0
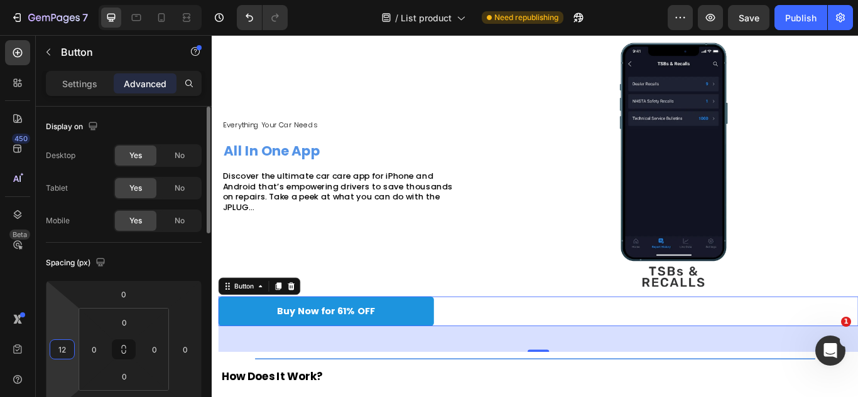
type input "14"
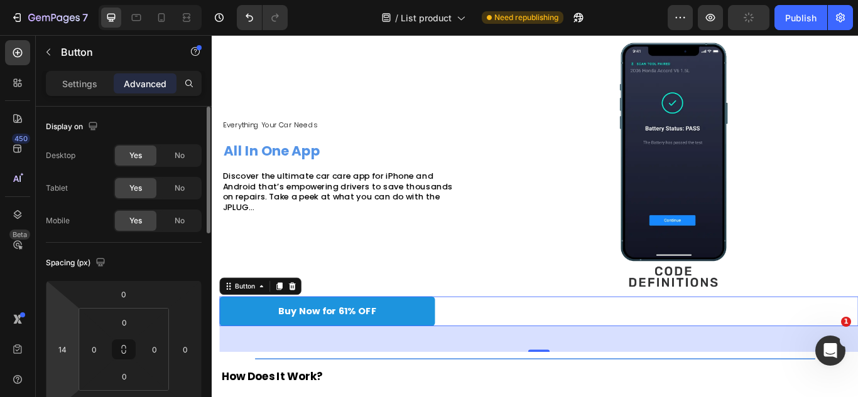
click at [78, 365] on div "0 0 0 0" at bounding box center [123, 349] width 90 height 83
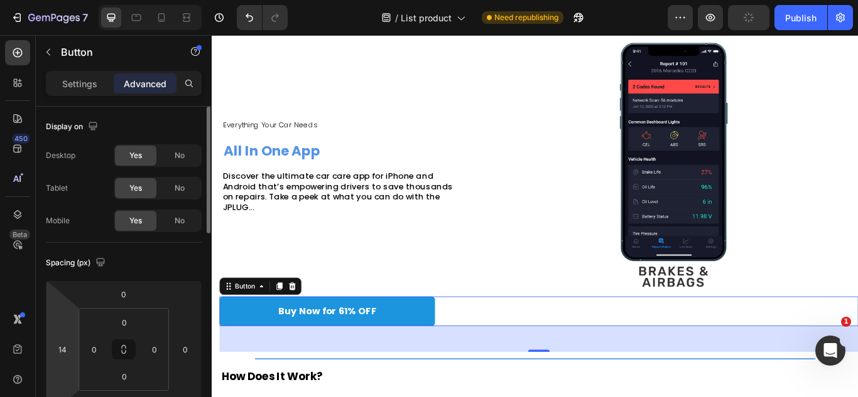
click at [78, 365] on div "0 0 0 0" at bounding box center [123, 349] width 90 height 83
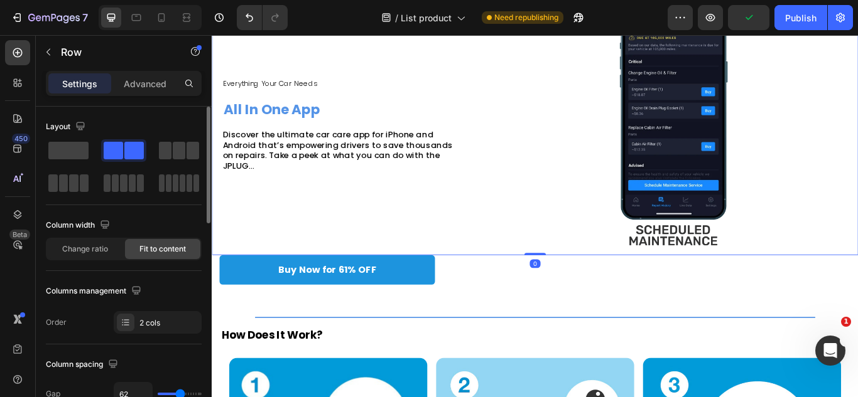
scroll to position [1181, 0]
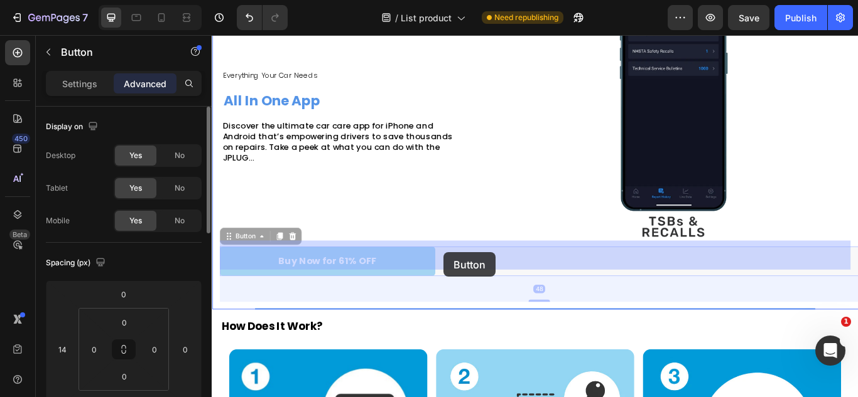
drag, startPoint x: 355, startPoint y: 297, endPoint x: 412, endPoint y: 291, distance: 57.4
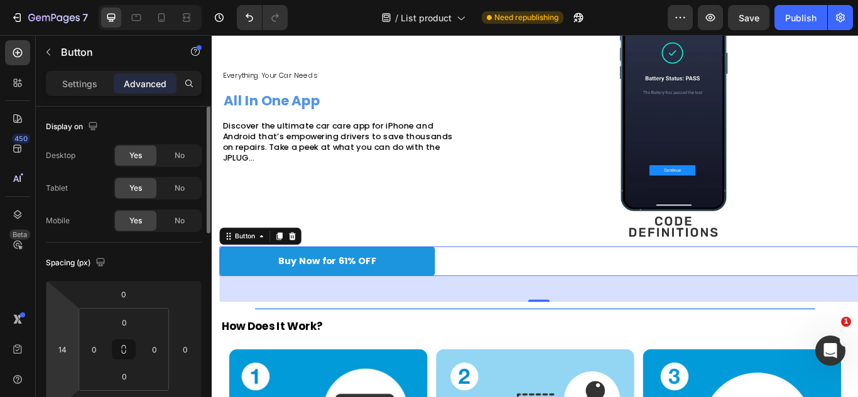
drag, startPoint x: 74, startPoint y: 357, endPoint x: 75, endPoint y: 350, distance: 7.0
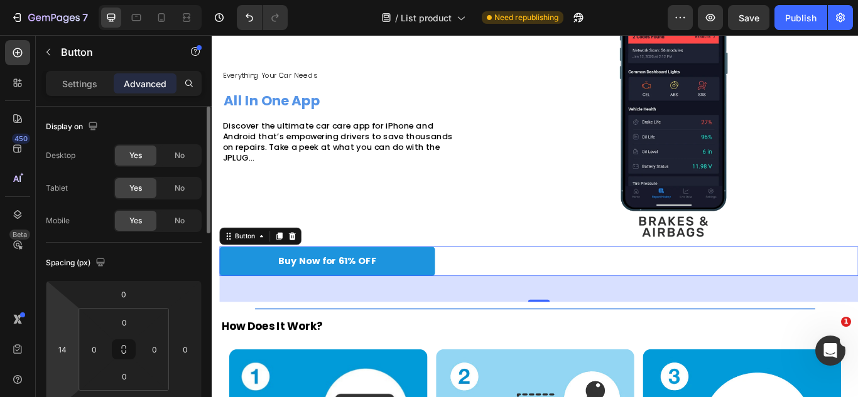
click at [75, 350] on div "0 14 48 0" at bounding box center [124, 350] width 156 height 138
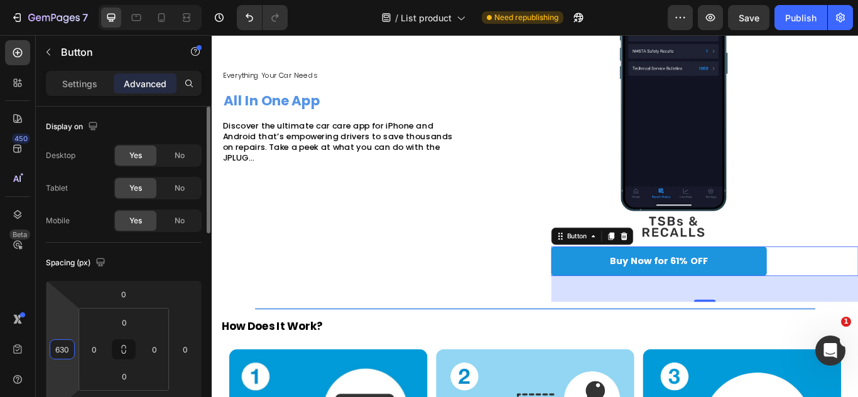
drag, startPoint x: 75, startPoint y: 350, endPoint x: 99, endPoint y: 158, distance: 194.2
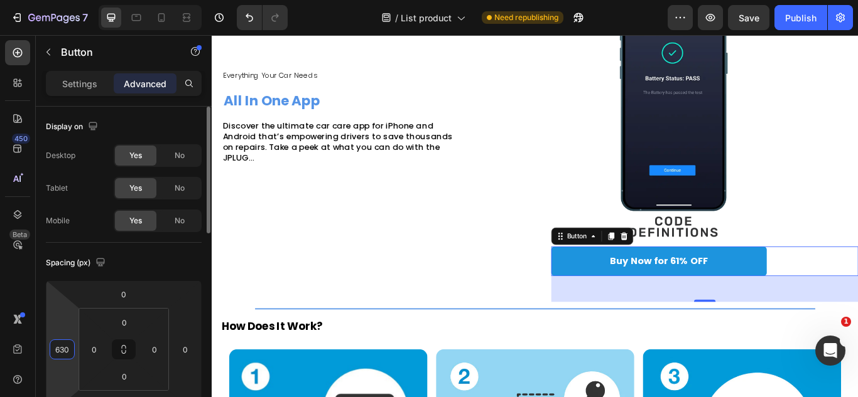
click at [99, 0] on html "7 Version history / List product Need republishing Preview Save Publish 450 Bet…" at bounding box center [429, 0] width 858 height 0
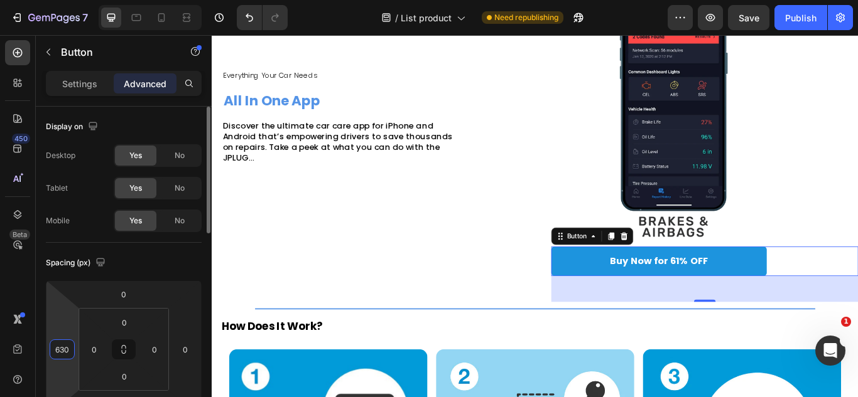
type input "628"
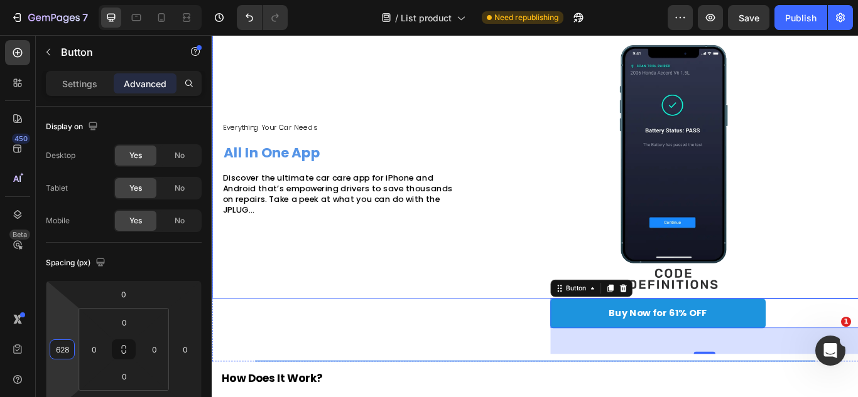
scroll to position [1119, 0]
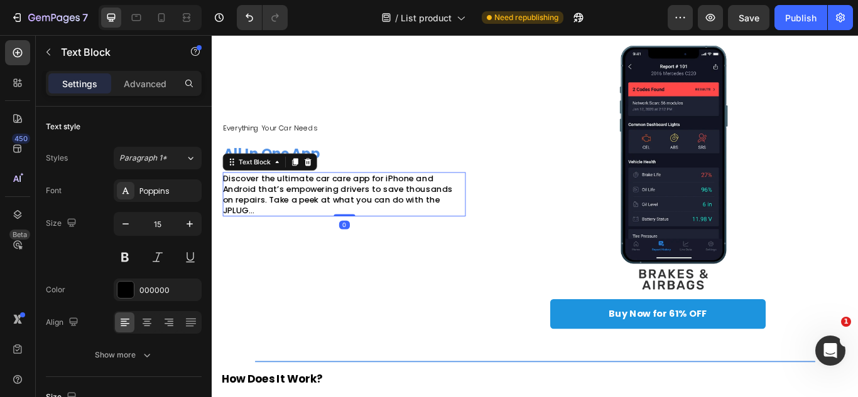
click at [406, 204] on span "Discover the ultimate car care app for iPhone and Android that’s empowering dri…" at bounding box center [358, 221] width 268 height 50
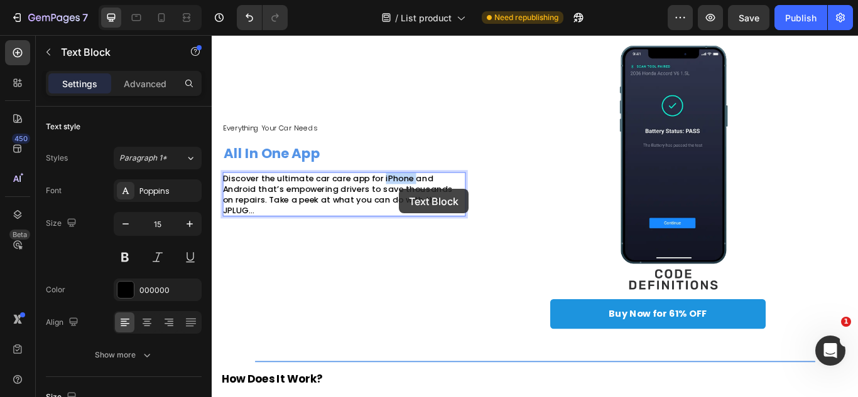
scroll to position [1099, 0]
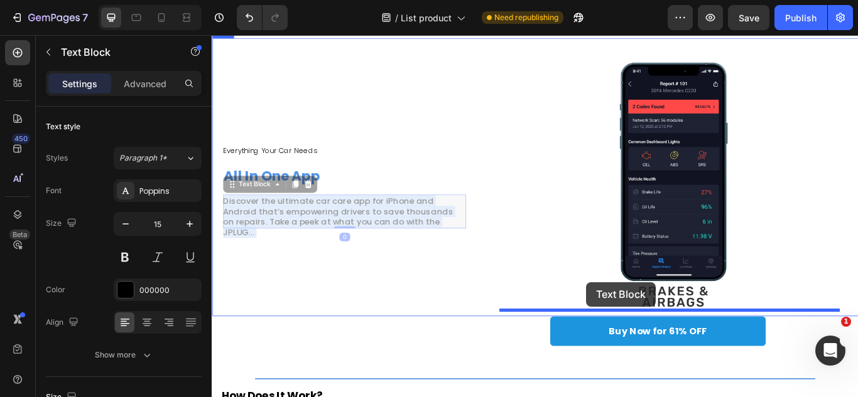
drag, startPoint x: 406, startPoint y: 204, endPoint x: 648, endPoint y: 323, distance: 270.1
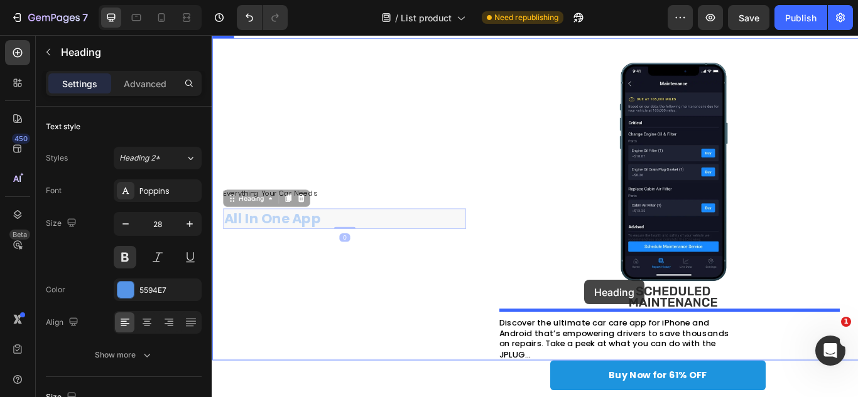
drag, startPoint x: 300, startPoint y: 240, endPoint x: 644, endPoint y: 323, distance: 353.7
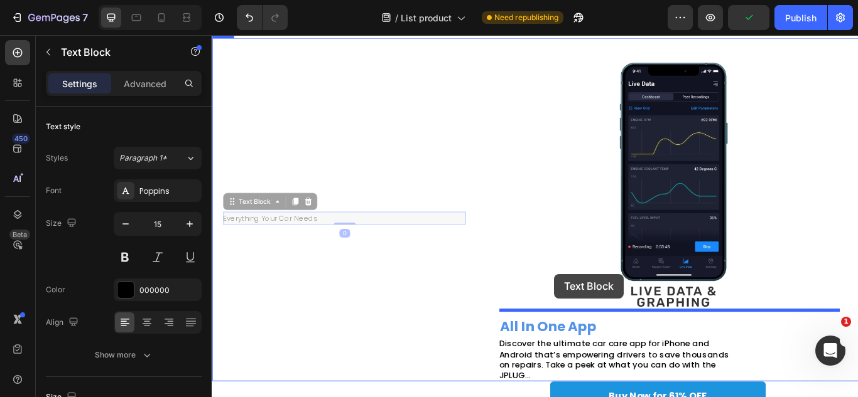
drag, startPoint x: 271, startPoint y: 235, endPoint x: 610, endPoint y: 314, distance: 348.6
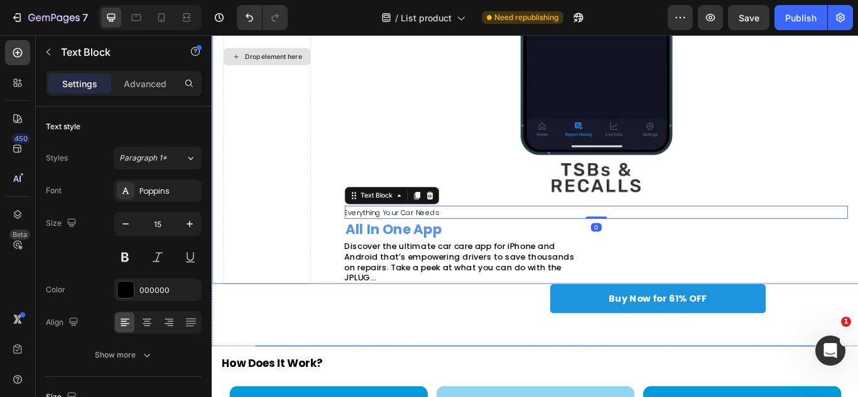
scroll to position [1364, 0]
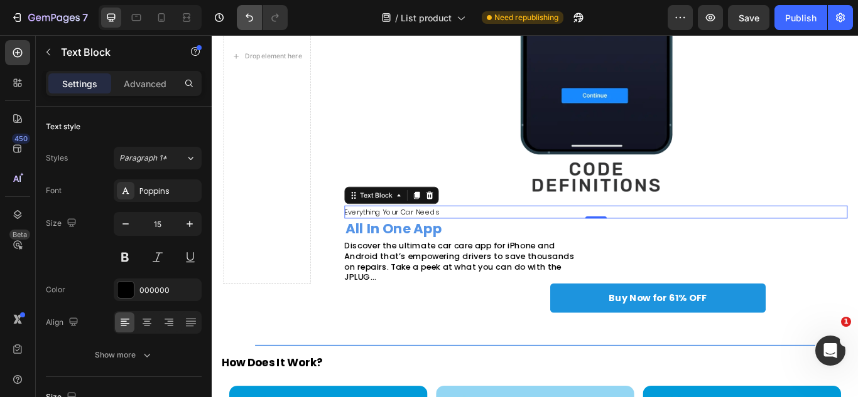
drag, startPoint x: 252, startPoint y: 33, endPoint x: 251, endPoint y: 21, distance: 12.0
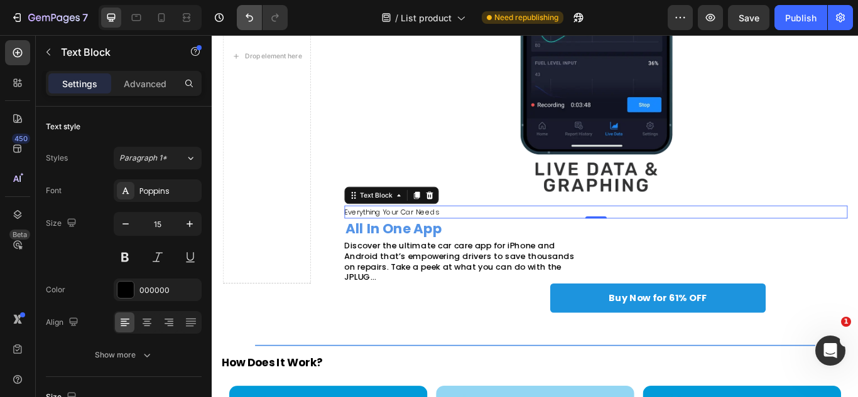
click at [251, 21] on div "7 Version history / List product Need republishing Preview Save Publish" at bounding box center [429, 18] width 858 height 36
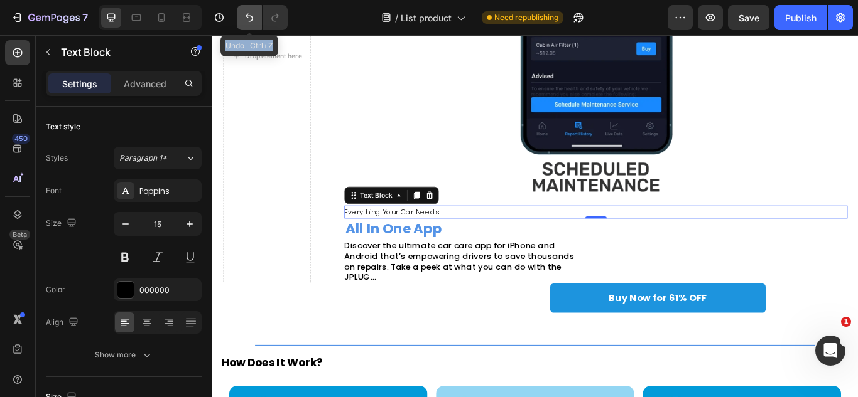
click at [251, 21] on icon "Undo/Redo" at bounding box center [249, 18] width 8 height 8
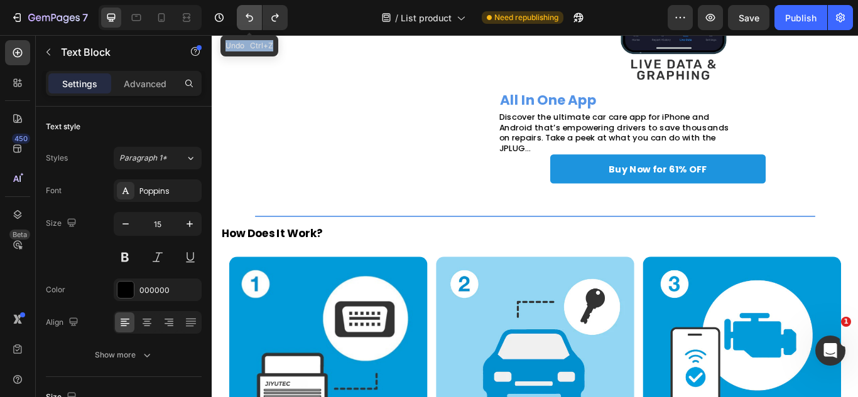
click at [251, 21] on icon "Undo/Redo" at bounding box center [249, 18] width 8 height 8
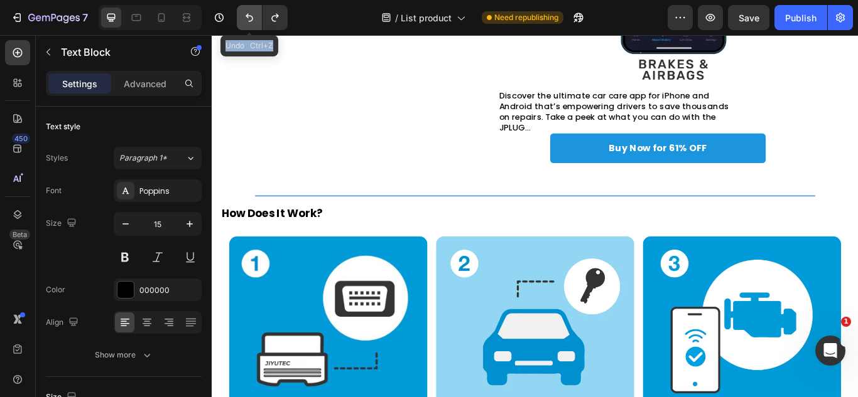
click at [251, 21] on icon "Undo/Redo" at bounding box center [249, 18] width 8 height 8
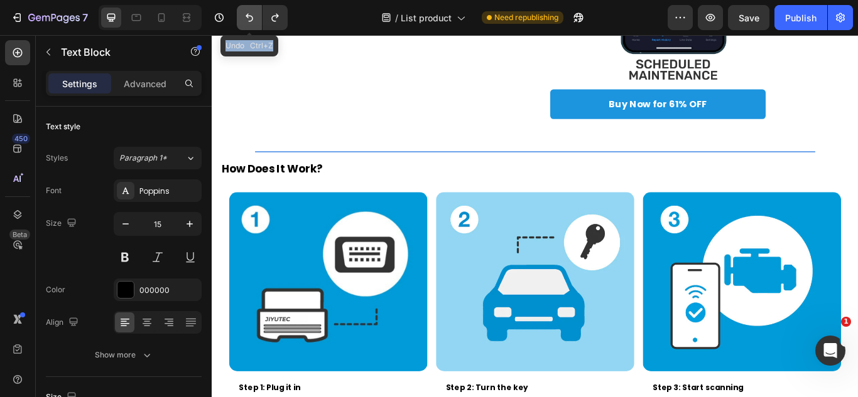
click at [251, 21] on icon "Undo/Redo" at bounding box center [249, 18] width 8 height 8
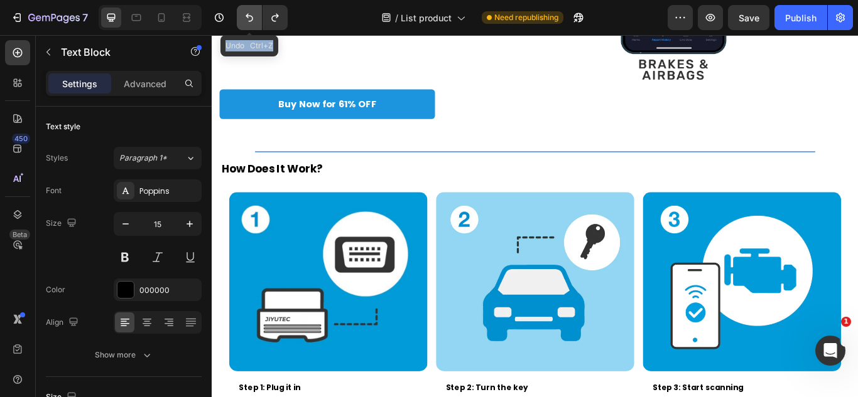
click at [251, 21] on icon "Undo/Redo" at bounding box center [249, 18] width 8 height 8
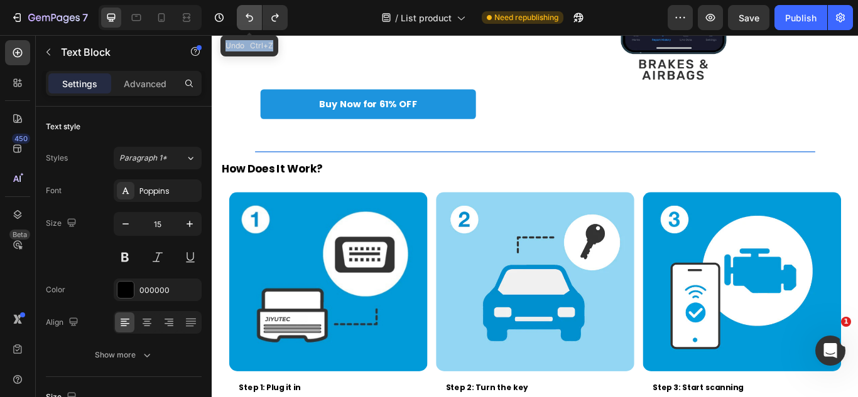
click at [251, 21] on icon "Undo/Redo" at bounding box center [249, 18] width 8 height 8
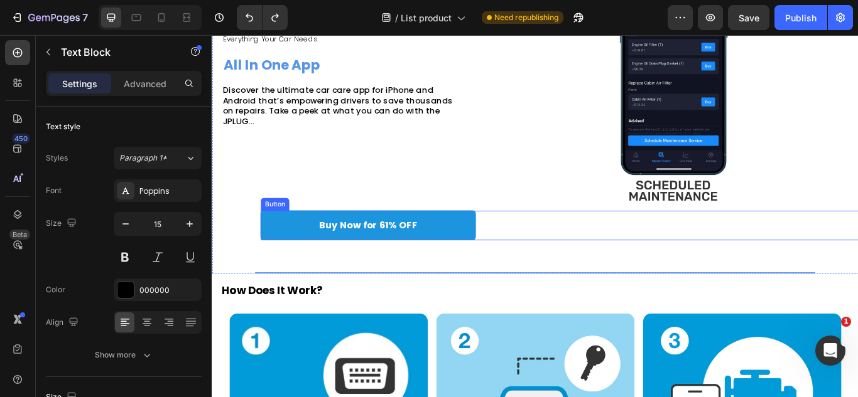
scroll to position [1205, 0]
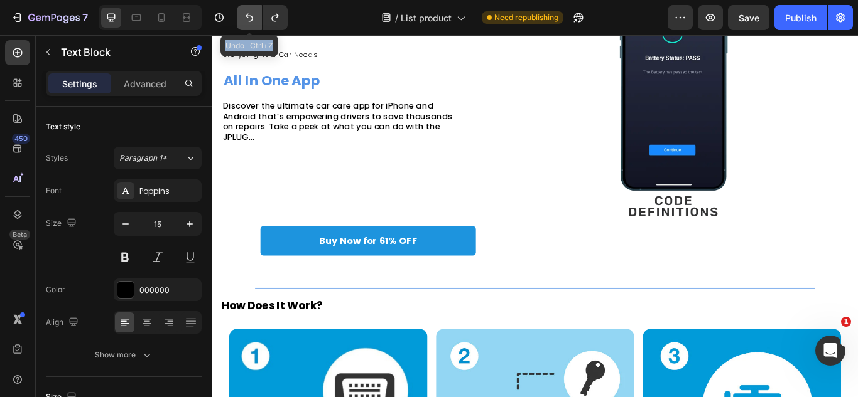
click at [246, 21] on icon "Undo/Redo" at bounding box center [249, 17] width 13 height 13
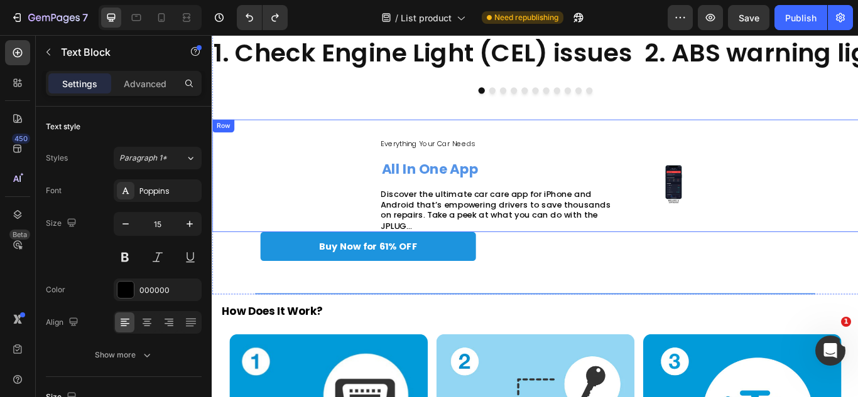
scroll to position [1004, 0]
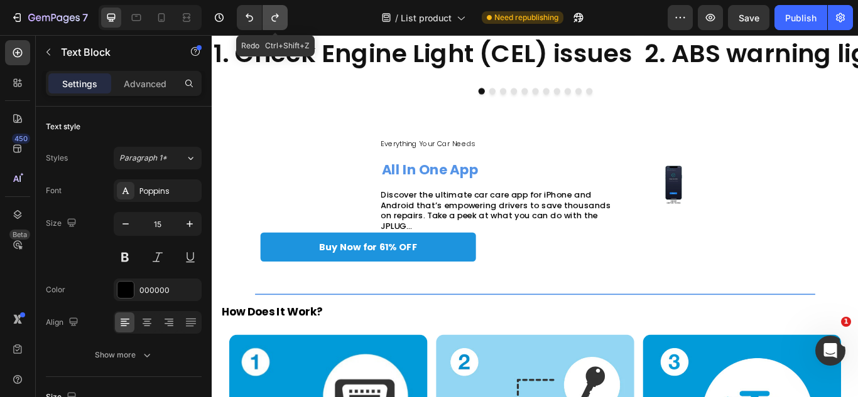
click at [281, 26] on button "Undo/Redo" at bounding box center [274, 17] width 25 height 25
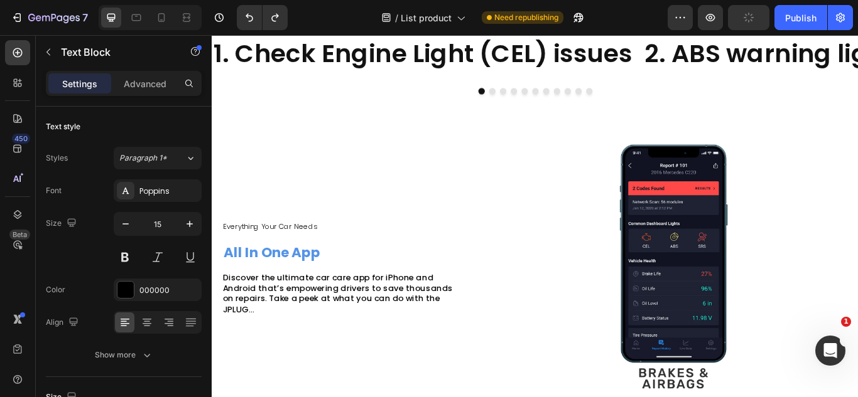
scroll to position [1120, 0]
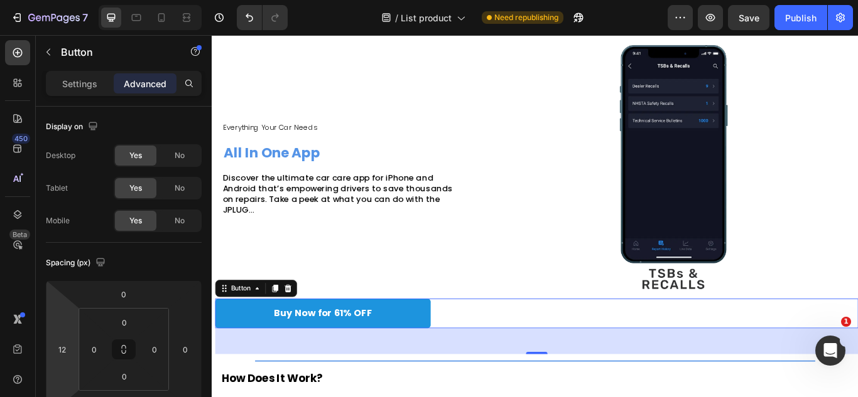
type input "14"
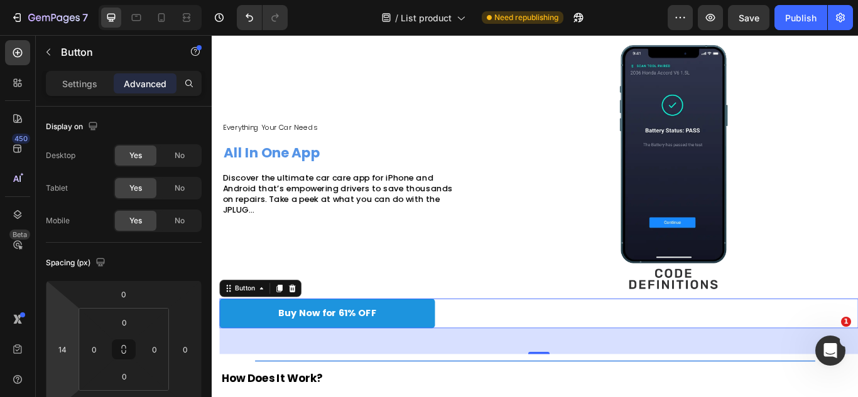
drag, startPoint x: 75, startPoint y: 354, endPoint x: 73, endPoint y: 378, distance: 23.9
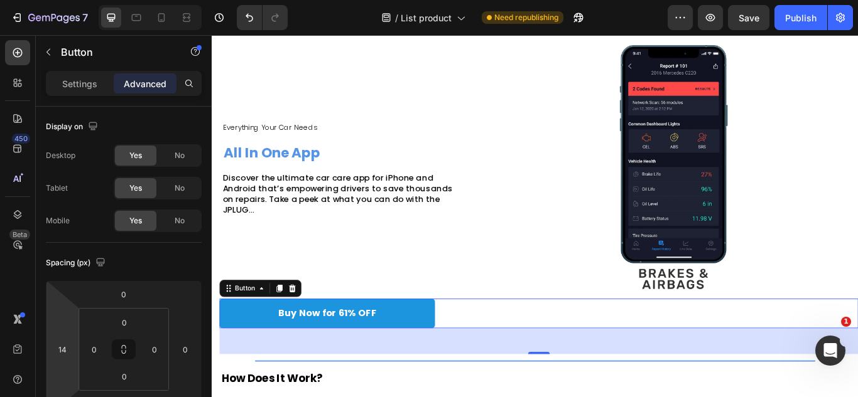
click at [73, 0] on html "7 Version history / List product Need republishing Preview Save Publish 450 Bet…" at bounding box center [429, 0] width 858 height 0
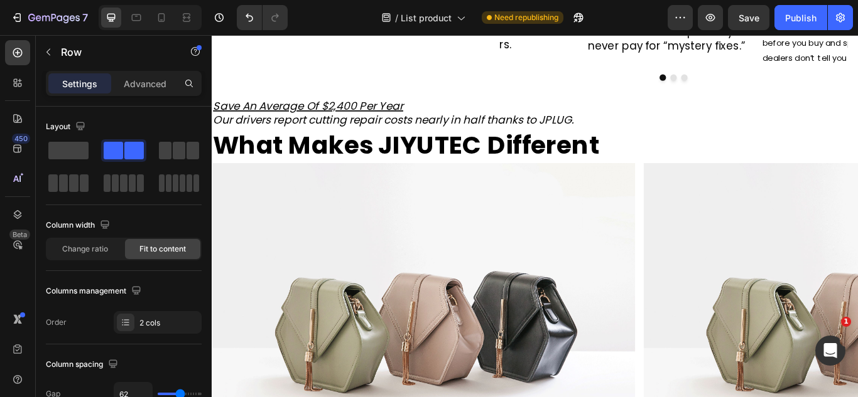
scroll to position [486, 0]
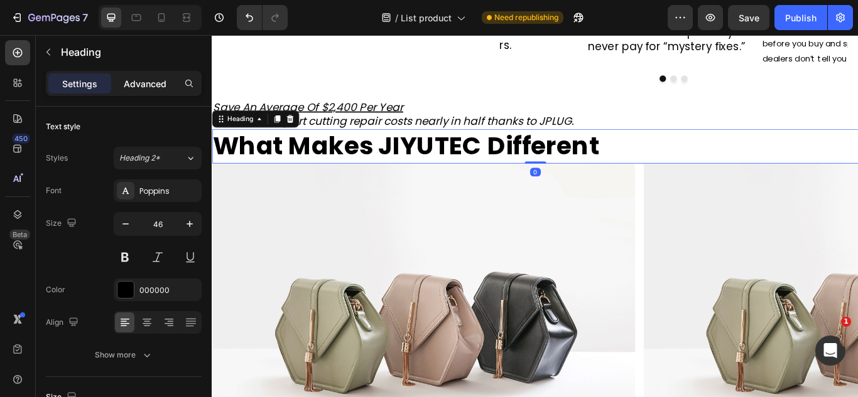
click at [129, 75] on div "Advanced" at bounding box center [145, 83] width 63 height 20
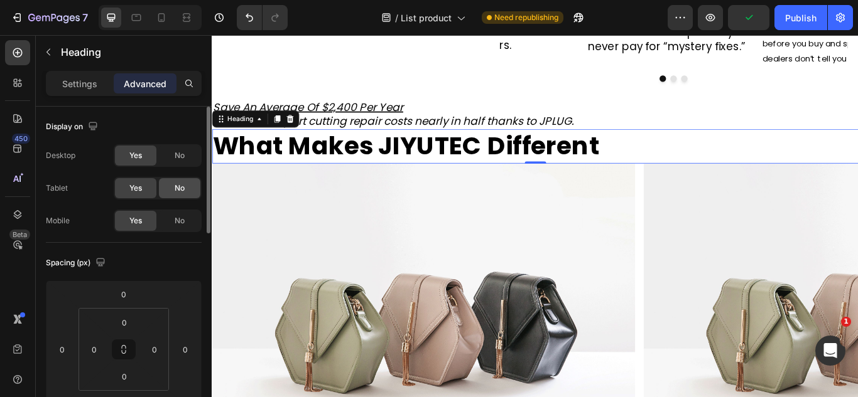
click at [168, 193] on div "No" at bounding box center [179, 188] width 41 height 20
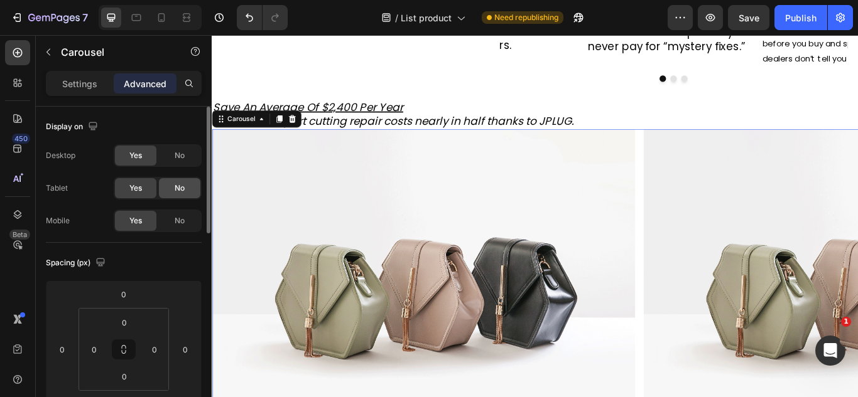
click at [171, 188] on div "No" at bounding box center [179, 188] width 41 height 20
click at [173, 164] on div "No" at bounding box center [179, 156] width 41 height 20
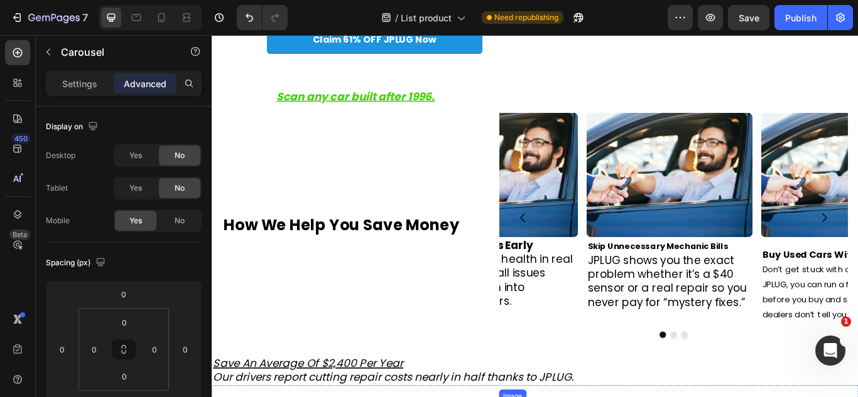
scroll to position [186, 0]
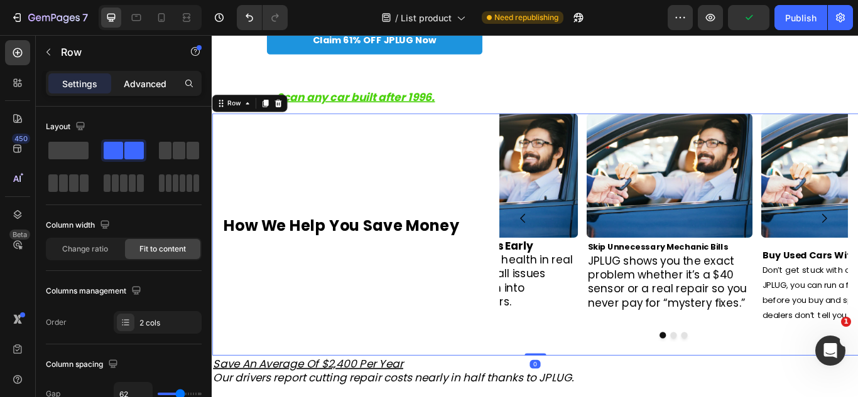
click at [150, 77] on p "Advanced" at bounding box center [145, 83] width 43 height 13
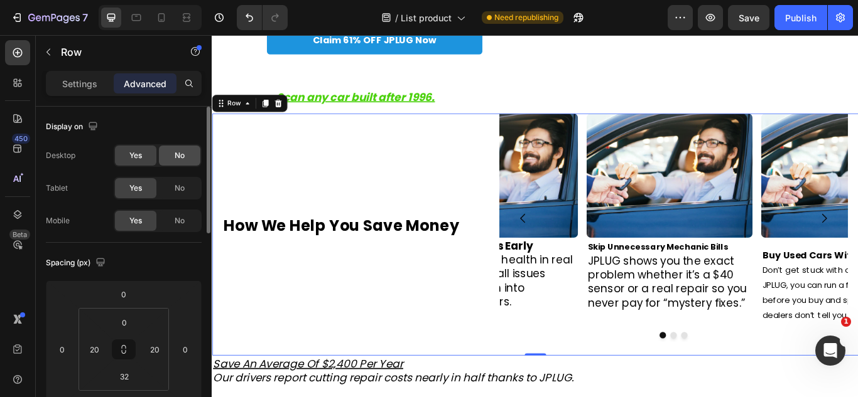
click at [183, 160] on span "No" at bounding box center [180, 155] width 10 height 11
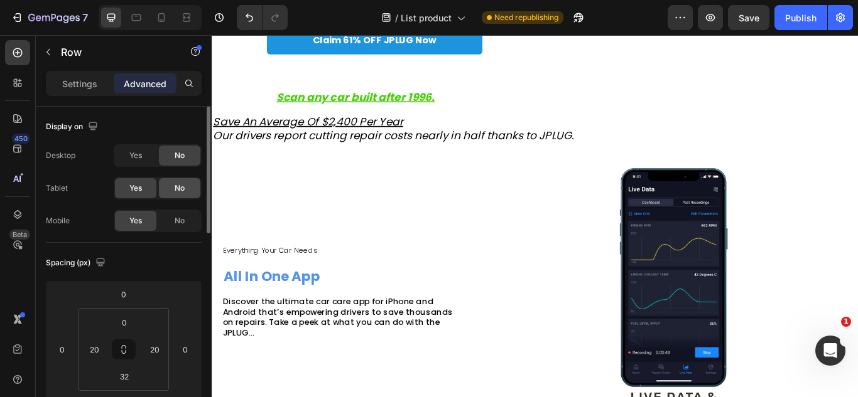
click at [177, 196] on div "No" at bounding box center [179, 188] width 41 height 20
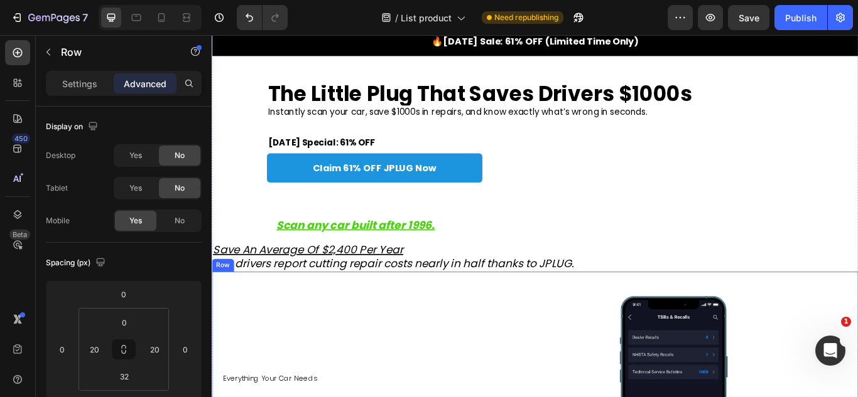
scroll to position [0, 0]
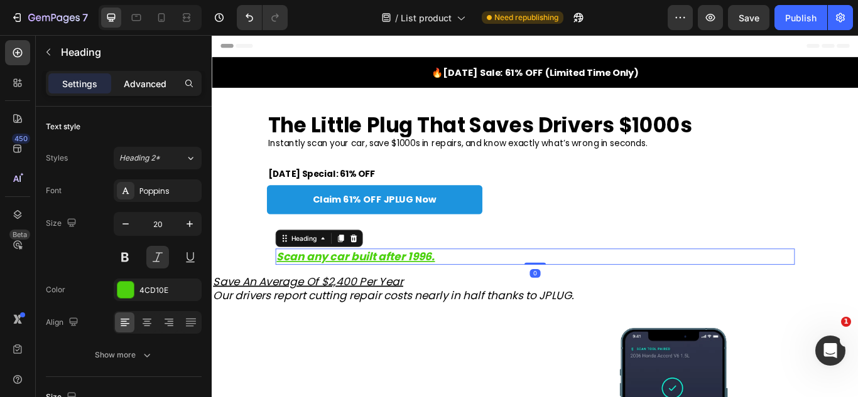
click at [122, 88] on div "Advanced" at bounding box center [145, 83] width 63 height 20
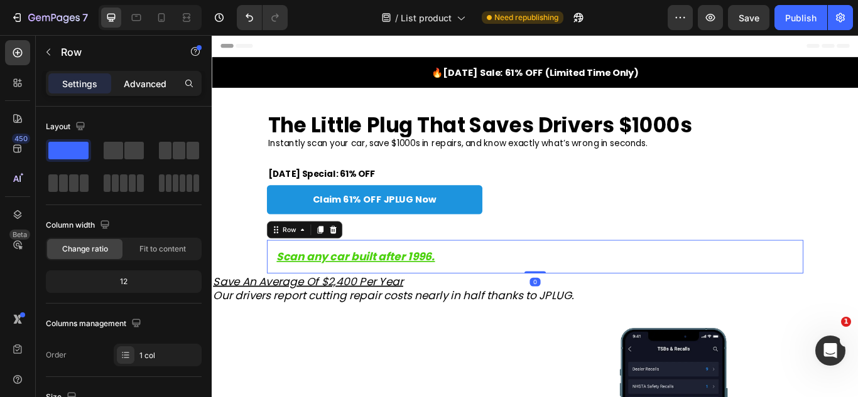
click at [131, 77] on p "Advanced" at bounding box center [145, 83] width 43 height 13
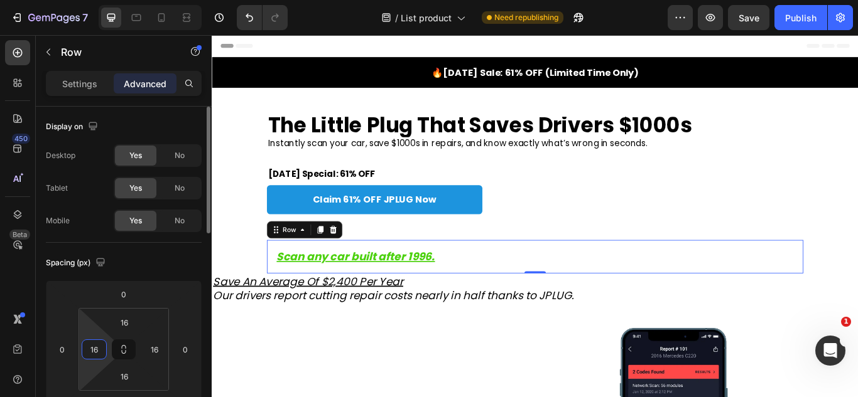
click at [94, 358] on input "16" at bounding box center [94, 349] width 19 height 19
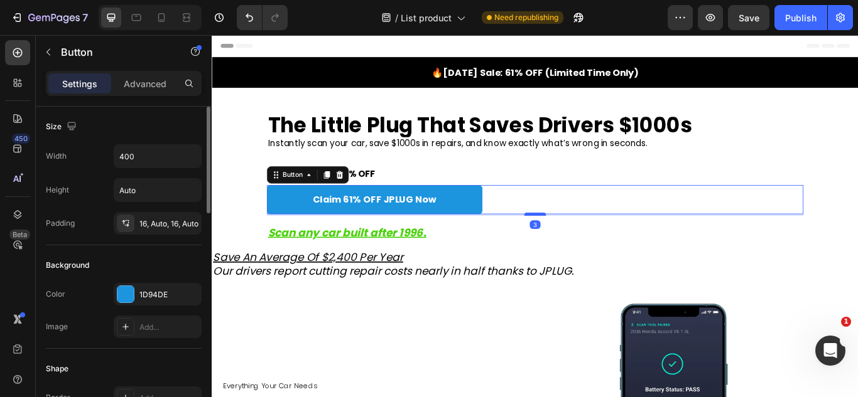
drag, startPoint x: 584, startPoint y: 271, endPoint x: 583, endPoint y: 243, distance: 28.3
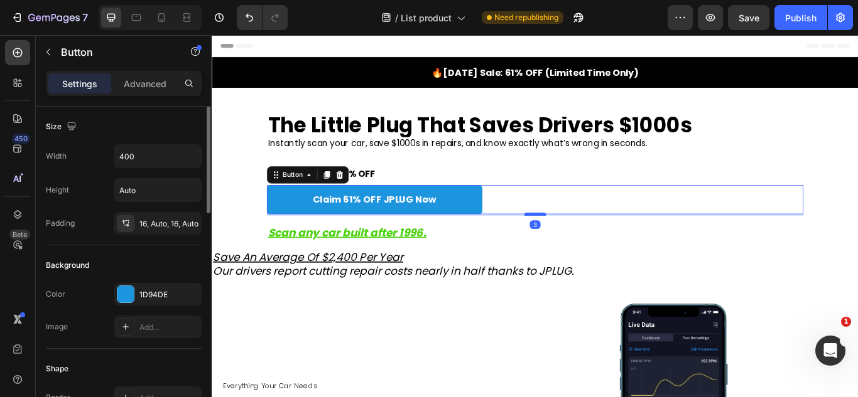
click at [583, 243] on div at bounding box center [588, 244] width 25 height 4
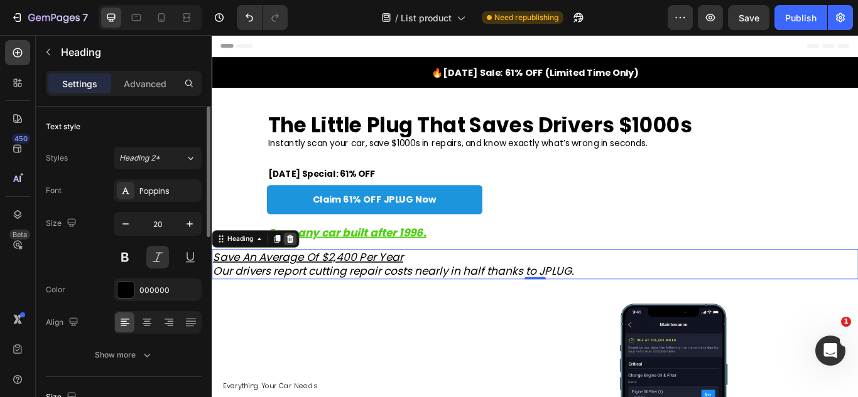
click at [309, 272] on div at bounding box center [302, 273] width 15 height 15
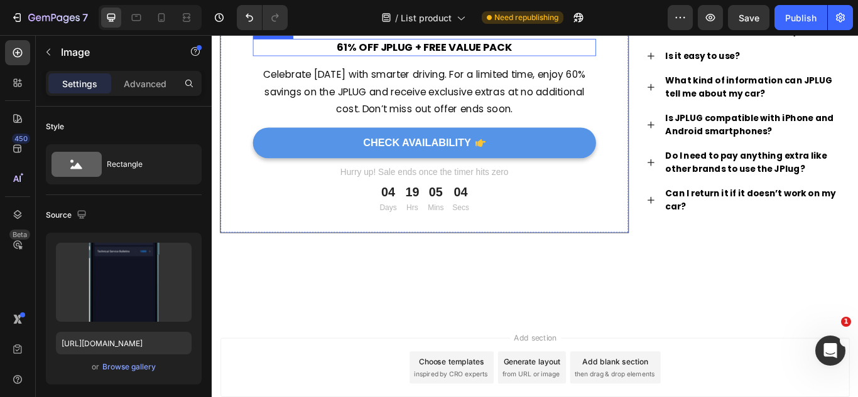
scroll to position [962, 0]
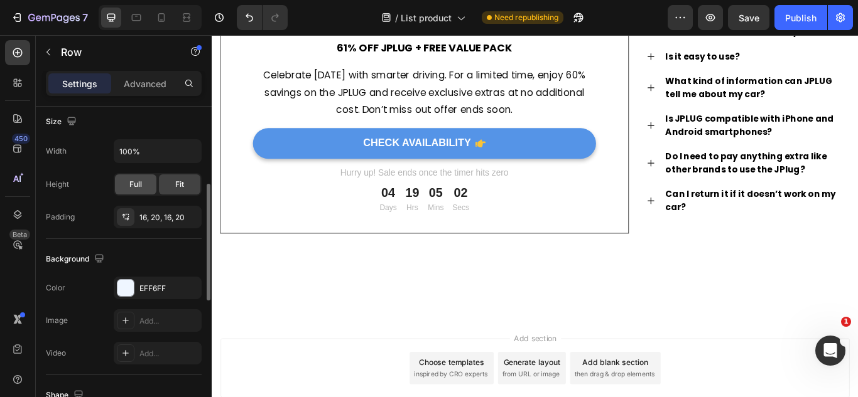
scroll to position [322, 0]
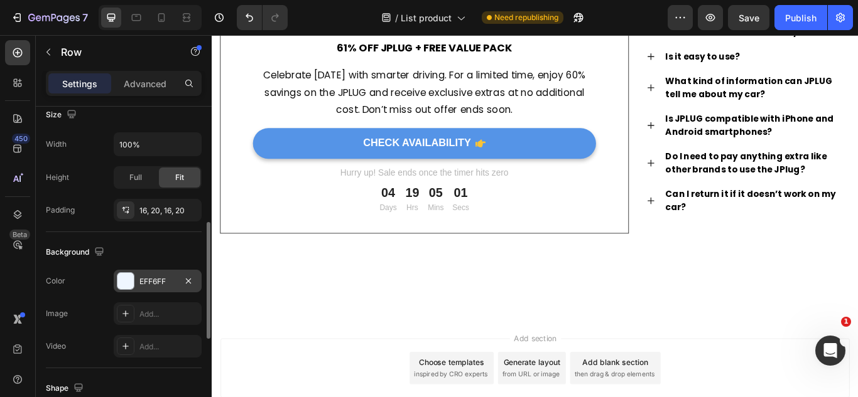
click at [130, 284] on div at bounding box center [125, 281] width 16 height 16
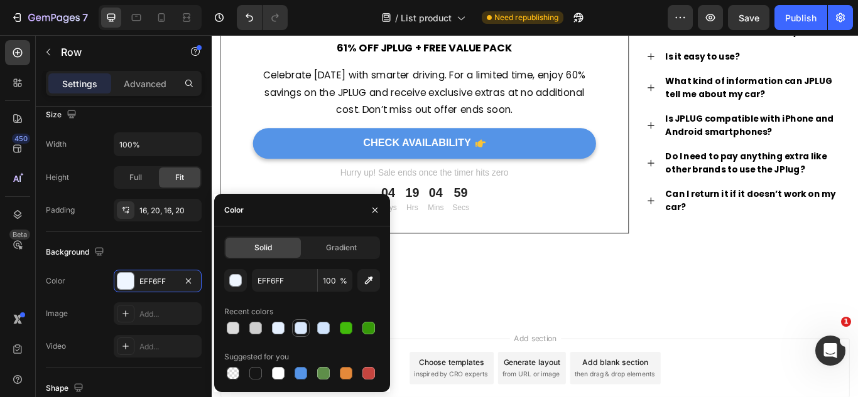
click at [303, 333] on div at bounding box center [300, 328] width 13 height 13
click at [301, 365] on div at bounding box center [301, 374] width 18 height 18
type input "5594E7"
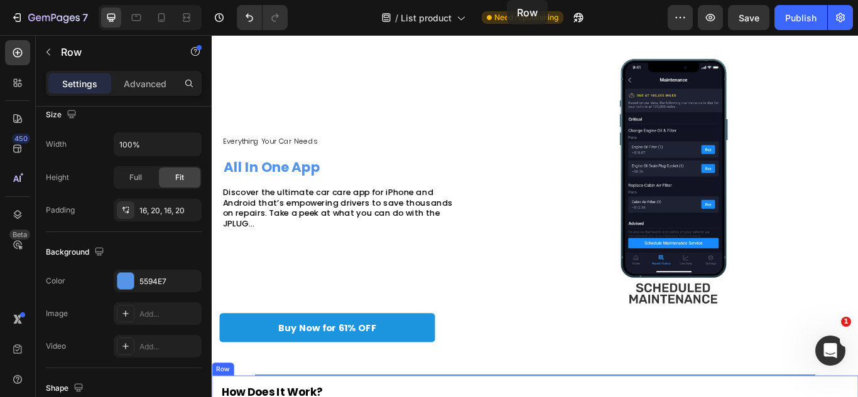
scroll to position [0, 0]
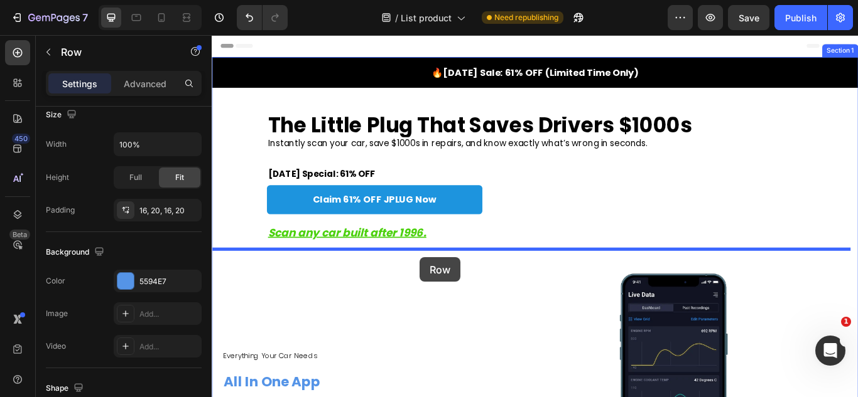
drag, startPoint x: 468, startPoint y: 287, endPoint x: 454, endPoint y: 294, distance: 16.0
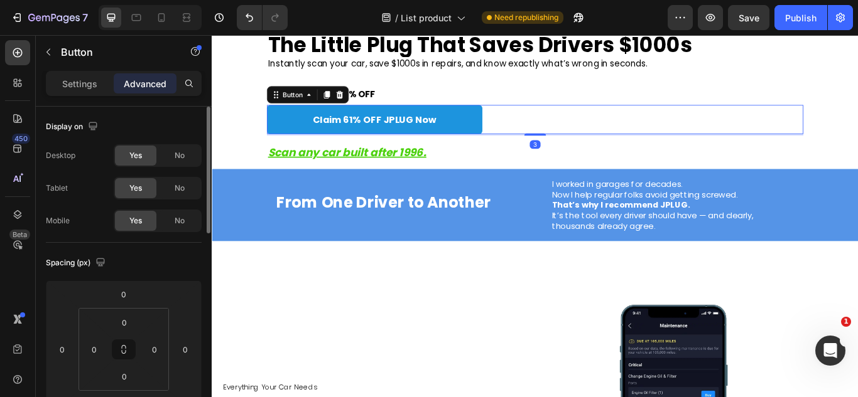
scroll to position [94, 0]
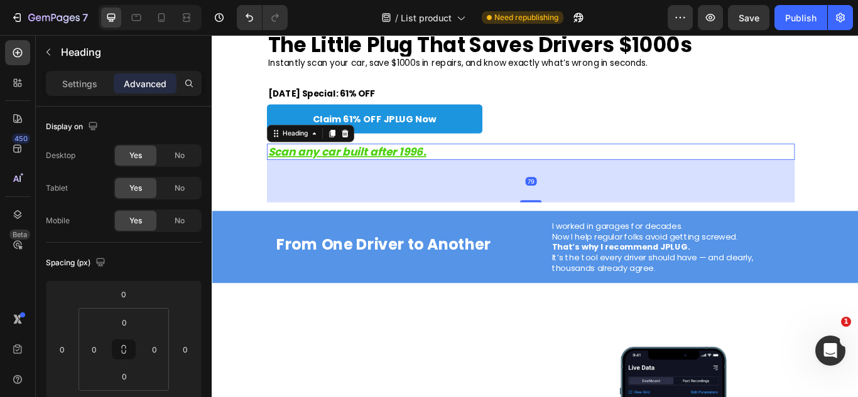
drag, startPoint x: 576, startPoint y: 181, endPoint x: 574, endPoint y: 231, distance: 50.3
click at [574, 231] on div "Scan any car built after 1996. Heading [STREET_ADDRESS]" at bounding box center [588, 196] width 625 height 89
type input "80"
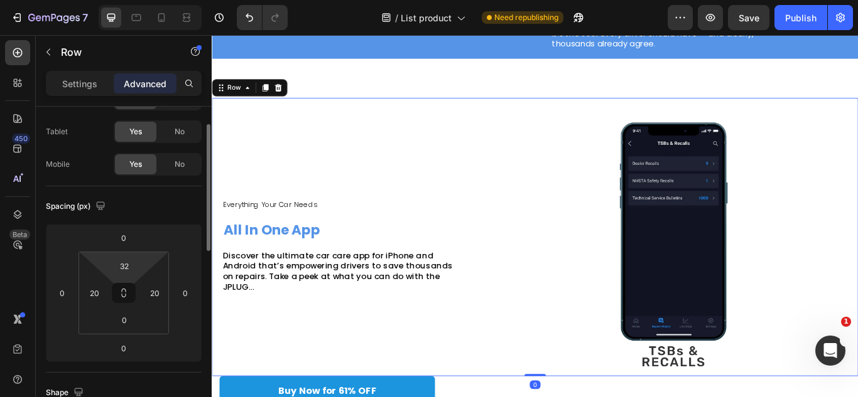
scroll to position [57, 0]
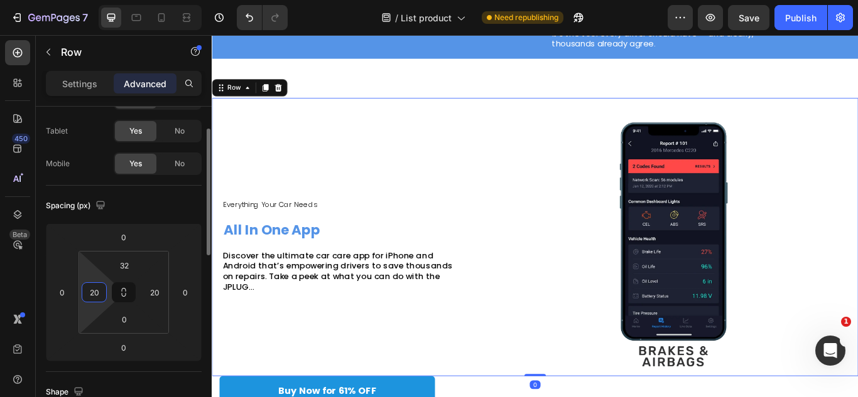
click at [85, 288] on input "20" at bounding box center [94, 292] width 19 height 19
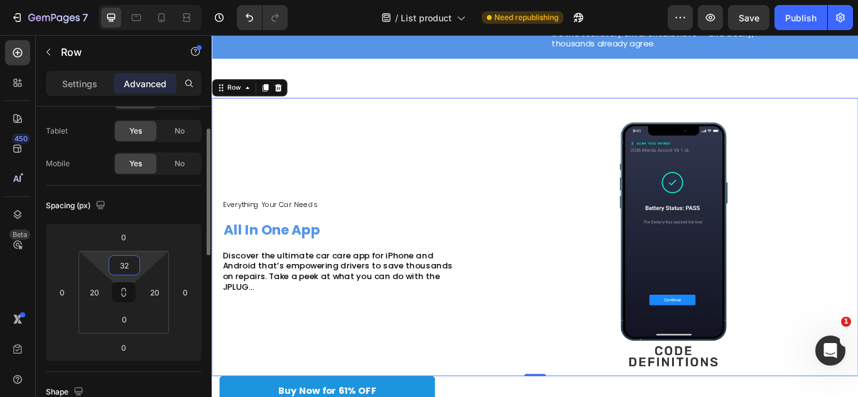
click at [122, 270] on input "32" at bounding box center [124, 265] width 25 height 19
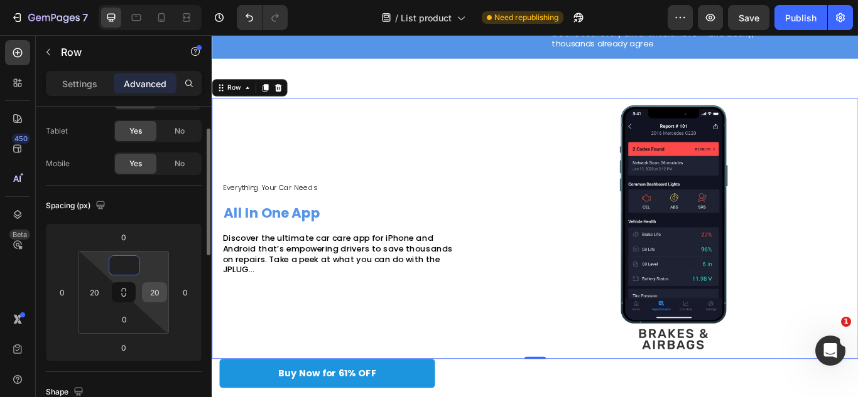
type input "0"
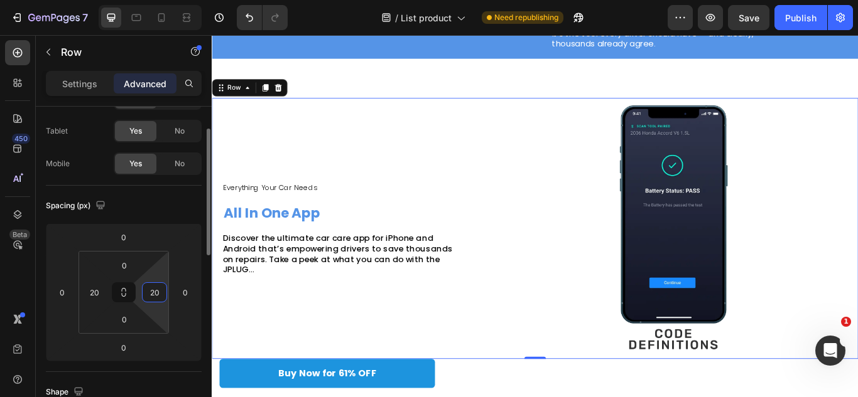
click at [151, 293] on input "20" at bounding box center [154, 292] width 19 height 19
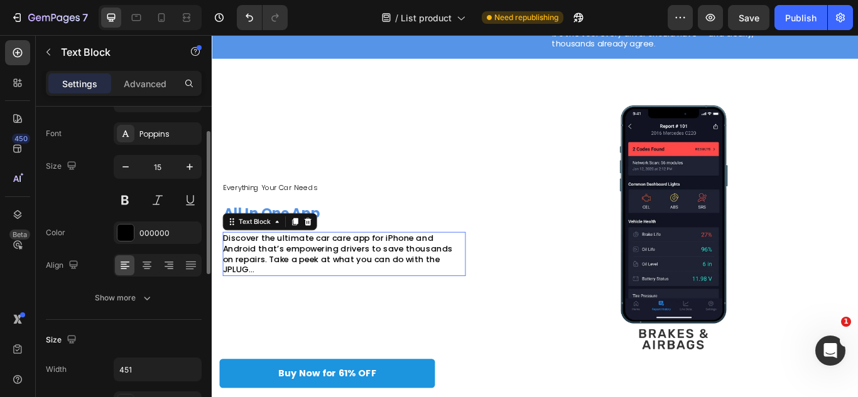
click at [391, 294] on span "Discover the ultimate car care app for iPhone and Android that’s empowering dri…" at bounding box center [358, 291] width 268 height 50
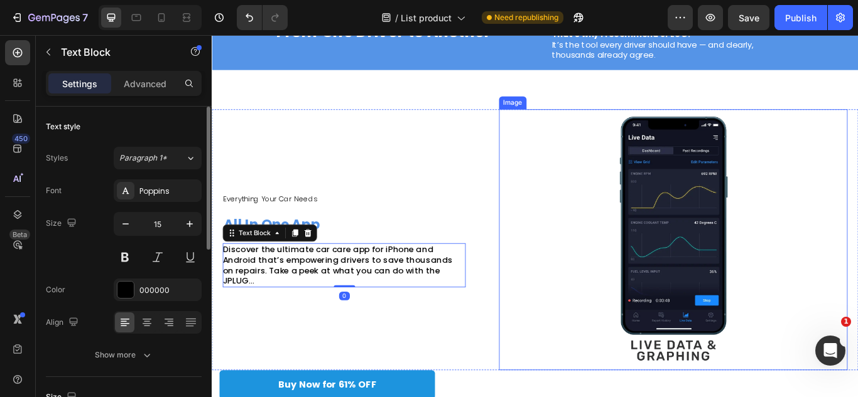
scroll to position [344, 0]
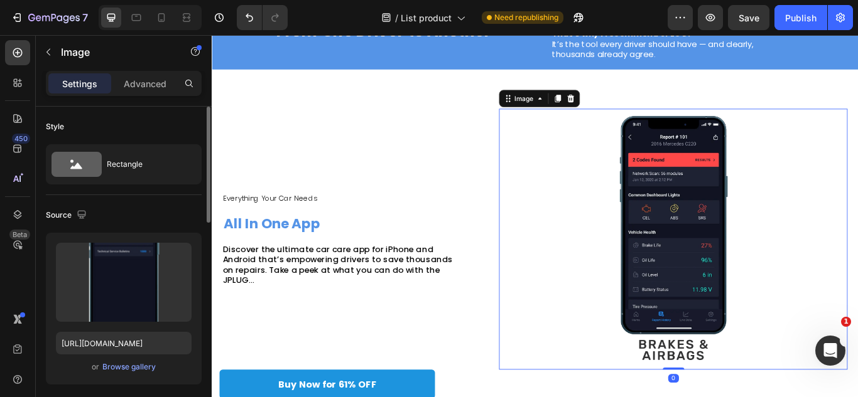
click at [606, 254] on div "Everything Your Car Needs Text Block All In One App Heading Discover the ultima…" at bounding box center [588, 273] width 753 height 305
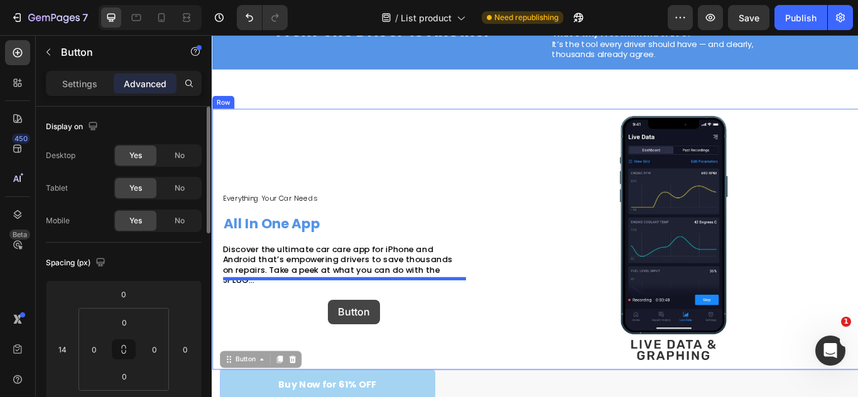
drag, startPoint x: 336, startPoint y: 424, endPoint x: 347, endPoint y: 343, distance: 81.8
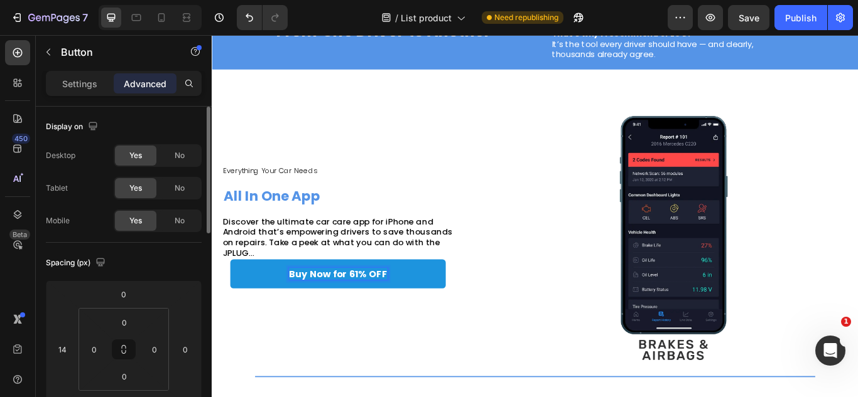
scroll to position [311, 0]
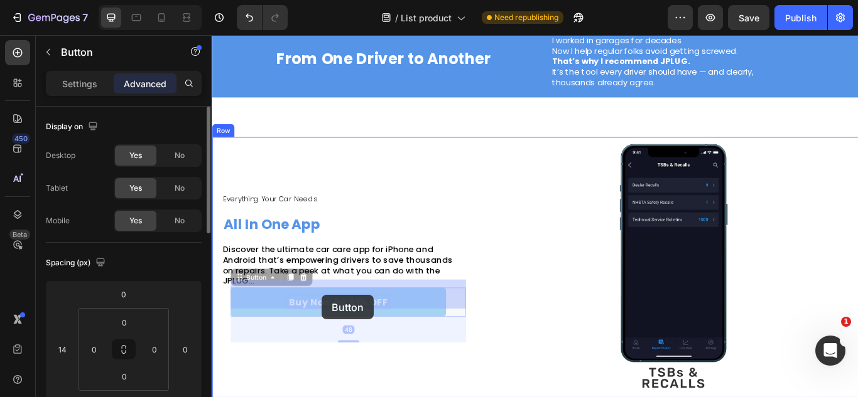
drag, startPoint x: 380, startPoint y: 306, endPoint x: 340, endPoint y: 338, distance: 52.3
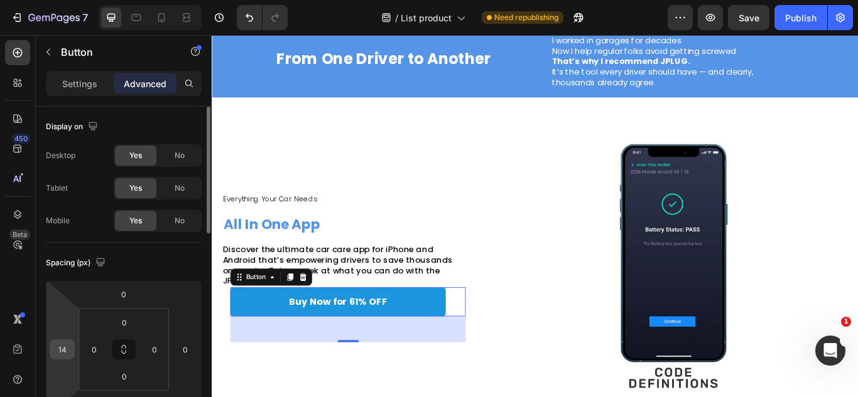
click at [72, 350] on div "14" at bounding box center [62, 350] width 25 height 20
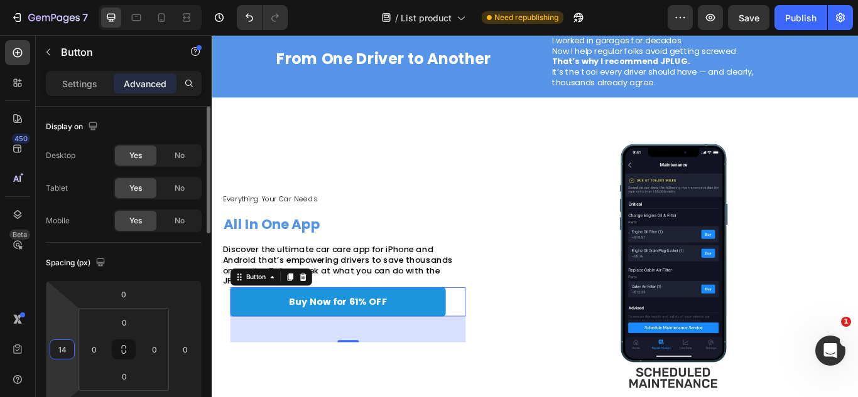
click at [70, 350] on input "14" at bounding box center [62, 349] width 19 height 19
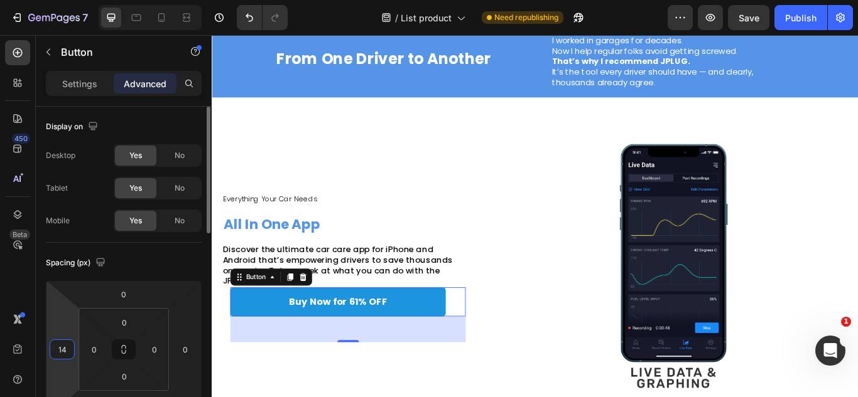
click at [70, 350] on input "14" at bounding box center [62, 349] width 19 height 19
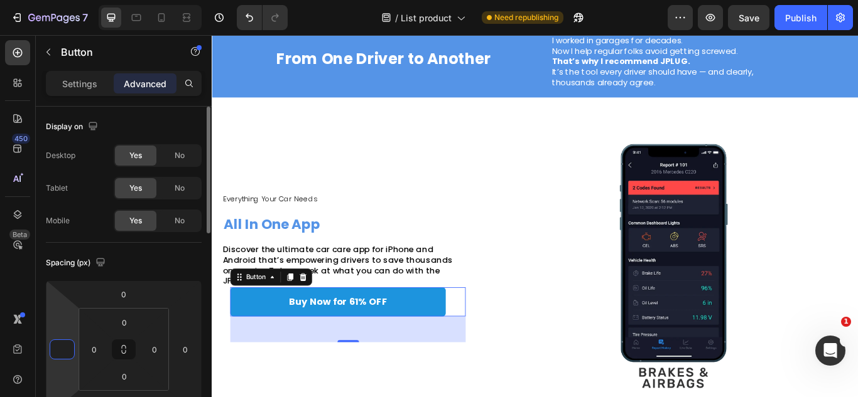
type input "0"
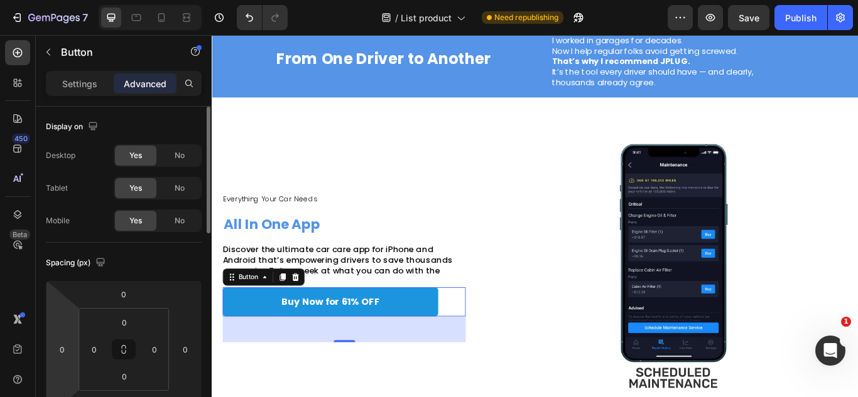
click at [121, 272] on div "Spacing (px)" at bounding box center [124, 263] width 156 height 20
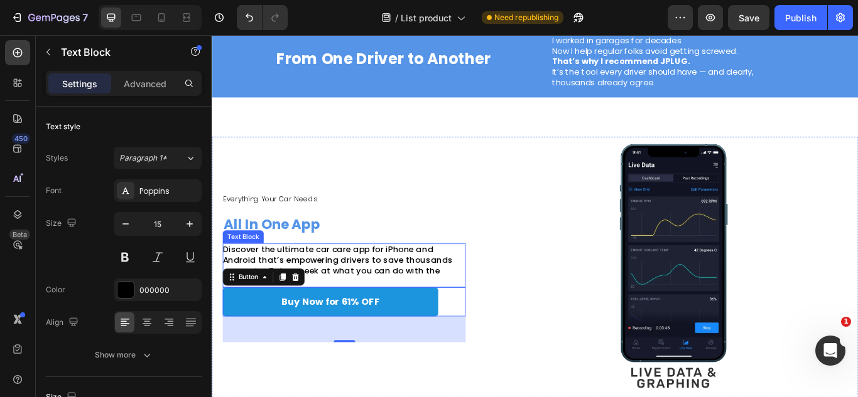
click at [384, 312] on span "Discover the ultimate car care app for iPhone and Android that’s empowering dri…" at bounding box center [358, 304] width 268 height 50
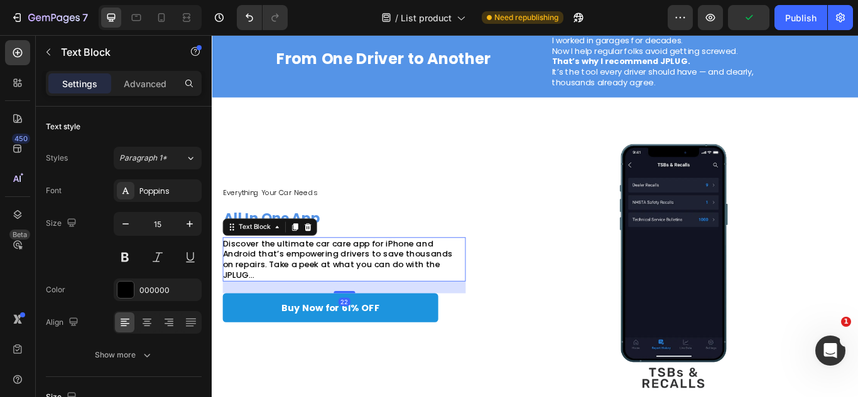
drag, startPoint x: 372, startPoint y: 318, endPoint x: 372, endPoint y: 332, distance: 13.8
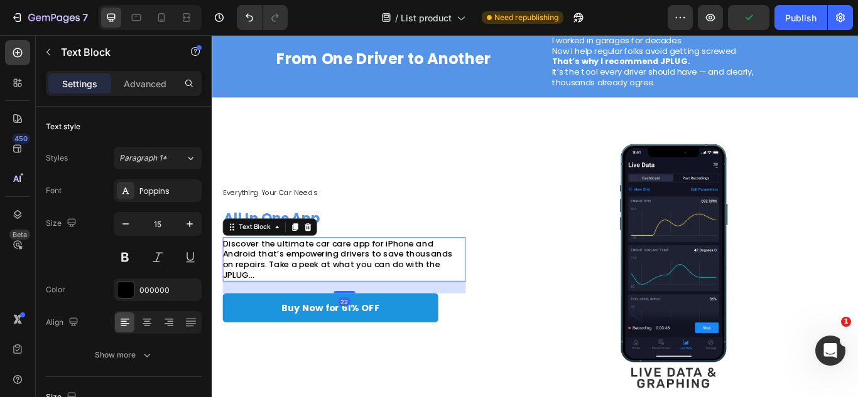
click at [372, 332] on div "Everything Your Car Needs Text Block All In One App Heading Discover the ultima…" at bounding box center [365, 306] width 283 height 305
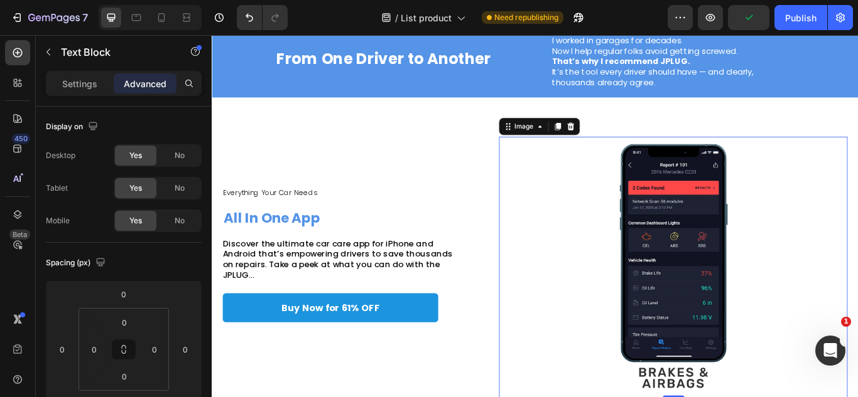
click at [583, 328] on div "Everything Your Car Needs Text Block All In One App Heading Discover the ultima…" at bounding box center [588, 306] width 753 height 305
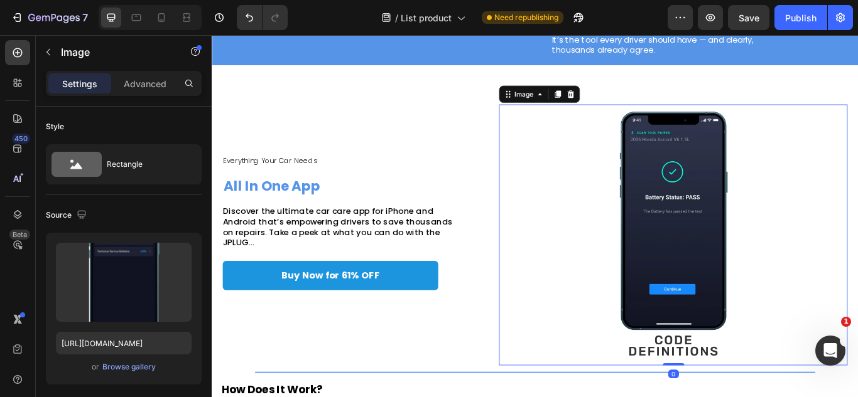
scroll to position [353, 0]
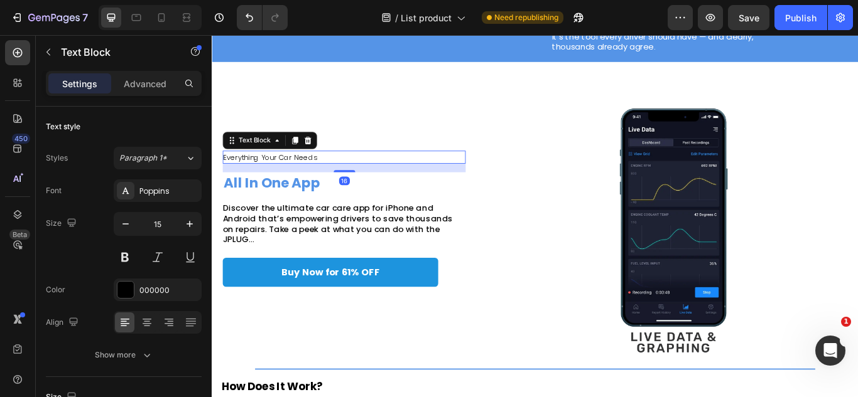
drag, startPoint x: 360, startPoint y: 197, endPoint x: 362, endPoint y: 175, distance: 22.0
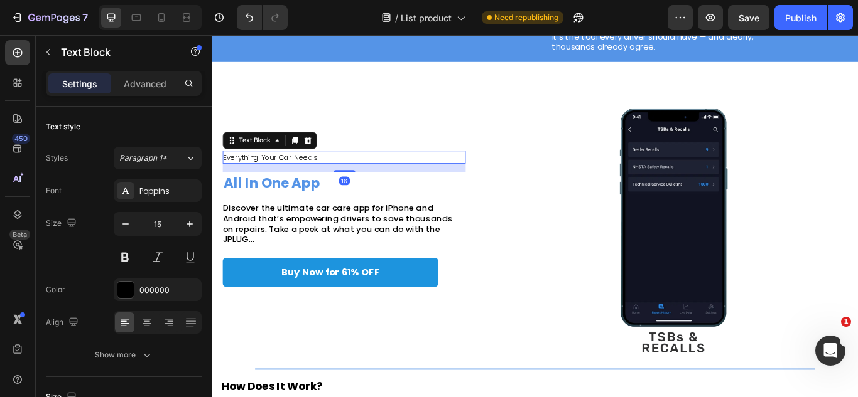
click at [362, 175] on div "Everything Your Car Needs Text Block 16 All In One App Heading Discover the ult…" at bounding box center [365, 264] width 283 height 305
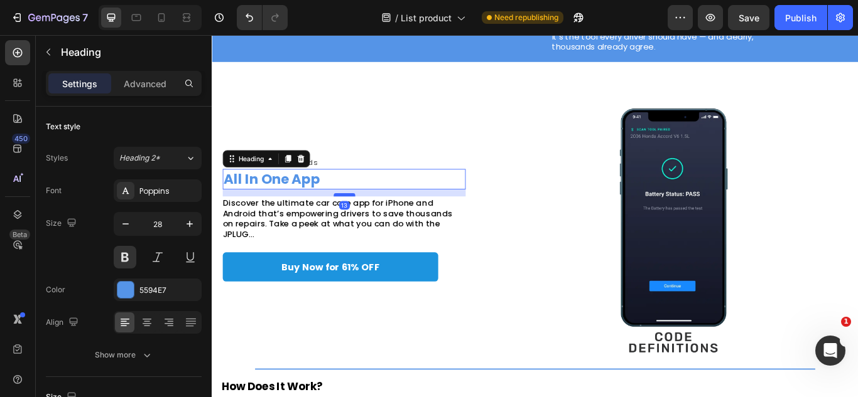
click at [360, 223] on div at bounding box center [365, 222] width 25 height 4
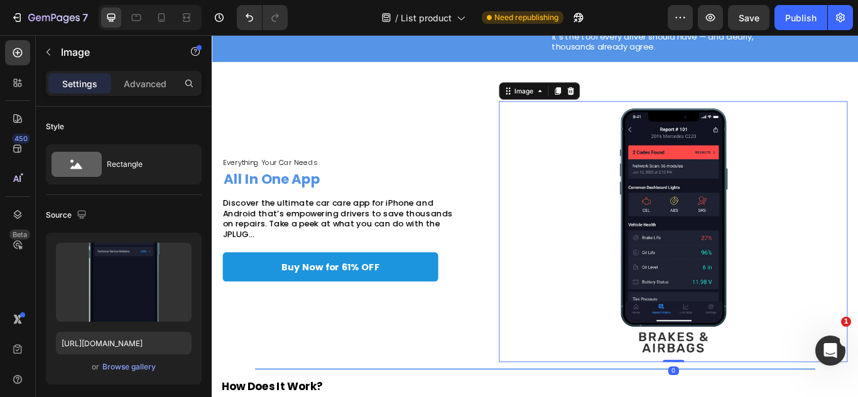
click at [600, 256] on div "Everything Your Car Needs Text Block All In One App Heading Discover the ultima…" at bounding box center [588, 264] width 753 height 305
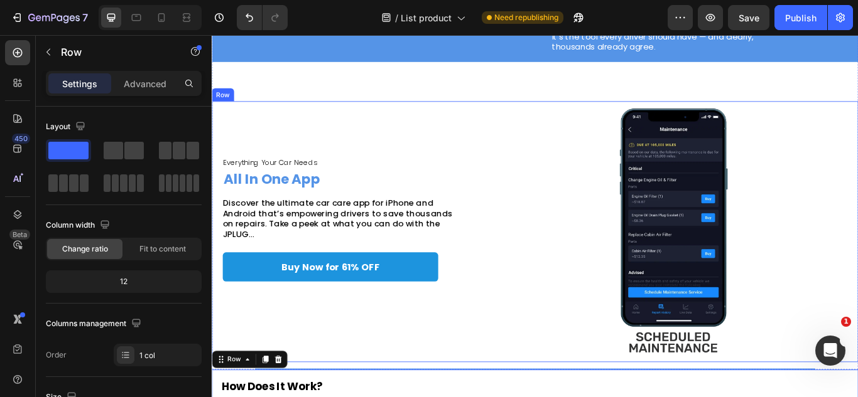
scroll to position [408, 0]
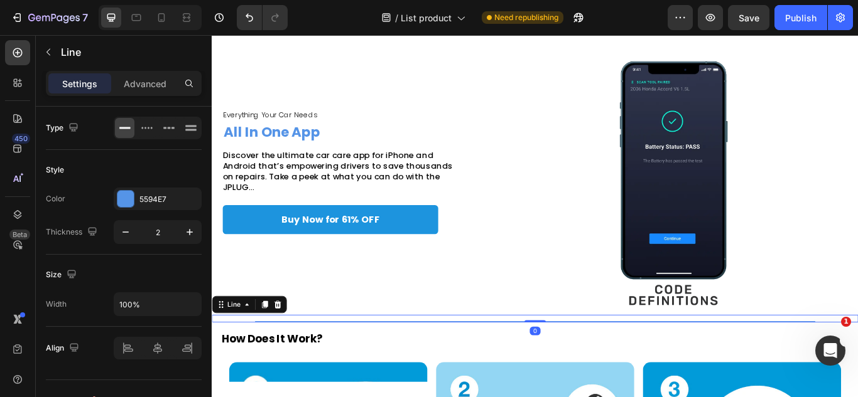
click at [348, 362] on div "Title Line 0" at bounding box center [588, 366] width 753 height 9
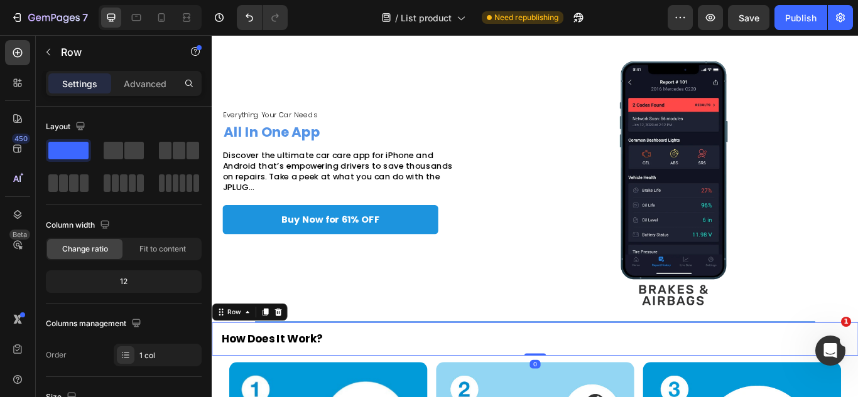
click at [318, 370] on div "How Does It Work? Heading Row 0" at bounding box center [588, 389] width 753 height 39
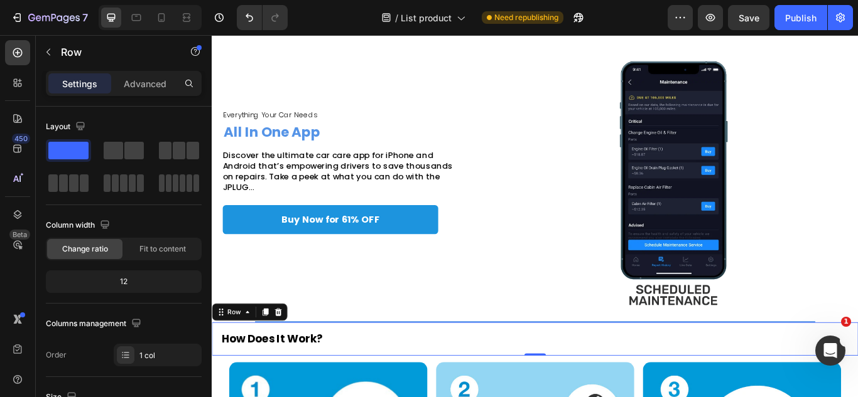
click at [318, 370] on div "How Does It Work? Heading Row 0" at bounding box center [588, 389] width 753 height 39
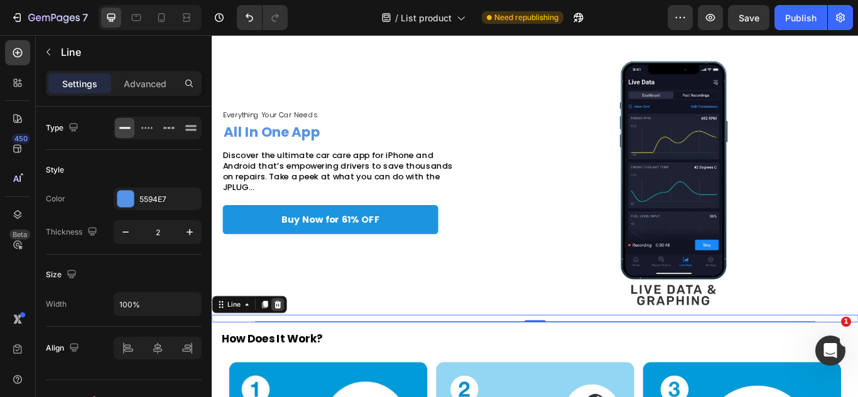
click at [294, 344] on div at bounding box center [288, 349] width 15 height 15
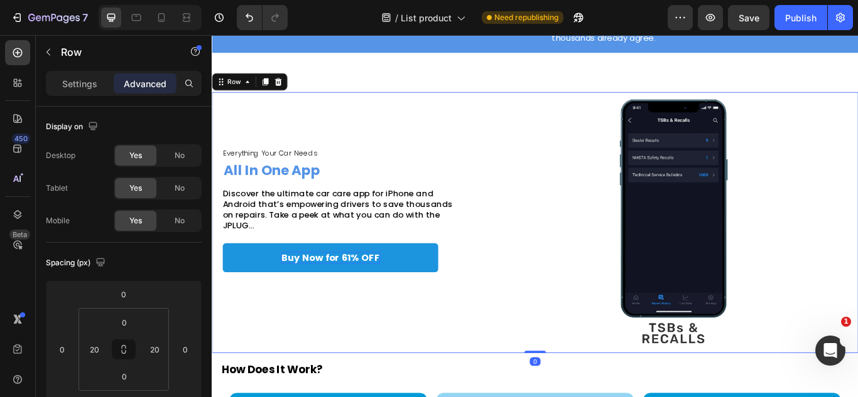
scroll to position [365, 0]
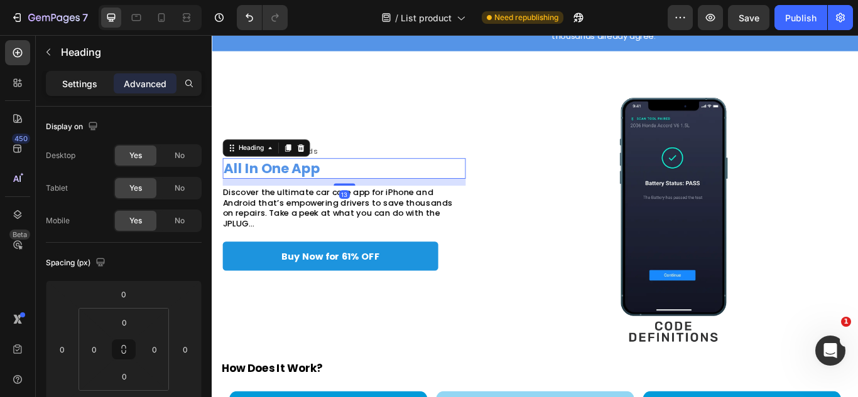
click at [74, 89] on p "Settings" at bounding box center [79, 83] width 35 height 13
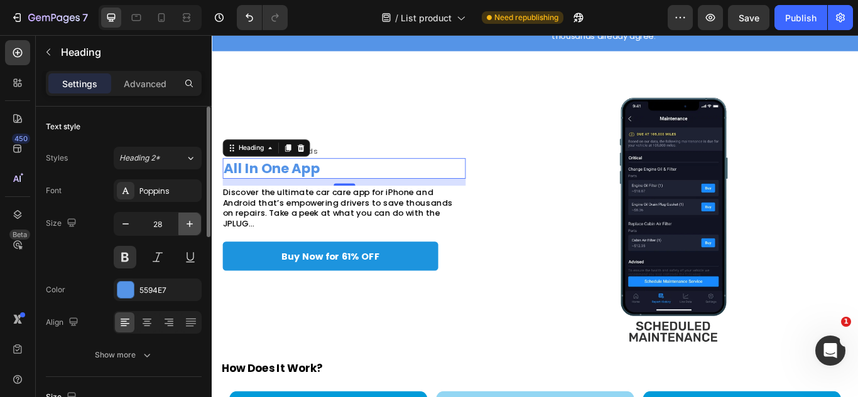
click at [180, 225] on button "button" at bounding box center [189, 224] width 23 height 23
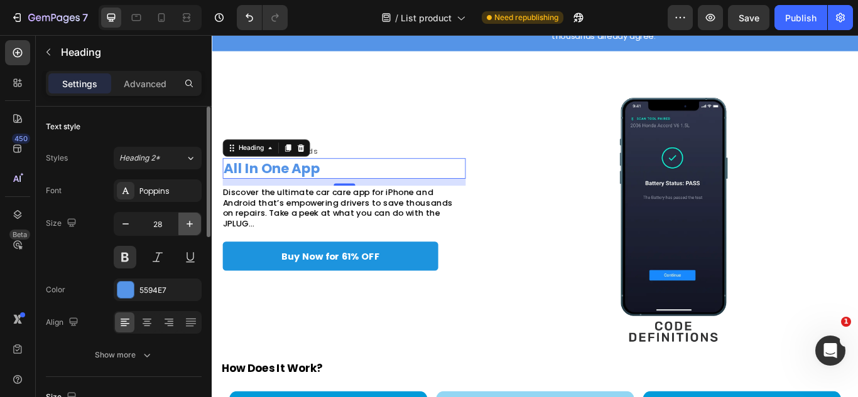
click at [180, 225] on button "button" at bounding box center [189, 224] width 23 height 23
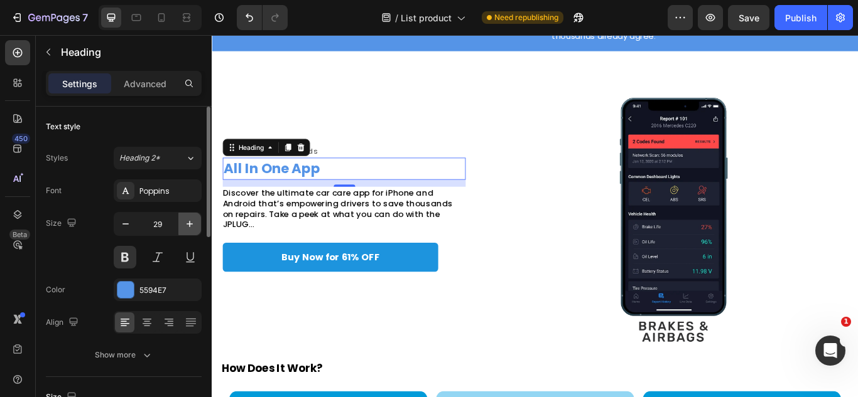
click at [180, 225] on button "button" at bounding box center [189, 224] width 23 height 23
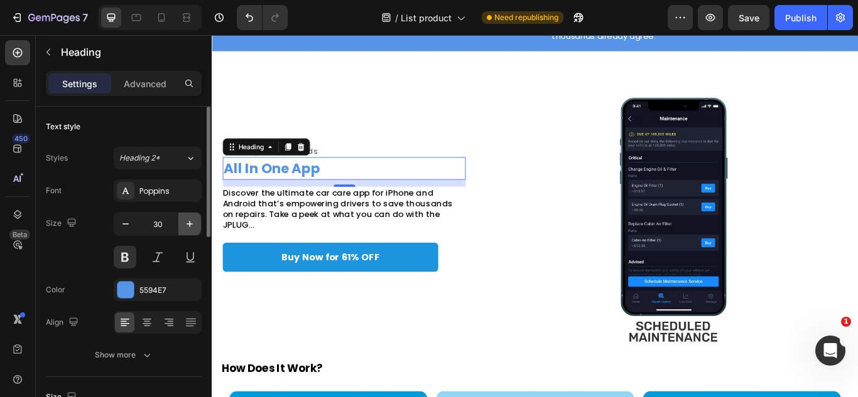
click at [180, 225] on button "button" at bounding box center [189, 224] width 23 height 23
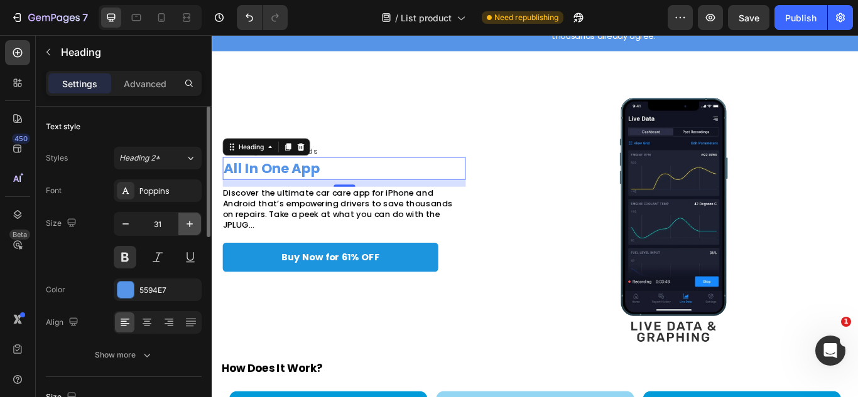
click at [180, 225] on button "button" at bounding box center [189, 224] width 23 height 23
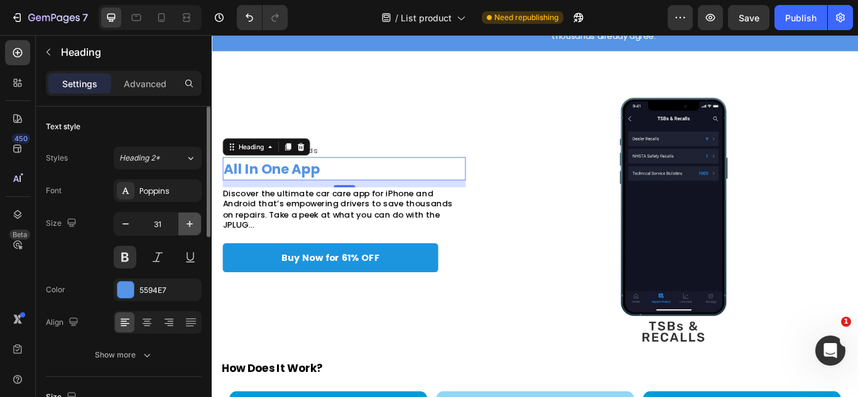
click at [180, 225] on button "button" at bounding box center [189, 224] width 23 height 23
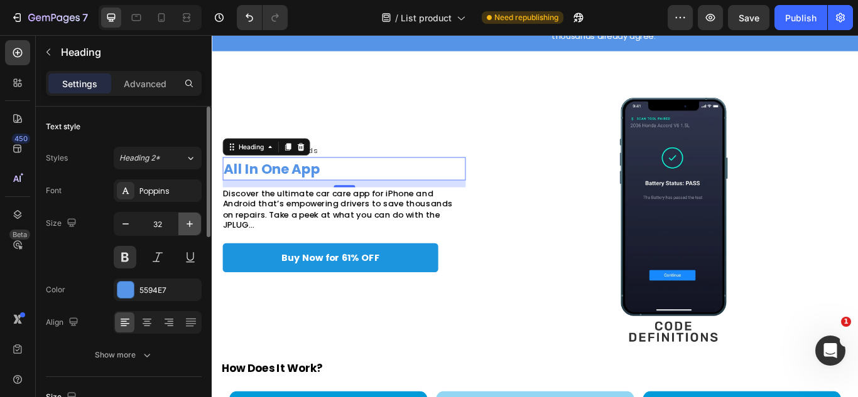
click at [180, 225] on button "button" at bounding box center [189, 224] width 23 height 23
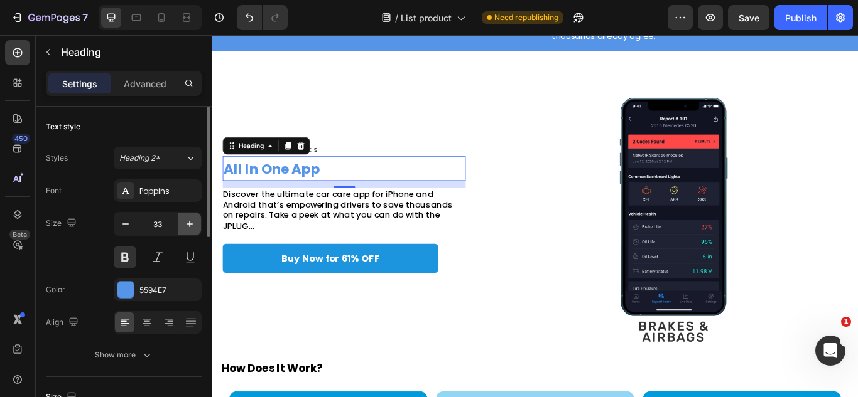
click at [180, 225] on button "button" at bounding box center [189, 224] width 23 height 23
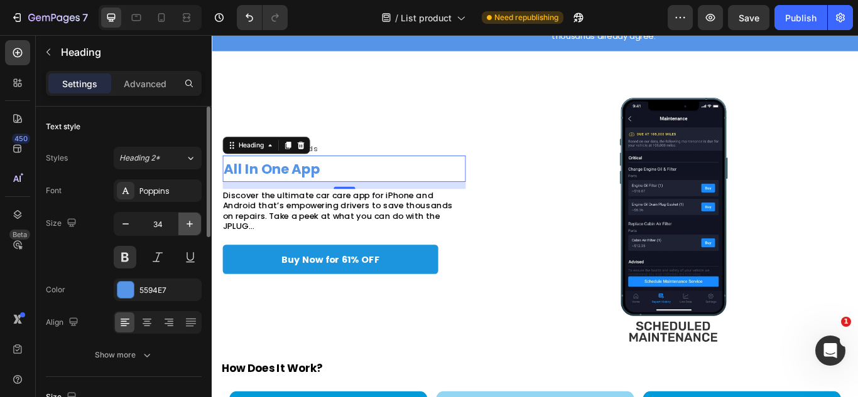
click at [180, 225] on button "button" at bounding box center [189, 224] width 23 height 23
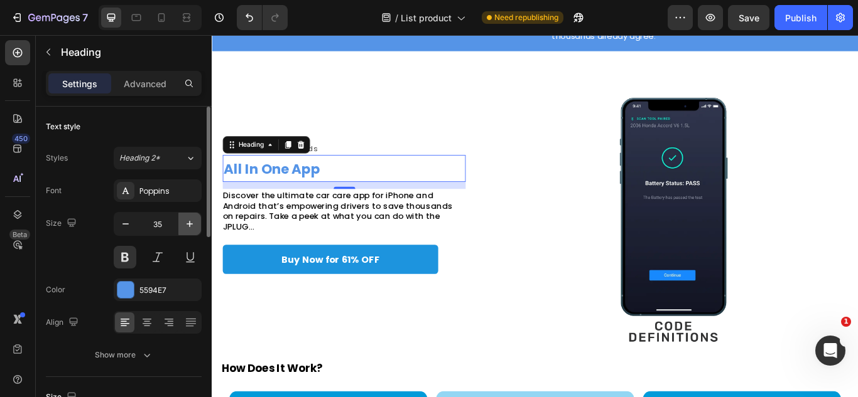
click at [180, 225] on button "button" at bounding box center [189, 224] width 23 height 23
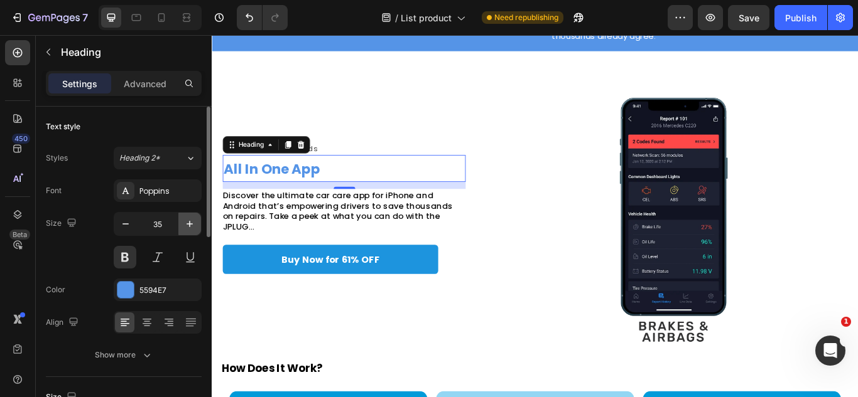
click at [180, 225] on button "button" at bounding box center [189, 224] width 23 height 23
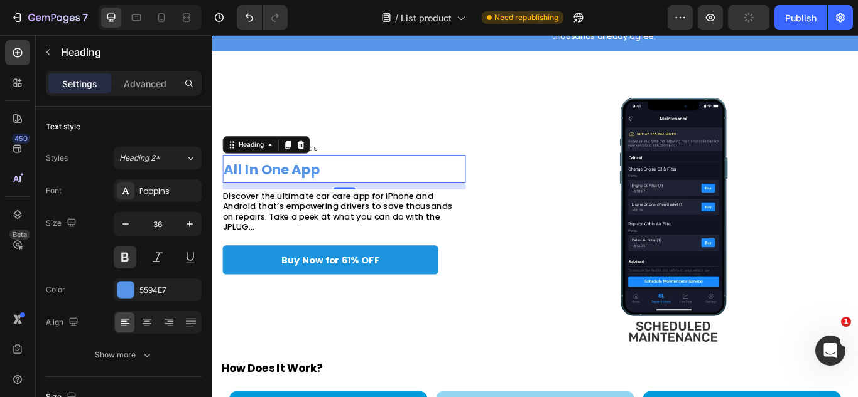
type input "37"
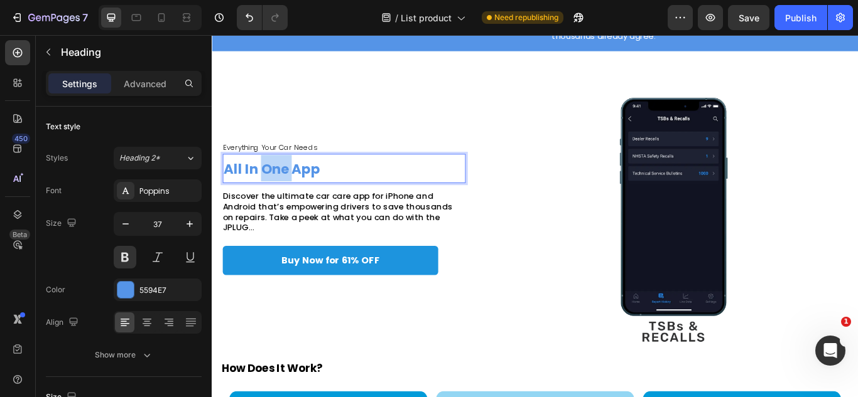
click at [276, 203] on strong "All In One App" at bounding box center [281, 192] width 113 height 22
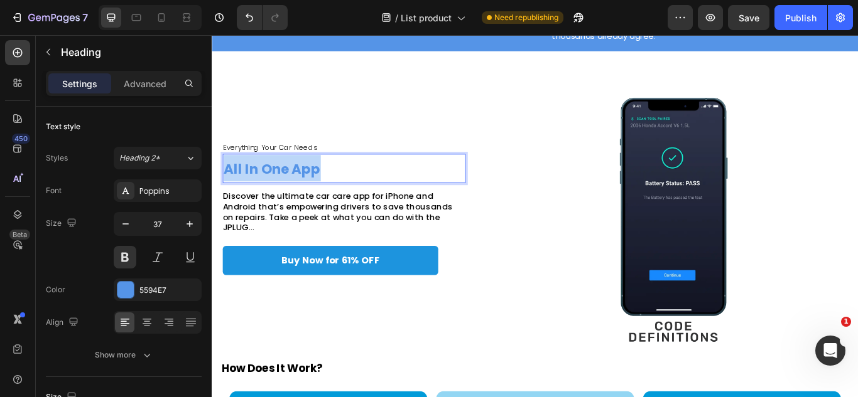
click at [276, 203] on strong "All In One App" at bounding box center [281, 192] width 113 height 22
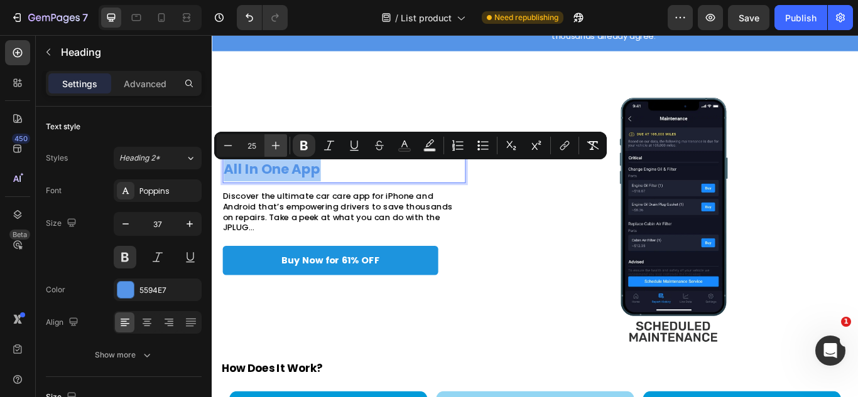
click at [279, 150] on icon "Editor contextual toolbar" at bounding box center [275, 145] width 13 height 13
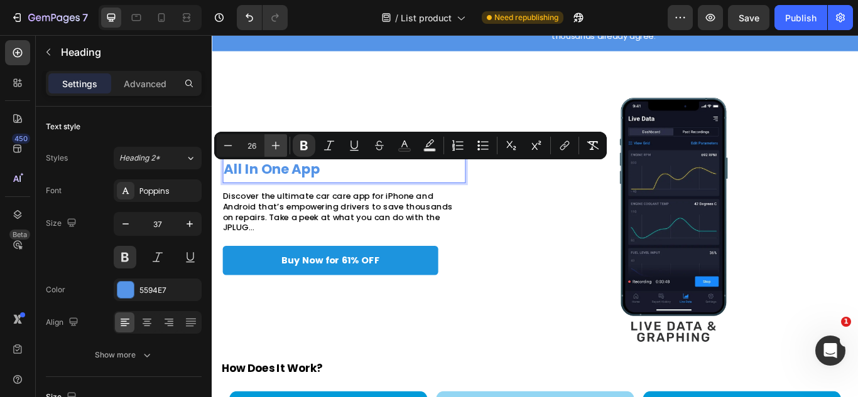
click at [279, 150] on icon "Editor contextual toolbar" at bounding box center [275, 145] width 13 height 13
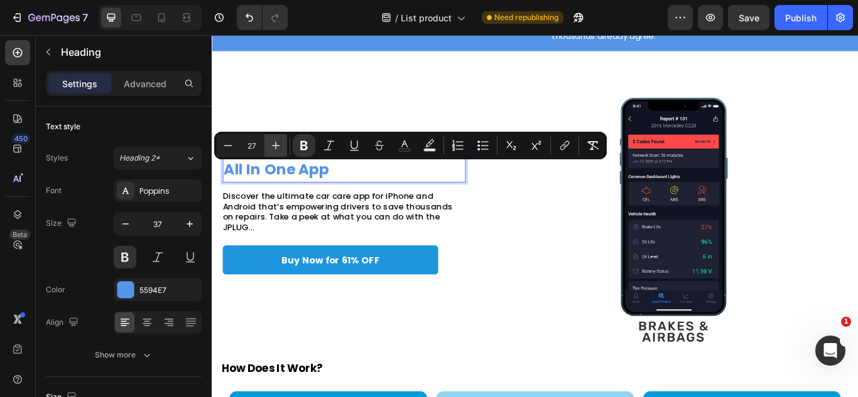
click at [279, 150] on icon "Editor contextual toolbar" at bounding box center [275, 145] width 13 height 13
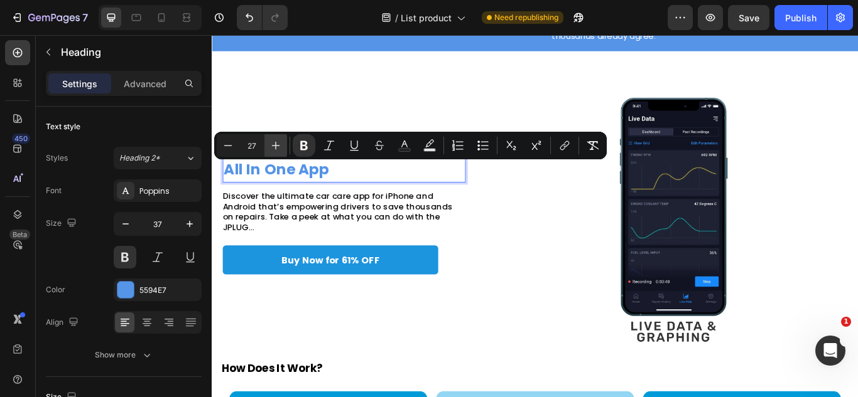
type input "28"
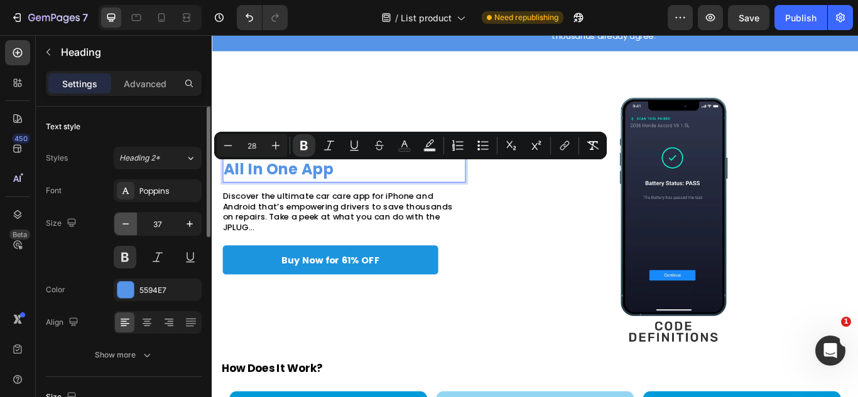
click at [129, 225] on icon "button" at bounding box center [125, 224] width 13 height 13
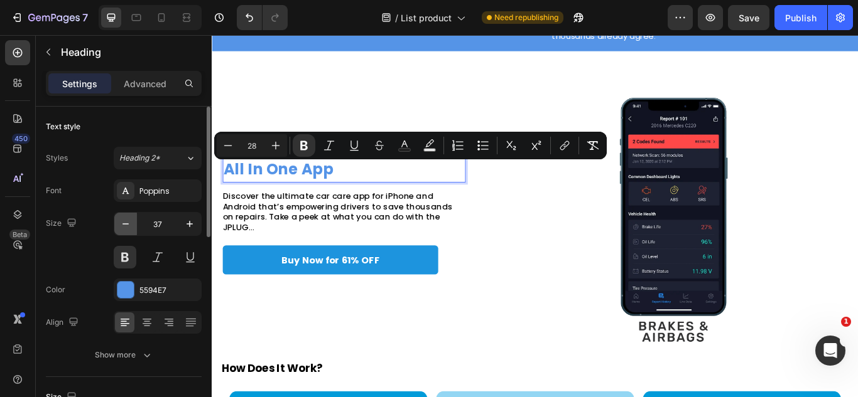
click at [129, 225] on icon "button" at bounding box center [125, 224] width 13 height 13
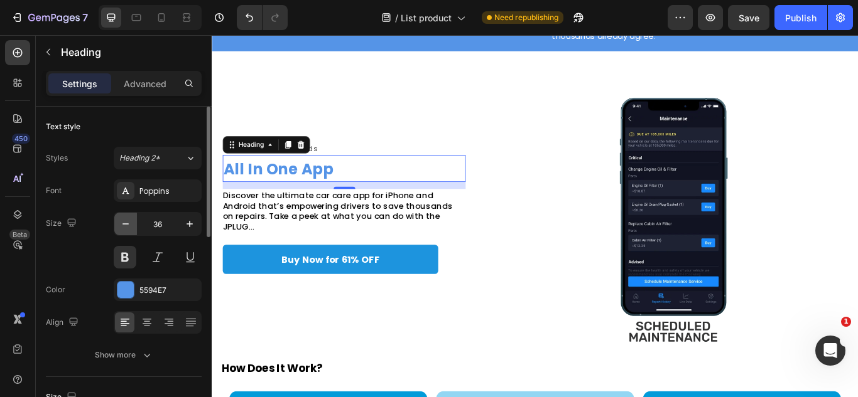
click at [129, 225] on icon "button" at bounding box center [125, 224] width 13 height 13
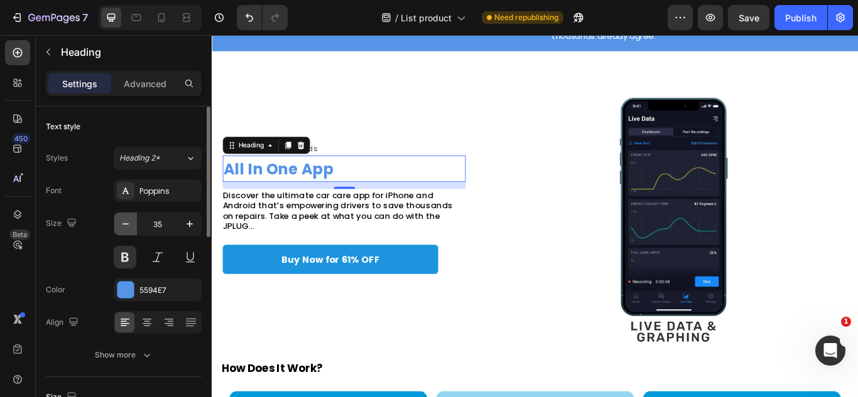
click at [129, 225] on icon "button" at bounding box center [125, 224] width 13 height 13
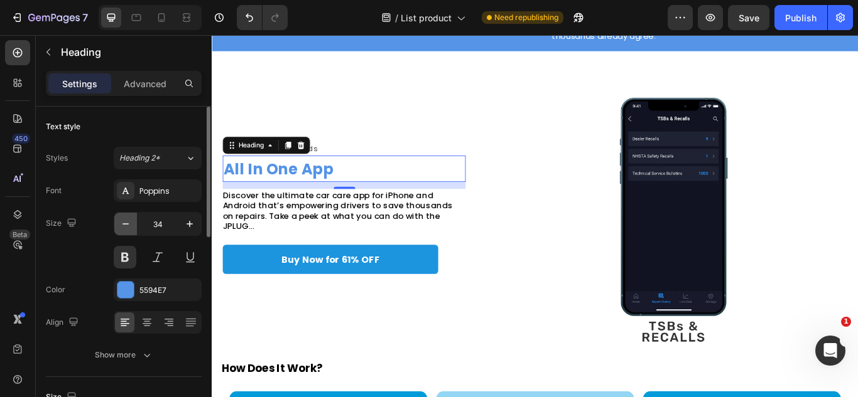
click at [129, 225] on icon "button" at bounding box center [125, 224] width 13 height 13
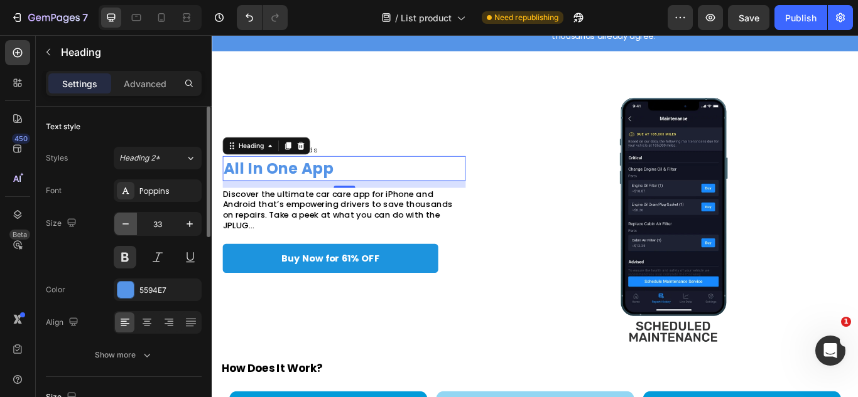
click at [129, 225] on icon "button" at bounding box center [125, 224] width 13 height 13
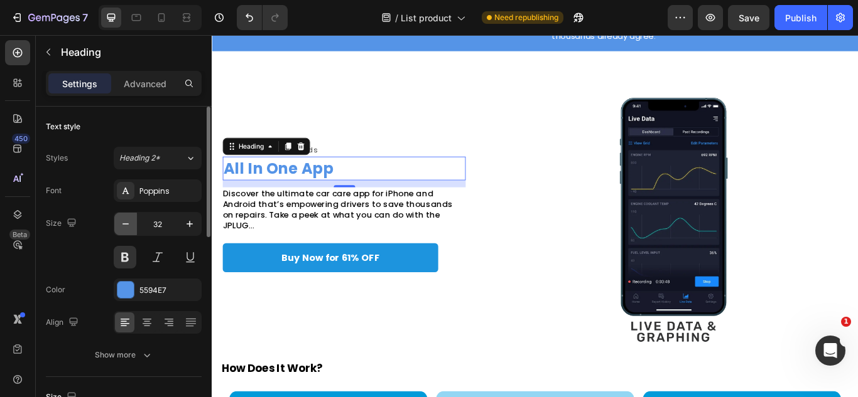
click at [129, 225] on icon "button" at bounding box center [125, 224] width 13 height 13
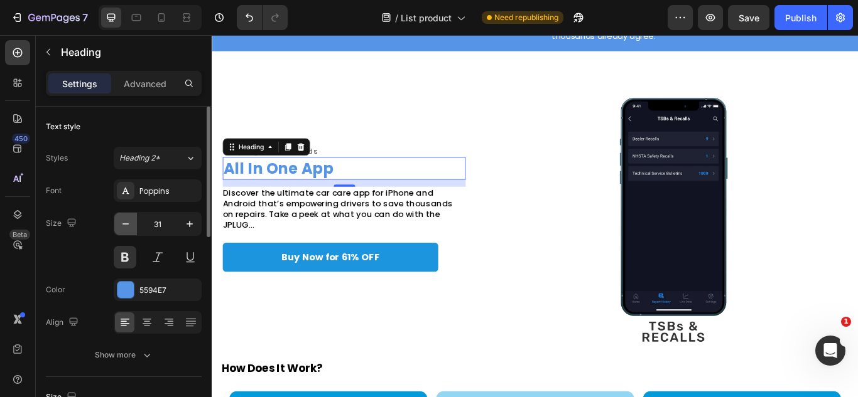
click at [129, 225] on icon "button" at bounding box center [125, 224] width 13 height 13
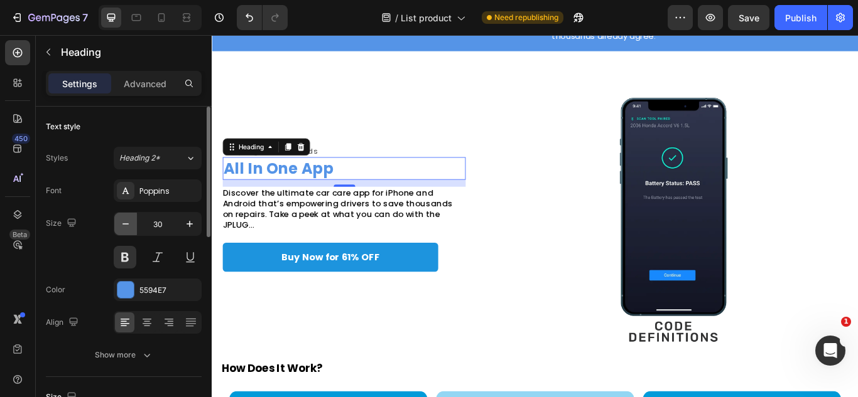
click at [129, 225] on icon "button" at bounding box center [125, 224] width 13 height 13
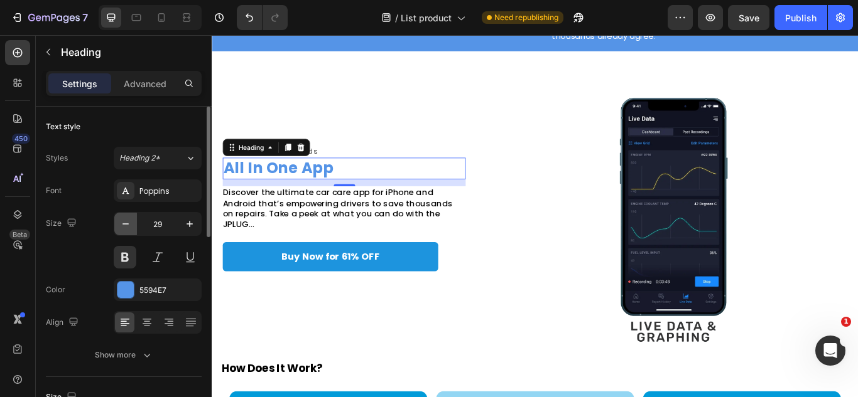
click at [129, 225] on icon "button" at bounding box center [125, 224] width 13 height 13
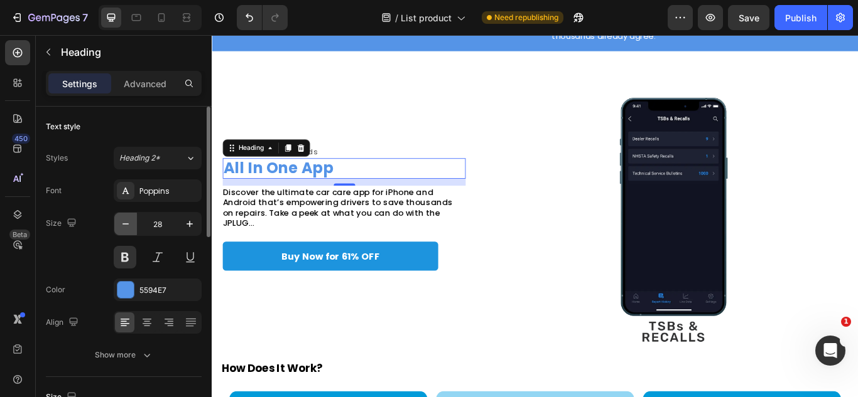
click at [129, 225] on icon "button" at bounding box center [125, 224] width 13 height 13
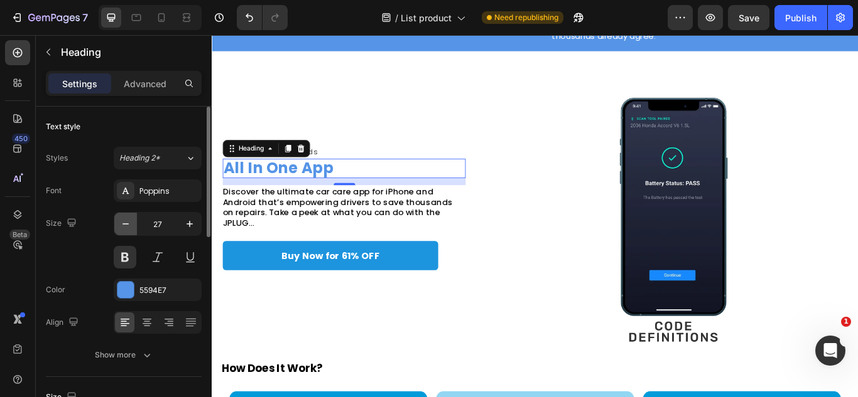
click at [129, 225] on icon "button" at bounding box center [125, 224] width 13 height 13
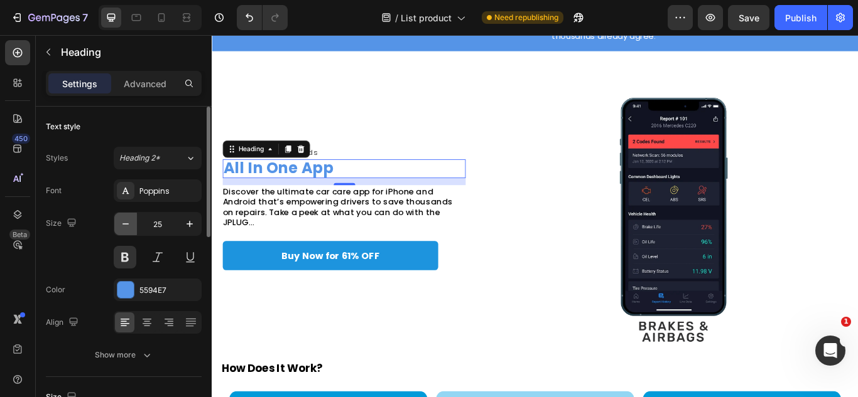
click at [129, 225] on icon "button" at bounding box center [125, 224] width 13 height 13
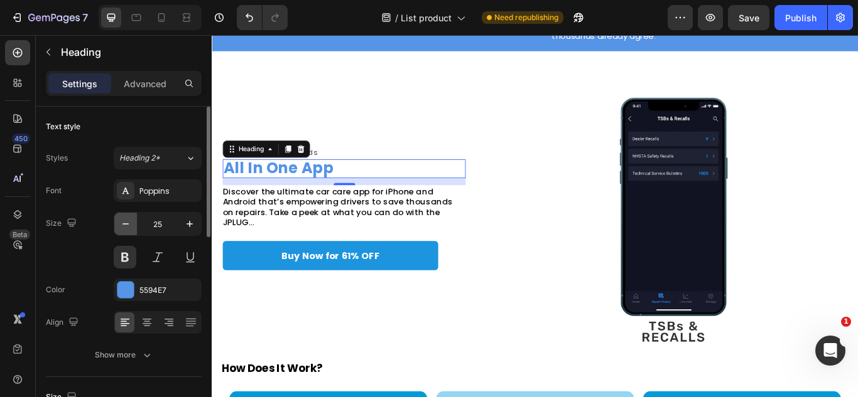
type input "24"
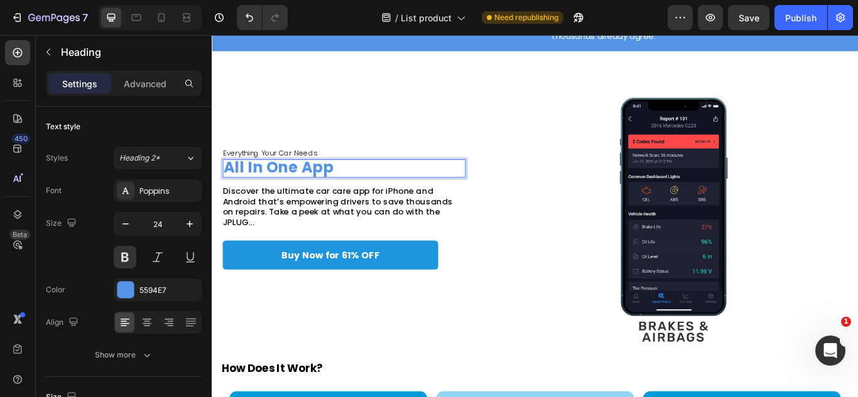
click at [298, 185] on strong "All In One App" at bounding box center [289, 190] width 129 height 24
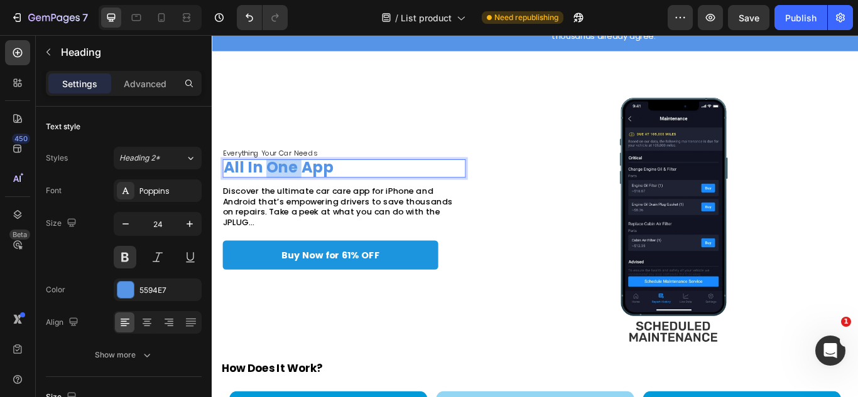
click at [298, 185] on strong "All In One App" at bounding box center [289, 190] width 129 height 24
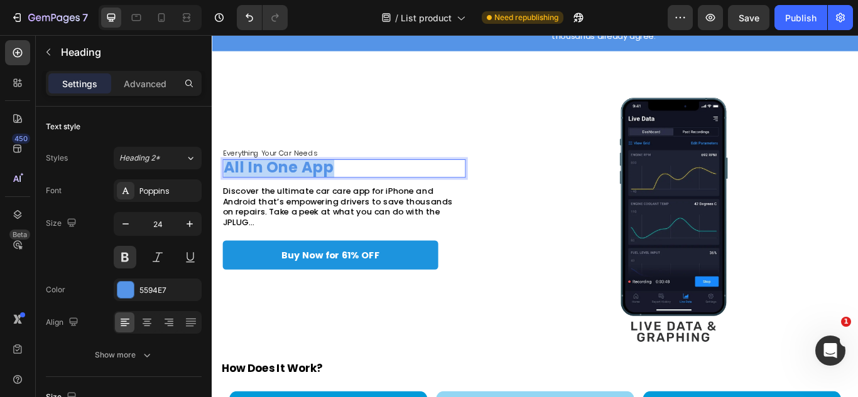
click at [298, 185] on strong "All In One App" at bounding box center [289, 190] width 129 height 24
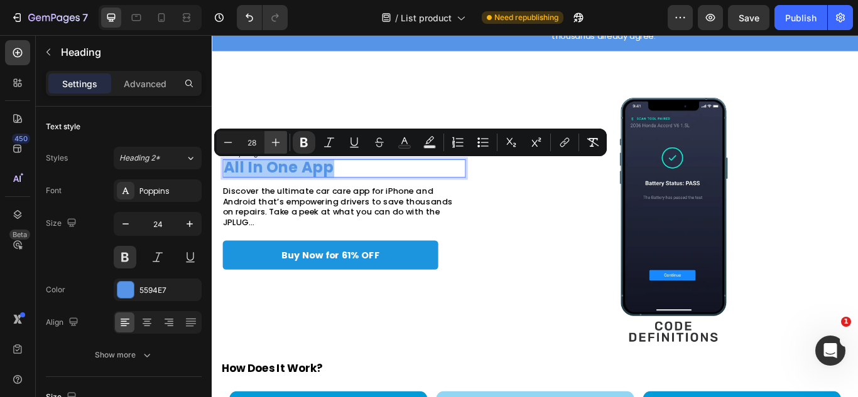
click at [283, 149] on button "Plus" at bounding box center [275, 142] width 23 height 23
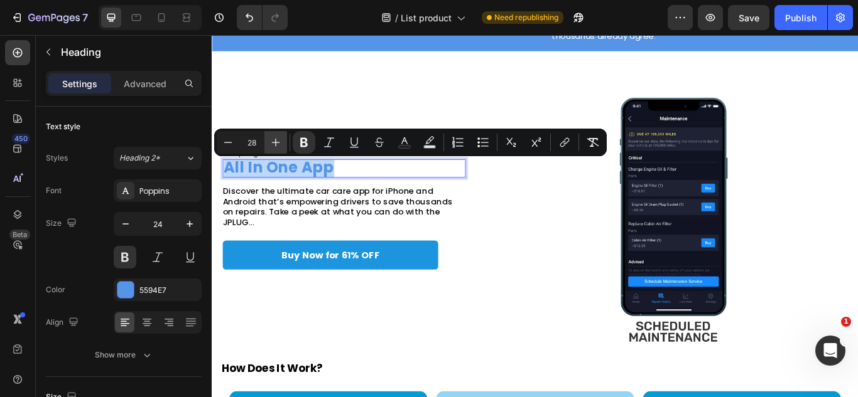
type input "29"
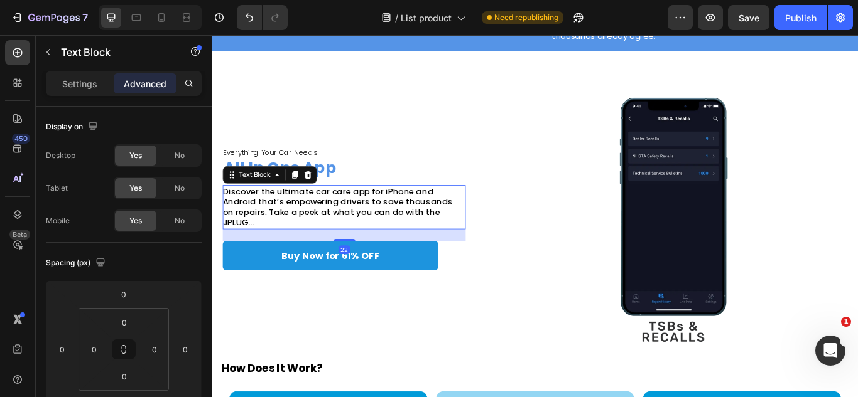
click at [296, 232] on span "Discover the ultimate car care app for iPhone and Android that’s empowering dri…" at bounding box center [358, 236] width 268 height 50
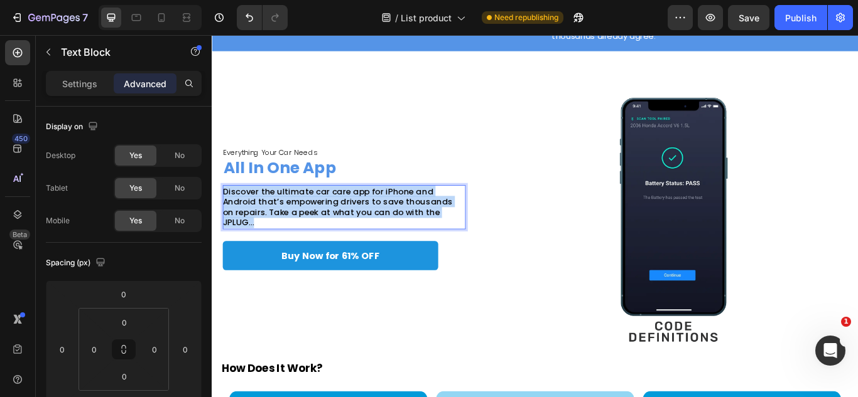
click at [296, 232] on span "Discover the ultimate car care app for iPhone and Android that’s empowering dri…" at bounding box center [358, 236] width 268 height 50
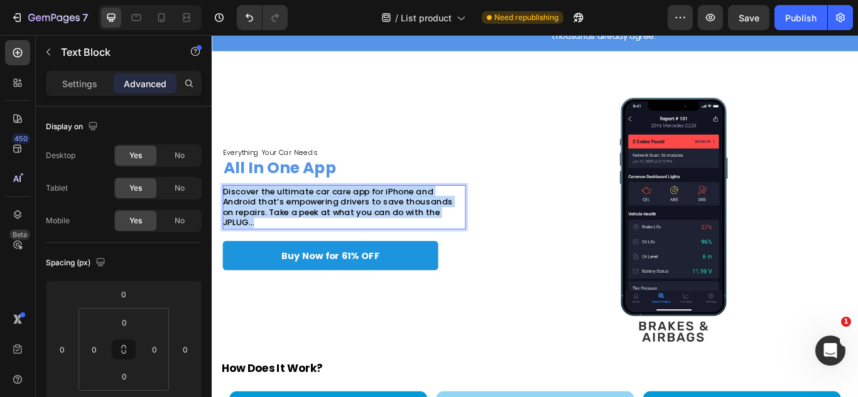
click at [296, 232] on span "Discover the ultimate car care app for iPhone and Android that’s empowering dri…" at bounding box center [358, 236] width 268 height 50
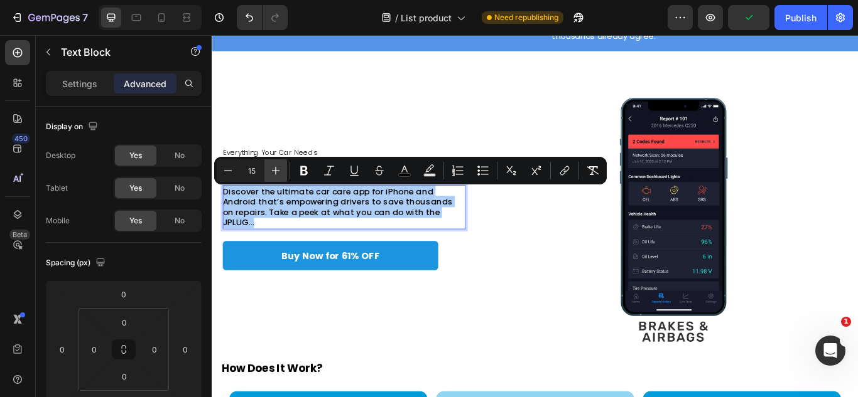
click at [279, 168] on icon "Editor contextual toolbar" at bounding box center [275, 170] width 13 height 13
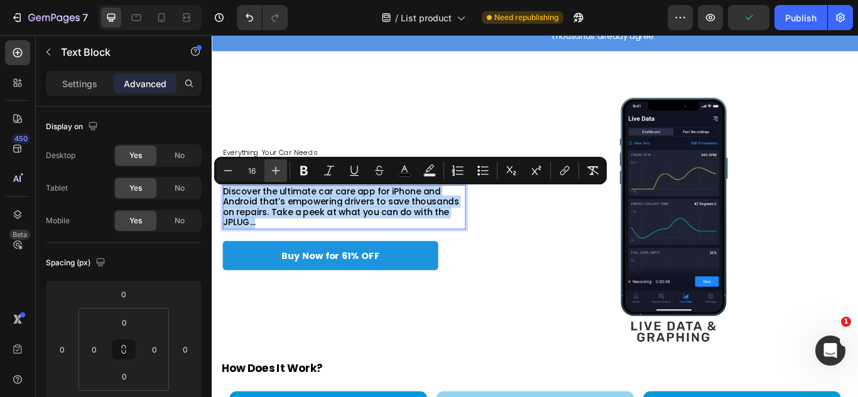
click at [290, 190] on strong "All In One App" at bounding box center [290, 190] width 131 height 25
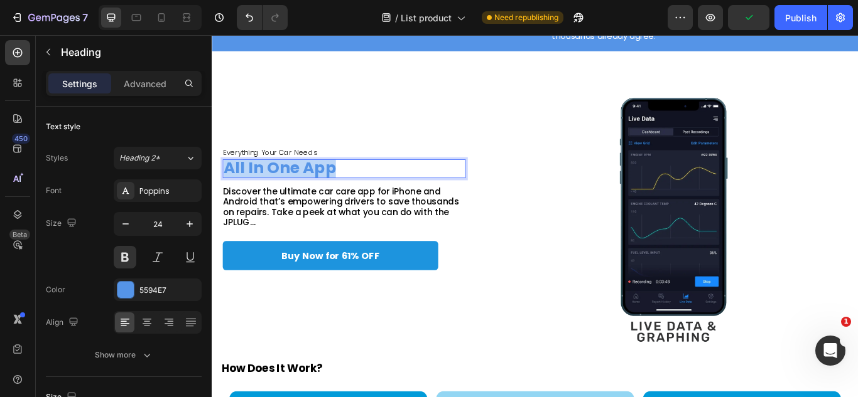
click at [290, 190] on strong "All In One App" at bounding box center [290, 190] width 131 height 25
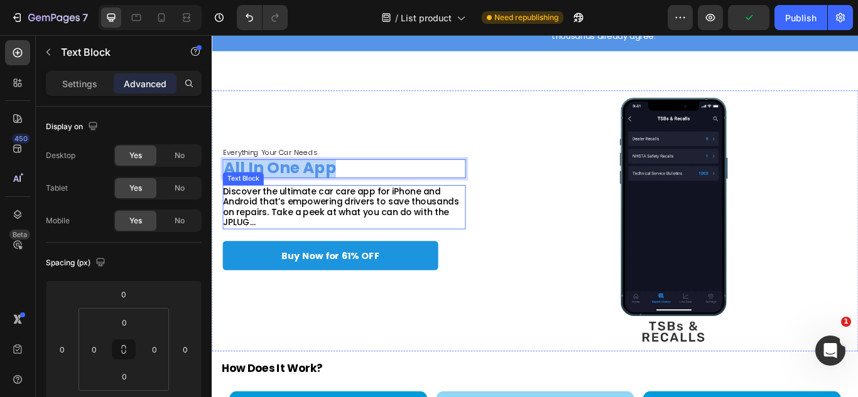
click at [284, 217] on span "Discover the ultimate car care app for iPhone and Android that’s empowering dri…" at bounding box center [361, 235] width 275 height 51
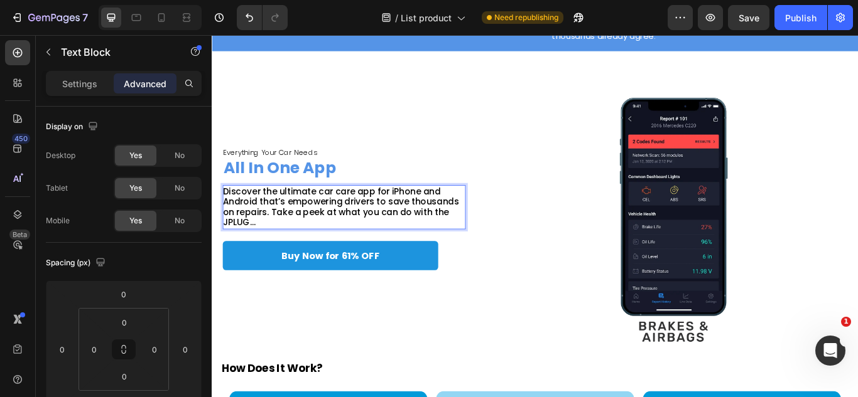
click at [287, 210] on span "Discover the ultimate car care app for iPhone and Android that’s empowering dri…" at bounding box center [361, 235] width 275 height 51
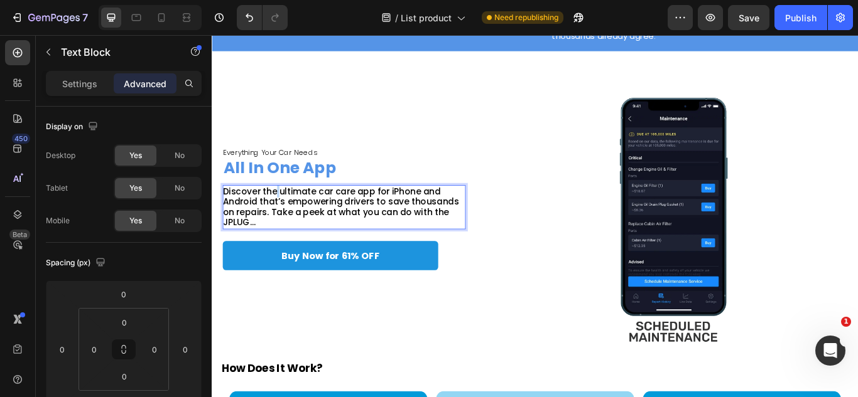
click at [287, 210] on span "Discover the ultimate car care app for iPhone and Android that’s empowering dri…" at bounding box center [361, 235] width 275 height 51
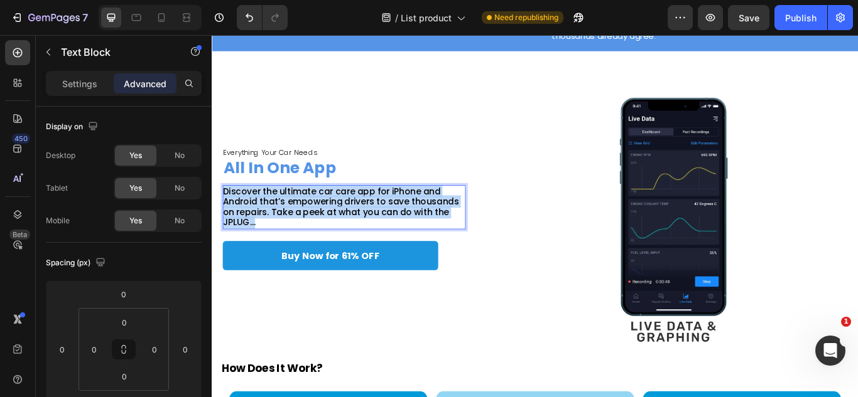
click at [287, 210] on span "Discover the ultimate car care app for iPhone and Android that’s empowering dri…" at bounding box center [361, 235] width 275 height 51
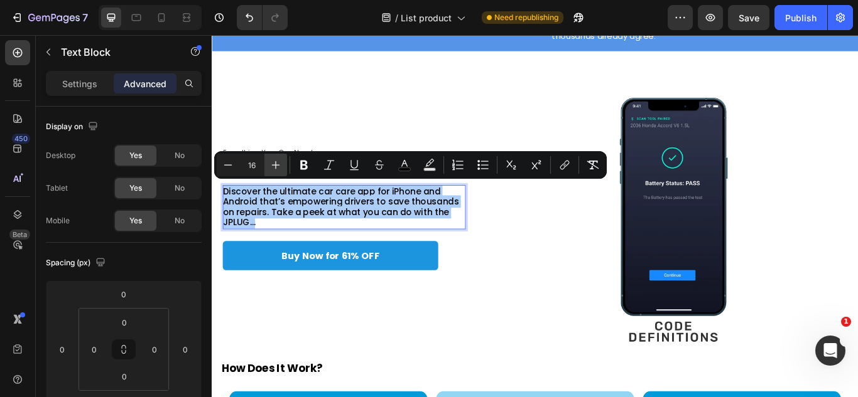
click at [280, 171] on button "Plus" at bounding box center [275, 165] width 23 height 23
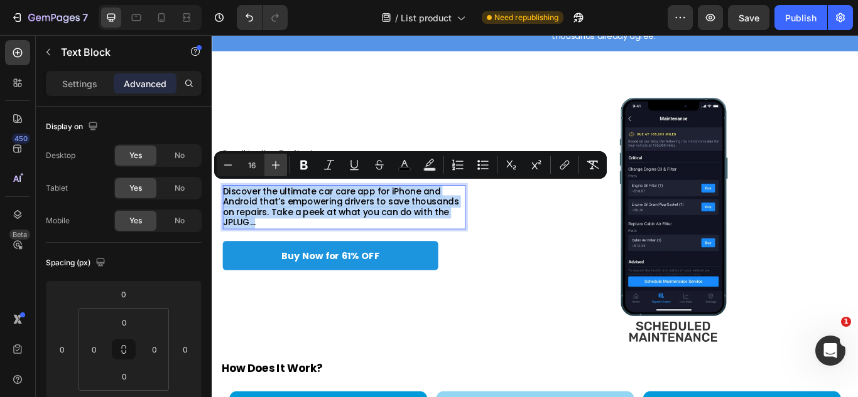
type input "17"
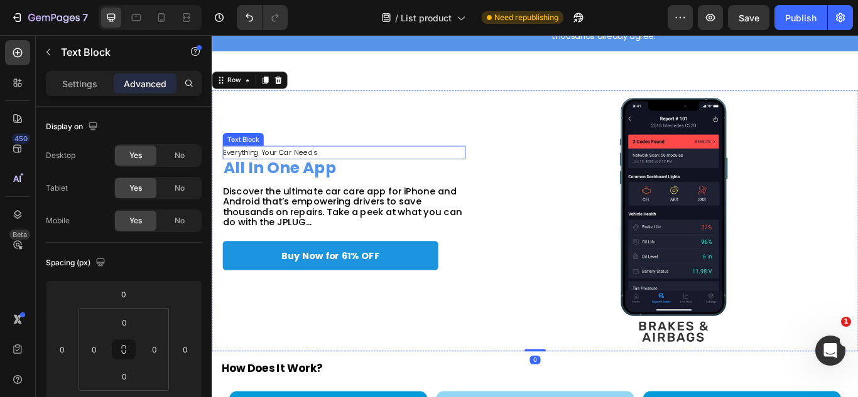
click at [289, 168] on span "Everything Your Car Needs" at bounding box center [279, 172] width 110 height 12
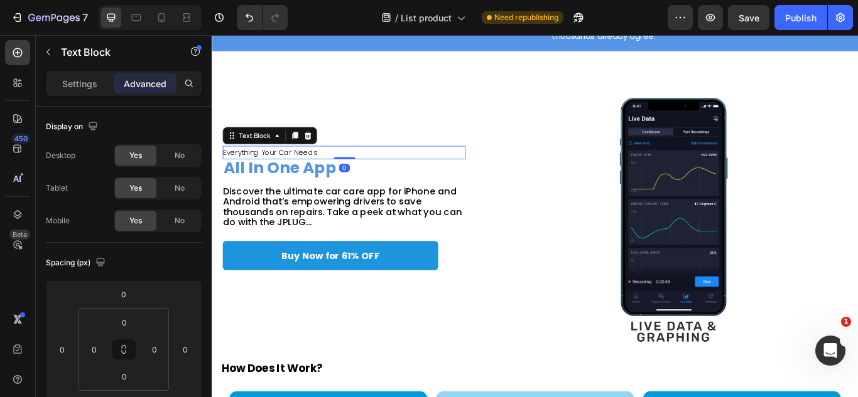
click at [289, 168] on span "Everything Your Car Needs" at bounding box center [279, 172] width 110 height 12
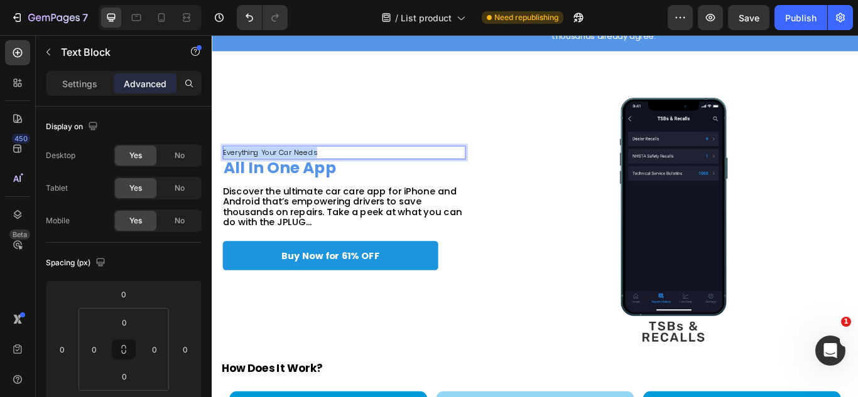
click at [289, 168] on span "Everything Your Car Needs" at bounding box center [279, 172] width 110 height 12
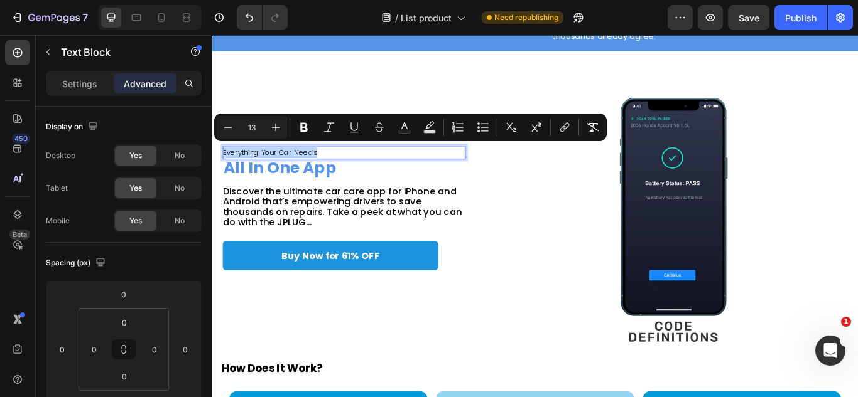
click at [289, 168] on span "Everything Your Car Needs" at bounding box center [279, 172] width 110 height 12
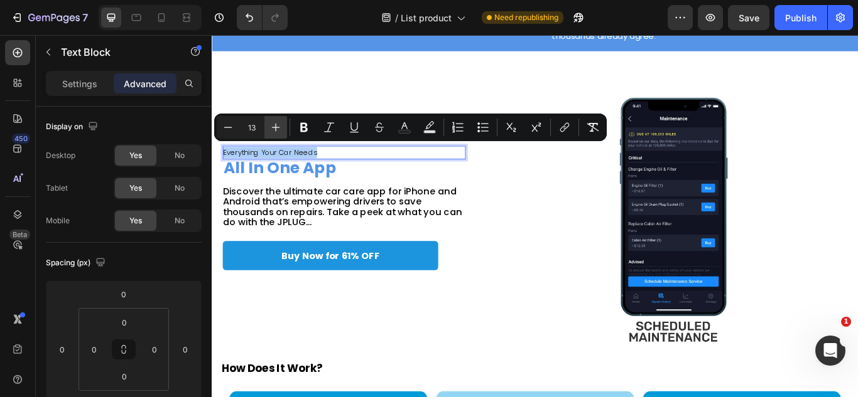
click at [273, 136] on button "Plus" at bounding box center [275, 127] width 23 height 23
type input "14"
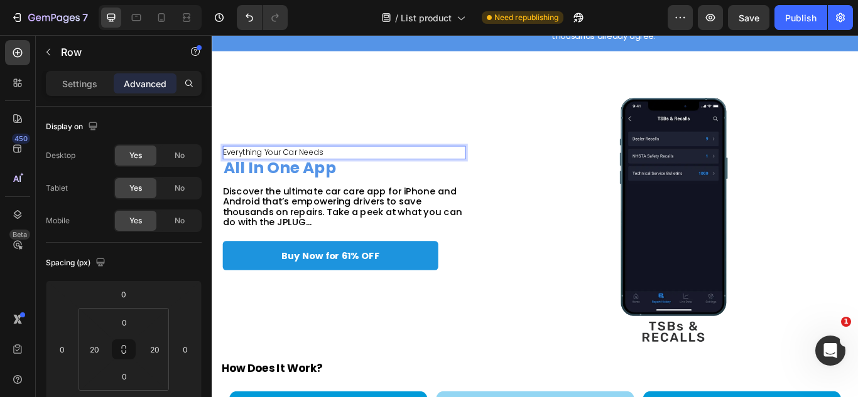
click at [283, 152] on div "Everything Your Car Needs Text Block 0 ⁠⁠⁠⁠⁠⁠⁠ All In One App Heading Discover …" at bounding box center [365, 252] width 283 height 305
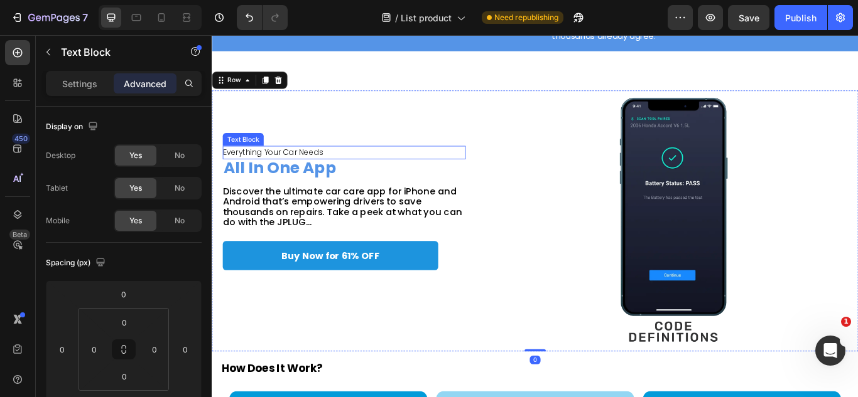
click at [287, 166] on span "Everything Your Car Needs" at bounding box center [282, 172] width 117 height 13
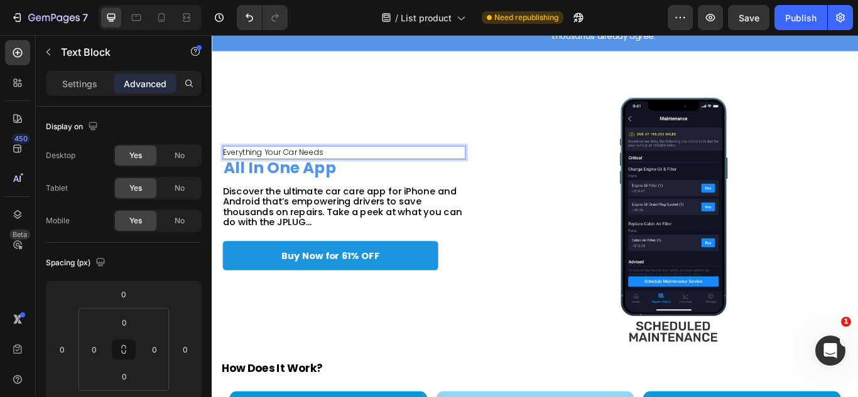
click at [287, 166] on span "Everything Your Car Needs" at bounding box center [282, 172] width 117 height 13
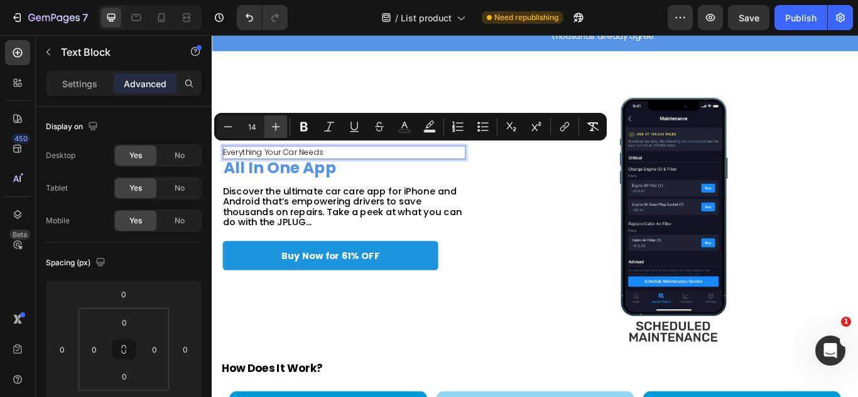
click at [272, 119] on button "Plus" at bounding box center [275, 127] width 23 height 23
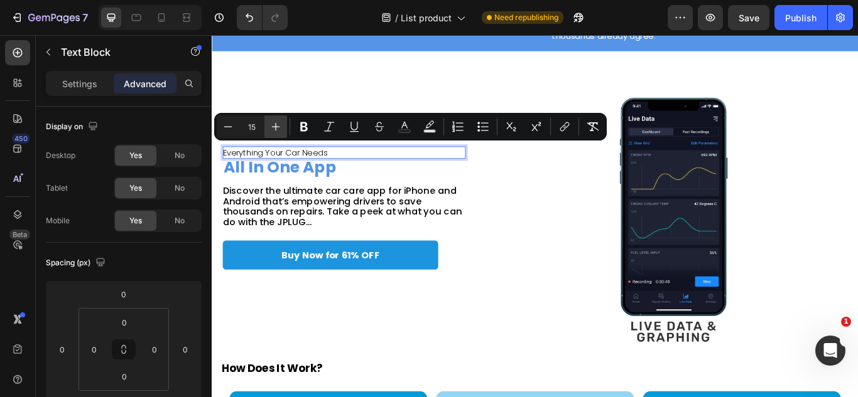
click at [272, 119] on button "Plus" at bounding box center [275, 127] width 23 height 23
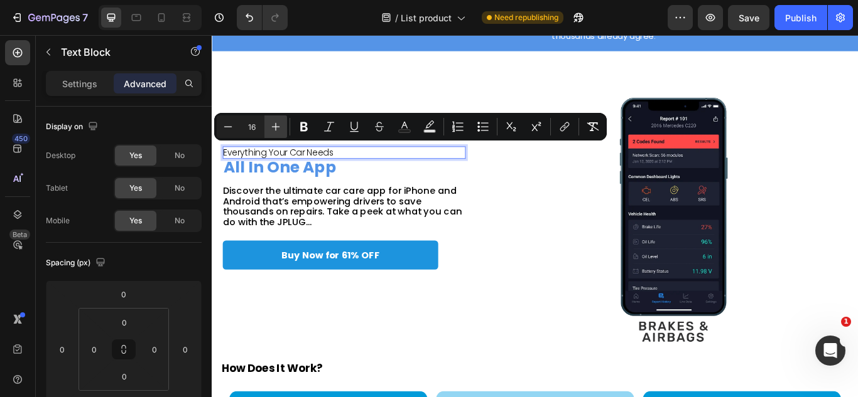
click at [272, 119] on button "Plus" at bounding box center [275, 127] width 23 height 23
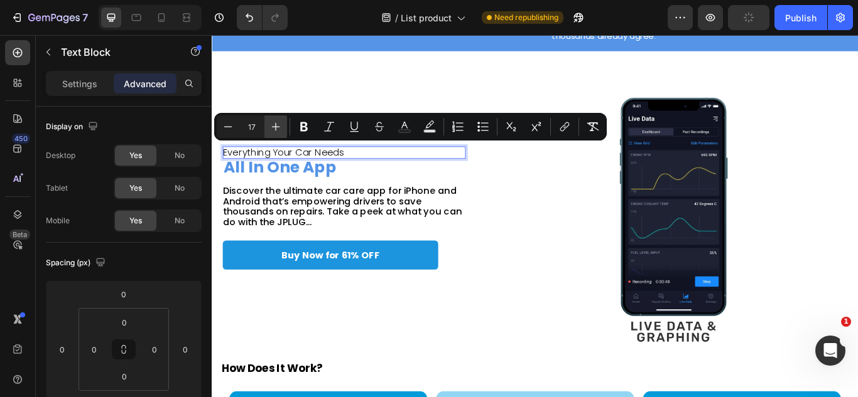
click at [272, 119] on button "Plus" at bounding box center [275, 127] width 23 height 23
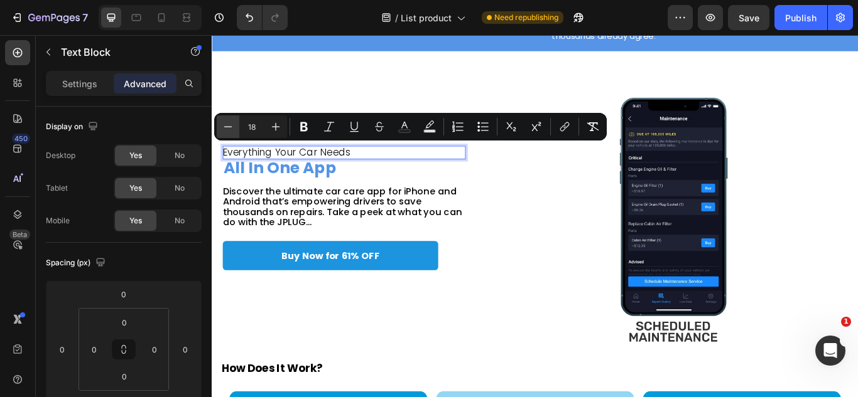
click at [228, 127] on icon "Editor contextual toolbar" at bounding box center [228, 127] width 13 height 13
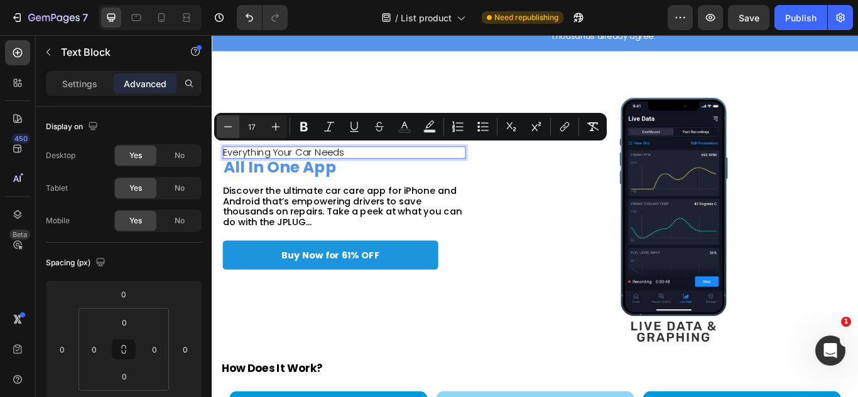
click at [228, 127] on icon "Editor contextual toolbar" at bounding box center [228, 127] width 13 height 13
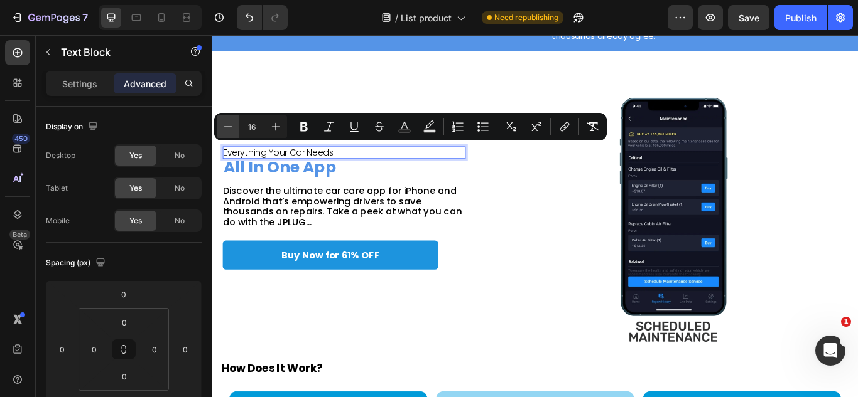
click at [228, 127] on icon "Editor contextual toolbar" at bounding box center [228, 127] width 13 height 13
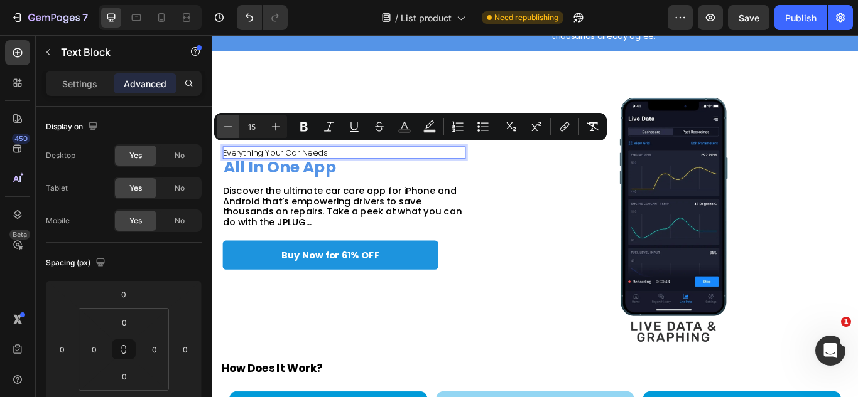
click at [228, 127] on icon "Editor contextual toolbar" at bounding box center [228, 127] width 13 height 13
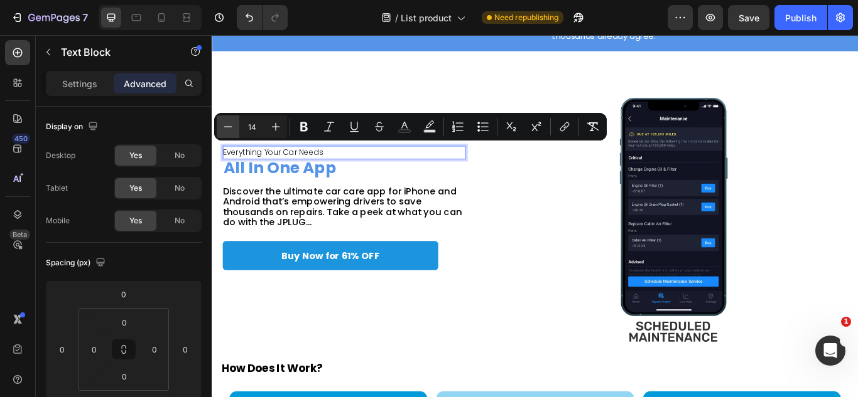
click at [228, 127] on icon "Editor contextual toolbar" at bounding box center [228, 127] width 13 height 13
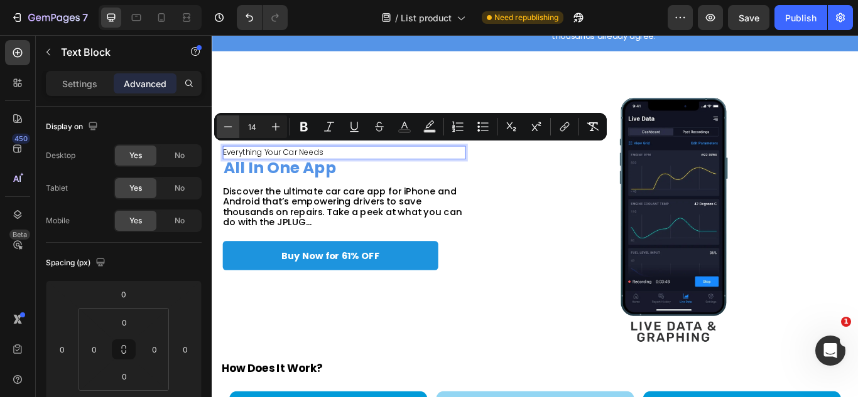
type input "13"
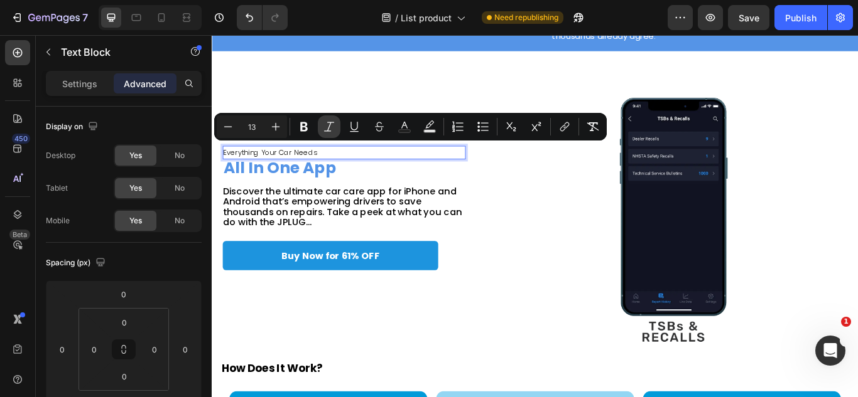
click at [319, 126] on button "Italic" at bounding box center [329, 127] width 23 height 23
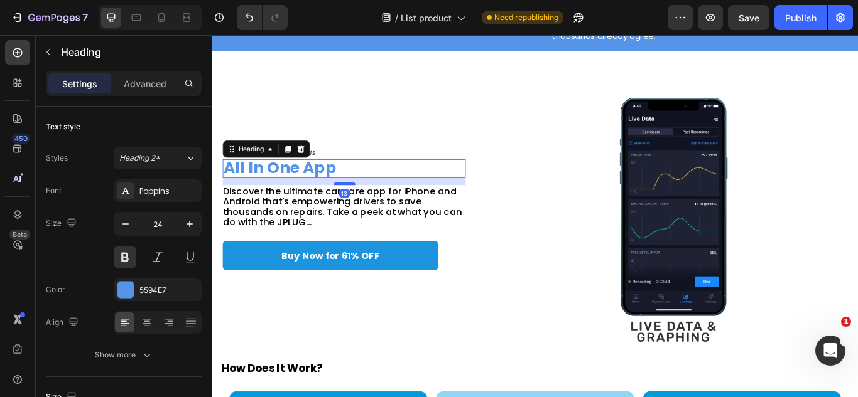
click at [362, 207] on div at bounding box center [365, 209] width 25 height 4
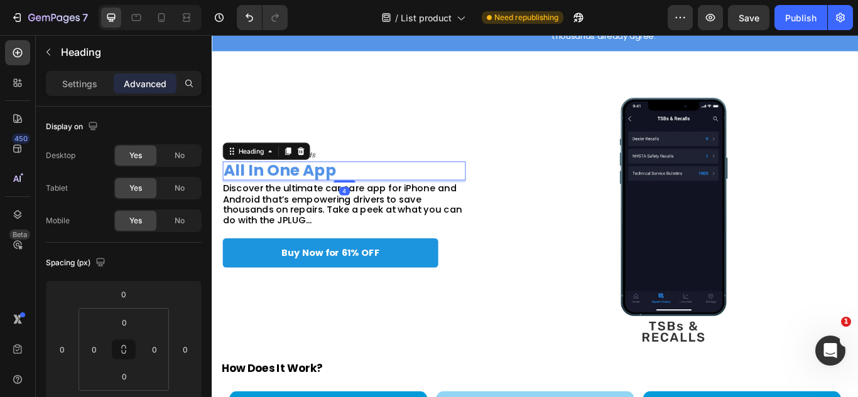
drag, startPoint x: 362, startPoint y: 203, endPoint x: 365, endPoint y: 186, distance: 17.9
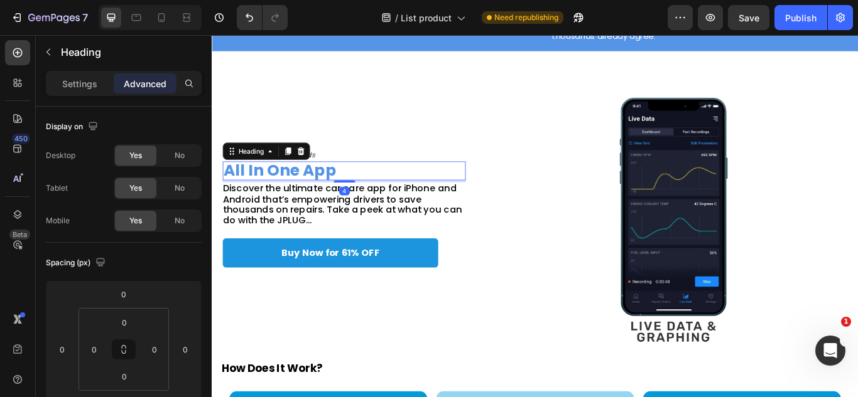
click at [365, 186] on div "⁠⁠⁠⁠⁠⁠⁠ All In One App Heading 4" at bounding box center [365, 194] width 283 height 22
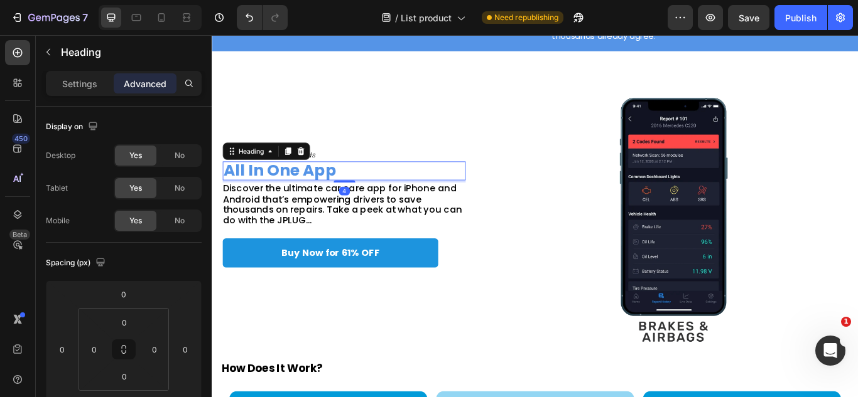
type input "0"
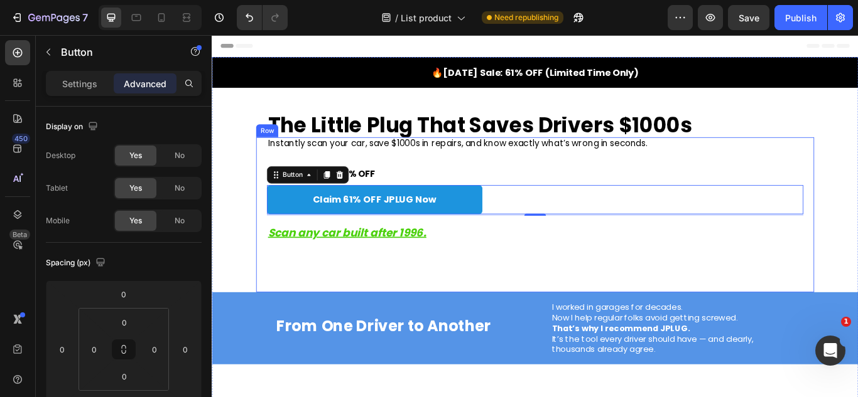
scroll to position [23, 0]
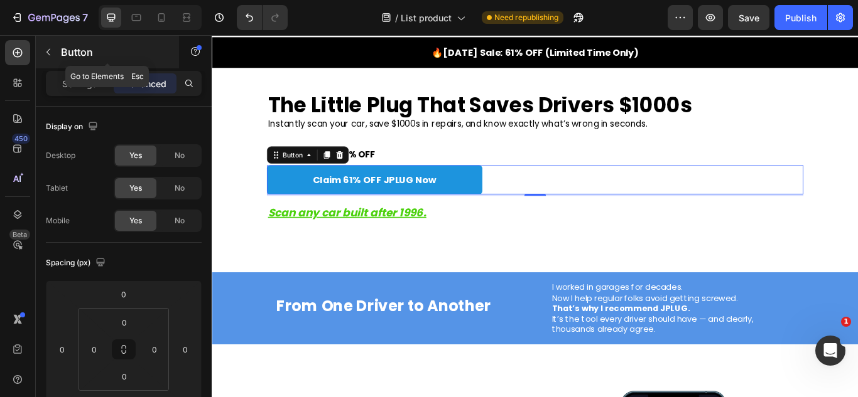
click at [104, 65] on div "Button" at bounding box center [107, 52] width 143 height 33
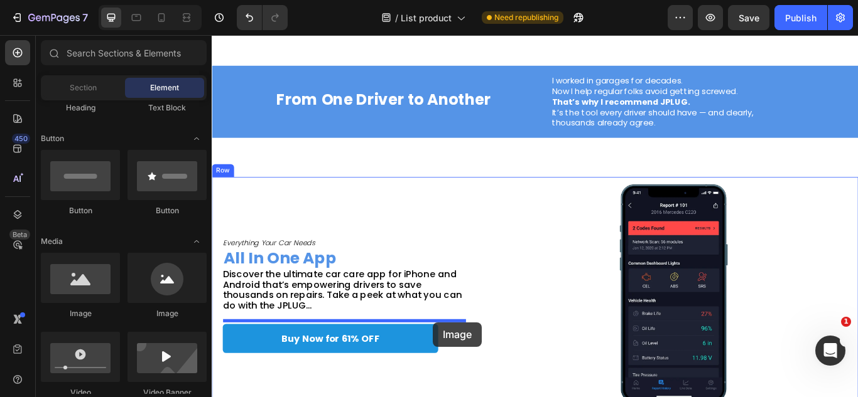
scroll to position [303, 0]
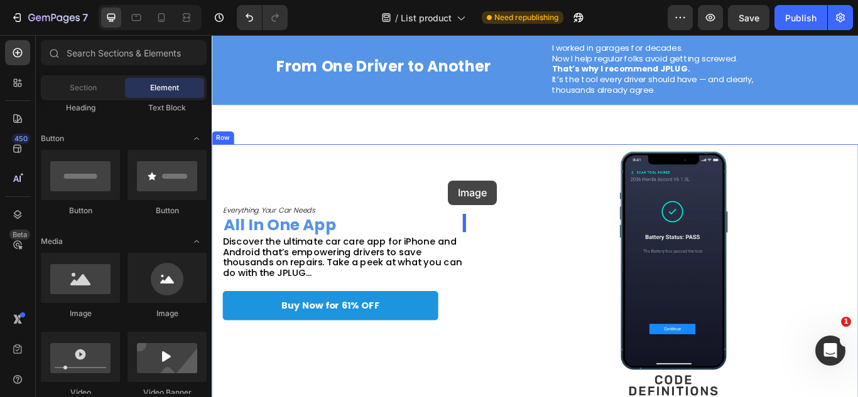
drag, startPoint x: 305, startPoint y: 305, endPoint x: 487, endPoint y: 203, distance: 208.8
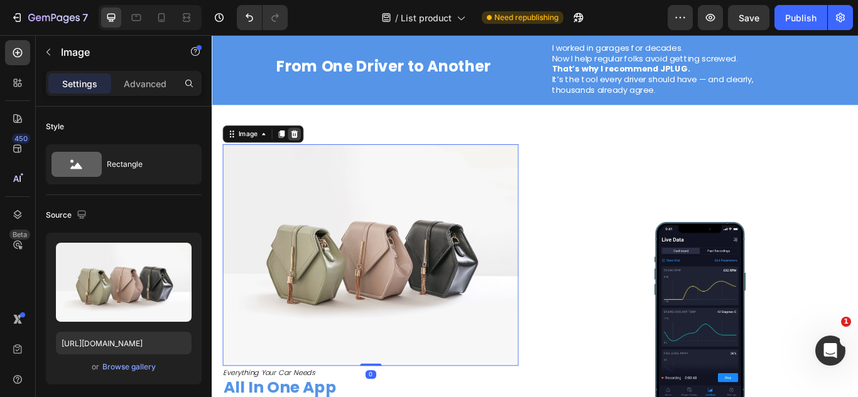
click at [313, 153] on div at bounding box center [307, 150] width 15 height 15
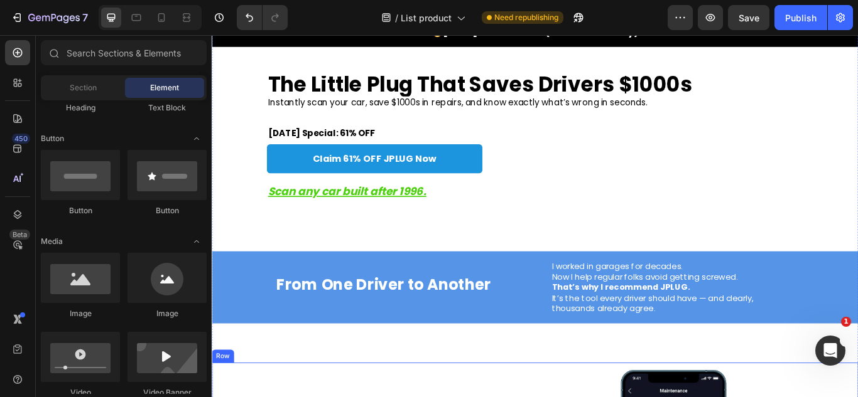
scroll to position [0, 0]
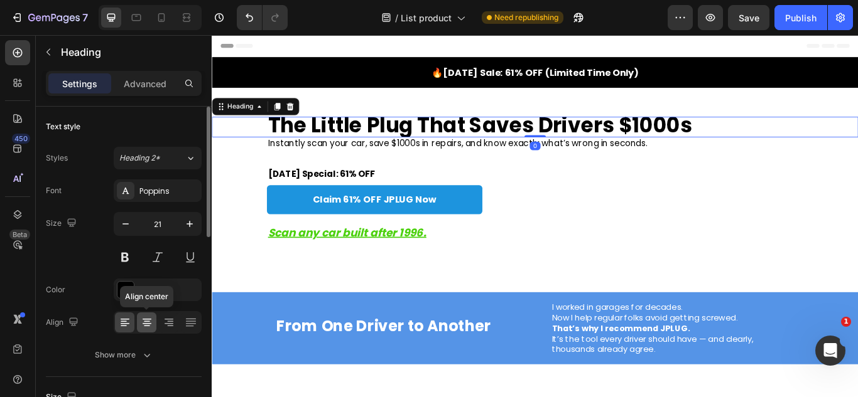
click at [151, 324] on icon at bounding box center [147, 323] width 9 height 1
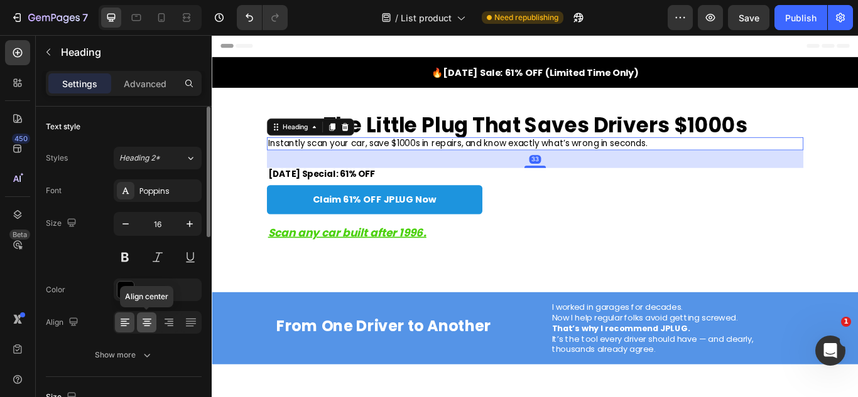
click at [149, 330] on div at bounding box center [146, 323] width 19 height 20
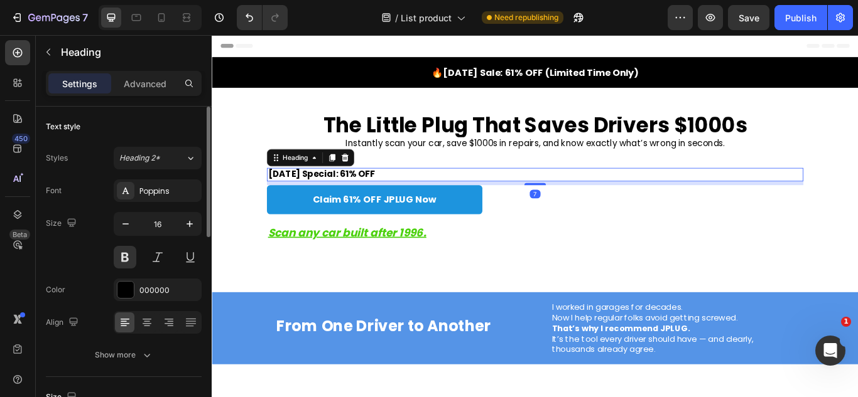
click at [156, 326] on div at bounding box center [158, 322] width 88 height 23
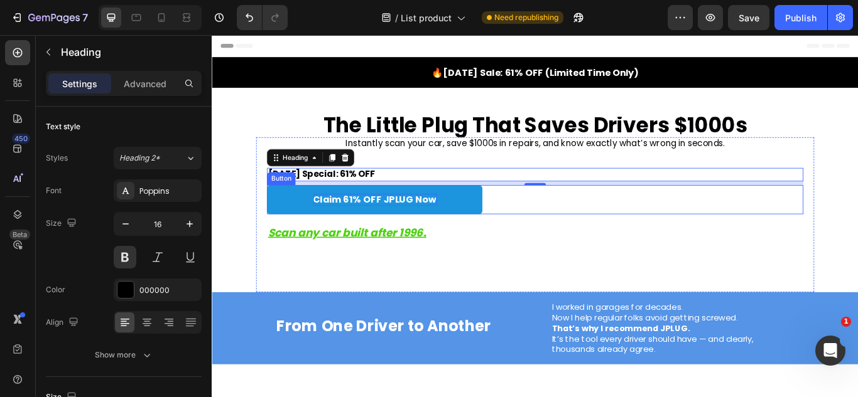
drag, startPoint x: 365, startPoint y: 361, endPoint x: 369, endPoint y: 225, distance: 135.7
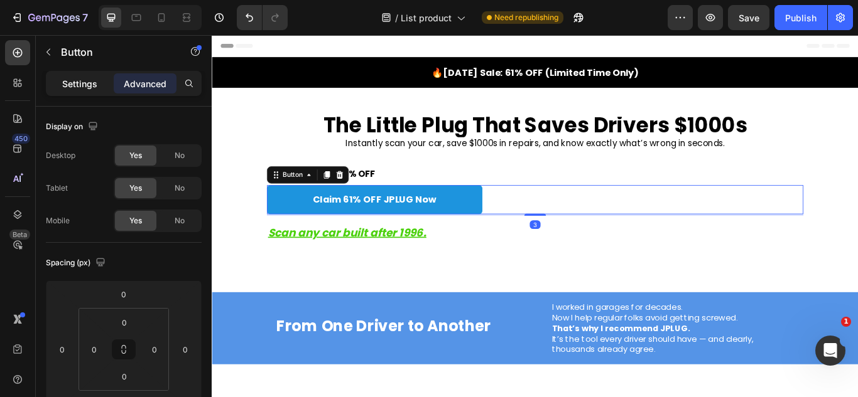
click at [90, 87] on p "Settings" at bounding box center [79, 83] width 35 height 13
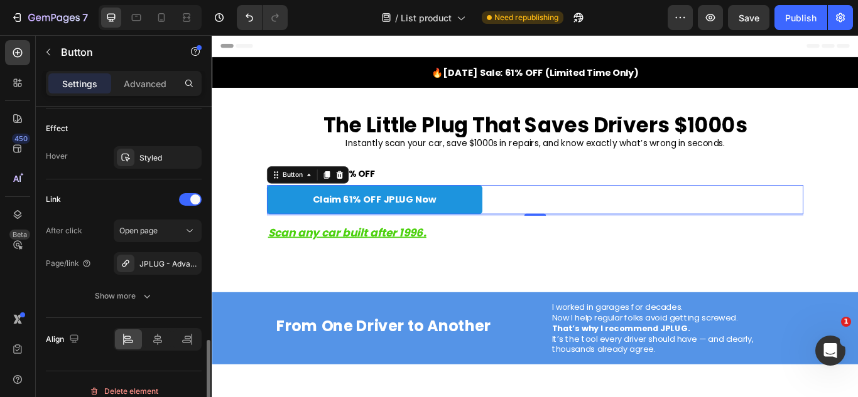
scroll to position [672, 0]
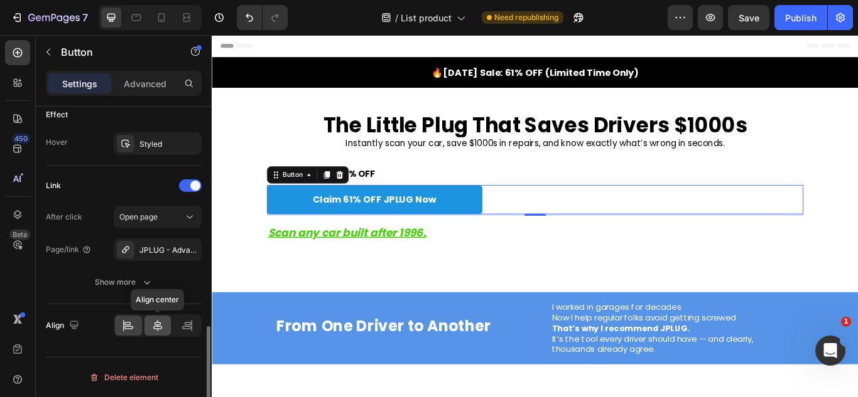
click at [164, 325] on div at bounding box center [157, 326] width 27 height 20
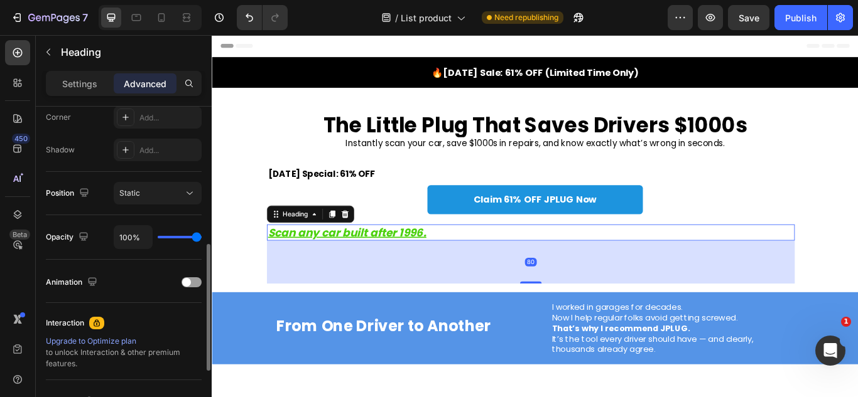
scroll to position [440, 0]
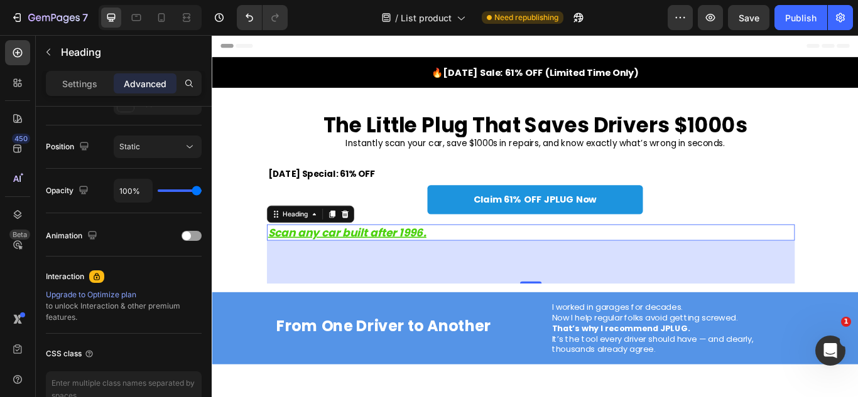
click at [80, 95] on div "Settings Advanced" at bounding box center [124, 89] width 176 height 36
click at [80, 95] on div "Settings Advanced" at bounding box center [124, 83] width 156 height 25
click at [75, 88] on p "Settings" at bounding box center [79, 83] width 35 height 13
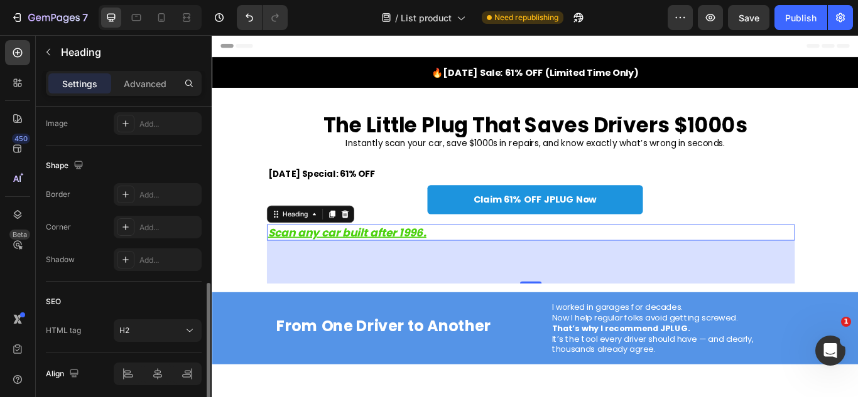
scroll to position [488, 0]
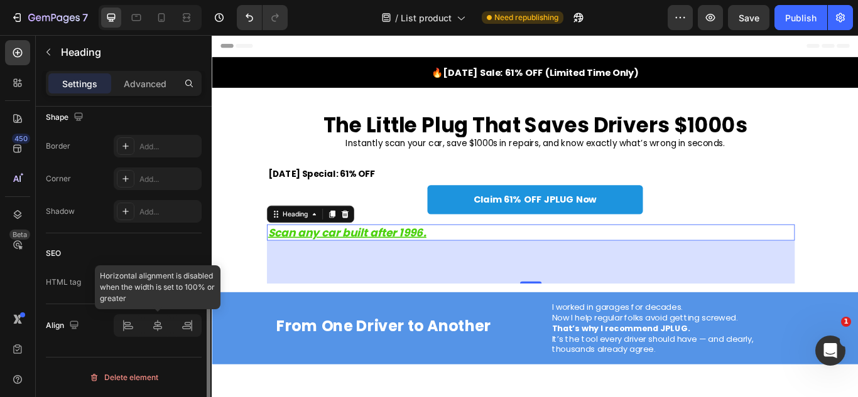
click at [158, 330] on div at bounding box center [158, 326] width 88 height 23
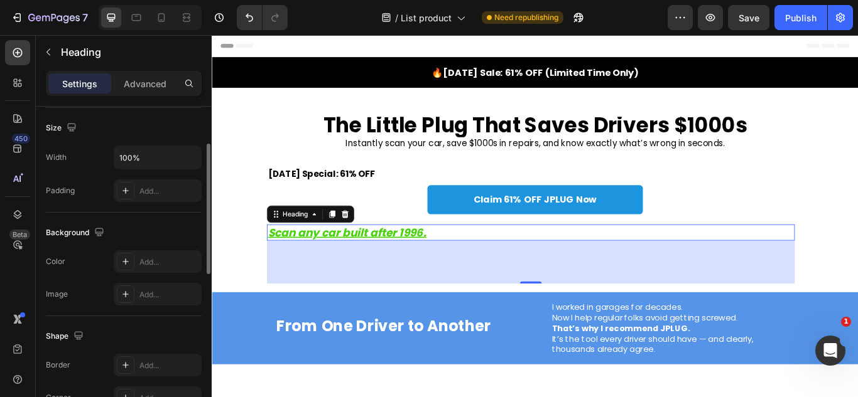
scroll to position [205, 0]
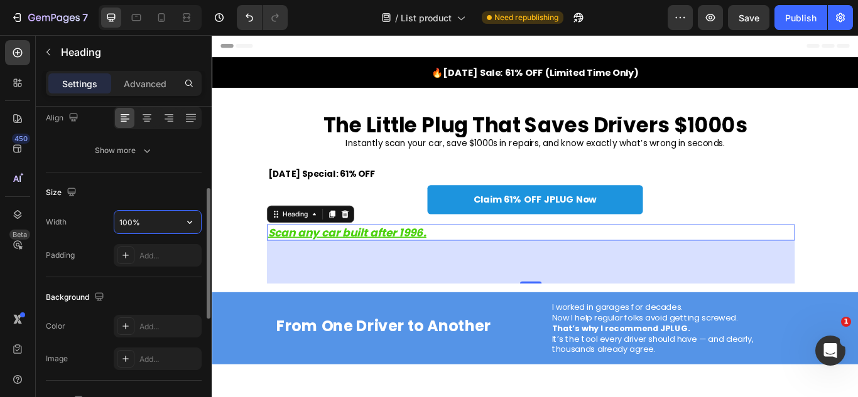
click at [144, 213] on input "100%" at bounding box center [157, 222] width 87 height 23
click at [185, 224] on icon "button" at bounding box center [189, 222] width 13 height 13
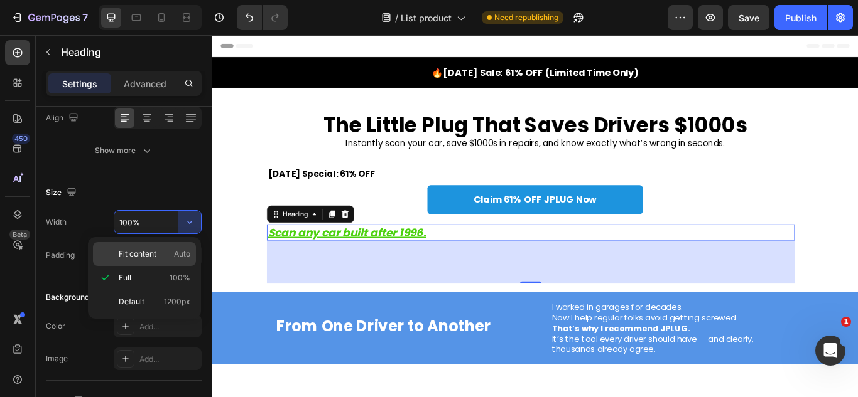
click at [170, 250] on p "Fit content Auto" at bounding box center [155, 254] width 72 height 11
type input "Auto"
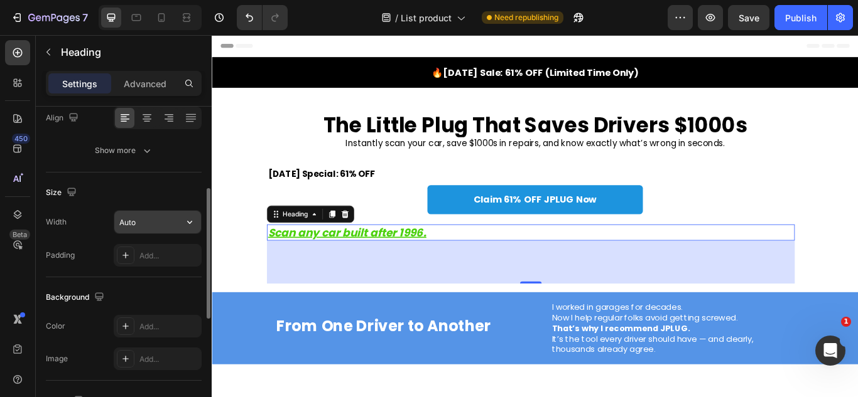
click at [188, 223] on icon "button" at bounding box center [189, 222] width 5 height 3
click at [134, 181] on div "Size Width Auto Padding Add..." at bounding box center [124, 225] width 156 height 105
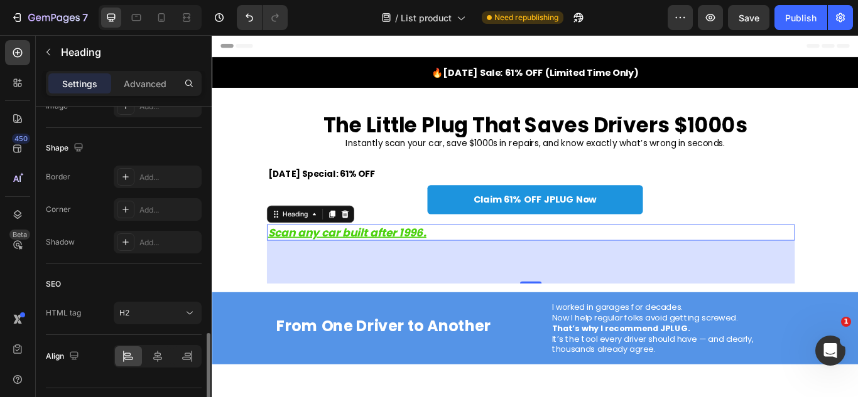
scroll to position [488, 0]
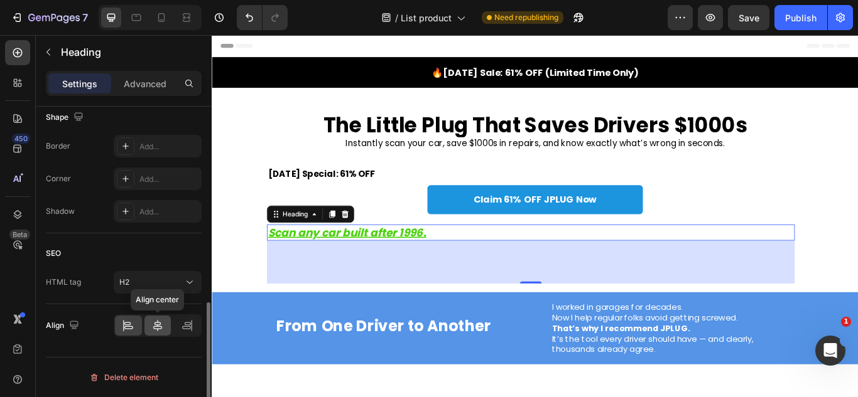
click at [156, 316] on div at bounding box center [157, 326] width 27 height 20
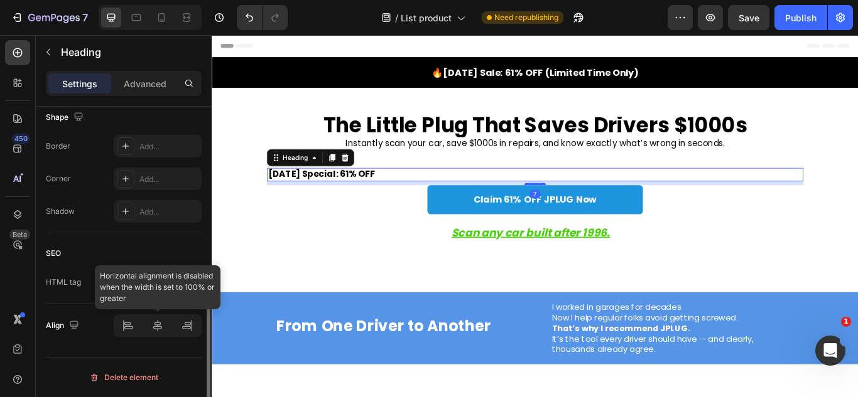
click at [159, 324] on div at bounding box center [158, 326] width 88 height 23
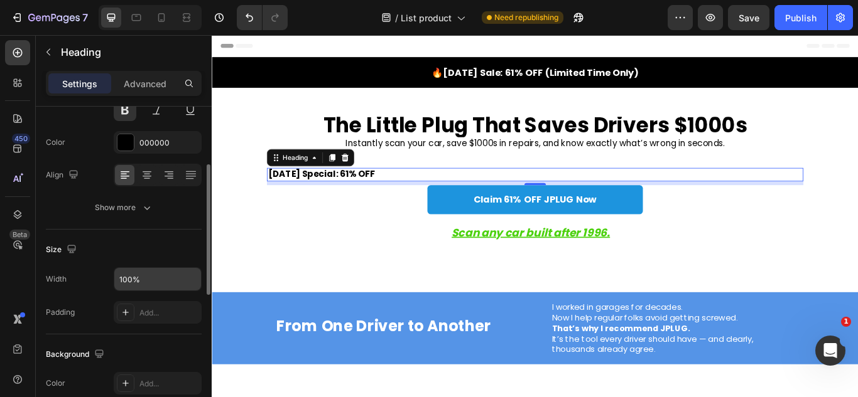
scroll to position [146, 0]
click at [183, 284] on icon "button" at bounding box center [189, 281] width 13 height 13
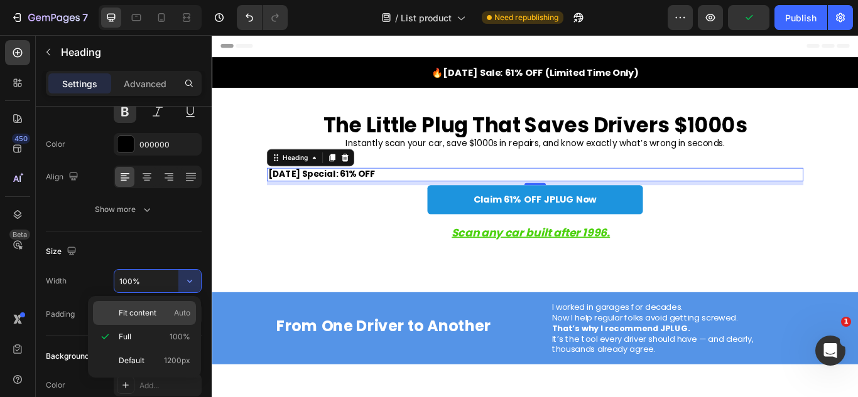
click at [160, 313] on p "Fit content Auto" at bounding box center [155, 313] width 72 height 11
type input "Auto"
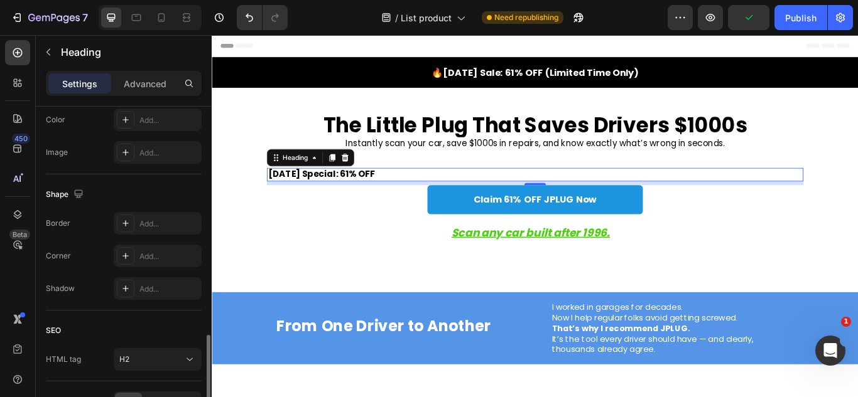
scroll to position [488, 0]
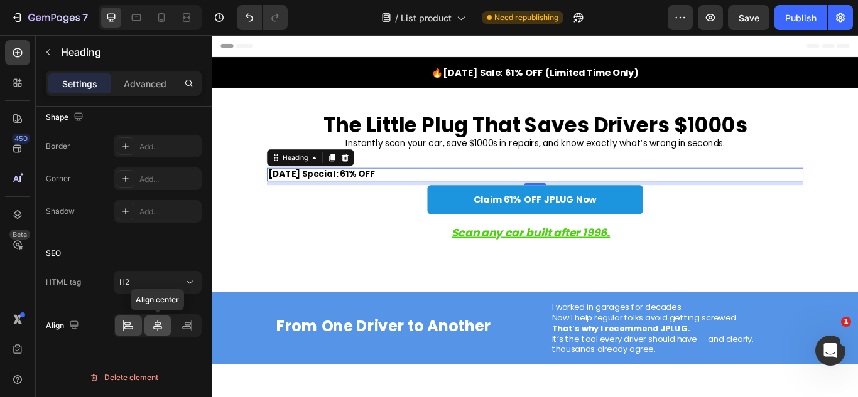
click at [153, 321] on icon at bounding box center [157, 326] width 13 height 13
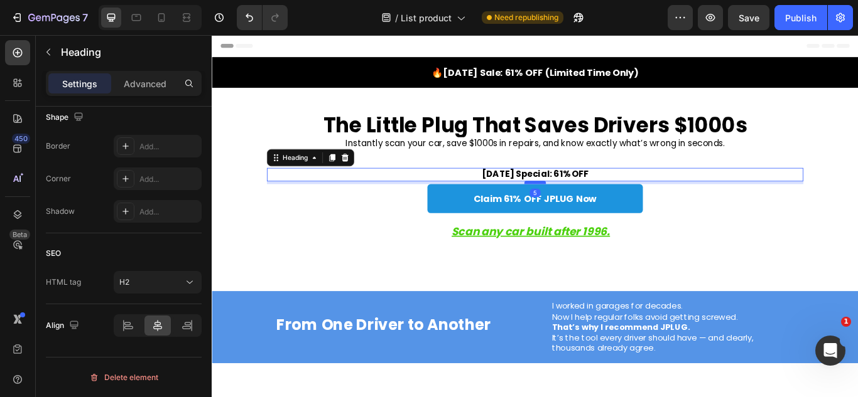
click at [586, 207] on div at bounding box center [588, 207] width 25 height 4
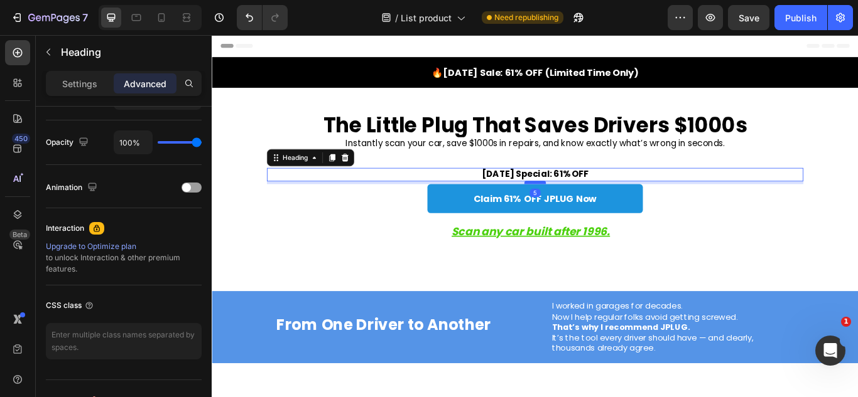
click at [586, 207] on div at bounding box center [588, 207] width 25 height 4
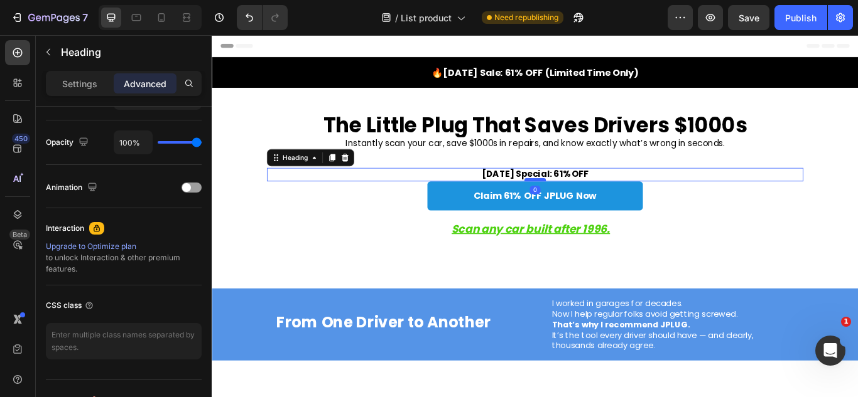
click at [586, 204] on div at bounding box center [588, 204] width 25 height 4
type input "0"
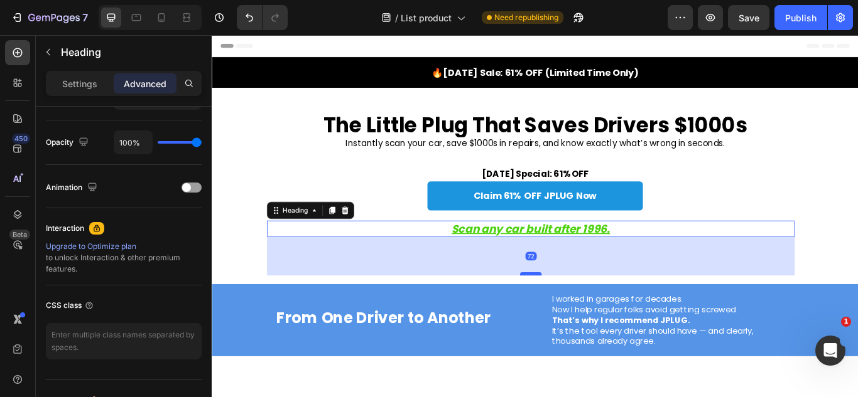
click at [582, 315] on div at bounding box center [583, 314] width 25 height 4
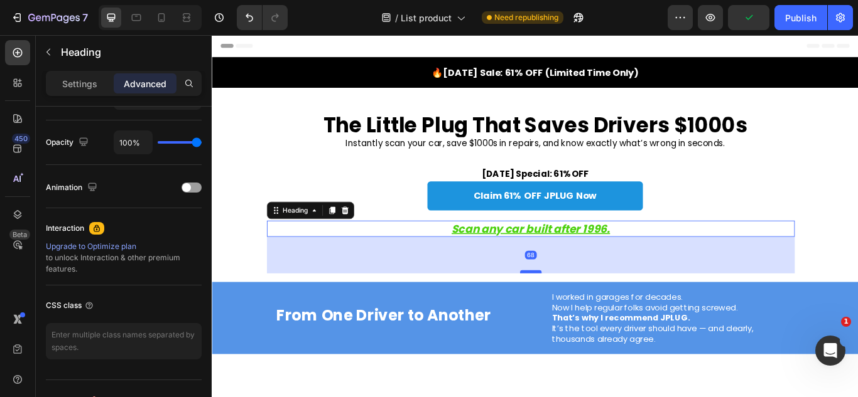
click at [583, 312] on div at bounding box center [583, 312] width 25 height 4
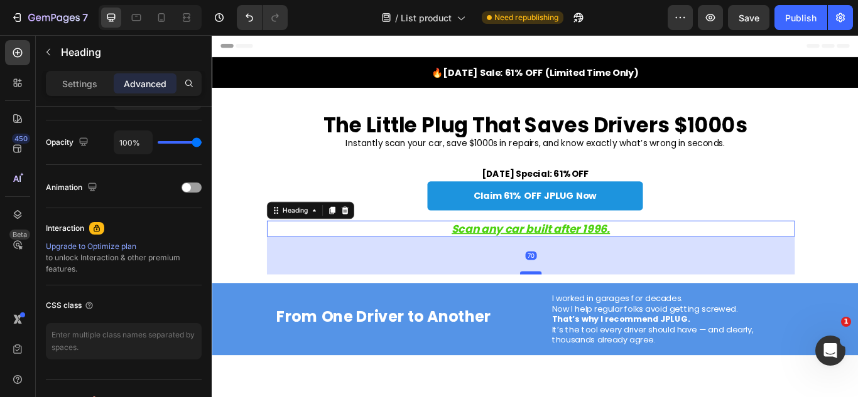
click at [582, 313] on div at bounding box center [583, 313] width 25 height 4
type input "70"
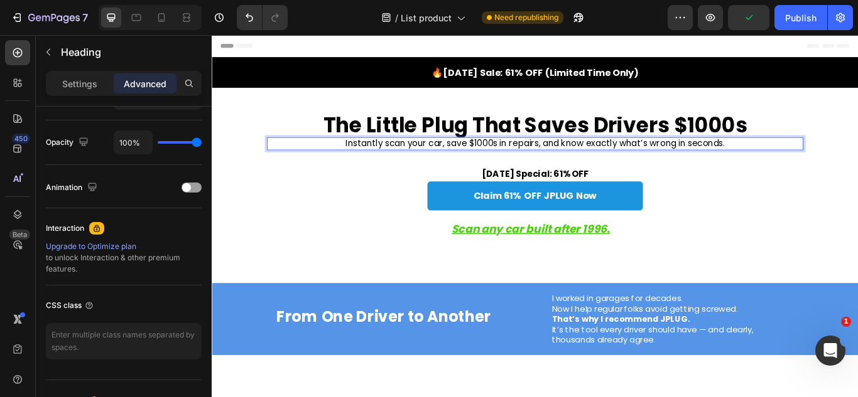
click at [680, 161] on p "Instantly scan your car, save $1000s in repairs, and know exactly what’s wrong …" at bounding box center [588, 162] width 623 height 13
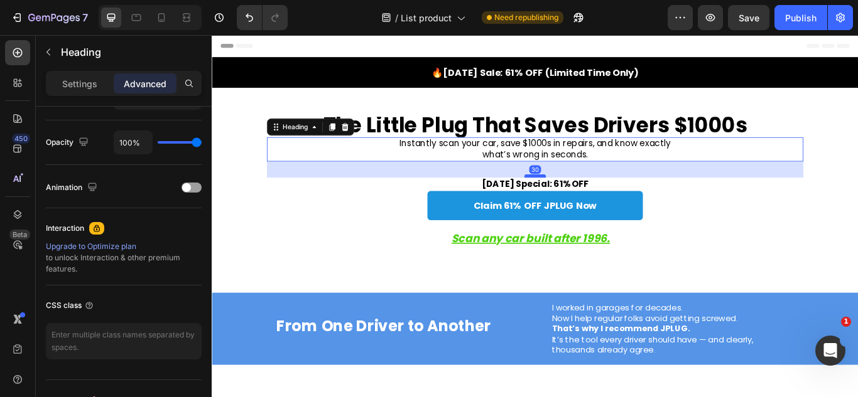
click at [584, 201] on div at bounding box center [588, 200] width 25 height 4
type input "30"
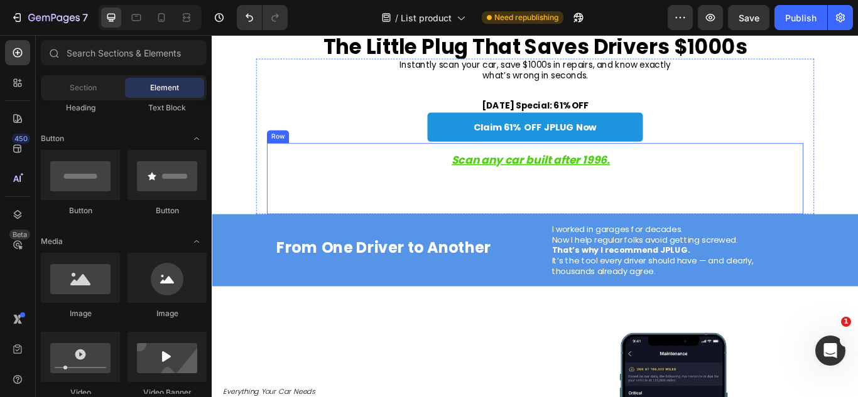
scroll to position [89, 0]
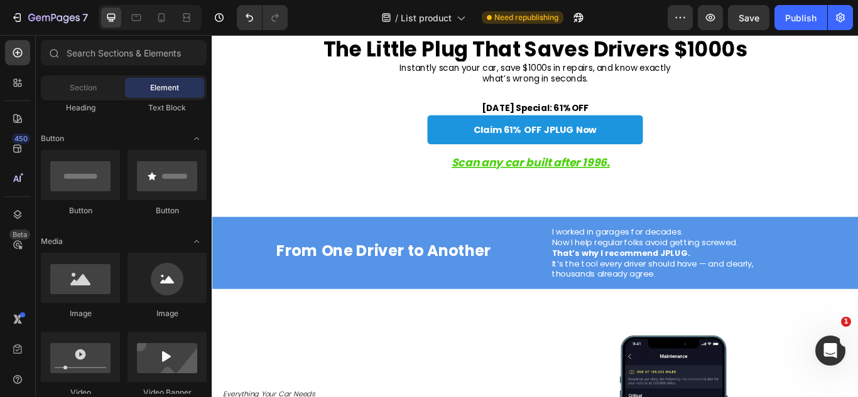
drag, startPoint x: 960, startPoint y: 48, endPoint x: 816, endPoint y: 210, distance: 216.6
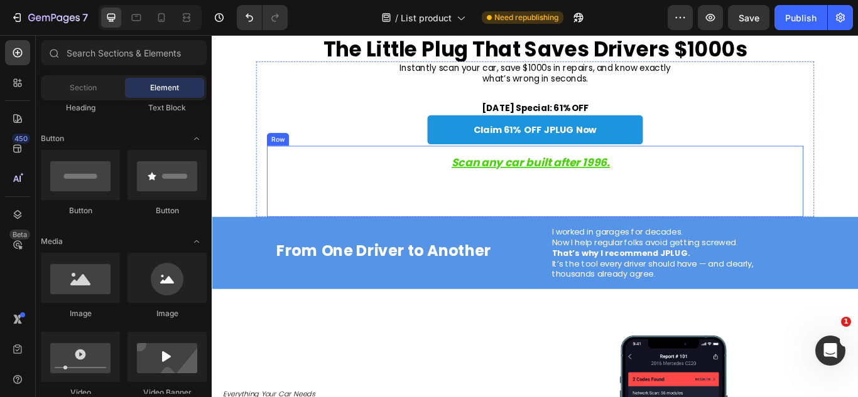
scroll to position [18, 0]
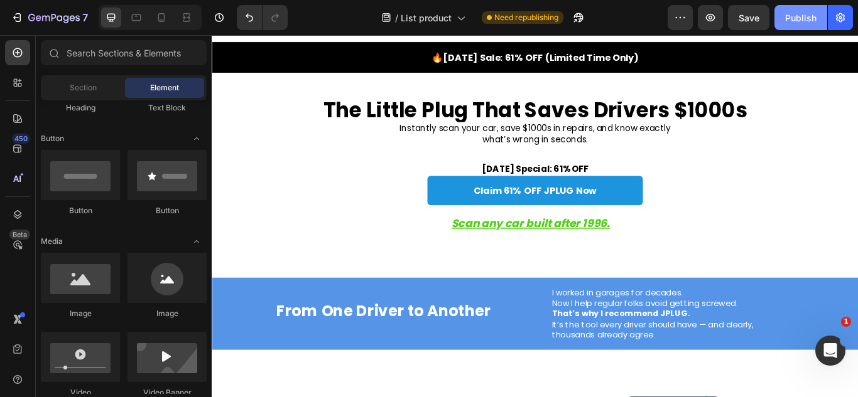
click at [811, 21] on div "Publish" at bounding box center [800, 17] width 31 height 13
click at [169, 18] on div at bounding box center [161, 18] width 20 height 20
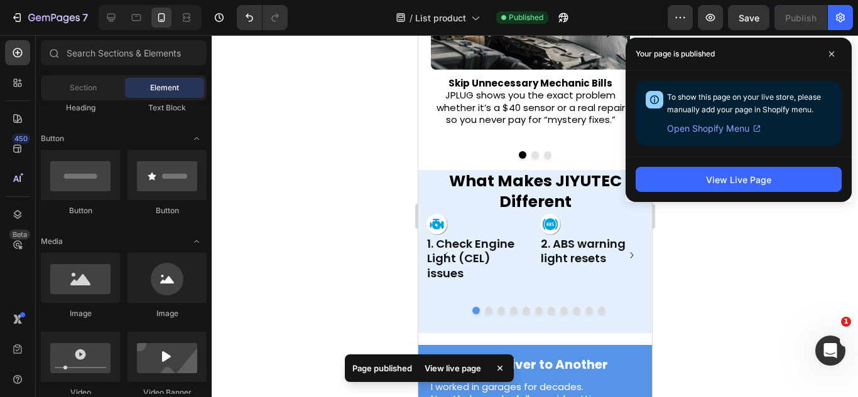
scroll to position [459, 0]
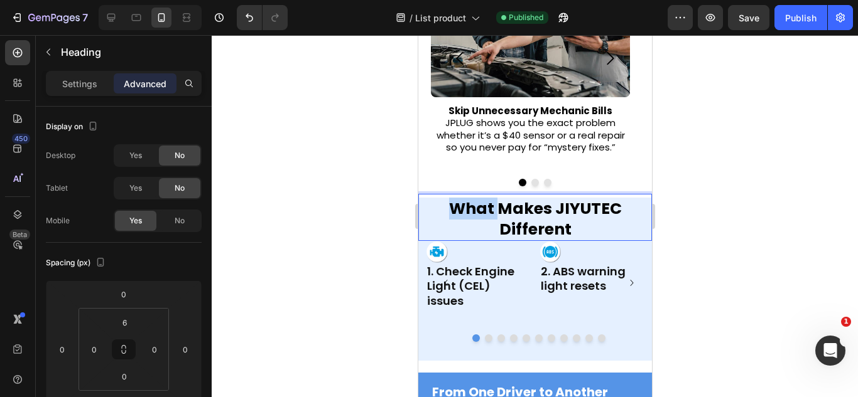
click at [467, 203] on strong "What Makes JIYUTEC Different" at bounding box center [534, 219] width 173 height 43
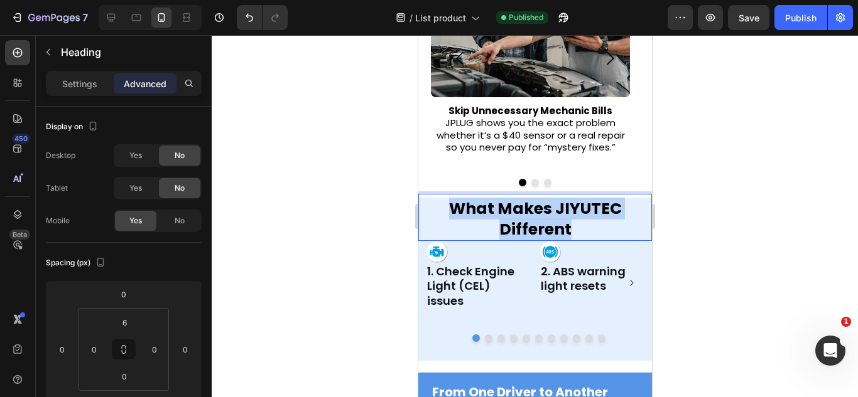
click at [467, 203] on strong "What Makes JIYUTEC Different" at bounding box center [534, 219] width 173 height 43
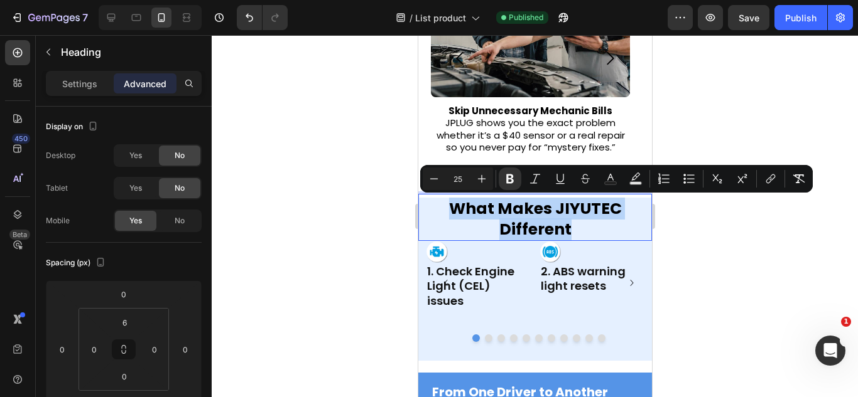
click at [448, 207] on strong "What Makes JIYUTEC Different" at bounding box center [534, 219] width 173 height 43
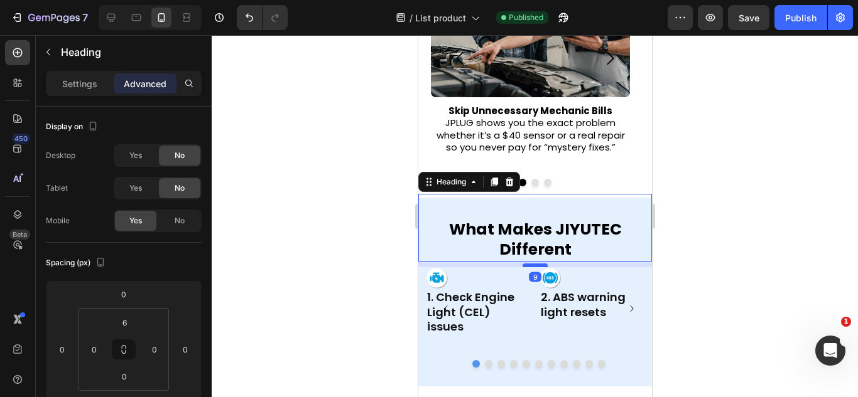
drag, startPoint x: 535, startPoint y: 261, endPoint x: 534, endPoint y: 269, distance: 7.6
click at [534, 267] on div at bounding box center [534, 266] width 25 height 4
type input "12"
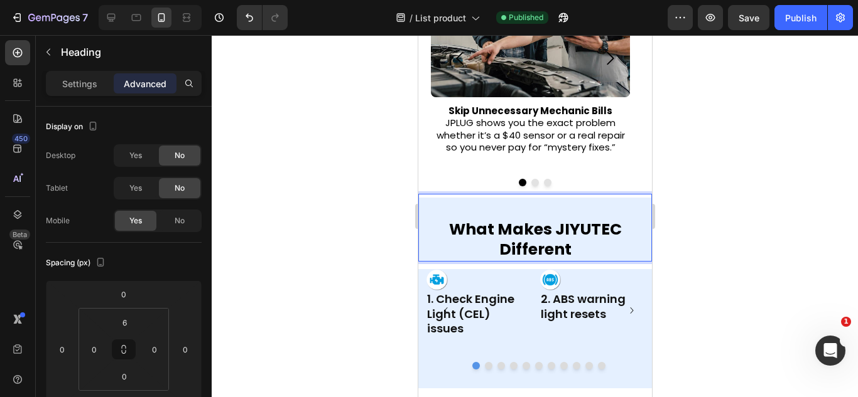
click at [537, 256] on strong "What Makes JIYUTEC Different" at bounding box center [534, 239] width 173 height 43
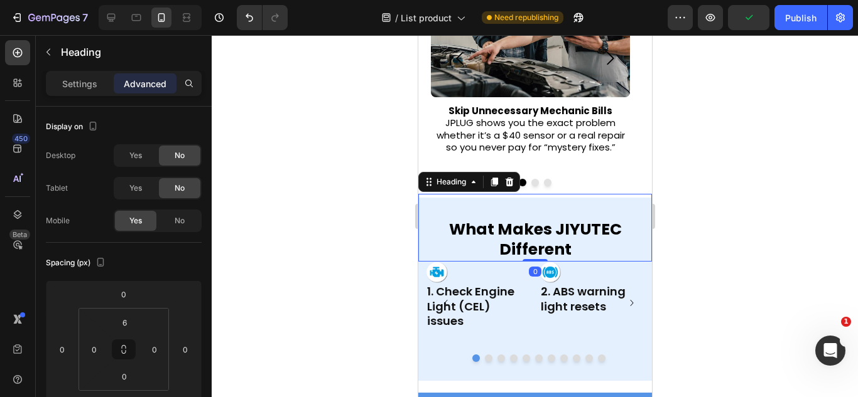
drag, startPoint x: 533, startPoint y: 268, endPoint x: 534, endPoint y: 256, distance: 11.9
click at [534, 256] on div "⁠⁠⁠⁠⁠⁠⁠ What Makes JIYUTEC Different Heading 0" at bounding box center [535, 228] width 234 height 68
type input "0"
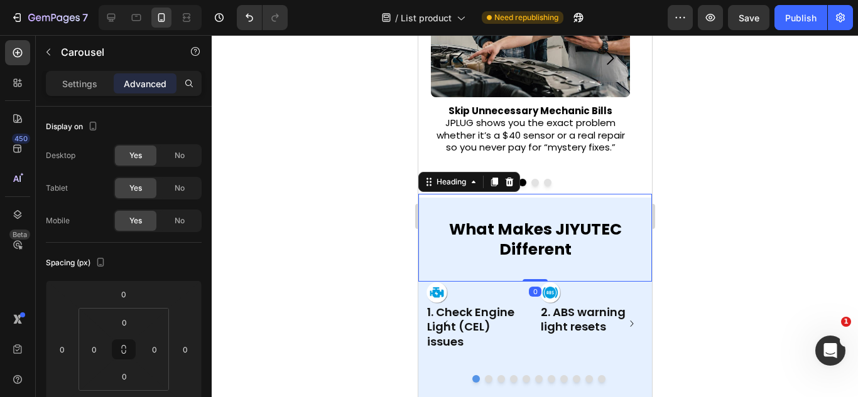
click at [583, 247] on p "⁠⁠⁠⁠⁠⁠⁠ What Makes JIYUTEC Different" at bounding box center [534, 240] width 231 height 82
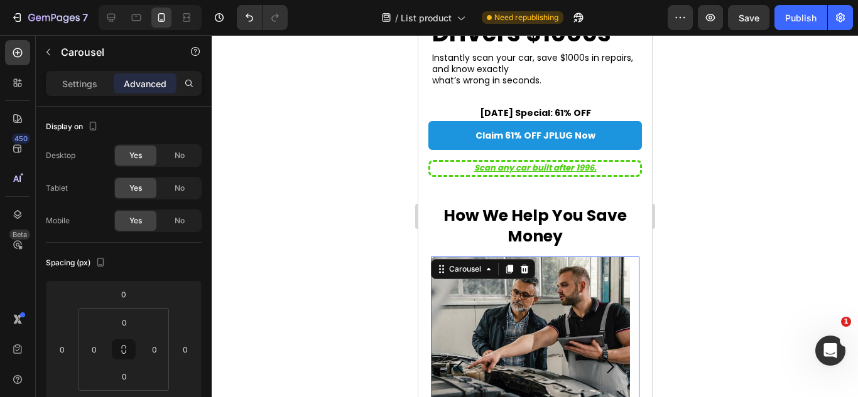
scroll to position [0, 0]
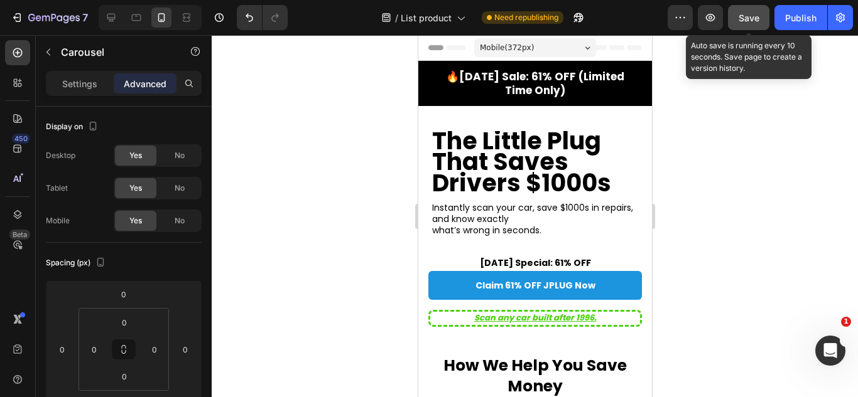
click at [733, 25] on button "Save" at bounding box center [748, 17] width 41 height 25
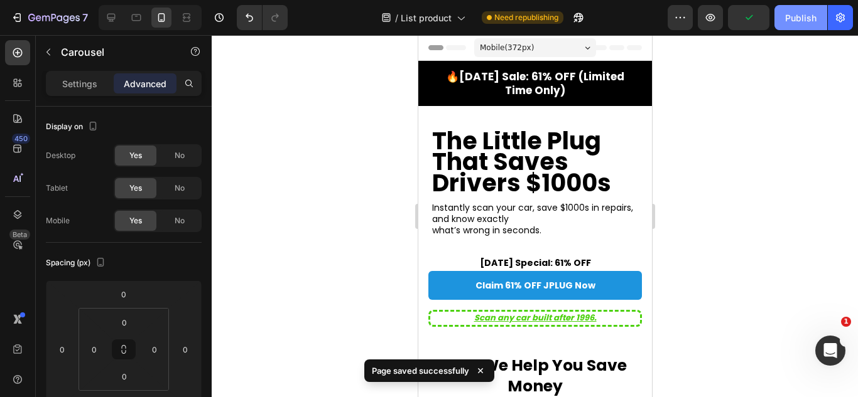
click at [797, 13] on div "Publish" at bounding box center [800, 17] width 31 height 13
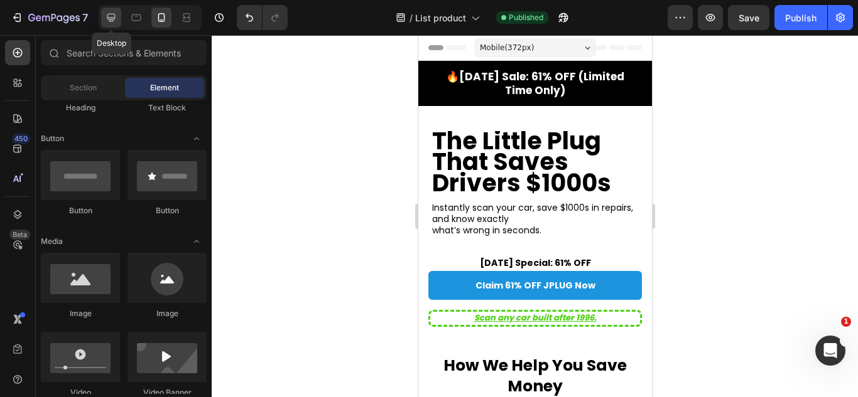
click at [121, 12] on div at bounding box center [111, 18] width 20 height 20
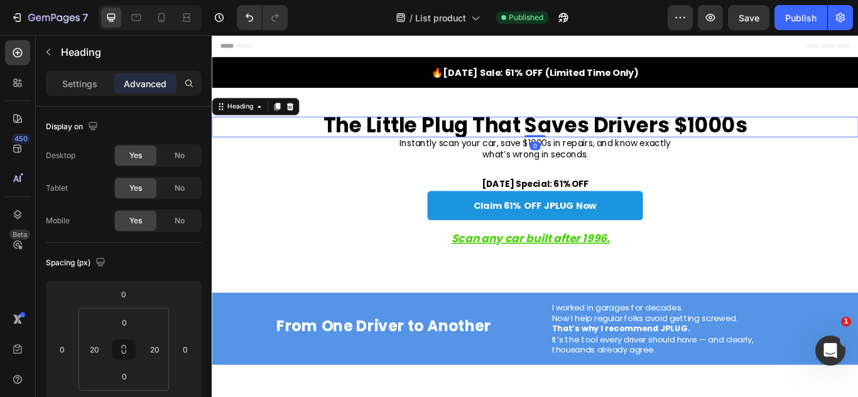
click at [566, 134] on strong "The Little Plug That Saves Drivers $1000s" at bounding box center [589, 140] width 494 height 33
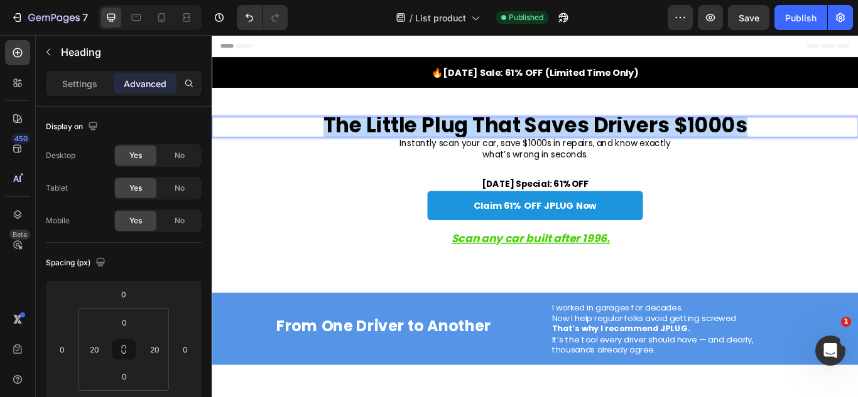
click at [566, 134] on strong "The Little Plug That Saves Drivers $1000s" at bounding box center [589, 140] width 494 height 33
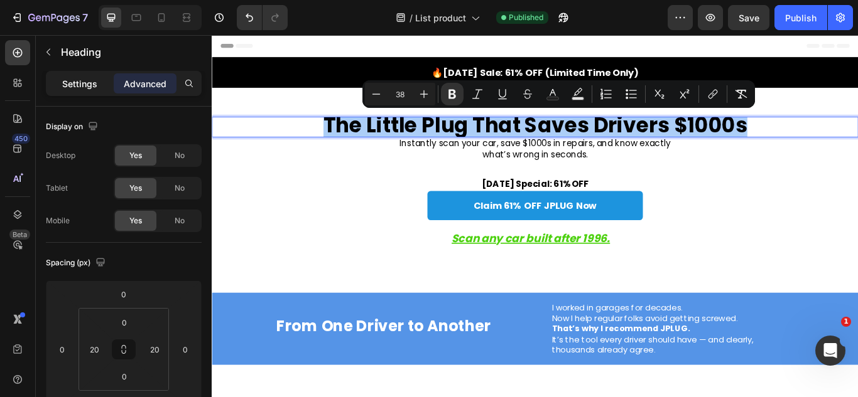
click at [89, 89] on p "Settings" at bounding box center [79, 83] width 35 height 13
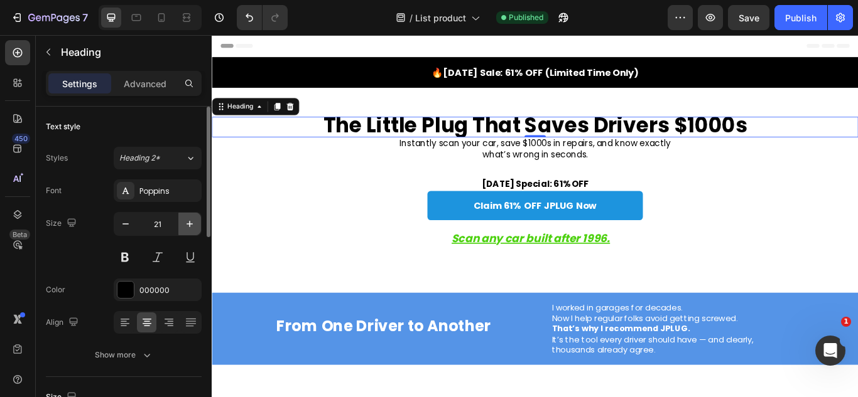
click at [188, 229] on icon "button" at bounding box center [189, 224] width 13 height 13
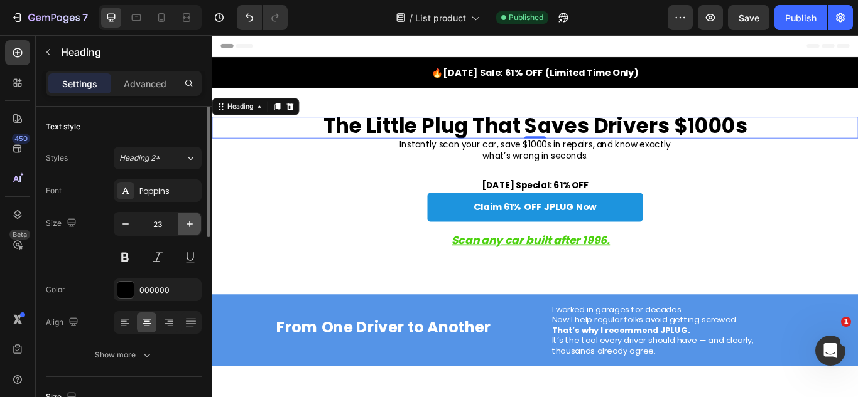
click at [188, 229] on icon "button" at bounding box center [189, 224] width 13 height 13
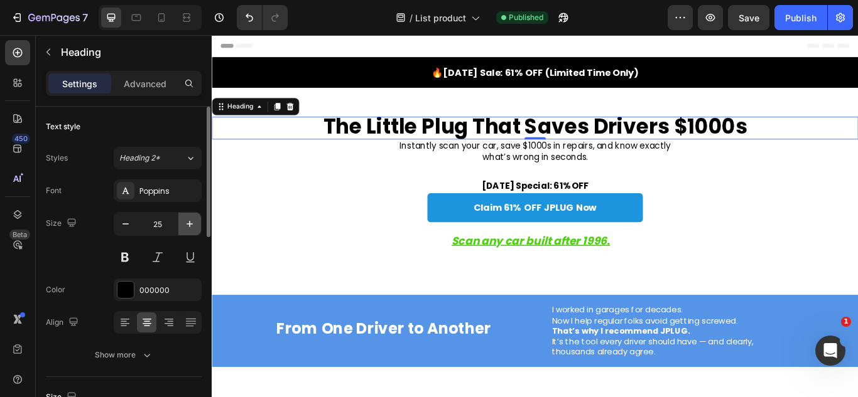
click at [188, 229] on icon "button" at bounding box center [189, 224] width 13 height 13
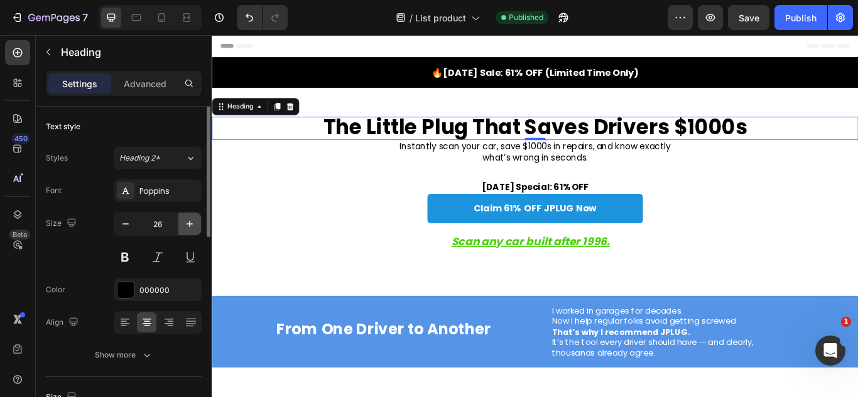
click at [188, 229] on icon "button" at bounding box center [189, 224] width 13 height 13
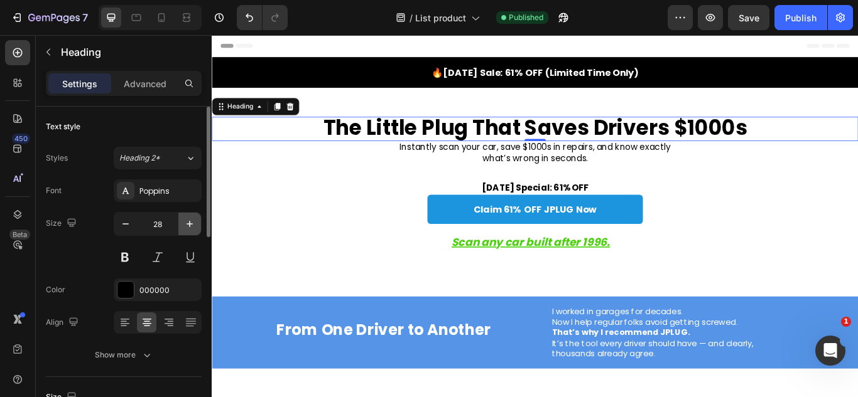
click at [188, 229] on icon "button" at bounding box center [189, 224] width 13 height 13
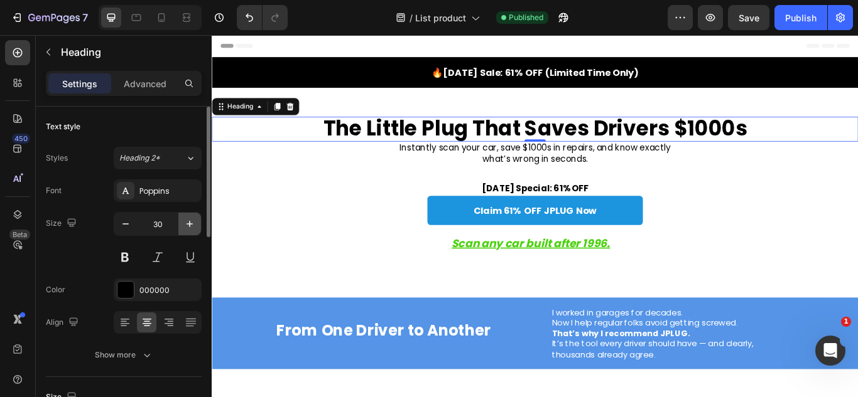
click at [188, 229] on icon "button" at bounding box center [189, 224] width 13 height 13
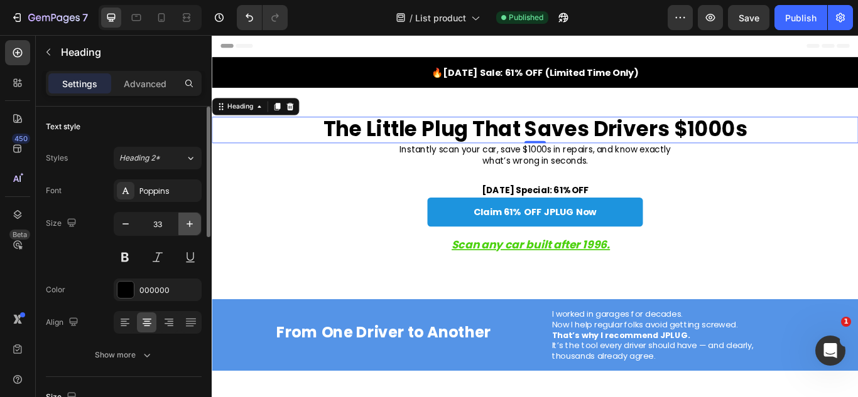
click at [188, 229] on icon "button" at bounding box center [189, 224] width 13 height 13
type input "35"
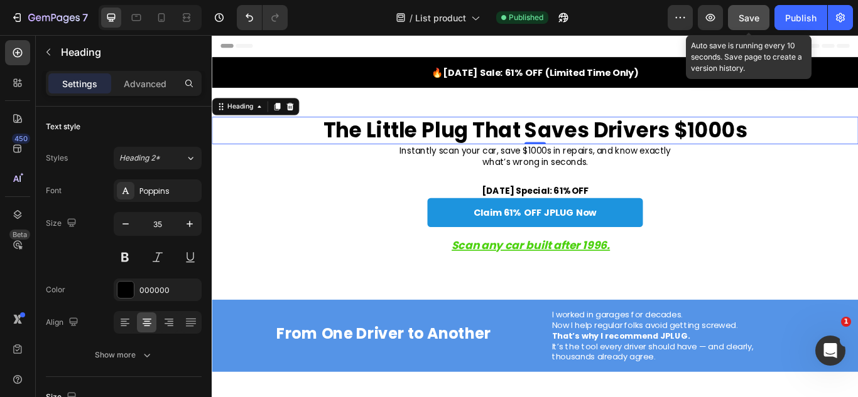
click at [748, 29] on button "Save" at bounding box center [748, 17] width 41 height 25
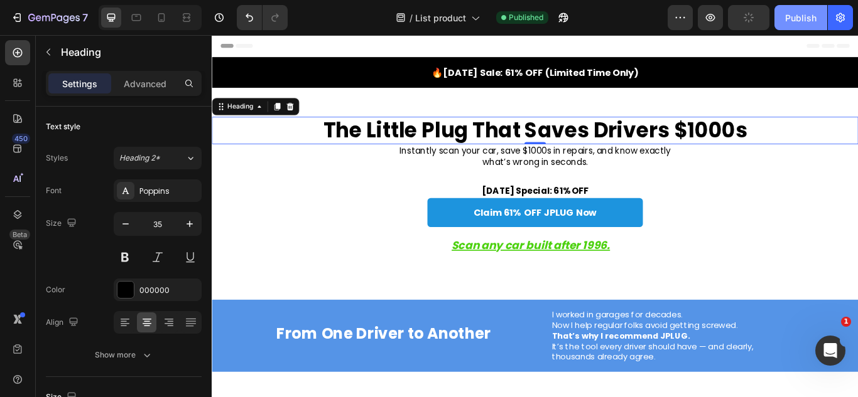
click at [809, 11] on div "Publish" at bounding box center [800, 17] width 31 height 13
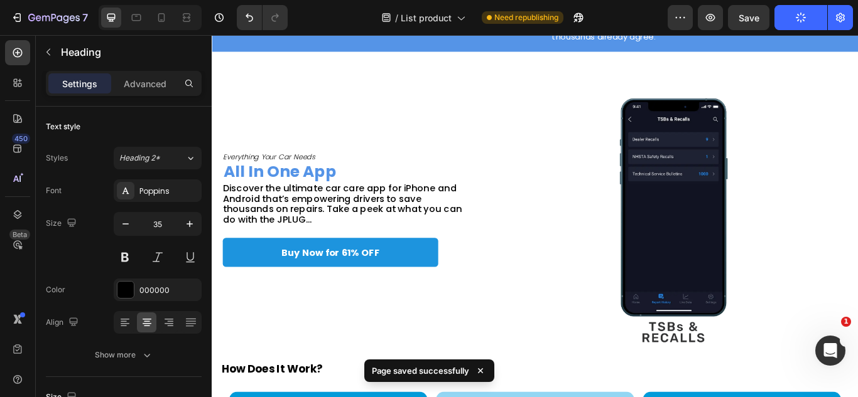
scroll to position [374, 0]
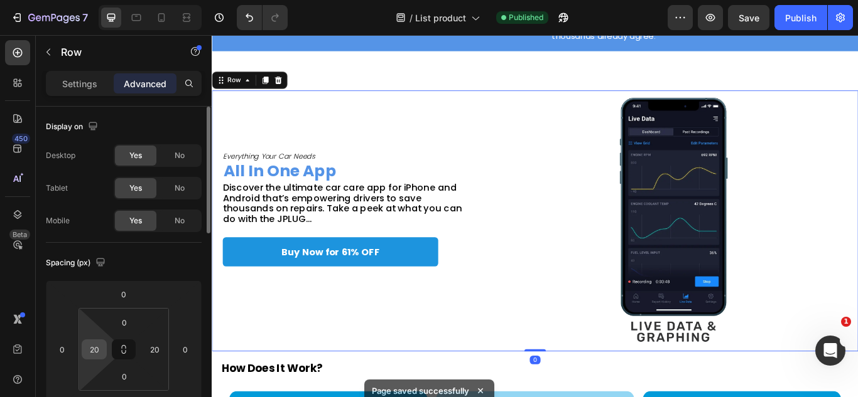
click at [84, 345] on div "20" at bounding box center [94, 350] width 25 height 20
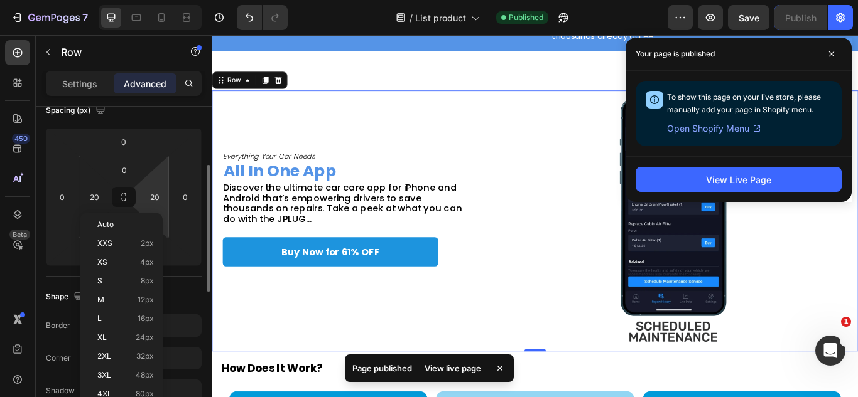
scroll to position [154, 0]
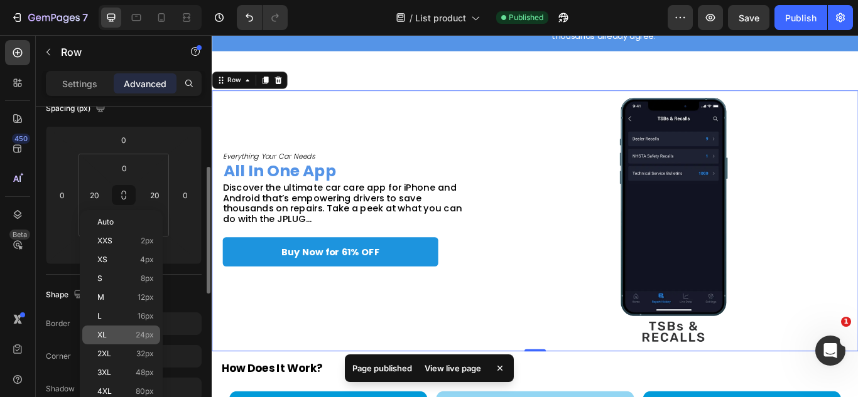
click at [118, 338] on p "XL 24px" at bounding box center [125, 335] width 57 height 9
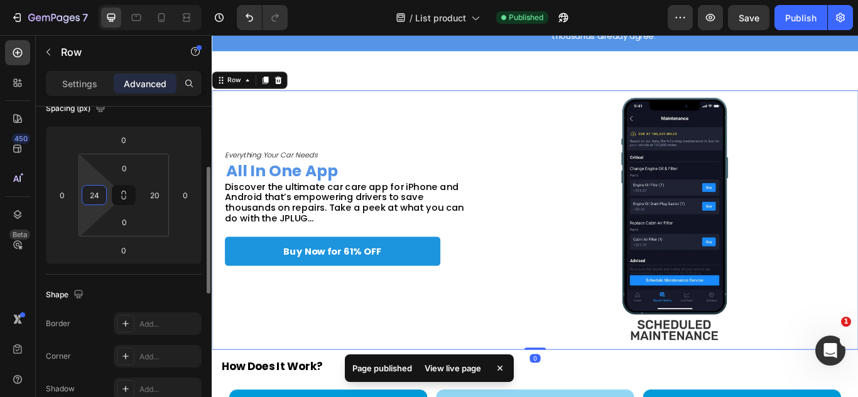
click at [102, 194] on input "24" at bounding box center [94, 195] width 19 height 19
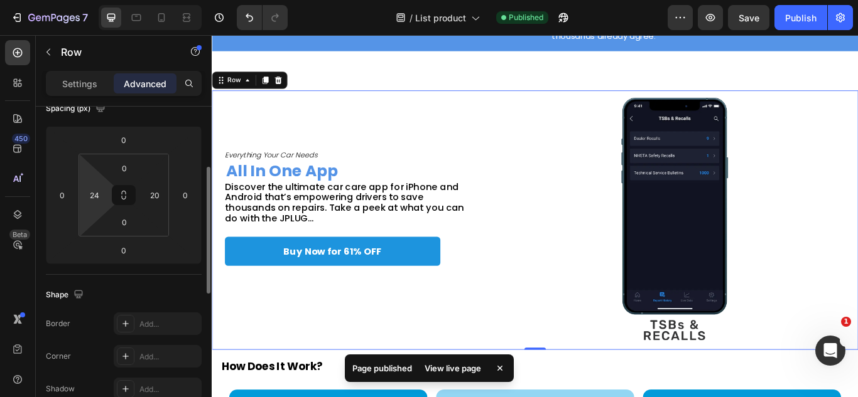
click at [107, 194] on div "0 24 0 20" at bounding box center [123, 195] width 90 height 83
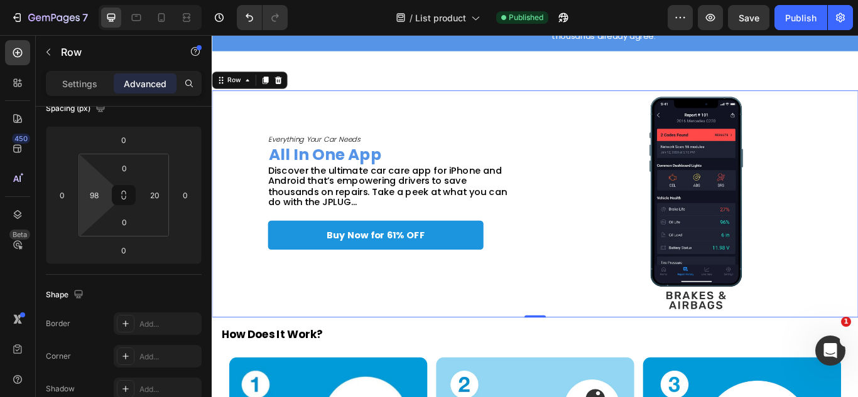
type input "94"
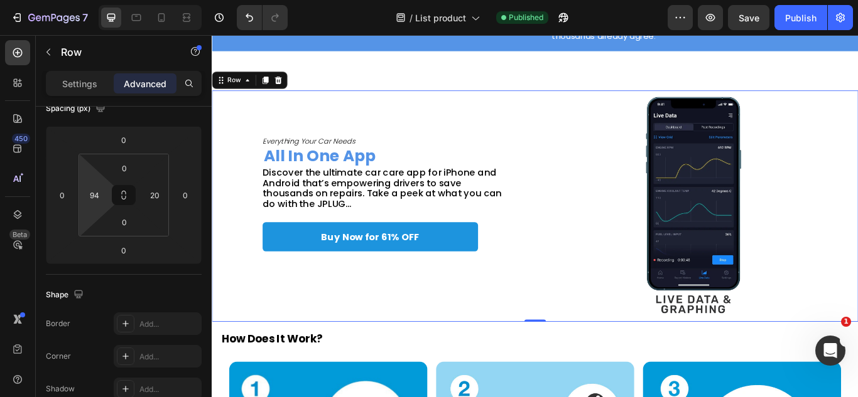
drag, startPoint x: 107, startPoint y: 194, endPoint x: 103, endPoint y: 172, distance: 22.3
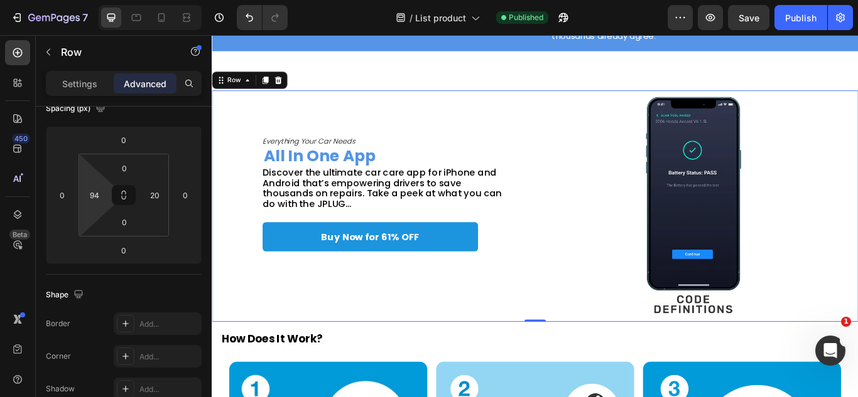
click at [103, 0] on html "7 Version history / List product Published Preview Save Publish 450 Beta Sectio…" at bounding box center [429, 0] width 858 height 0
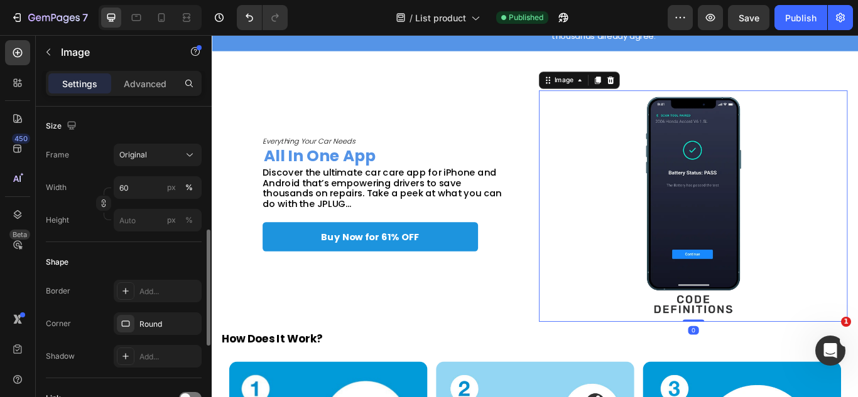
scroll to position [331, 0]
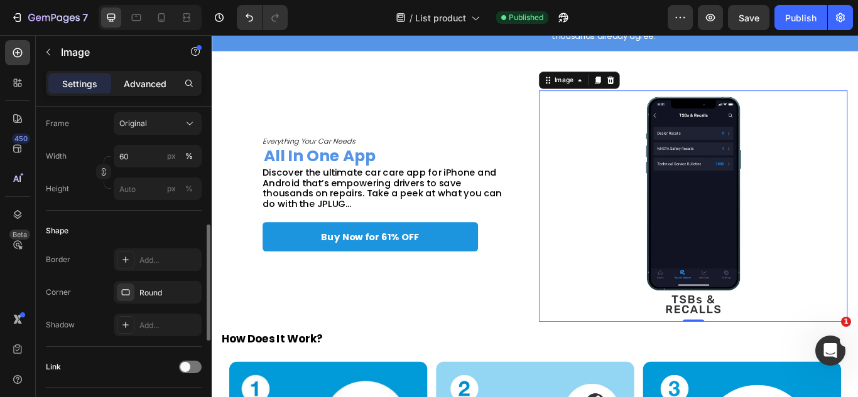
click at [134, 87] on p "Advanced" at bounding box center [145, 83] width 43 height 13
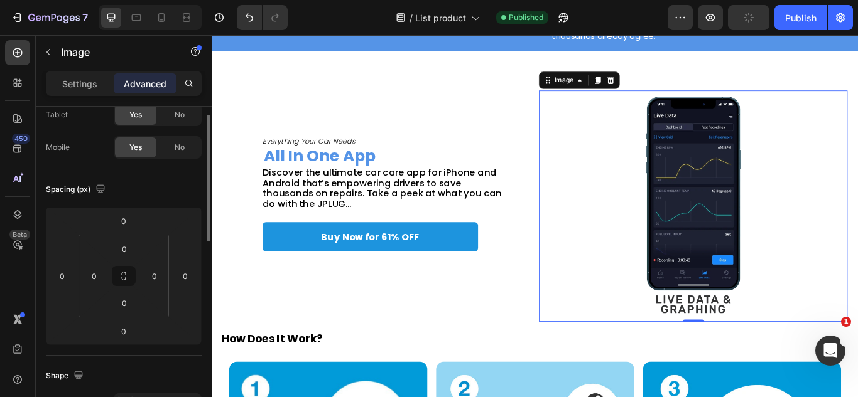
scroll to position [0, 0]
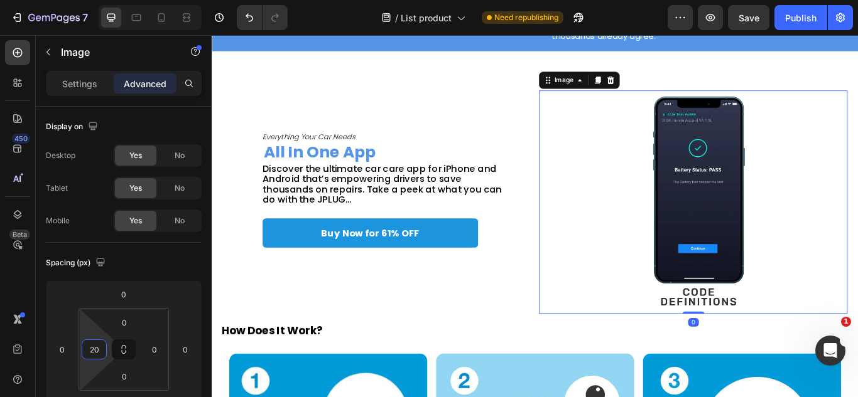
type input "0"
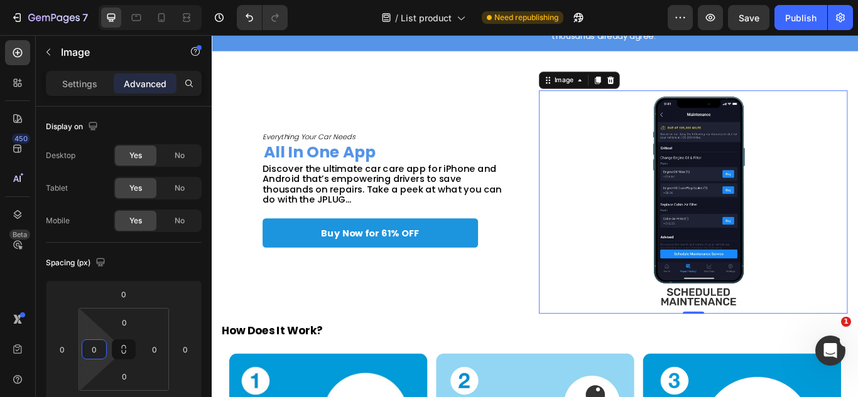
drag, startPoint x: 108, startPoint y: 350, endPoint x: 110, endPoint y: 427, distance: 77.3
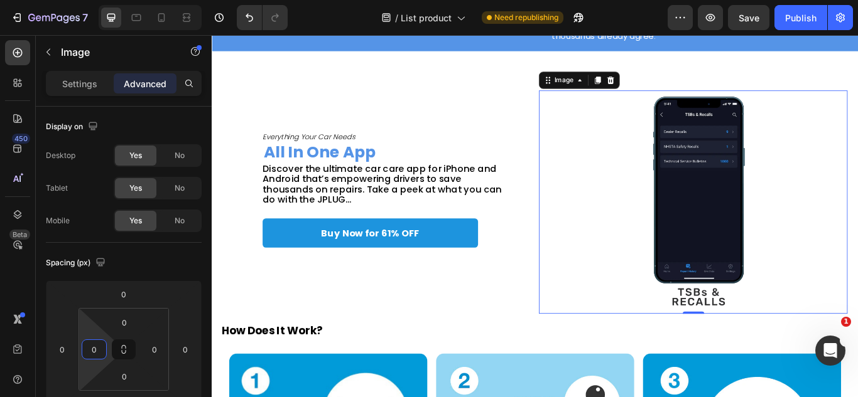
click at [110, 0] on html "7 Version history / List product Need republishing Preview Save Publish 450 Bet…" at bounding box center [429, 0] width 858 height 0
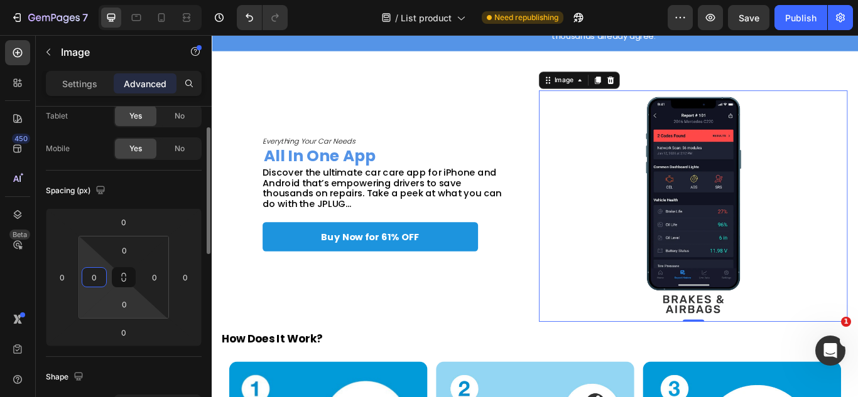
scroll to position [75, 0]
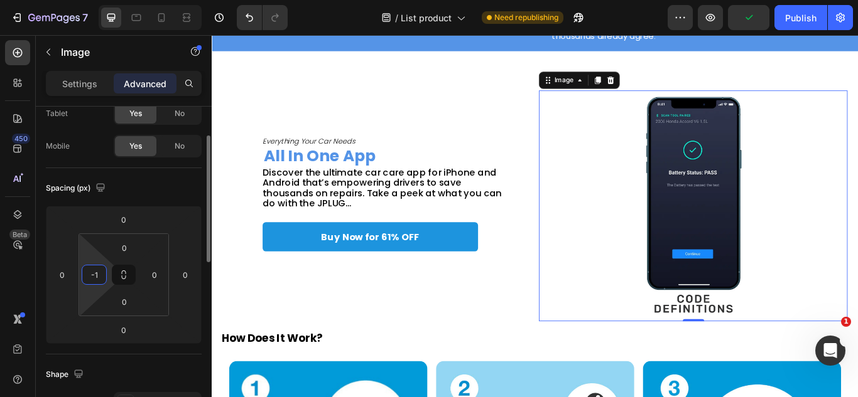
type input "-"
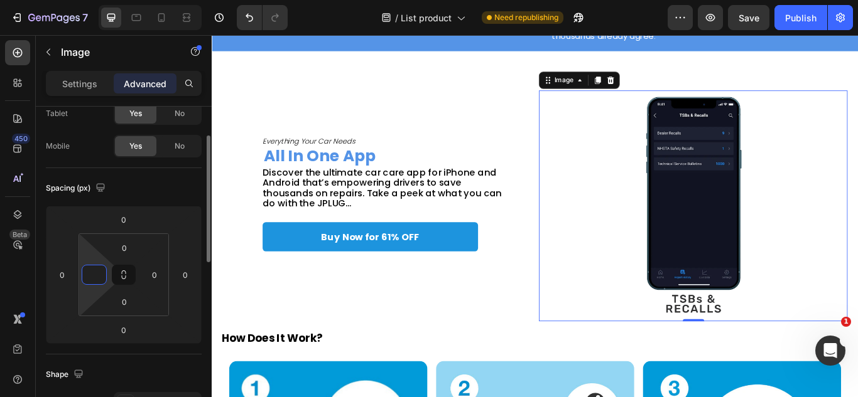
type input "0"
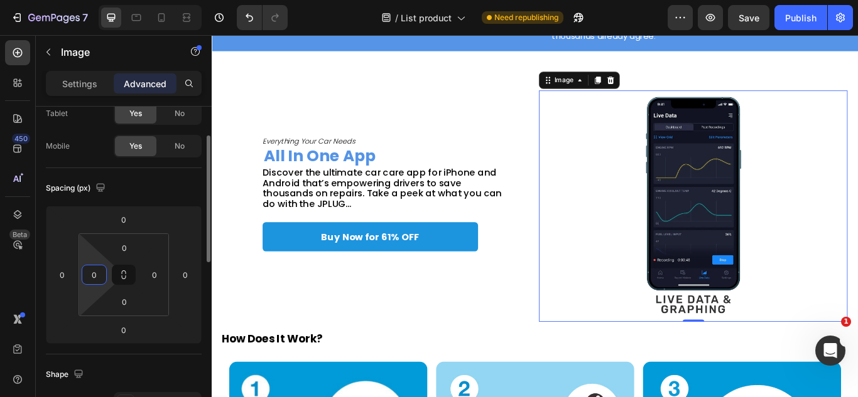
click at [117, 195] on div "Spacing (px)" at bounding box center [124, 188] width 156 height 20
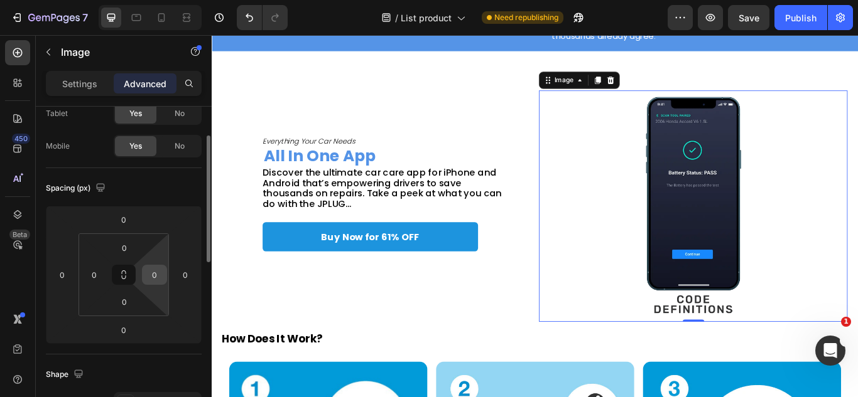
click at [164, 277] on div "0" at bounding box center [154, 275] width 25 height 20
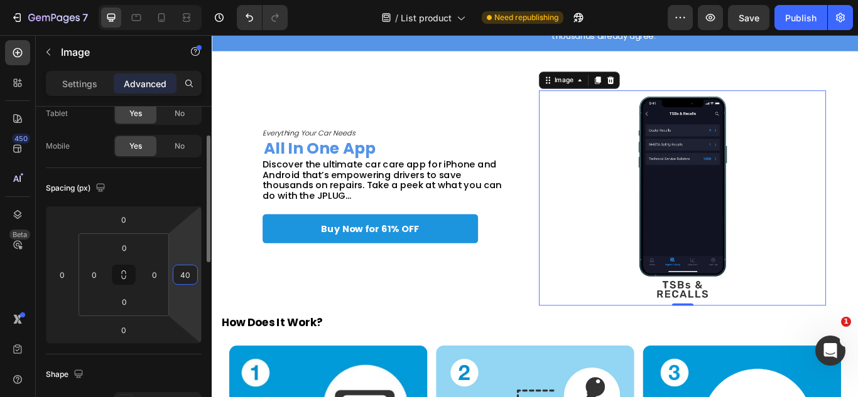
drag, startPoint x: 170, startPoint y: 274, endPoint x: 170, endPoint y: 262, distance: 11.9
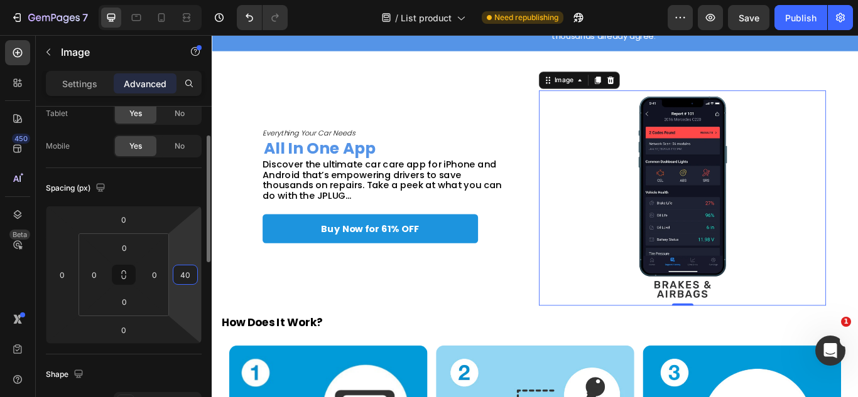
click at [170, 0] on html "7 Version history / List product Need republishing Preview Save Publish 450 Bet…" at bounding box center [429, 0] width 858 height 0
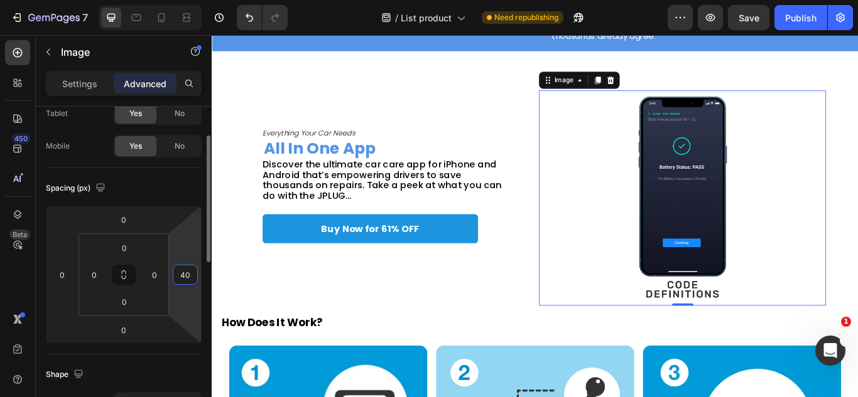
type input "38"
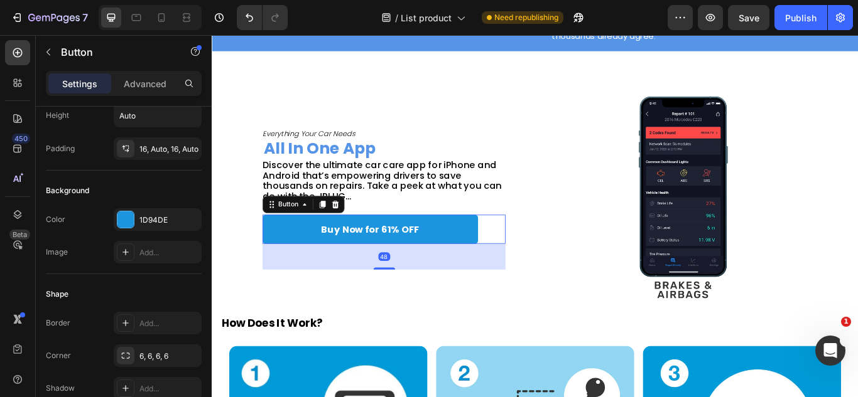
click at [518, 261] on link "Buy Now for 61% OFF" at bounding box center [396, 262] width 251 height 34
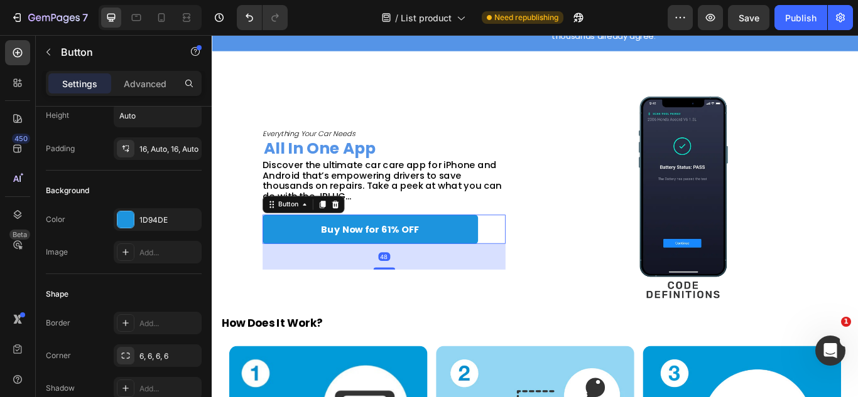
scroll to position [0, 0]
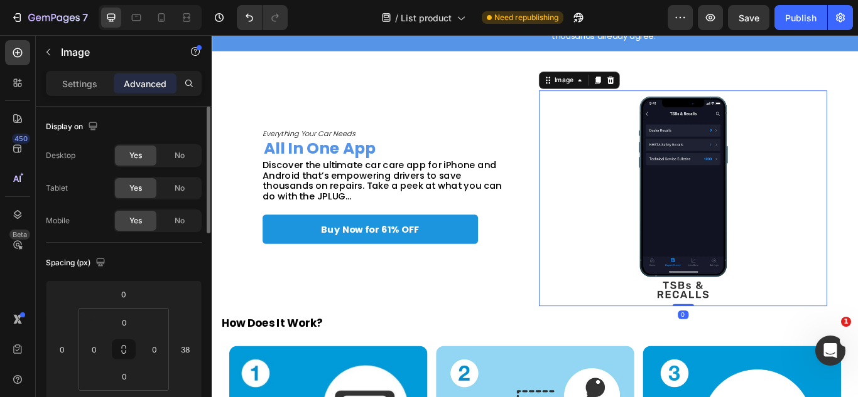
click at [604, 335] on div "Everything Your Car Needs Text Block All In One App Heading Discover the ultima…" at bounding box center [588, 226] width 753 height 252
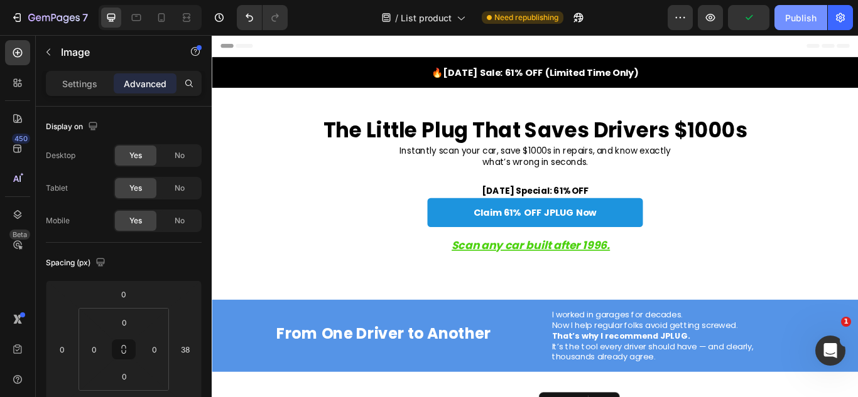
click at [793, 14] on div "Publish" at bounding box center [800, 17] width 31 height 13
click at [164, 19] on icon at bounding box center [161, 17] width 7 height 9
type input "15"
type input "0"
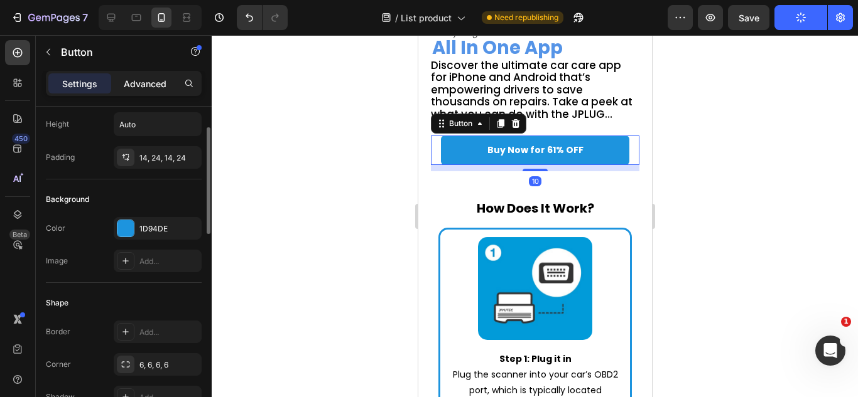
scroll to position [67, 0]
click at [149, 81] on p "Advanced" at bounding box center [145, 83] width 43 height 13
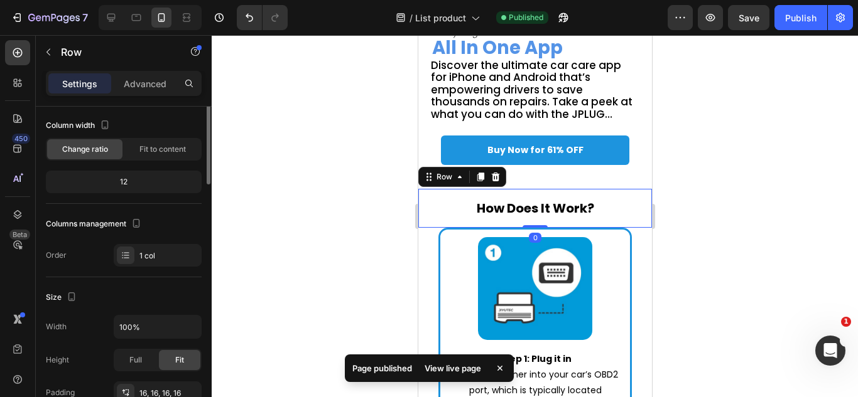
scroll to position [0, 0]
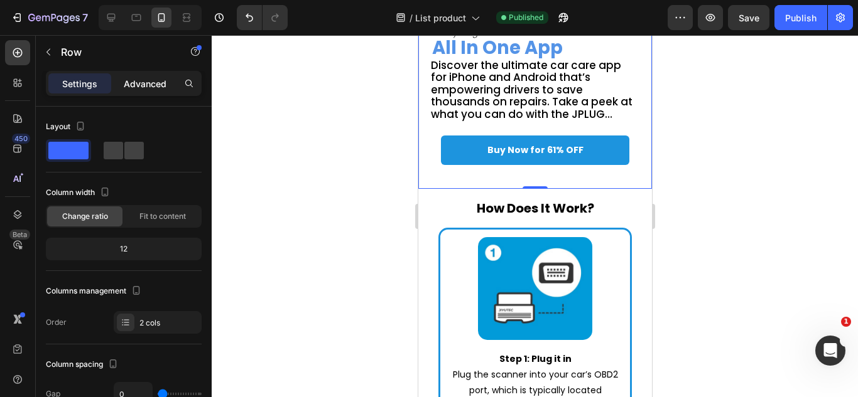
click at [132, 85] on p "Advanced" at bounding box center [145, 83] width 43 height 13
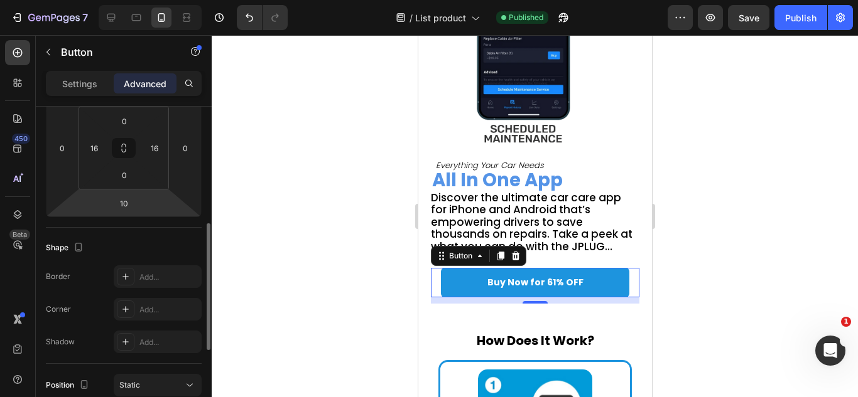
scroll to position [198, 0]
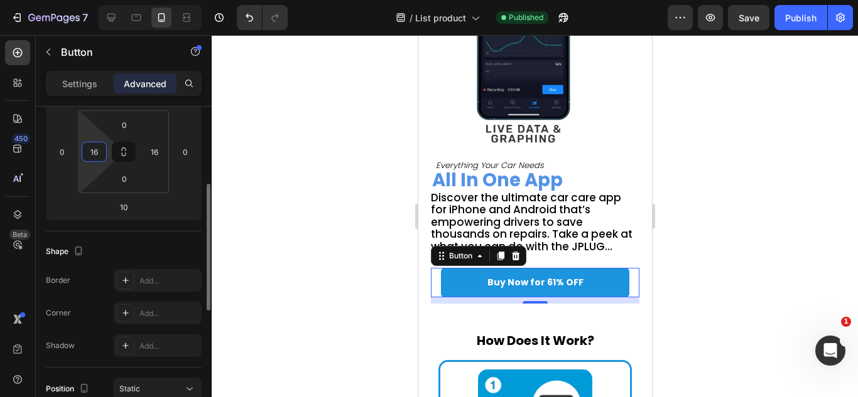
click at [95, 161] on input "16" at bounding box center [94, 152] width 19 height 19
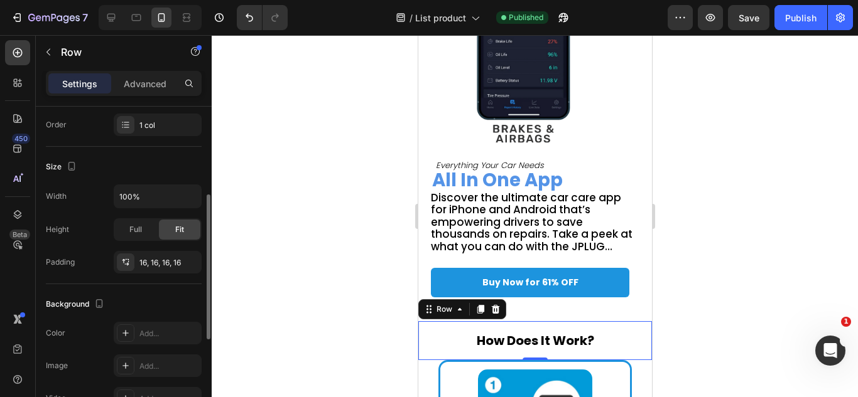
click at [534, 344] on div "How Does It Work? Heading Row 0" at bounding box center [535, 340] width 234 height 39
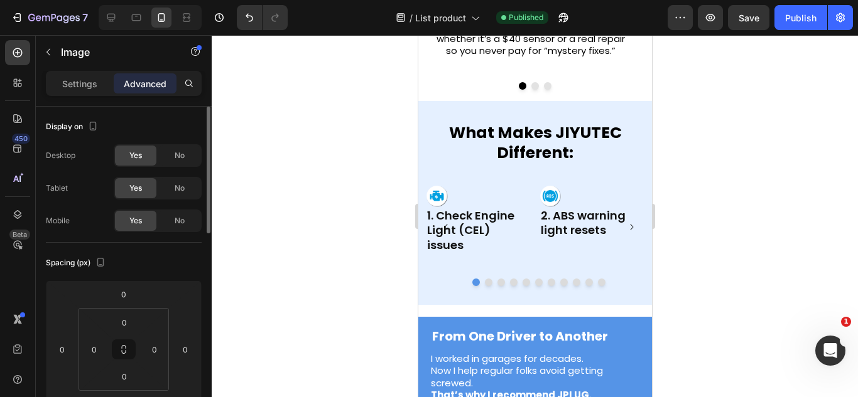
scroll to position [557, 0]
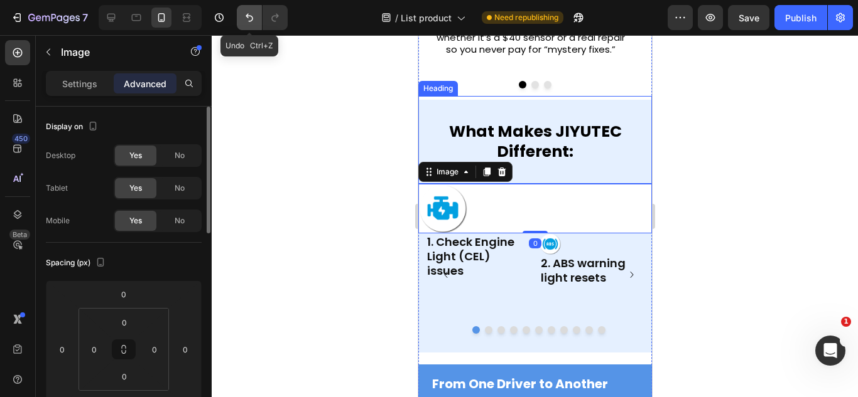
click at [249, 14] on icon "Undo/Redo" at bounding box center [249, 17] width 13 height 13
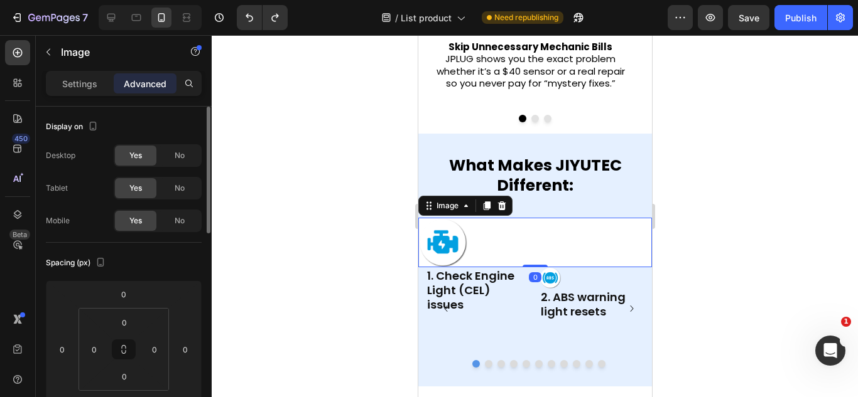
scroll to position [525, 0]
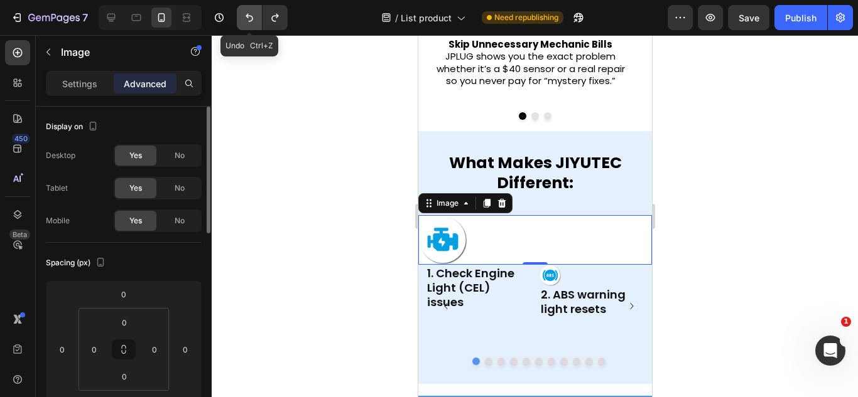
click at [246, 16] on icon "Undo/Redo" at bounding box center [249, 18] width 8 height 8
click at [272, 17] on icon "Undo/Redo" at bounding box center [274, 18] width 7 height 8
drag, startPoint x: 232, startPoint y: 18, endPoint x: 241, endPoint y: 18, distance: 8.8
click at [241, 18] on div at bounding box center [260, 17] width 56 height 25
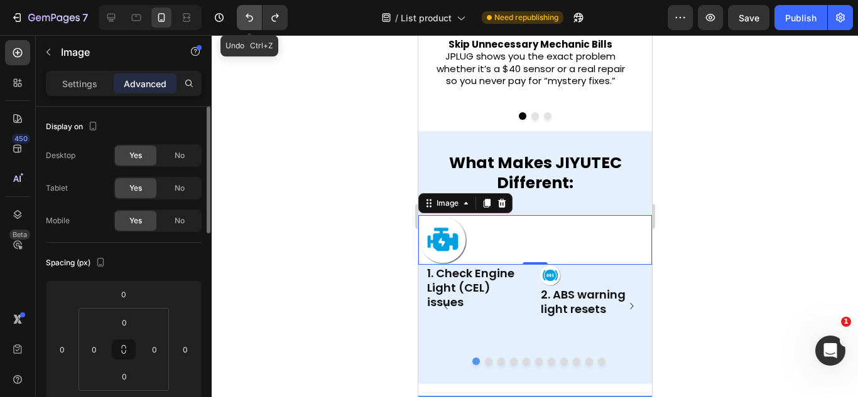
click at [241, 18] on button "Undo/Redo" at bounding box center [249, 17] width 25 height 25
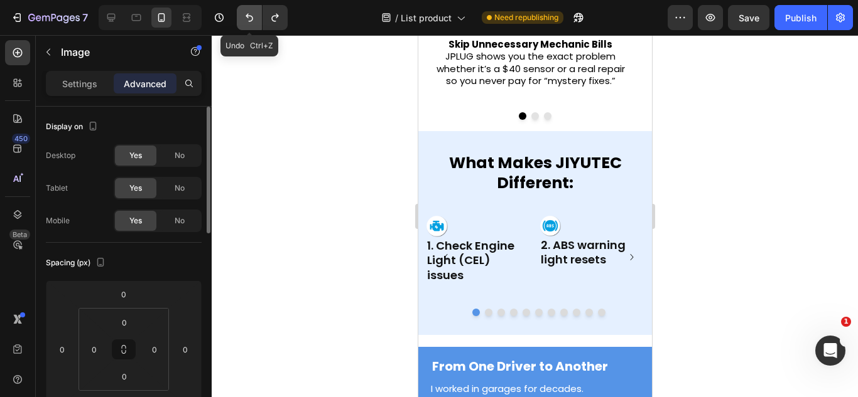
click at [241, 18] on button "Undo/Redo" at bounding box center [249, 17] width 25 height 25
drag, startPoint x: 267, startPoint y: 31, endPoint x: 272, endPoint y: 24, distance: 8.2
click at [272, 24] on div "7 Version history / List product Need republishing Preview Publish" at bounding box center [429, 18] width 858 height 36
click at [272, 24] on button "Undo/Redo" at bounding box center [274, 17] width 25 height 25
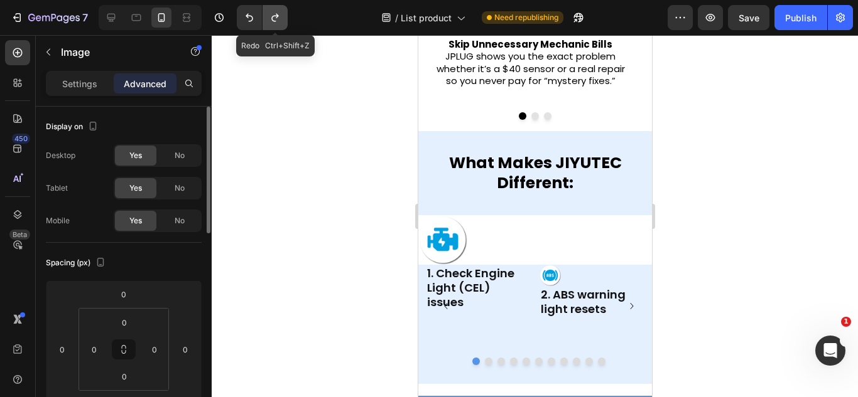
click at [272, 24] on button "Undo/Redo" at bounding box center [274, 17] width 25 height 25
click at [256, 18] on button "Undo/Redo" at bounding box center [249, 17] width 25 height 25
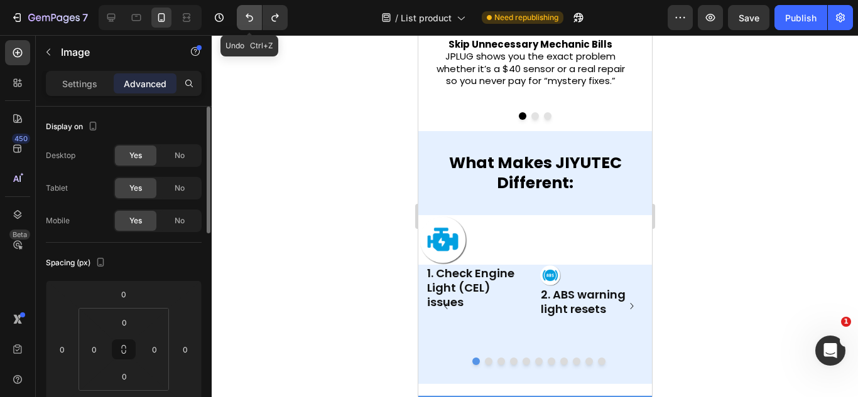
click at [256, 18] on button "Undo/Redo" at bounding box center [249, 17] width 25 height 25
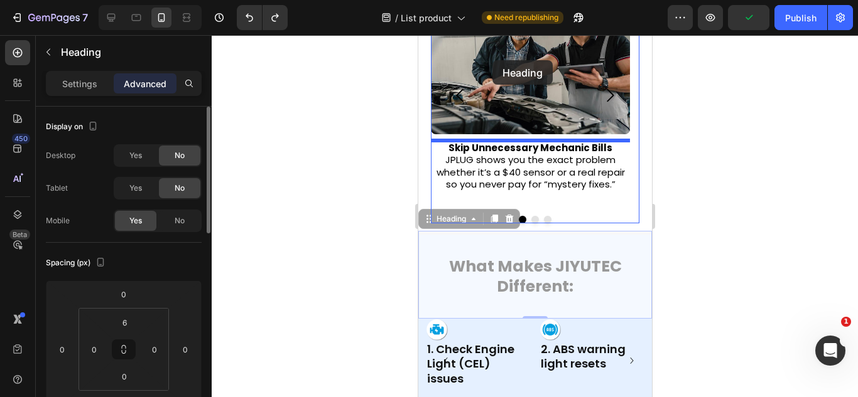
scroll to position [344, 0]
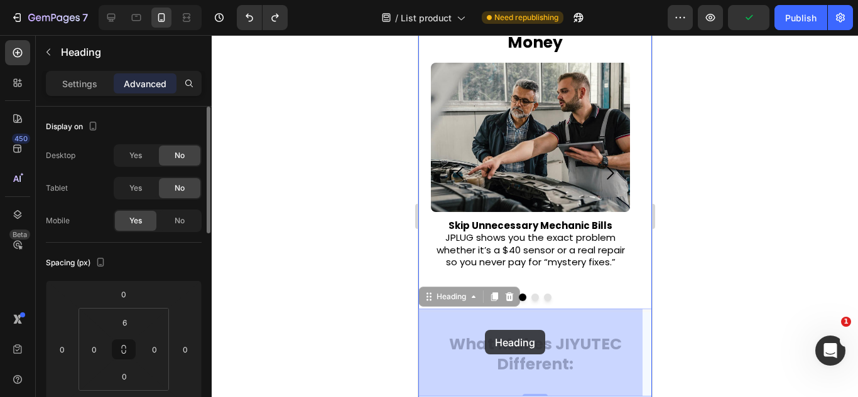
drag, startPoint x: 458, startPoint y: 207, endPoint x: 484, endPoint y: 349, distance: 144.8
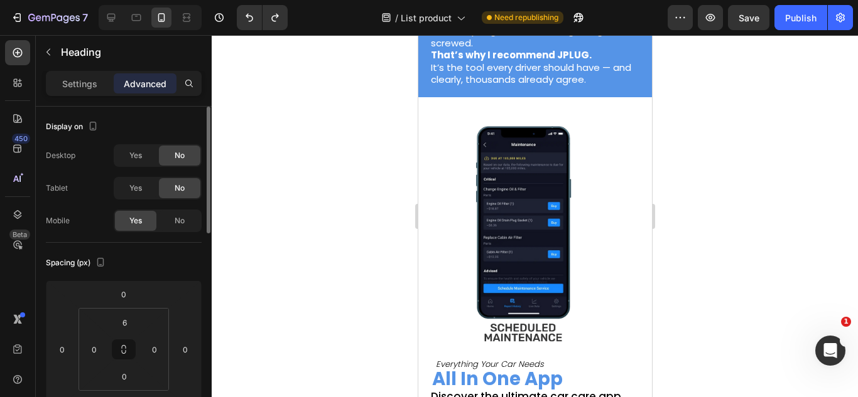
scroll to position [898, 0]
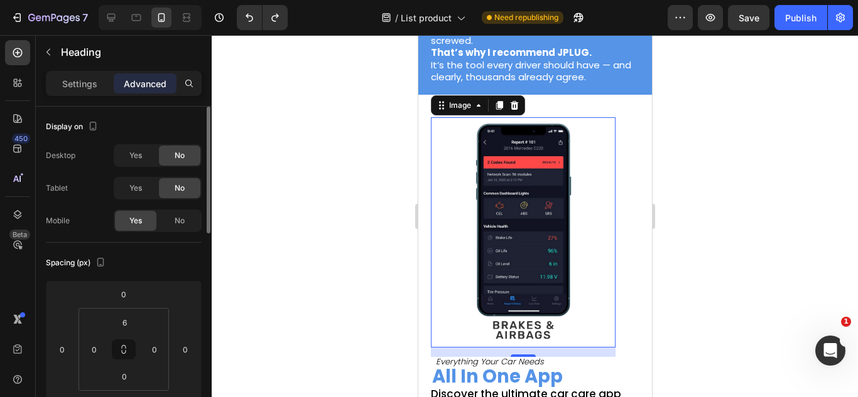
click at [504, 174] on img at bounding box center [522, 232] width 185 height 231
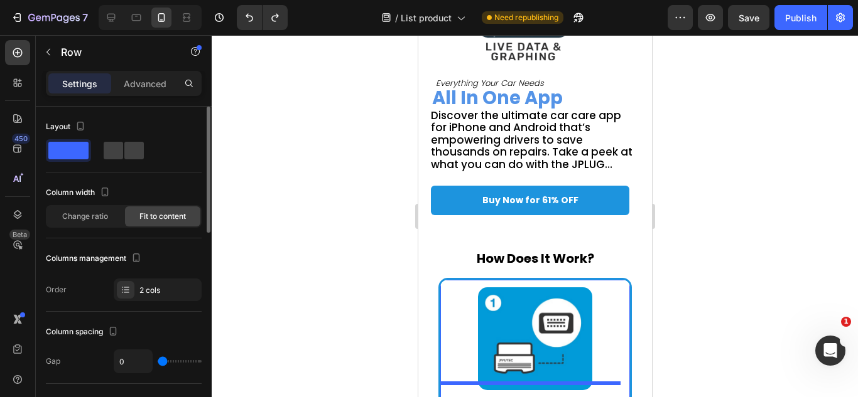
scroll to position [1216, 0]
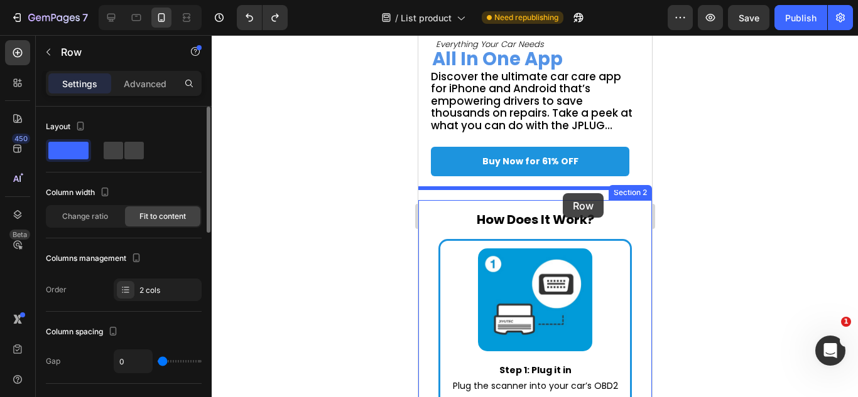
drag, startPoint x: 633, startPoint y: 87, endPoint x: 563, endPoint y: 193, distance: 127.5
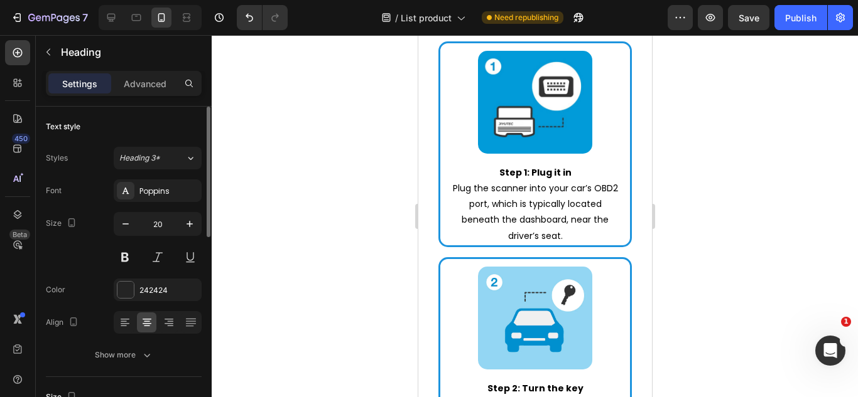
scroll to position [1401, 0]
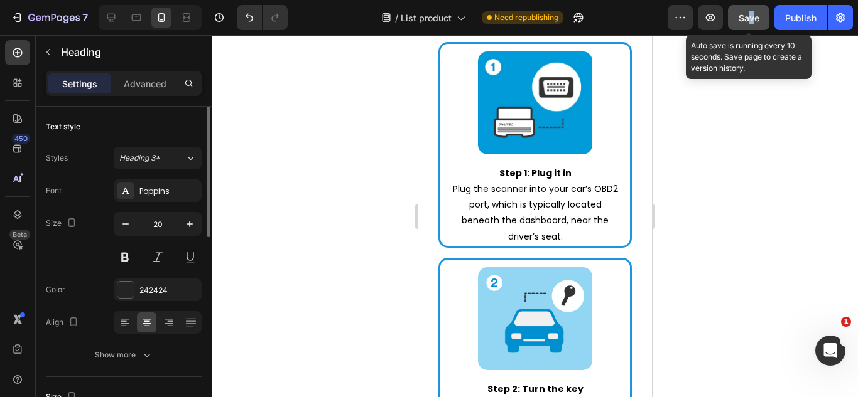
drag, startPoint x: 746, startPoint y: 33, endPoint x: 749, endPoint y: 23, distance: 10.4
click at [749, 23] on div "7 Version history / List product Need republishing Preview Save Auto save is ru…" at bounding box center [429, 18] width 858 height 36
click at [749, 23] on span "Save" at bounding box center [748, 18] width 21 height 11
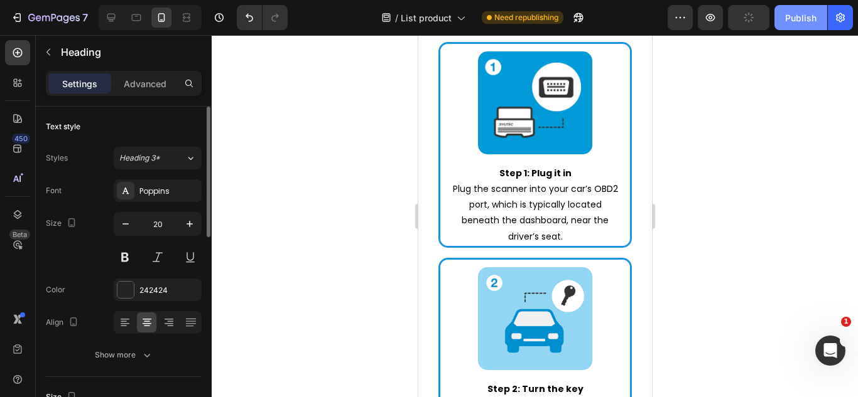
click at [784, 20] on button "Publish" at bounding box center [800, 17] width 53 height 25
